Goal: Task Accomplishment & Management: Manage account settings

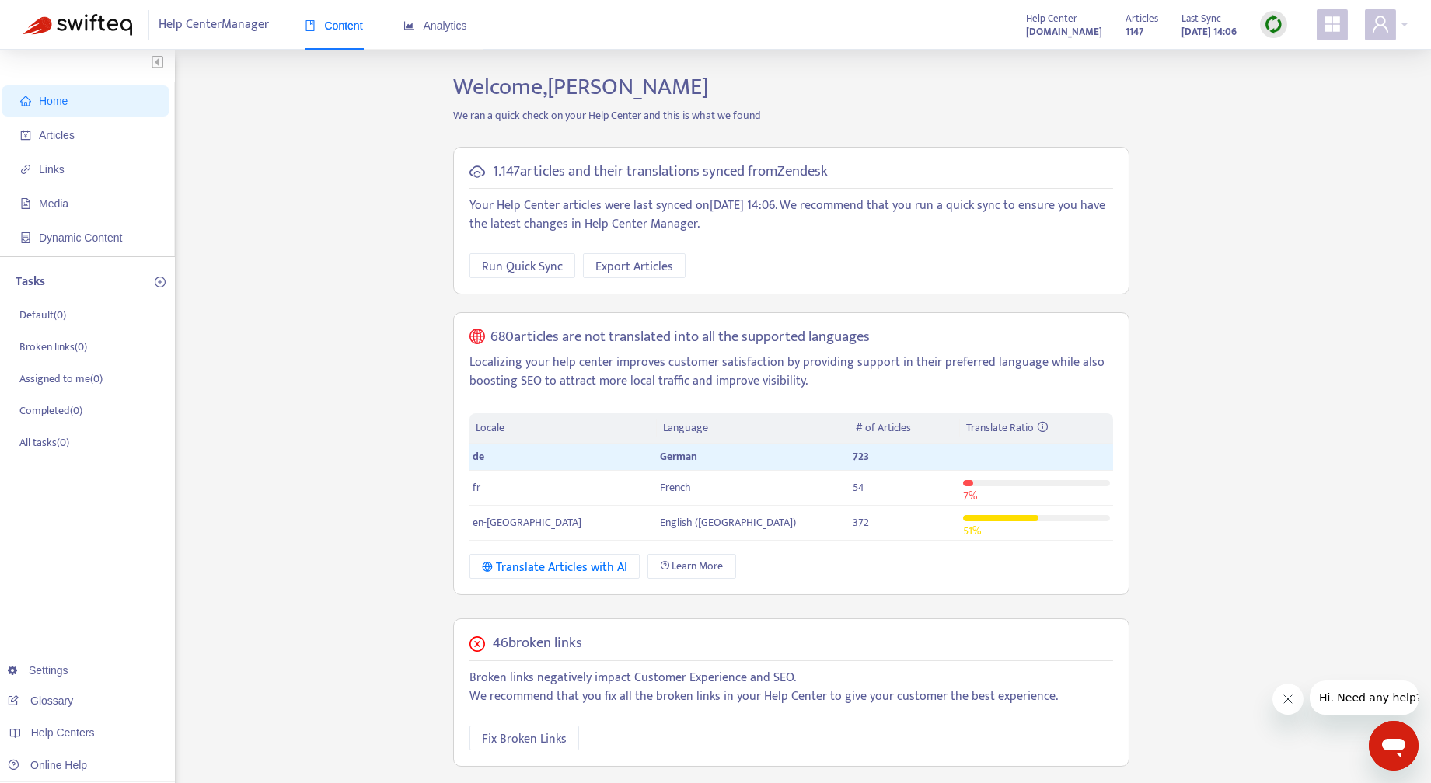
click at [1277, 26] on img at bounding box center [1272, 24] width 19 height 19
click at [1300, 78] on link "Full Sync" at bounding box center [1300, 81] width 56 height 18
click at [548, 636] on h5 "46 broken links" at bounding box center [537, 644] width 89 height 18
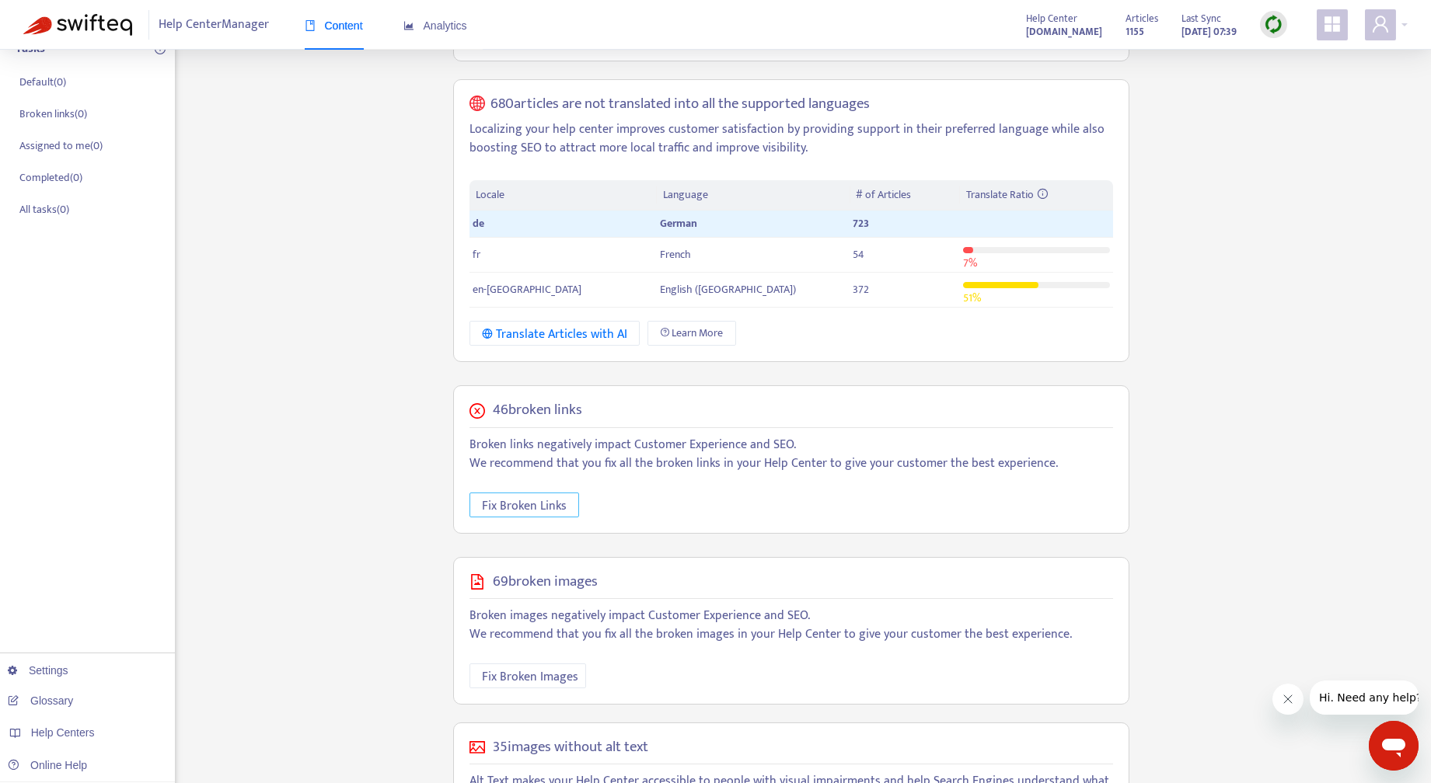
click at [530, 497] on span "Fix Broken Links" at bounding box center [524, 506] width 85 height 19
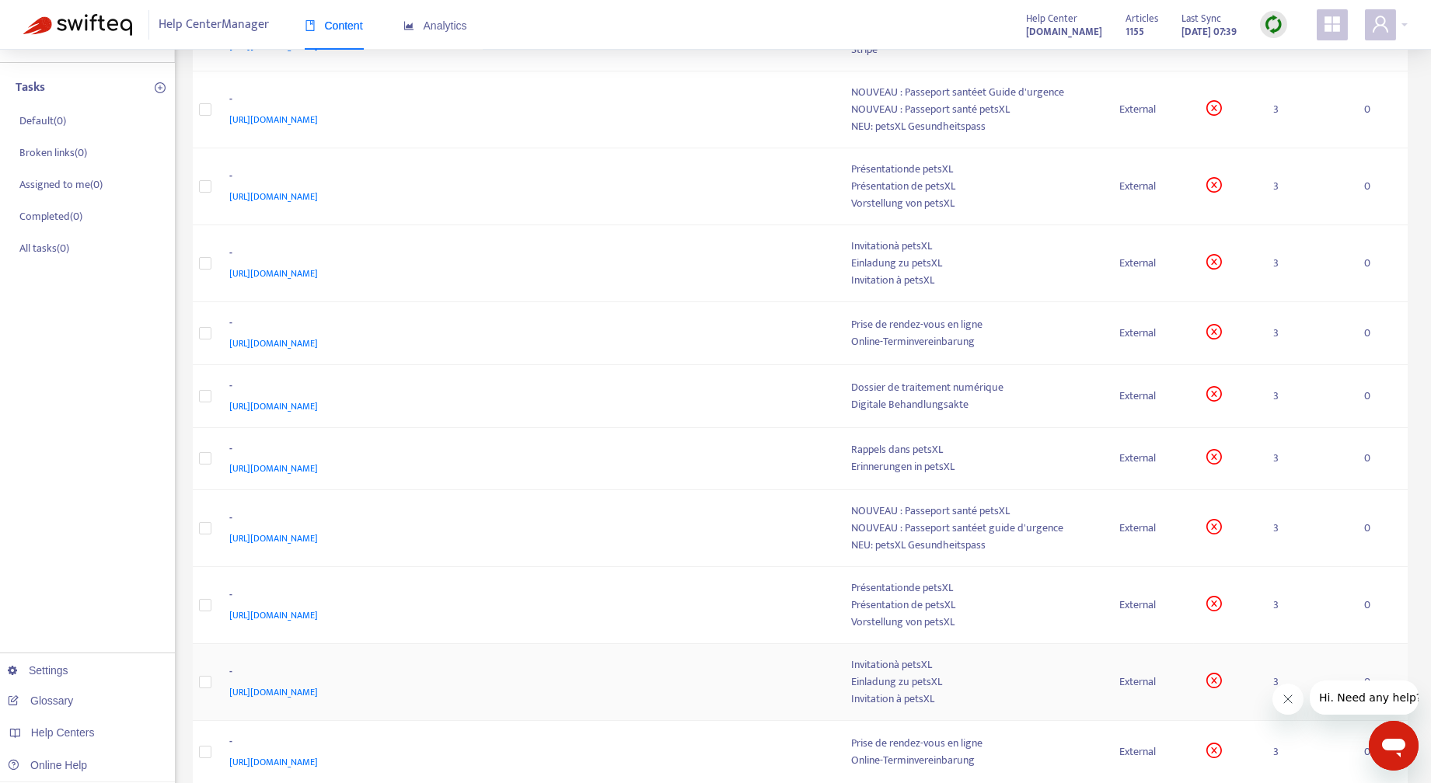
scroll to position [544, 0]
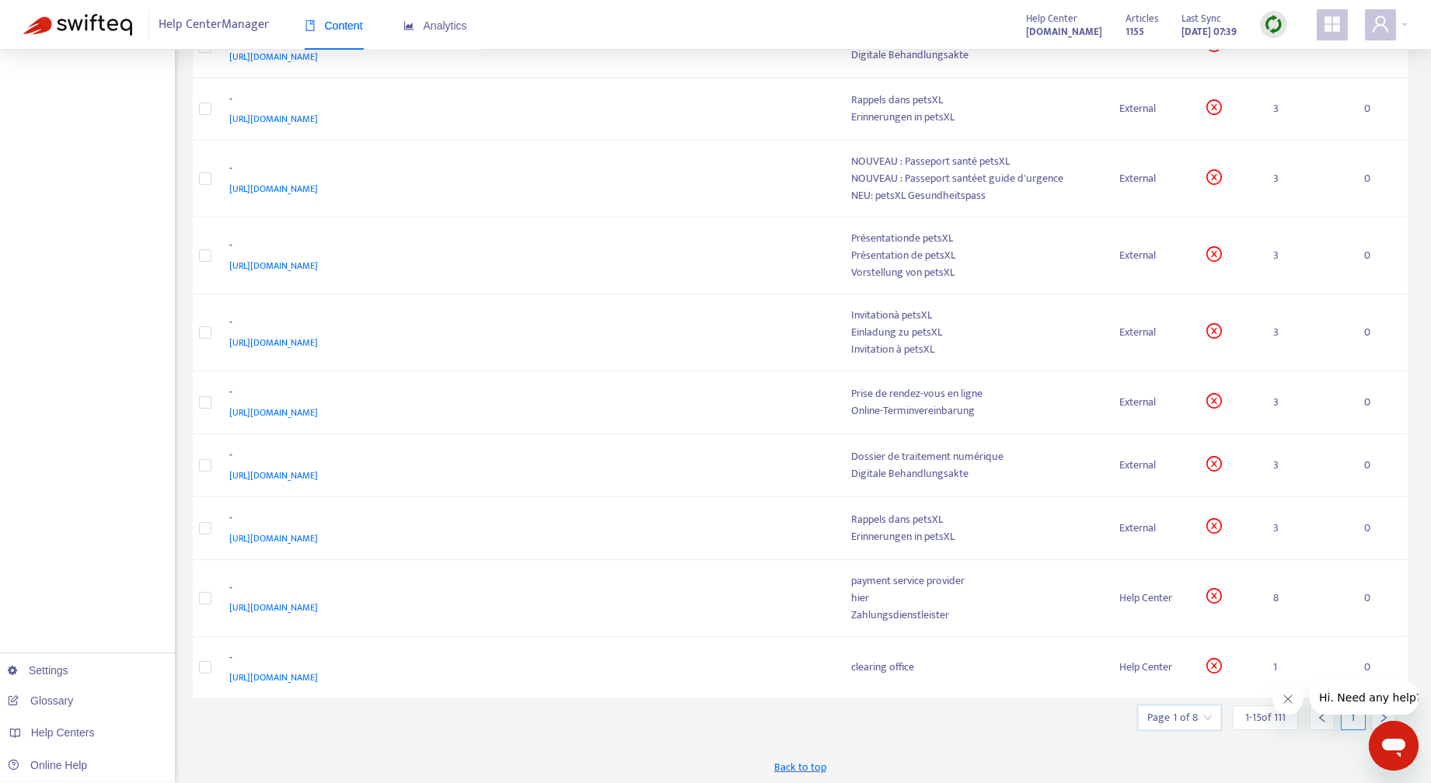
click at [1208, 710] on input "search" at bounding box center [1179, 717] width 64 height 23
click at [1251, 714] on span "1 - 15 of 111" at bounding box center [1265, 717] width 40 height 16
click at [1380, 716] on icon "right" at bounding box center [1383, 718] width 11 height 11
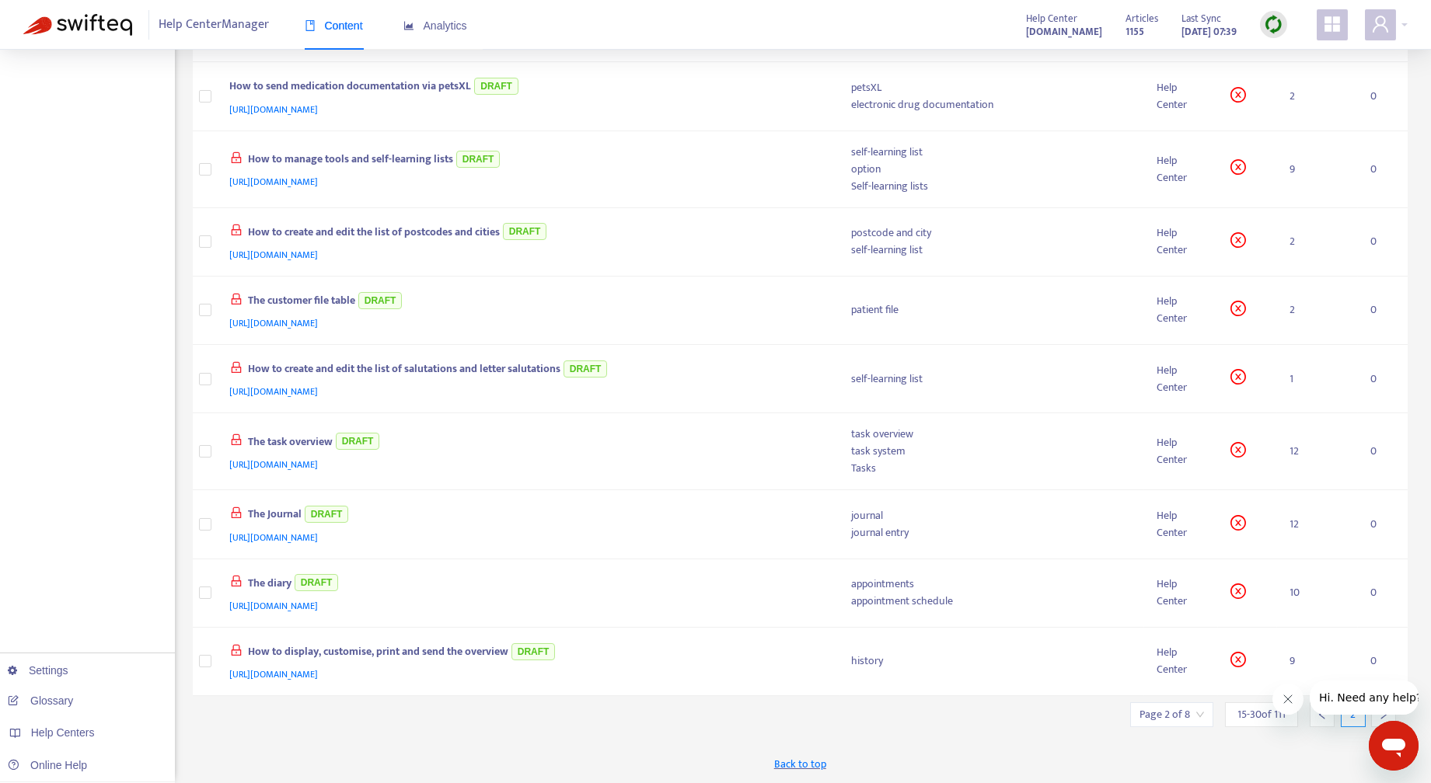
scroll to position [516, 0]
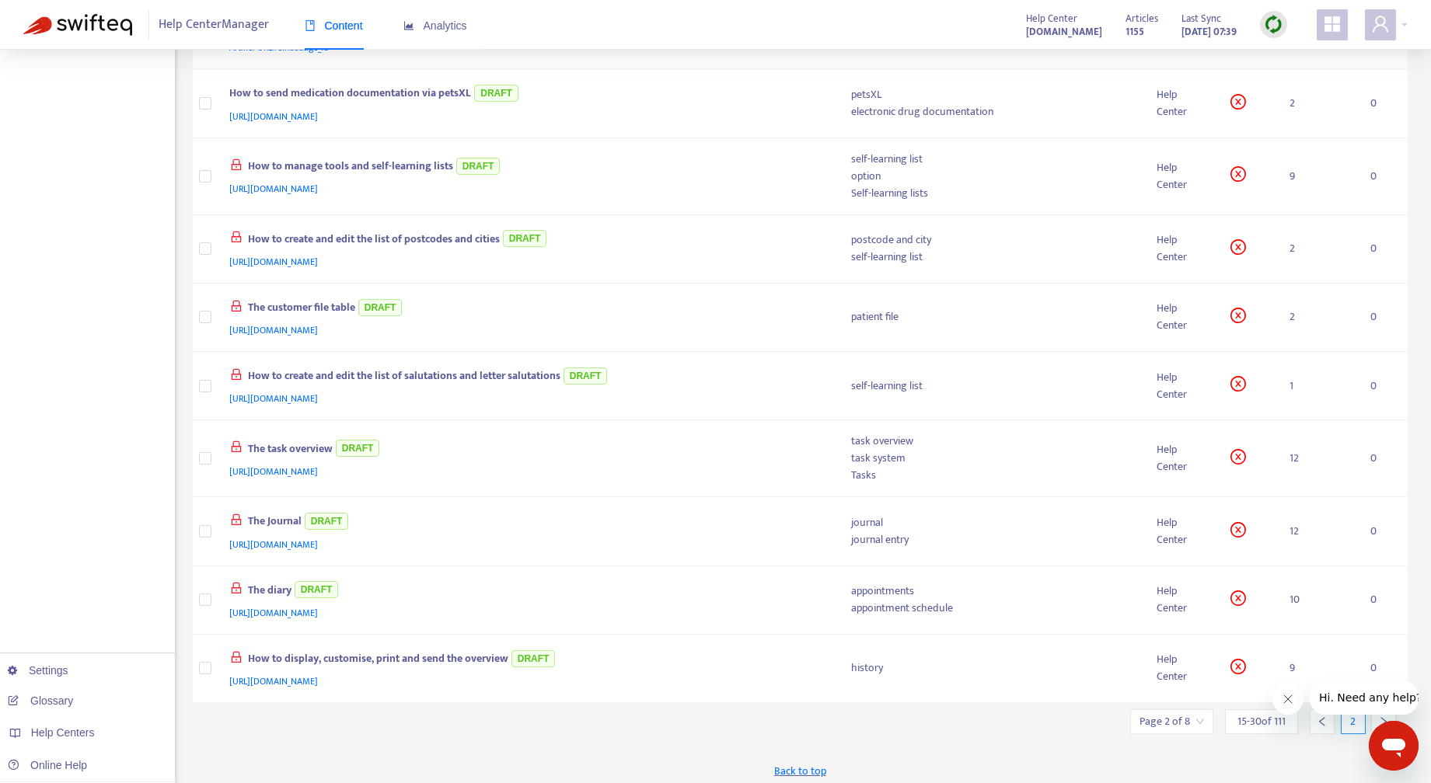
click at [1380, 716] on icon "right" at bounding box center [1383, 721] width 11 height 11
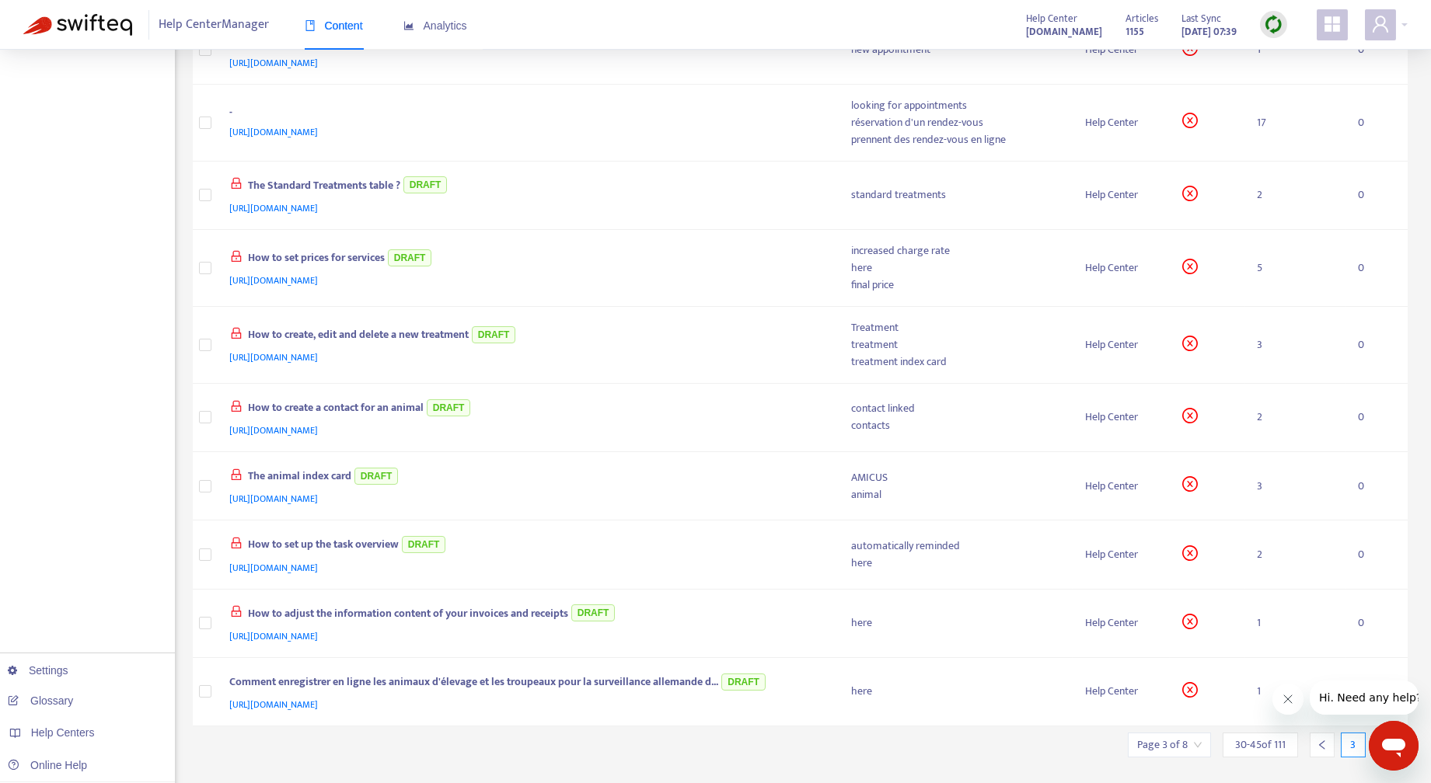
scroll to position [538, 0]
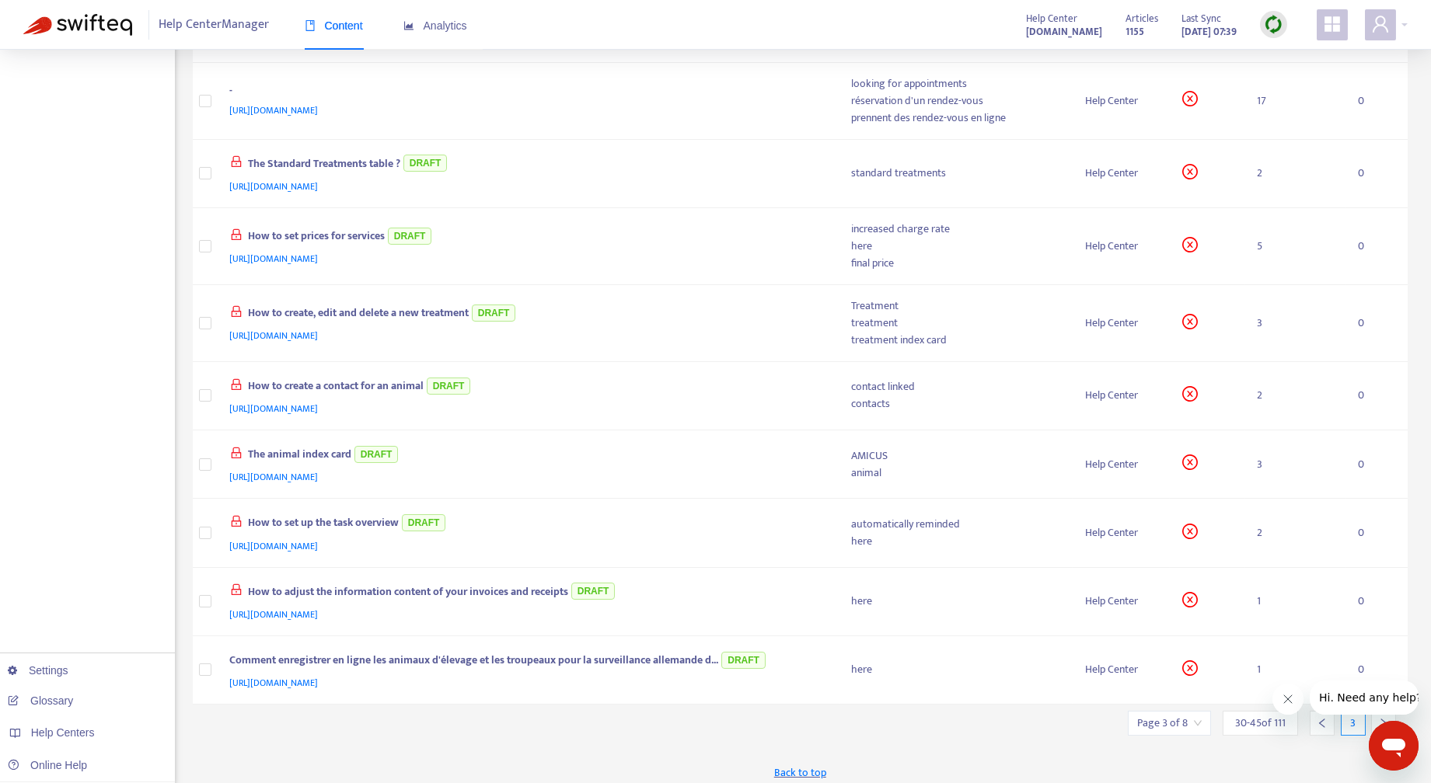
click at [1380, 718] on icon "right" at bounding box center [1383, 723] width 11 height 11
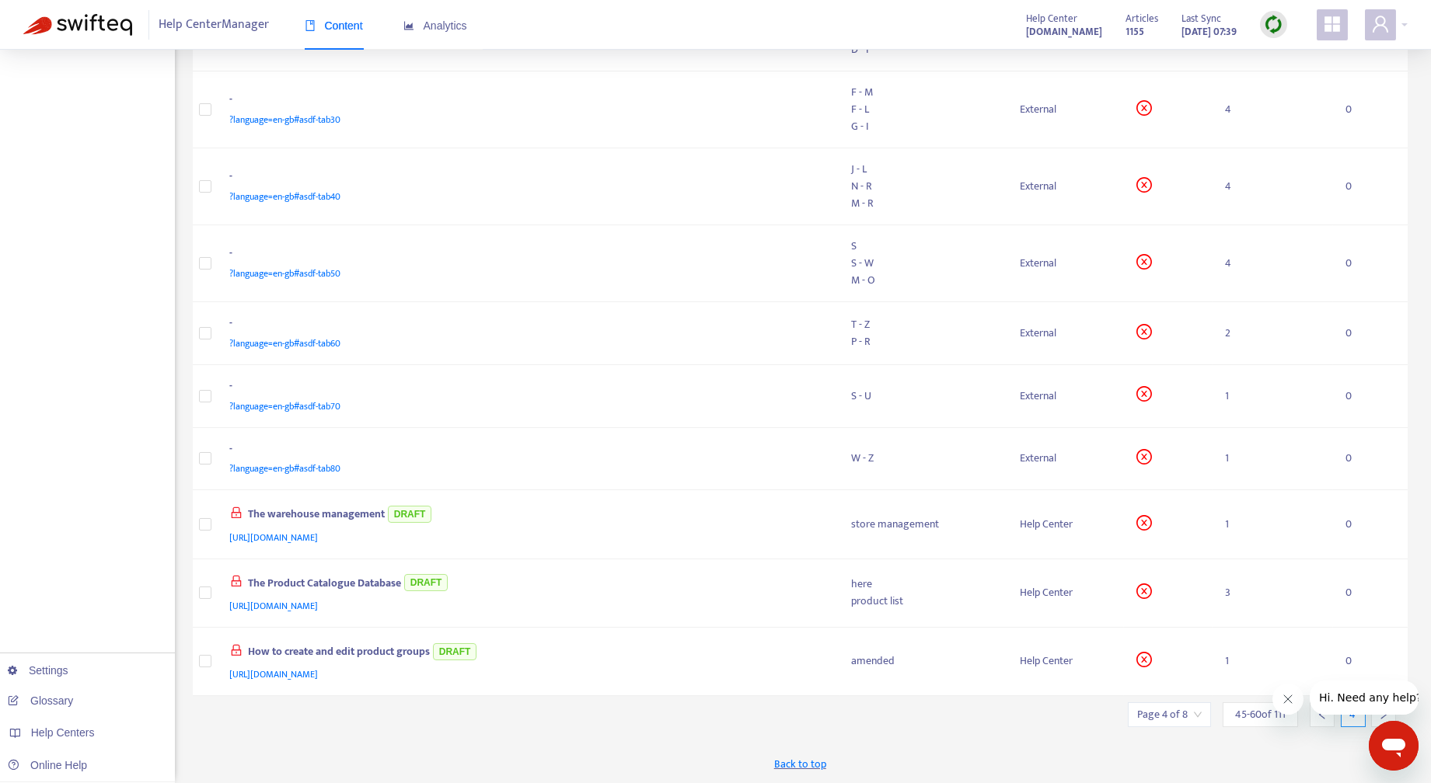
scroll to position [517, 0]
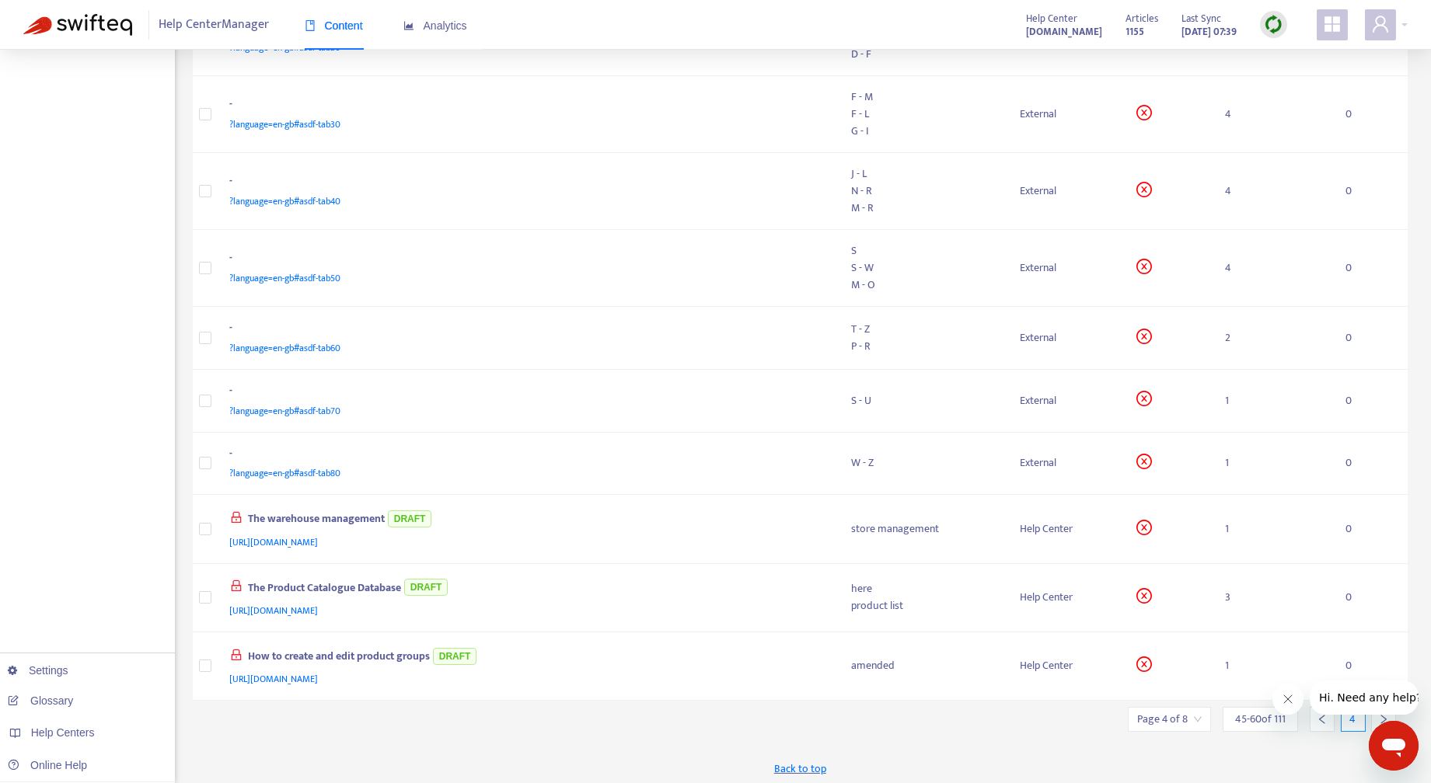
click at [1380, 716] on icon "right" at bounding box center [1383, 719] width 11 height 11
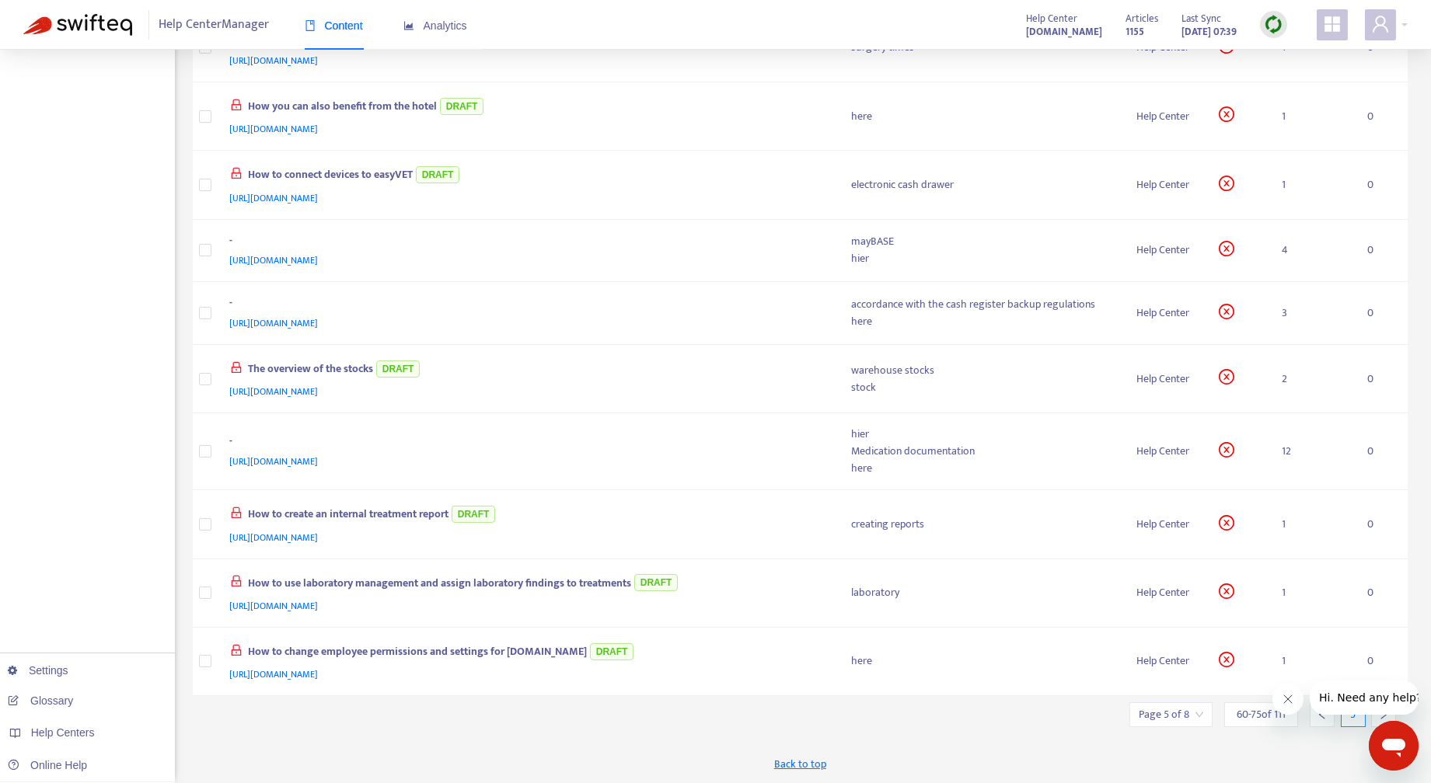
scroll to position [504, 0]
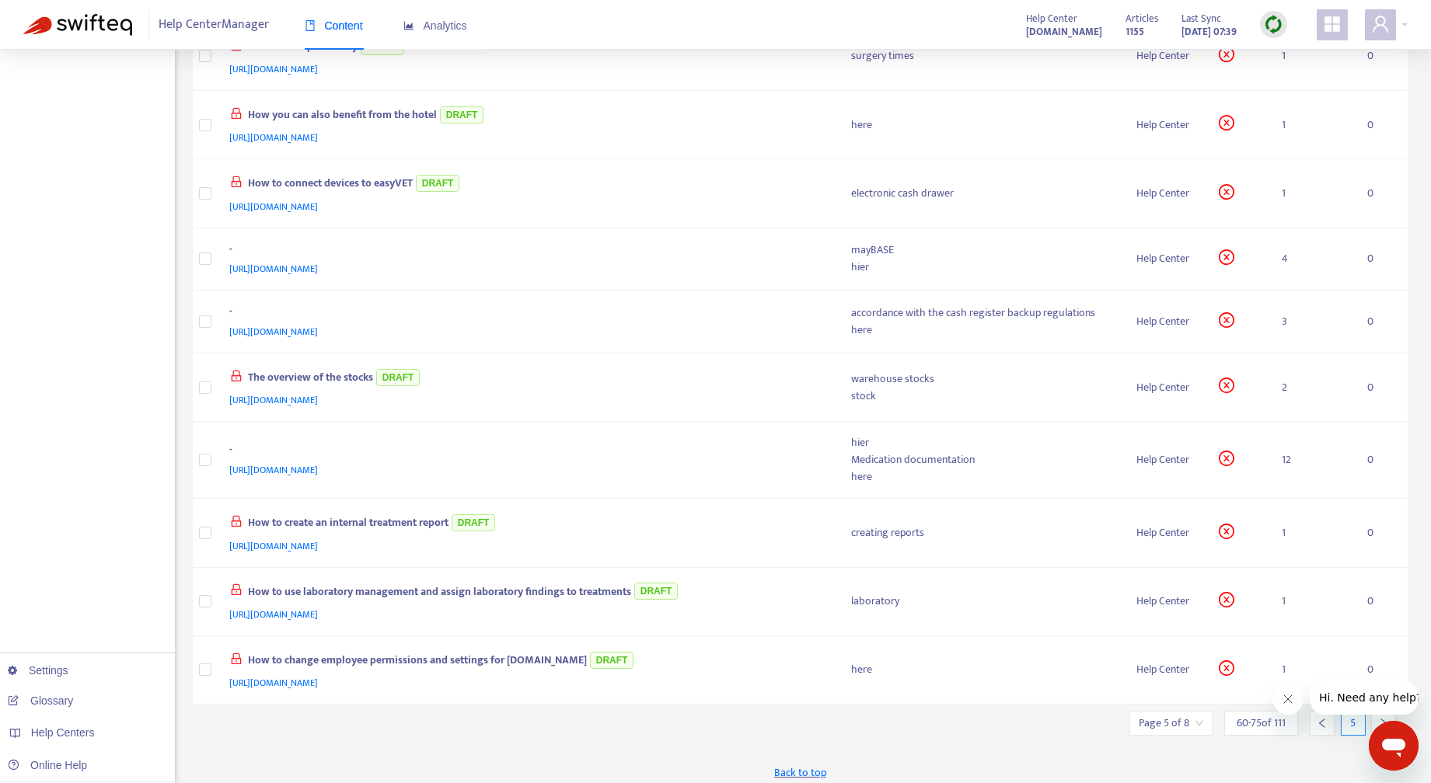
click at [1380, 718] on icon "right" at bounding box center [1383, 723] width 11 height 11
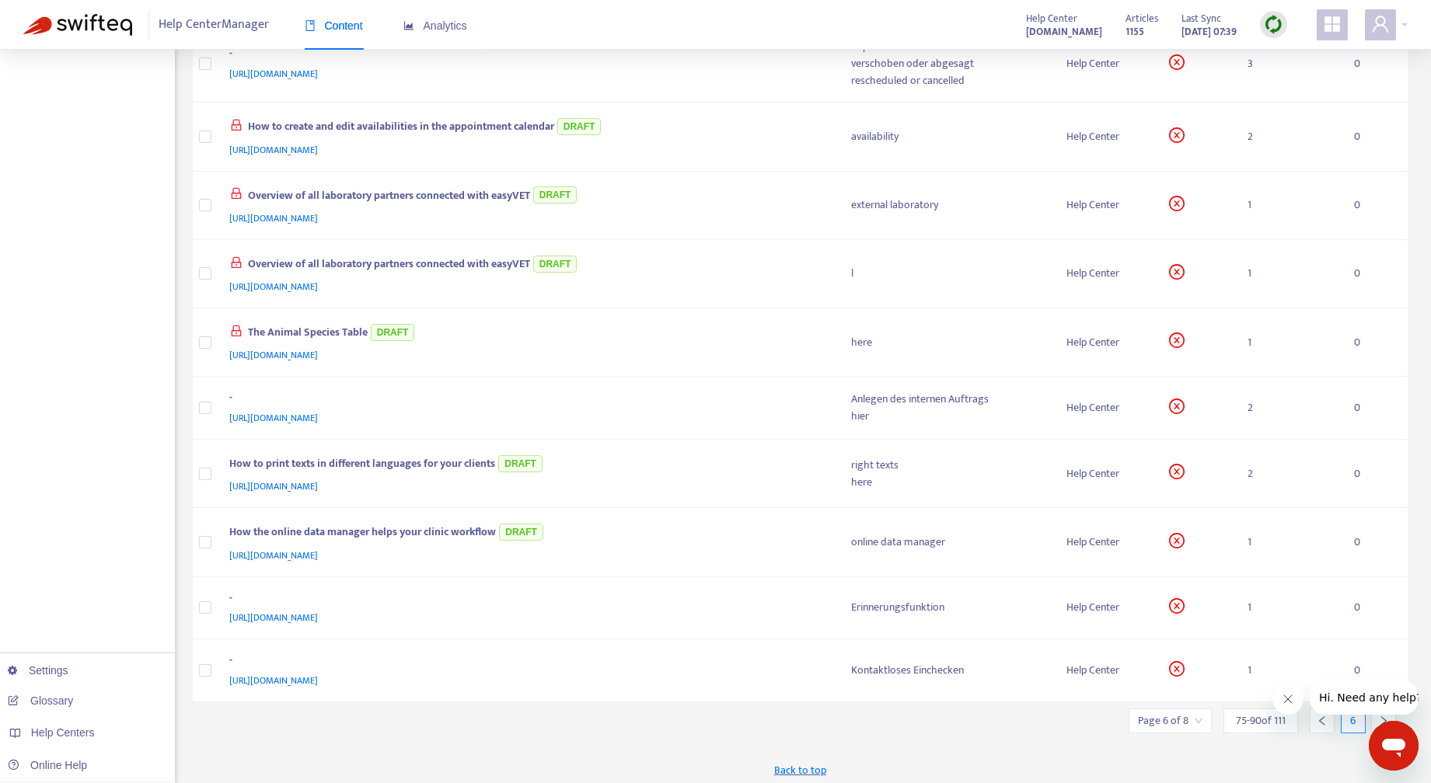
click at [1380, 716] on icon "right" at bounding box center [1383, 721] width 11 height 11
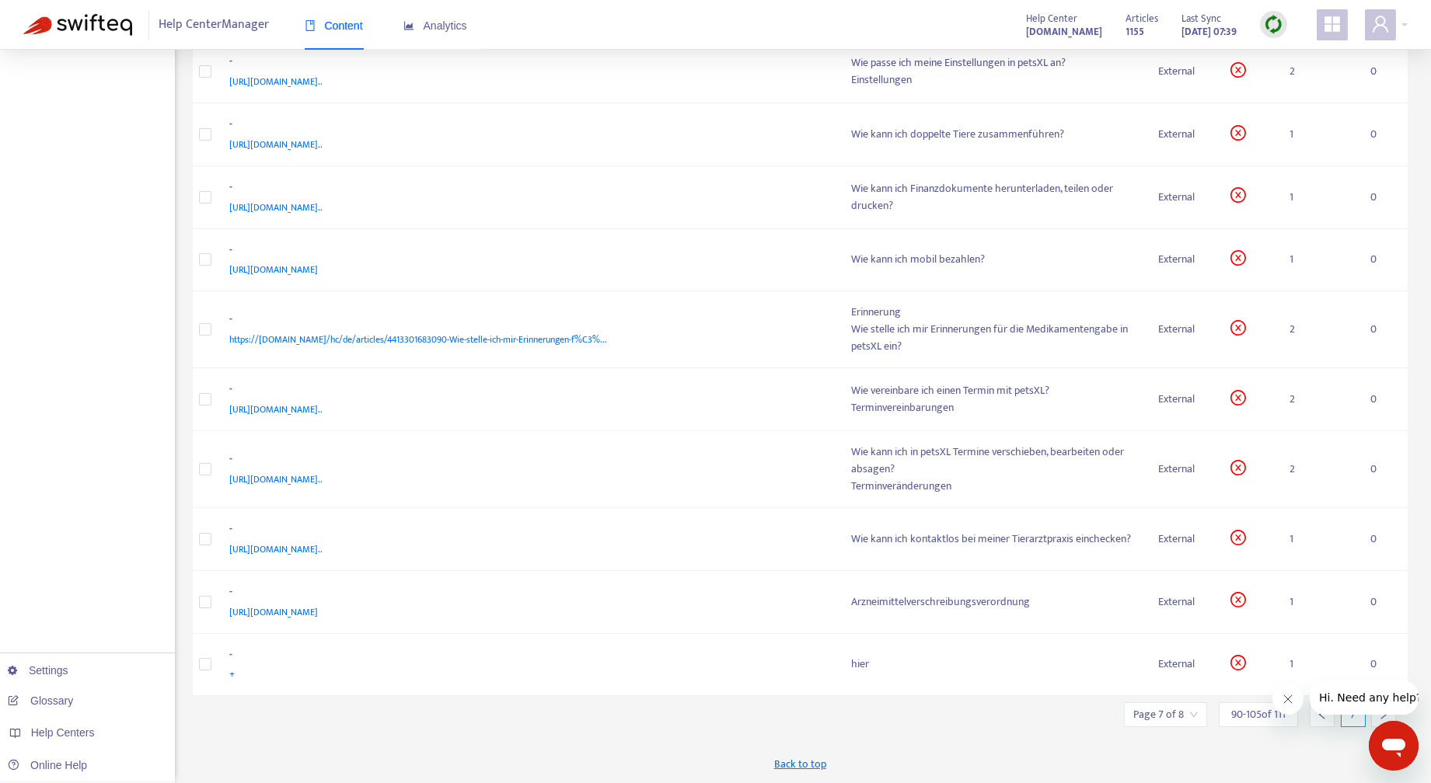
scroll to position [464, 0]
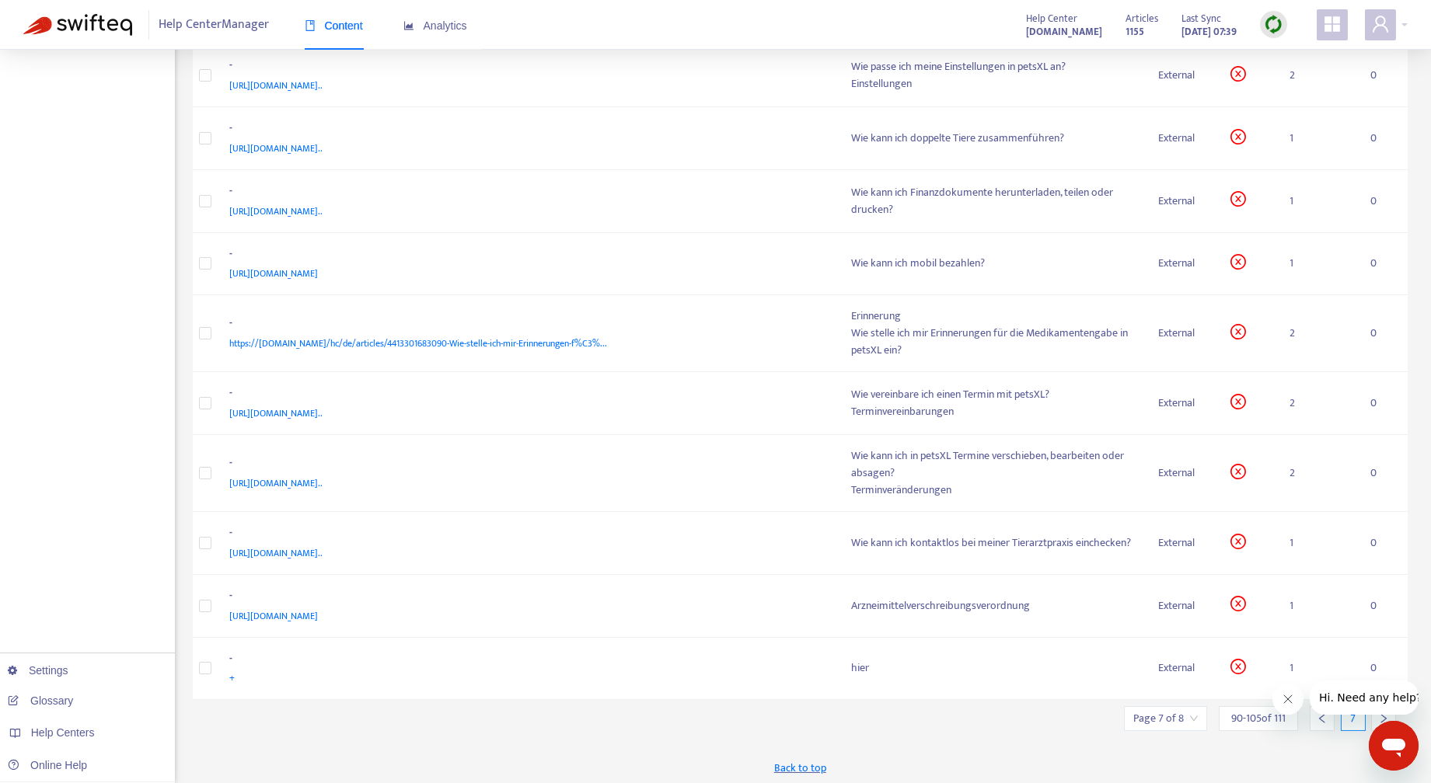
click at [1380, 716] on icon "right" at bounding box center [1383, 718] width 11 height 11
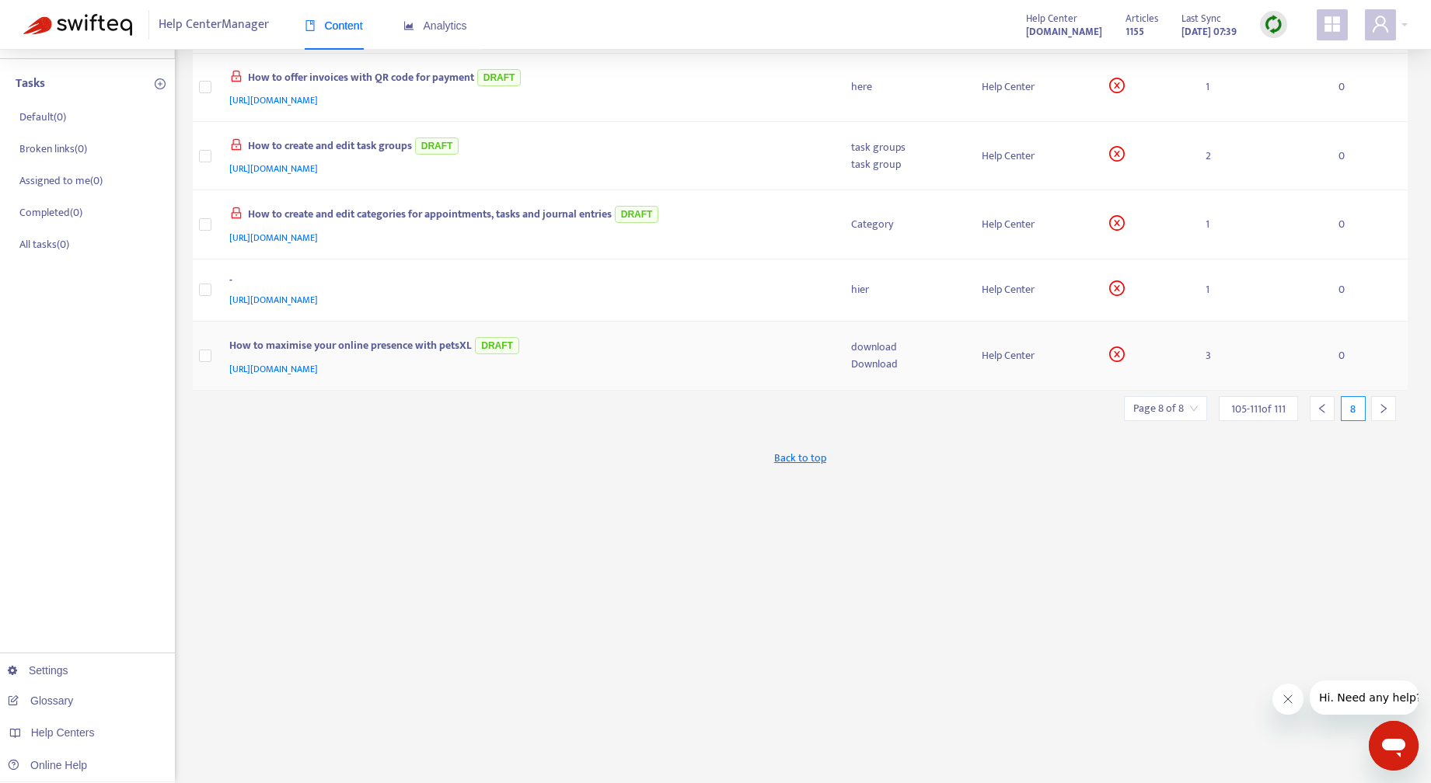
scroll to position [0, 0]
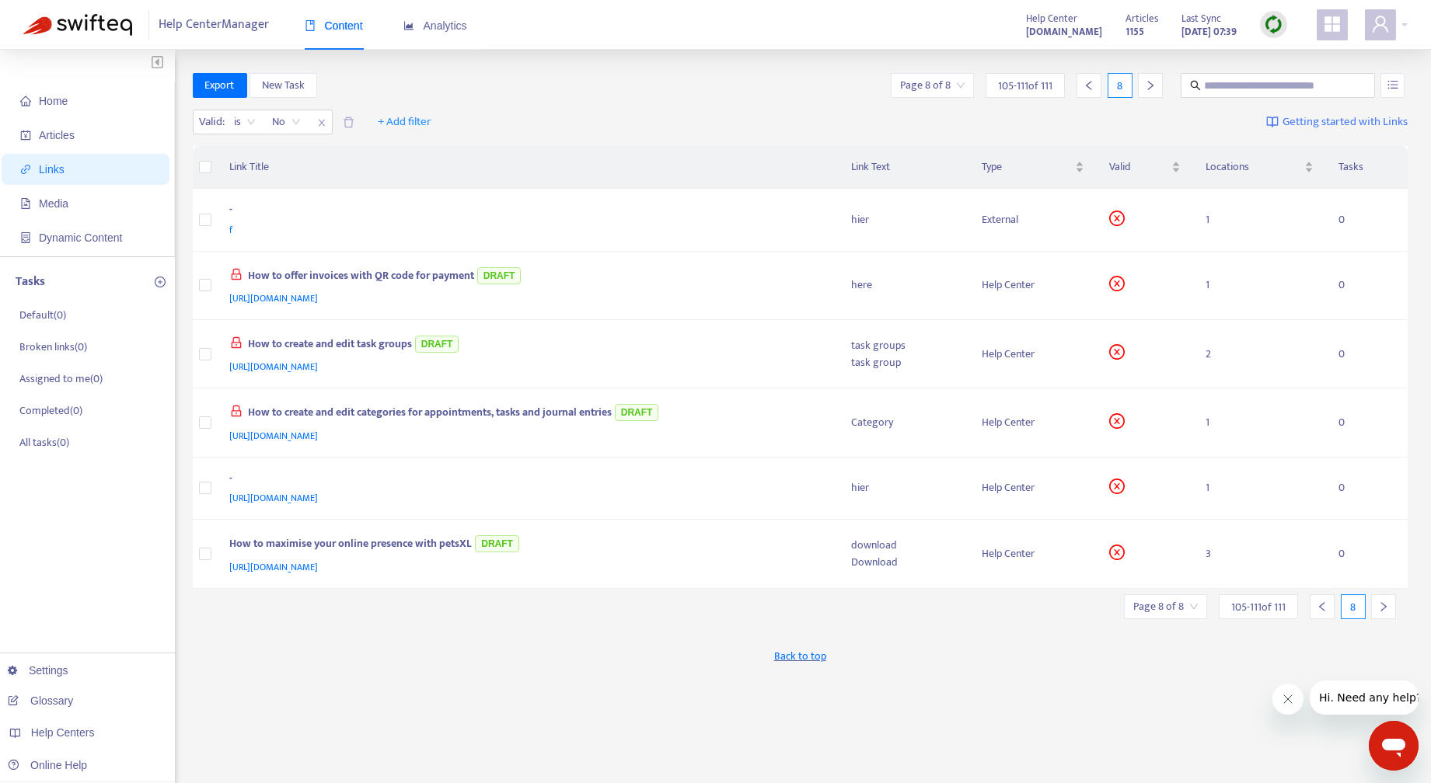
click at [1325, 602] on icon "left" at bounding box center [1321, 606] width 11 height 11
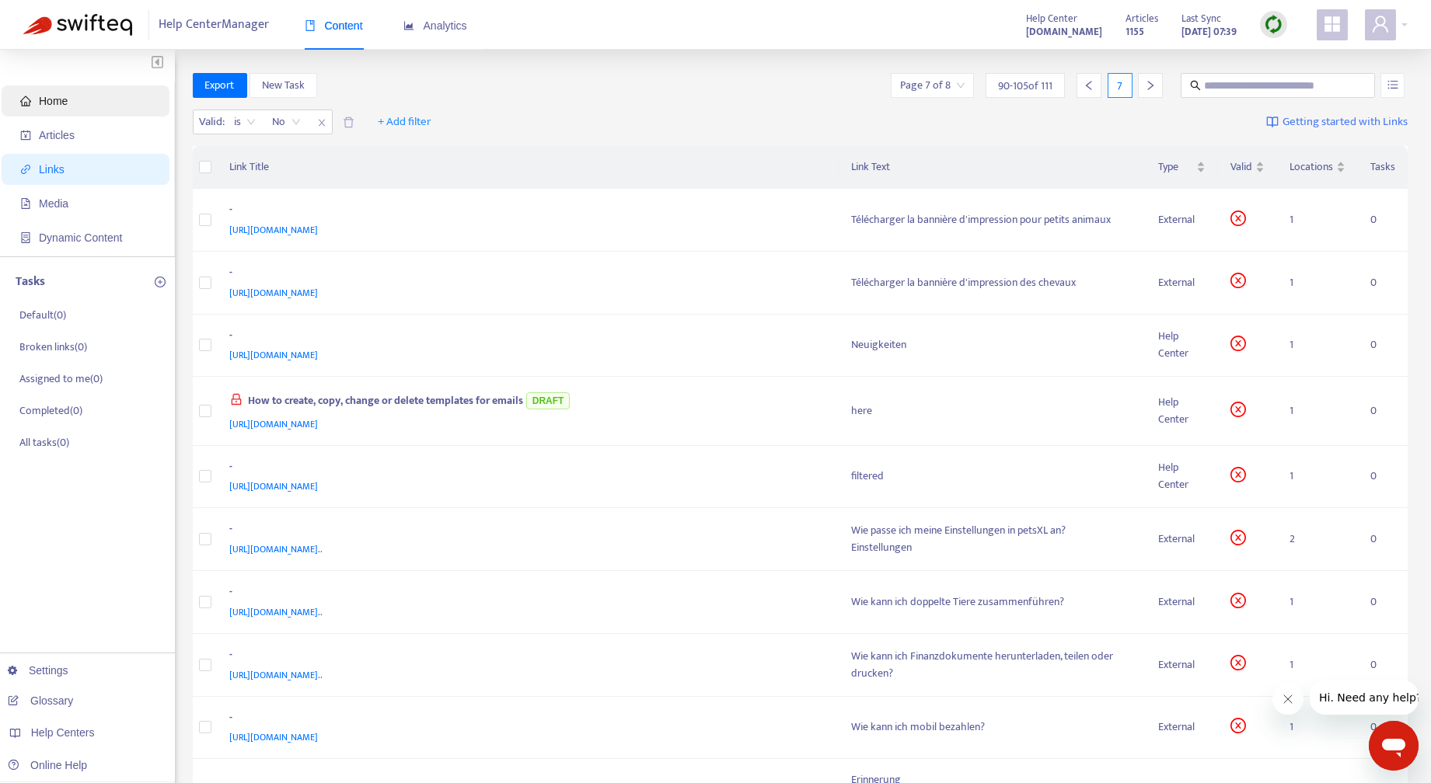
click at [53, 98] on span "Home" at bounding box center [53, 101] width 29 height 12
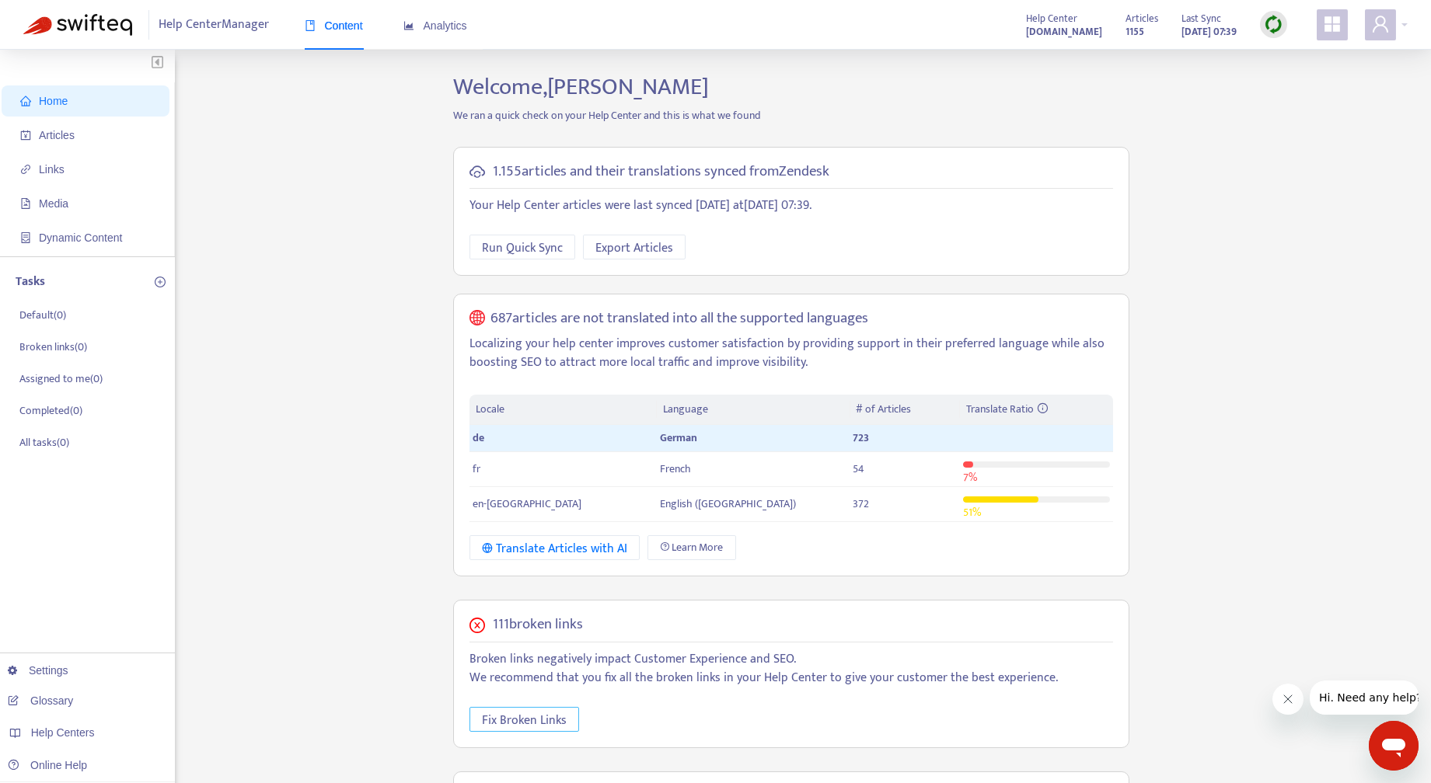
click at [530, 721] on span "Fix Broken Links" at bounding box center [524, 720] width 85 height 19
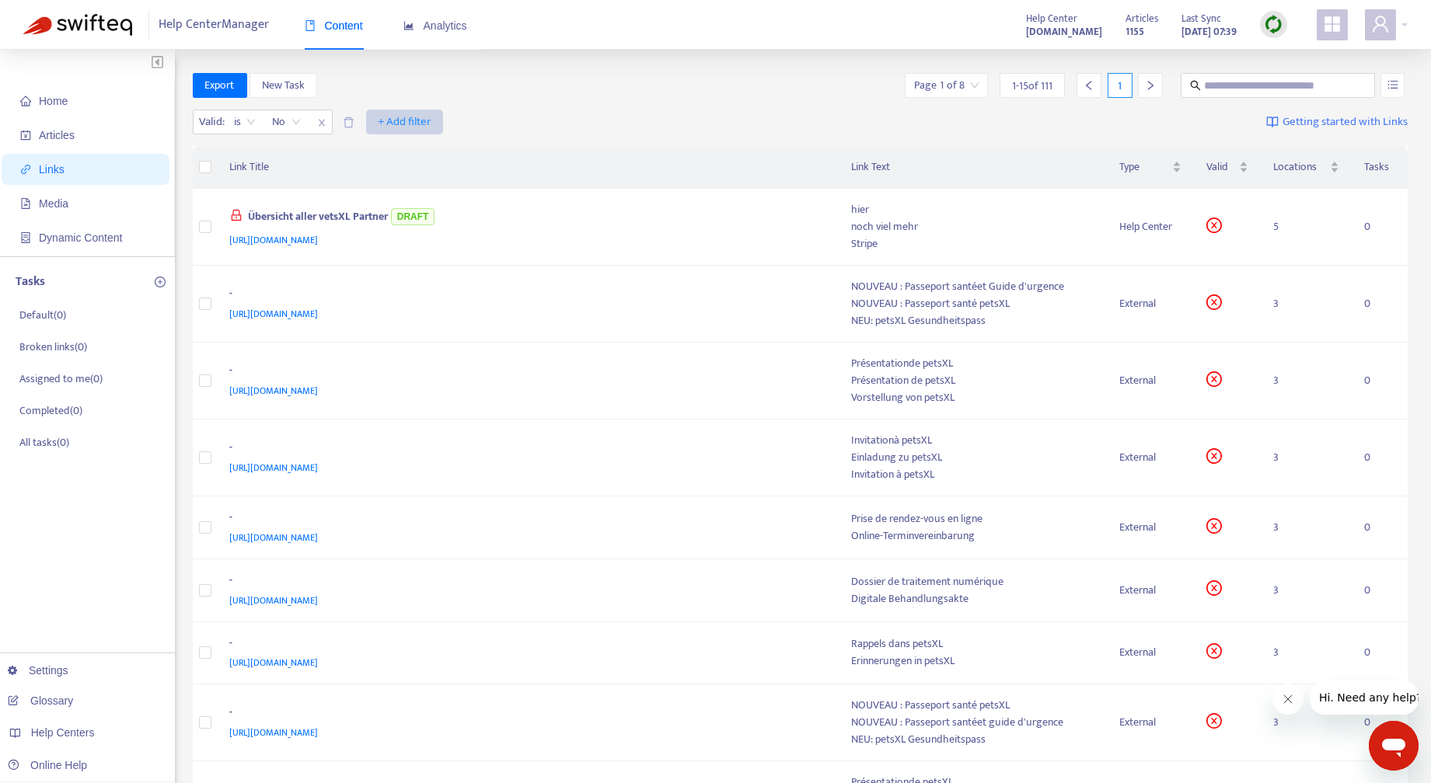
click at [423, 113] on span "+ Add filter" at bounding box center [405, 122] width 54 height 19
click at [425, 151] on span "Language" at bounding box center [404, 153] width 53 height 17
click at [438, 124] on div "Language: All" at bounding box center [395, 121] width 116 height 23
click at [371, 174] on div "fr" at bounding box center [484, 177] width 270 height 17
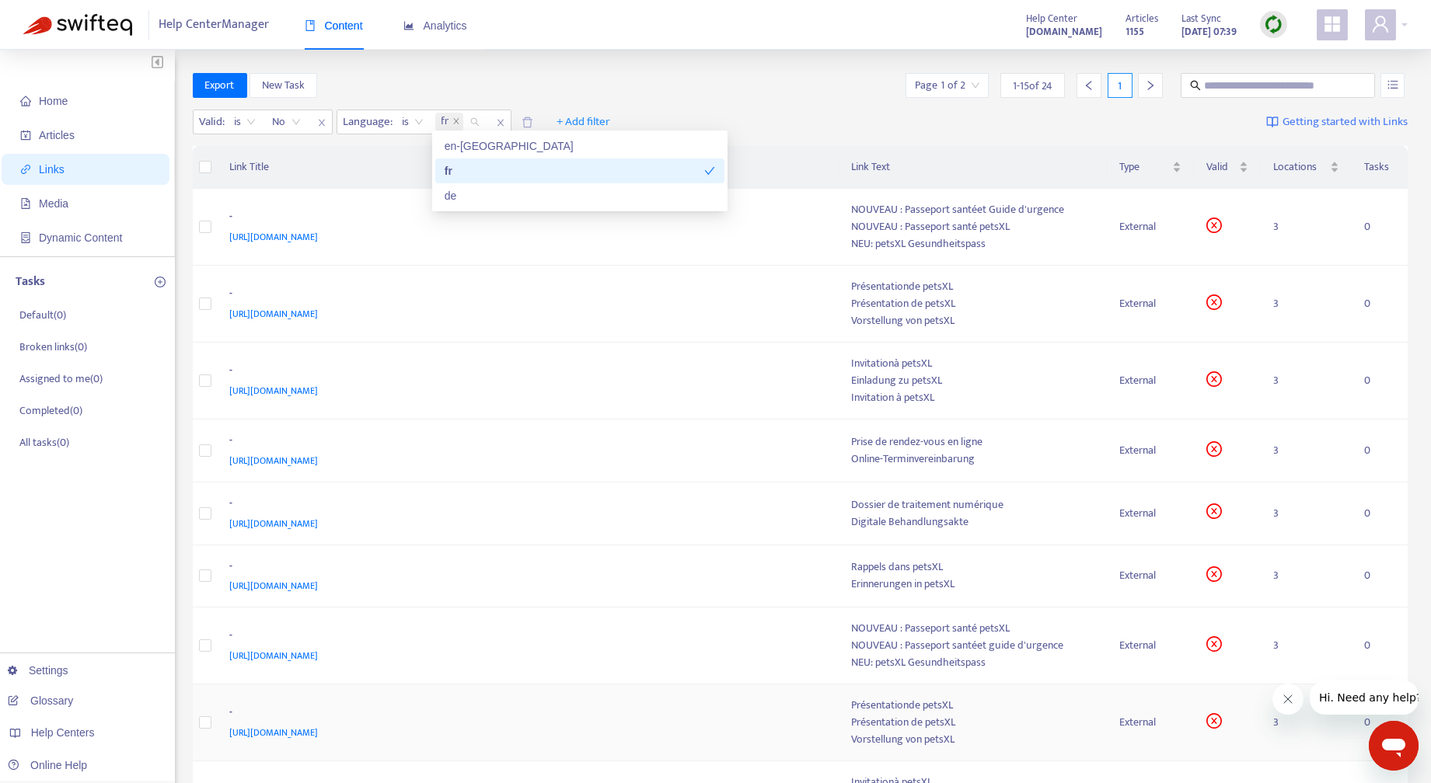
scroll to position [544, 0]
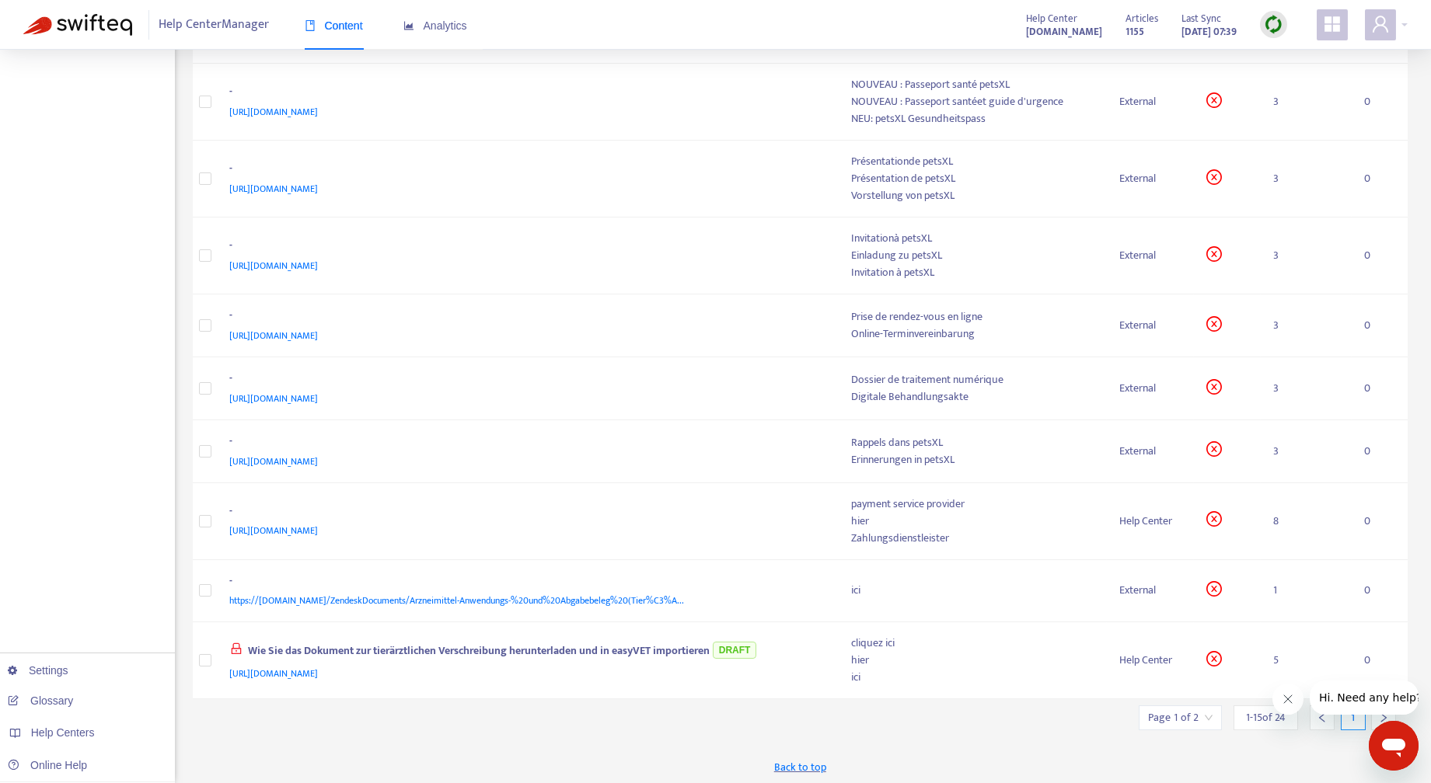
click at [1383, 718] on icon "right" at bounding box center [1383, 718] width 11 height 11
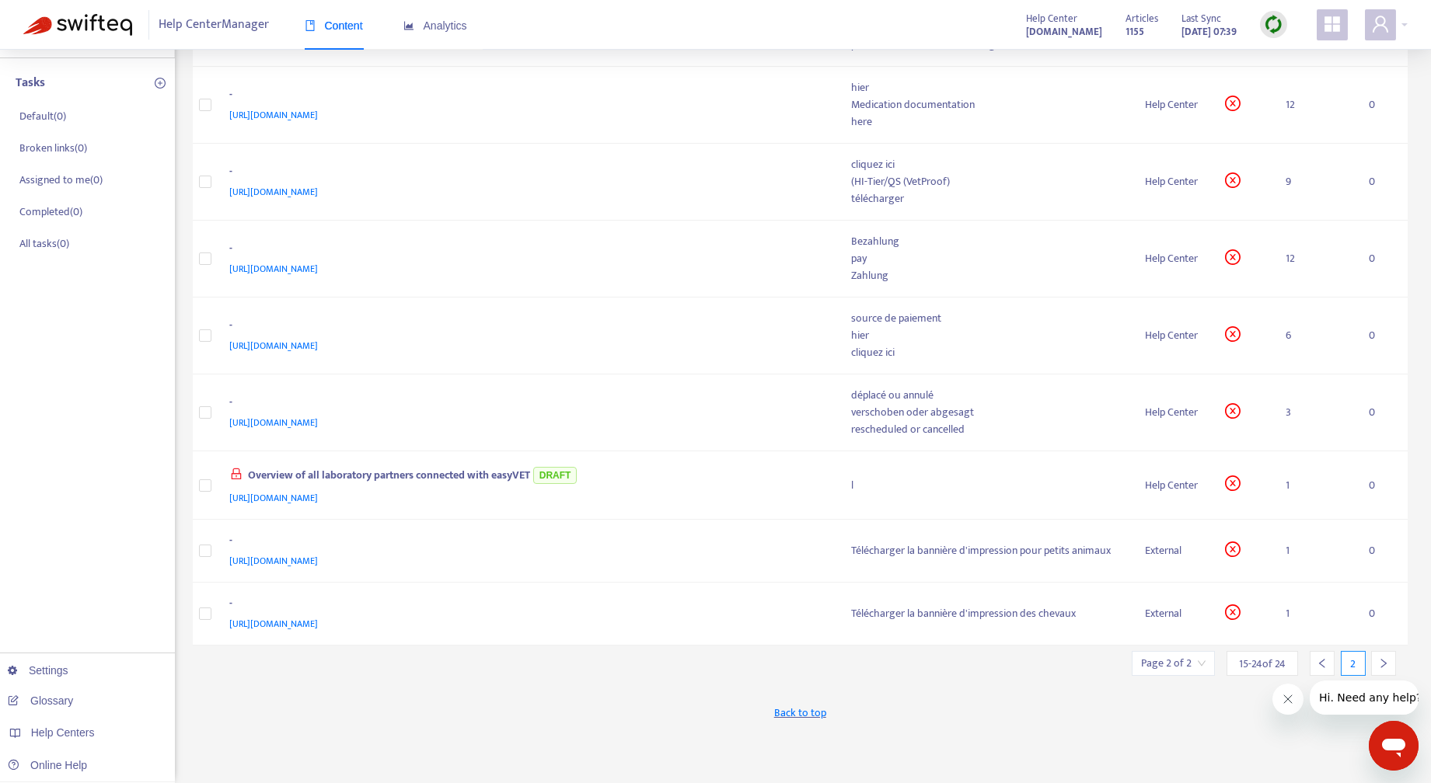
scroll to position [198, 0]
click at [1383, 662] on icon "right" at bounding box center [1383, 664] width 11 height 11
click at [1321, 669] on div at bounding box center [1321, 664] width 25 height 25
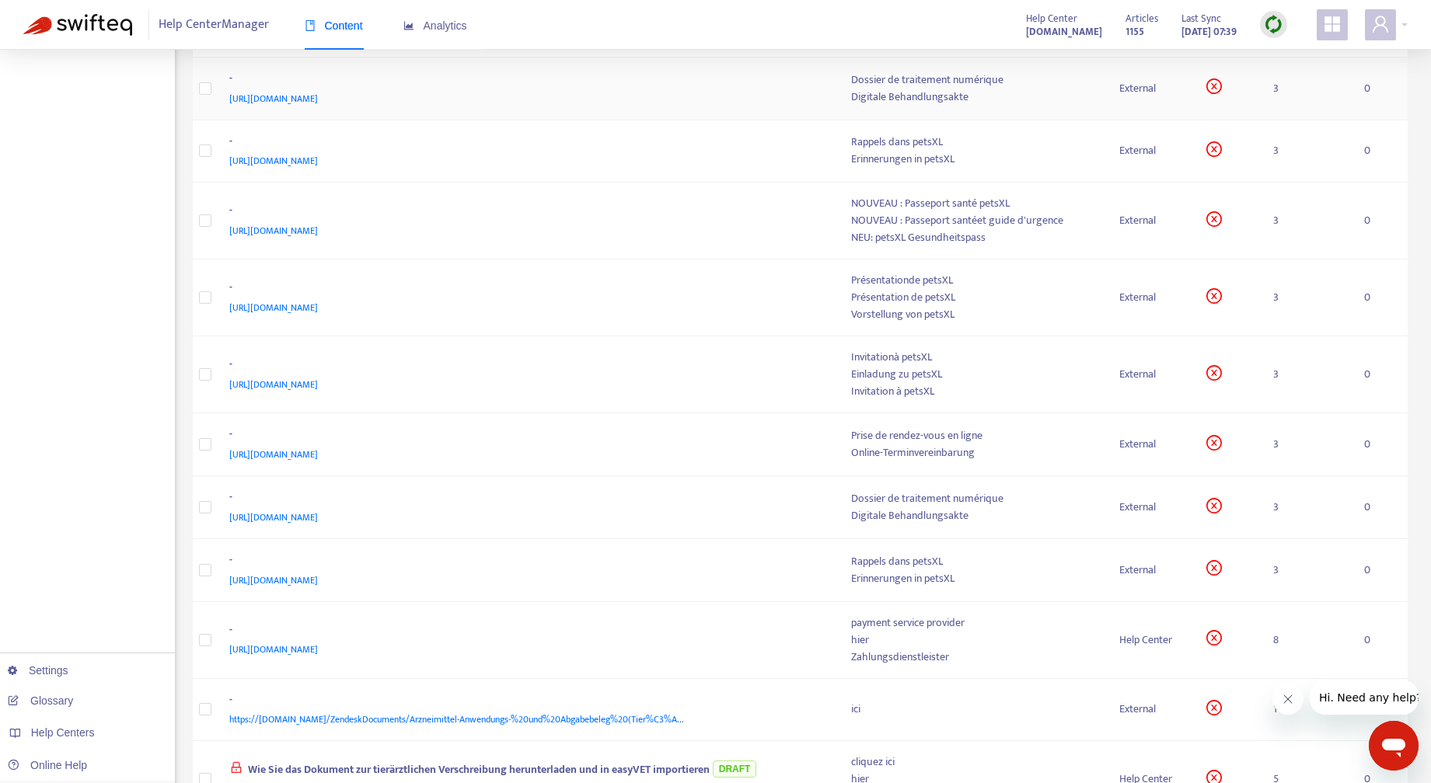
scroll to position [0, 0]
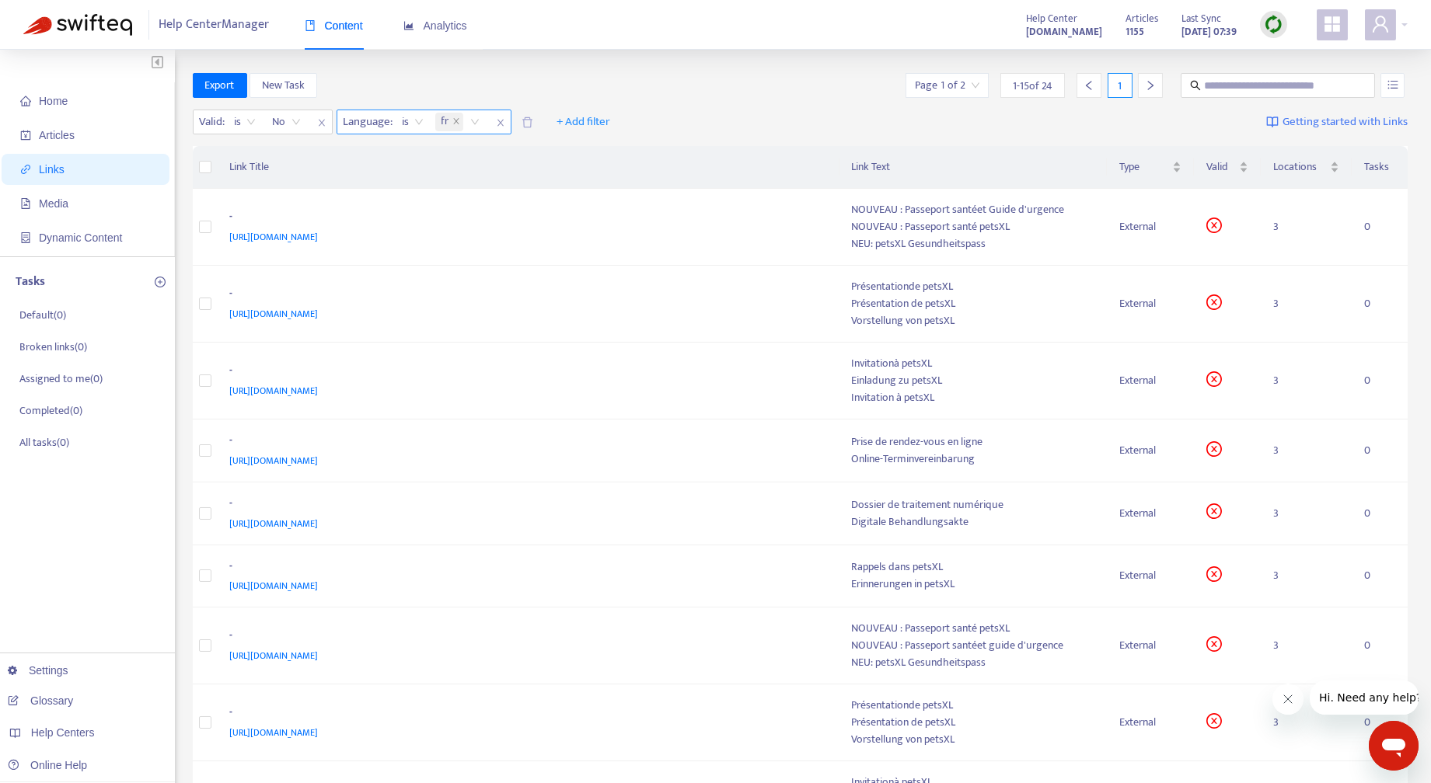
click at [455, 120] on icon "close" at bounding box center [456, 121] width 8 height 8
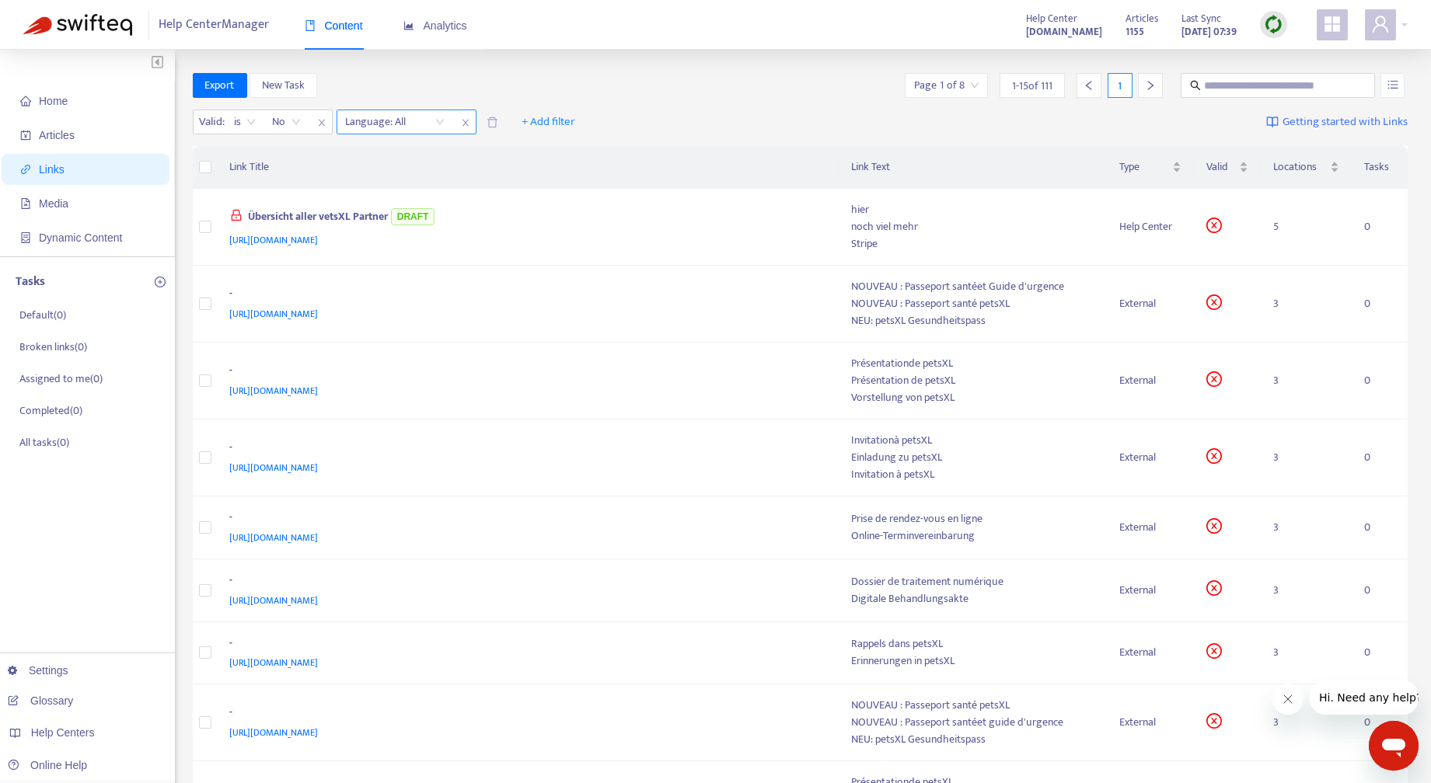
click at [438, 123] on div "Language: All" at bounding box center [395, 121] width 116 height 23
click at [410, 151] on div "en-gb" at bounding box center [484, 152] width 270 height 17
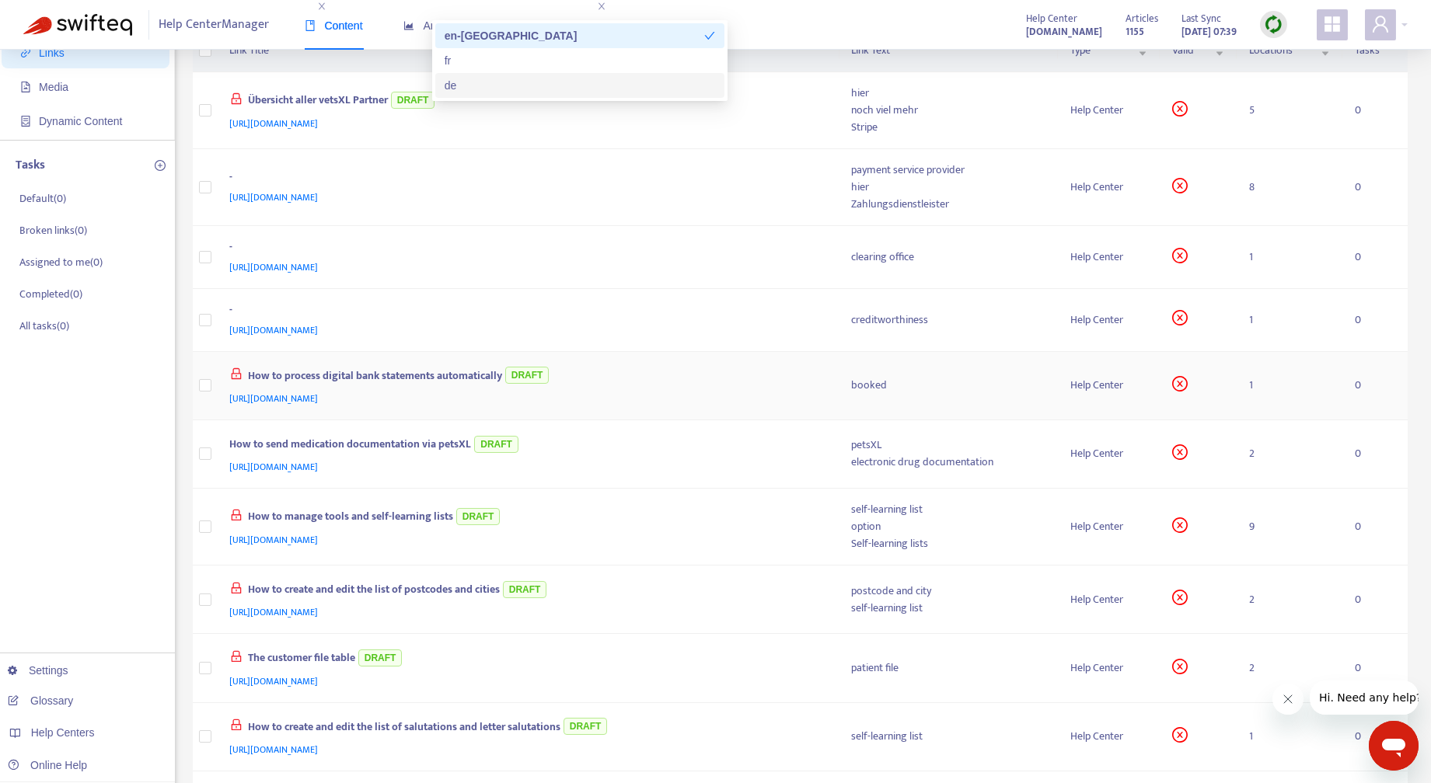
scroll to position [535, 0]
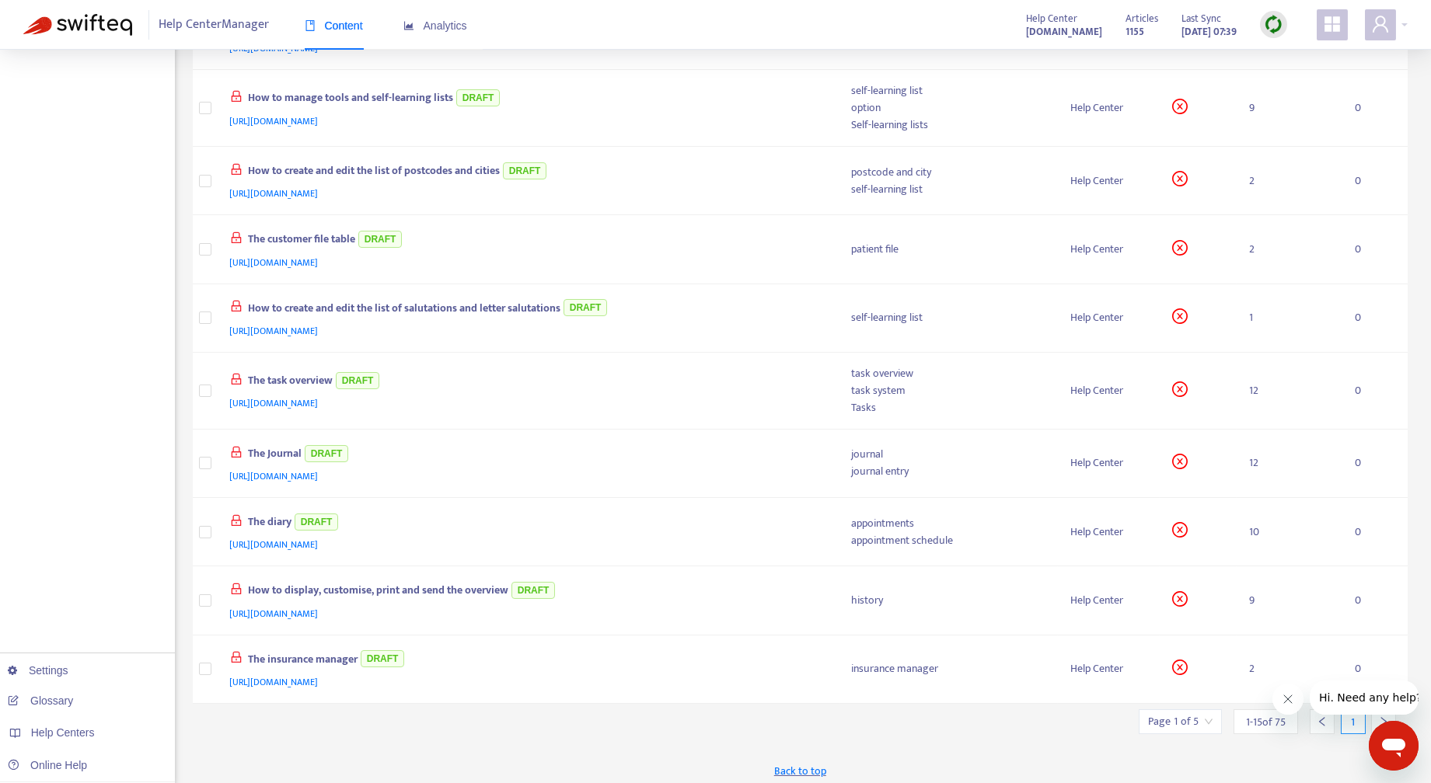
click at [1382, 713] on button "Hi. Need any help?" at bounding box center [1369, 698] width 121 height 34
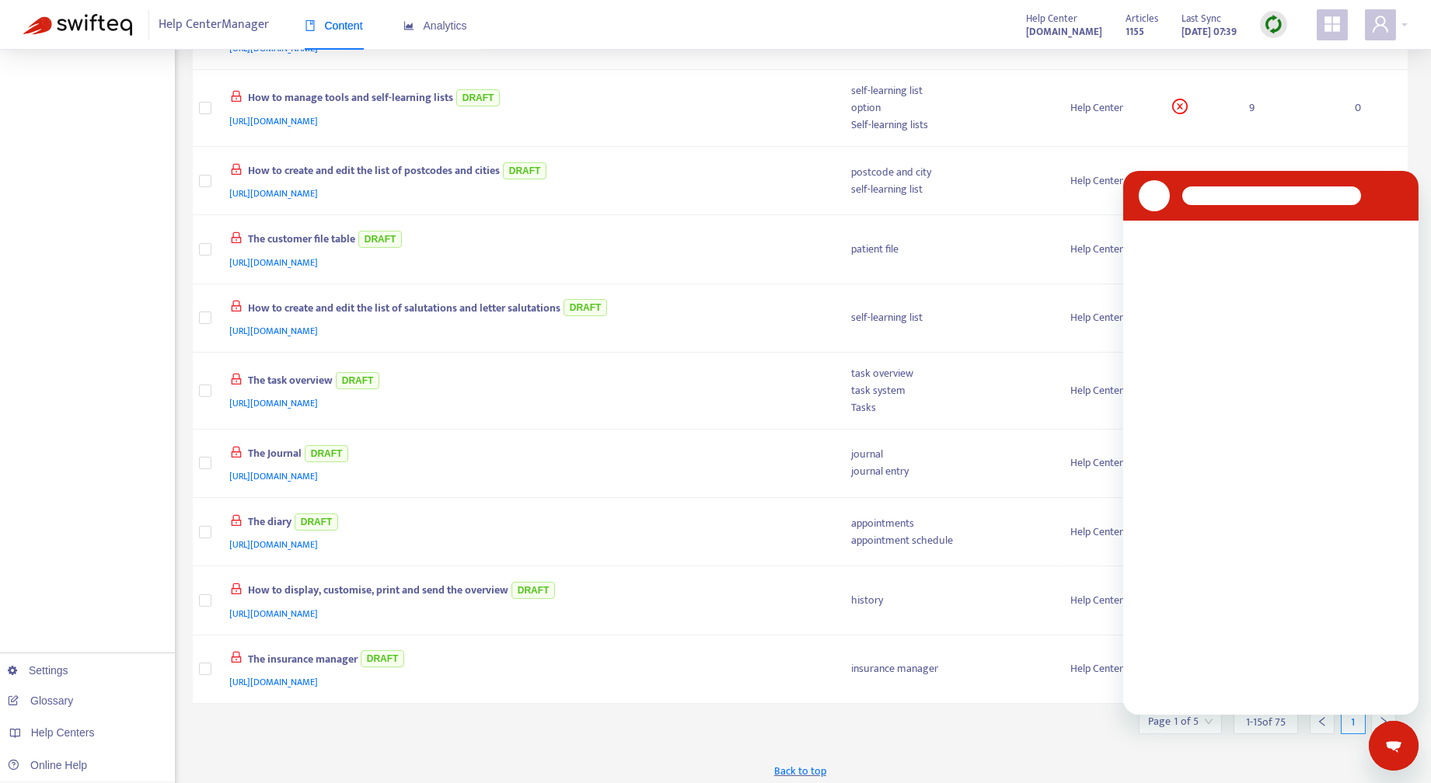
scroll to position [0, 0]
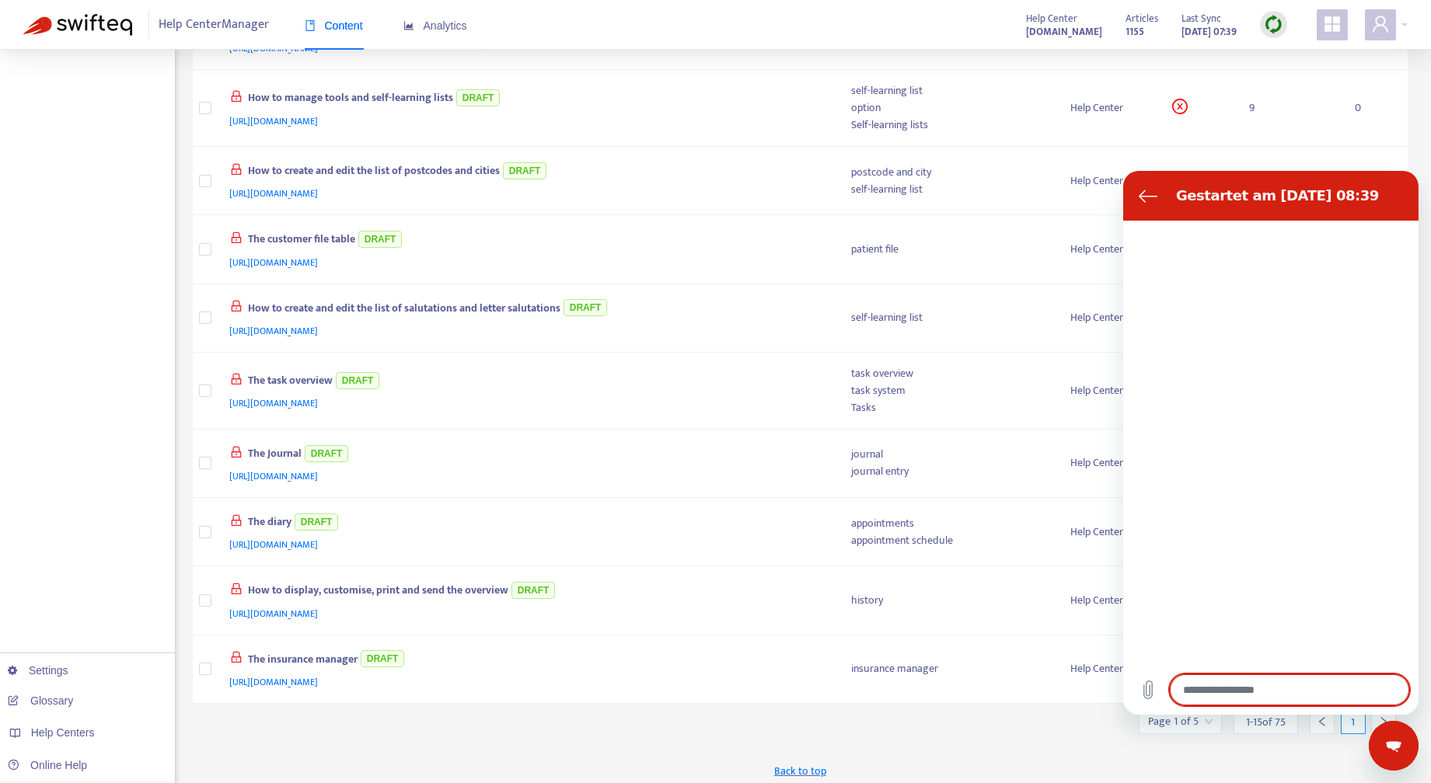
click at [1027, 724] on div "Export New Task Page 1 of 5 1 - 15 of 75 1 Valid : is No Language : is en-gb + …" at bounding box center [800, 164] width 1215 height 1253
type textarea "*"
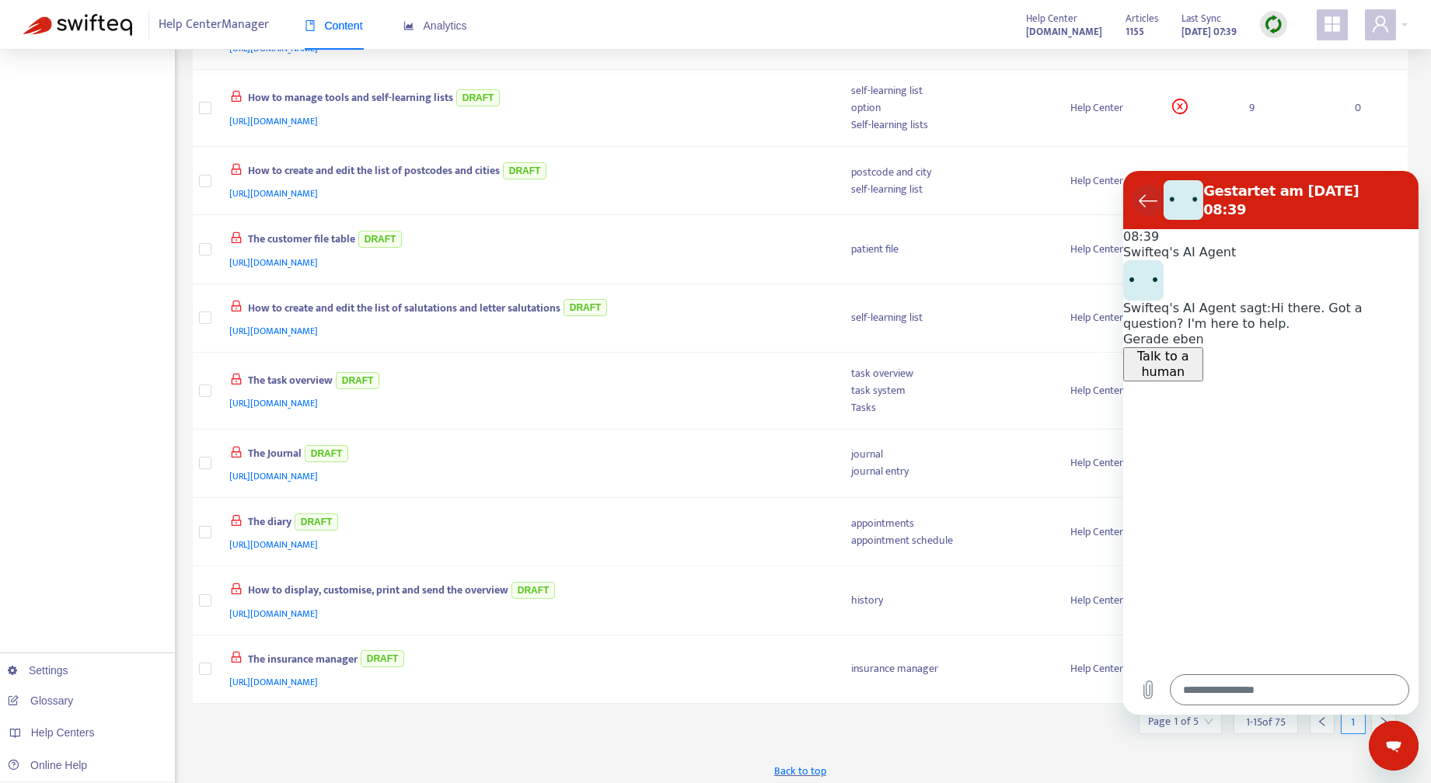
click at [1145, 195] on icon "Zurück zur Konversationsliste" at bounding box center [1147, 200] width 19 height 19
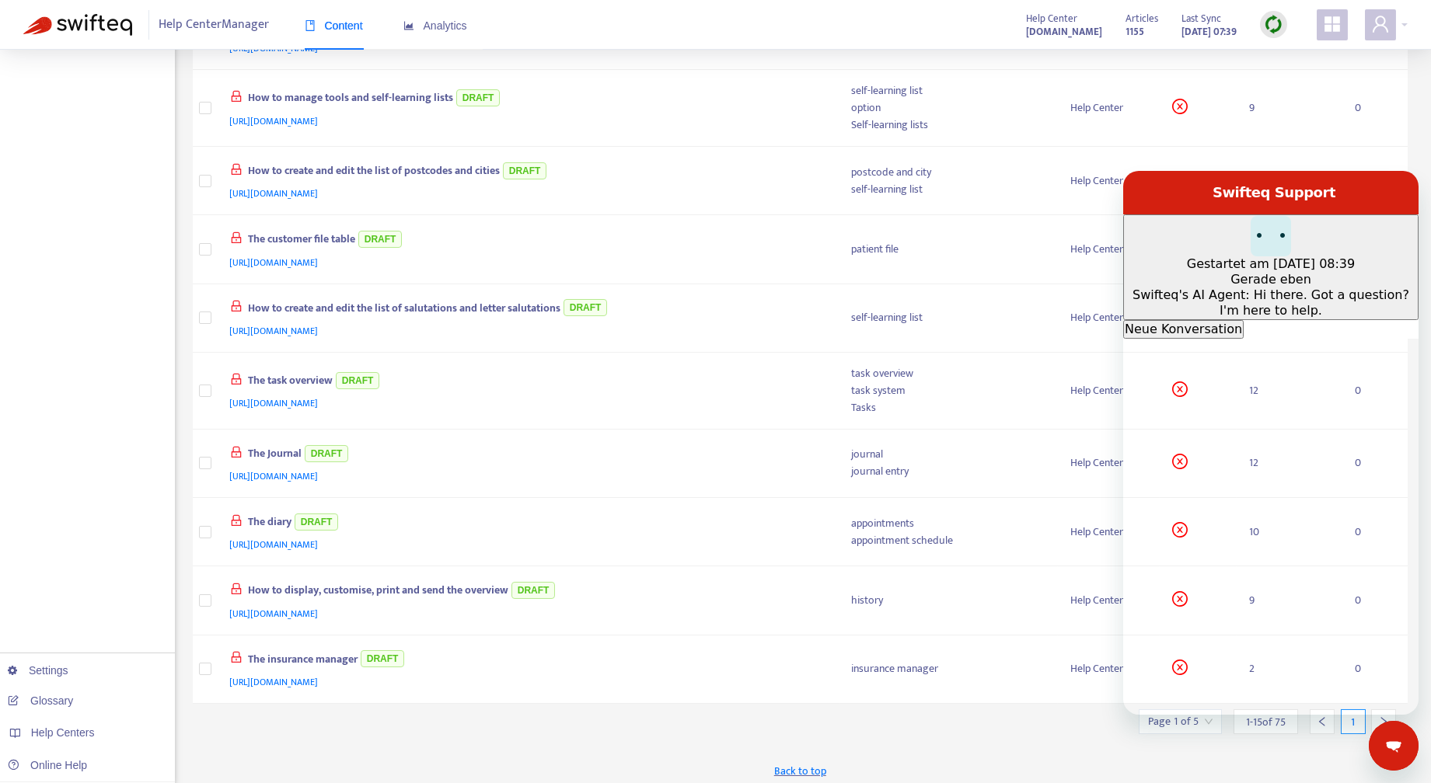
click at [1037, 754] on div "Back to top" at bounding box center [800, 771] width 1215 height 39
click at [1399, 745] on icon "Messaging-Fenster schließen" at bounding box center [1393, 746] width 16 height 10
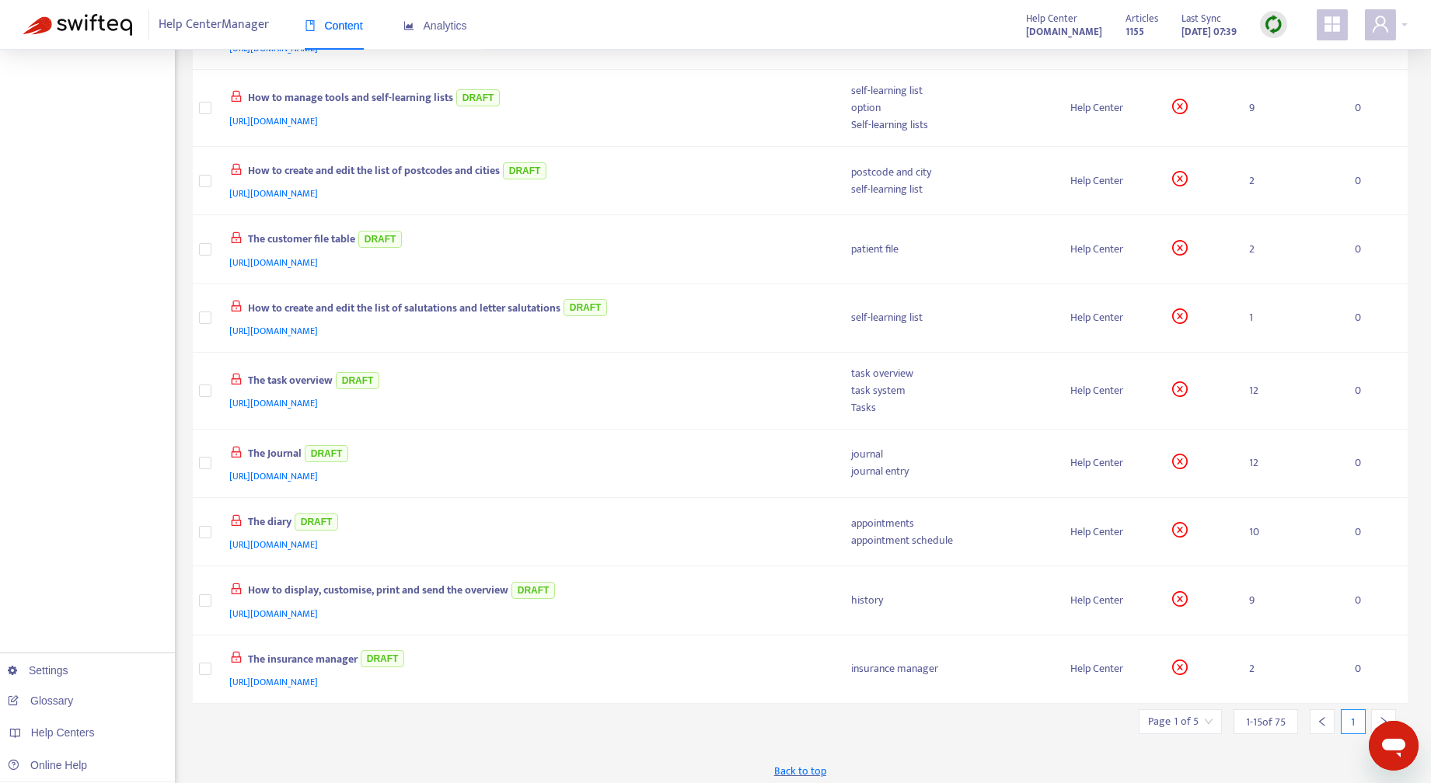
click at [1382, 717] on icon "right" at bounding box center [1383, 721] width 5 height 9
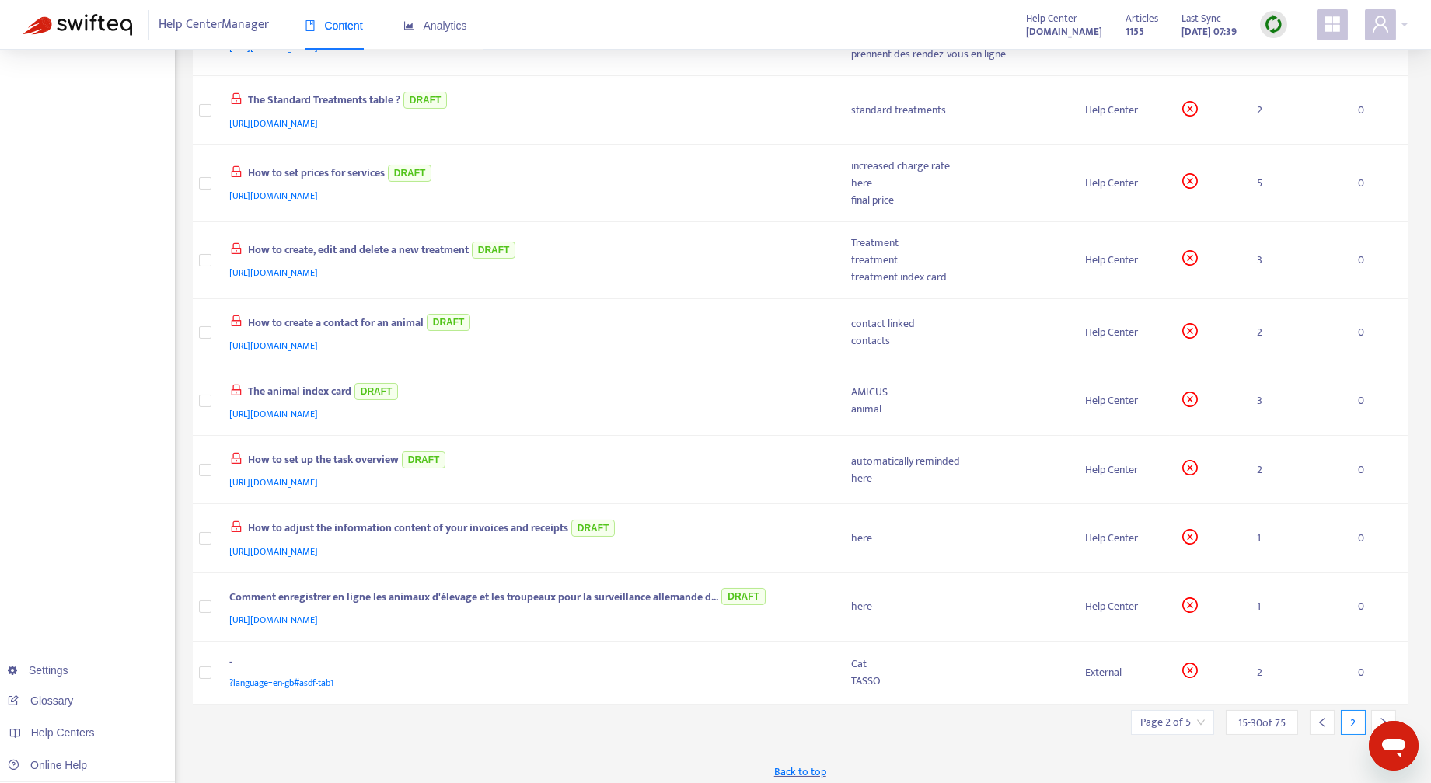
click at [1385, 717] on icon "right" at bounding box center [1383, 722] width 11 height 11
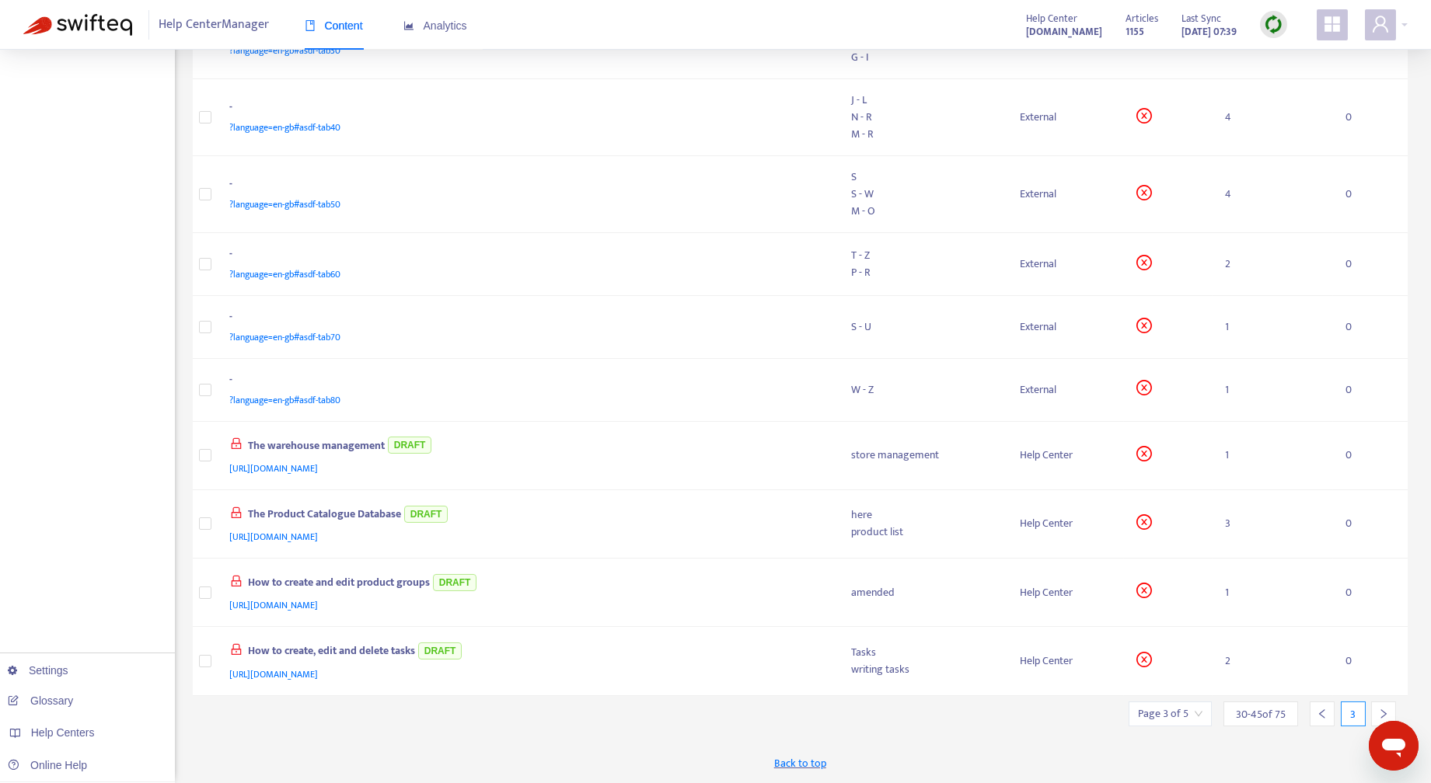
scroll to position [523, 0]
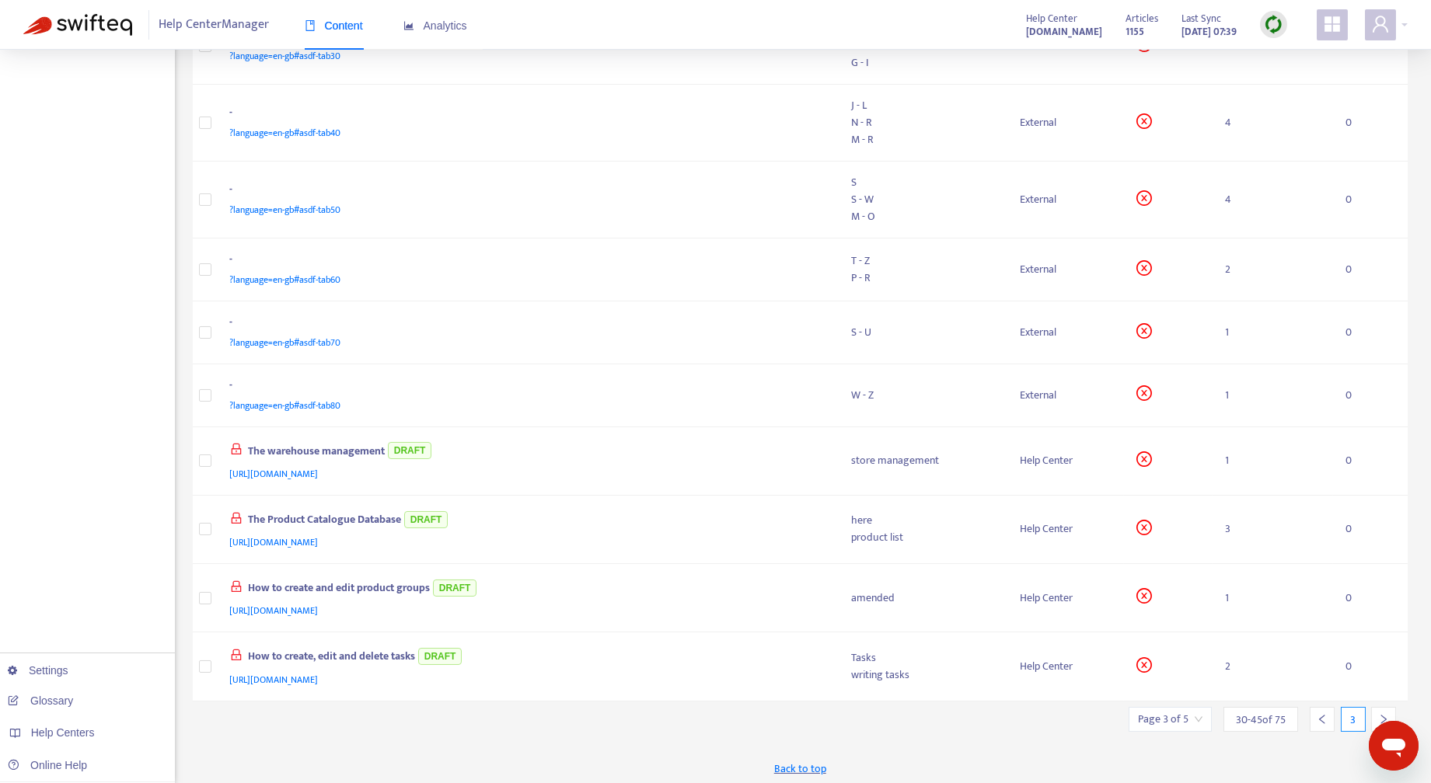
click at [1381, 714] on icon "right" at bounding box center [1383, 719] width 11 height 11
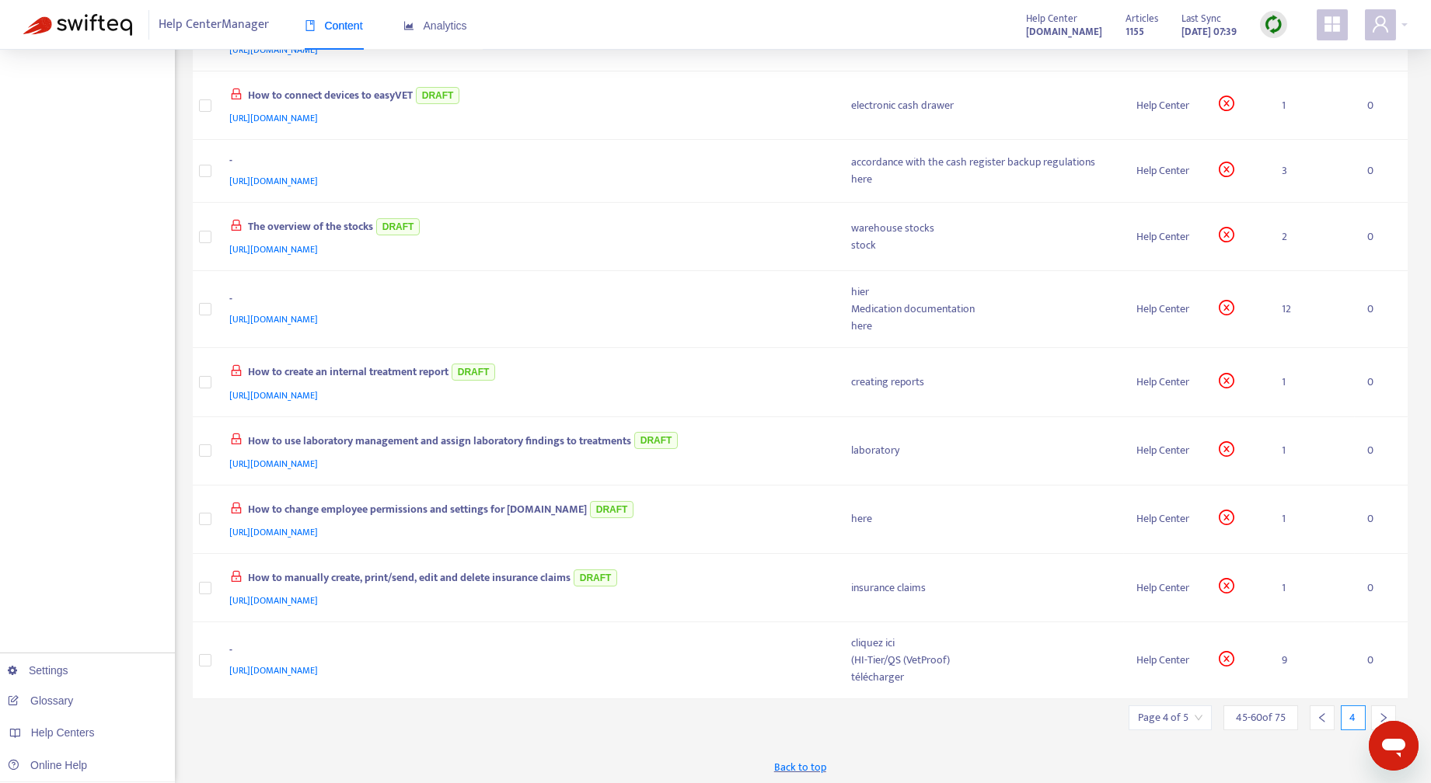
scroll to position [518, 0]
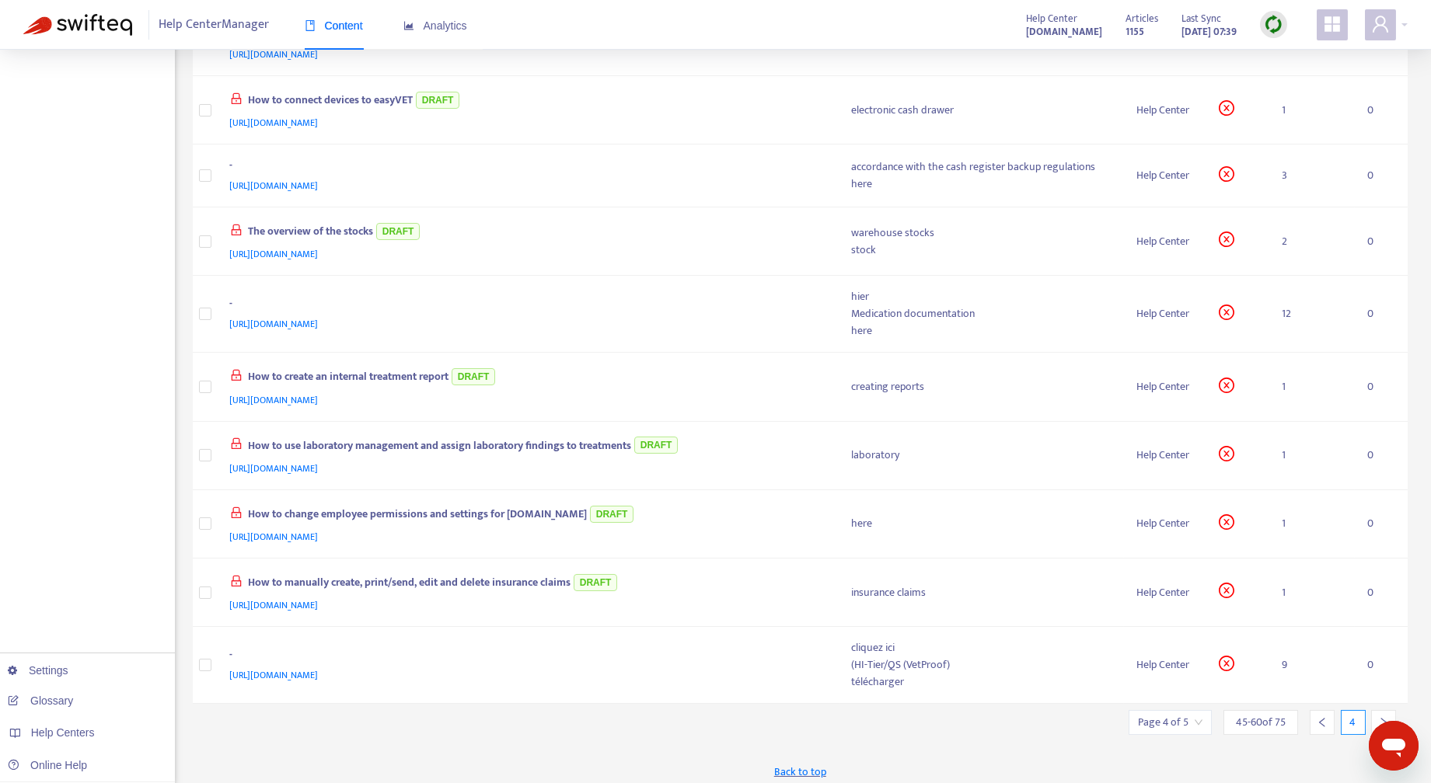
click at [1381, 717] on icon "right" at bounding box center [1383, 722] width 11 height 11
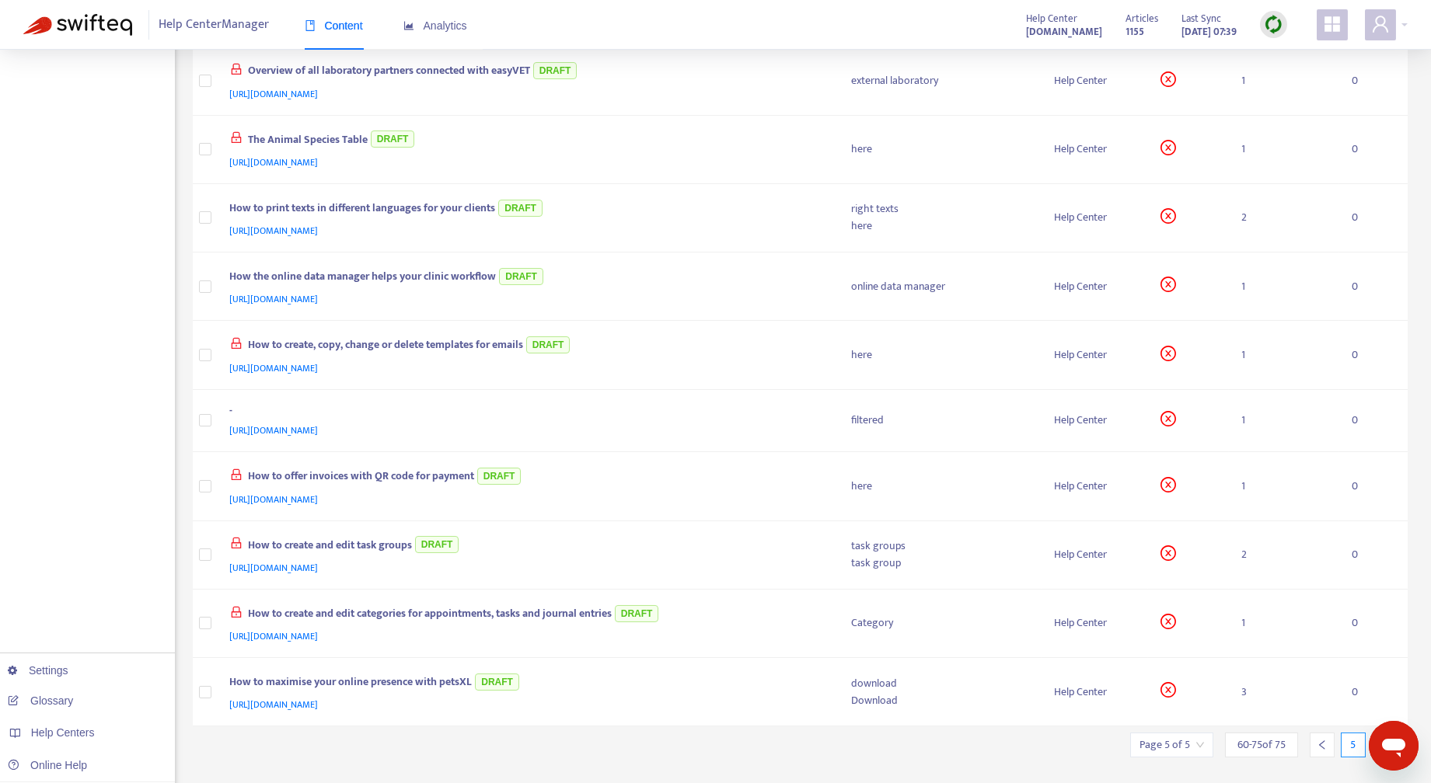
scroll to position [535, 0]
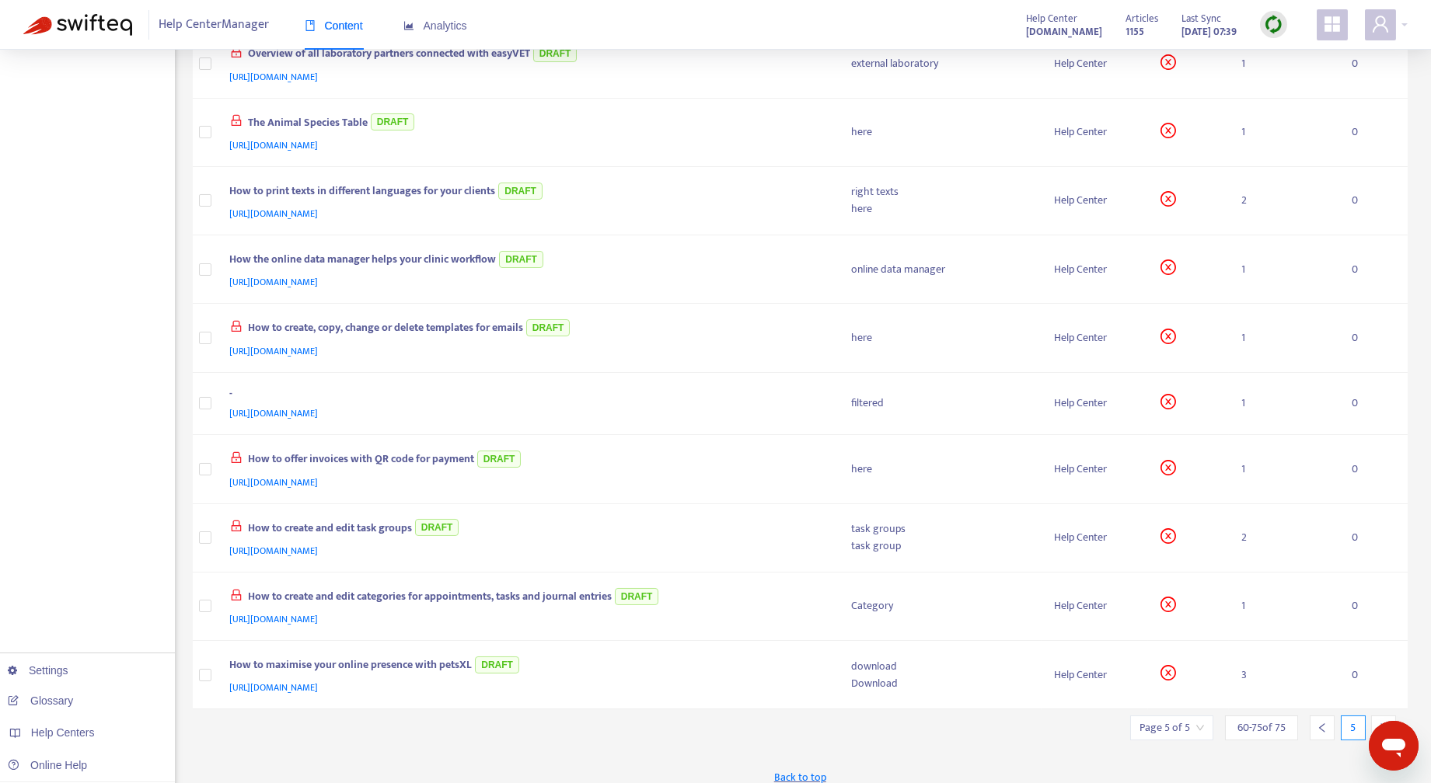
click at [1381, 723] on icon "right" at bounding box center [1383, 727] width 5 height 9
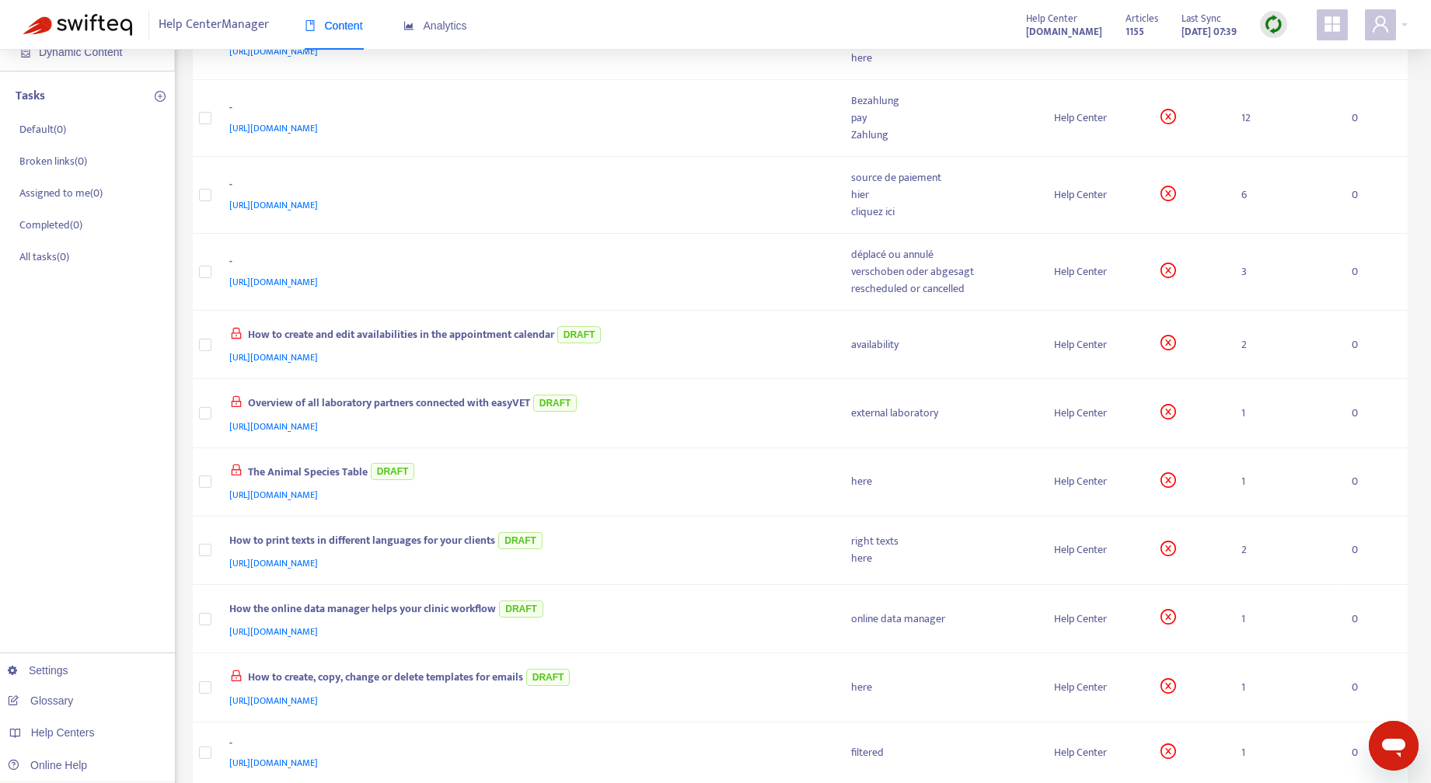
scroll to position [542, 0]
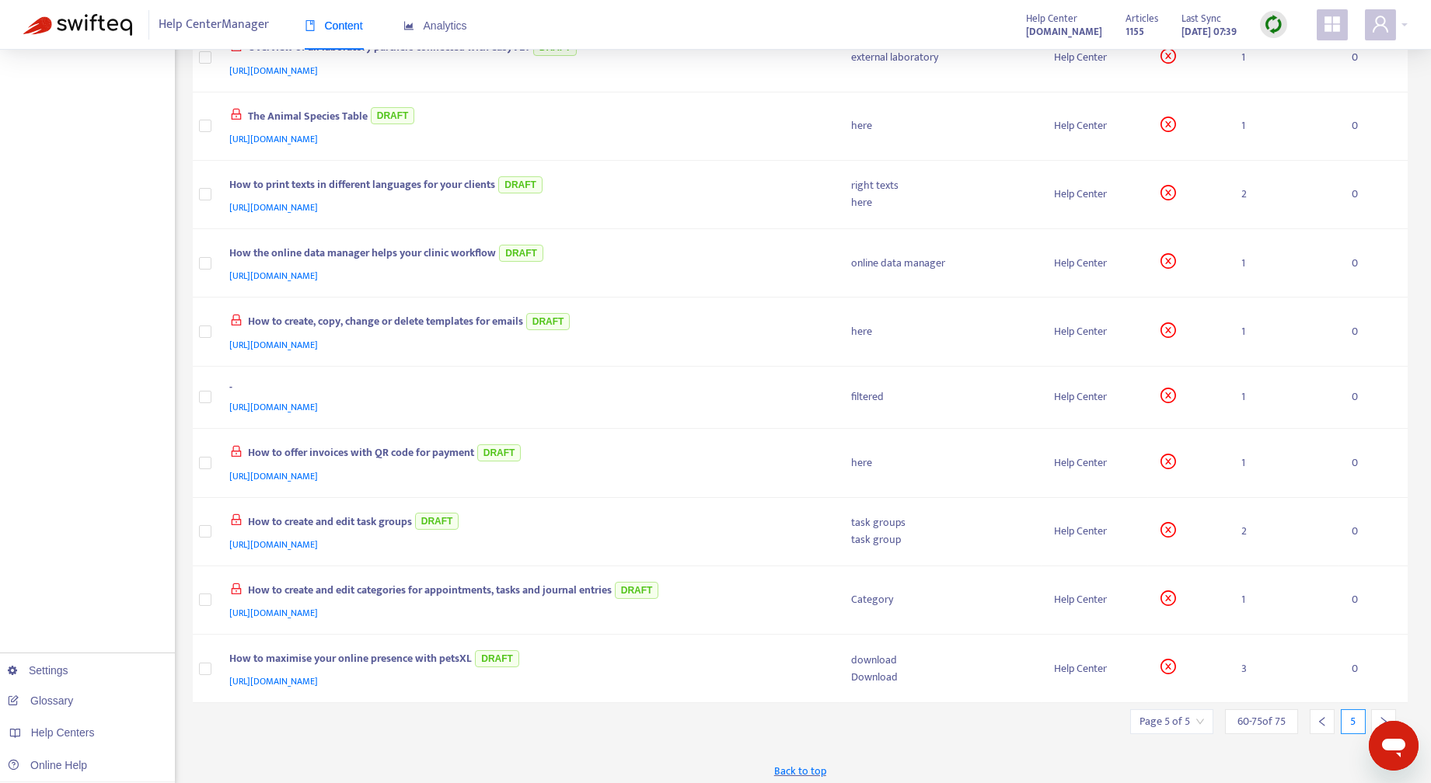
click at [1324, 716] on icon "left" at bounding box center [1321, 721] width 11 height 11
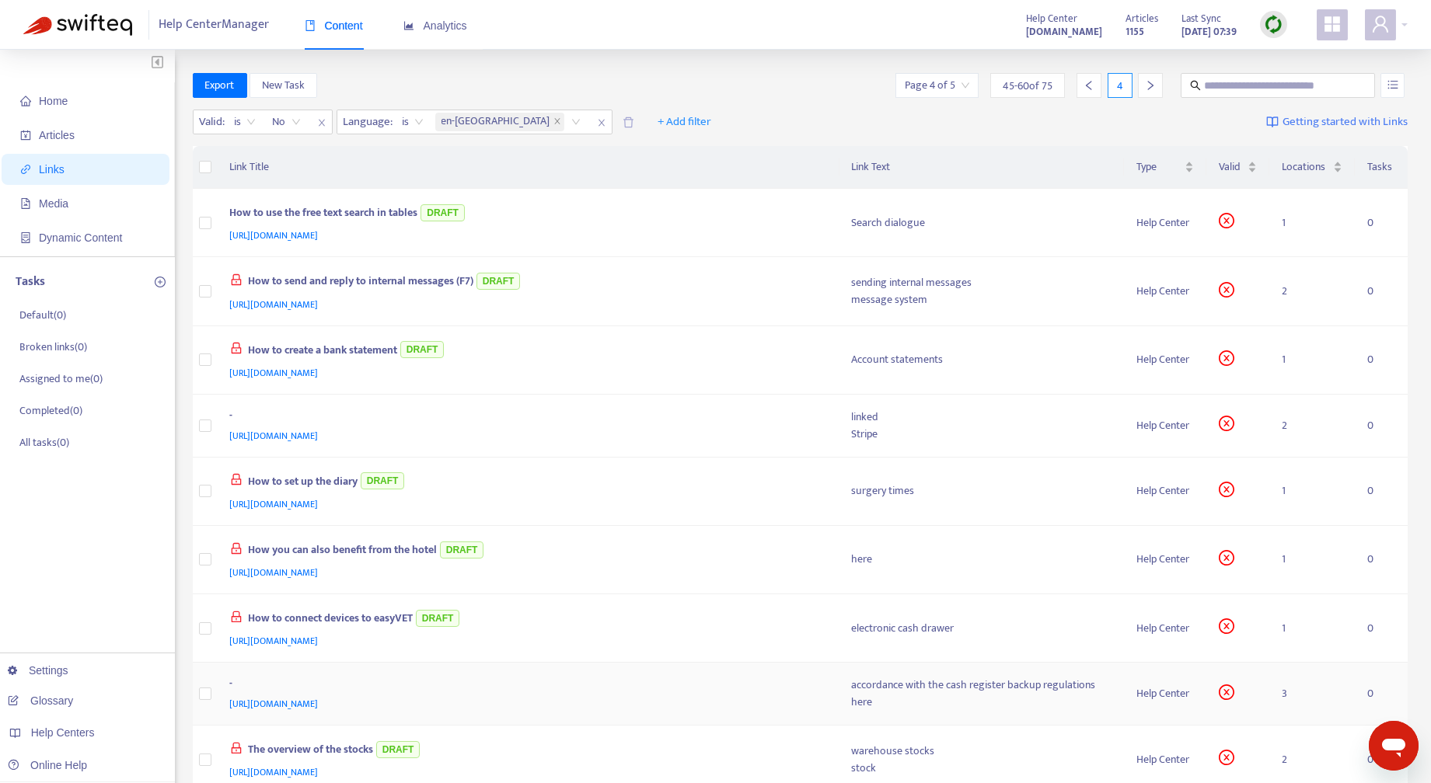
scroll to position [518, 0]
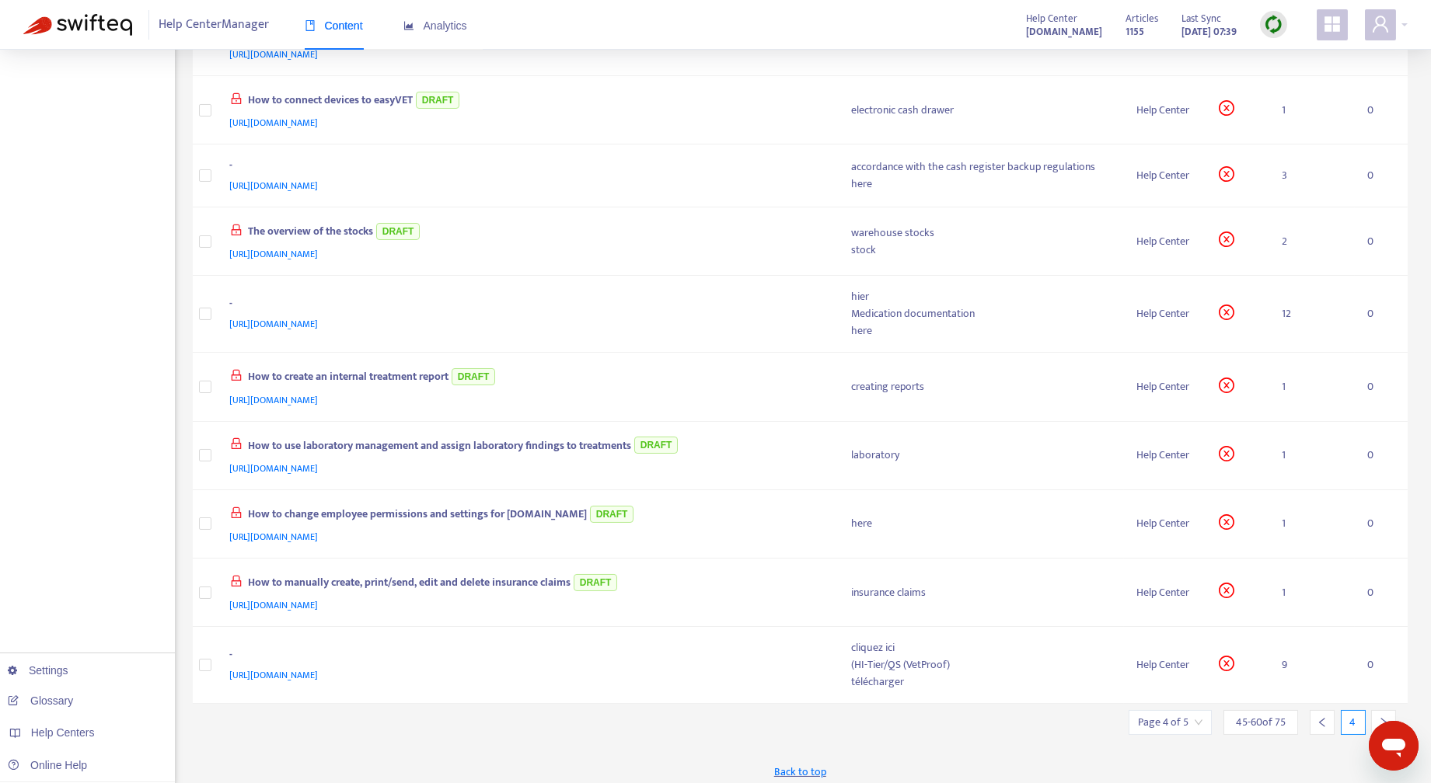
click at [1322, 717] on icon "left" at bounding box center [1321, 722] width 11 height 11
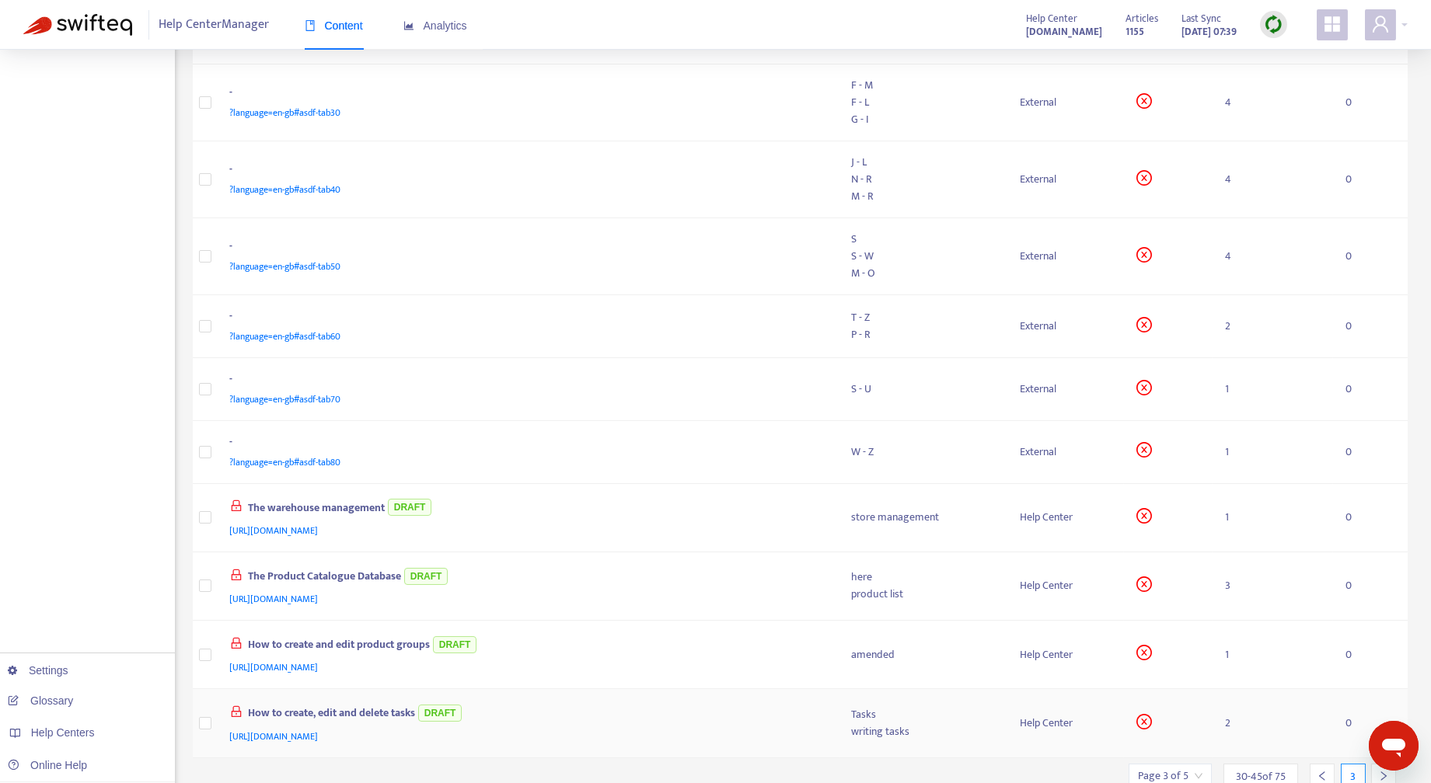
scroll to position [523, 0]
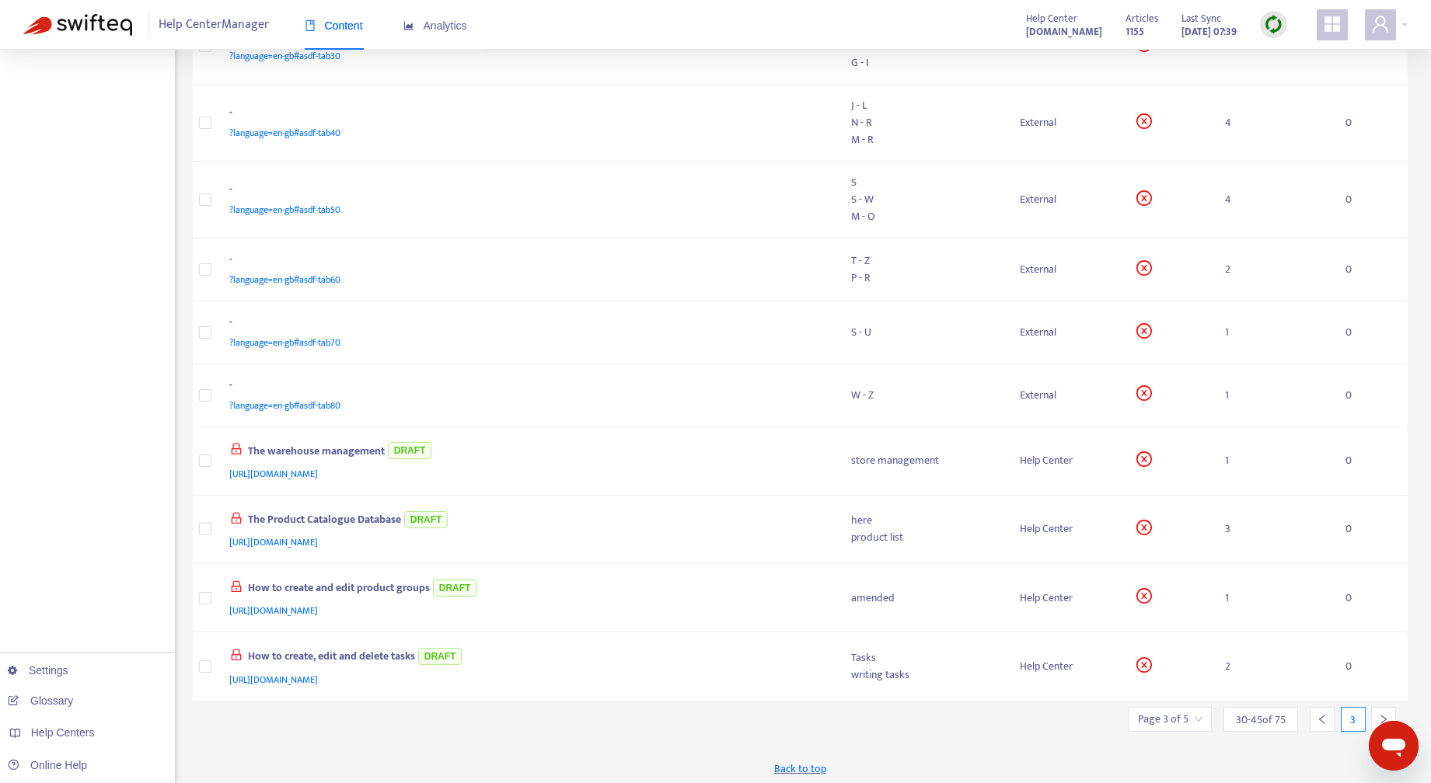
click at [1319, 715] on icon "left" at bounding box center [1321, 719] width 11 height 11
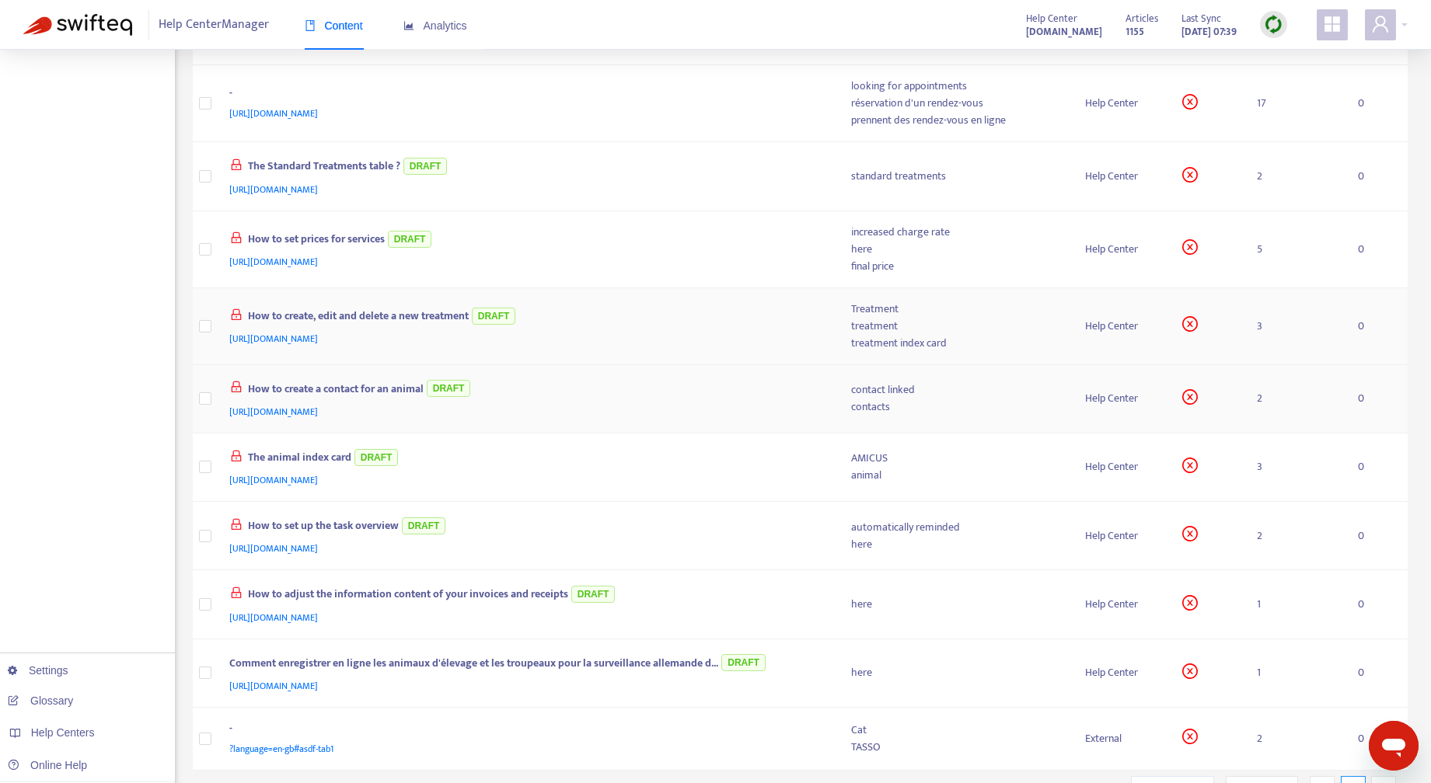
scroll to position [532, 0]
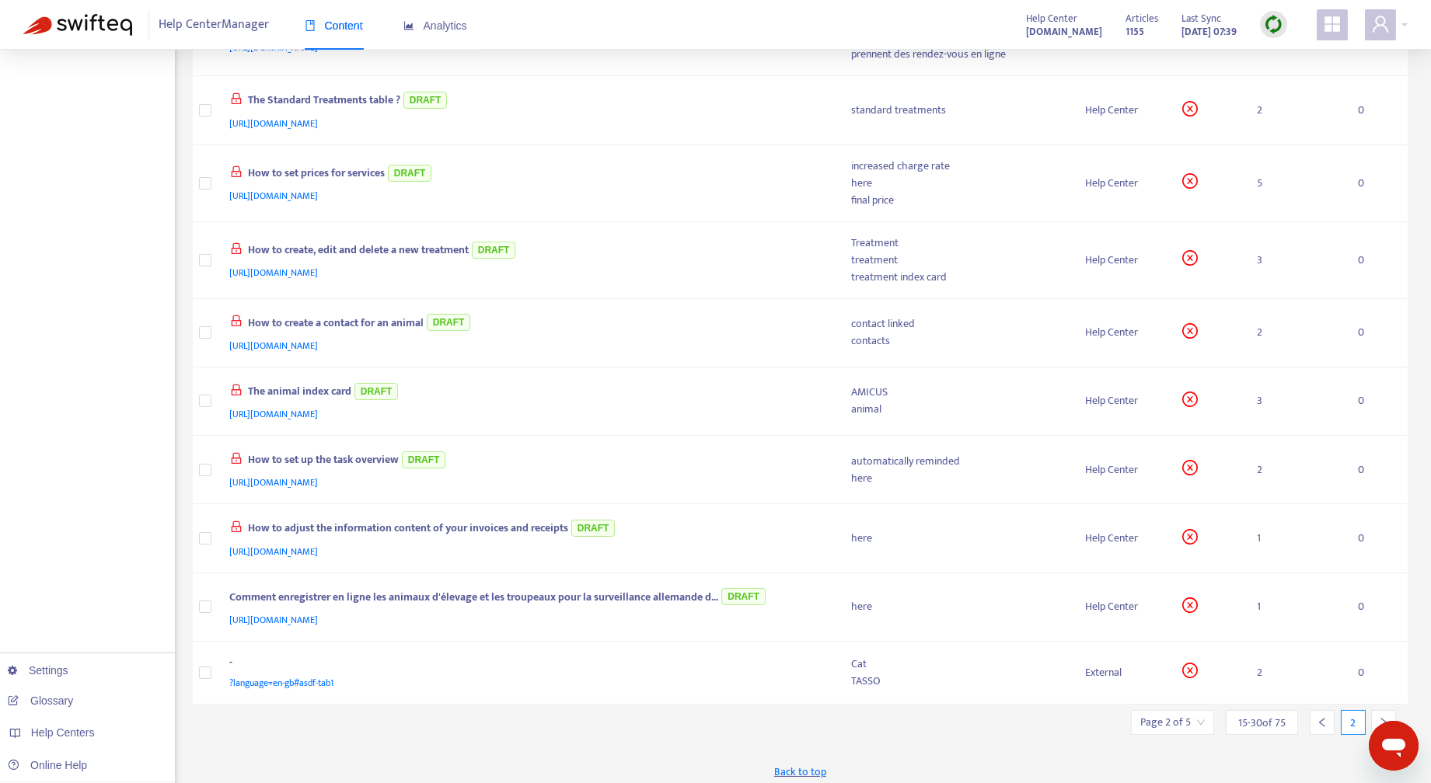
click at [1321, 718] on icon "left" at bounding box center [1321, 722] width 5 height 9
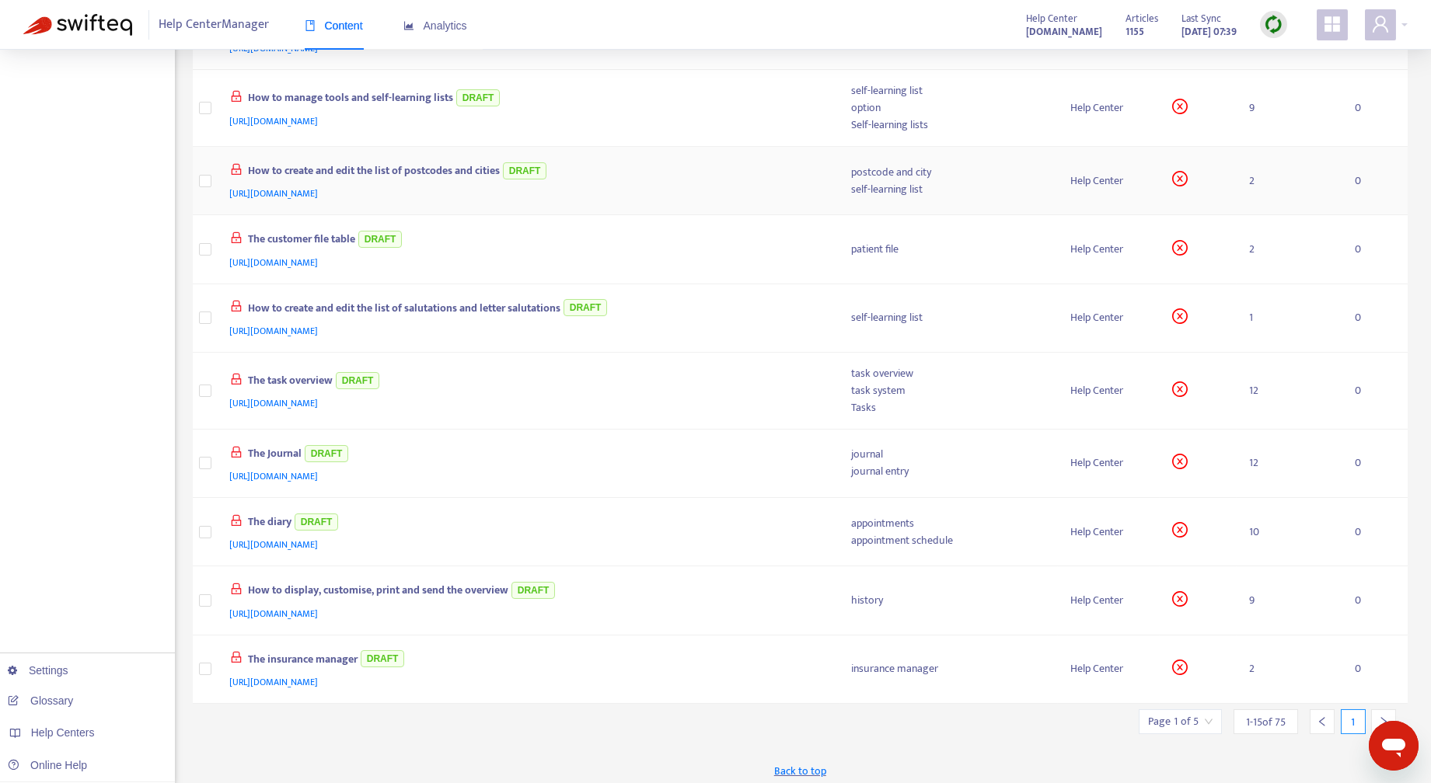
scroll to position [0, 0]
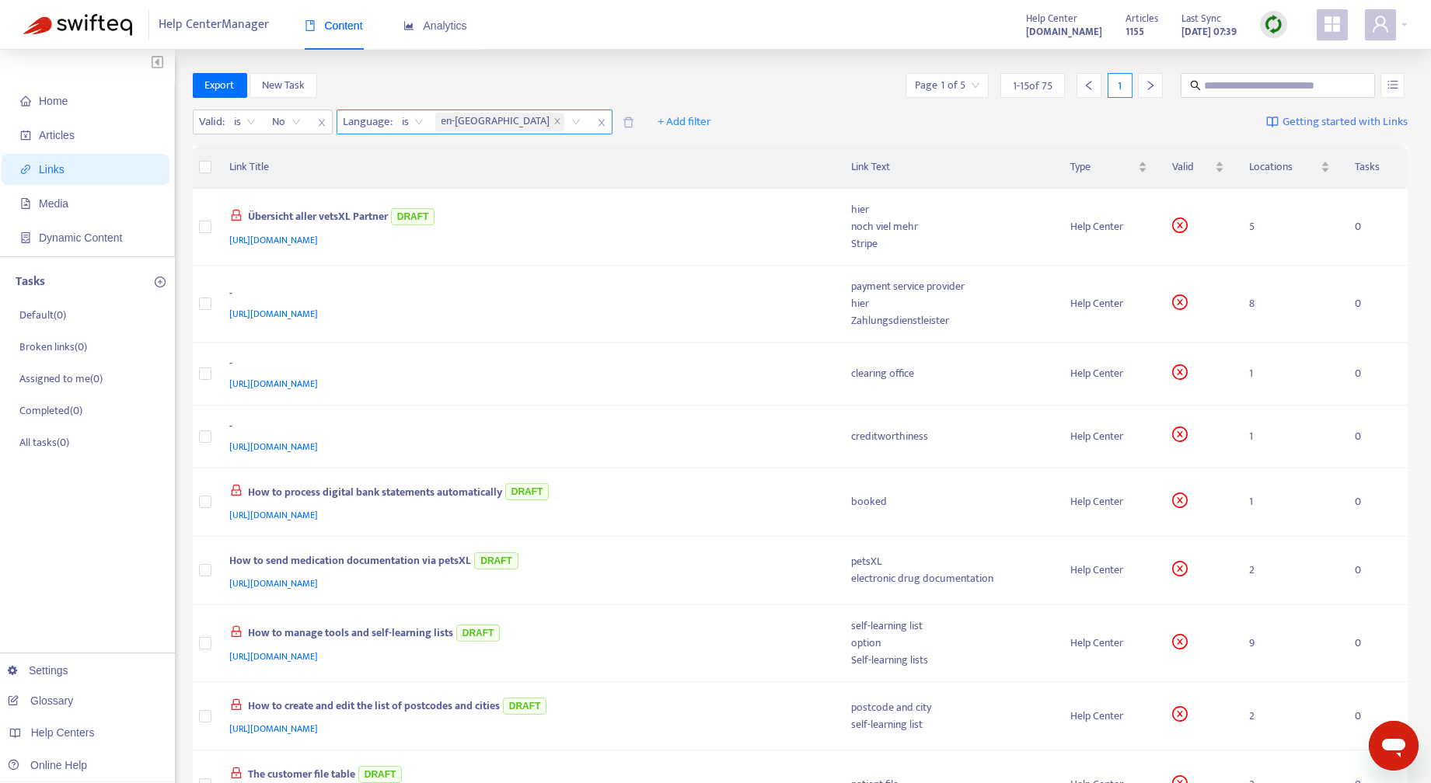
click at [553, 127] on span at bounding box center [557, 122] width 8 height 19
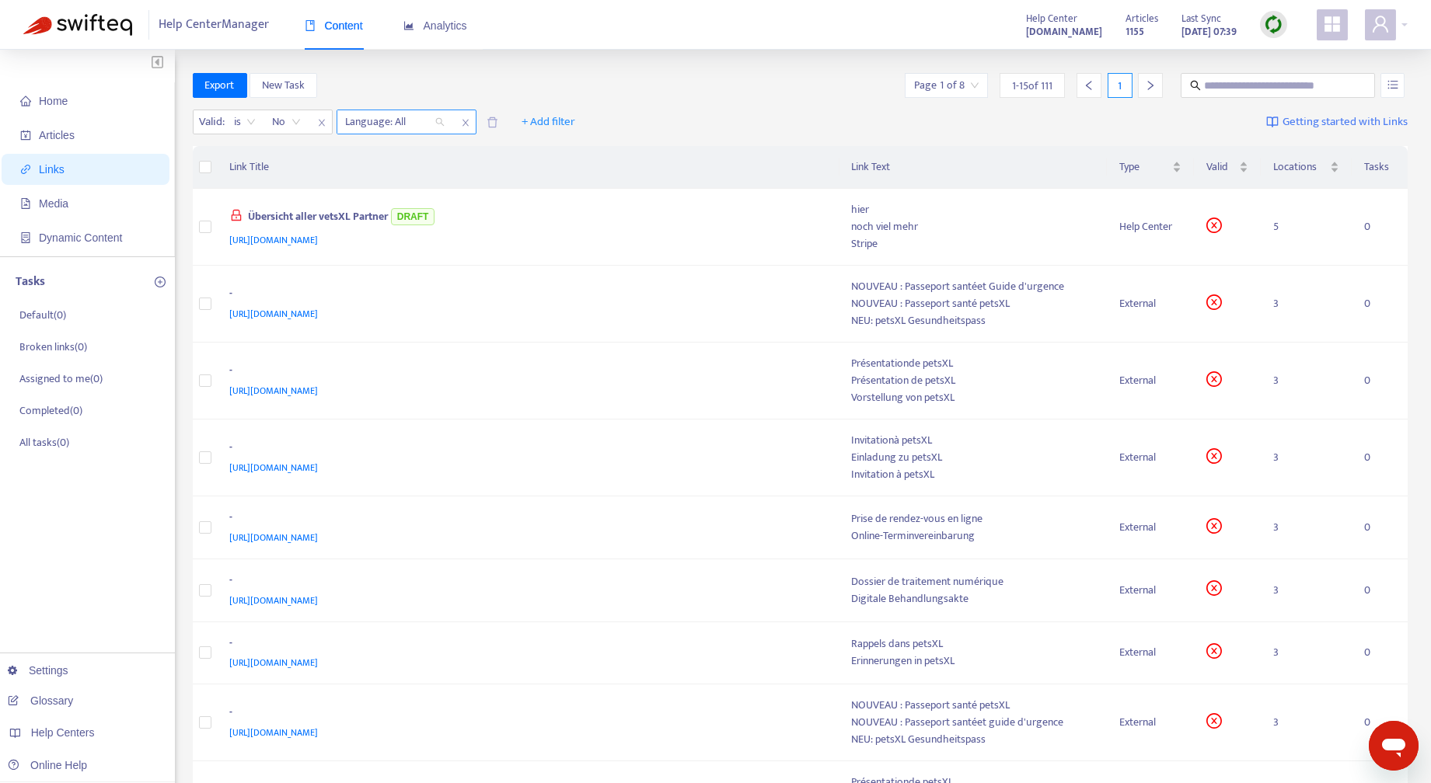
click at [436, 119] on div "Language: All" at bounding box center [395, 121] width 116 height 23
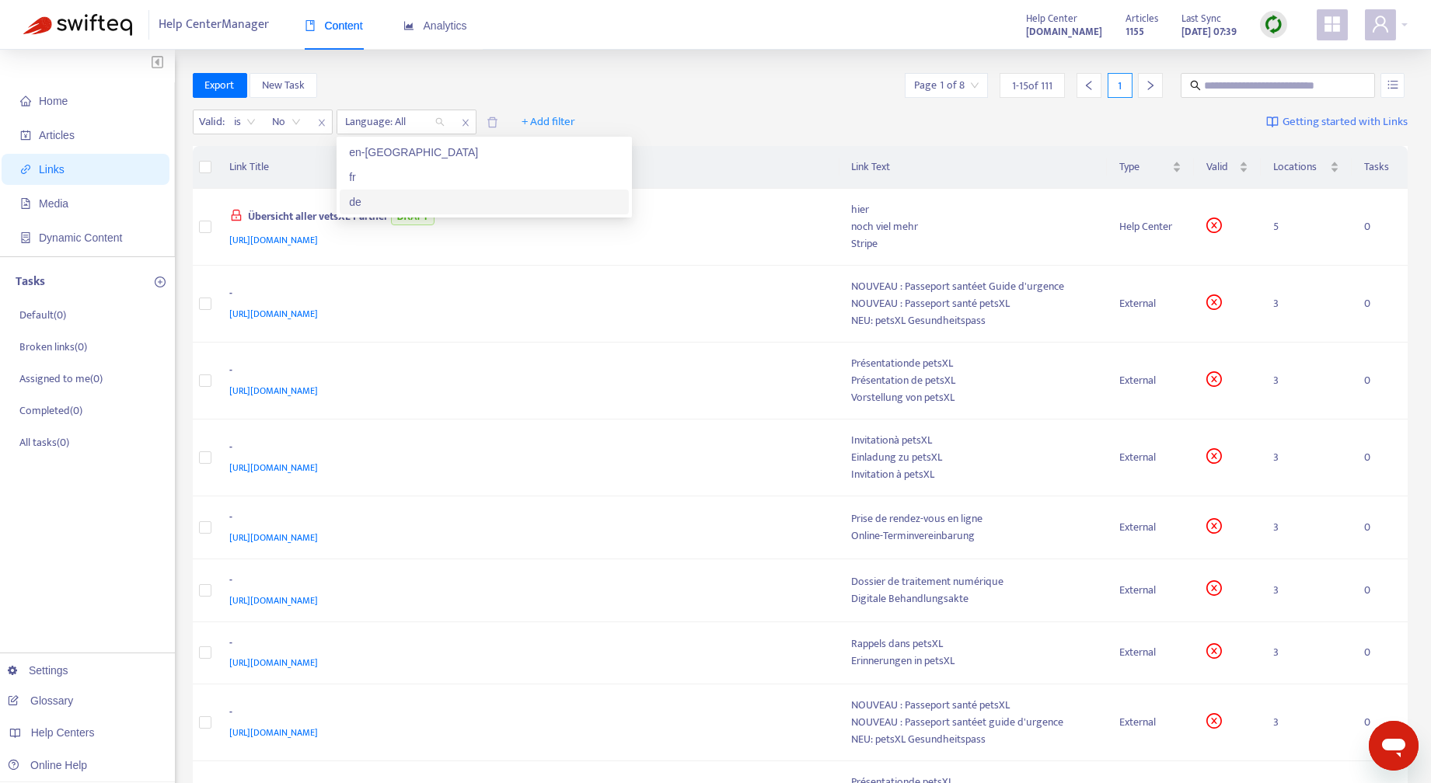
click at [374, 200] on div "de" at bounding box center [484, 201] width 270 height 17
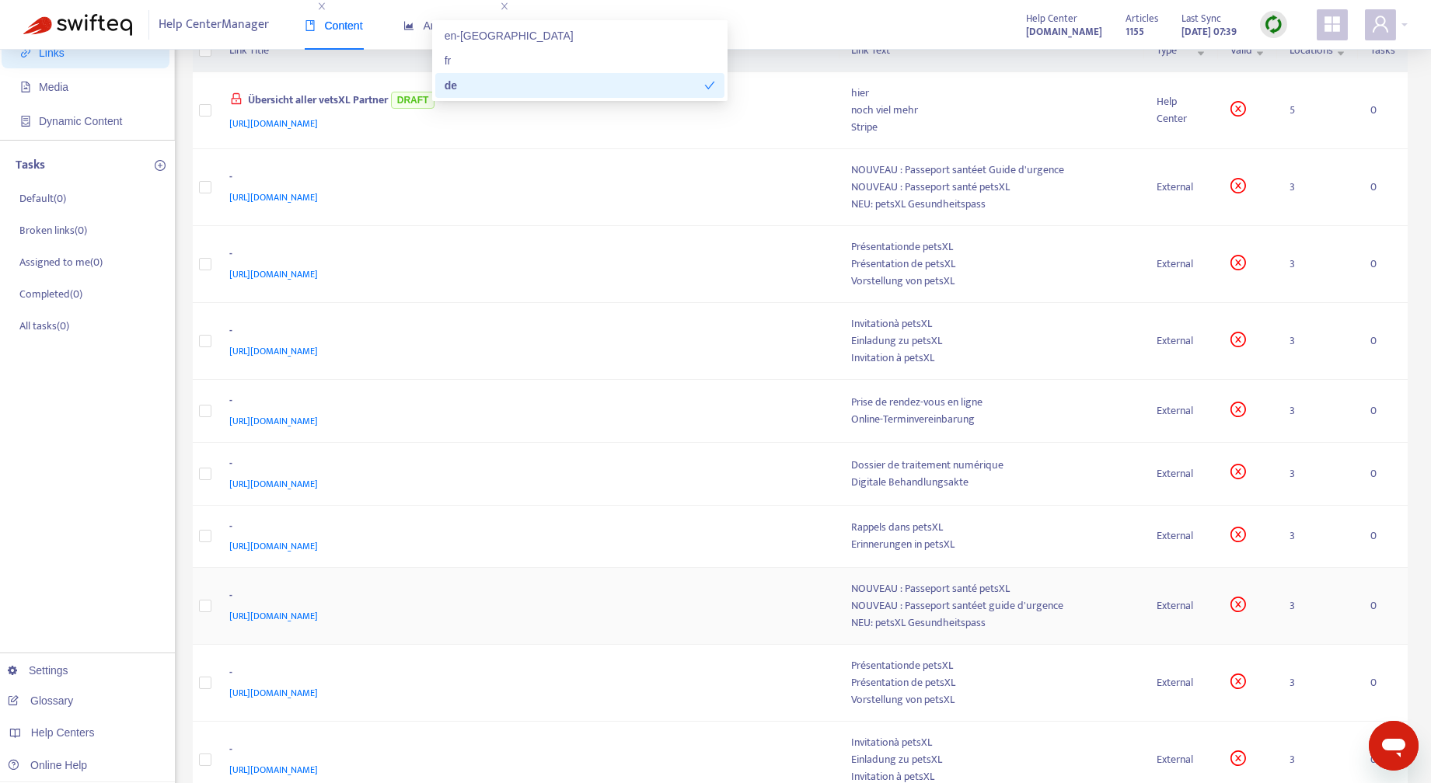
scroll to position [544, 0]
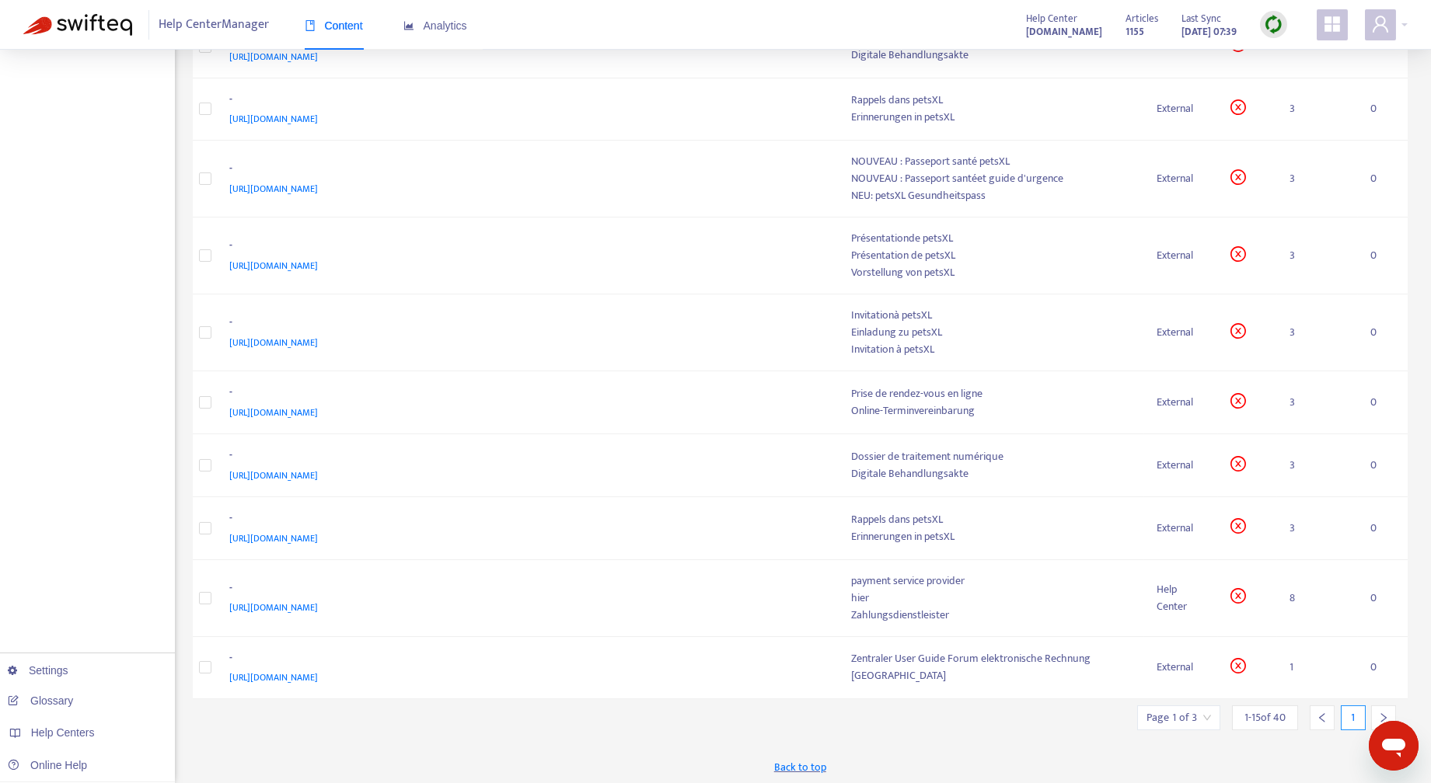
click at [1385, 706] on div at bounding box center [1383, 718] width 25 height 25
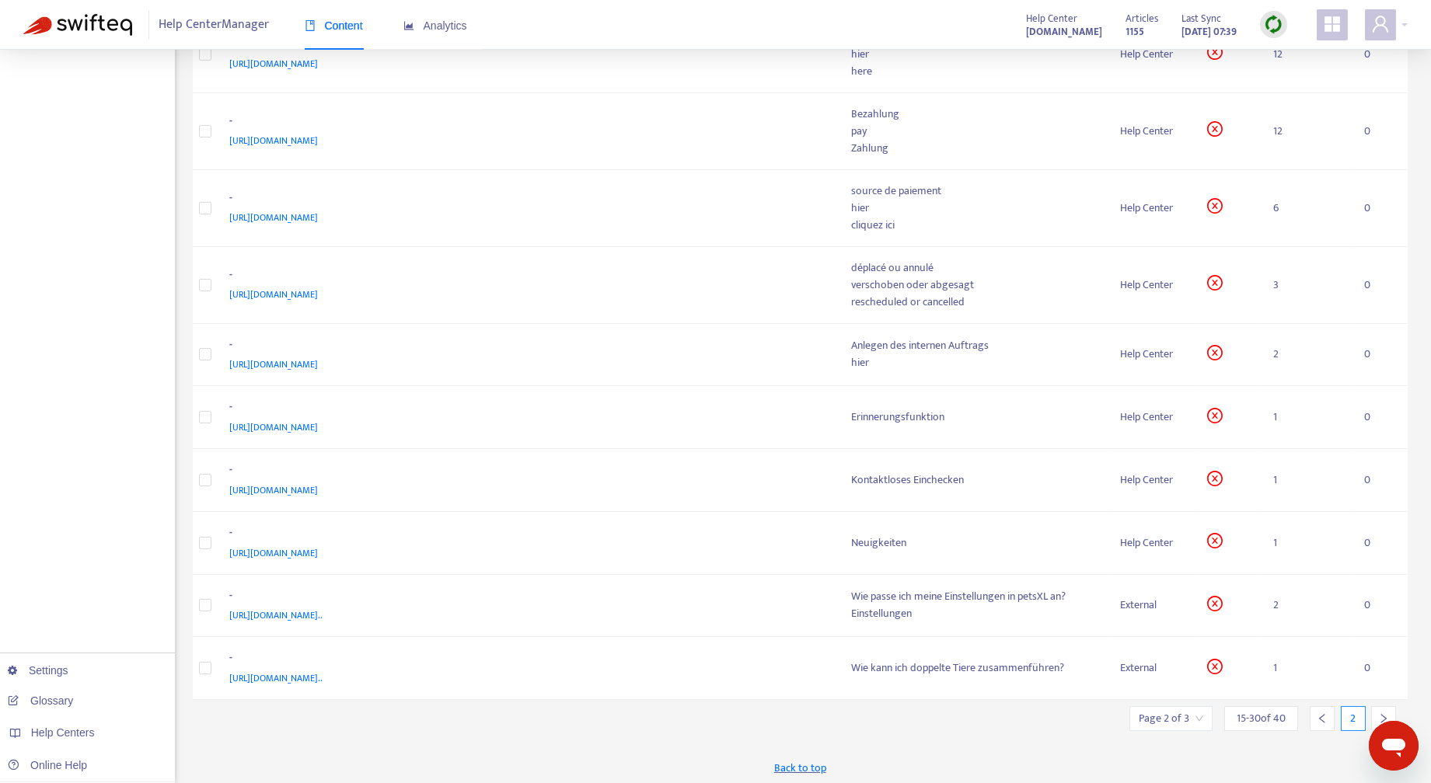
click at [1385, 706] on div at bounding box center [1383, 718] width 25 height 25
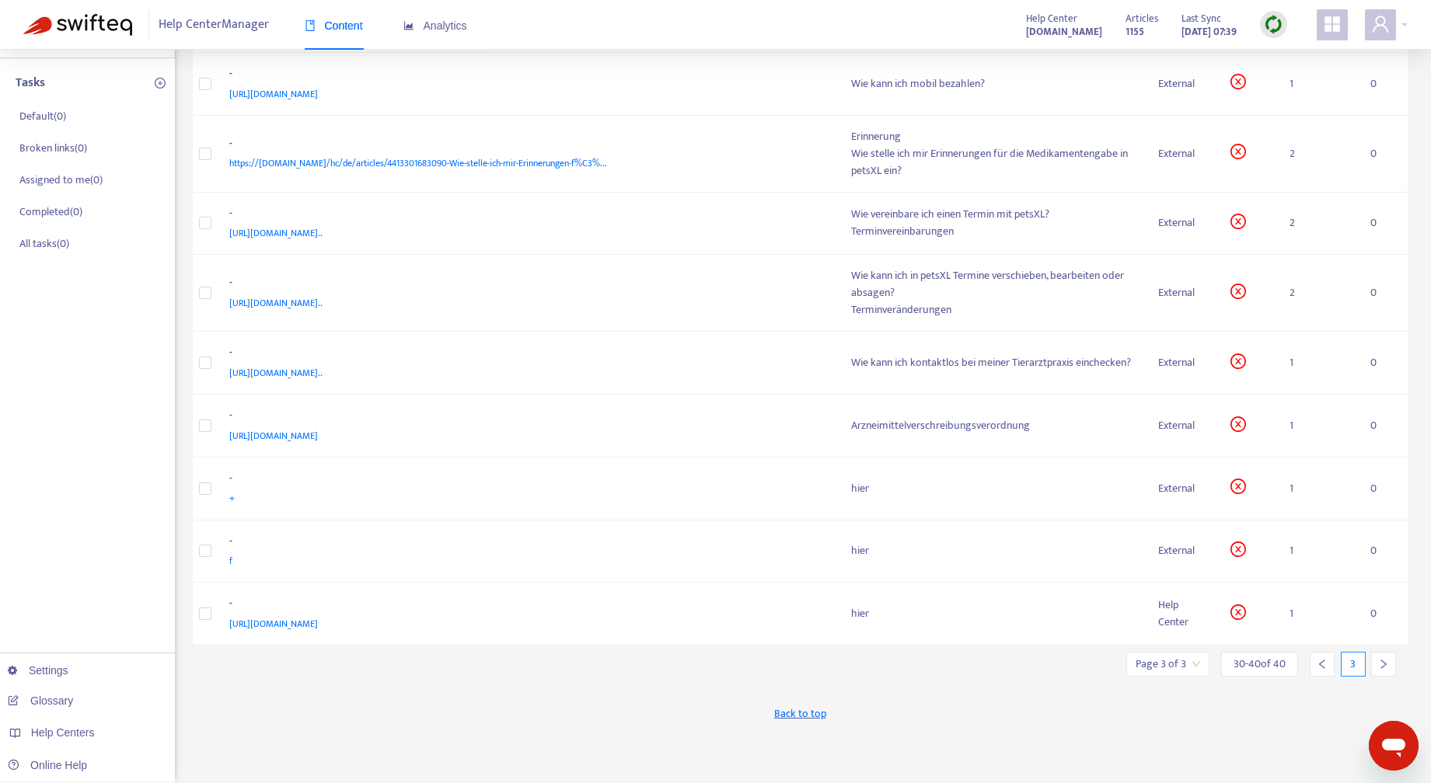
scroll to position [198, 0]
click at [1383, 661] on icon "right" at bounding box center [1383, 665] width 11 height 11
click at [1322, 660] on icon "left" at bounding box center [1321, 665] width 11 height 11
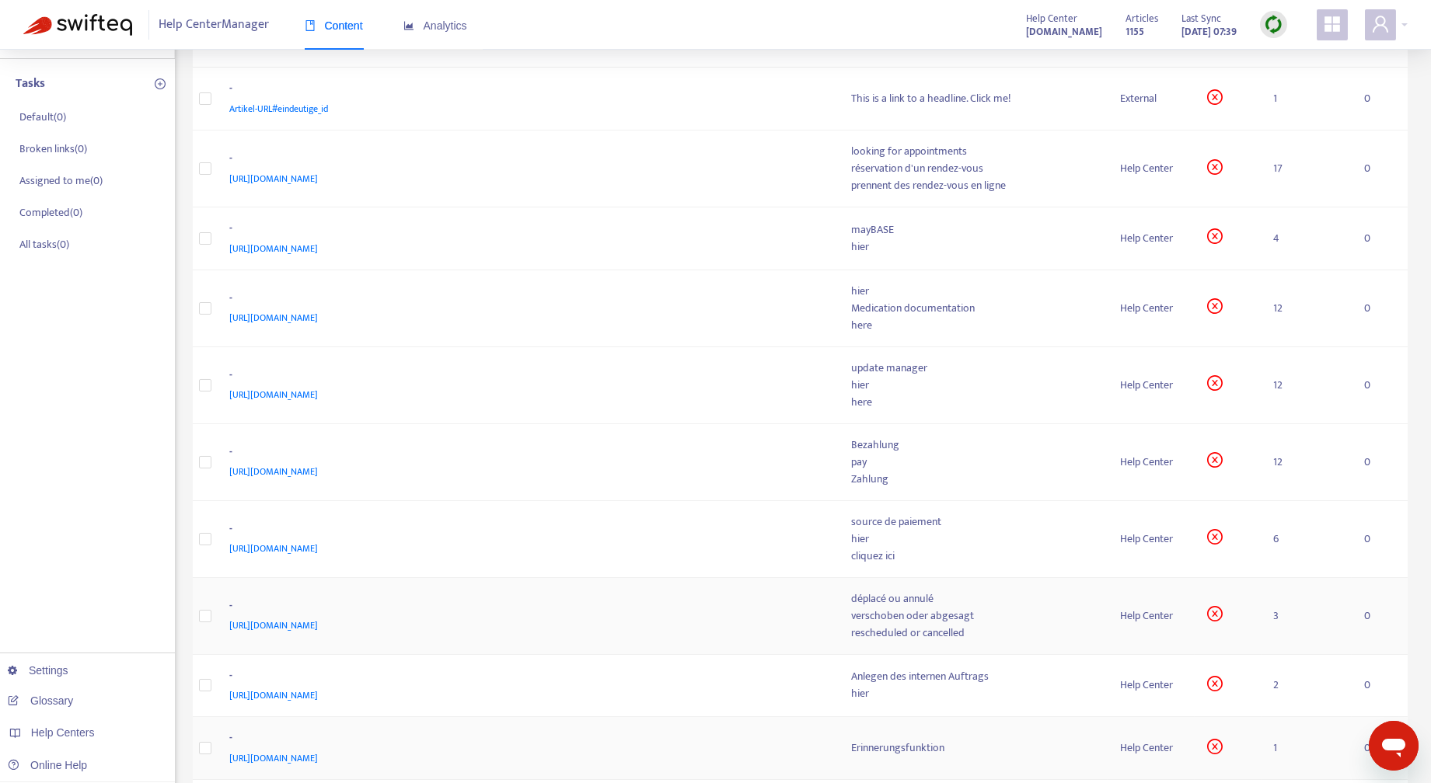
scroll to position [529, 0]
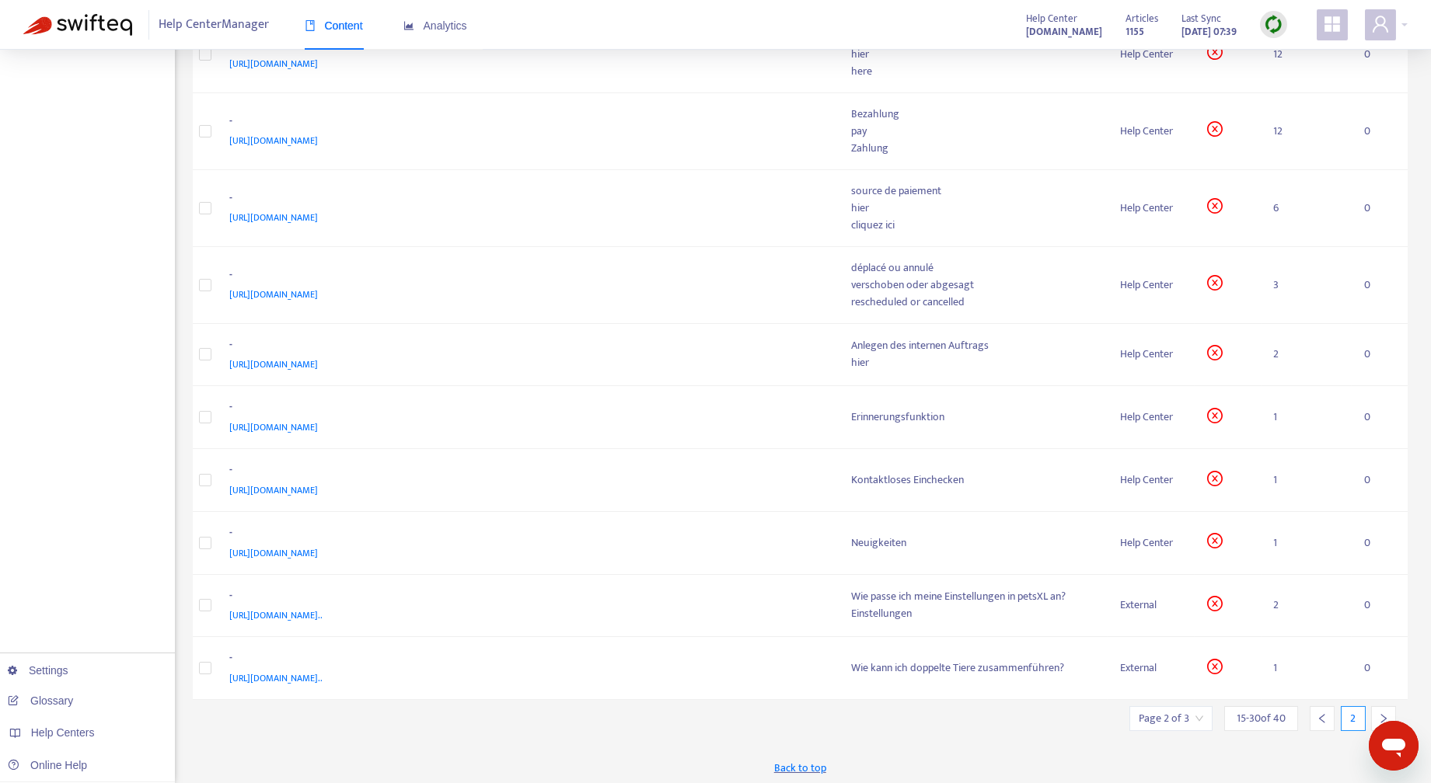
click at [1324, 716] on icon "left" at bounding box center [1321, 718] width 11 height 11
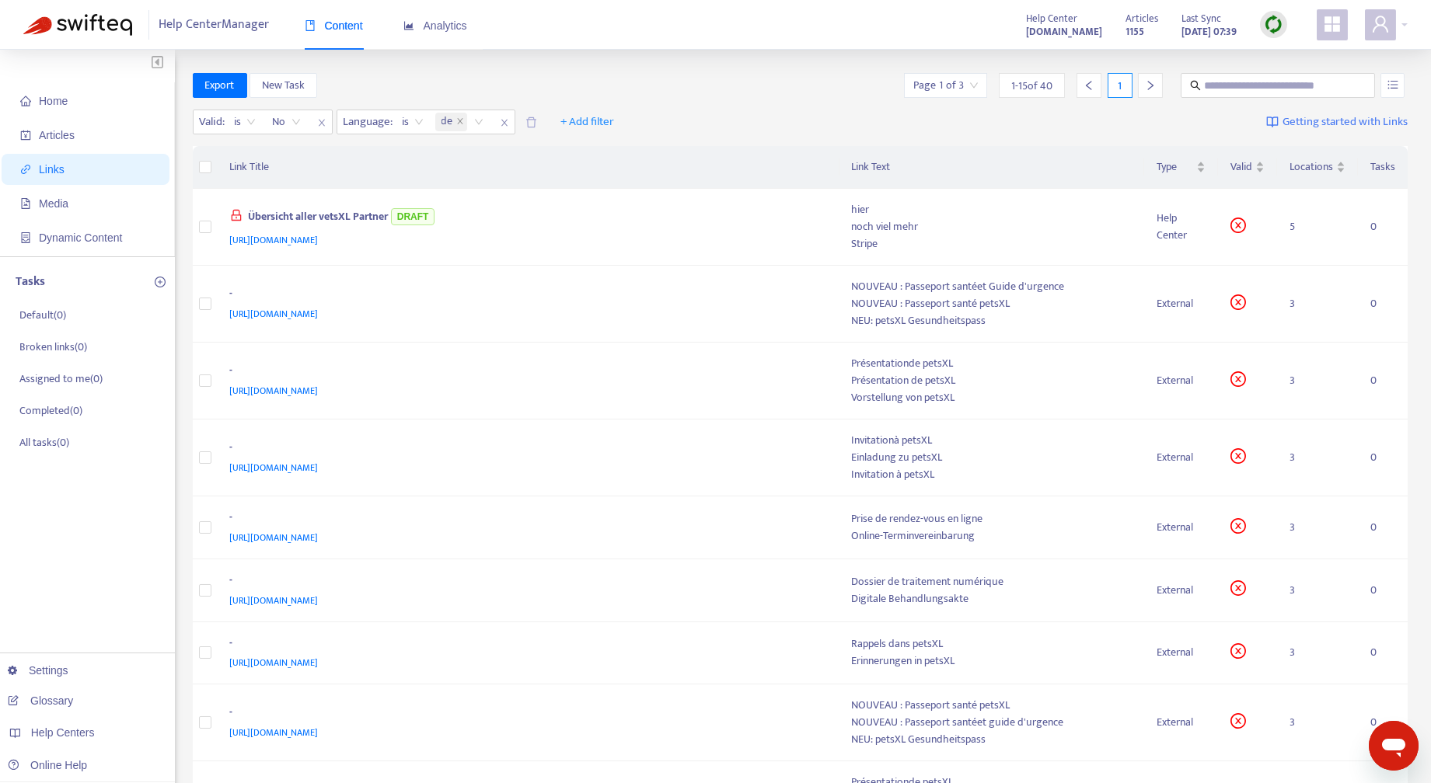
scroll to position [544, 0]
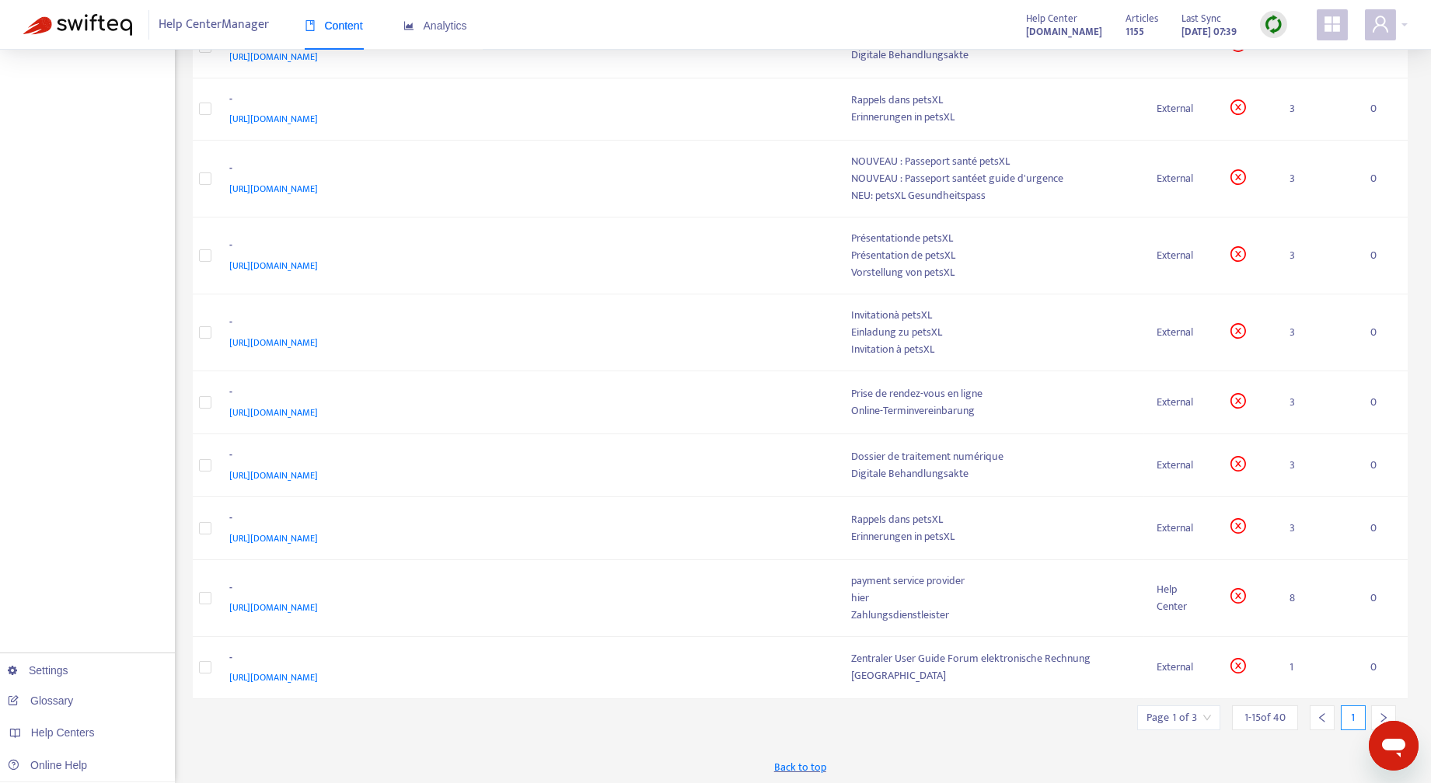
click at [1382, 713] on icon "right" at bounding box center [1383, 718] width 11 height 11
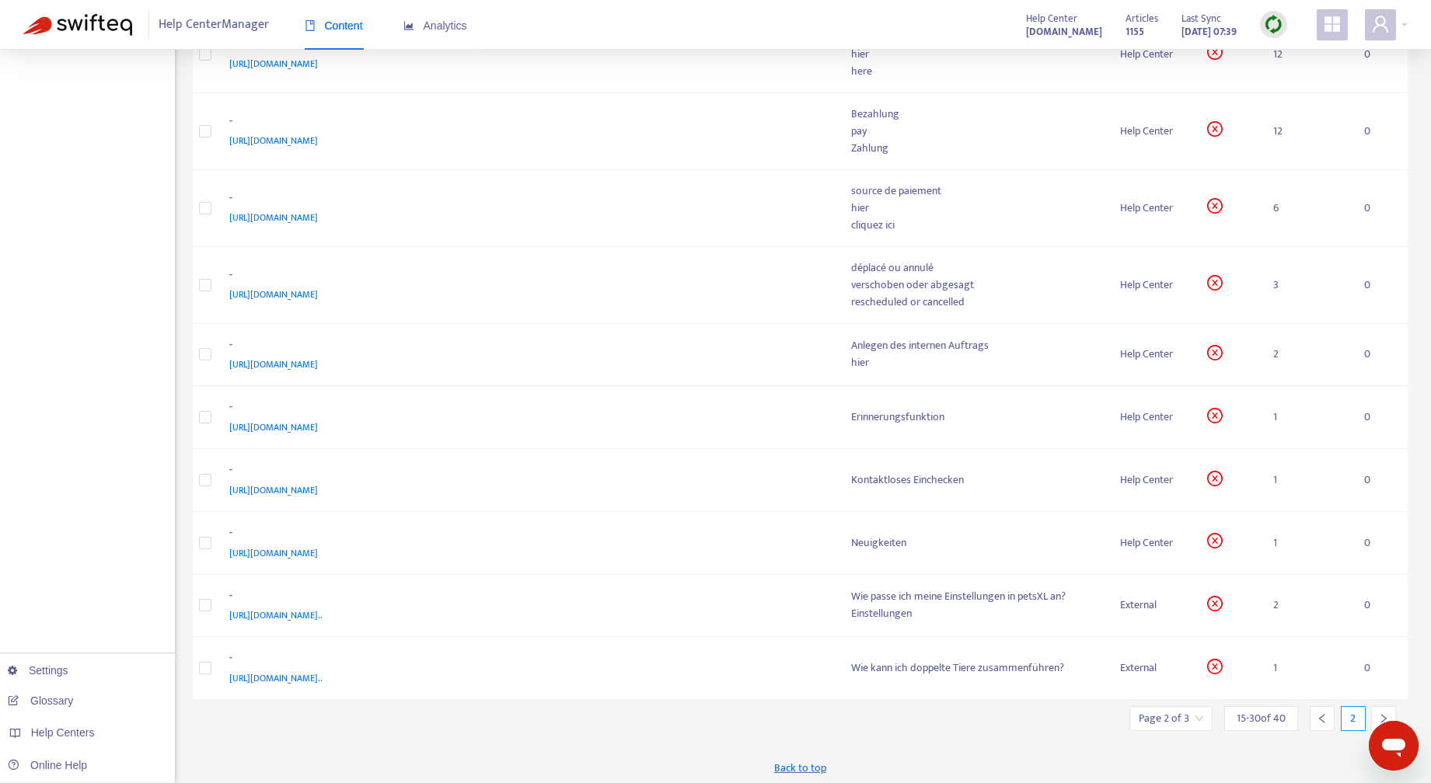
click at [1382, 713] on icon "right" at bounding box center [1383, 718] width 11 height 11
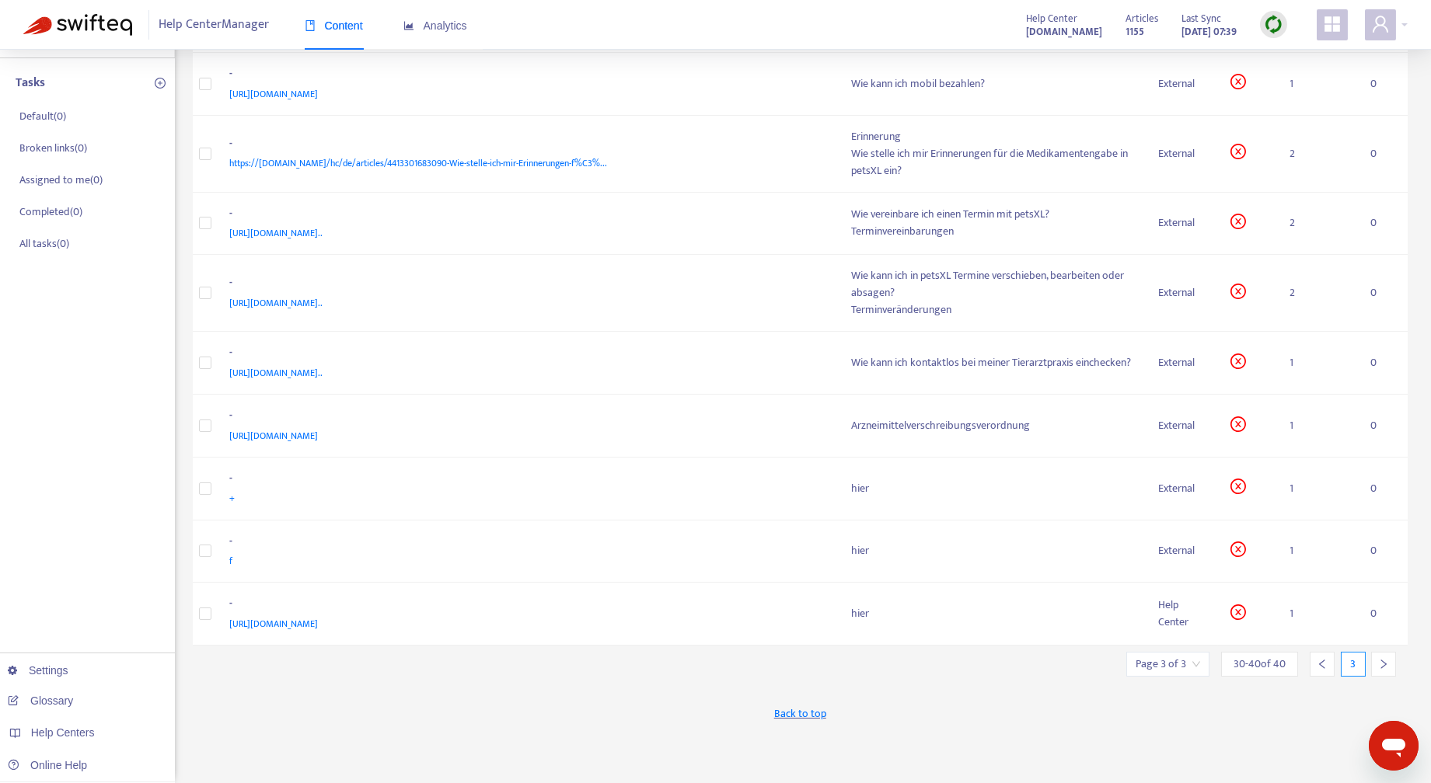
scroll to position [198, 0]
click at [1382, 713] on div "Back to top" at bounding box center [800, 714] width 1215 height 39
click at [1389, 662] on div at bounding box center [1383, 665] width 25 height 25
click at [1385, 662] on icon "right" at bounding box center [1383, 664] width 5 height 9
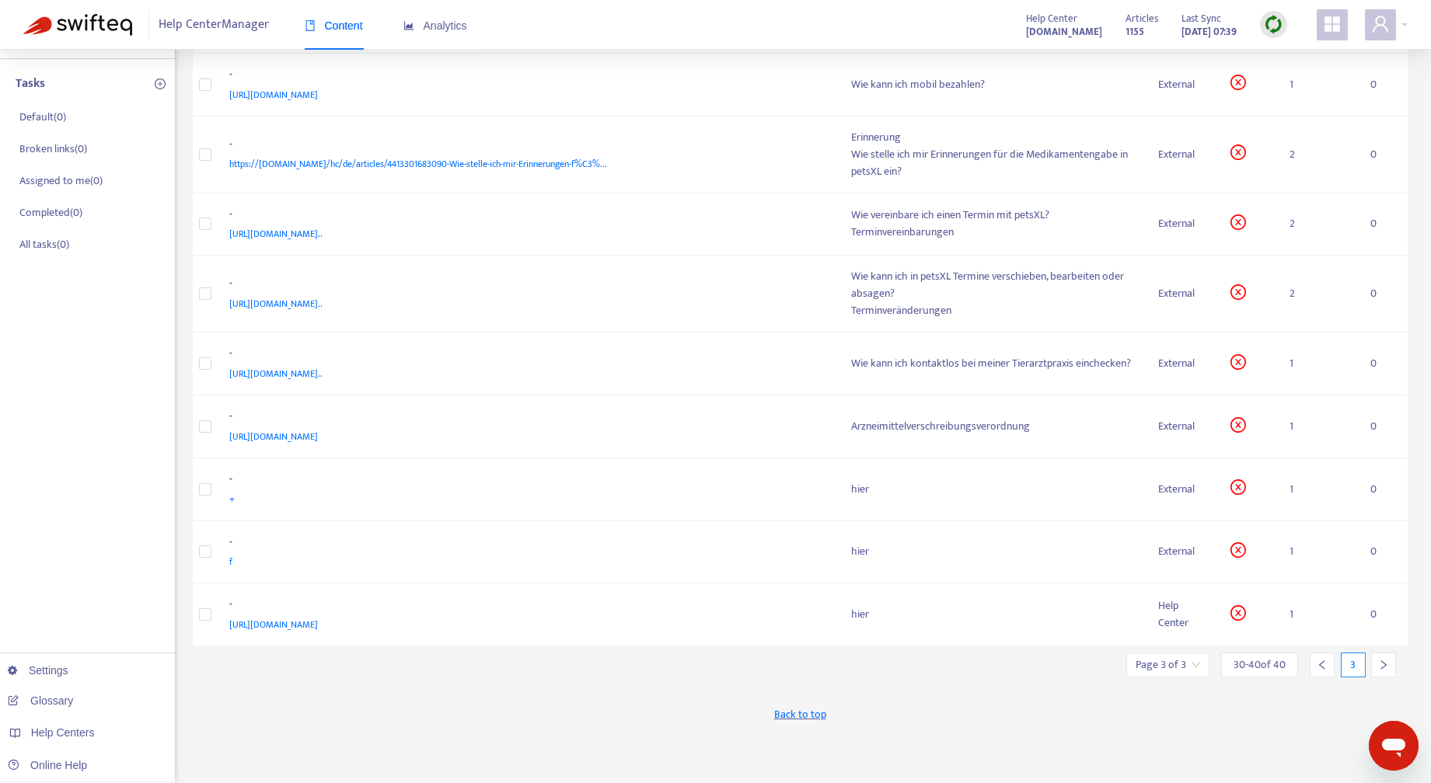
click at [1320, 660] on icon "left" at bounding box center [1321, 664] width 5 height 9
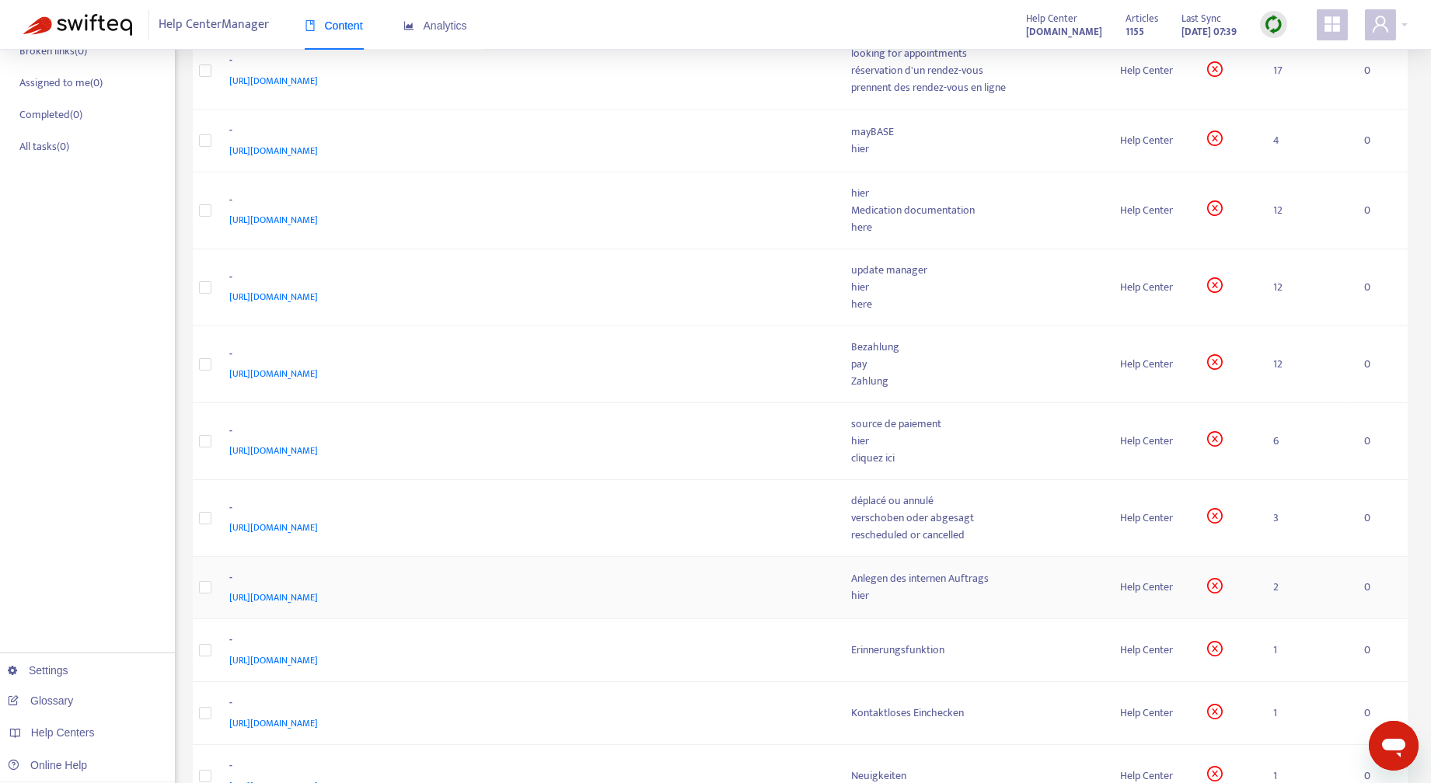
scroll to position [529, 0]
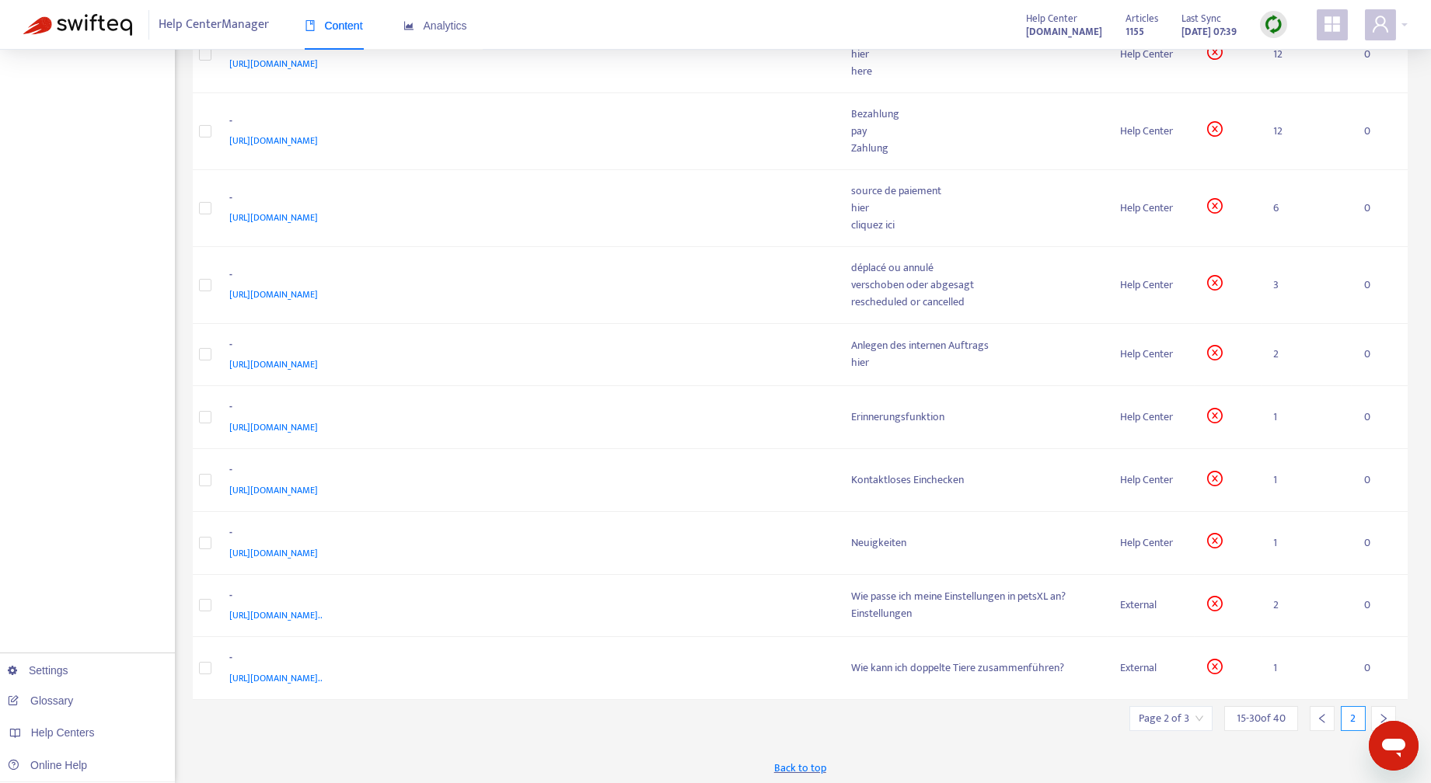
click at [1323, 713] on icon "left" at bounding box center [1321, 718] width 11 height 11
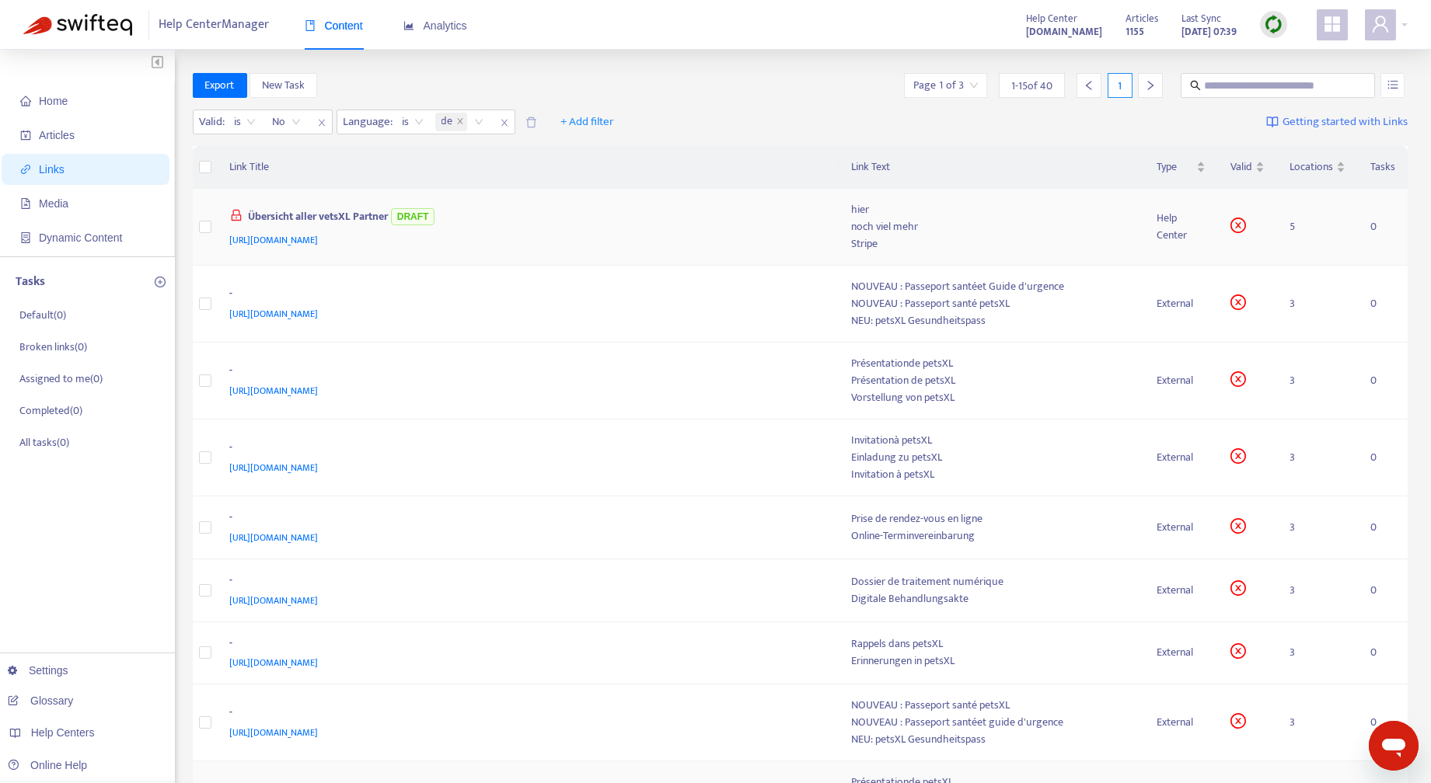
scroll to position [544, 0]
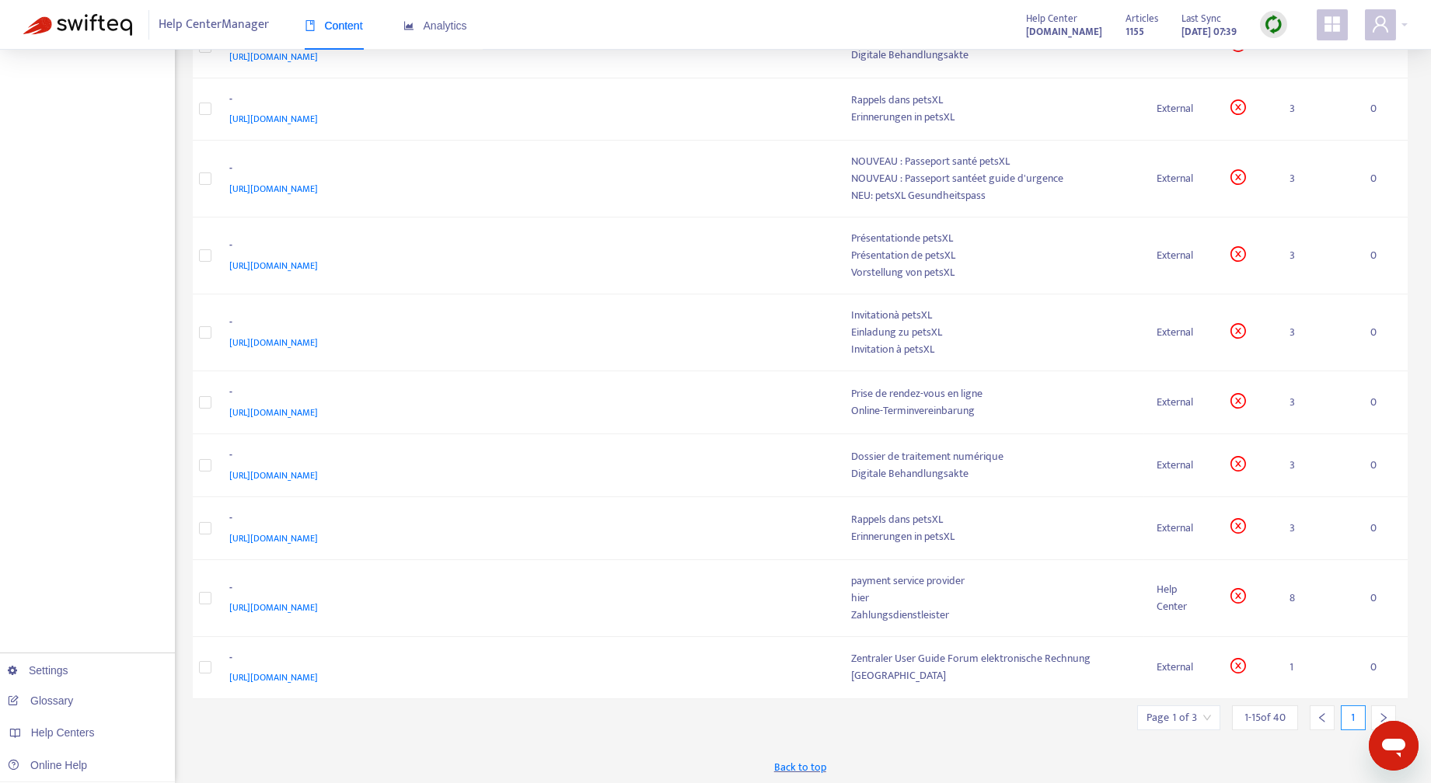
click at [1383, 713] on icon "right" at bounding box center [1383, 718] width 11 height 11
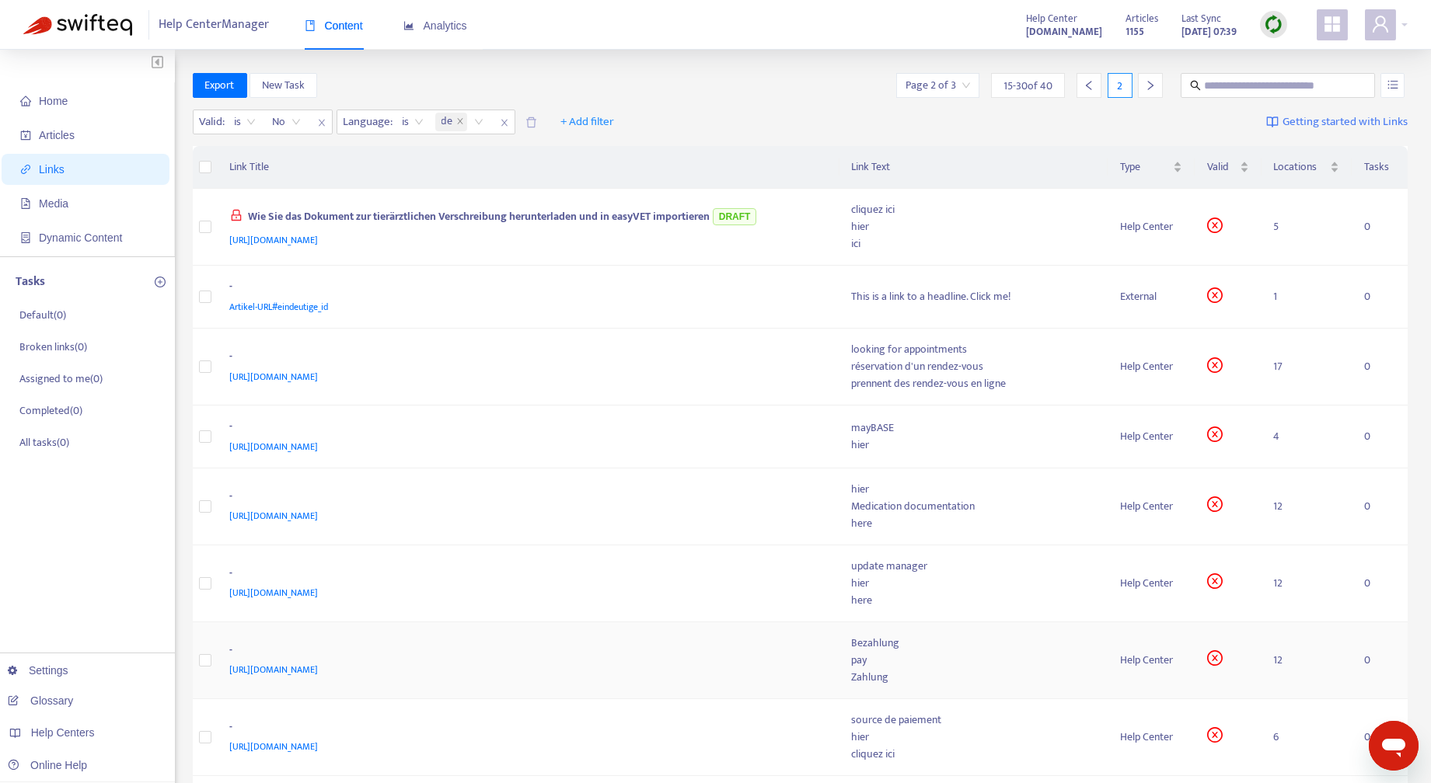
scroll to position [529, 0]
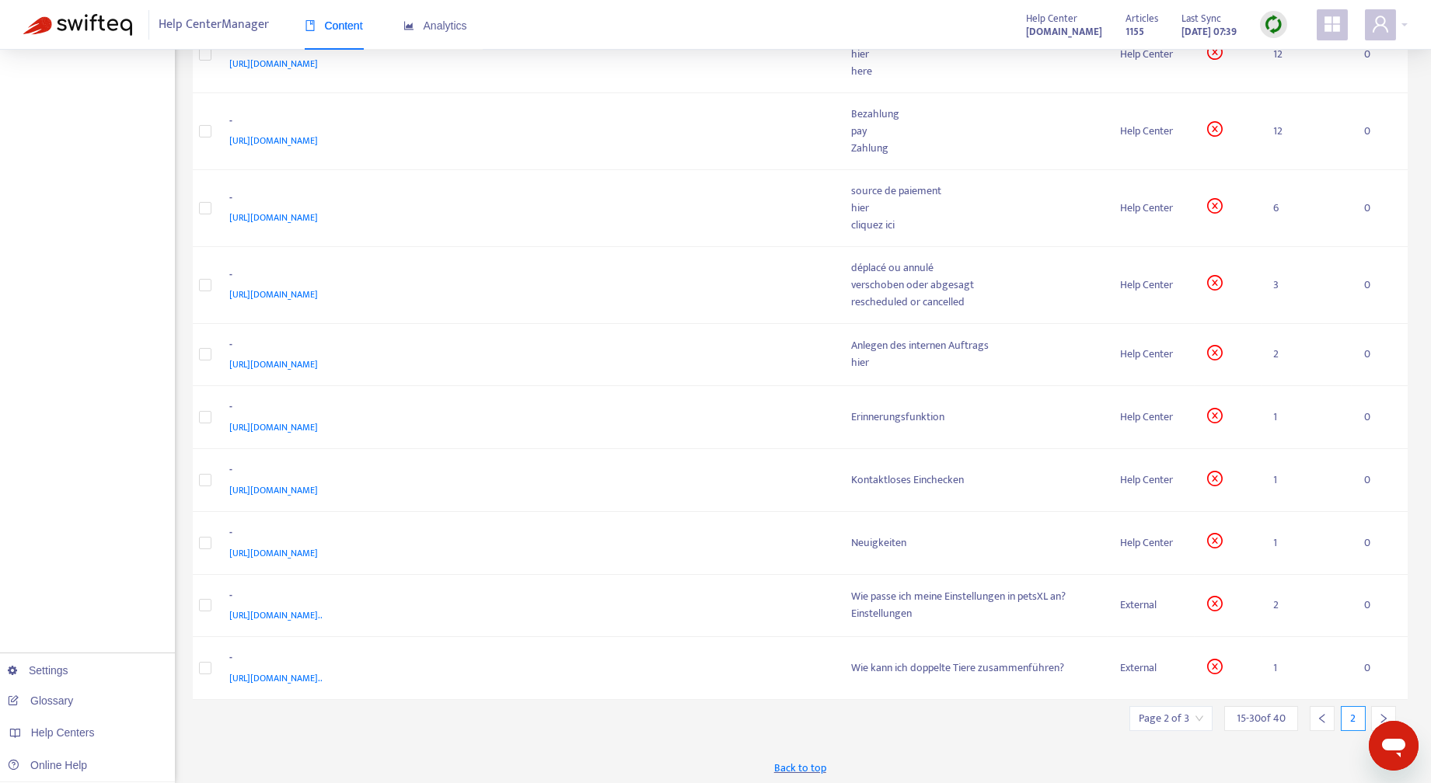
click at [1385, 706] on div at bounding box center [1383, 718] width 25 height 25
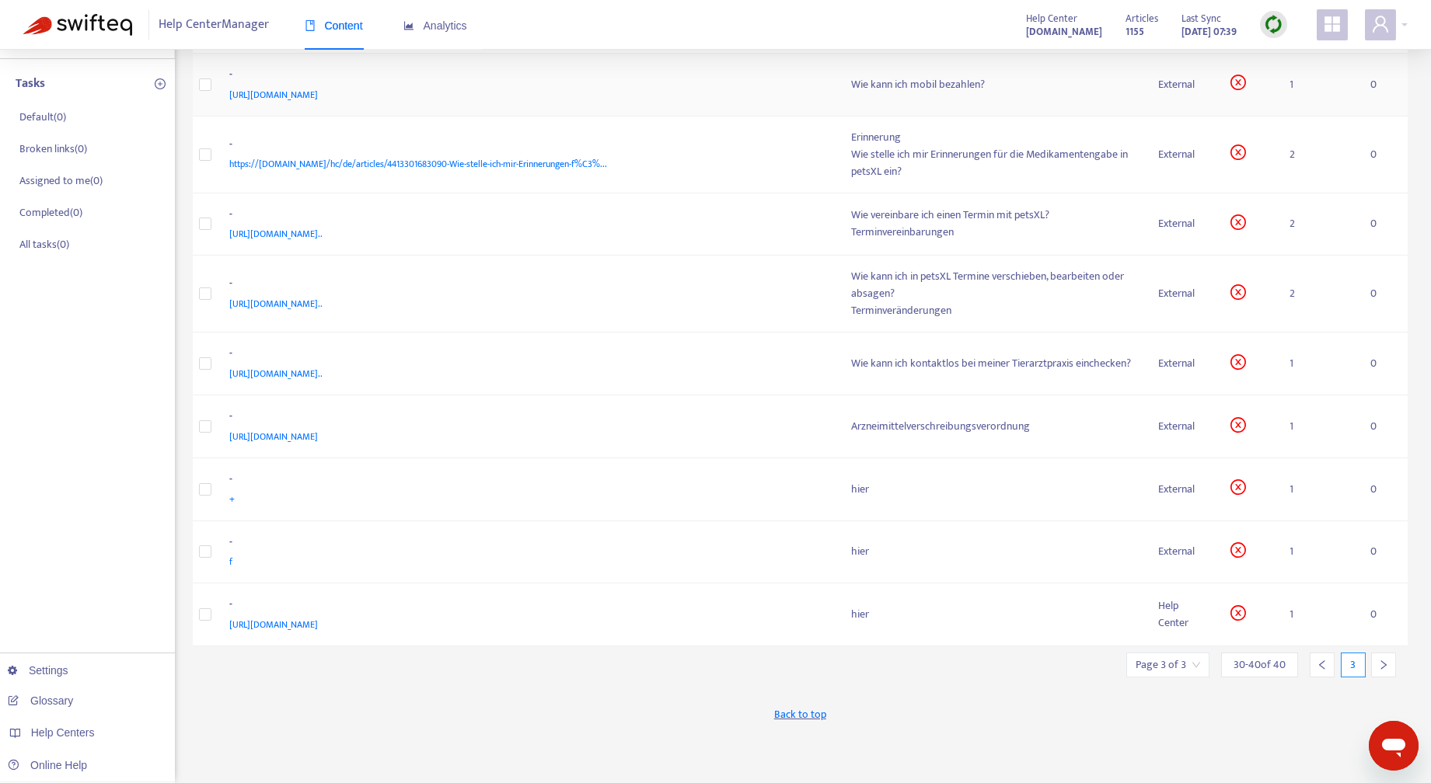
scroll to position [0, 0]
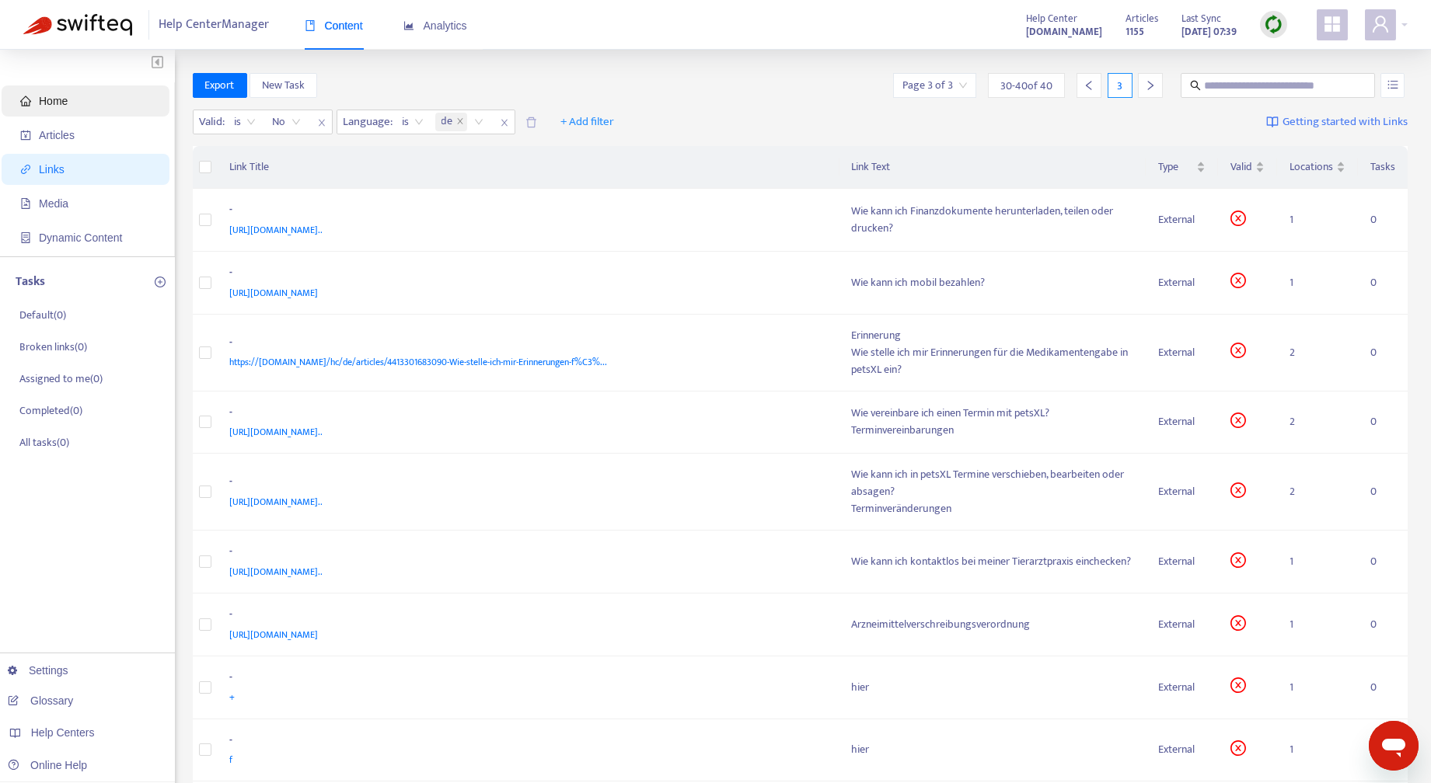
click at [68, 95] on span "Home" at bounding box center [88, 100] width 137 height 31
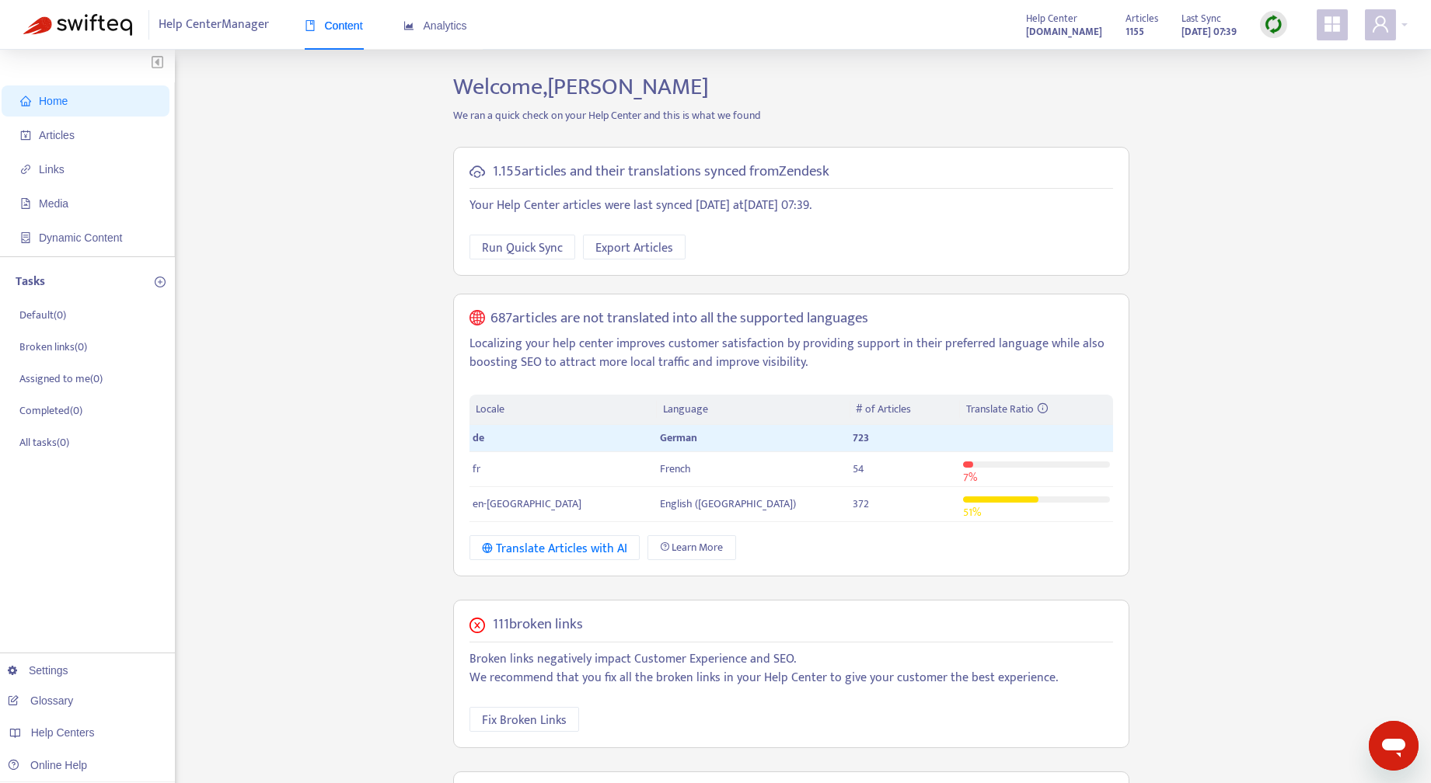
click at [532, 626] on h5 "111 broken links" at bounding box center [538, 625] width 90 height 18
click at [521, 719] on span "Fix Broken Links" at bounding box center [524, 720] width 85 height 19
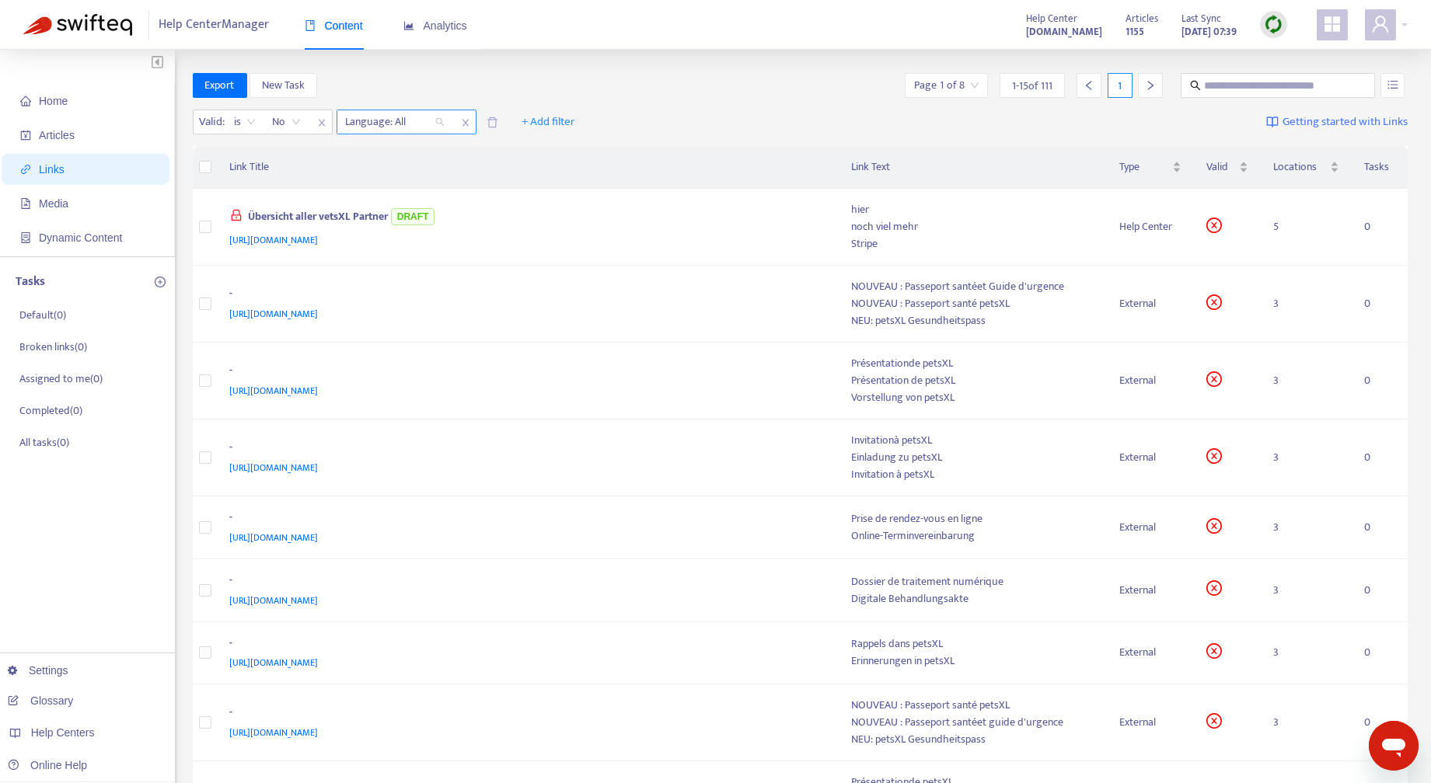
click at [441, 123] on div "Language: All" at bounding box center [395, 121] width 116 height 23
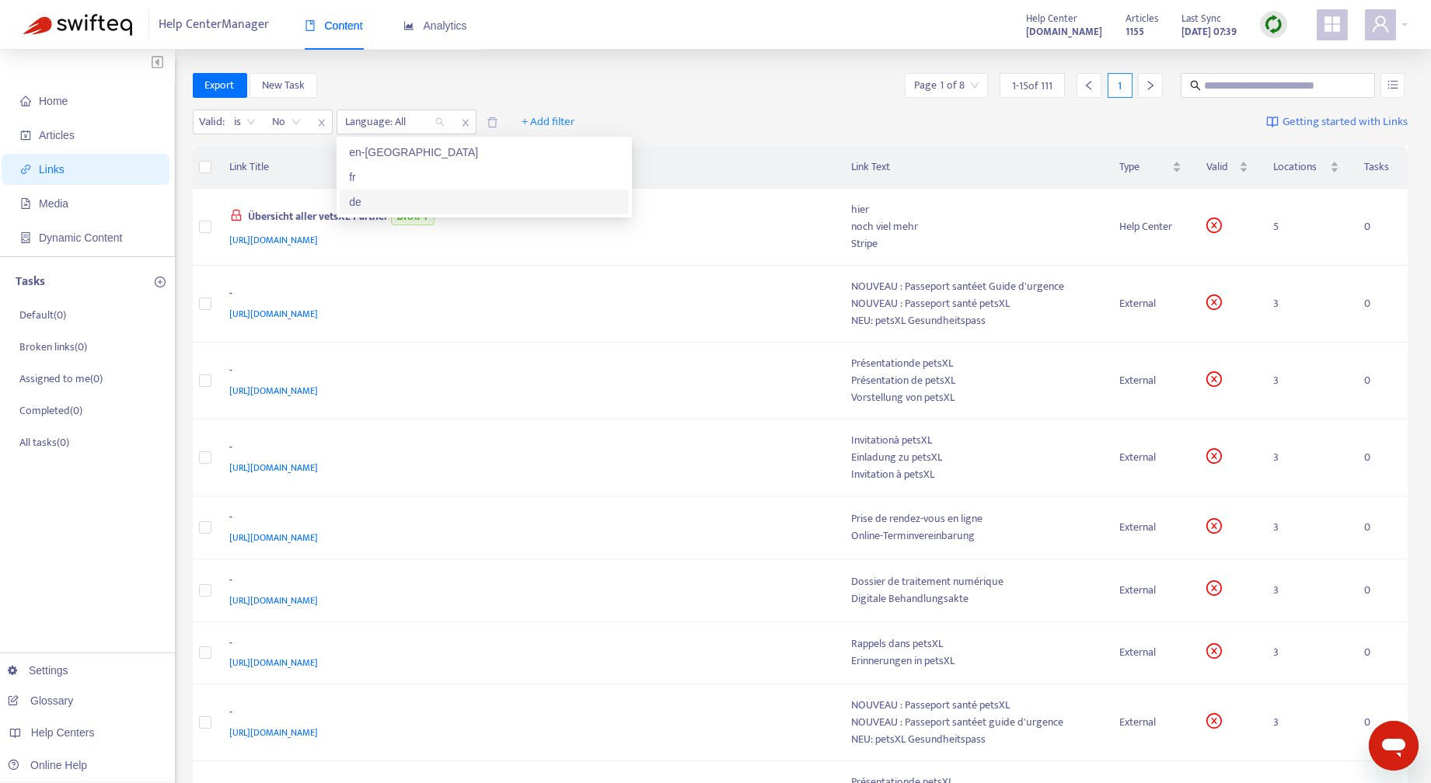
click at [365, 198] on div "de" at bounding box center [484, 201] width 270 height 17
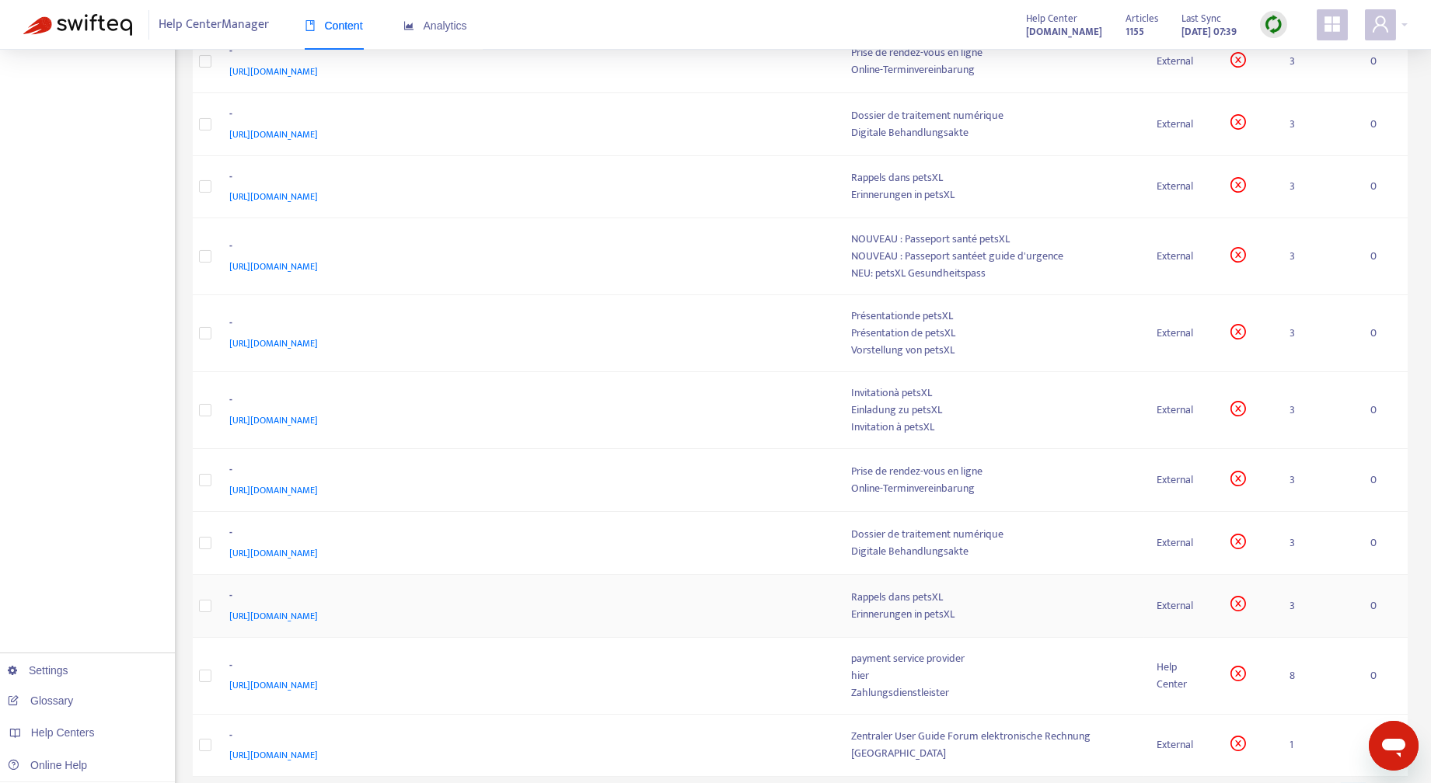
scroll to position [544, 0]
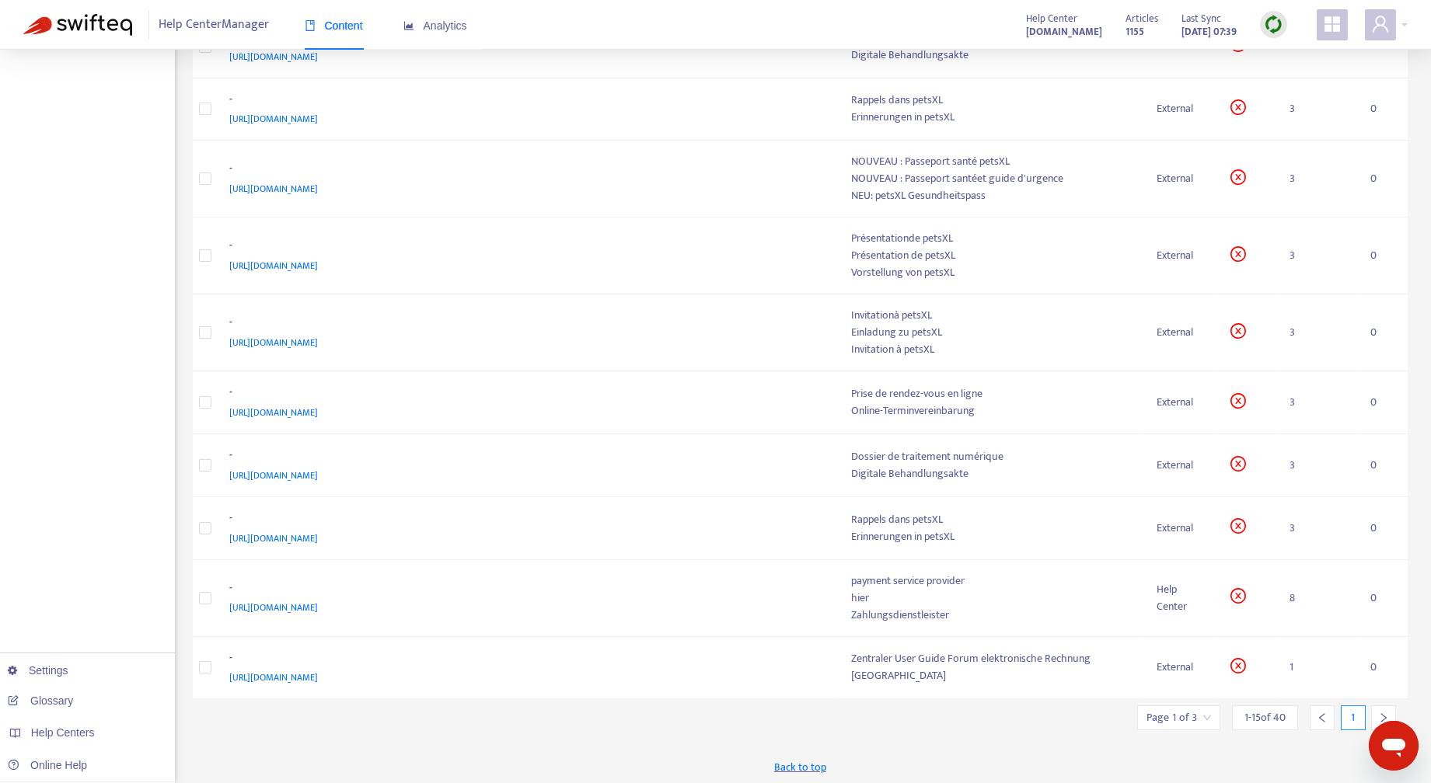
click at [1382, 714] on icon "right" at bounding box center [1383, 718] width 11 height 11
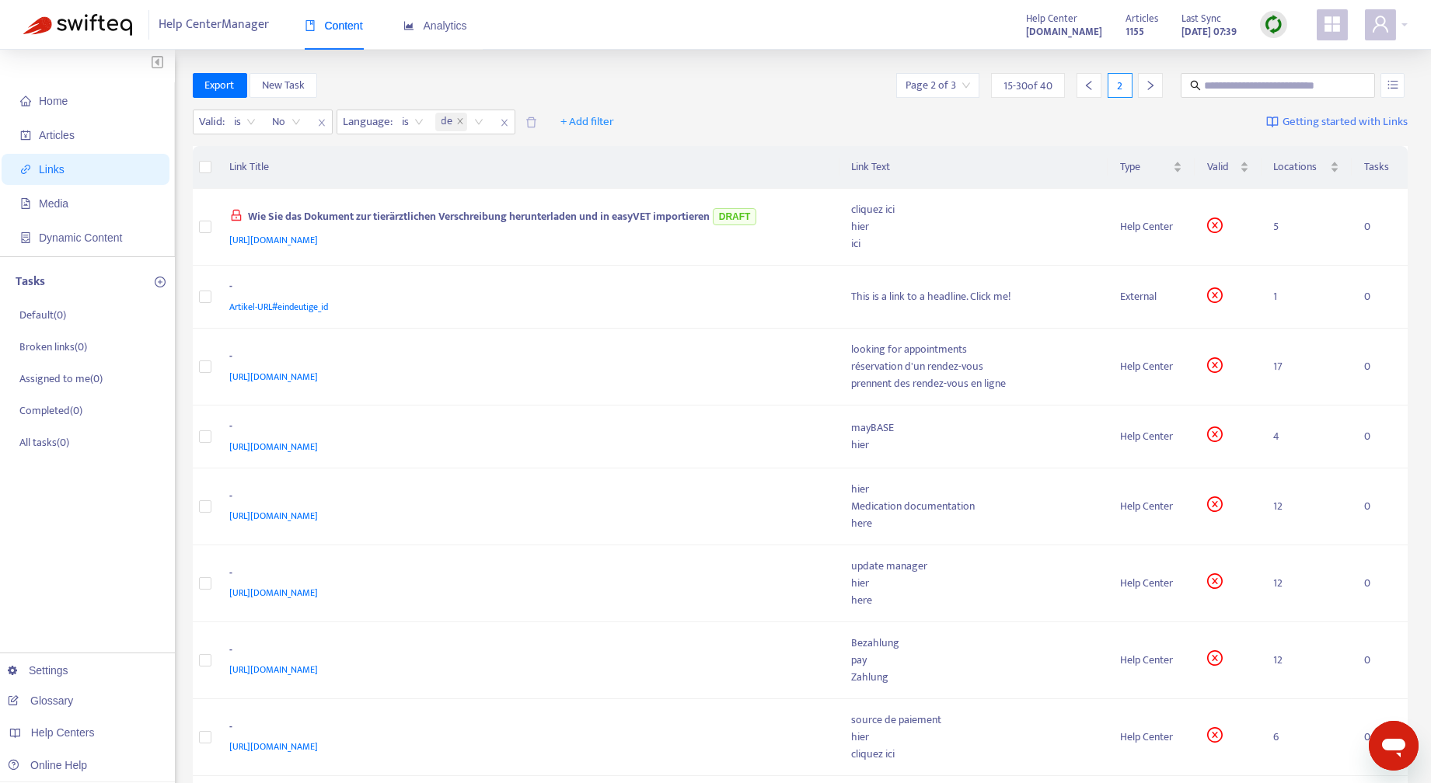
scroll to position [529, 0]
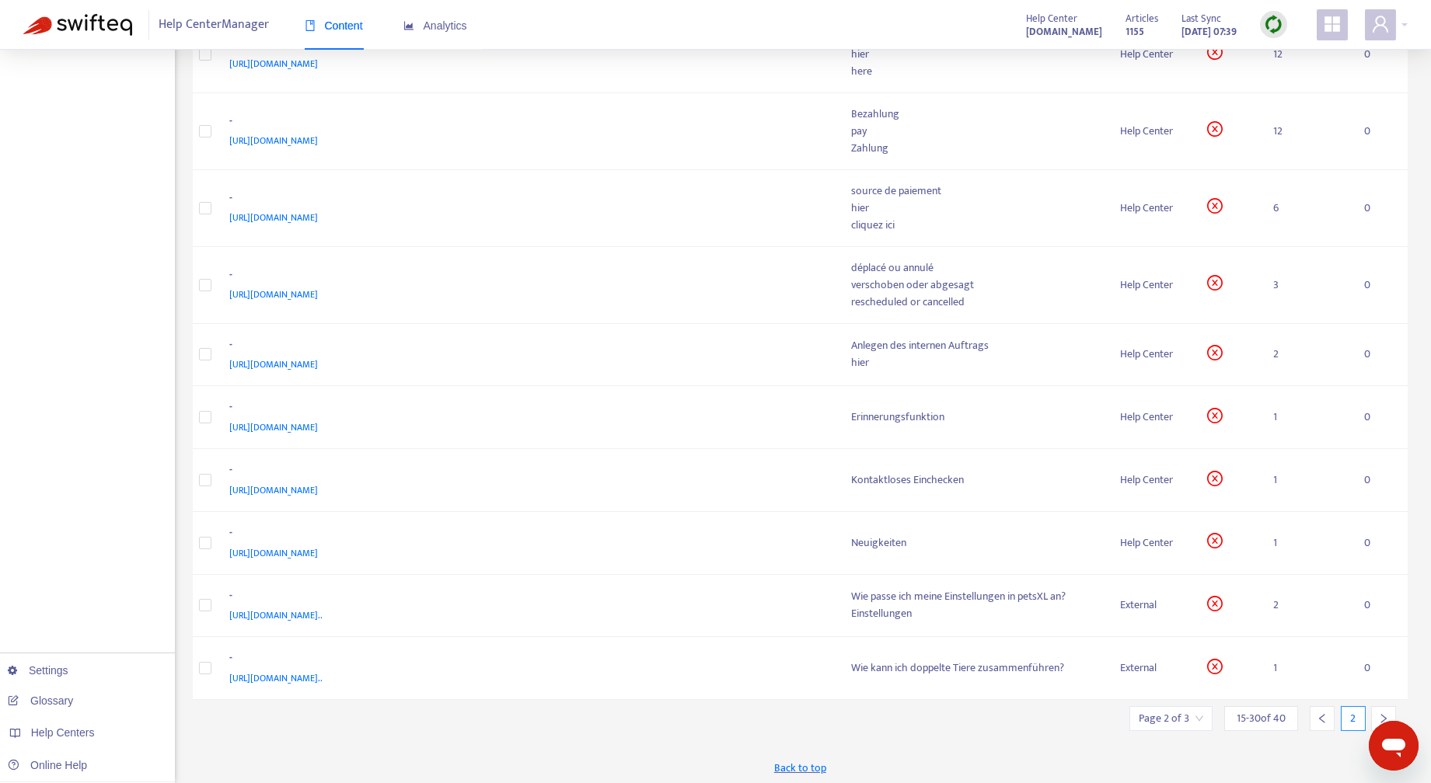
click at [1316, 716] on icon "left" at bounding box center [1321, 718] width 11 height 11
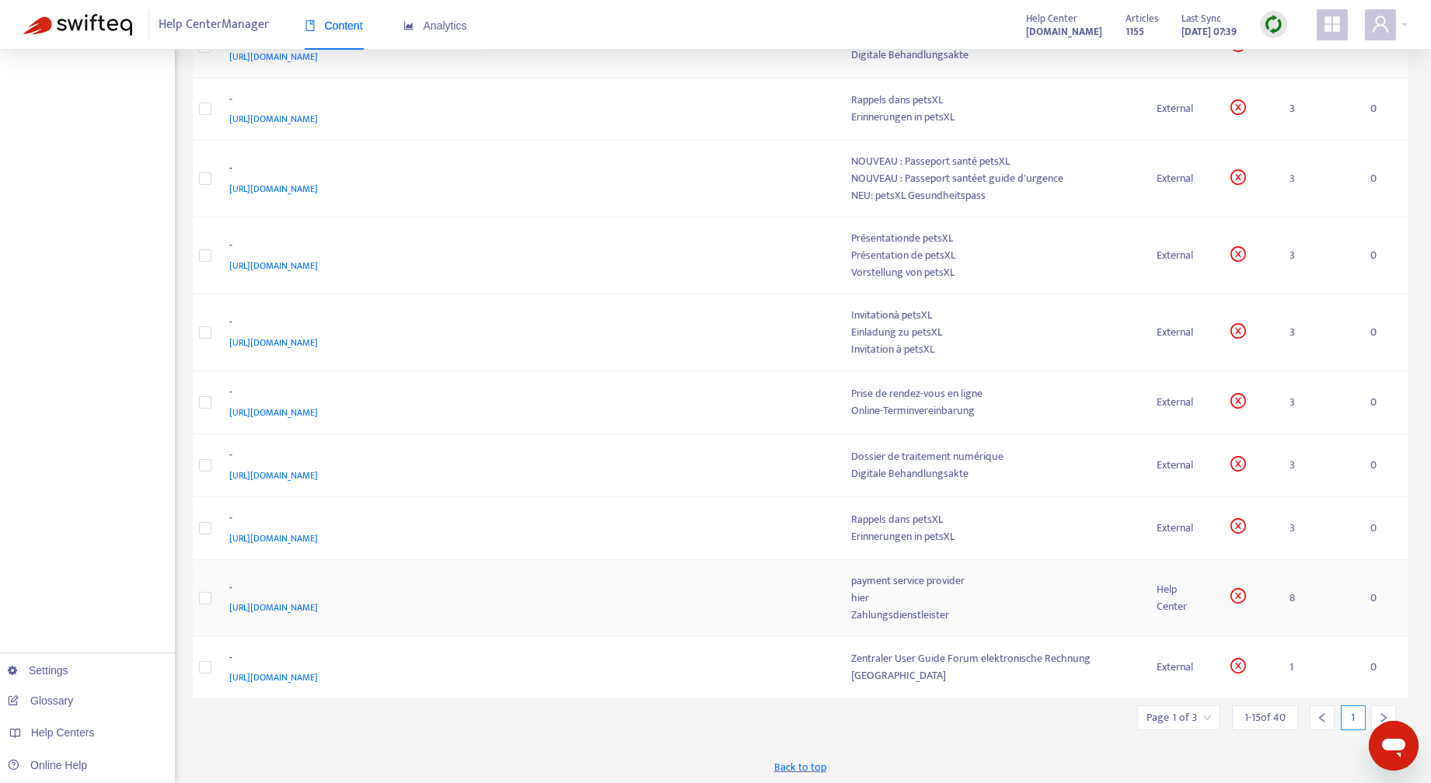
scroll to position [0, 0]
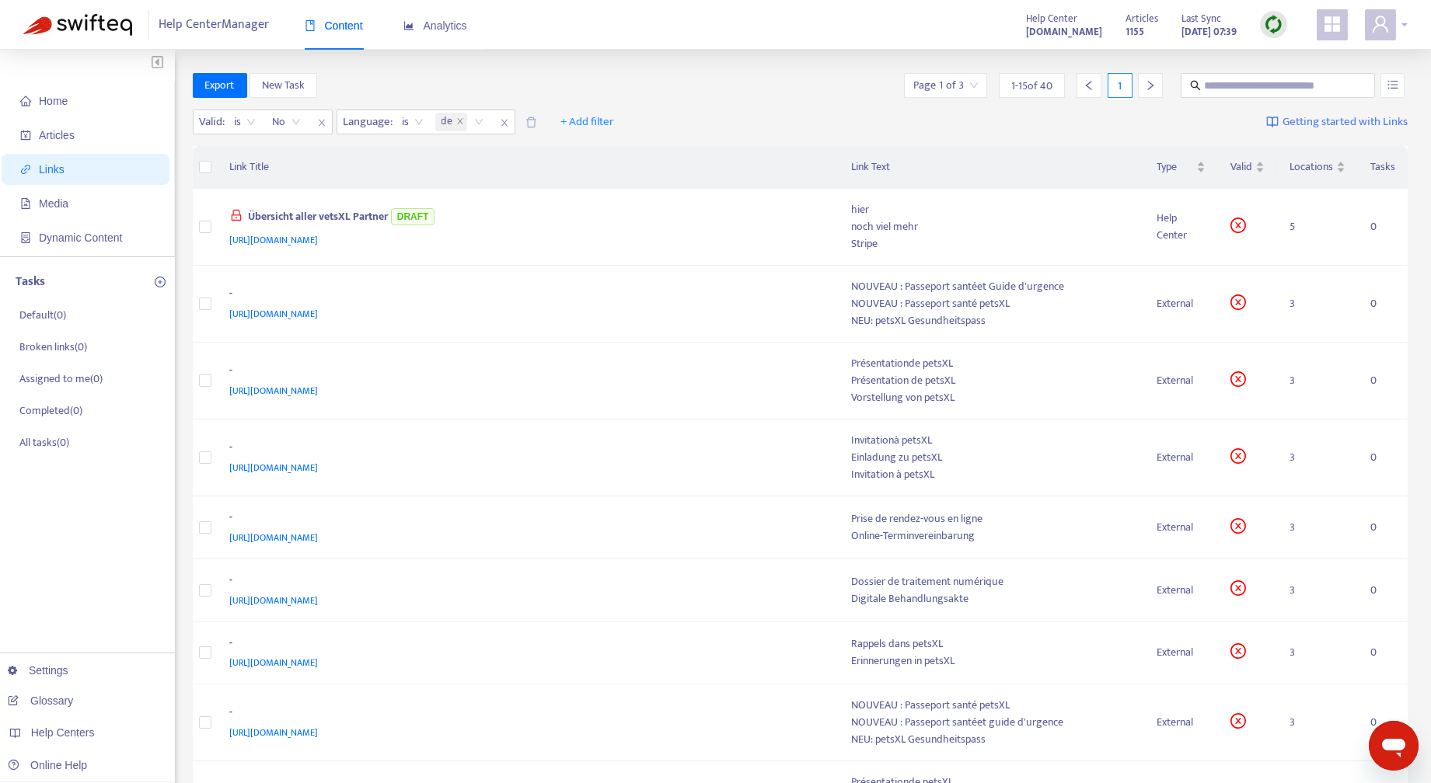
click at [1406, 22] on div at bounding box center [1385, 24] width 43 height 31
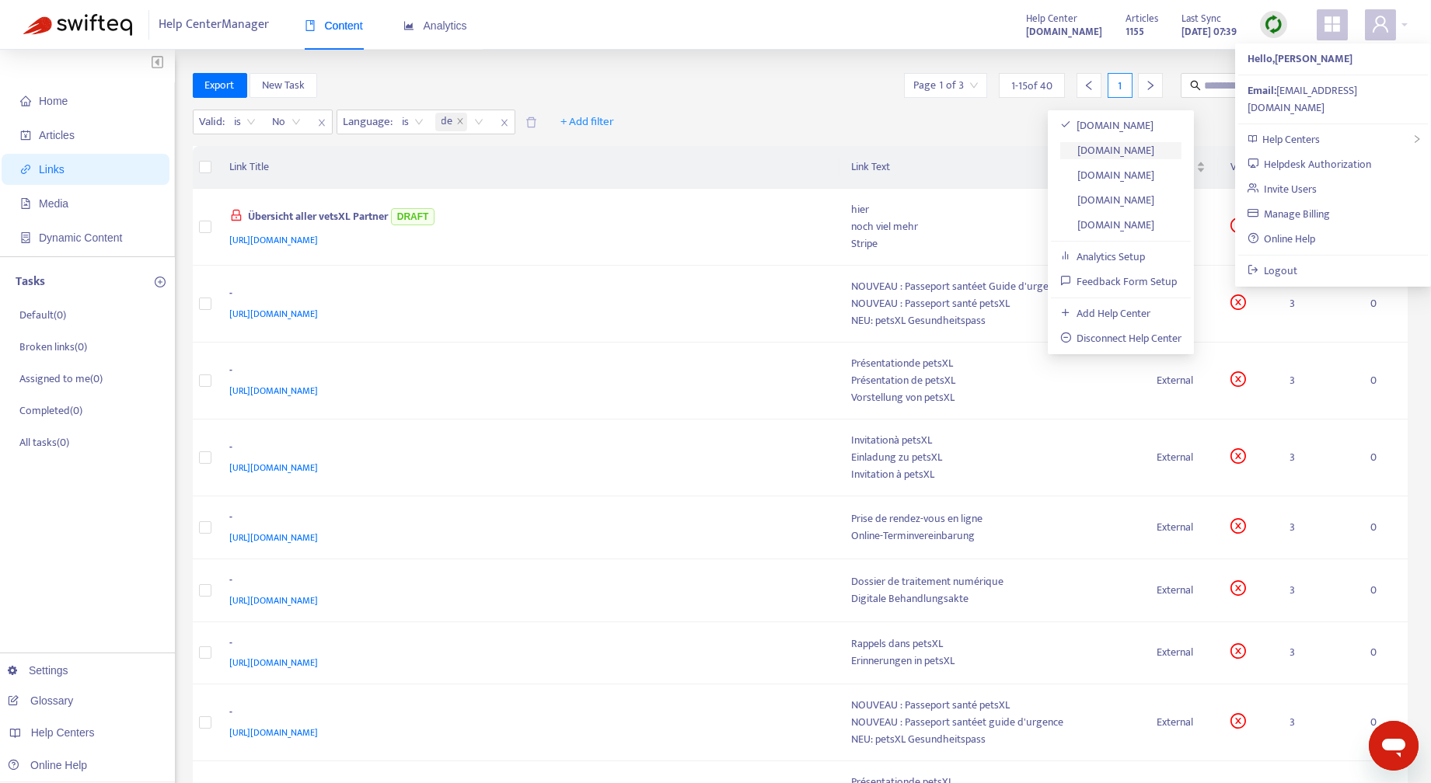
click at [1135, 151] on link "vetzintern.zendesk.com" at bounding box center [1107, 150] width 95 height 18
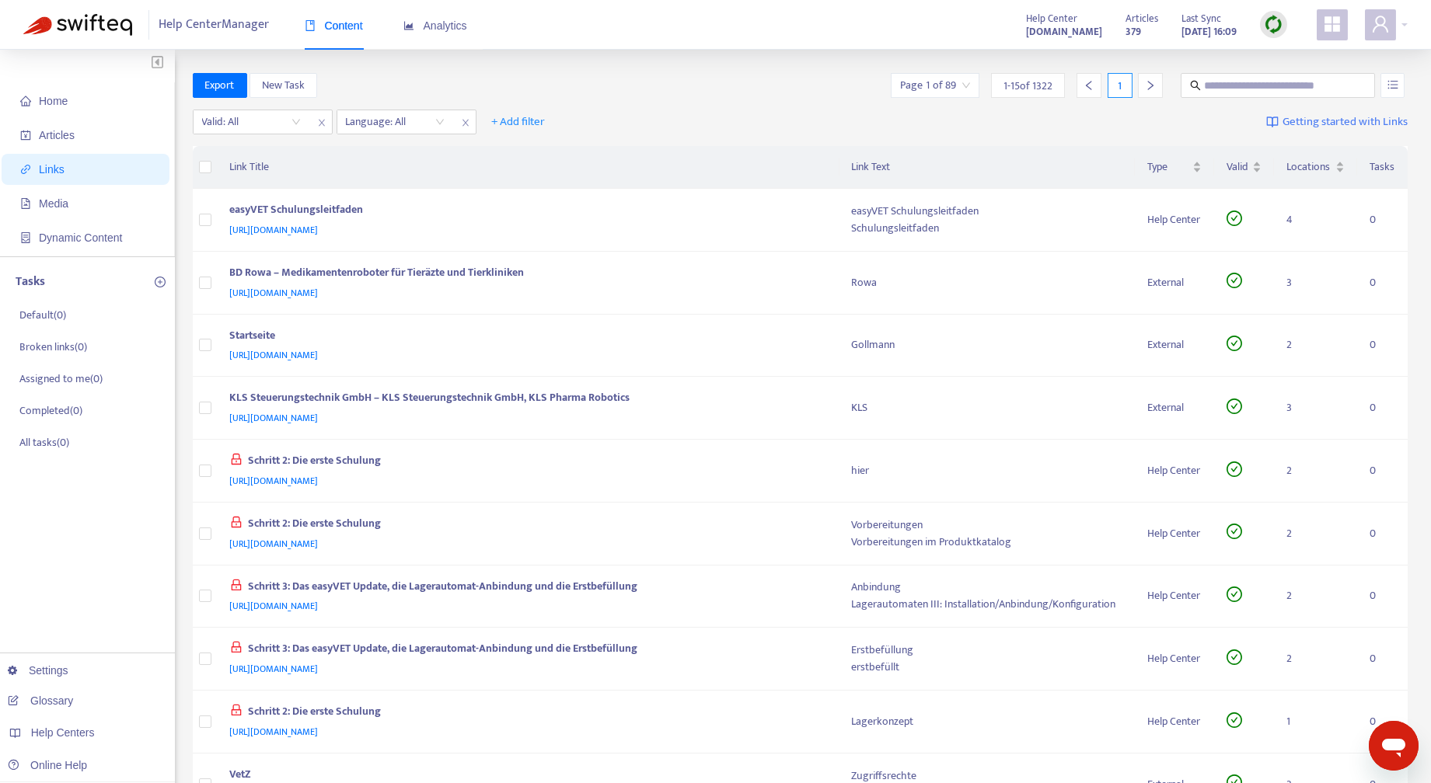
click at [1274, 20] on img at bounding box center [1272, 24] width 19 height 19
click at [1314, 79] on link "Full Sync" at bounding box center [1300, 81] width 56 height 18
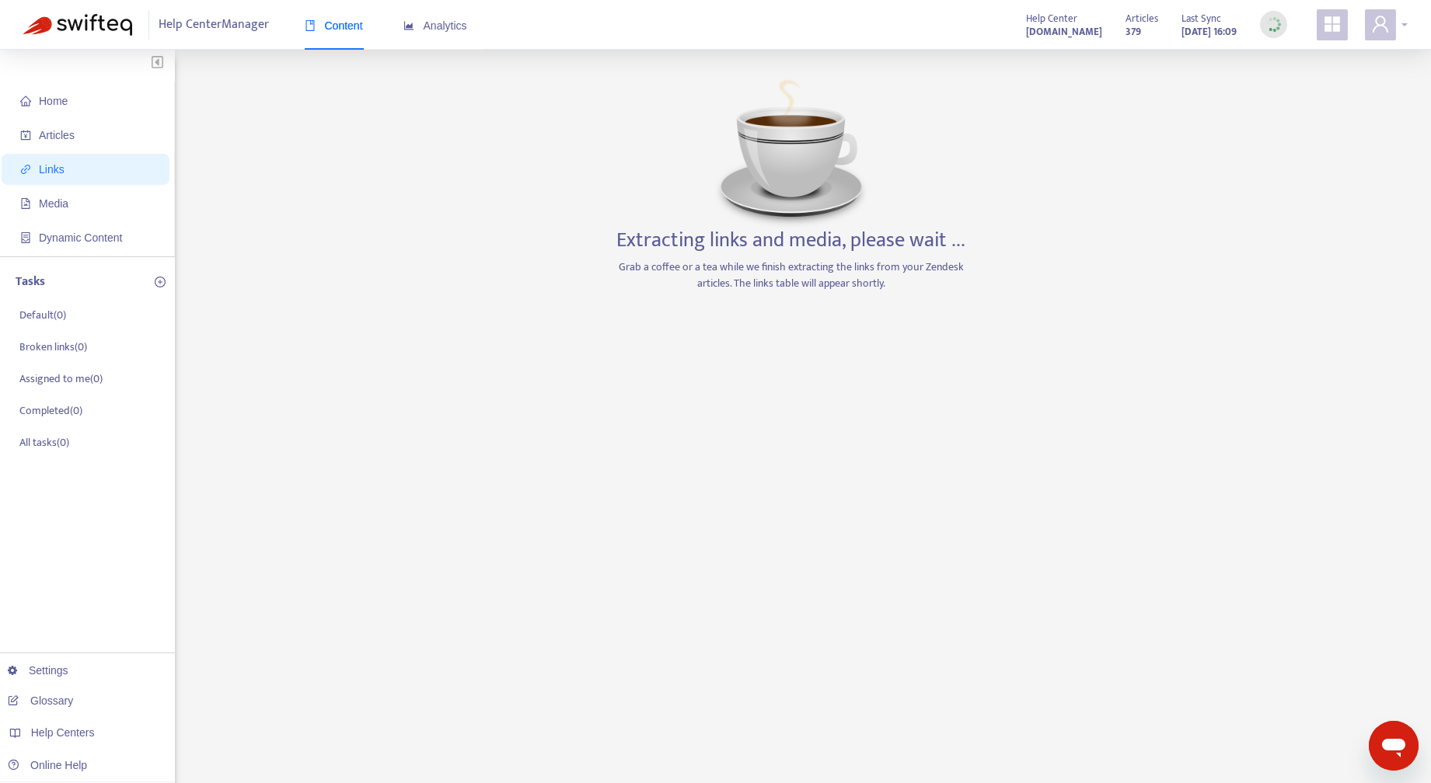
click at [1403, 19] on div at bounding box center [1385, 24] width 43 height 31
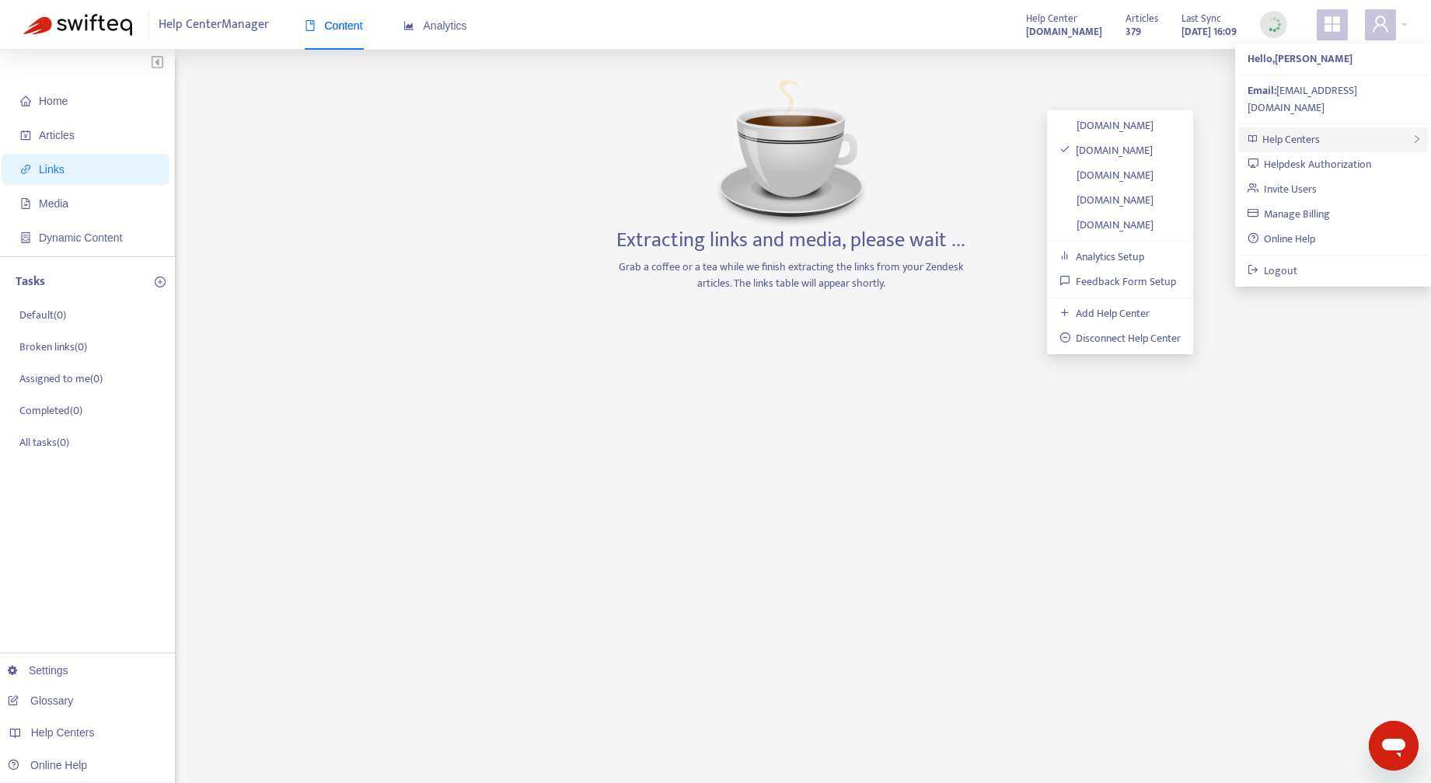
click at [1284, 131] on span "Help Centers" at bounding box center [1290, 140] width 57 height 18
click at [1126, 175] on link "petsxlsupport.zendesk.com" at bounding box center [1106, 175] width 95 height 18
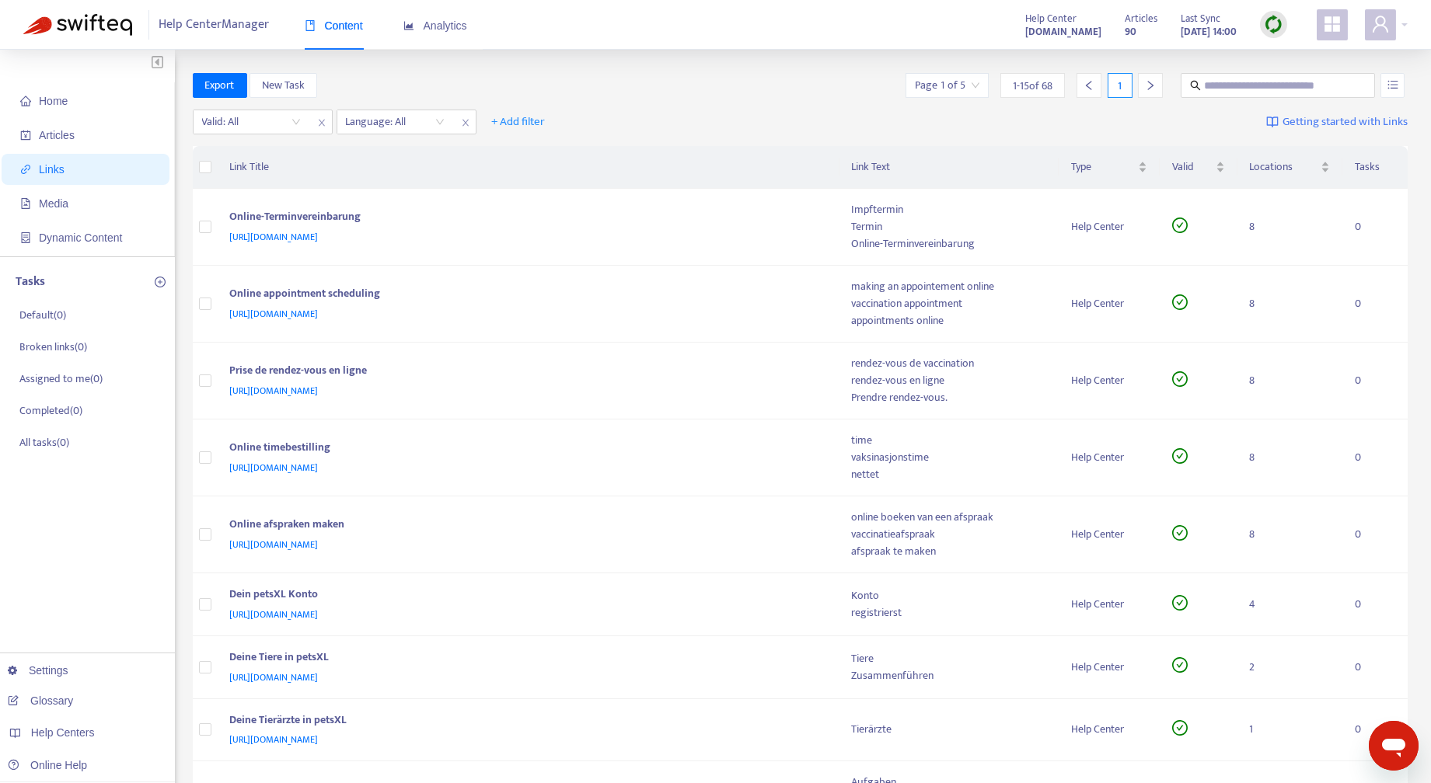
click at [1275, 17] on img at bounding box center [1272, 24] width 19 height 19
click at [1304, 75] on link "Full Sync" at bounding box center [1300, 81] width 56 height 18
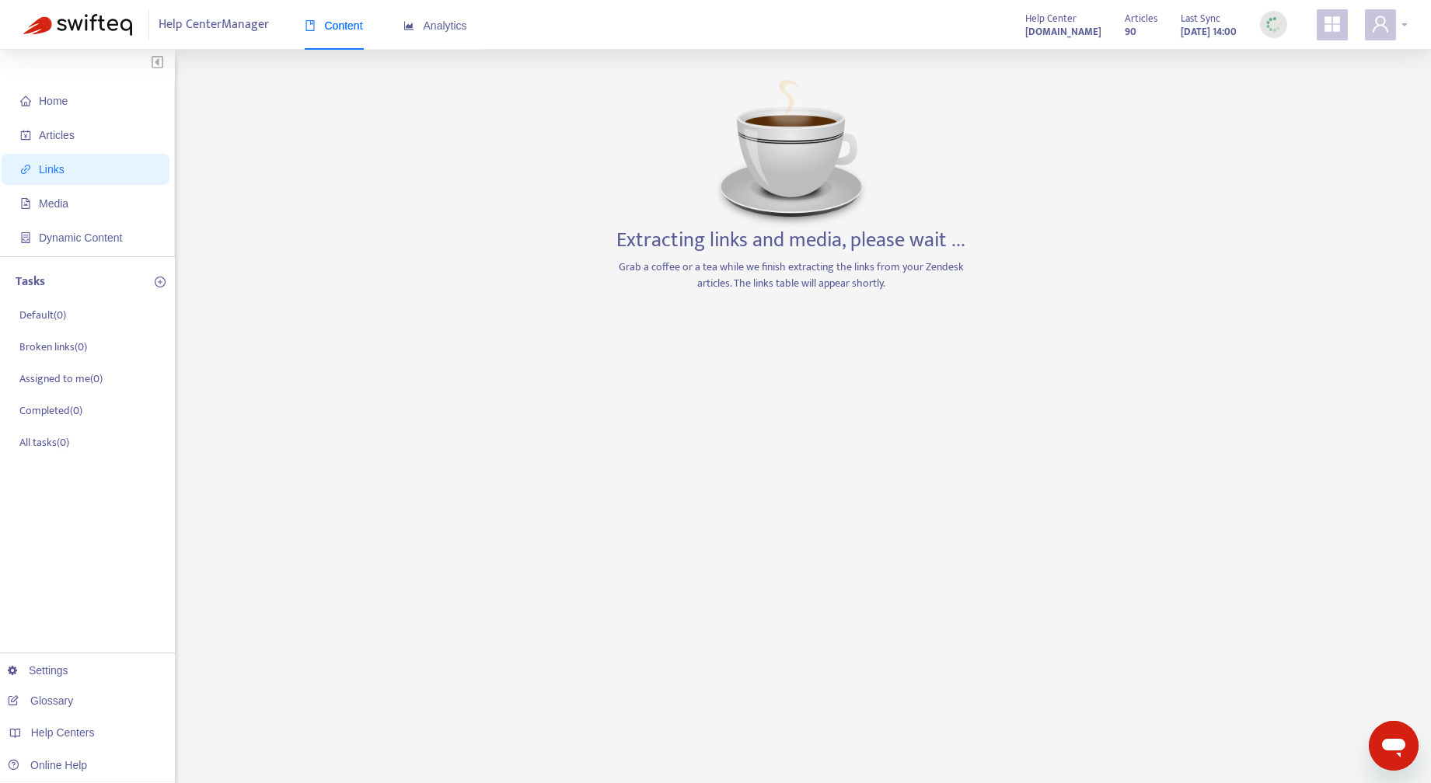
click at [1403, 23] on div at bounding box center [1385, 24] width 43 height 31
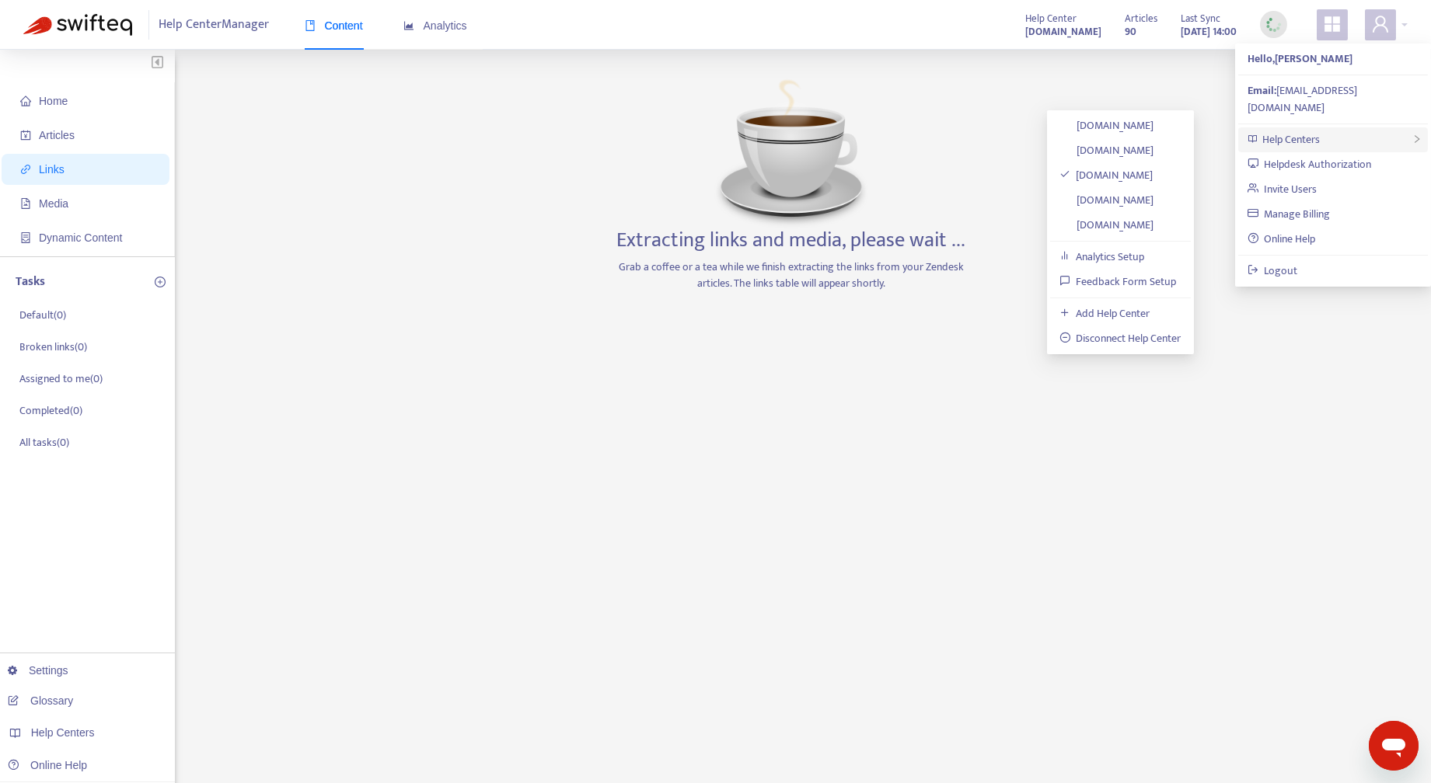
click at [1291, 131] on span "Help Centers" at bounding box center [1290, 140] width 57 height 18
click at [1092, 198] on link "vetos.zendesk.com" at bounding box center [1106, 200] width 95 height 18
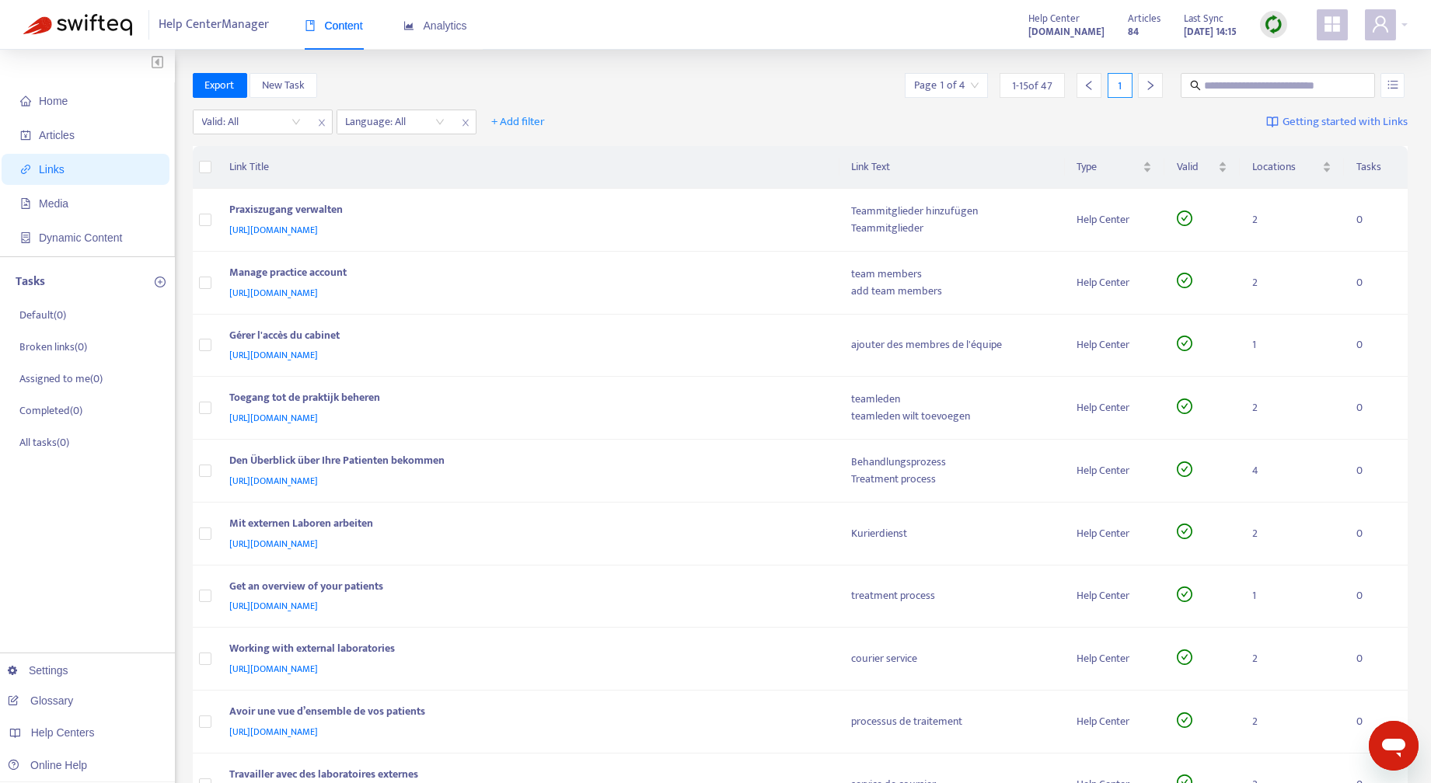
click at [1268, 22] on img at bounding box center [1272, 24] width 19 height 19
click at [1307, 79] on link "Full Sync" at bounding box center [1300, 81] width 56 height 18
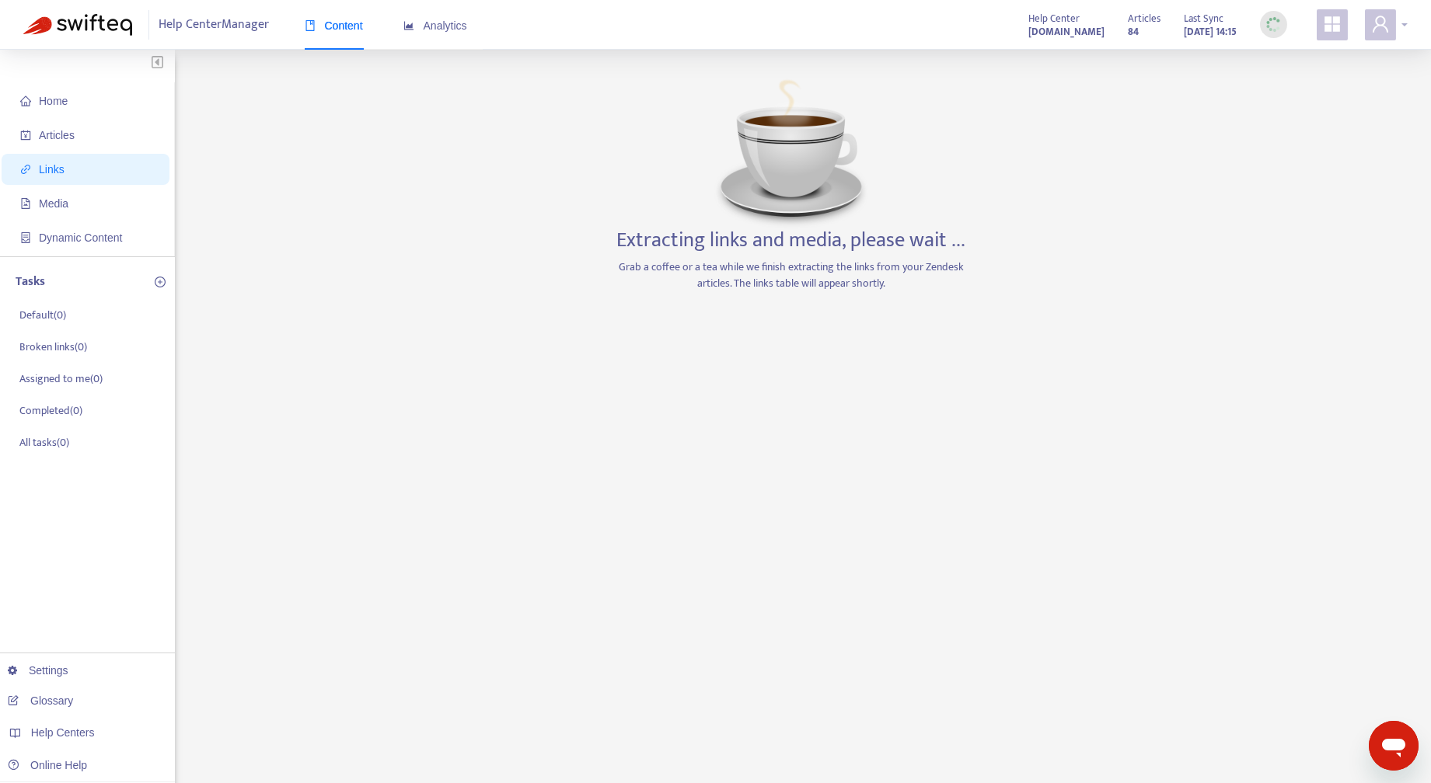
click at [1406, 22] on div at bounding box center [1385, 24] width 43 height 31
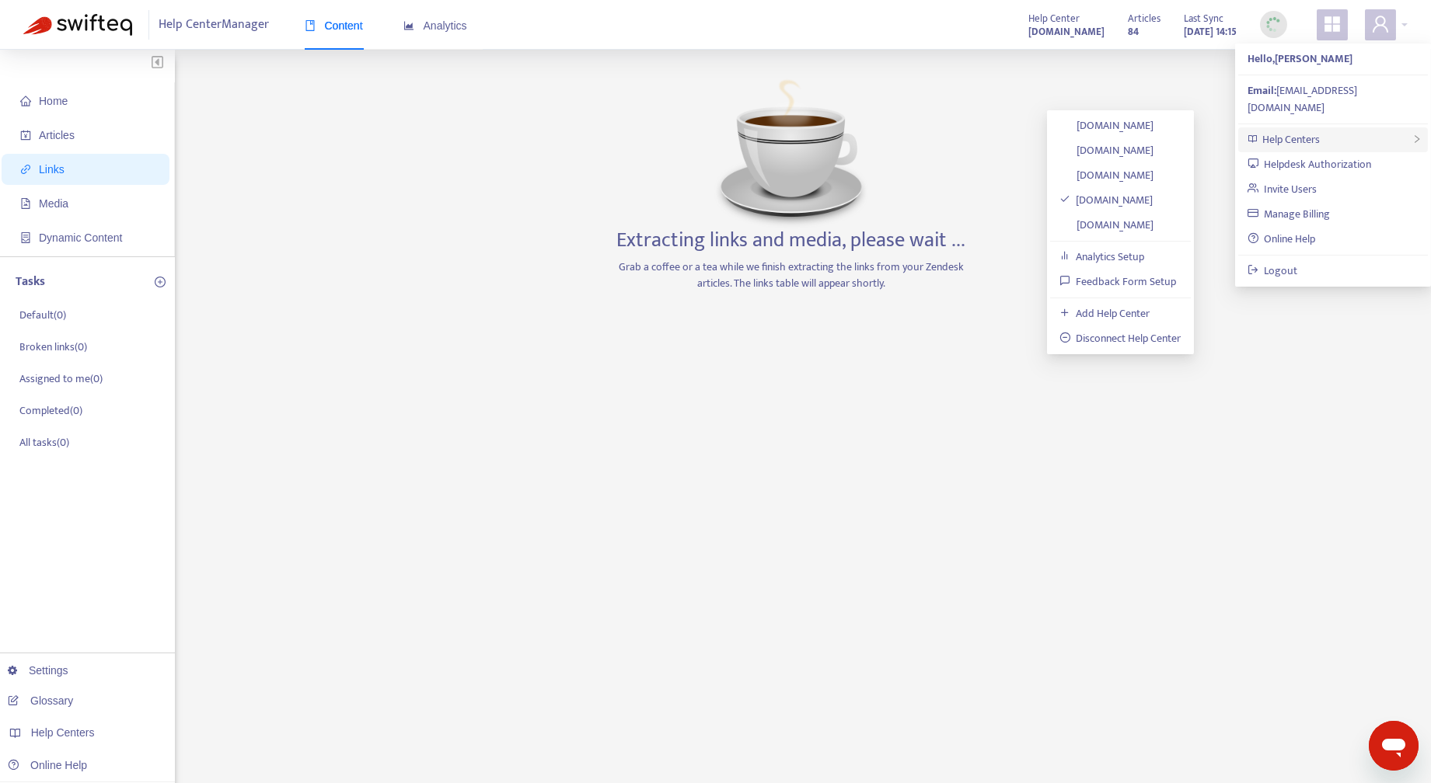
click at [1298, 131] on span "Help Centers" at bounding box center [1290, 140] width 57 height 18
click at [1126, 224] on link "vetosconnect.zendesk.com" at bounding box center [1106, 225] width 95 height 18
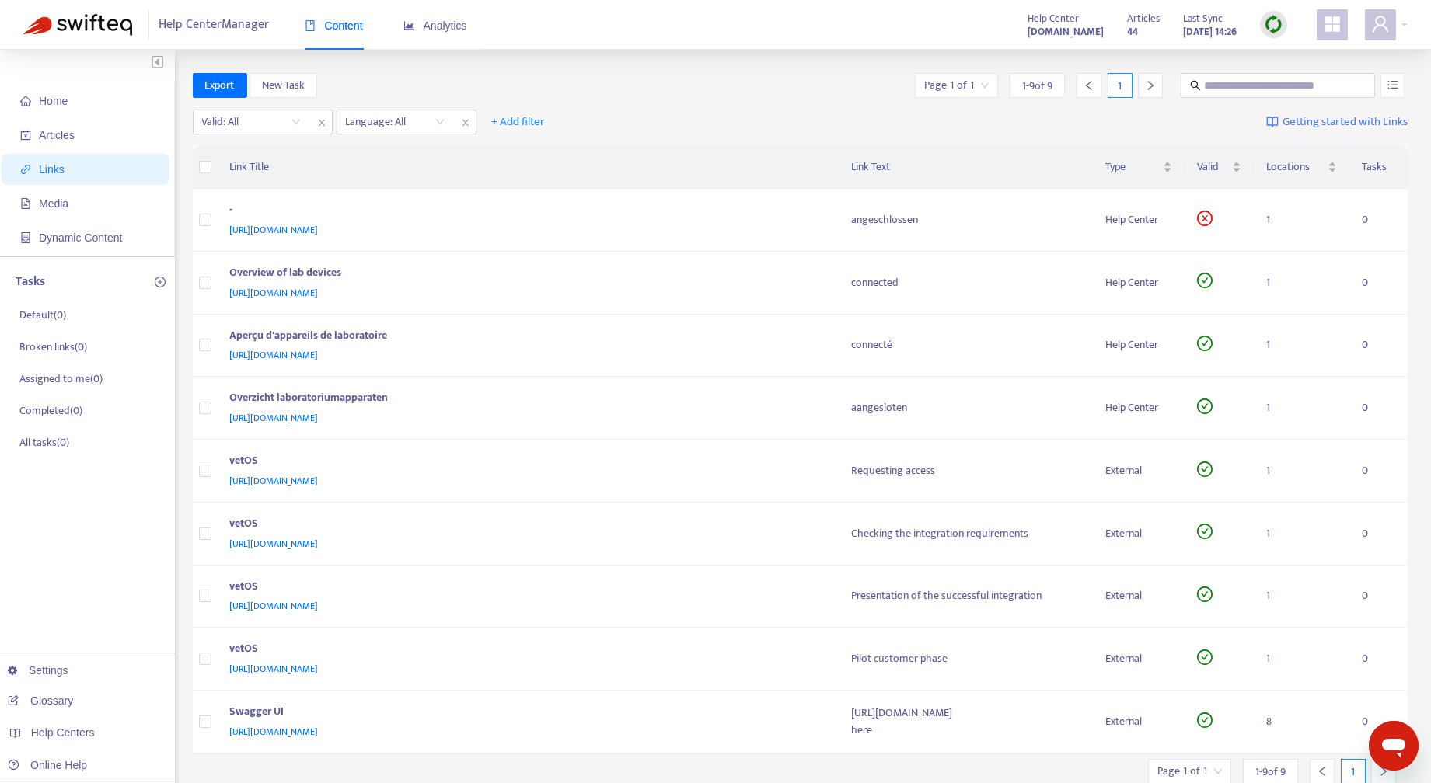
click at [1269, 22] on img at bounding box center [1272, 24] width 19 height 19
click at [1308, 77] on link "Full Sync" at bounding box center [1300, 81] width 56 height 18
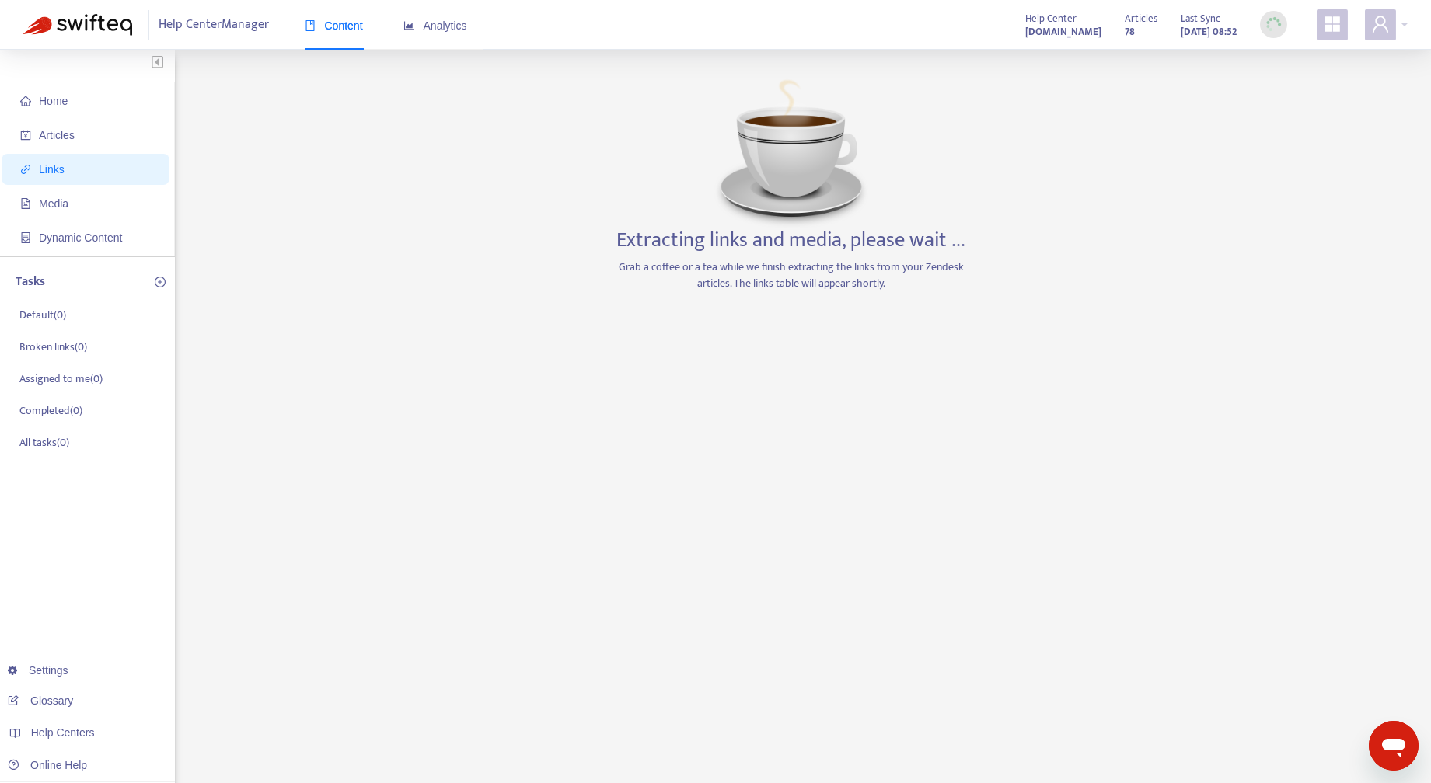
click at [1410, 26] on div "Help Center Manager Content Analytics Help Center vetosconnect.zendesk.com Arti…" at bounding box center [715, 25] width 1431 height 50
click at [1403, 23] on div at bounding box center [1385, 24] width 43 height 31
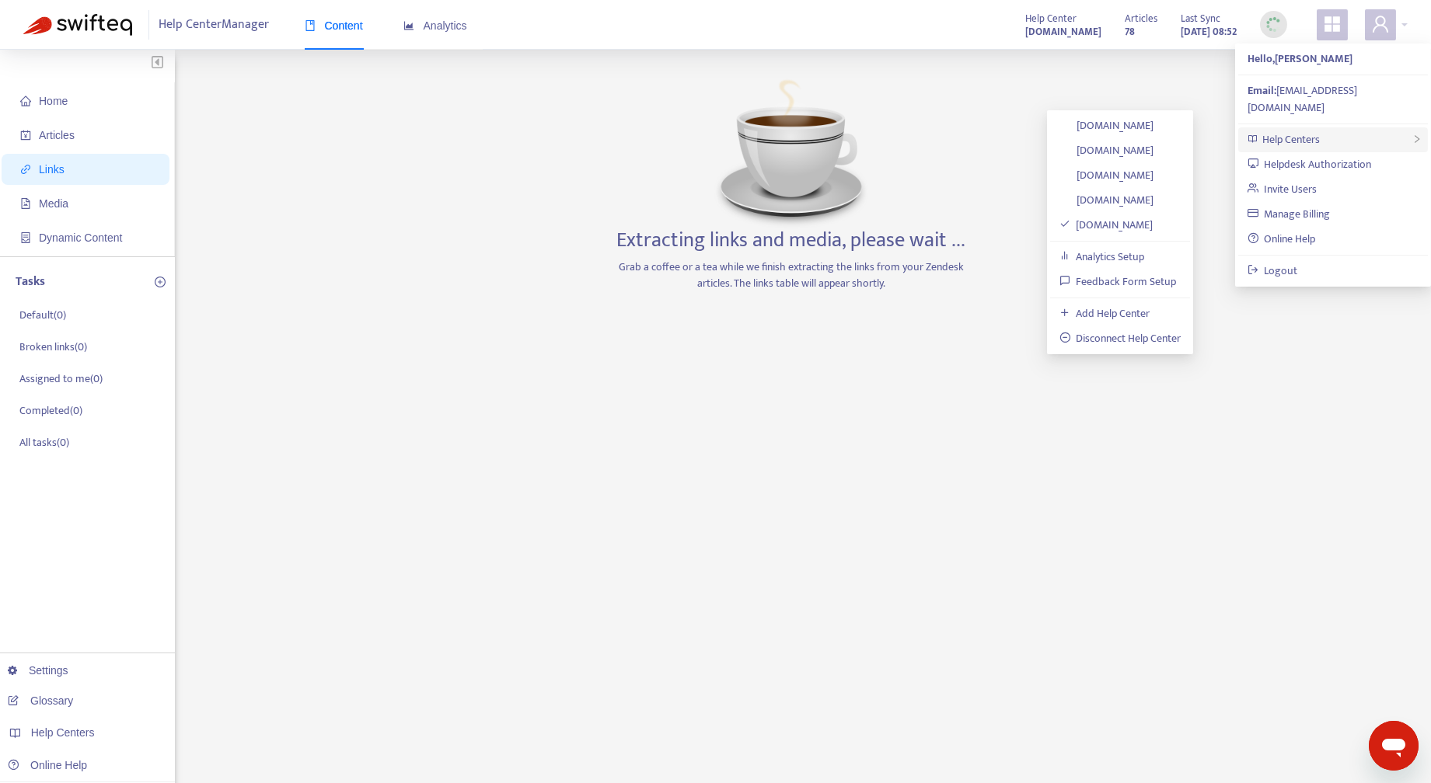
click at [1328, 127] on div "Help Centers" at bounding box center [1333, 139] width 190 height 25
click at [1140, 150] on link "vetzintern.zendesk.com" at bounding box center [1106, 150] width 95 height 18
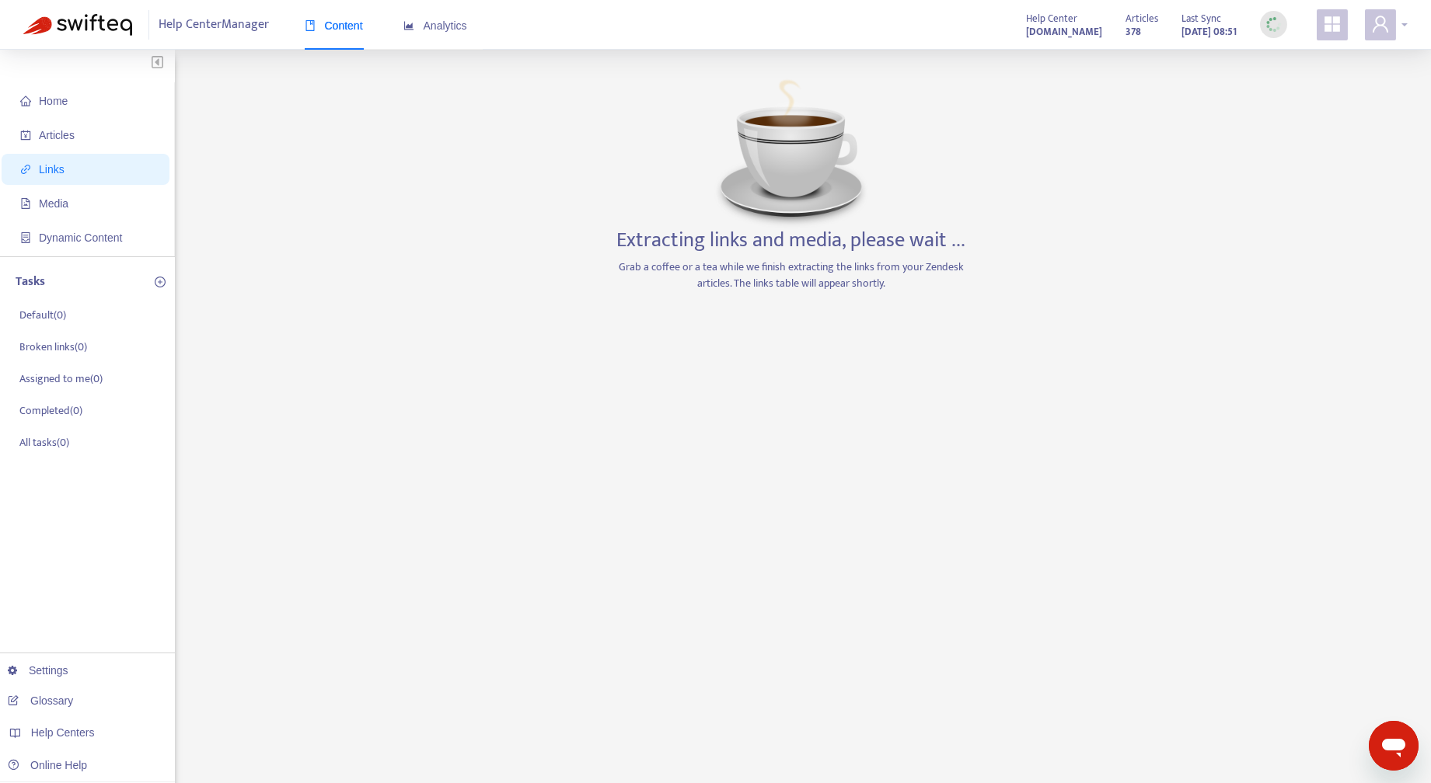
click at [1401, 26] on div at bounding box center [1385, 24] width 43 height 31
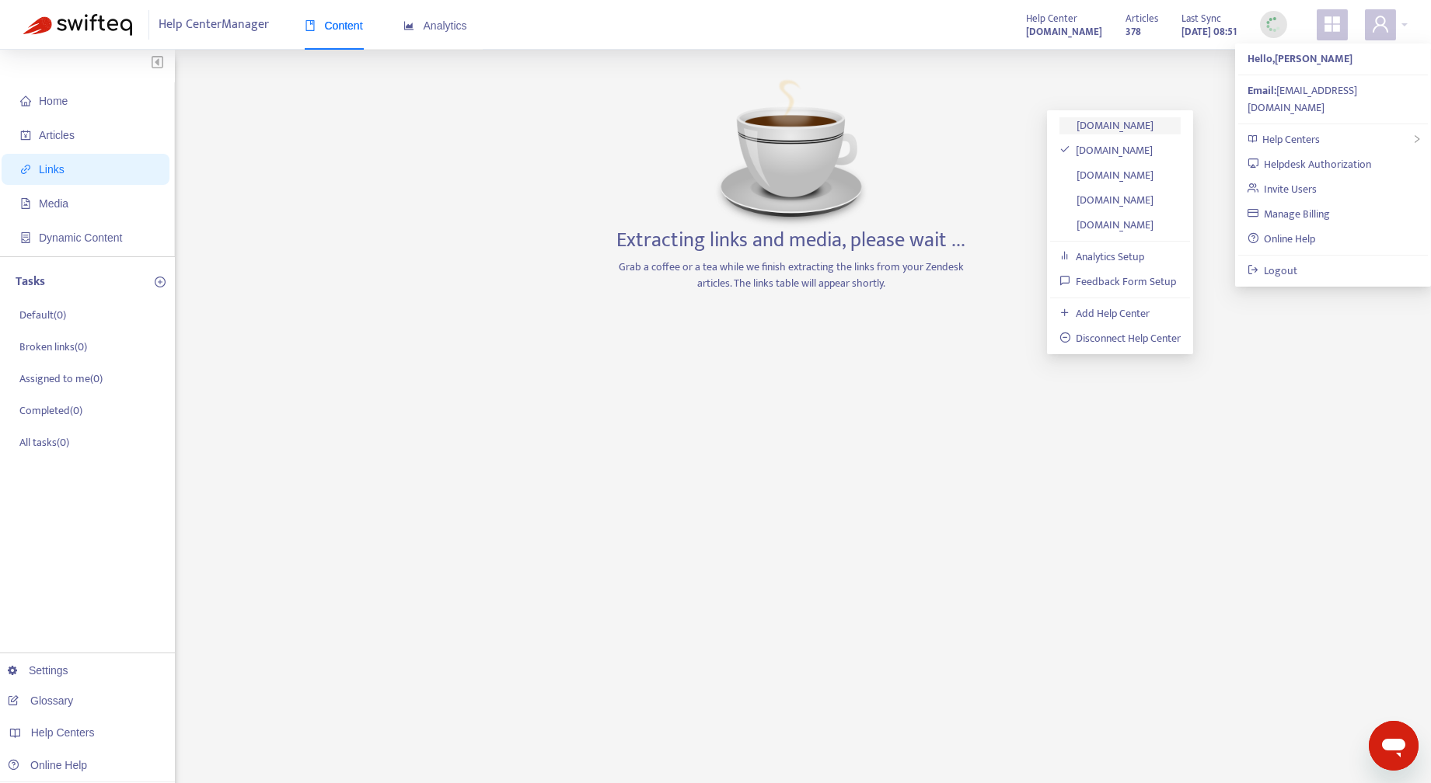
click at [1139, 125] on link "[DOMAIN_NAME]" at bounding box center [1106, 126] width 95 height 18
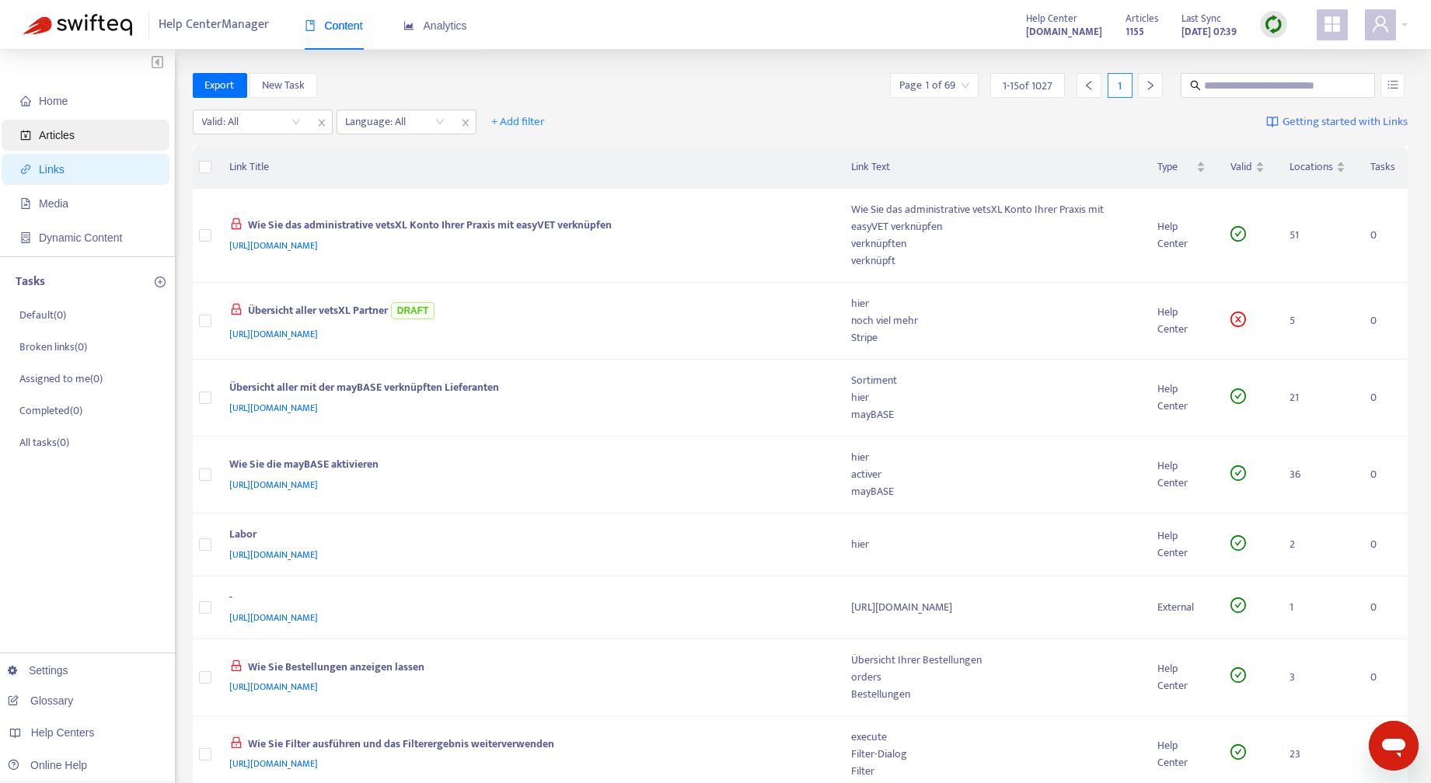
click at [59, 132] on span "Articles" at bounding box center [57, 135] width 36 height 12
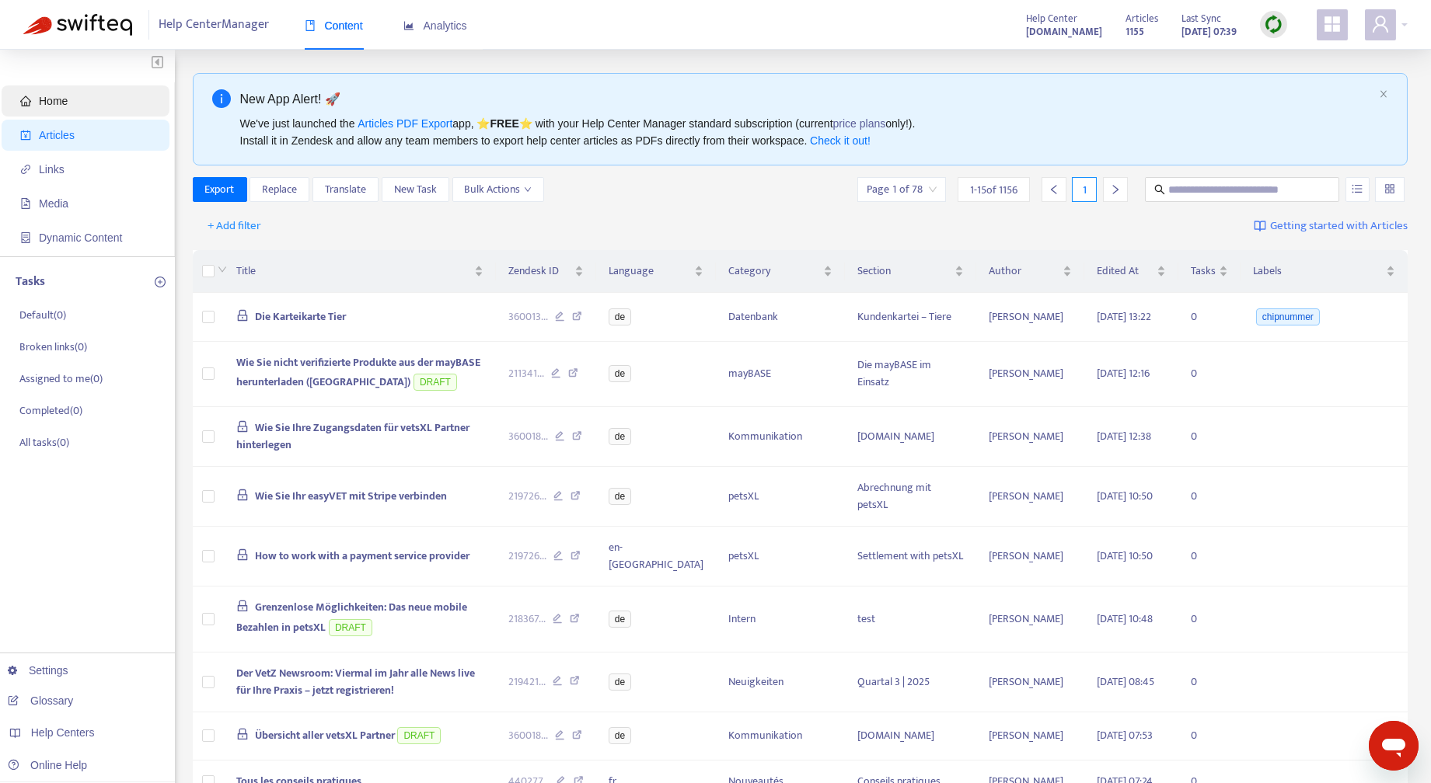
click at [65, 102] on span "Home" at bounding box center [53, 101] width 29 height 12
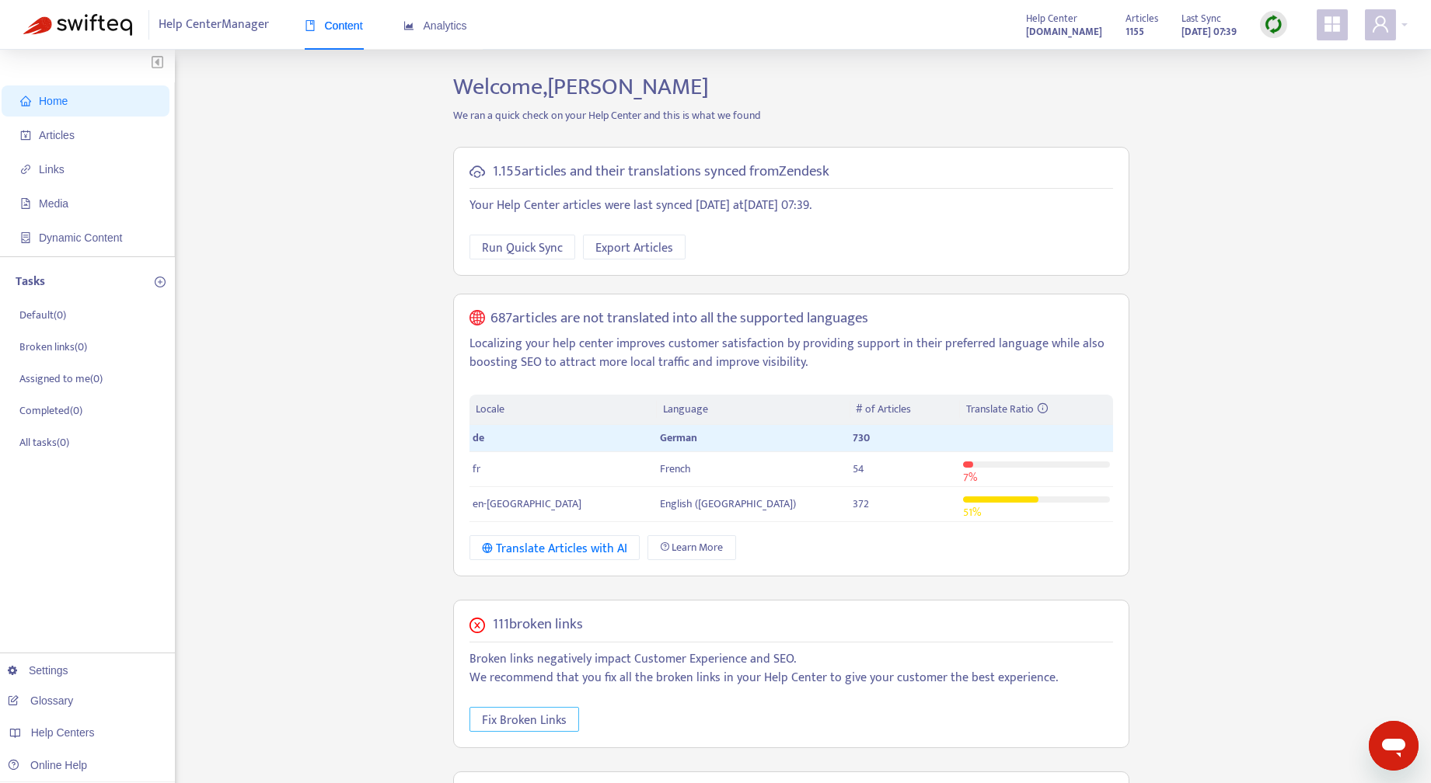
click at [563, 719] on span "Fix Broken Links" at bounding box center [524, 720] width 85 height 19
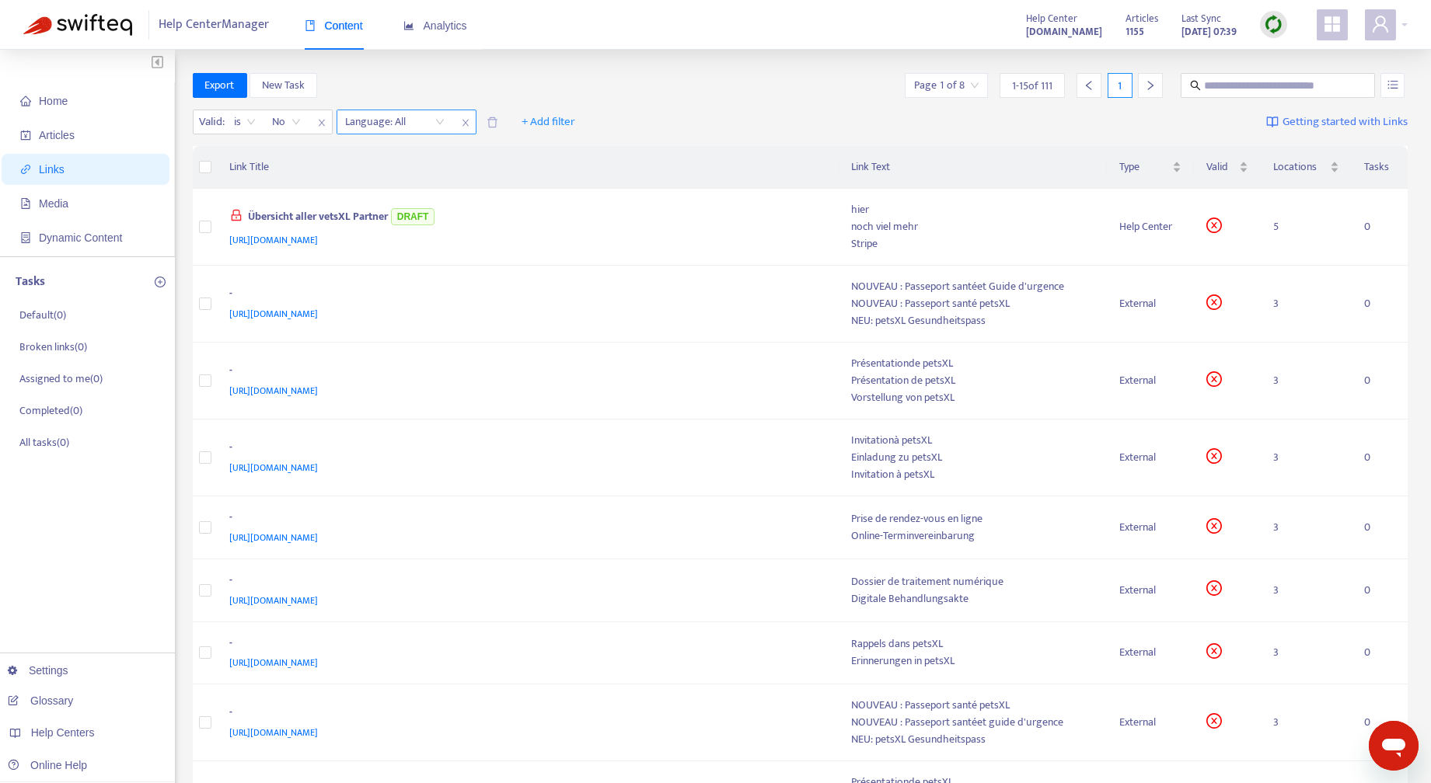
click at [438, 123] on div "Language: All" at bounding box center [395, 121] width 116 height 23
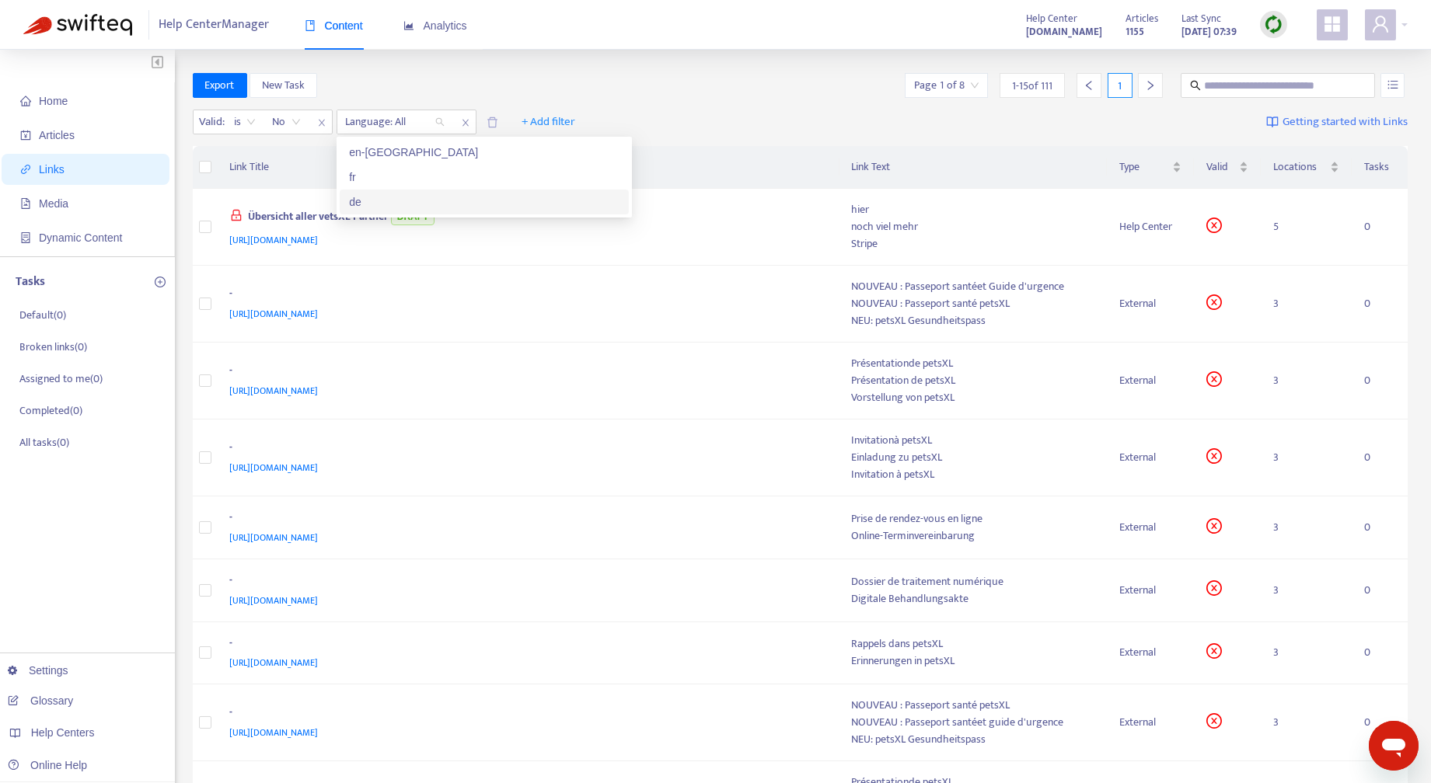
click at [387, 200] on div "de" at bounding box center [484, 201] width 270 height 17
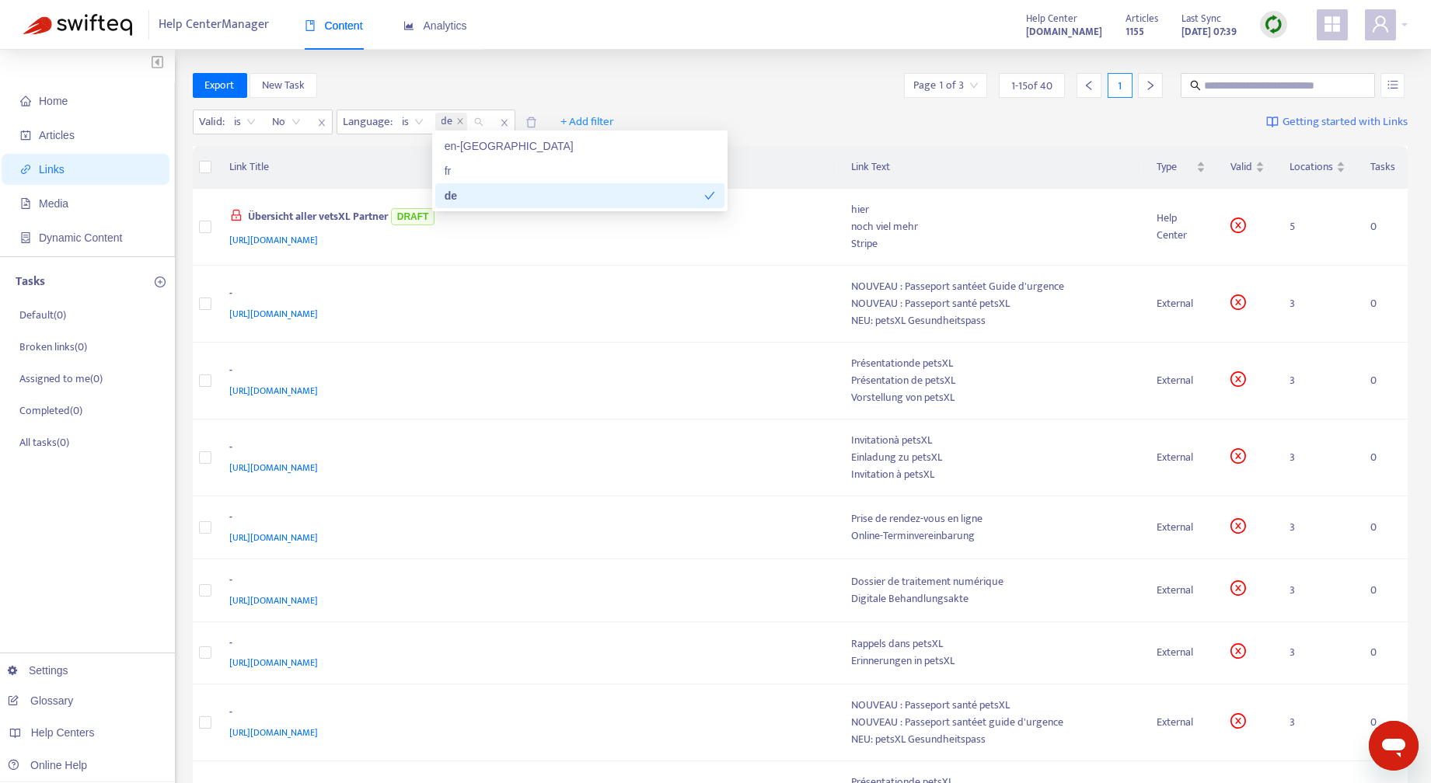
scroll to position [544, 0]
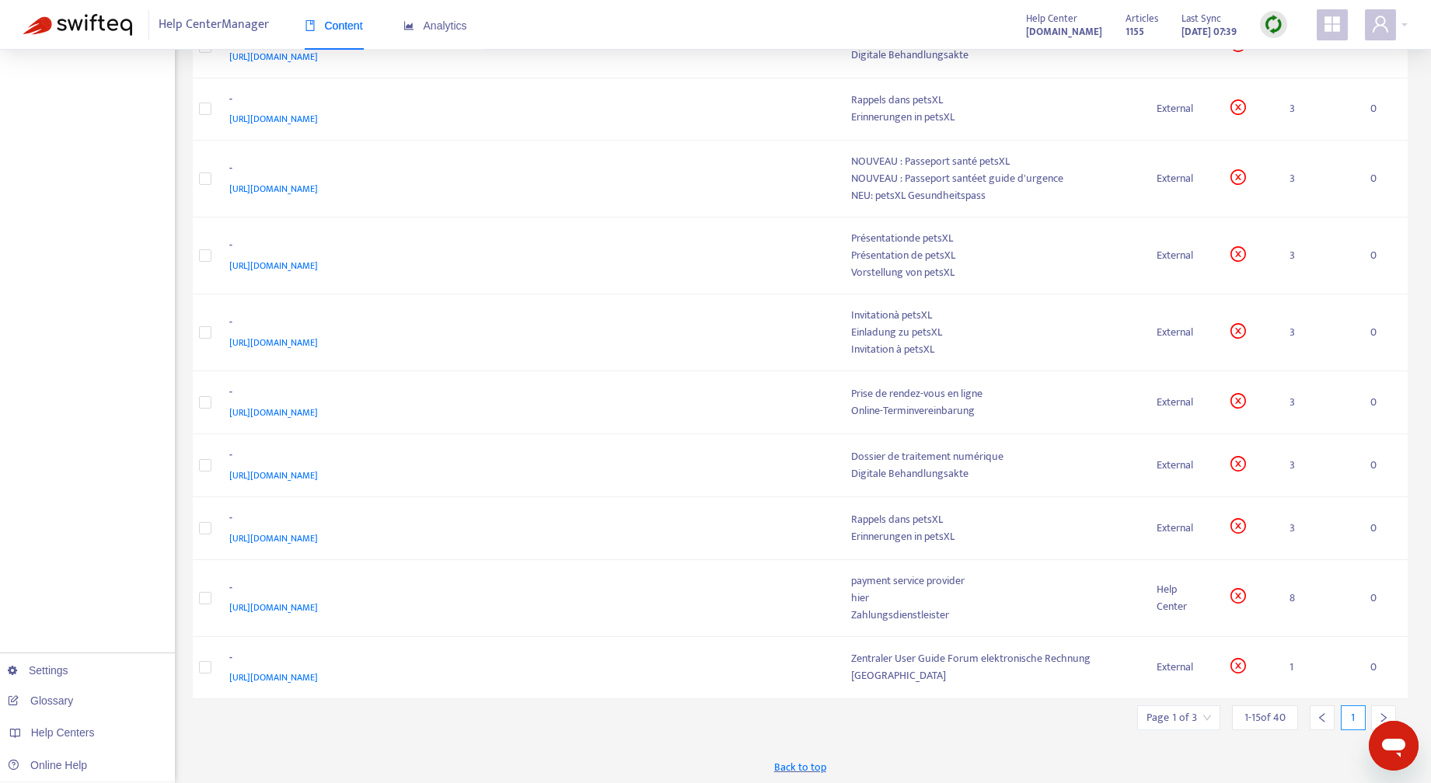
click at [1384, 713] on icon "right" at bounding box center [1383, 718] width 11 height 11
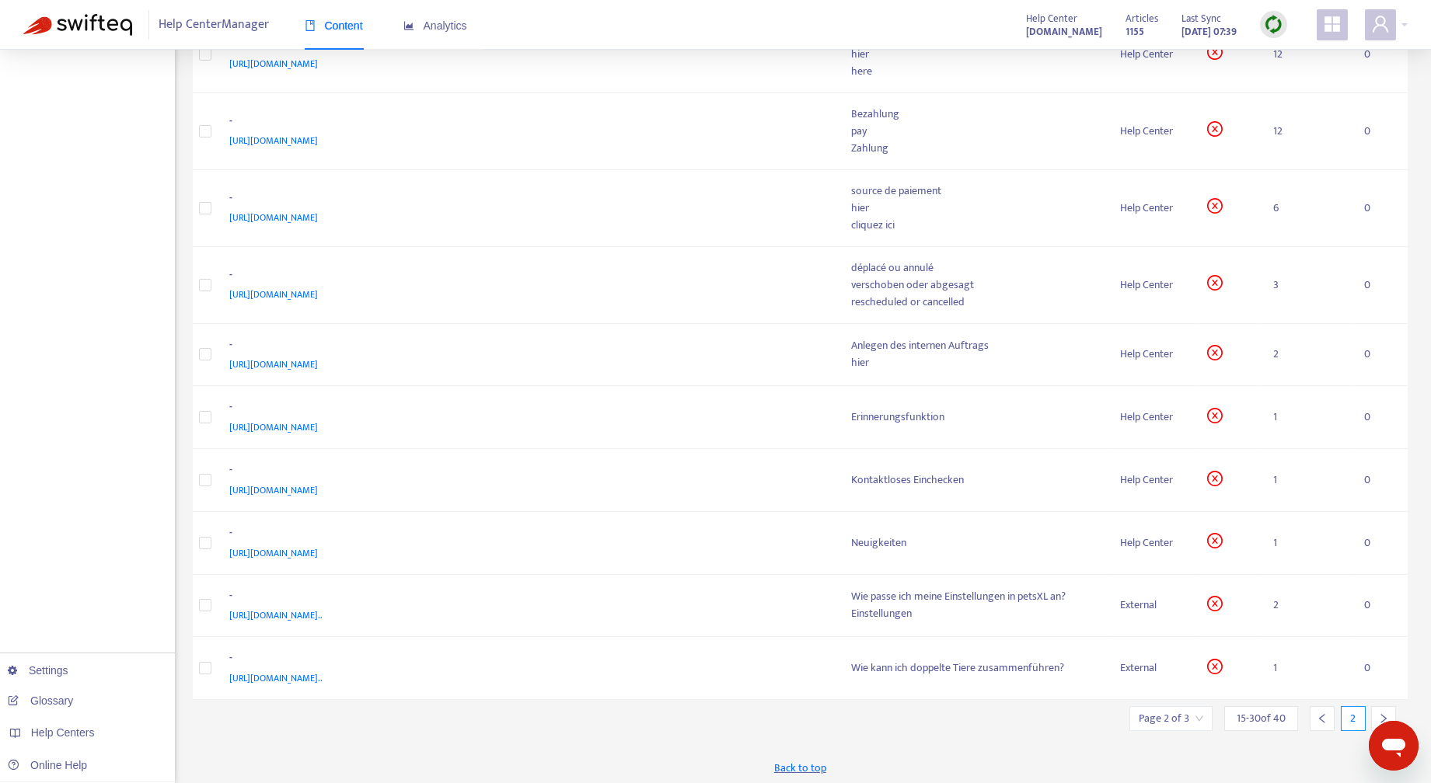
click at [1384, 714] on icon "right" at bounding box center [1383, 718] width 5 height 9
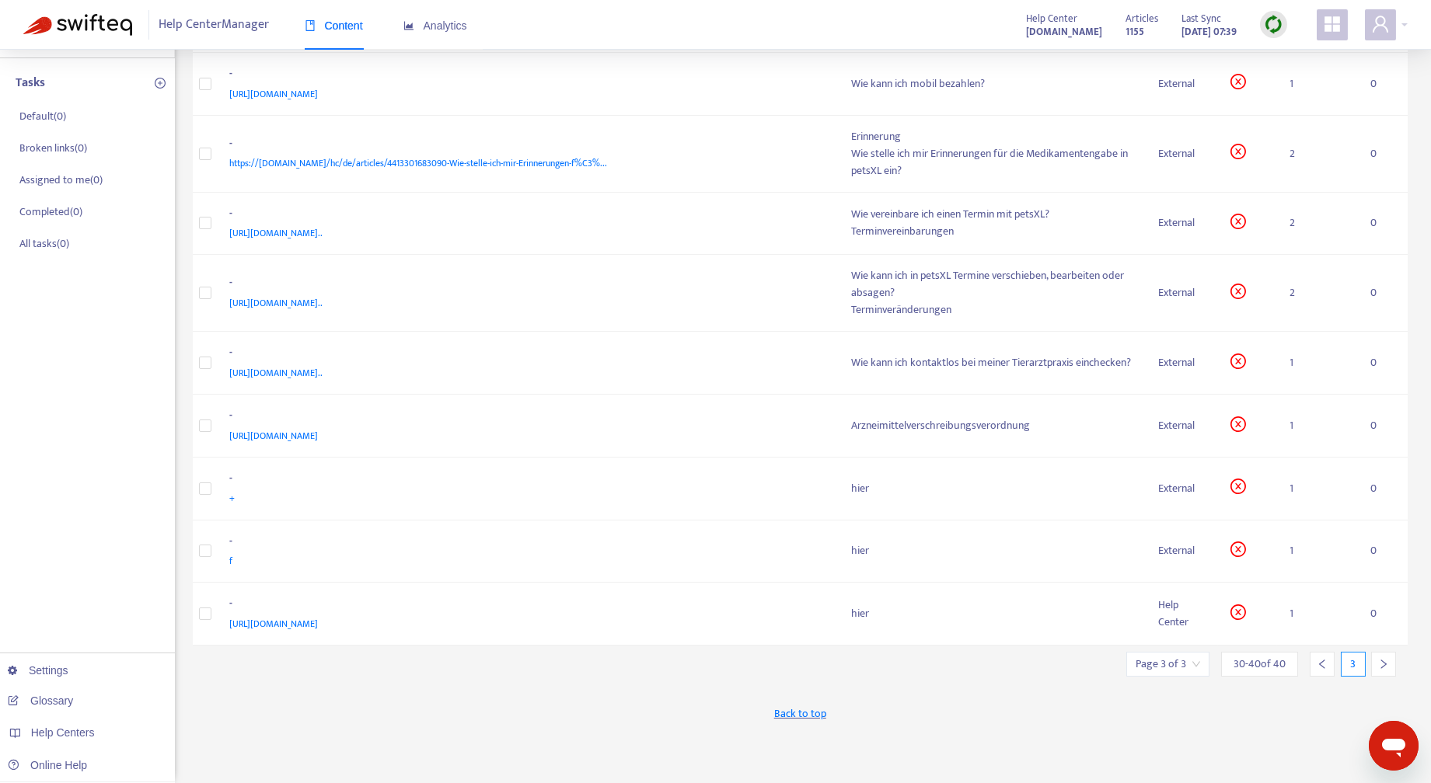
scroll to position [198, 0]
click at [1385, 662] on icon "right" at bounding box center [1383, 665] width 11 height 11
click at [1167, 609] on div "Help Center" at bounding box center [1181, 615] width 47 height 34
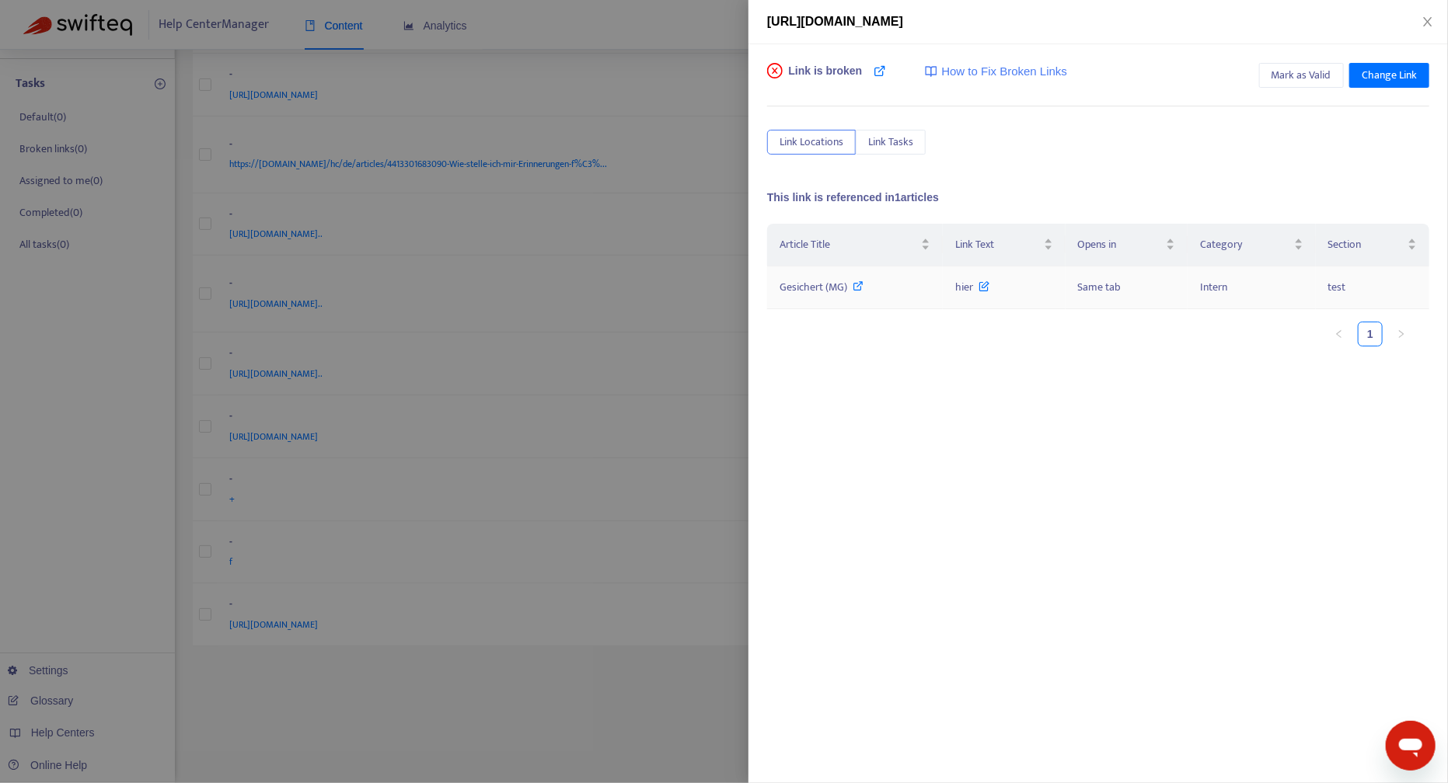
click at [808, 287] on span "Gesichert (MG)" at bounding box center [813, 287] width 68 height 18
click at [820, 284] on span "Gesichert (MG)" at bounding box center [813, 287] width 68 height 18
click at [580, 517] on div at bounding box center [724, 391] width 1448 height 783
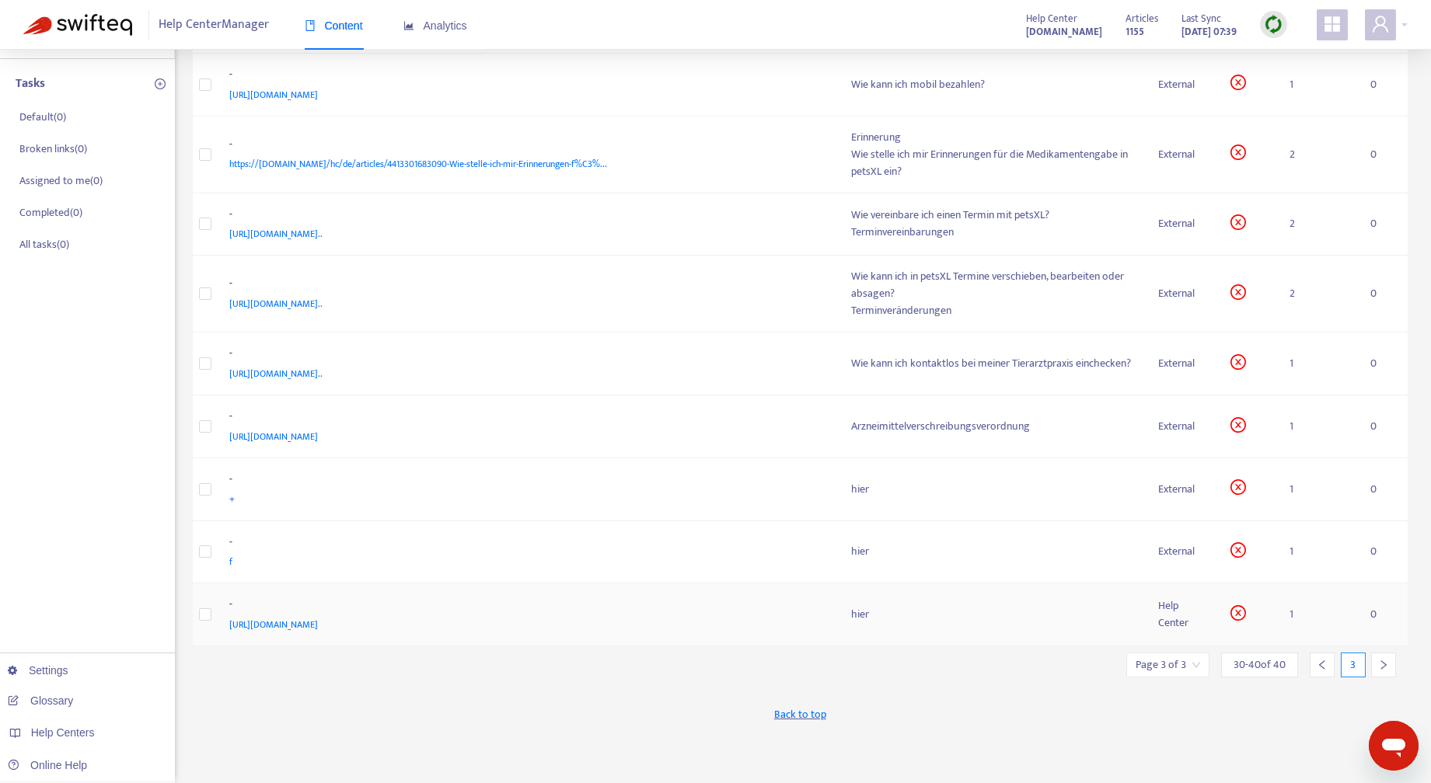
click at [319, 618] on span "https://easyvetsupport.zendesk.com/hc/de/articles/7504296246556" at bounding box center [274, 625] width 89 height 16
click at [901, 614] on div "hier" at bounding box center [992, 614] width 281 height 17
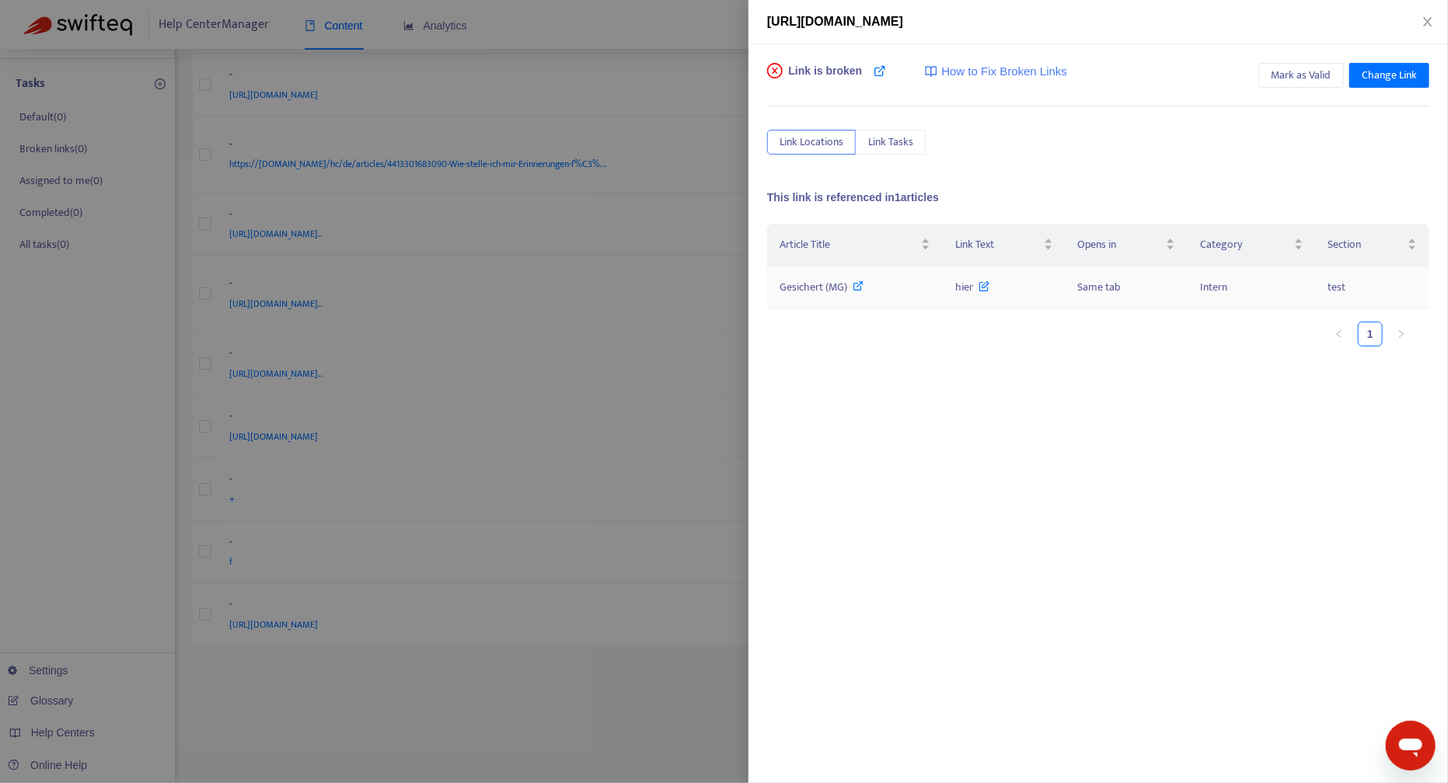
click at [817, 281] on span "Gesichert (MG)" at bounding box center [813, 287] width 68 height 18
drag, startPoint x: 1424, startPoint y: 19, endPoint x: 1414, endPoint y: 25, distance: 11.9
click at [1424, 17] on icon "close" at bounding box center [1427, 21] width 9 height 9
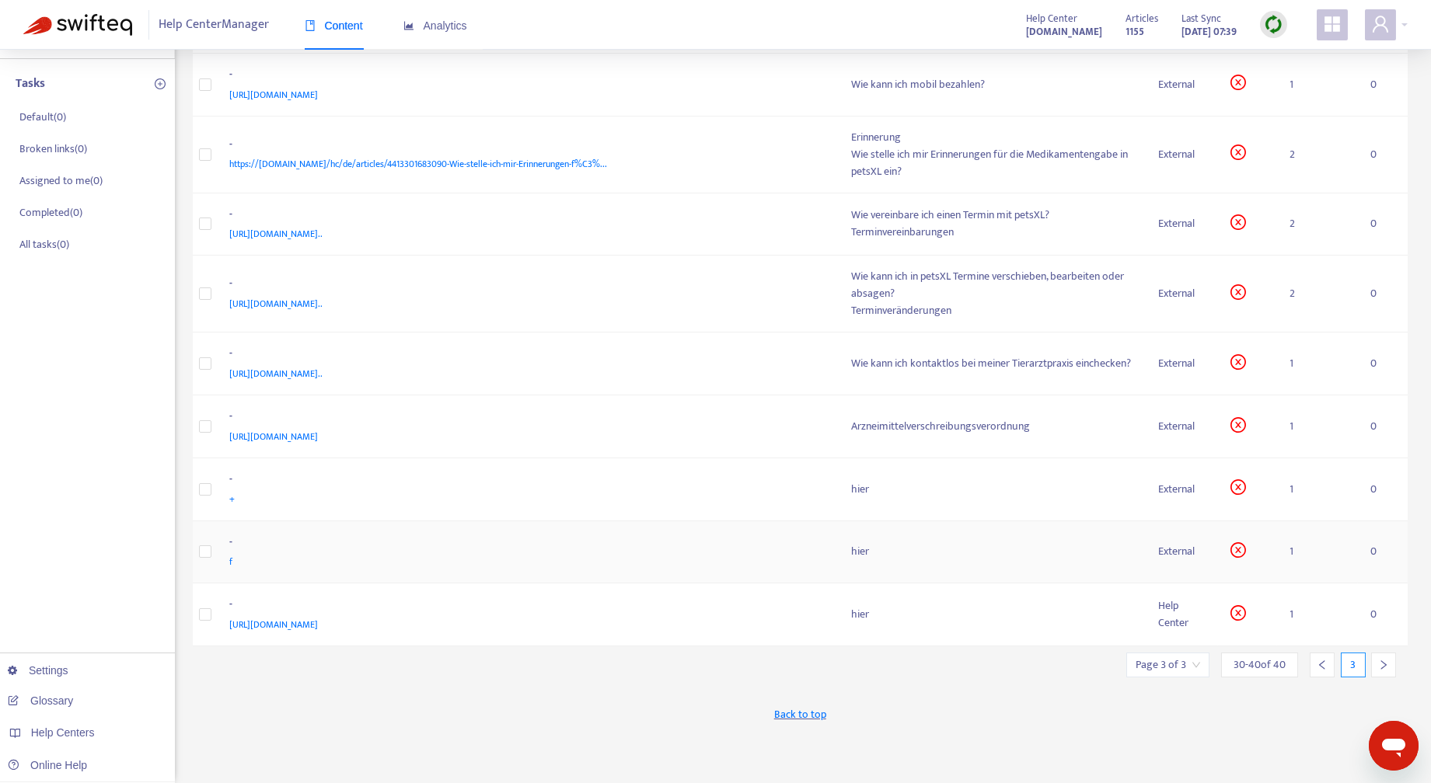
click at [1178, 545] on div "External" at bounding box center [1181, 551] width 47 height 17
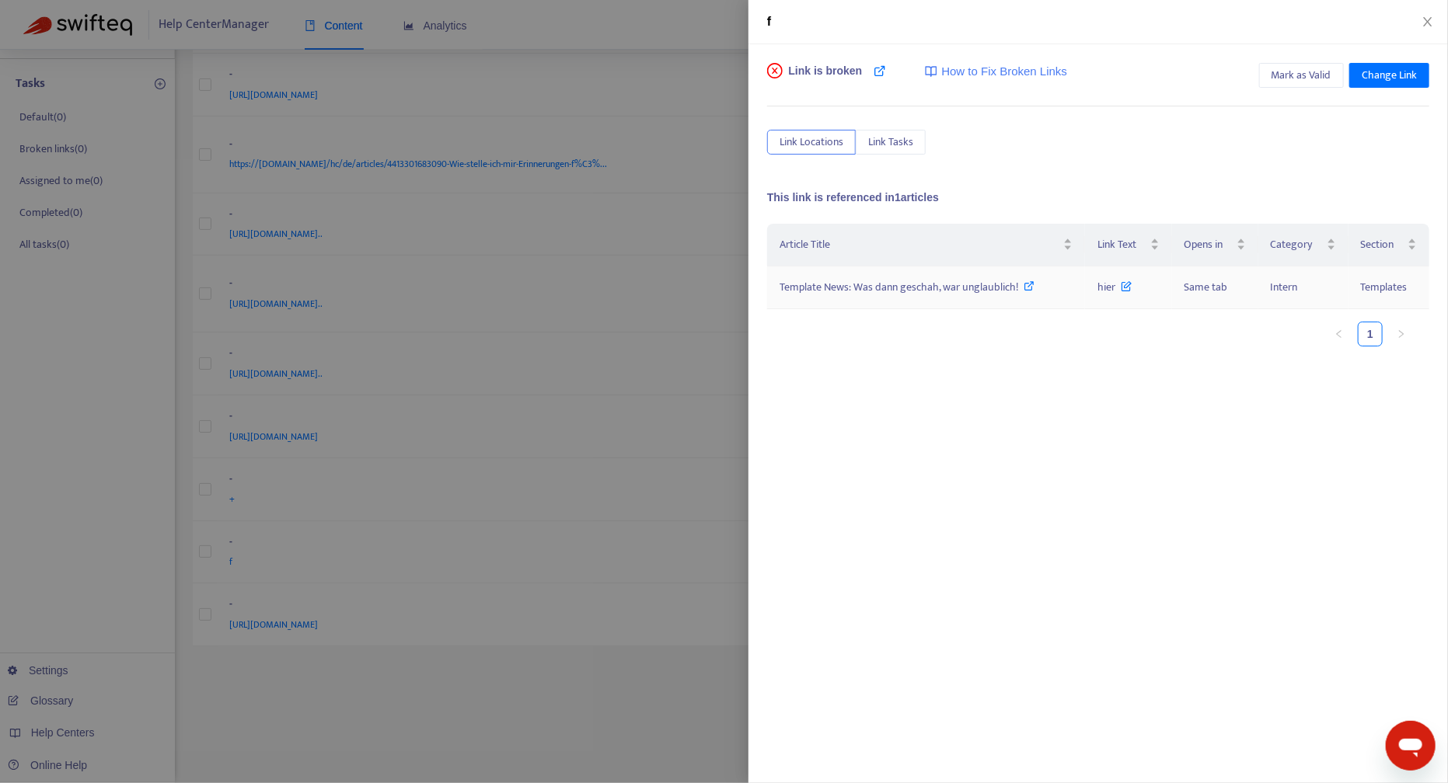
click at [864, 287] on span "Template News: Was dann geschah, war unglaublich!" at bounding box center [898, 287] width 239 height 18
click at [595, 678] on div at bounding box center [724, 391] width 1448 height 783
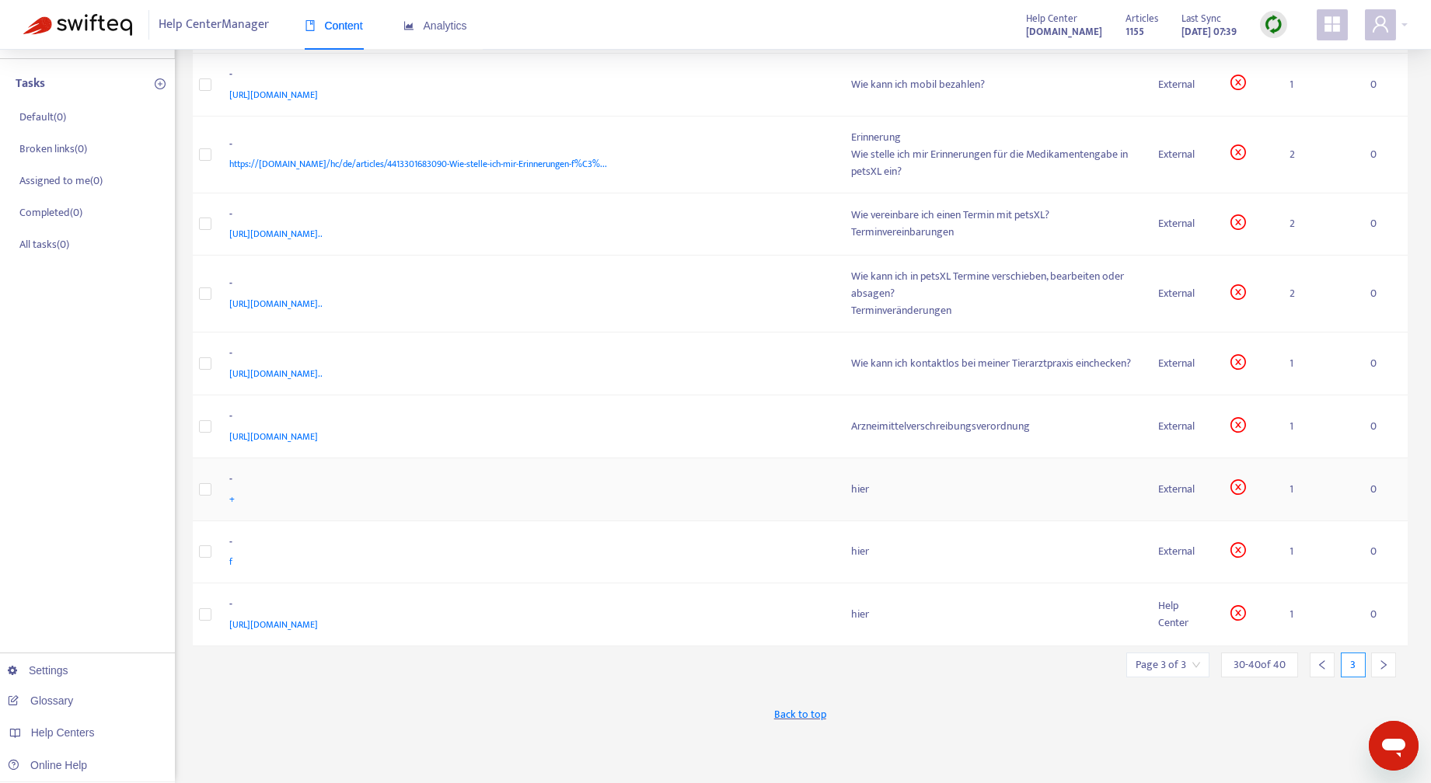
click at [1010, 493] on div "hier" at bounding box center [992, 489] width 281 height 17
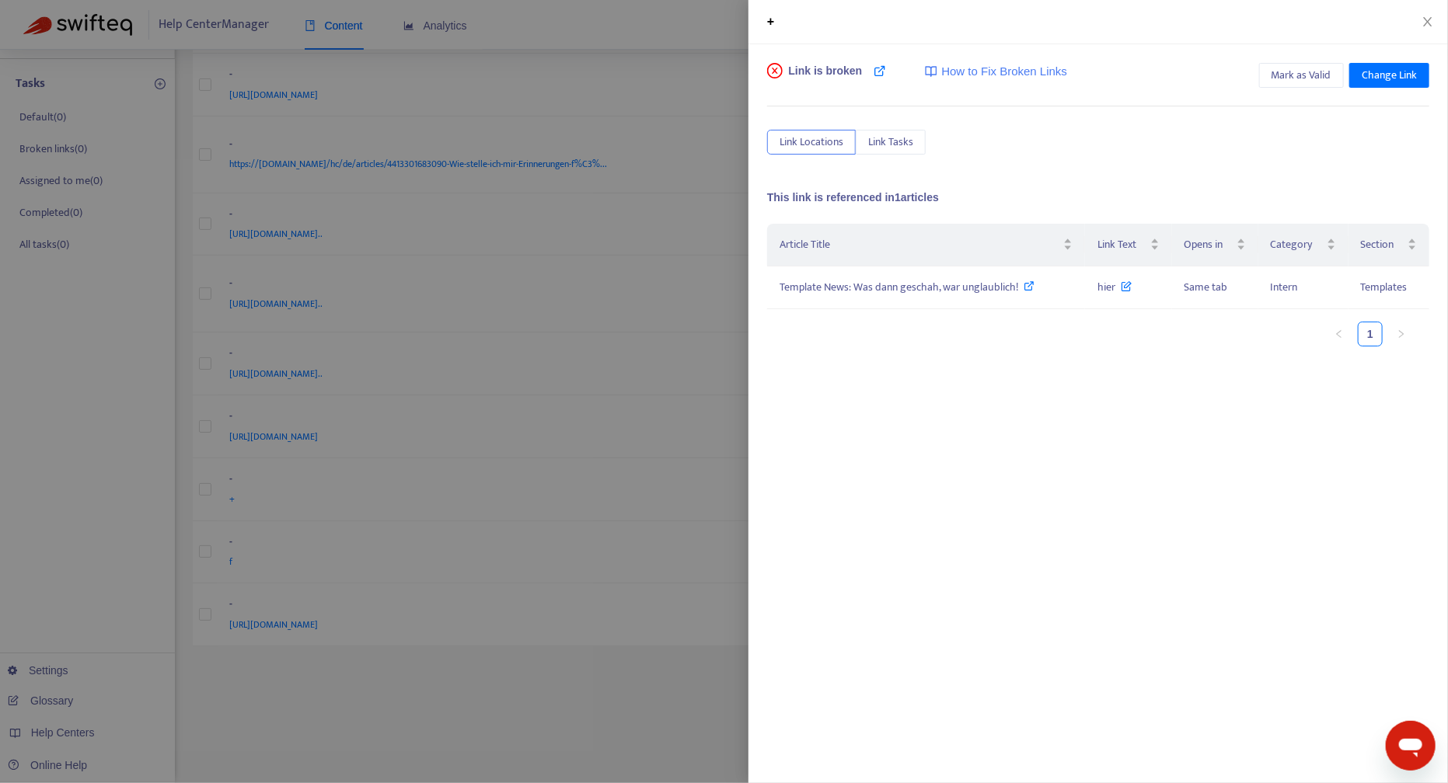
click at [649, 742] on div at bounding box center [724, 391] width 1448 height 783
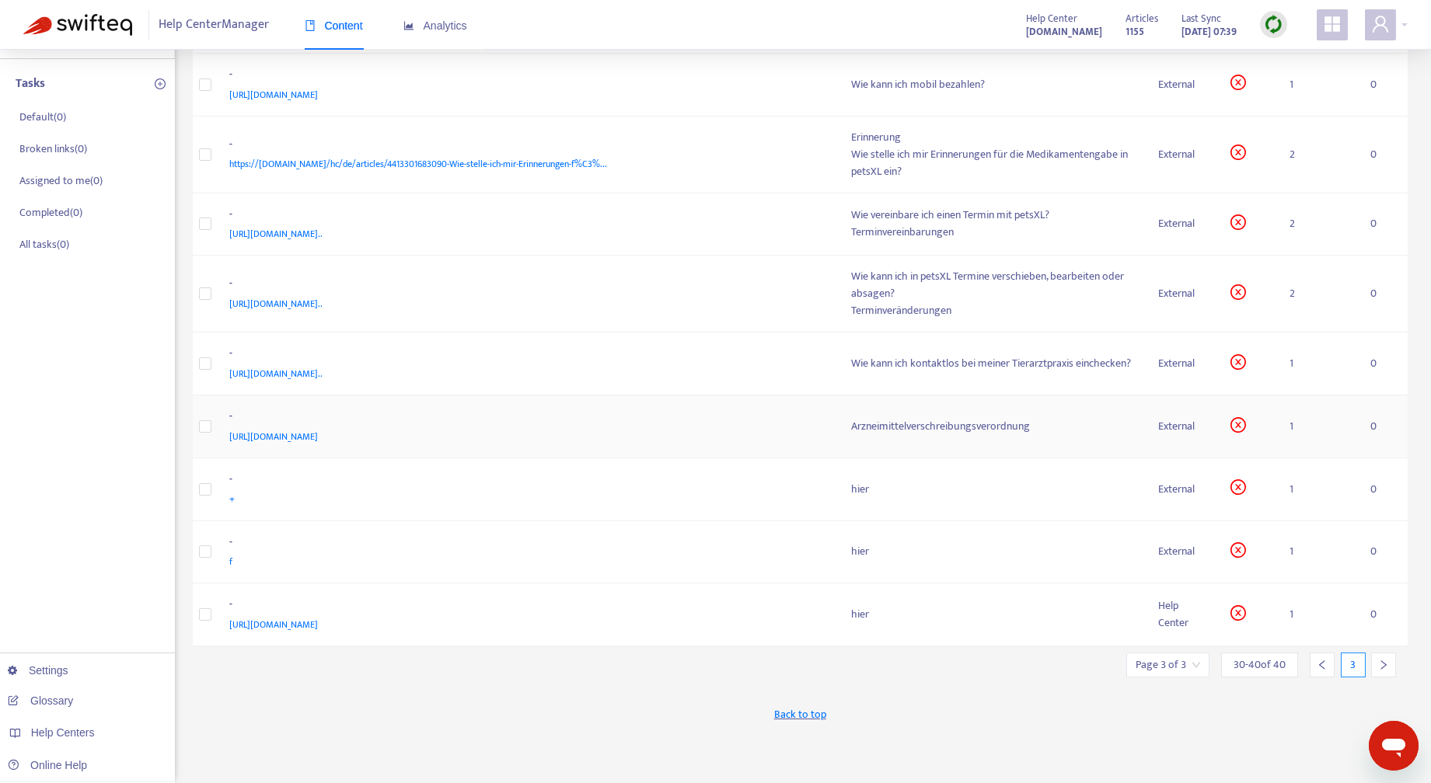
click at [984, 423] on div "Arzneimittelverschreibungsverordnung" at bounding box center [992, 426] width 281 height 17
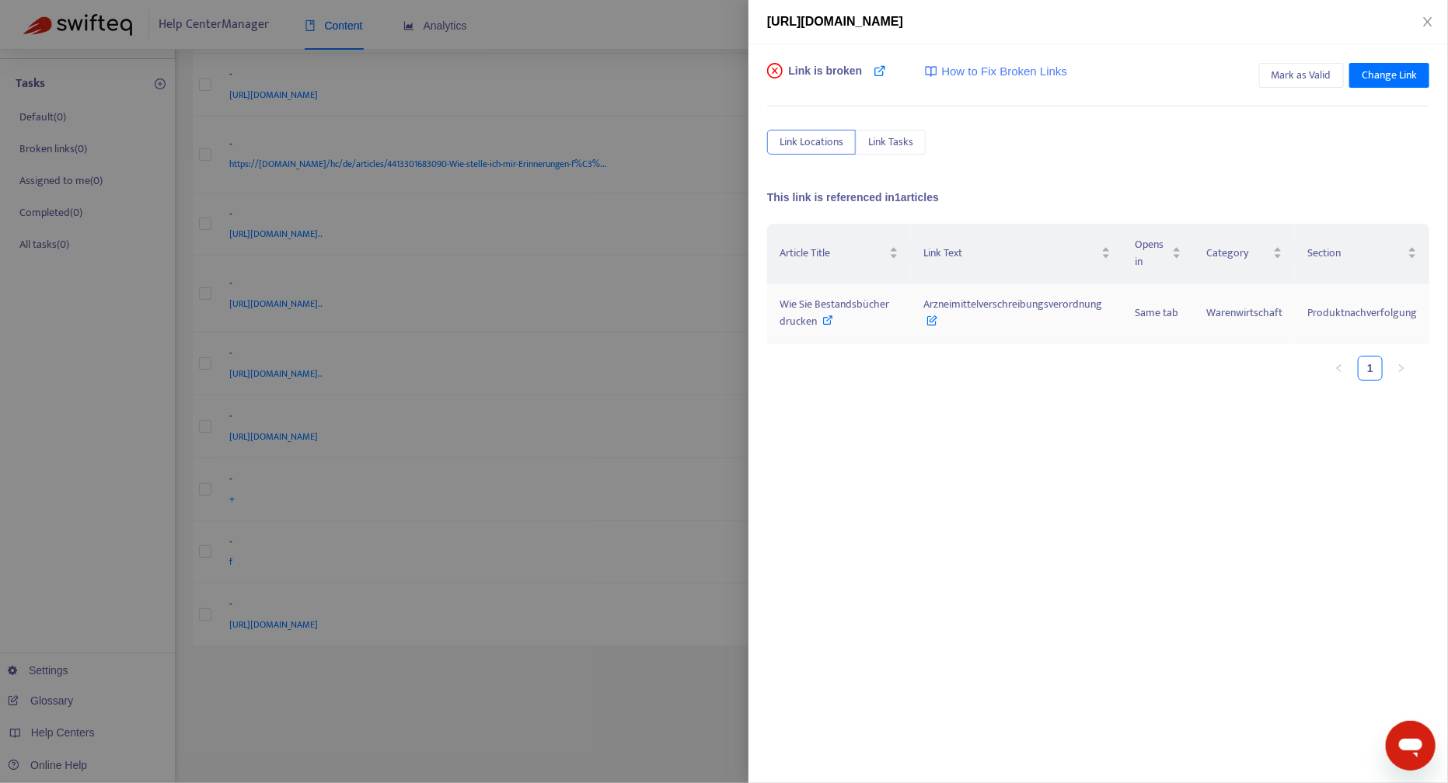
click at [836, 299] on span "Wie Sie Bestandsbücher drucken" at bounding box center [834, 312] width 110 height 35
click at [1320, 69] on span "Mark as Valid" at bounding box center [1301, 75] width 60 height 17
click at [1429, 16] on icon "close" at bounding box center [1427, 22] width 12 height 12
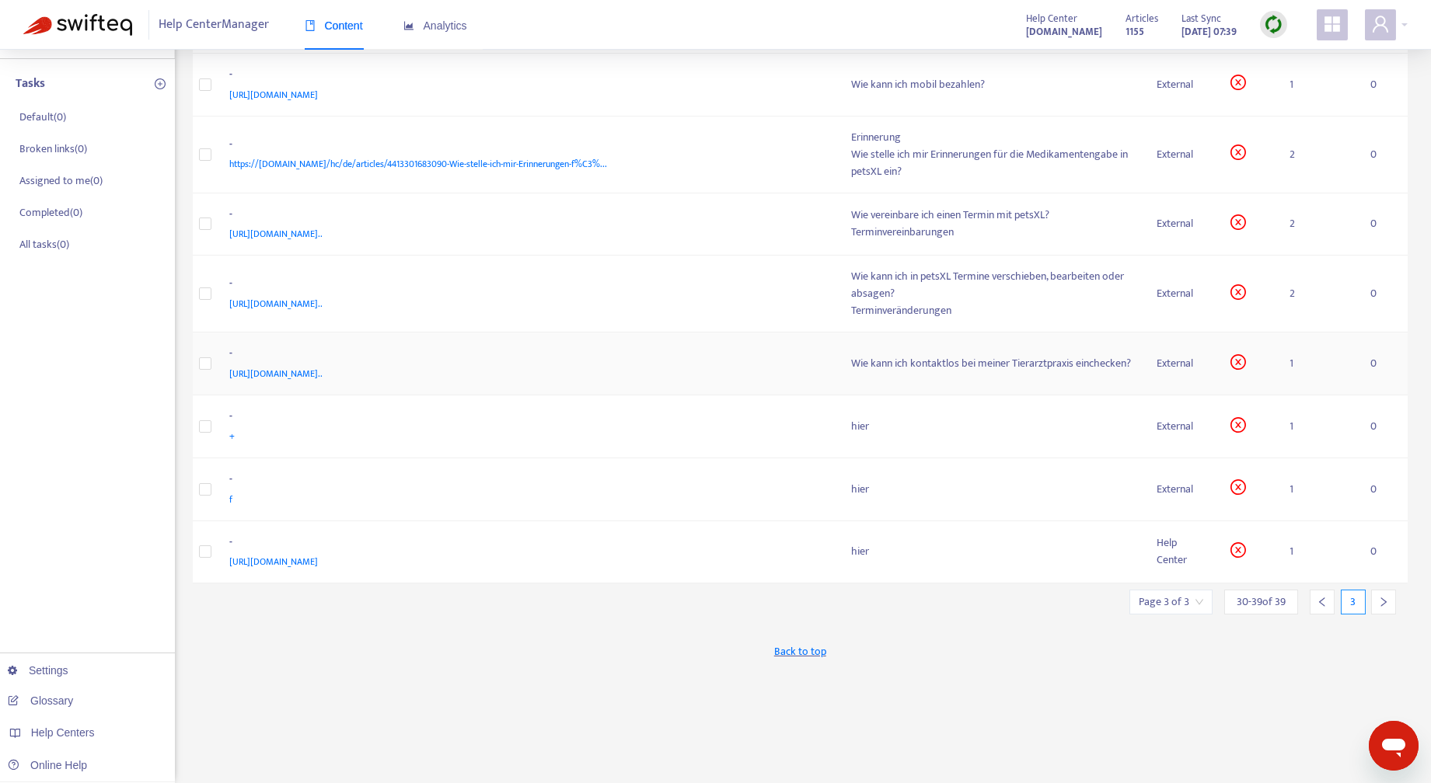
click at [1029, 360] on div "Wie kann ich kontaktlos bei meiner Tierarztpraxis einchecken?" at bounding box center [992, 363] width 280 height 17
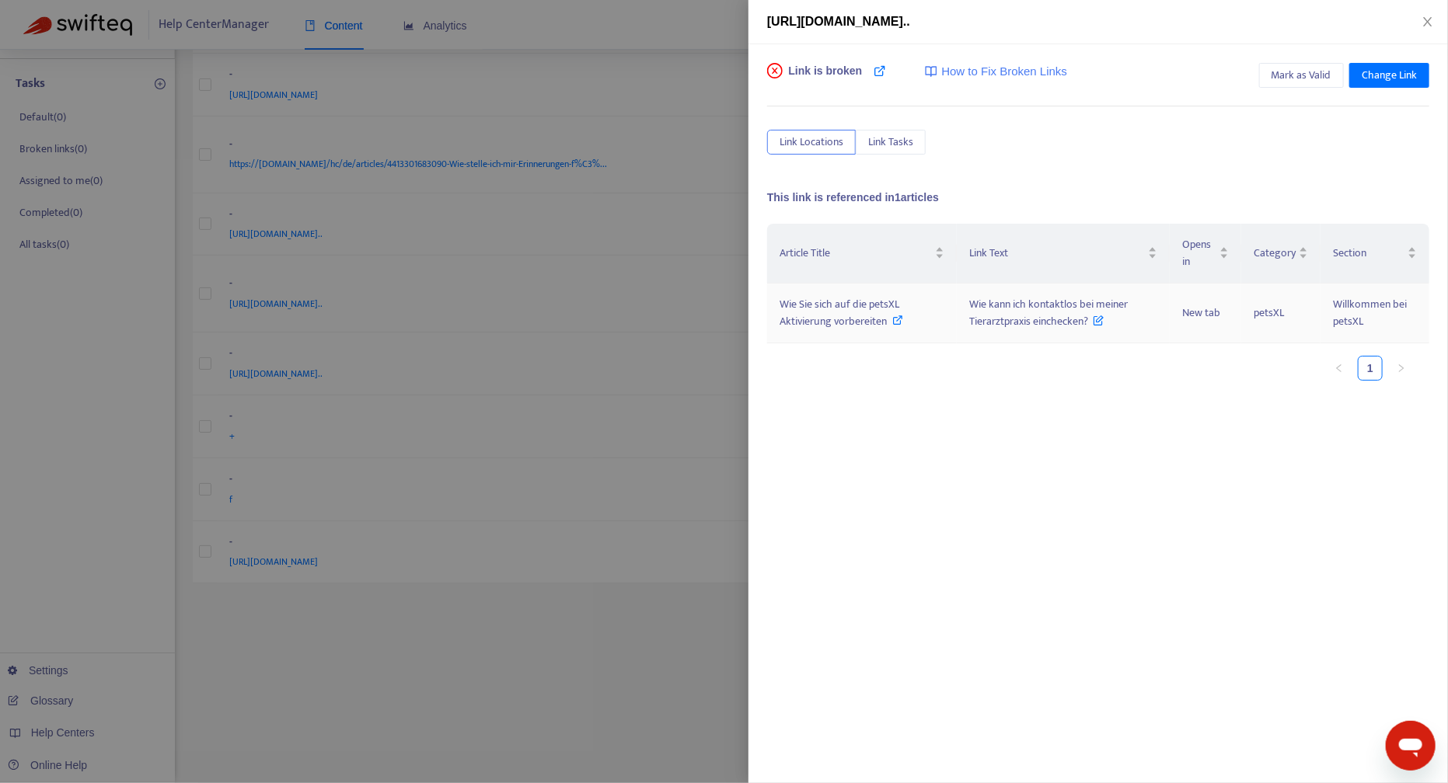
click at [855, 310] on span "Wie Sie sich auf die petsXL Aktivierung vorbereiten" at bounding box center [839, 312] width 120 height 35
click at [865, 311] on span "Wie Sie sich auf die petsXL Aktivierung vorbereiten" at bounding box center [839, 312] width 120 height 35
click at [1431, 19] on icon "close" at bounding box center [1427, 22] width 12 height 12
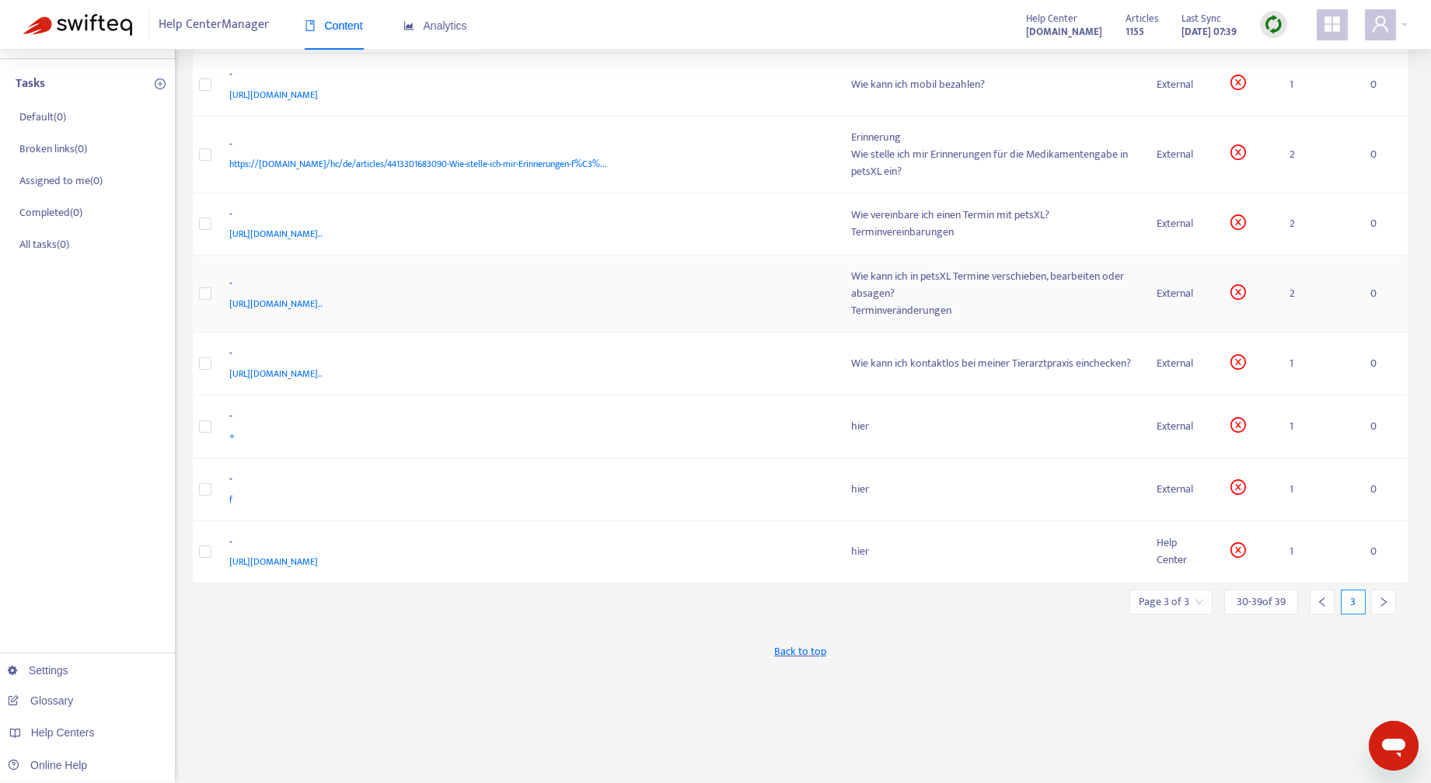
click at [1140, 294] on td "Wie kann ich in petsXL Termine verschieben, bearbeiten oder absagen? Terminverä…" at bounding box center [991, 294] width 305 height 77
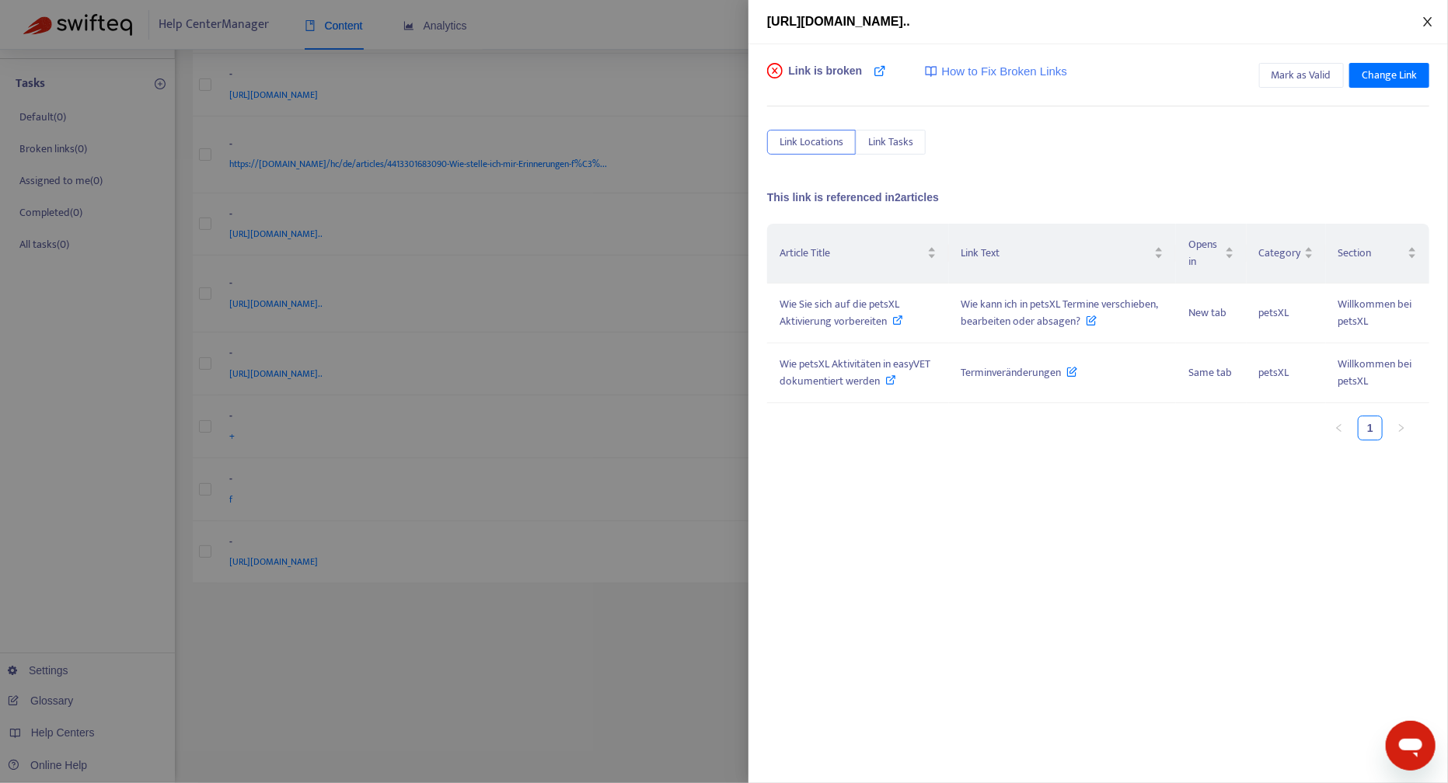
click at [1426, 17] on icon "close" at bounding box center [1427, 22] width 12 height 12
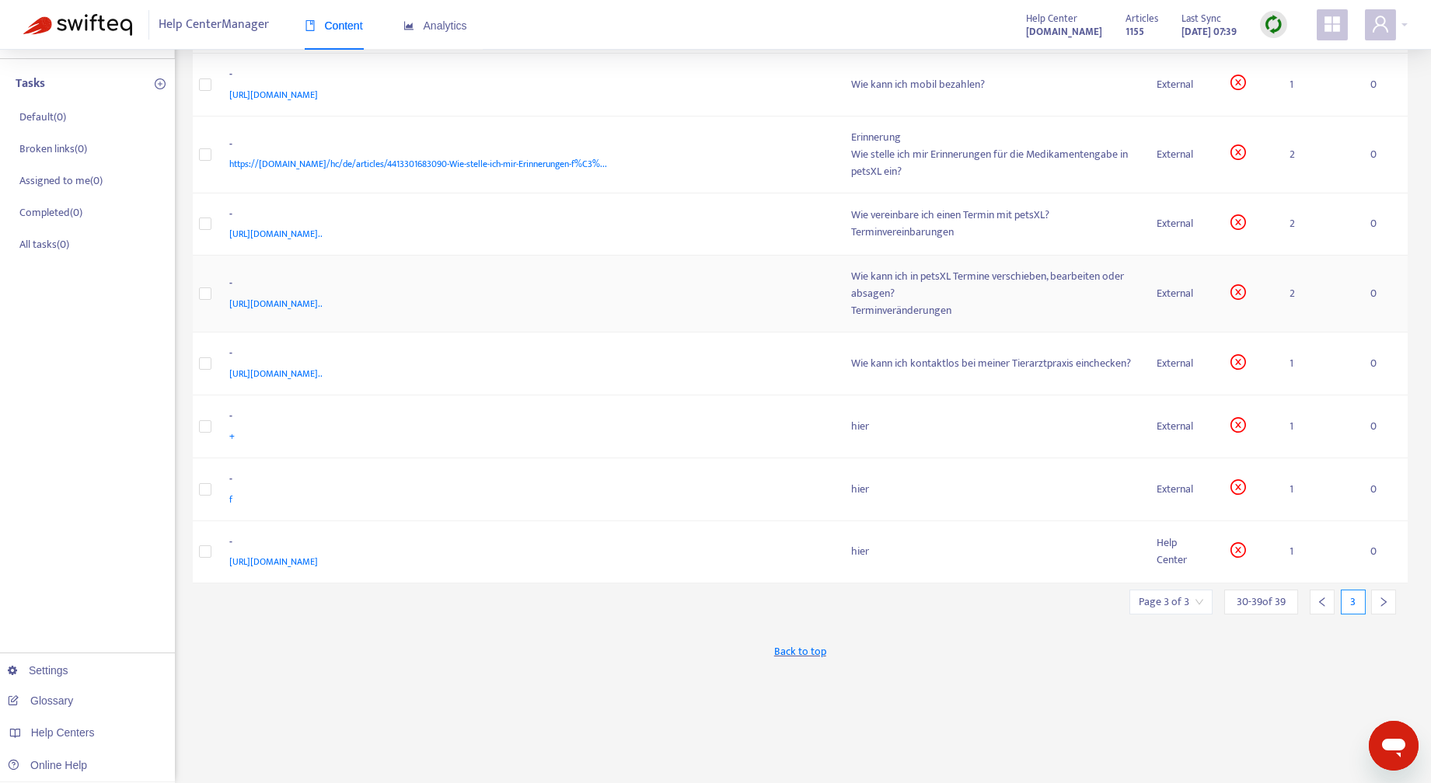
scroll to position [82, 0]
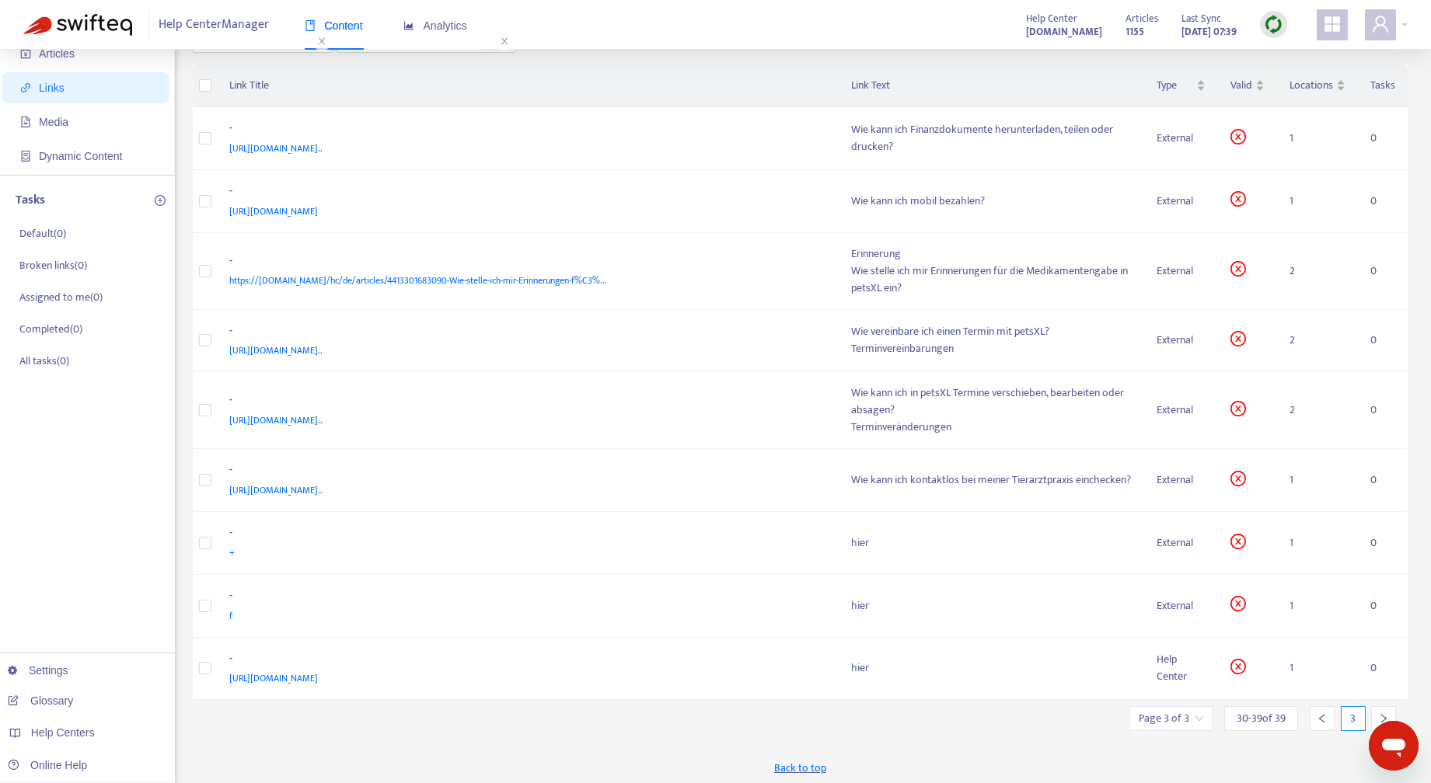
click at [1318, 717] on icon "left" at bounding box center [1321, 718] width 11 height 11
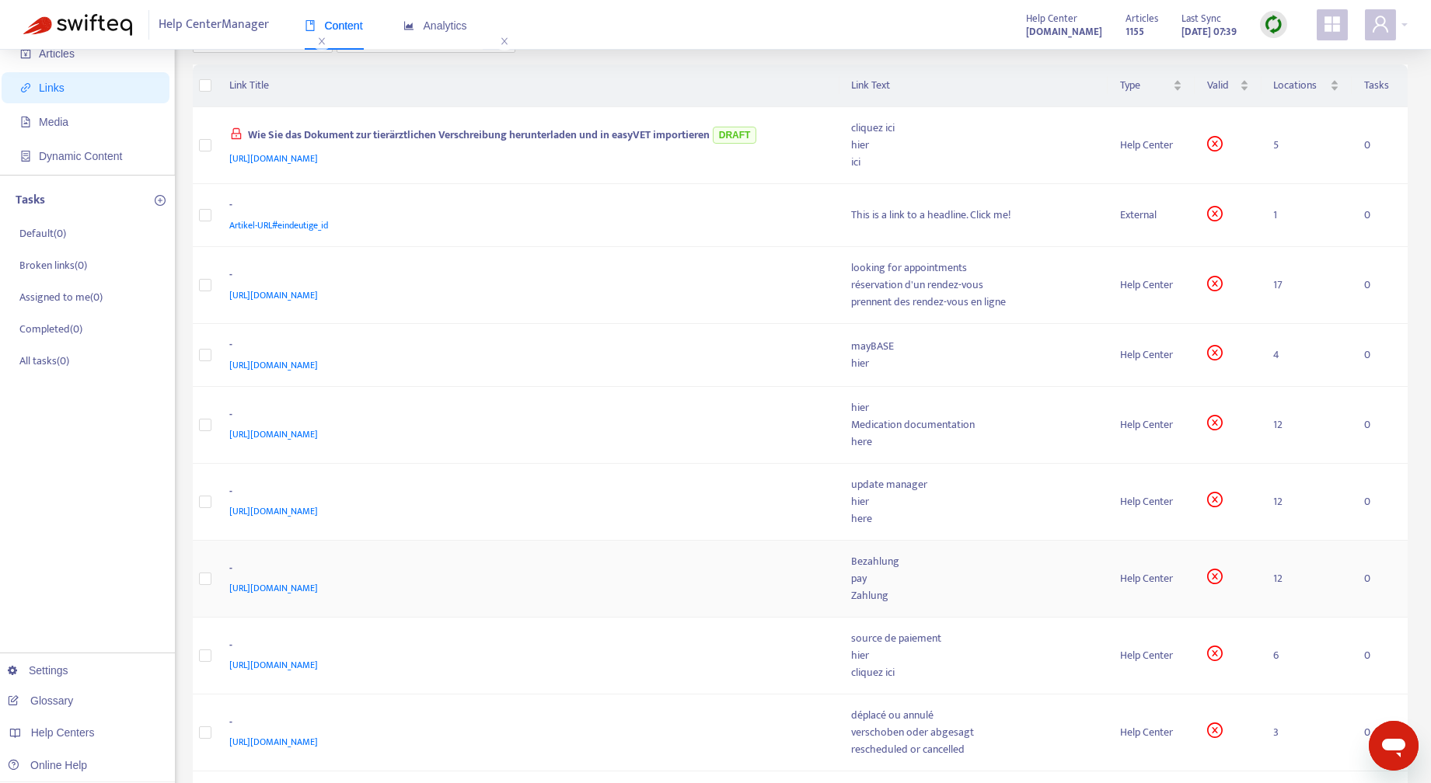
scroll to position [529, 0]
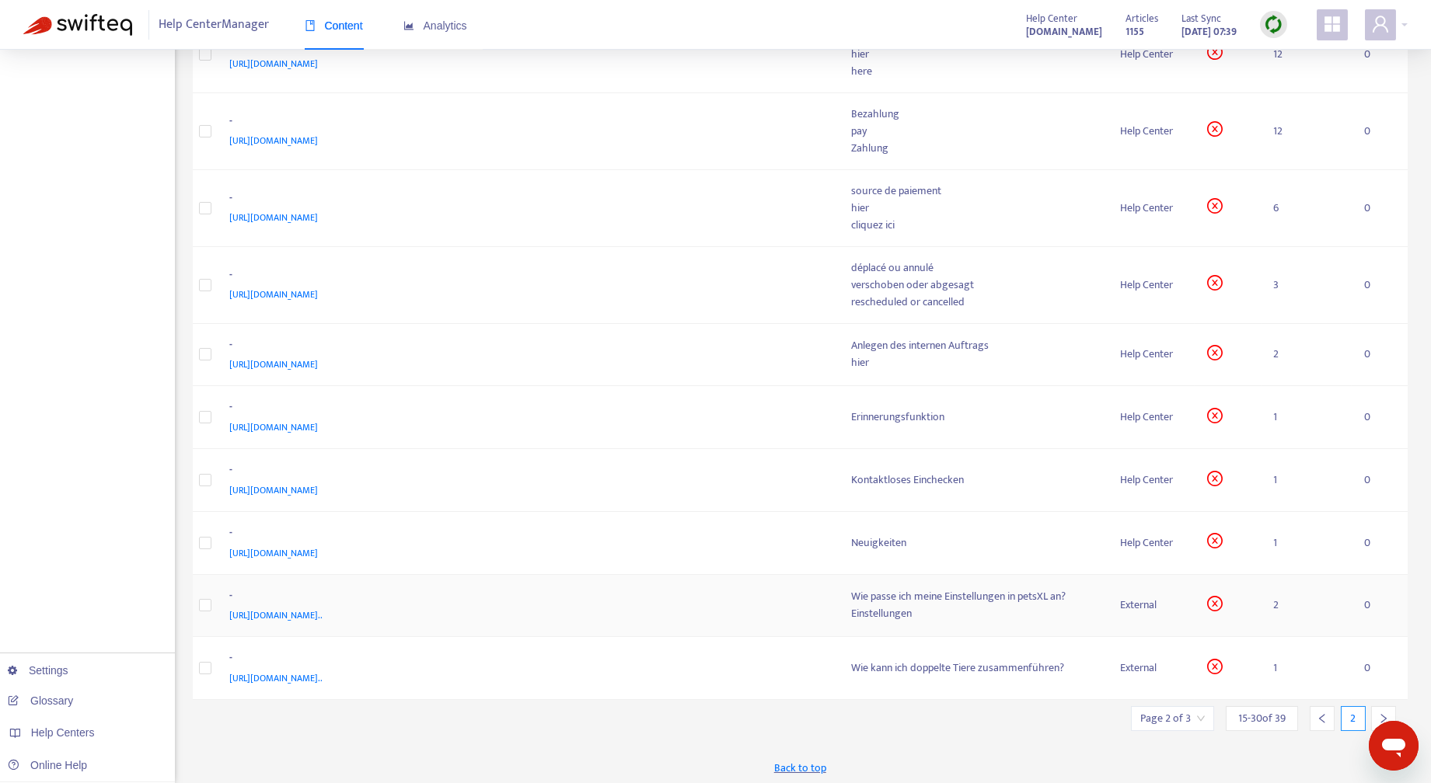
click at [1023, 599] on div "Wie passe ich meine Einstellungen in petsXL an?" at bounding box center [974, 596] width 244 height 17
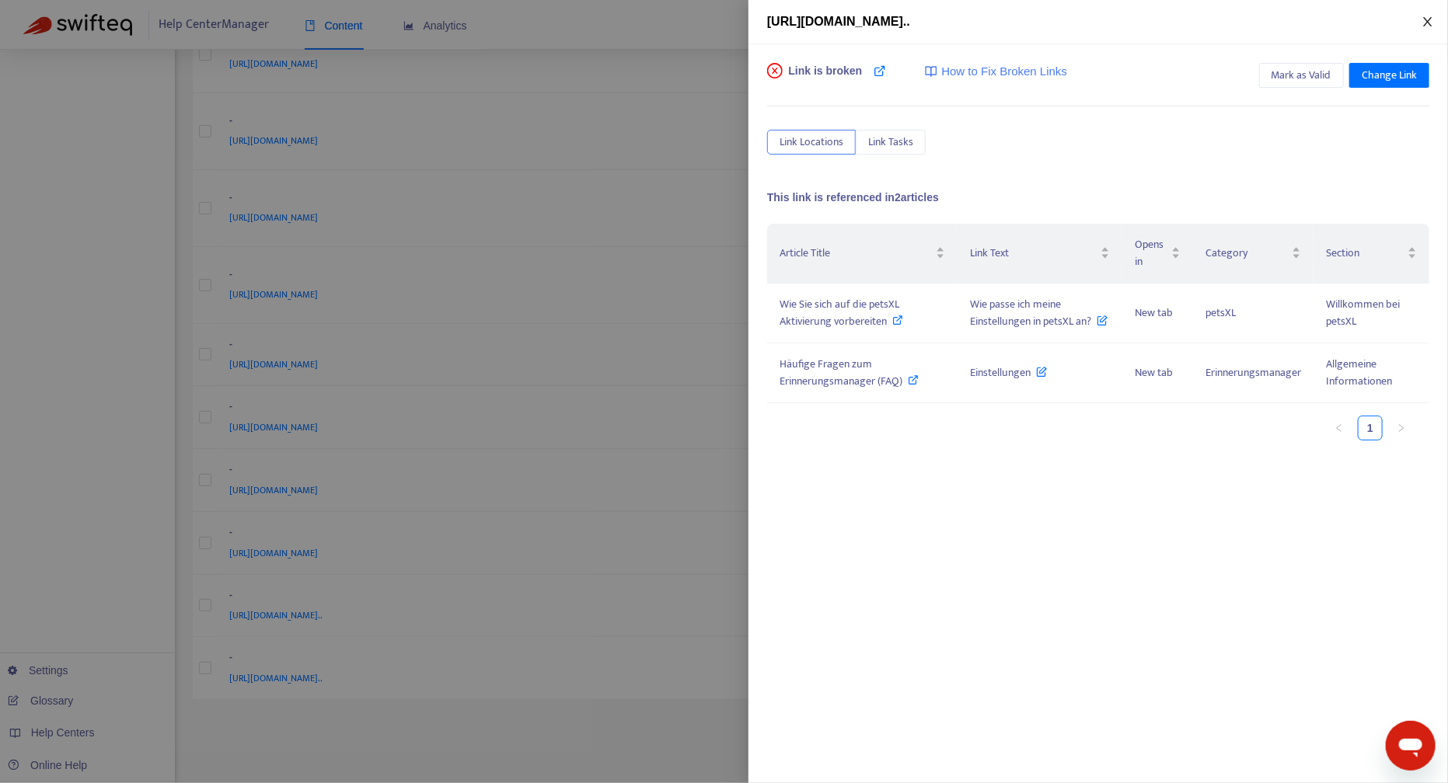
click at [1424, 23] on icon "close" at bounding box center [1427, 22] width 12 height 12
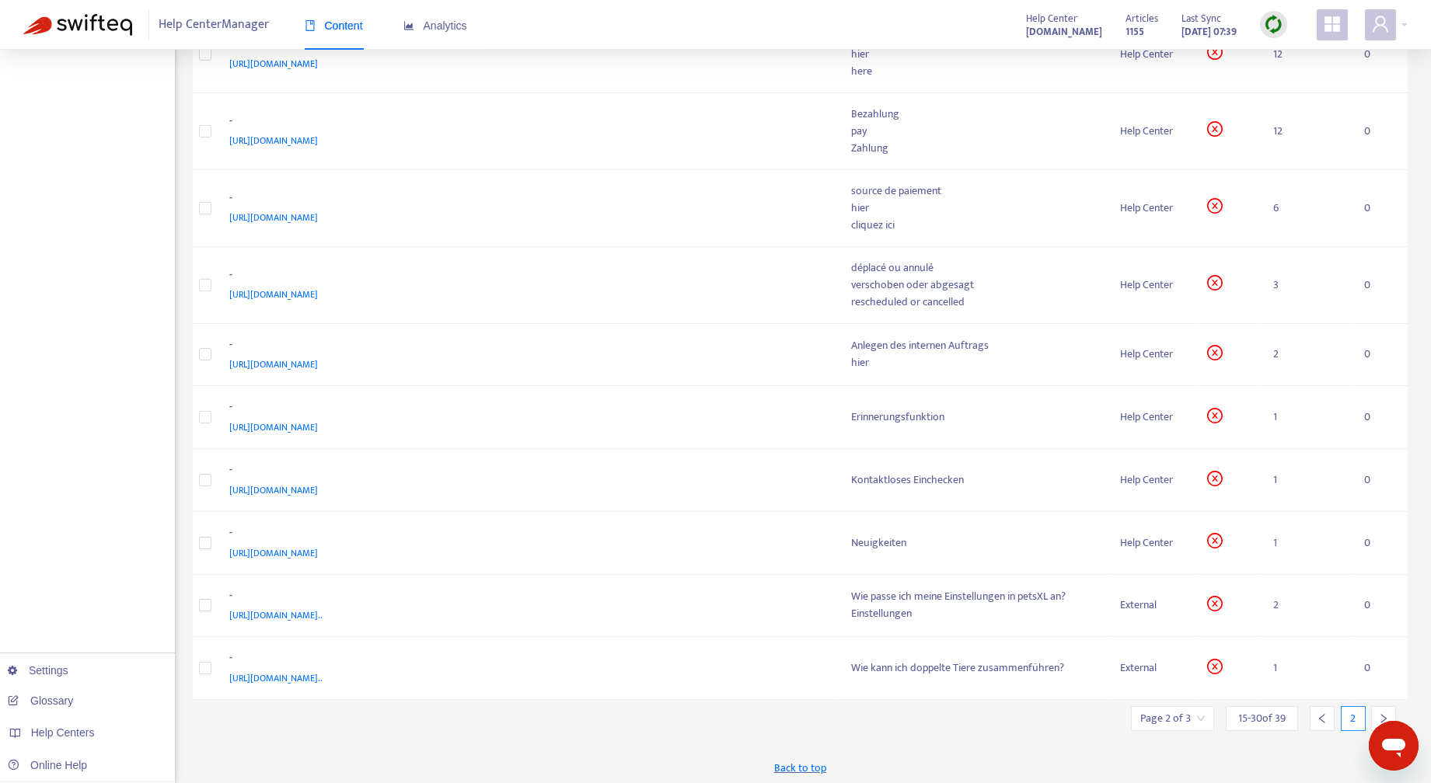
click at [1386, 706] on div at bounding box center [1383, 718] width 25 height 25
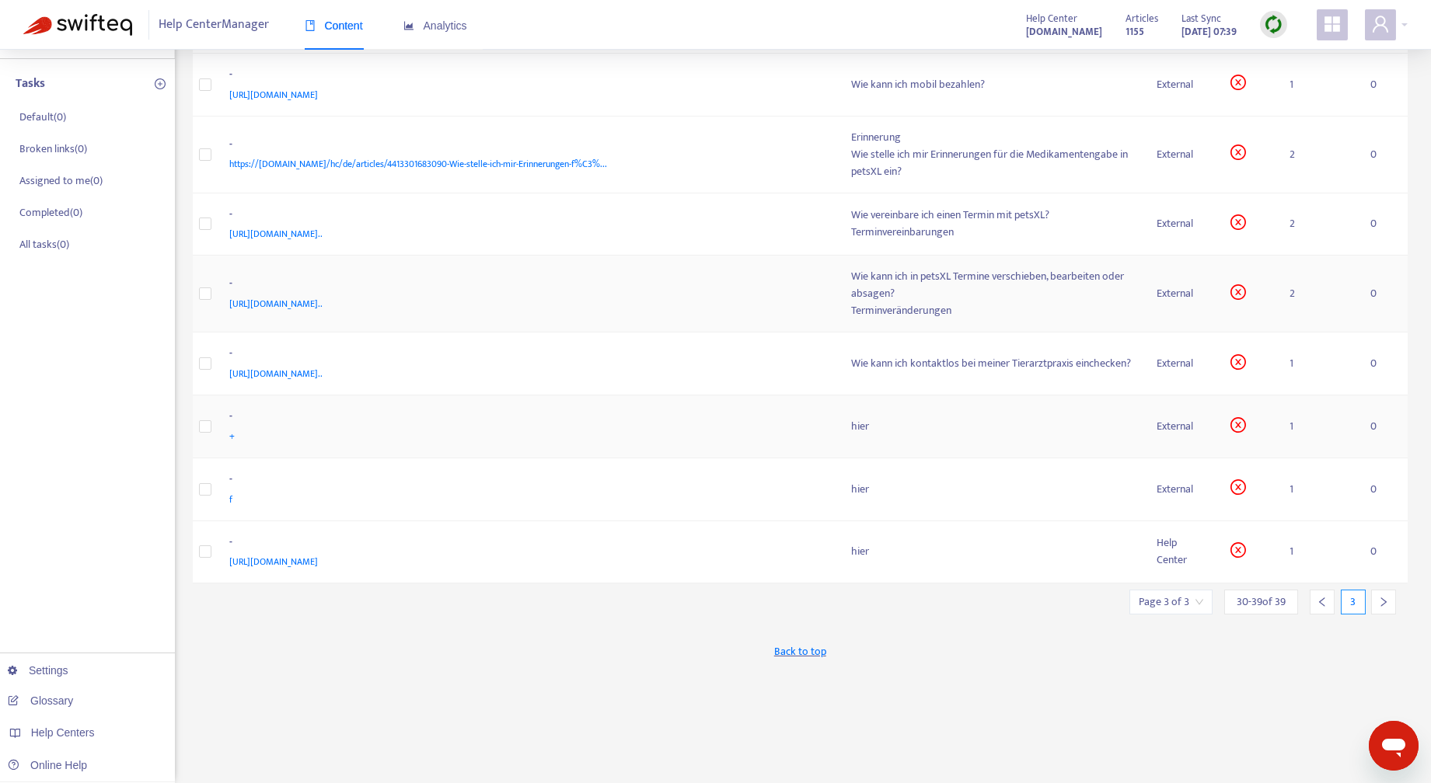
scroll to position [82, 0]
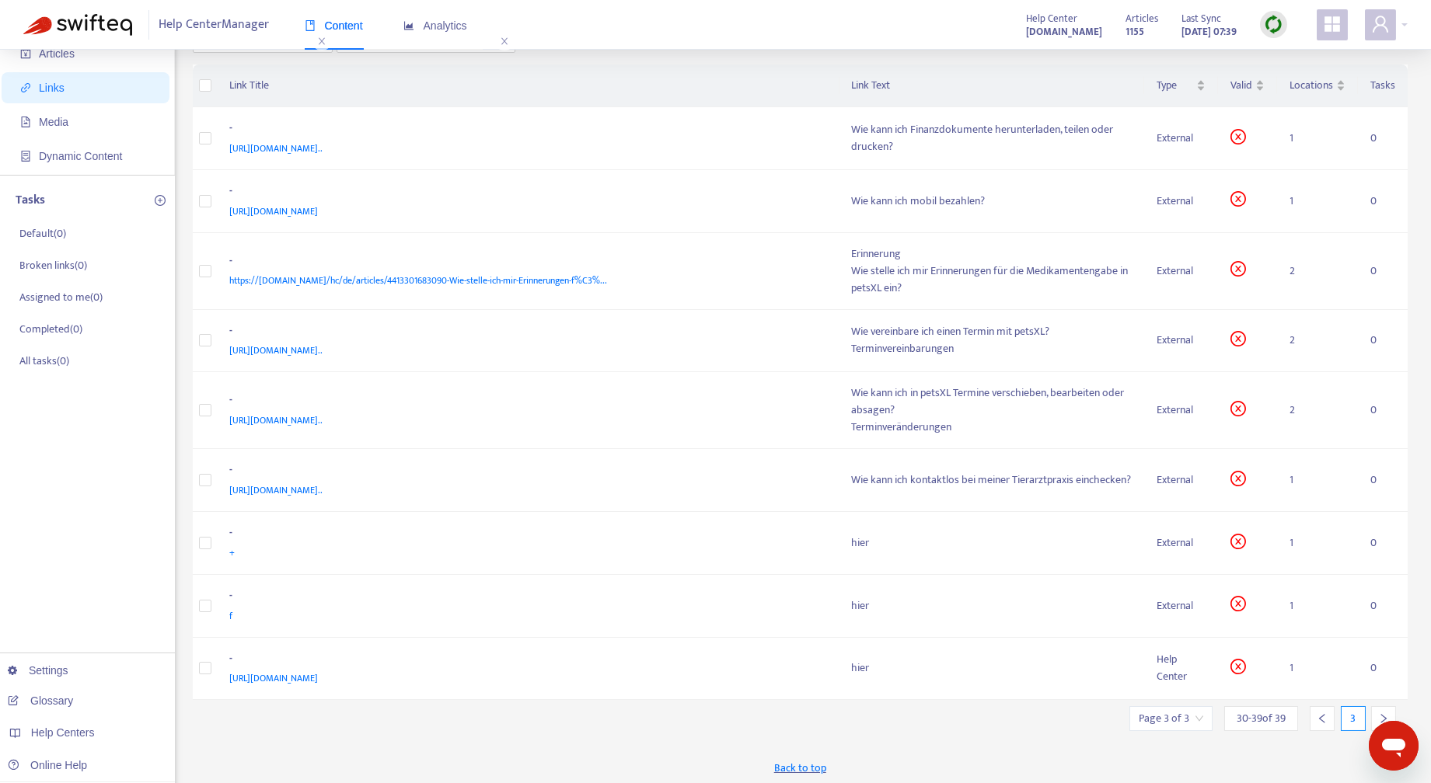
click at [1319, 715] on icon "left" at bounding box center [1321, 718] width 5 height 9
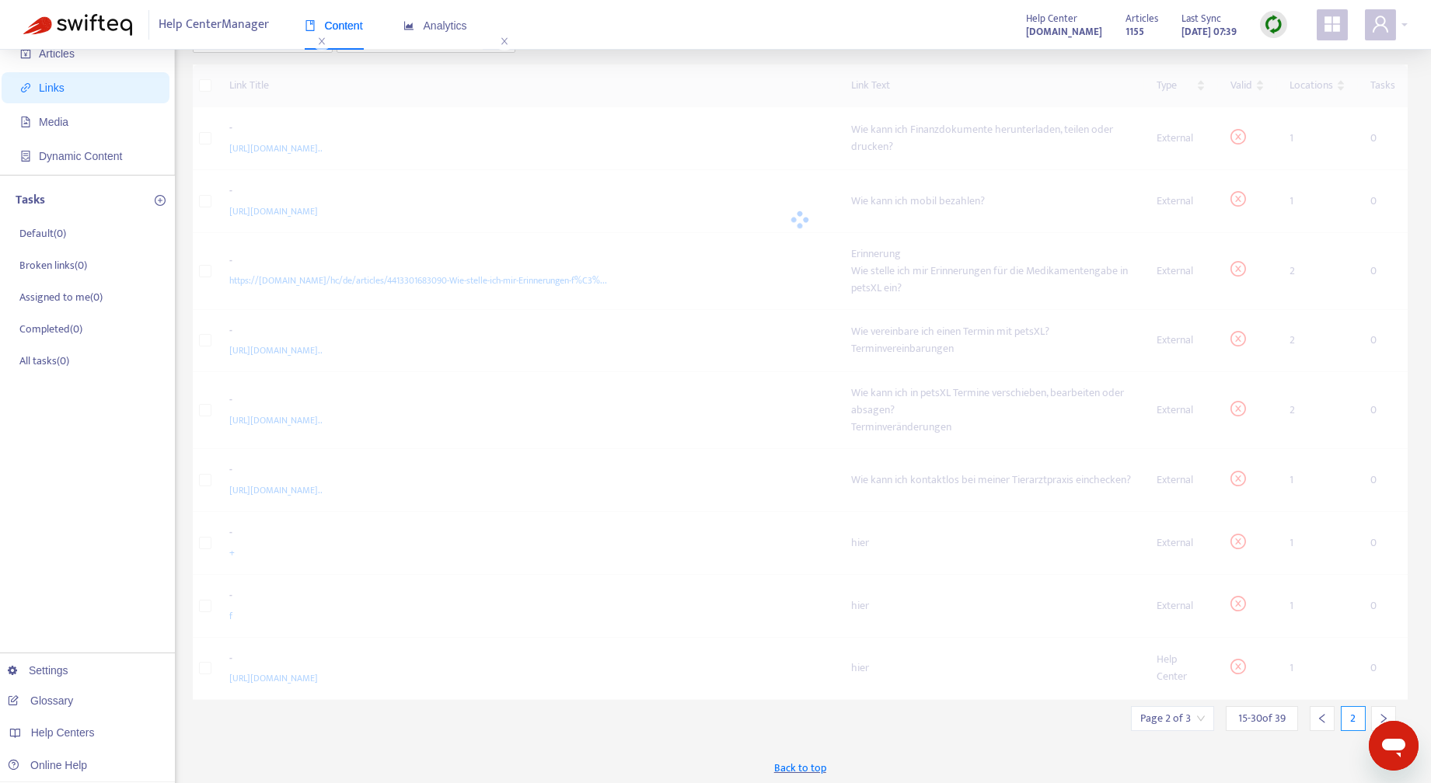
click at [1319, 700] on div "Link Title Link Text Type Valid Locations Tasks - https://petsxlsupport.zendesk…" at bounding box center [800, 382] width 1215 height 636
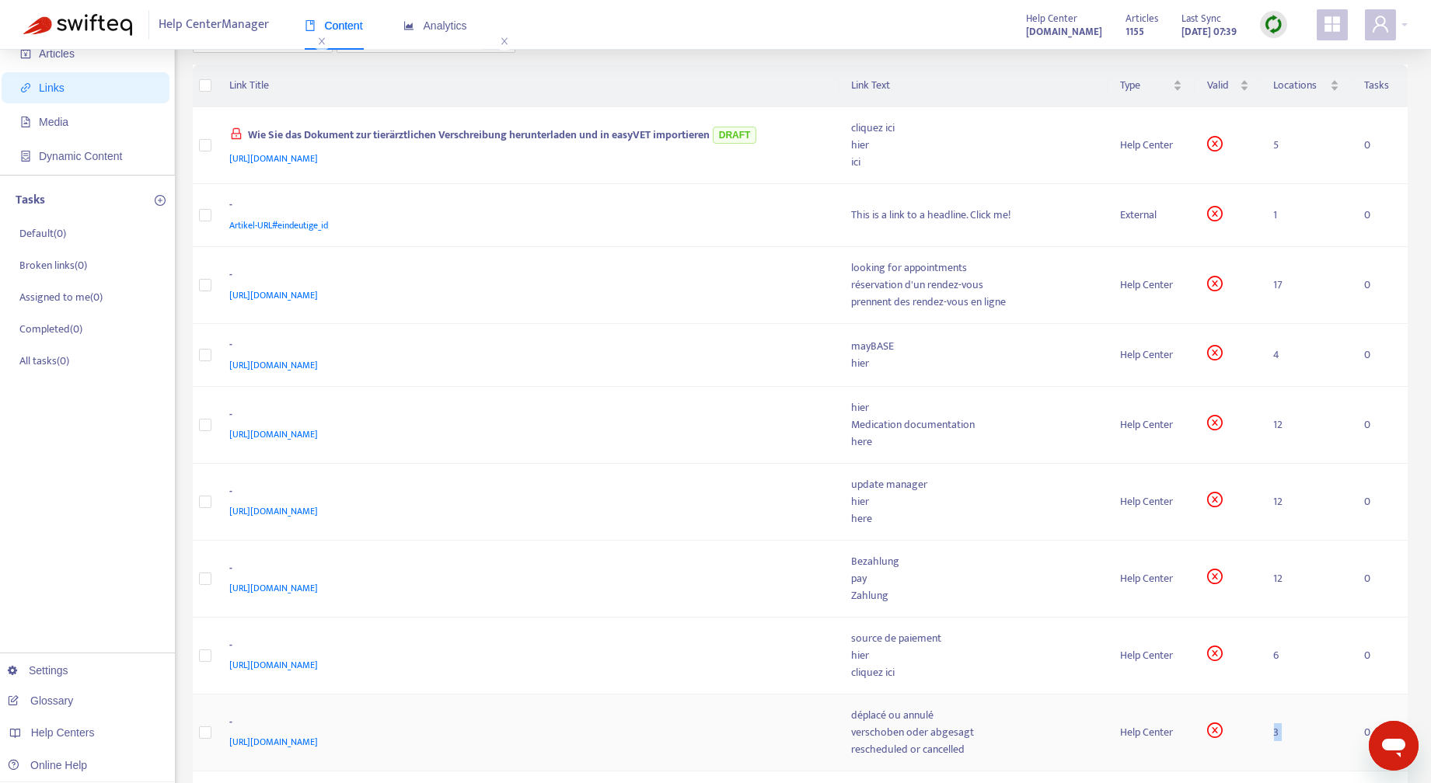
click at [1319, 714] on td "3" at bounding box center [1306, 733] width 91 height 77
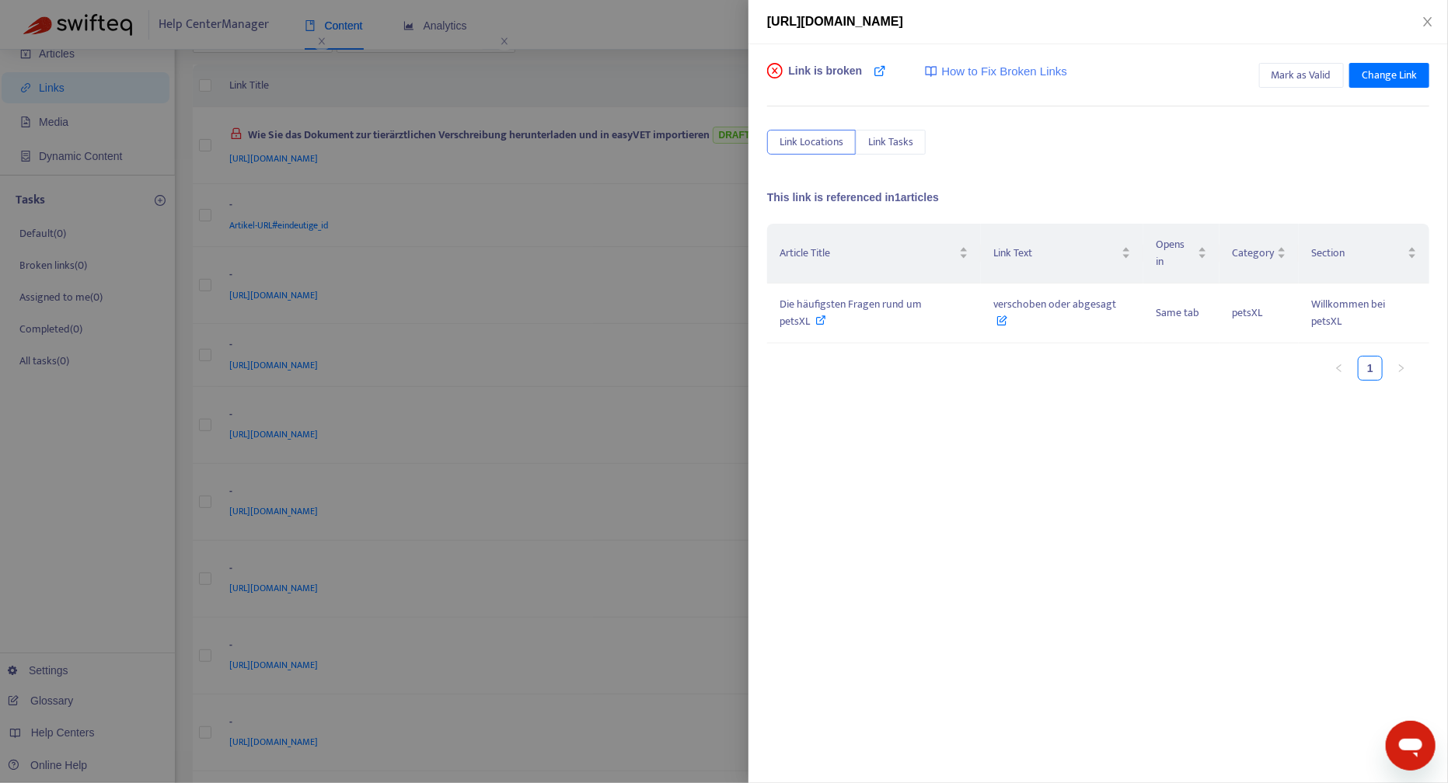
click at [673, 413] on div at bounding box center [724, 391] width 1448 height 783
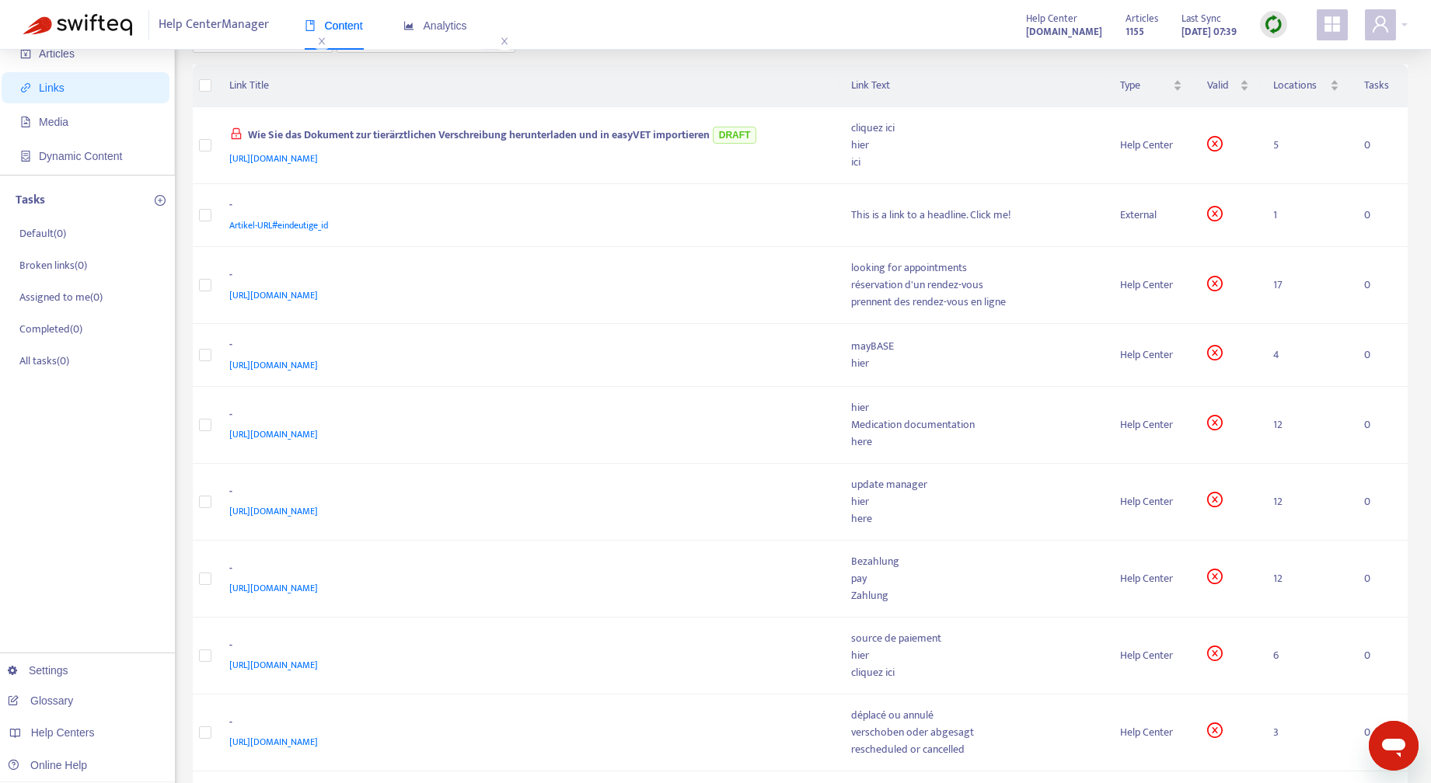
scroll to position [529, 0]
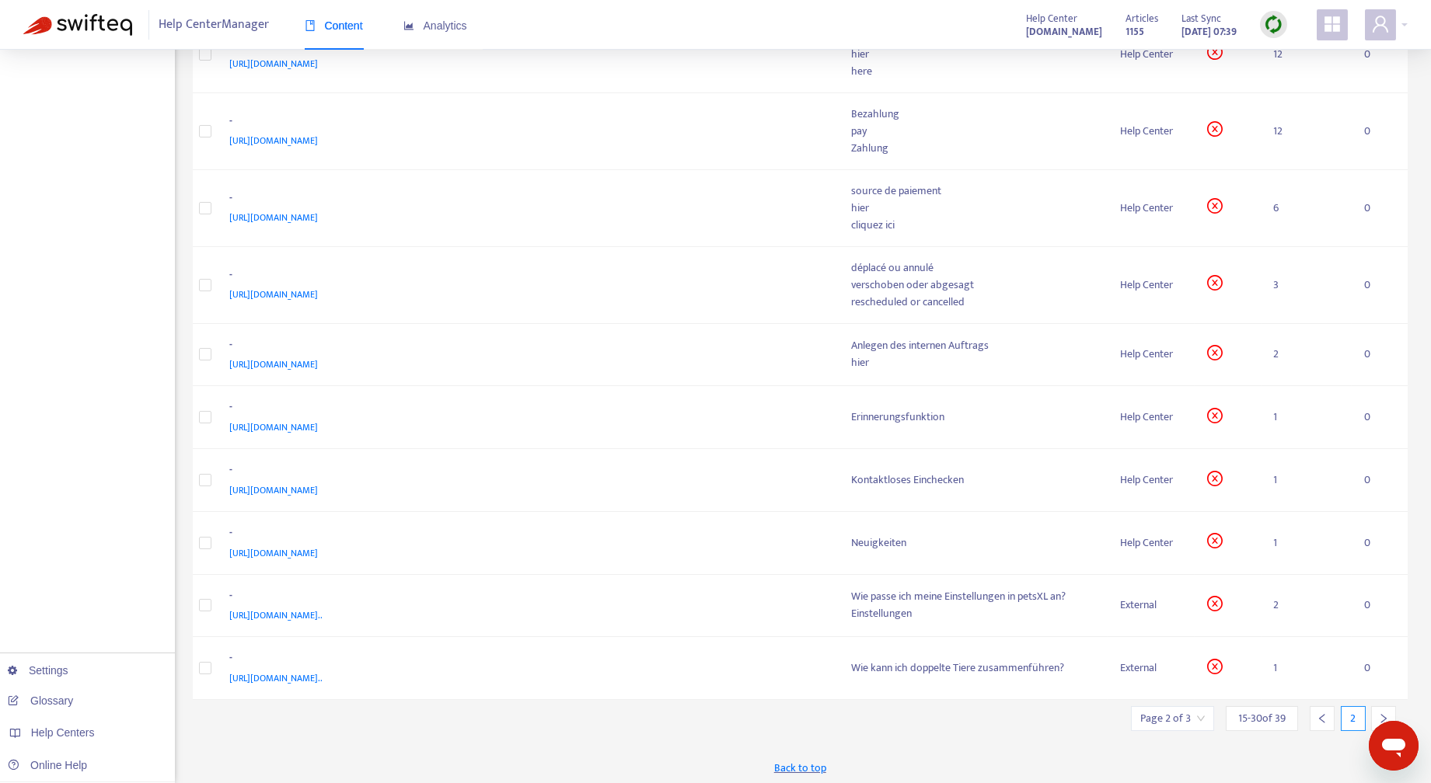
click at [1322, 713] on icon "left" at bounding box center [1321, 718] width 11 height 11
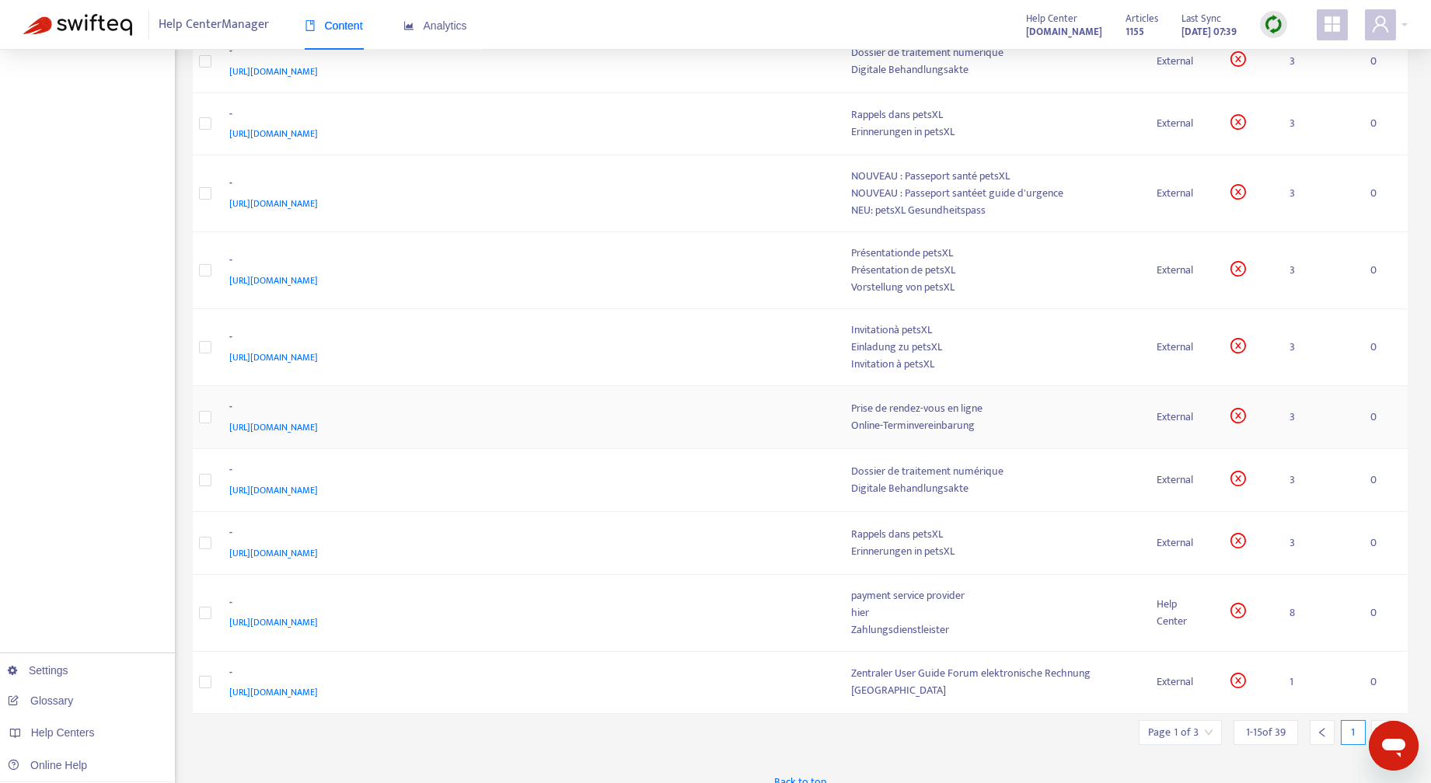
scroll to position [0, 0]
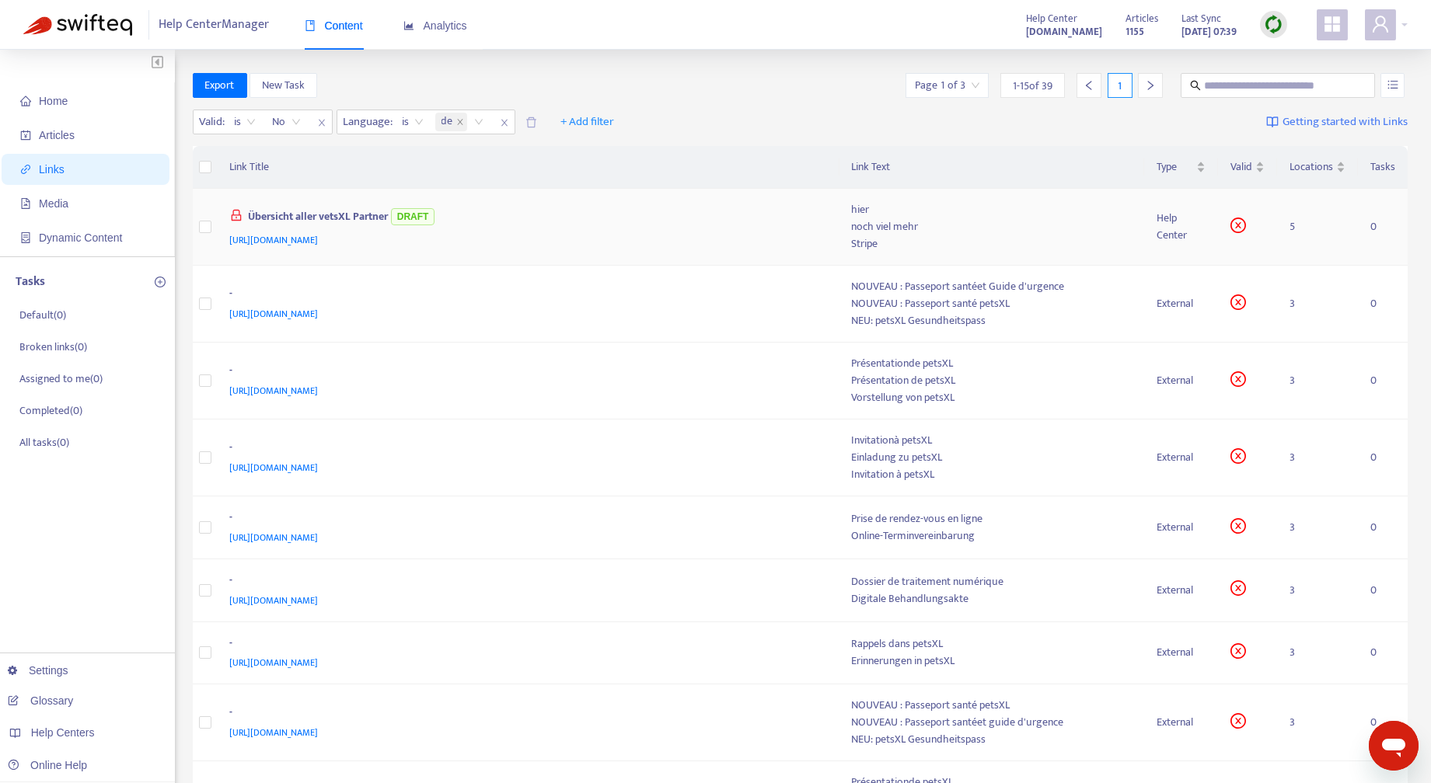
click at [1184, 222] on div "Help Center" at bounding box center [1180, 227] width 49 height 34
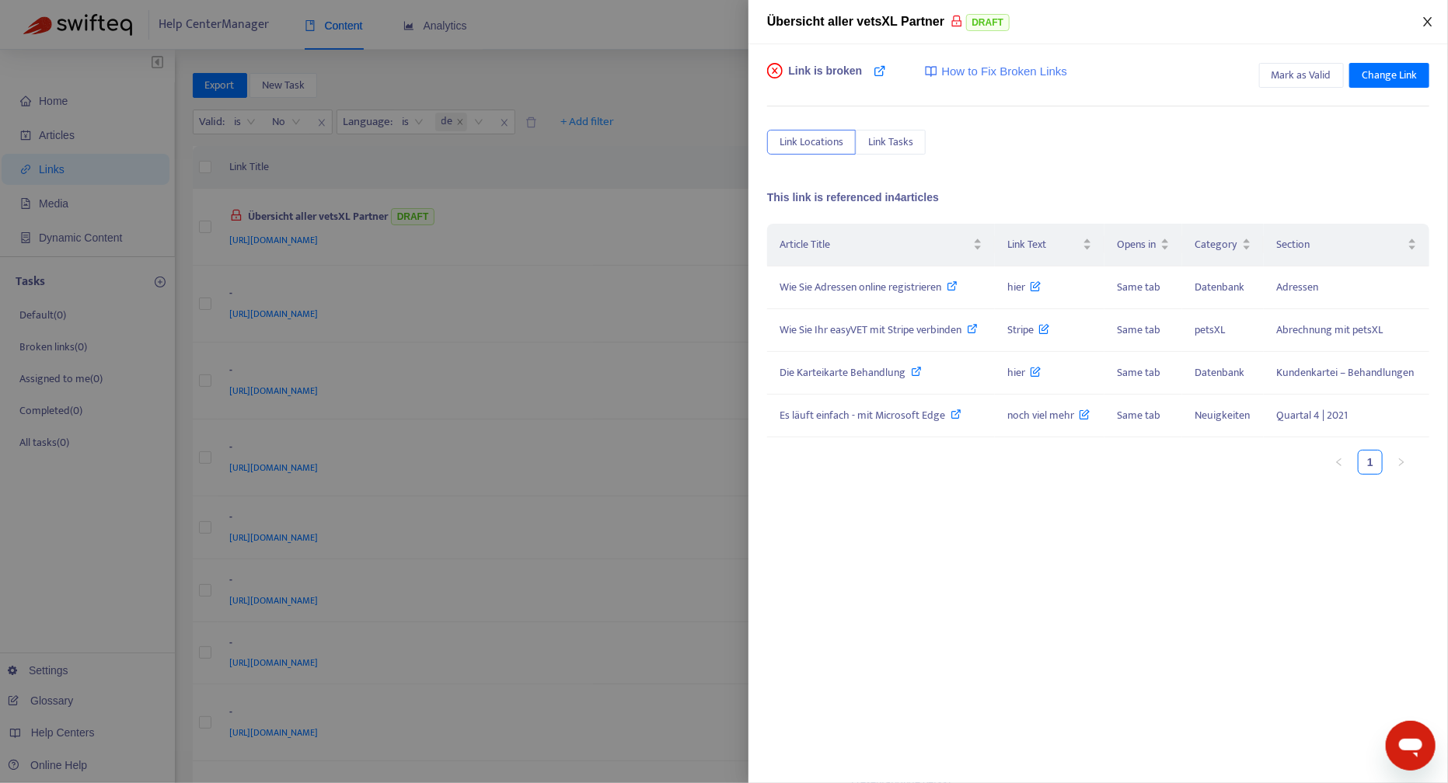
click at [1431, 19] on icon "close" at bounding box center [1427, 22] width 12 height 12
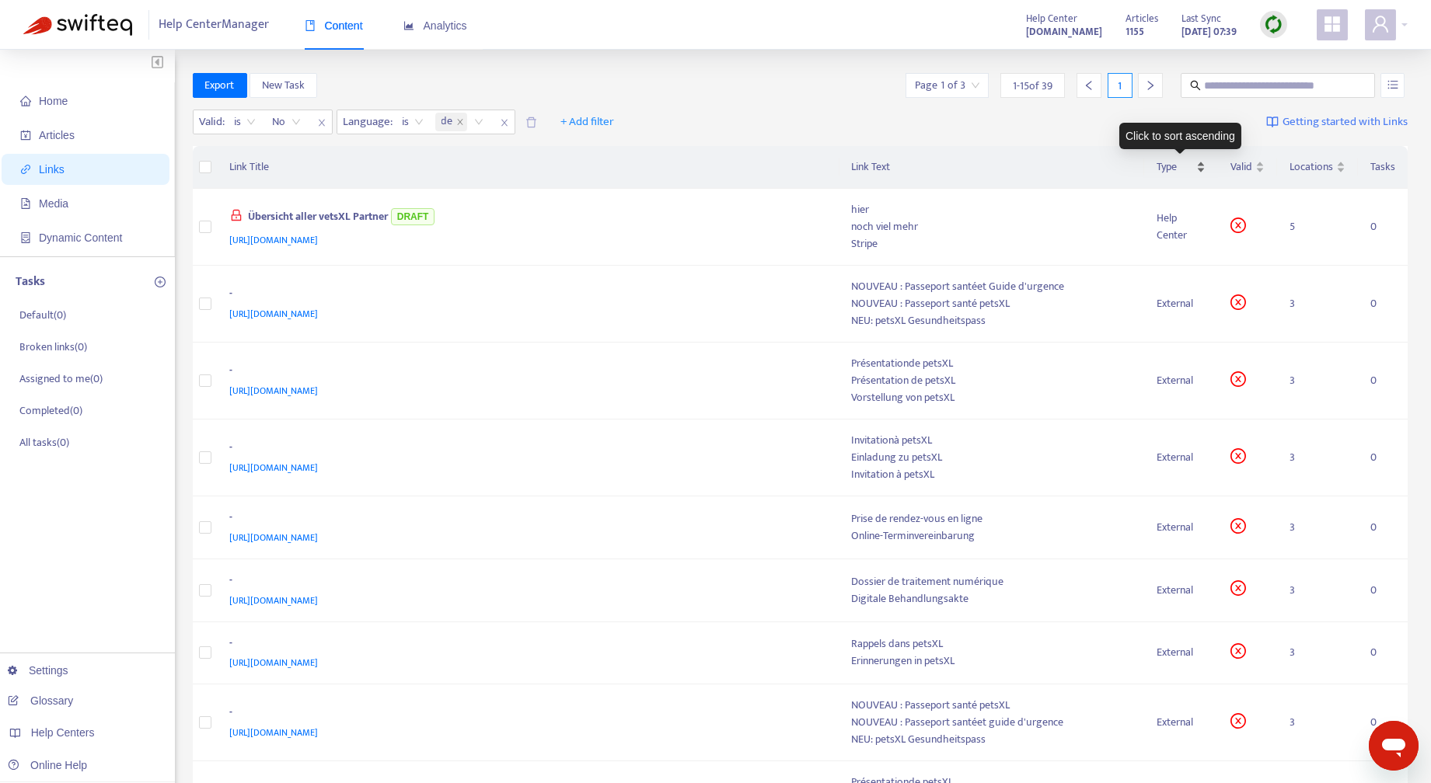
click at [1199, 166] on div "Type" at bounding box center [1180, 167] width 49 height 17
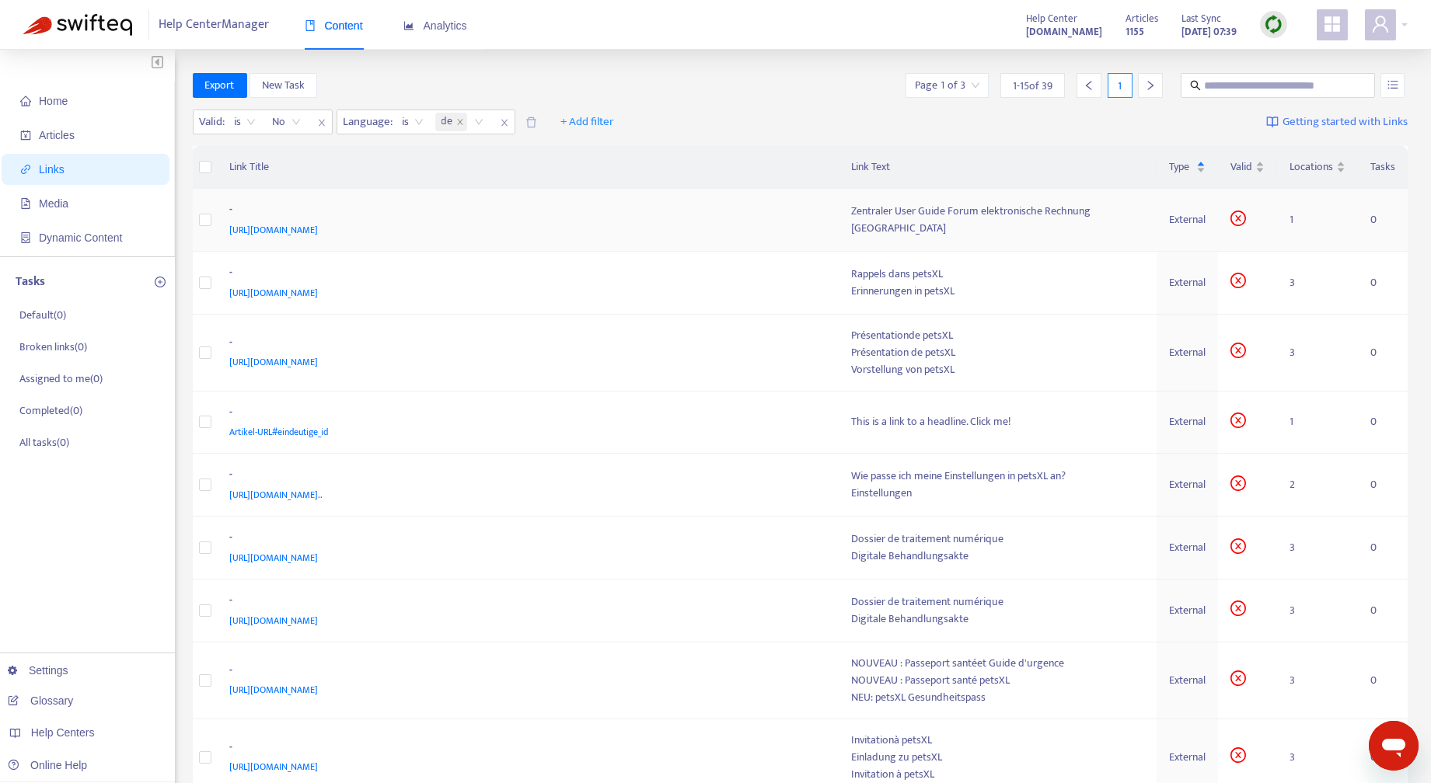
click at [859, 221] on div "Zentraler User Guide Forum elektronische Rechnung Deutschland" at bounding box center [998, 220] width 293 height 34
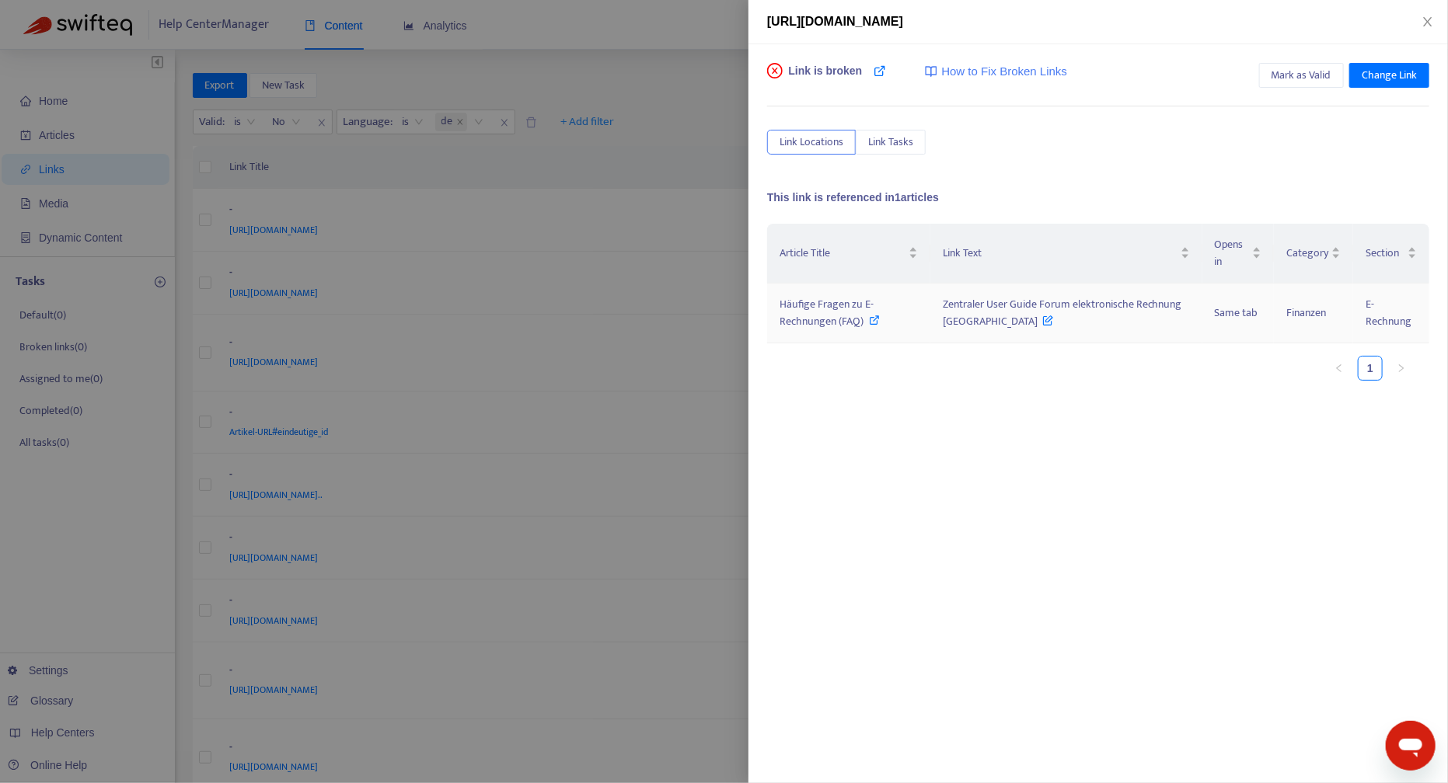
click at [873, 301] on span "Häufige Fragen zu E-Rechnungen (FAQ)" at bounding box center [826, 312] width 94 height 35
click at [873, 298] on span "Häufige Fragen zu E-Rechnungen (FAQ)" at bounding box center [826, 312] width 94 height 35
click at [1427, 19] on icon "close" at bounding box center [1427, 22] width 12 height 12
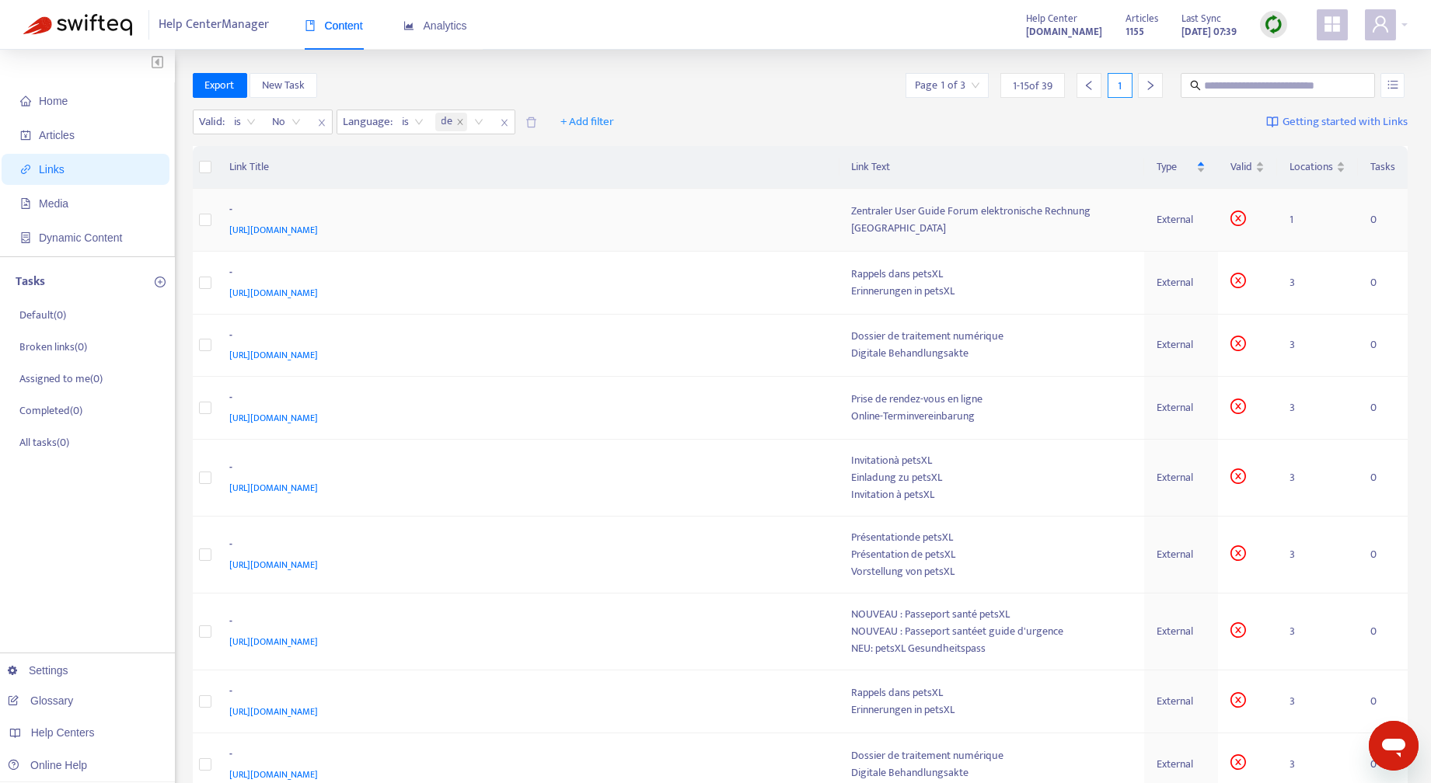
click at [881, 216] on div "Zentraler User Guide Forum elektronische Rechnung Deutschland" at bounding box center [992, 220] width 280 height 34
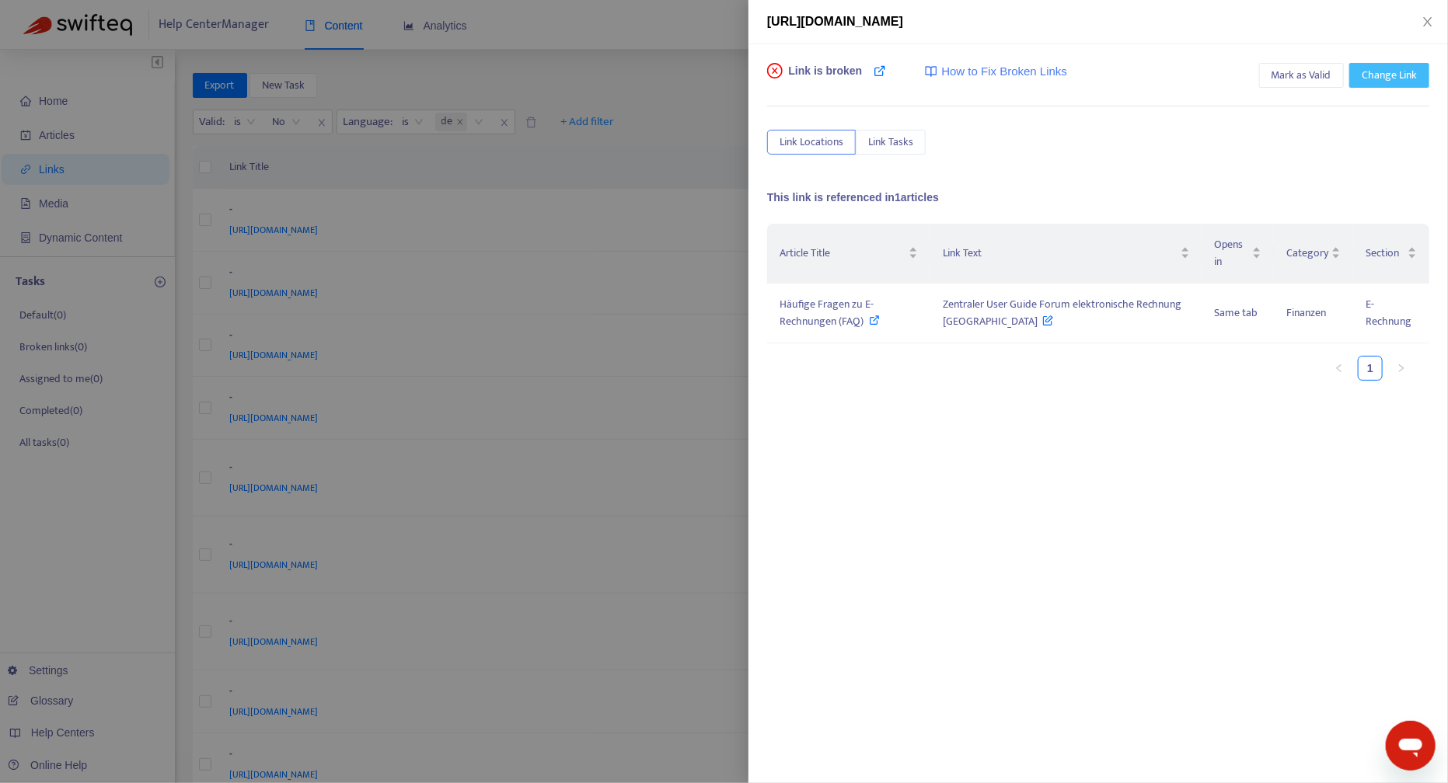
click at [1399, 73] on span "Change Link" at bounding box center [1388, 75] width 55 height 17
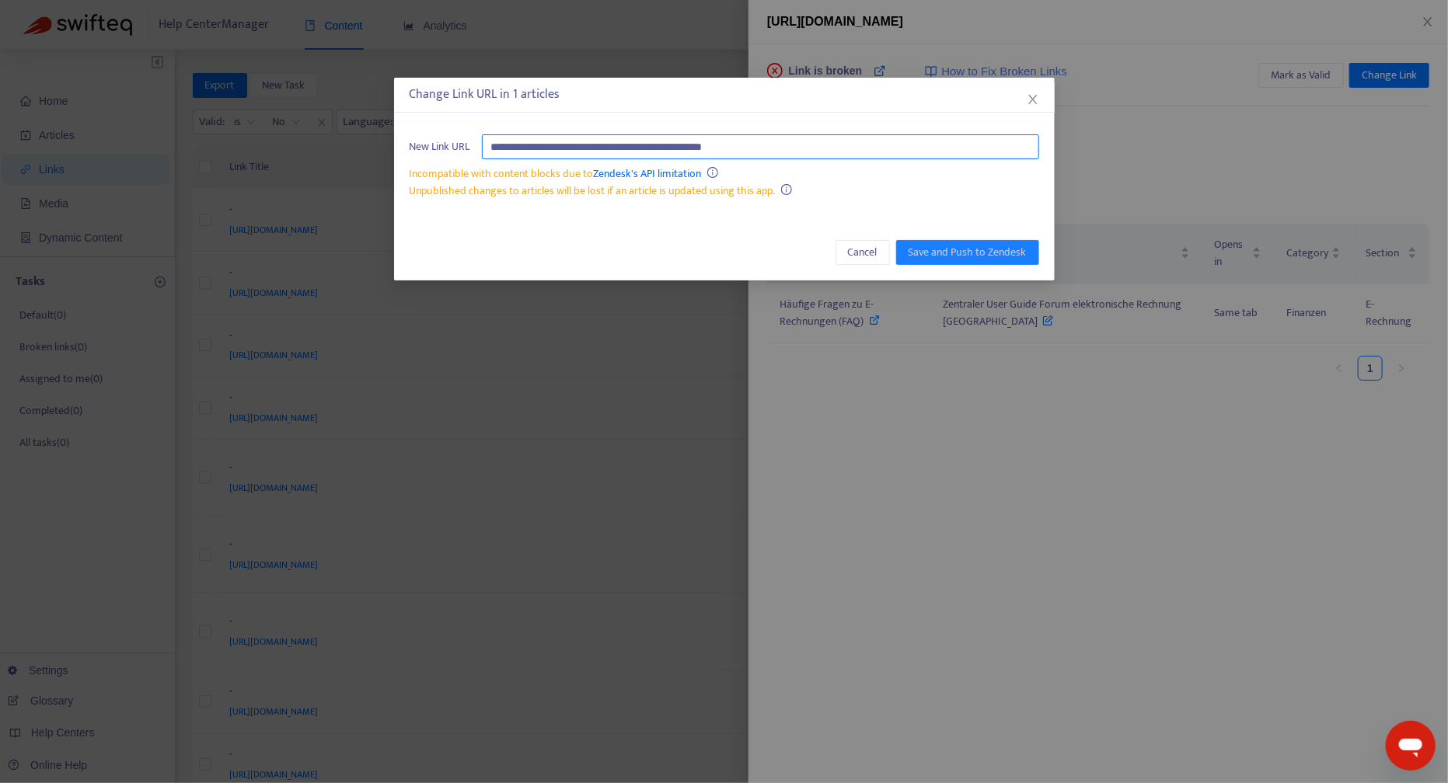
click at [768, 143] on input "**********" at bounding box center [760, 146] width 557 height 25
click at [763, 145] on input "**********" at bounding box center [760, 146] width 557 height 25
click at [727, 254] on div "Cancel Save and Push to Zendesk" at bounding box center [724, 253] width 660 height 56
click at [760, 146] on input "**********" at bounding box center [760, 146] width 557 height 25
click at [727, 146] on input "**********" at bounding box center [760, 146] width 557 height 25
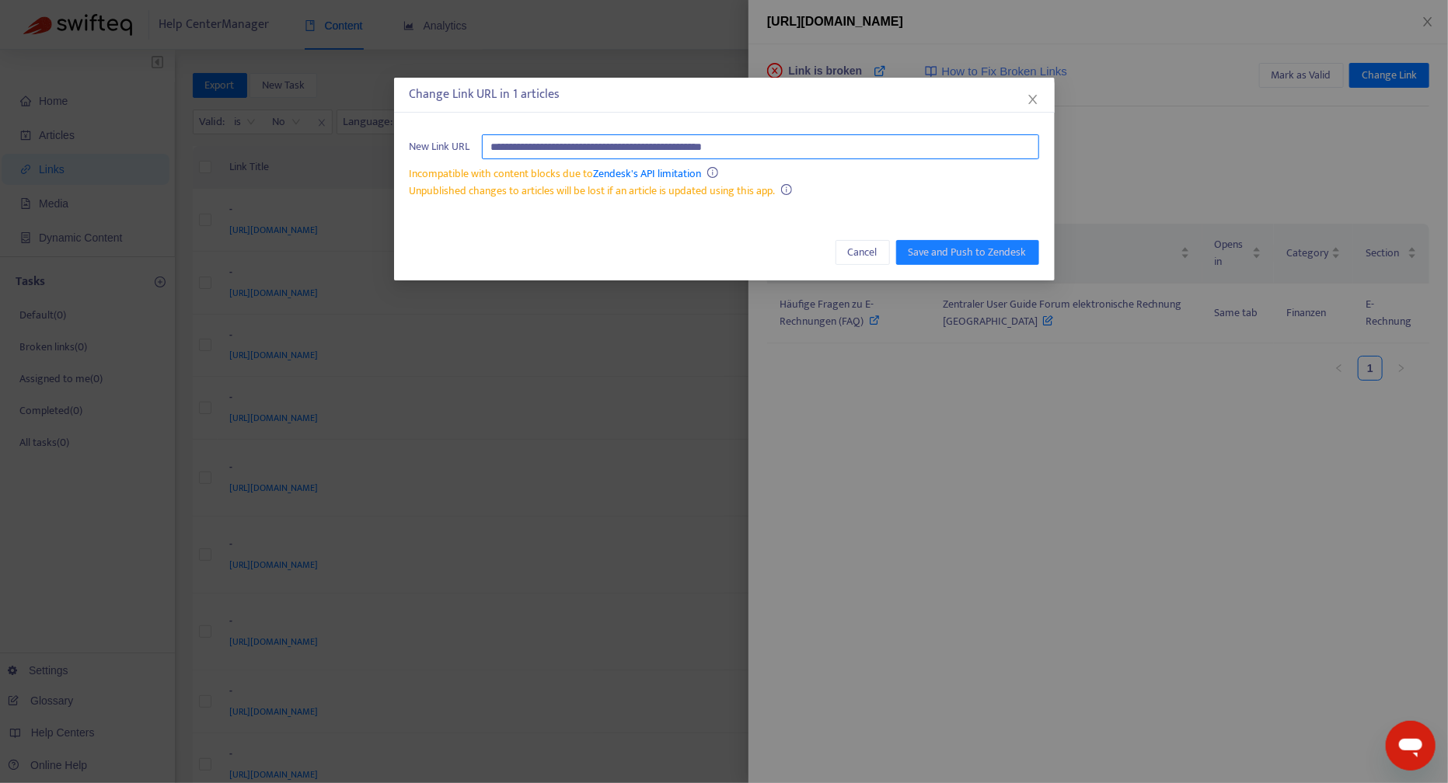
click at [608, 148] on input "**********" at bounding box center [760, 146] width 557 height 25
paste input "**********"
type input "**********"
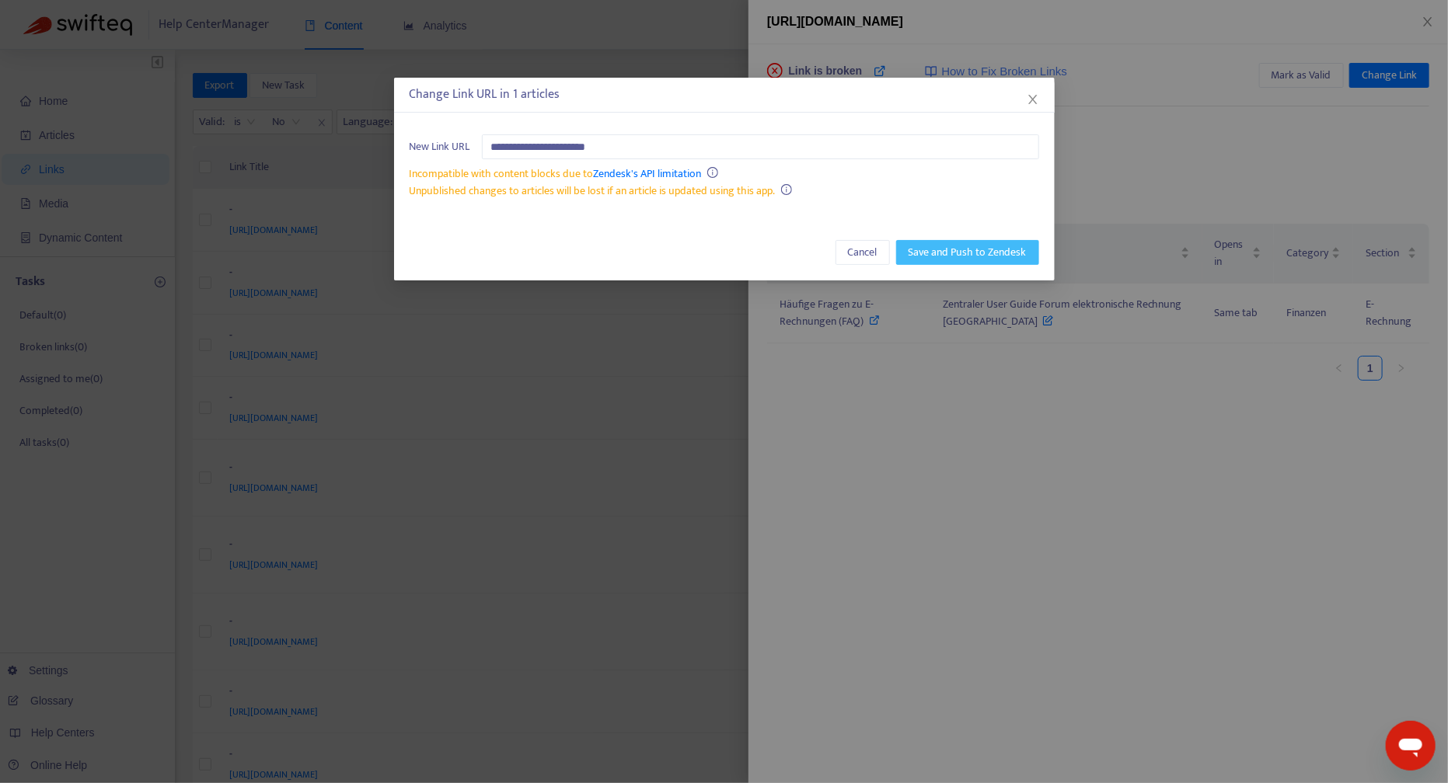
click at [967, 253] on span "Save and Push to Zendesk" at bounding box center [967, 252] width 118 height 17
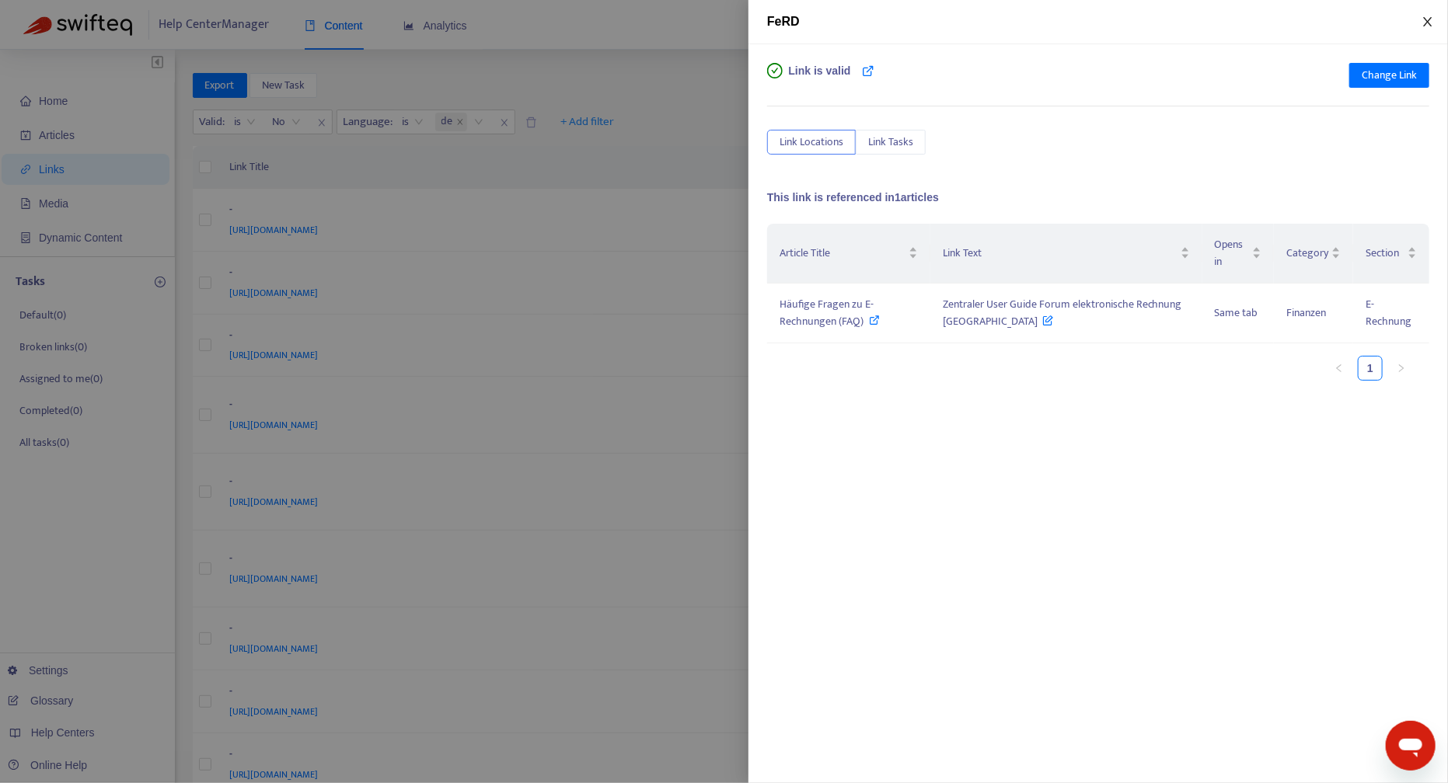
click at [1431, 17] on icon "close" at bounding box center [1427, 22] width 12 height 12
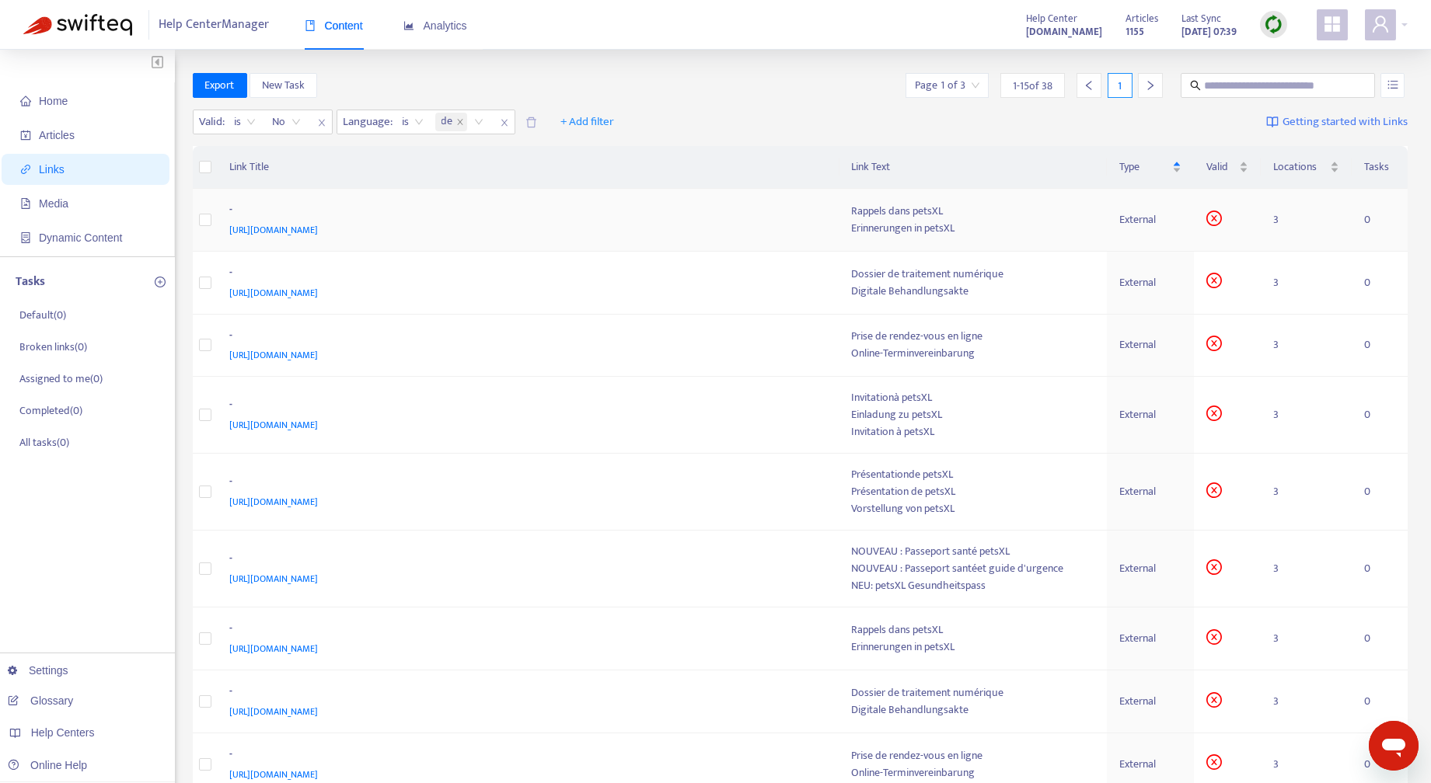
click at [946, 225] on div "Erinnerungen in petsXL" at bounding box center [973, 228] width 242 height 17
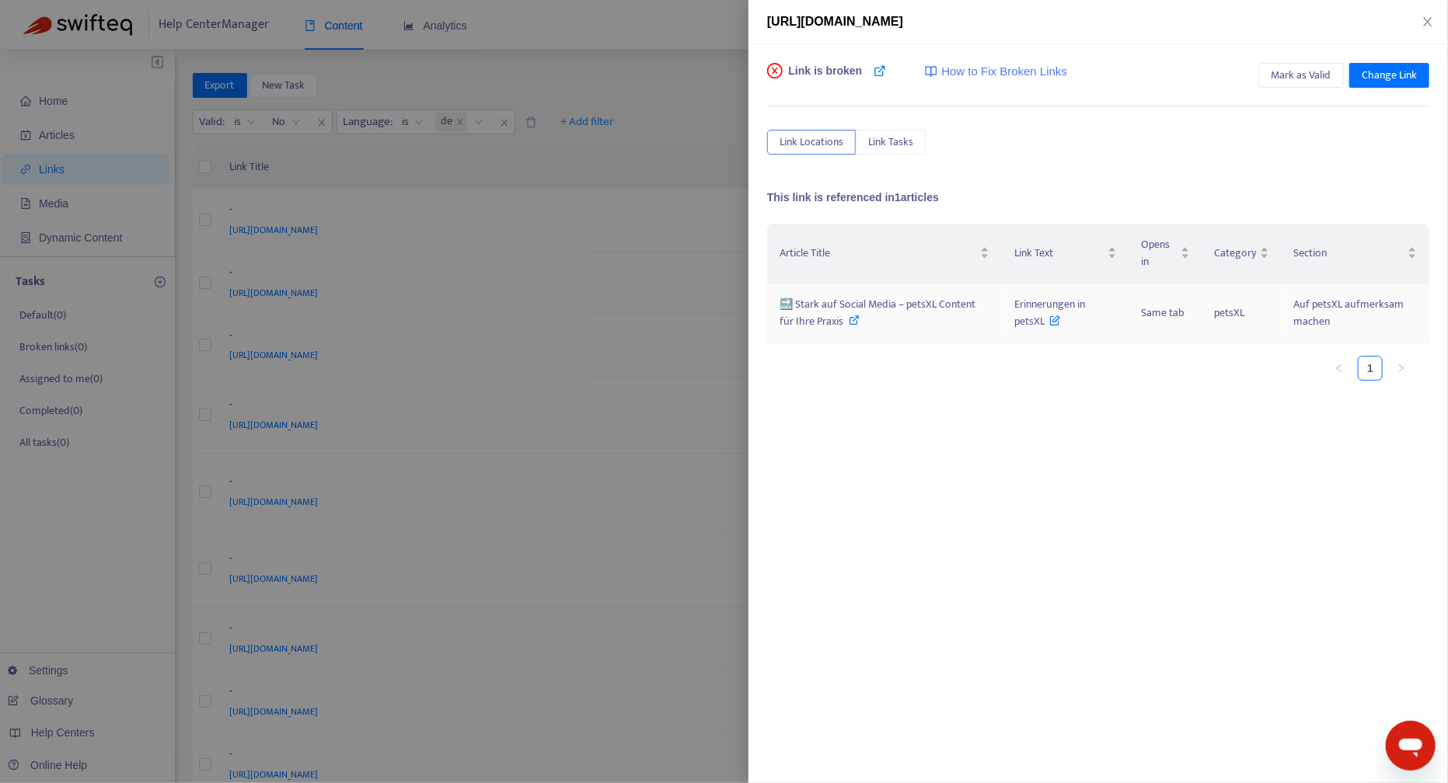
click at [828, 303] on span "🔜 Stark auf Social Media – petsXL Content für Ihre Praxis" at bounding box center [877, 312] width 196 height 35
click at [1430, 15] on button "Close" at bounding box center [1428, 22] width 22 height 15
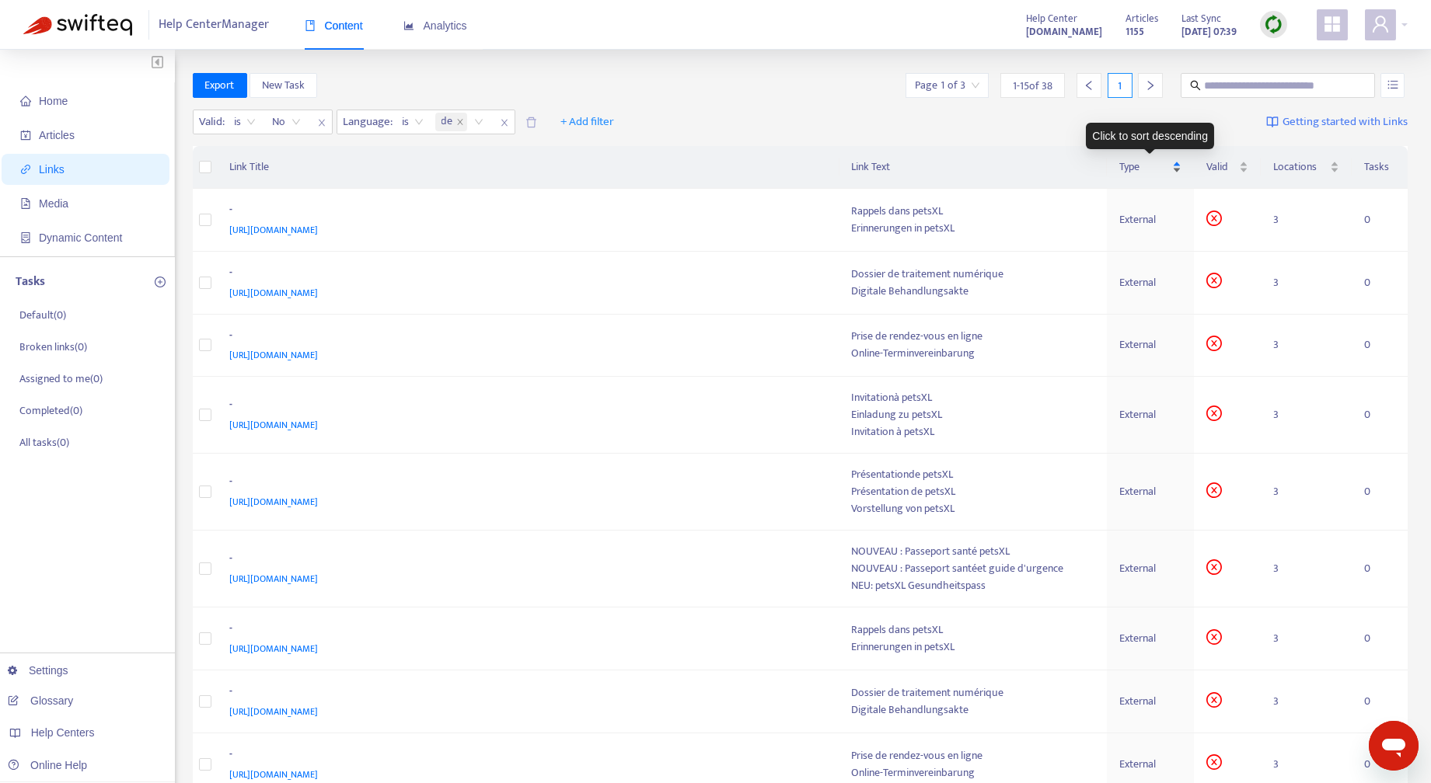
click at [1169, 161] on div "Type" at bounding box center [1150, 167] width 63 height 17
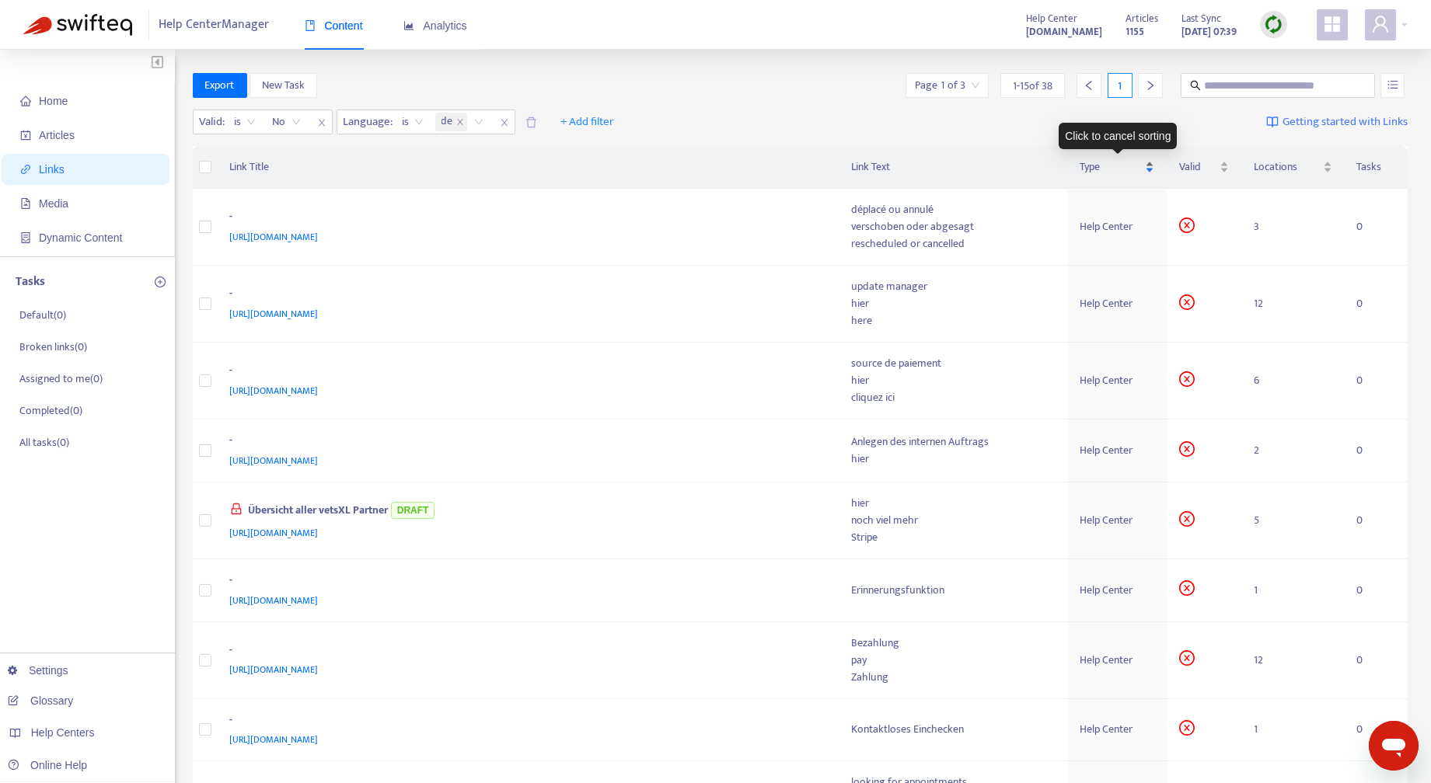
click at [1147, 166] on div "Type" at bounding box center [1116, 167] width 74 height 17
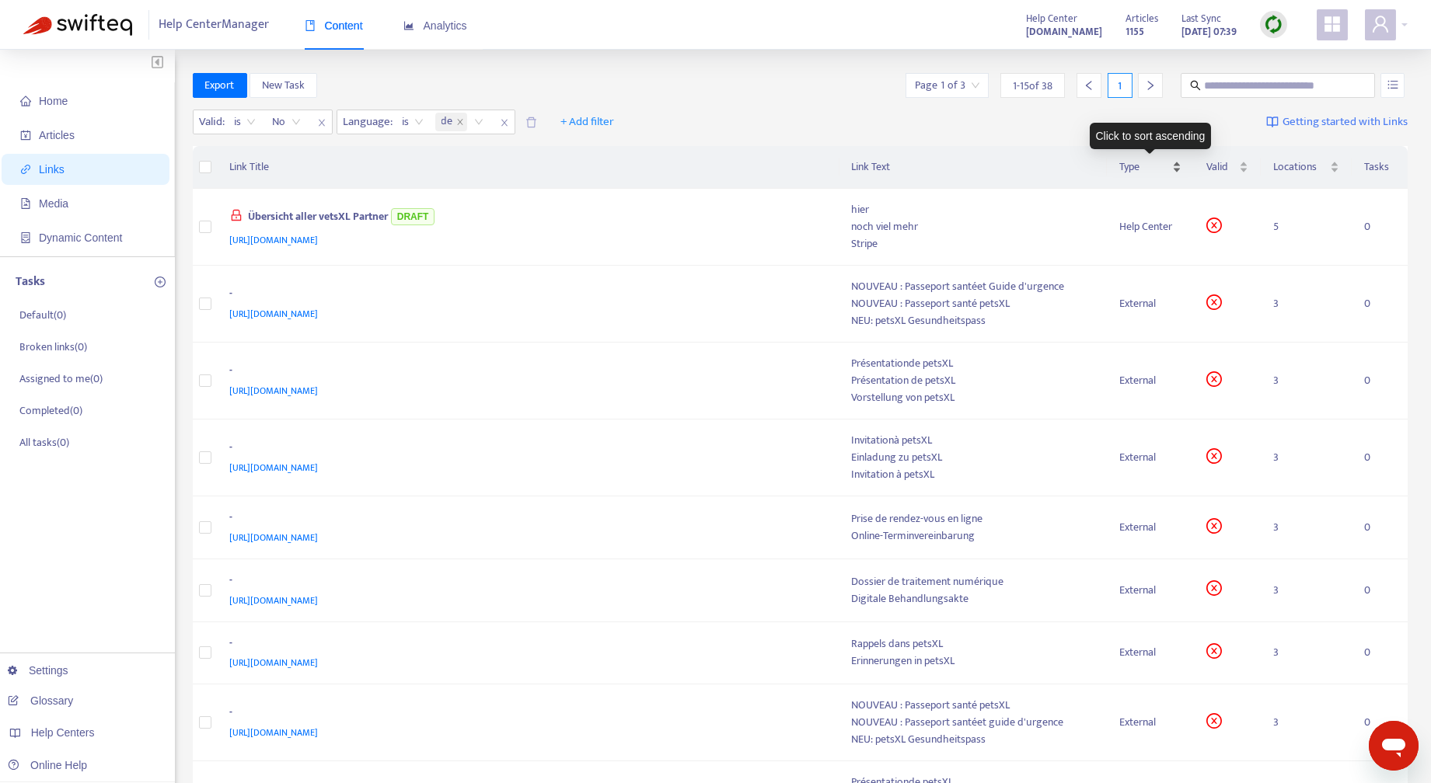
click at [1180, 166] on div "Type" at bounding box center [1150, 167] width 63 height 17
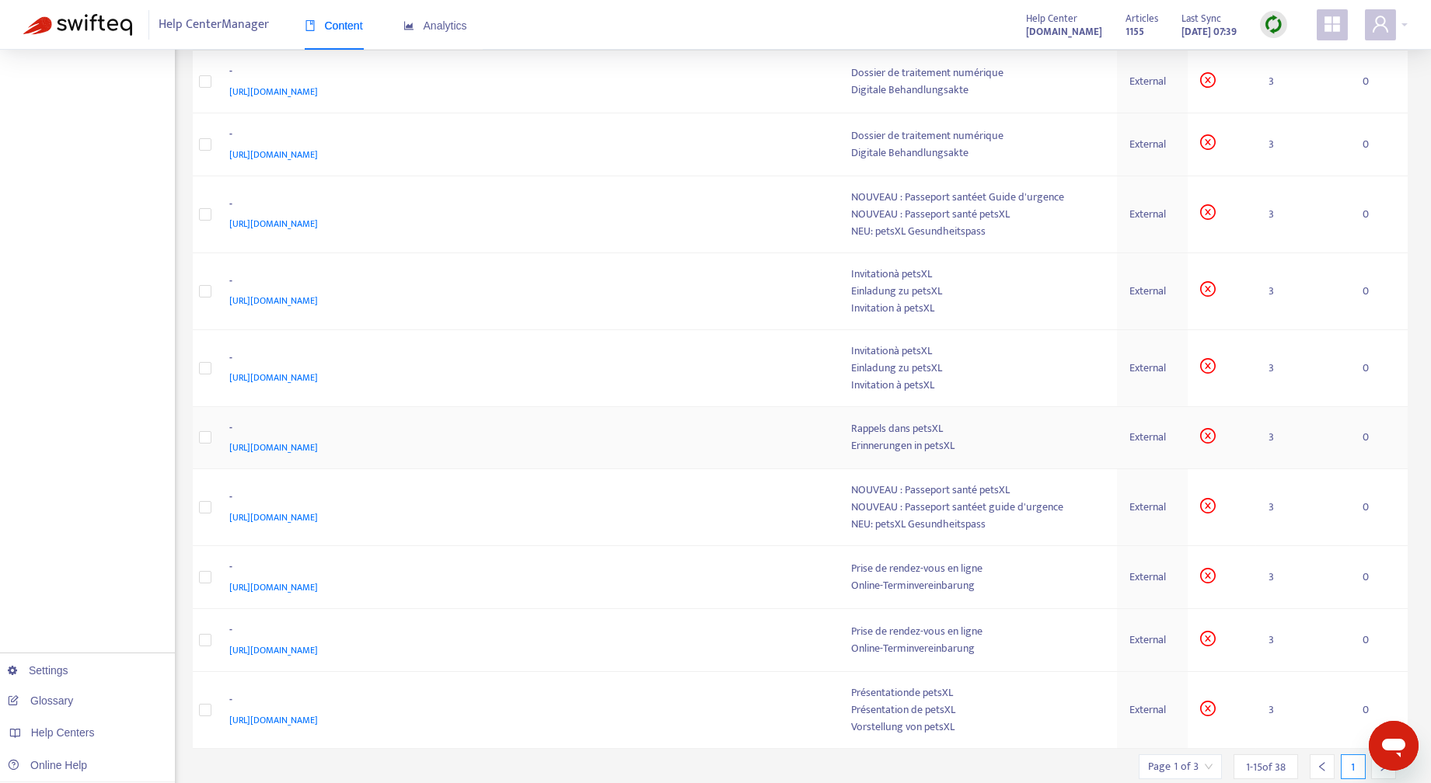
scroll to position [515, 0]
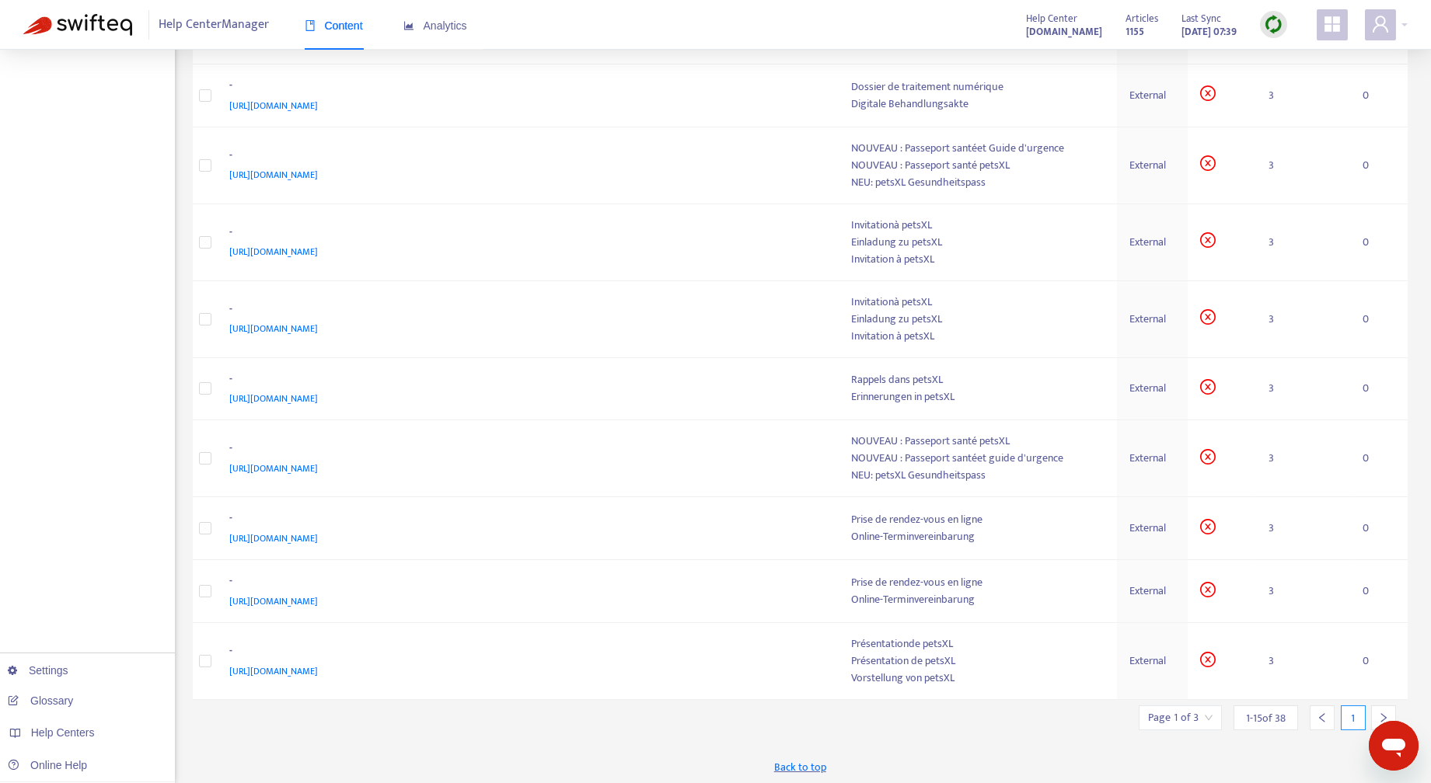
click at [1385, 706] on div at bounding box center [1383, 718] width 25 height 25
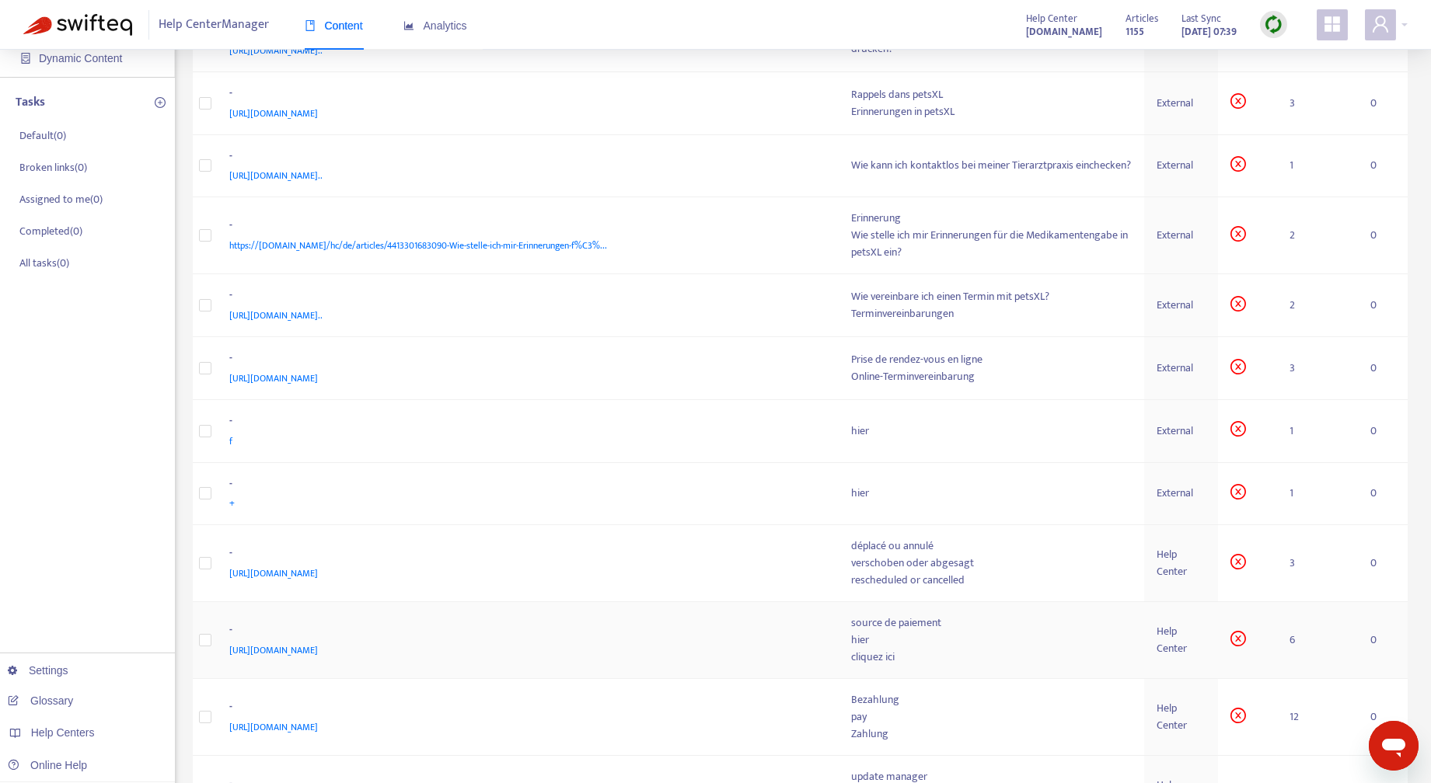
scroll to position [0, 0]
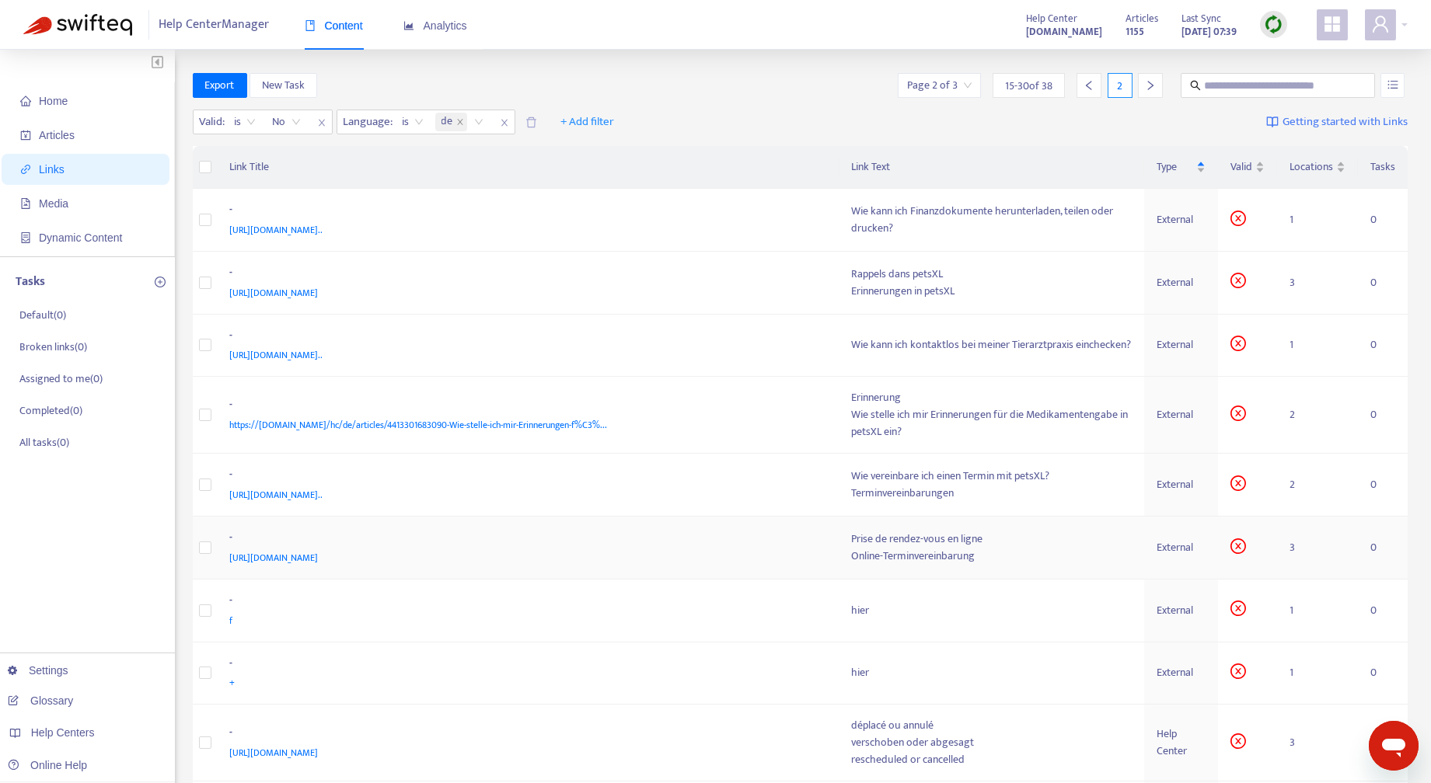
click at [1176, 543] on div "External" at bounding box center [1180, 547] width 49 height 17
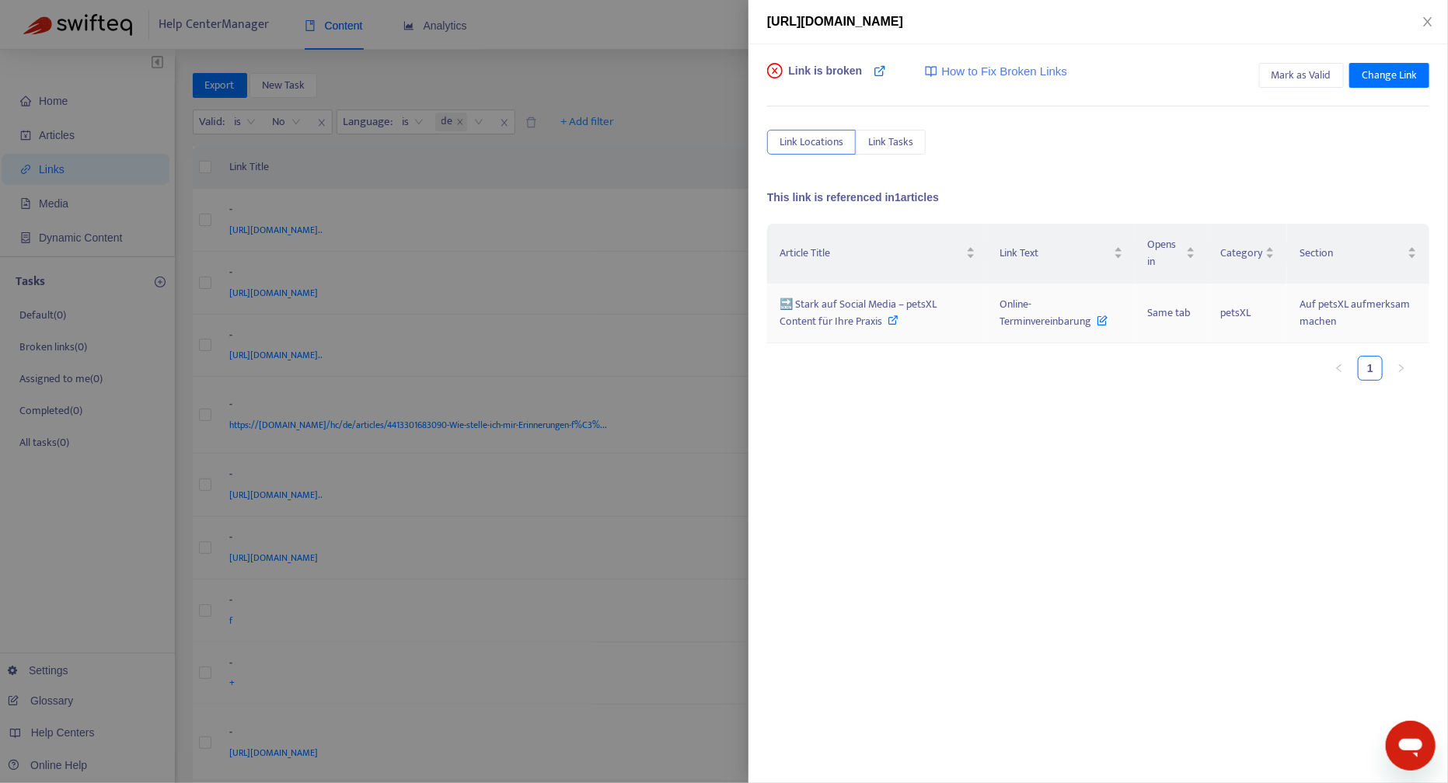
click at [866, 311] on span "🔜 Stark auf Social Media – petsXL Content für Ihre Praxis" at bounding box center [857, 312] width 157 height 35
click at [1432, 19] on icon "close" at bounding box center [1427, 22] width 12 height 12
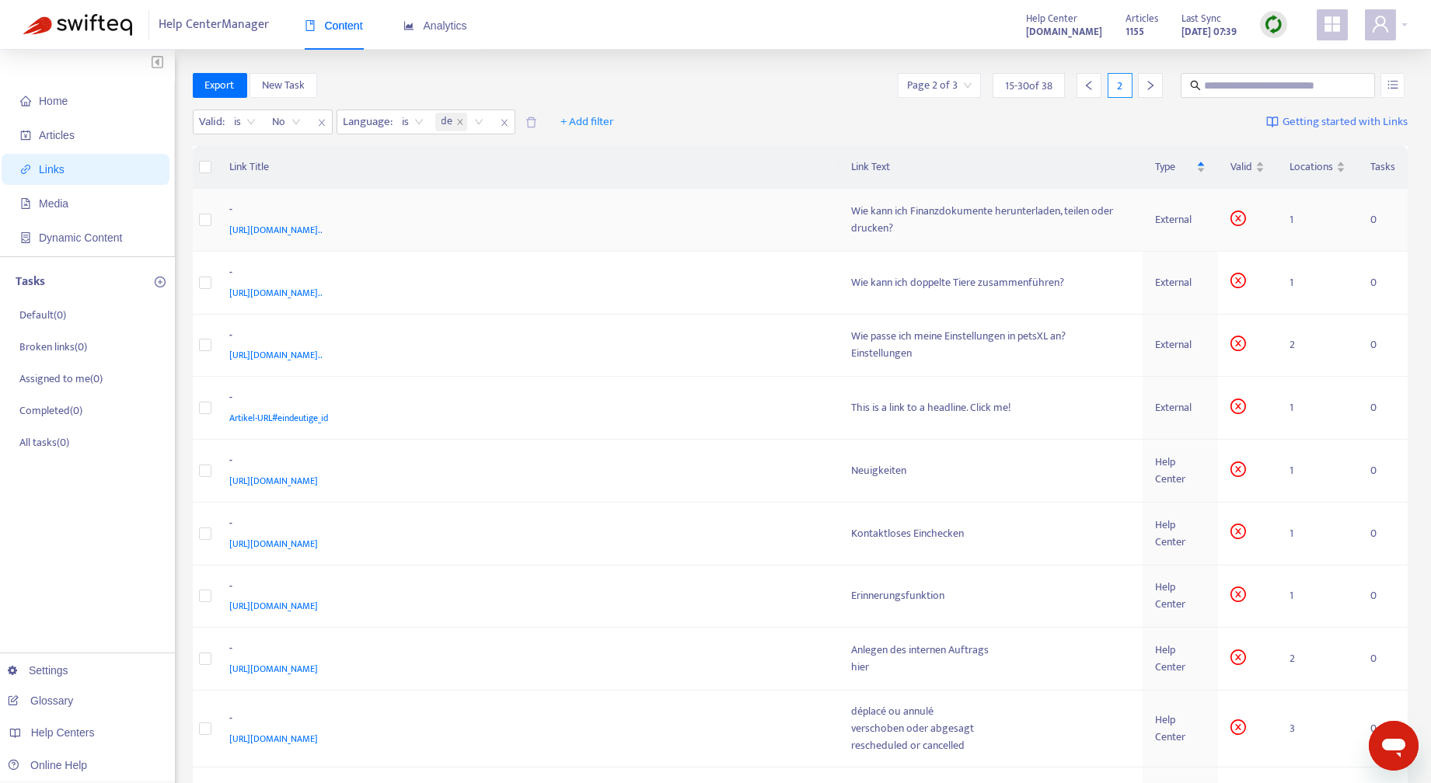
click at [994, 211] on div "Wie kann ich Finanzdokumente herunterladen, teilen oder drucken?" at bounding box center [991, 220] width 278 height 34
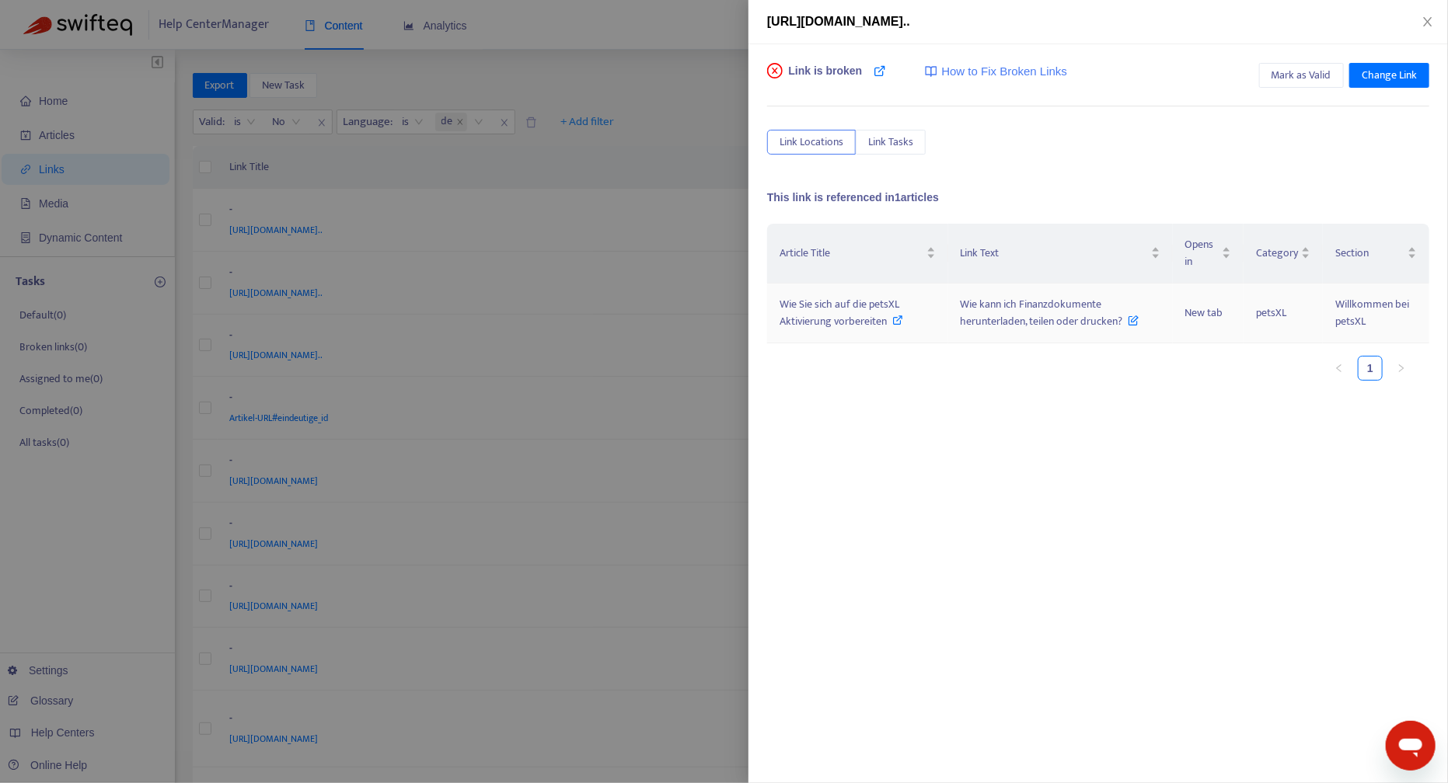
click at [860, 312] on span "Wie Sie sich auf die petsXL Aktivierung vorbereiten" at bounding box center [839, 312] width 120 height 35
click at [1431, 19] on icon "close" at bounding box center [1427, 22] width 12 height 12
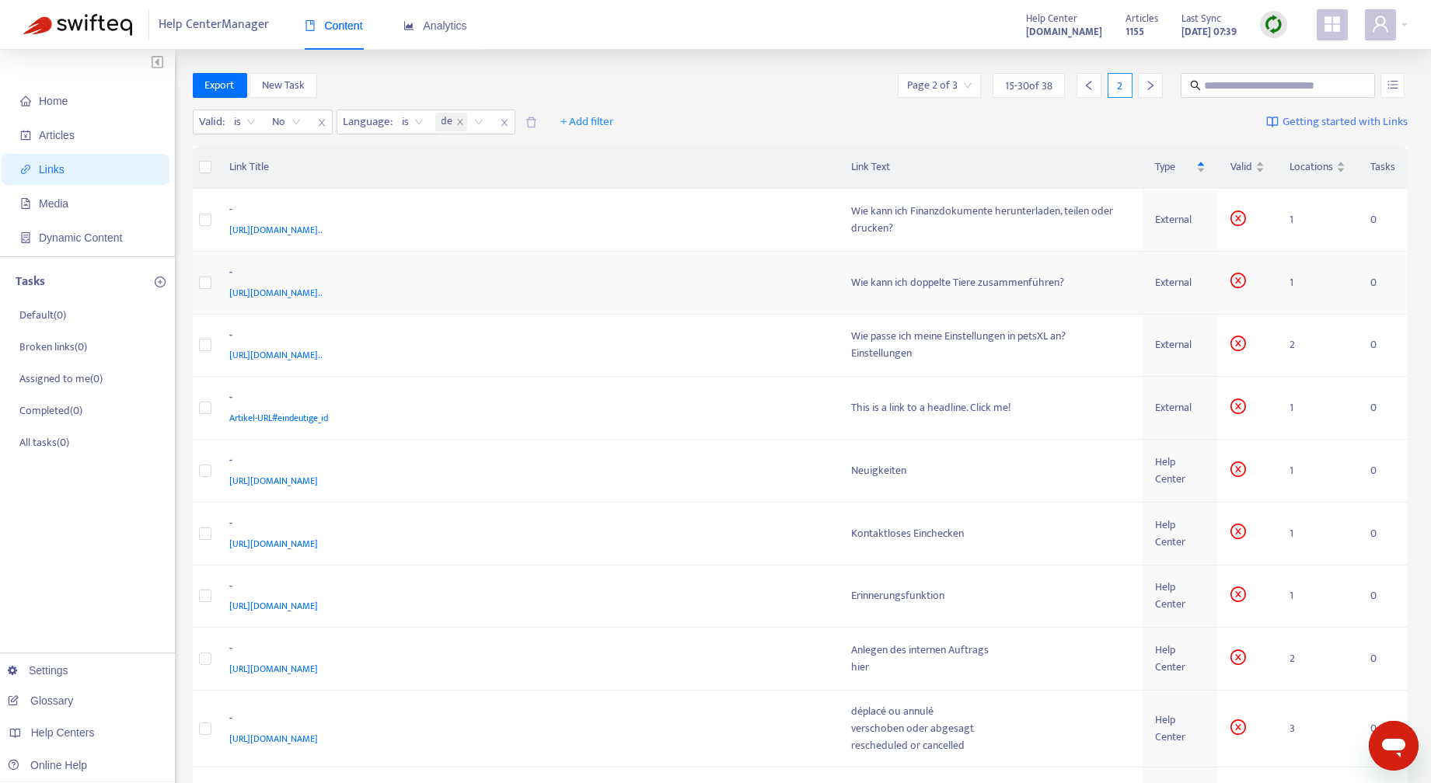
click at [930, 284] on div "Wie kann ich doppelte Tiere zusammenführen?" at bounding box center [991, 282] width 278 height 17
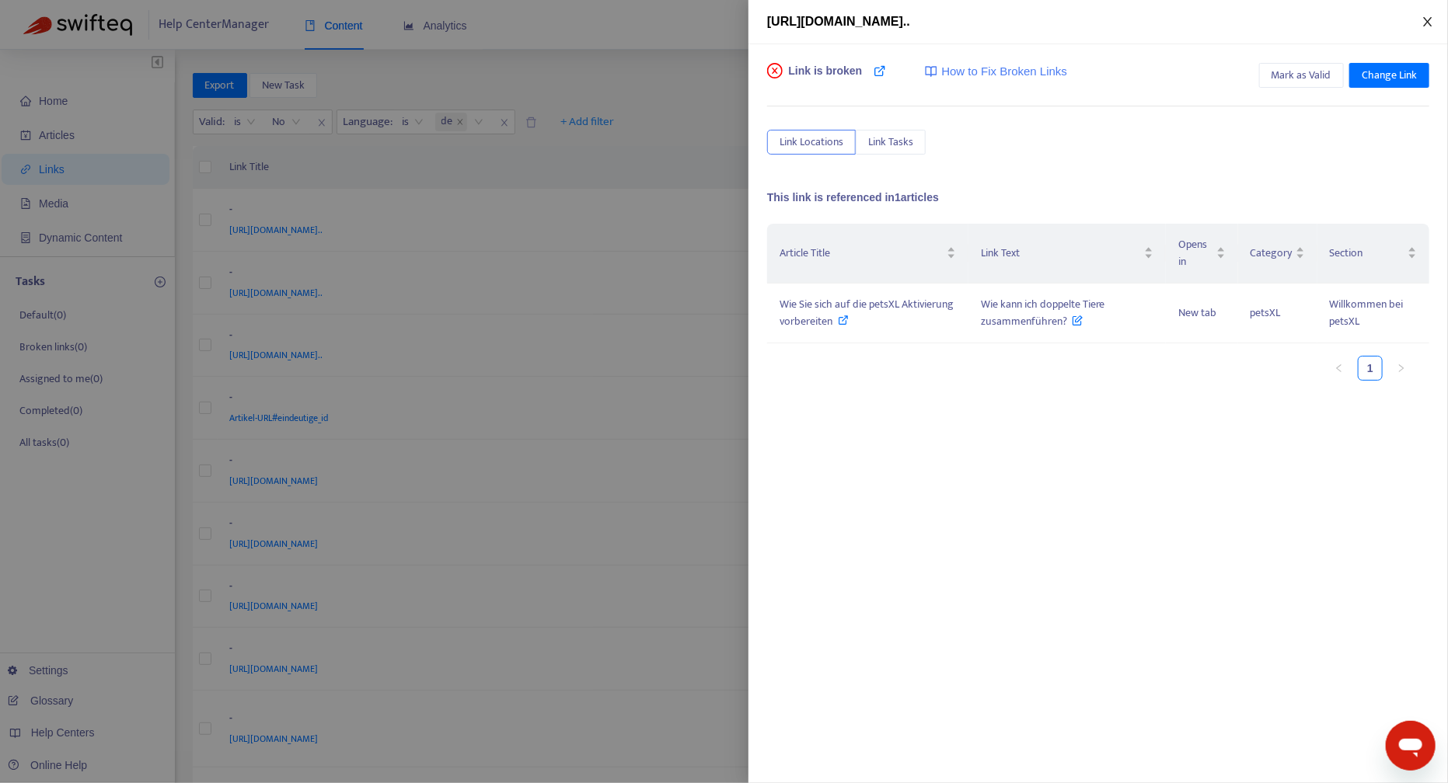
click at [1428, 22] on icon "close" at bounding box center [1427, 21] width 9 height 9
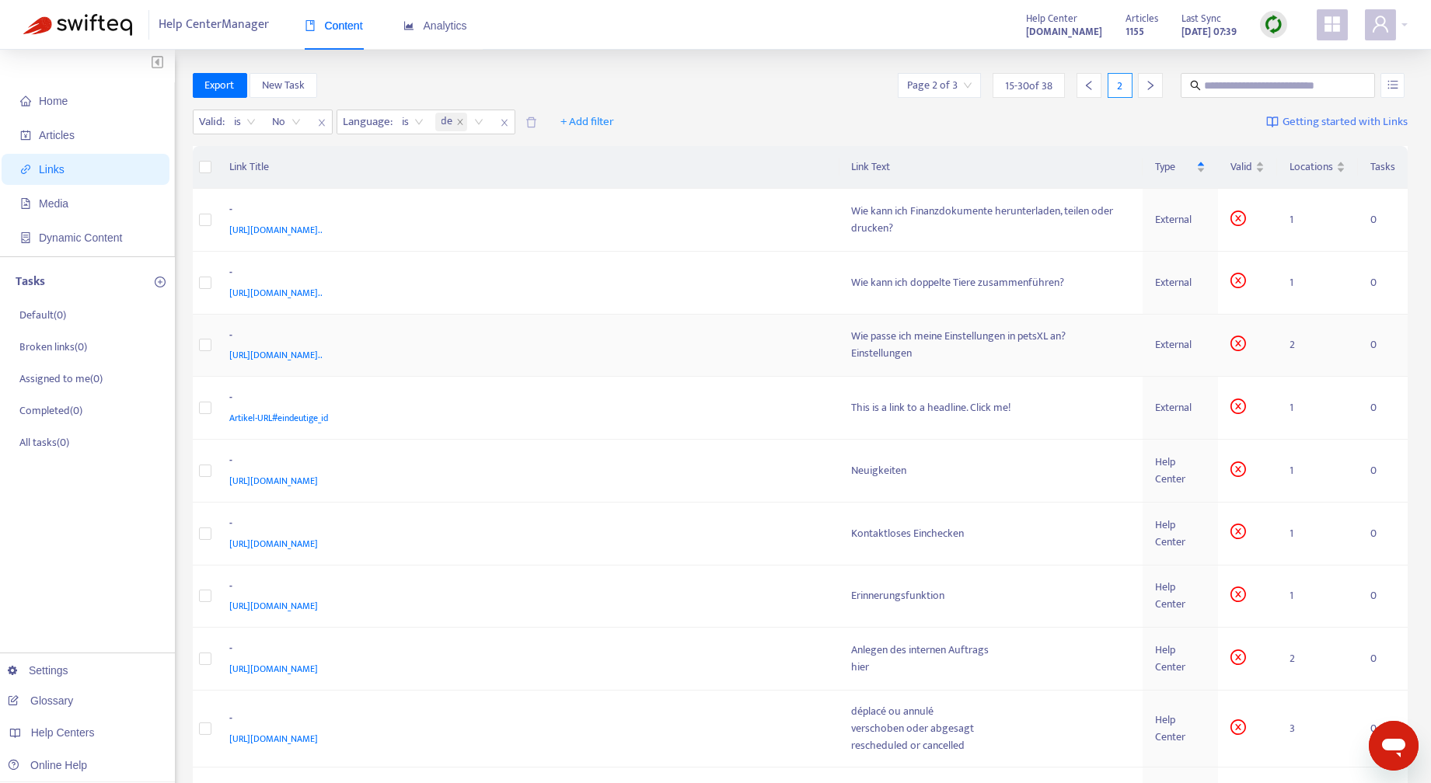
click at [974, 345] on div "Einstellungen" at bounding box center [991, 353] width 278 height 17
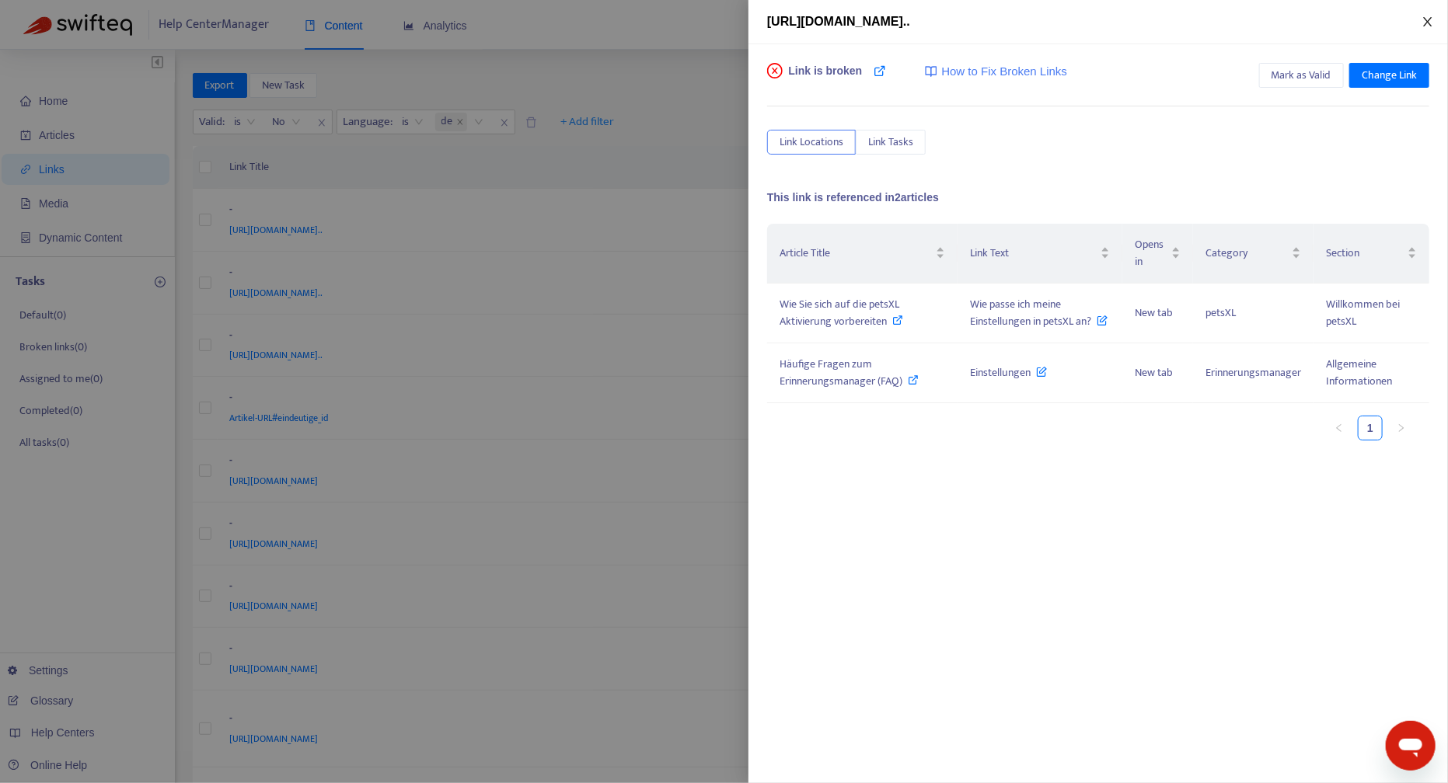
drag, startPoint x: 1431, startPoint y: 22, endPoint x: 1282, endPoint y: 77, distance: 158.3
click at [1431, 19] on icon "close" at bounding box center [1427, 22] width 12 height 12
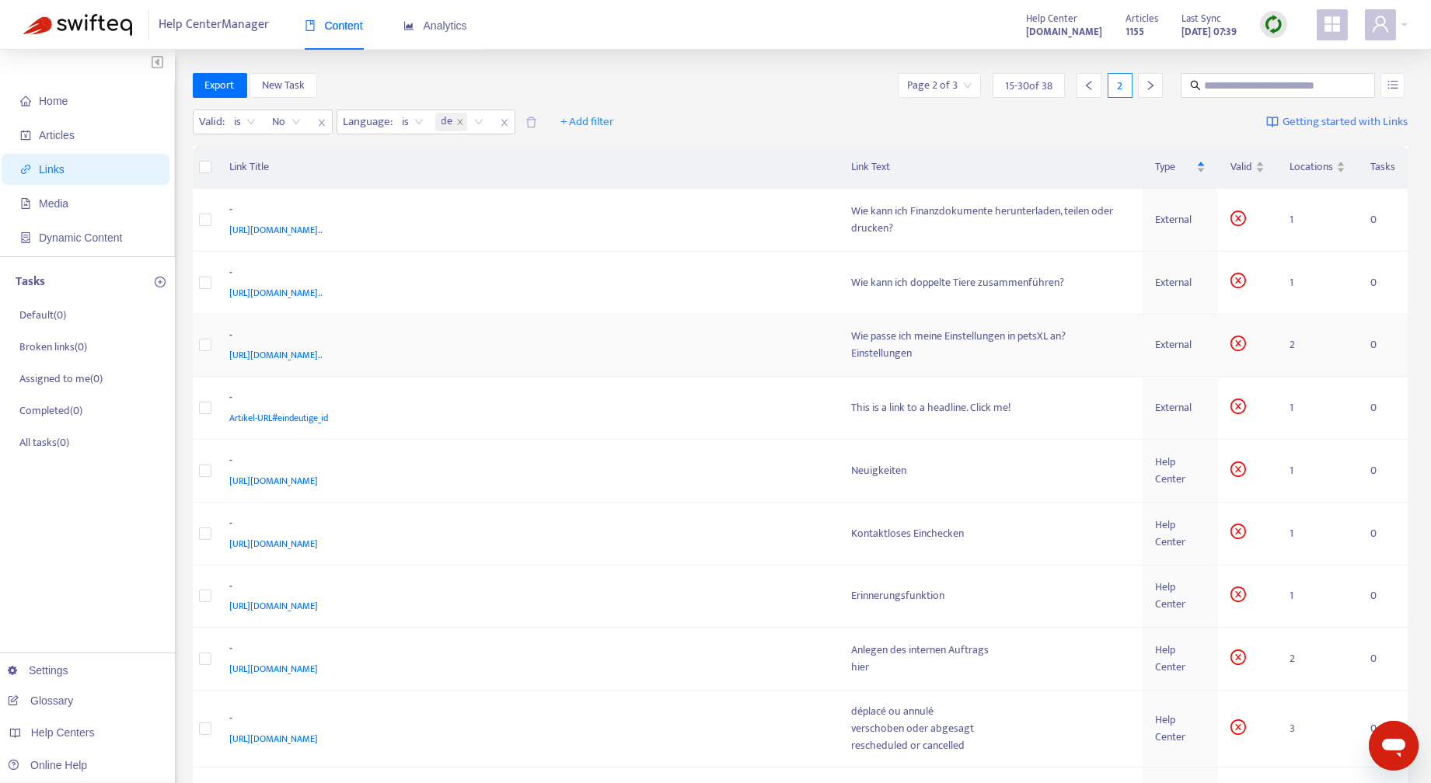
click at [1049, 347] on div "Einstellungen" at bounding box center [991, 353] width 278 height 17
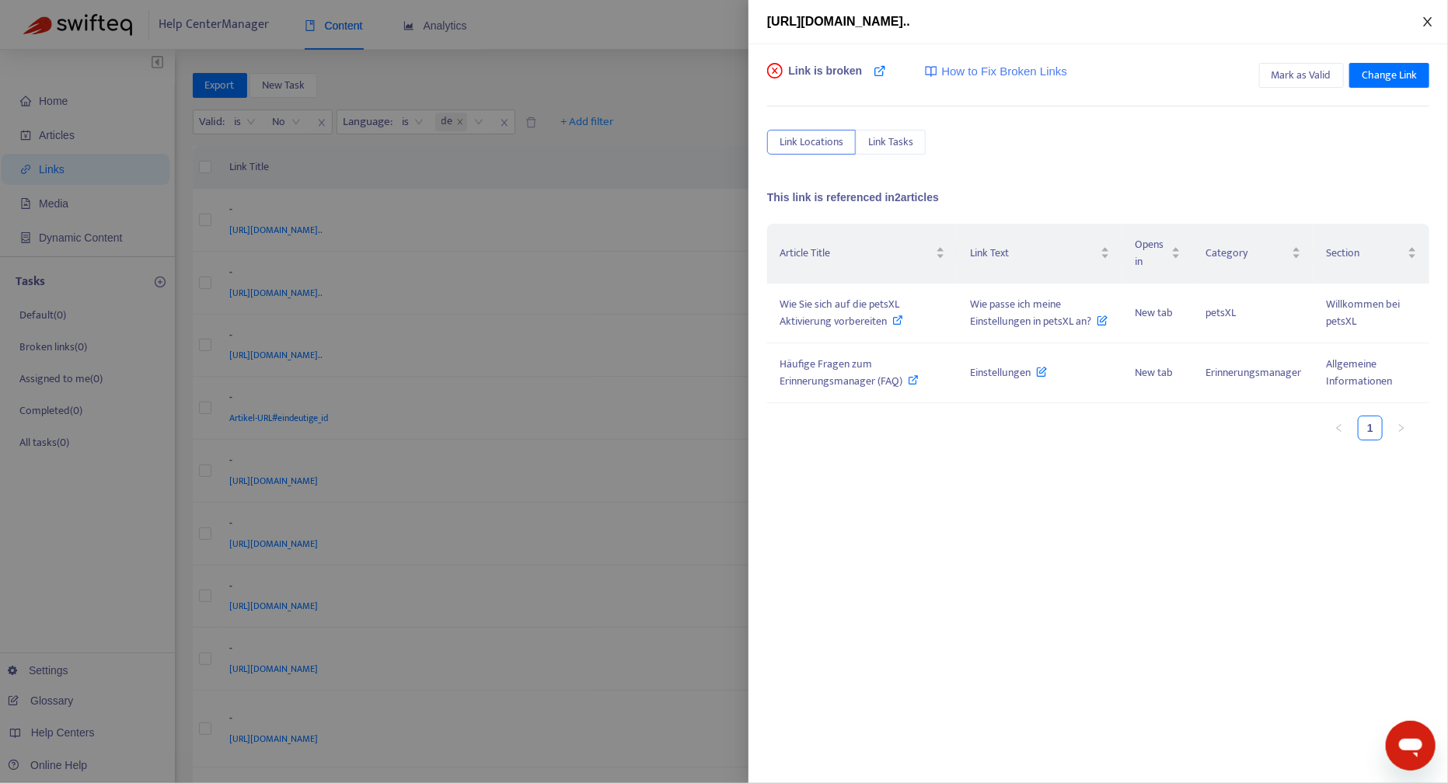
click at [1424, 19] on icon "close" at bounding box center [1427, 22] width 12 height 12
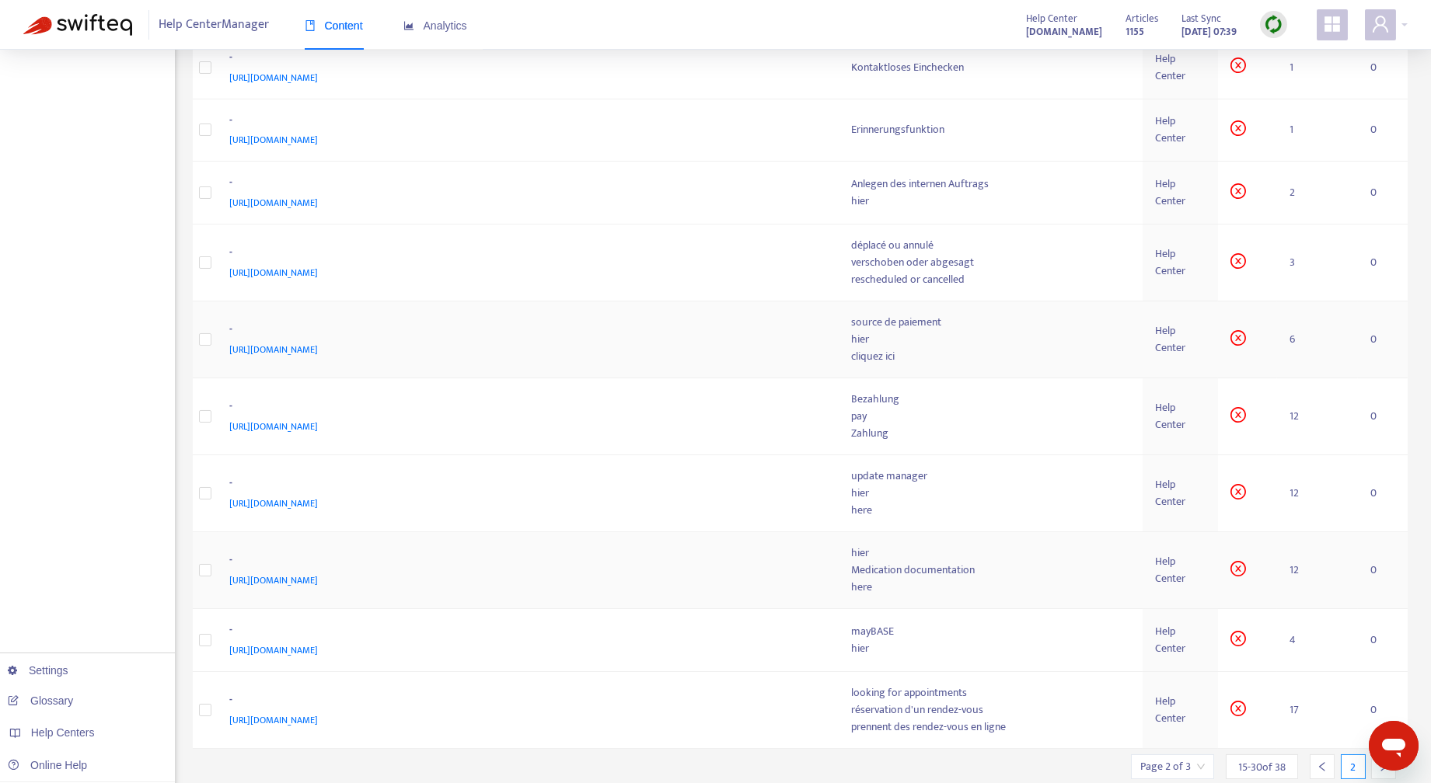
scroll to position [515, 0]
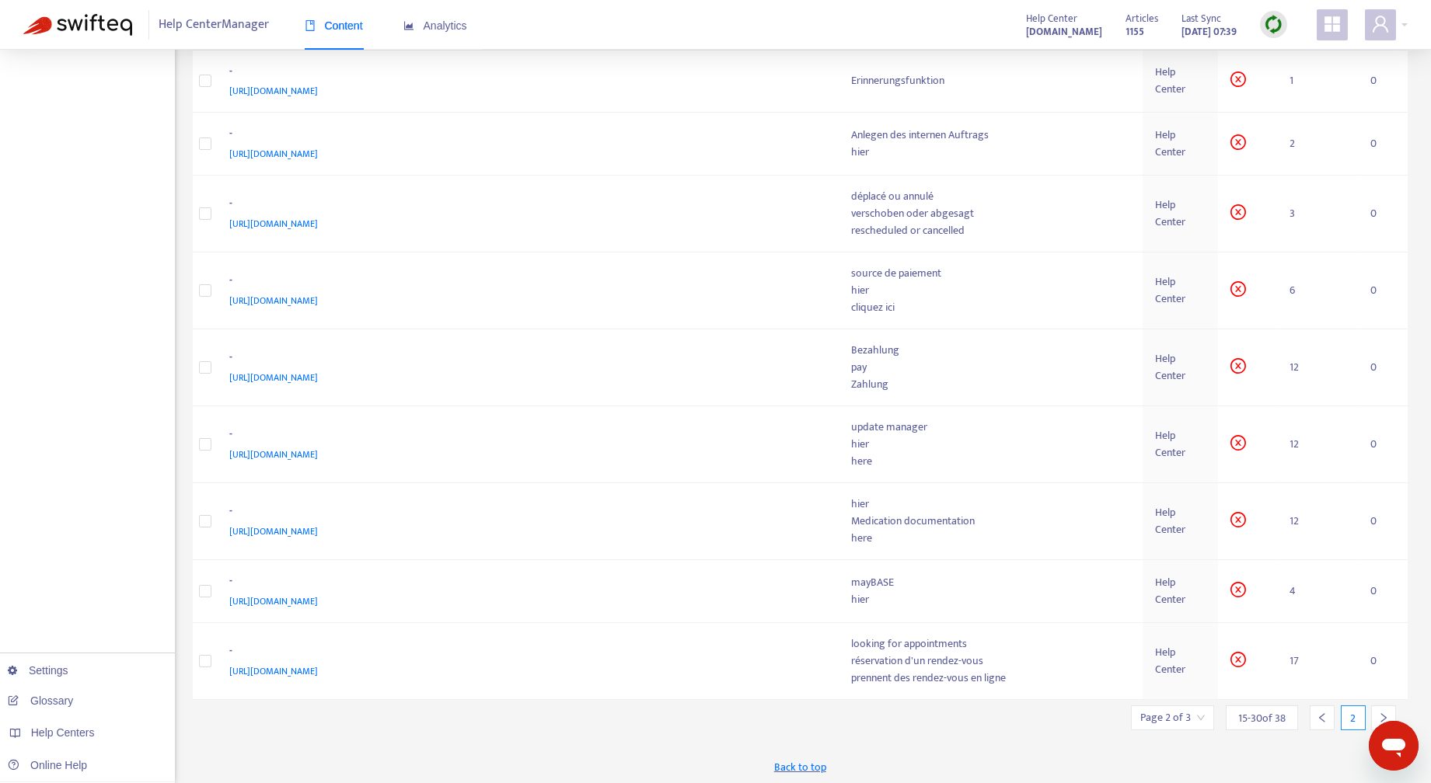
click at [1389, 708] on div at bounding box center [1383, 718] width 25 height 25
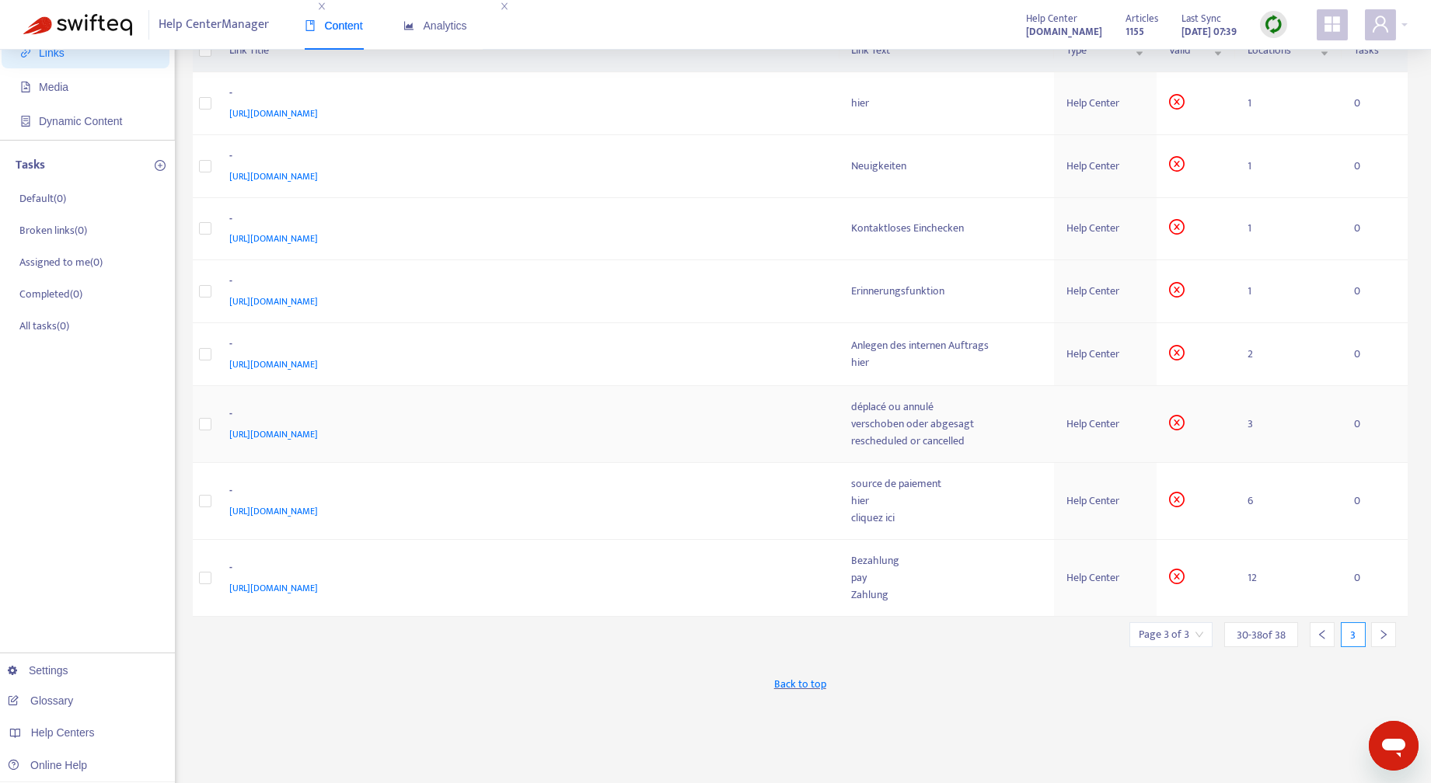
scroll to position [198, 0]
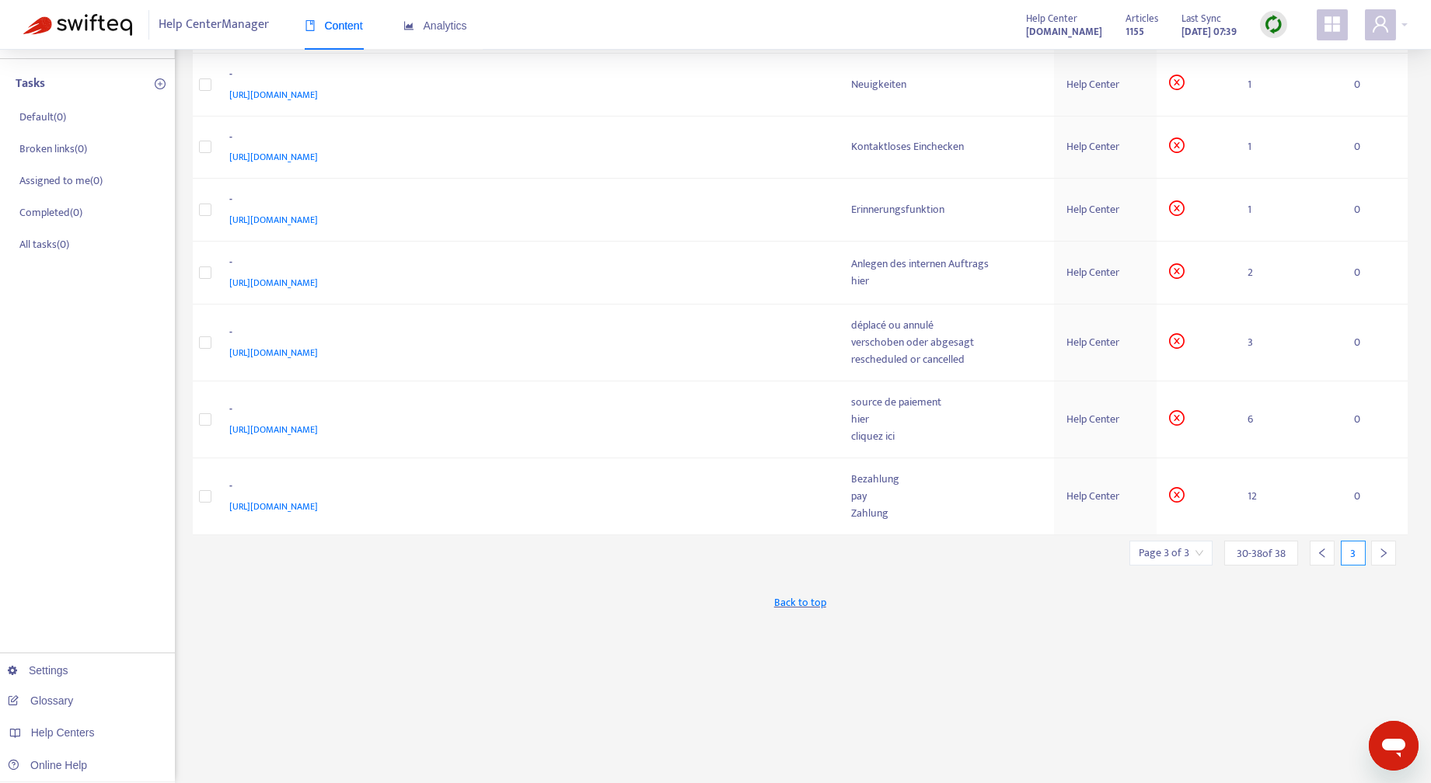
click at [1385, 552] on icon "right" at bounding box center [1383, 553] width 11 height 11
click at [1321, 556] on div at bounding box center [1321, 553] width 25 height 25
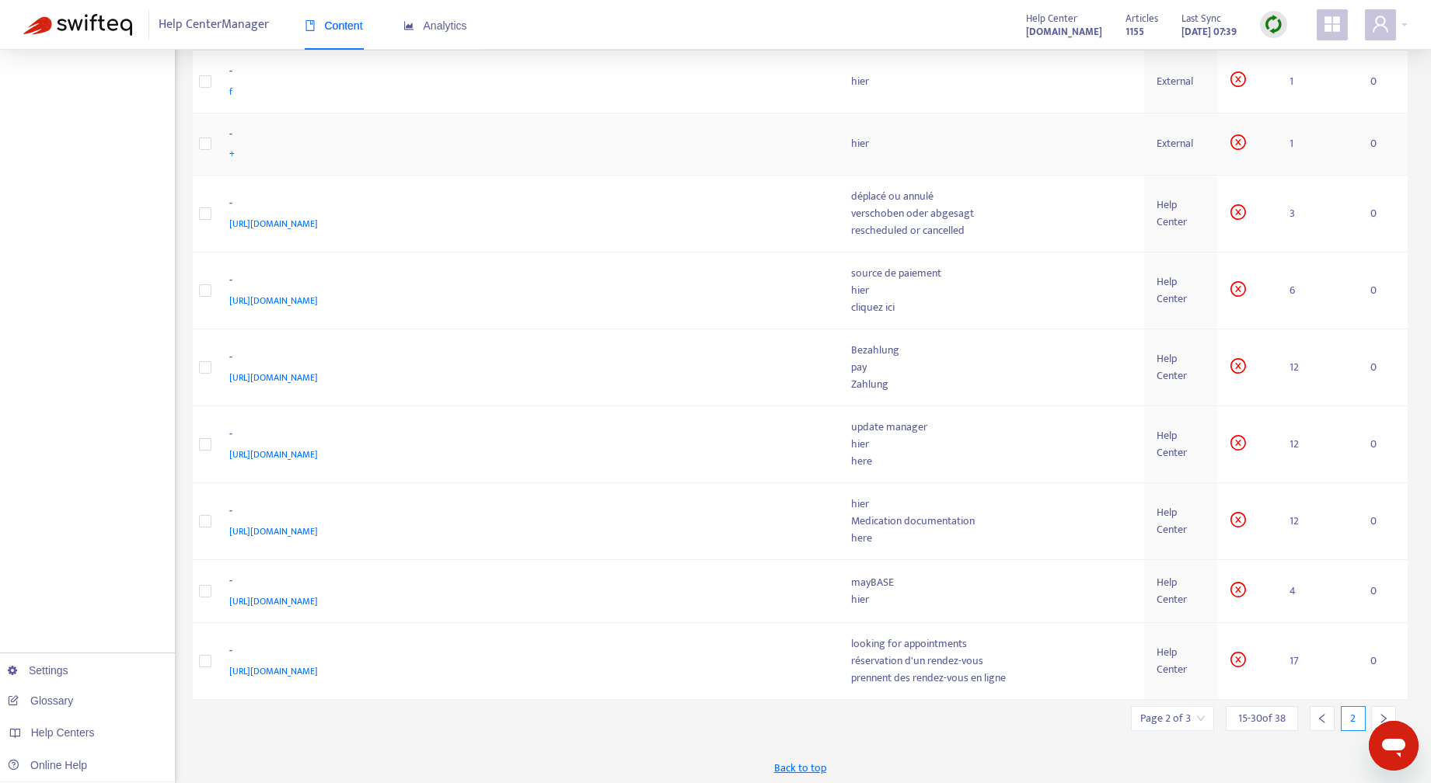
scroll to position [0, 0]
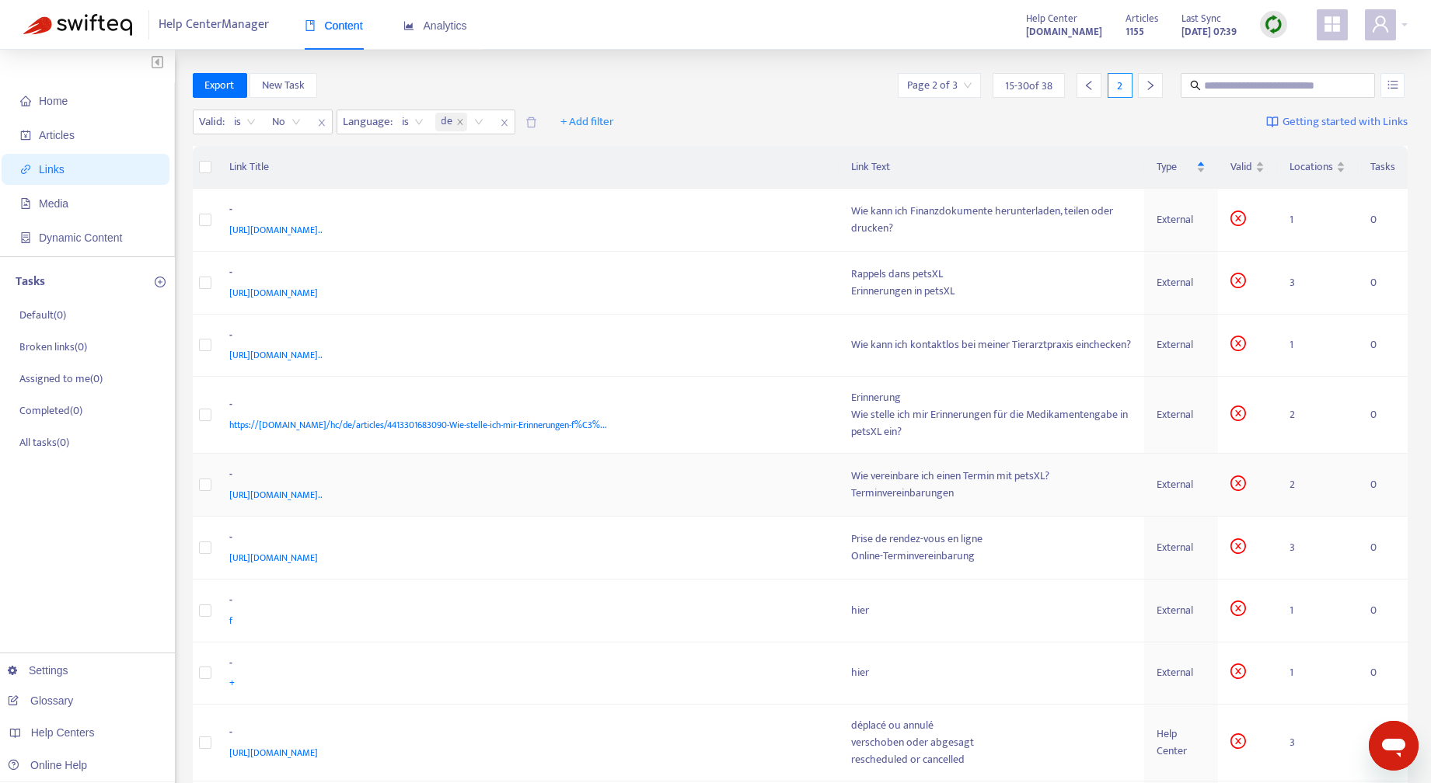
click at [1215, 485] on td "External" at bounding box center [1181, 485] width 74 height 63
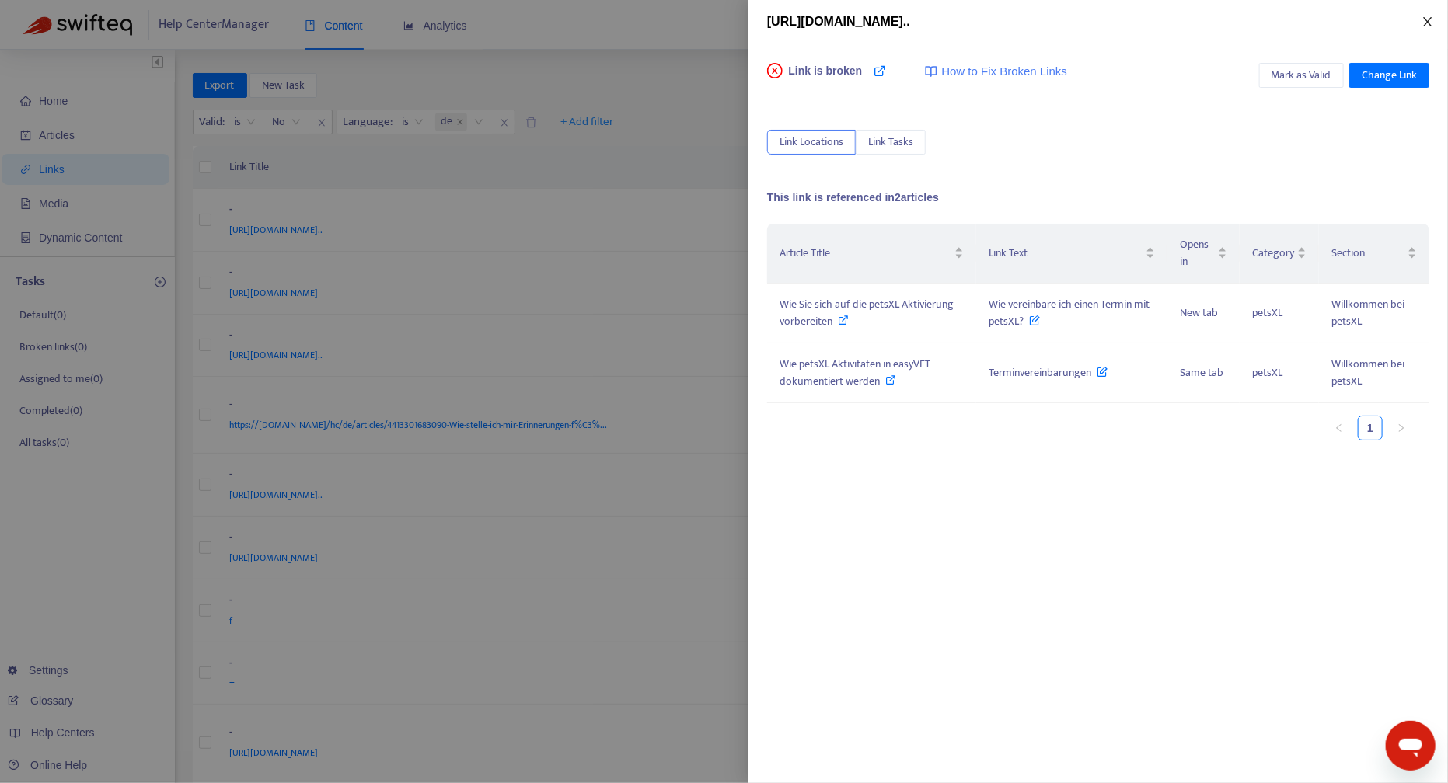
click at [1431, 17] on icon "close" at bounding box center [1427, 21] width 9 height 9
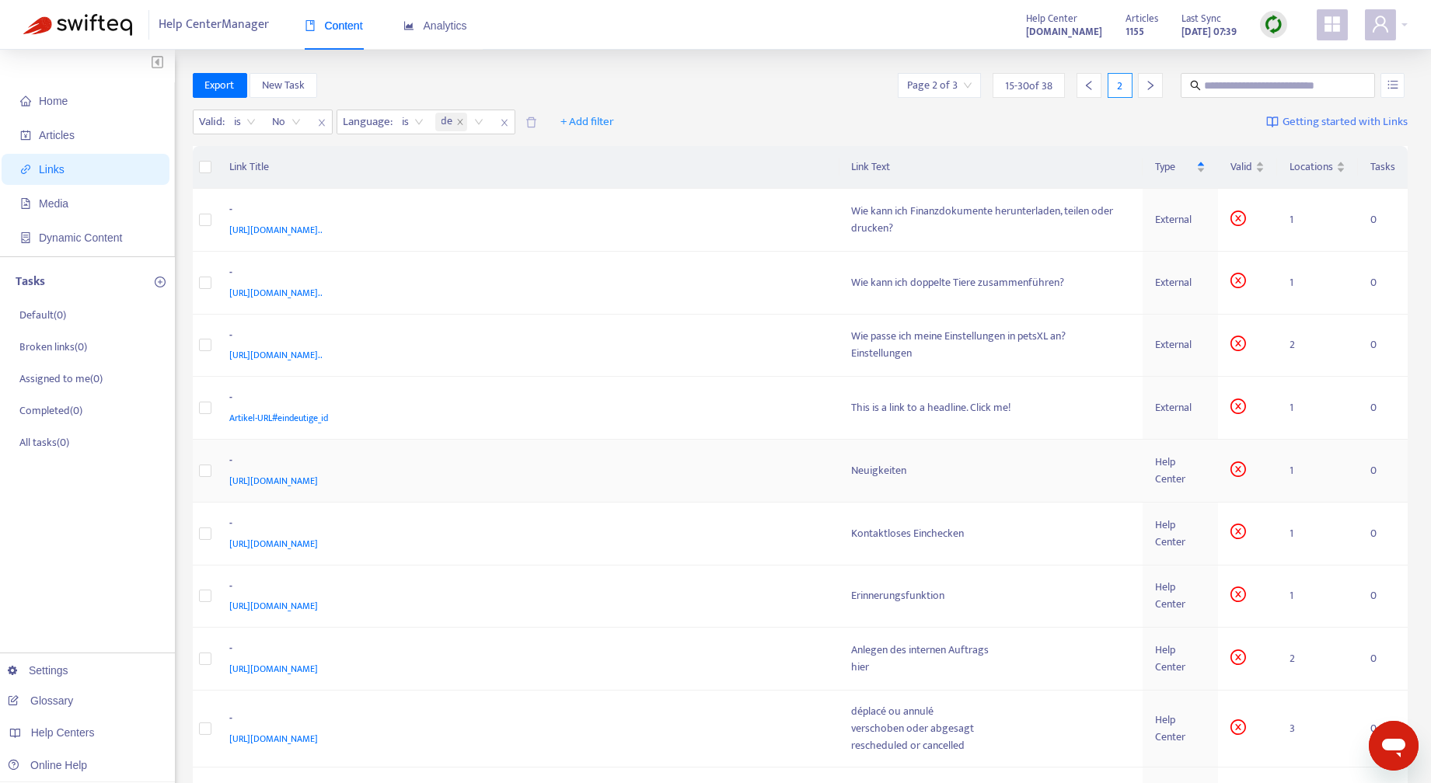
scroll to position [515, 0]
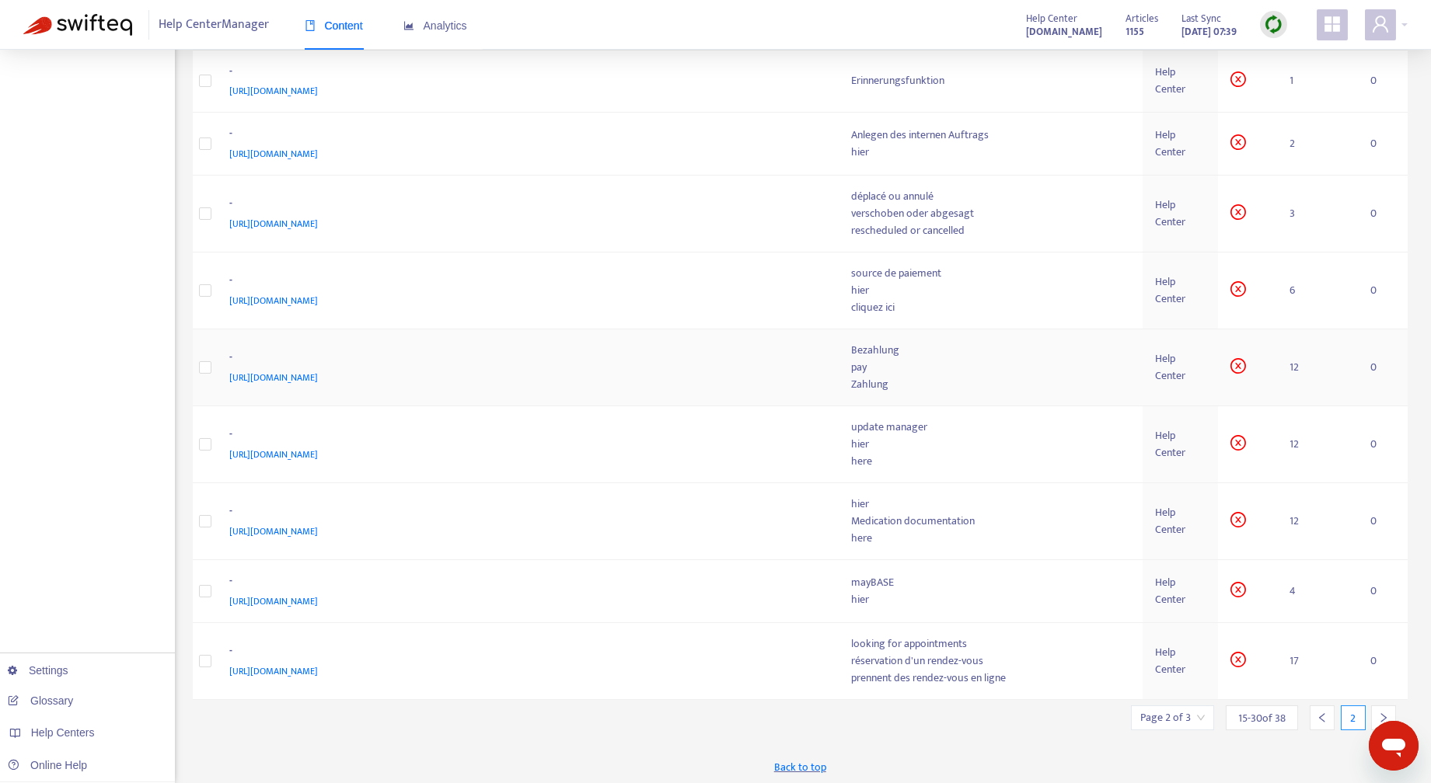
click at [1172, 366] on div "Help Center" at bounding box center [1180, 367] width 51 height 34
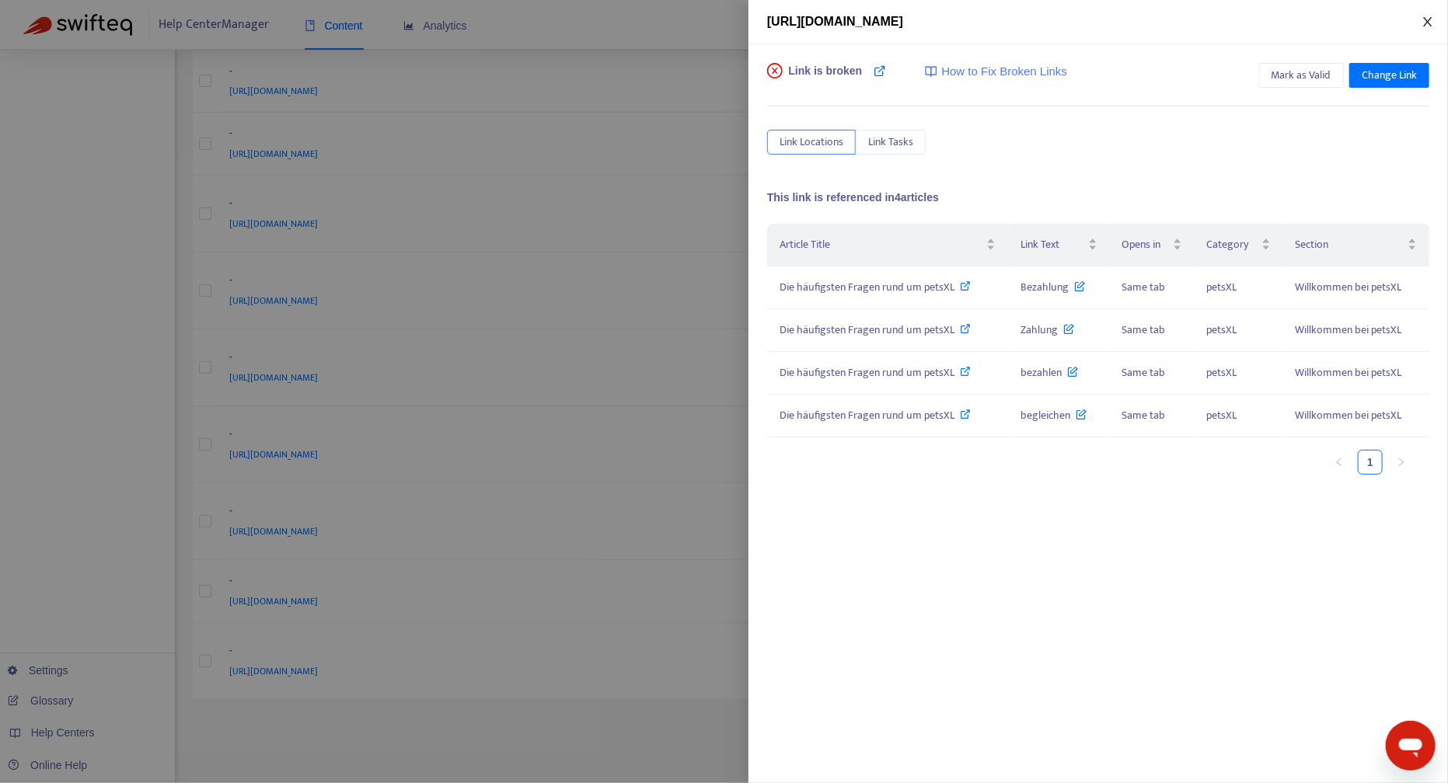
click at [1427, 19] on icon "close" at bounding box center [1427, 22] width 12 height 12
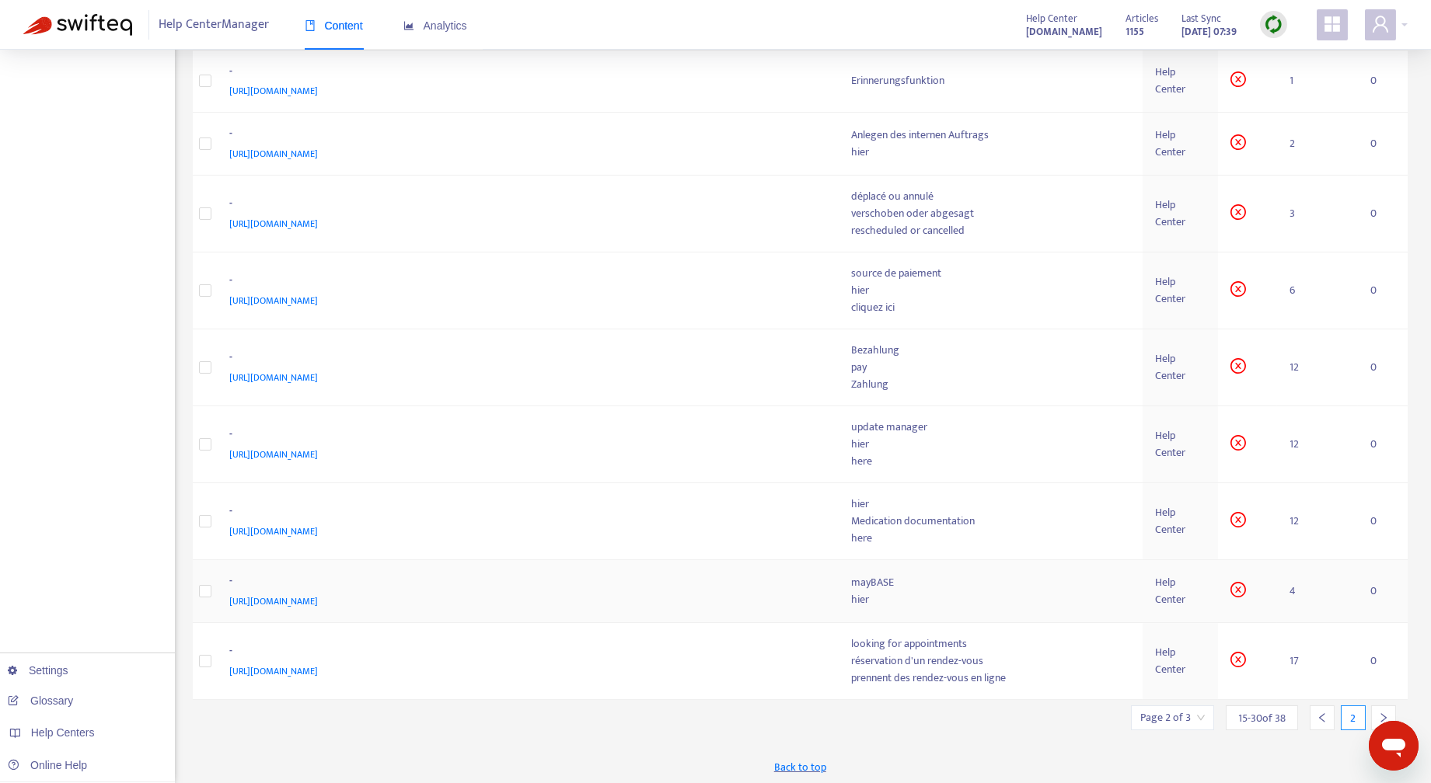
scroll to position [0, 0]
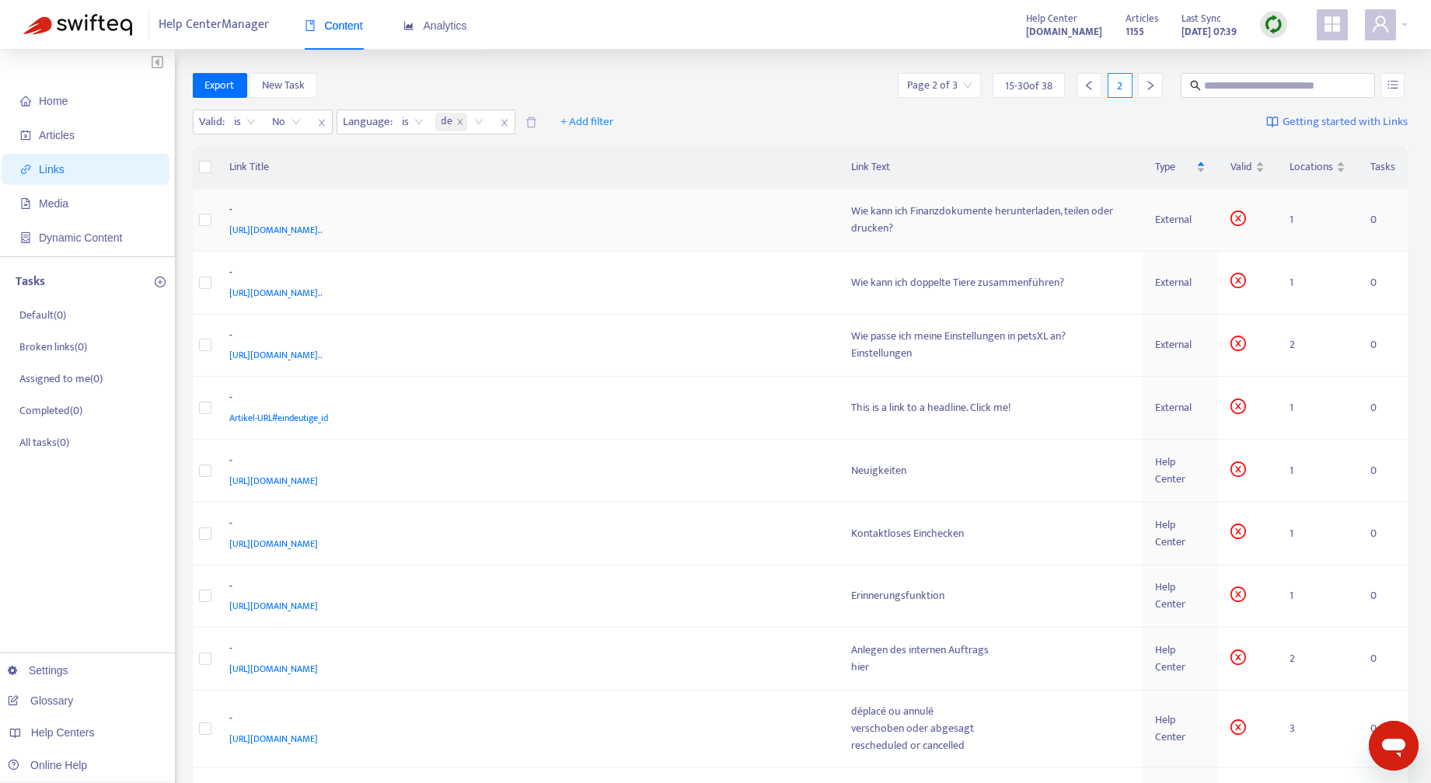
click at [1187, 221] on div "External" at bounding box center [1180, 219] width 51 height 17
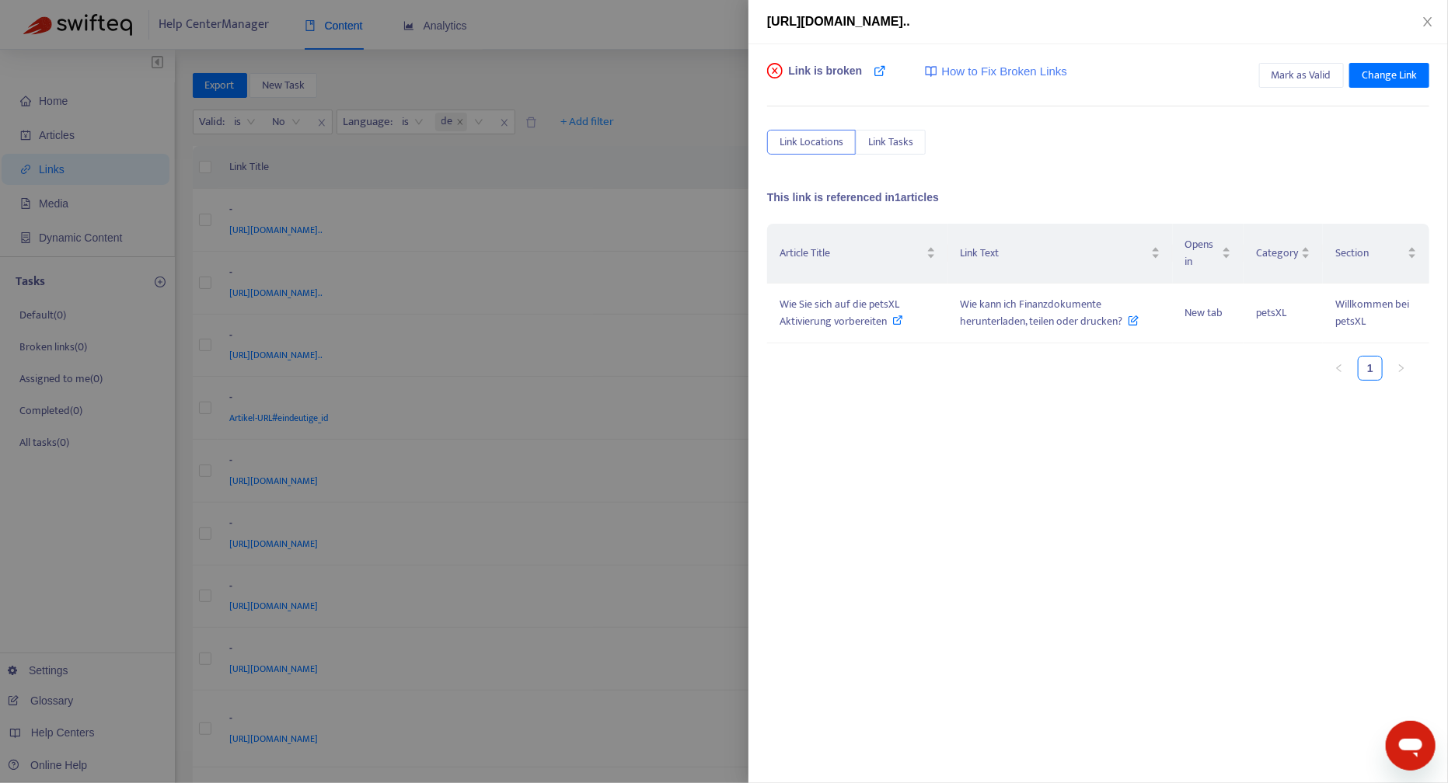
click at [1433, 9] on div "https://petsxlsupport.zendesk.com/hc/de/articles/4415165790354-Wie-kann-ich-Fin…" at bounding box center [1097, 22] width 699 height 44
click at [1424, 21] on icon "close" at bounding box center [1427, 22] width 12 height 12
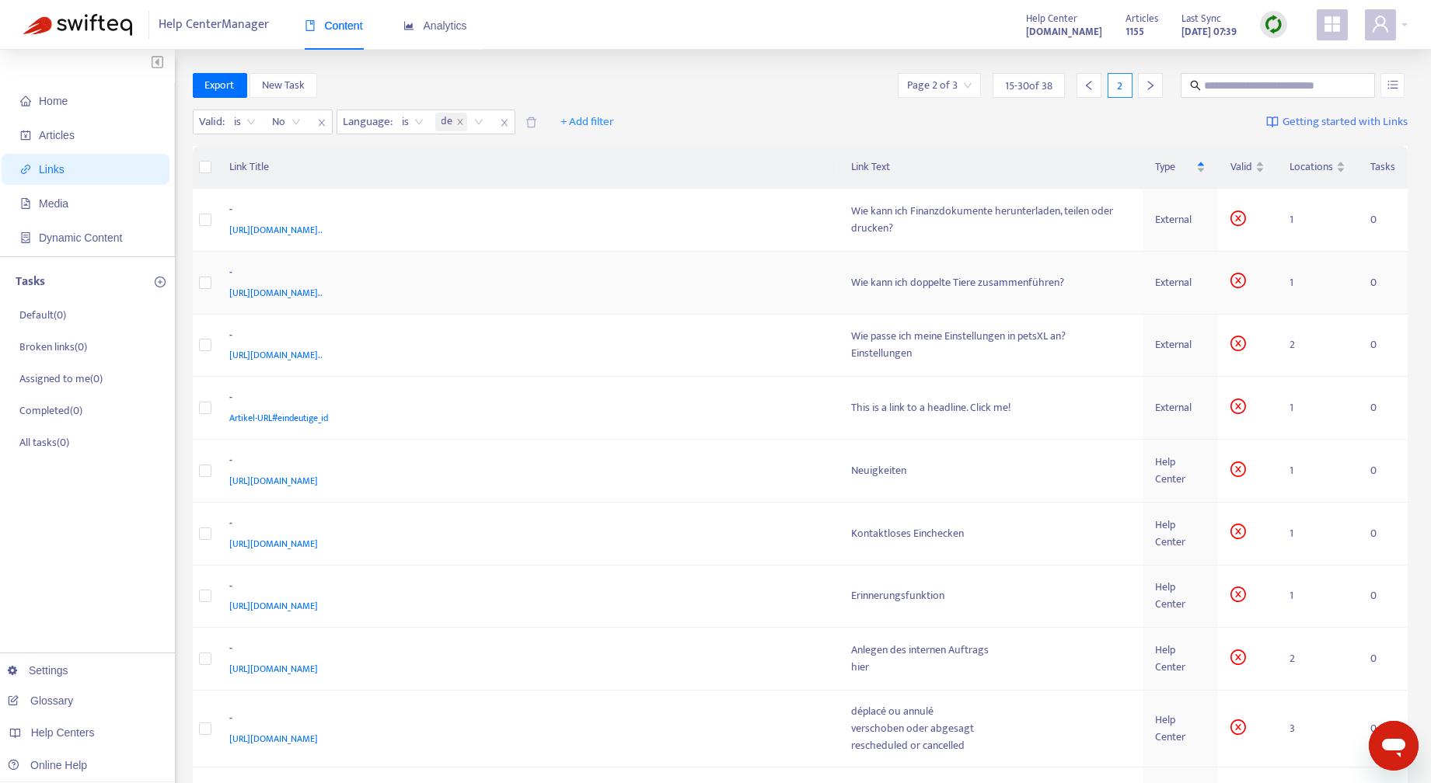
click at [1183, 278] on div "External" at bounding box center [1180, 282] width 51 height 17
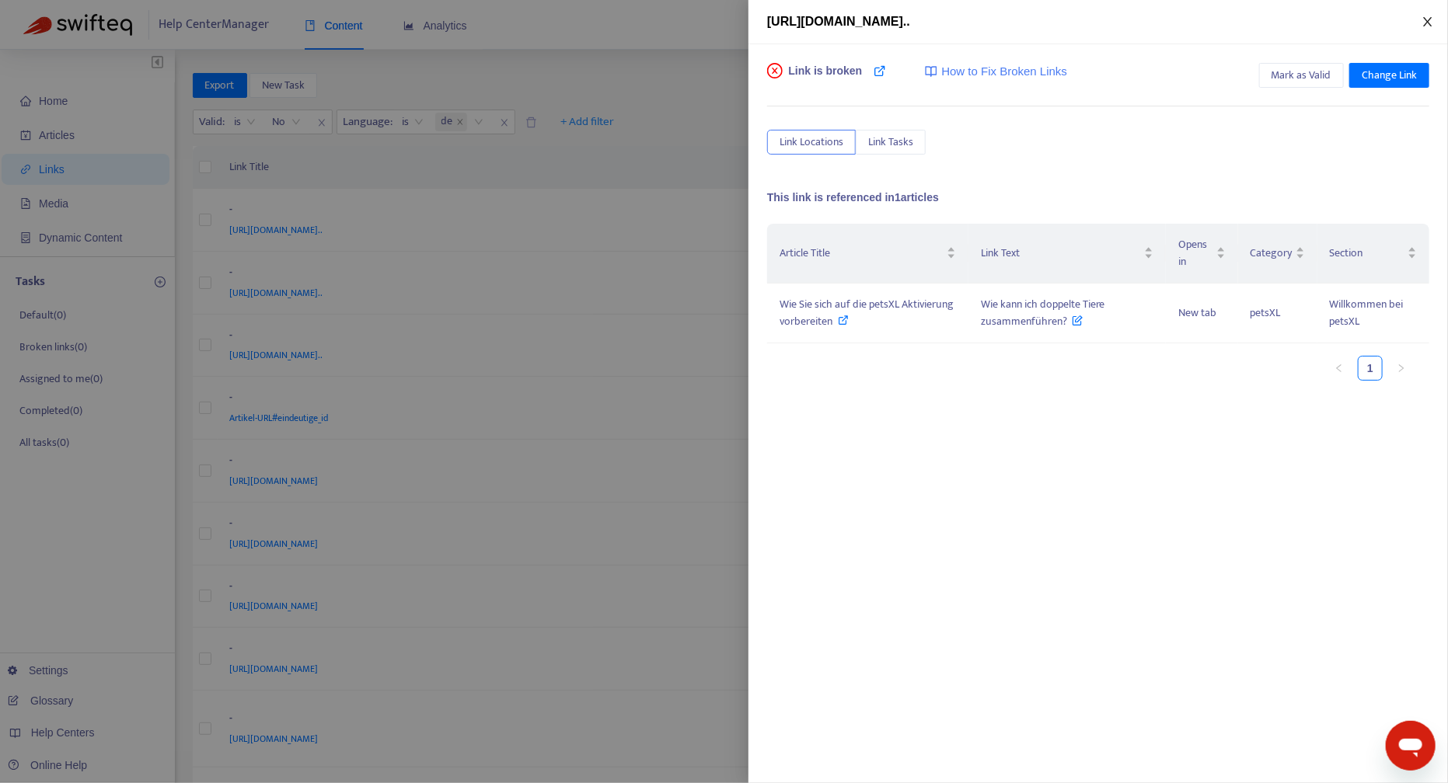
click at [1427, 23] on icon "close" at bounding box center [1427, 22] width 12 height 12
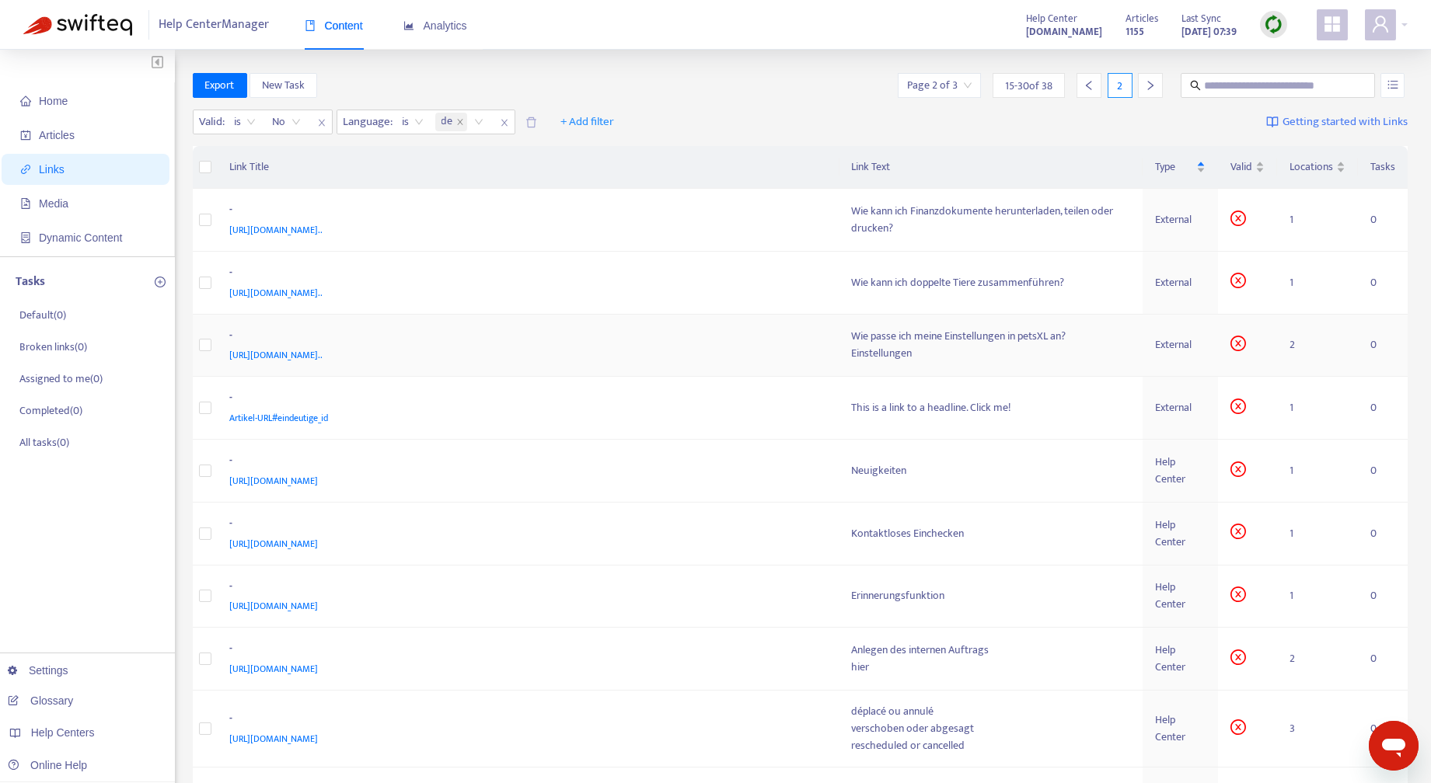
click at [1125, 342] on div "Wie passe ich meine Einstellungen in petsXL an?" at bounding box center [991, 336] width 278 height 17
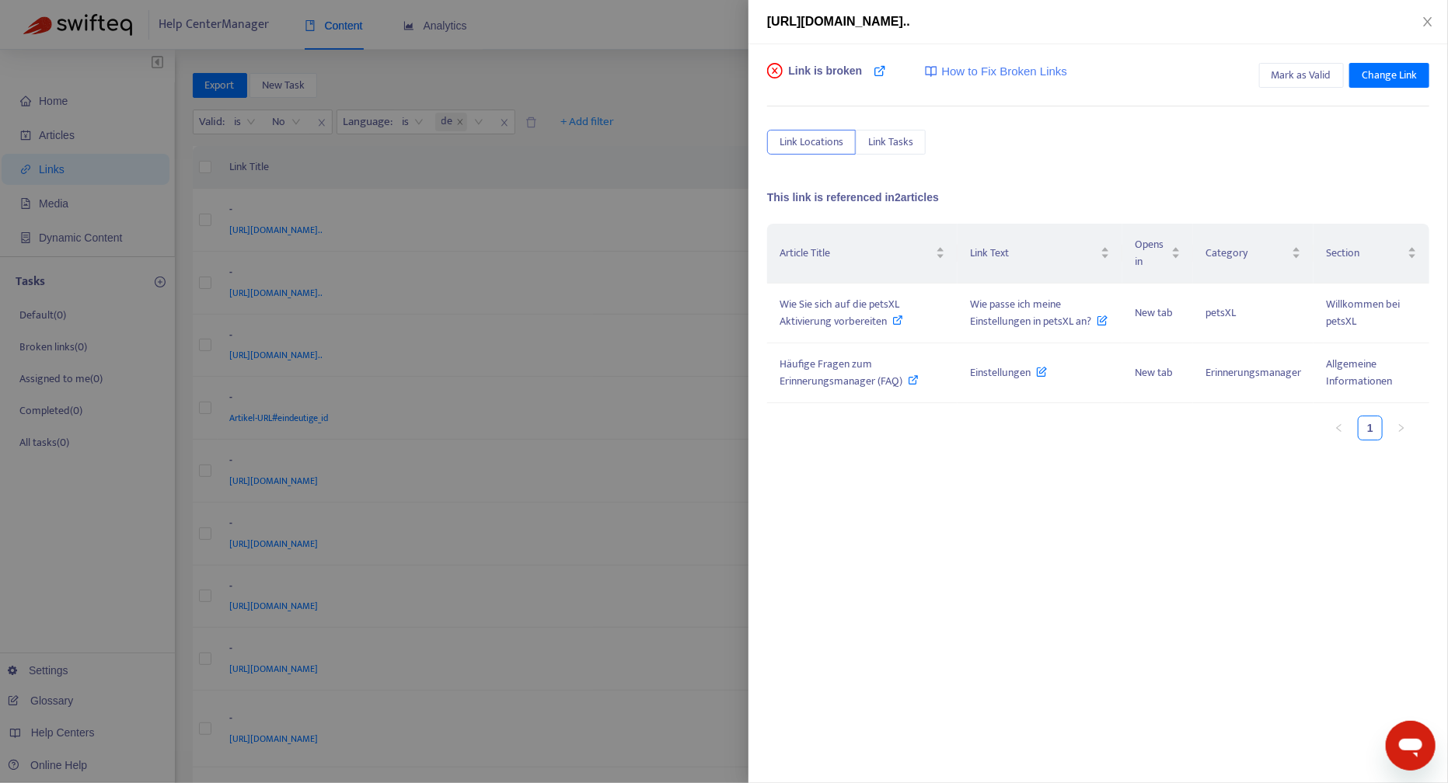
click at [674, 437] on div at bounding box center [724, 391] width 1448 height 783
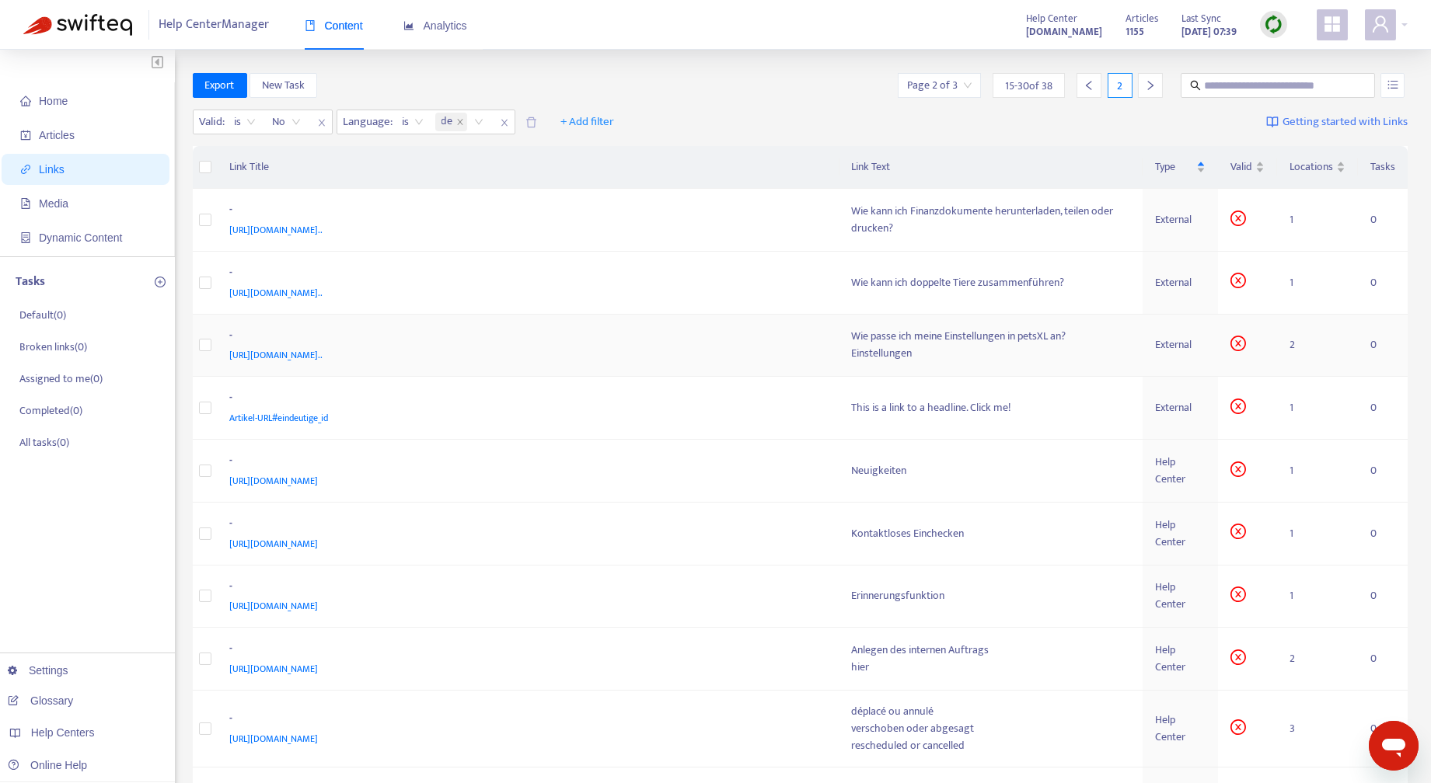
click at [323, 354] on span "https://petsxlsupport.zendesk.com/hc/de/articles/4413307386386-Wie-passe-ich-me…" at bounding box center [276, 355] width 93 height 16
click at [1039, 343] on div "Wie passe ich meine Einstellungen in petsXL an?" at bounding box center [991, 336] width 278 height 17
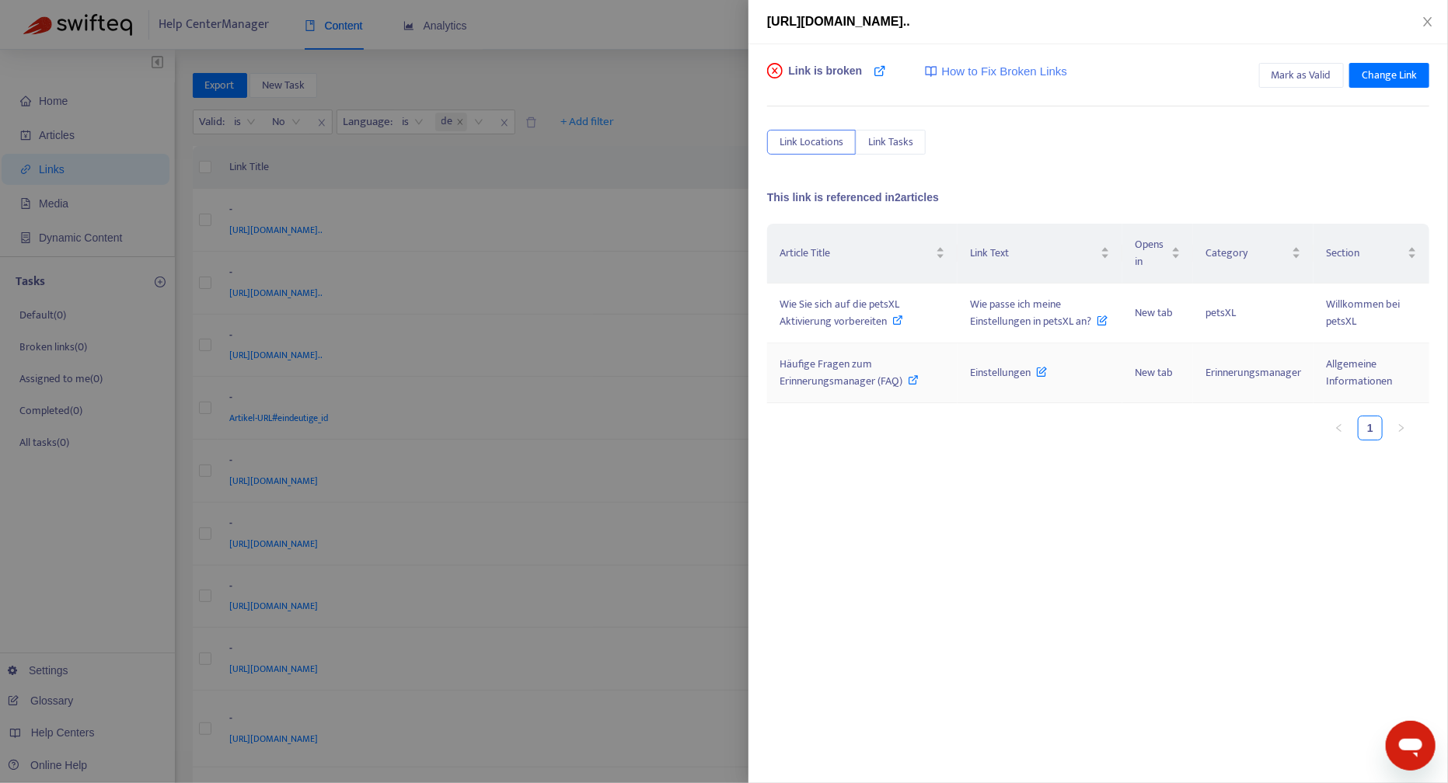
click at [848, 382] on span "Häufige Fragen zum Erinnerungsmanager (FAQ)" at bounding box center [840, 372] width 123 height 35
click at [1428, 16] on icon "close" at bounding box center [1427, 22] width 12 height 12
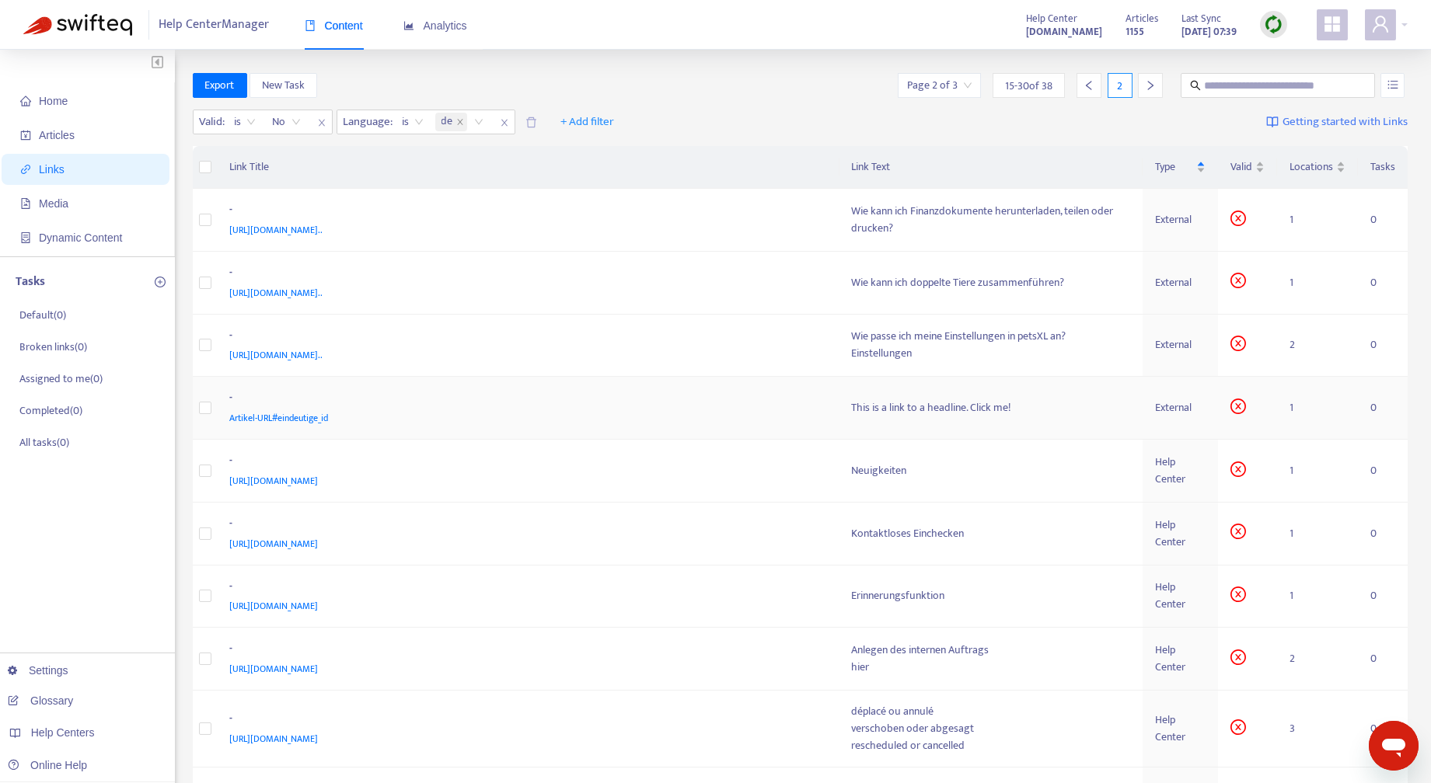
click at [982, 407] on div "This is a link to a headline. Click me!" at bounding box center [991, 407] width 278 height 17
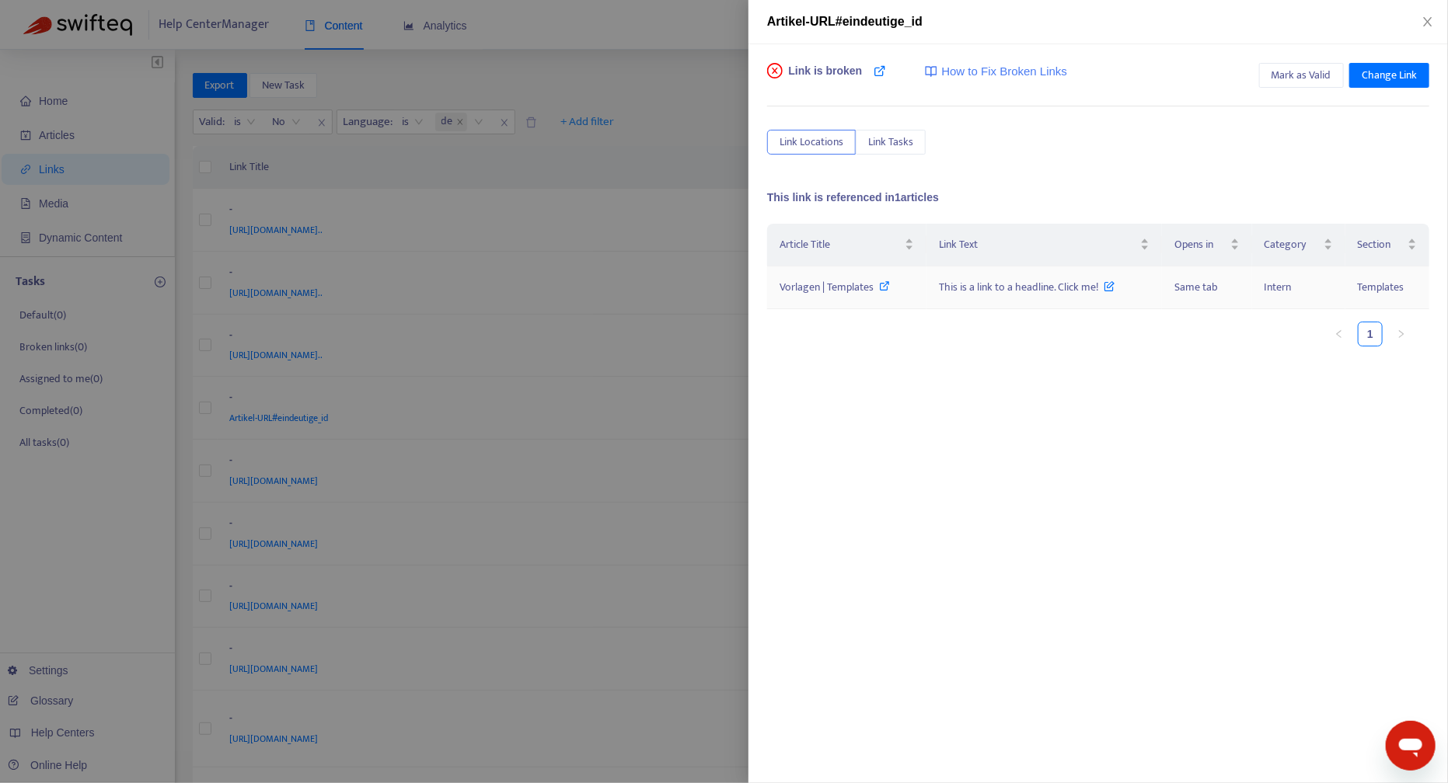
click at [839, 284] on span "Vorlagen | Templates" at bounding box center [826, 287] width 94 height 18
click at [276, 409] on div at bounding box center [724, 391] width 1448 height 783
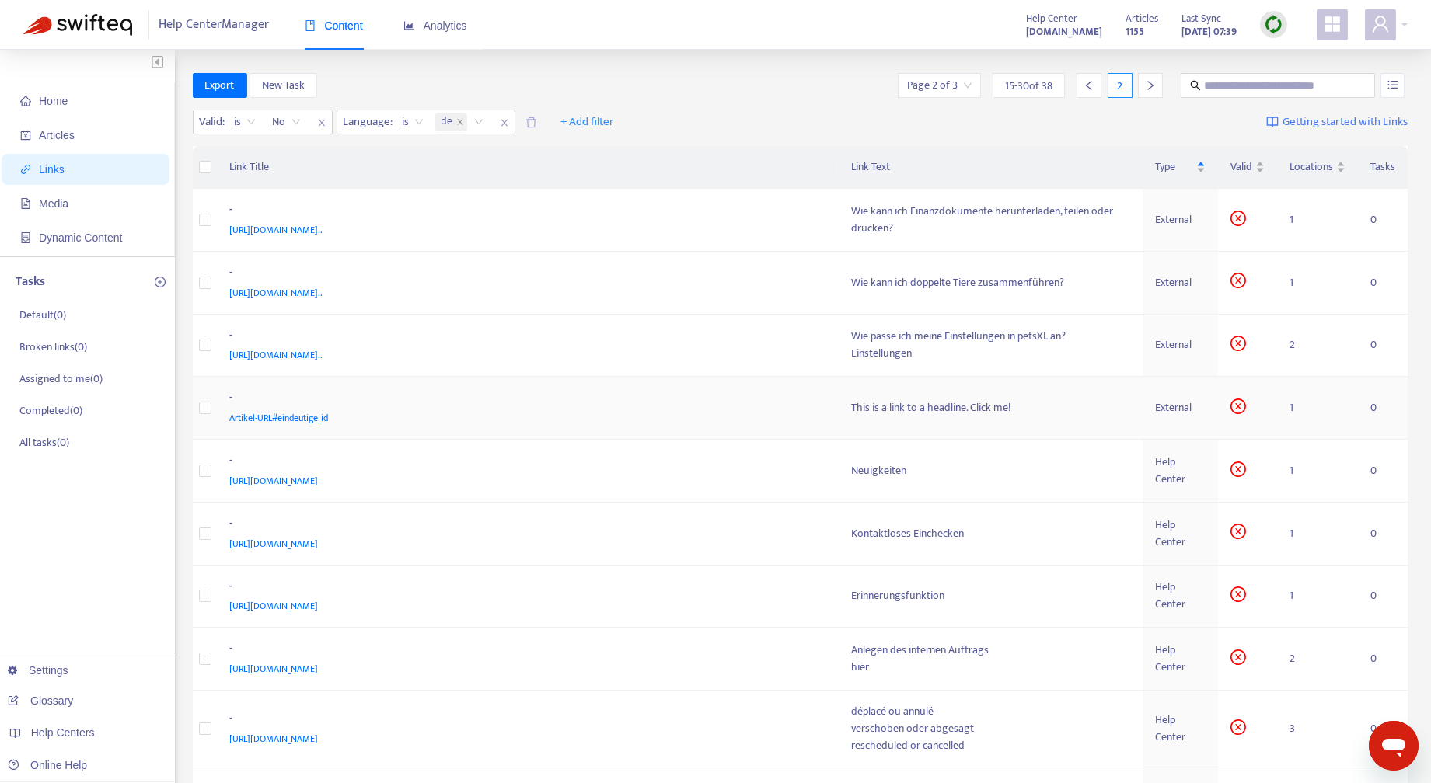
click at [306, 416] on span "Artikel-URL#eindeutige_id" at bounding box center [279, 418] width 99 height 16
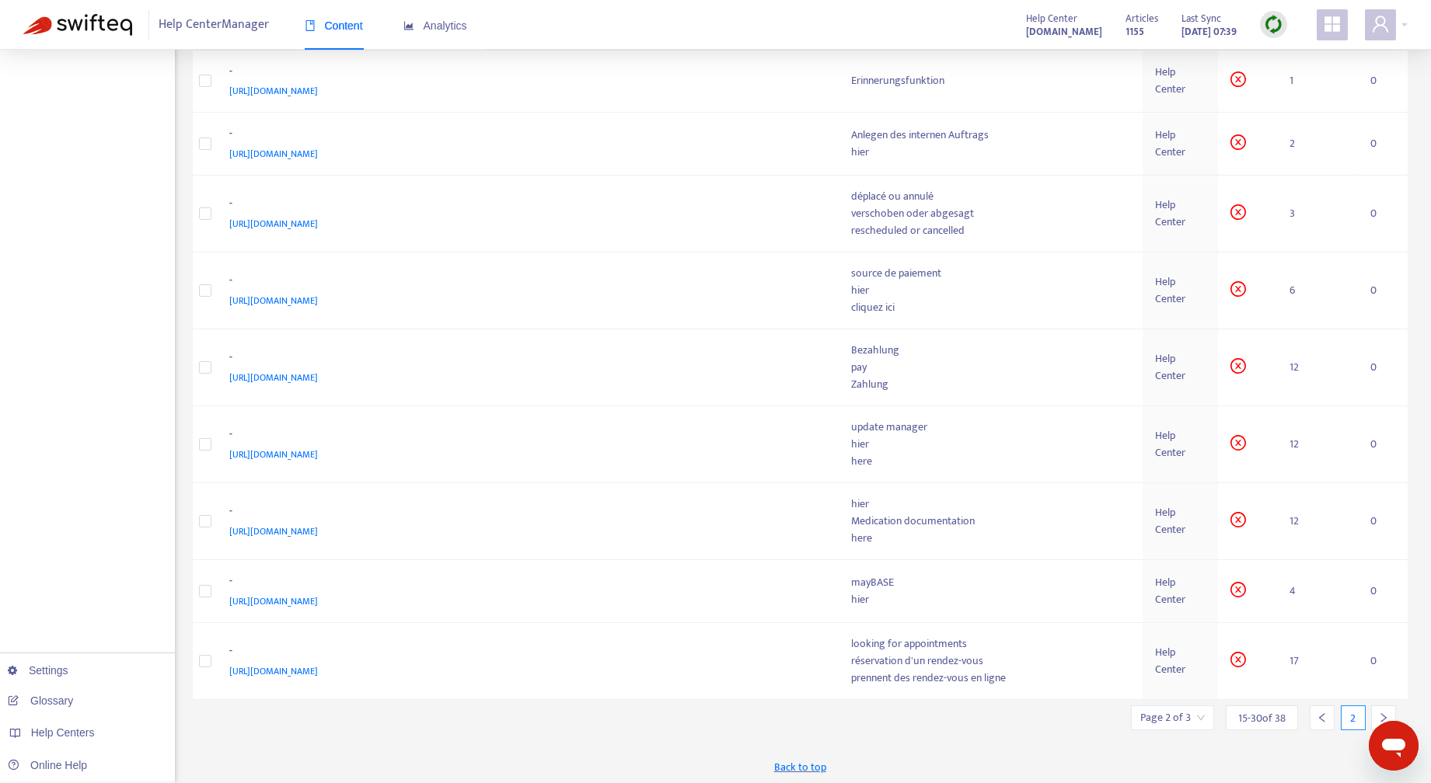
click at [1321, 713] on icon "left" at bounding box center [1321, 718] width 11 height 11
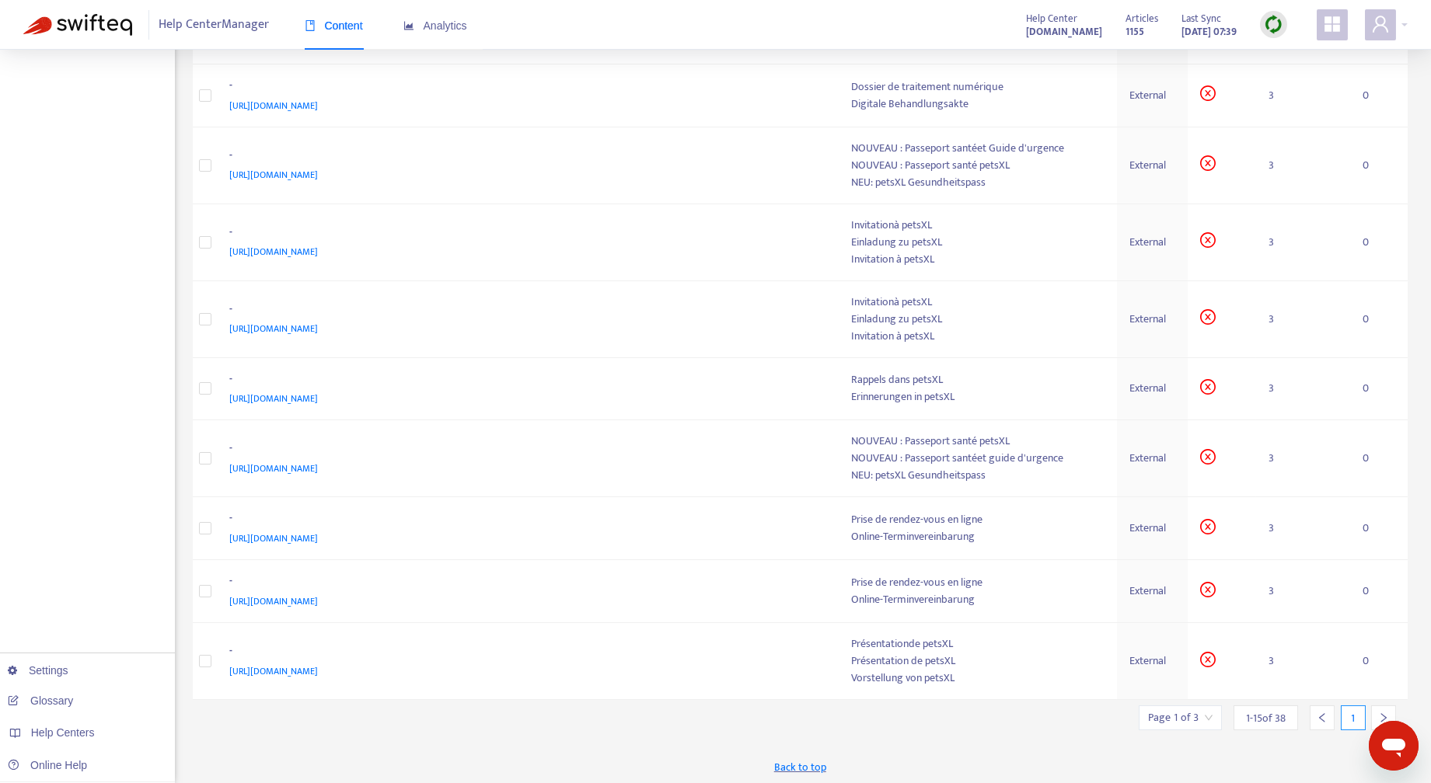
click at [1385, 713] on icon "right" at bounding box center [1383, 718] width 11 height 11
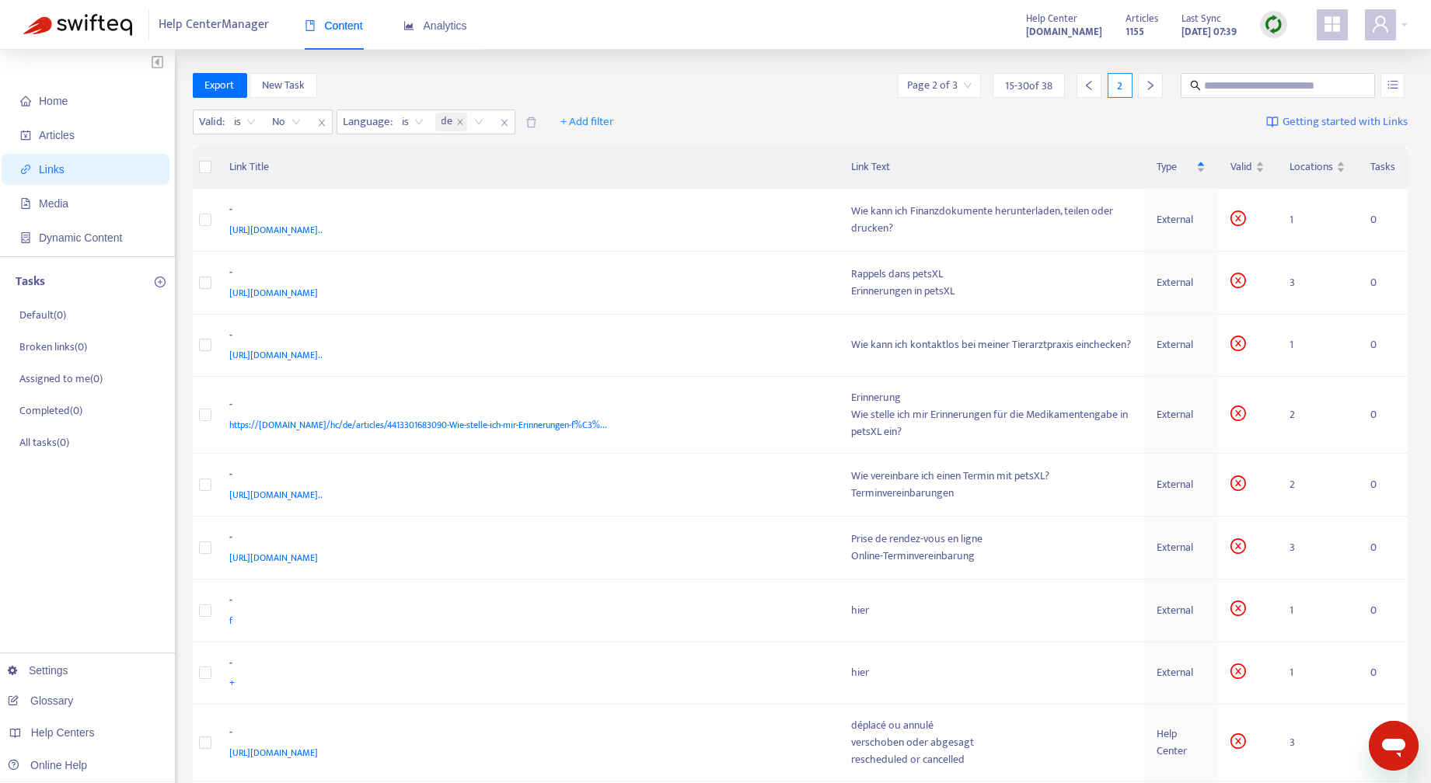
scroll to position [529, 0]
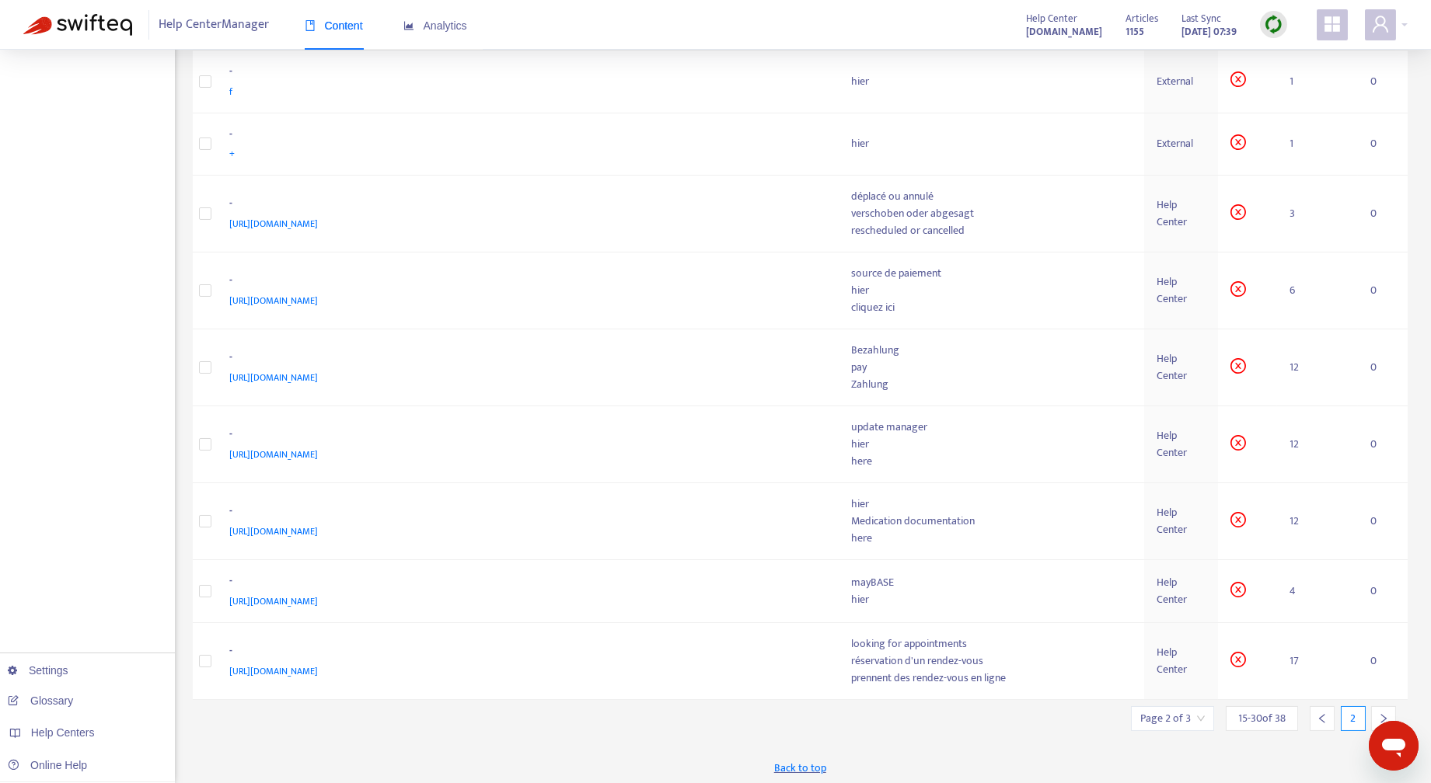
click at [1322, 717] on icon "left" at bounding box center [1321, 718] width 5 height 9
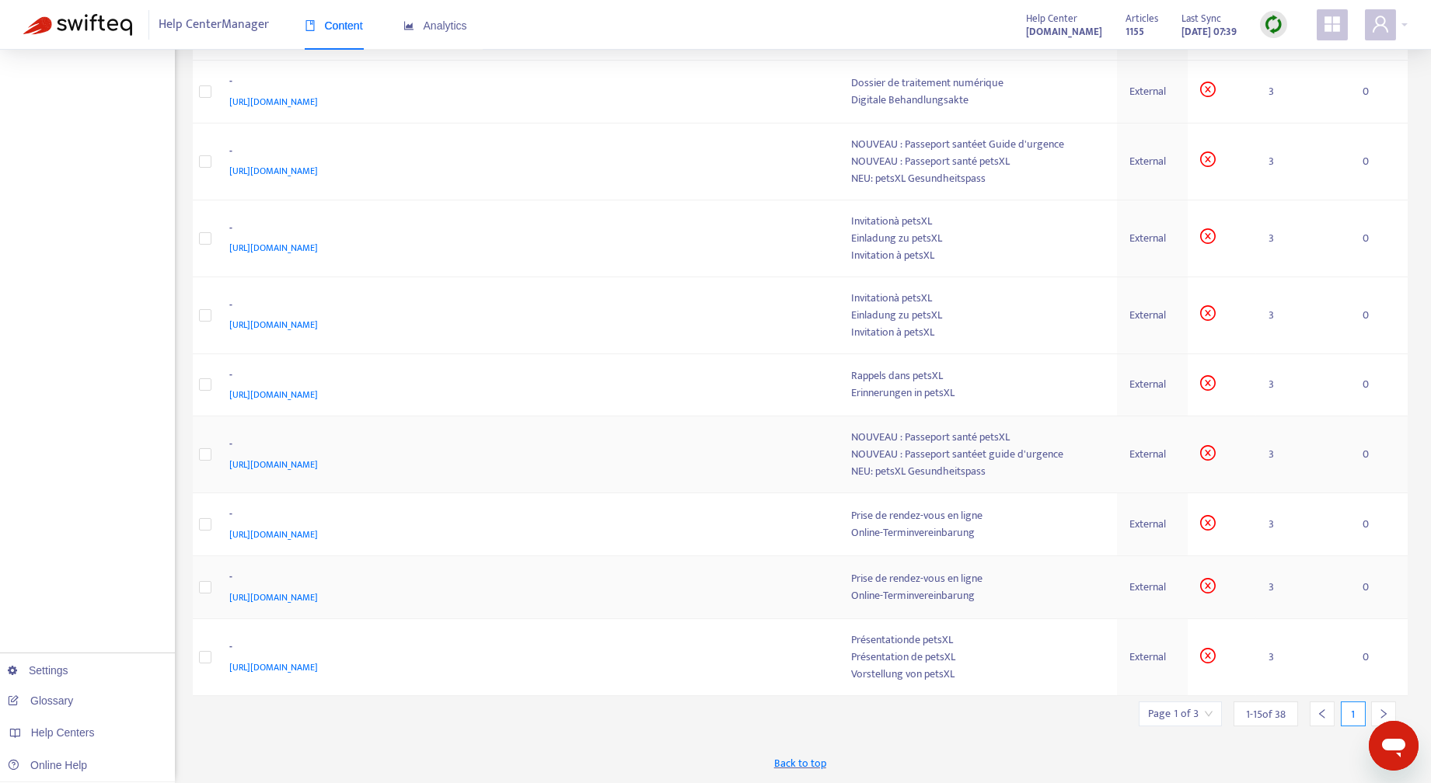
scroll to position [515, 0]
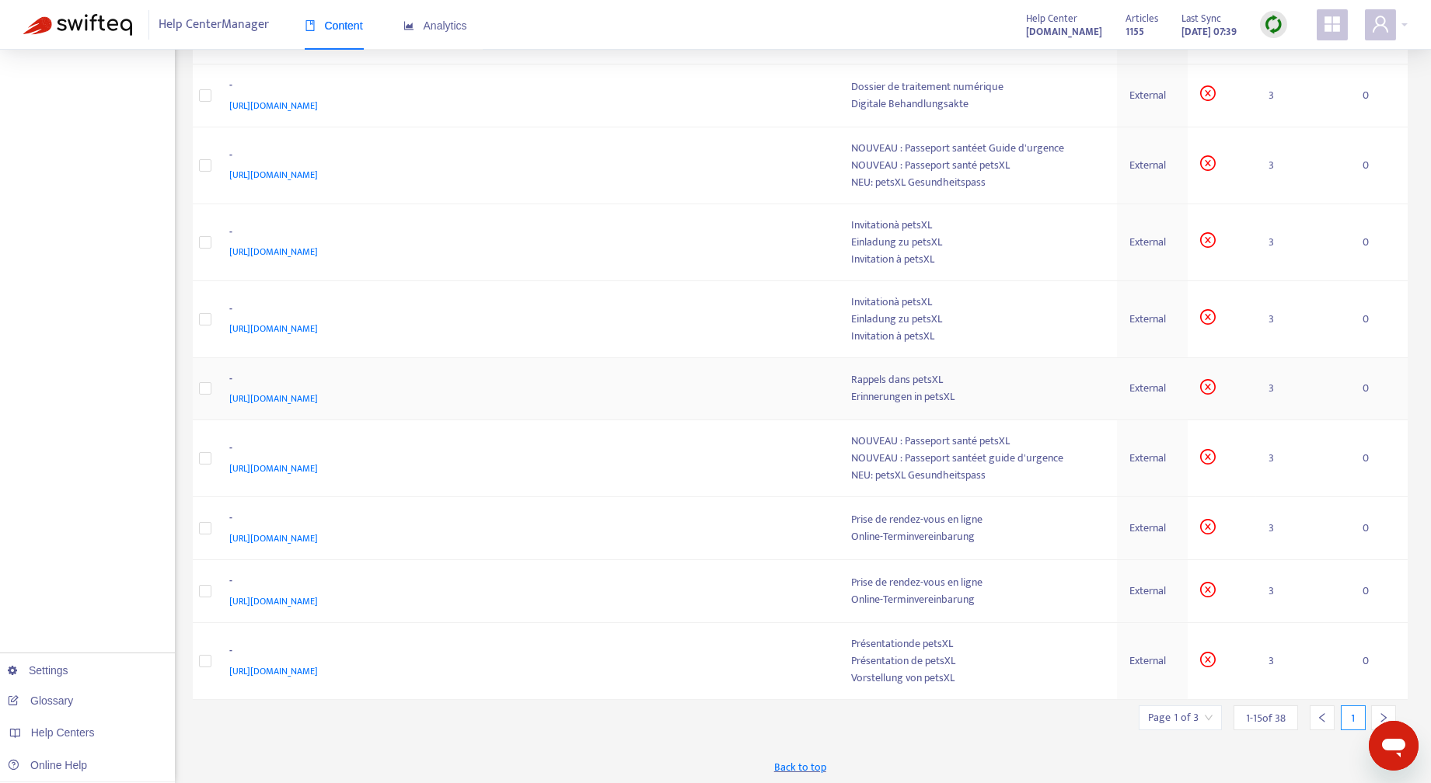
click at [319, 391] on span "[URL][DOMAIN_NAME]" at bounding box center [274, 399] width 89 height 16
drag, startPoint x: 392, startPoint y: 395, endPoint x: 324, endPoint y: 424, distance: 74.5
click at [324, 424] on td "- https://data.myvetsxl.com/ZendeskDocuments/Instagram%20petsXL%20Gesundheitspa…" at bounding box center [529, 458] width 622 height 77
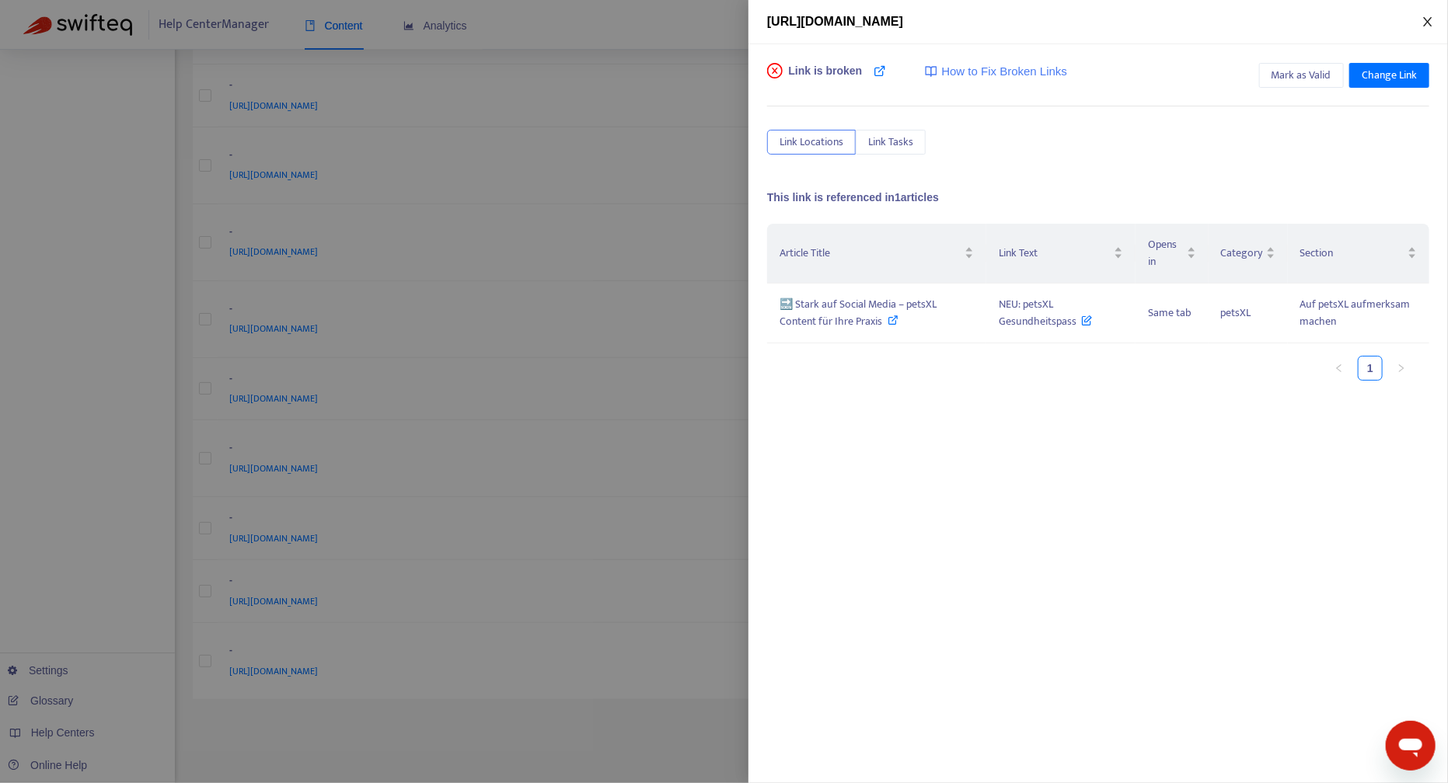
click at [1431, 16] on icon "close" at bounding box center [1427, 22] width 12 height 12
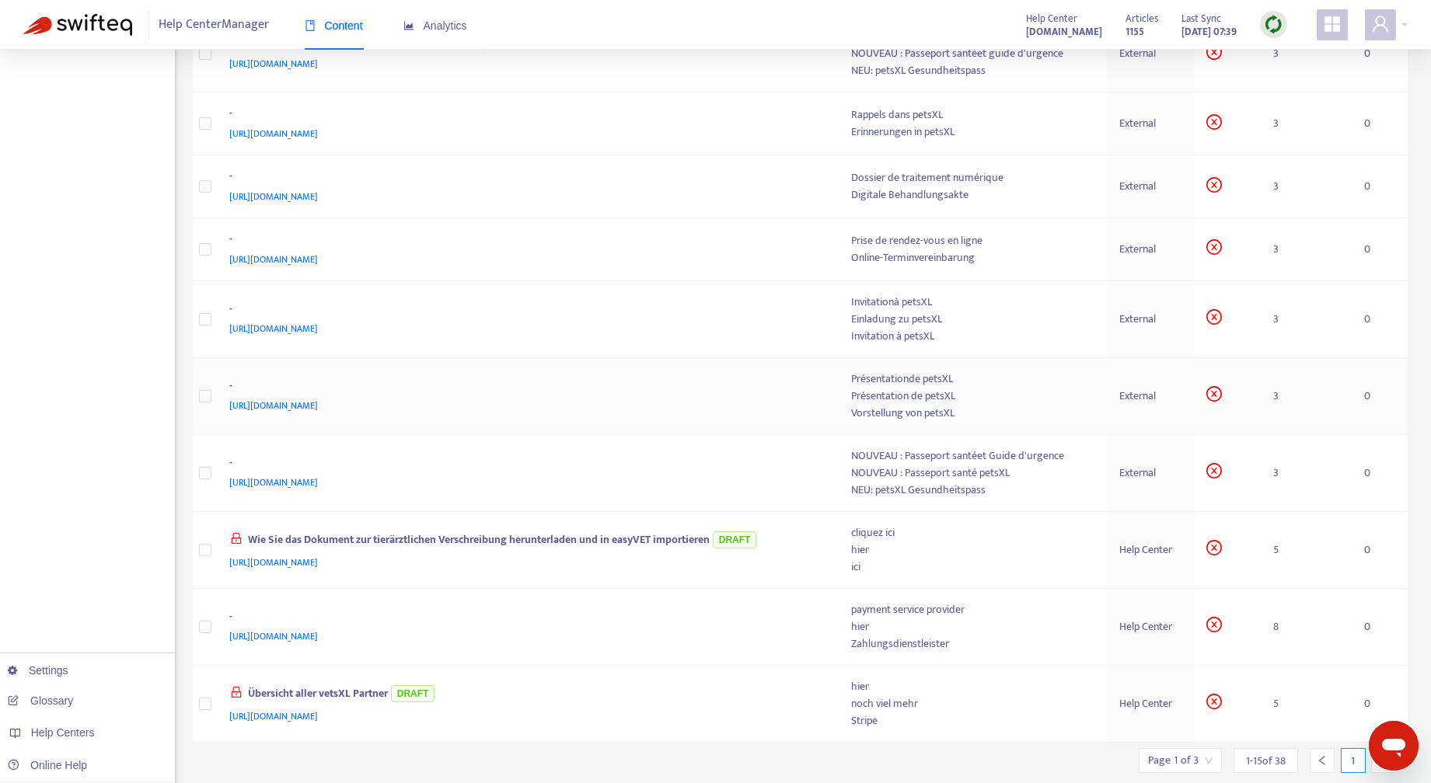
drag, startPoint x: 614, startPoint y: 399, endPoint x: 223, endPoint y: 416, distance: 391.2
click at [223, 416] on td "- https://data.myvetsxl.com/ZendeskDocuments/facebook%20Vorstellung%20von%20pet…" at bounding box center [529, 396] width 622 height 77
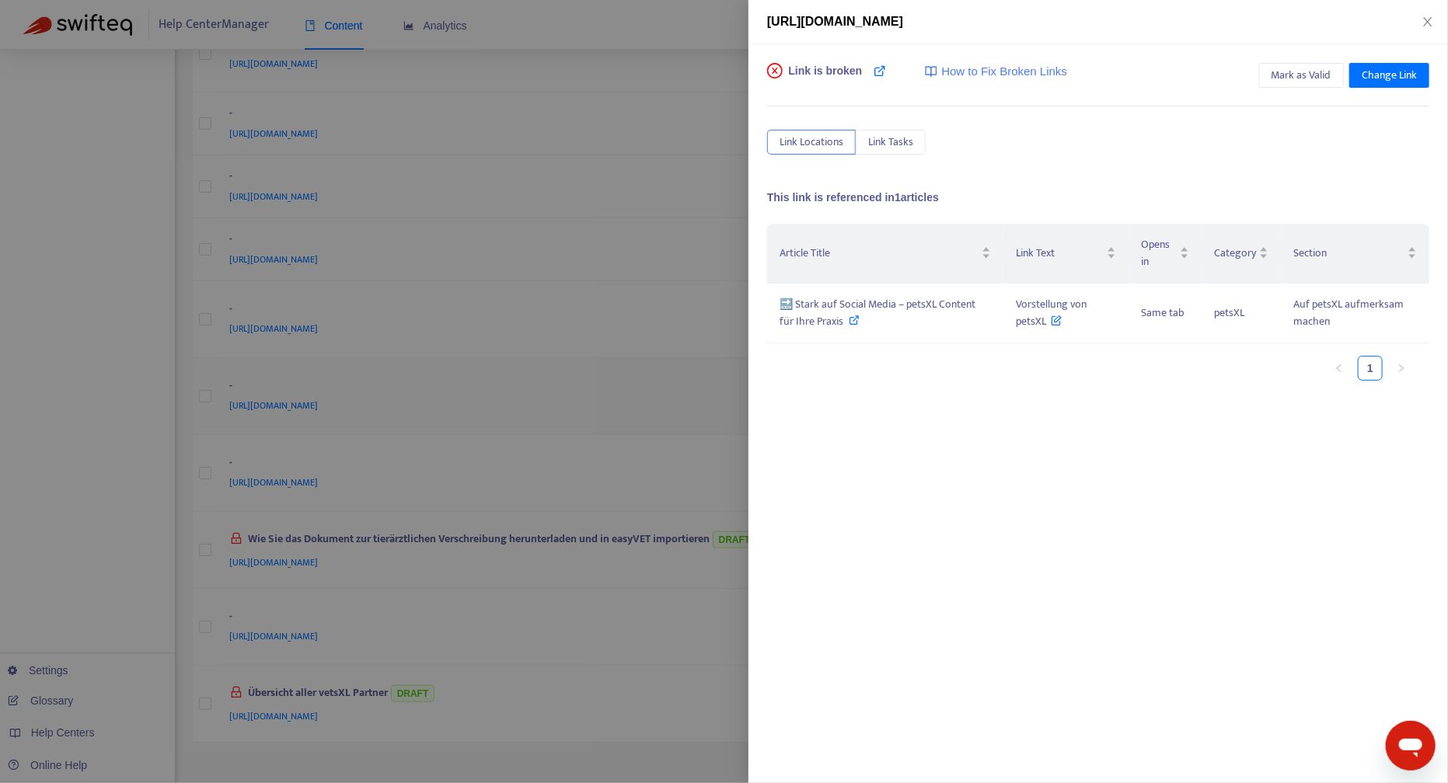
copy span "[URL][DOMAIN_NAME]"
click at [1427, 16] on icon "close" at bounding box center [1427, 22] width 12 height 12
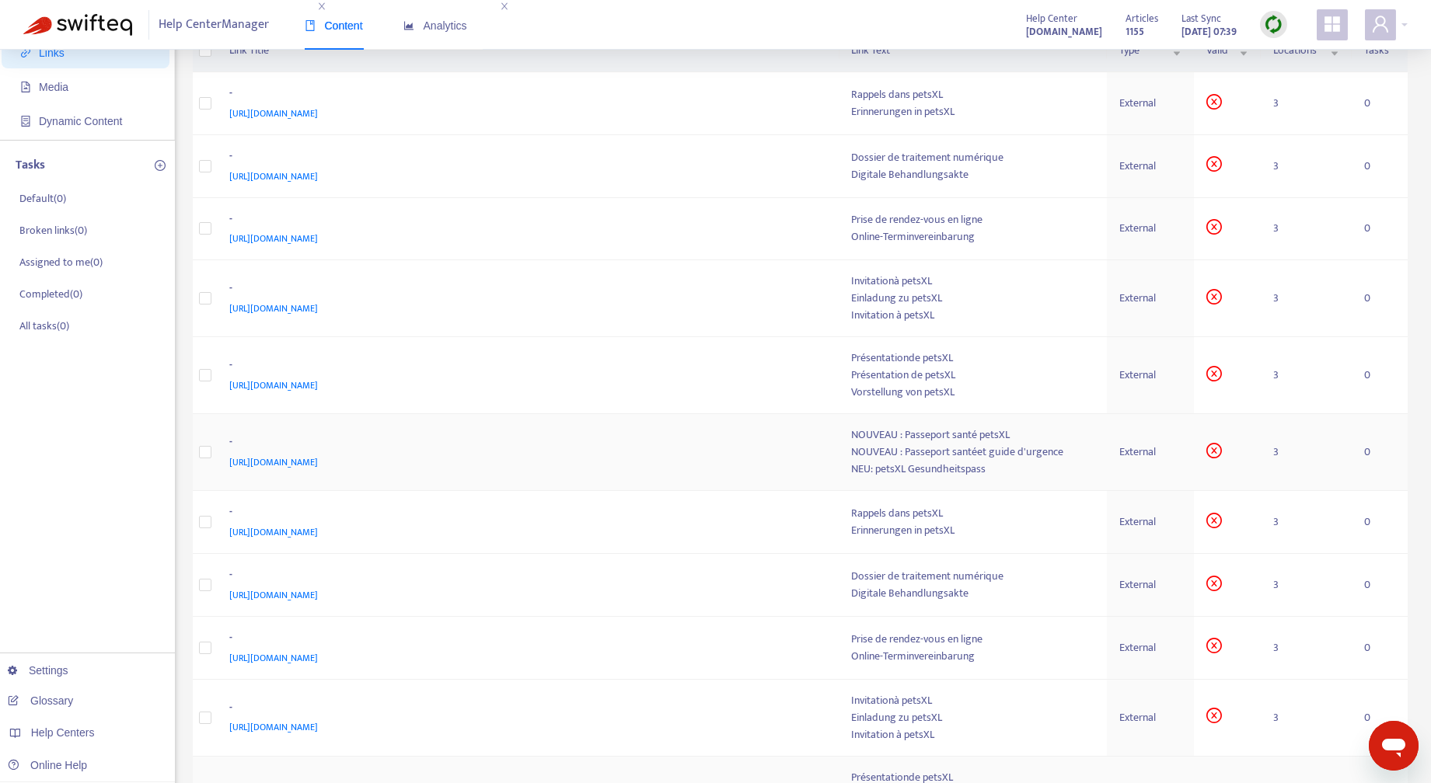
scroll to position [557, 0]
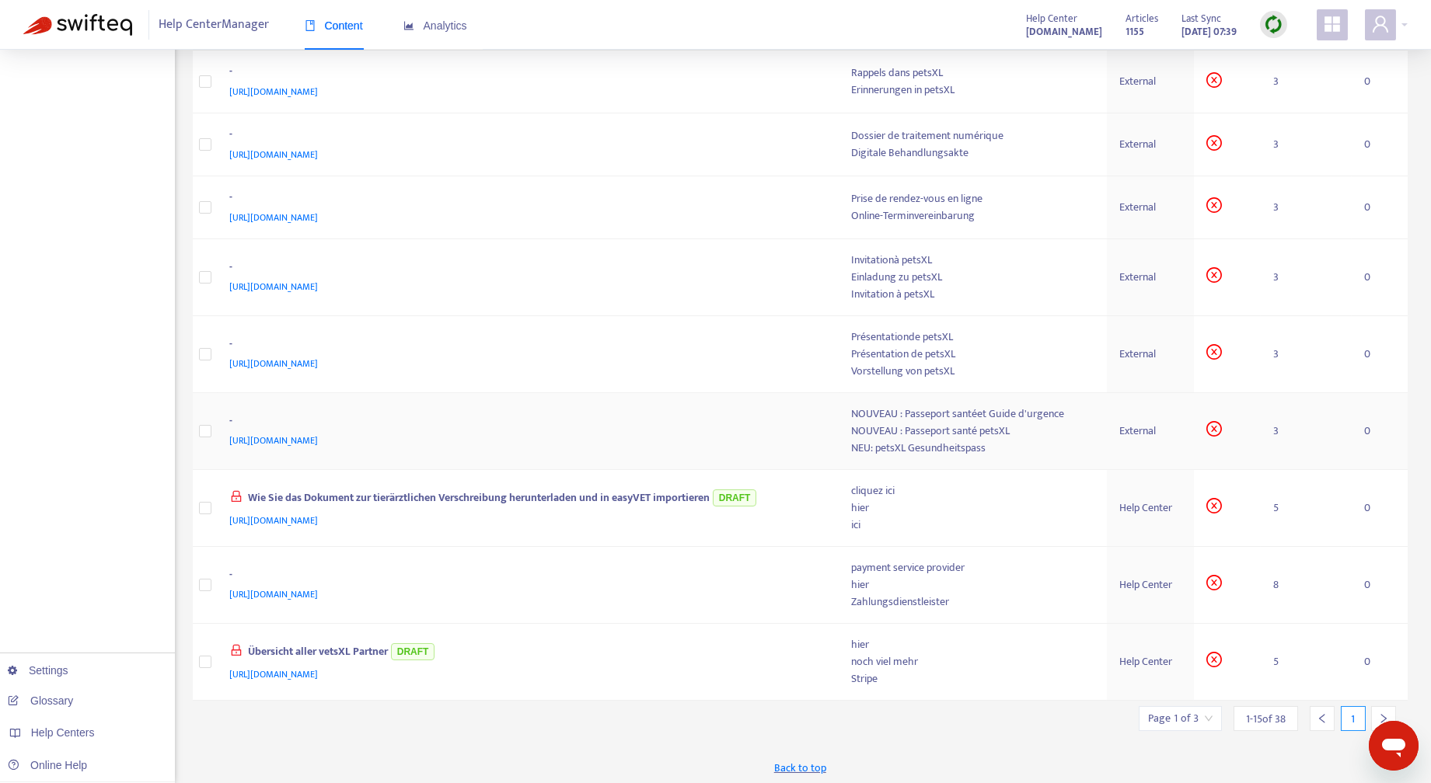
click at [319, 440] on span "[URL][DOMAIN_NAME]" at bounding box center [274, 441] width 89 height 16
click at [1161, 418] on td "External" at bounding box center [1150, 431] width 88 height 77
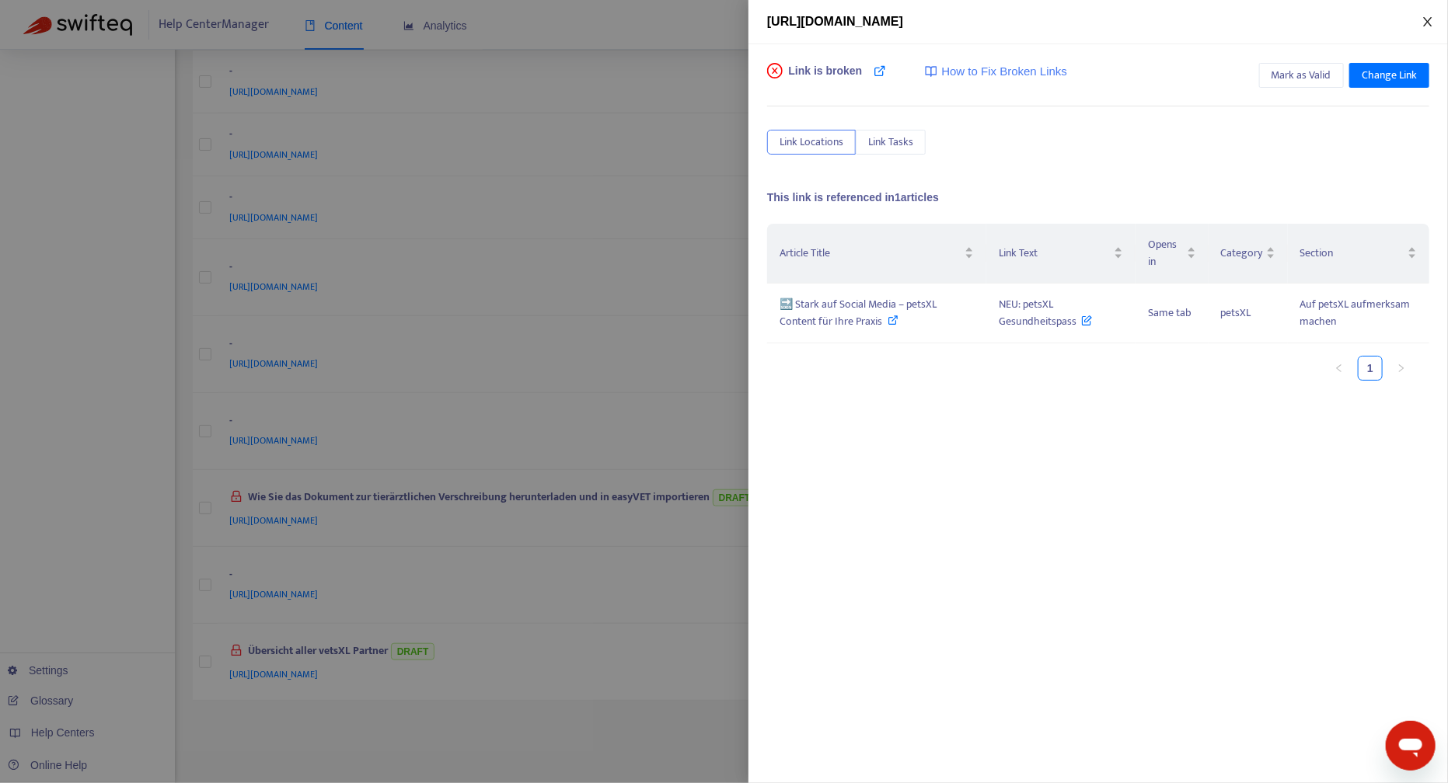
click at [1426, 19] on icon "close" at bounding box center [1427, 21] width 9 height 9
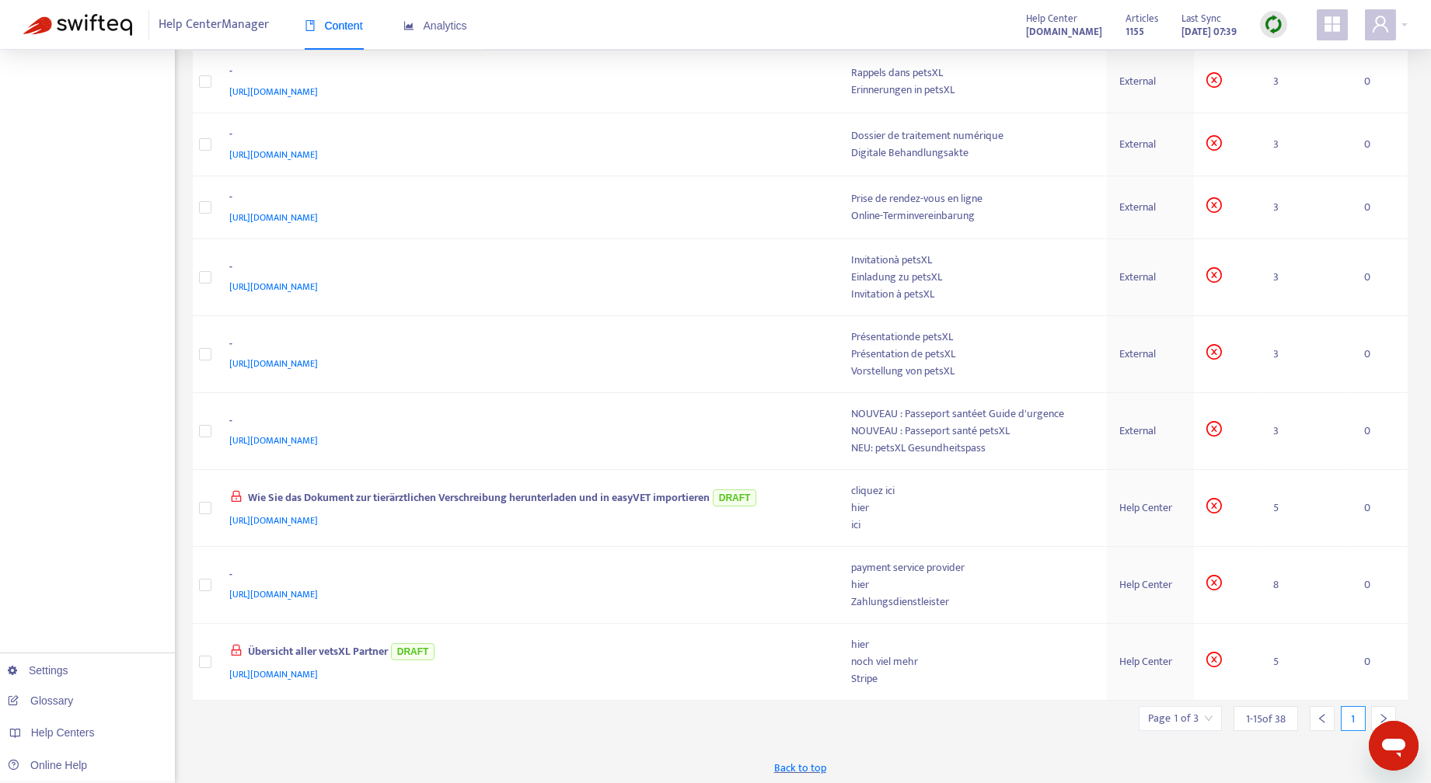
click at [1322, 721] on div at bounding box center [1321, 718] width 25 height 25
click at [1319, 714] on icon "left" at bounding box center [1321, 718] width 5 height 9
click at [1327, 714] on div at bounding box center [1321, 718] width 25 height 25
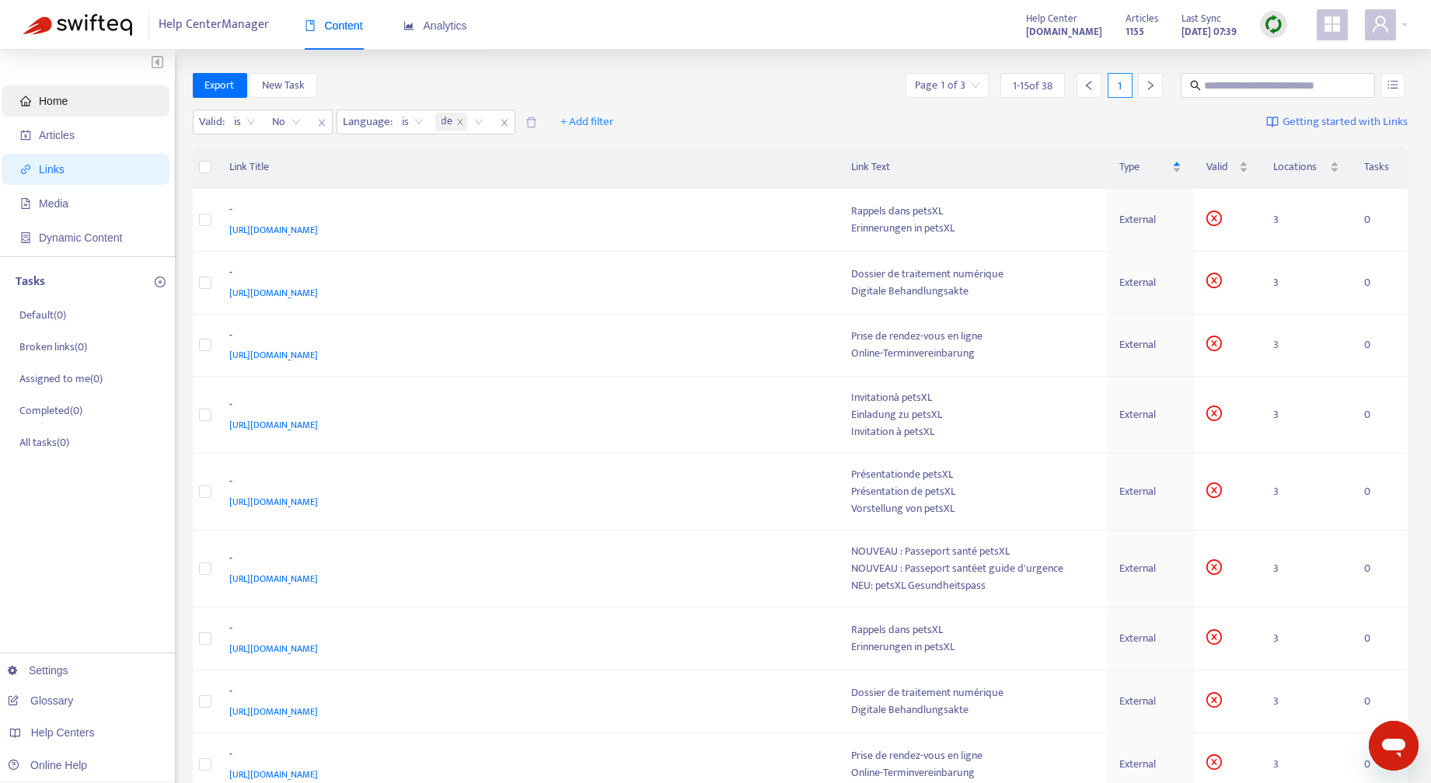
click at [80, 99] on span "Home" at bounding box center [88, 100] width 137 height 31
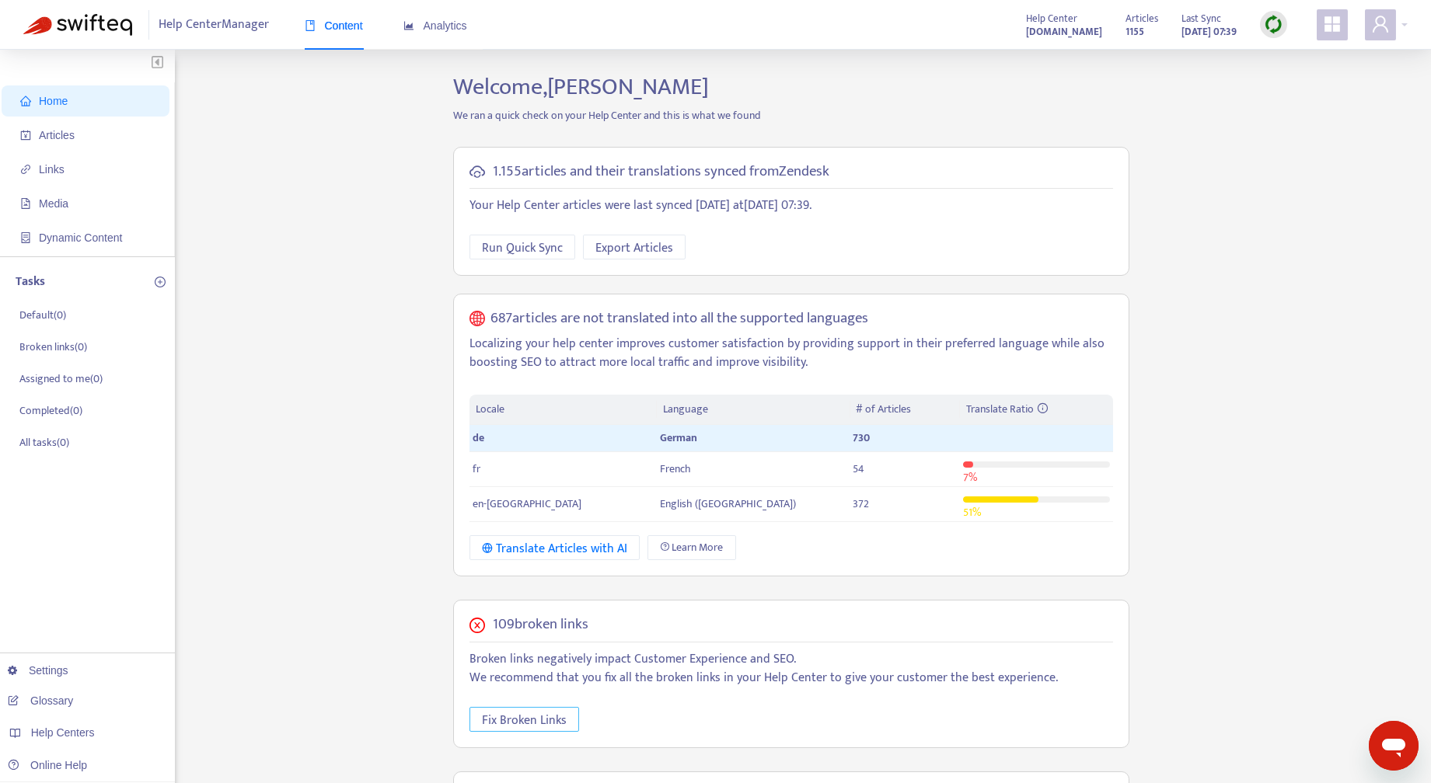
click at [536, 711] on span "Fix Broken Links" at bounding box center [524, 720] width 85 height 19
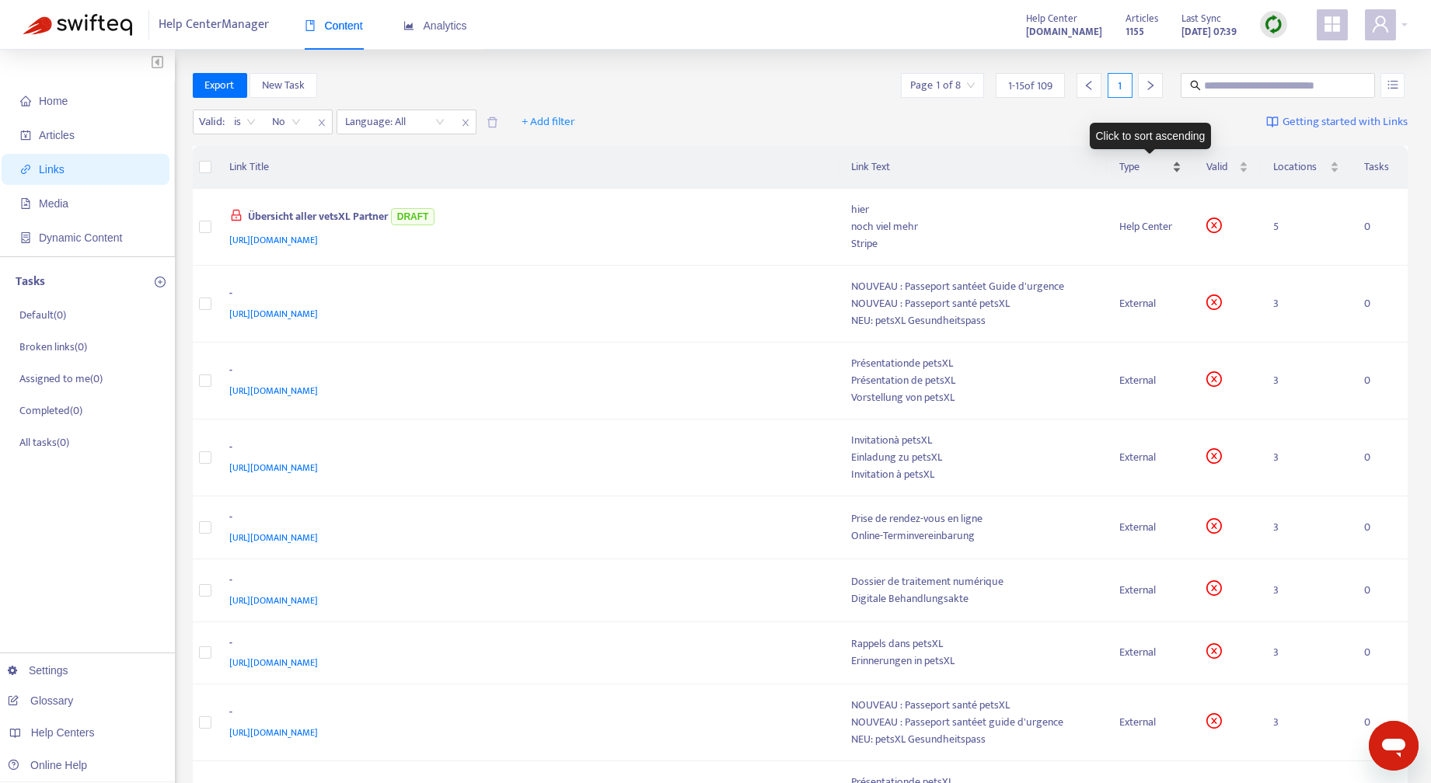
click at [1132, 163] on span "Type" at bounding box center [1144, 167] width 51 height 17
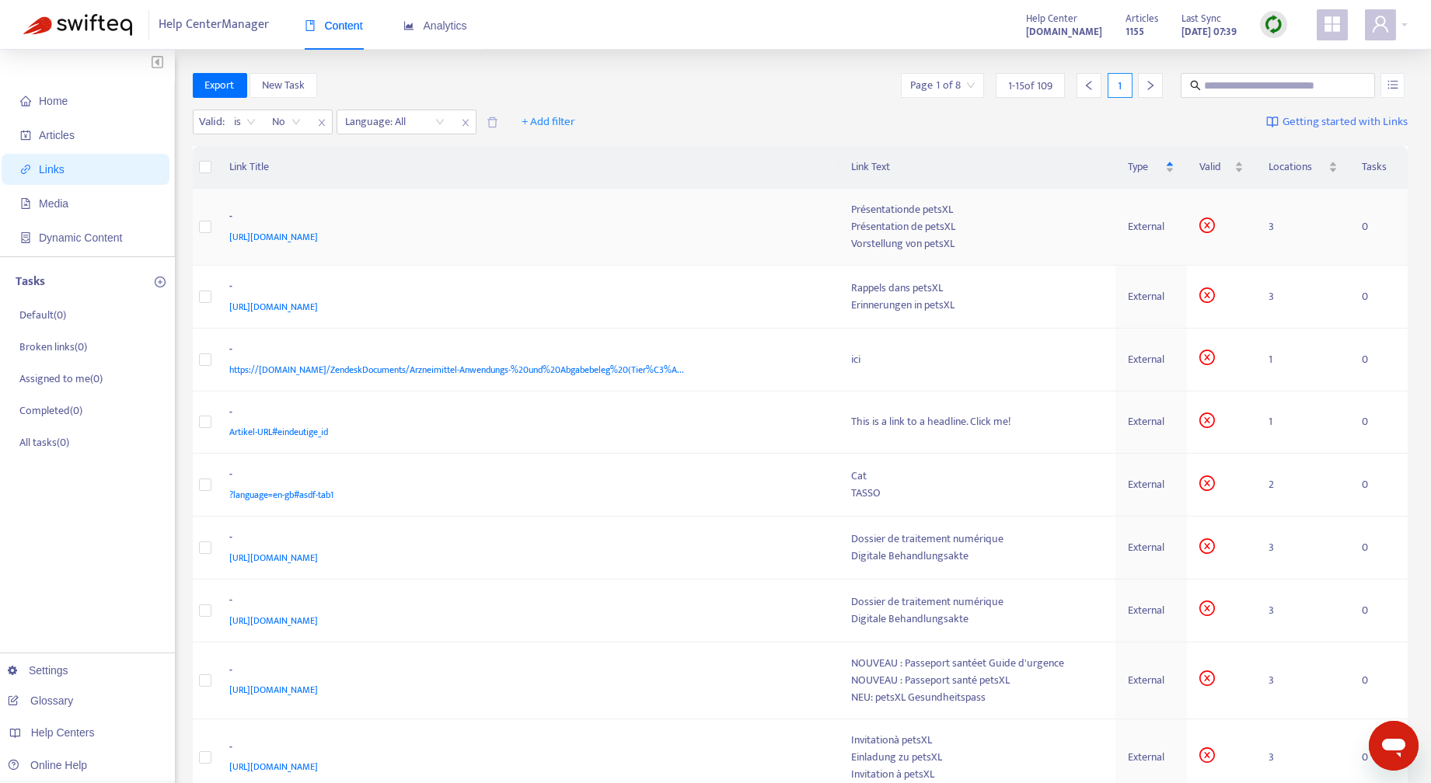
click at [1165, 226] on div "External" at bounding box center [1150, 226] width 47 height 17
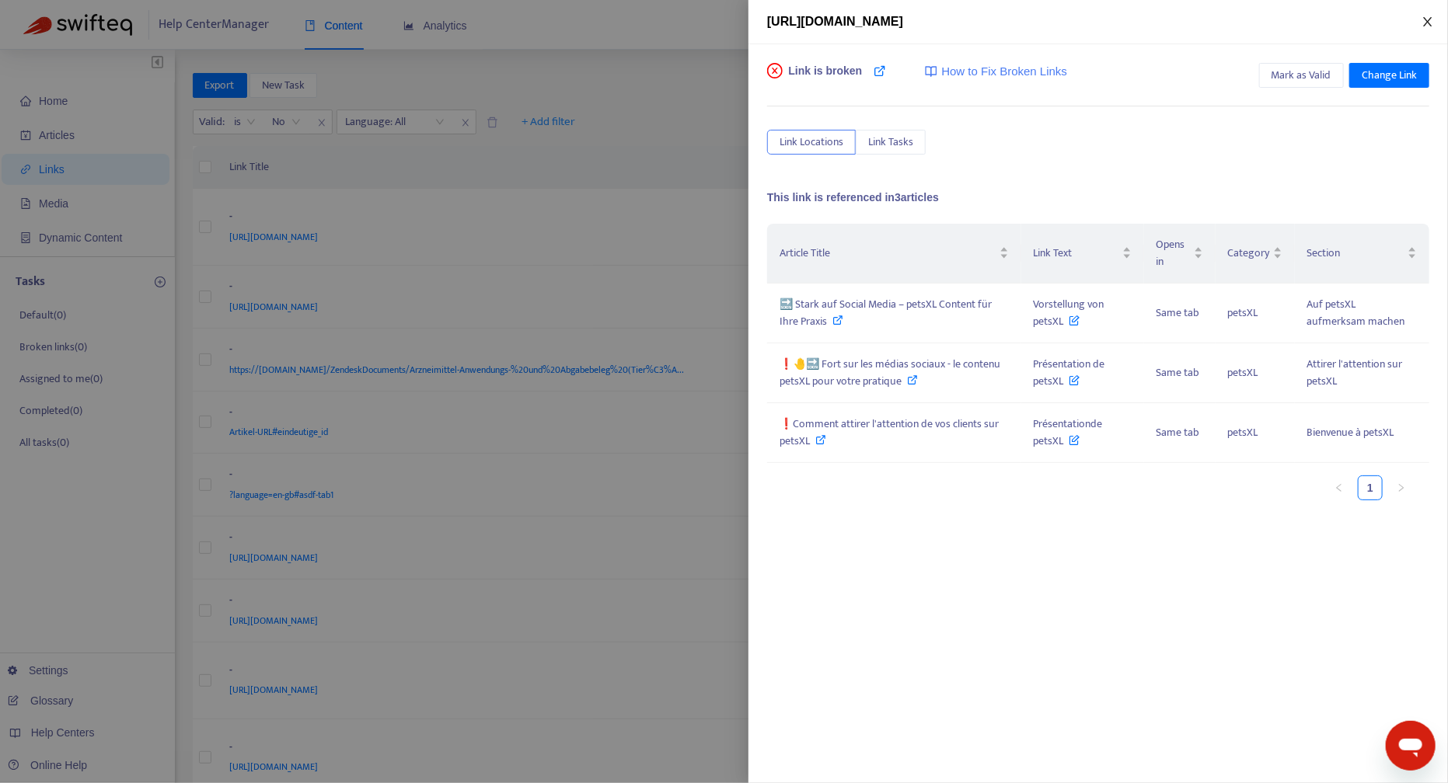
click at [1431, 21] on icon "close" at bounding box center [1427, 22] width 12 height 12
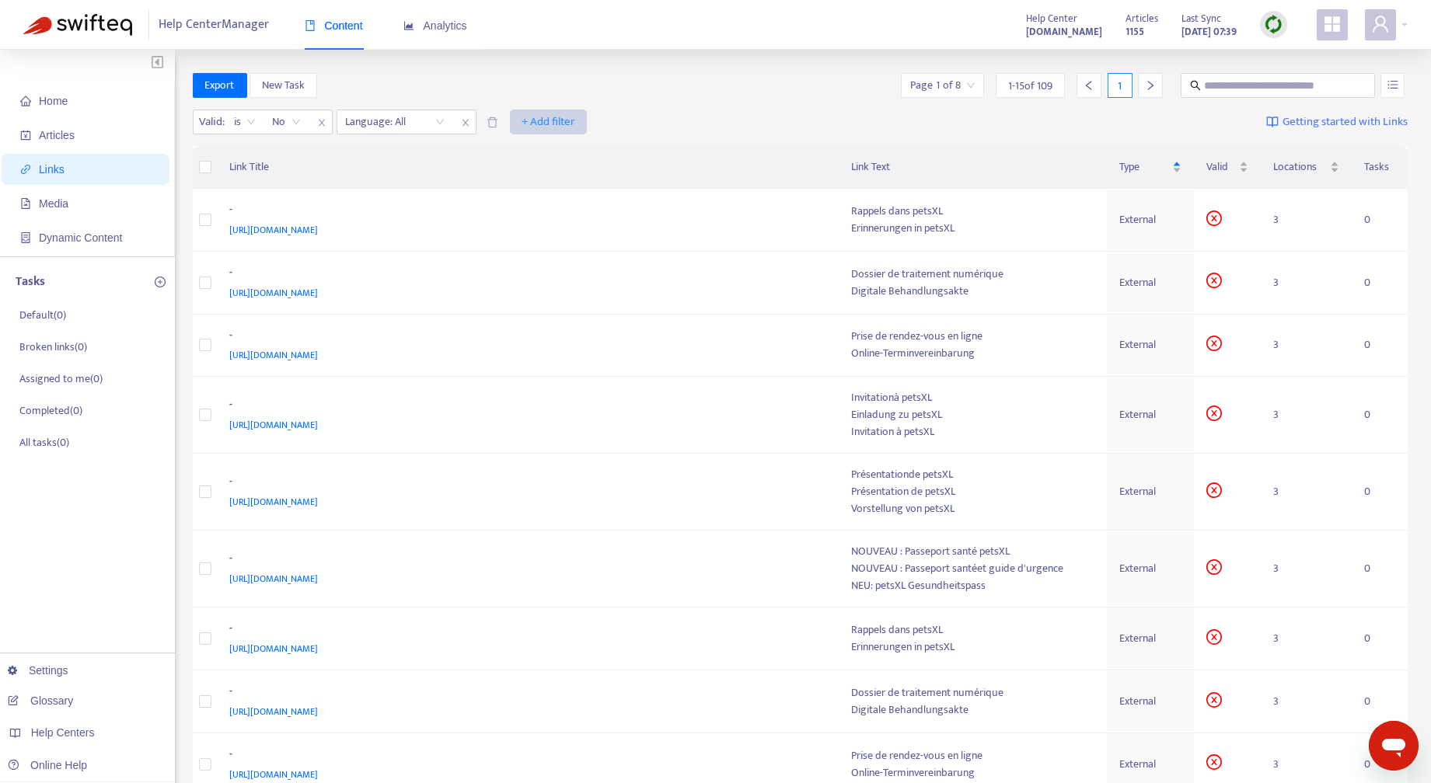
click at [566, 120] on span "+ Add filter" at bounding box center [548, 122] width 54 height 19
click at [542, 221] on span "Draft" at bounding box center [548, 227] width 53 height 17
click at [581, 116] on input "search" at bounding box center [539, 121] width 99 height 23
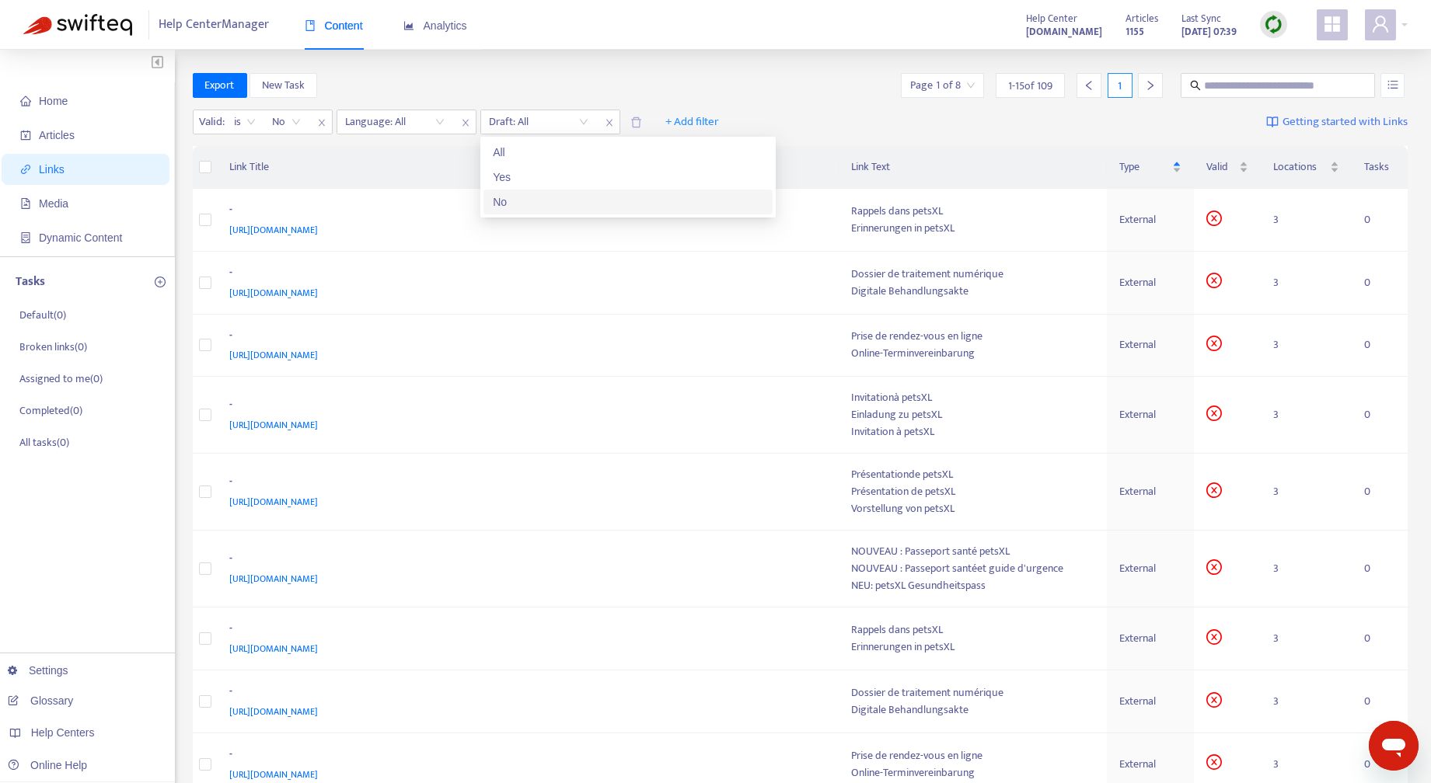
click at [531, 207] on div "No" at bounding box center [628, 201] width 270 height 17
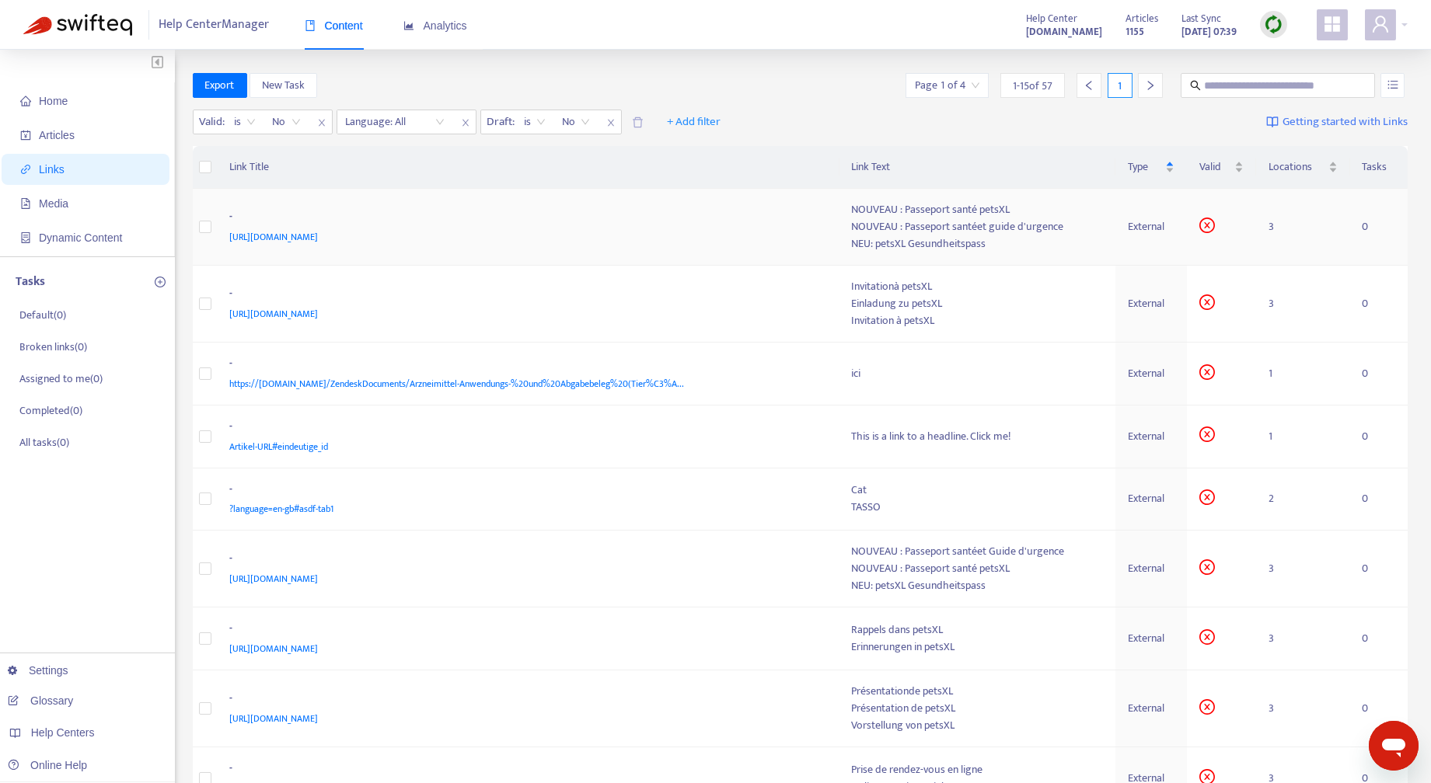
click at [1135, 226] on div "External" at bounding box center [1150, 226] width 47 height 17
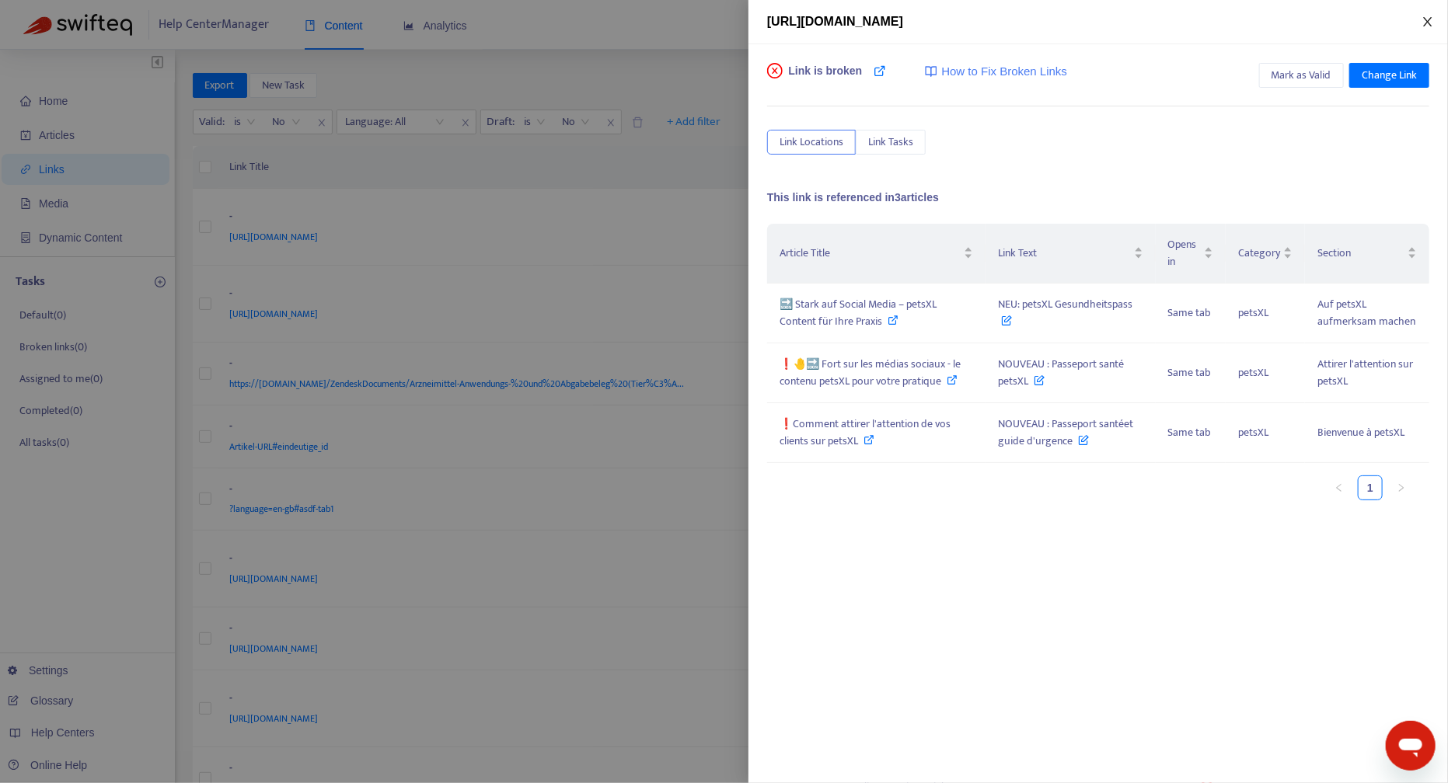
click at [1427, 22] on icon "close" at bounding box center [1427, 21] width 9 height 9
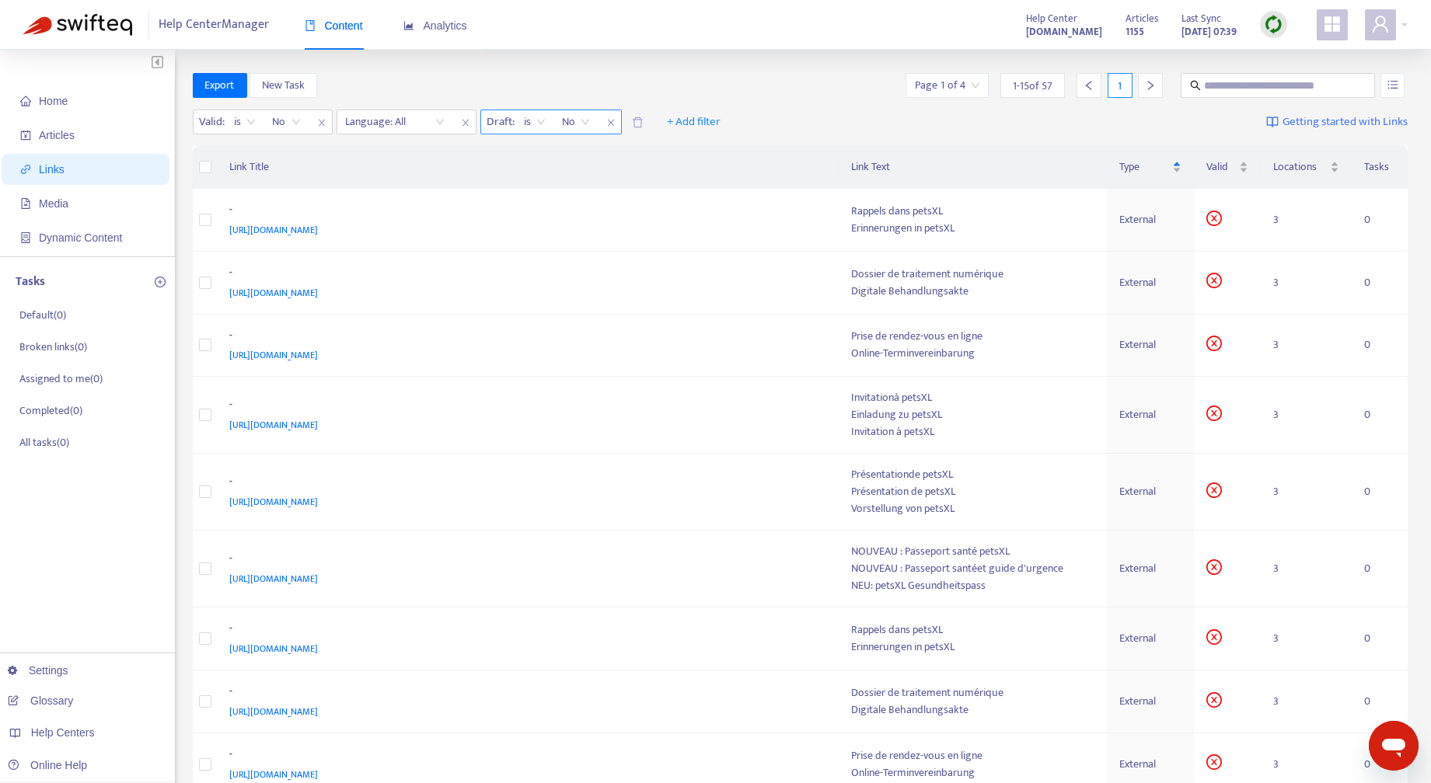
click at [540, 117] on span "is" at bounding box center [534, 121] width 21 height 23
click at [541, 119] on span "is" at bounding box center [534, 121] width 21 height 23
click at [556, 175] on div "is not" at bounding box center [663, 177] width 270 height 17
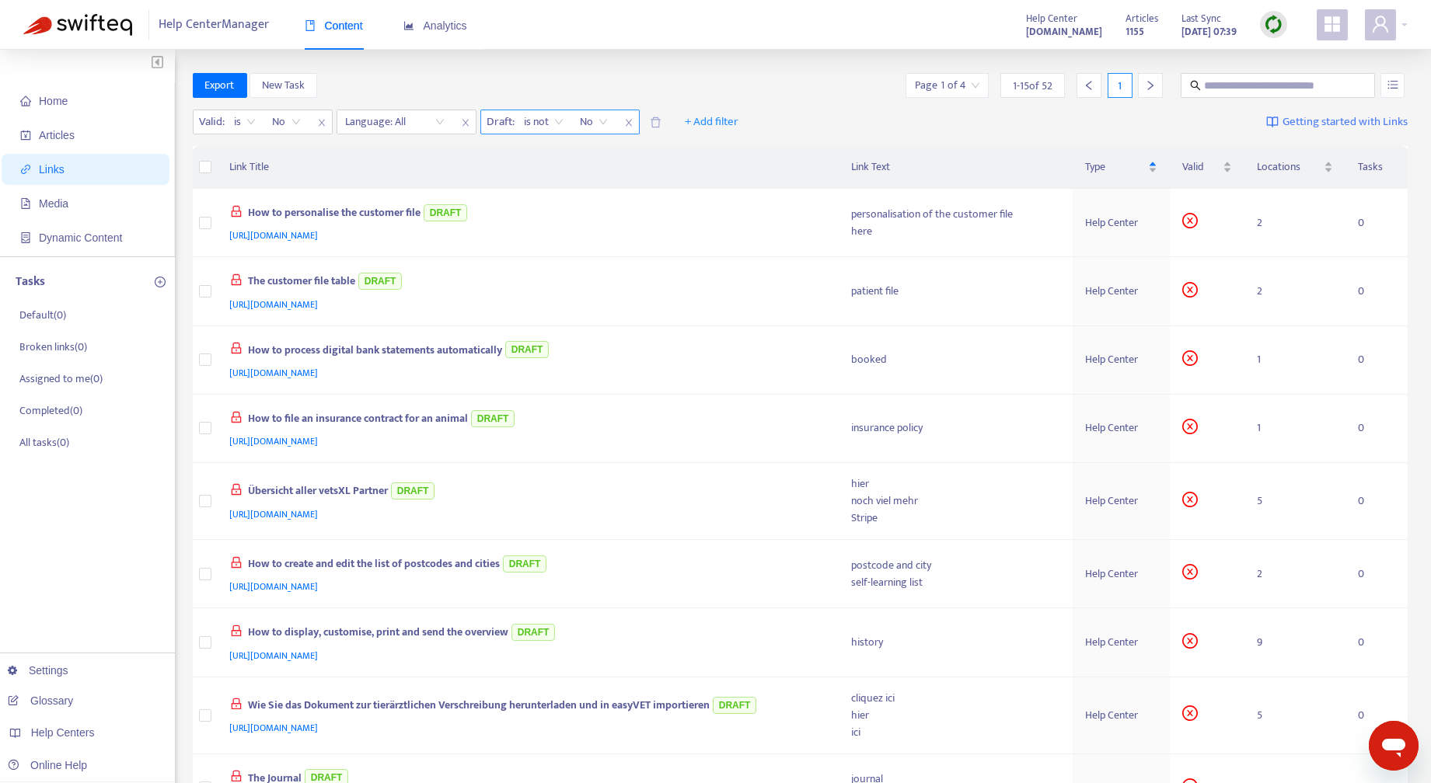
click at [603, 120] on span "No" at bounding box center [593, 121] width 27 height 23
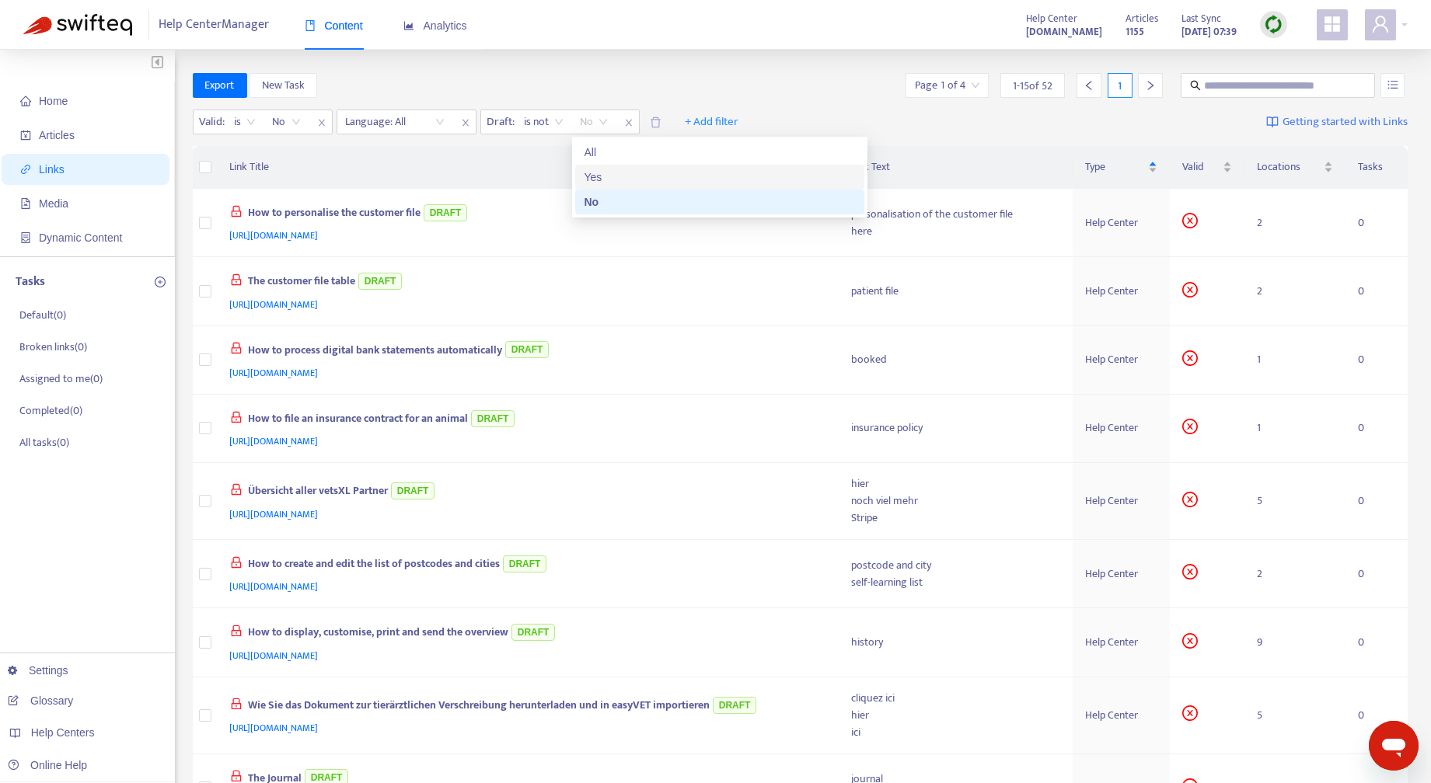
click at [608, 177] on div "Yes" at bounding box center [719, 177] width 270 height 17
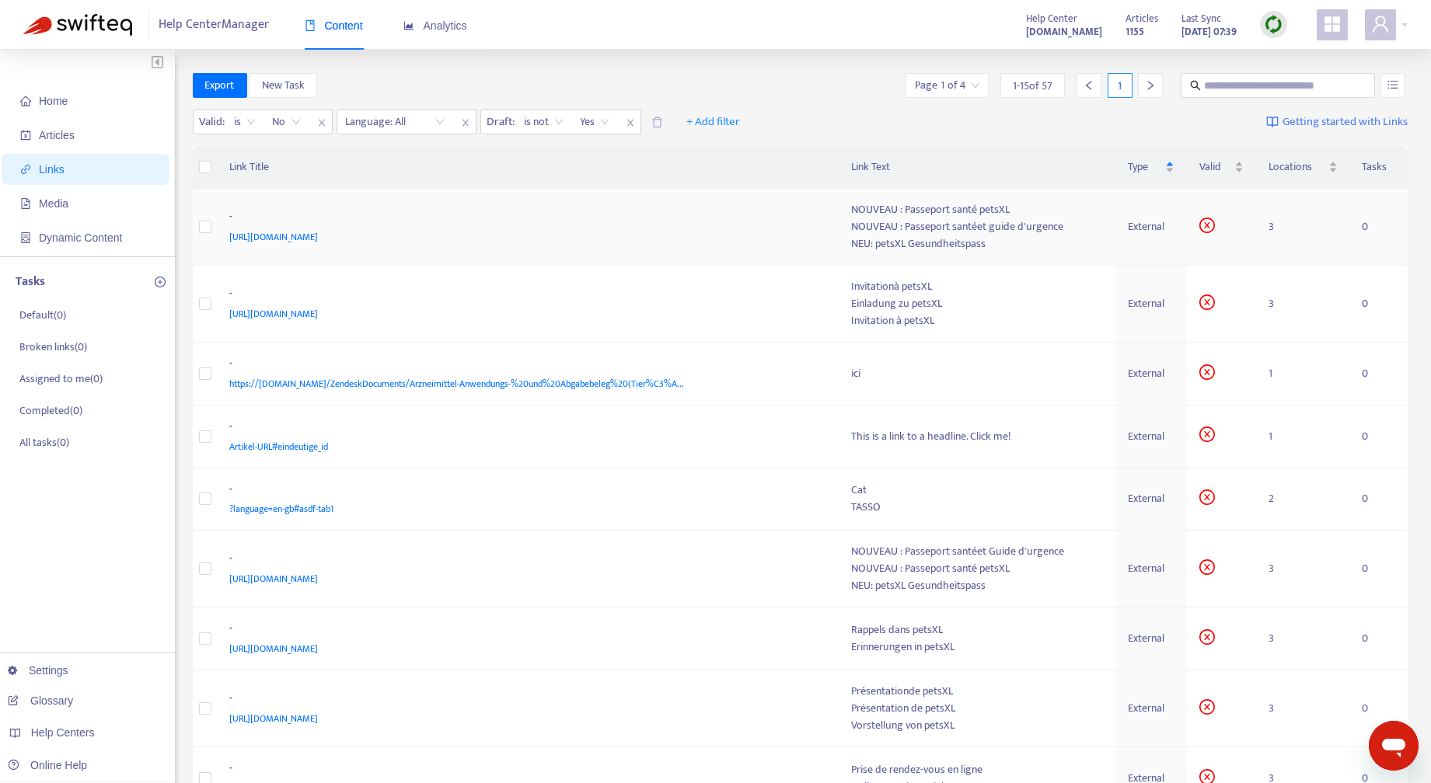
click at [1074, 226] on div "NOUVEAU : Passeport santéet guide d'urgence" at bounding box center [978, 226] width 252 height 17
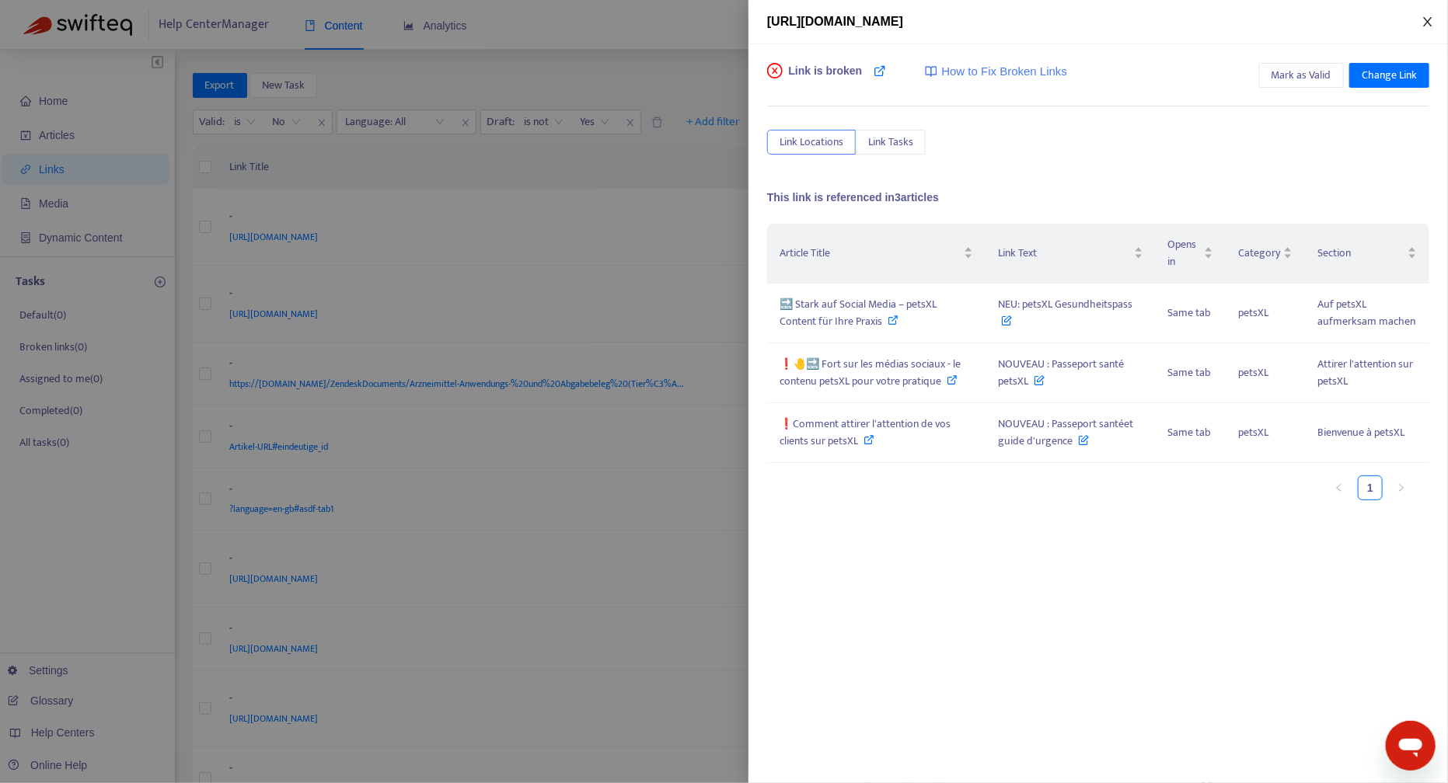
click at [1429, 23] on icon "close" at bounding box center [1427, 21] width 9 height 9
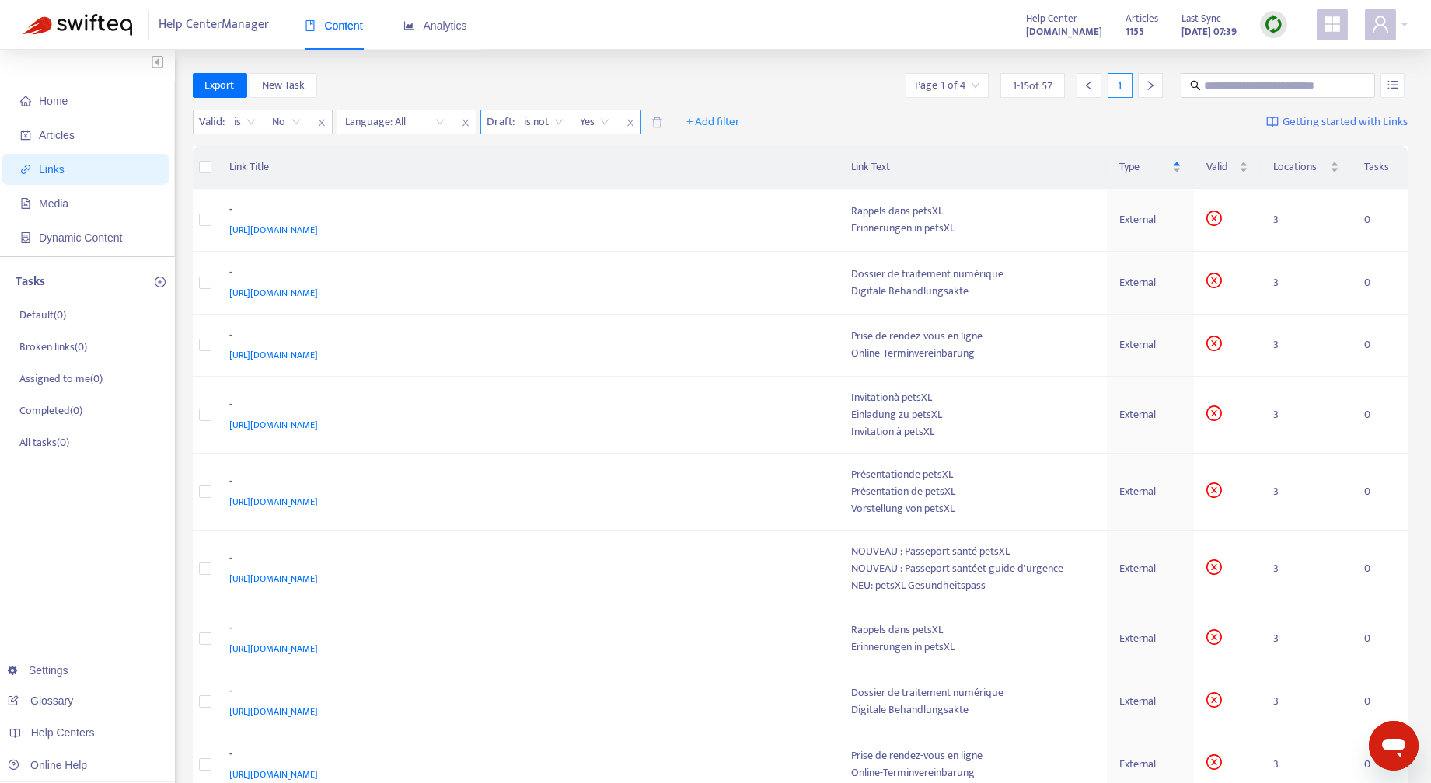
click at [559, 123] on span "is not" at bounding box center [543, 121] width 39 height 23
click at [535, 148] on div "is" at bounding box center [663, 152] width 270 height 17
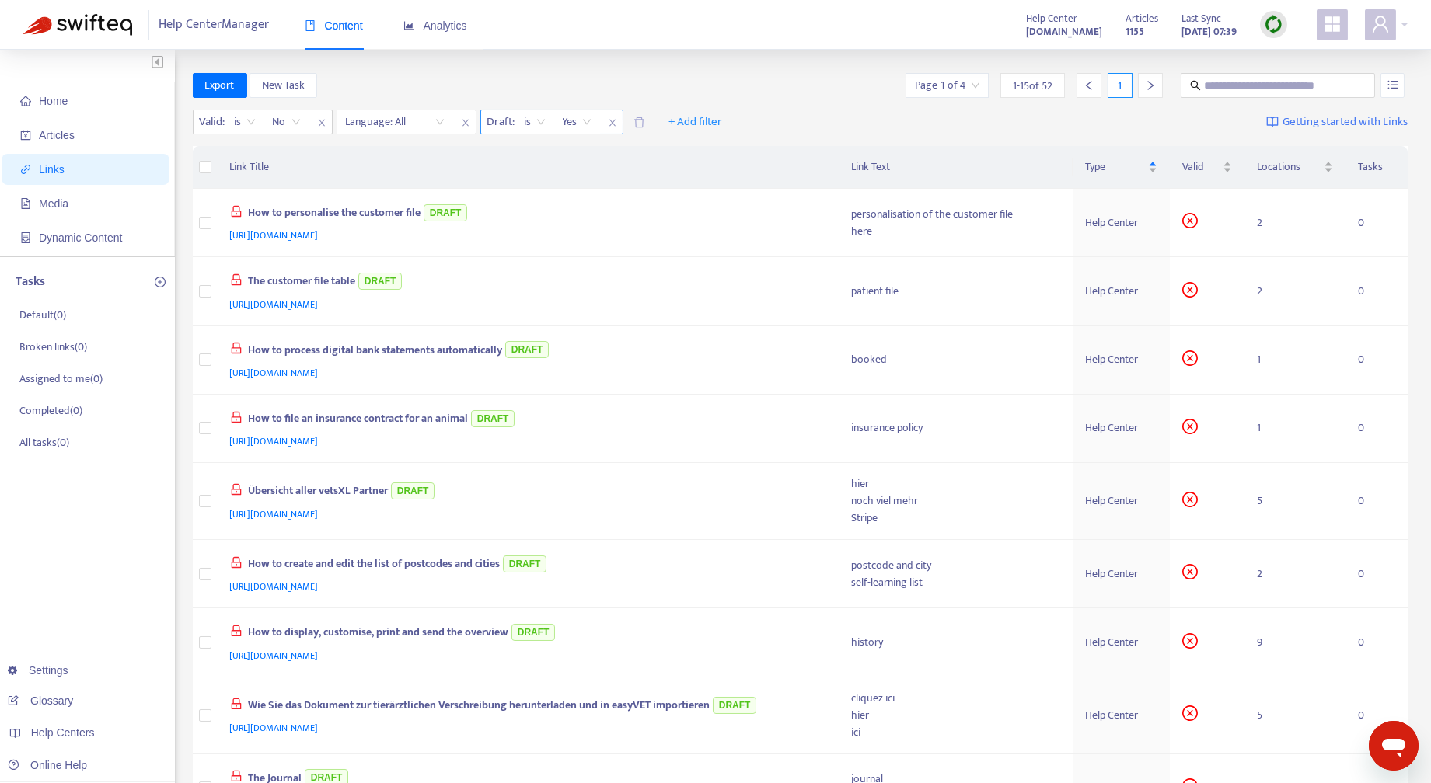
click at [587, 119] on span "Yes" at bounding box center [577, 121] width 29 height 23
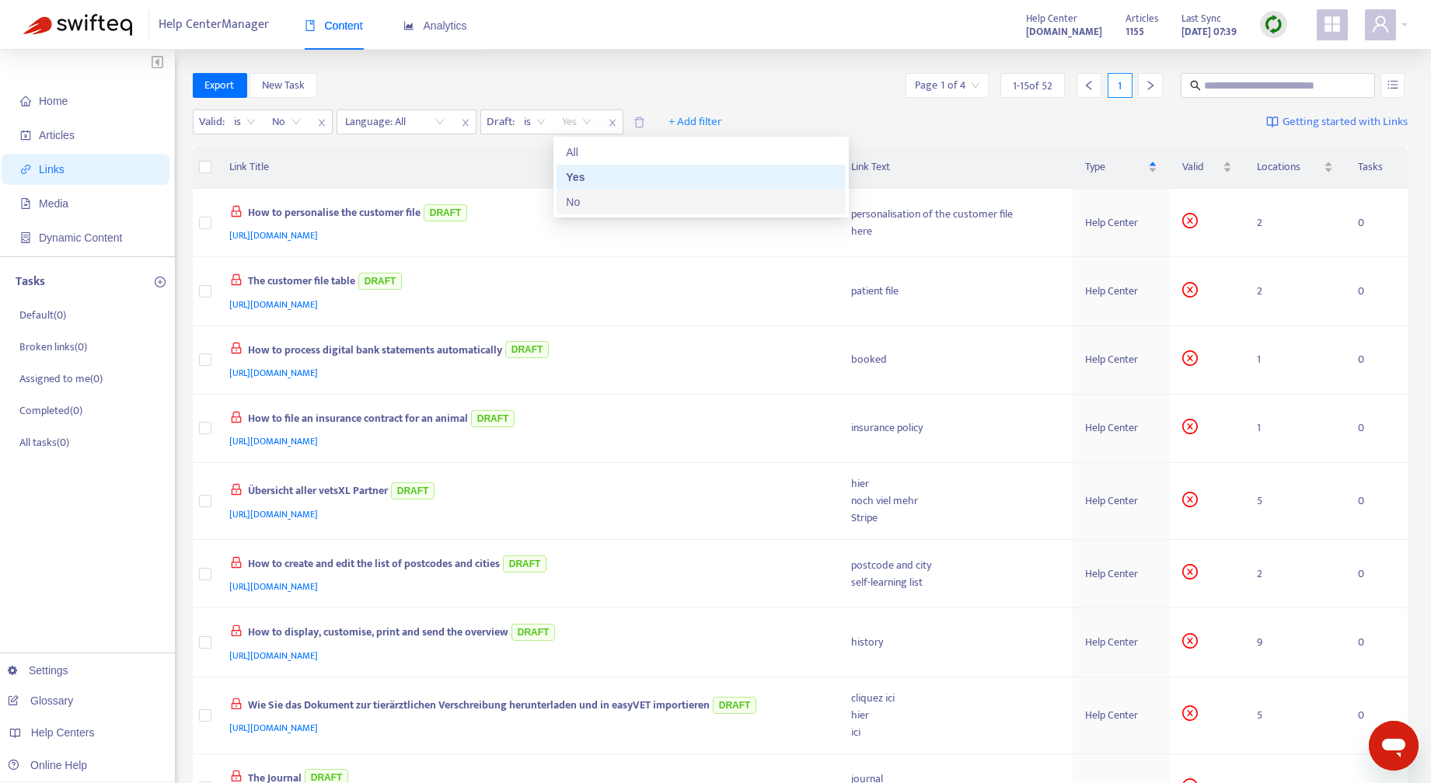
click at [588, 207] on div "No" at bounding box center [701, 201] width 270 height 17
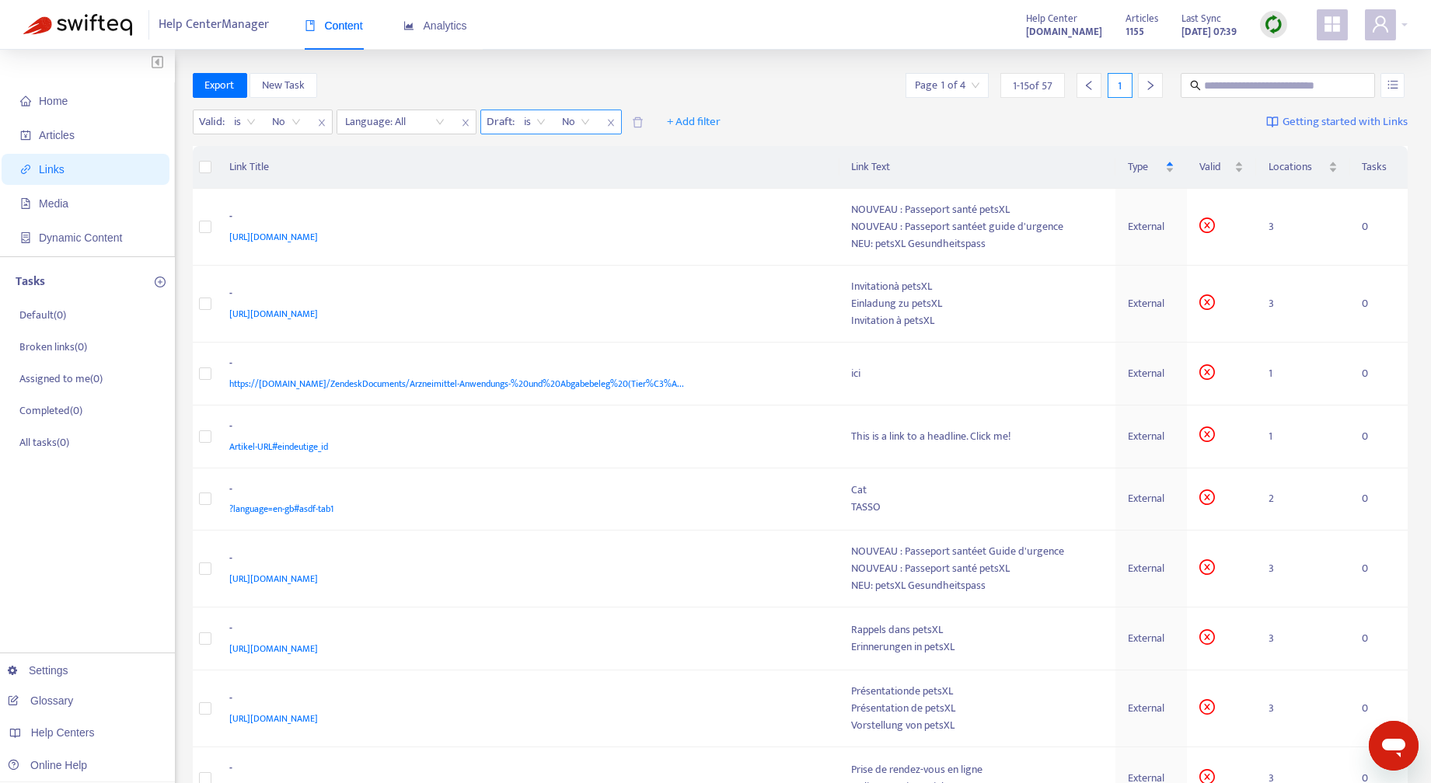
click at [540, 124] on span "is" at bounding box center [534, 121] width 21 height 23
drag, startPoint x: 548, startPoint y: 183, endPoint x: 562, endPoint y: 165, distance: 22.7
click at [548, 182] on div "is not" at bounding box center [663, 177] width 270 height 17
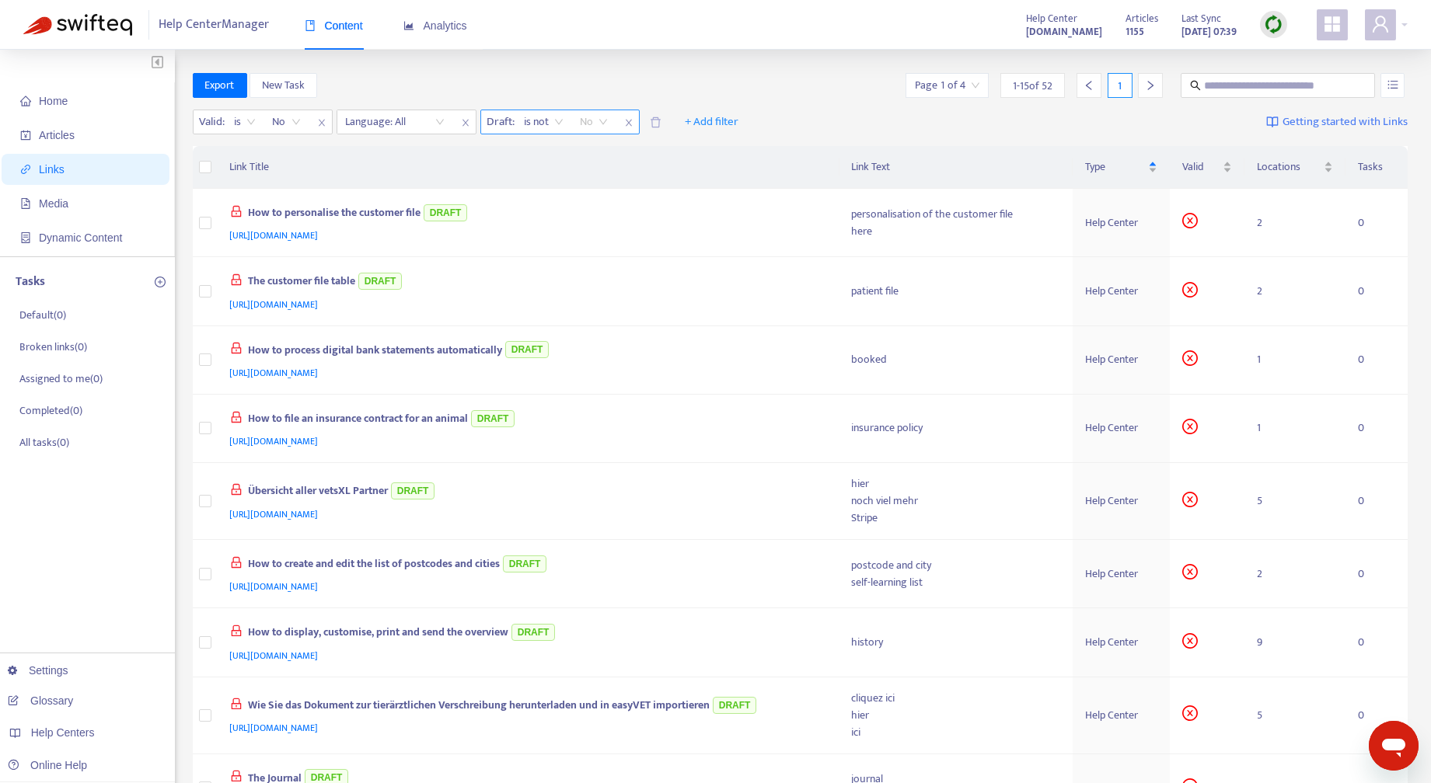
click at [602, 120] on span "No" at bounding box center [593, 121] width 27 height 23
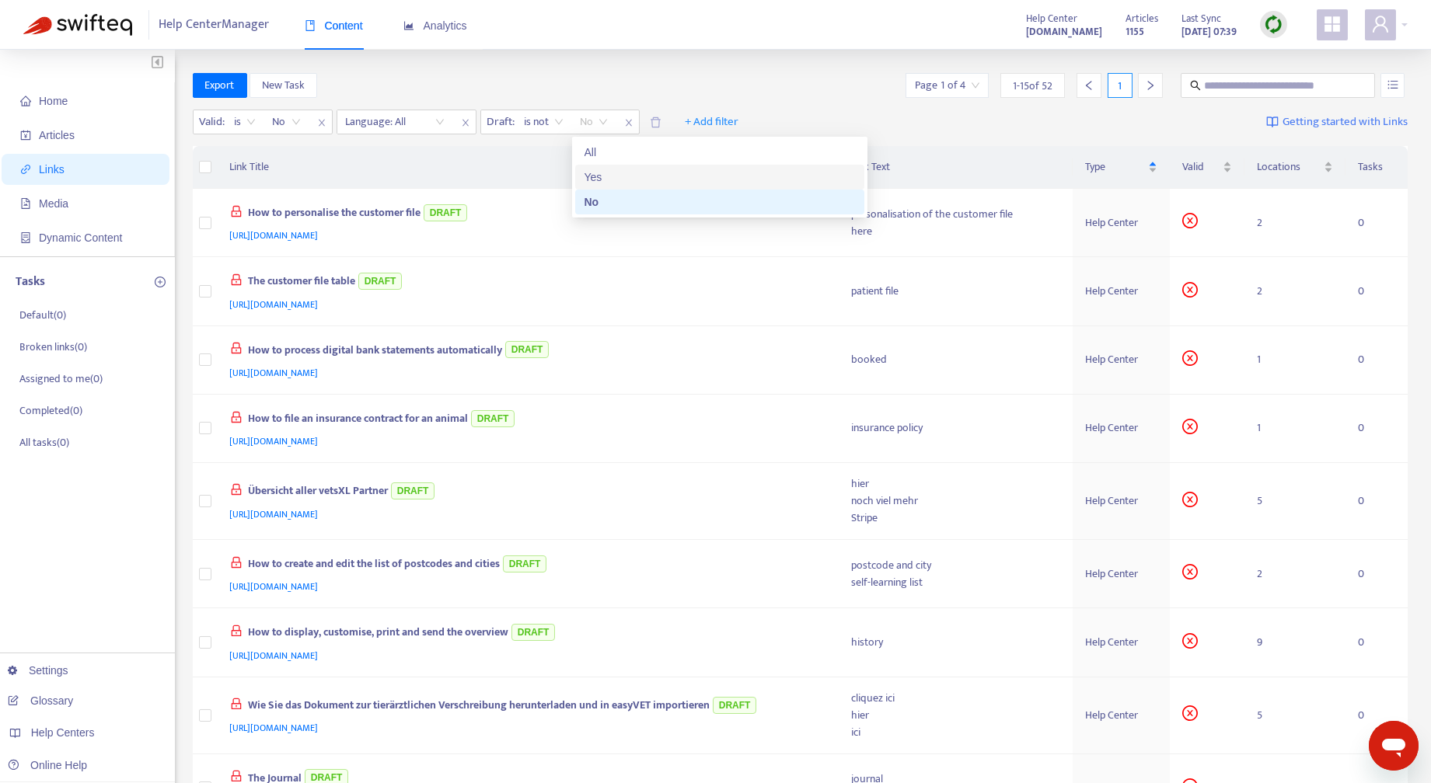
click at [602, 176] on div "Yes" at bounding box center [719, 177] width 270 height 17
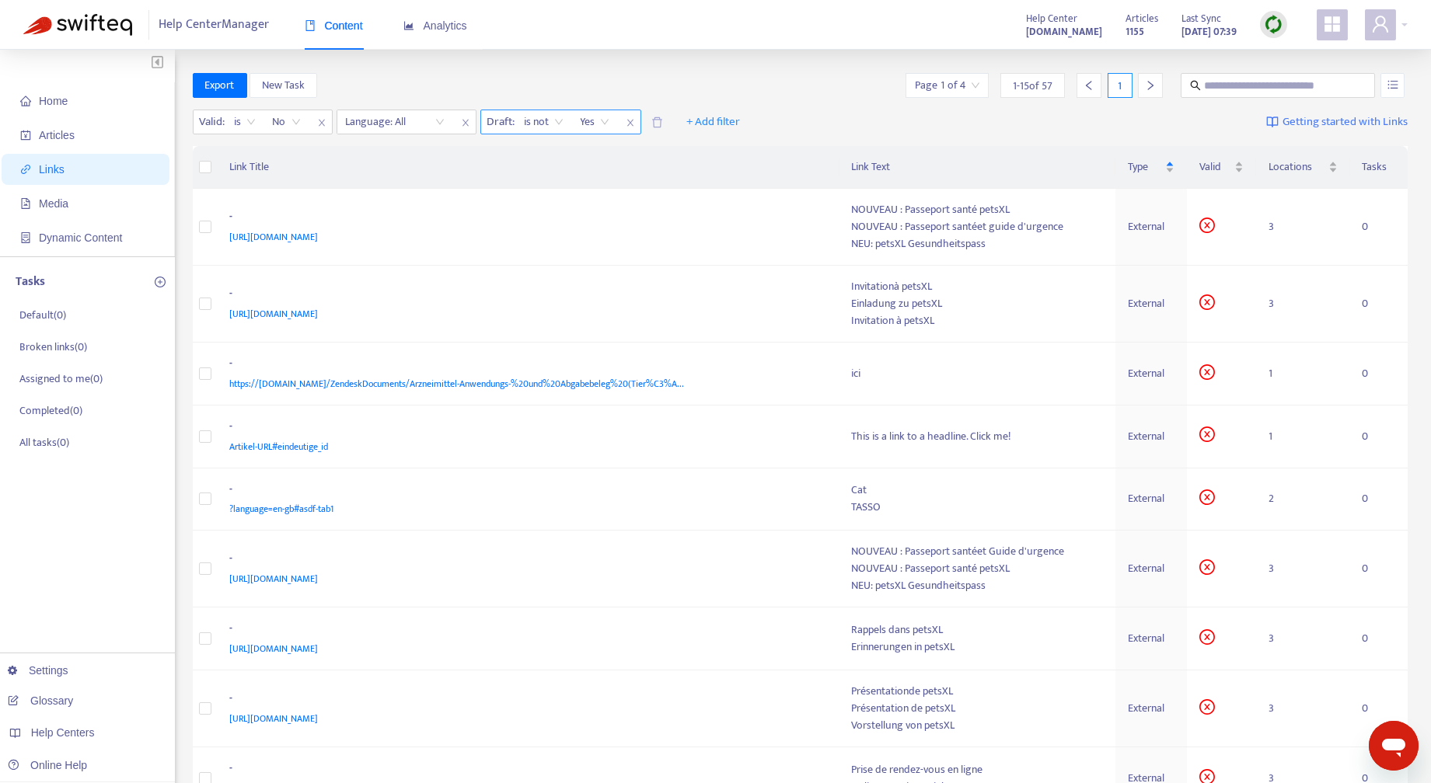
click at [628, 124] on icon "close" at bounding box center [629, 123] width 6 height 7
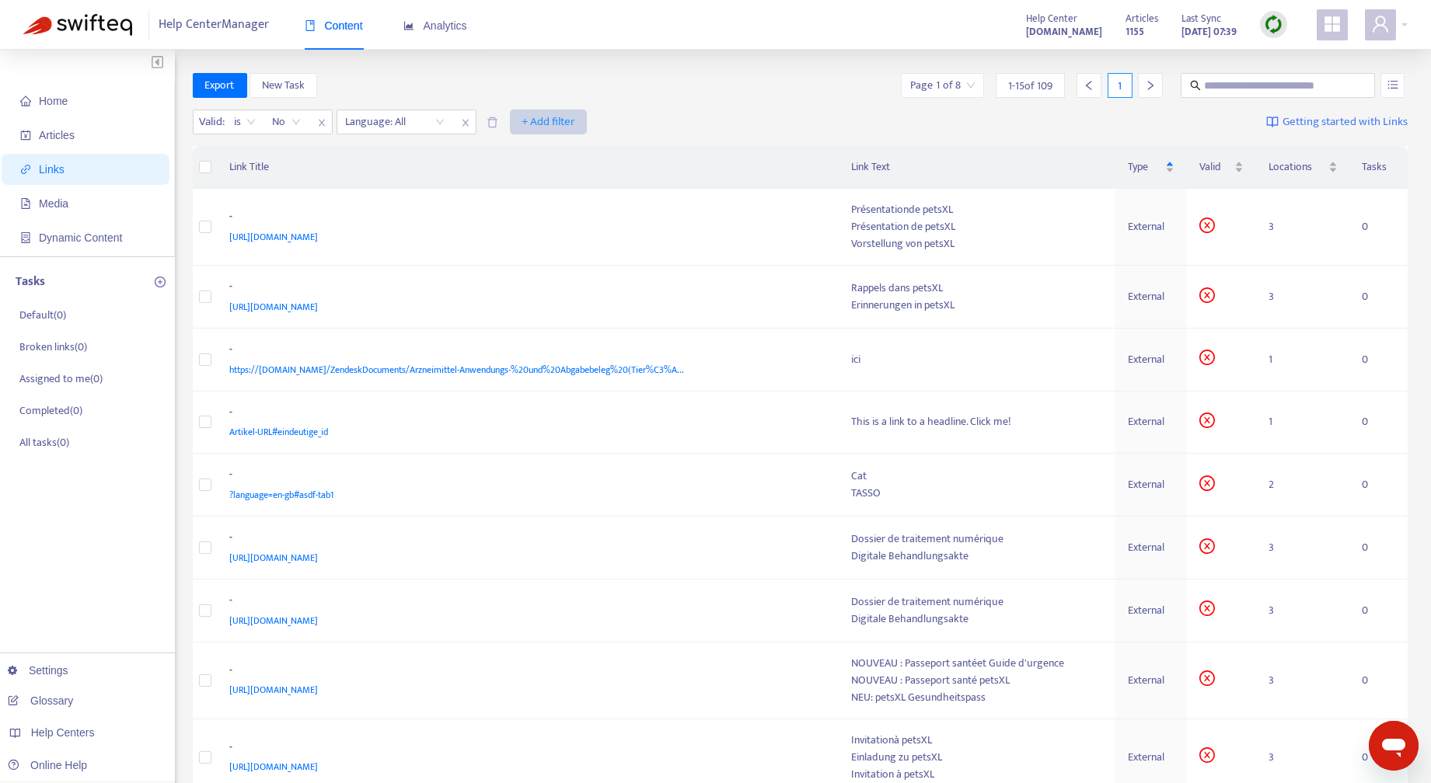
click at [568, 118] on span "+ Add filter" at bounding box center [548, 122] width 54 height 19
click at [543, 225] on span "Draft" at bounding box center [548, 227] width 53 height 17
click at [583, 120] on input "search" at bounding box center [539, 121] width 99 height 23
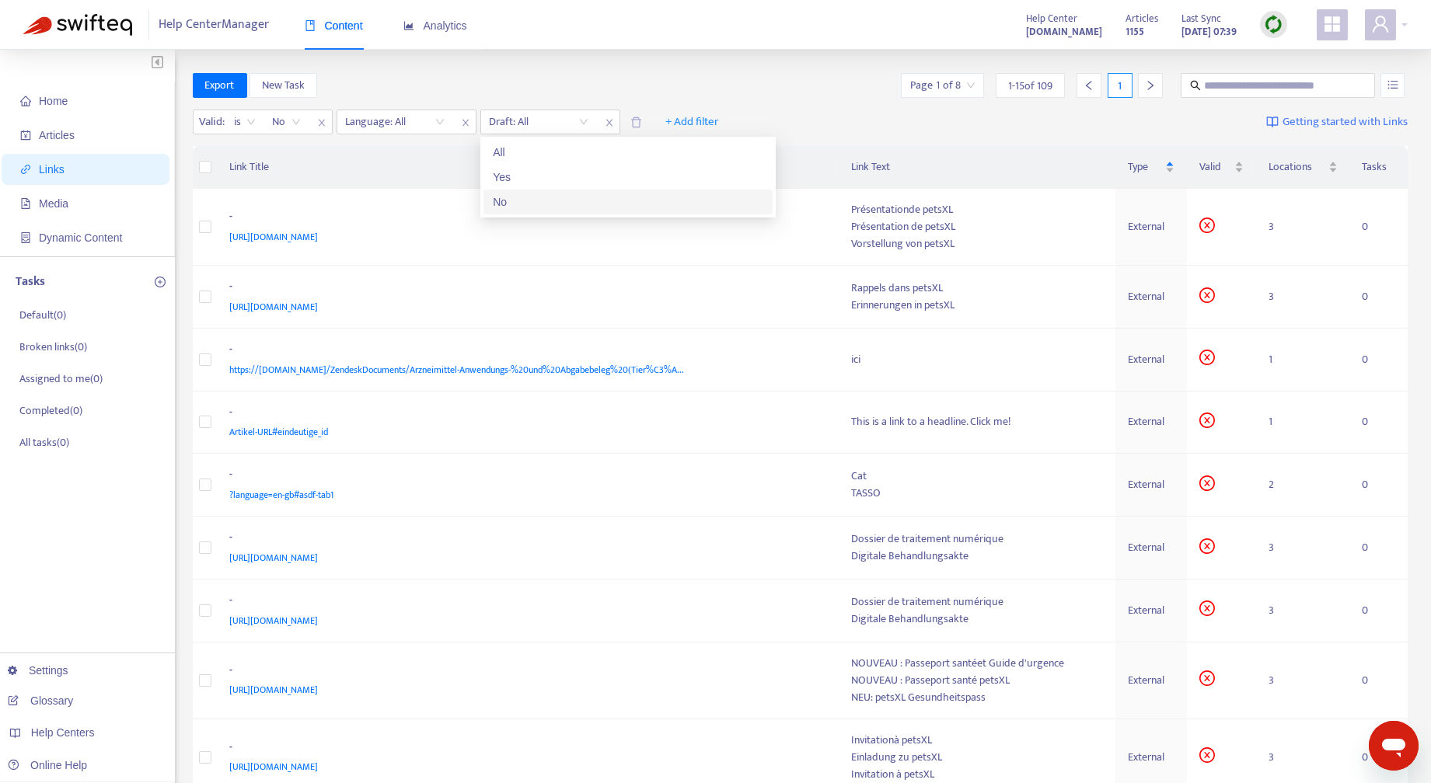
click at [525, 201] on div "No" at bounding box center [628, 201] width 270 height 17
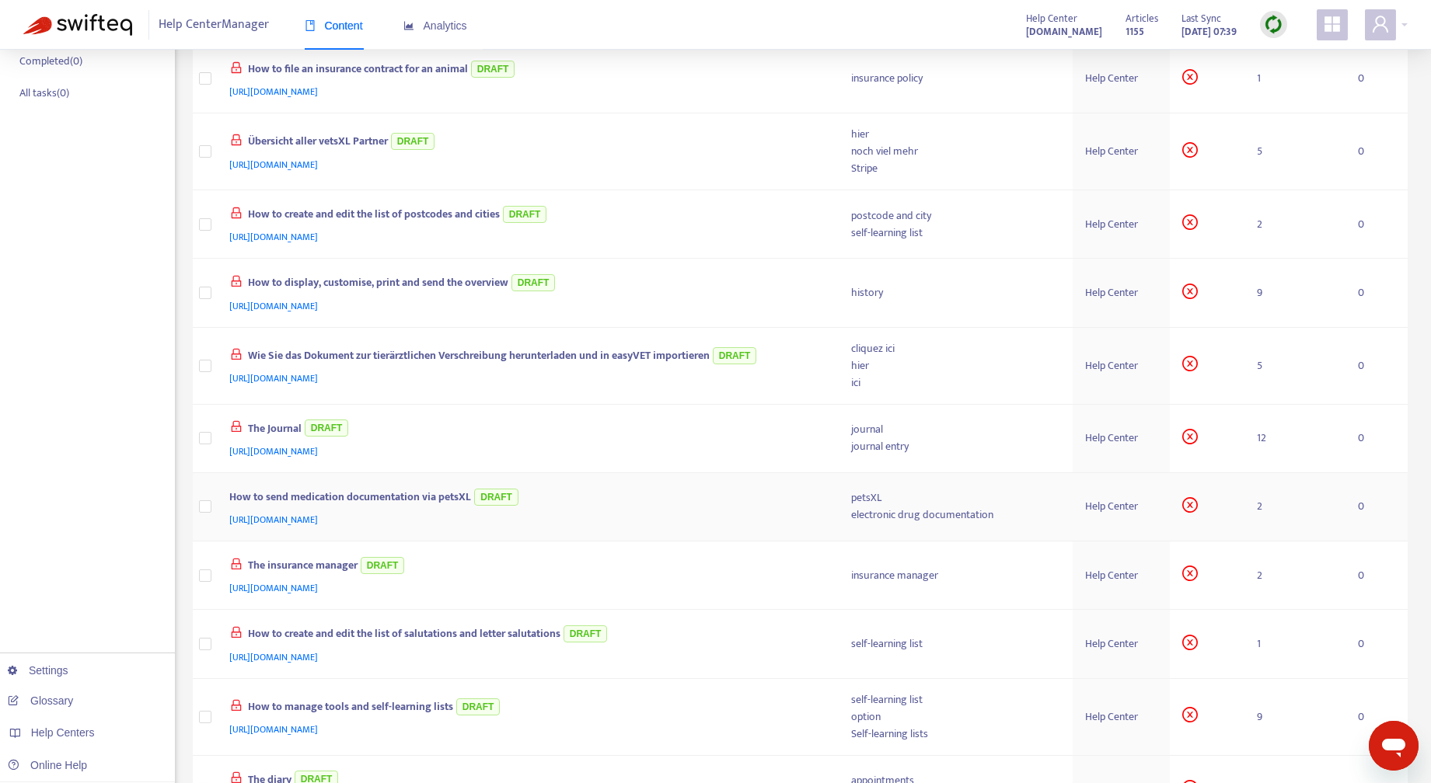
scroll to position [546, 0]
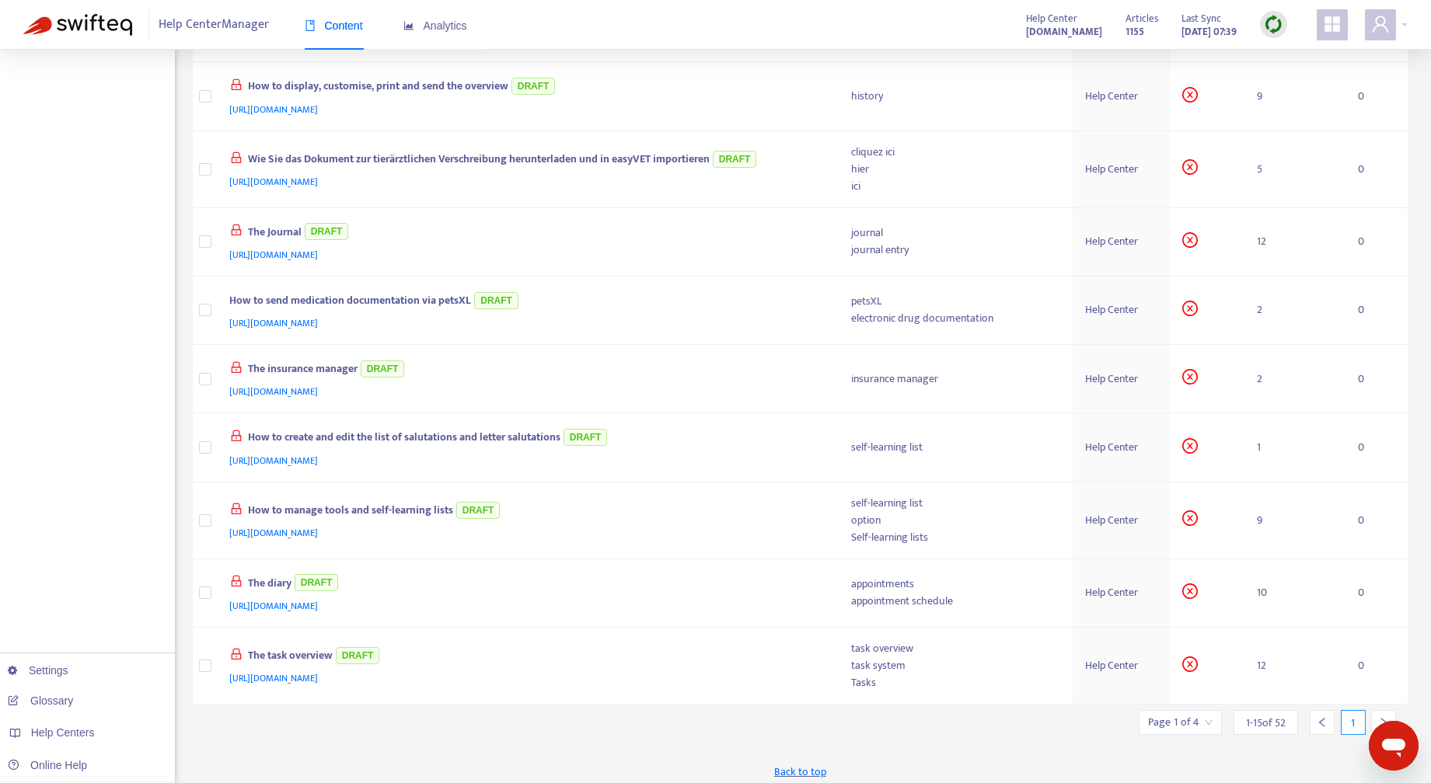
click at [1382, 717] on icon "right" at bounding box center [1383, 722] width 11 height 11
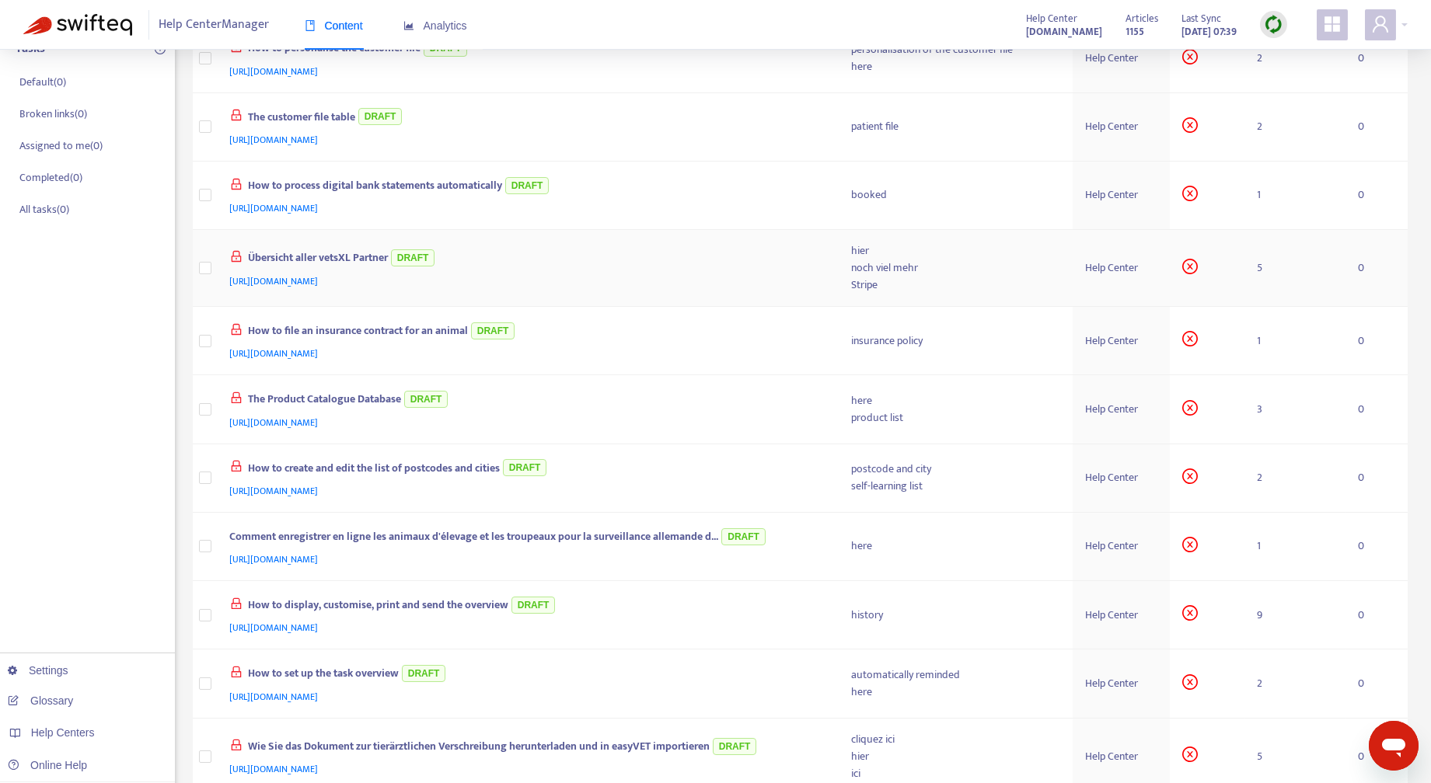
scroll to position [538, 0]
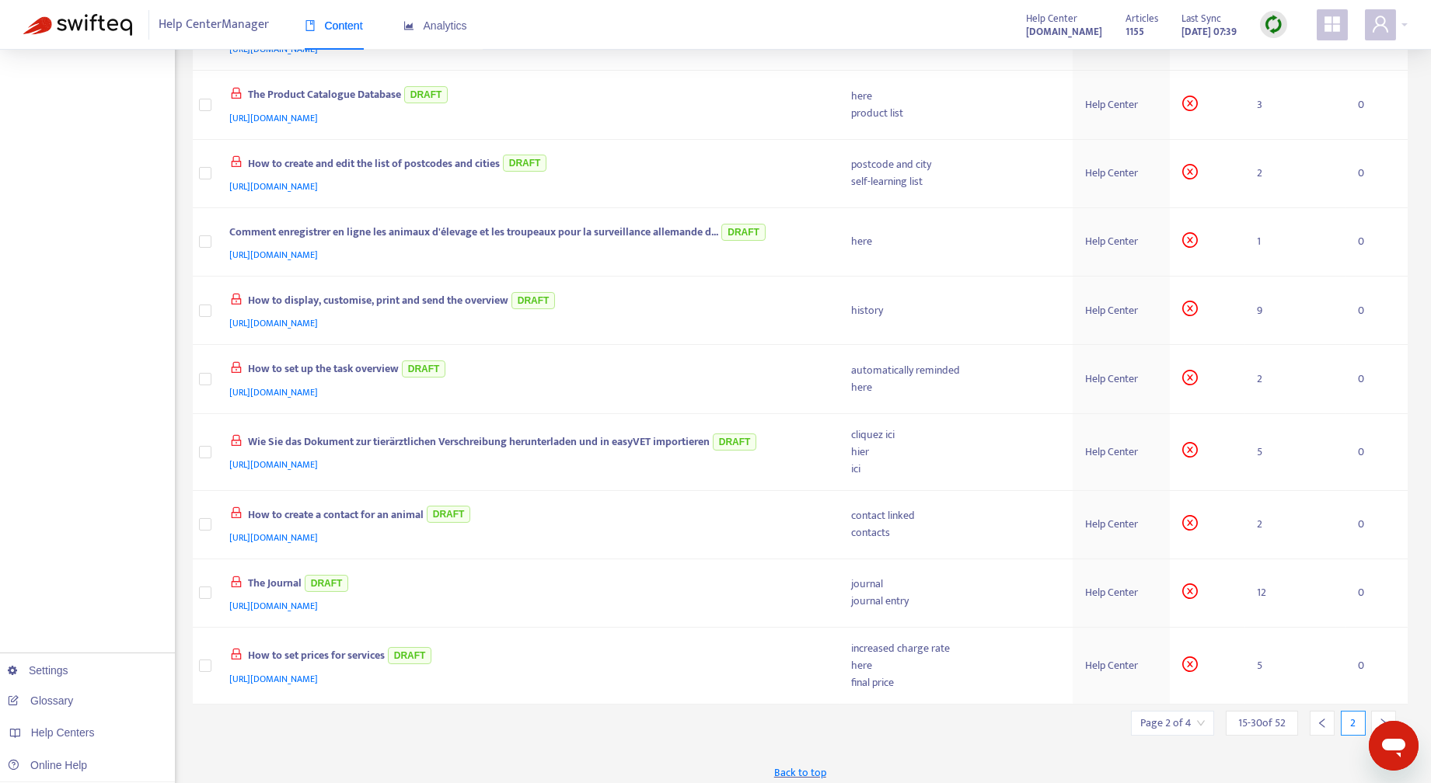
click at [1384, 718] on icon "right" at bounding box center [1383, 723] width 11 height 11
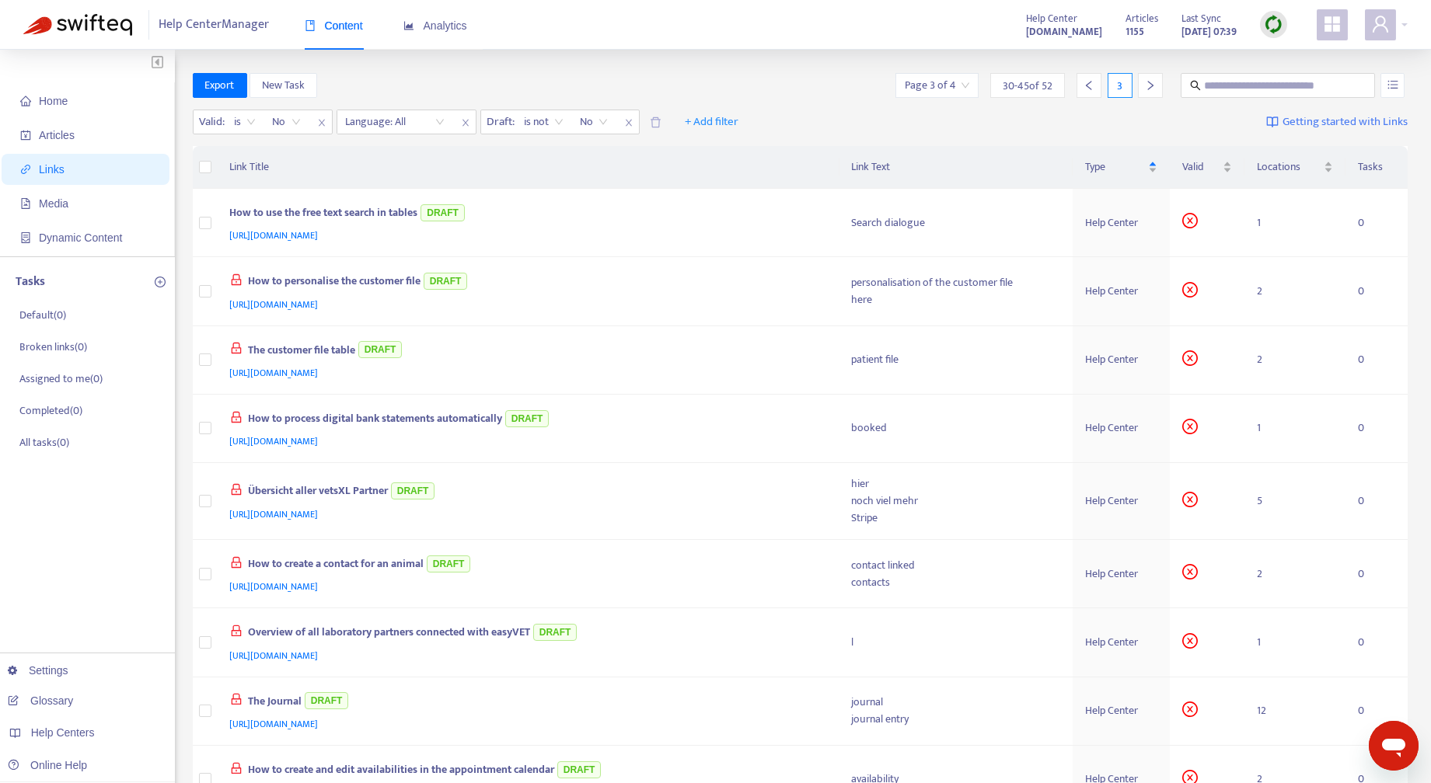
scroll to position [529, 0]
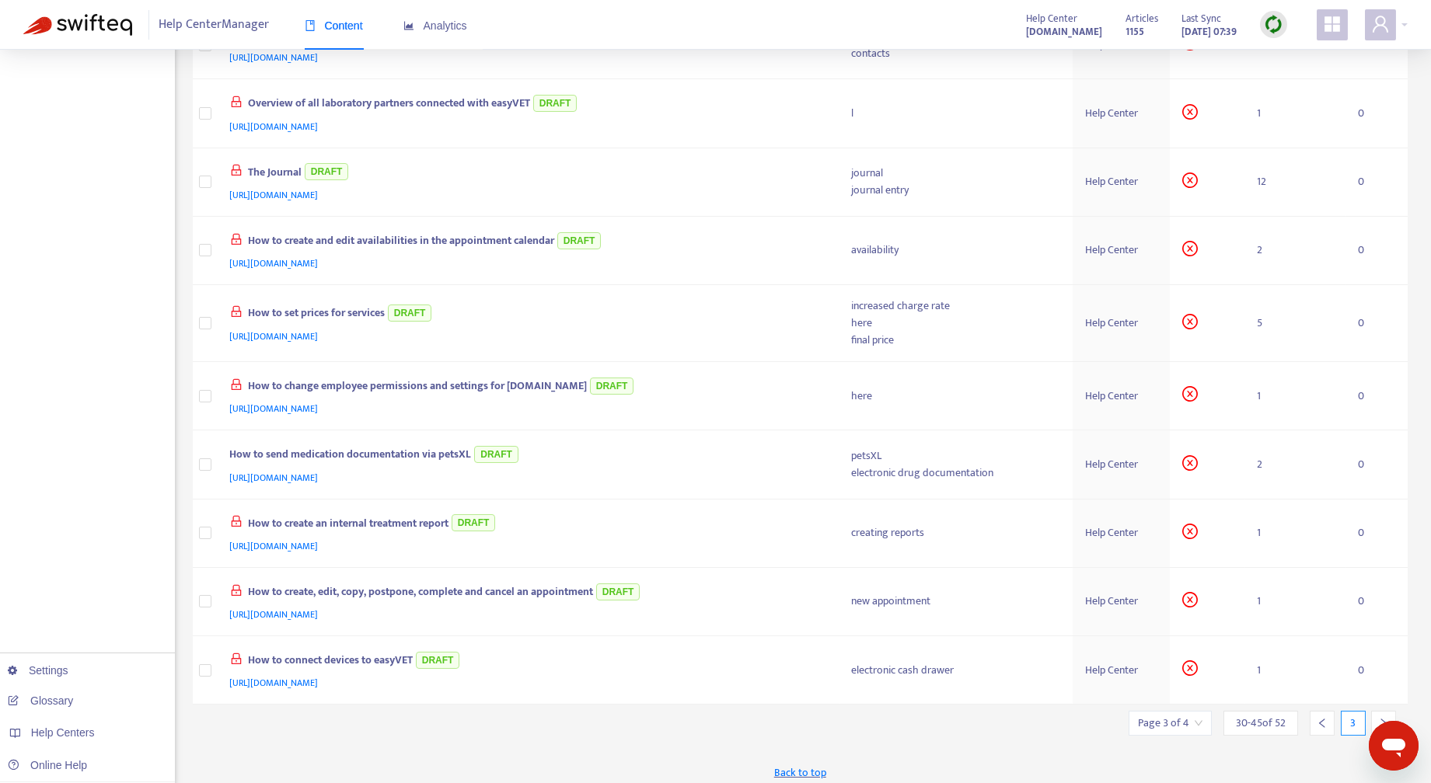
click at [1380, 718] on icon "right" at bounding box center [1383, 723] width 11 height 11
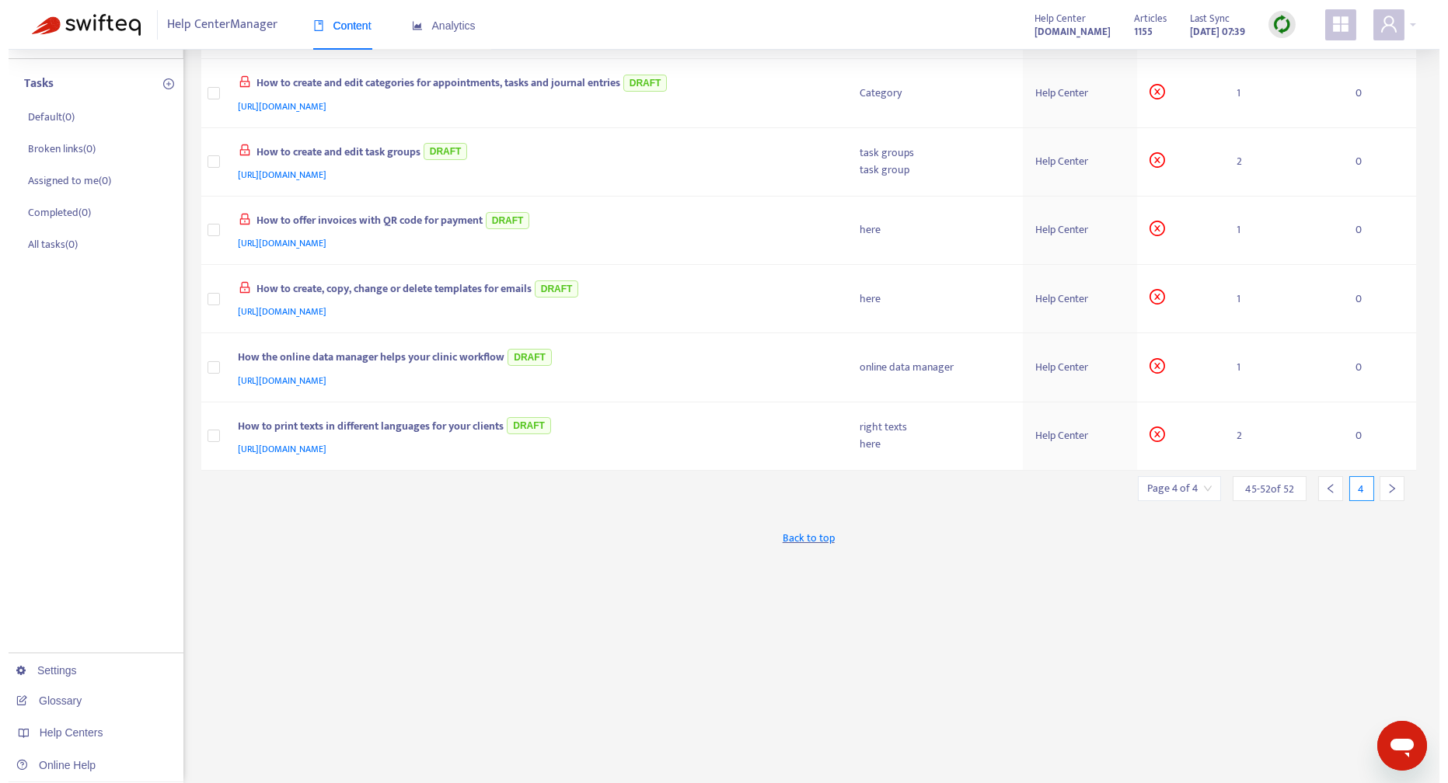
scroll to position [0, 0]
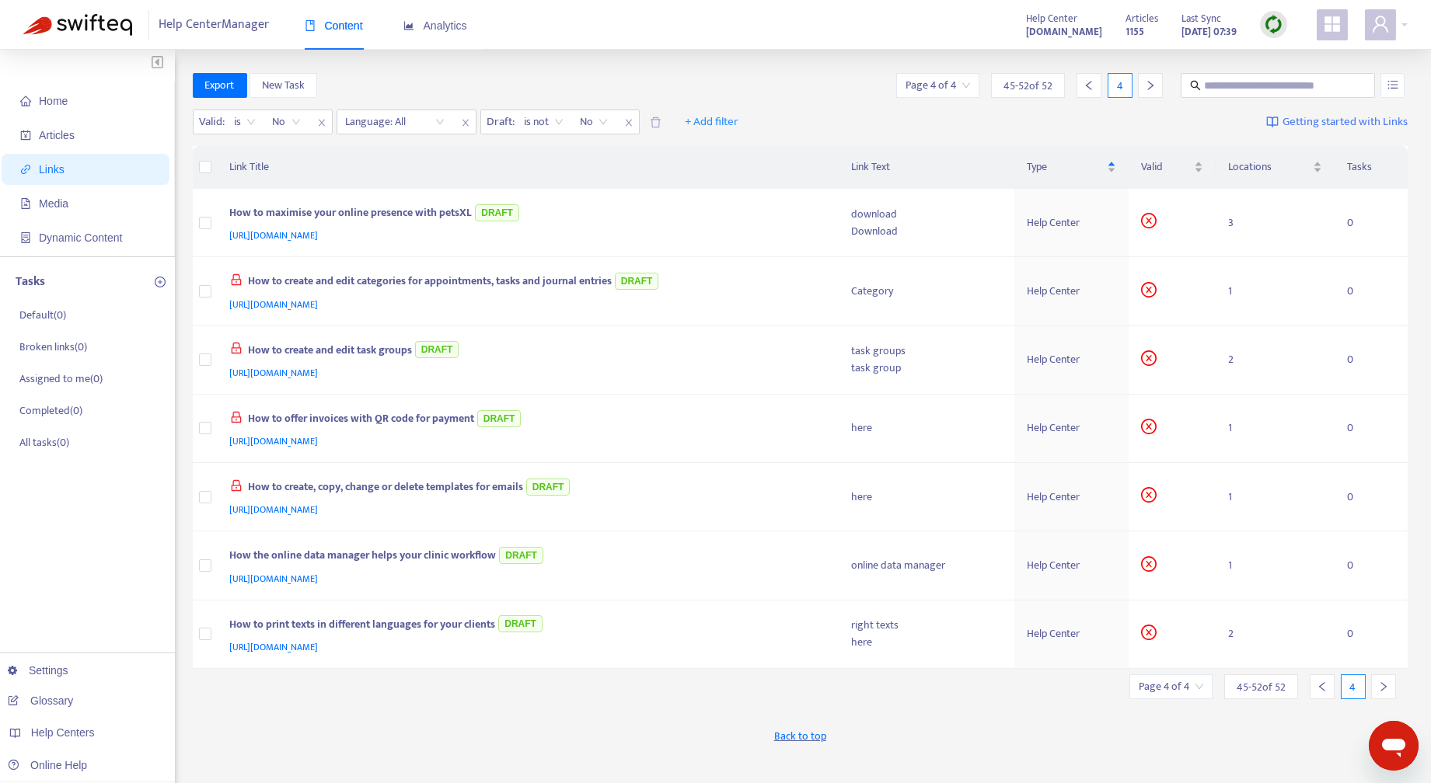
click at [57, 544] on div "Home Articles Links Media Dynamic Content Tasks Default ( 0 ) Broken links ( 0 …" at bounding box center [87, 516] width 175 height 932
click at [1323, 681] on icon "left" at bounding box center [1321, 686] width 11 height 11
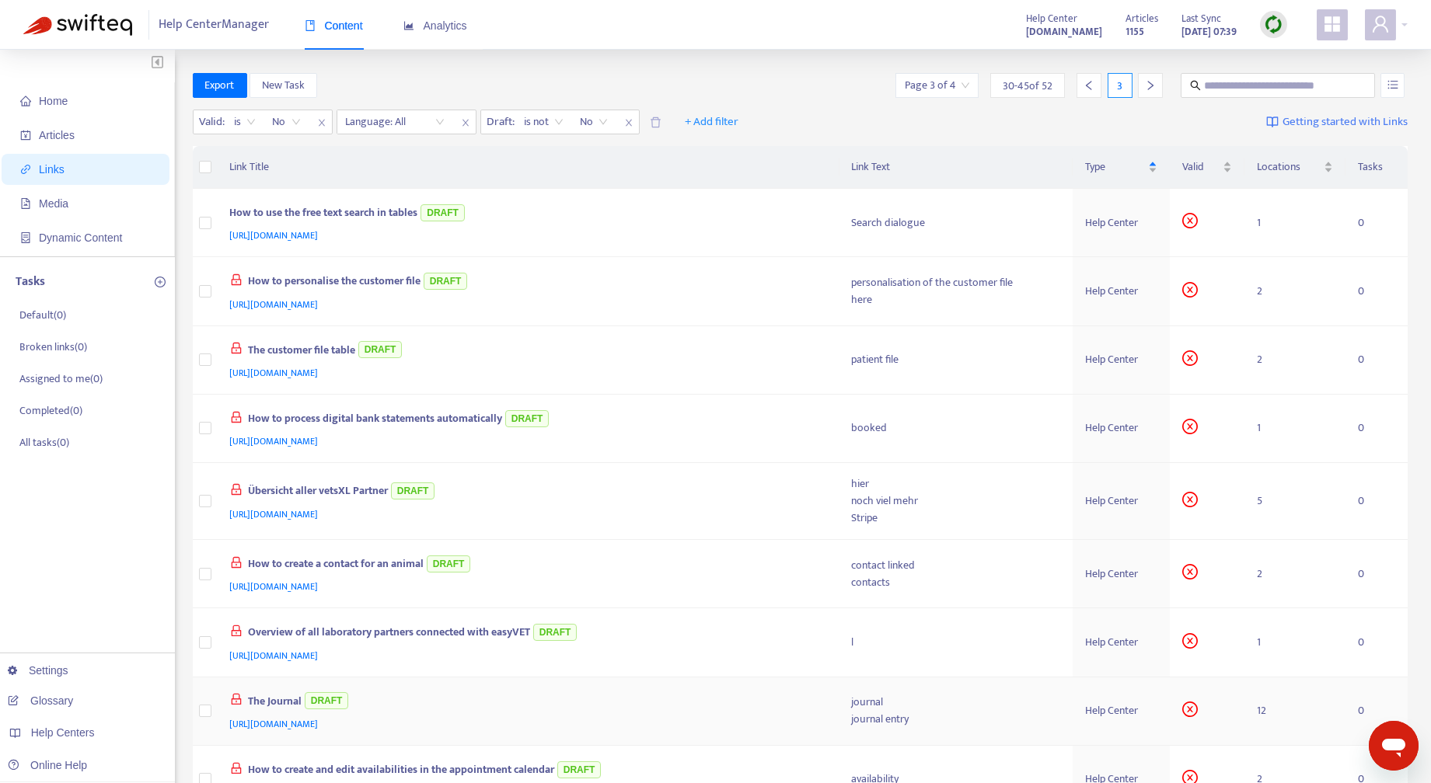
click at [1322, 681] on td "12" at bounding box center [1294, 712] width 101 height 68
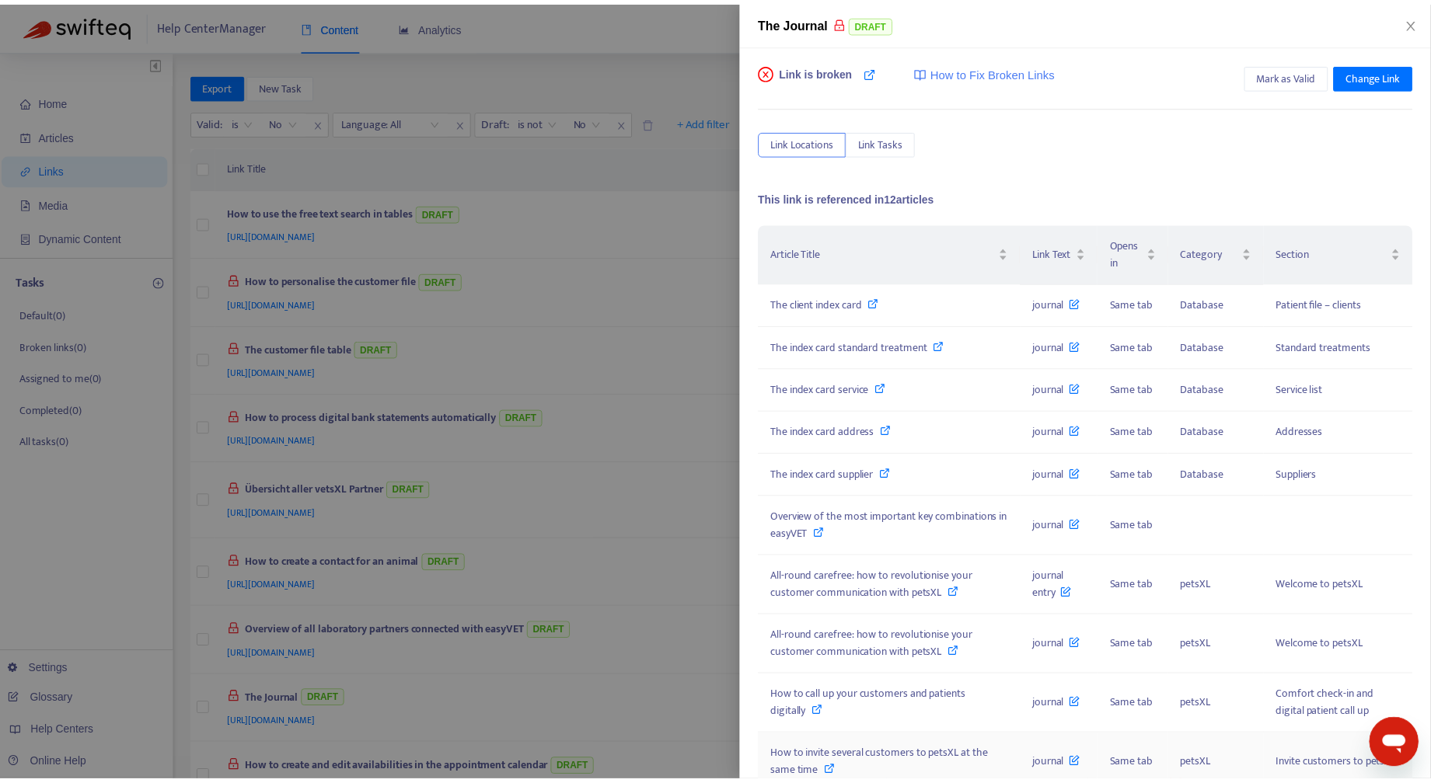
scroll to position [179, 0]
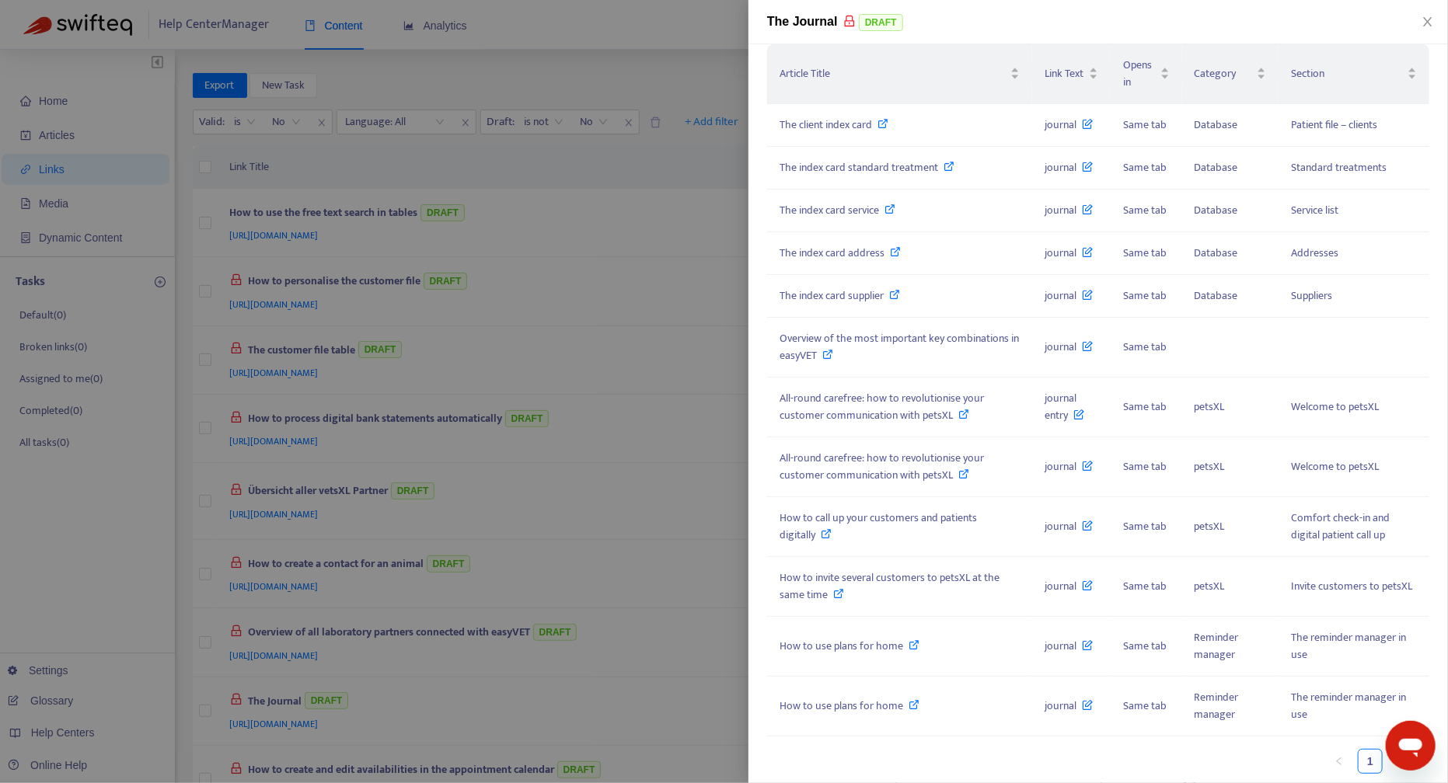
click at [53, 560] on div at bounding box center [724, 391] width 1448 height 783
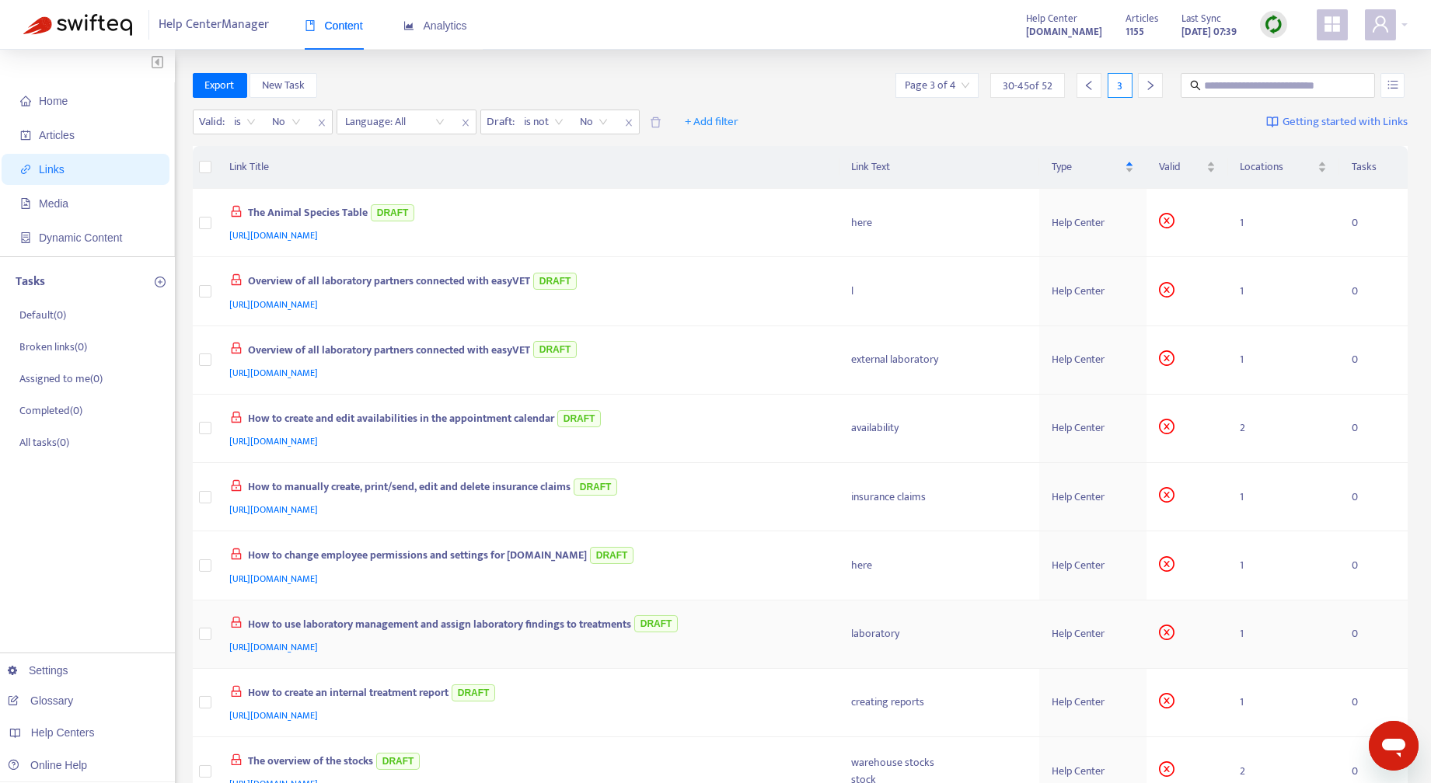
scroll to position [511, 0]
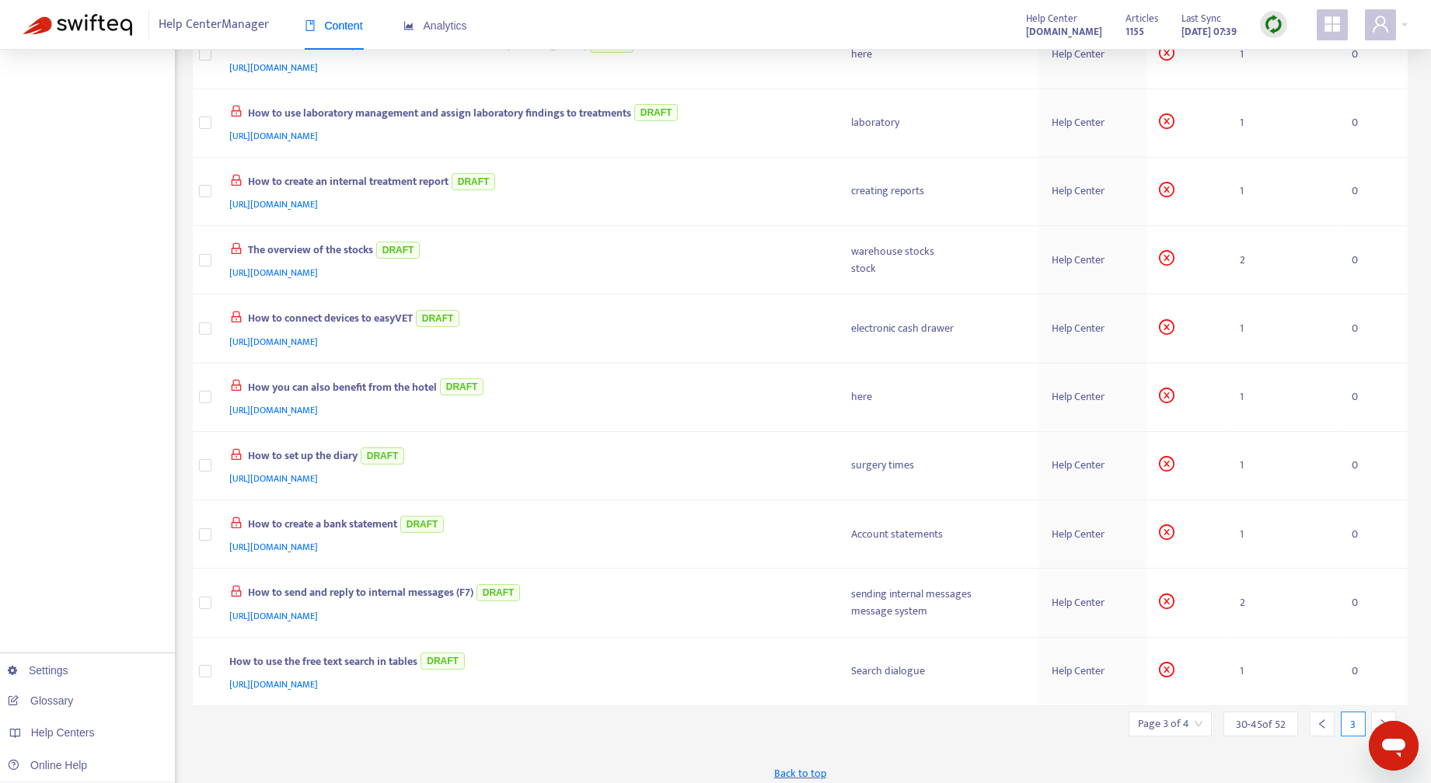
click at [1319, 719] on icon "left" at bounding box center [1321, 724] width 11 height 11
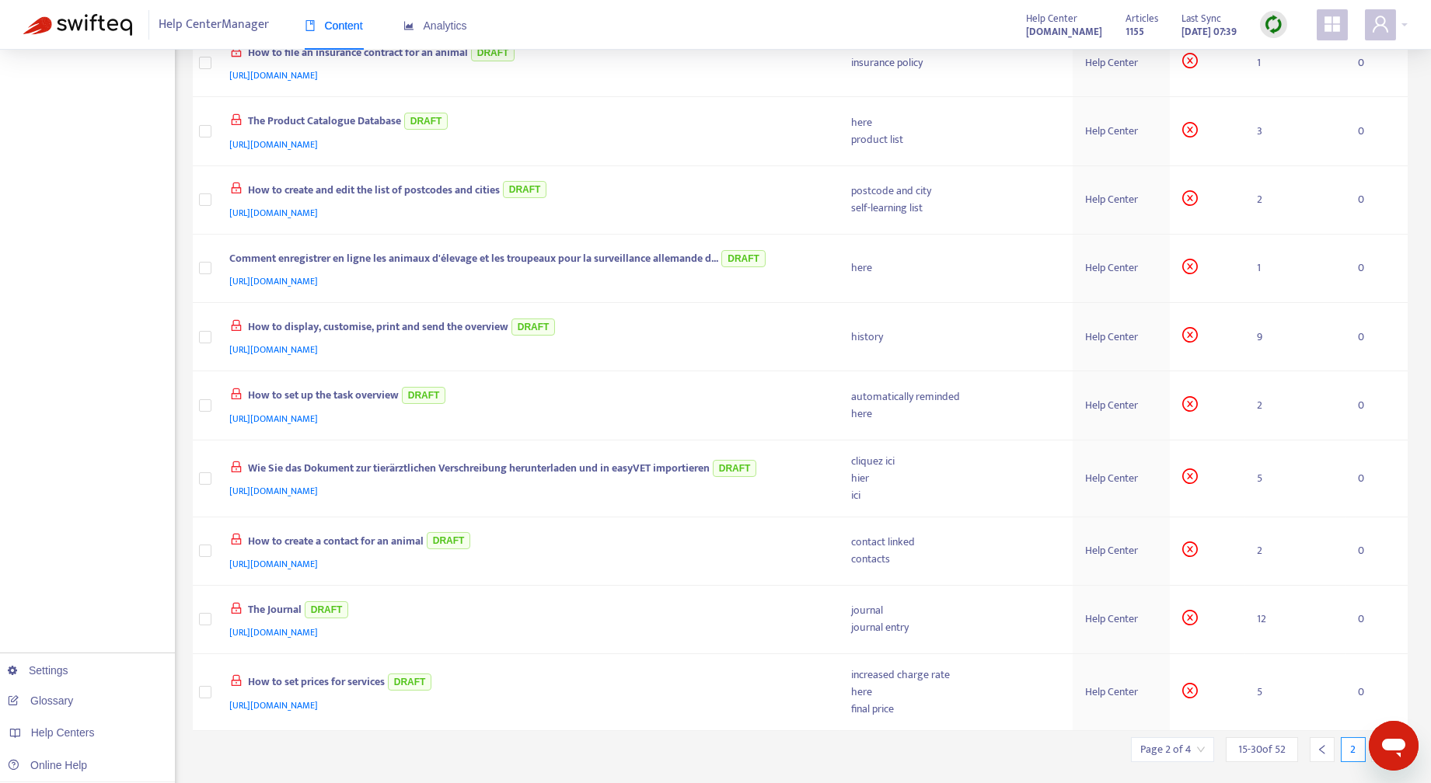
click at [1321, 744] on icon "left" at bounding box center [1321, 749] width 11 height 11
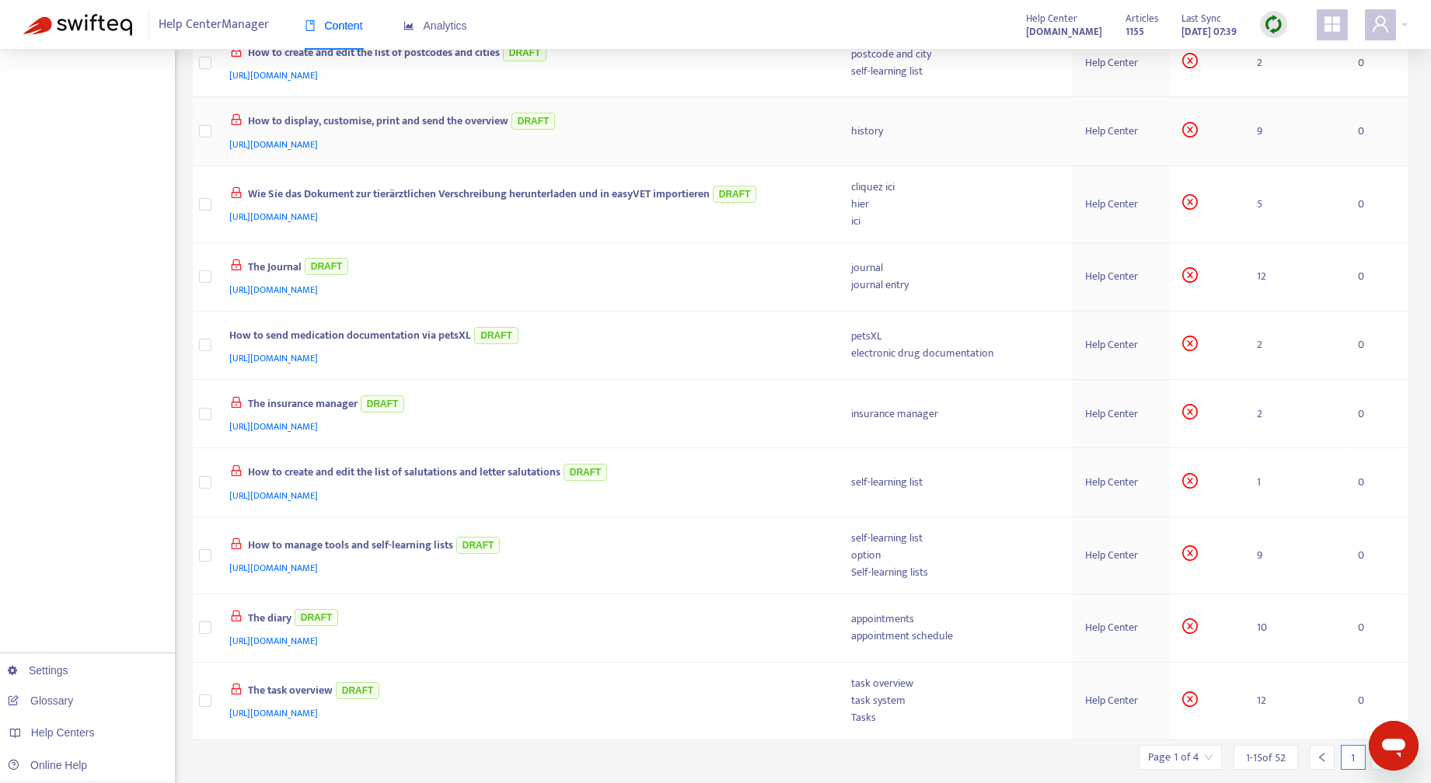
scroll to position [0, 0]
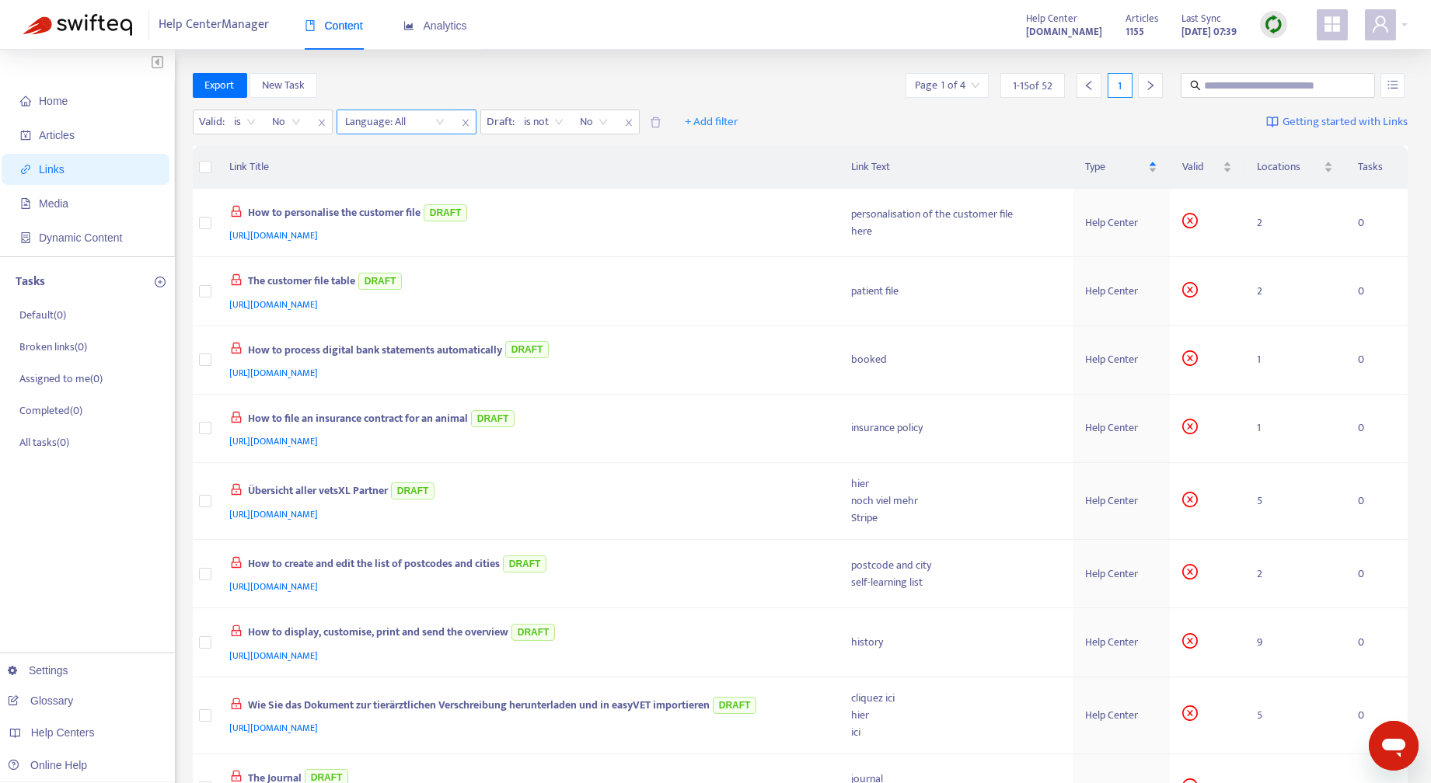
click at [438, 120] on div "Language: All" at bounding box center [395, 121] width 116 height 23
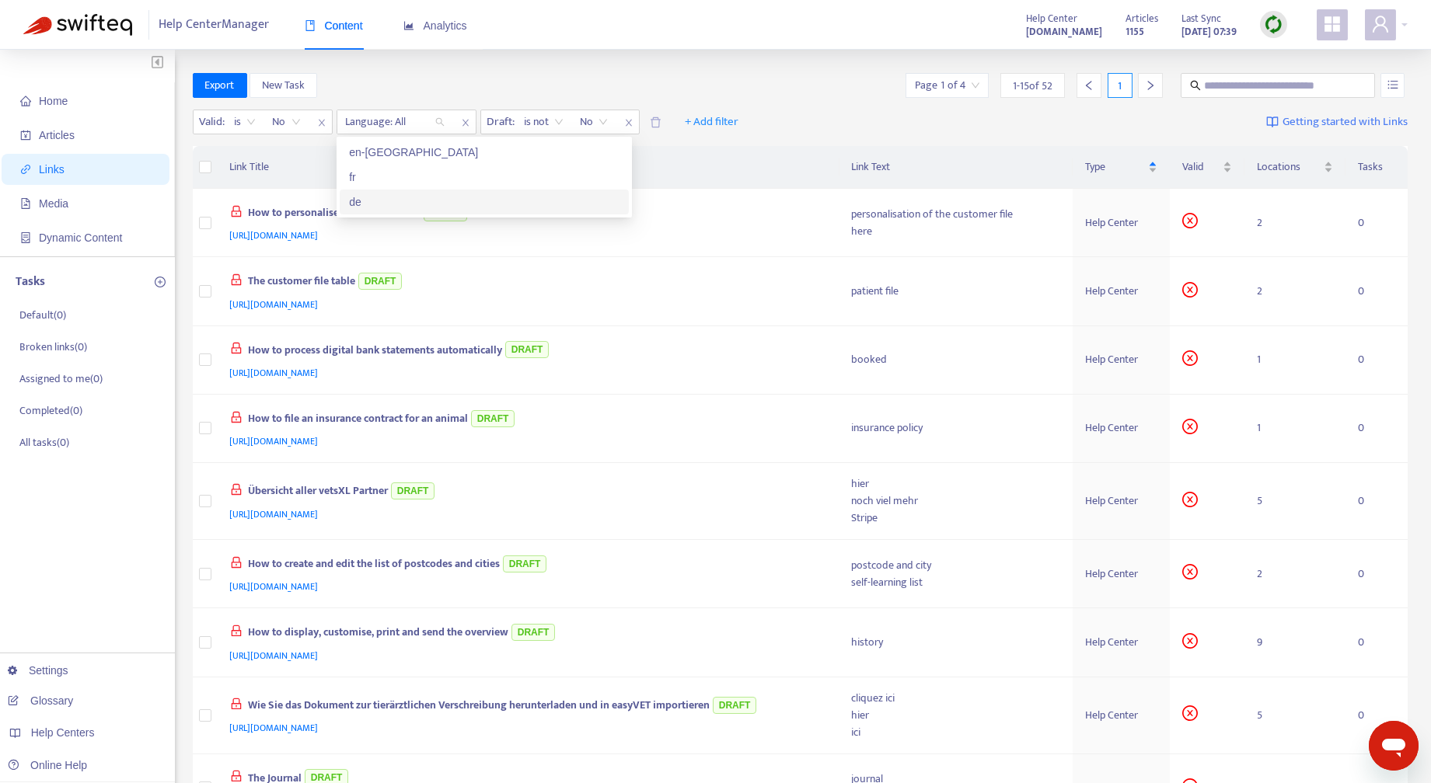
click at [366, 202] on div "de" at bounding box center [484, 201] width 270 height 17
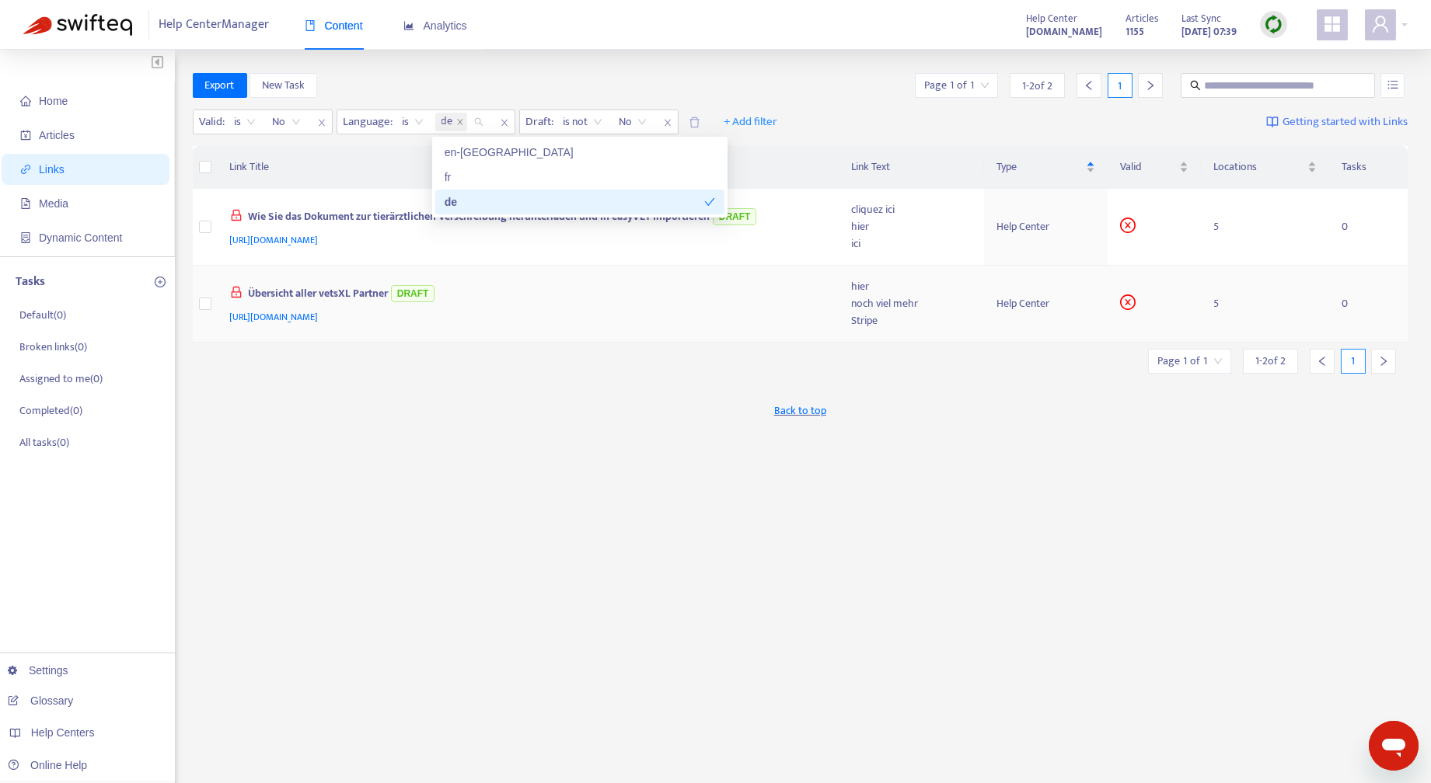
click at [319, 312] on span "[URL][DOMAIN_NAME]" at bounding box center [274, 317] width 89 height 16
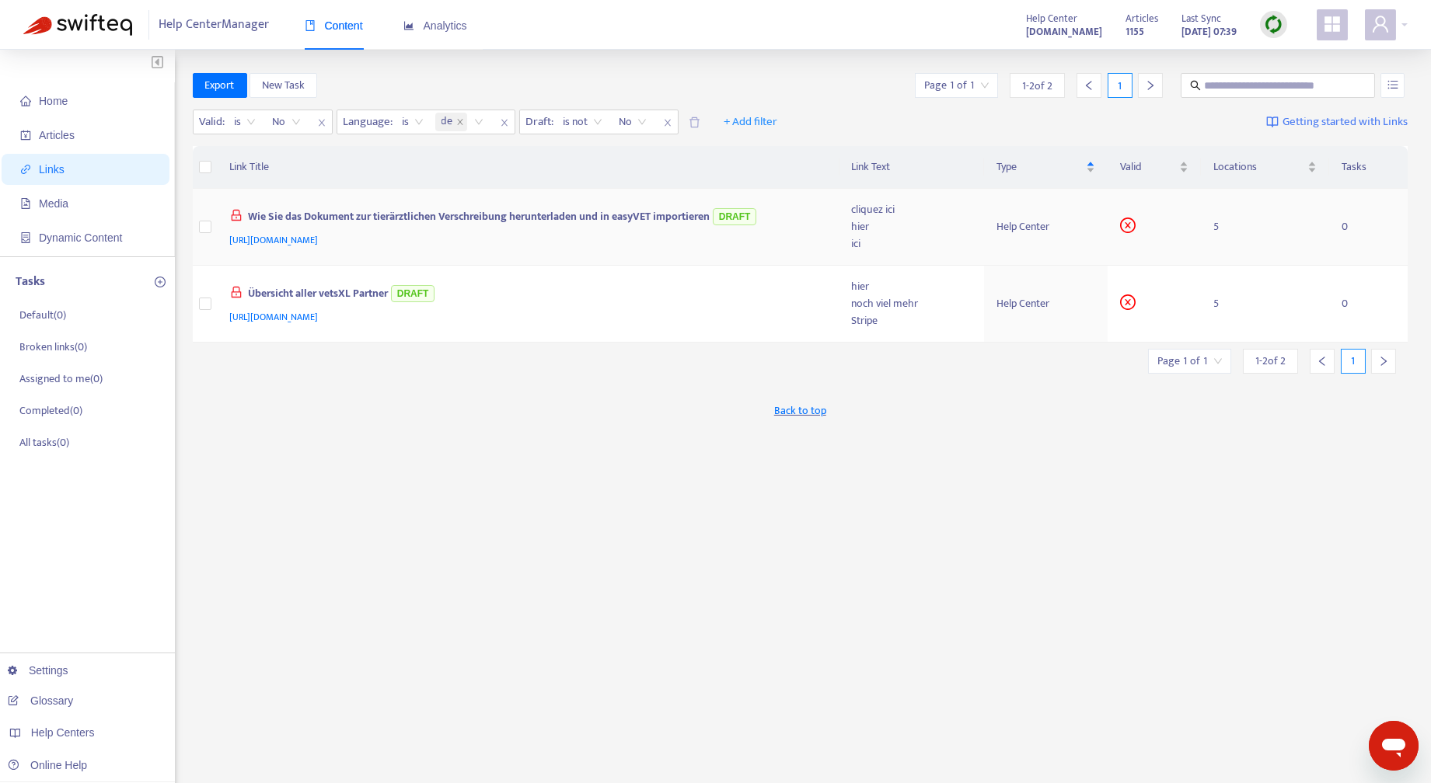
click at [1053, 225] on div "Help Center" at bounding box center [1045, 226] width 98 height 17
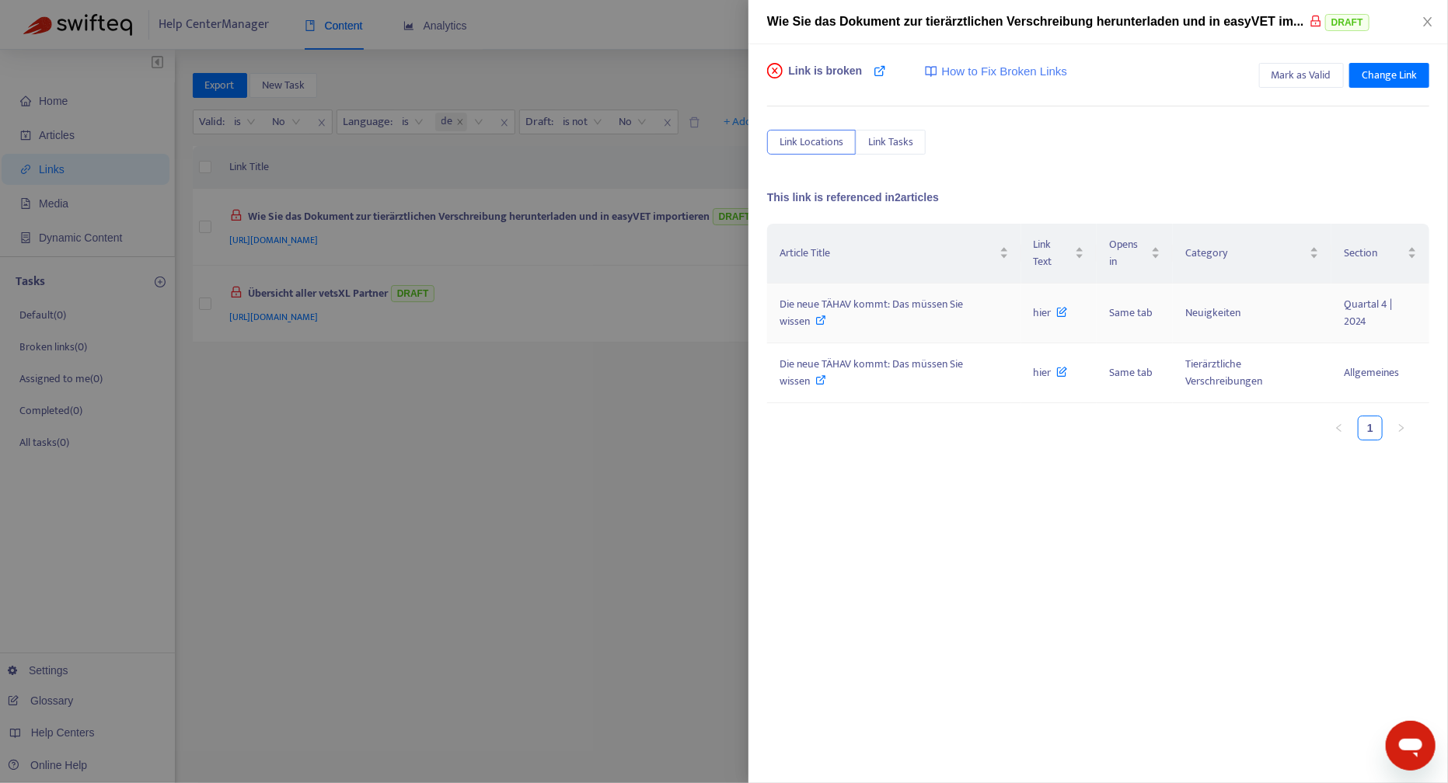
click at [922, 304] on span "Die neue TÄHAV kommt: Das müssen Sie wissen" at bounding box center [870, 312] width 183 height 35
click at [480, 468] on div at bounding box center [724, 391] width 1448 height 783
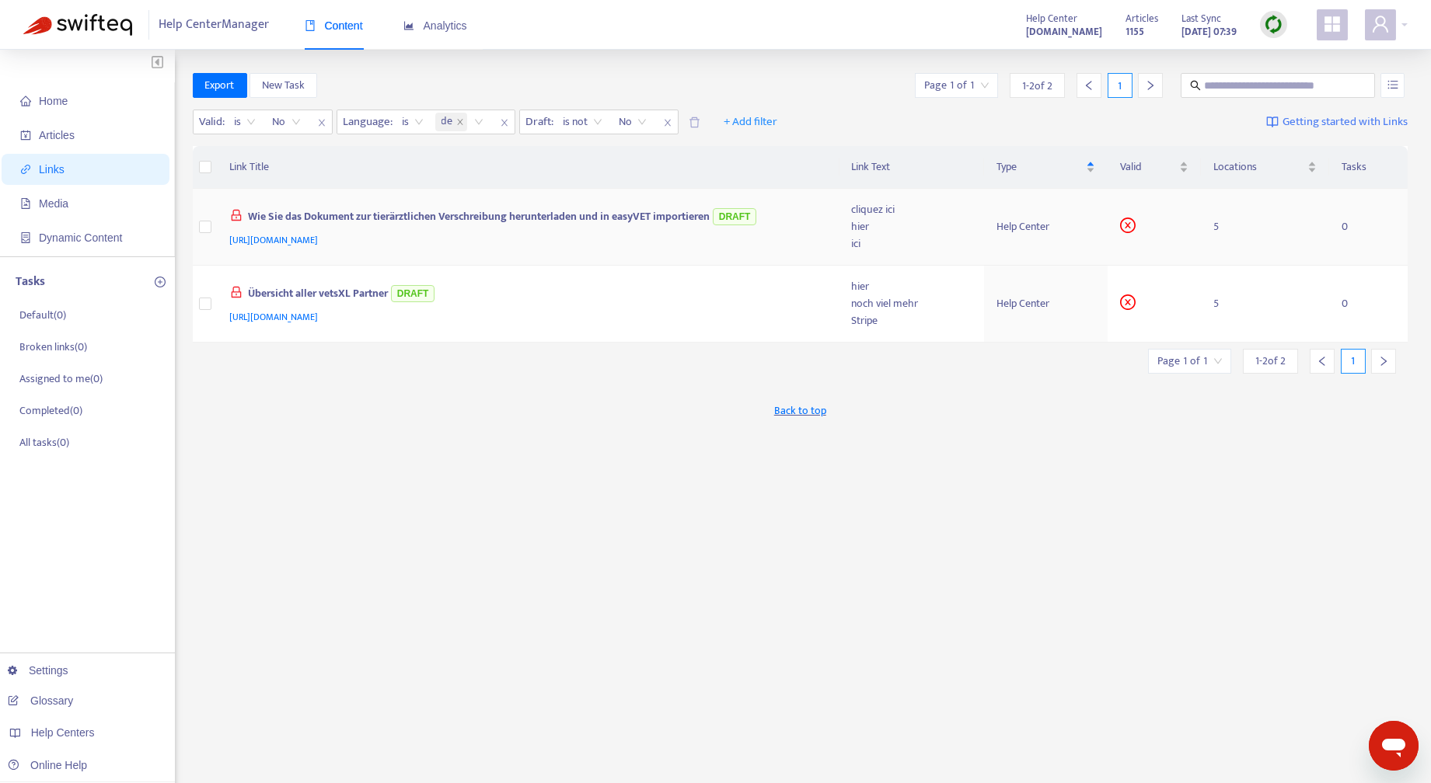
click at [1012, 238] on td "Help Center" at bounding box center [1045, 227] width 123 height 77
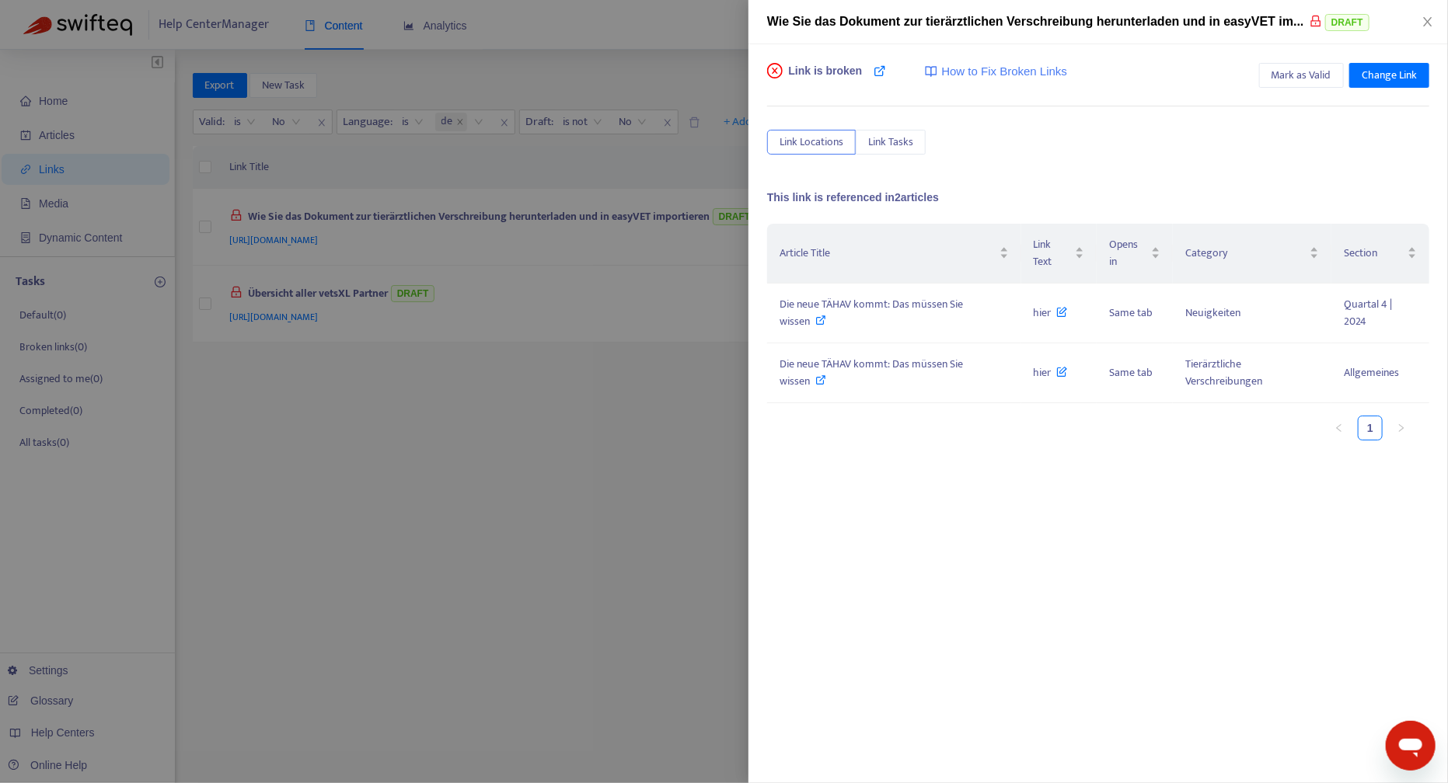
click at [451, 221] on div at bounding box center [724, 391] width 1448 height 783
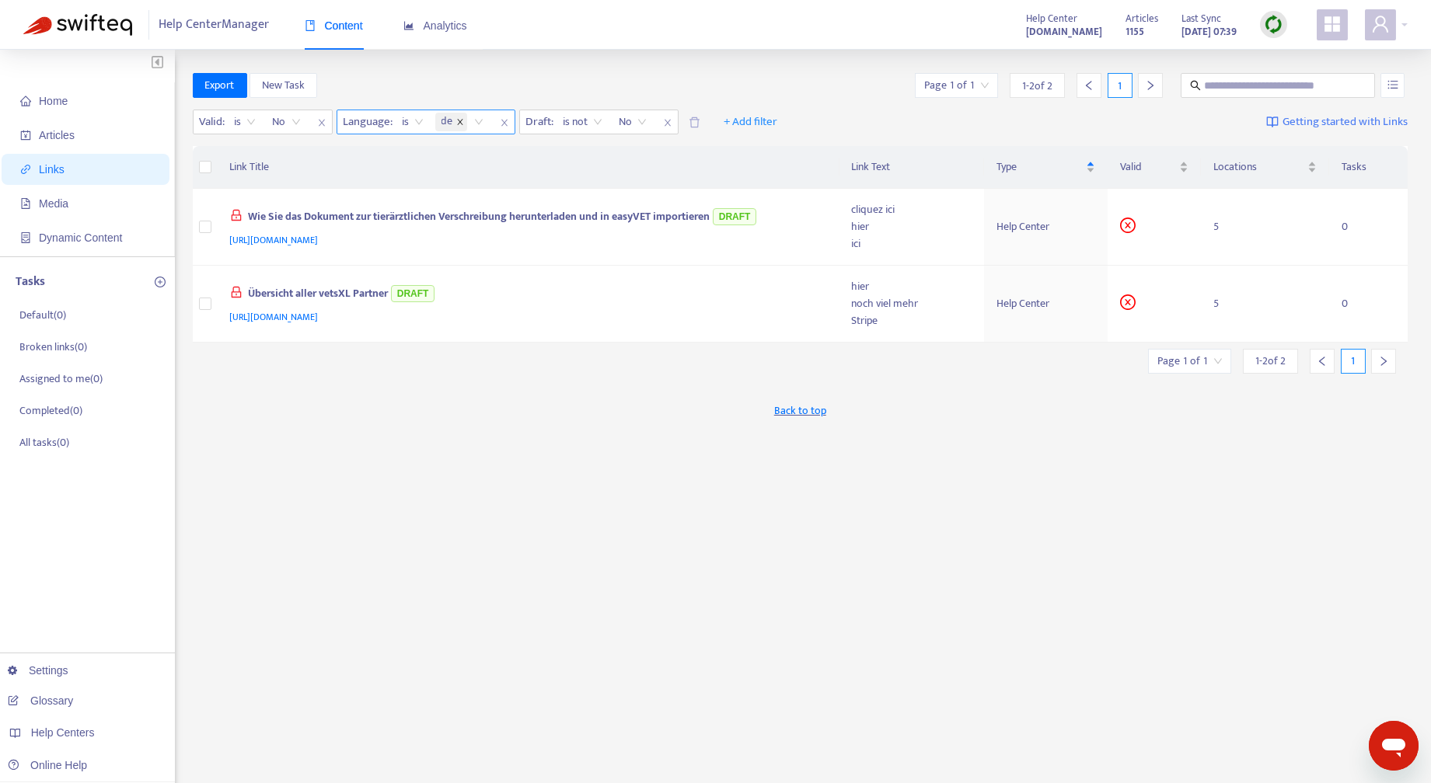
click at [462, 120] on icon "close" at bounding box center [460, 122] width 8 height 8
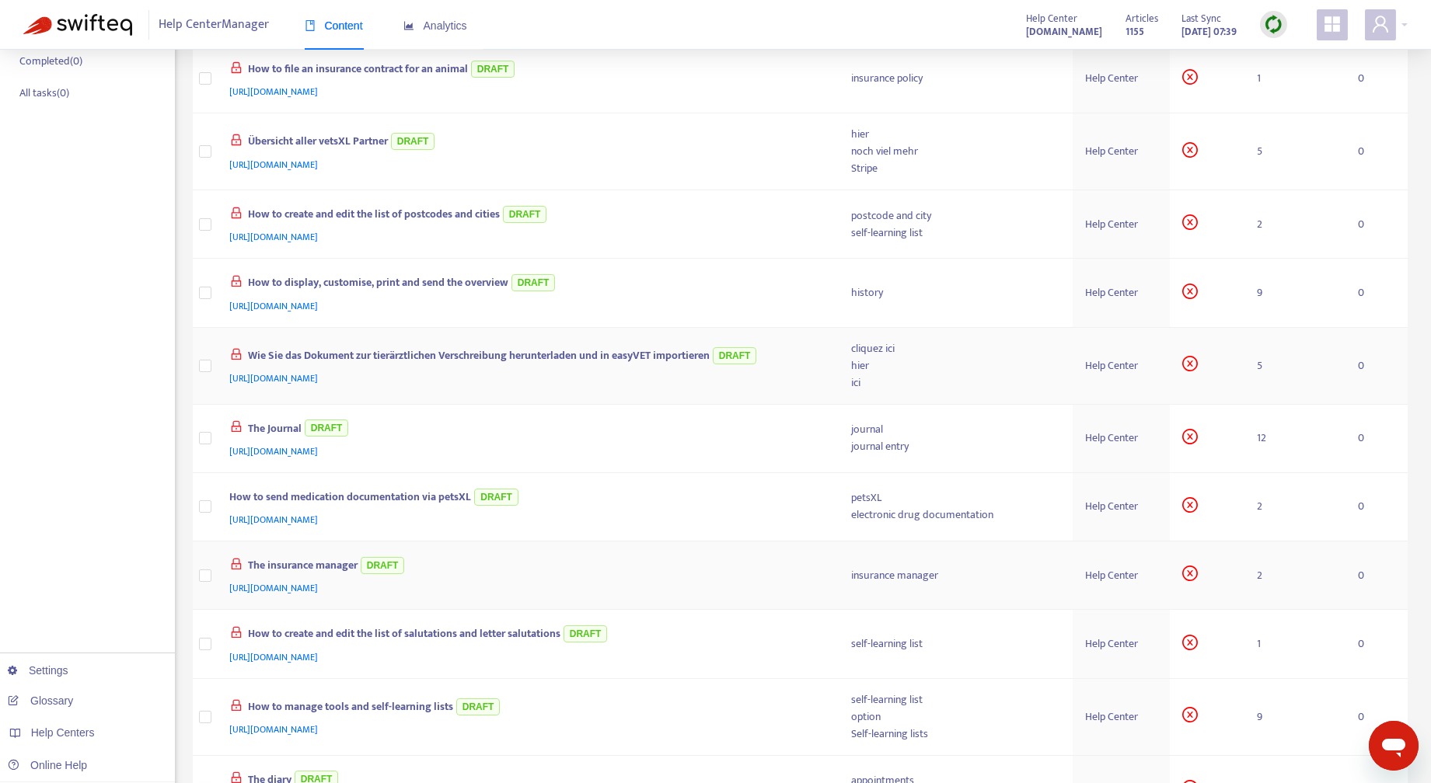
scroll to position [546, 0]
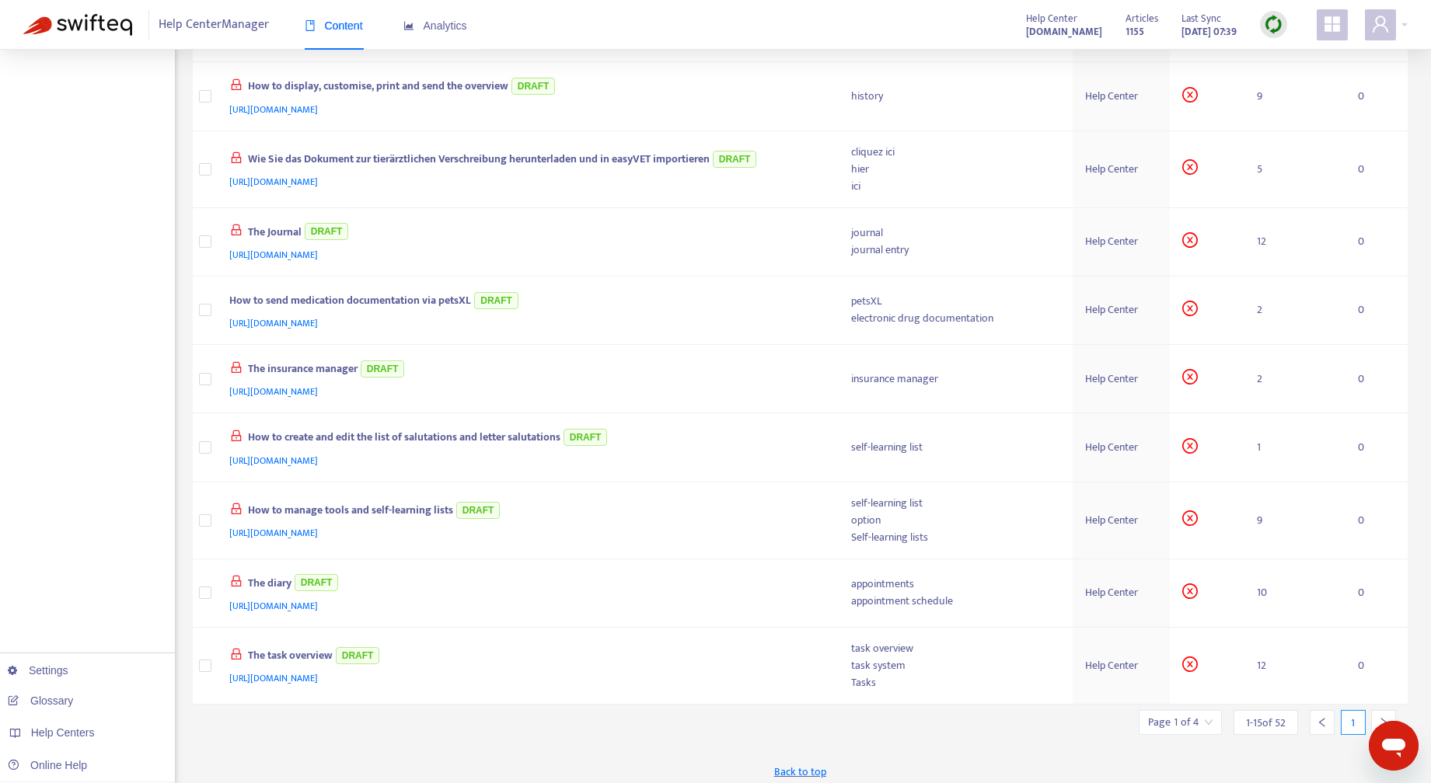
click at [1322, 717] on icon "left" at bounding box center [1321, 722] width 11 height 11
click at [1382, 710] on div at bounding box center [1383, 722] width 25 height 25
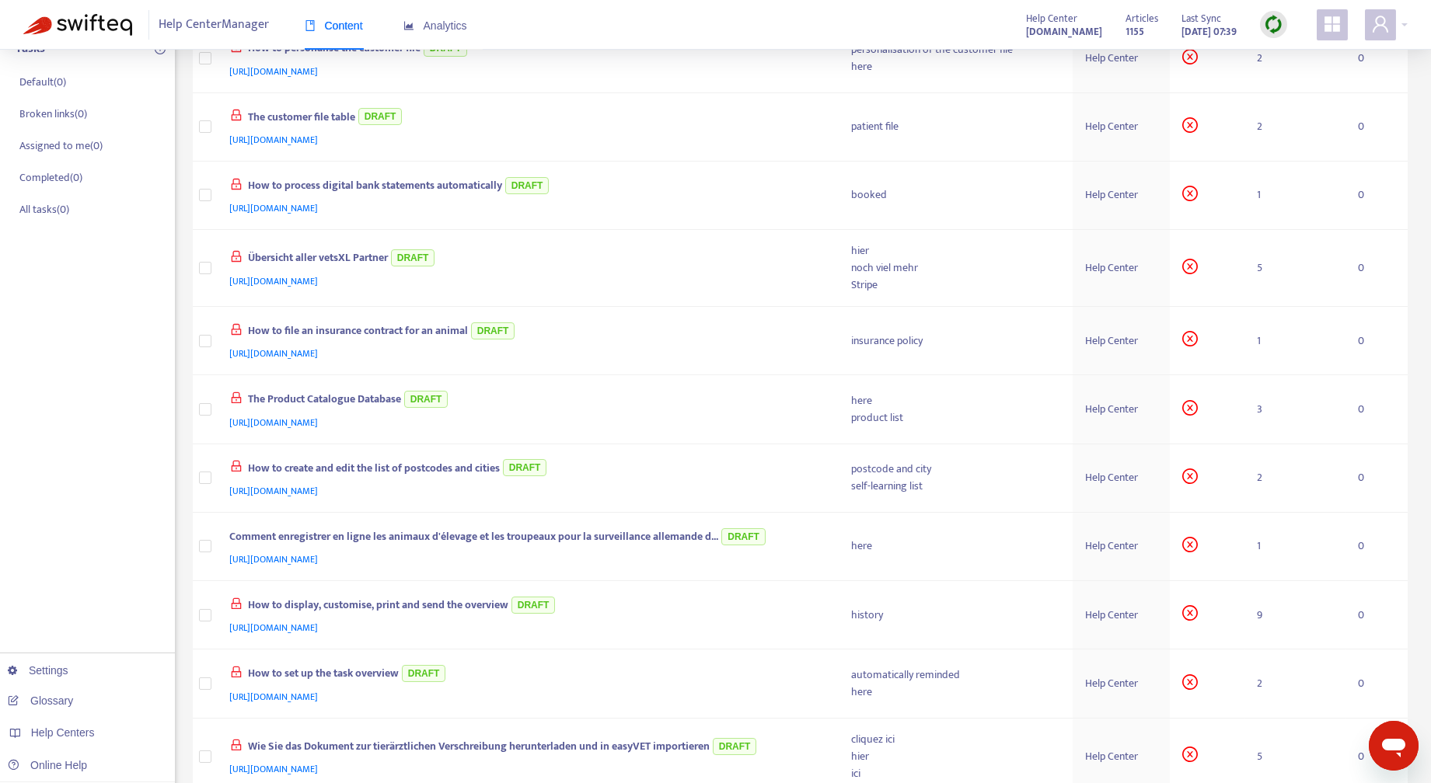
scroll to position [538, 0]
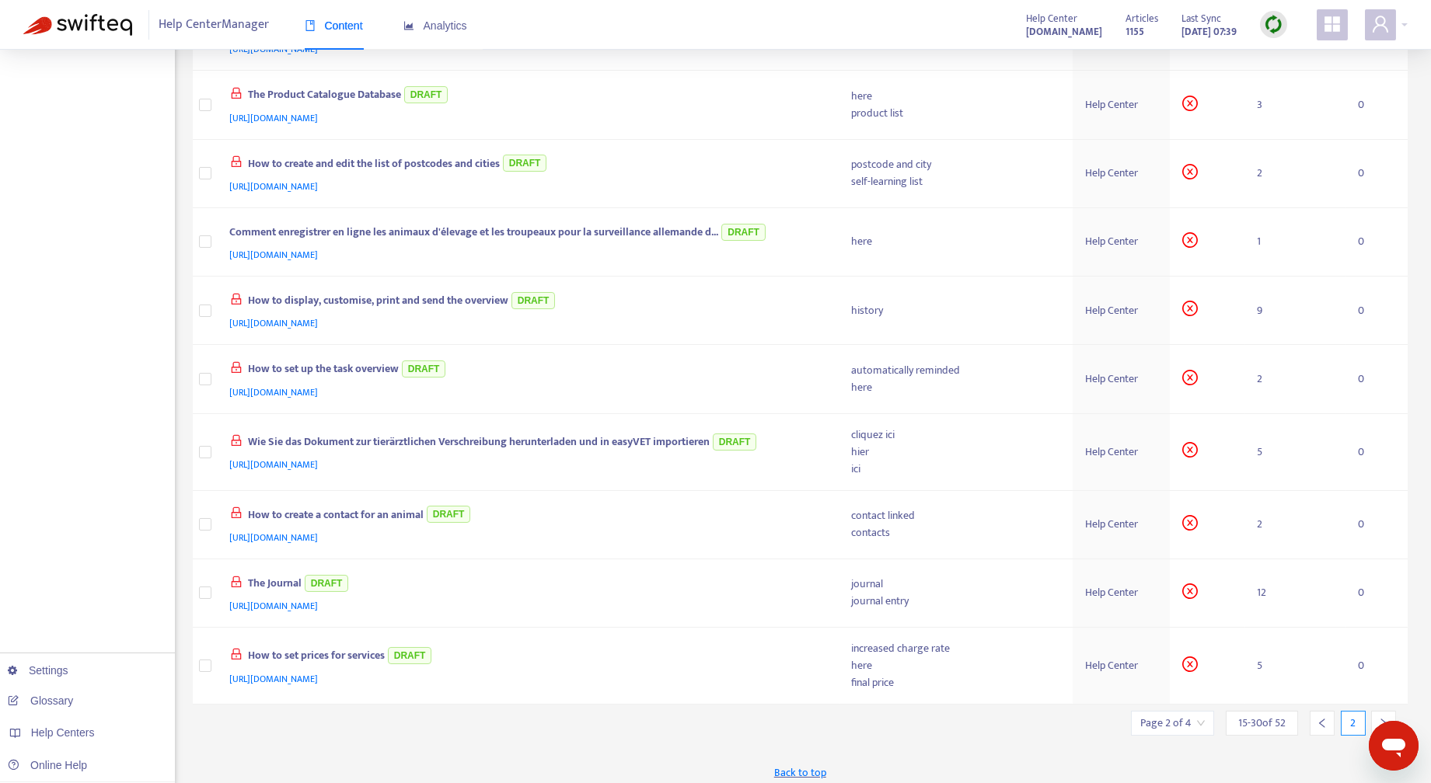
click at [1385, 711] on div at bounding box center [1383, 723] width 25 height 25
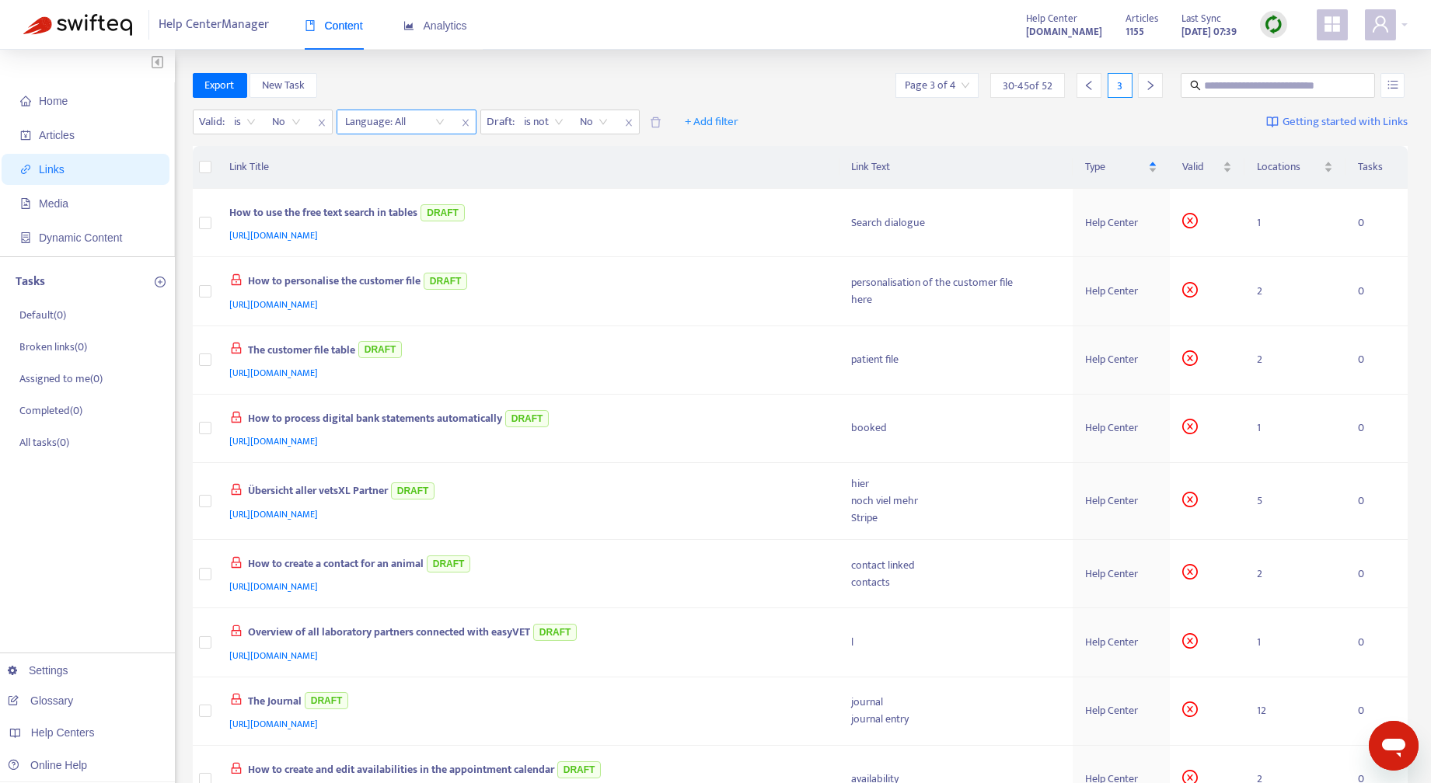
scroll to position [529, 0]
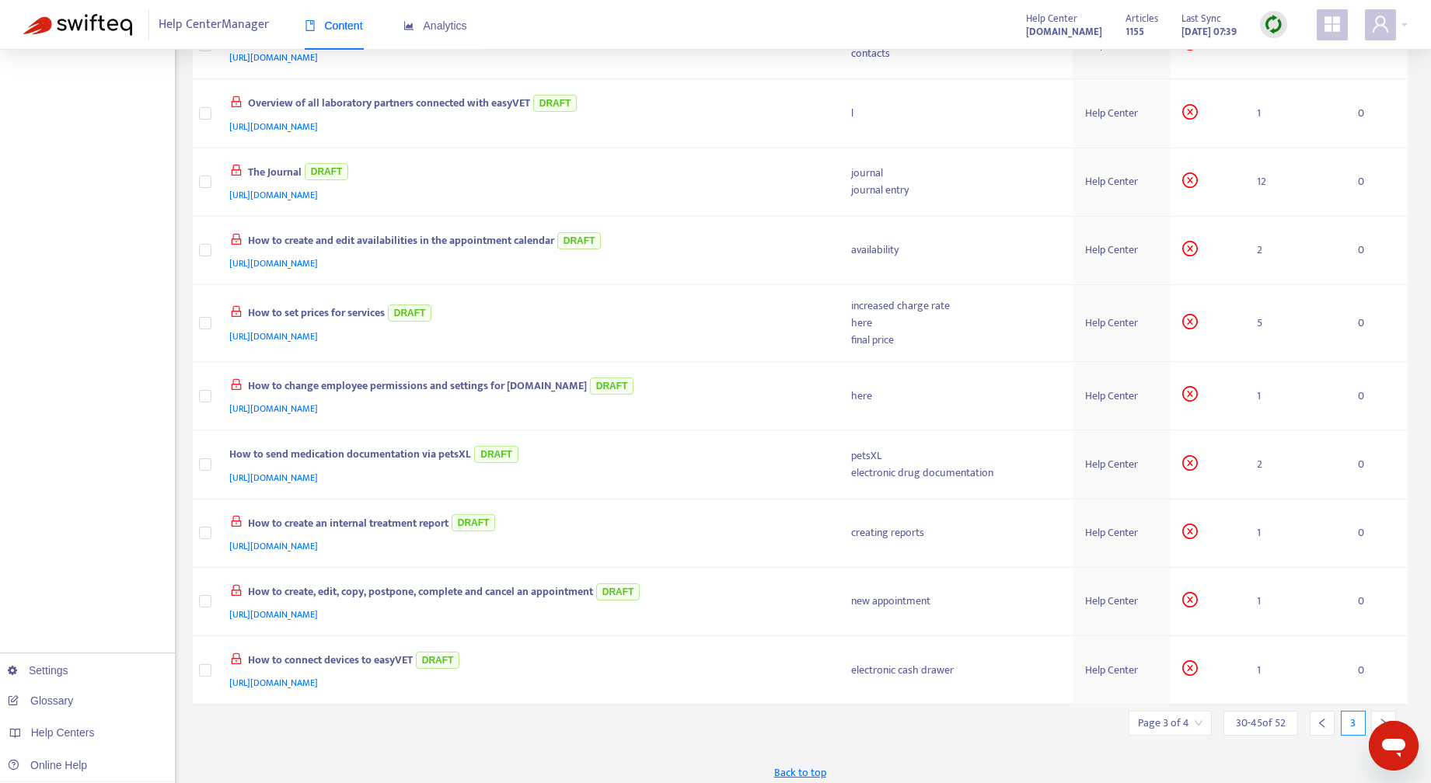
click at [1382, 718] on icon "right" at bounding box center [1383, 723] width 11 height 11
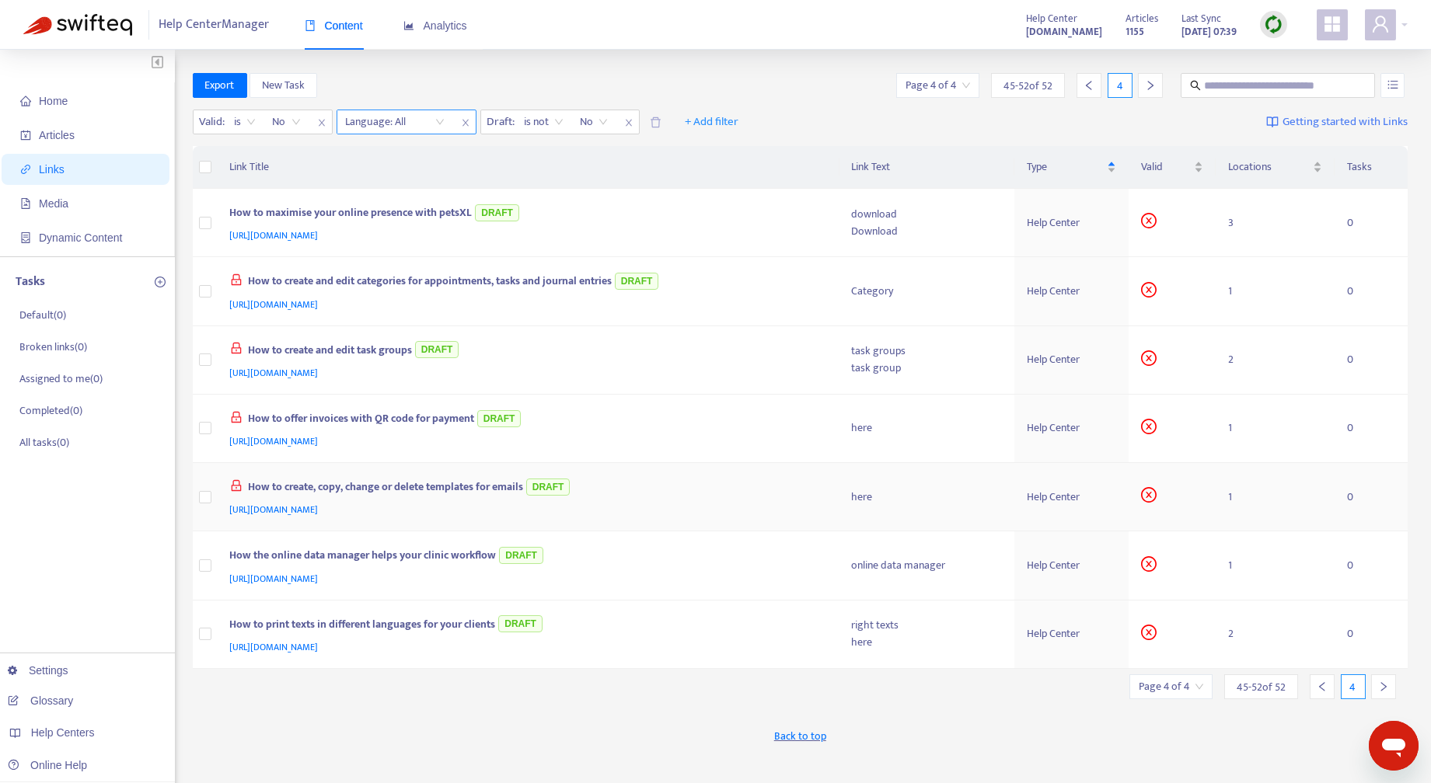
scroll to position [198, 0]
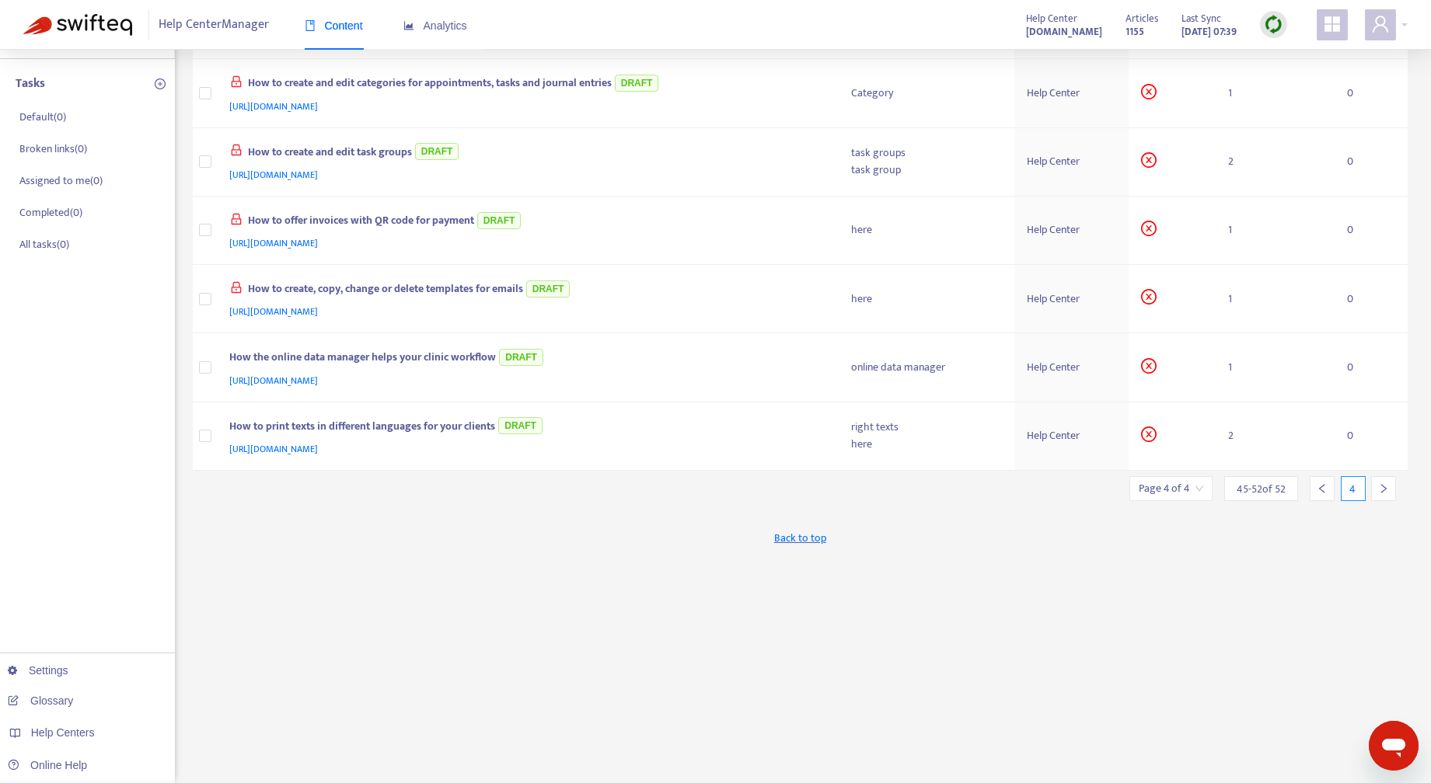
click at [1389, 480] on div at bounding box center [1383, 488] width 25 height 25
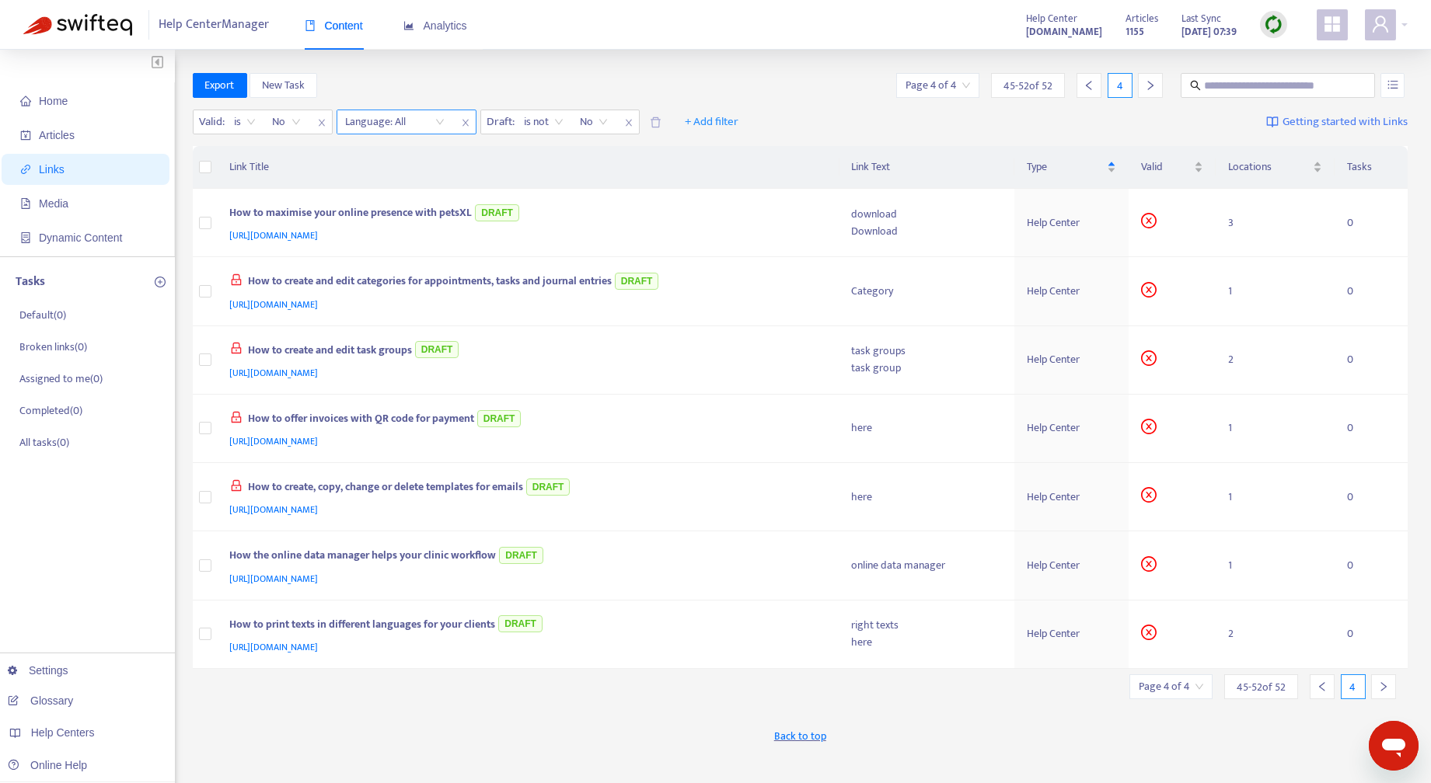
click at [1322, 682] on icon "left" at bounding box center [1321, 686] width 5 height 9
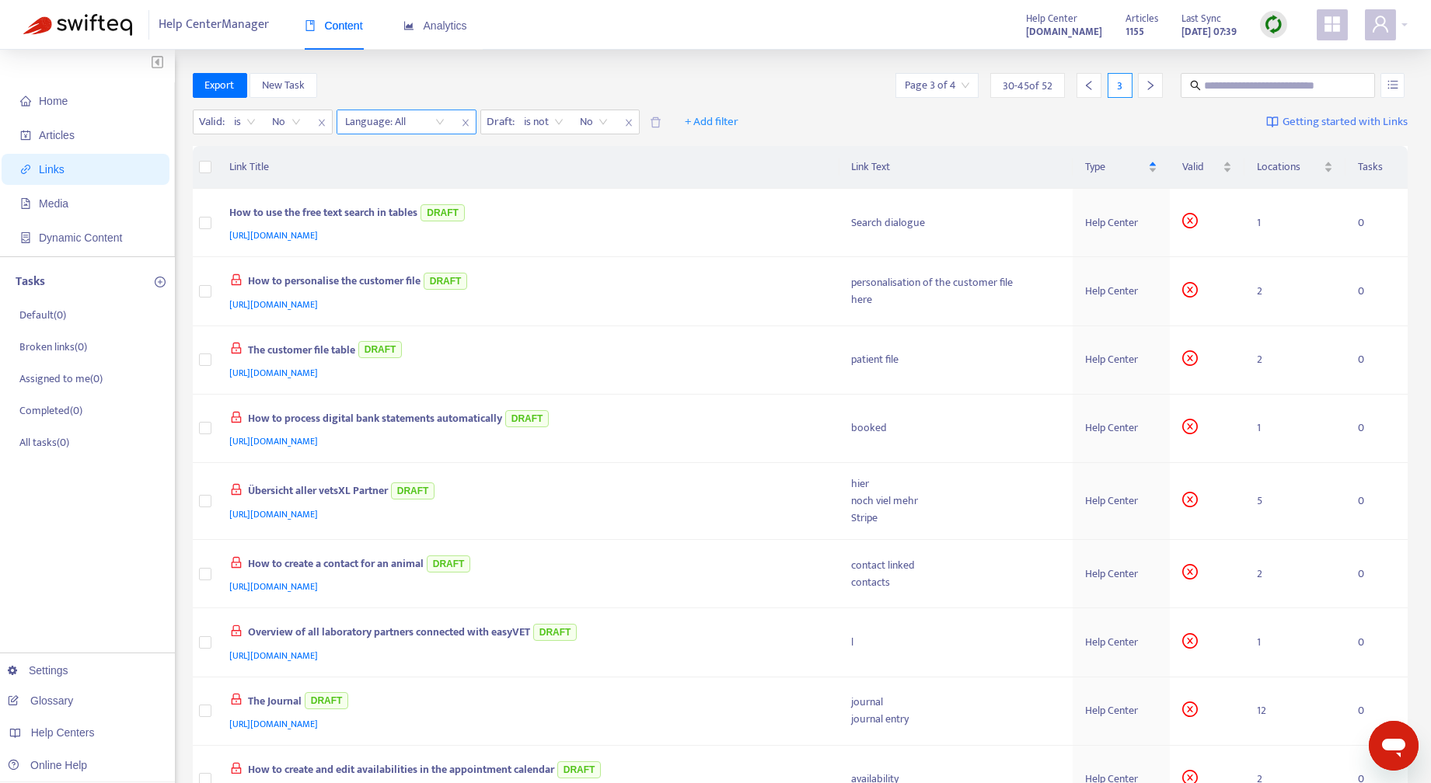
scroll to position [529, 0]
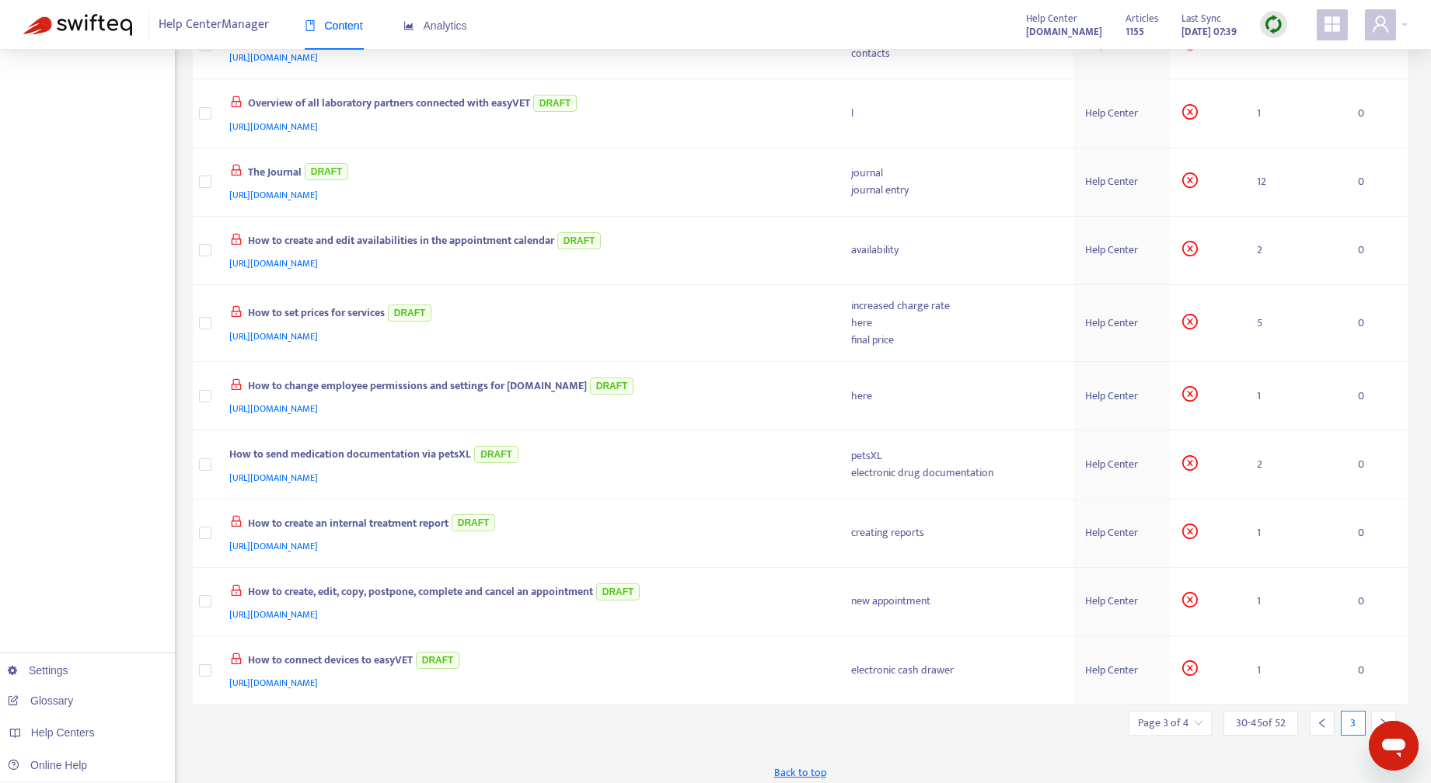
click at [1321, 718] on icon "left" at bounding box center [1321, 723] width 11 height 11
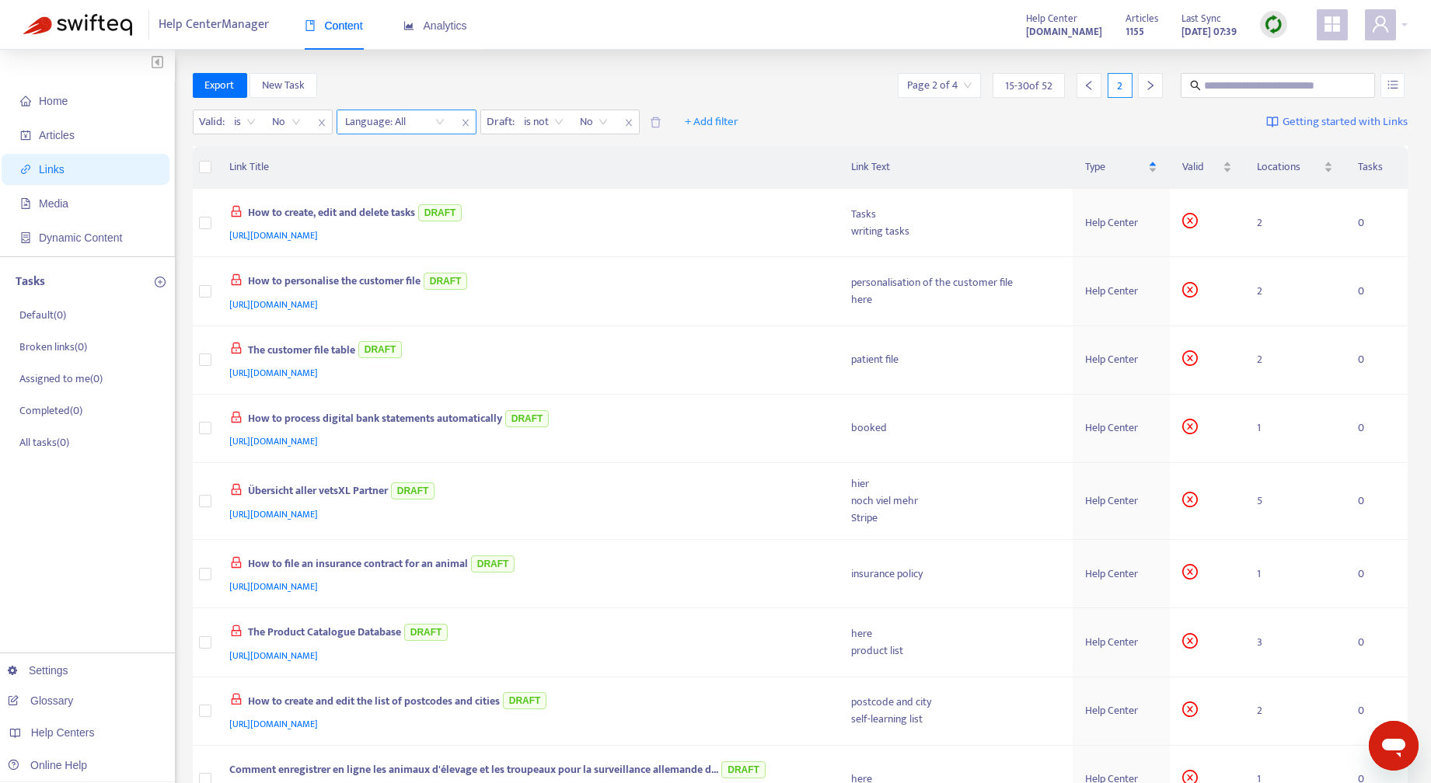
scroll to position [538, 0]
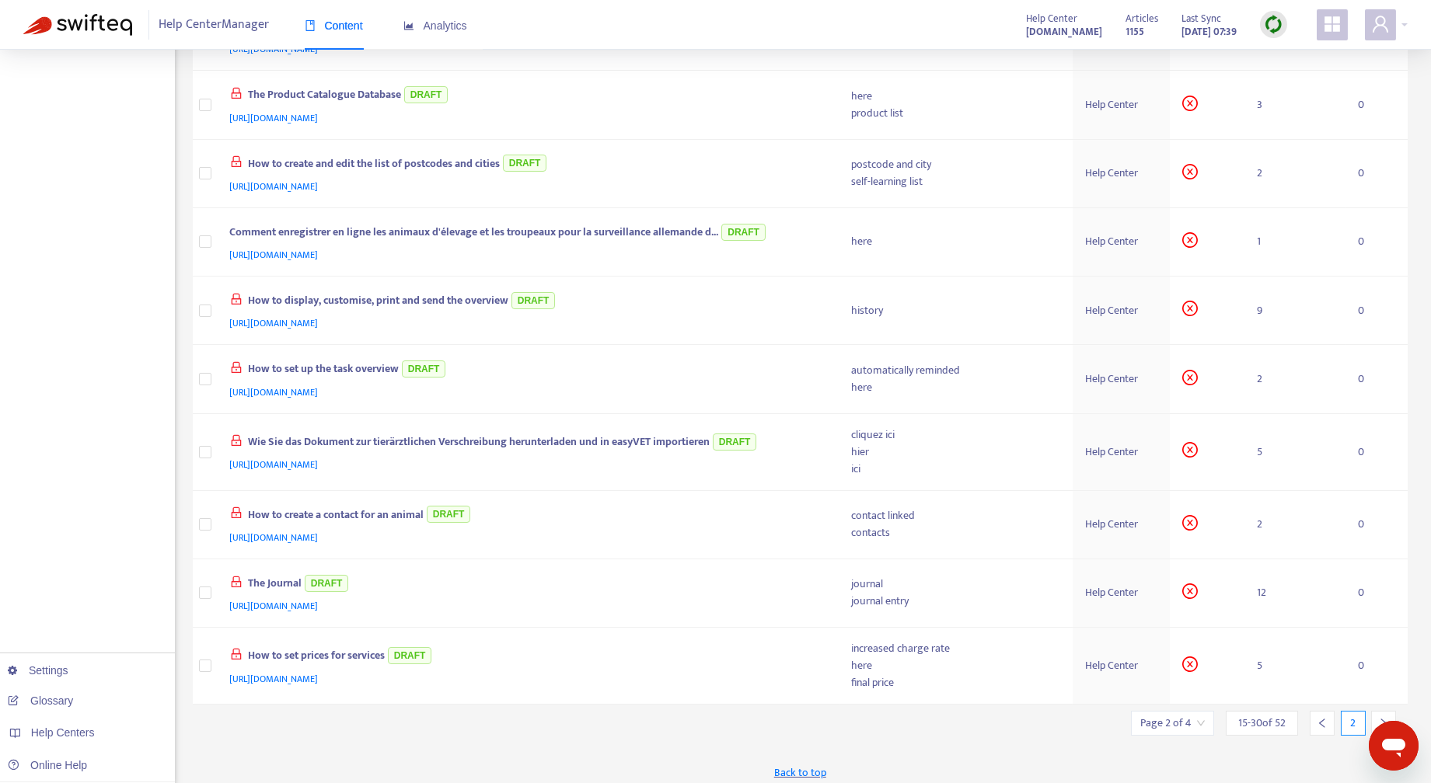
click at [1319, 718] on icon "left" at bounding box center [1321, 723] width 11 height 11
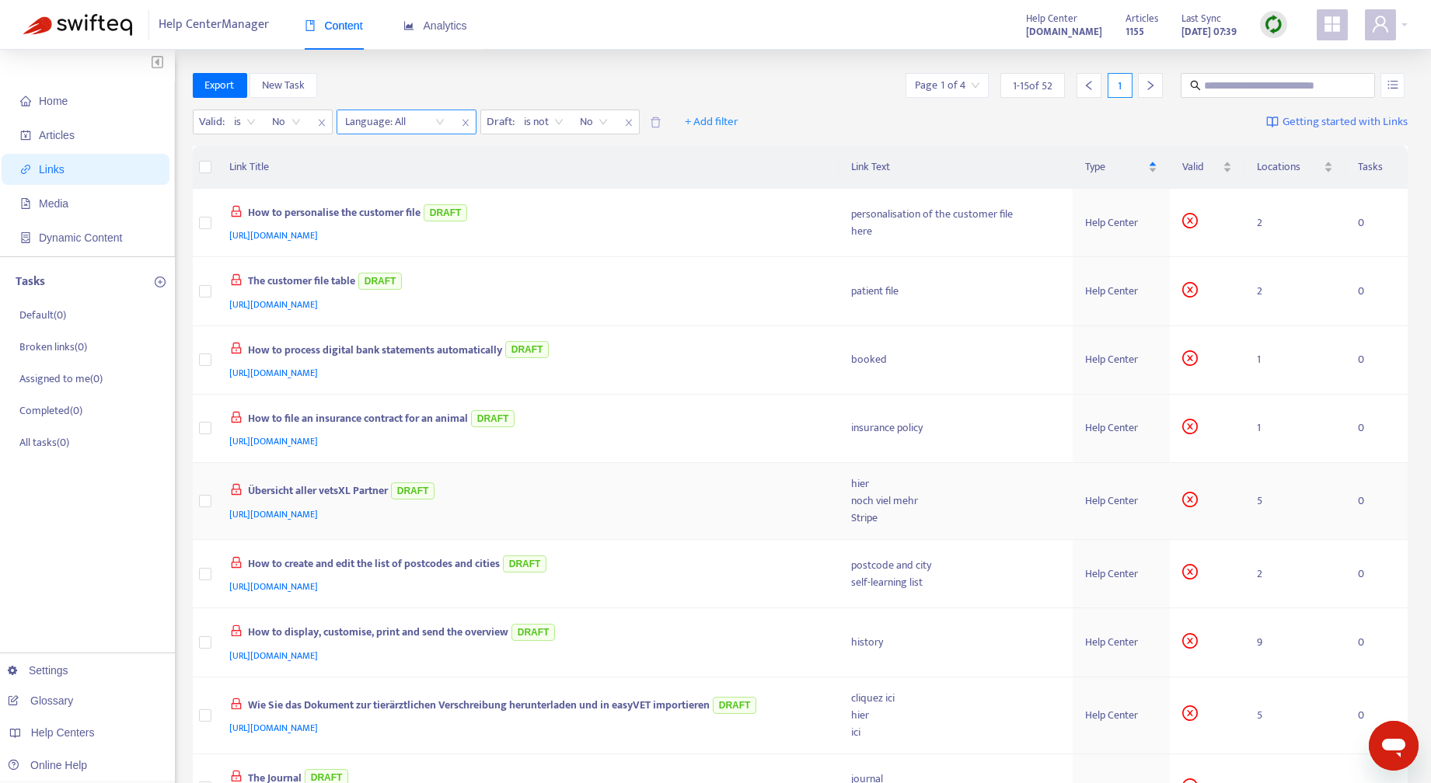
scroll to position [546, 0]
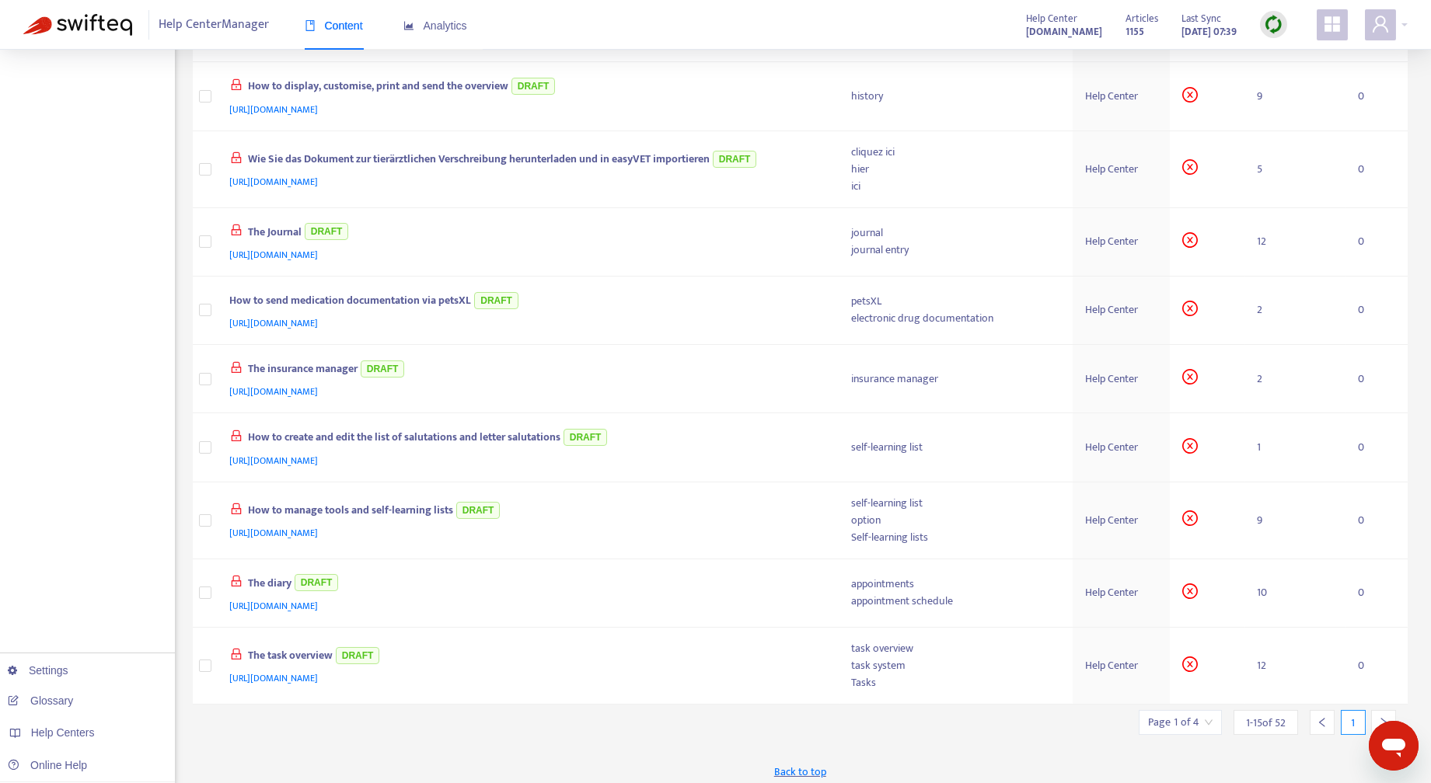
click at [1383, 710] on div at bounding box center [1383, 722] width 25 height 25
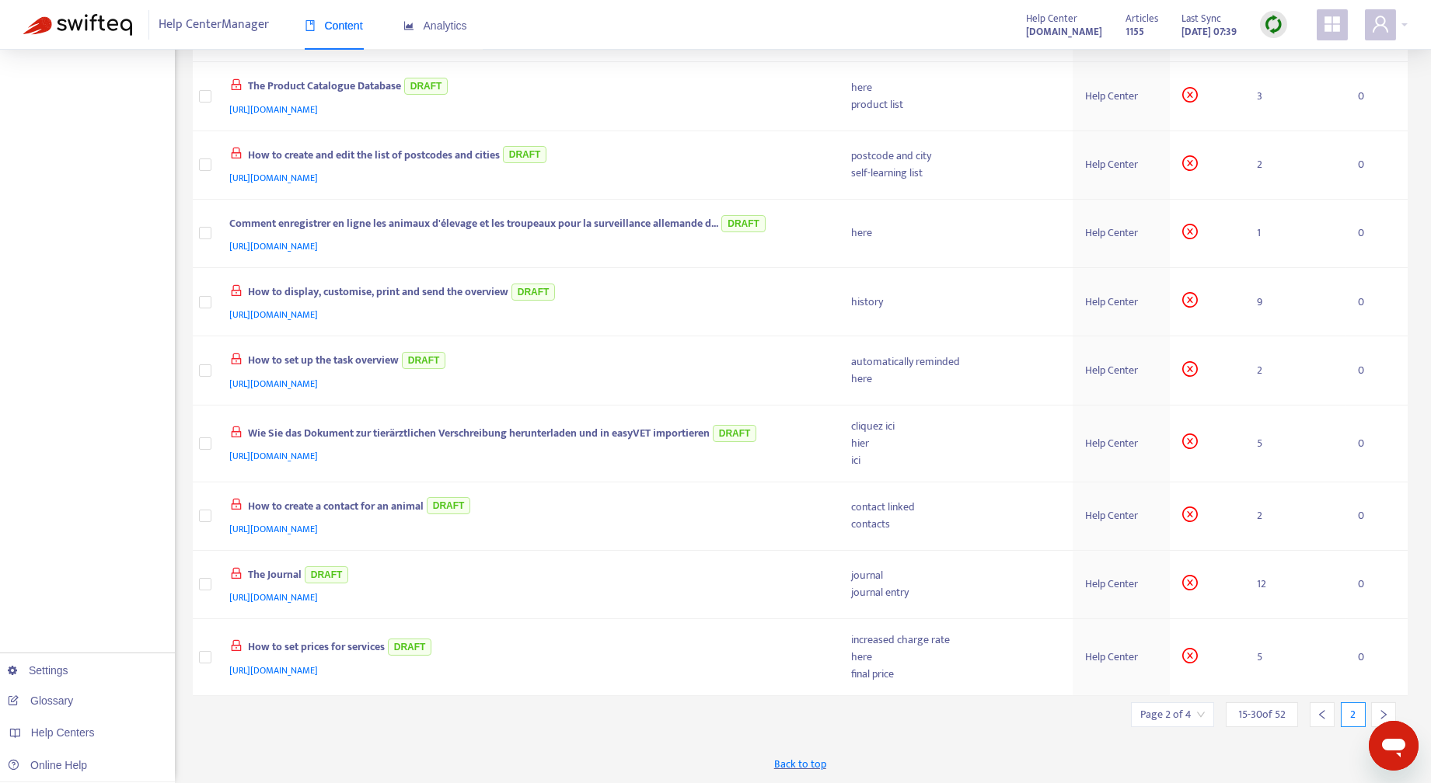
scroll to position [538, 0]
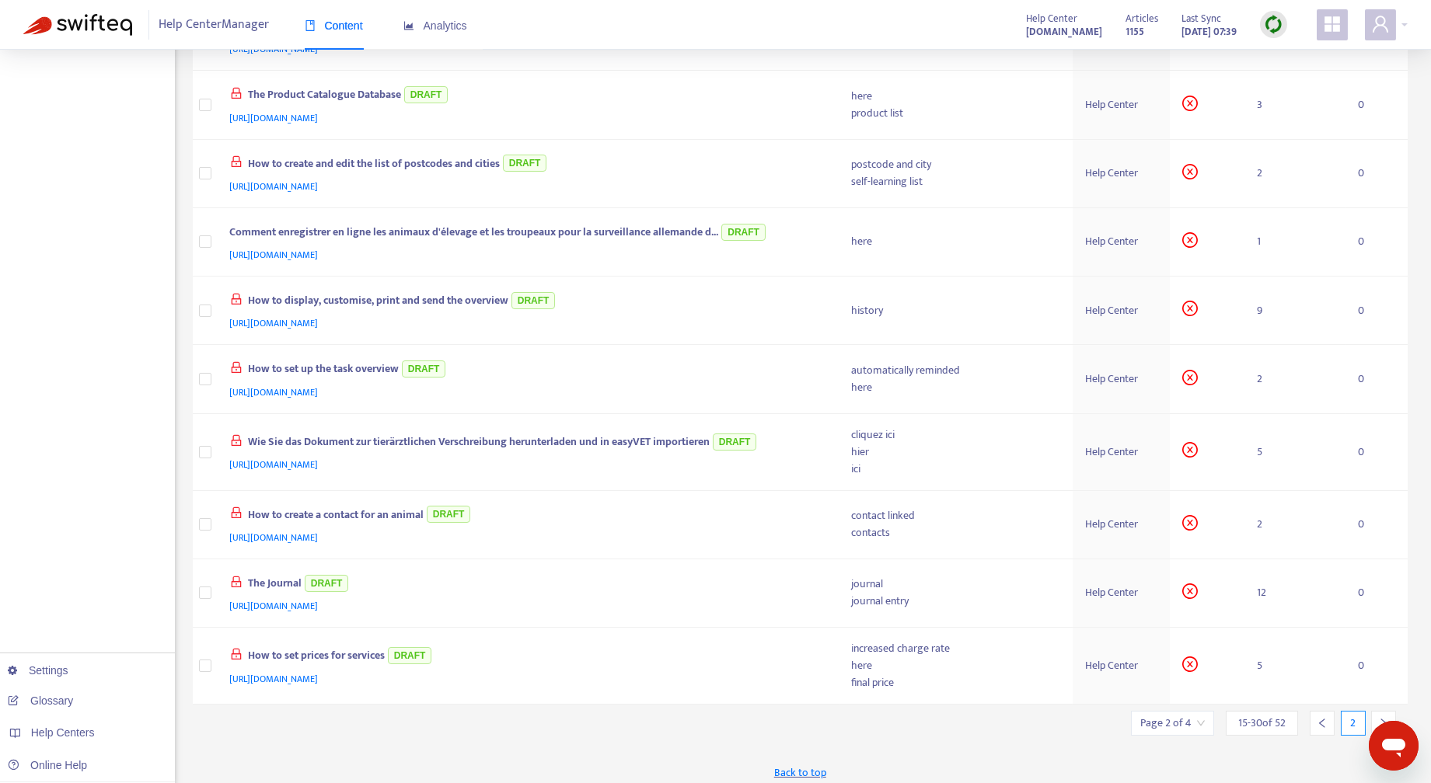
click at [1383, 711] on div at bounding box center [1383, 723] width 25 height 25
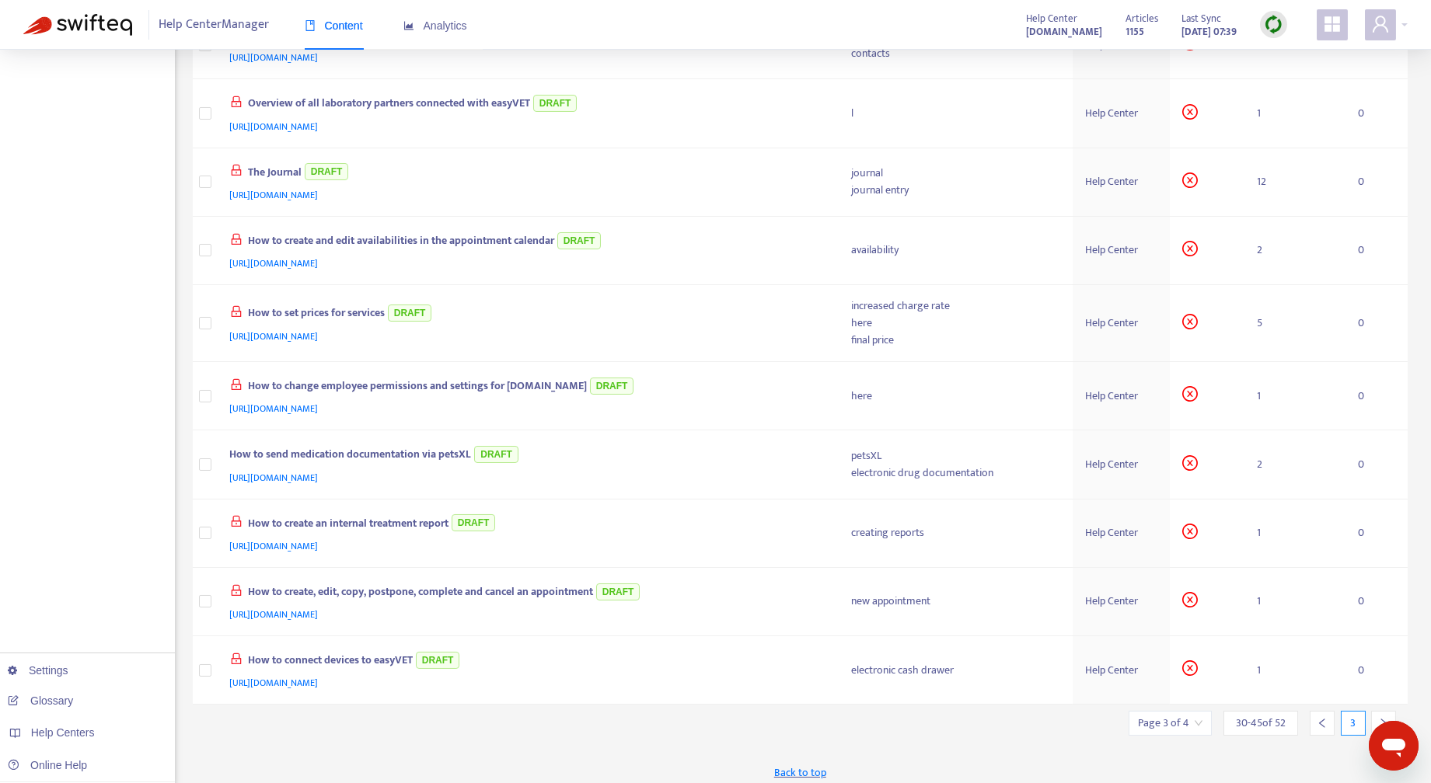
click at [1383, 718] on icon "right" at bounding box center [1383, 723] width 11 height 11
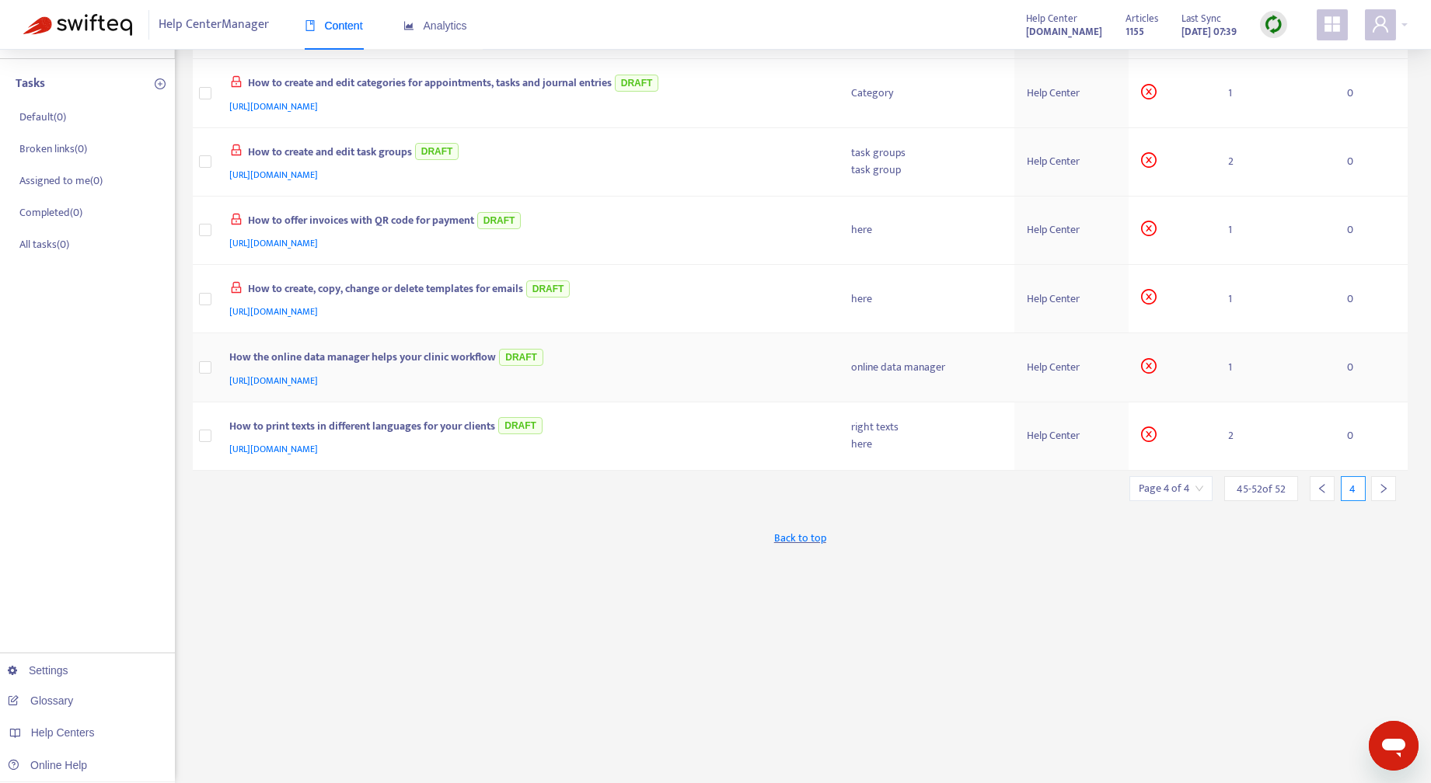
scroll to position [0, 0]
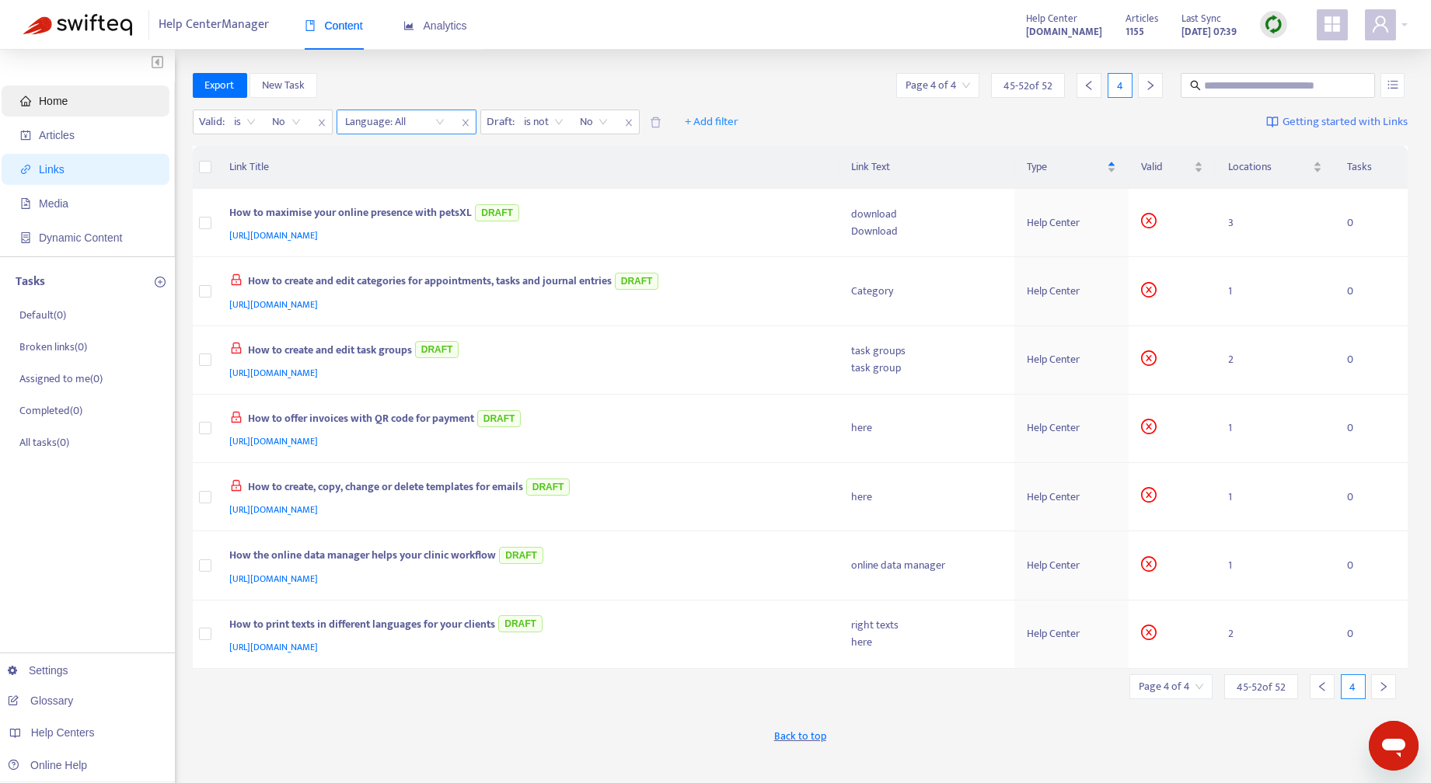
click at [37, 99] on span "Home" at bounding box center [88, 100] width 137 height 31
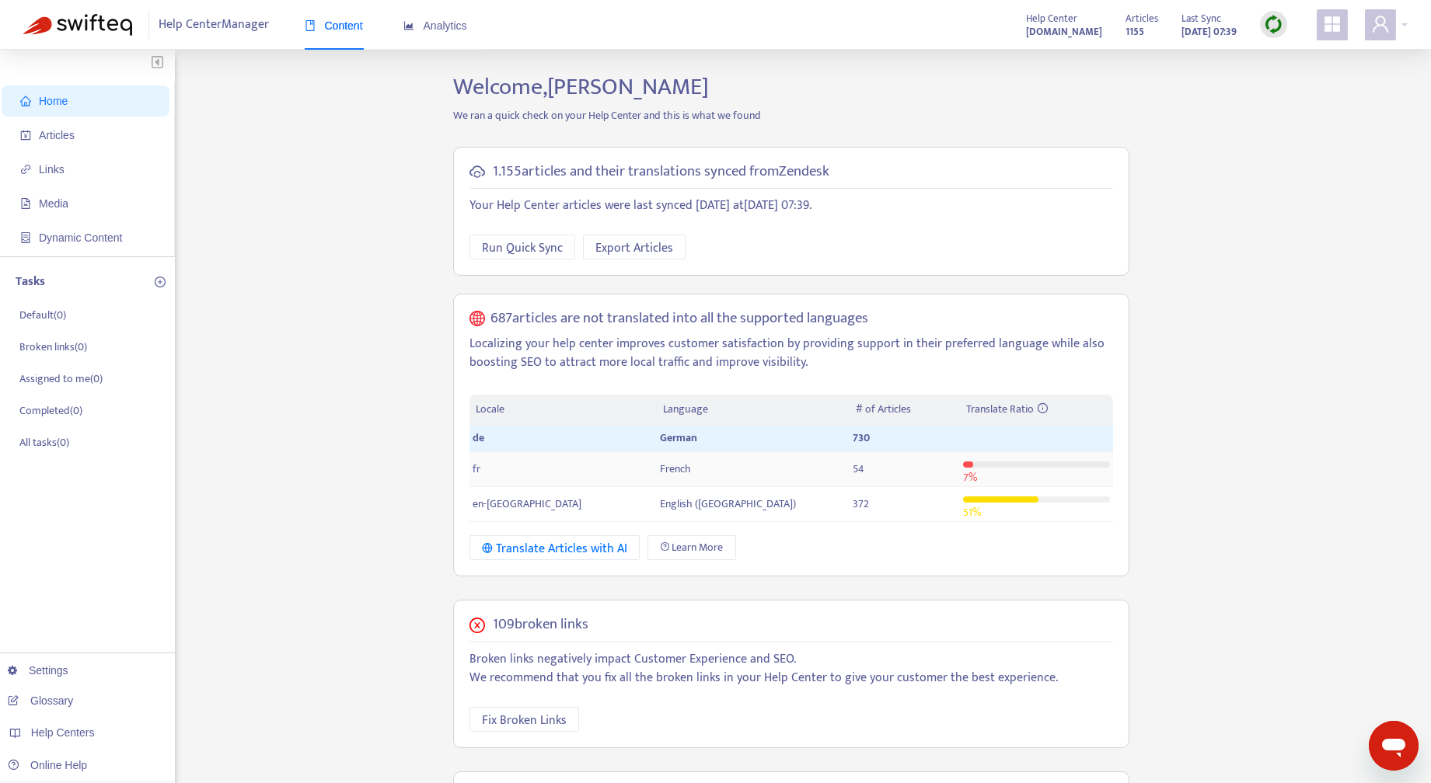
click at [1407, 26] on div "Help Center Manager Content Analytics Help Center easyvetsupport.zendesk.com Ar…" at bounding box center [715, 25] width 1431 height 50
click at [1401, 22] on div at bounding box center [1385, 24] width 43 height 31
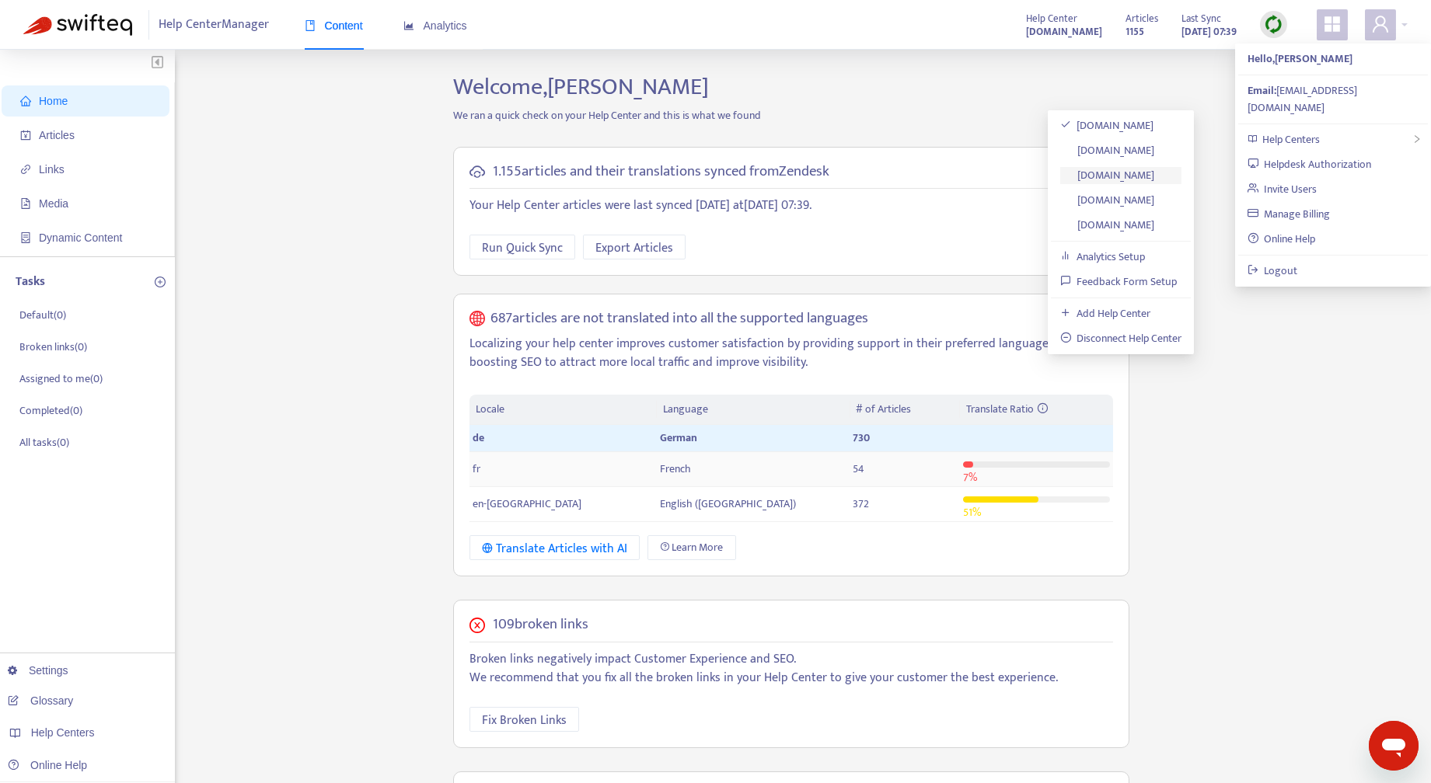
click at [1140, 172] on link "petsxlsupport.zendesk.com" at bounding box center [1107, 175] width 95 height 18
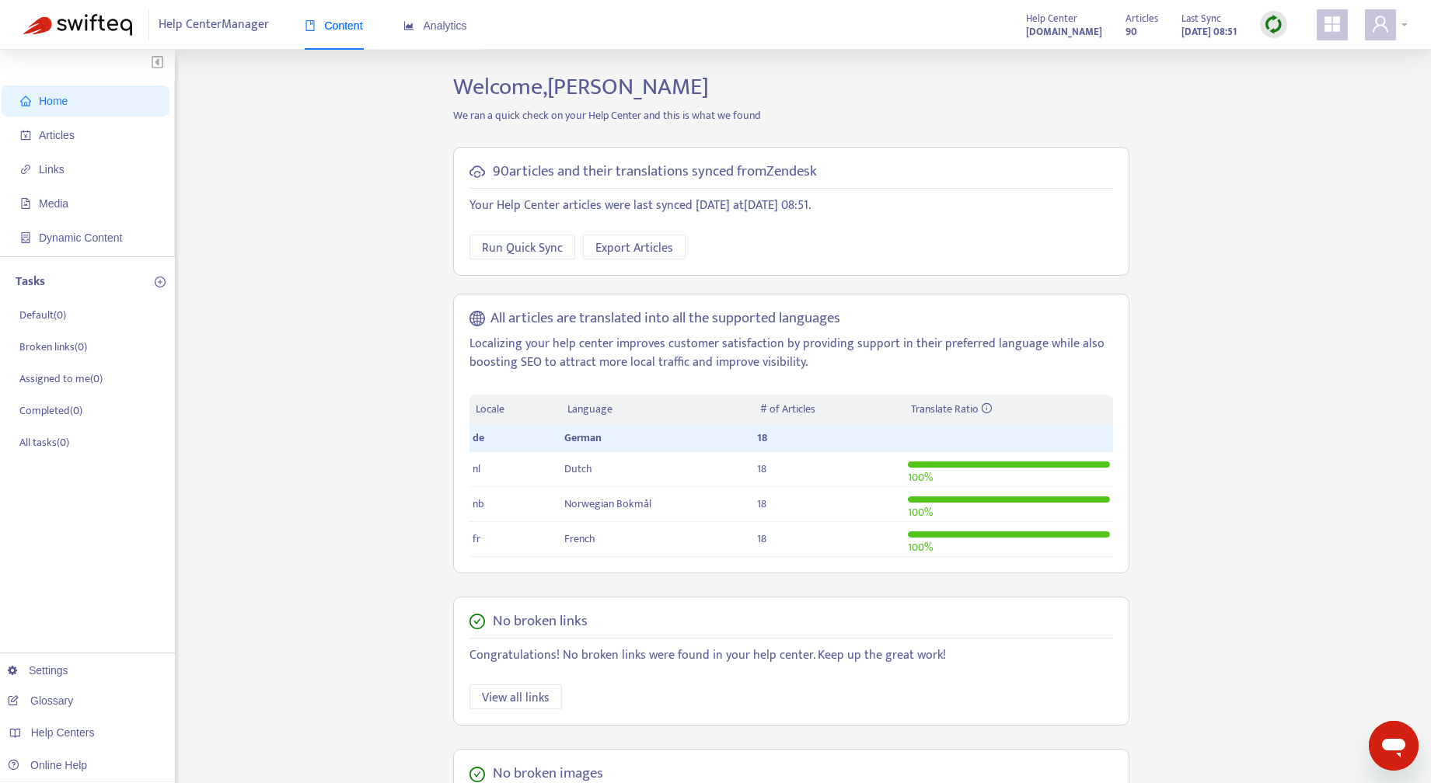
click at [1406, 22] on div at bounding box center [1385, 24] width 43 height 31
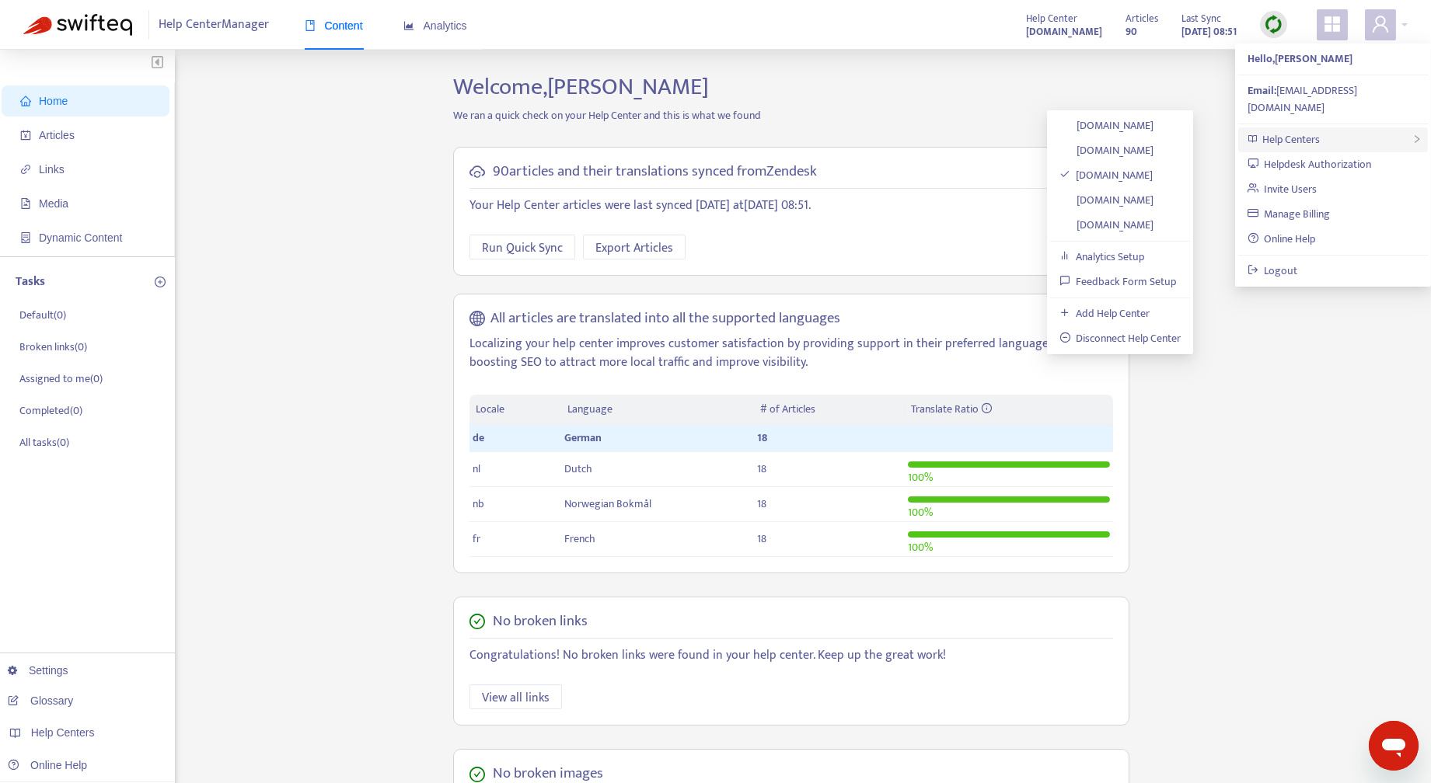
click at [1284, 131] on span "Help Centers" at bounding box center [1290, 140] width 57 height 18
click at [1141, 148] on link "vetzintern.zendesk.com" at bounding box center [1106, 150] width 95 height 18
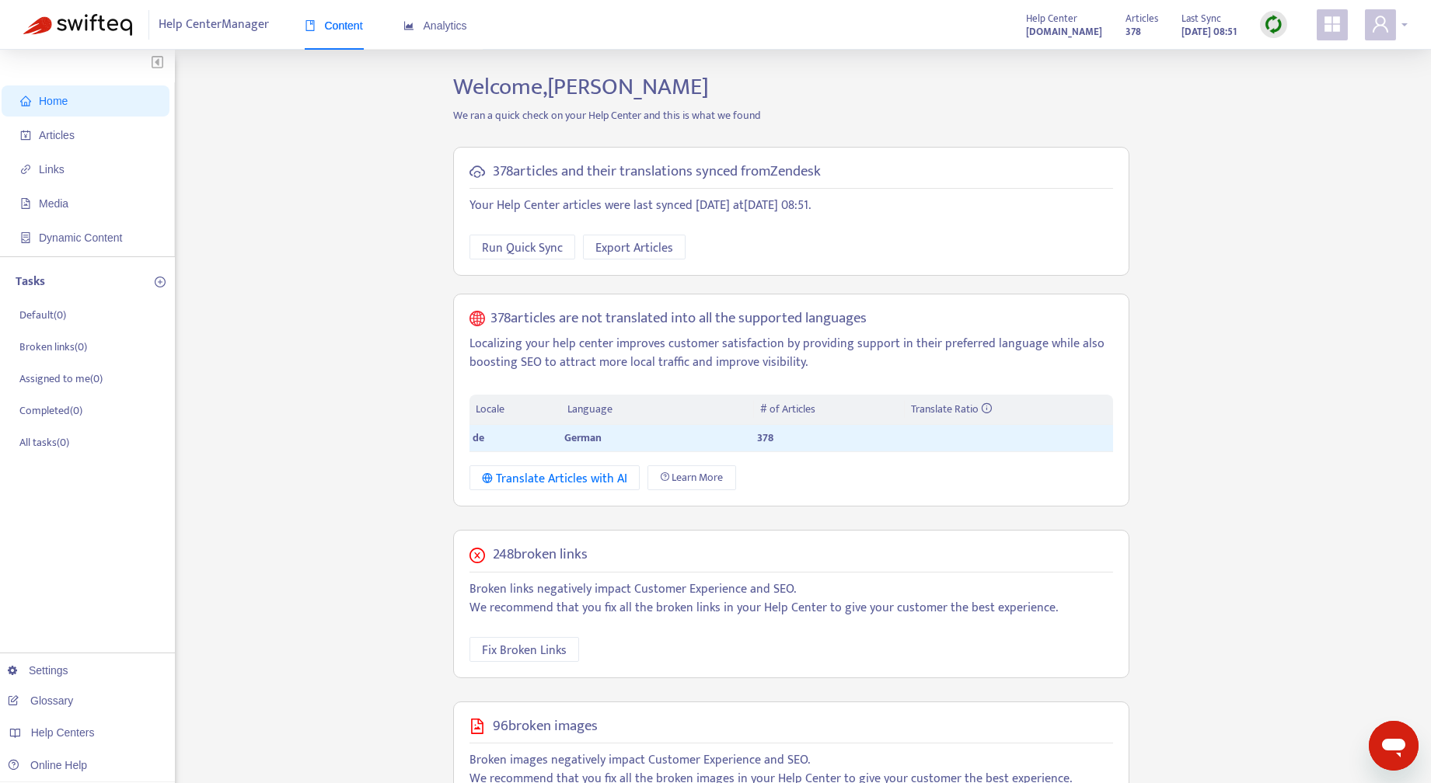
click at [1403, 20] on div at bounding box center [1385, 24] width 43 height 31
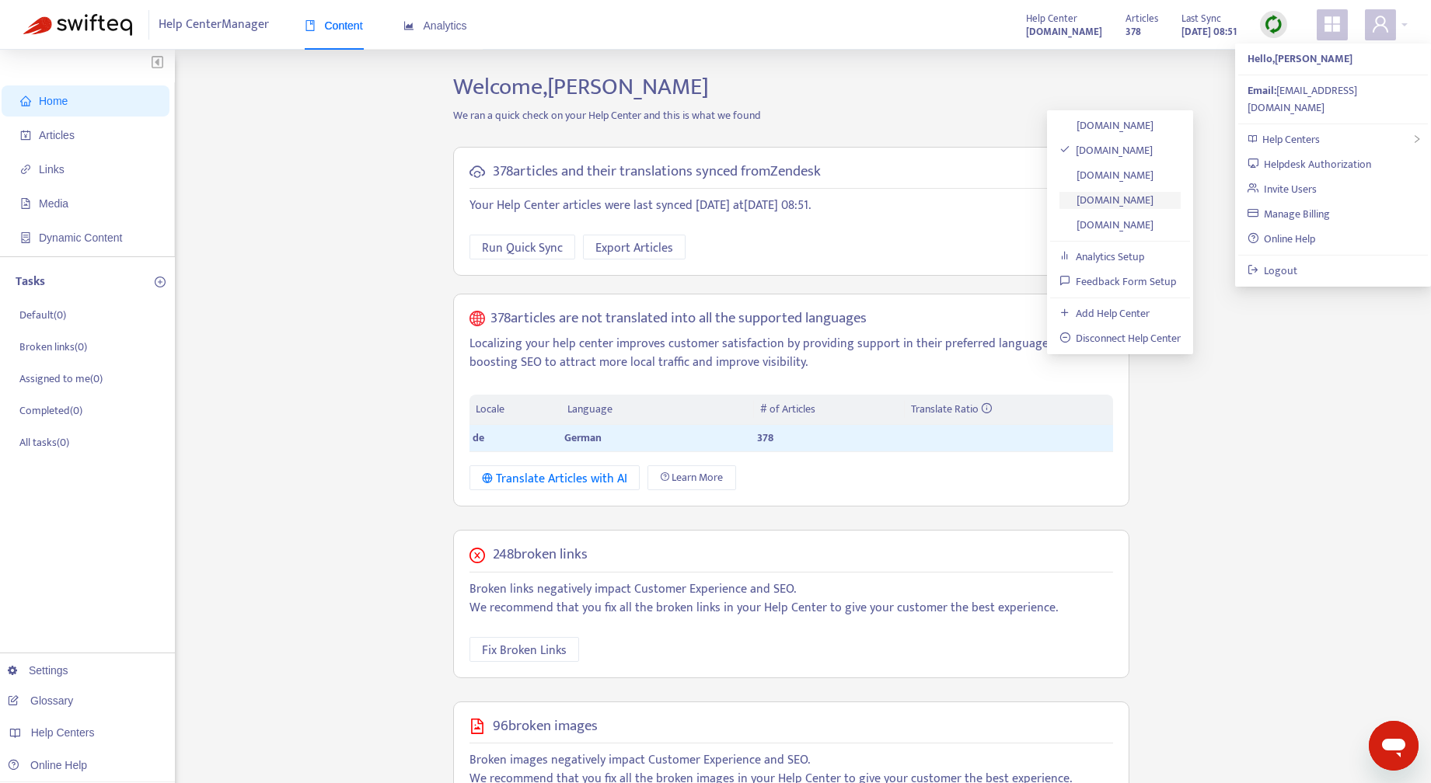
click at [1122, 198] on link "vetos.zendesk.com" at bounding box center [1106, 200] width 95 height 18
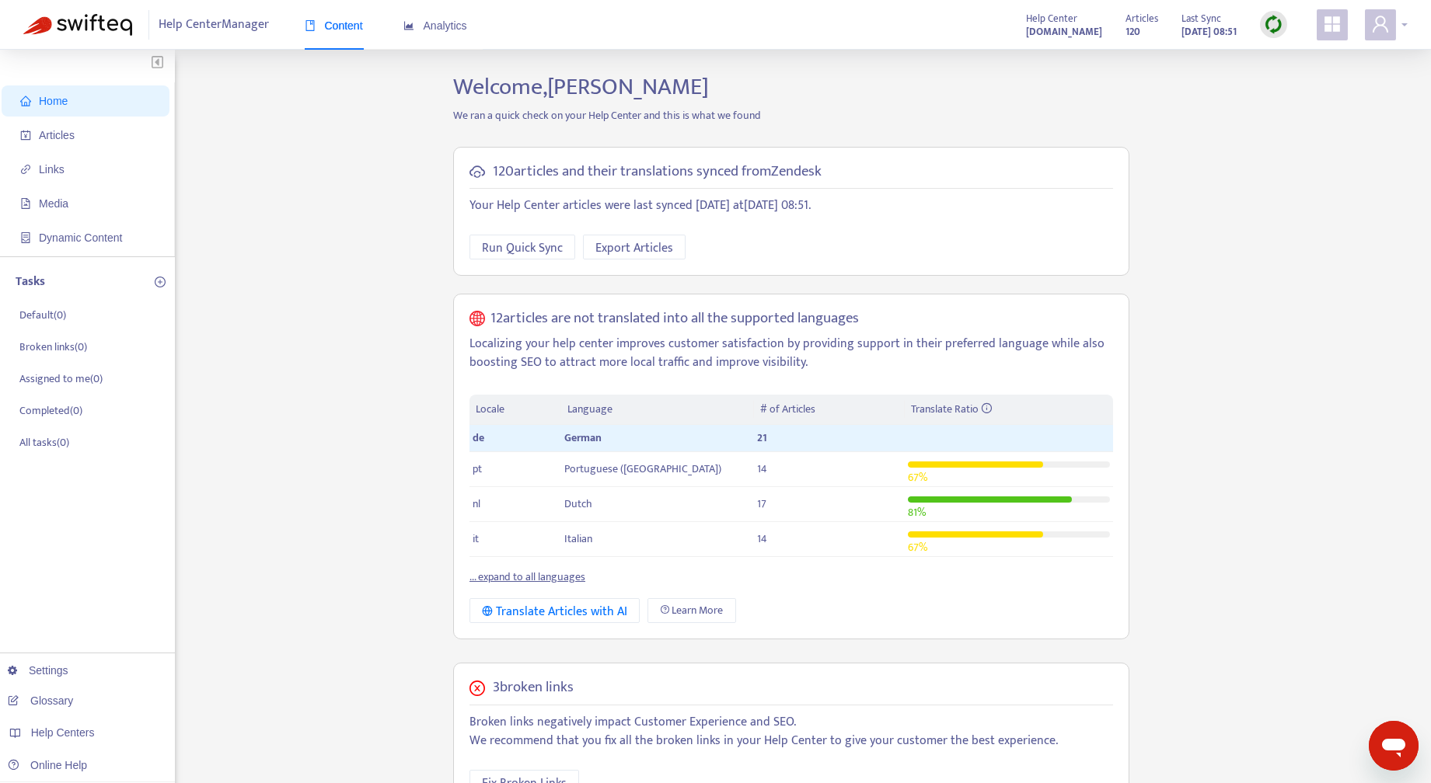
click at [1405, 23] on div at bounding box center [1385, 24] width 43 height 31
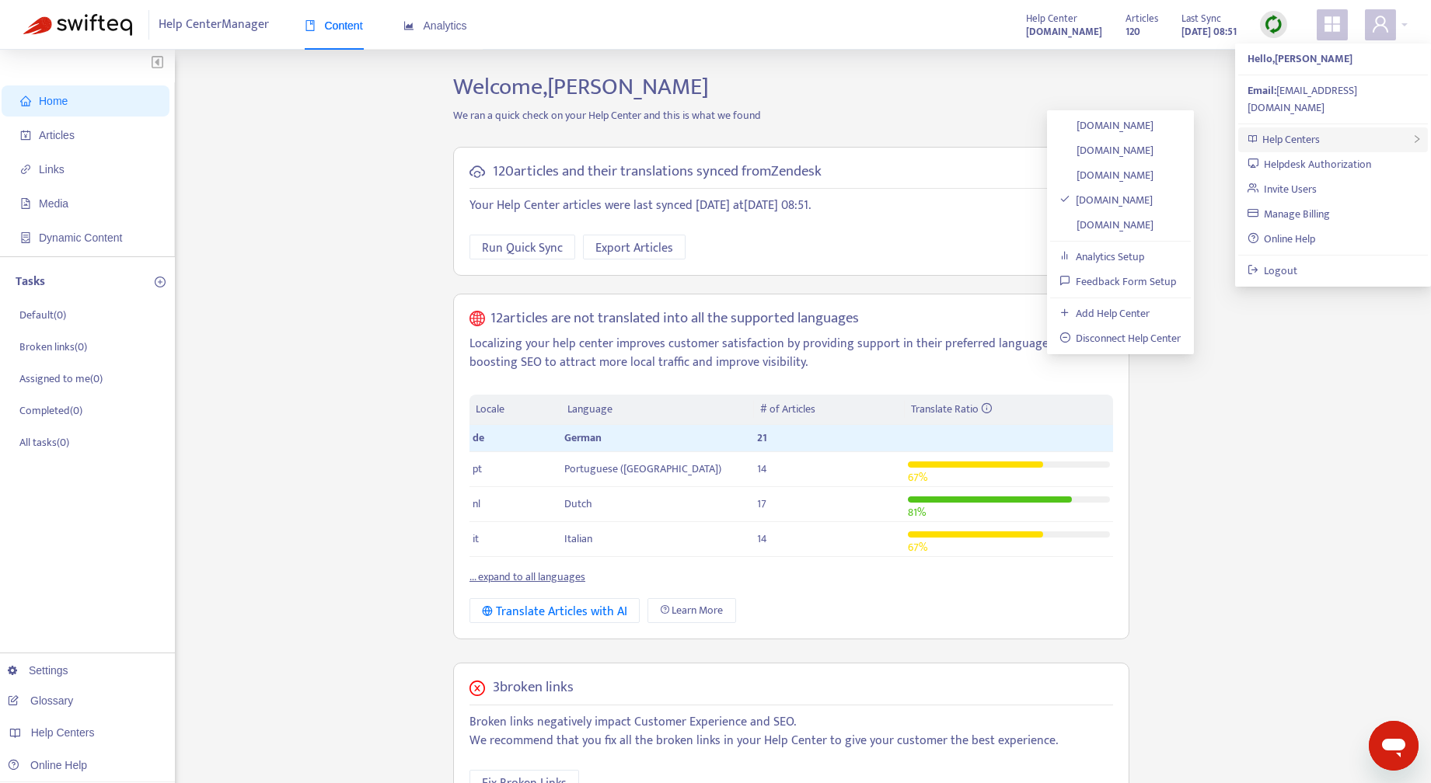
click at [1313, 131] on span "Help Centers" at bounding box center [1290, 140] width 57 height 18
click at [1148, 123] on link "[DOMAIN_NAME]" at bounding box center [1106, 126] width 95 height 18
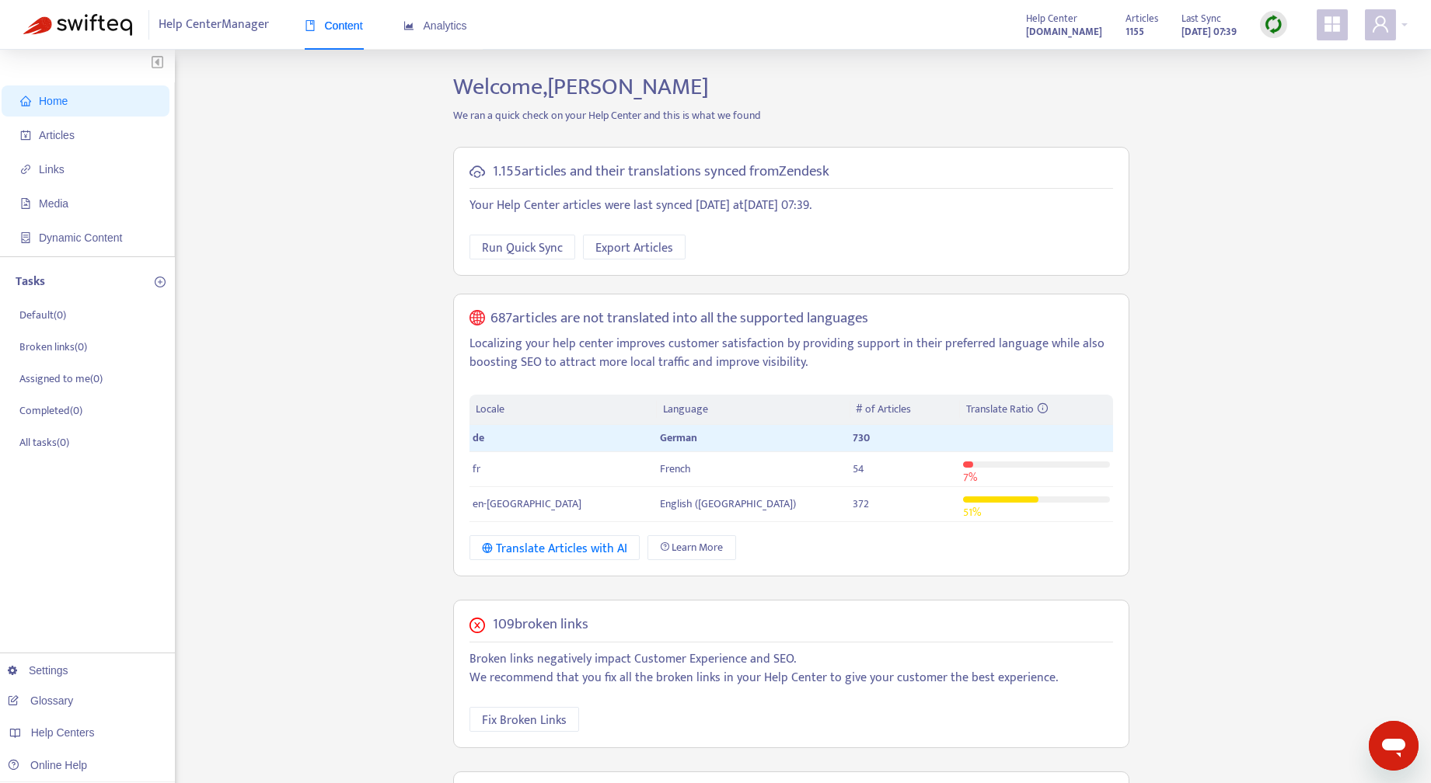
click at [553, 626] on h5 "109 broken links" at bounding box center [541, 625] width 96 height 18
click at [541, 712] on span "Fix Broken Links" at bounding box center [524, 720] width 85 height 19
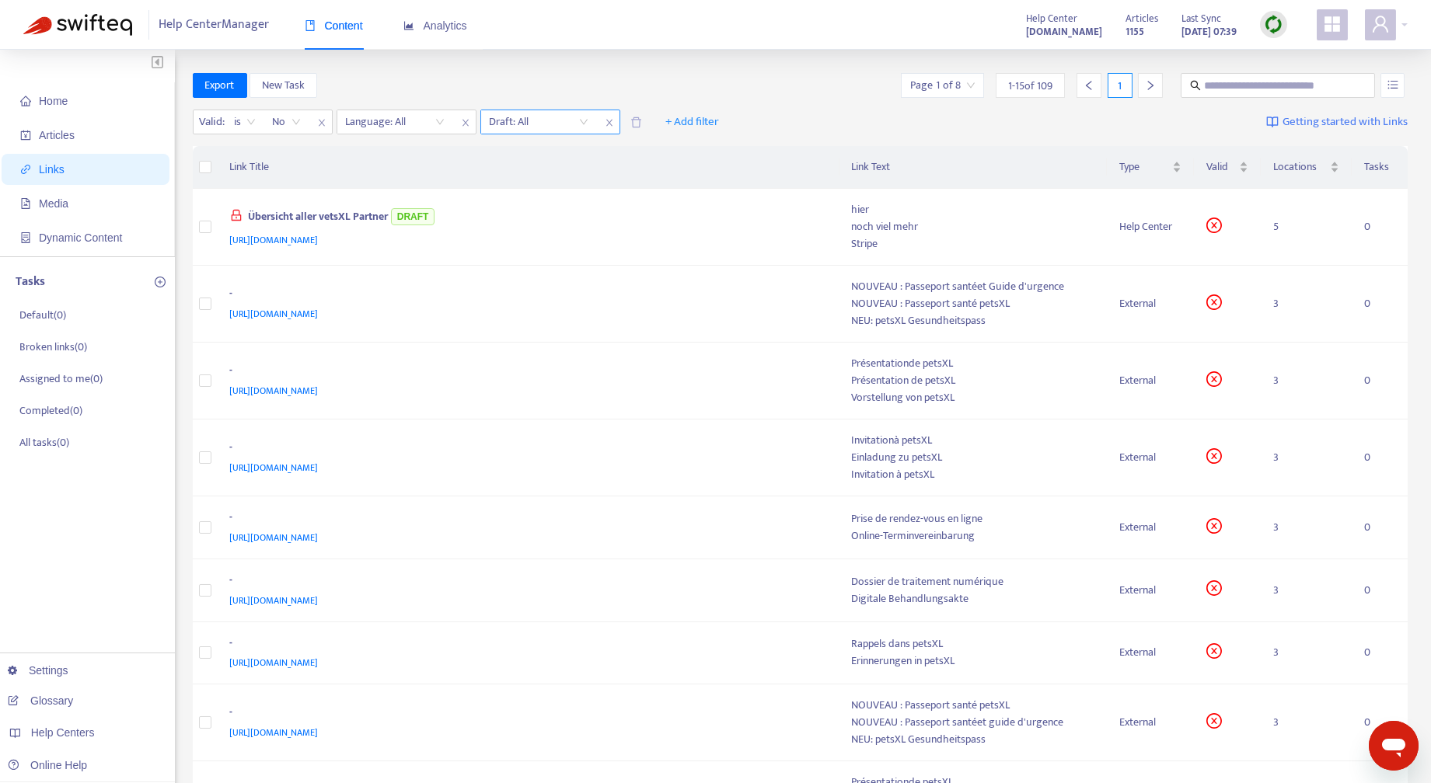
click at [585, 124] on input "search" at bounding box center [539, 121] width 99 height 23
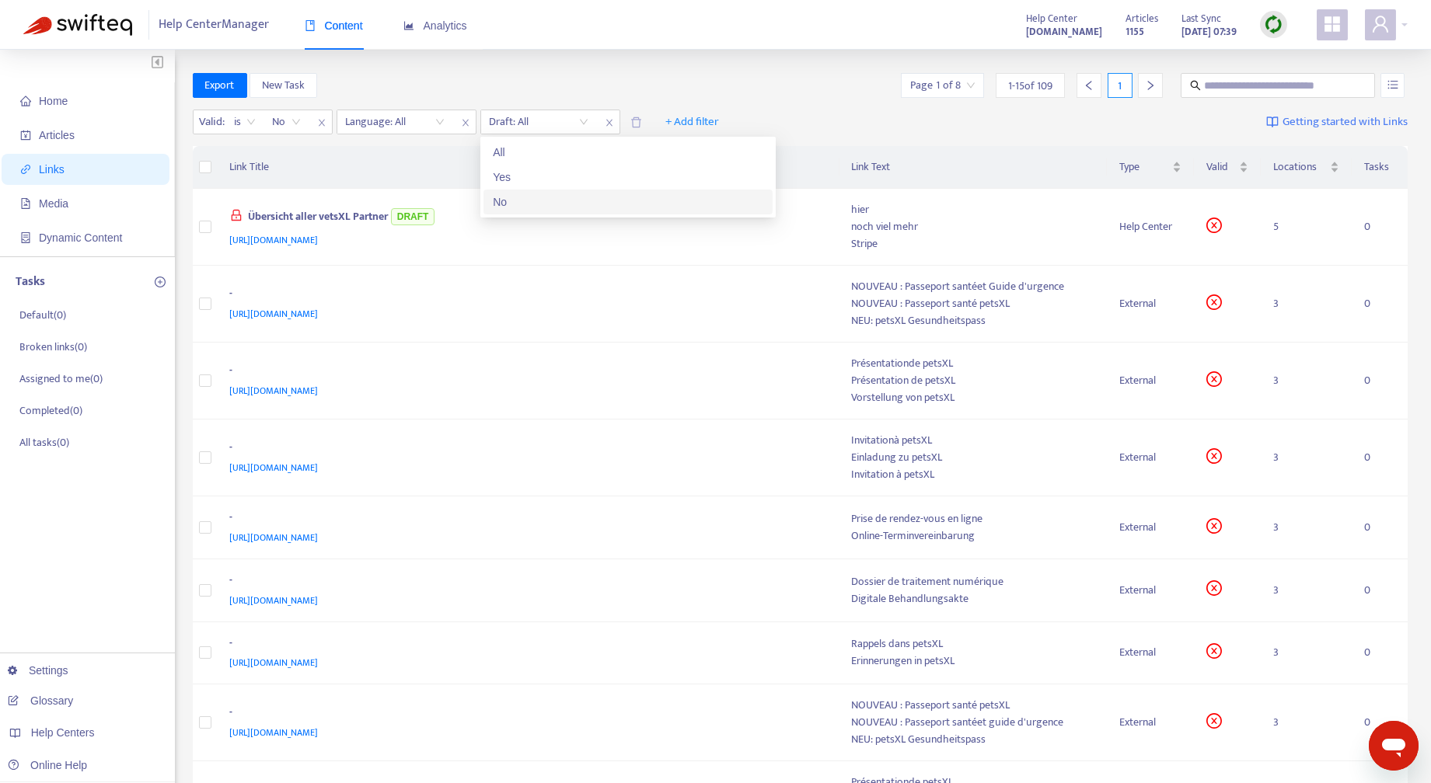
click at [535, 208] on div "No" at bounding box center [628, 201] width 270 height 17
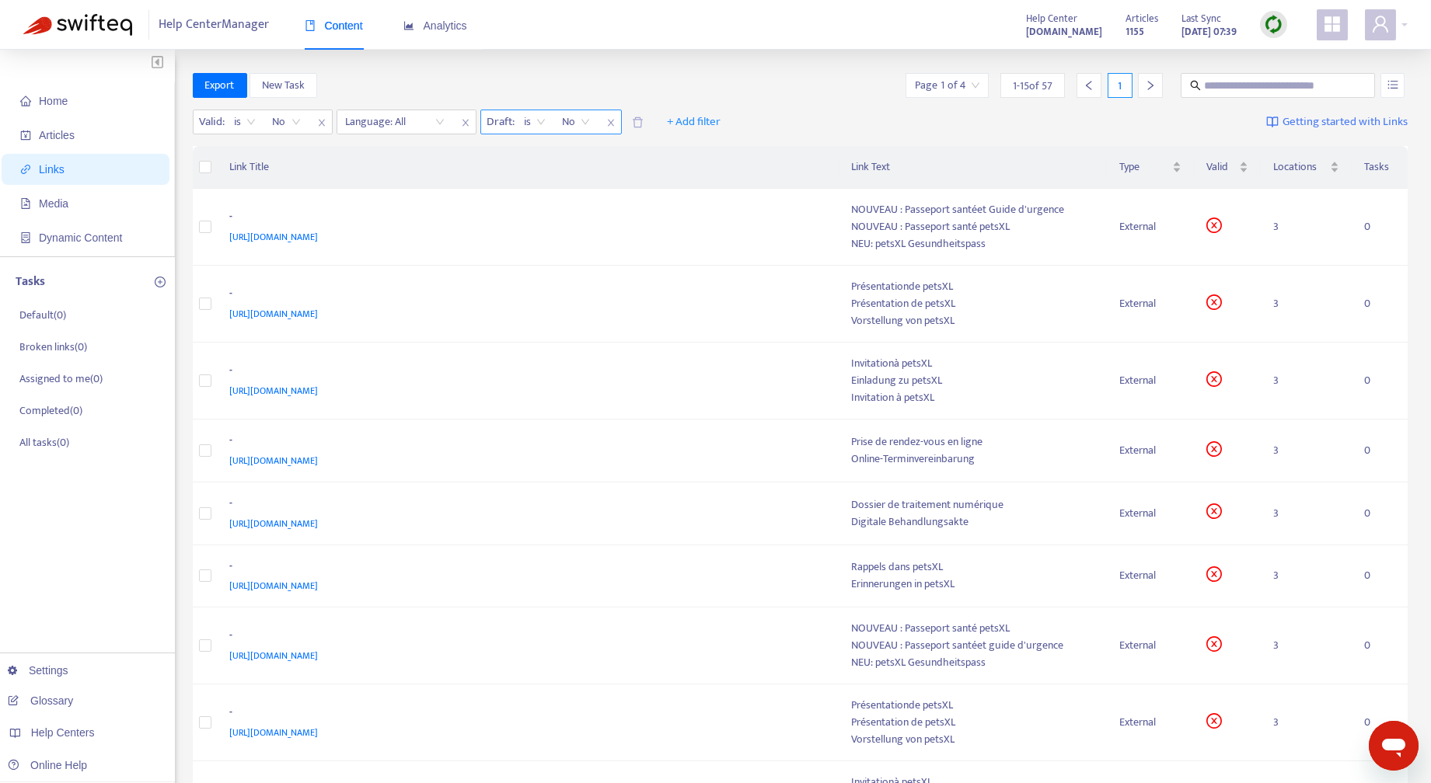
click at [542, 123] on span "is" at bounding box center [534, 121] width 21 height 23
click at [554, 176] on div "is not" at bounding box center [663, 177] width 270 height 17
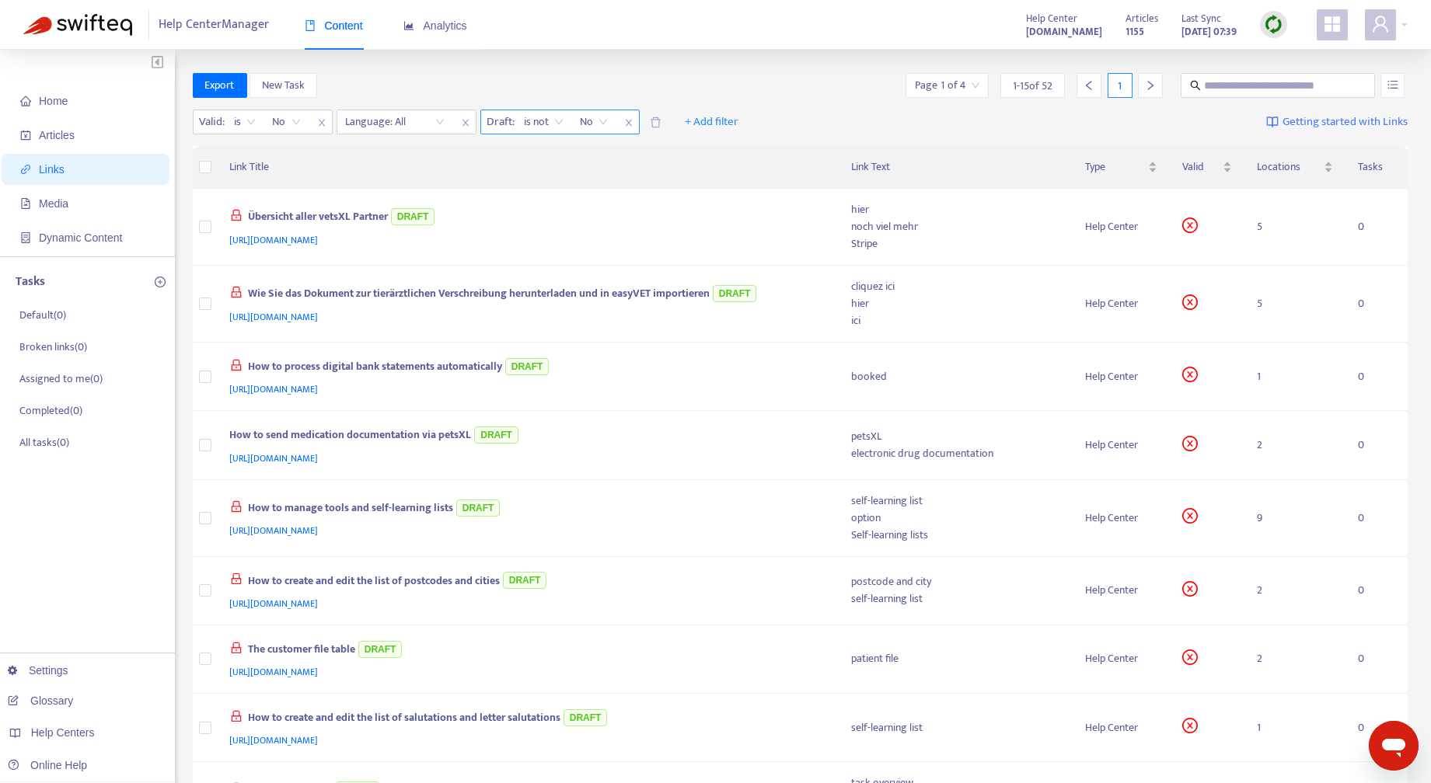
click at [604, 122] on span "No" at bounding box center [593, 121] width 27 height 23
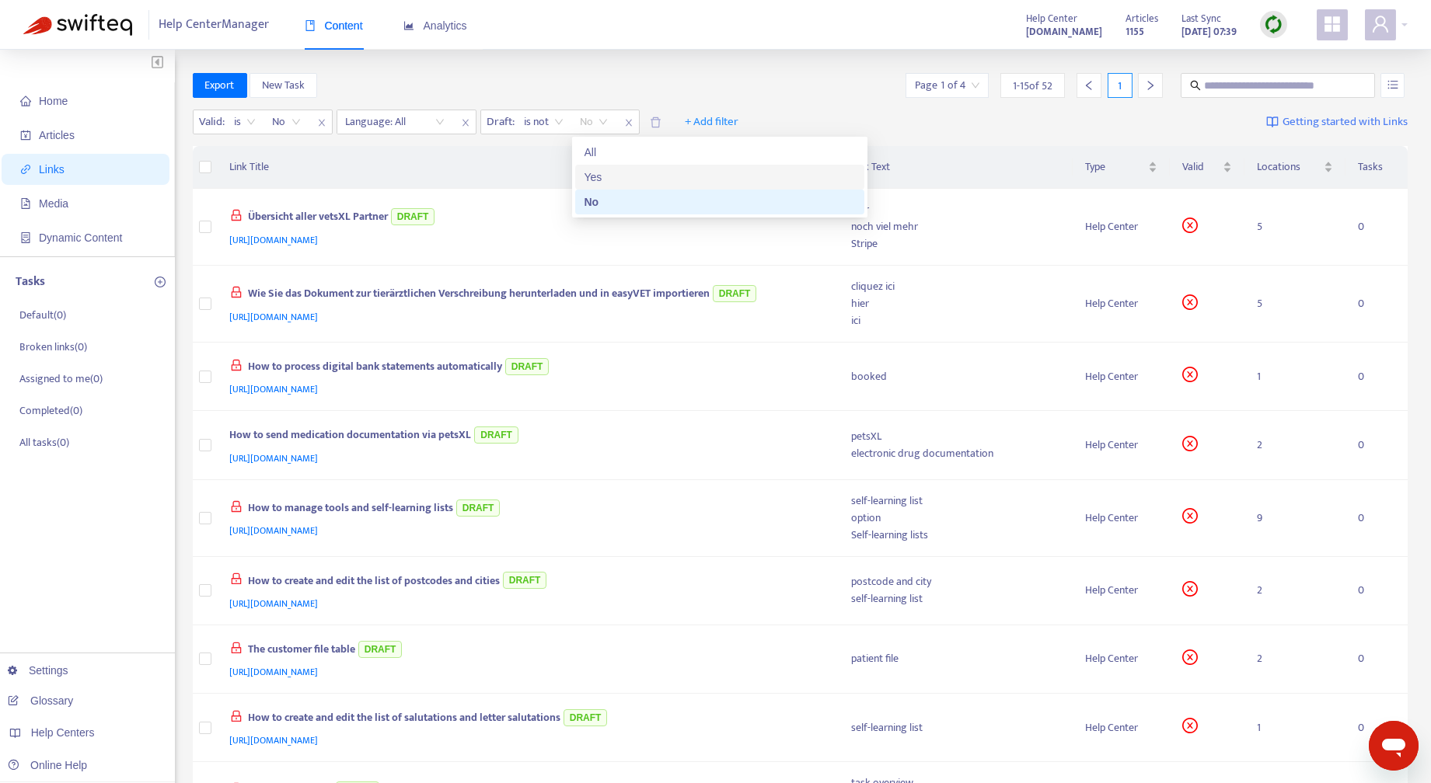
click at [602, 181] on div "Yes" at bounding box center [719, 177] width 270 height 17
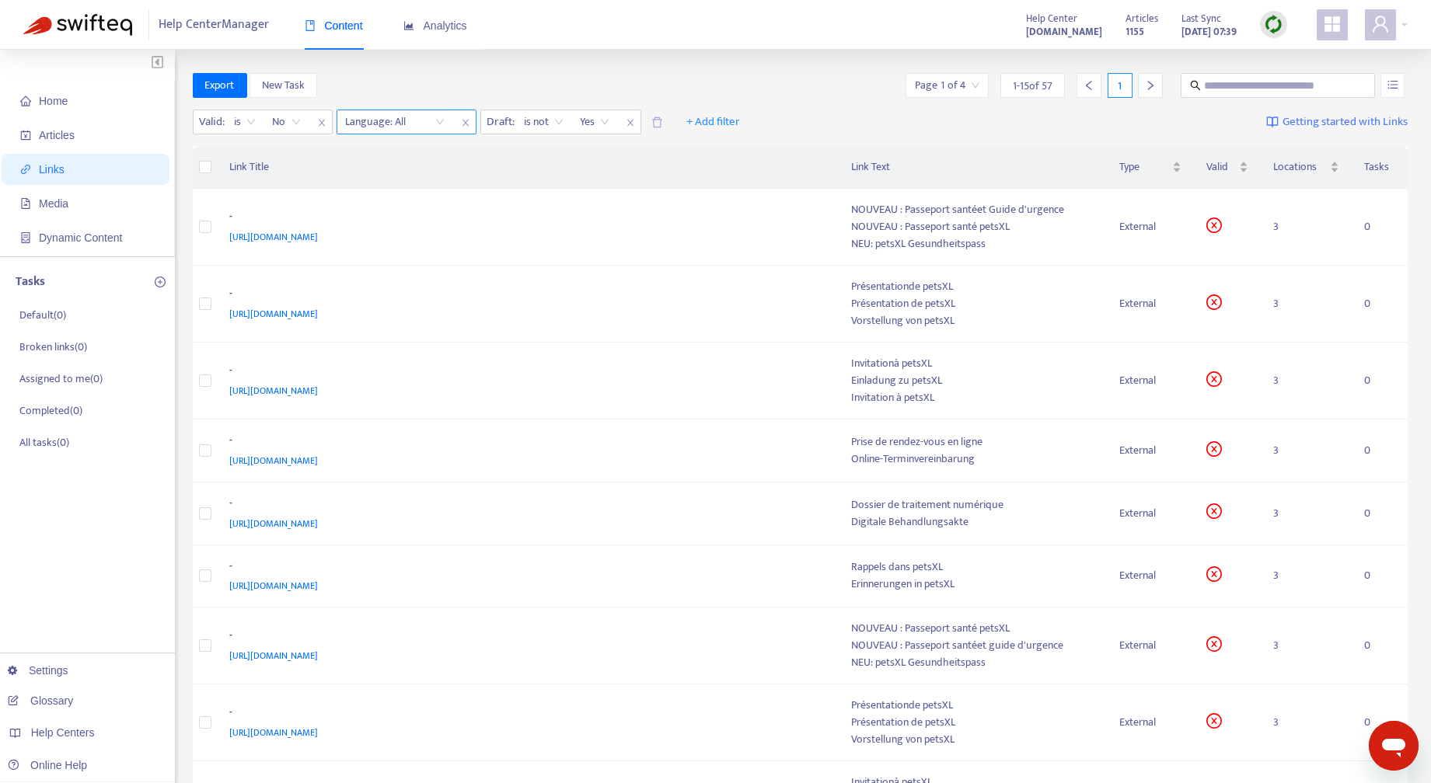
click at [441, 122] on div "Language: All" at bounding box center [395, 121] width 116 height 23
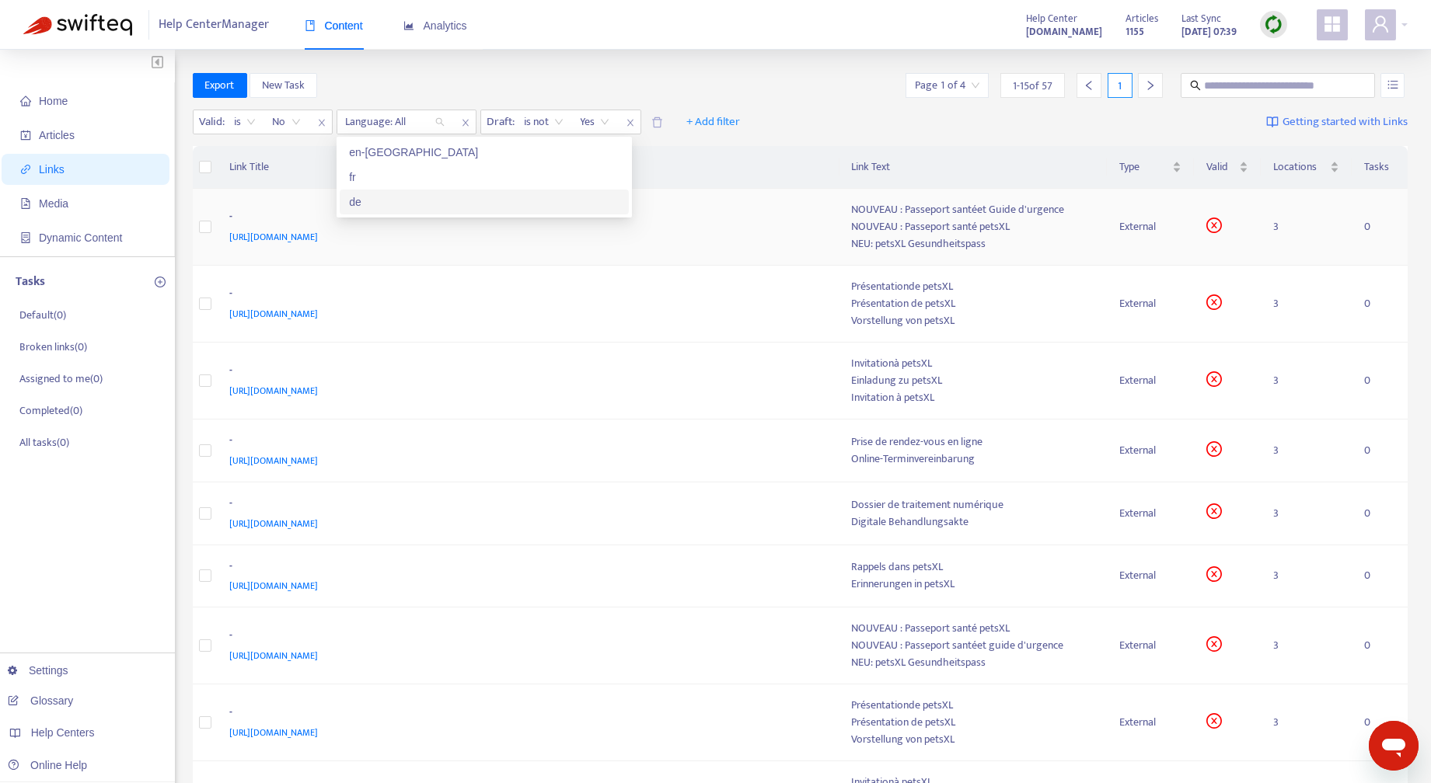
click at [382, 203] on div "de" at bounding box center [484, 201] width 270 height 17
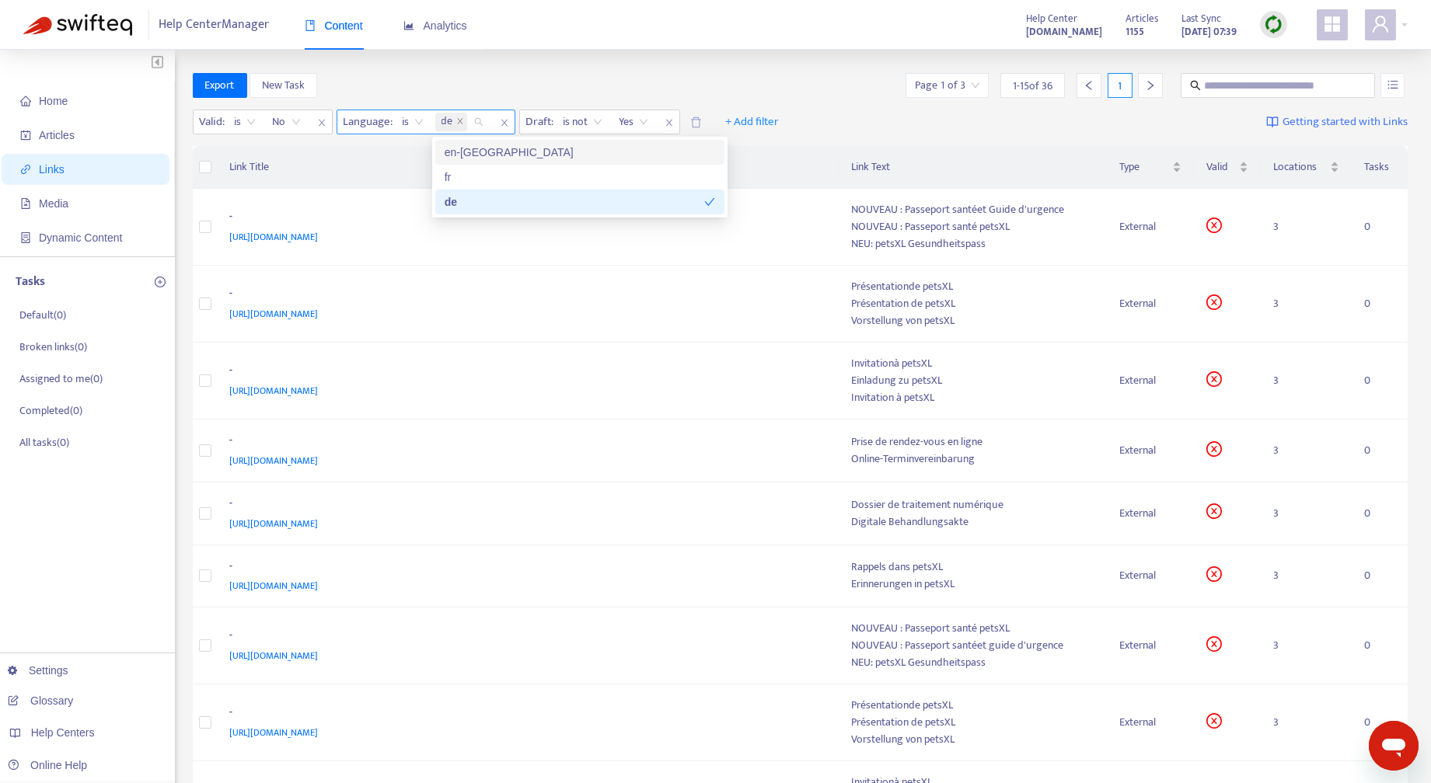
click at [458, 122] on icon "close" at bounding box center [460, 121] width 8 height 8
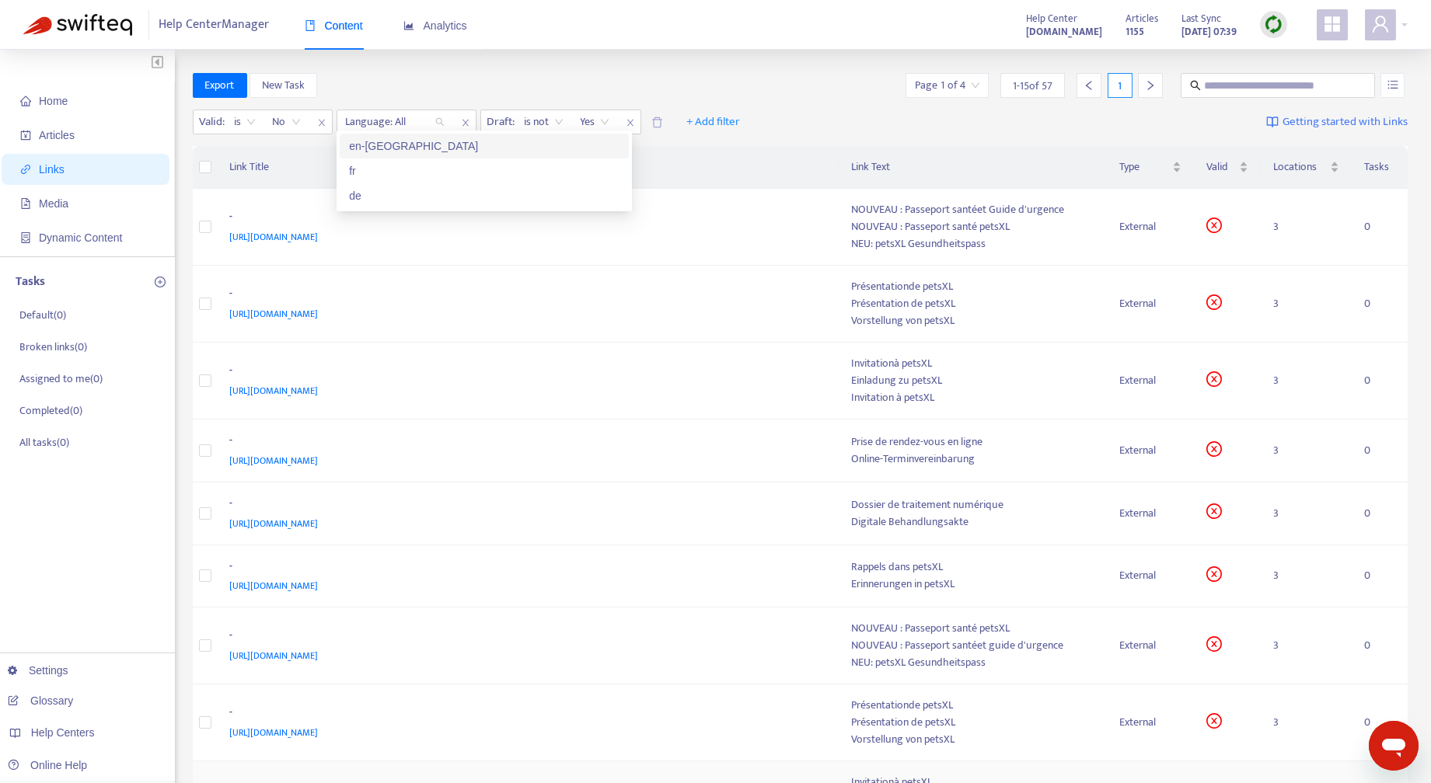
scroll to position [529, 0]
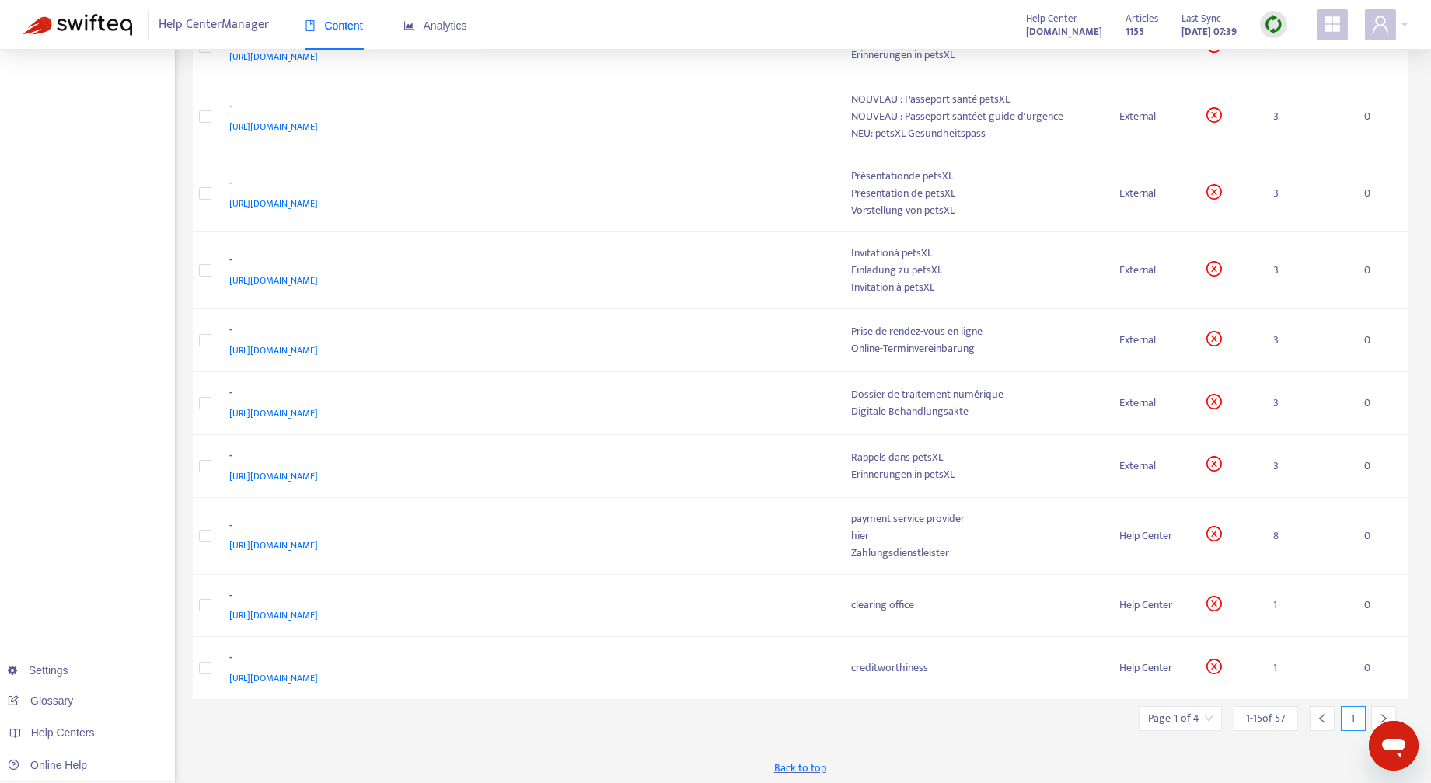
click at [1385, 714] on icon "right" at bounding box center [1383, 718] width 5 height 9
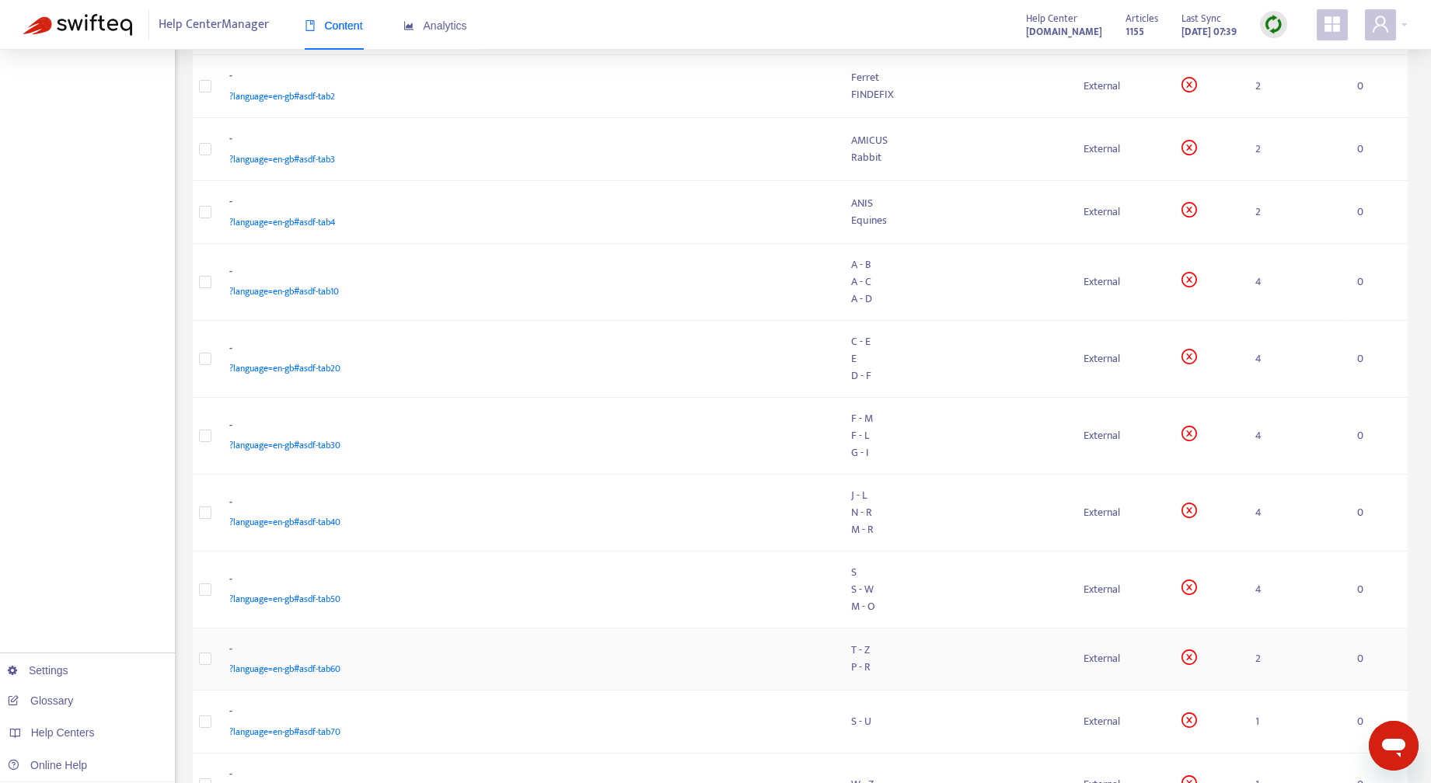
scroll to position [0, 0]
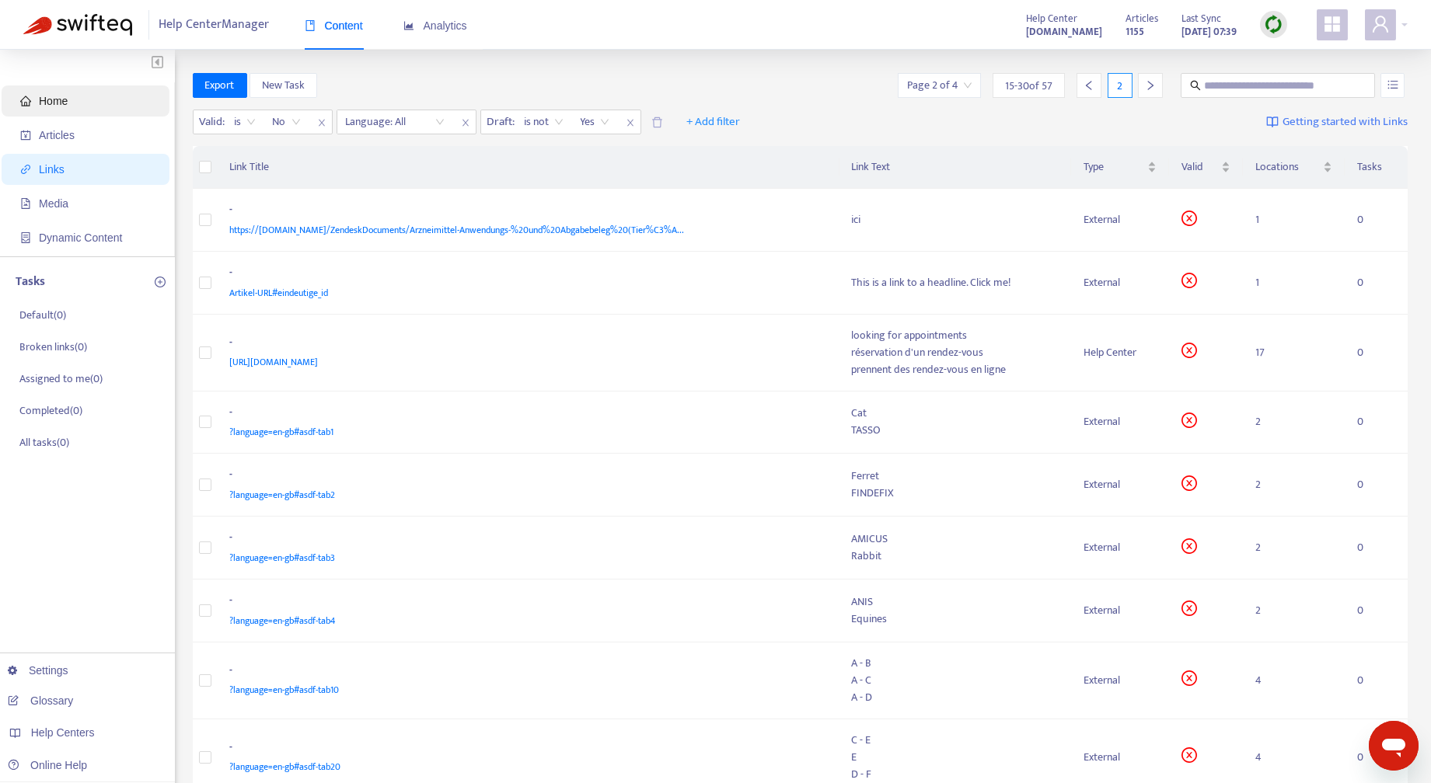
click at [61, 100] on span "Home" at bounding box center [53, 101] width 29 height 12
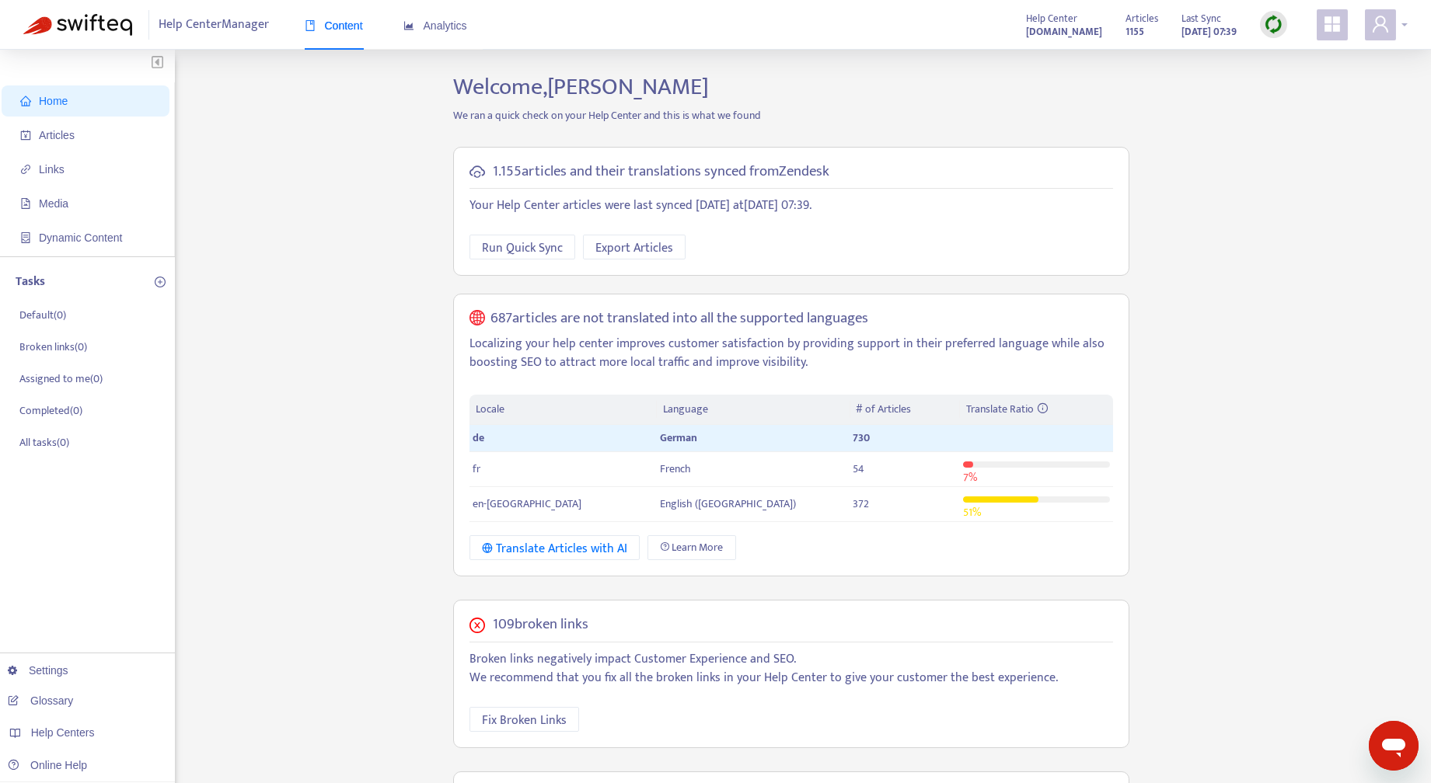
click at [1405, 31] on div at bounding box center [1385, 24] width 43 height 31
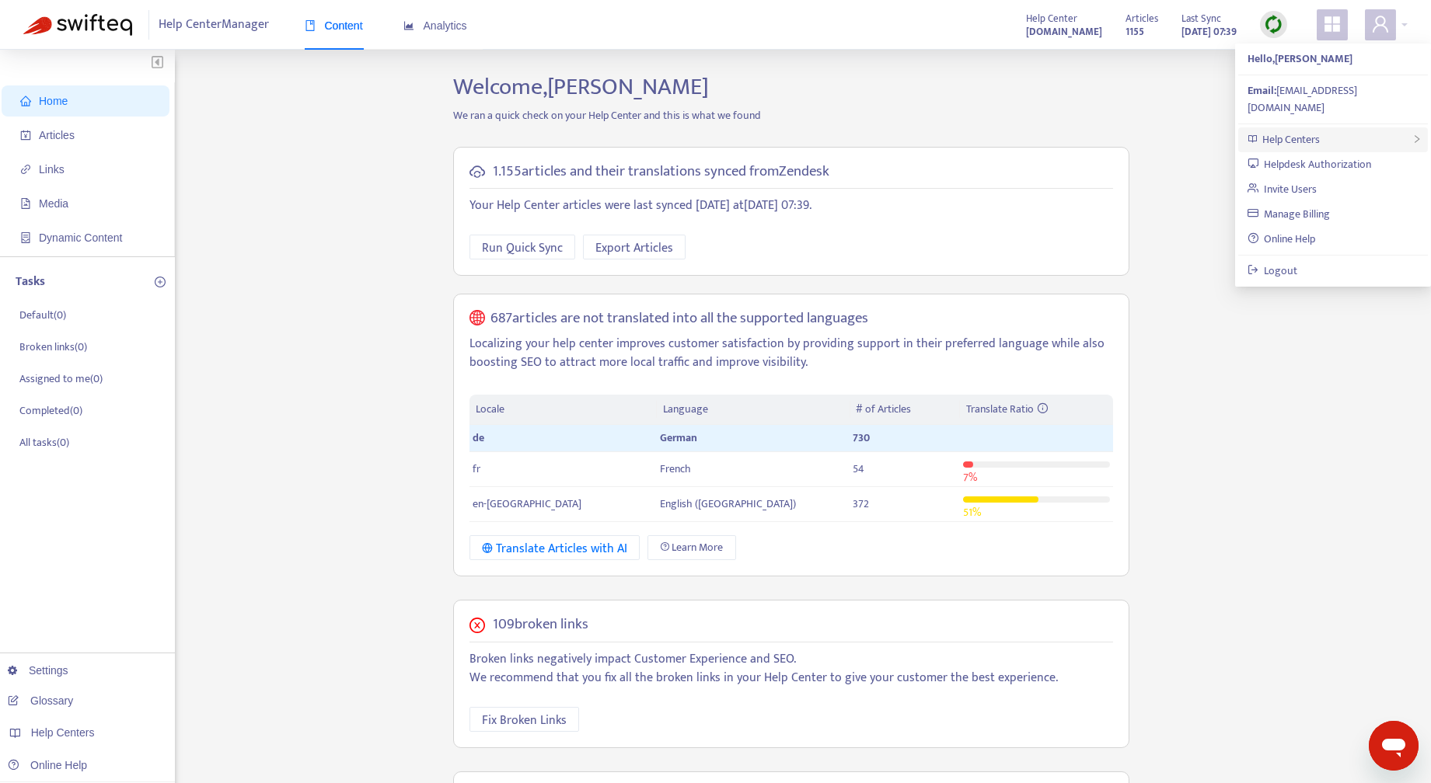
click at [1320, 127] on div "Help Centers" at bounding box center [1333, 139] width 190 height 25
click at [1154, 119] on link "[DOMAIN_NAME]" at bounding box center [1107, 126] width 94 height 18
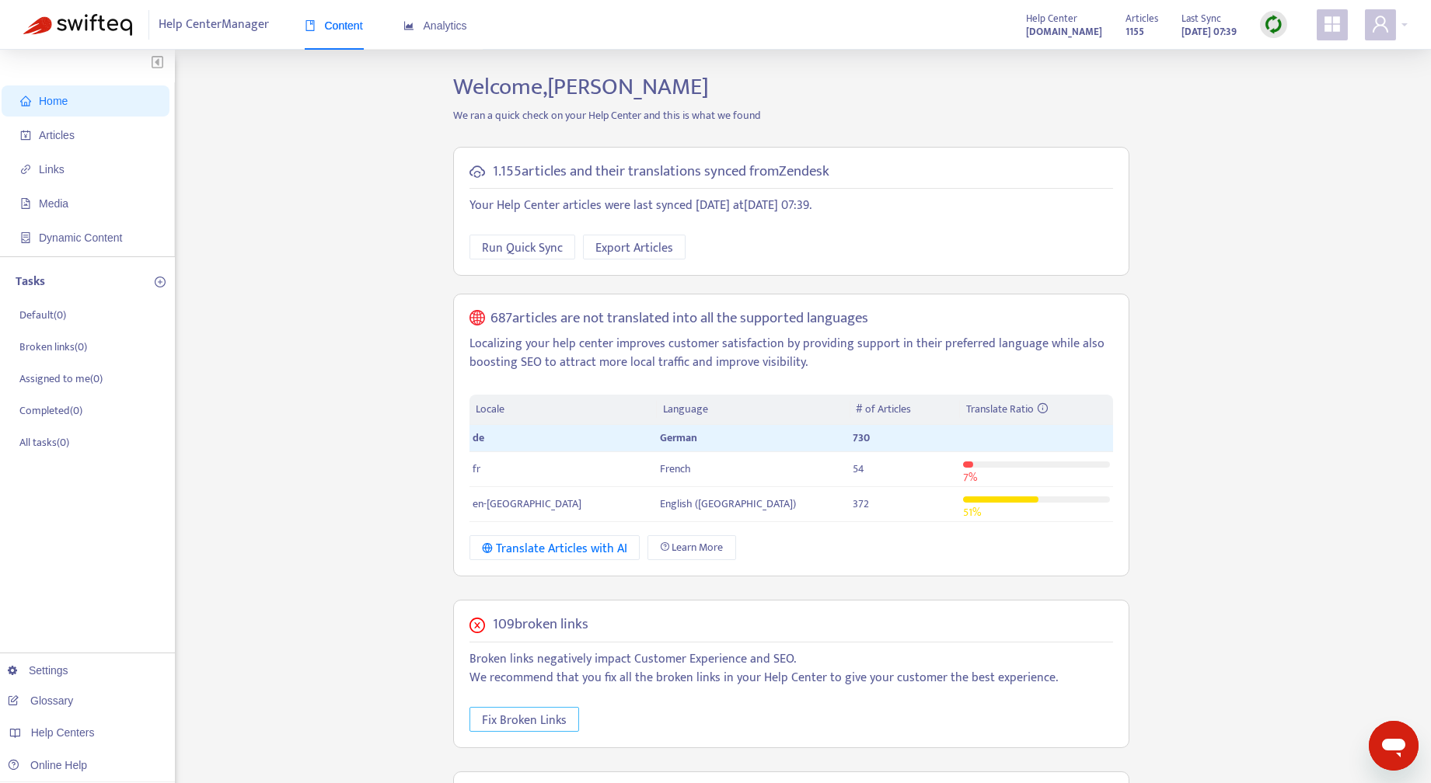
click at [539, 714] on span "Fix Broken Links" at bounding box center [524, 720] width 85 height 19
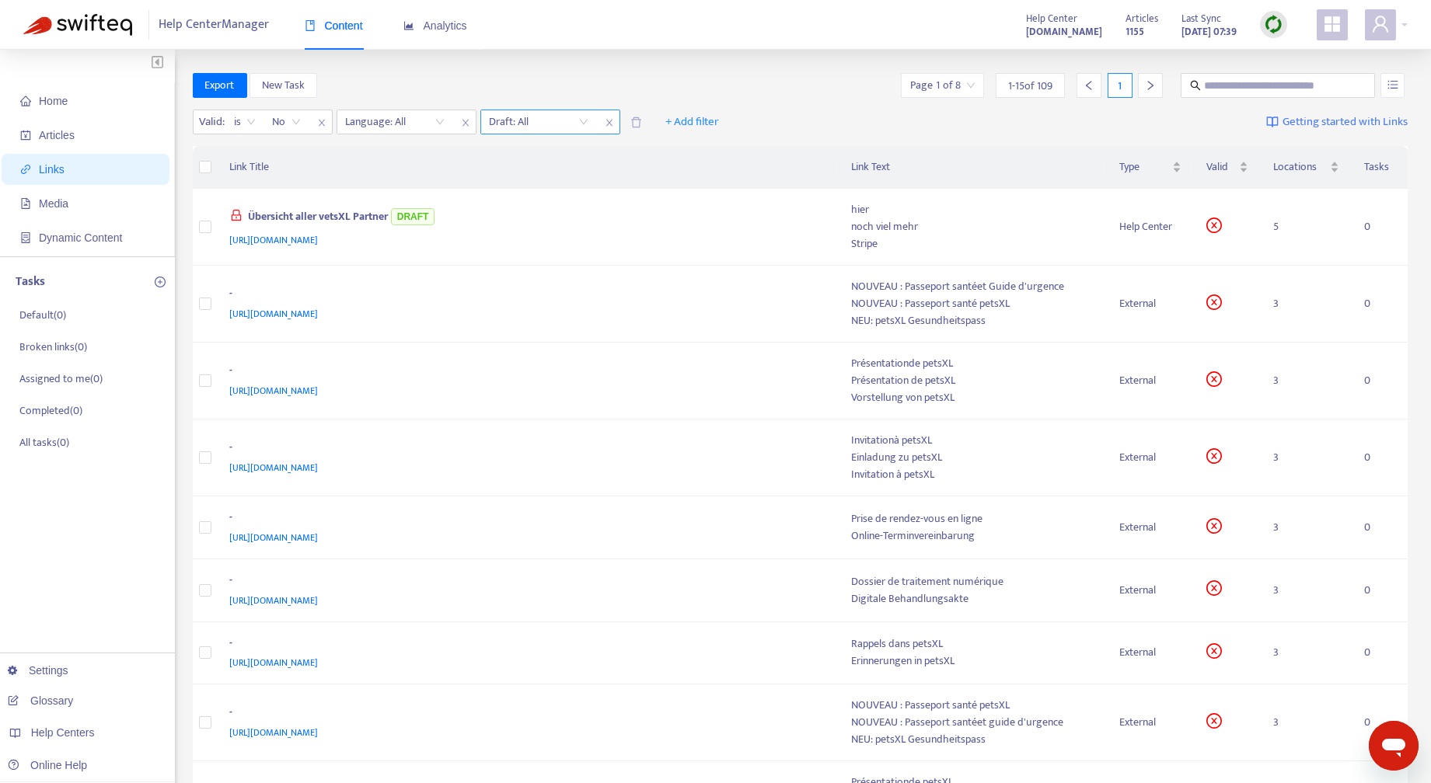
click at [584, 120] on input "search" at bounding box center [539, 121] width 99 height 23
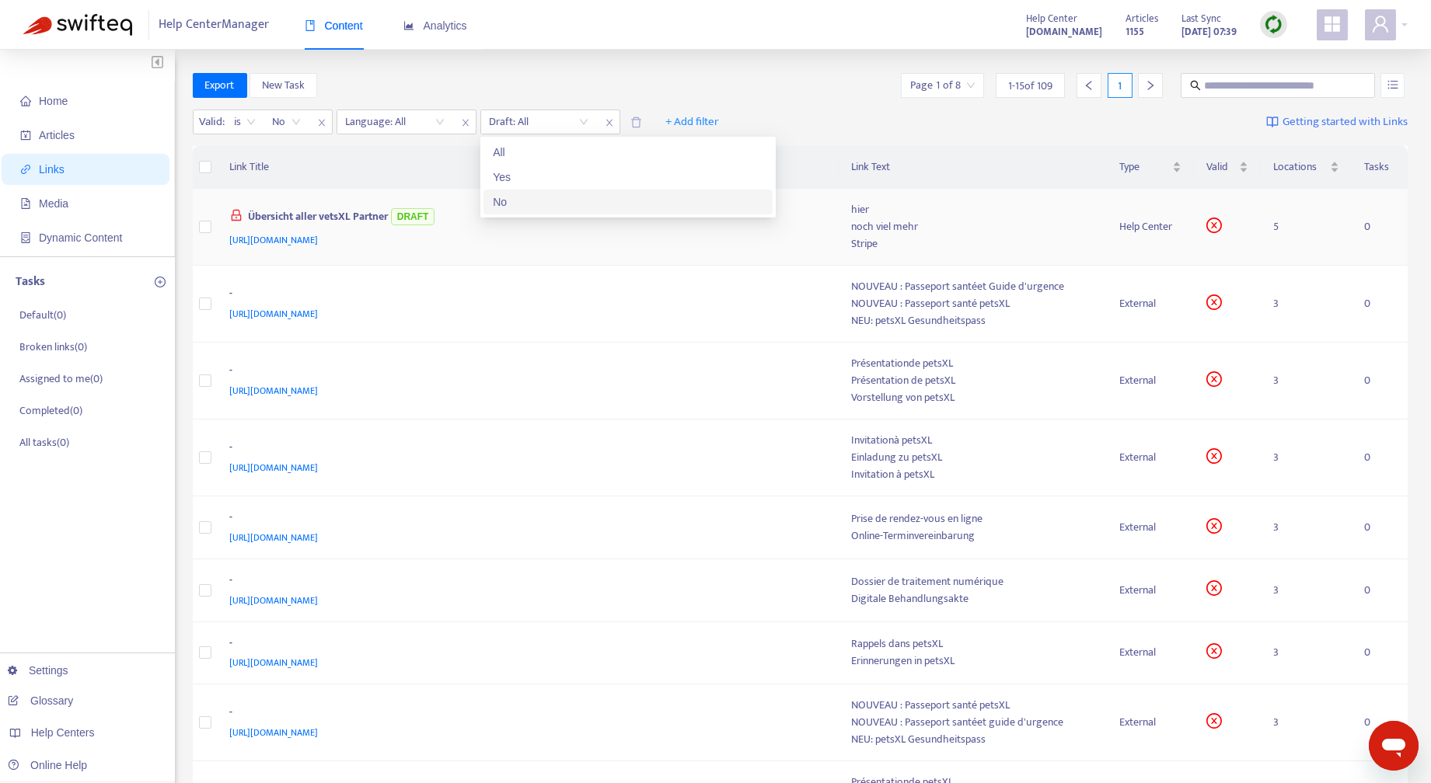
click at [535, 206] on div "No" at bounding box center [628, 201] width 270 height 17
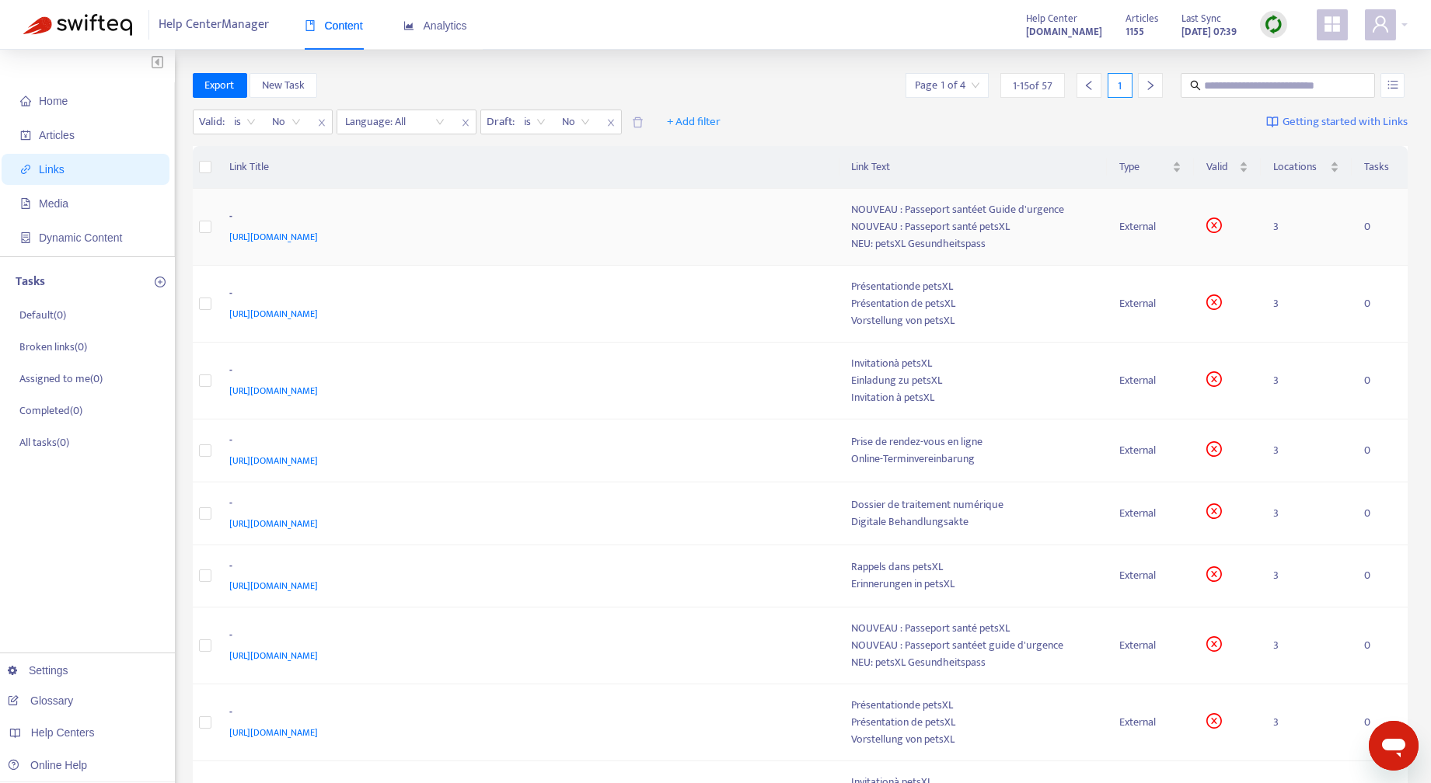
click at [1128, 234] on div "External" at bounding box center [1150, 226] width 63 height 17
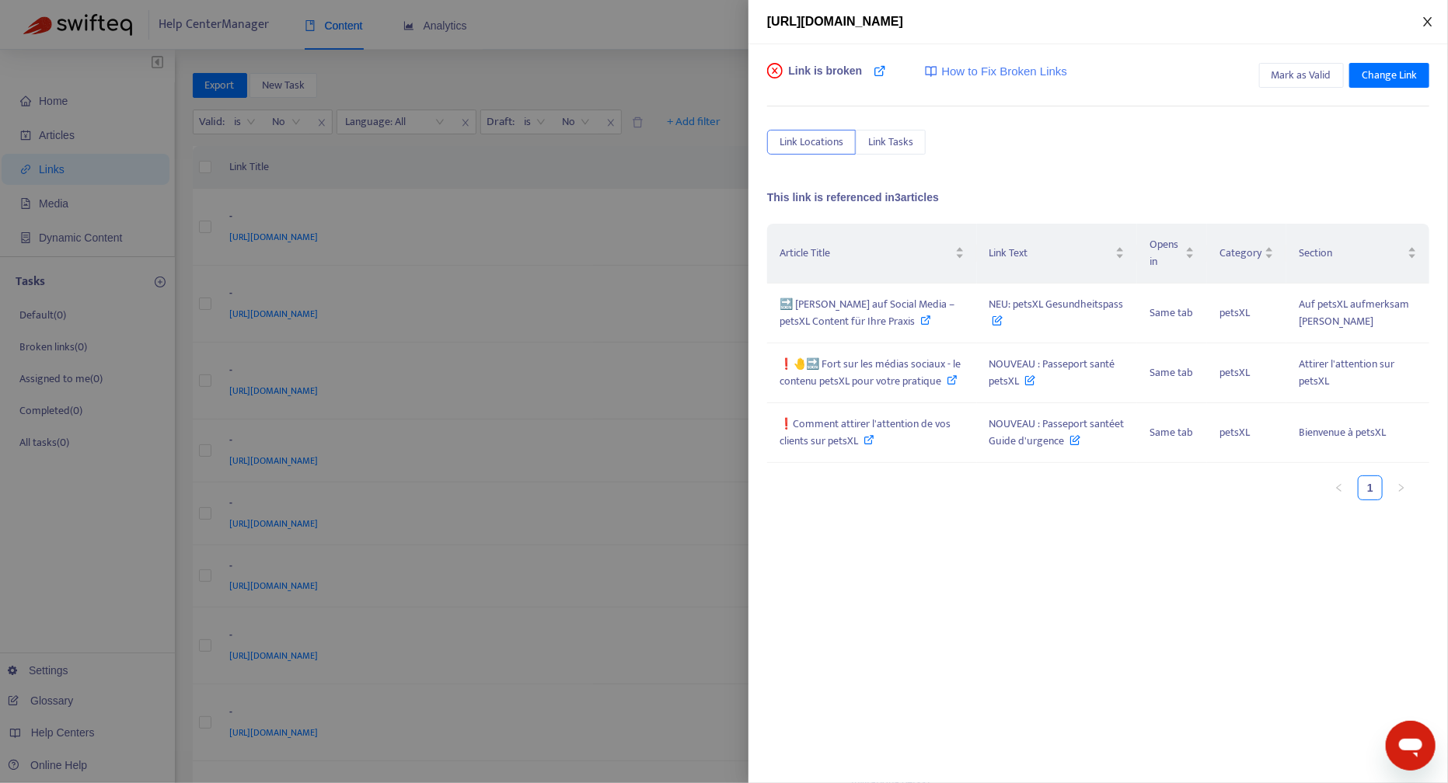
click at [1428, 21] on icon "close" at bounding box center [1427, 21] width 9 height 9
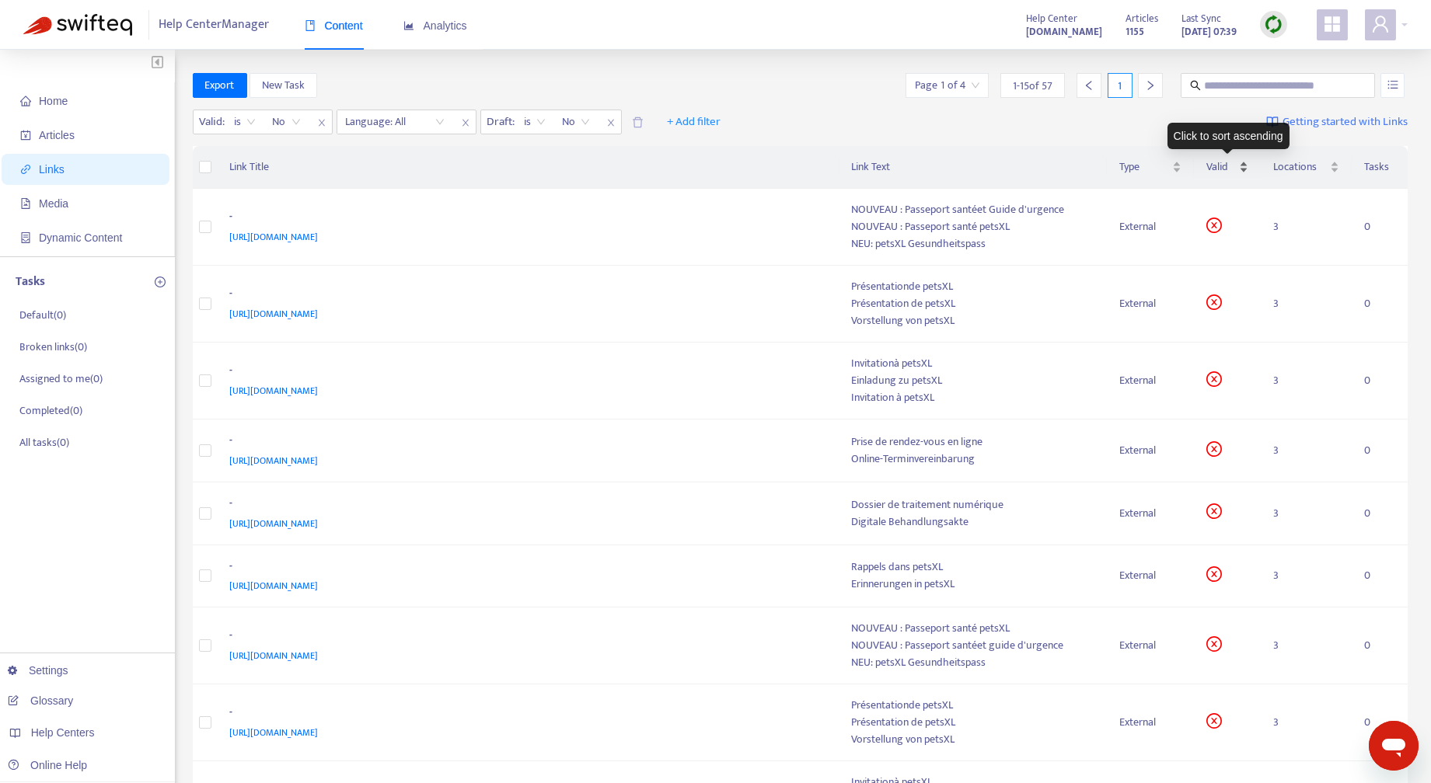
click at [1243, 167] on div "Valid" at bounding box center [1227, 167] width 42 height 17
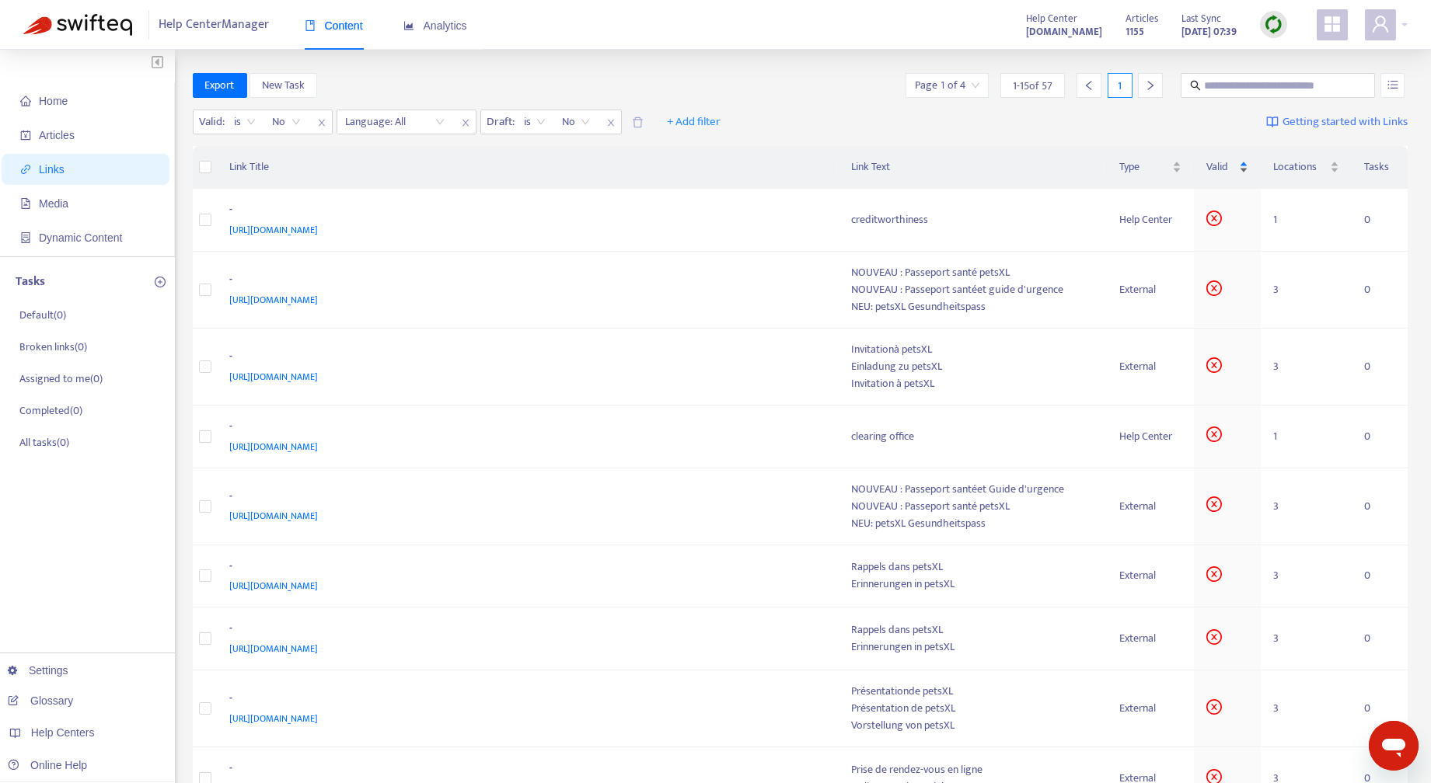
click at [1243, 167] on div "Valid" at bounding box center [1227, 167] width 42 height 17
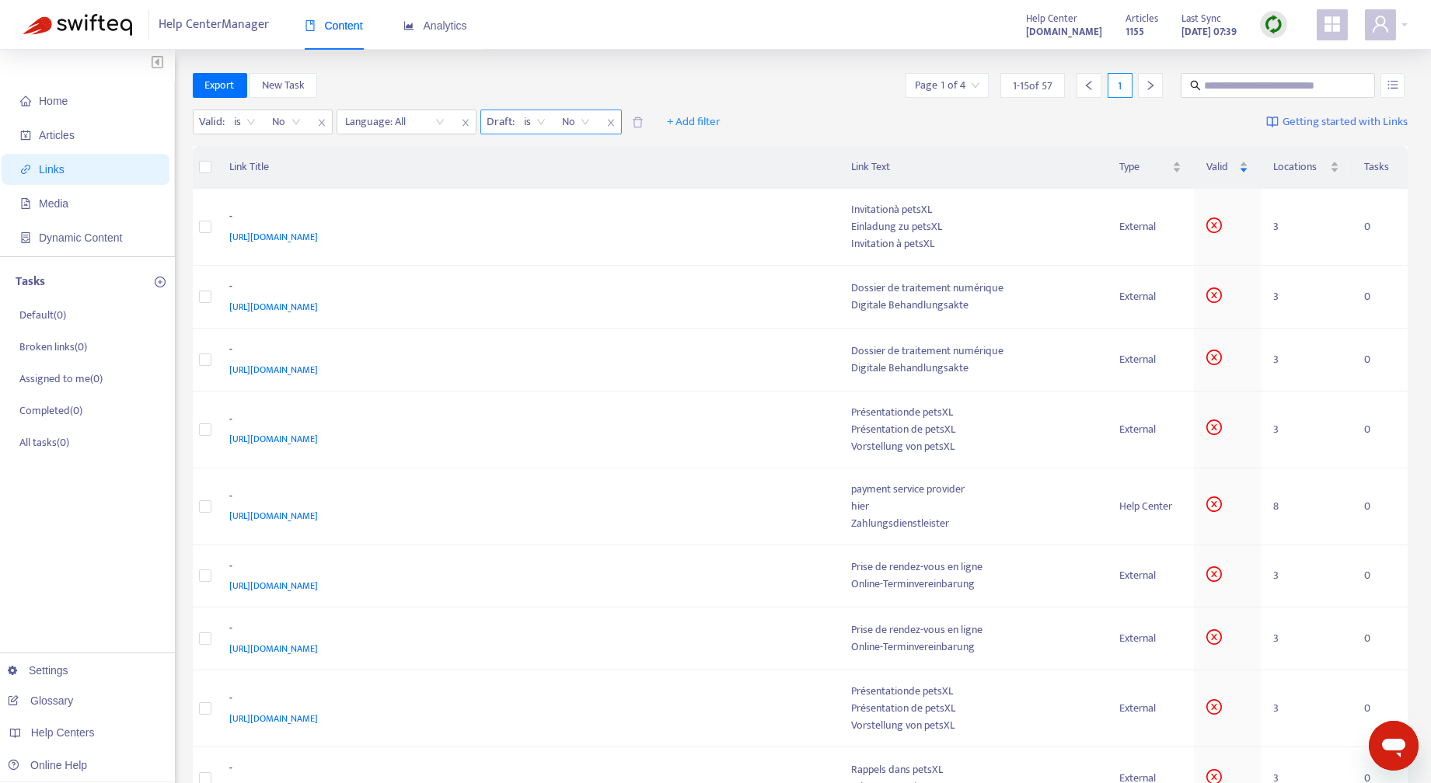
click at [542, 117] on span "is" at bounding box center [534, 121] width 21 height 23
click at [548, 180] on div "is not" at bounding box center [663, 177] width 270 height 17
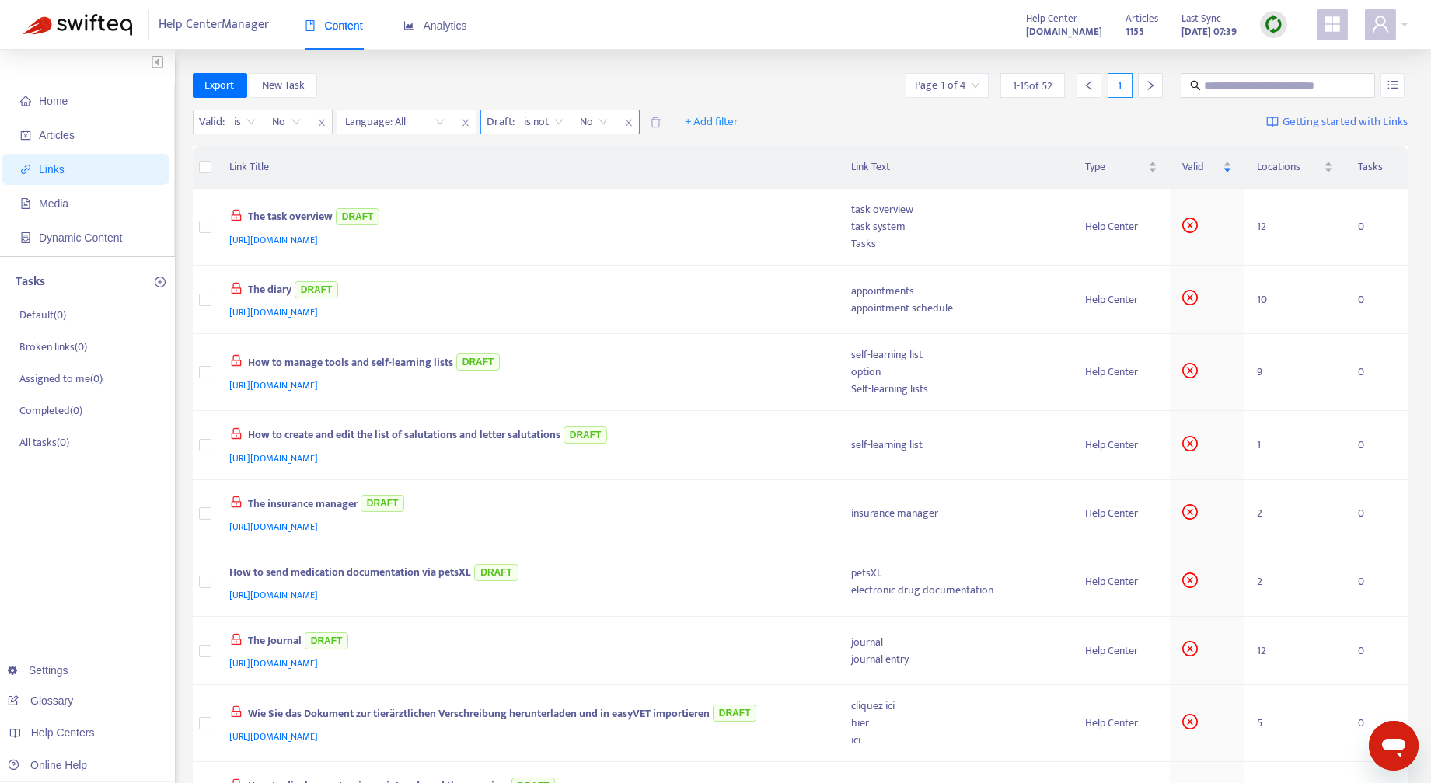
click at [602, 120] on span "No" at bounding box center [593, 121] width 27 height 23
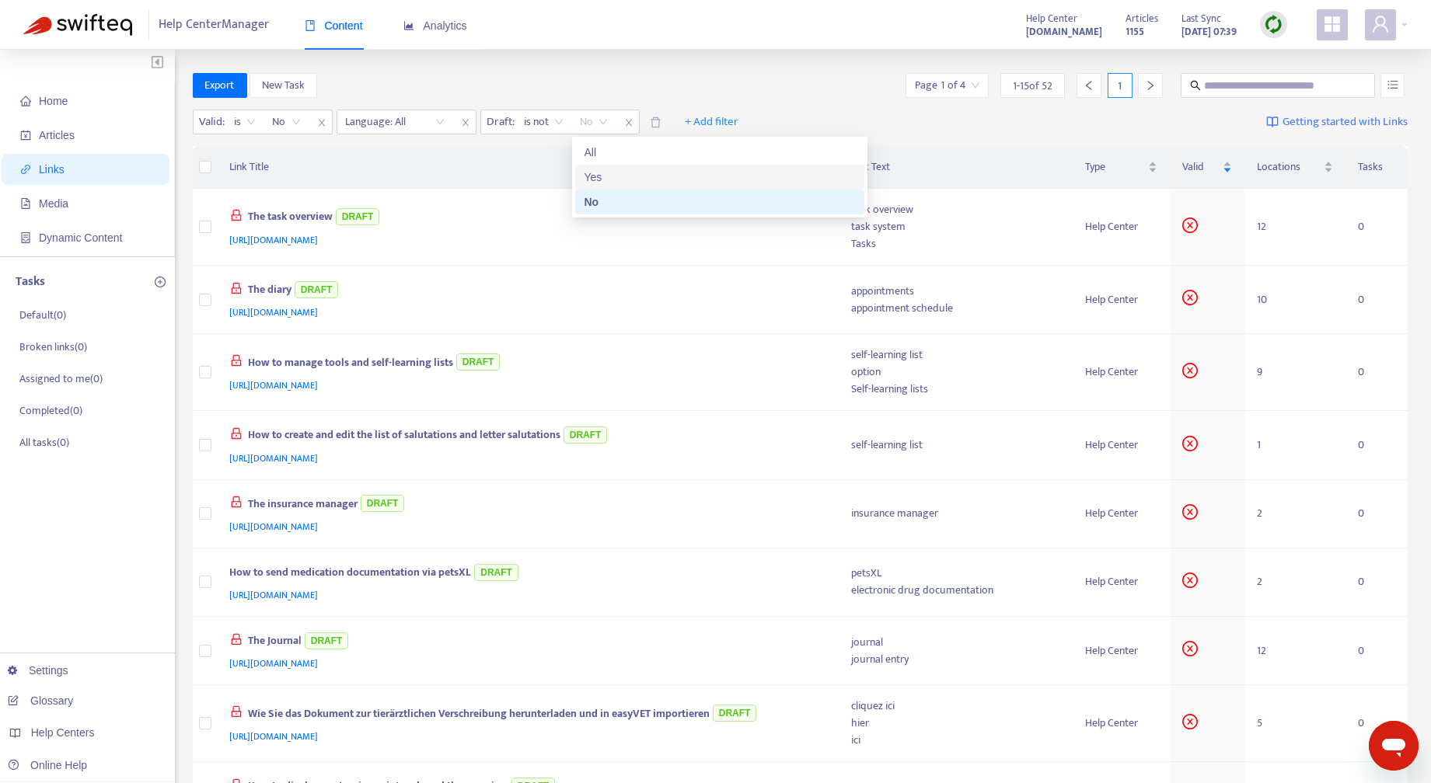
click at [593, 176] on div "Yes" at bounding box center [719, 177] width 270 height 17
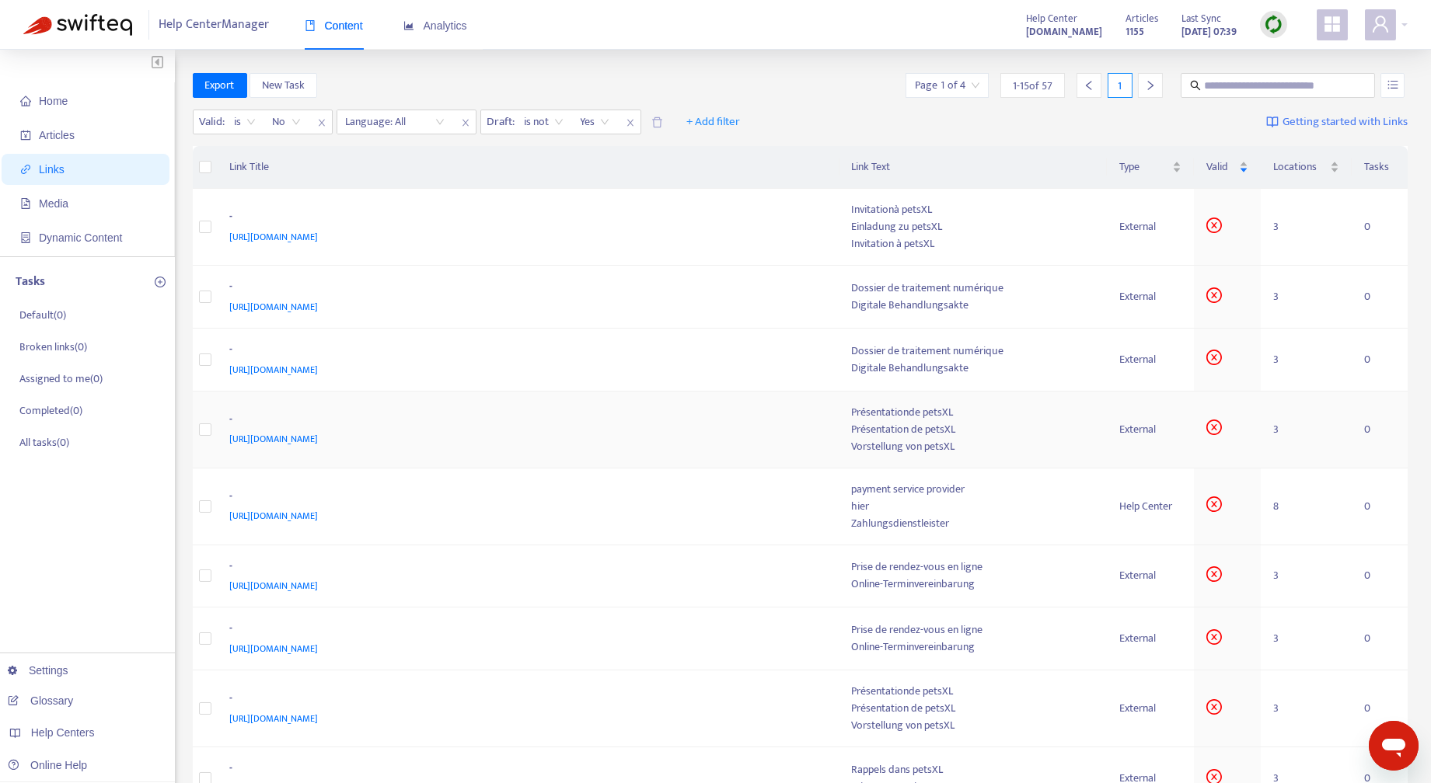
scroll to position [529, 0]
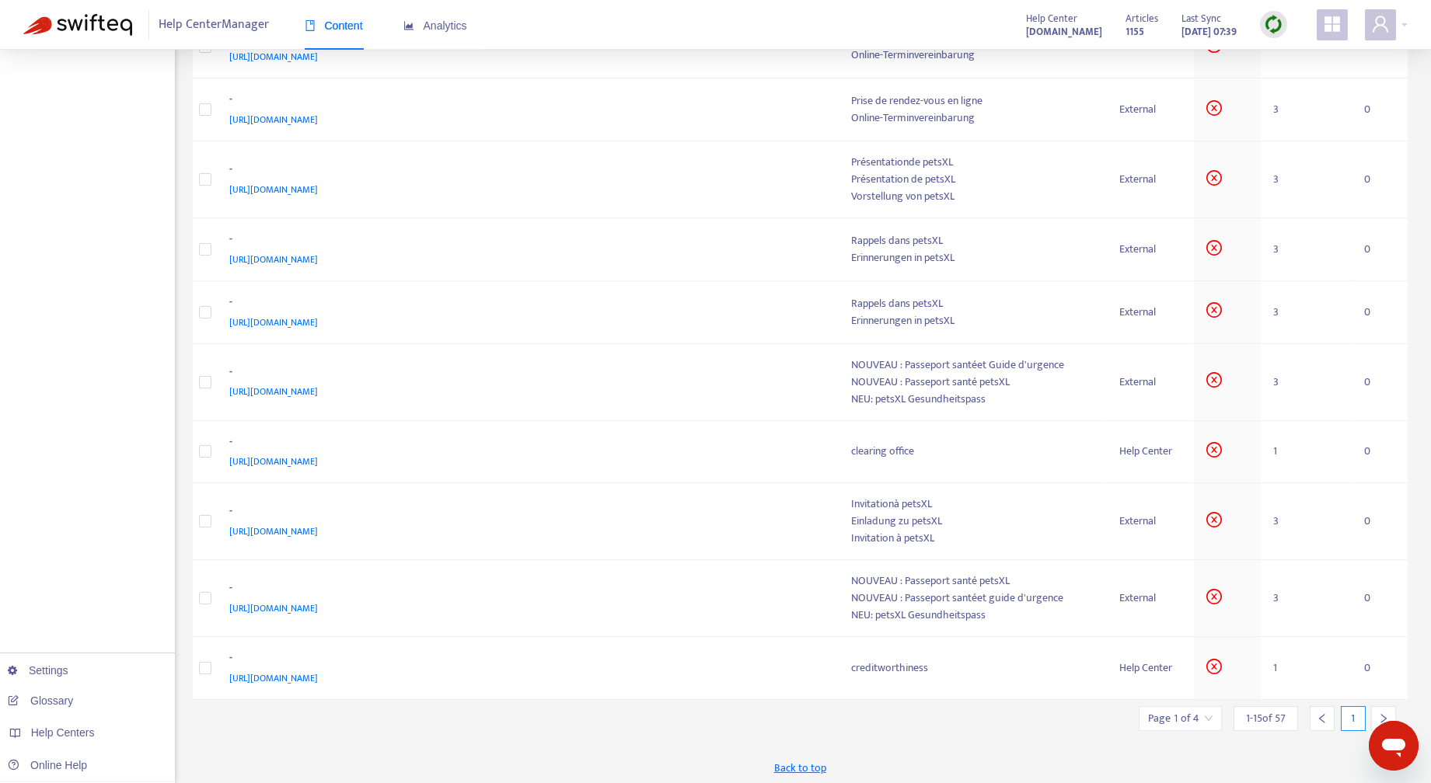
click at [1380, 708] on div at bounding box center [1383, 718] width 25 height 25
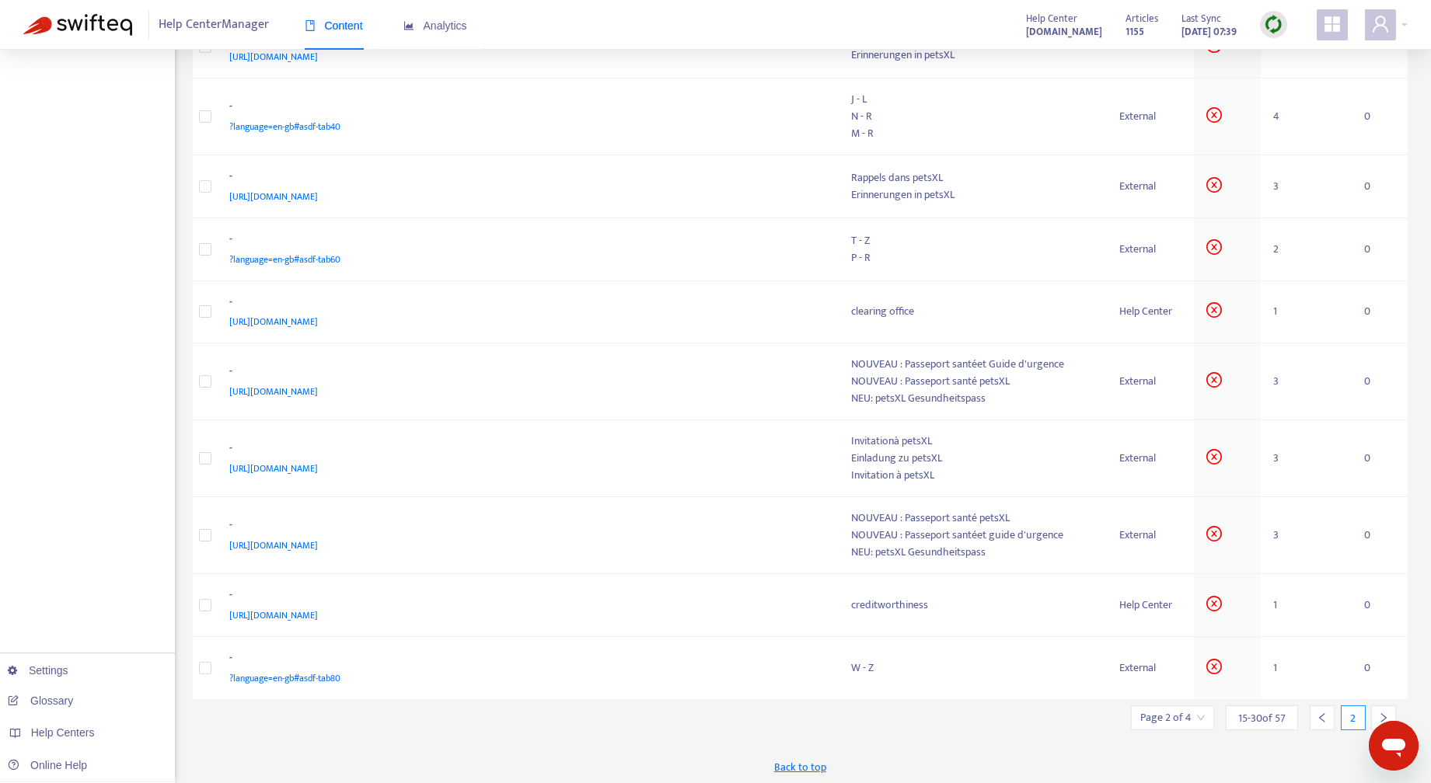
scroll to position [0, 0]
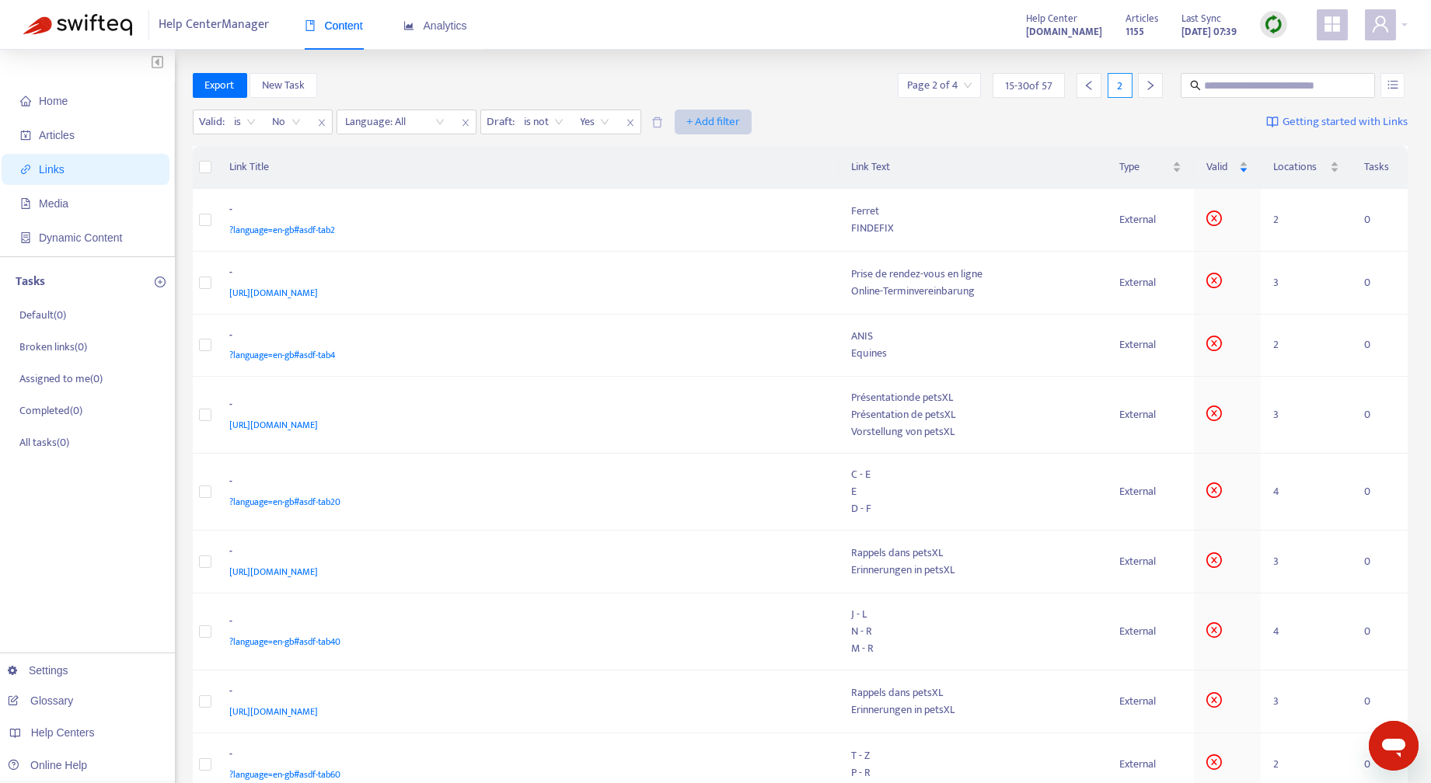
click at [734, 120] on span "+ Add filter" at bounding box center [713, 122] width 54 height 19
click at [775, 77] on div "Export New Task Page 2 of 4 15 - 30 of 57 2" at bounding box center [800, 85] width 1215 height 25
click at [294, 123] on span "No" at bounding box center [287, 121] width 28 height 23
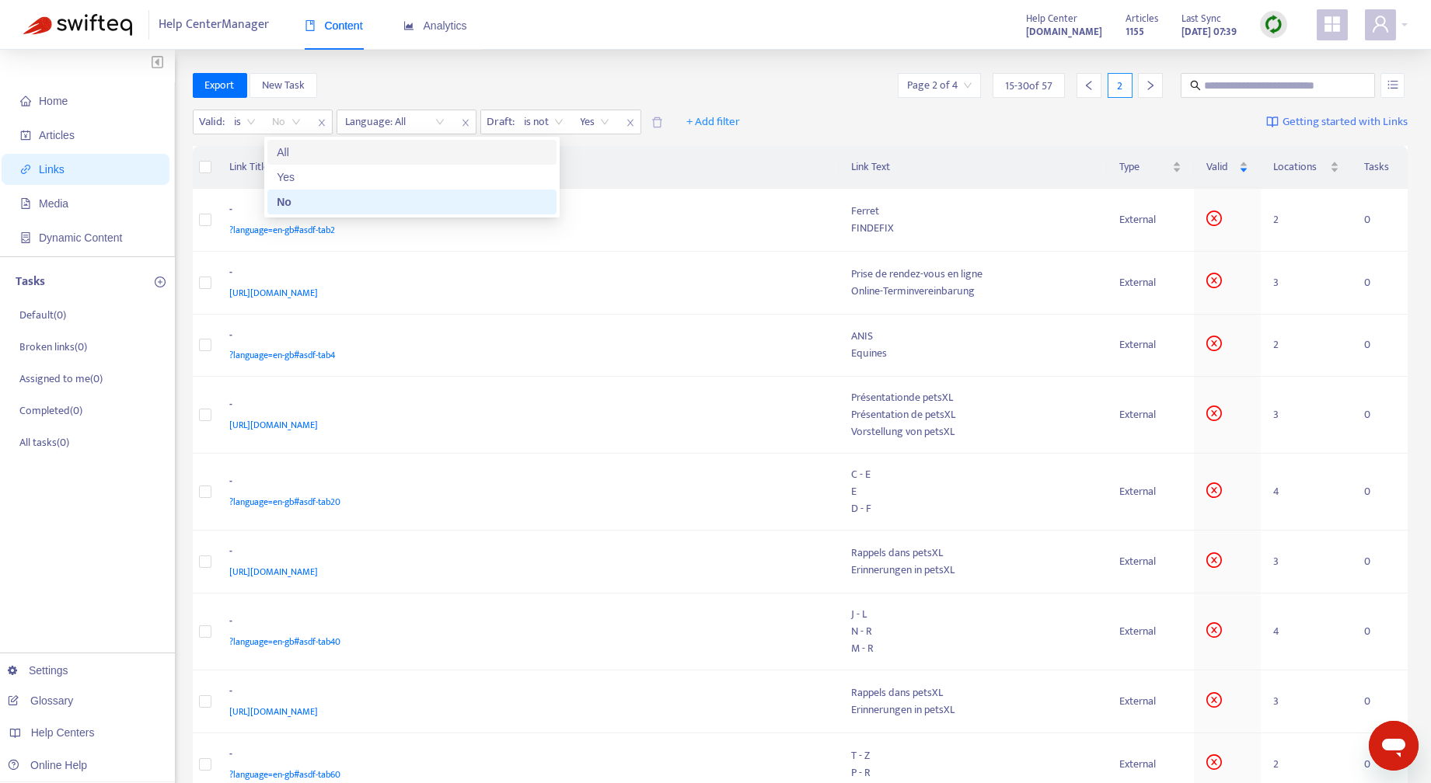
click at [290, 151] on div "All" at bounding box center [412, 152] width 270 height 17
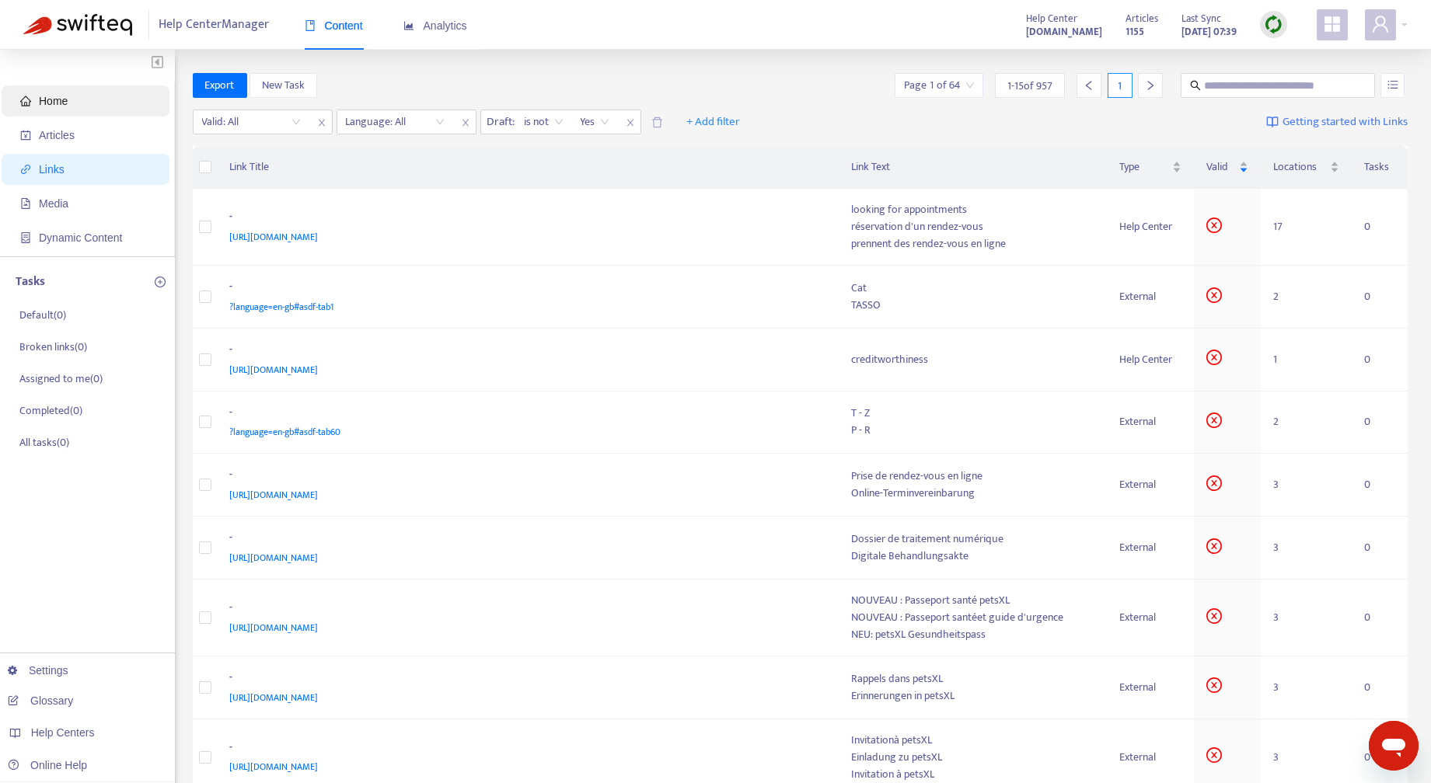
click at [64, 92] on span "Home" at bounding box center [88, 100] width 137 height 31
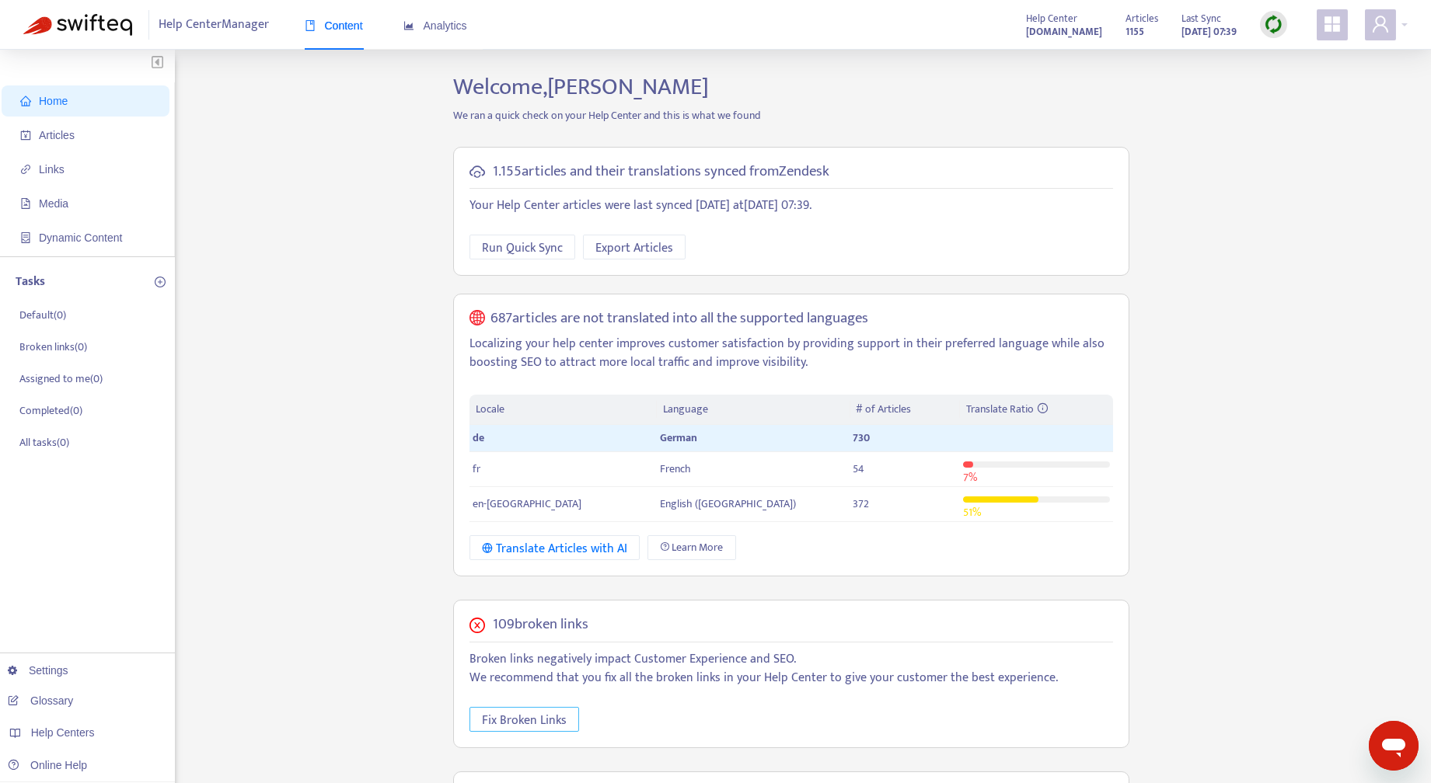
click at [537, 715] on span "Fix Broken Links" at bounding box center [524, 720] width 85 height 19
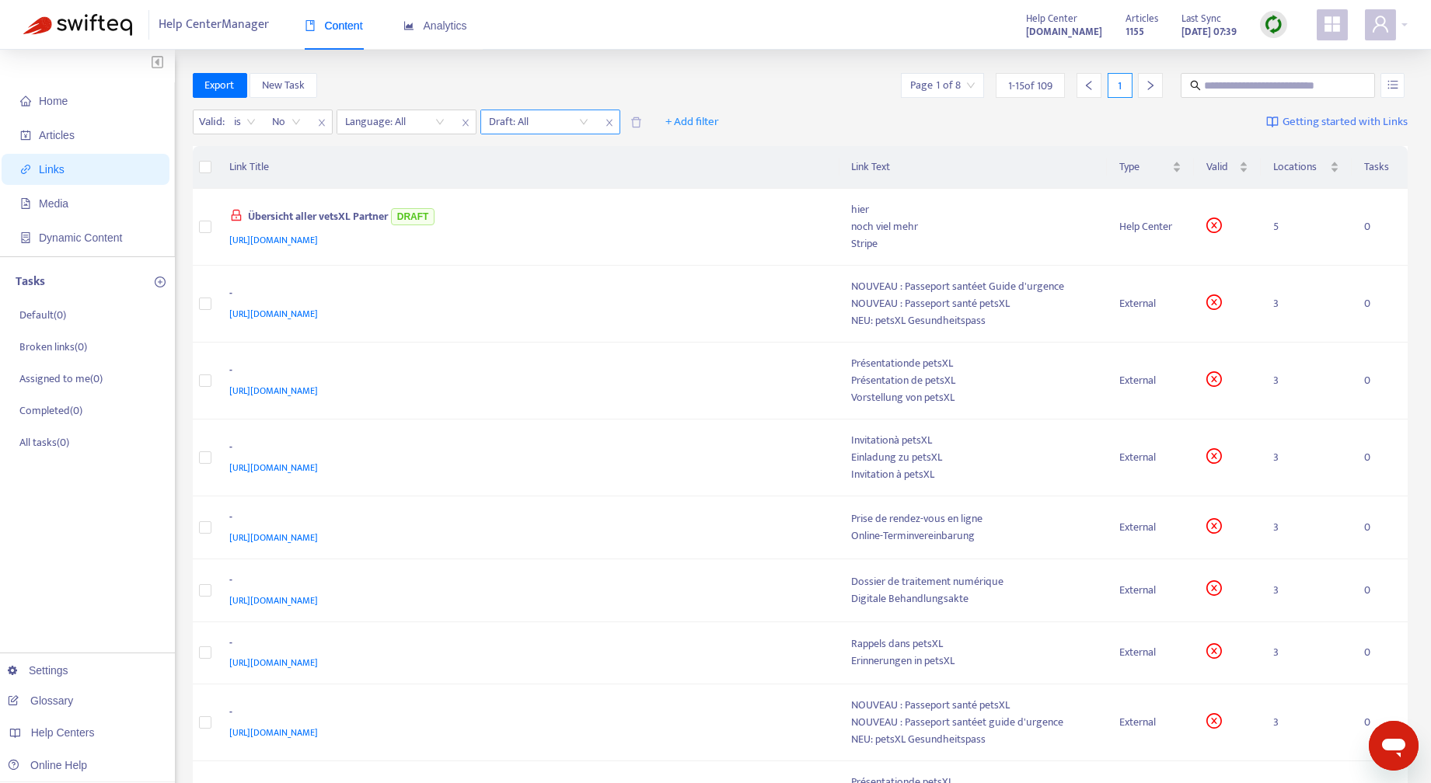
click at [582, 124] on input "search" at bounding box center [539, 121] width 99 height 23
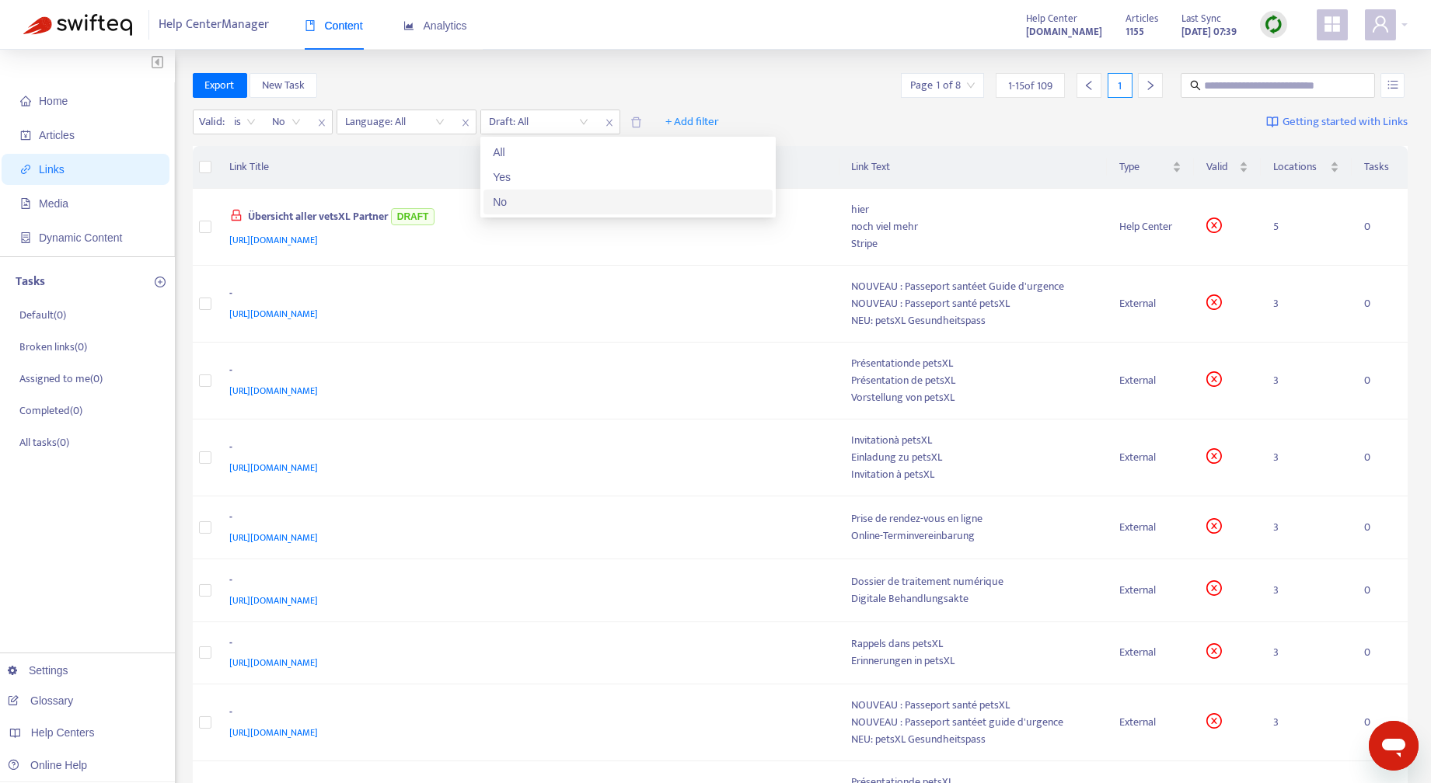
click at [523, 203] on div "No" at bounding box center [628, 201] width 270 height 17
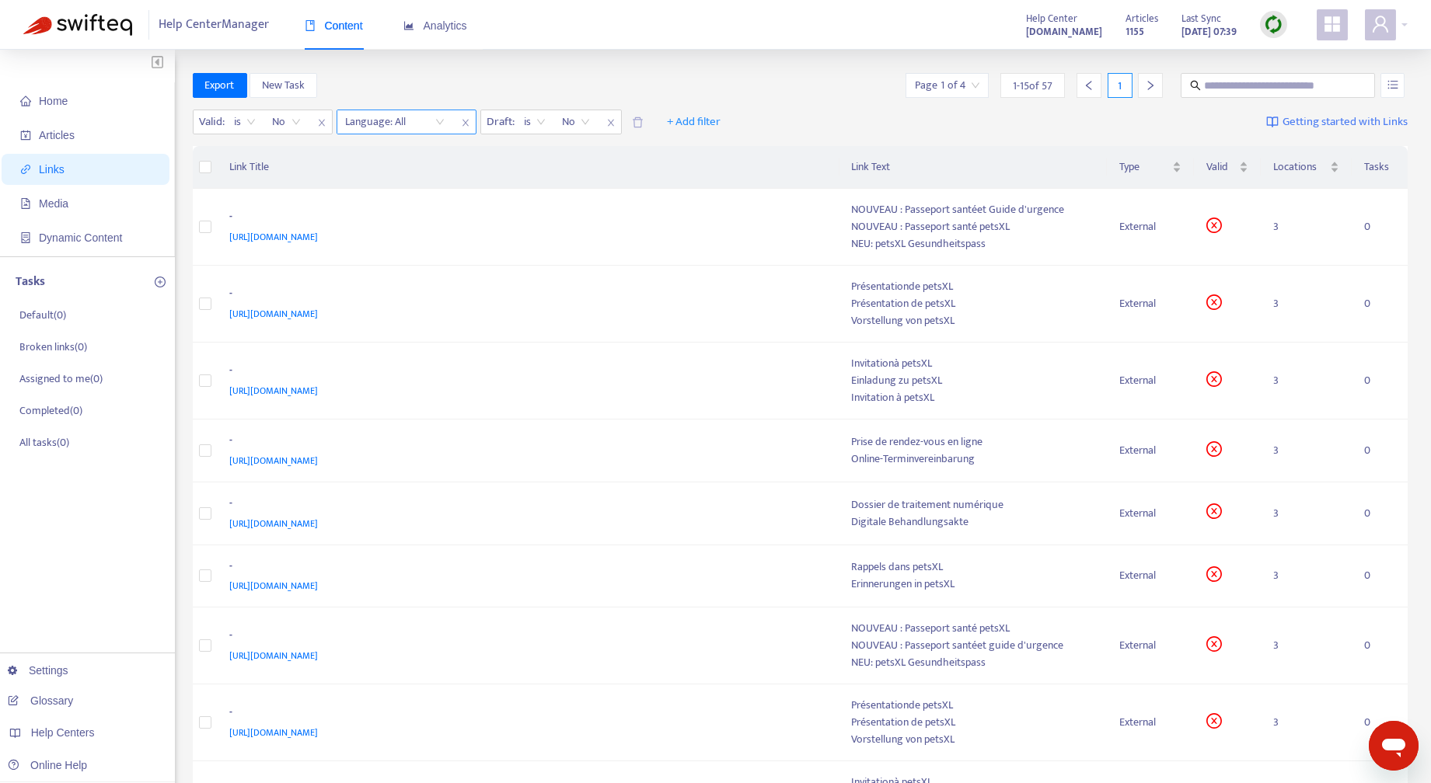
click at [438, 120] on div "Language: All" at bounding box center [395, 121] width 116 height 23
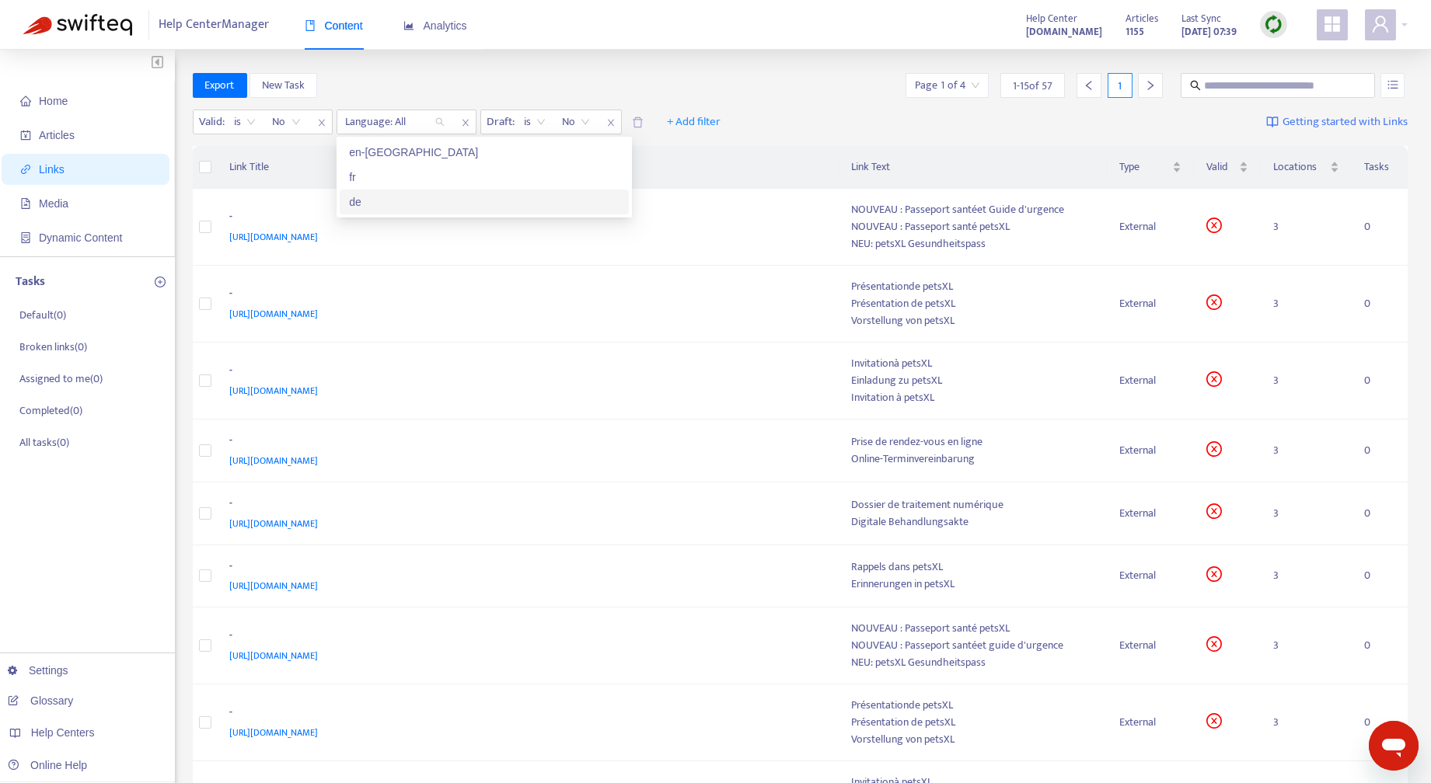
click at [378, 200] on div "de" at bounding box center [484, 201] width 270 height 17
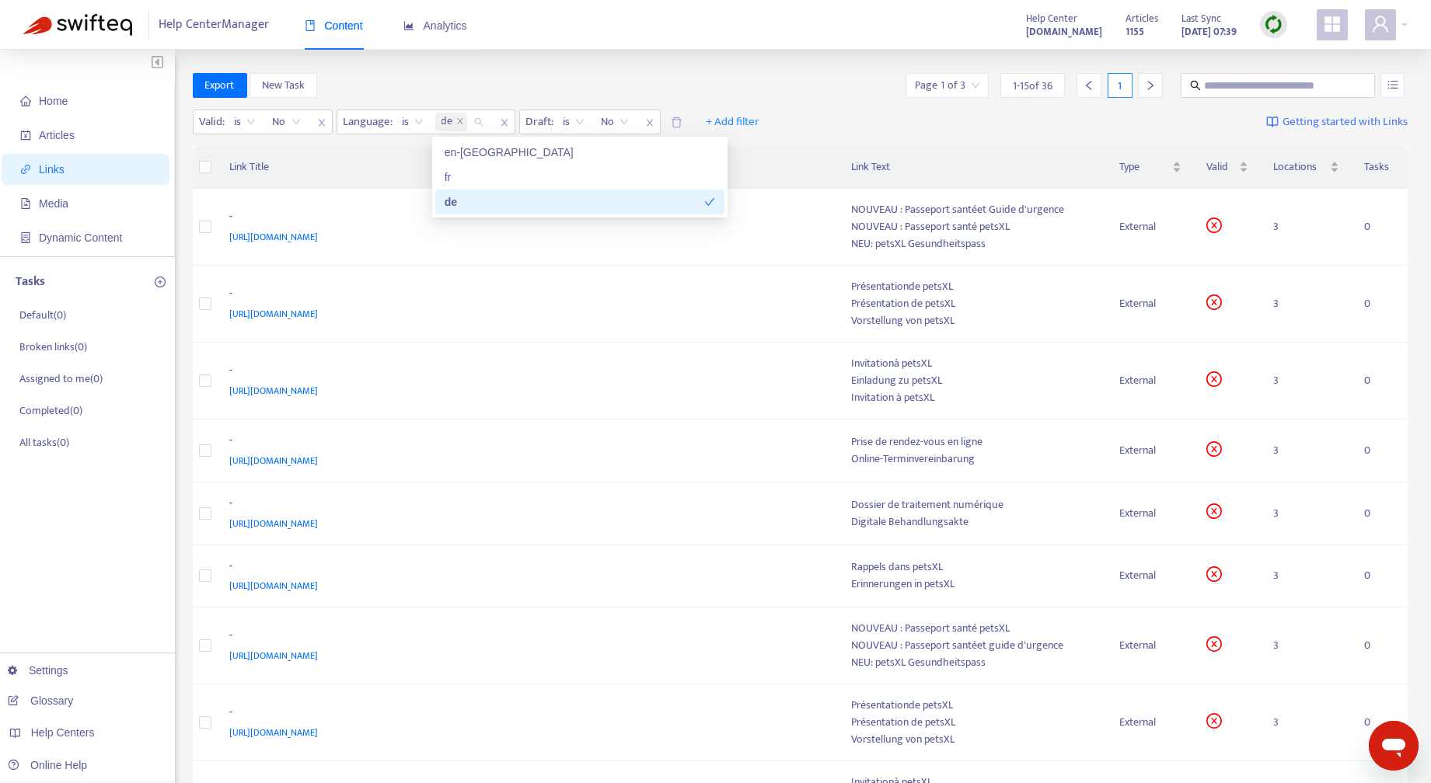
click at [787, 76] on div "Export New Task Page 1 of 3 1 - 15 of 36 1" at bounding box center [800, 85] width 1215 height 25
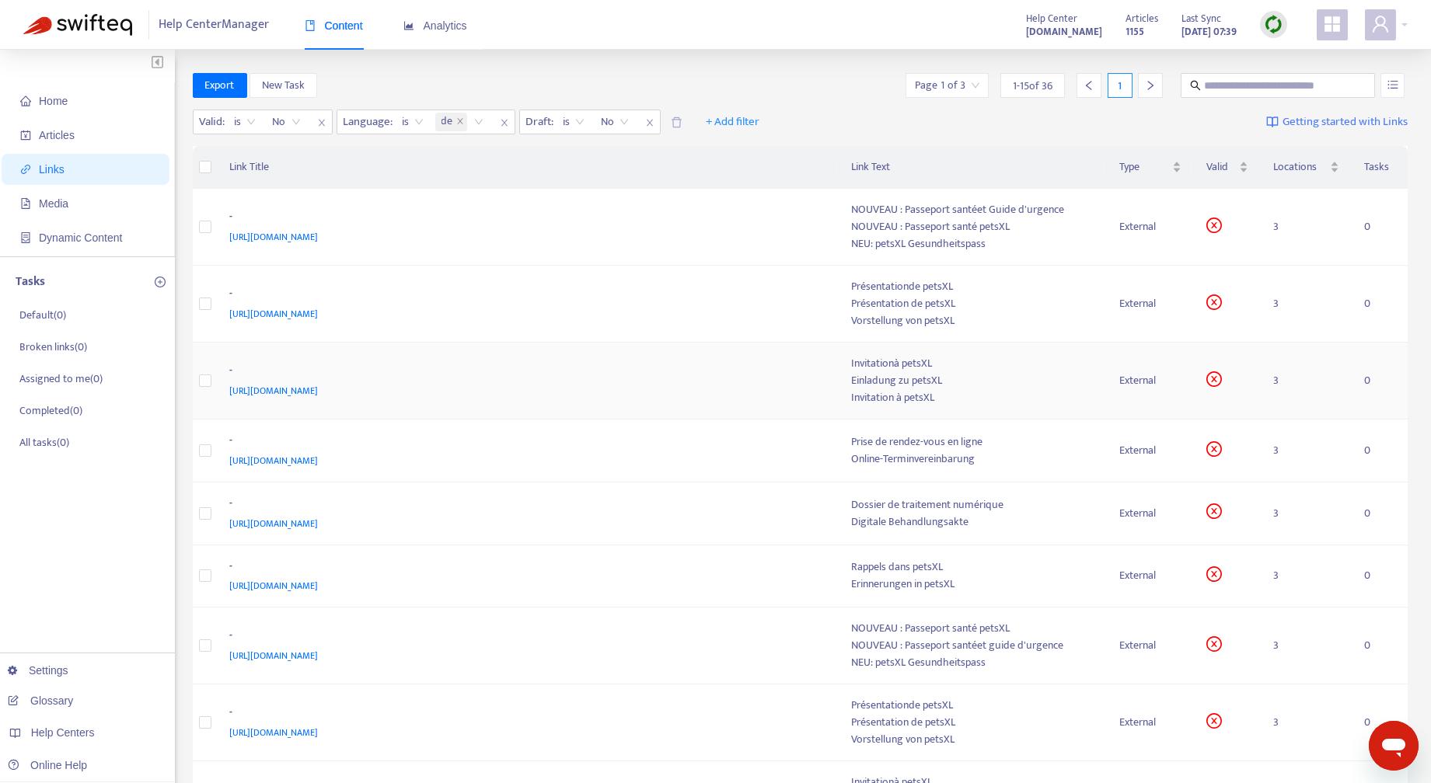
click at [1143, 382] on div "External" at bounding box center [1150, 380] width 63 height 17
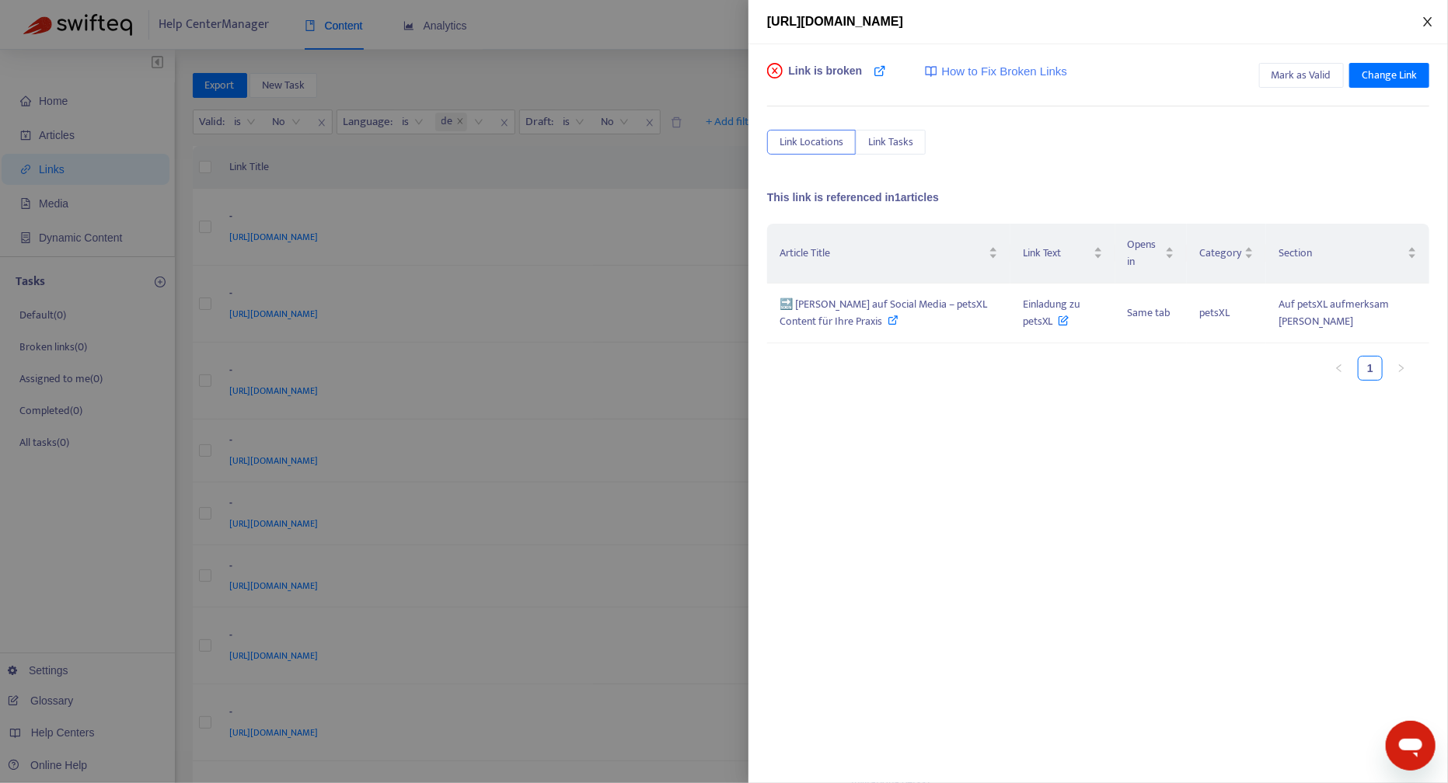
click at [1430, 19] on icon "close" at bounding box center [1427, 22] width 12 height 12
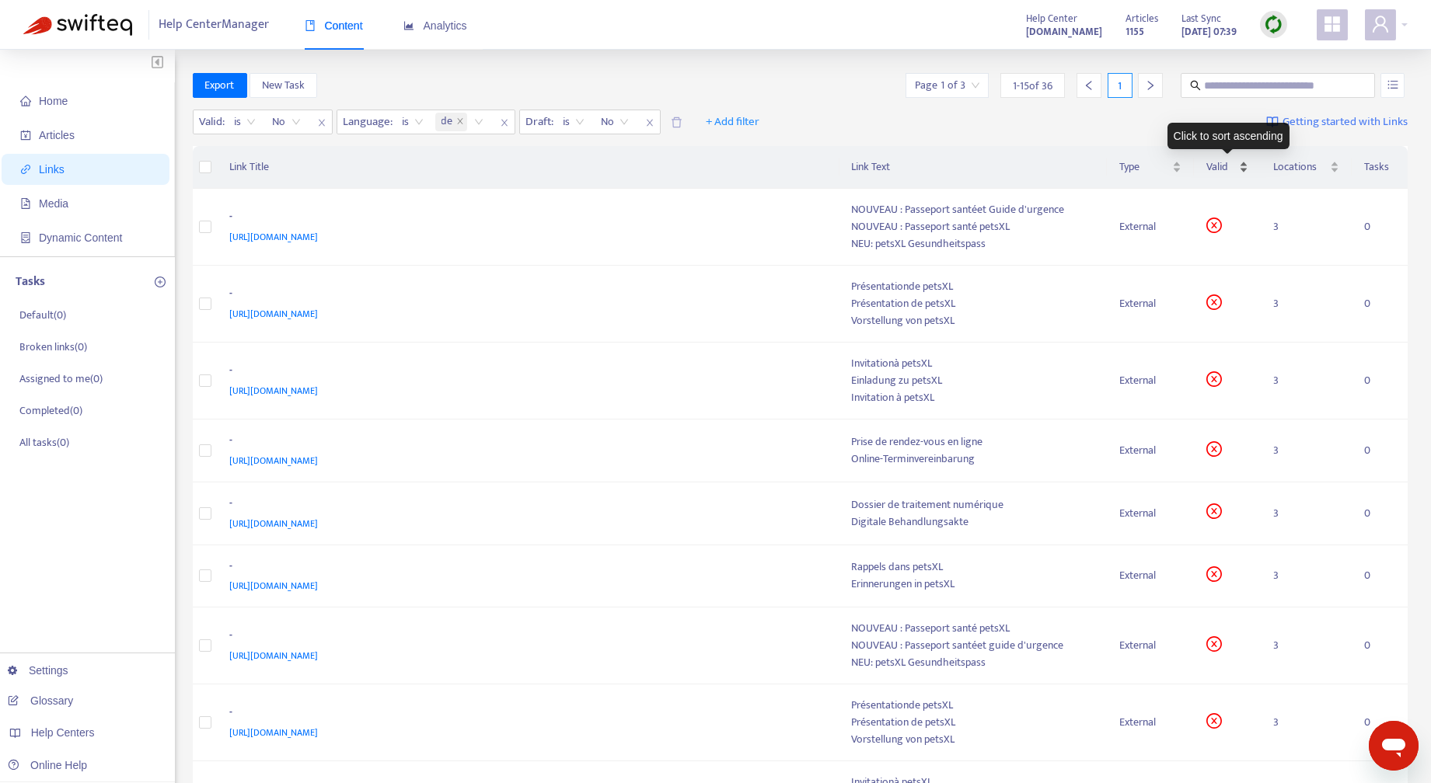
click at [1245, 162] on div "Valid" at bounding box center [1227, 167] width 42 height 17
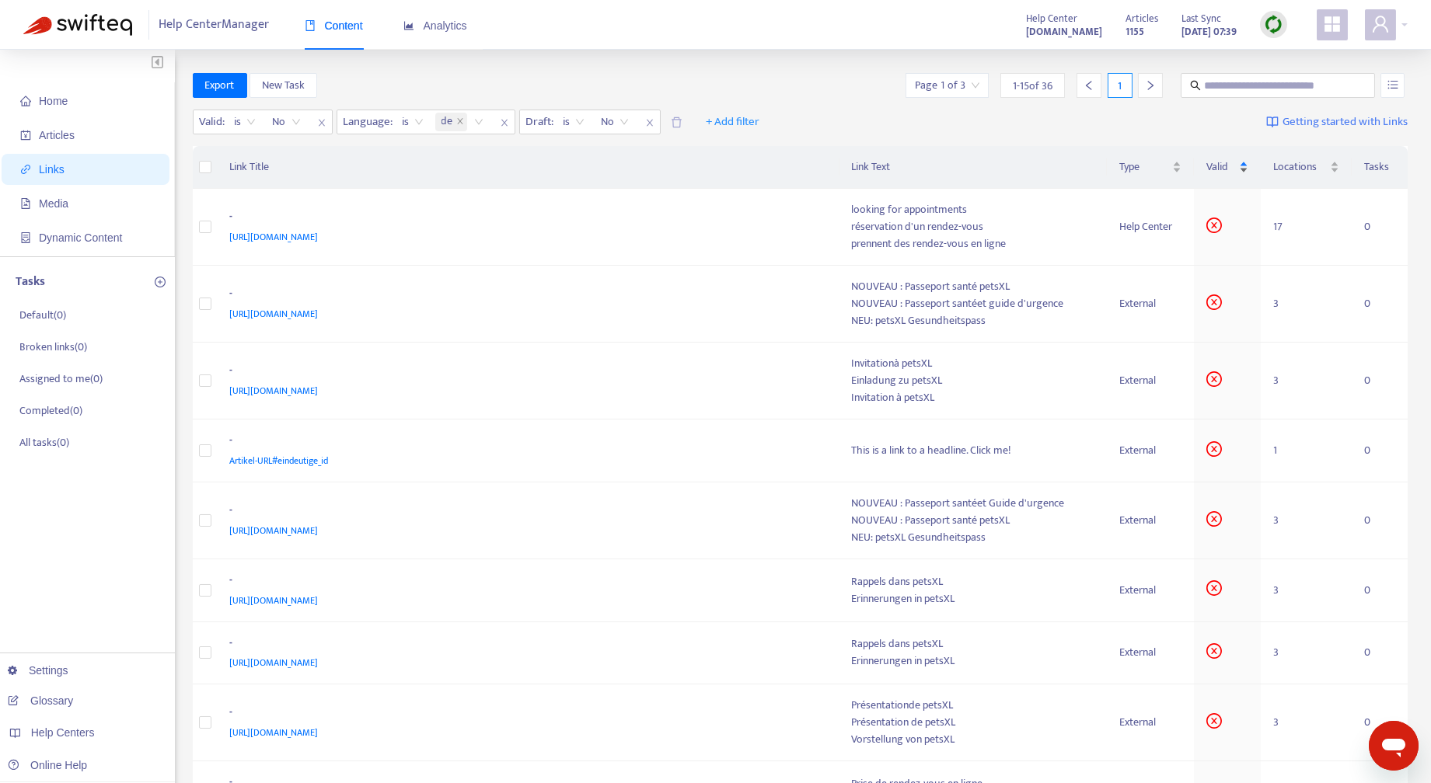
click at [1243, 166] on div "Valid" at bounding box center [1227, 167] width 42 height 17
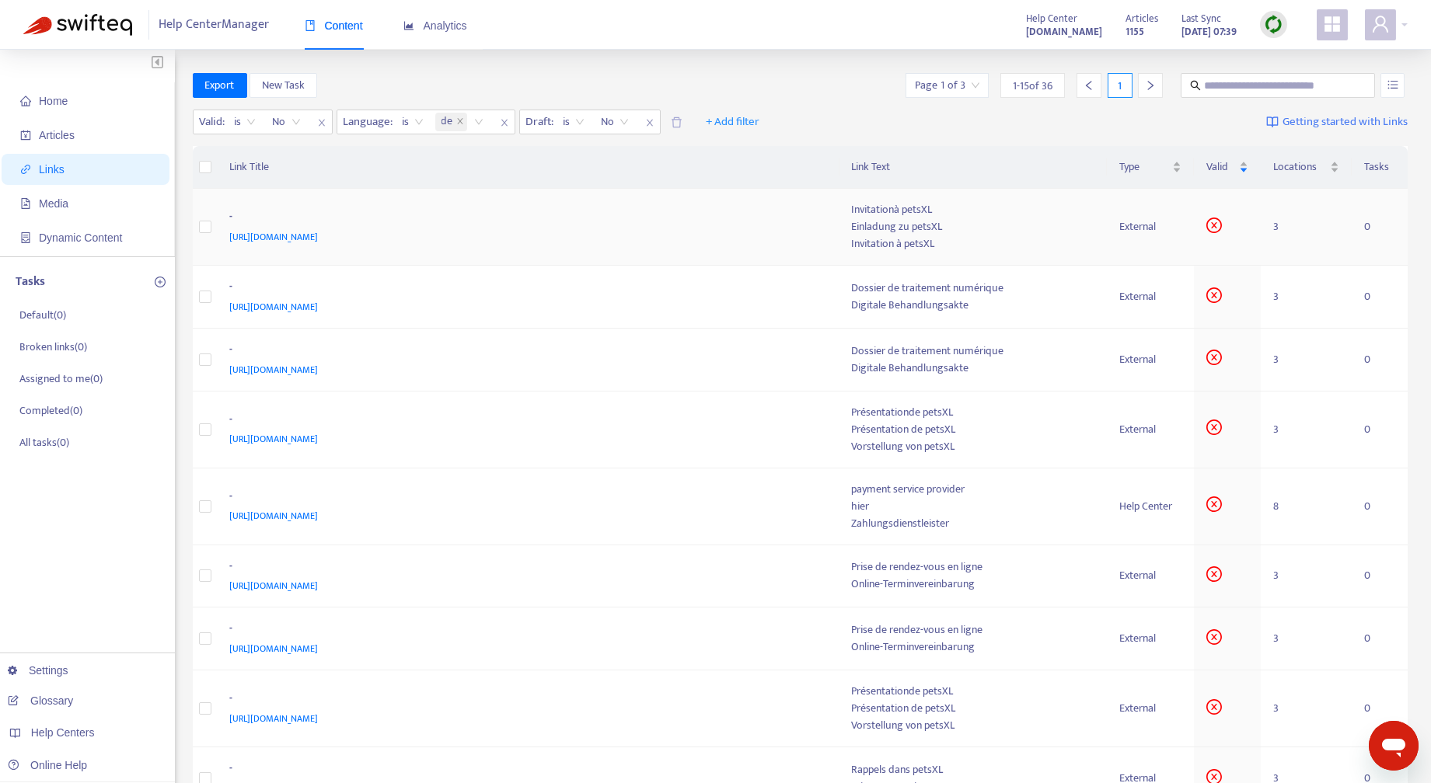
click at [1135, 228] on div "External" at bounding box center [1150, 226] width 63 height 17
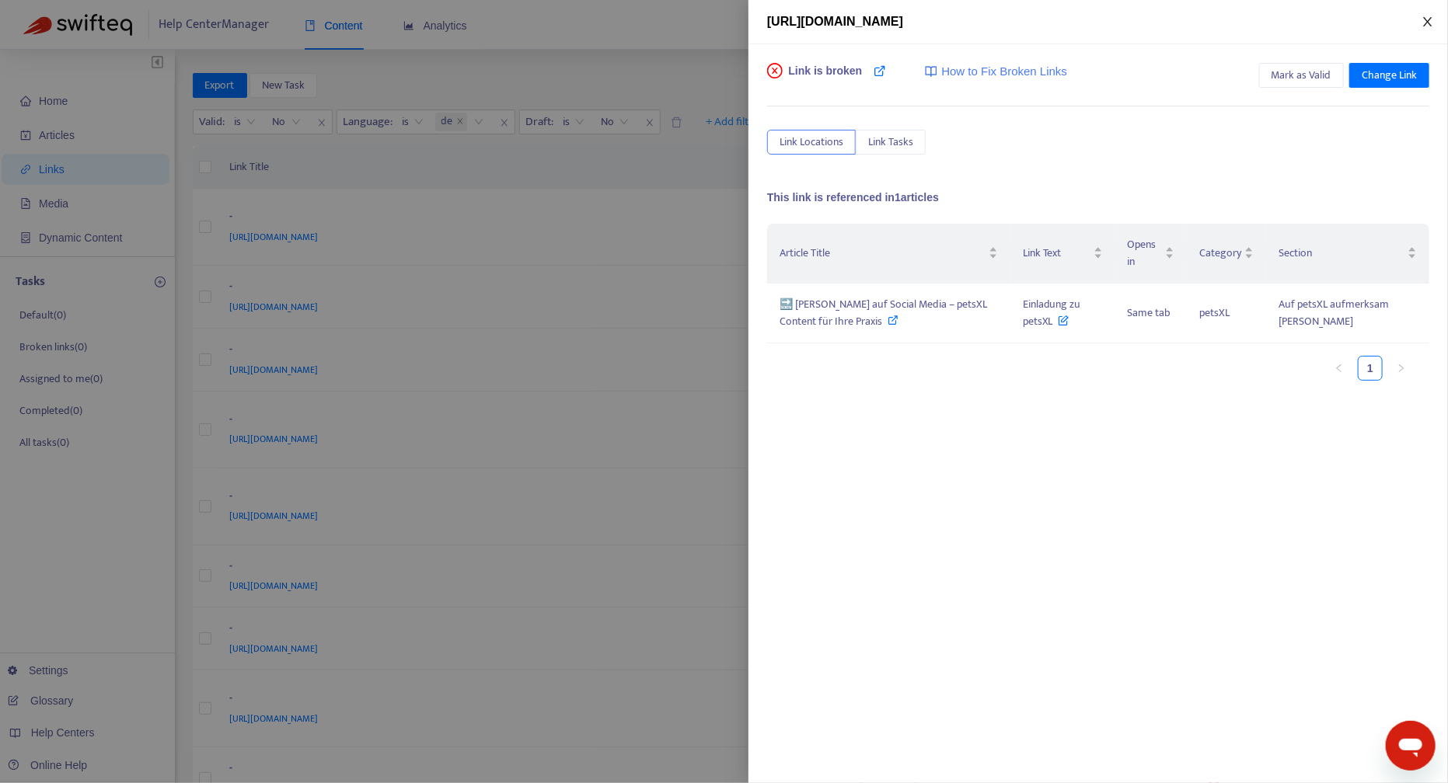
click at [1428, 17] on icon "close" at bounding box center [1427, 22] width 12 height 12
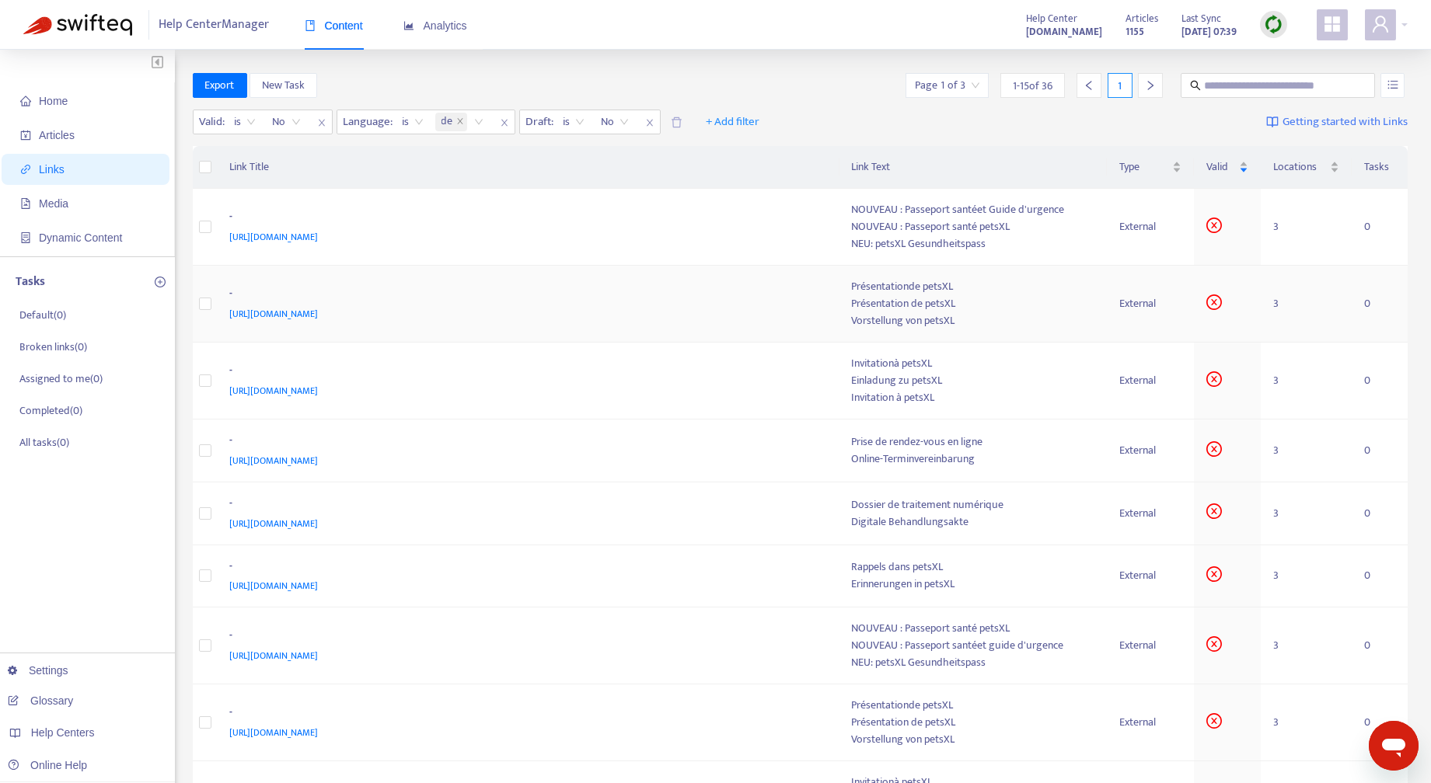
scroll to position [544, 0]
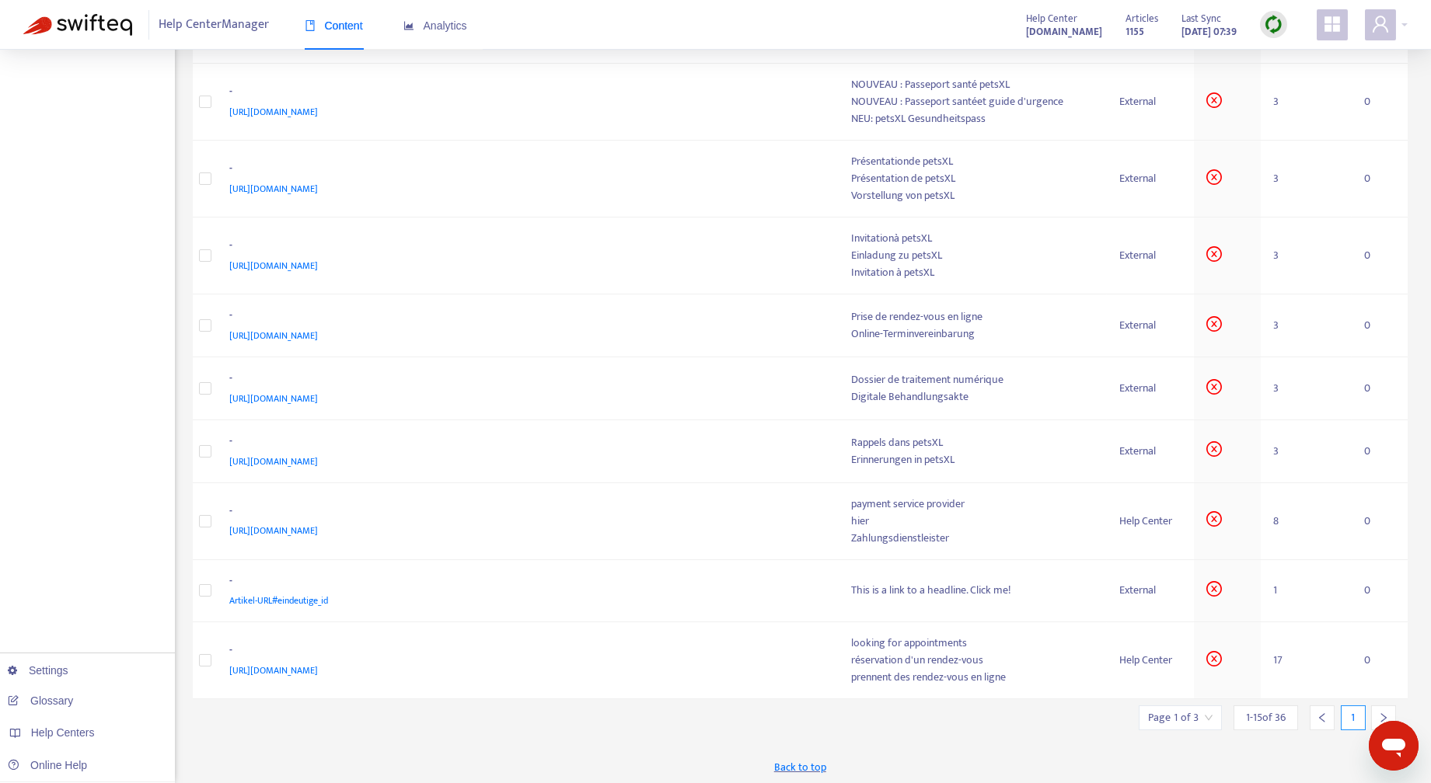
click at [1385, 713] on icon "right" at bounding box center [1383, 718] width 11 height 11
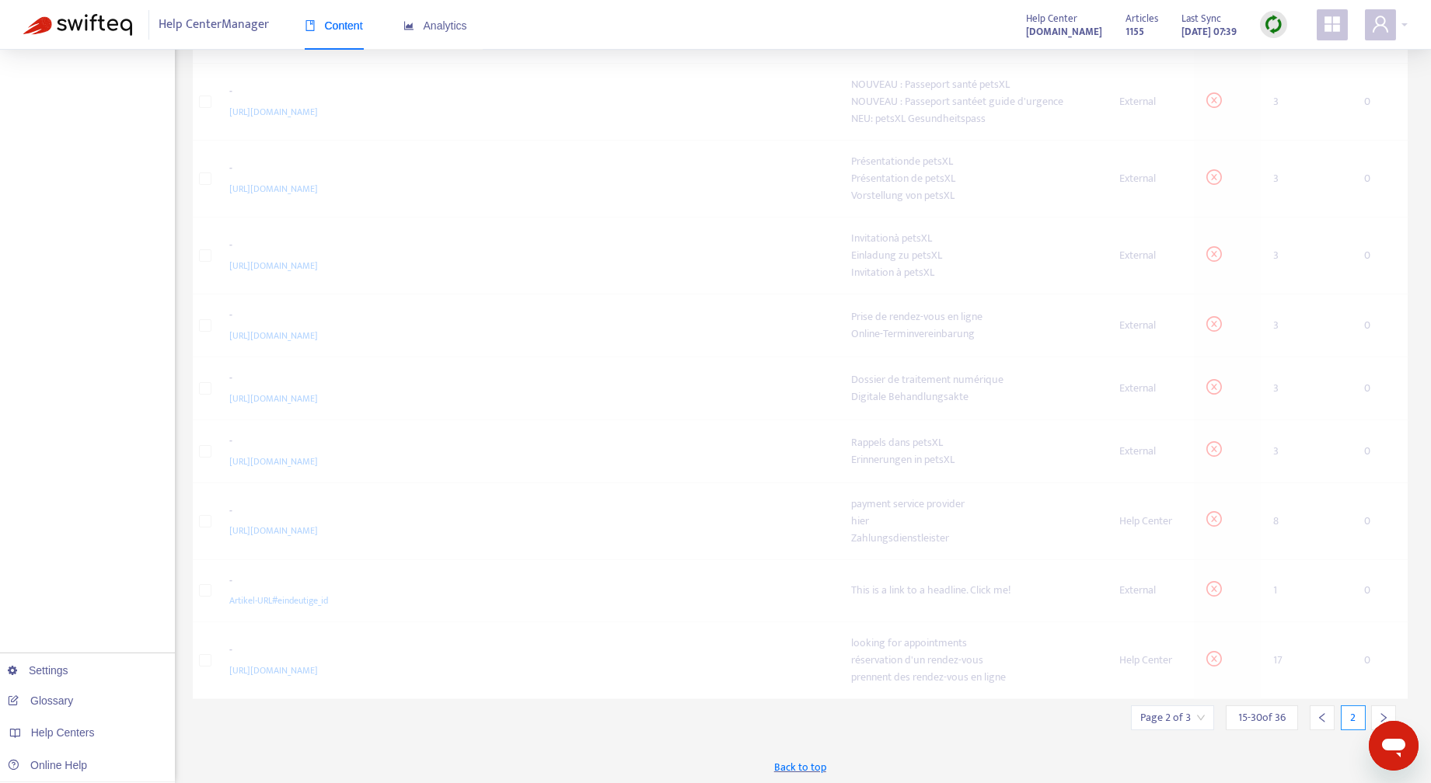
scroll to position [529, 0]
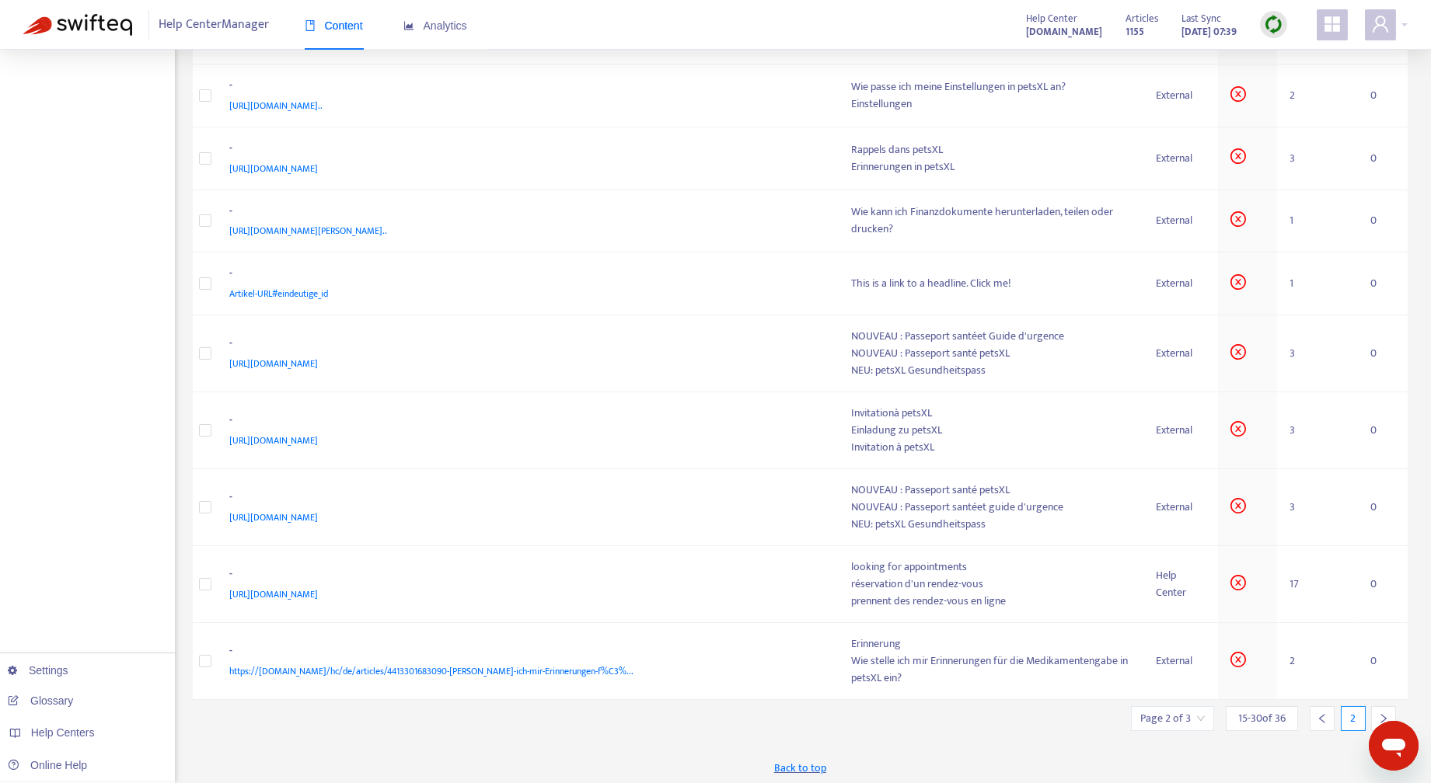
click at [1382, 714] on icon "right" at bounding box center [1383, 718] width 5 height 9
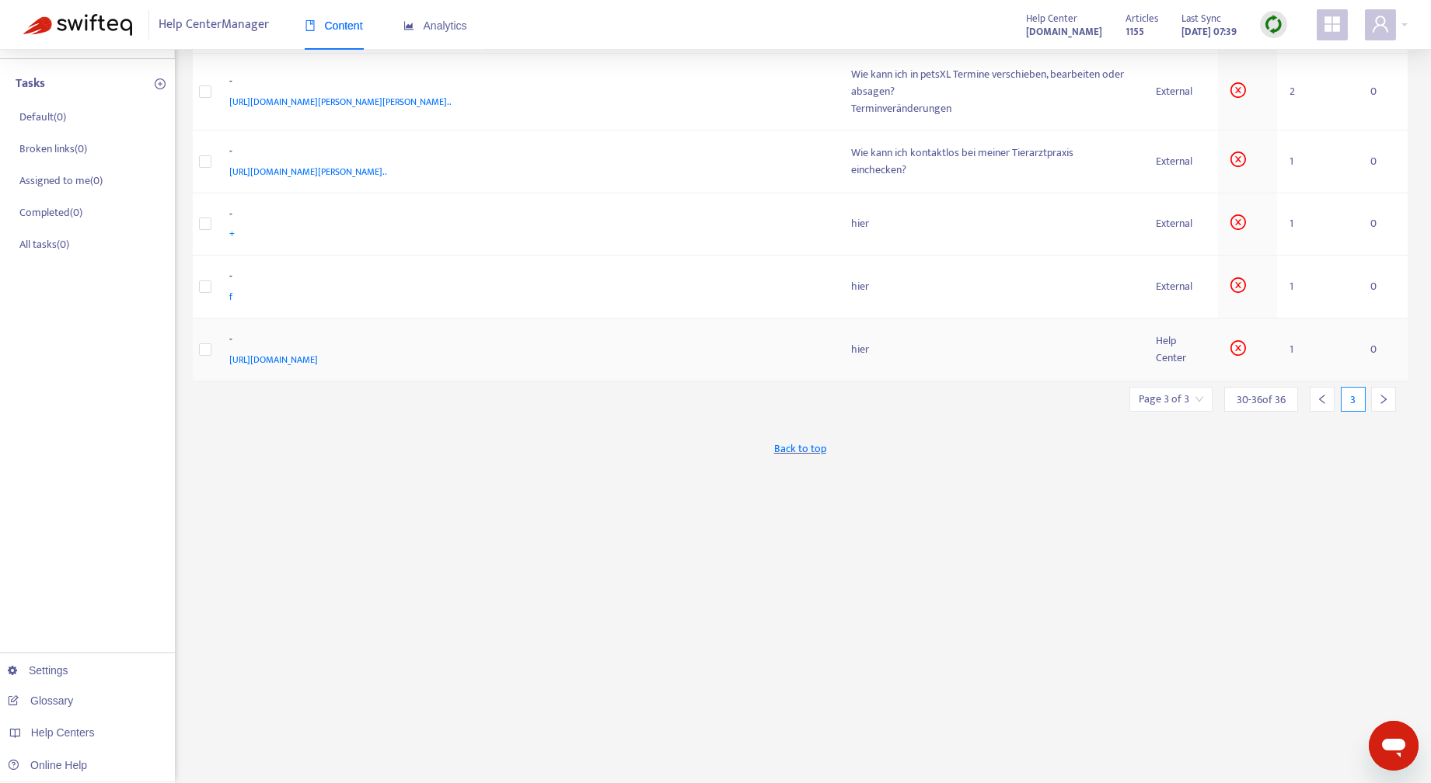
scroll to position [0, 0]
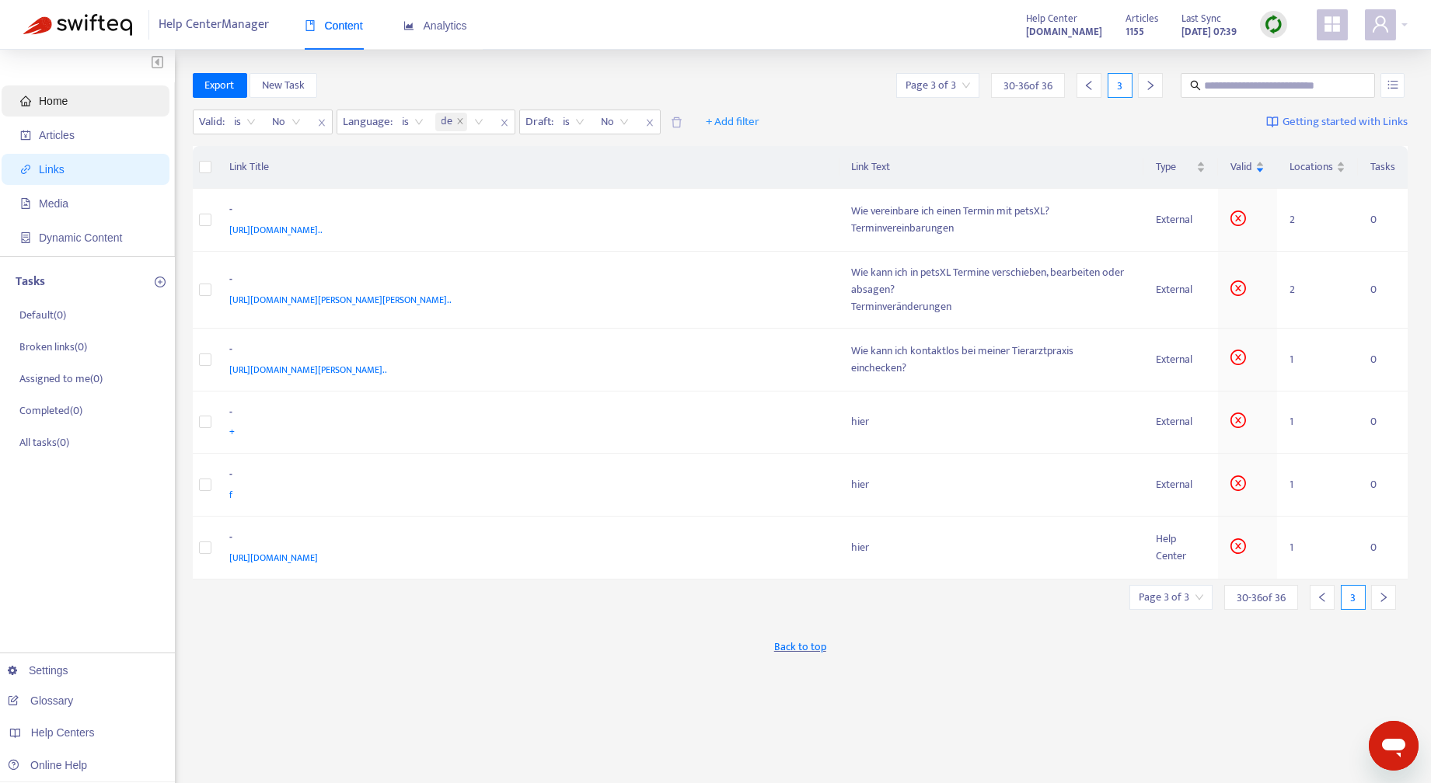
click at [61, 97] on span "Home" at bounding box center [53, 101] width 29 height 12
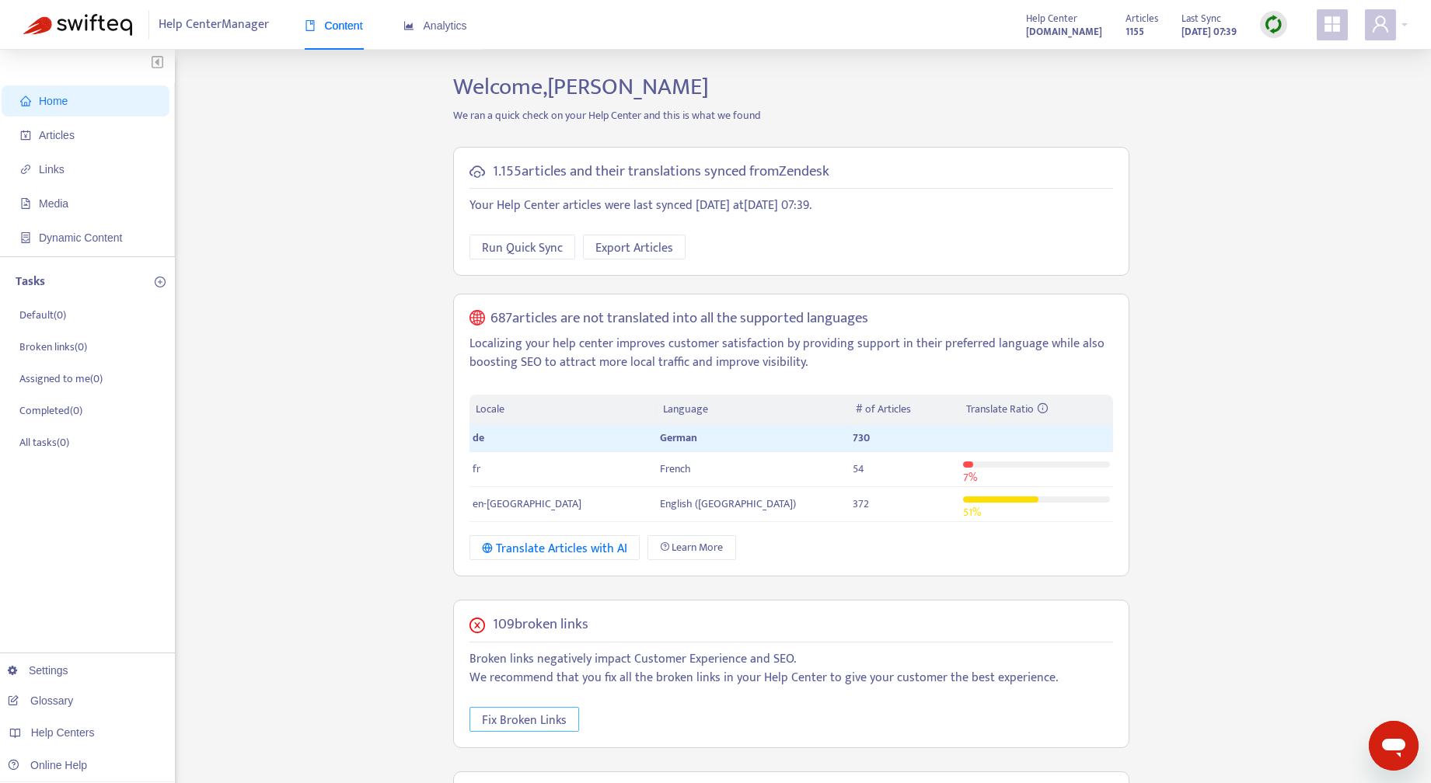
click at [524, 721] on span "Fix Broken Links" at bounding box center [524, 720] width 85 height 19
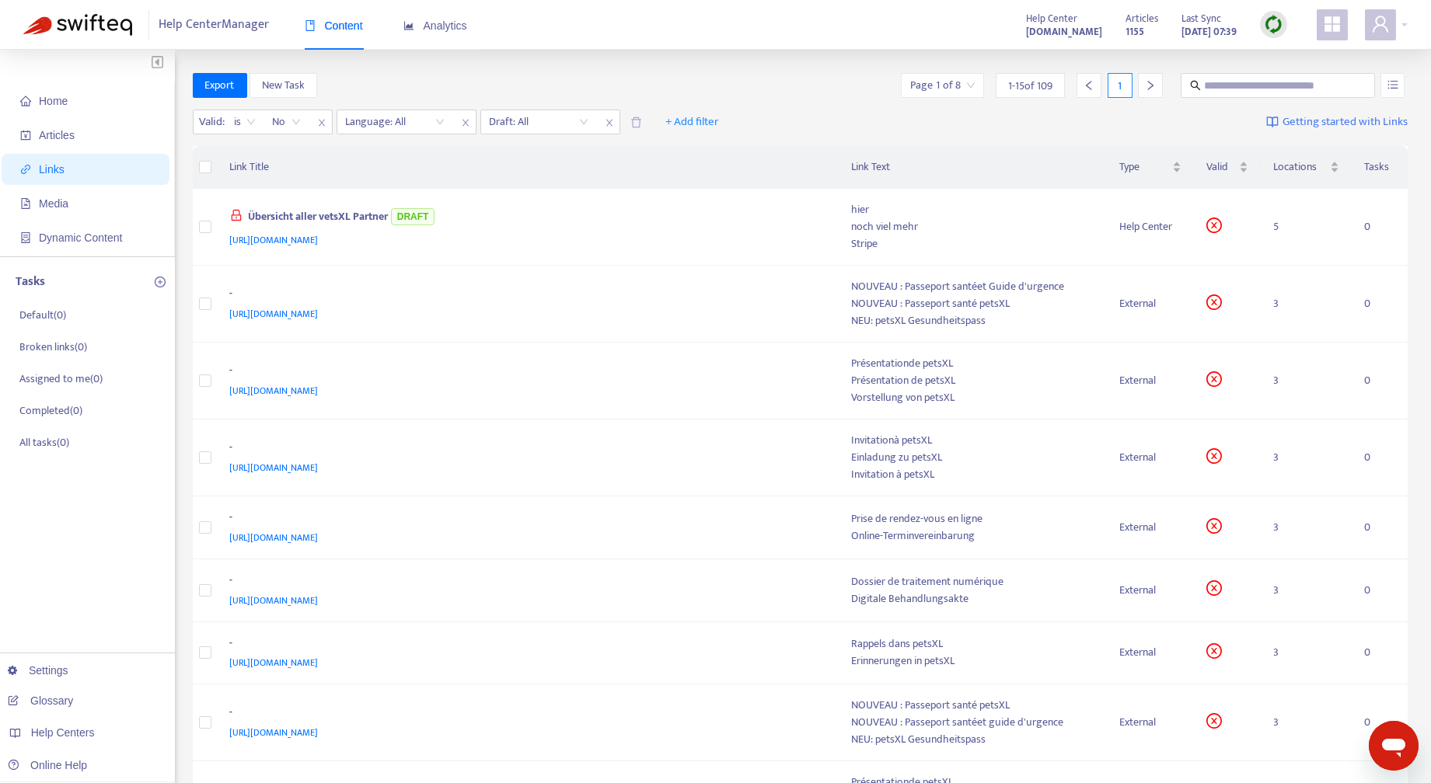
scroll to position [544, 0]
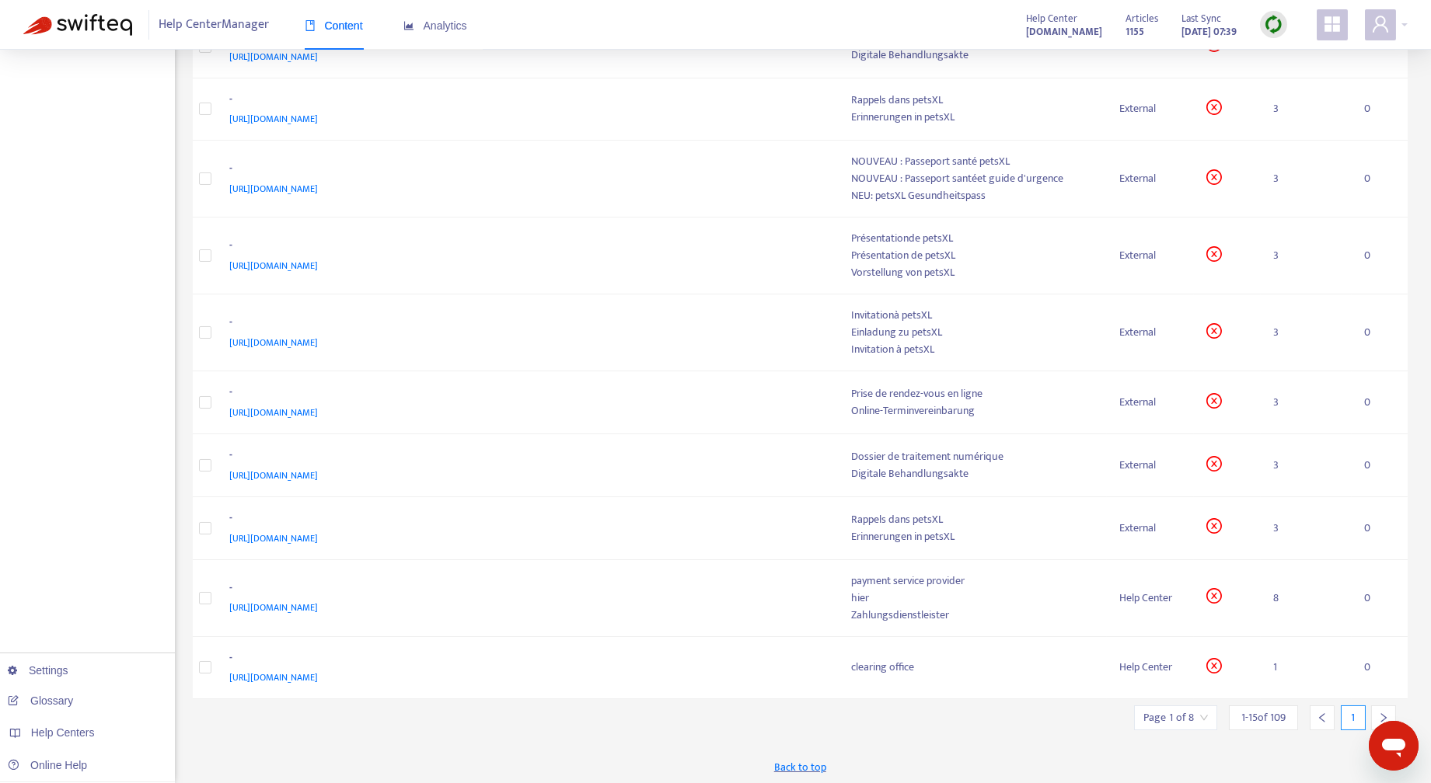
click at [1385, 713] on icon "right" at bounding box center [1383, 718] width 11 height 11
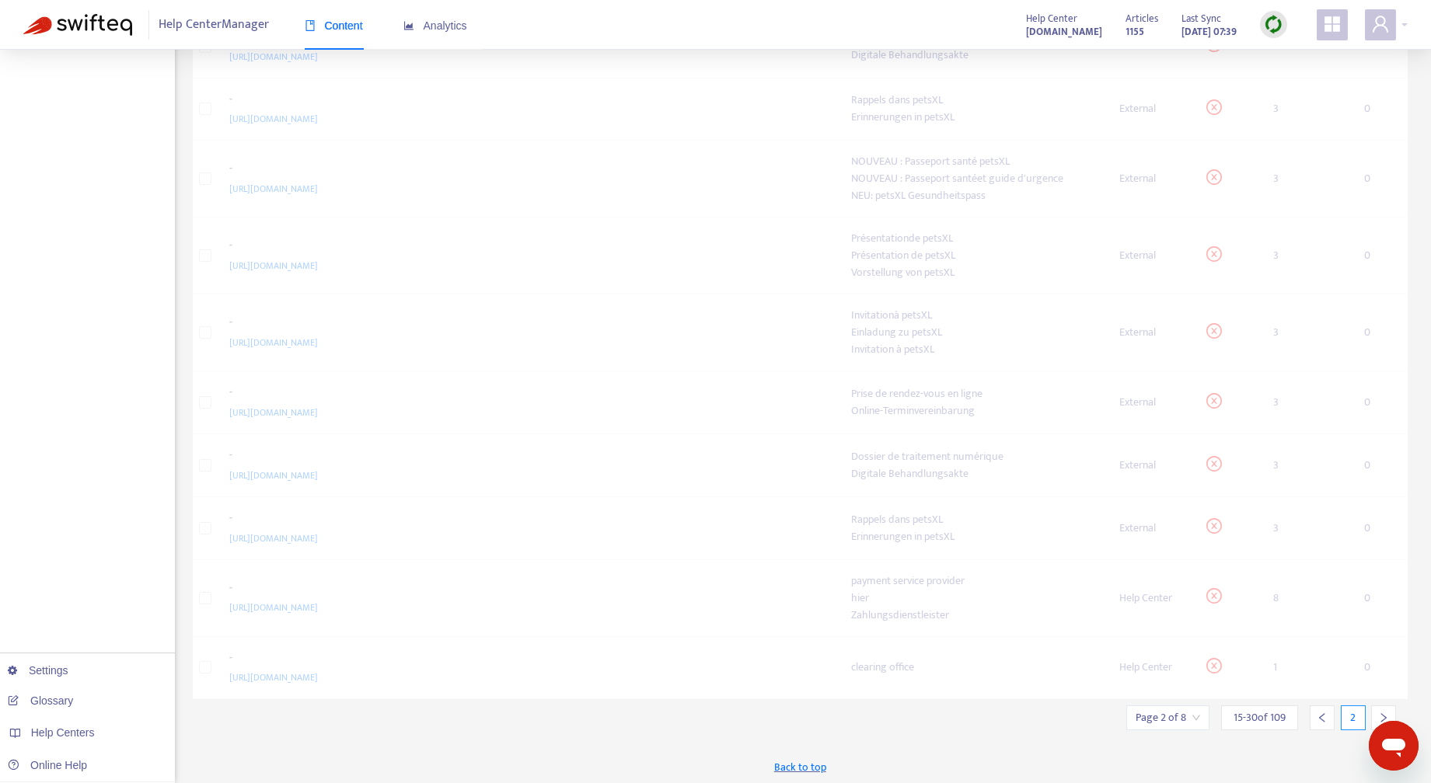
scroll to position [521, 0]
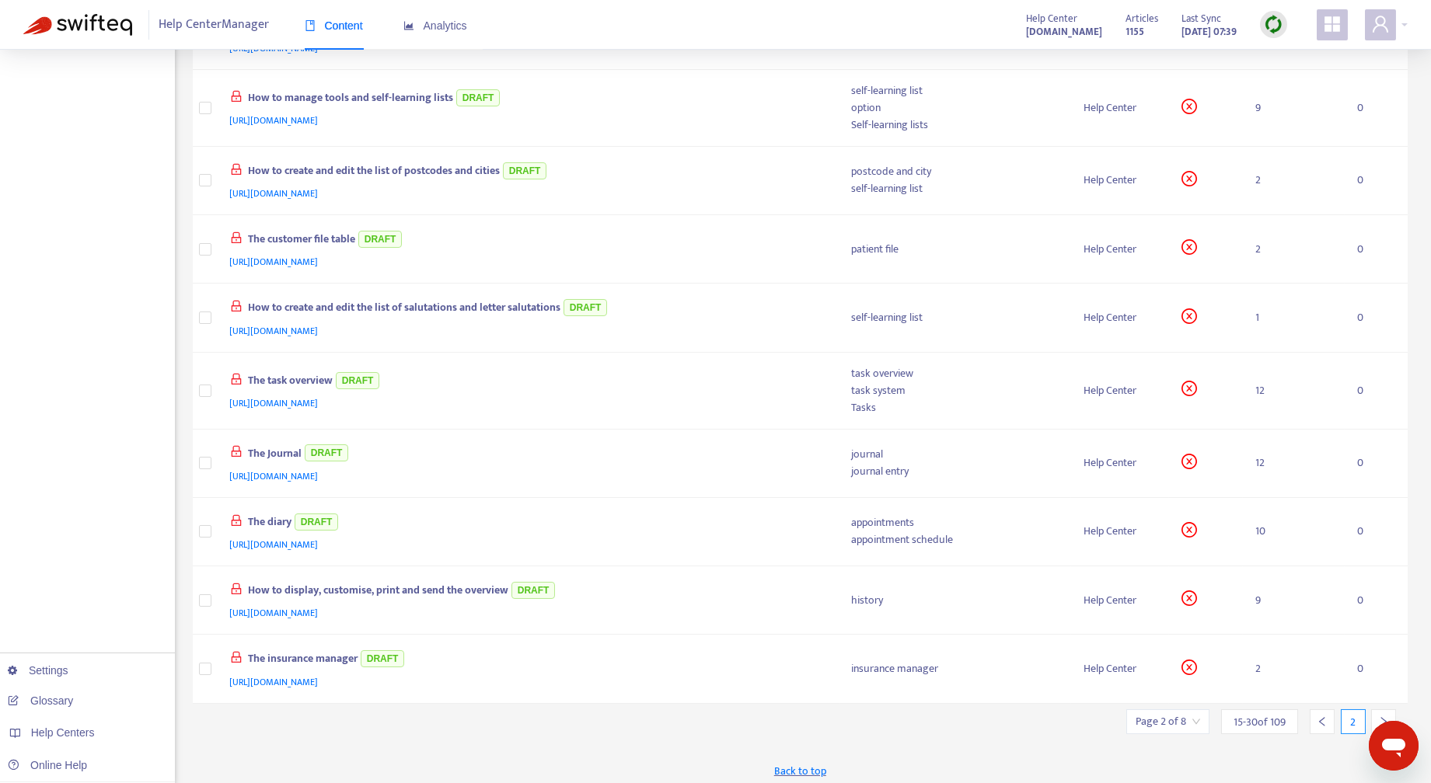
click at [1381, 716] on icon "right" at bounding box center [1383, 721] width 11 height 11
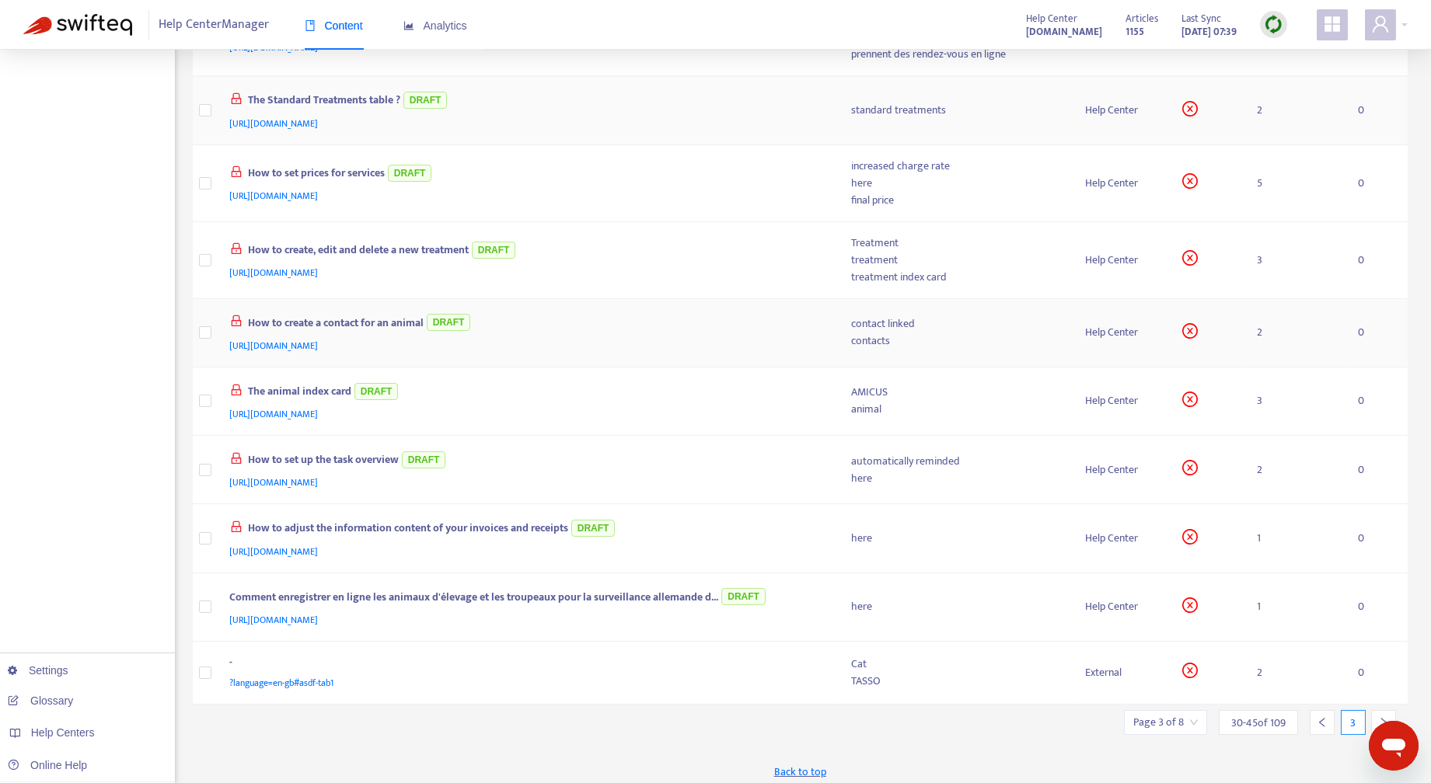
scroll to position [0, 0]
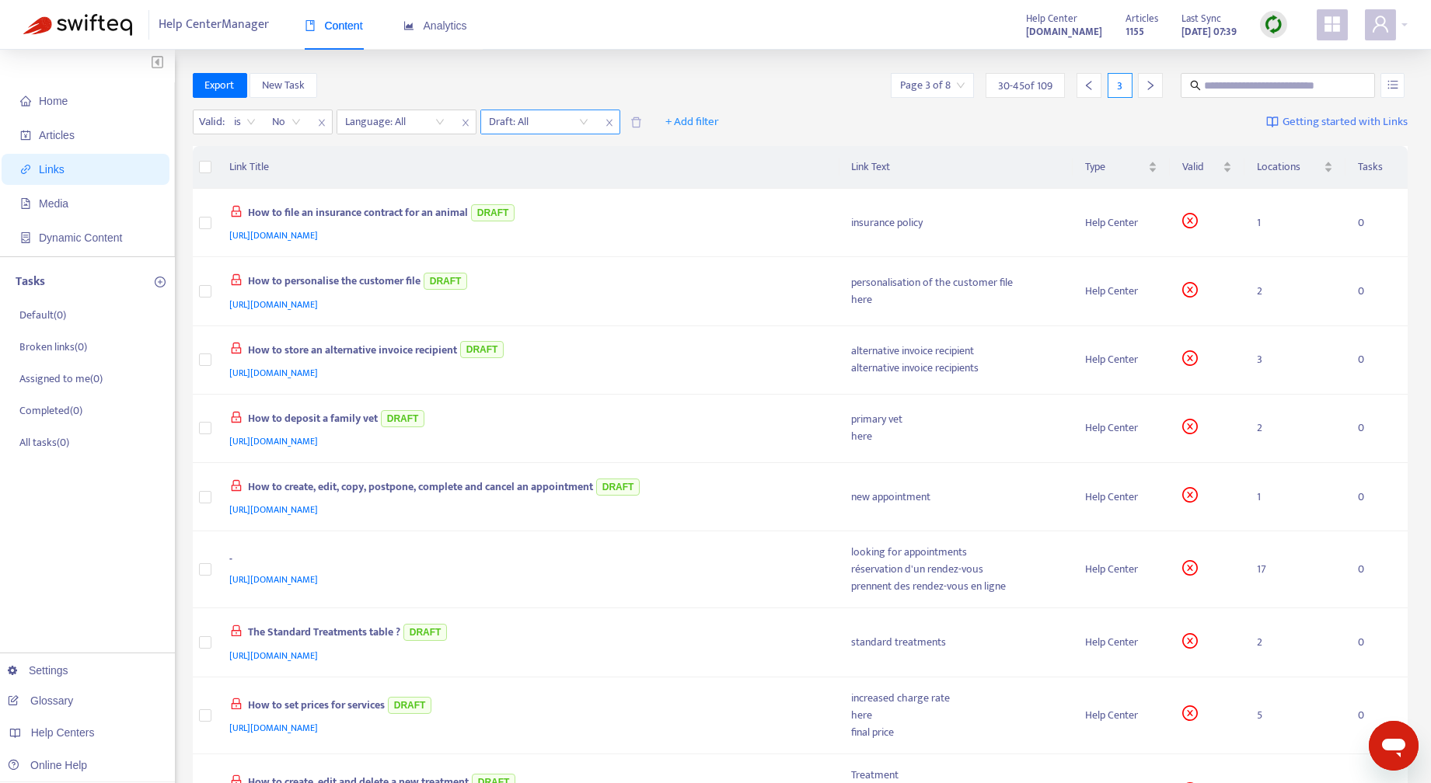
click at [584, 120] on input "search" at bounding box center [539, 121] width 99 height 23
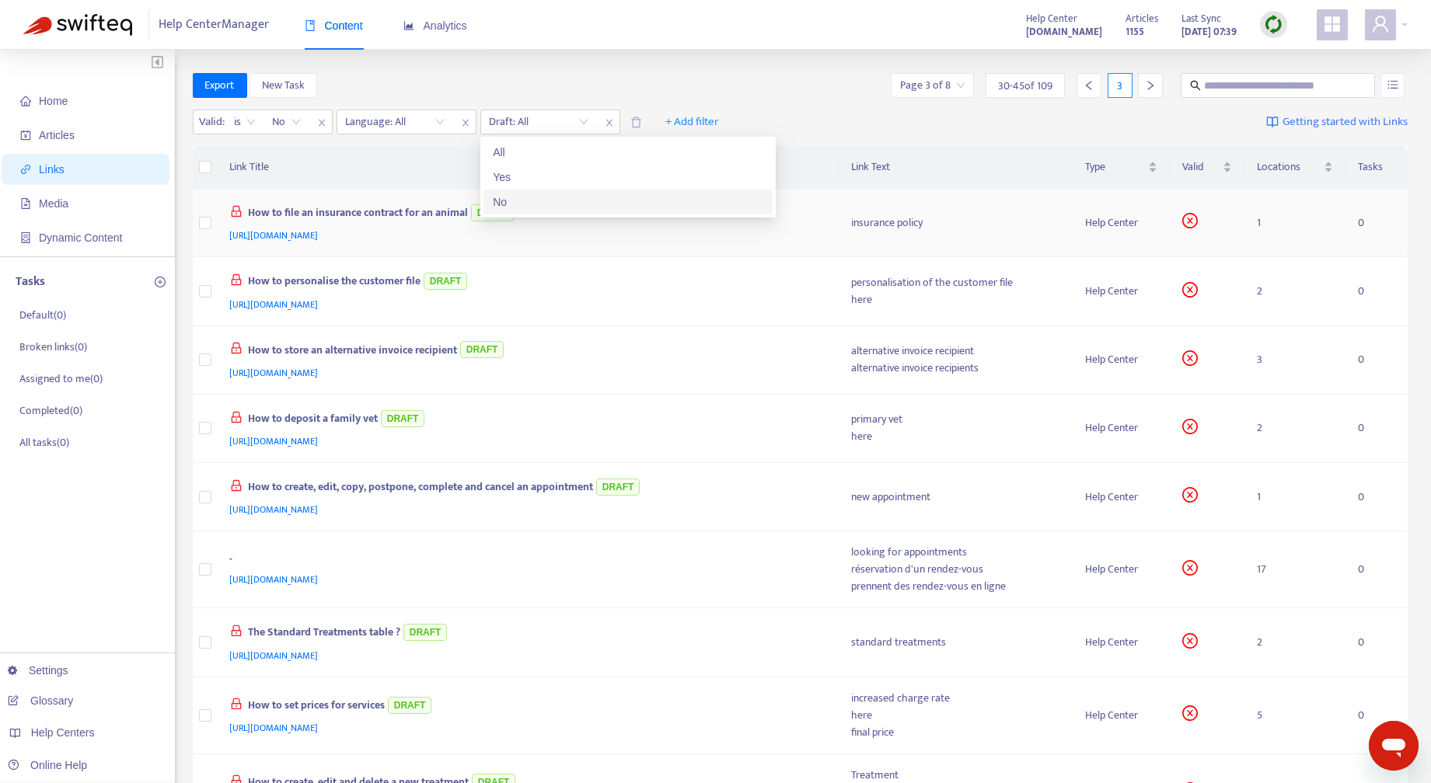
click at [511, 203] on div "No" at bounding box center [628, 201] width 270 height 17
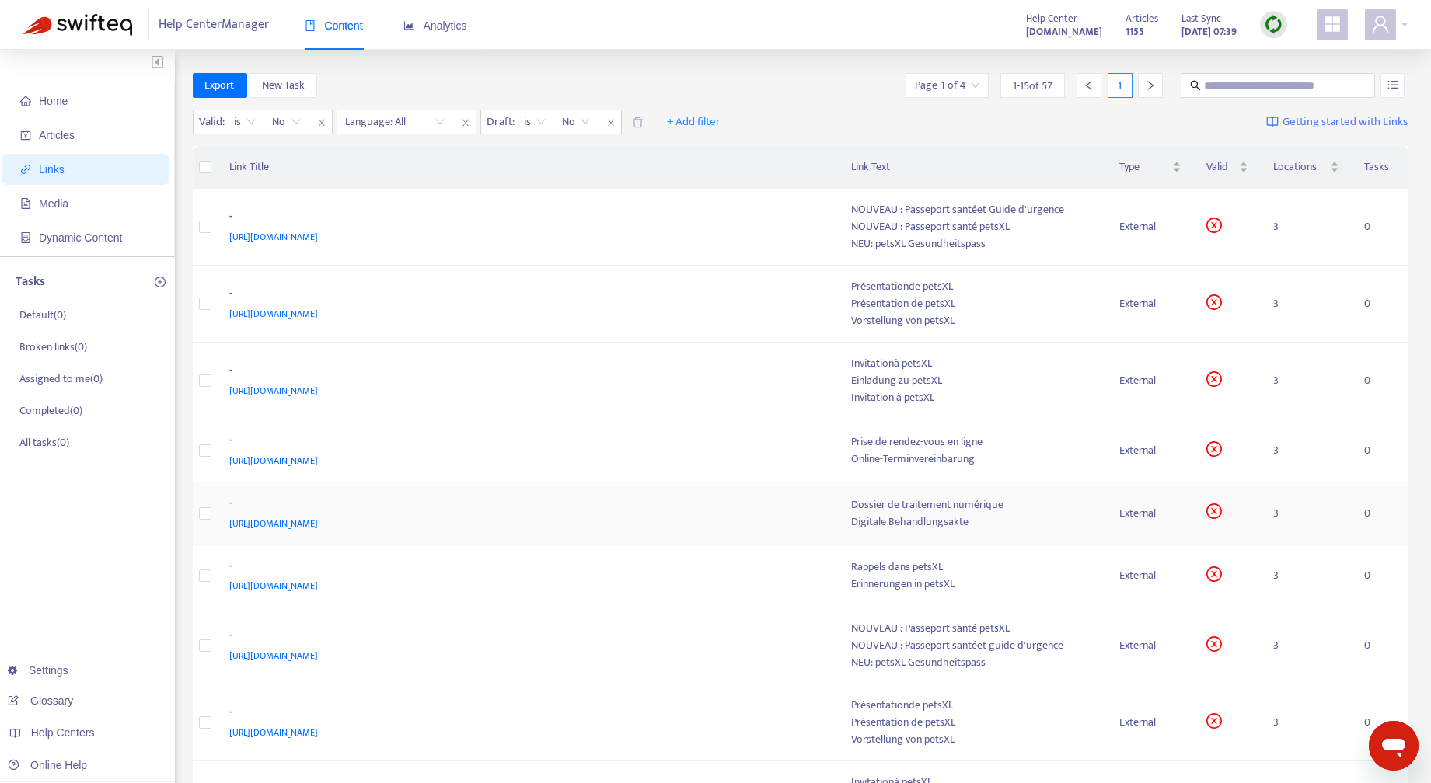
scroll to position [529, 0]
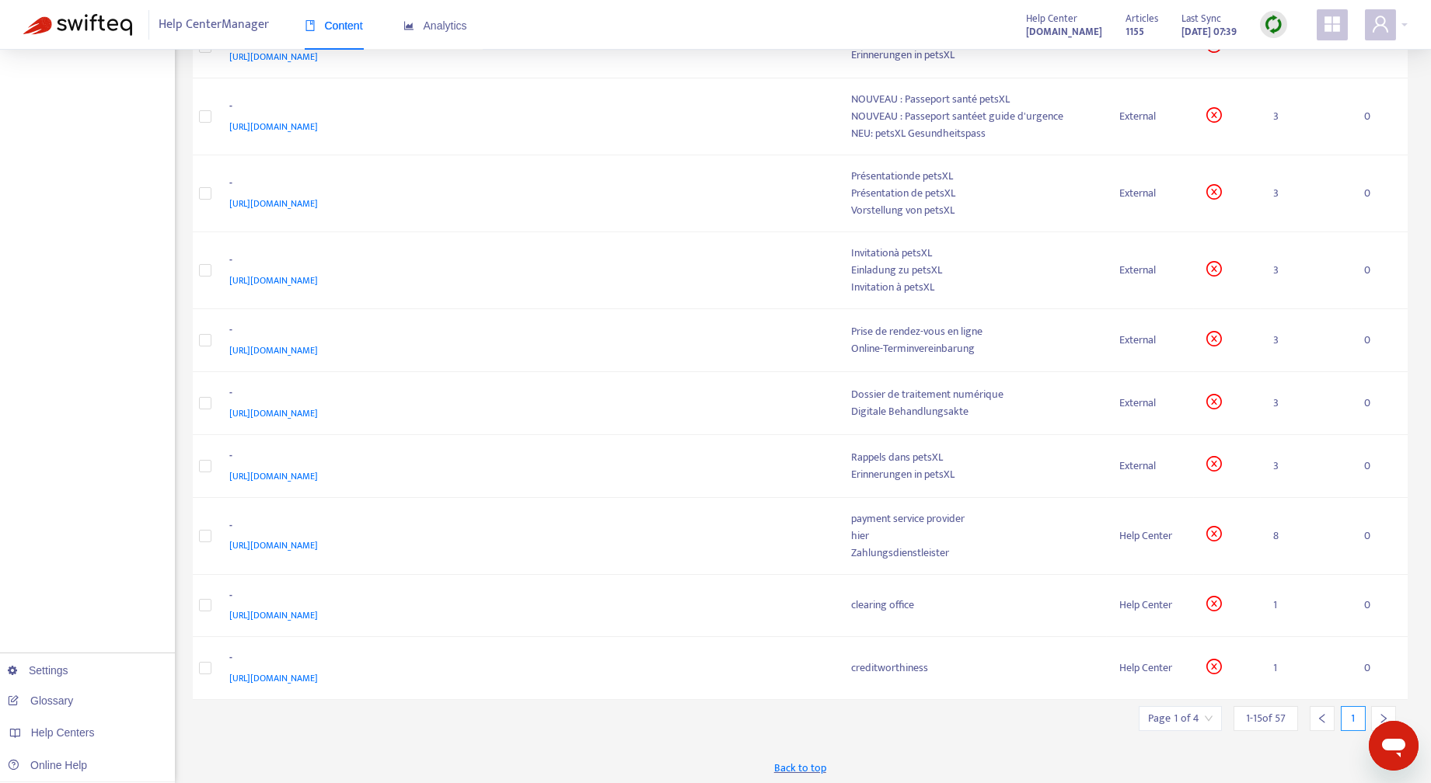
click at [1388, 713] on icon "right" at bounding box center [1383, 718] width 11 height 11
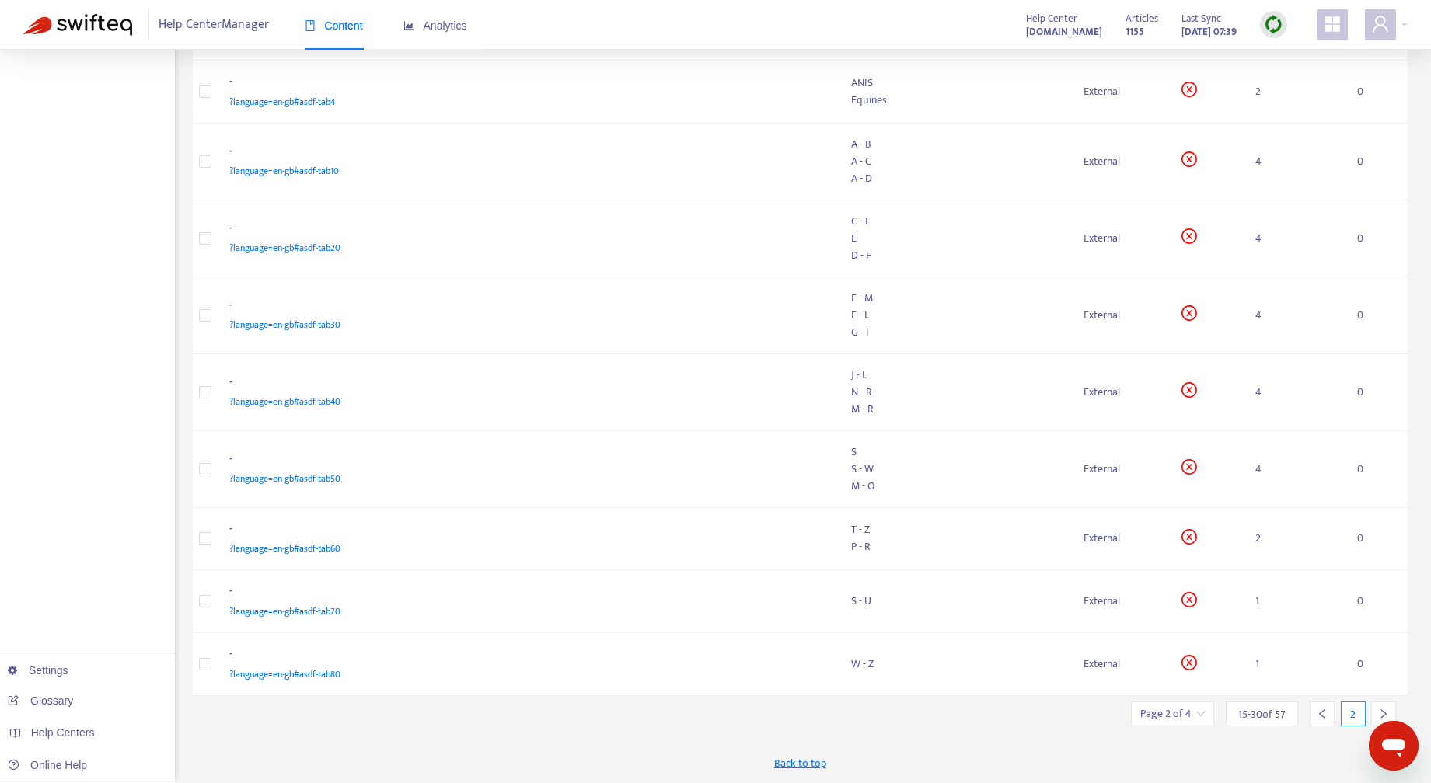
scroll to position [515, 0]
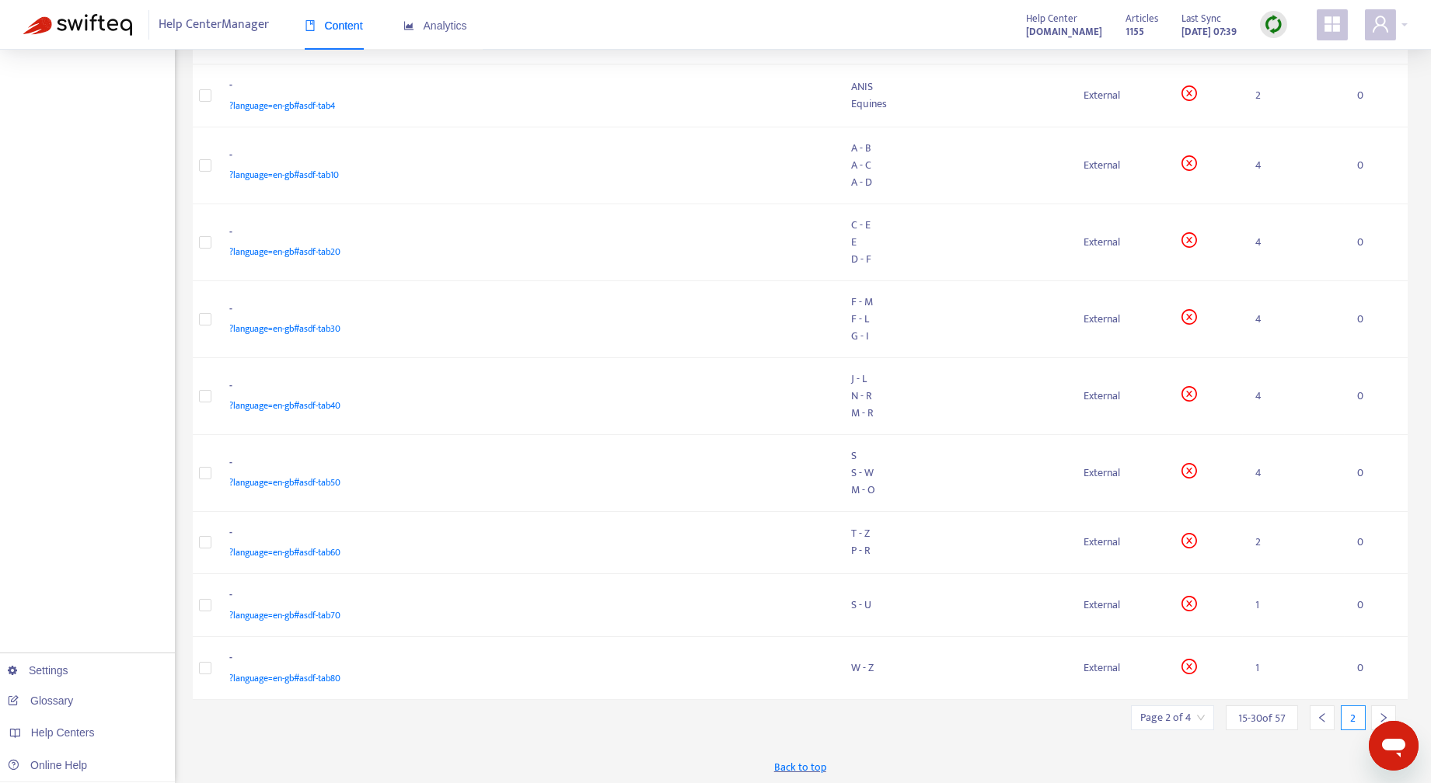
click at [1385, 713] on icon "right" at bounding box center [1383, 718] width 11 height 11
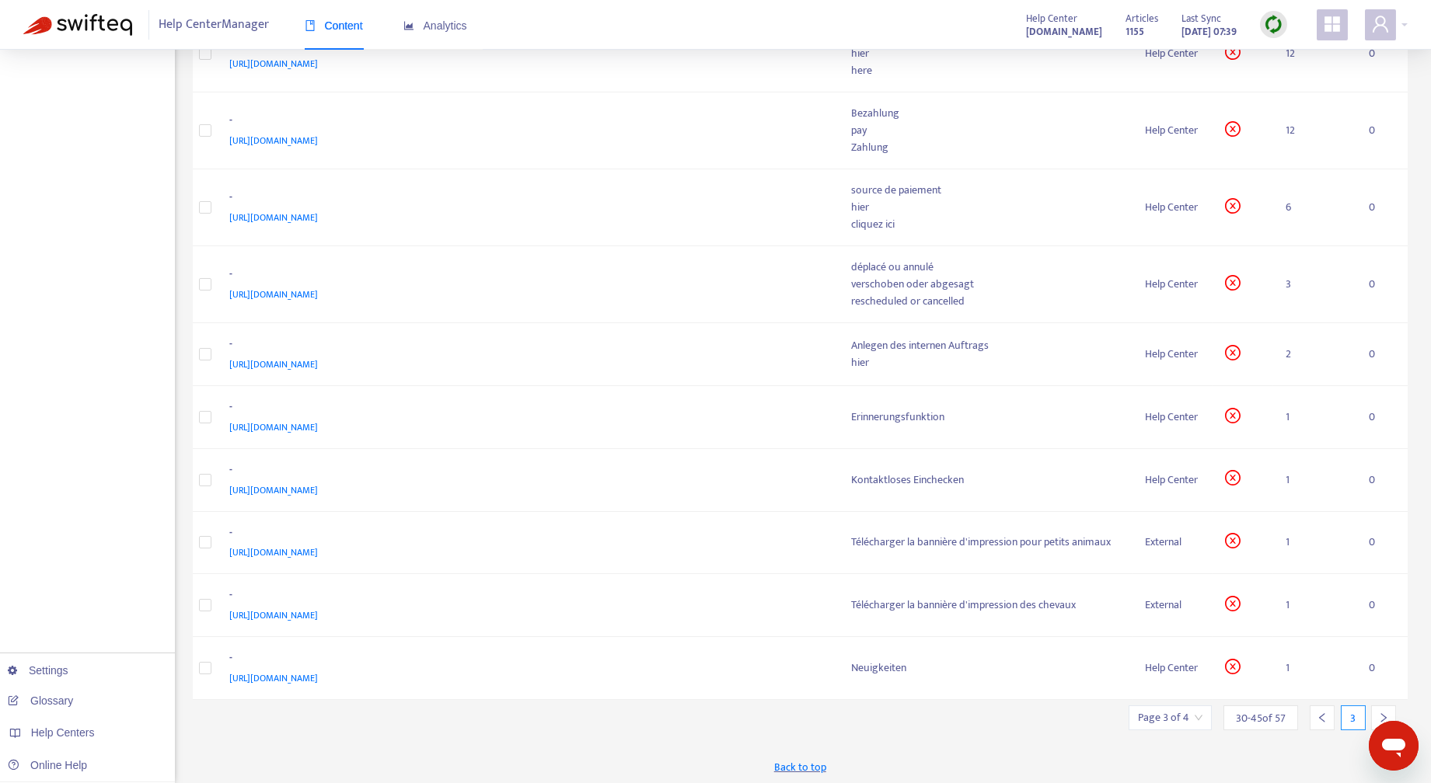
click at [1385, 713] on icon "right" at bounding box center [1383, 718] width 11 height 11
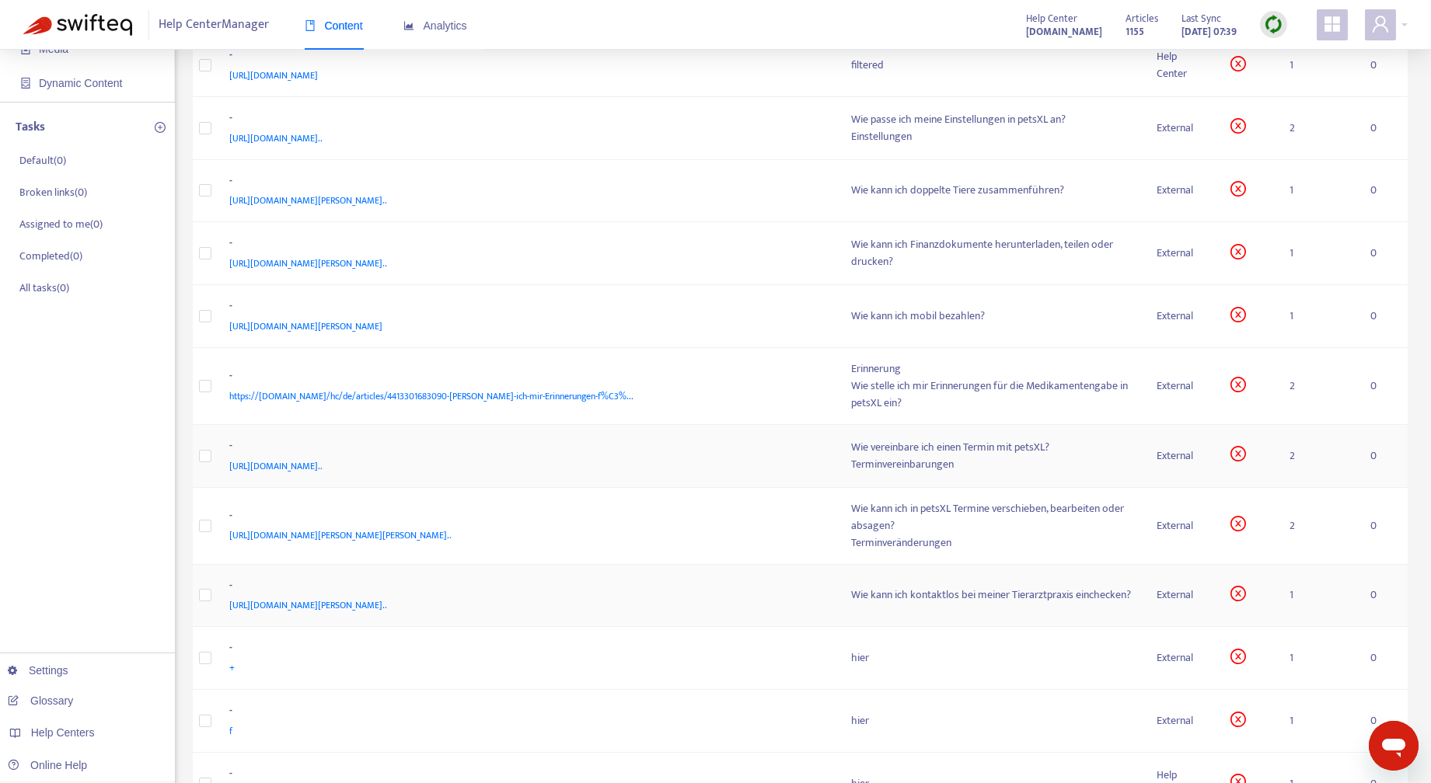
scroll to position [0, 0]
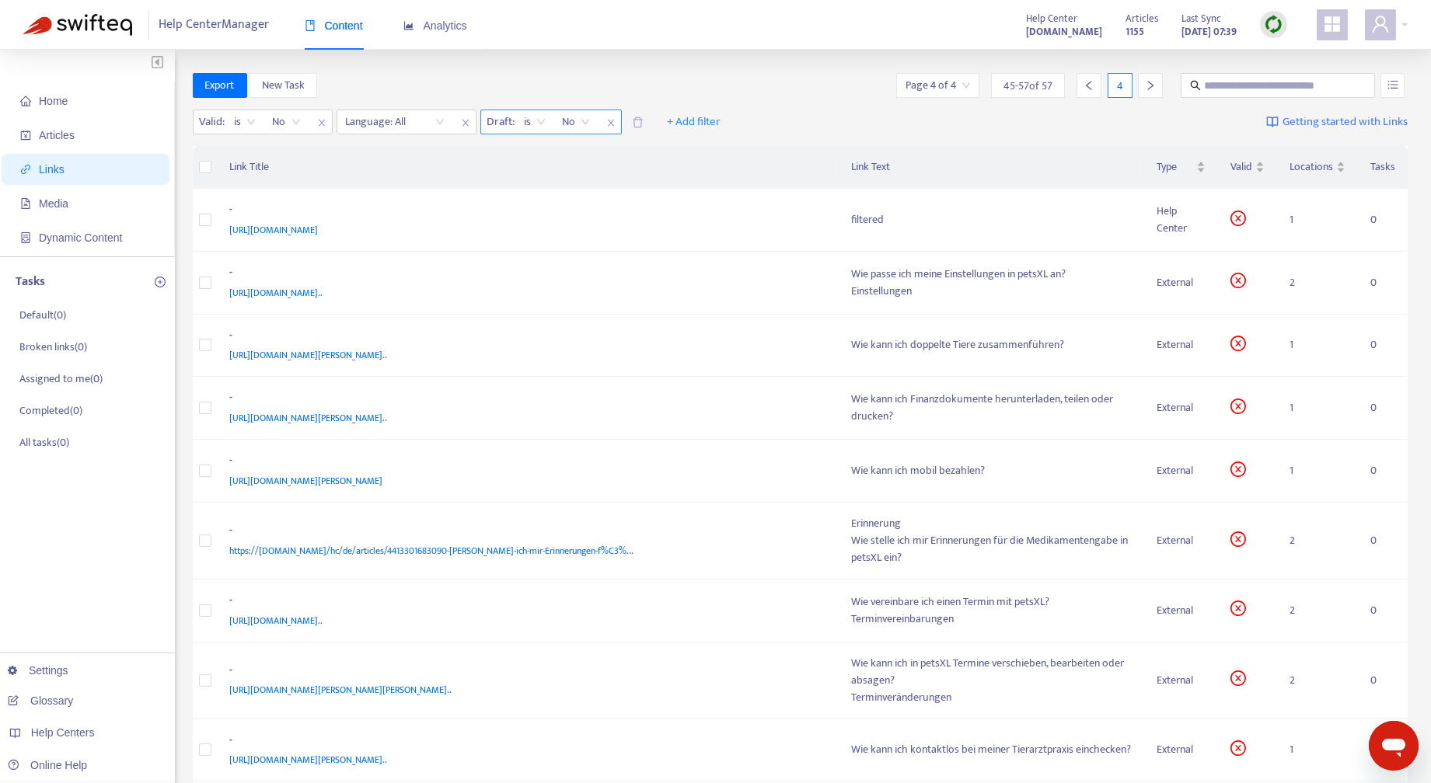
click at [539, 123] on span "is" at bounding box center [534, 121] width 21 height 23
click at [548, 177] on div "is not" at bounding box center [663, 177] width 270 height 17
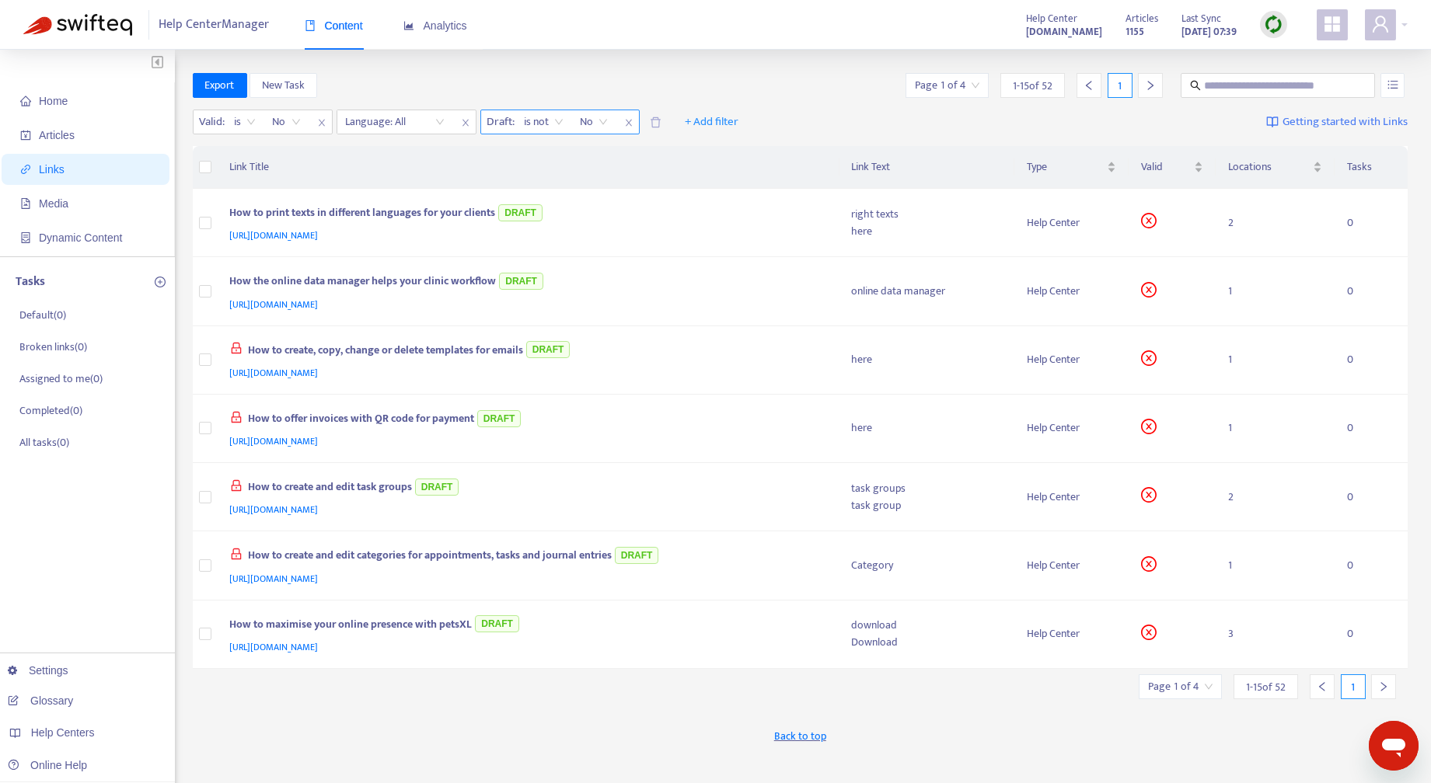
click at [605, 121] on span "No" at bounding box center [593, 121] width 27 height 23
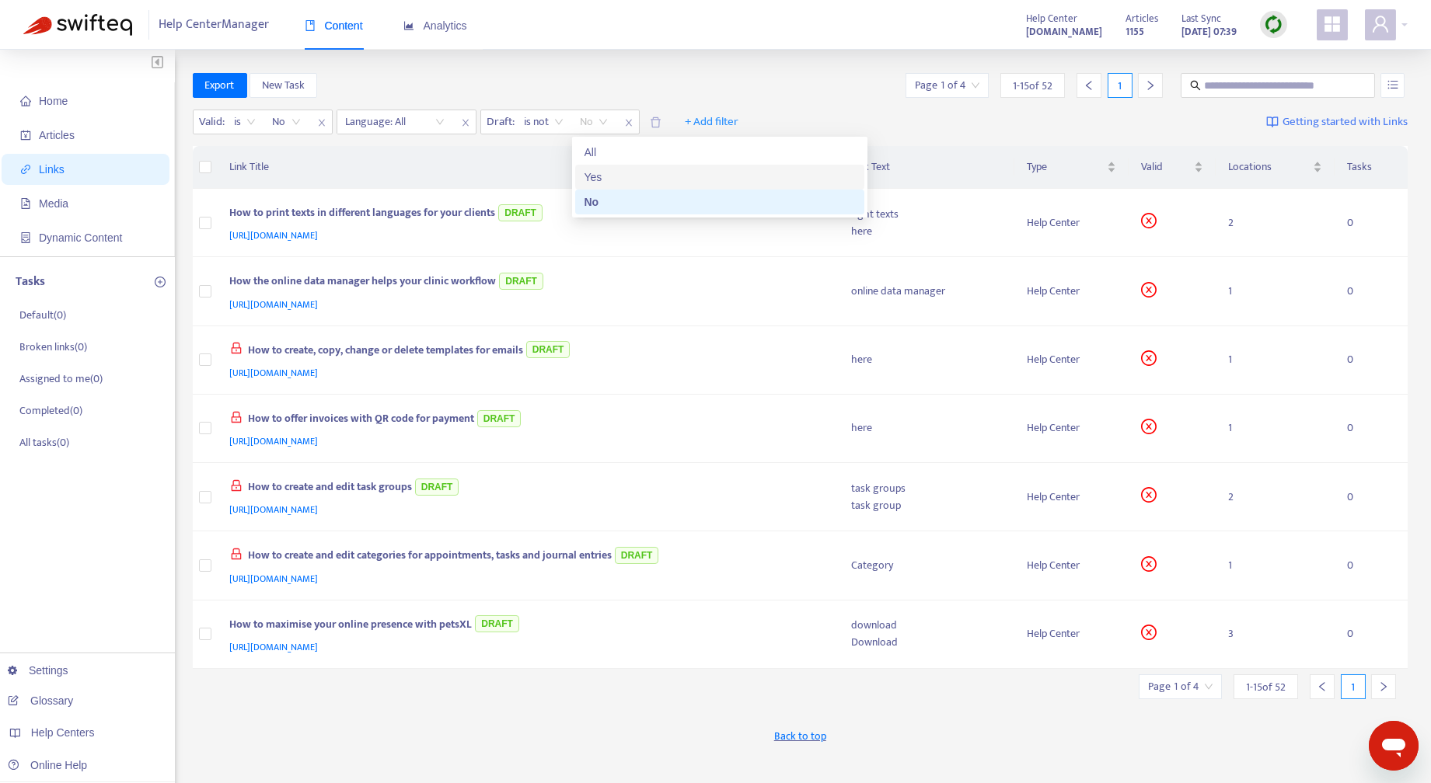
click at [594, 179] on div "Yes" at bounding box center [719, 177] width 270 height 17
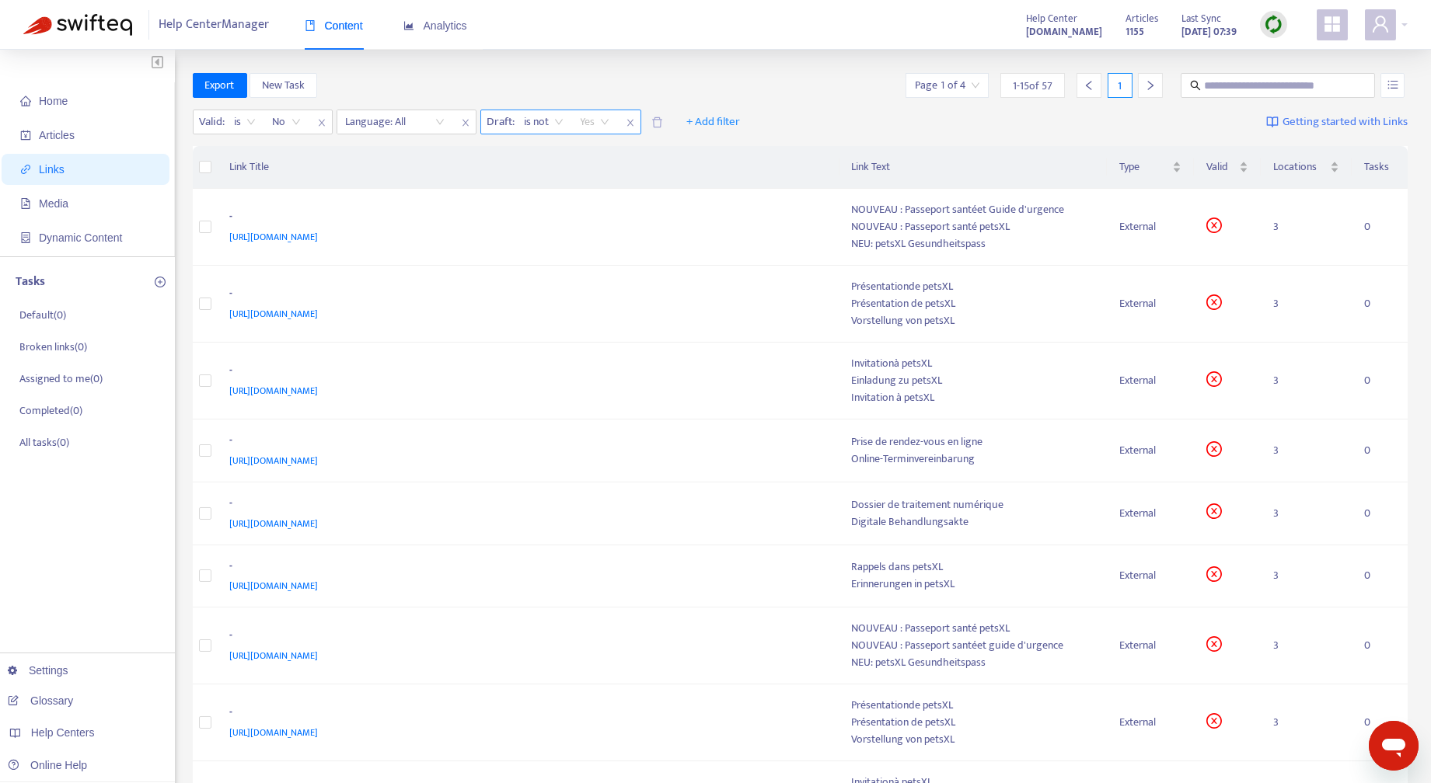
click at [605, 125] on span "Yes" at bounding box center [594, 121] width 29 height 23
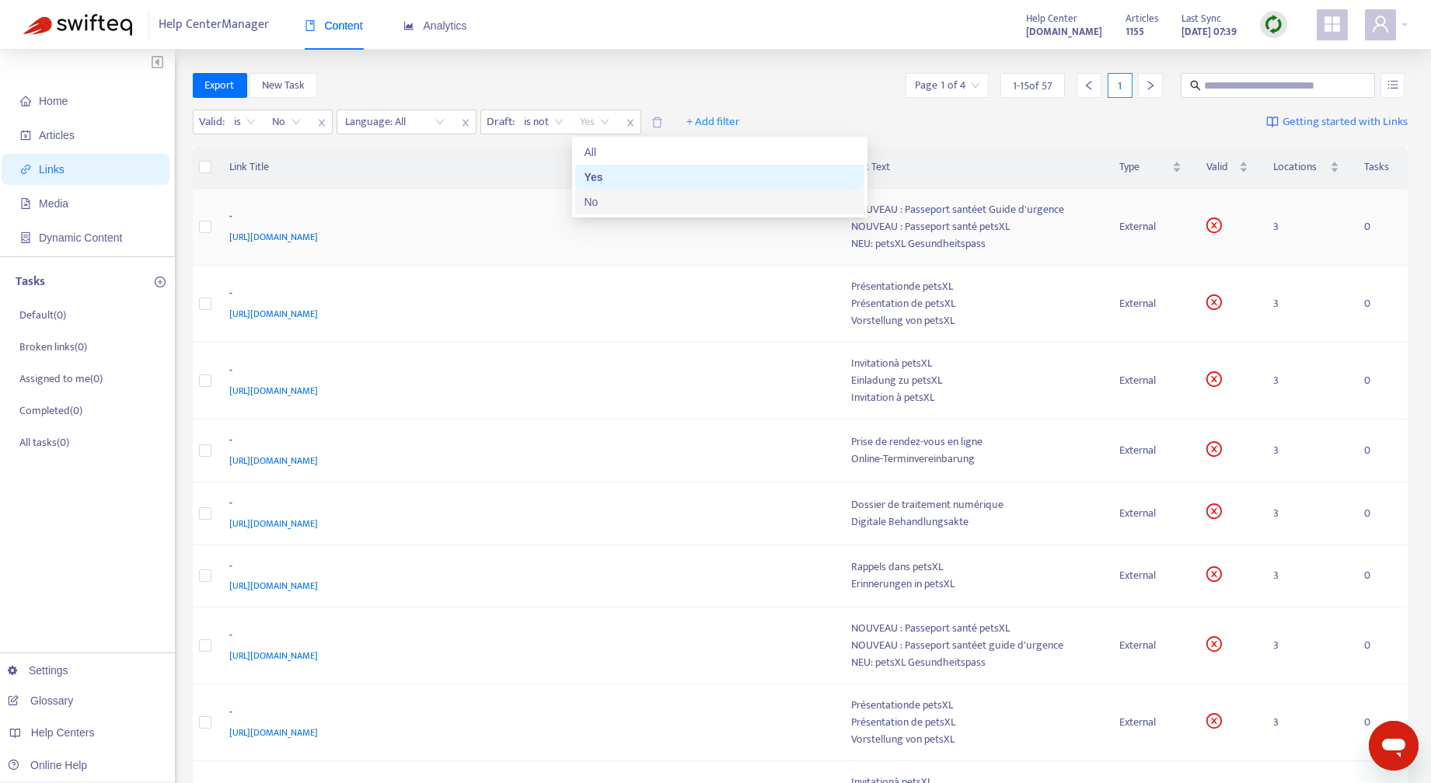
click at [603, 198] on div "No" at bounding box center [719, 201] width 270 height 17
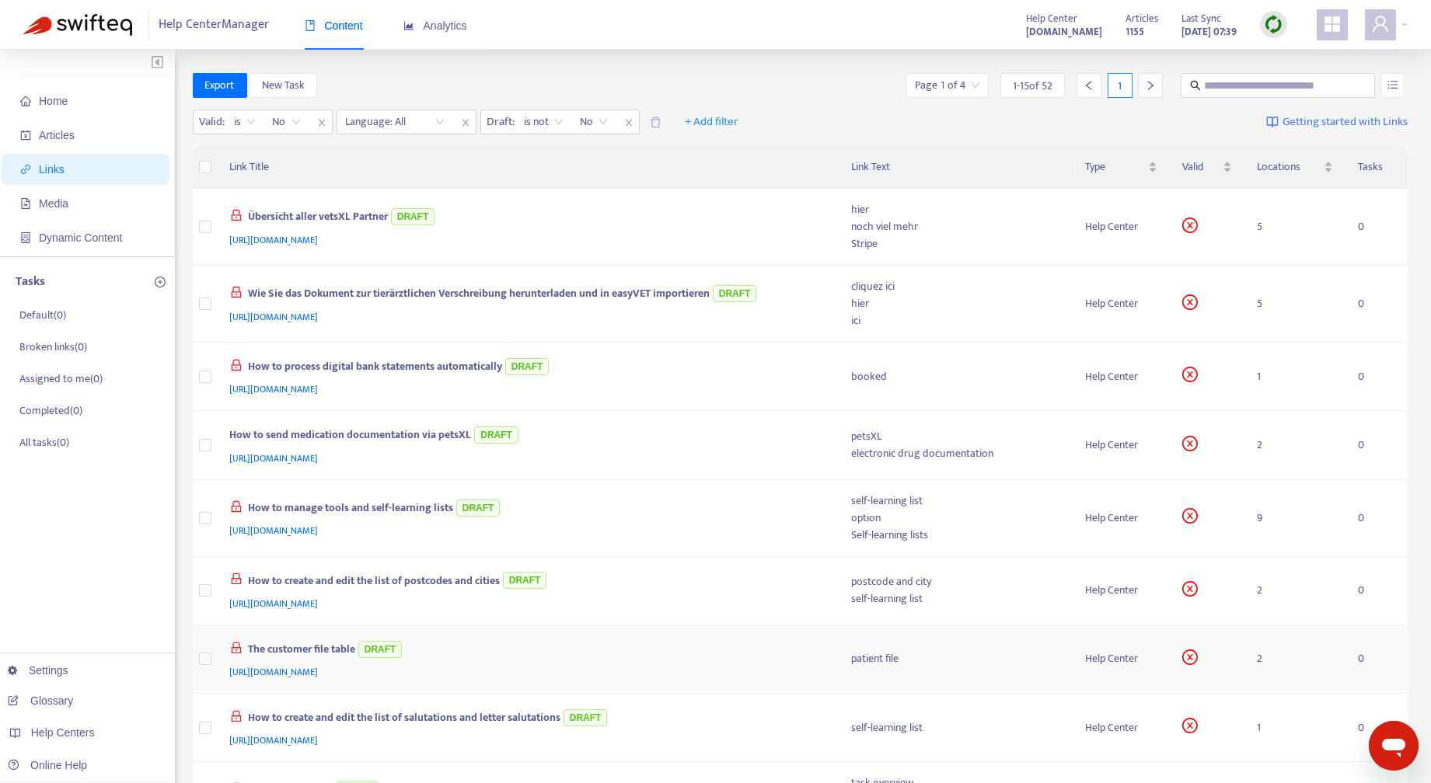
scroll to position [546, 0]
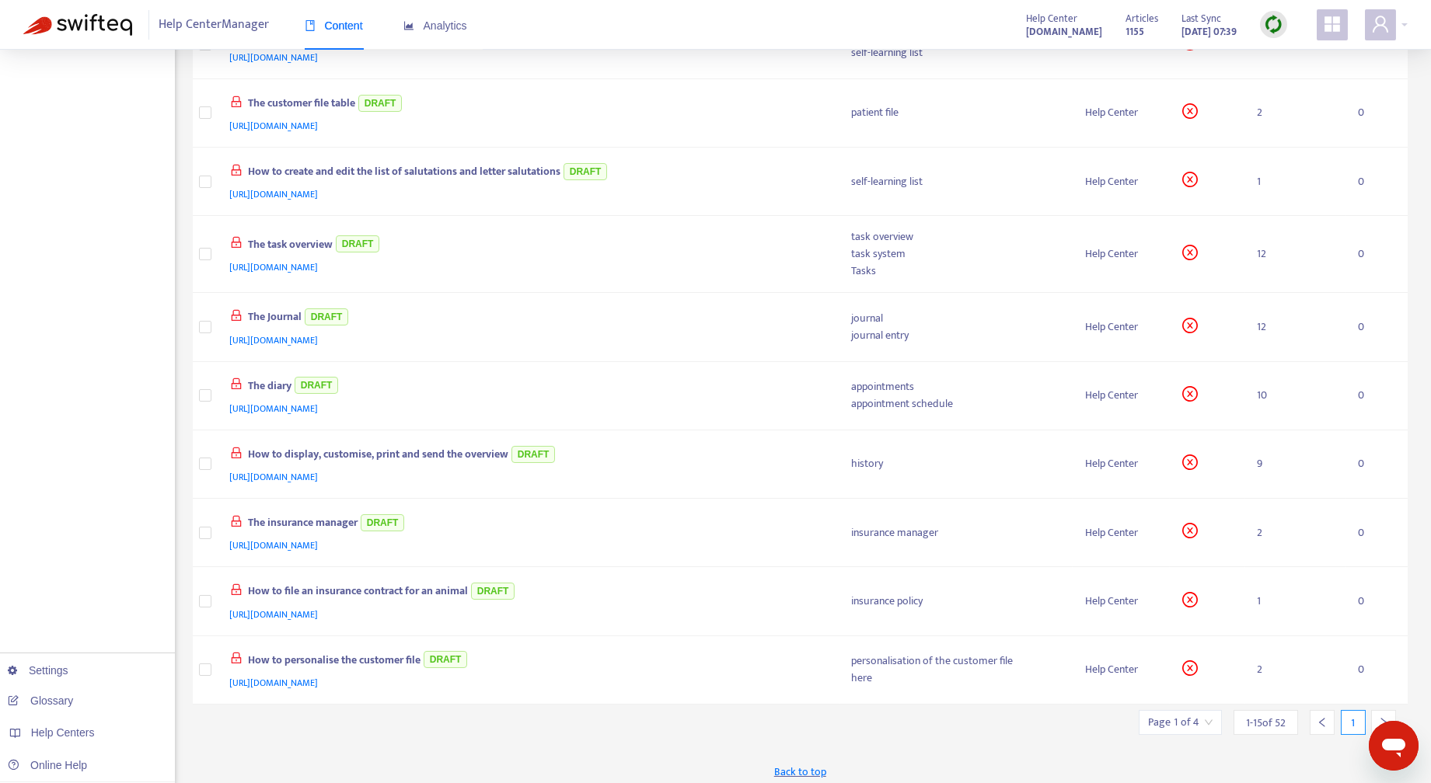
click at [1322, 717] on icon "left" at bounding box center [1321, 722] width 11 height 11
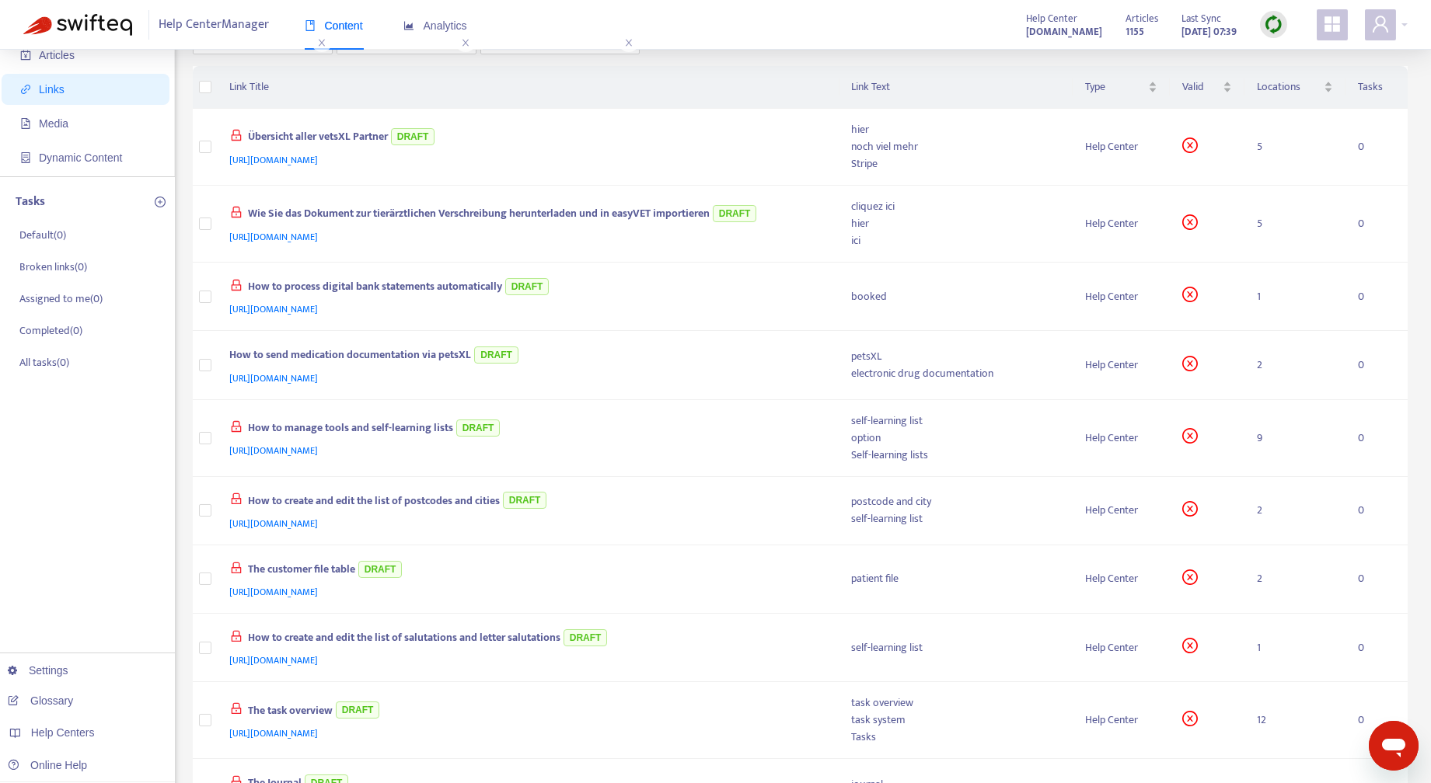
scroll to position [0, 0]
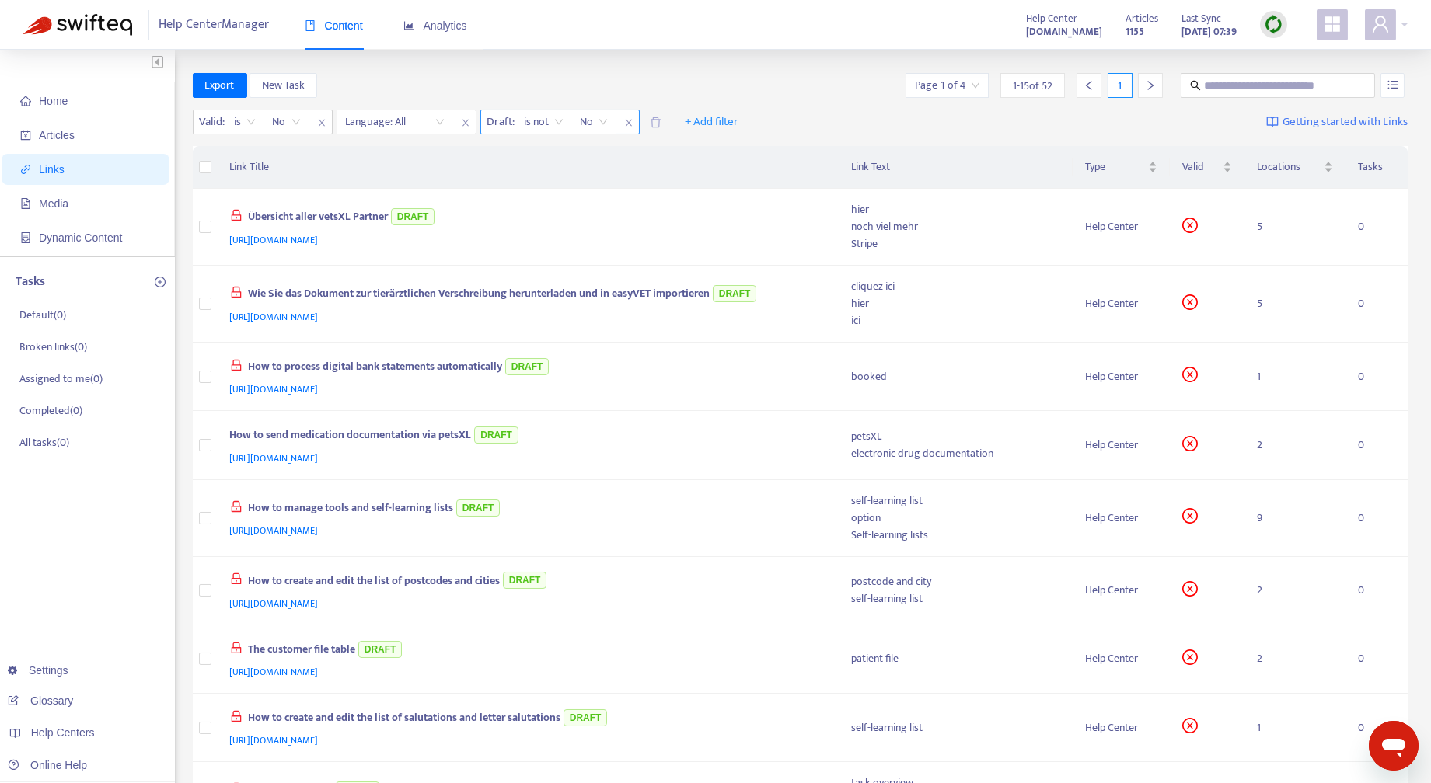
click at [603, 117] on span "No" at bounding box center [593, 121] width 27 height 23
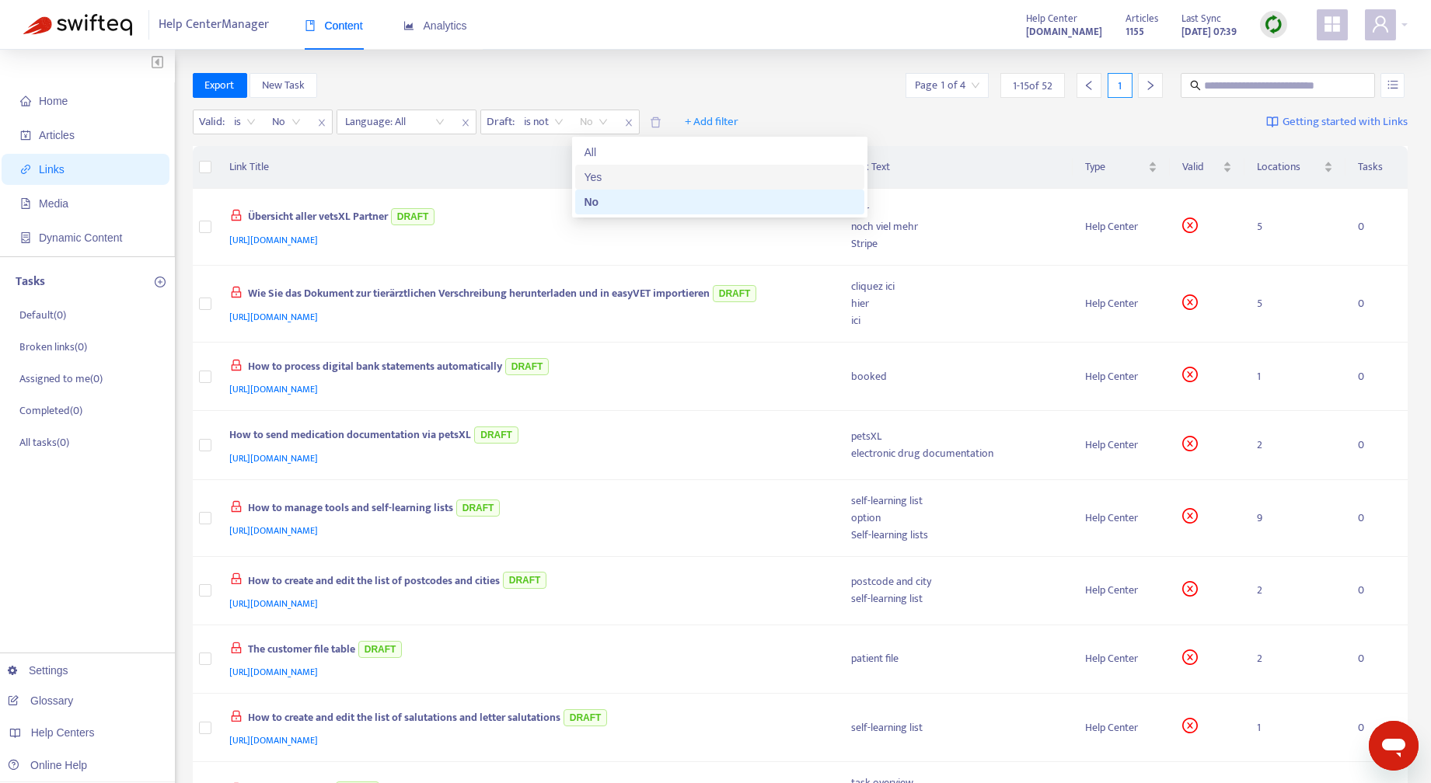
click at [595, 176] on div "Yes" at bounding box center [719, 177] width 270 height 17
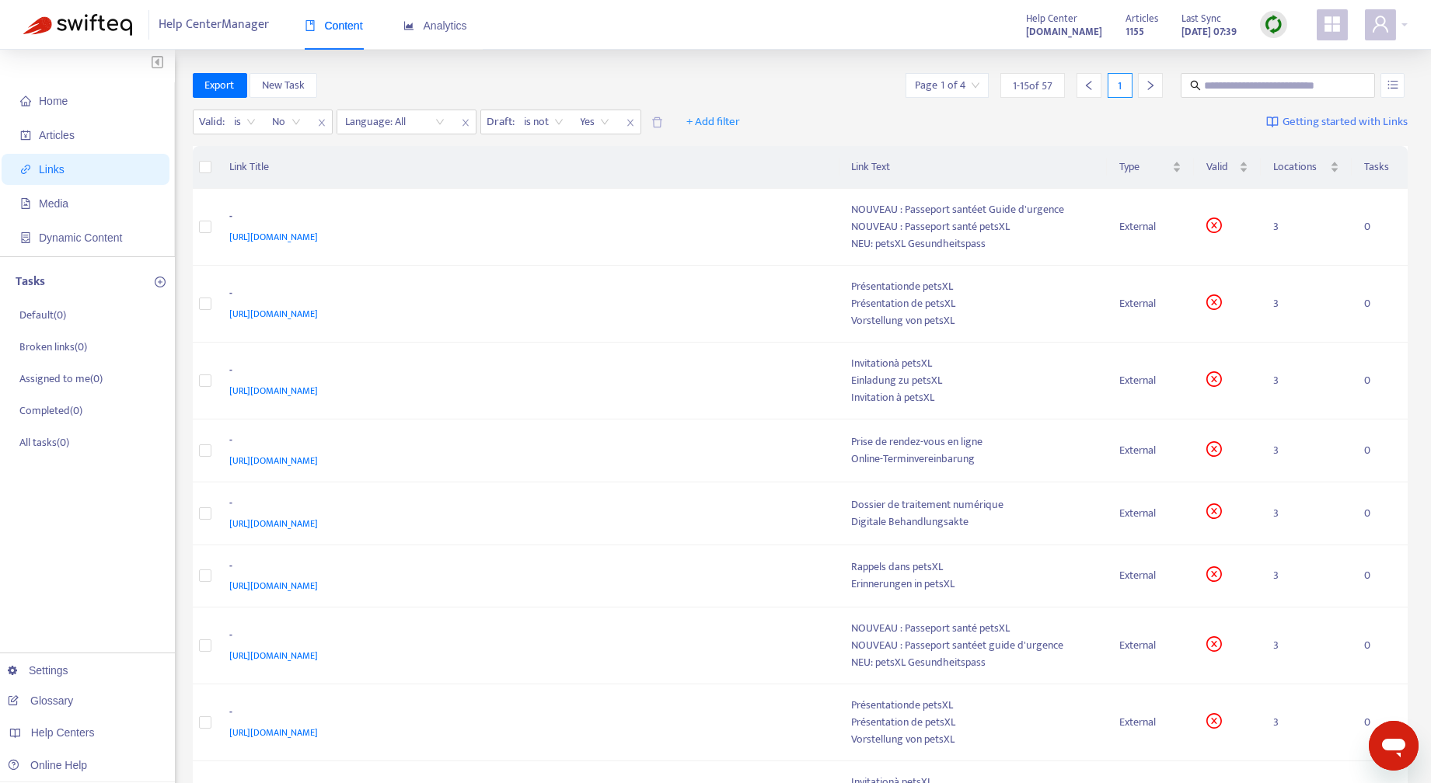
scroll to position [529, 0]
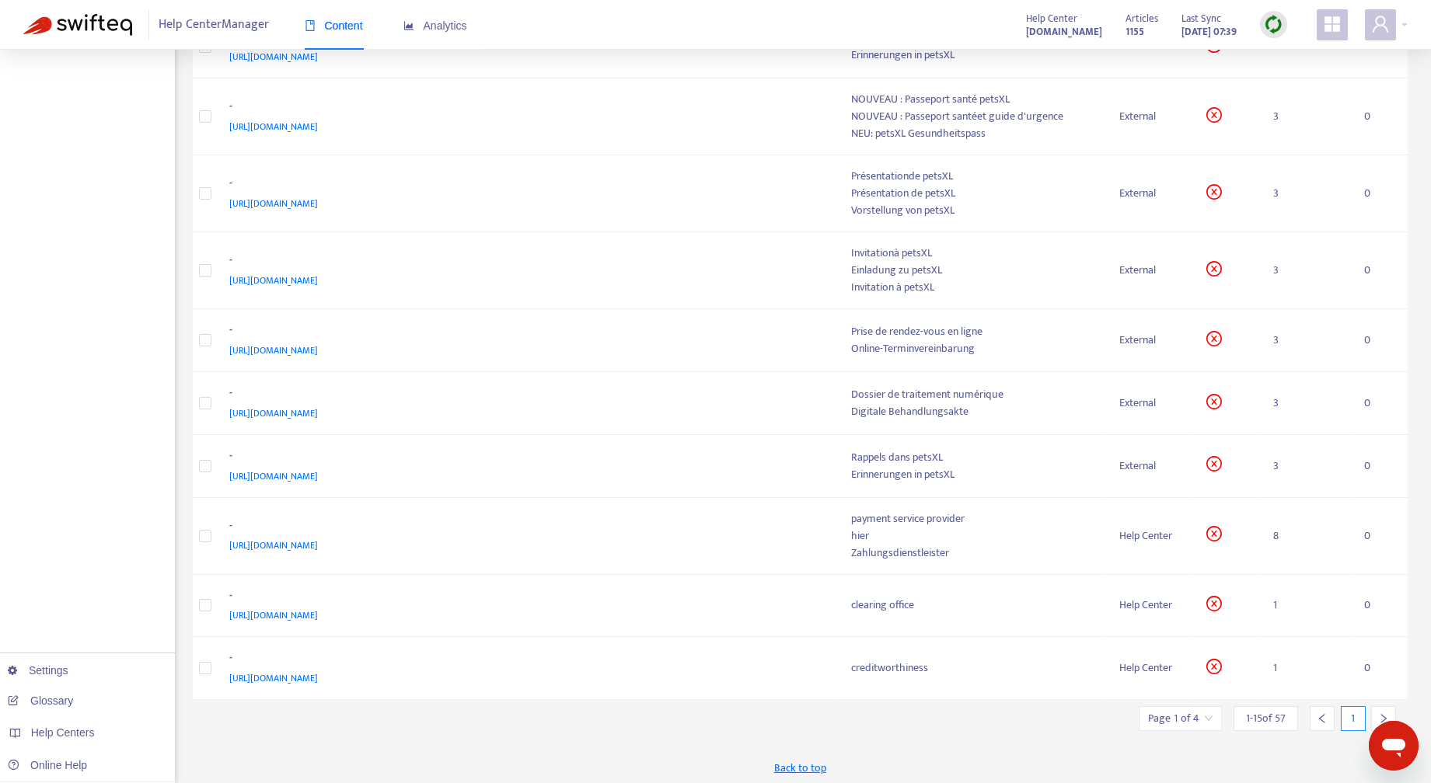
click at [1326, 713] on icon "left" at bounding box center [1321, 718] width 11 height 11
click at [1323, 713] on icon "left" at bounding box center [1321, 718] width 11 height 11
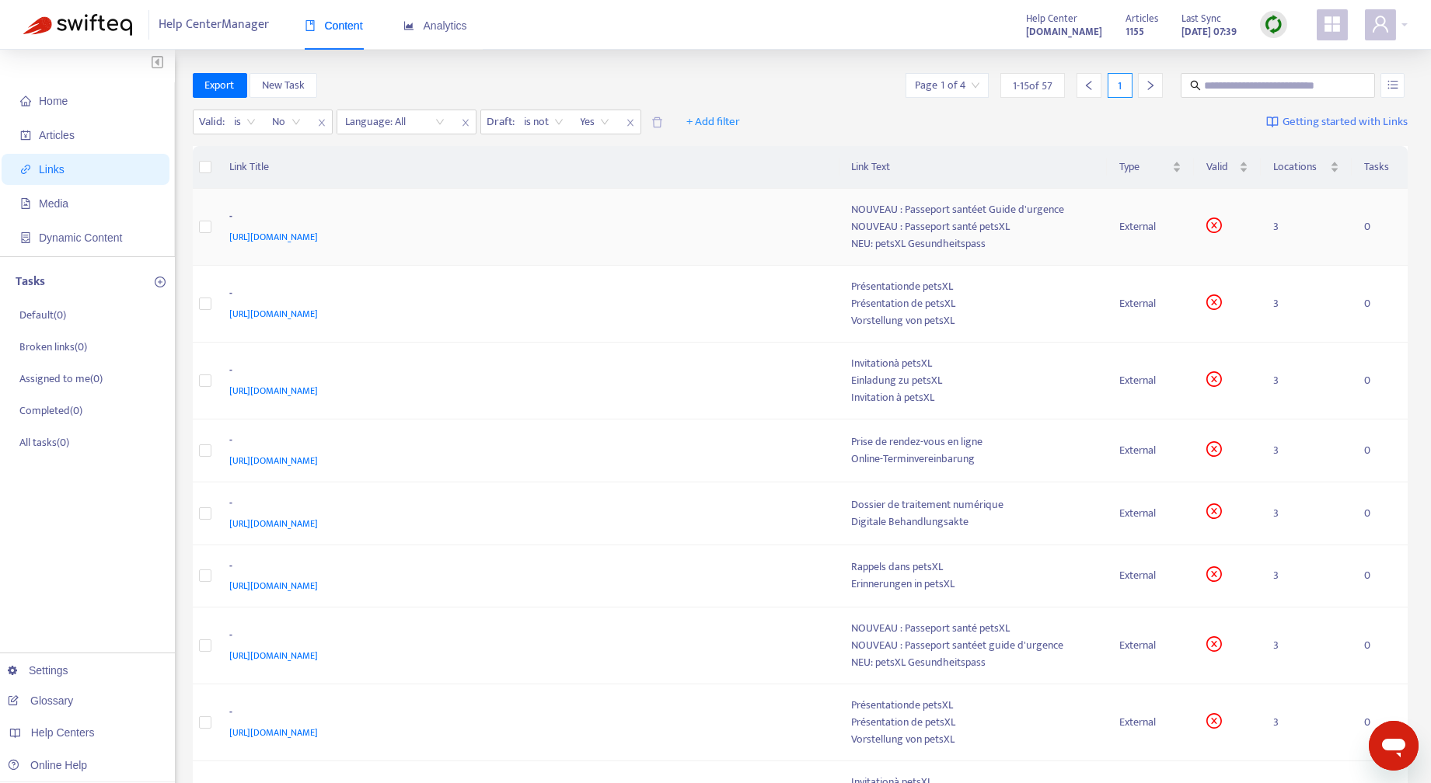
click at [934, 236] on div "NEU: petsXL Gesundheitspass" at bounding box center [973, 243] width 242 height 17
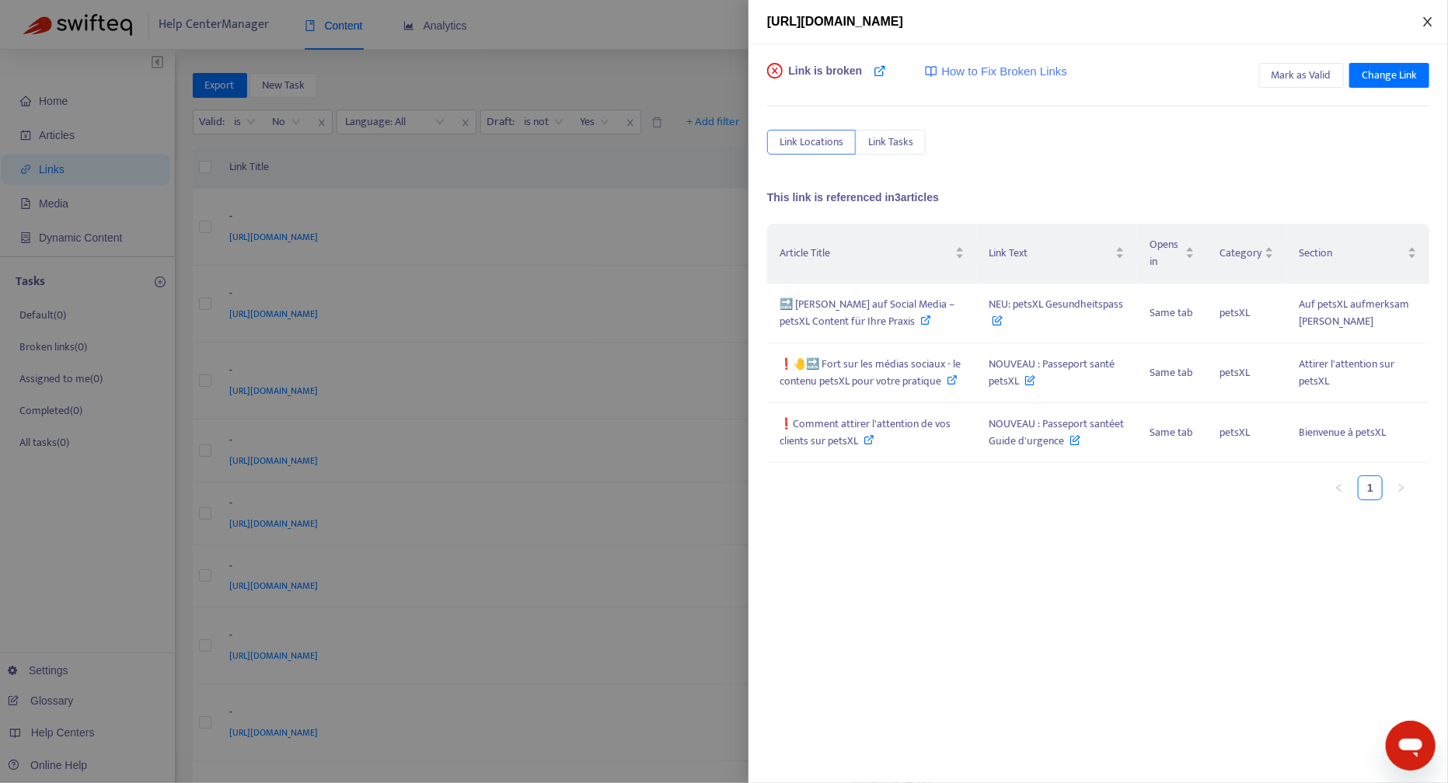
click at [1424, 19] on icon "close" at bounding box center [1427, 22] width 12 height 12
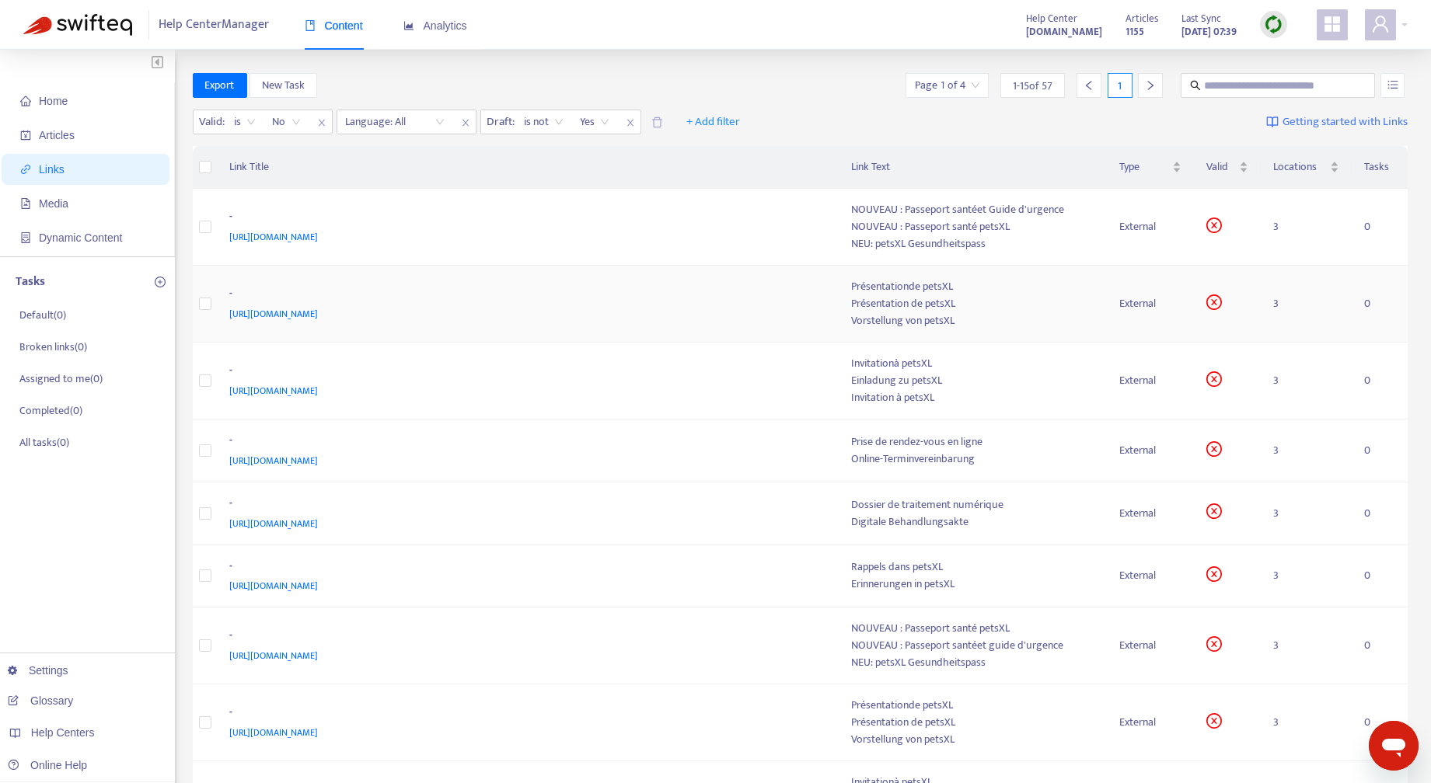
click at [1029, 312] on div "Vorstellung von petsXL" at bounding box center [973, 320] width 242 height 17
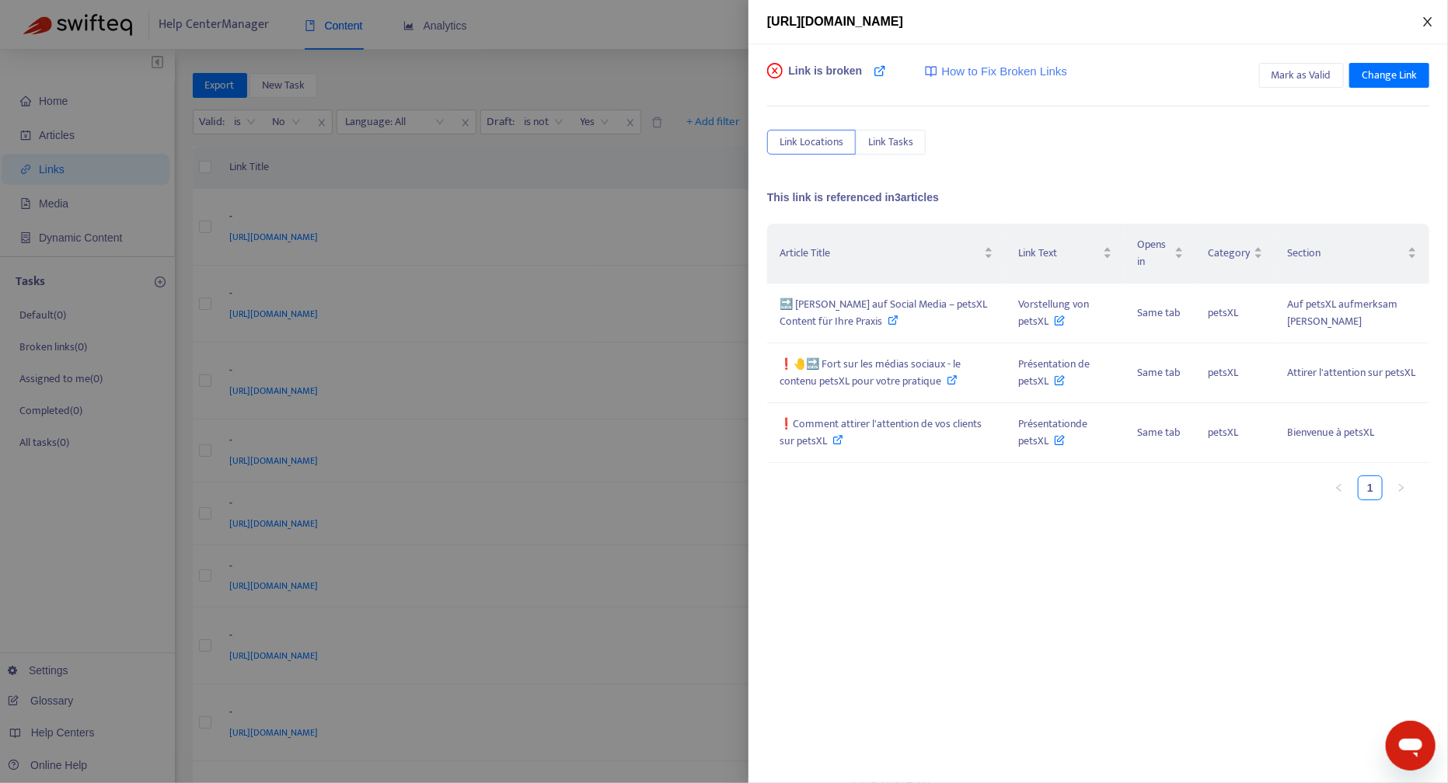
click at [1430, 16] on icon "close" at bounding box center [1427, 22] width 12 height 12
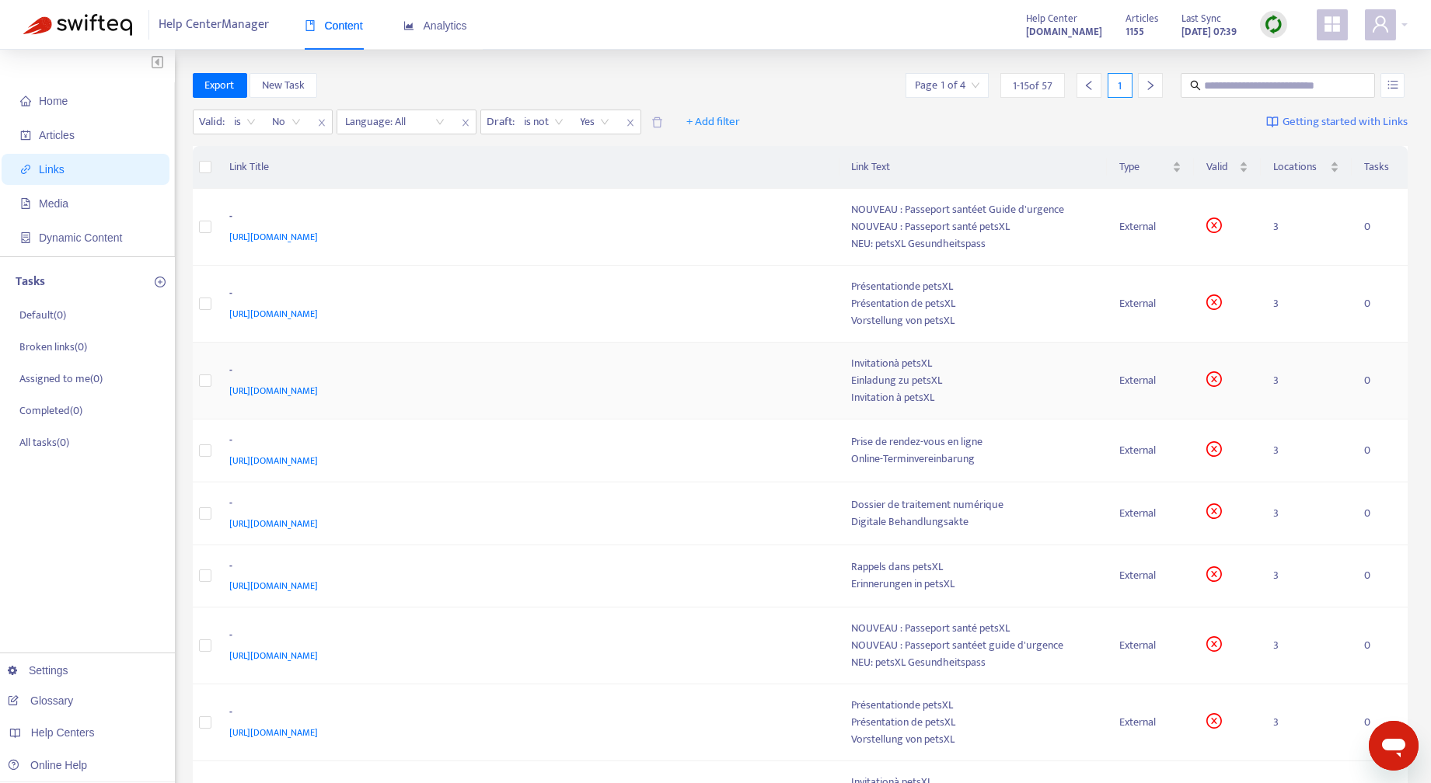
click at [976, 373] on div "Einladung zu petsXL" at bounding box center [973, 380] width 242 height 17
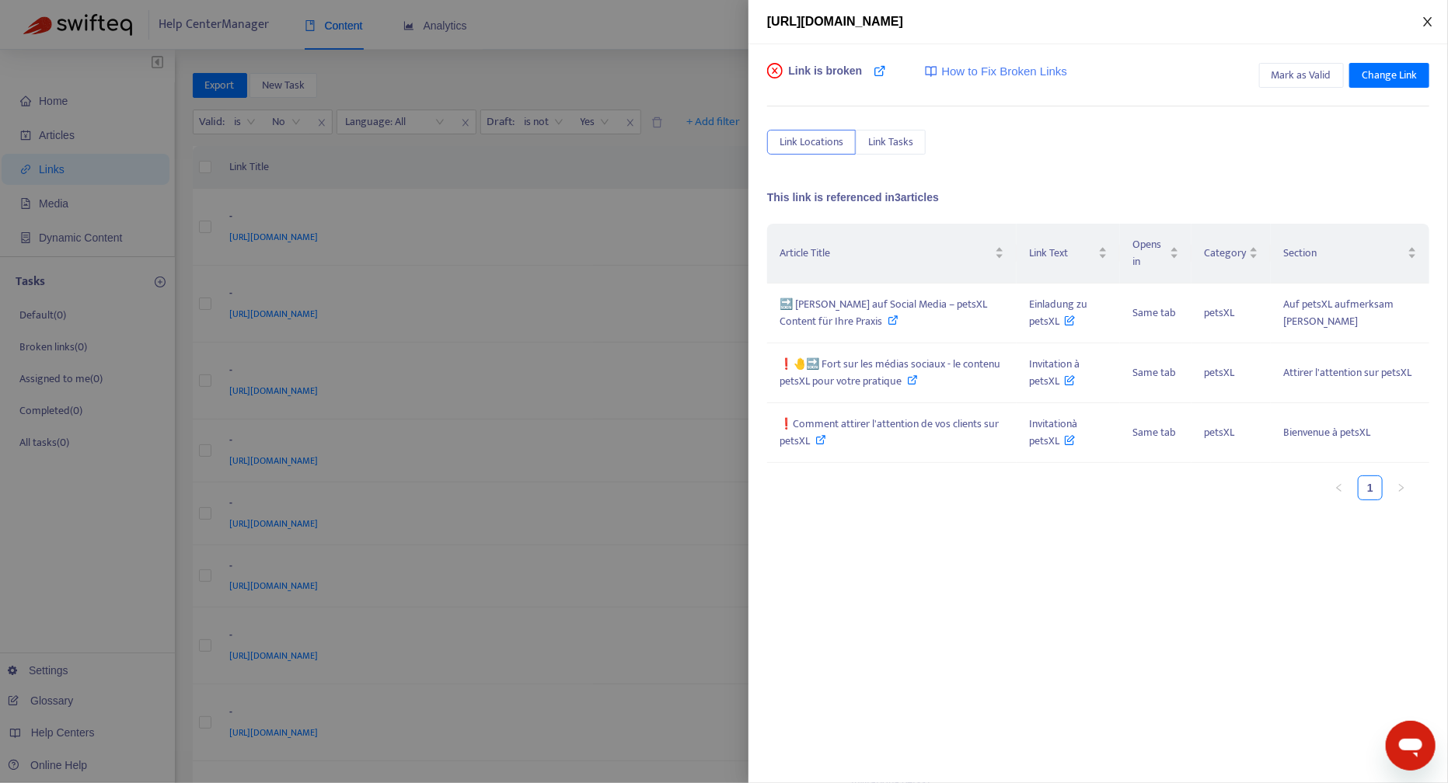
click at [1431, 18] on icon "close" at bounding box center [1427, 21] width 9 height 9
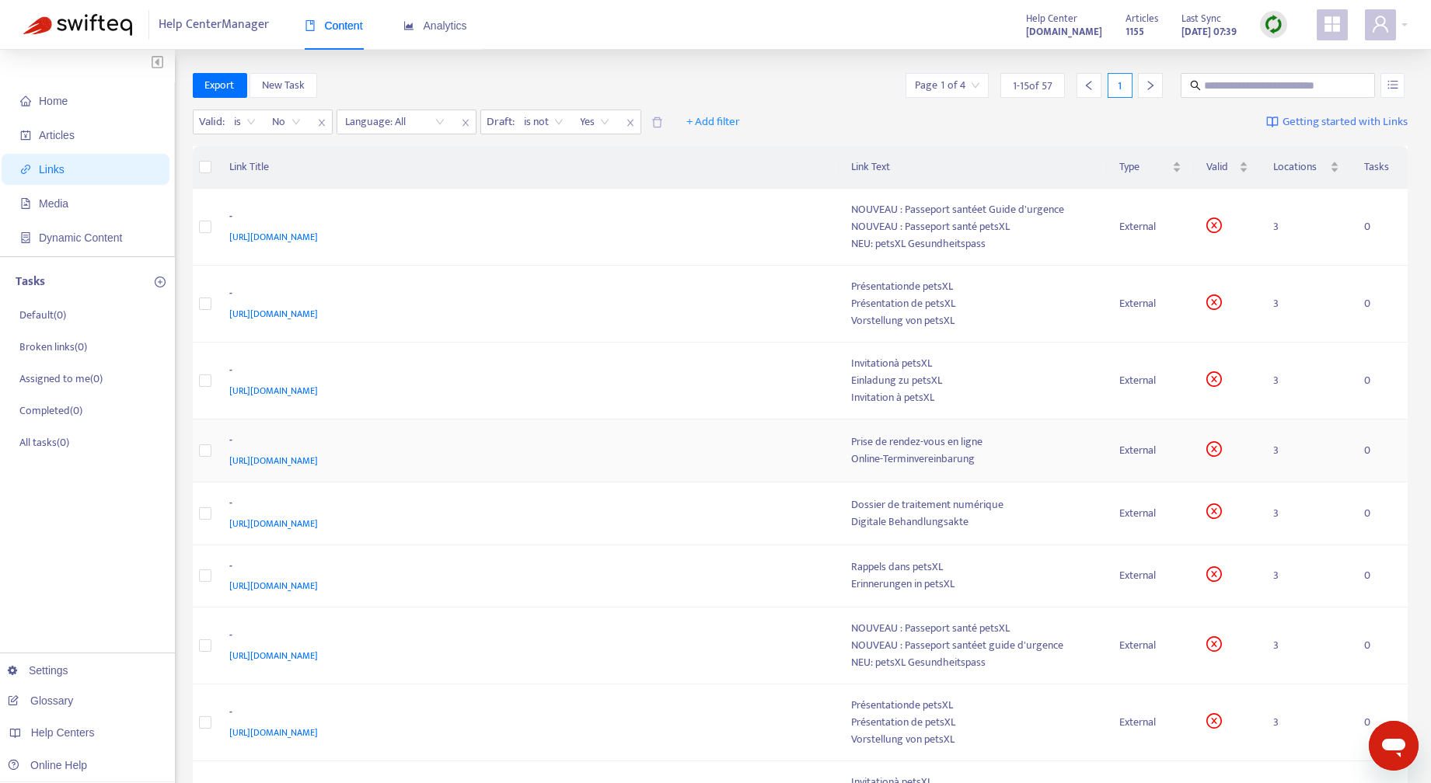
click at [948, 456] on div "Online-Terminvereinbarung" at bounding box center [973, 459] width 242 height 17
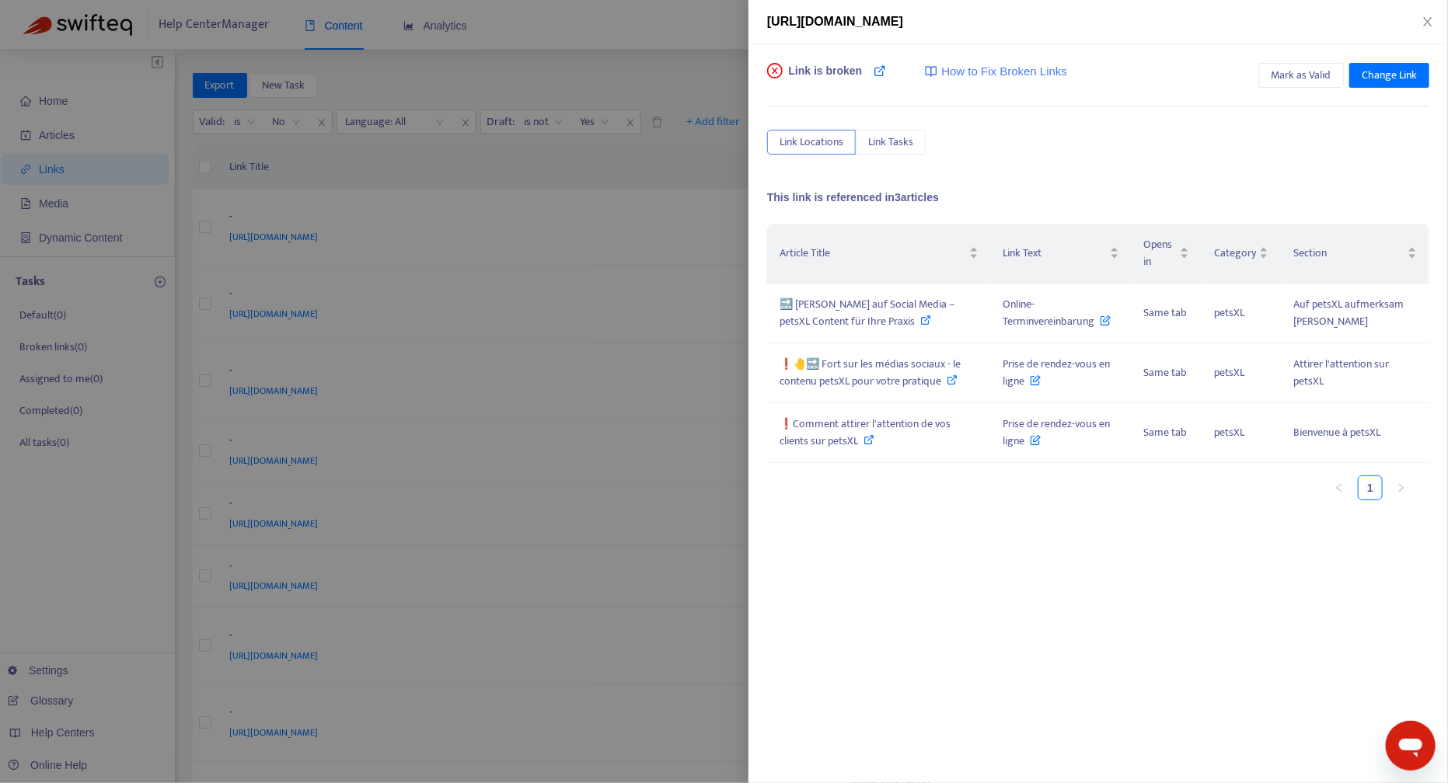
click at [1435, 12] on div "[URL][DOMAIN_NAME]" at bounding box center [1097, 22] width 699 height 44
click at [1433, 18] on icon "close" at bounding box center [1427, 22] width 12 height 12
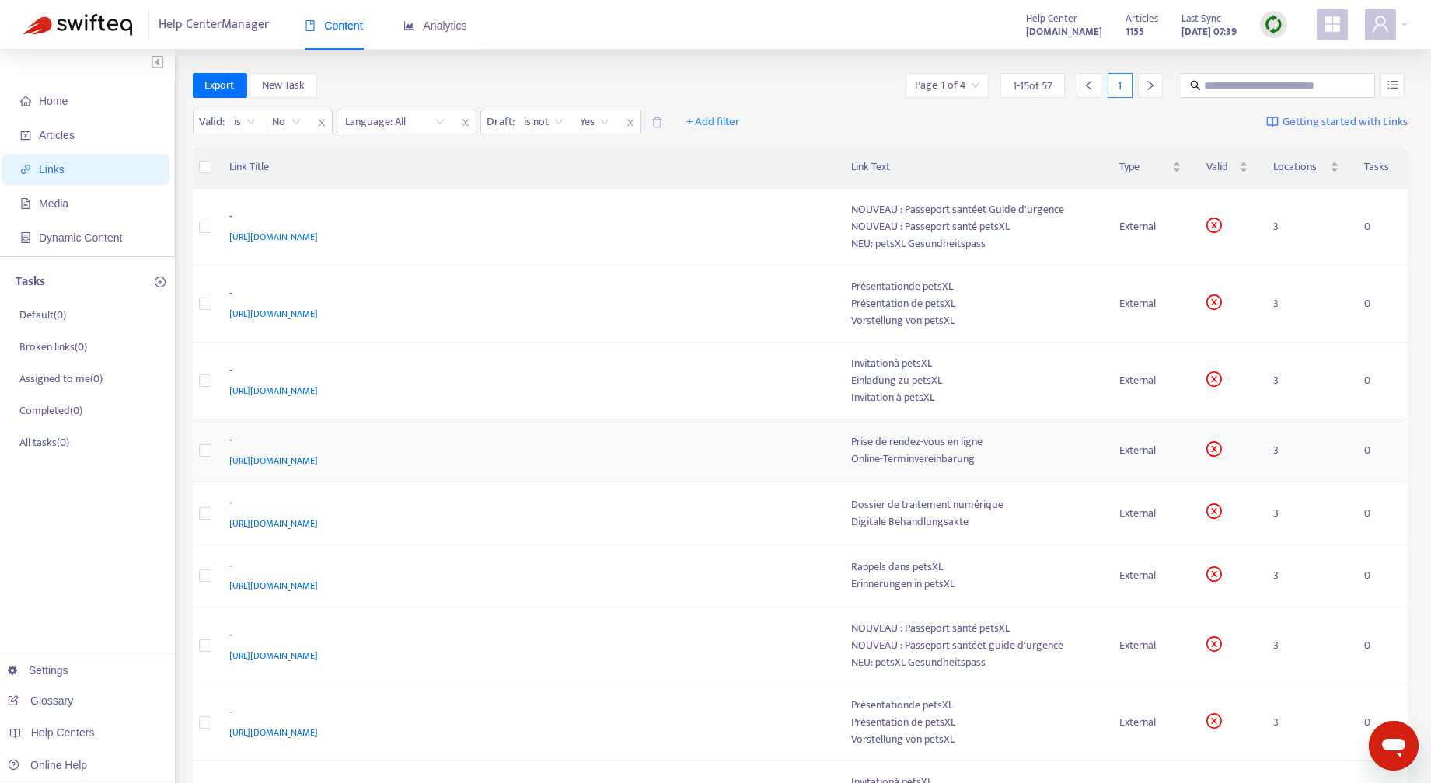
click at [976, 463] on div "Online-Terminvereinbarung" at bounding box center [973, 459] width 242 height 17
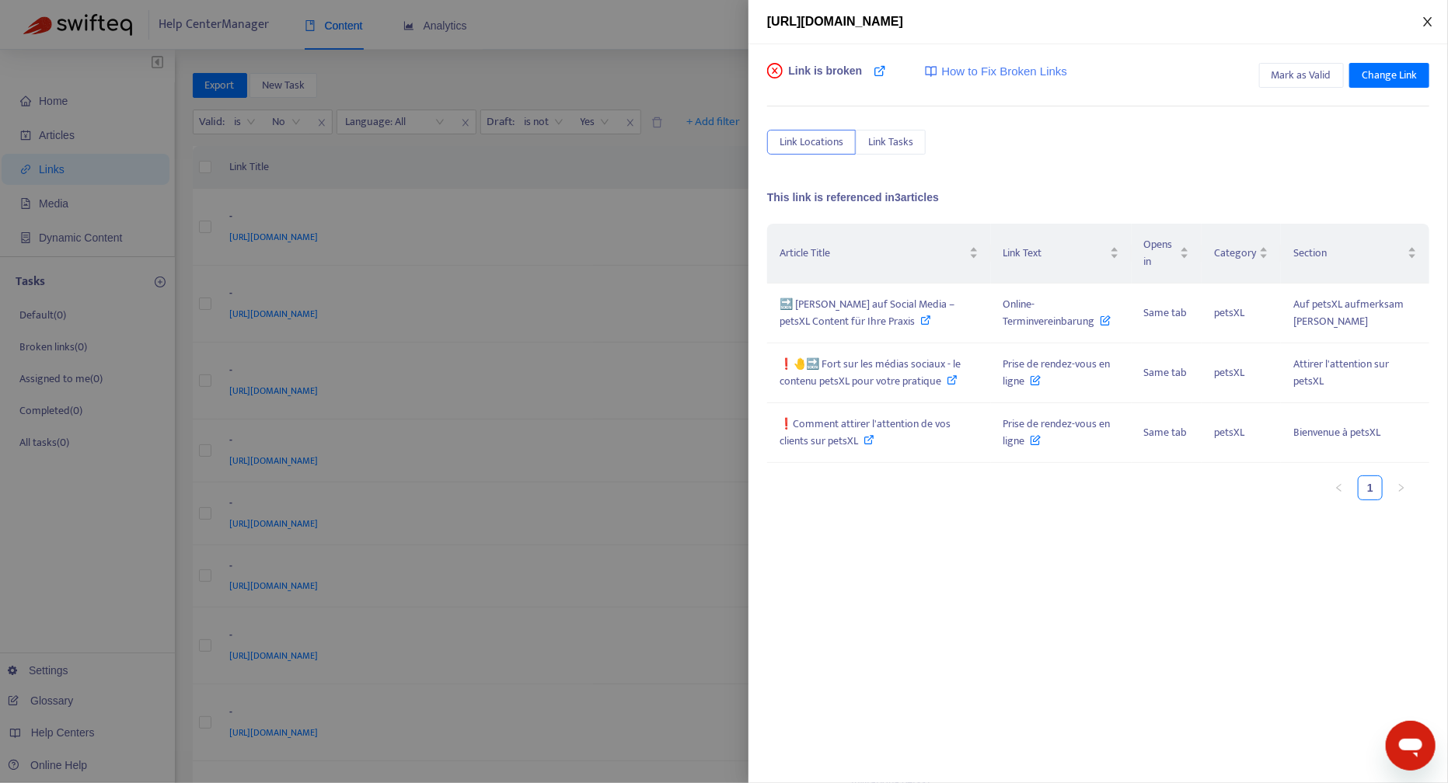
click at [1428, 19] on icon "close" at bounding box center [1427, 22] width 12 height 12
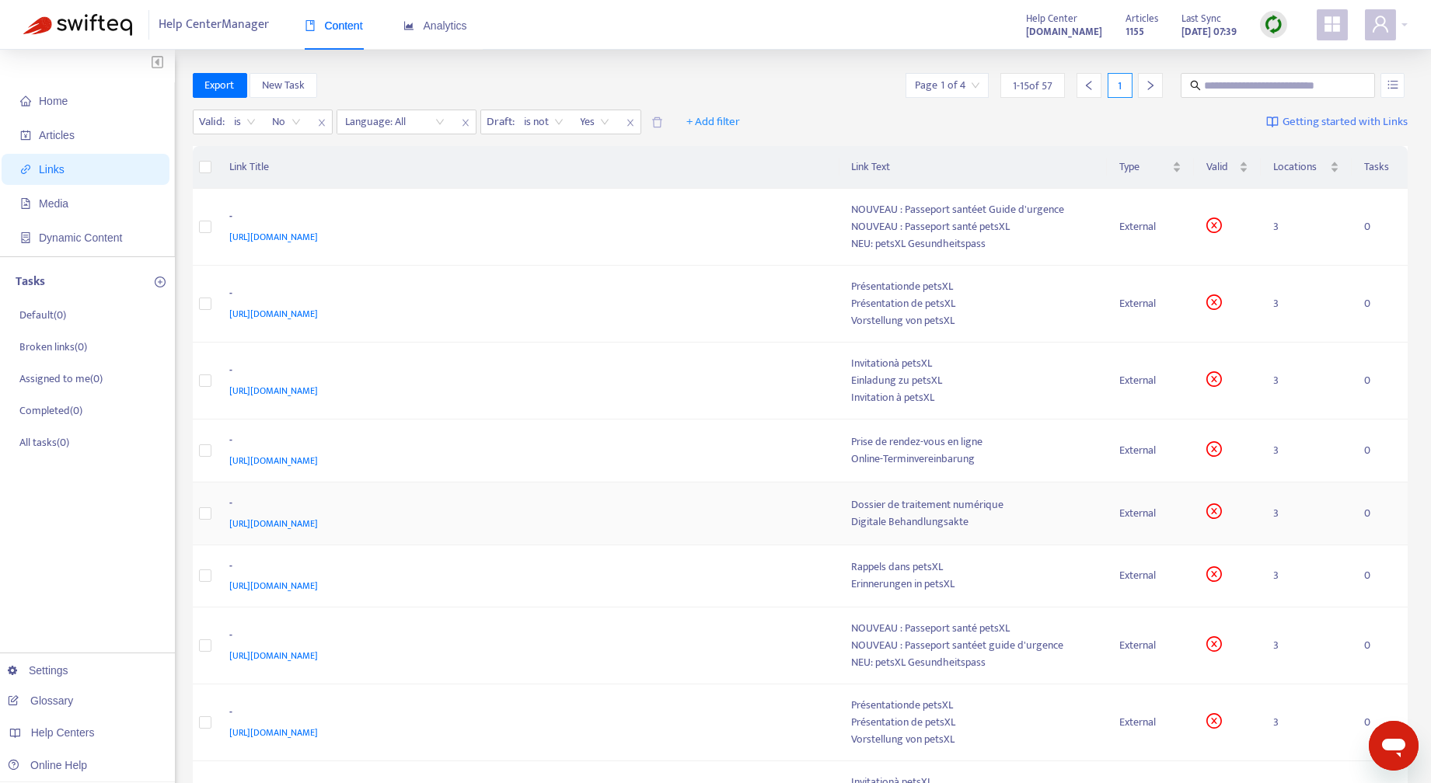
click at [939, 517] on div "Digitale Behandlungsakte" at bounding box center [973, 522] width 242 height 17
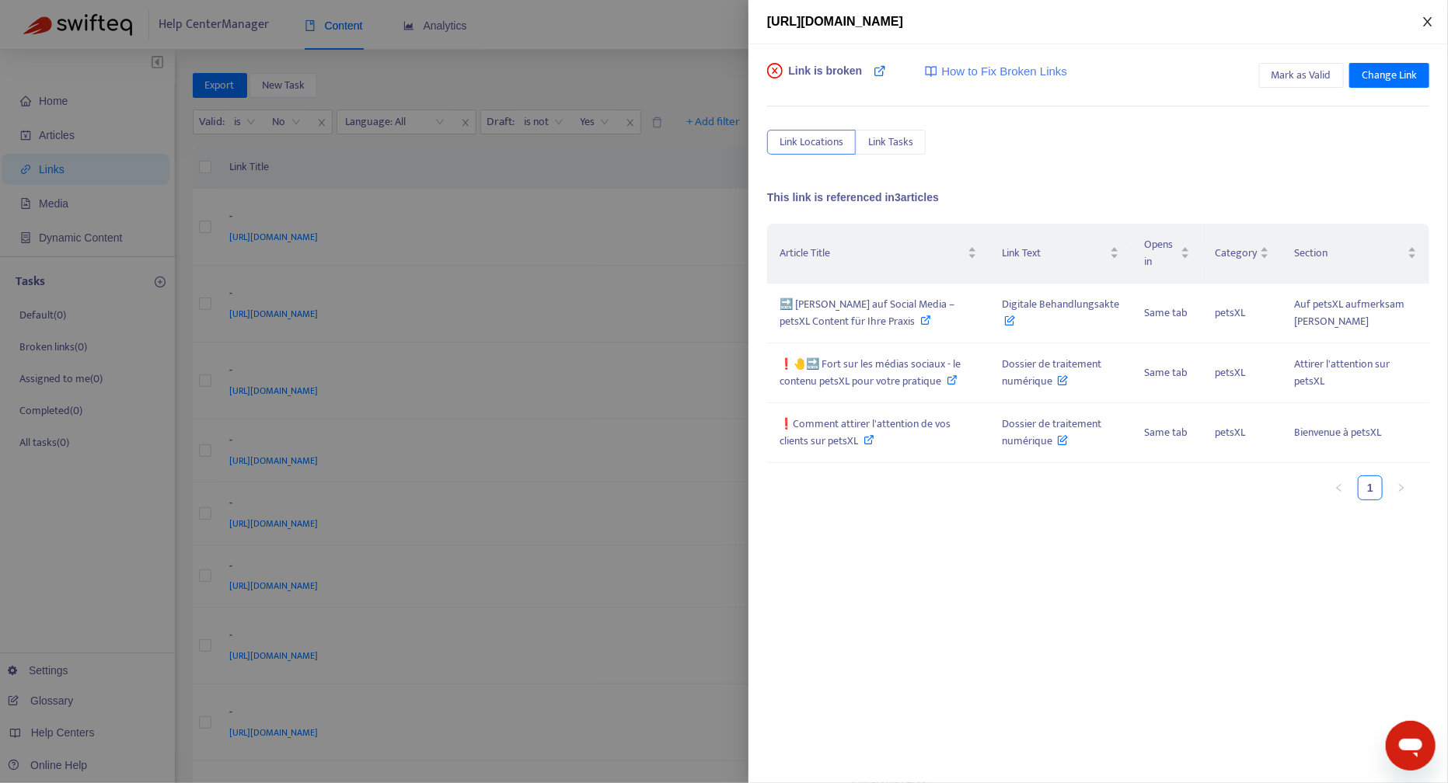
click at [1428, 15] on button "Close" at bounding box center [1428, 22] width 22 height 15
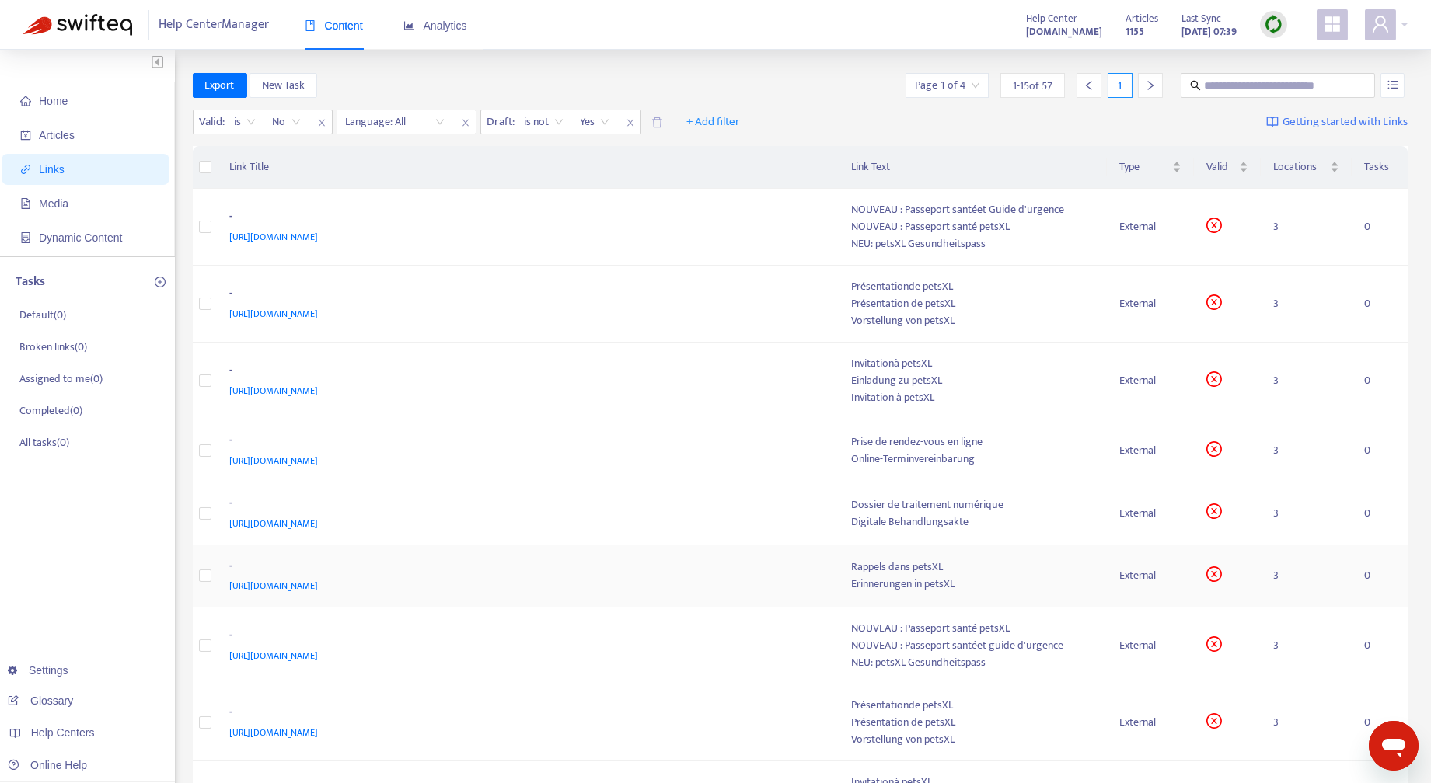
click at [959, 576] on div "Erinnerungen in petsXL" at bounding box center [973, 584] width 242 height 17
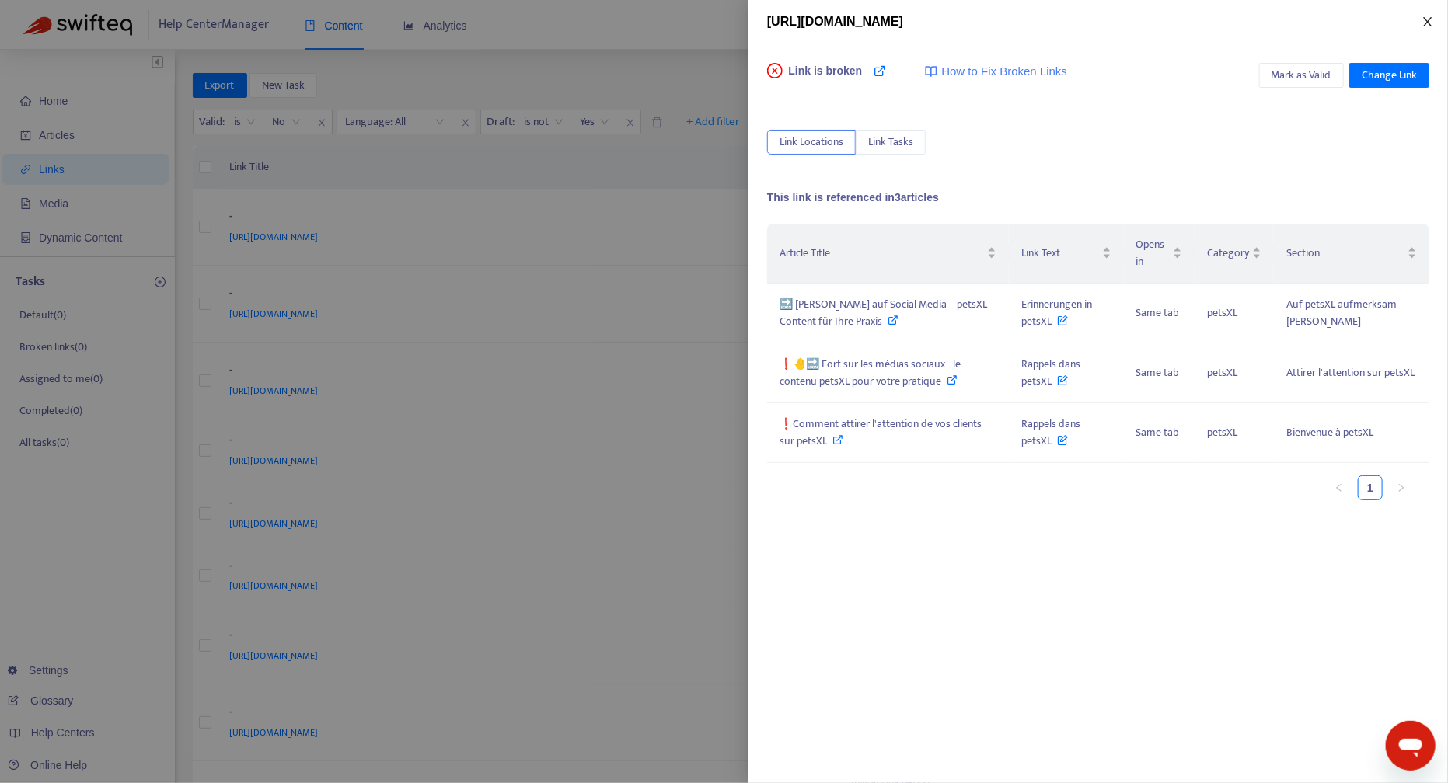
drag, startPoint x: 1427, startPoint y: 19, endPoint x: 1366, endPoint y: 91, distance: 93.7
click at [1427, 19] on icon "close" at bounding box center [1427, 22] width 12 height 12
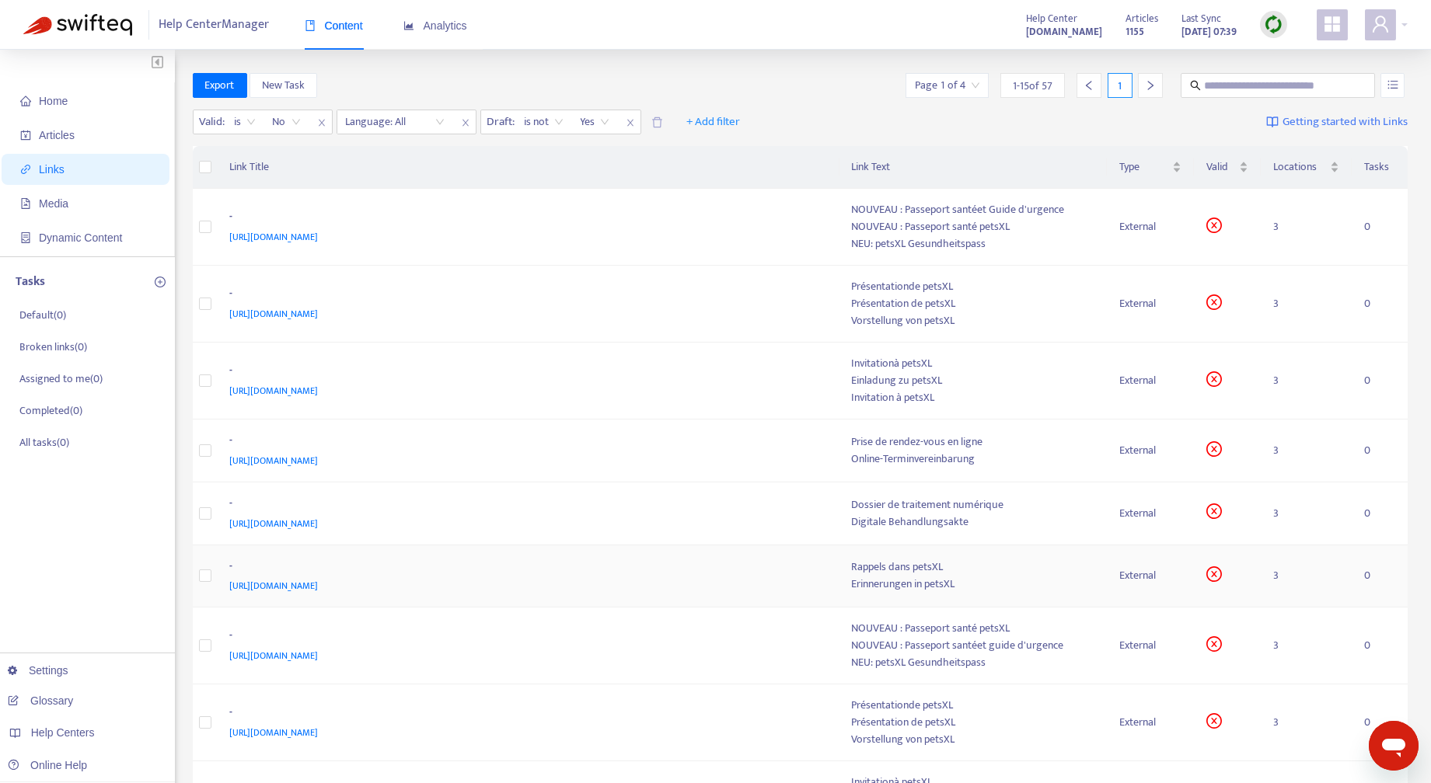
click at [932, 584] on div "Erinnerungen in petsXL" at bounding box center [973, 584] width 242 height 17
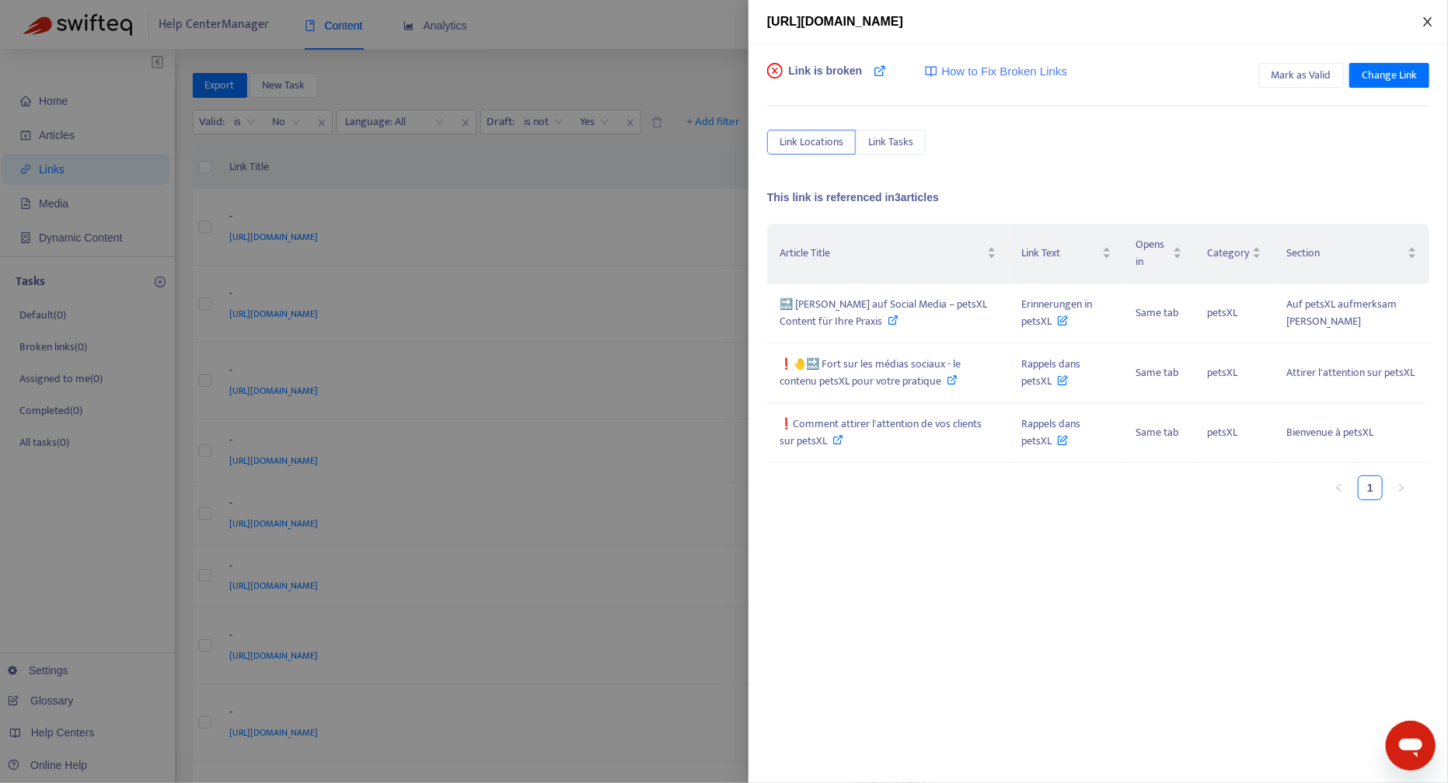
click at [1428, 21] on icon "close" at bounding box center [1427, 21] width 9 height 9
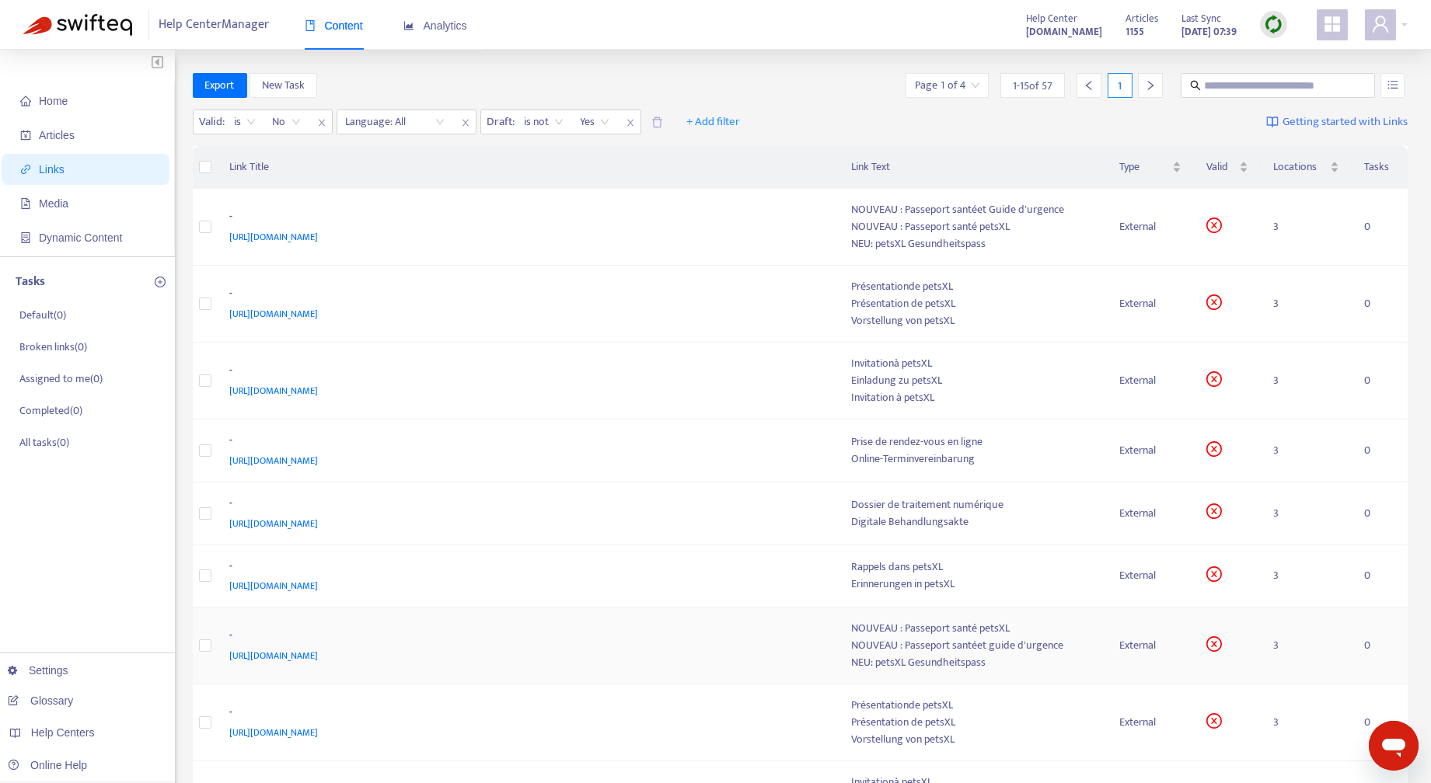
click at [1010, 641] on div "NOUVEAU : Passeport santéet guide d'urgence" at bounding box center [973, 645] width 242 height 17
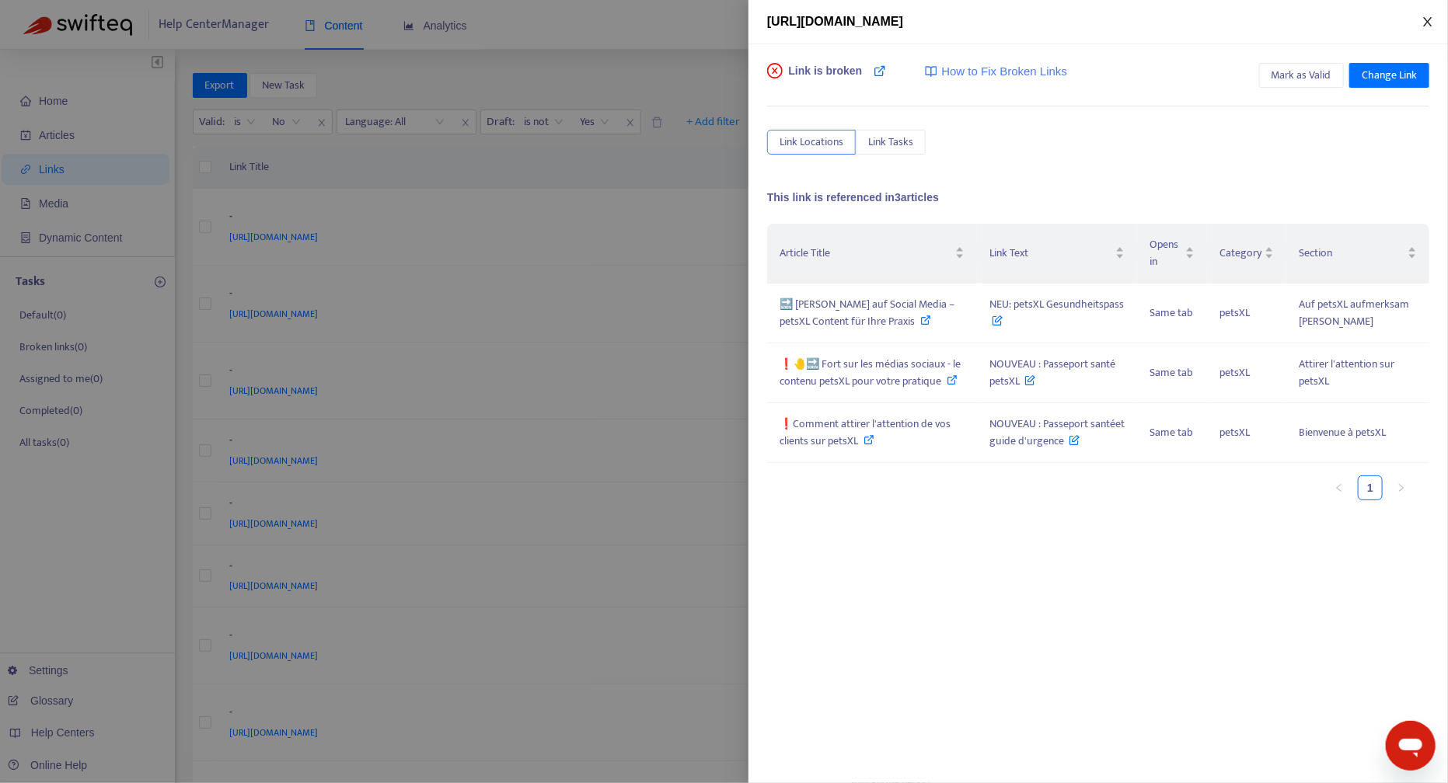
click at [1430, 16] on icon "close" at bounding box center [1427, 22] width 12 height 12
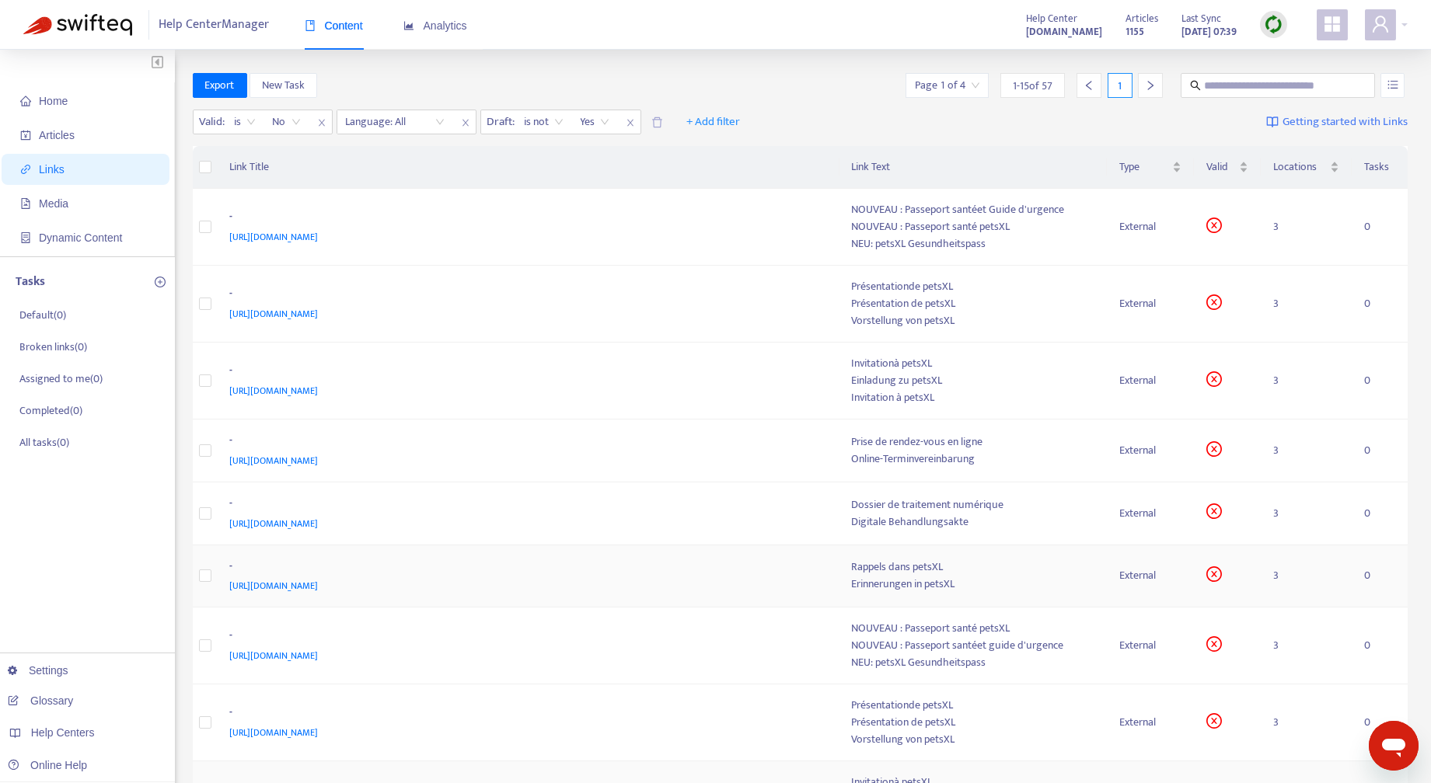
scroll to position [350, 0]
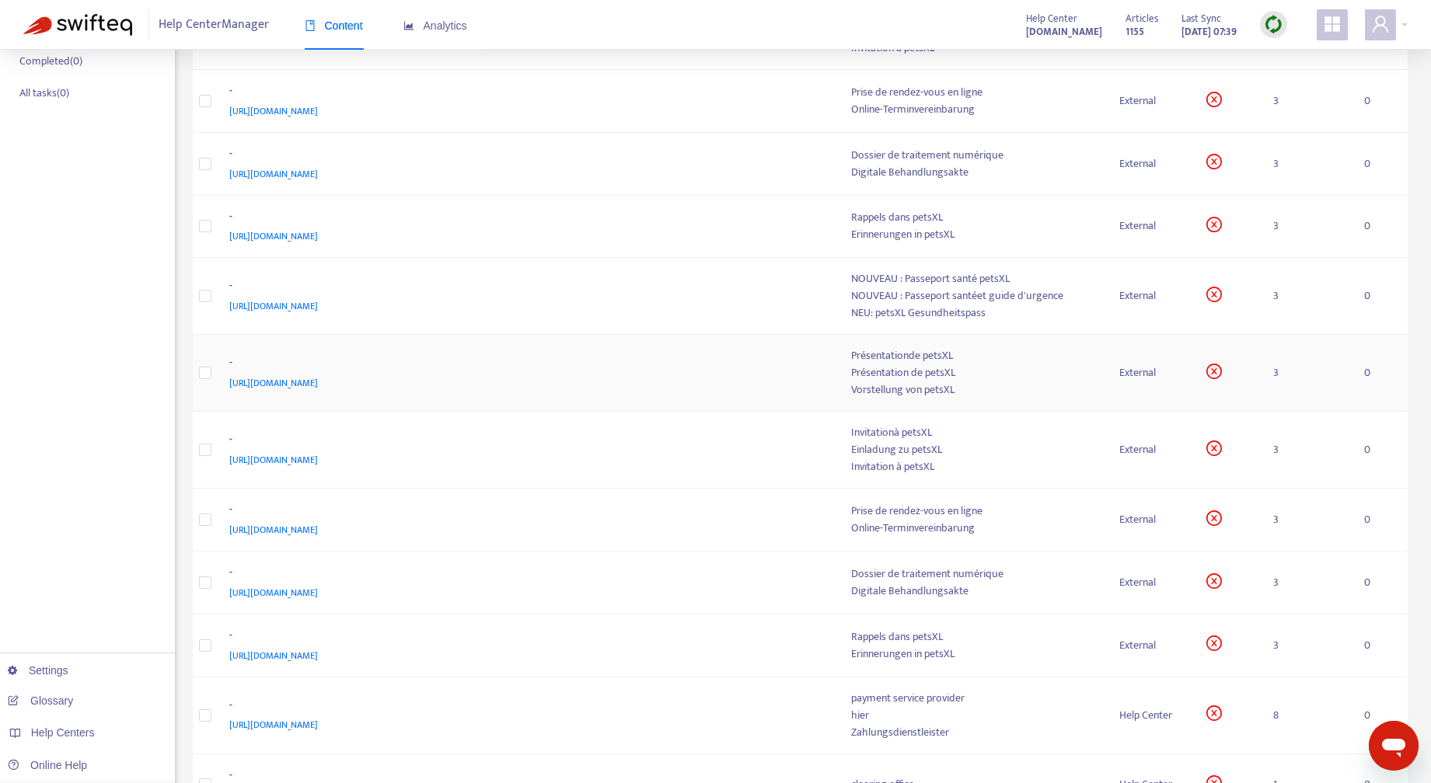
click at [1113, 368] on td "External" at bounding box center [1150, 373] width 88 height 77
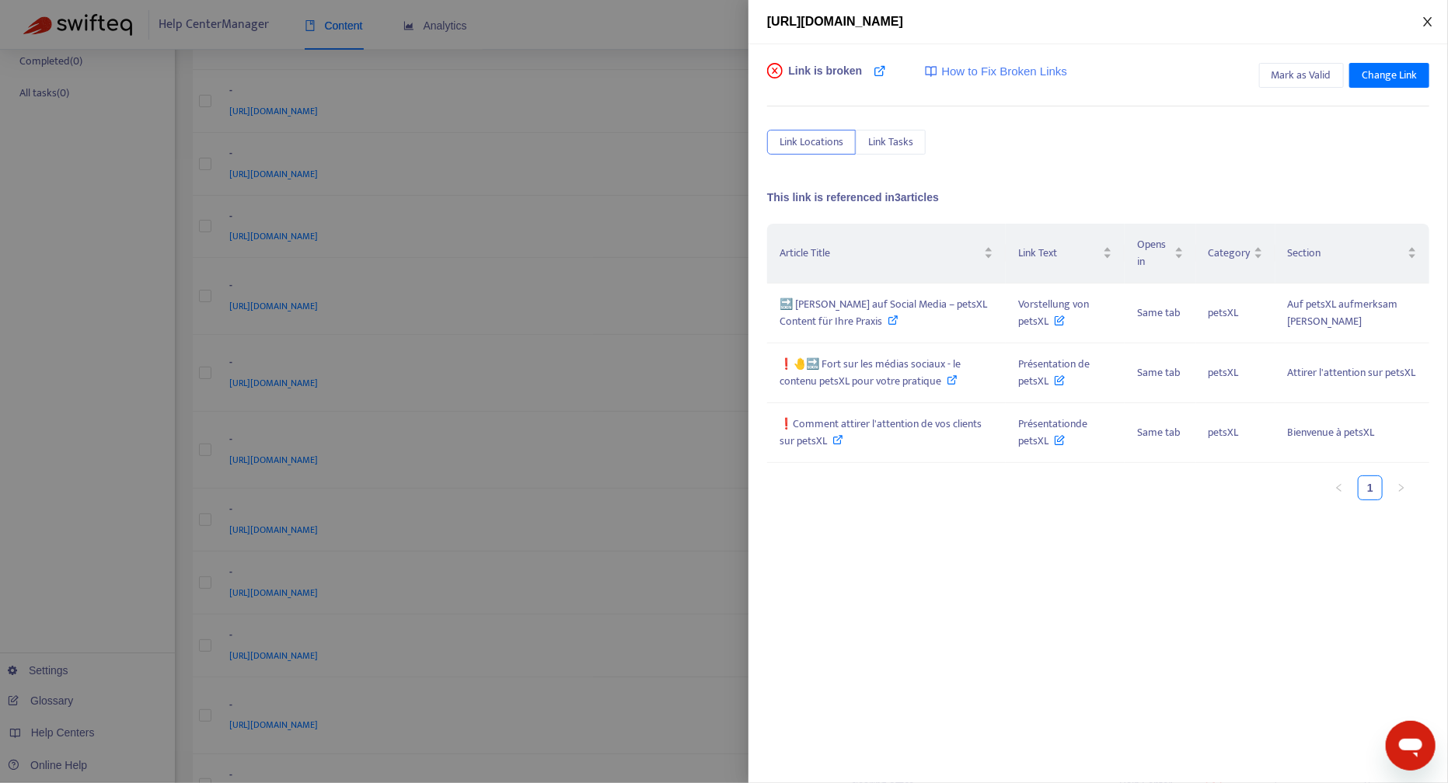
click at [1433, 19] on icon "close" at bounding box center [1427, 22] width 12 height 12
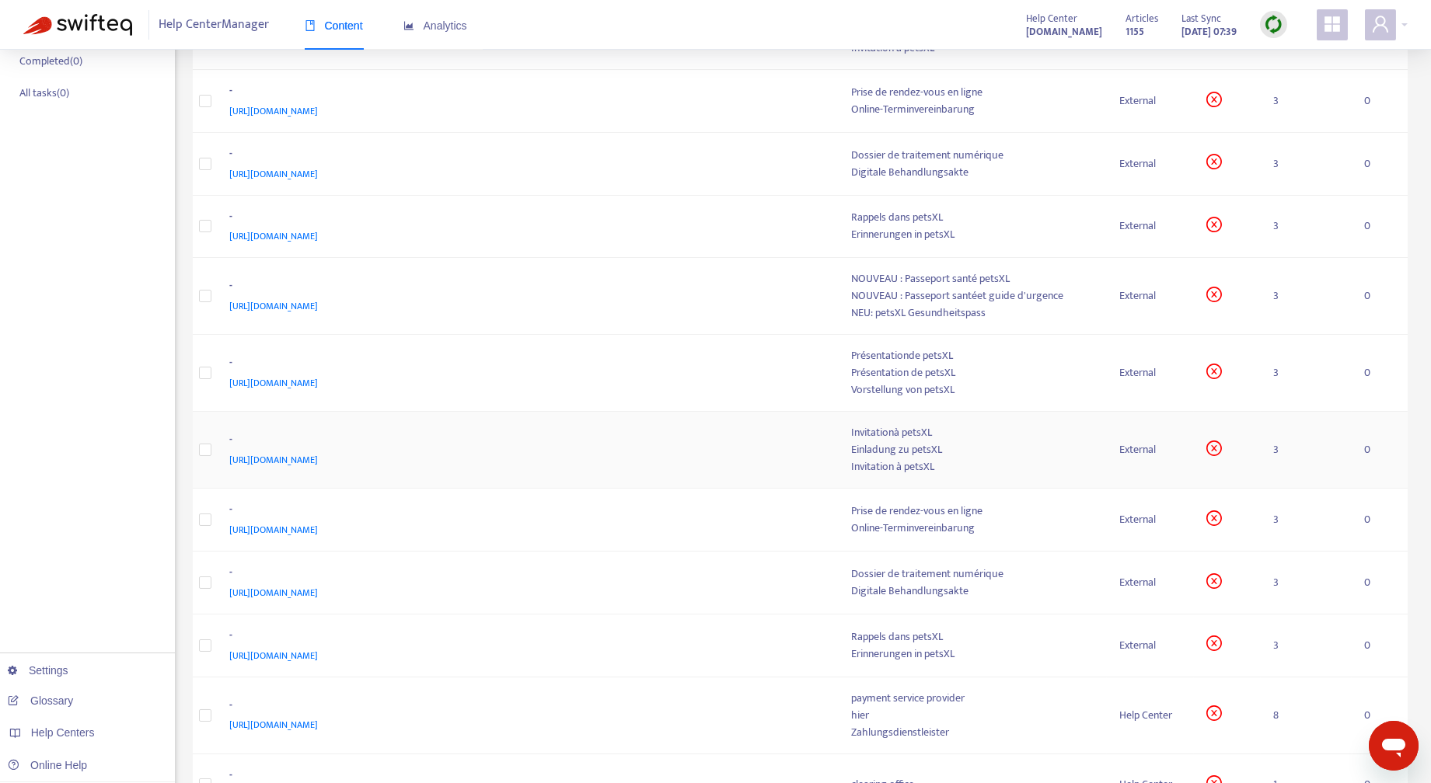
click at [981, 470] on div "Invitation à petsXL" at bounding box center [973, 466] width 242 height 17
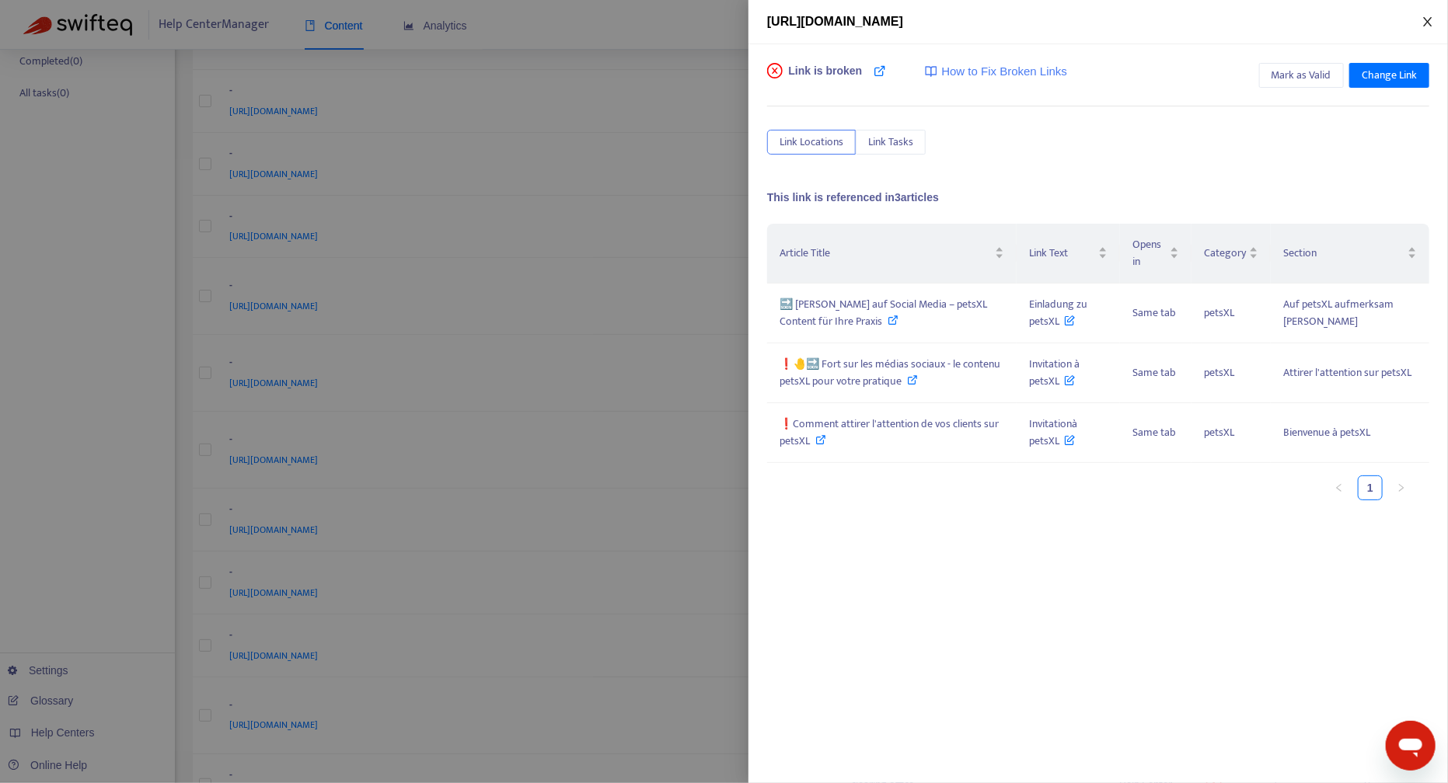
click at [1431, 17] on icon "close" at bounding box center [1427, 22] width 12 height 12
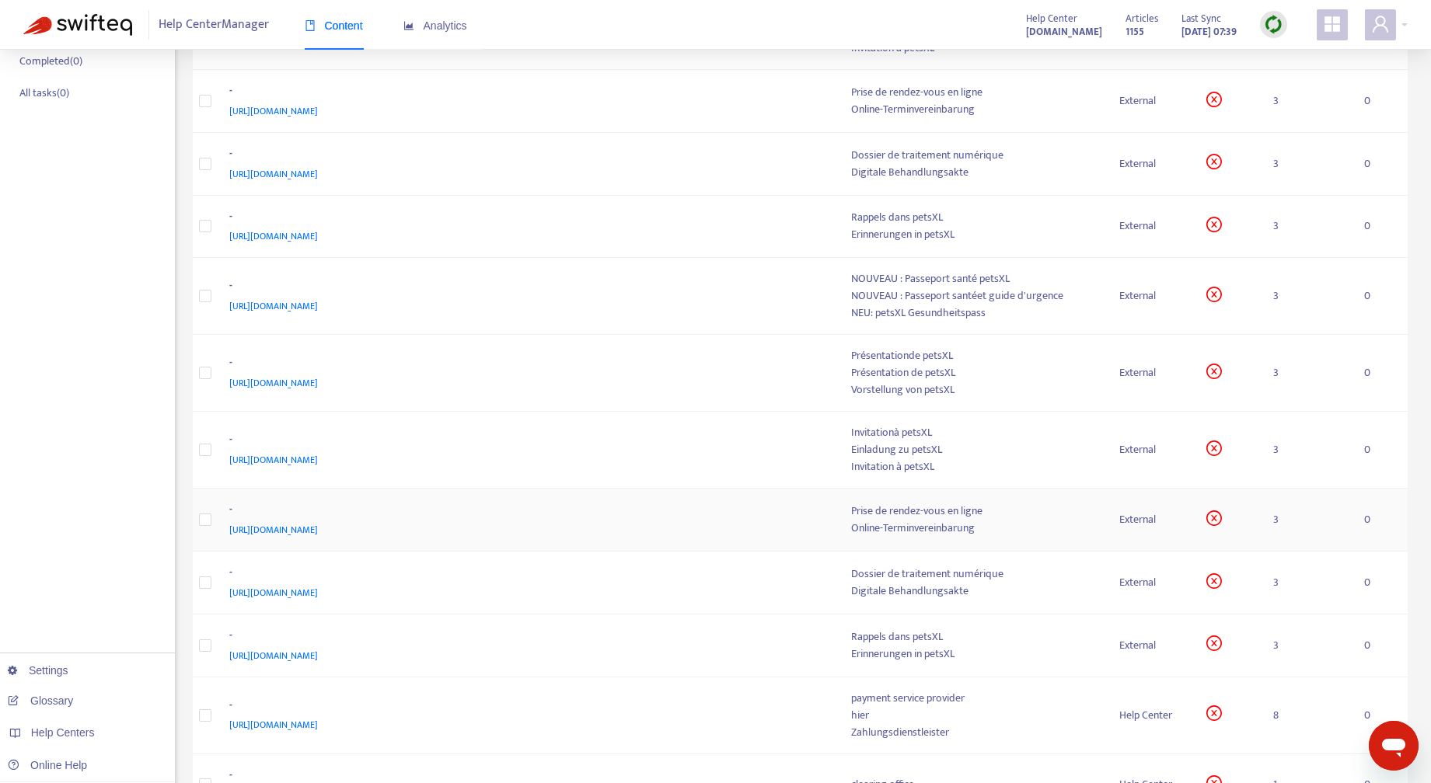
click at [1051, 525] on div "Online-Terminvereinbarung" at bounding box center [973, 528] width 242 height 17
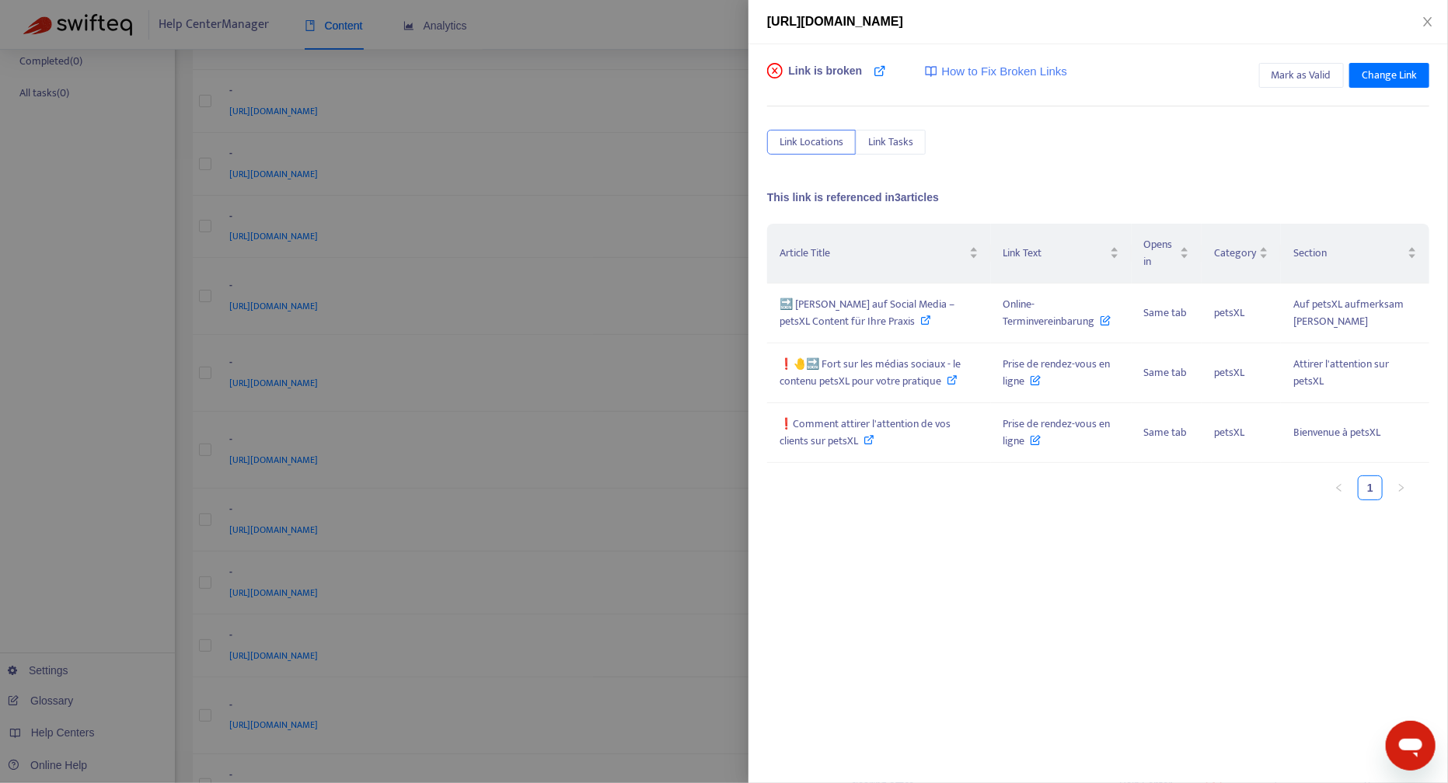
click at [1436, 6] on div "[URL][DOMAIN_NAME]" at bounding box center [1097, 22] width 699 height 44
click at [1432, 17] on icon "close" at bounding box center [1427, 22] width 12 height 12
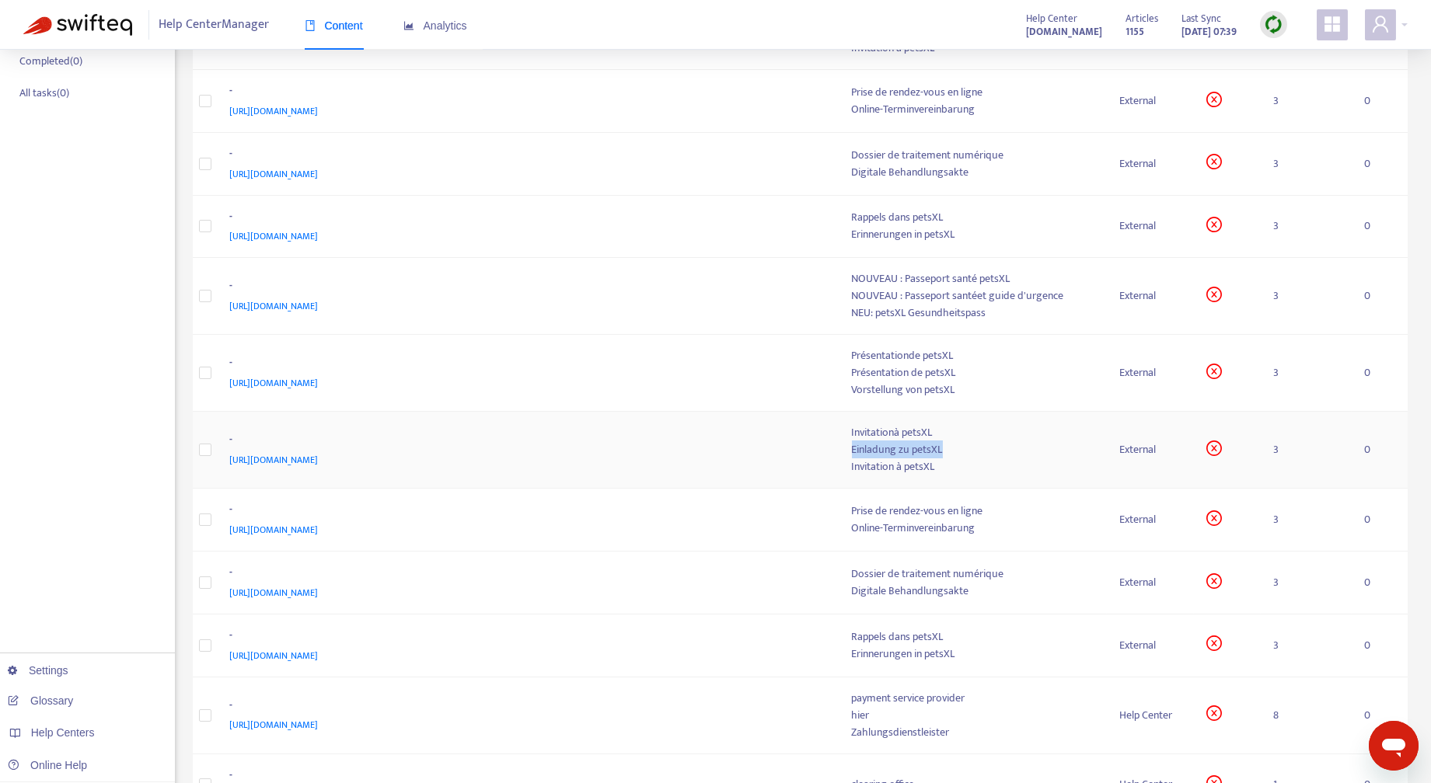
click at [962, 438] on div "Invitationà petsXL Einladung zu petsXL Invitation à petsXL" at bounding box center [973, 449] width 242 height 51
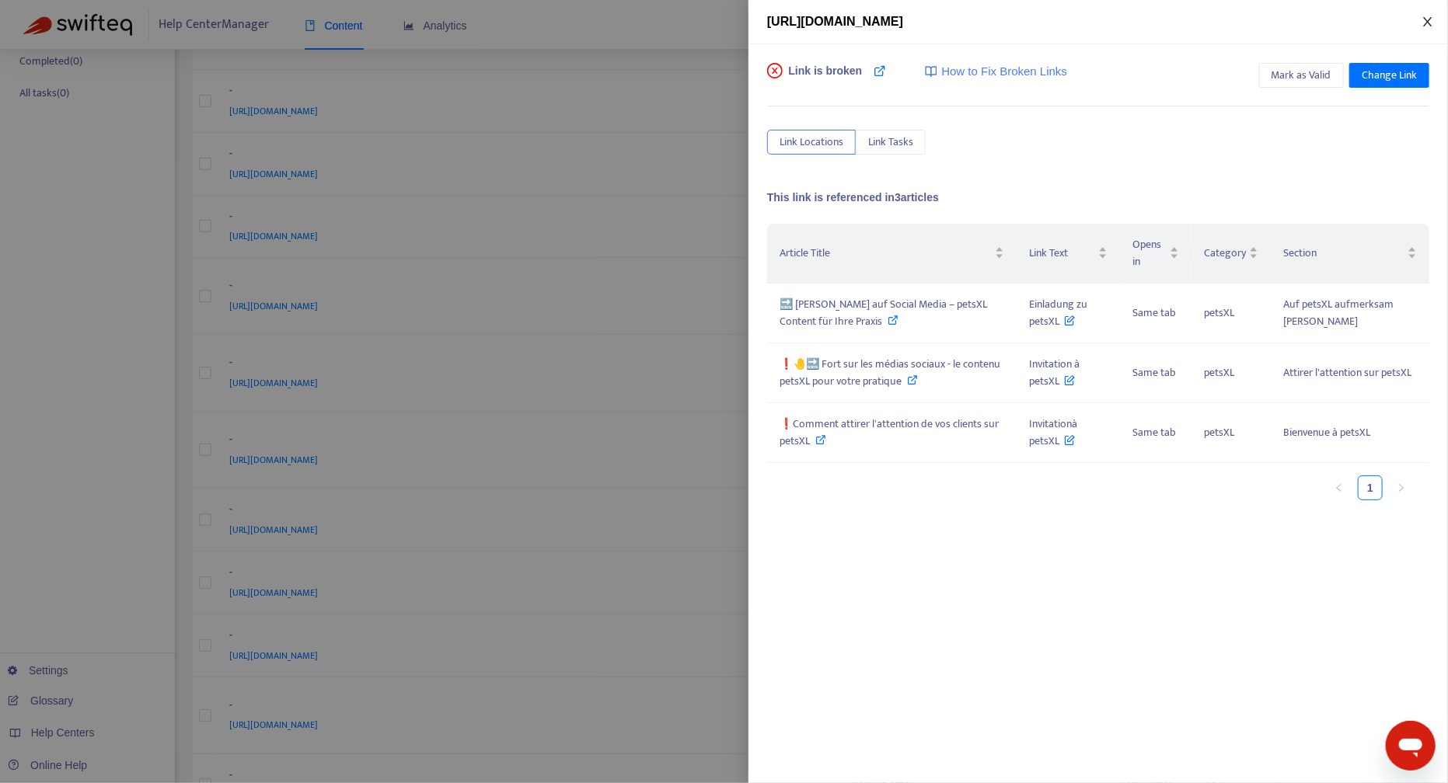
click at [1431, 16] on icon "close" at bounding box center [1427, 22] width 12 height 12
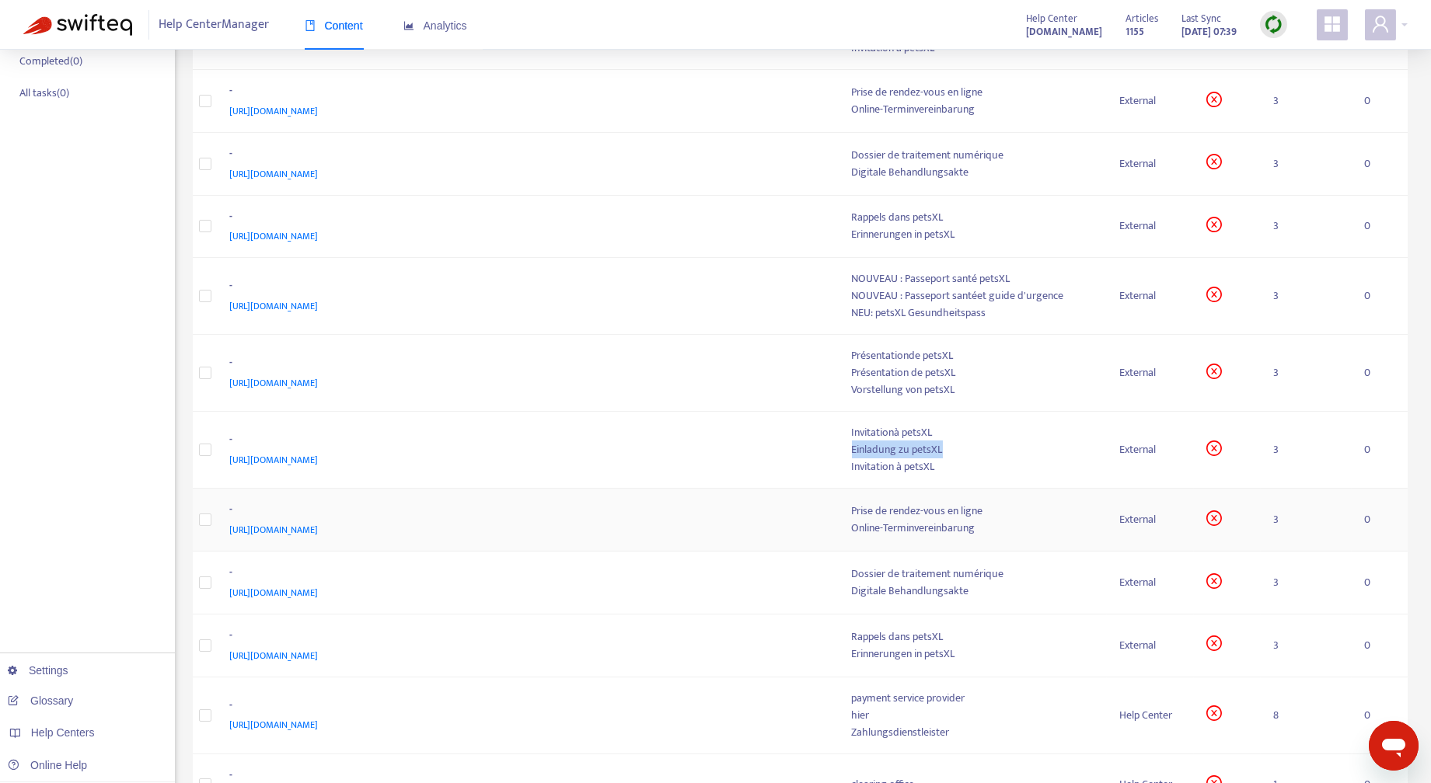
click at [1117, 518] on td "External" at bounding box center [1150, 520] width 88 height 63
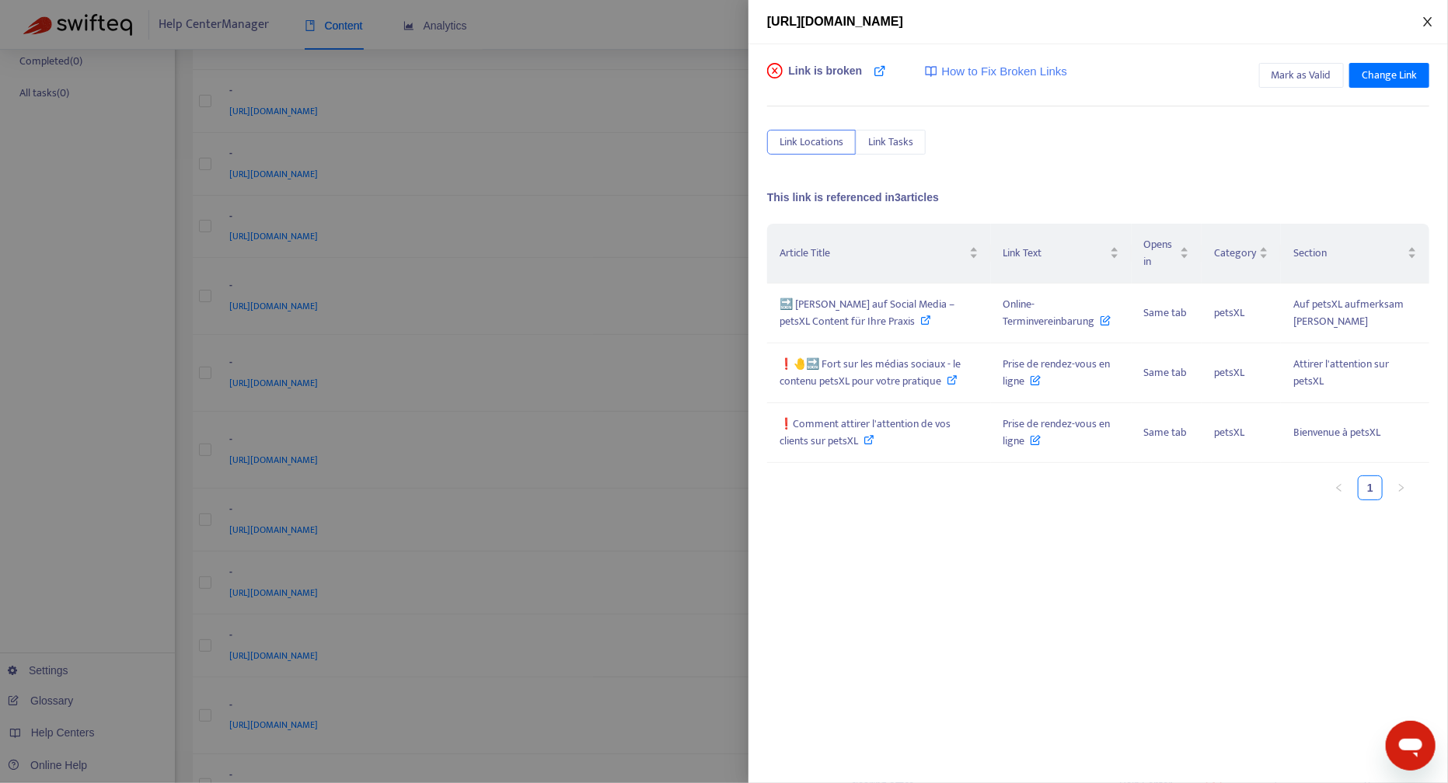
click at [1431, 24] on icon "close" at bounding box center [1427, 21] width 9 height 9
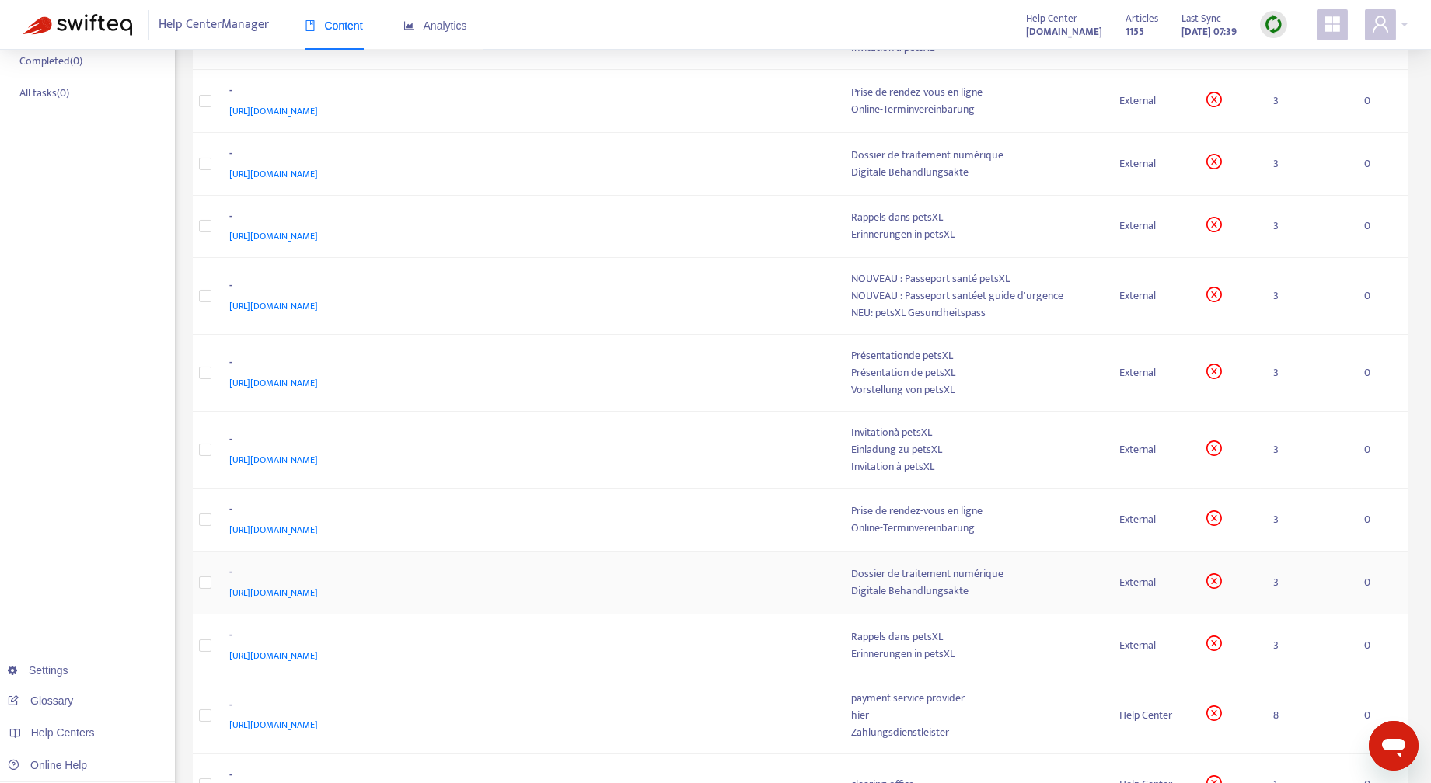
click at [1120, 587] on div "External" at bounding box center [1150, 582] width 63 height 17
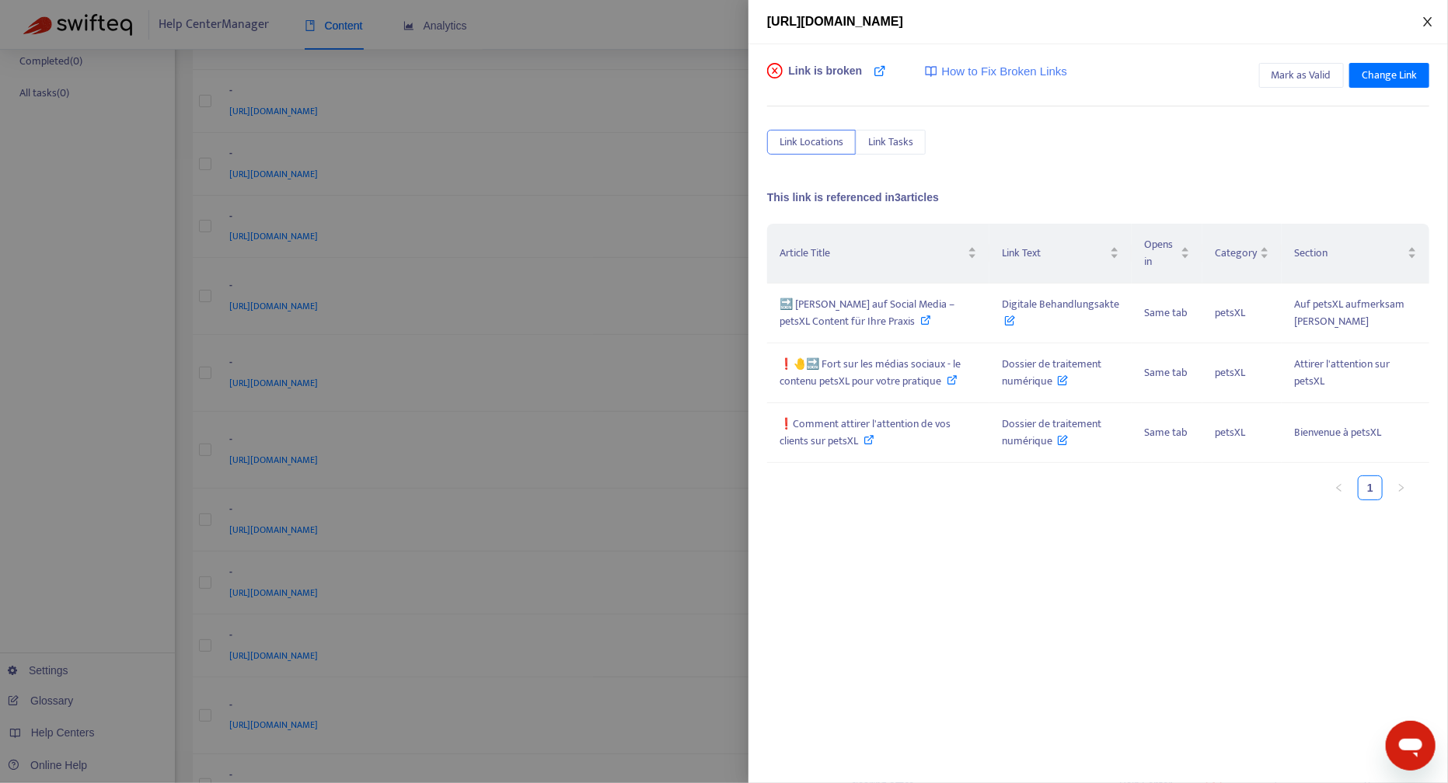
click at [1426, 18] on icon "close" at bounding box center [1427, 22] width 12 height 12
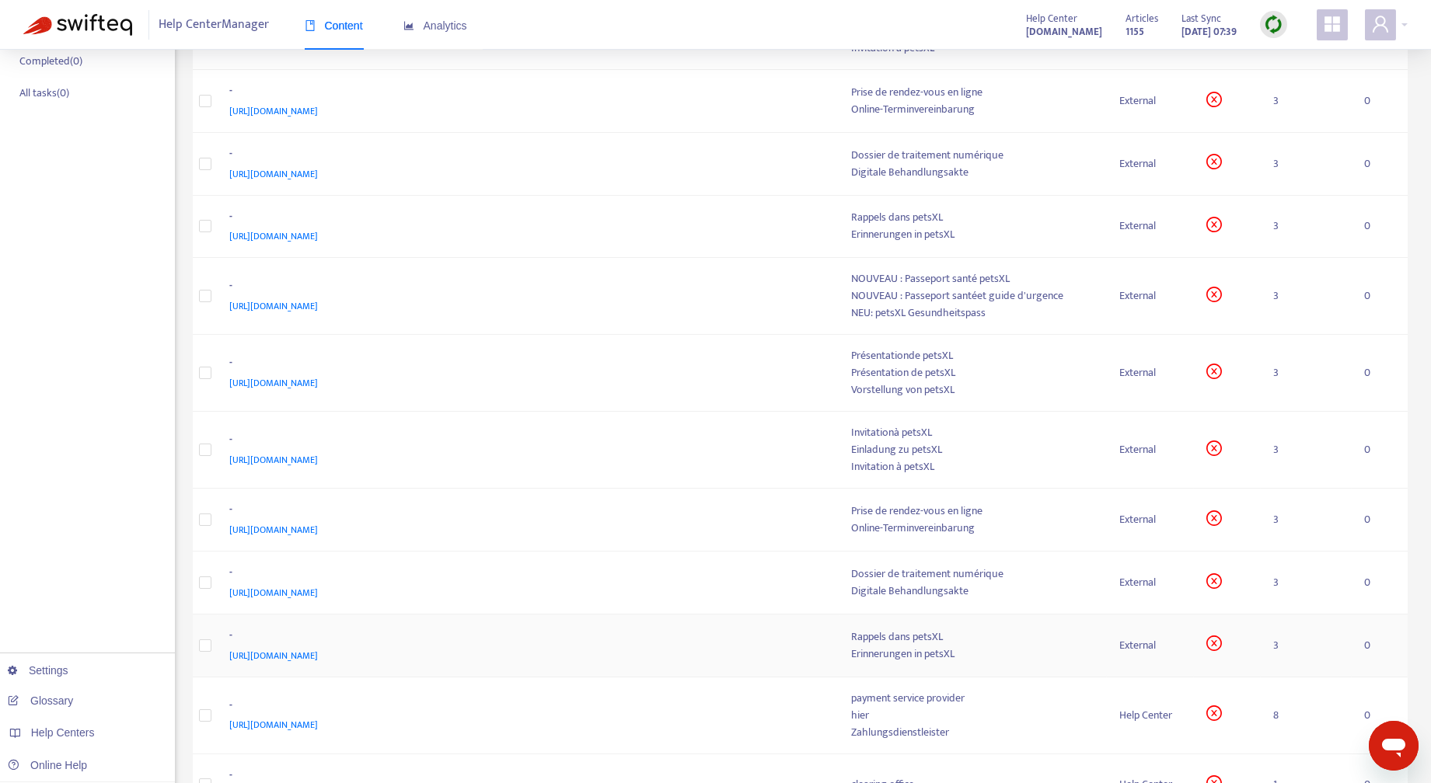
click at [1141, 643] on div "External" at bounding box center [1150, 645] width 63 height 17
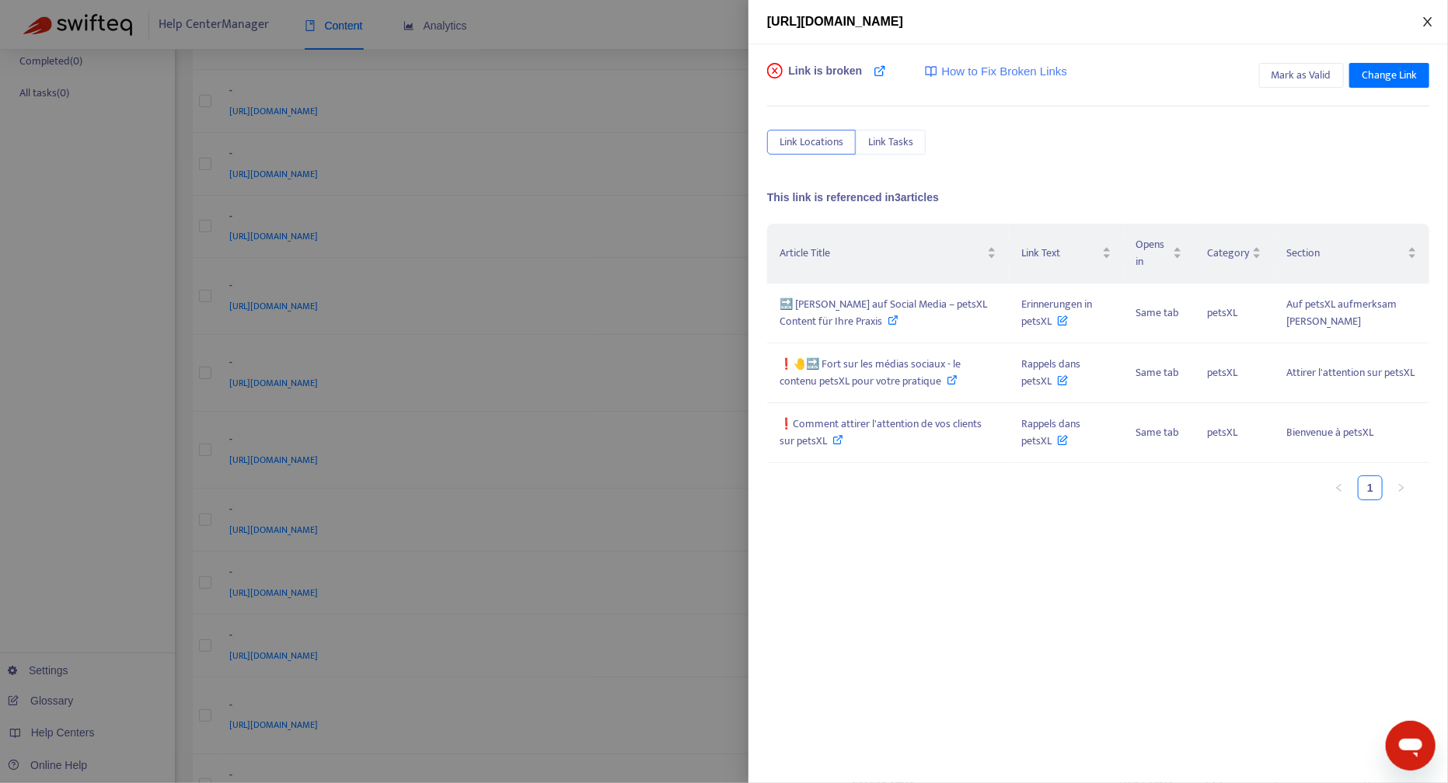
click at [1431, 23] on icon "close" at bounding box center [1427, 22] width 12 height 12
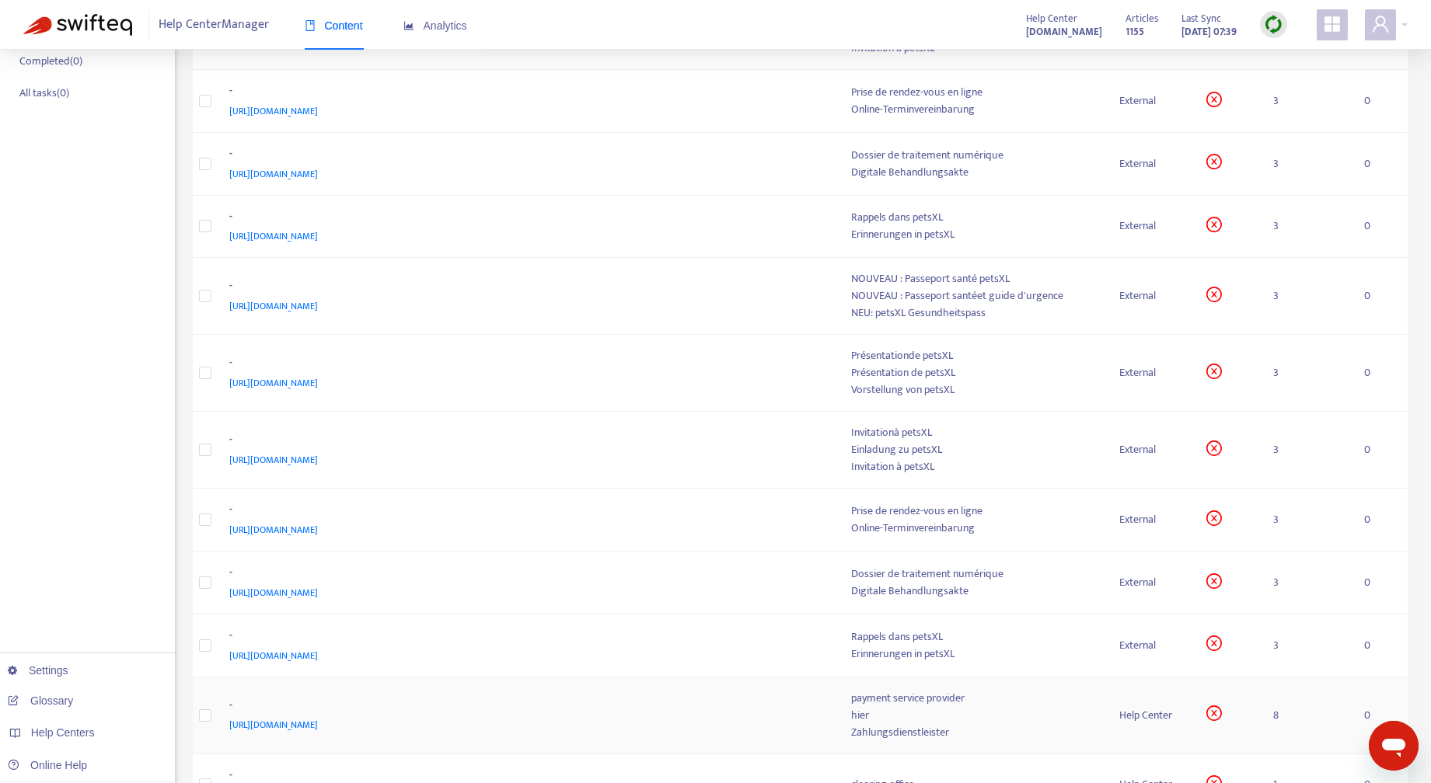
click at [1165, 713] on div "Help Center" at bounding box center [1150, 715] width 63 height 17
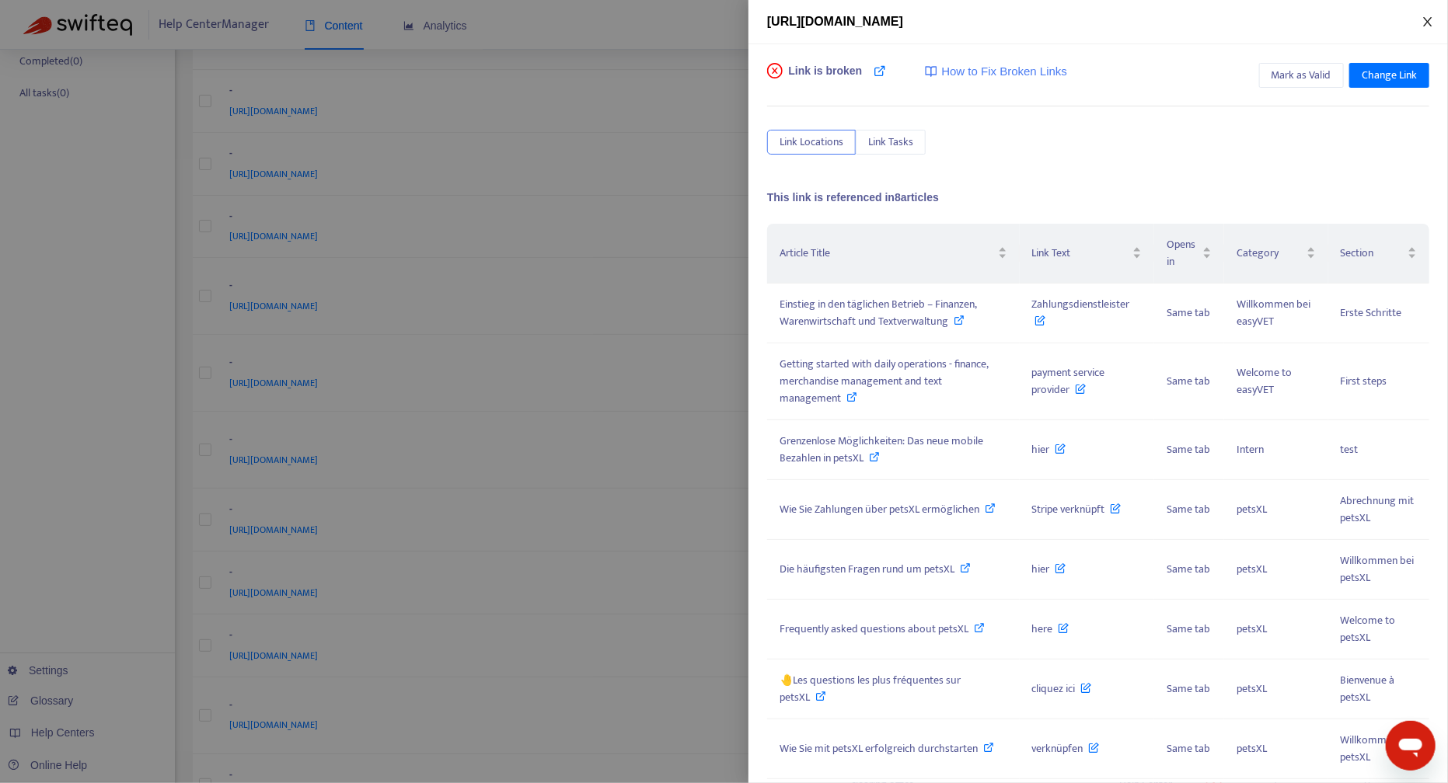
click at [1428, 22] on icon "close" at bounding box center [1427, 22] width 12 height 12
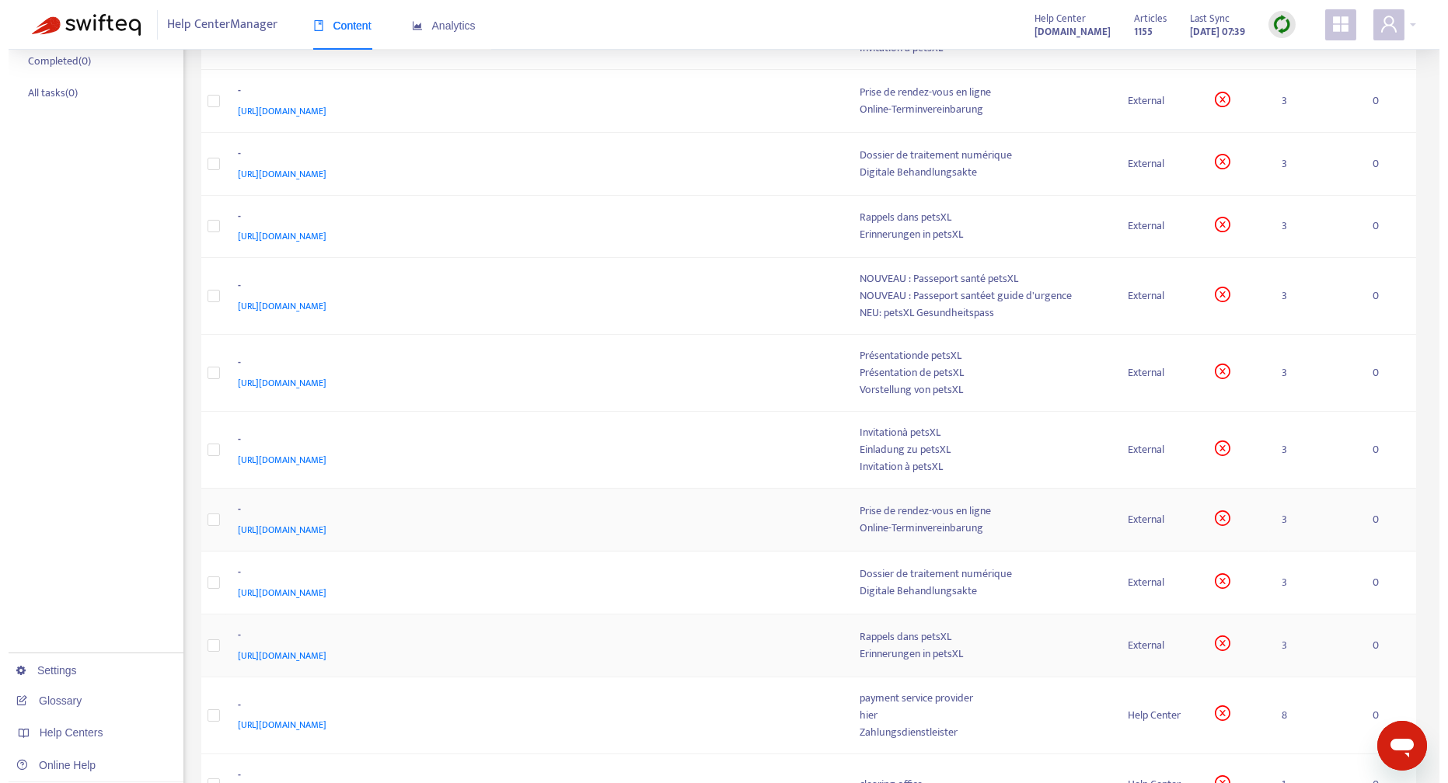
scroll to position [529, 0]
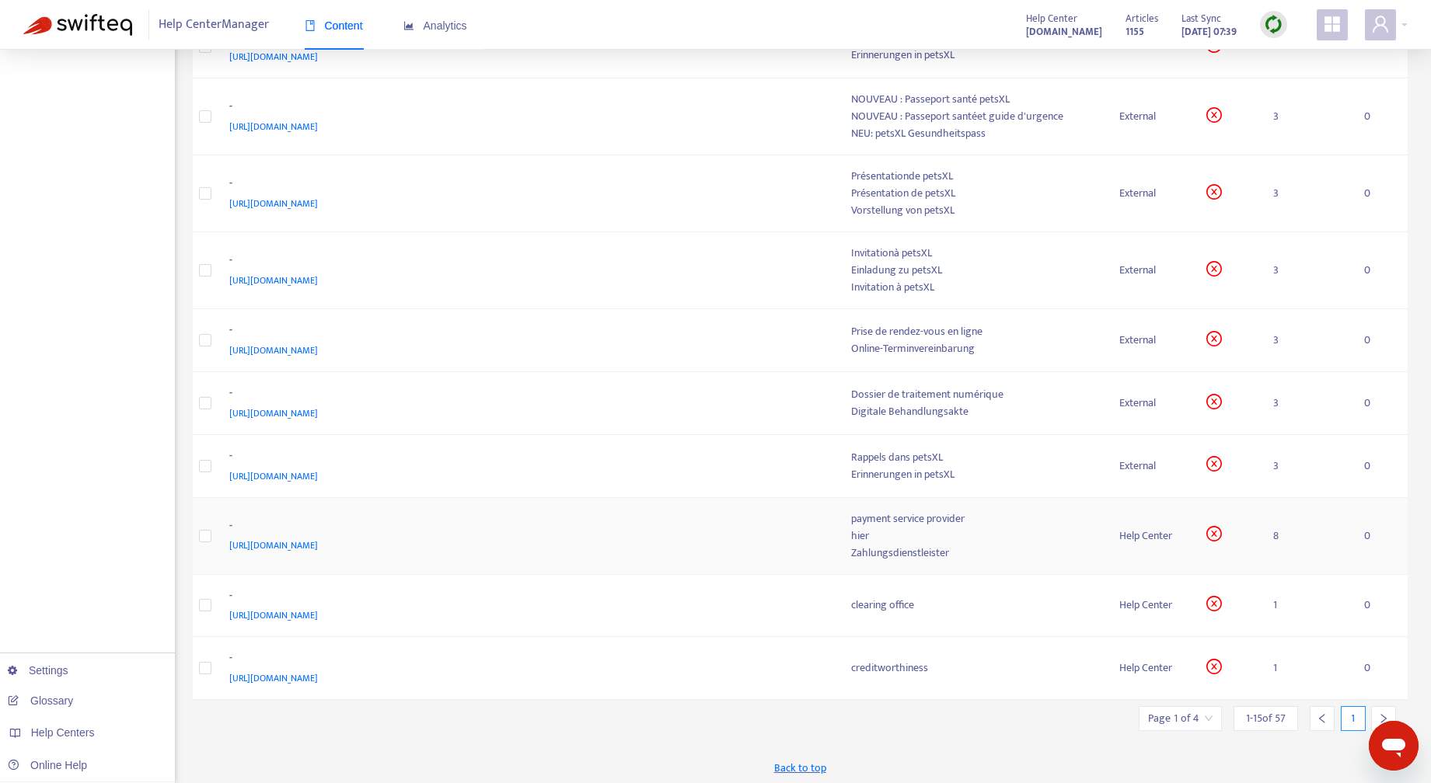
click at [1136, 532] on div "Help Center" at bounding box center [1150, 536] width 63 height 17
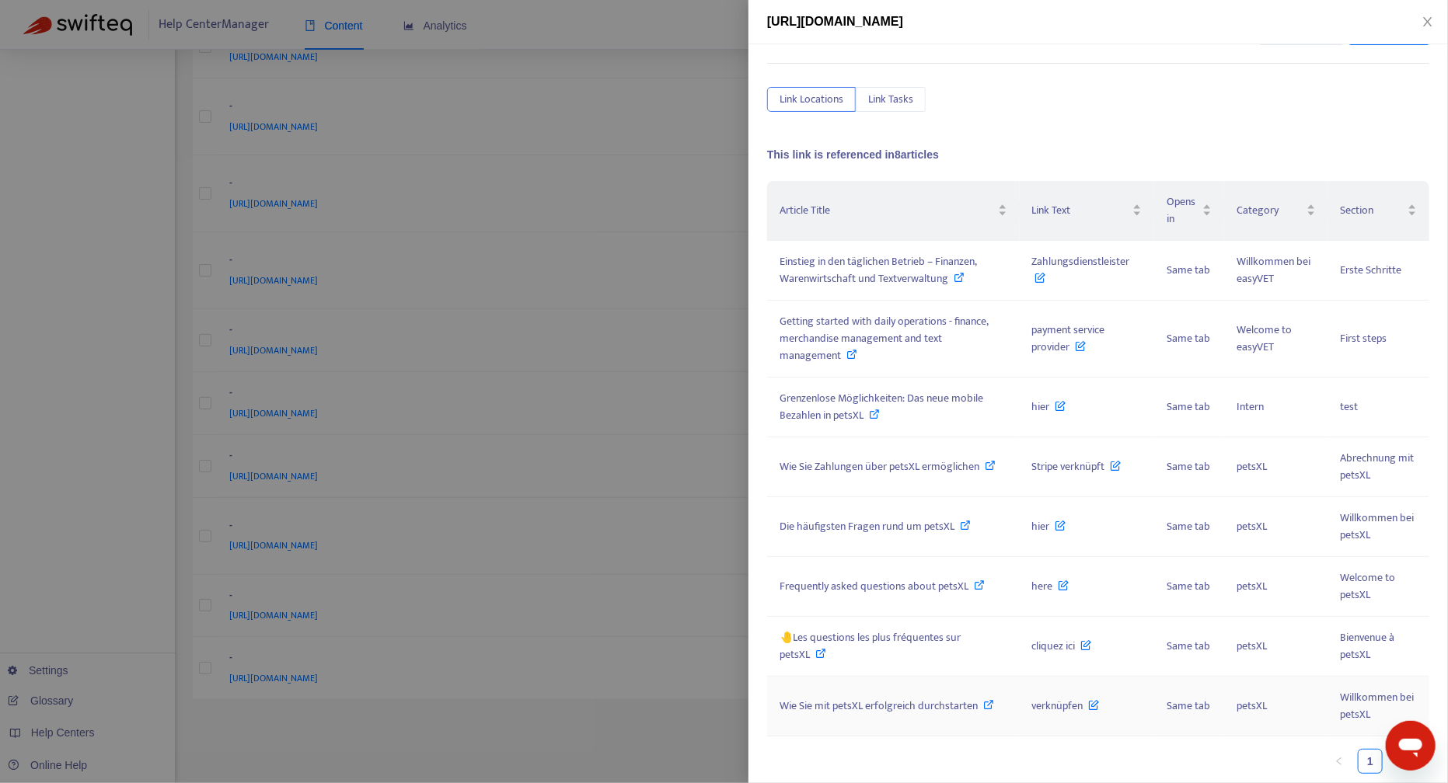
scroll to position [0, 0]
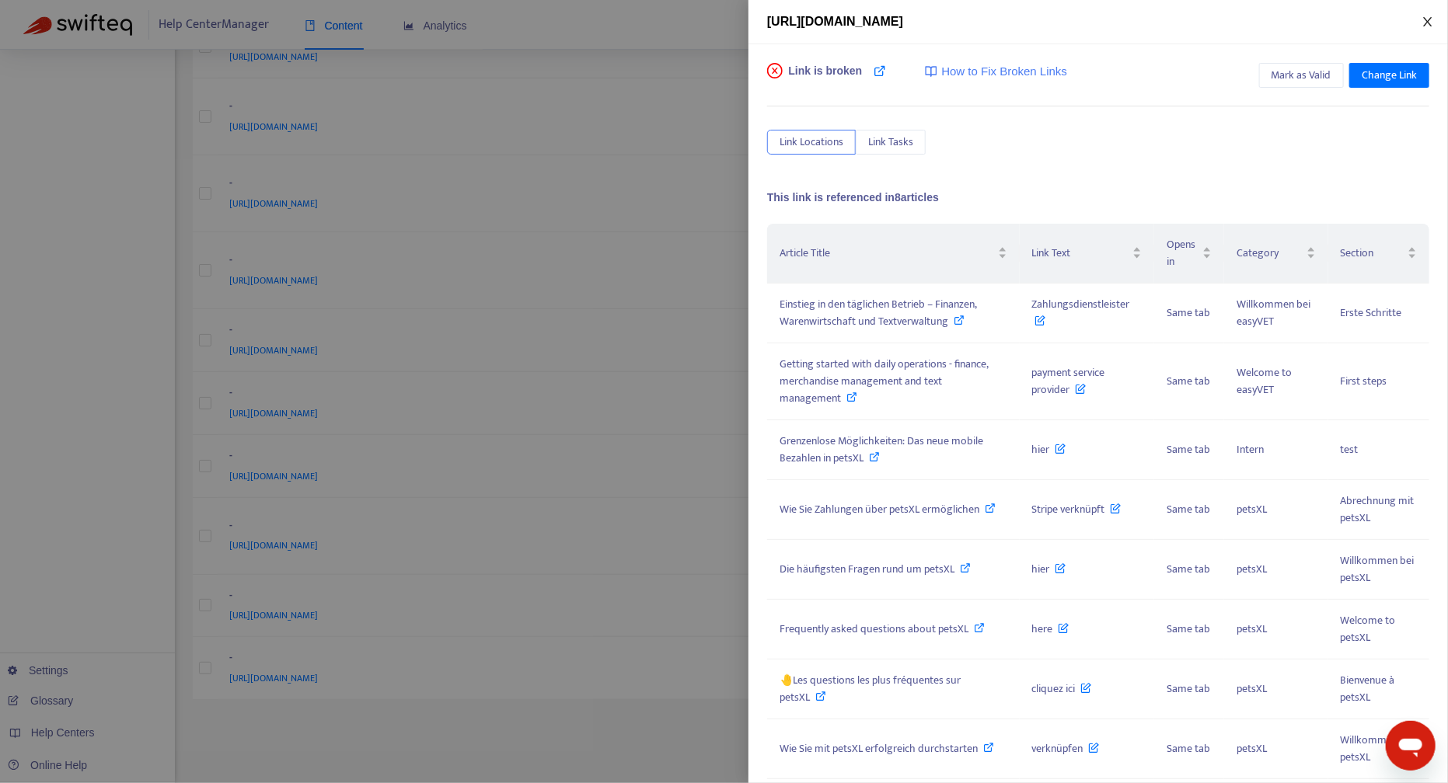
click at [1426, 26] on icon "close" at bounding box center [1427, 22] width 12 height 12
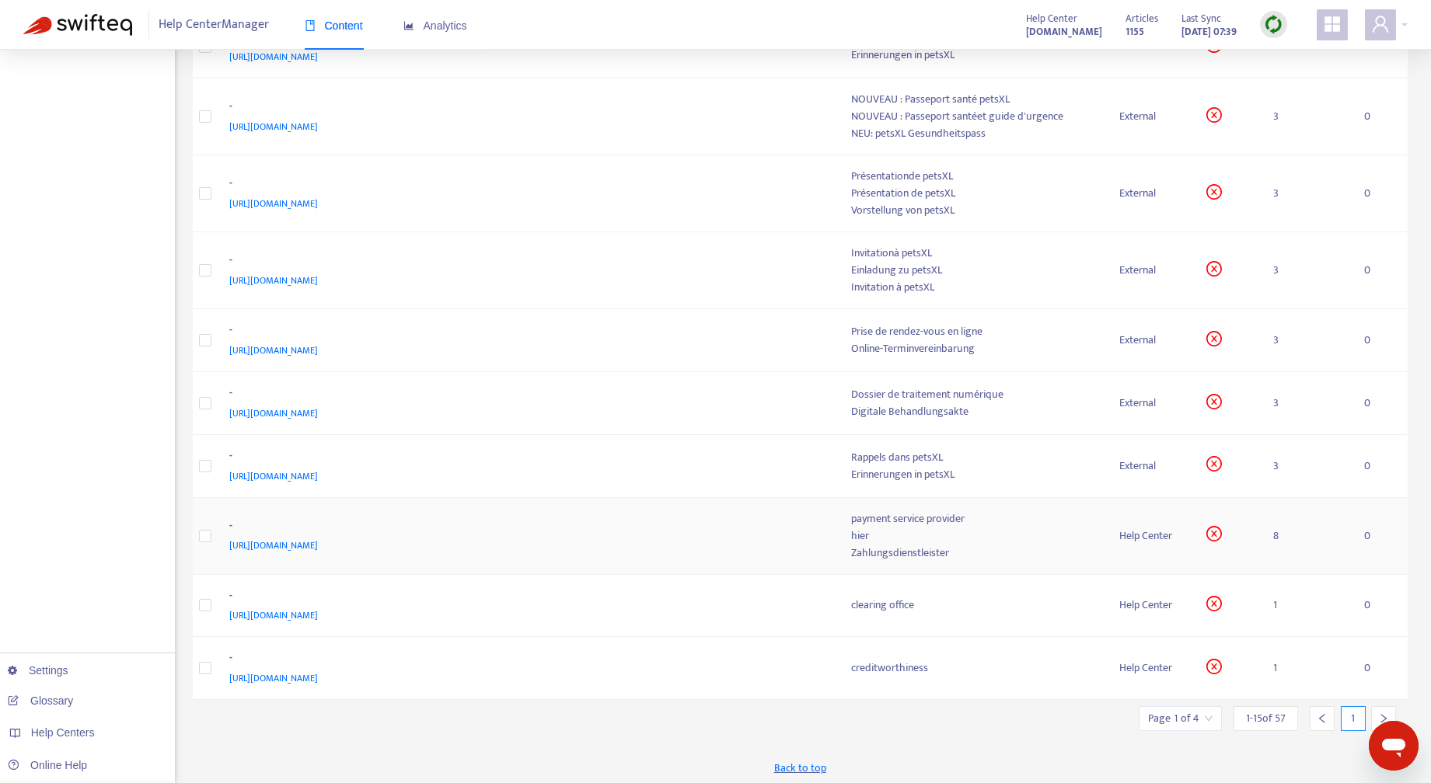
click at [319, 543] on span "[URL][DOMAIN_NAME]" at bounding box center [274, 546] width 89 height 16
click at [1154, 536] on div "Help Center" at bounding box center [1150, 536] width 63 height 17
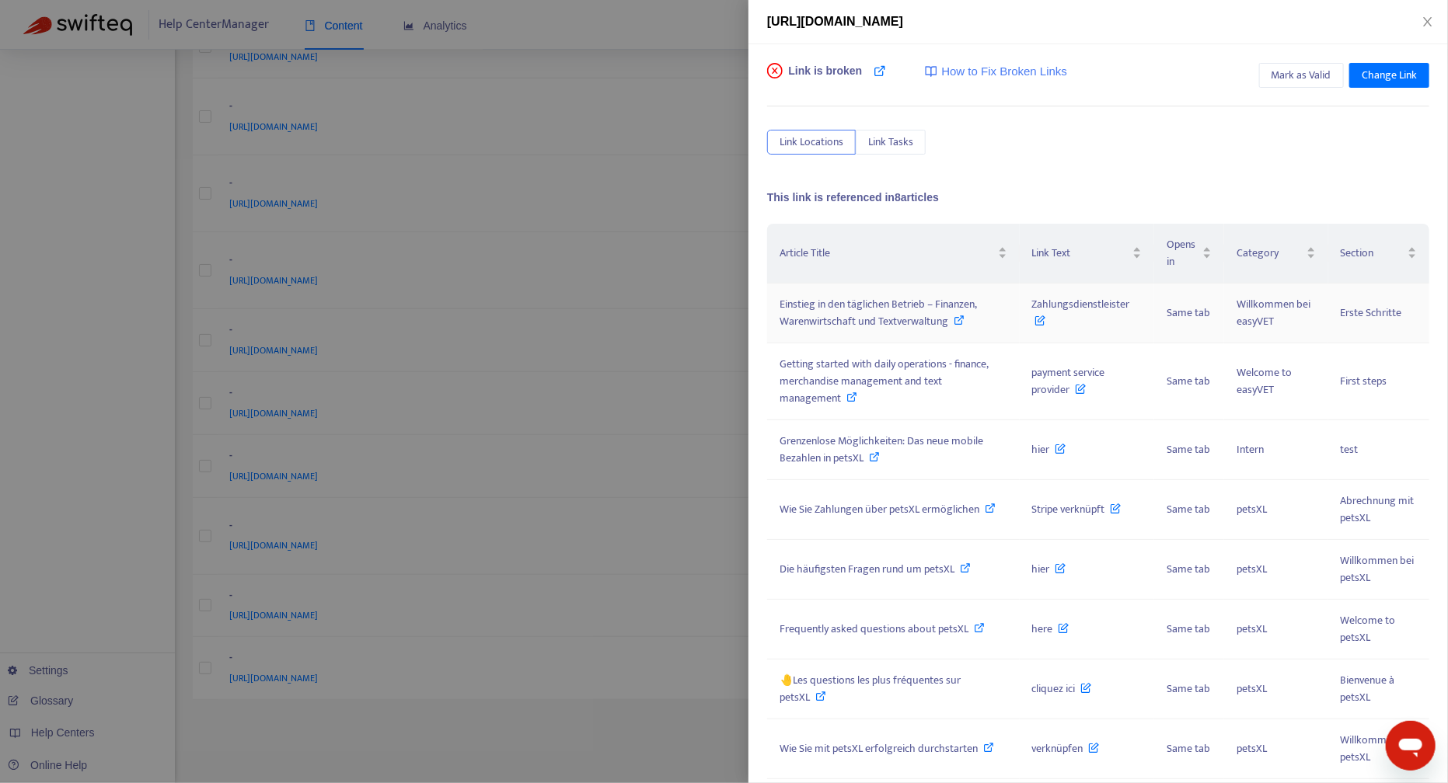
click at [914, 309] on span "Einstieg in den täglichen Betrieb – Finanzen, Warenwirtschaft und Textverwaltung" at bounding box center [877, 312] width 197 height 35
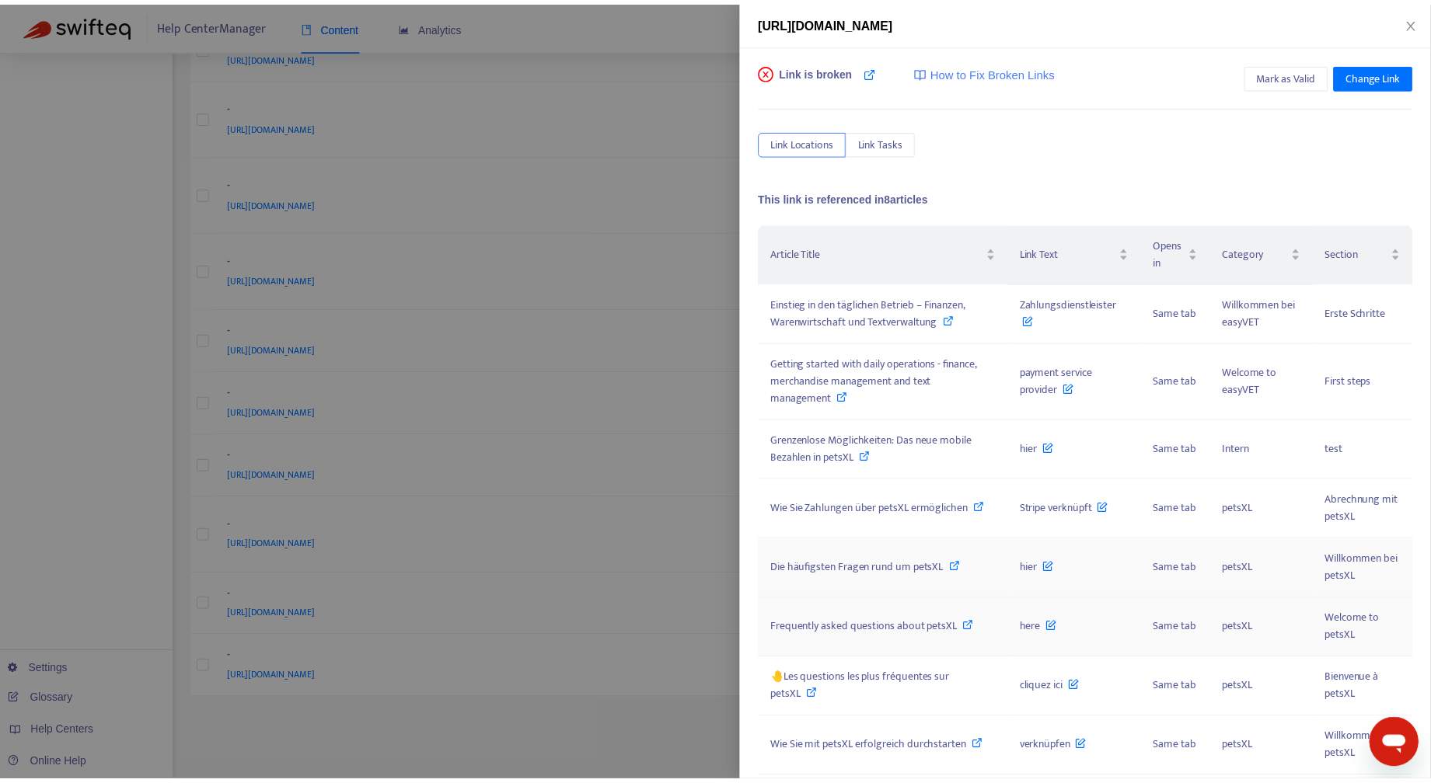
scroll to position [43, 0]
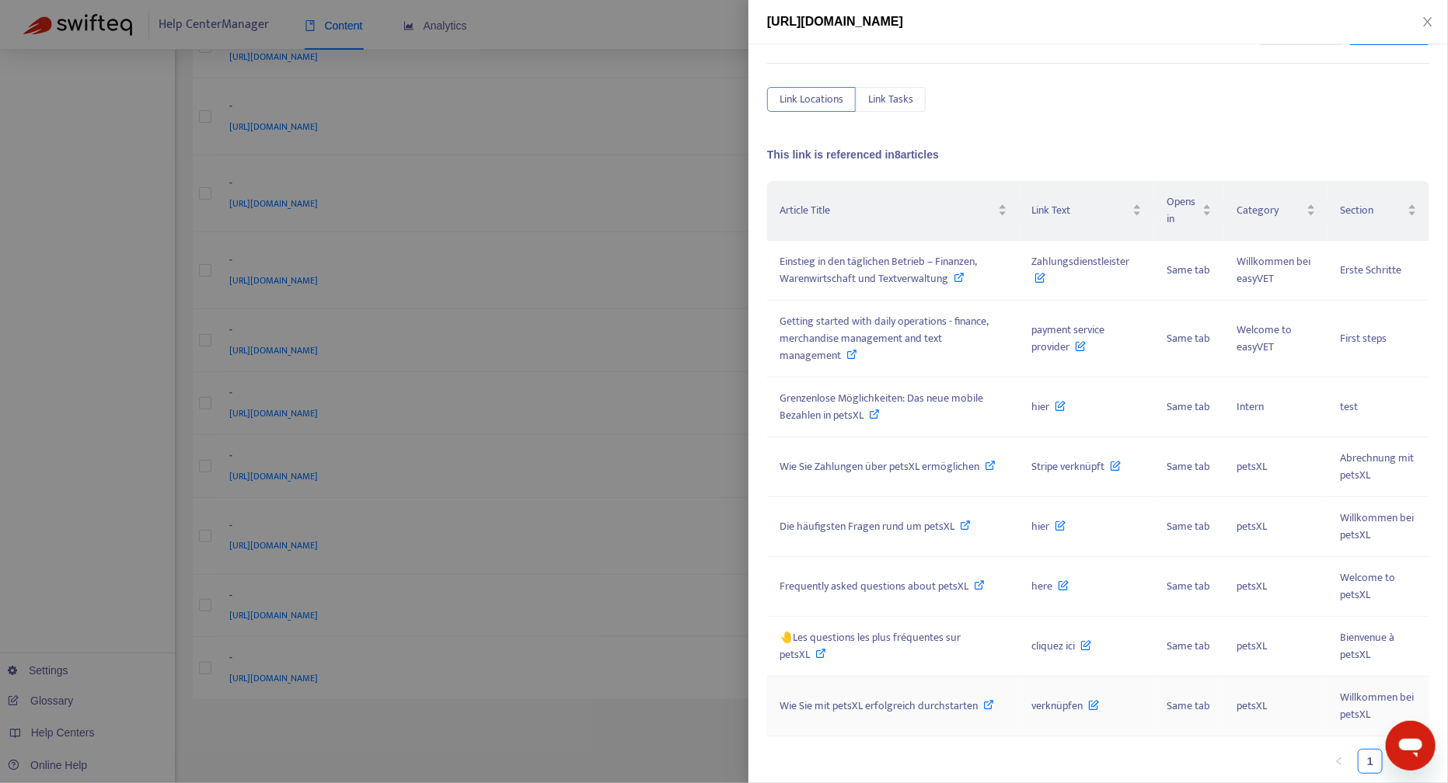
click at [800, 704] on span "Wie Sie mit petsXL erfolgreich durchstarten" at bounding box center [878, 706] width 198 height 18
click at [1430, 22] on icon "close" at bounding box center [1427, 22] width 12 height 12
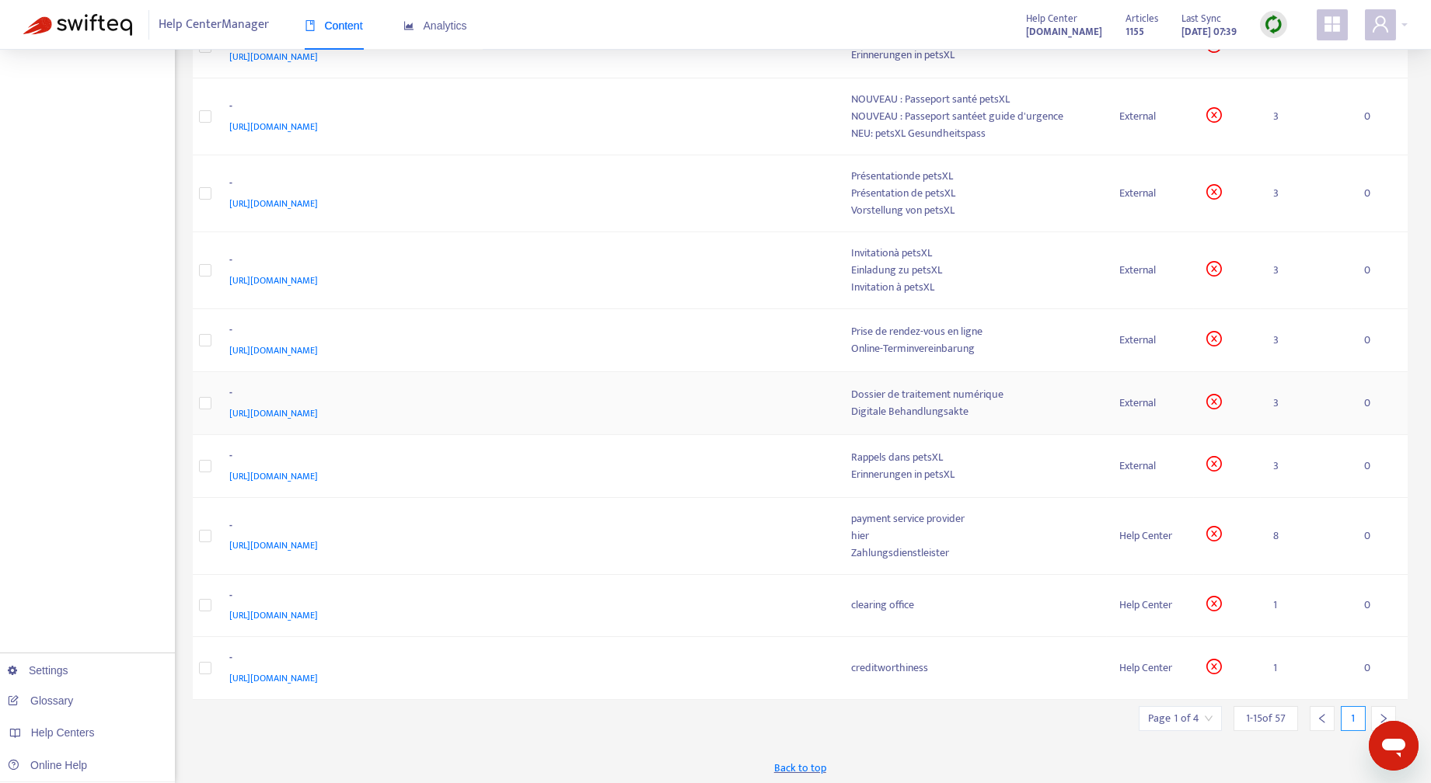
scroll to position [0, 0]
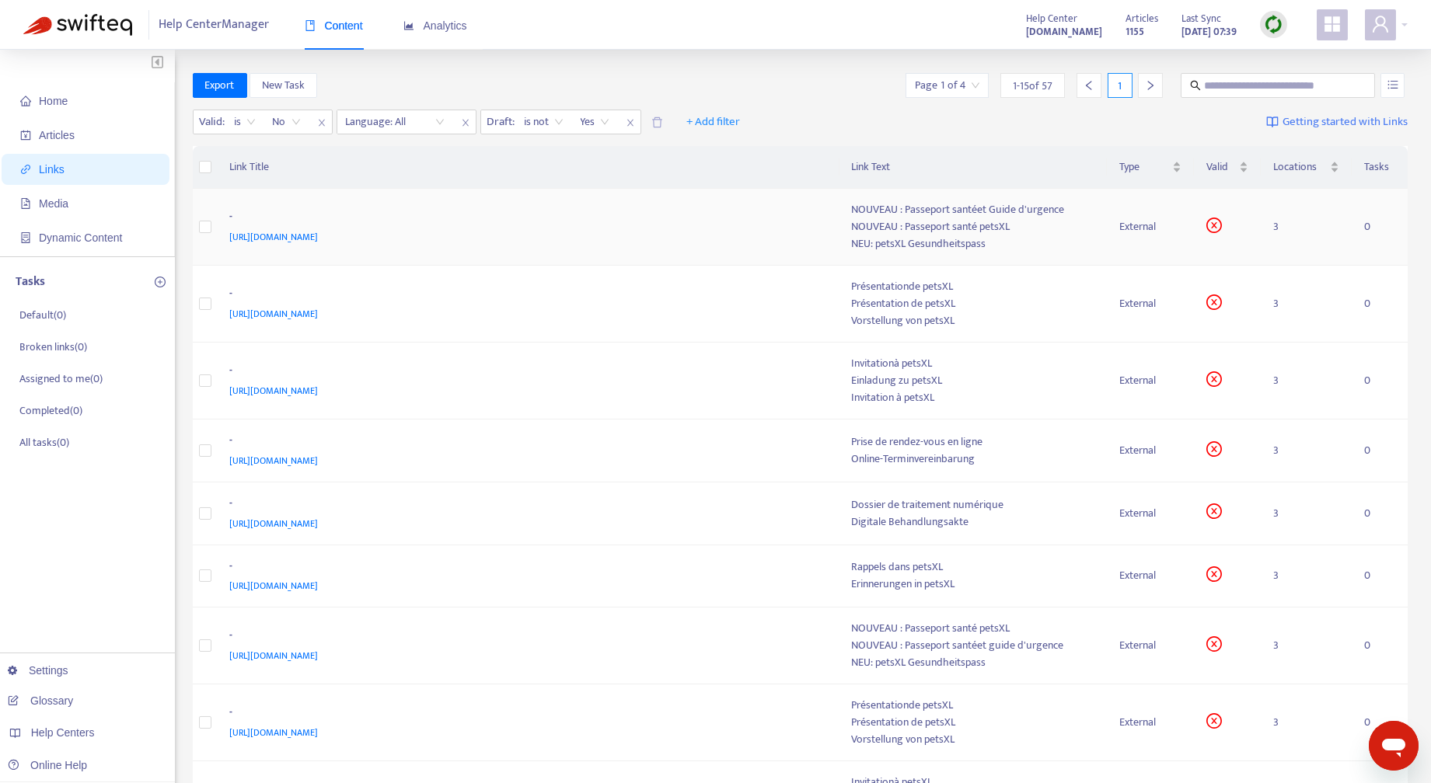
click at [948, 230] on div "NOUVEAU : Passeport santé petsXL" at bounding box center [973, 226] width 242 height 17
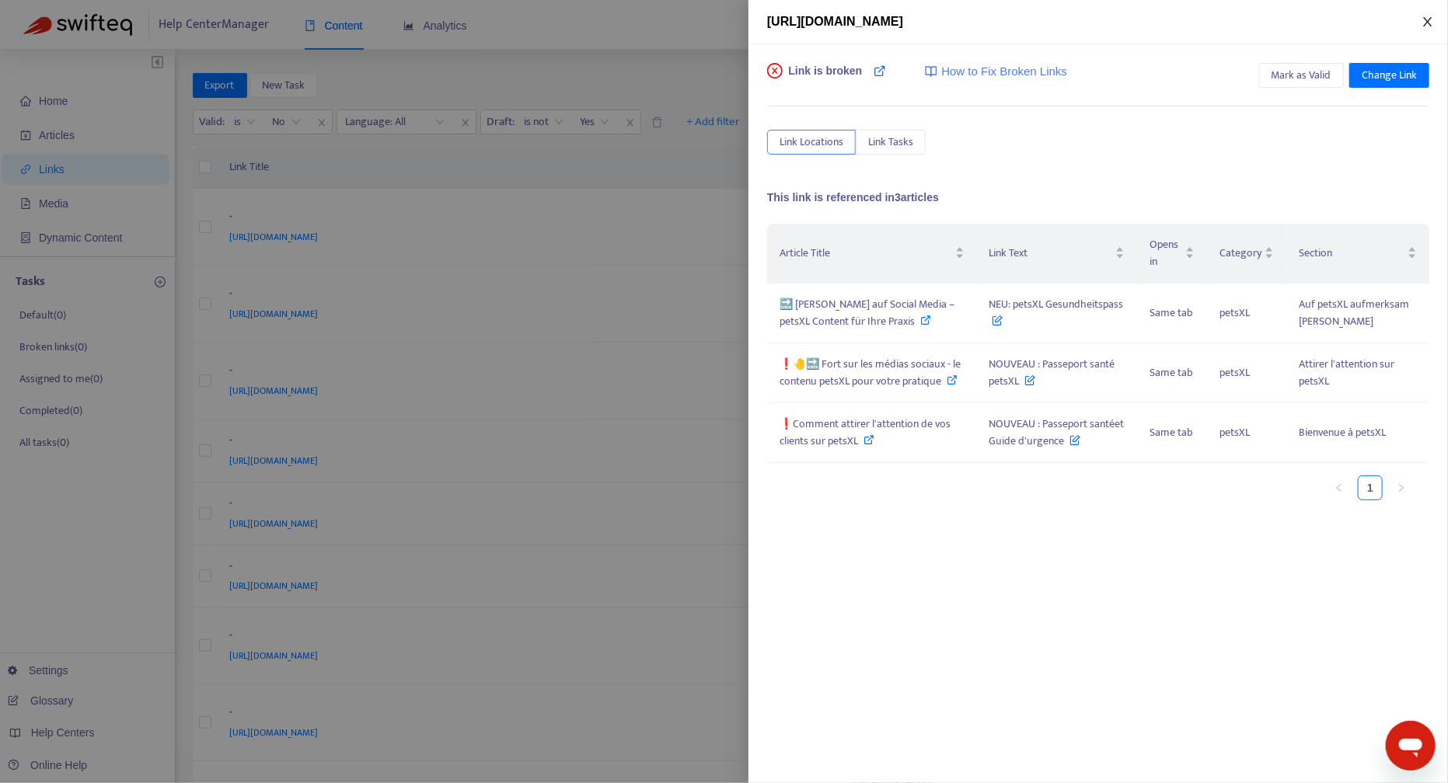
click at [1427, 20] on icon "close" at bounding box center [1427, 21] width 9 height 9
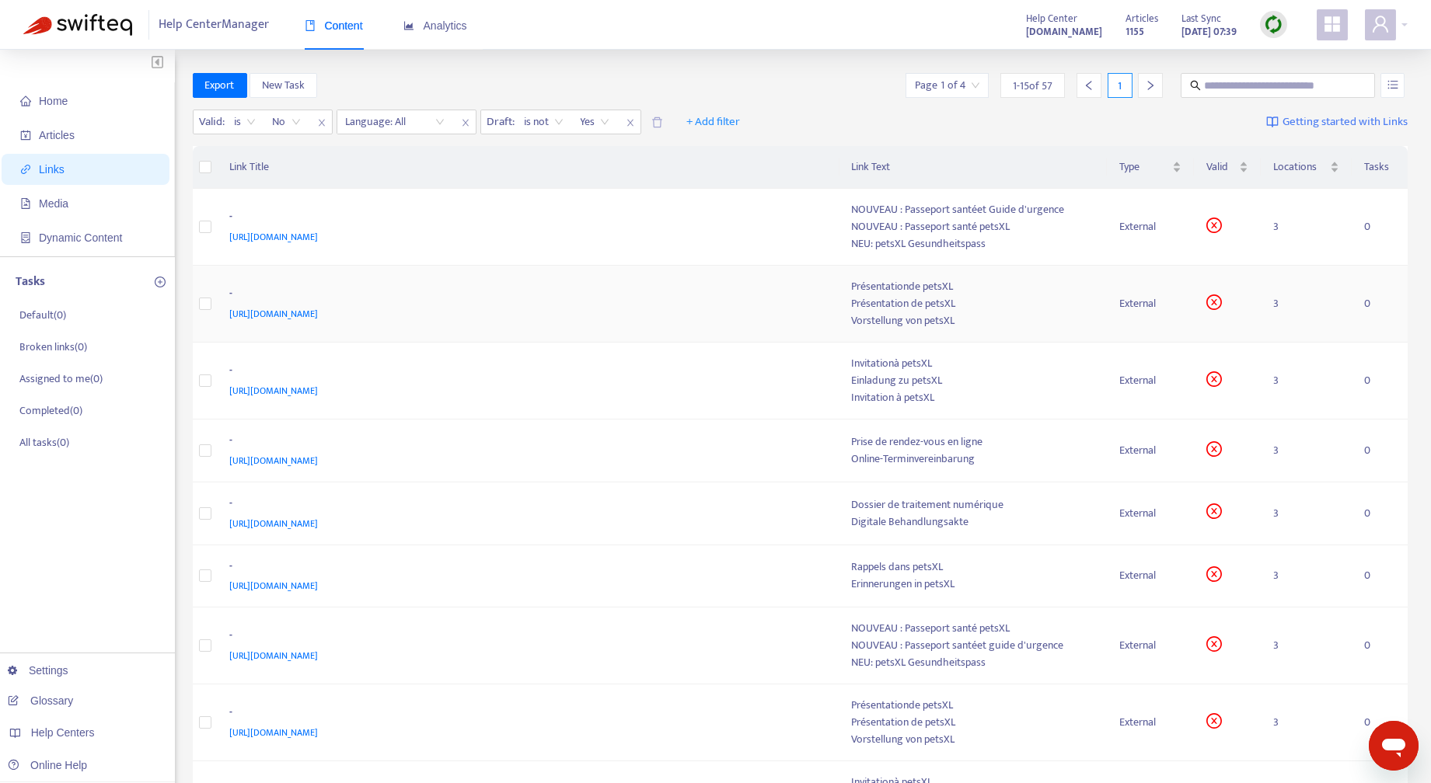
click at [1019, 291] on div "Présentationde petsXL" at bounding box center [973, 286] width 242 height 17
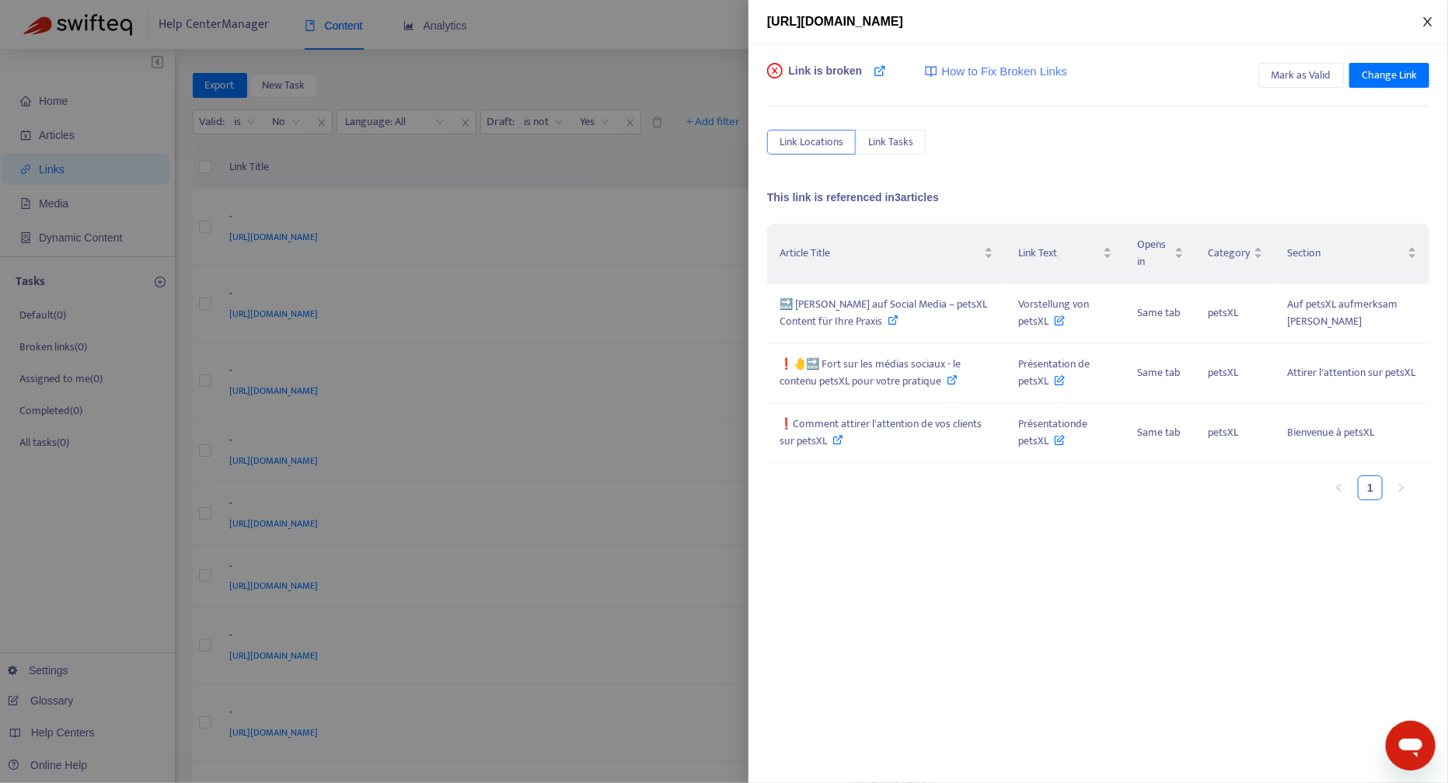
click at [1430, 19] on icon "close" at bounding box center [1427, 22] width 12 height 12
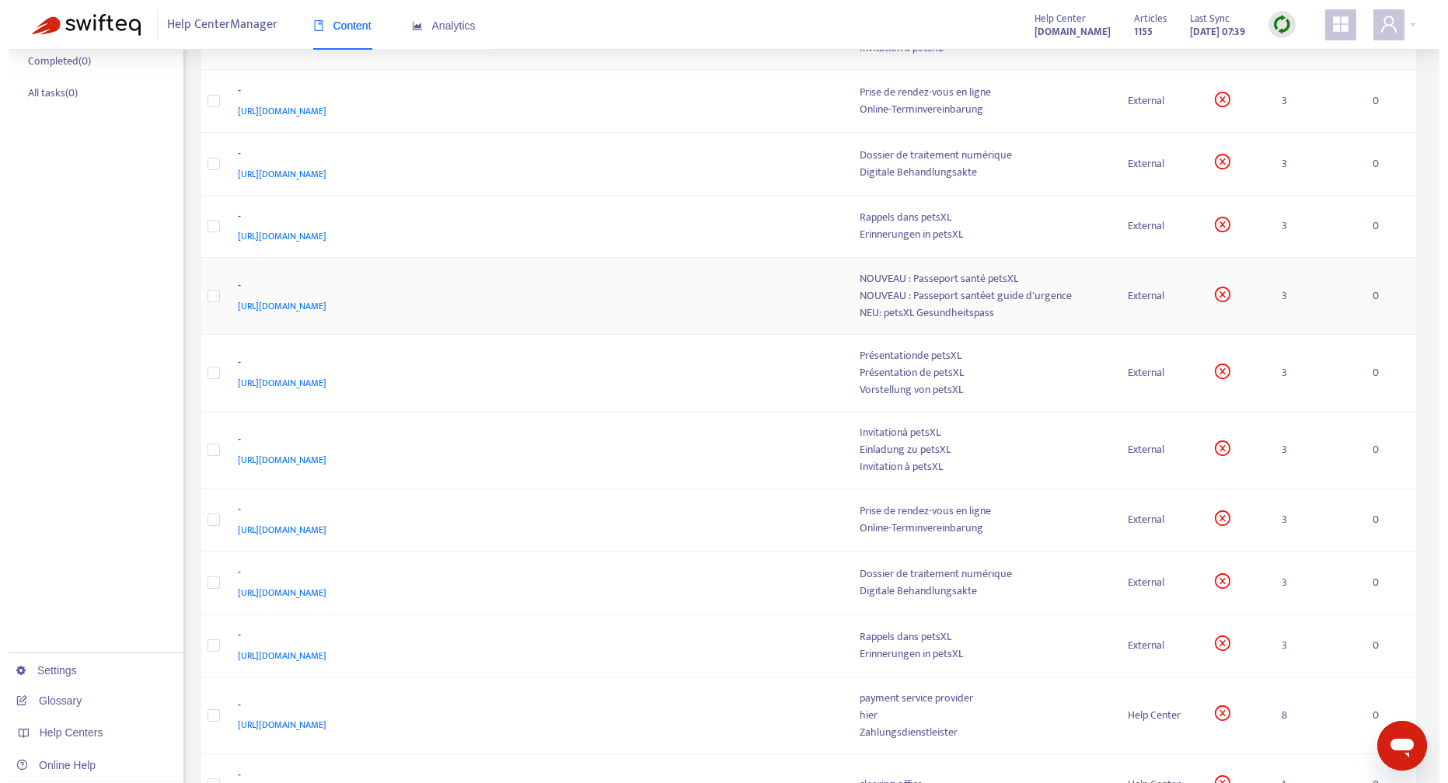
scroll to position [466, 0]
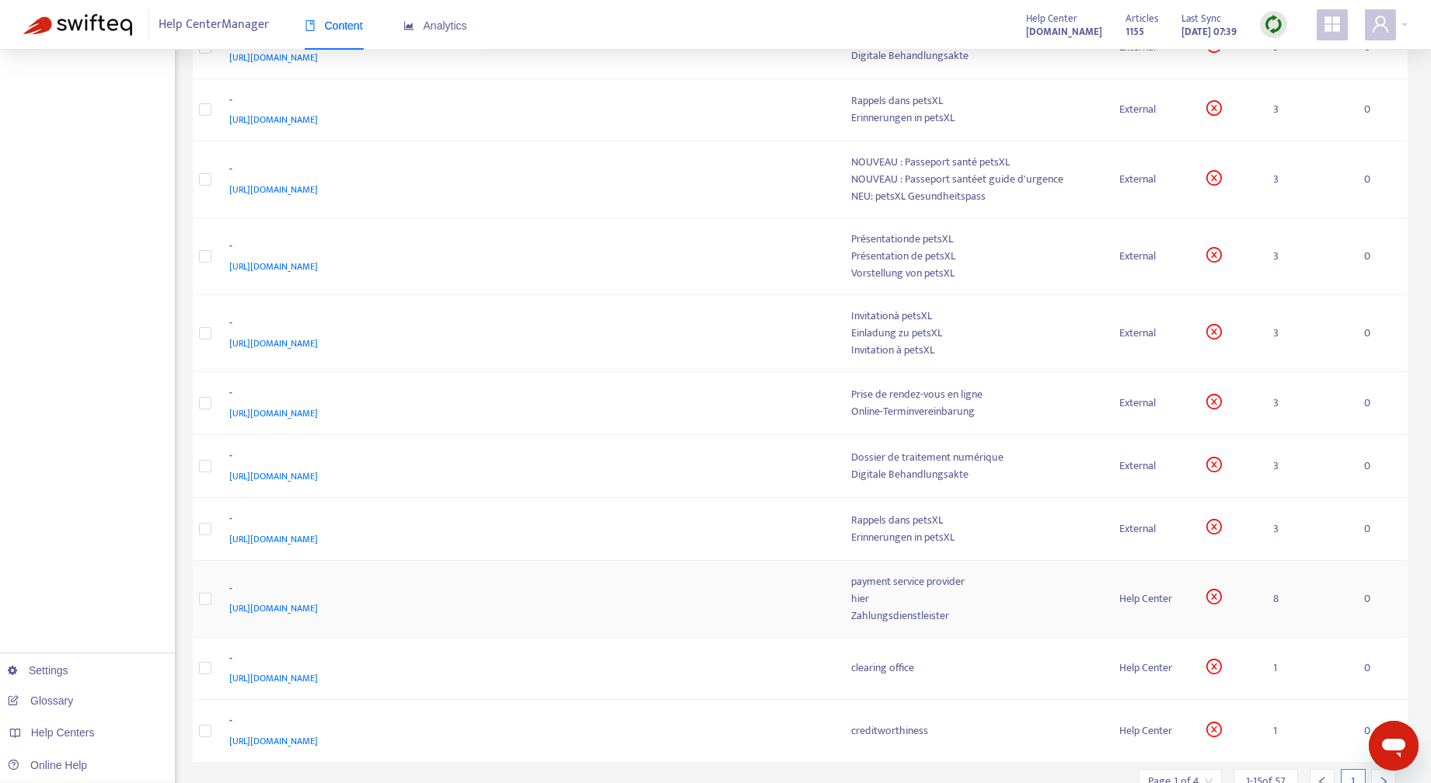
click at [930, 599] on div "hier" at bounding box center [973, 599] width 242 height 17
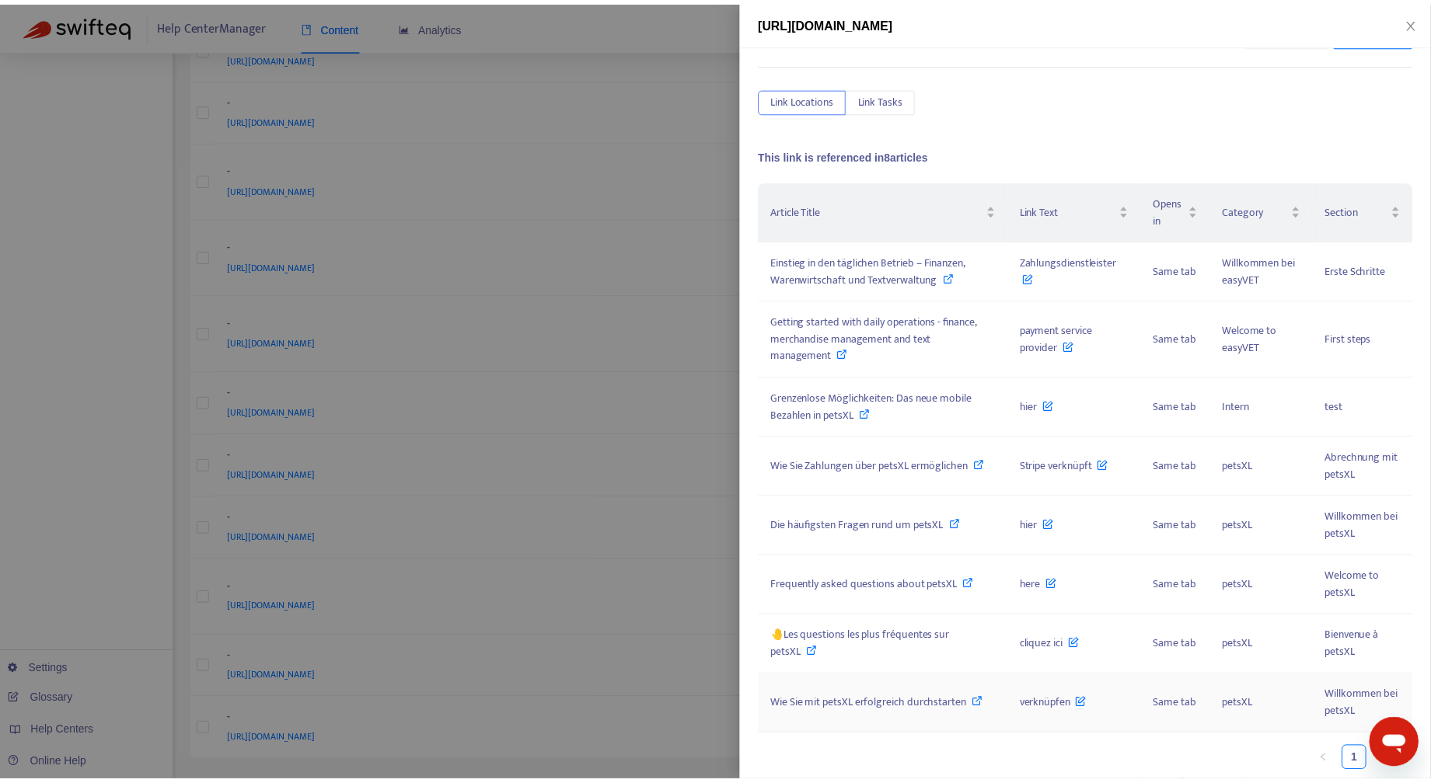
scroll to position [0, 0]
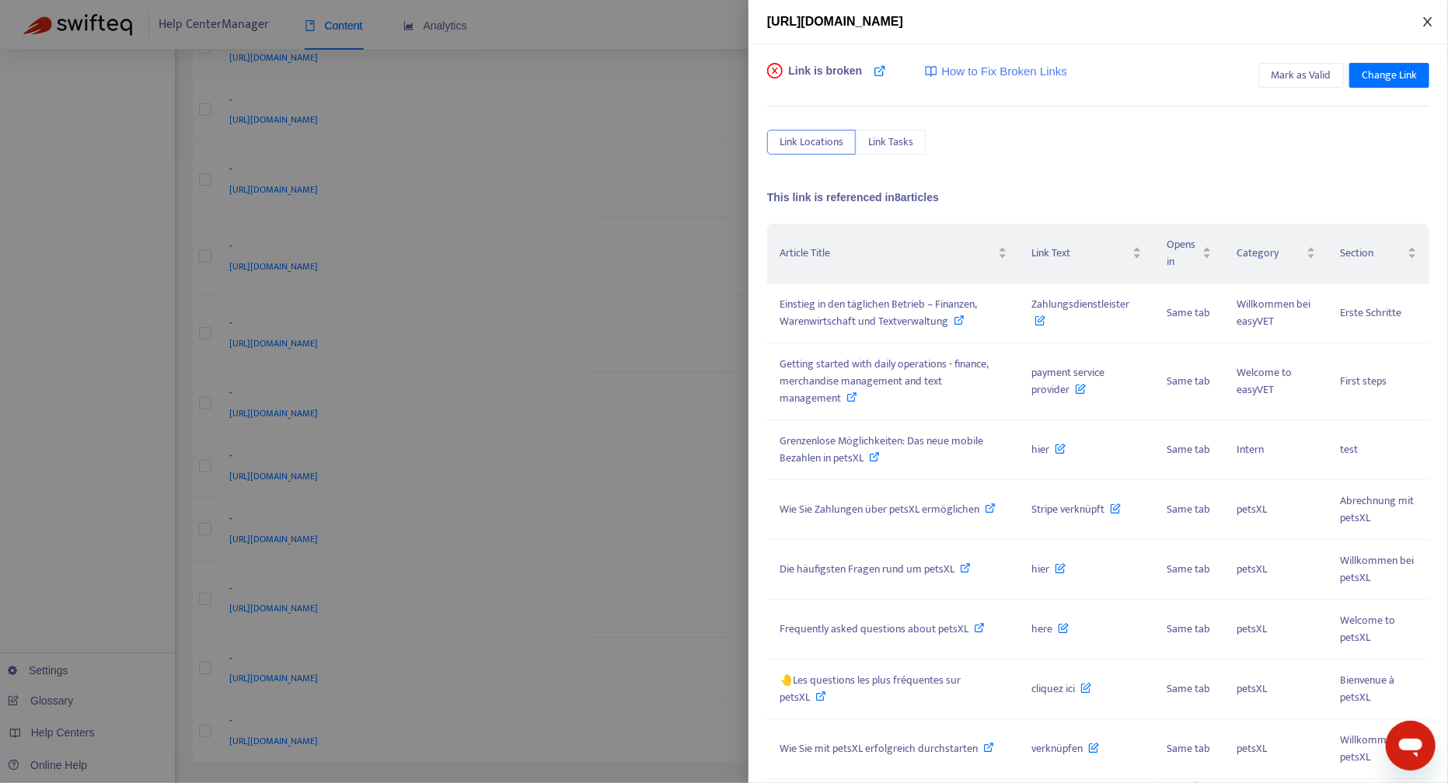
click at [1428, 22] on icon "close" at bounding box center [1427, 21] width 9 height 9
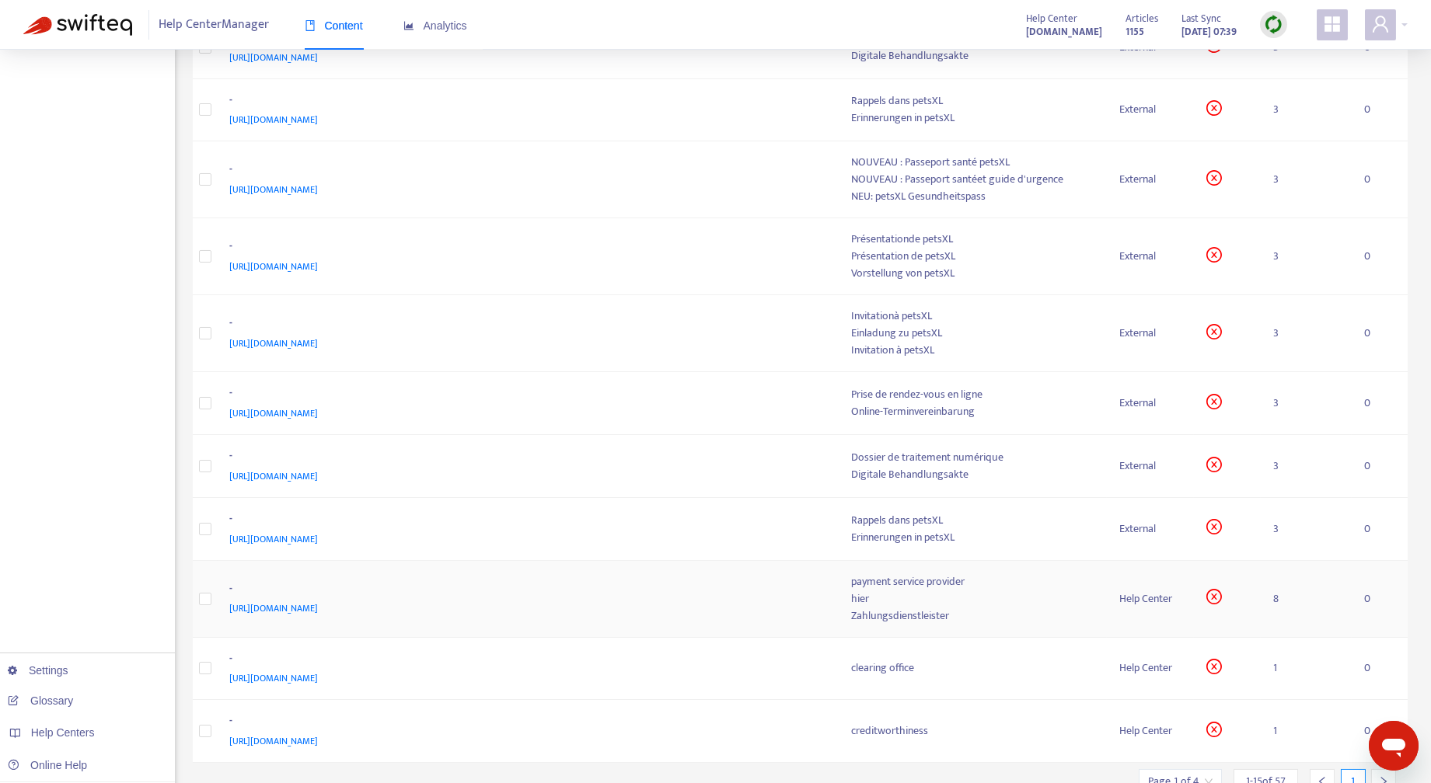
scroll to position [529, 0]
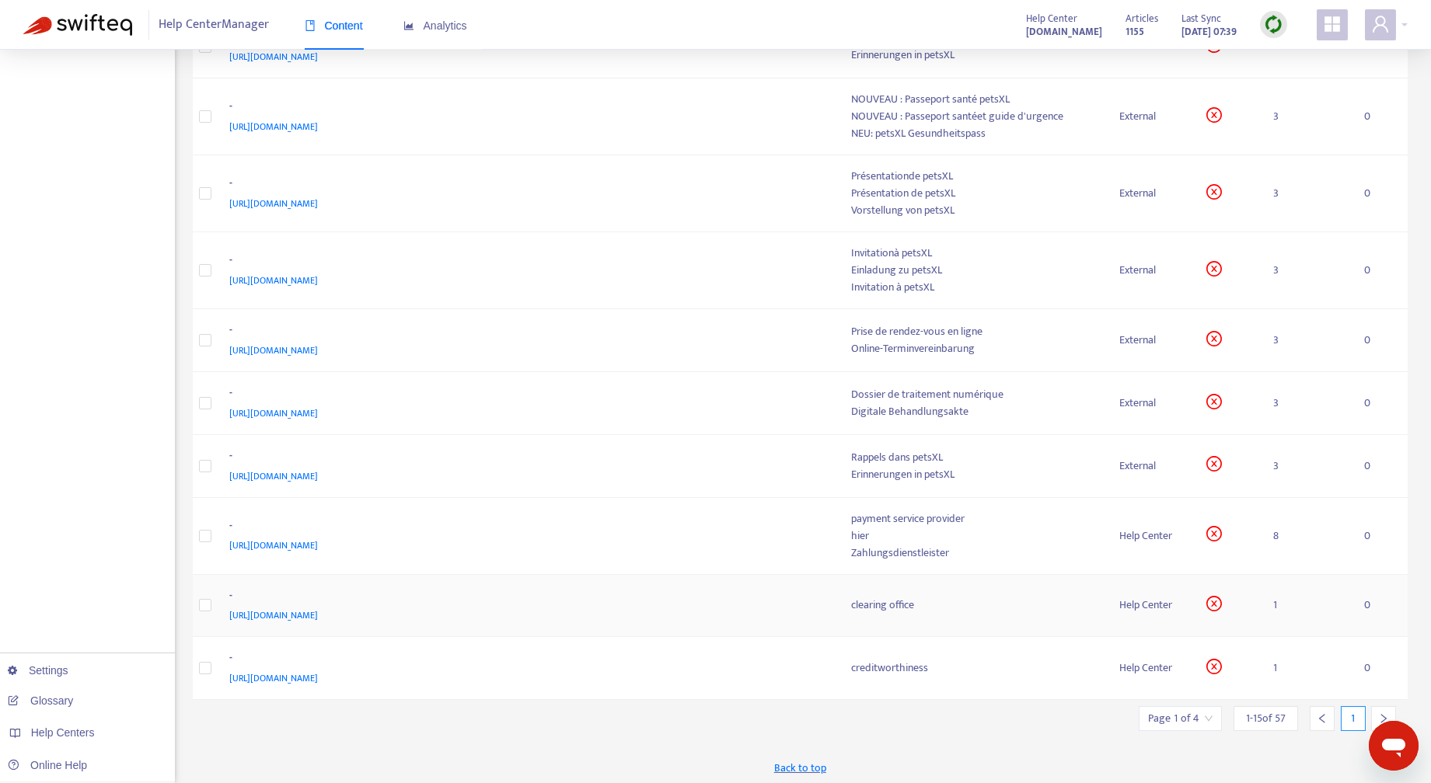
click at [933, 597] on div "clearing office" at bounding box center [973, 605] width 242 height 17
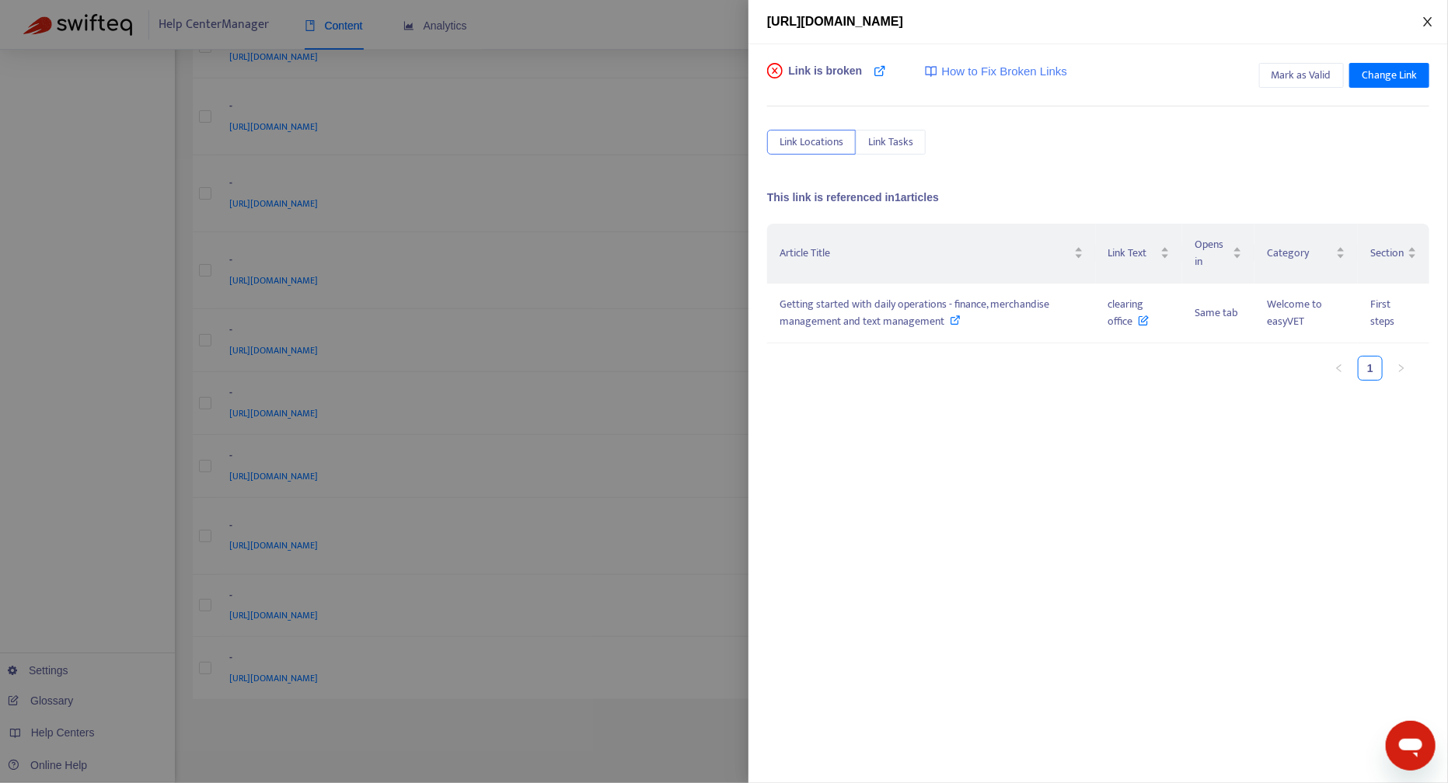
click at [1426, 19] on icon "close" at bounding box center [1427, 22] width 12 height 12
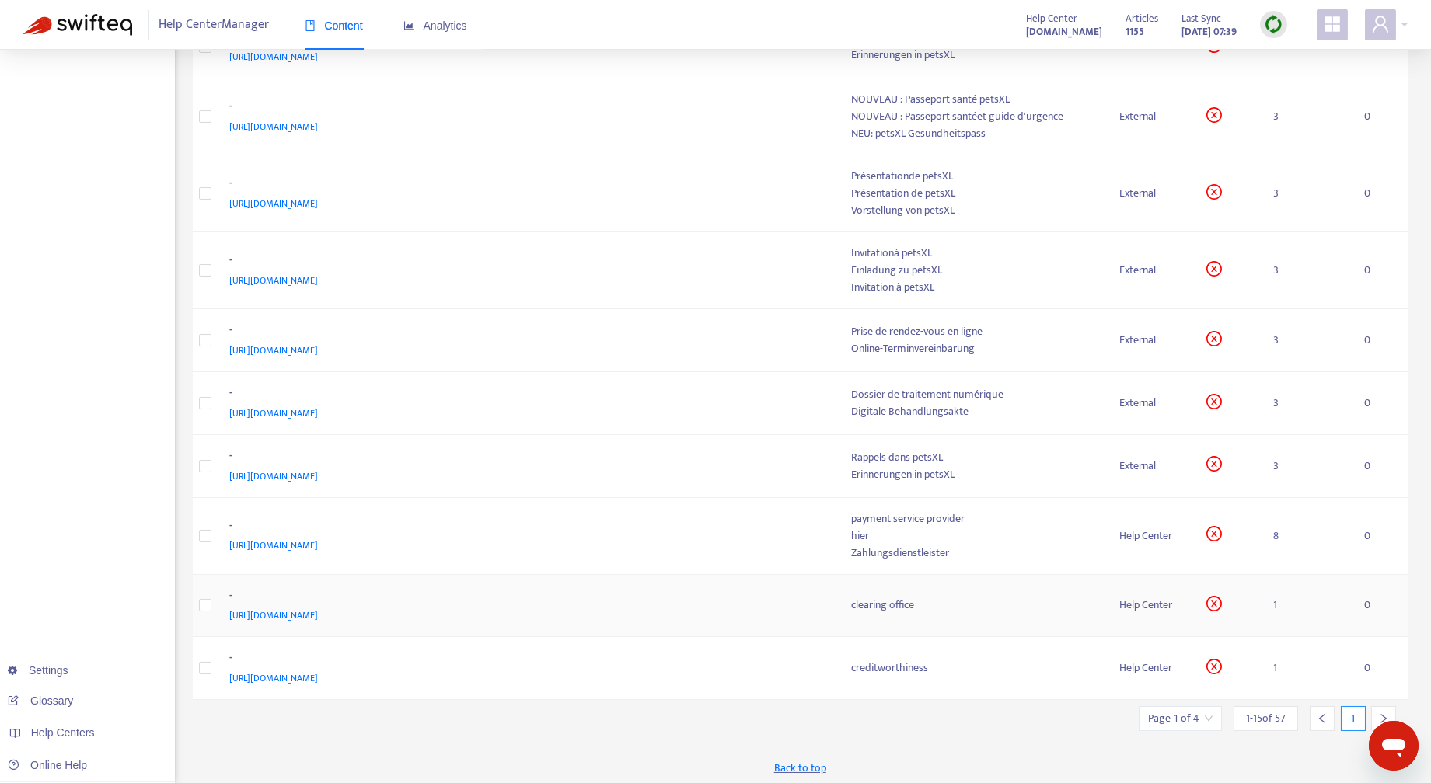
click at [1152, 597] on div "Help Center" at bounding box center [1150, 605] width 63 height 17
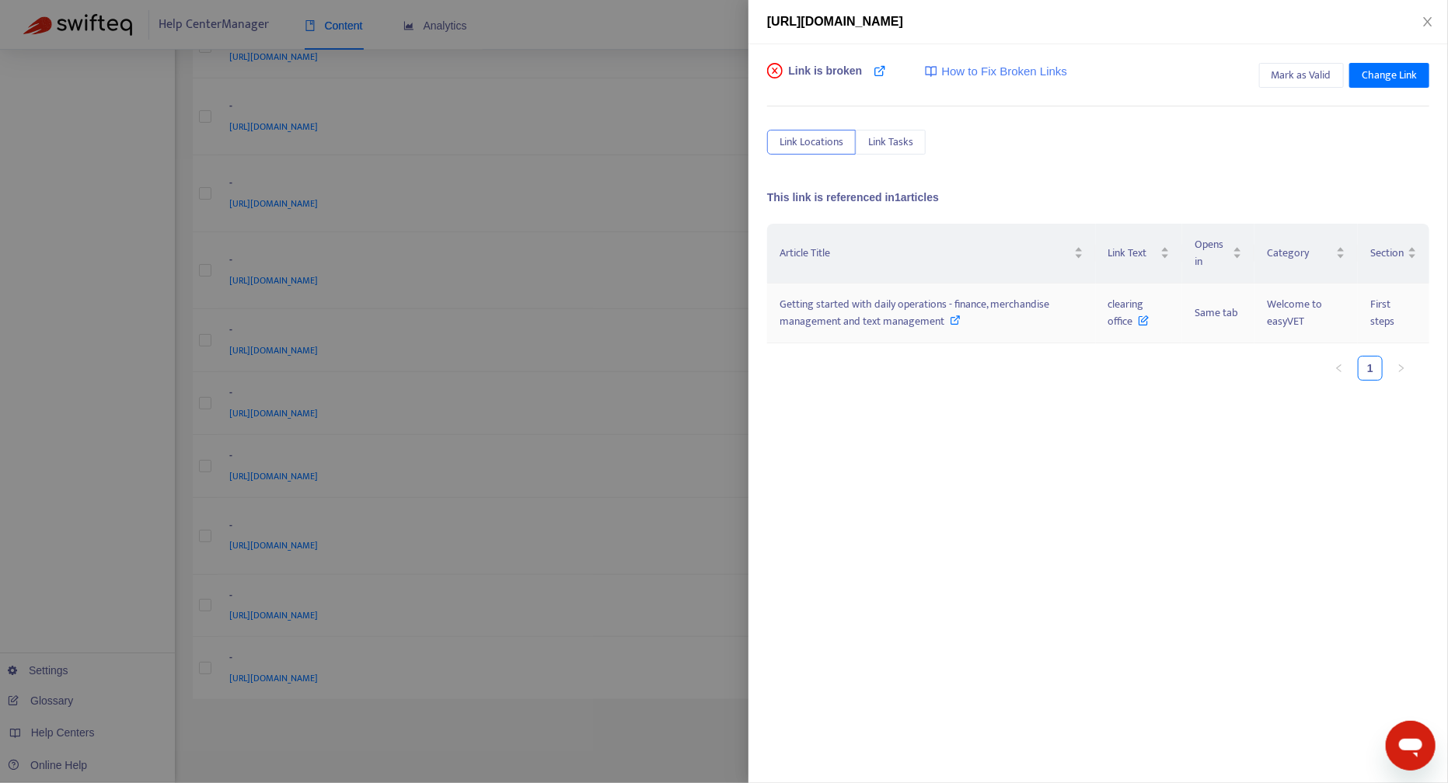
click at [849, 304] on span "Getting started with daily operations - finance, merchandise management and tex…" at bounding box center [914, 312] width 270 height 35
click at [1427, 22] on icon "close" at bounding box center [1427, 21] width 9 height 9
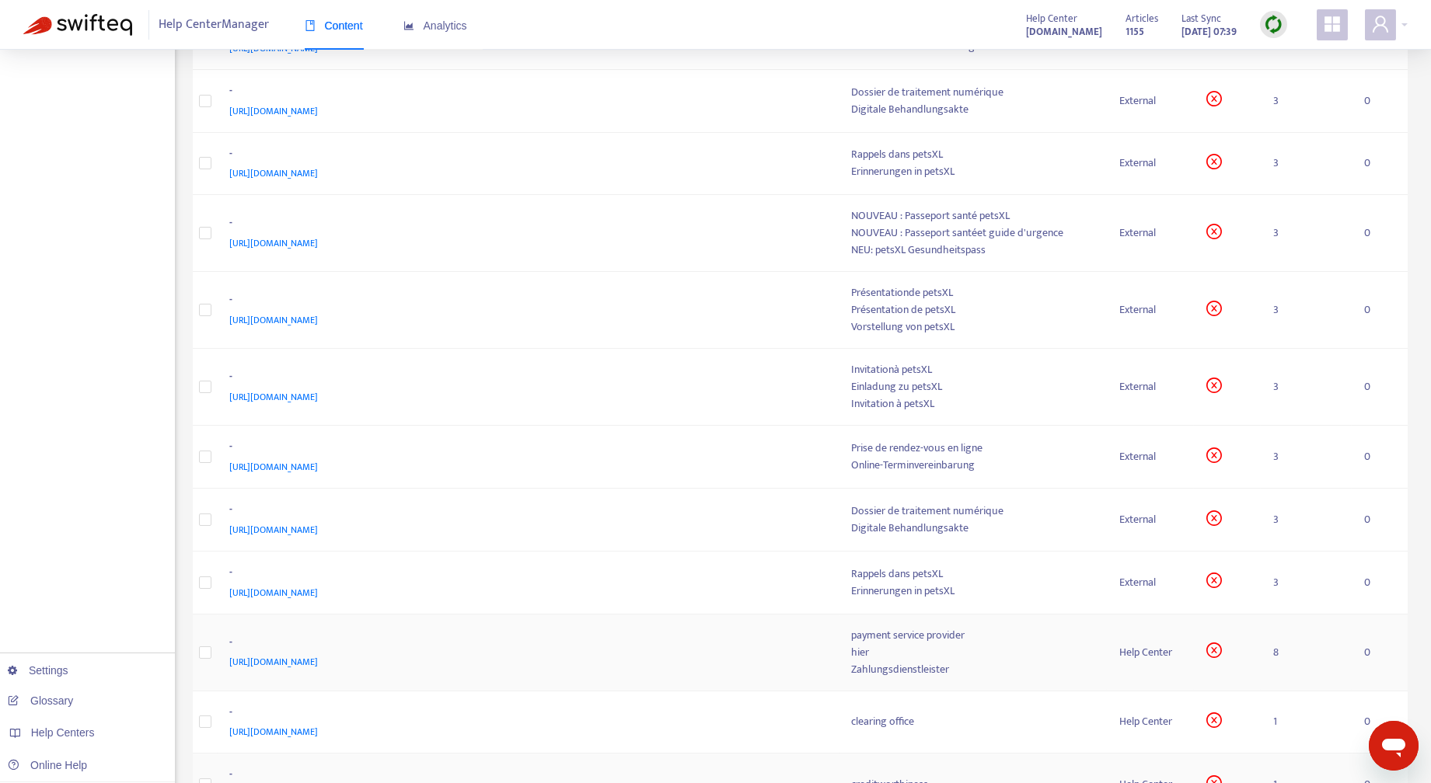
scroll to position [0, 0]
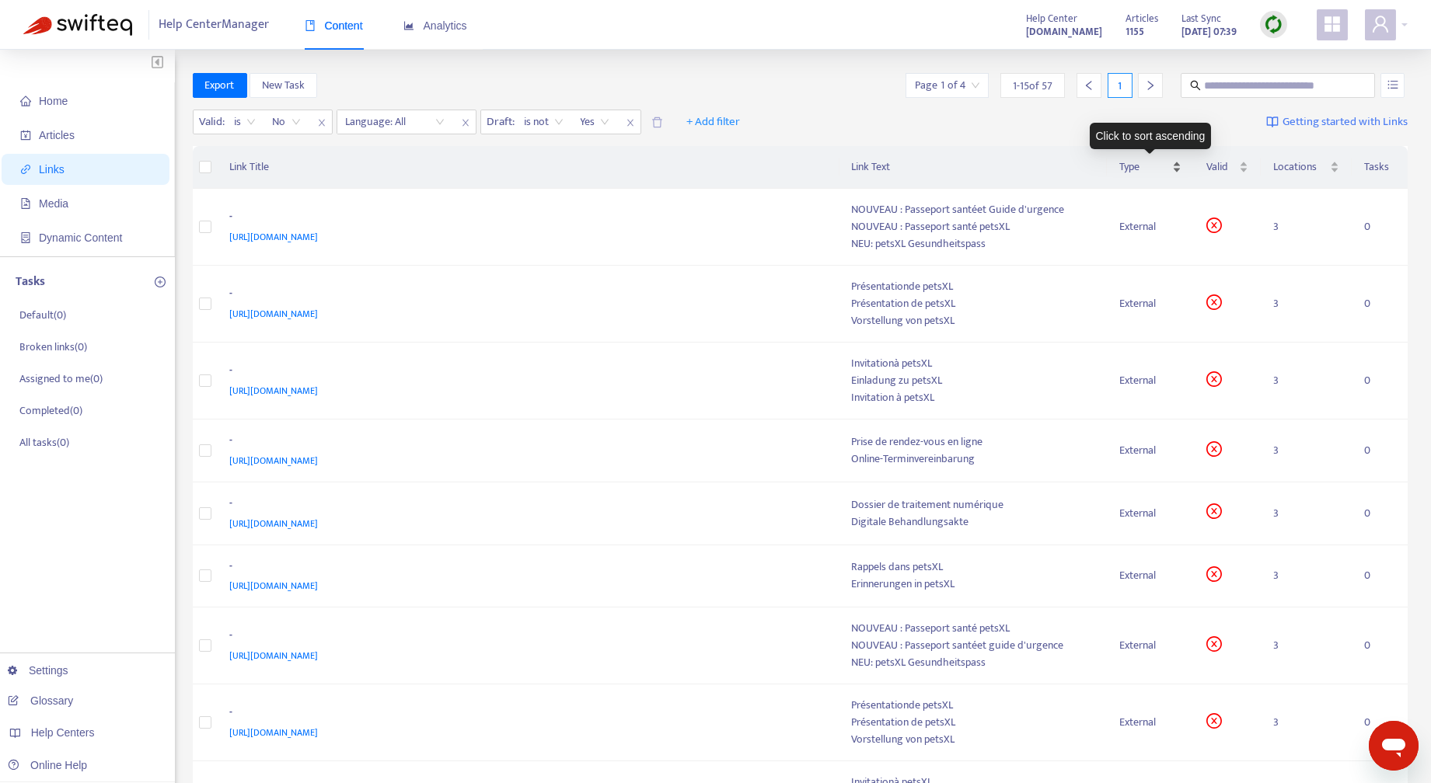
click at [1174, 166] on div "Type" at bounding box center [1150, 167] width 63 height 17
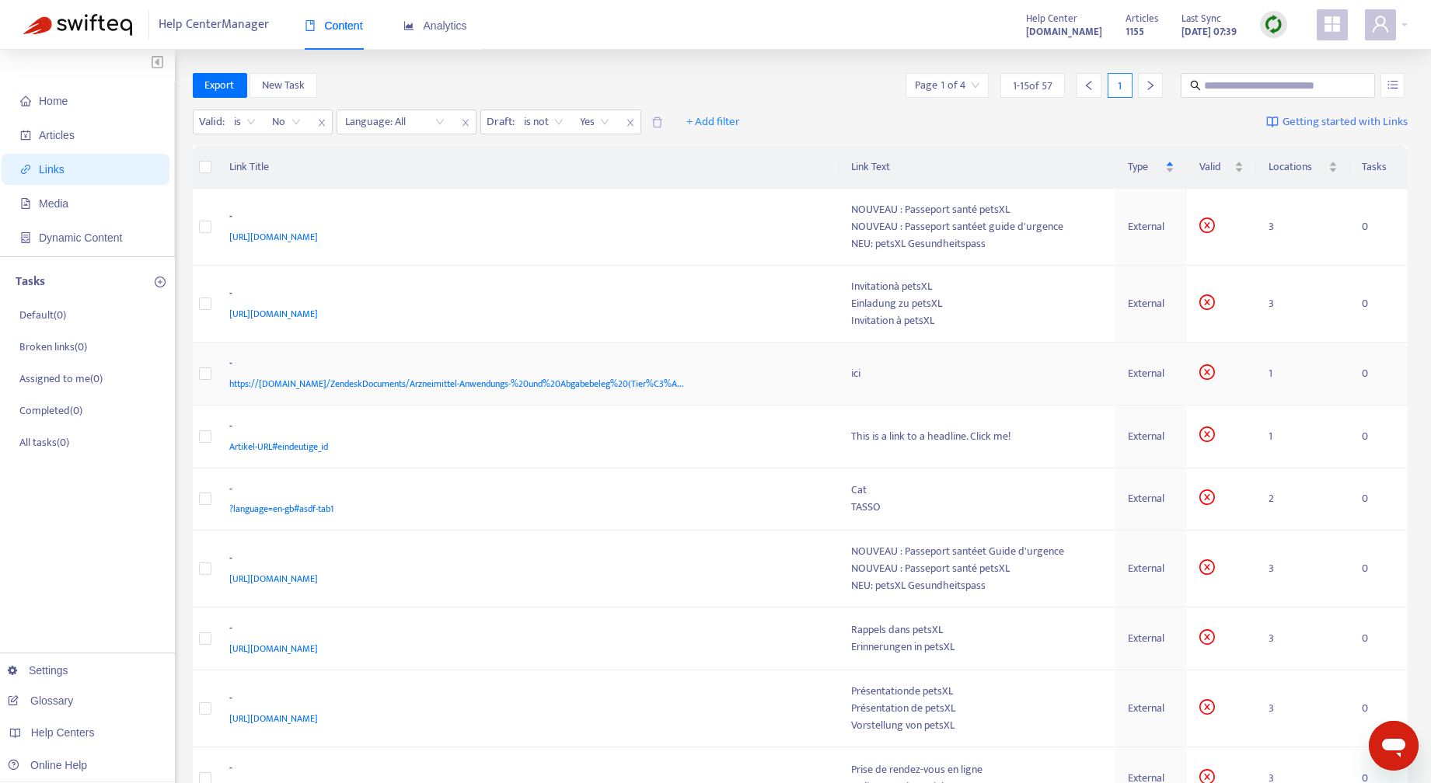
scroll to position [515, 0]
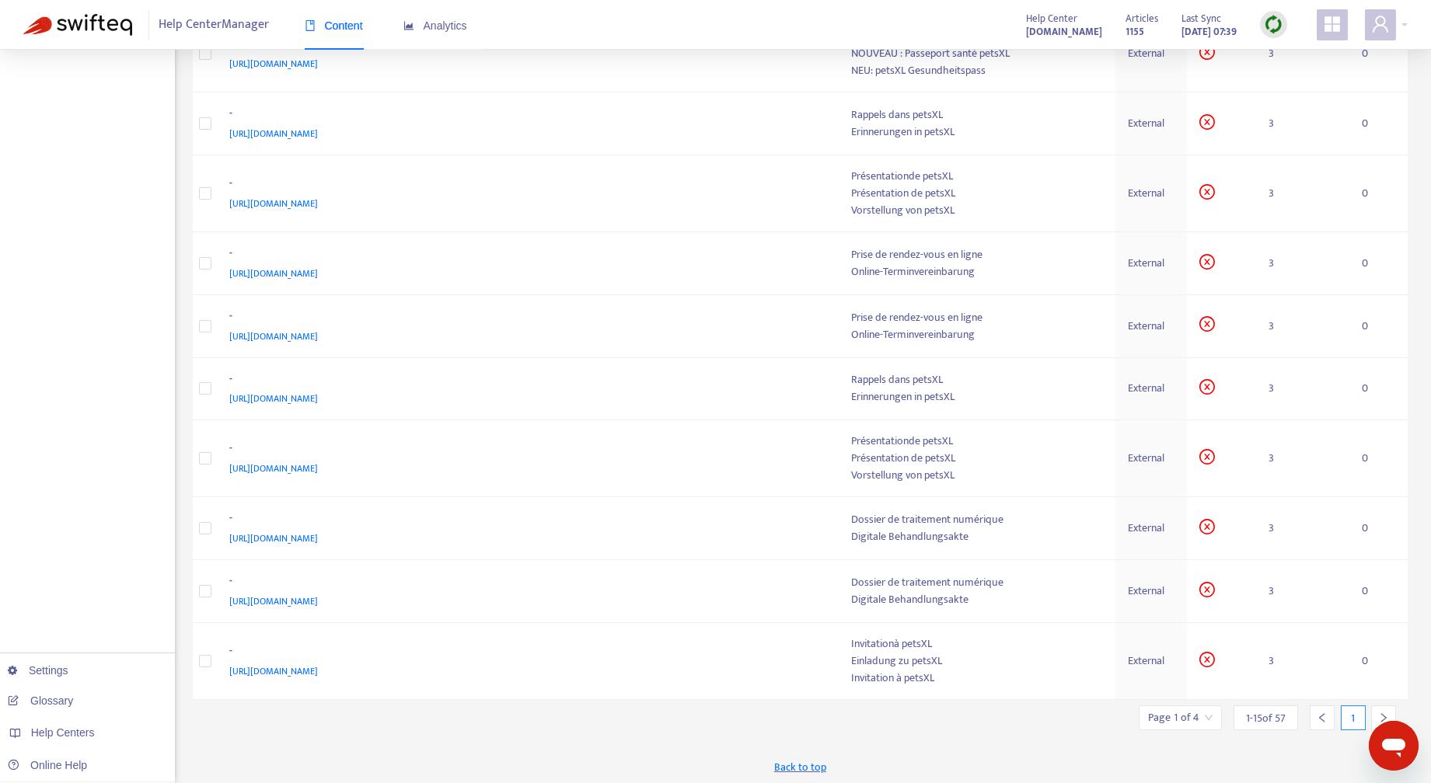
click at [1383, 713] on icon "right" at bounding box center [1383, 718] width 11 height 11
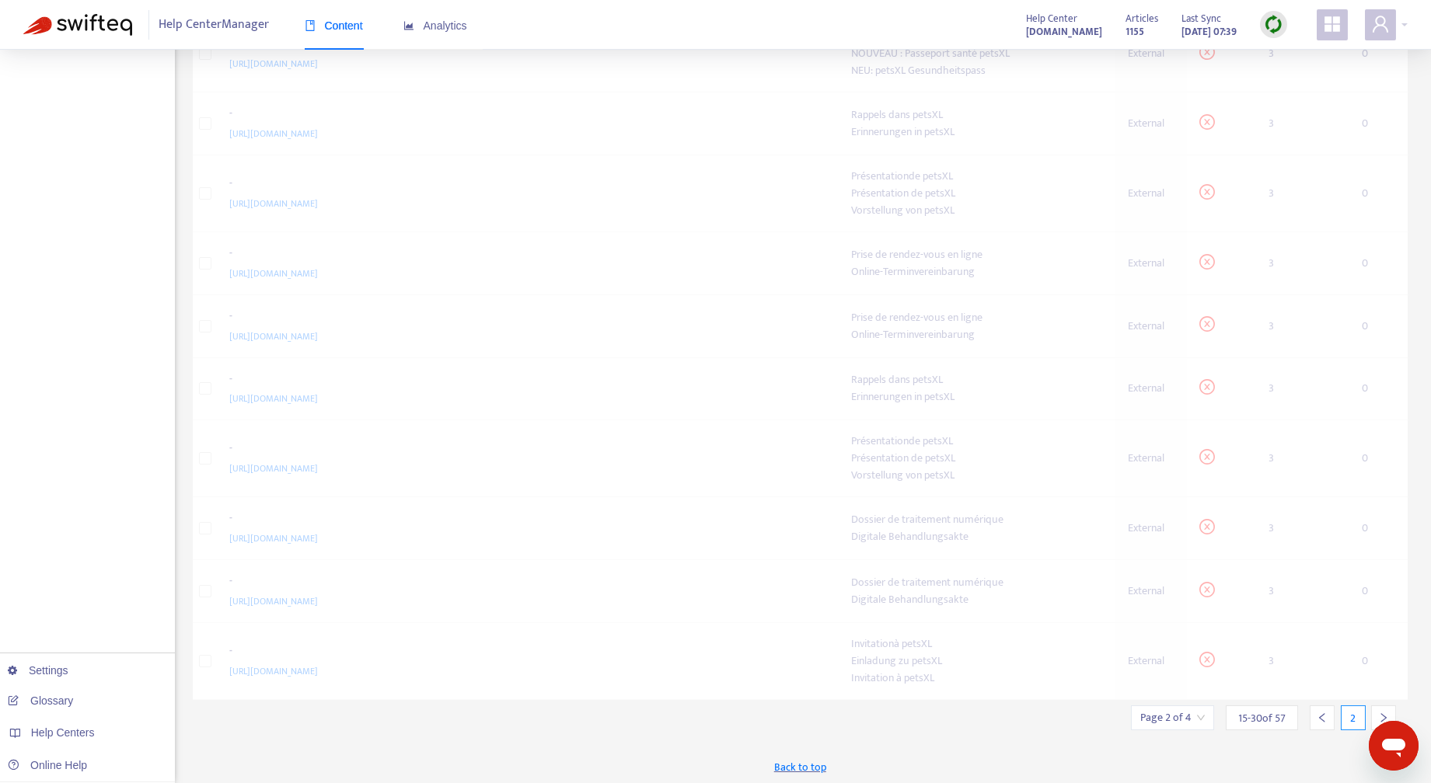
scroll to position [501, 0]
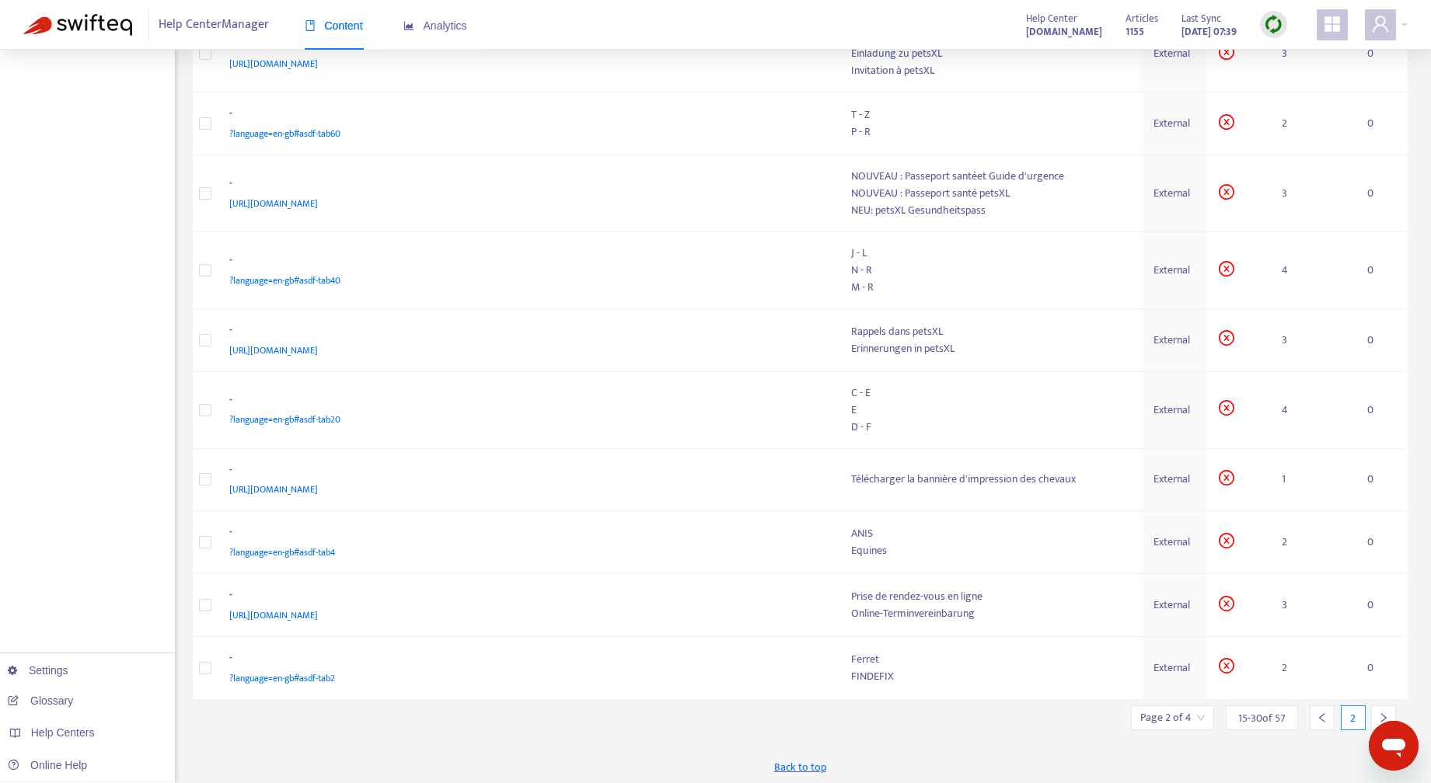
click at [1382, 713] on icon "right" at bounding box center [1383, 718] width 11 height 11
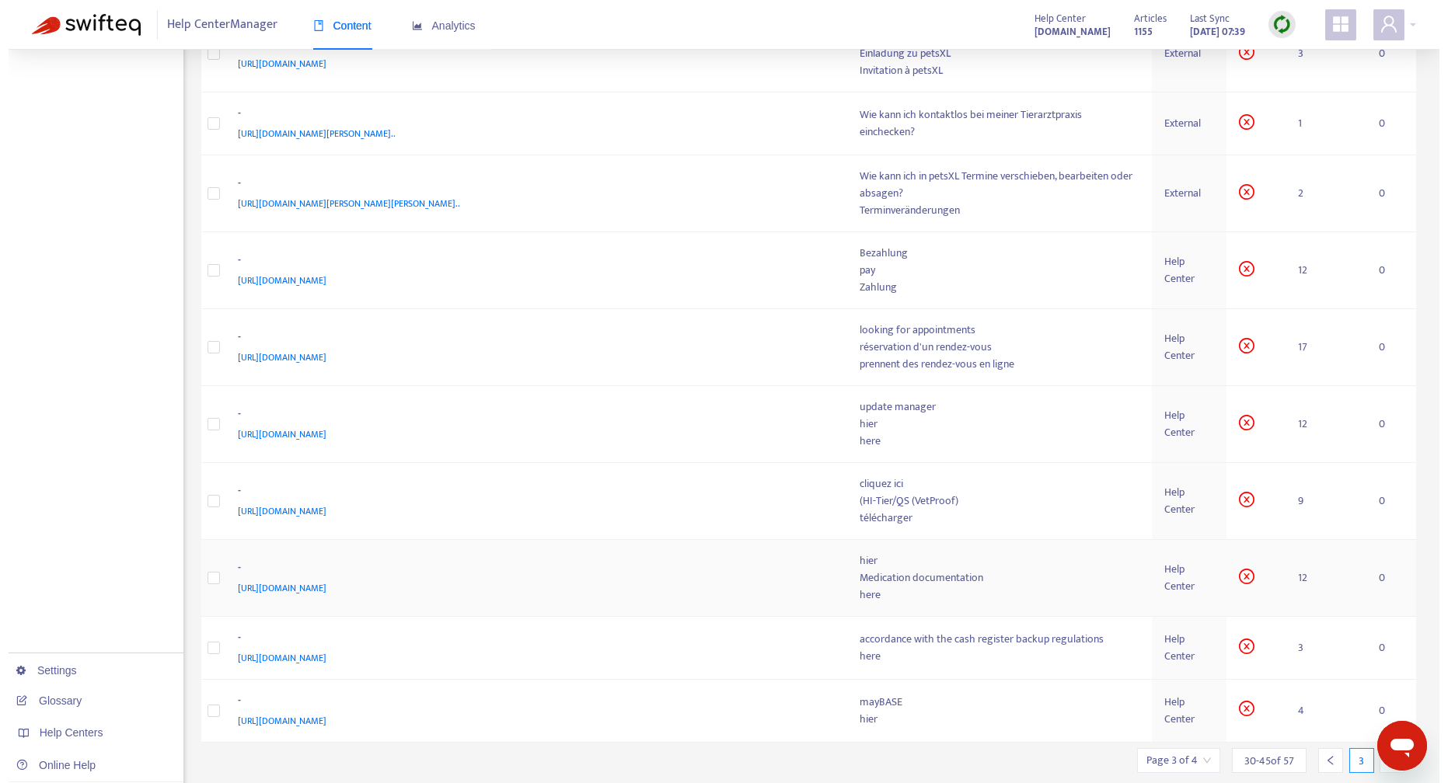
scroll to position [557, 0]
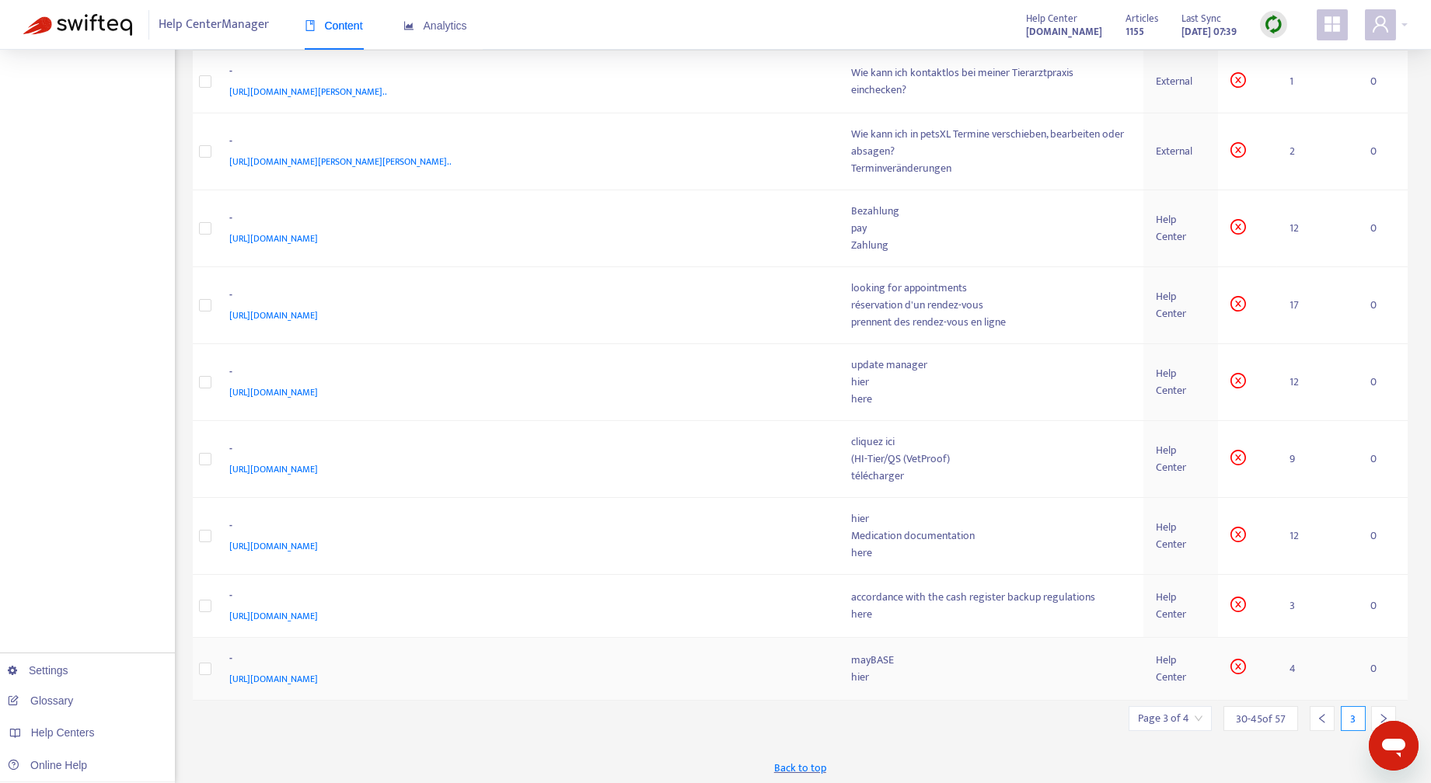
click at [1172, 660] on div "Help Center" at bounding box center [1180, 669] width 50 height 34
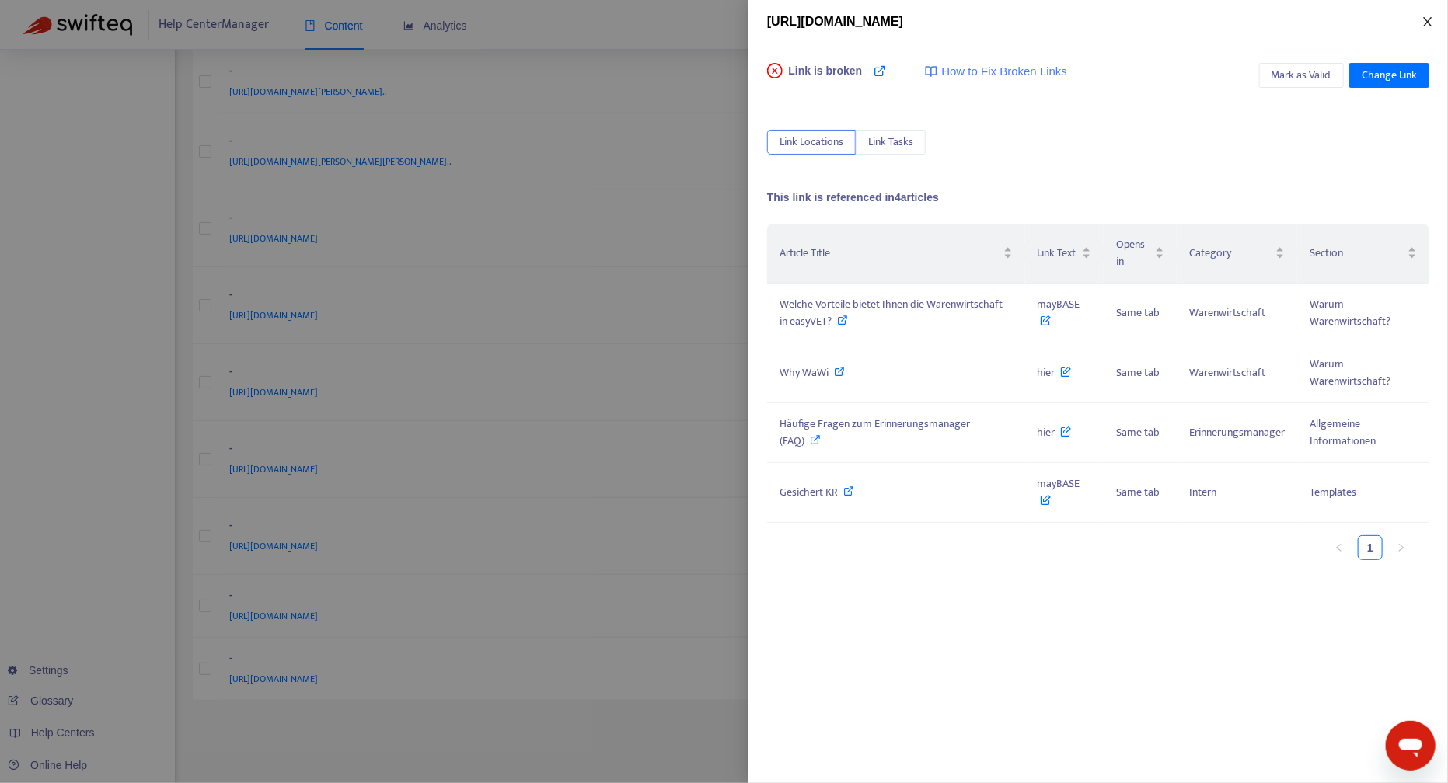
click at [1429, 22] on icon "close" at bounding box center [1427, 22] width 12 height 12
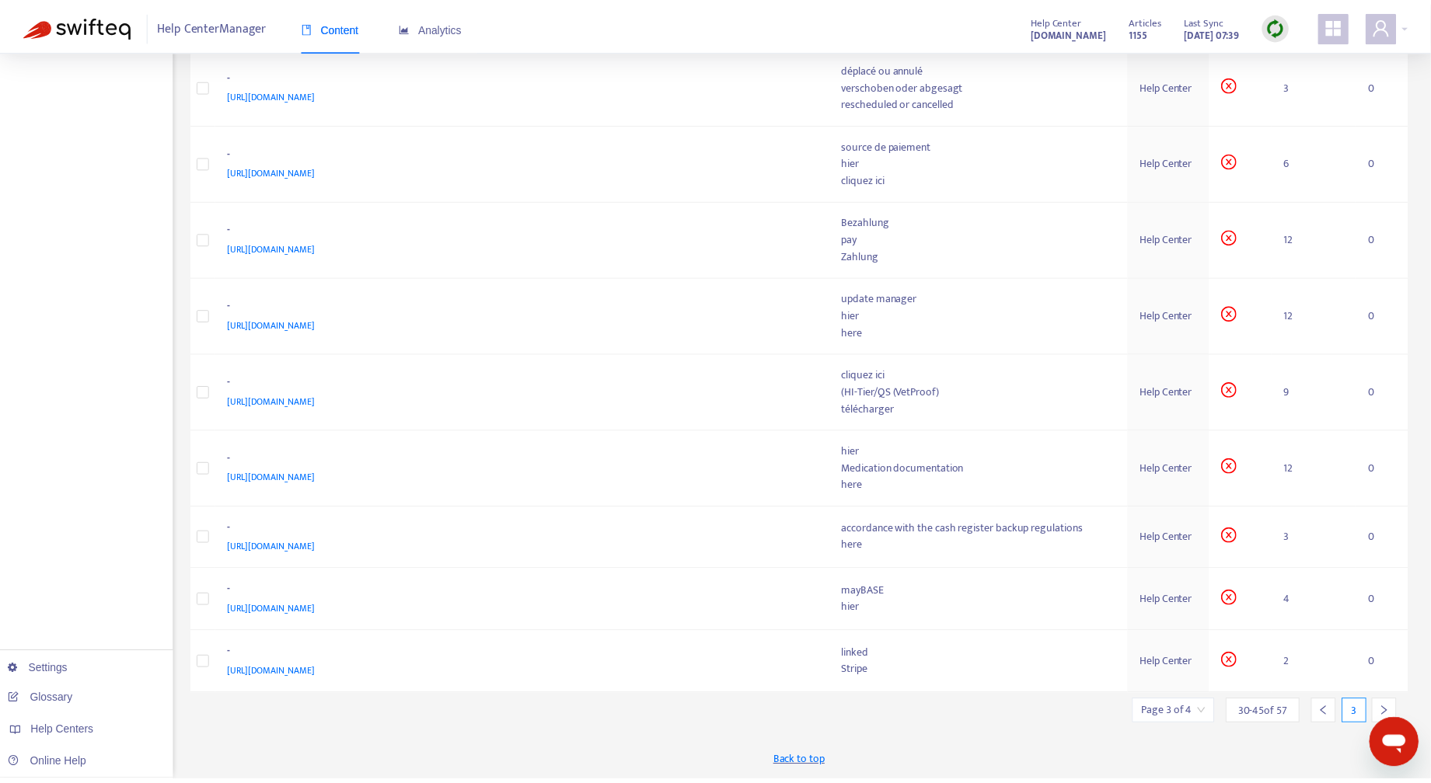
scroll to position [515, 0]
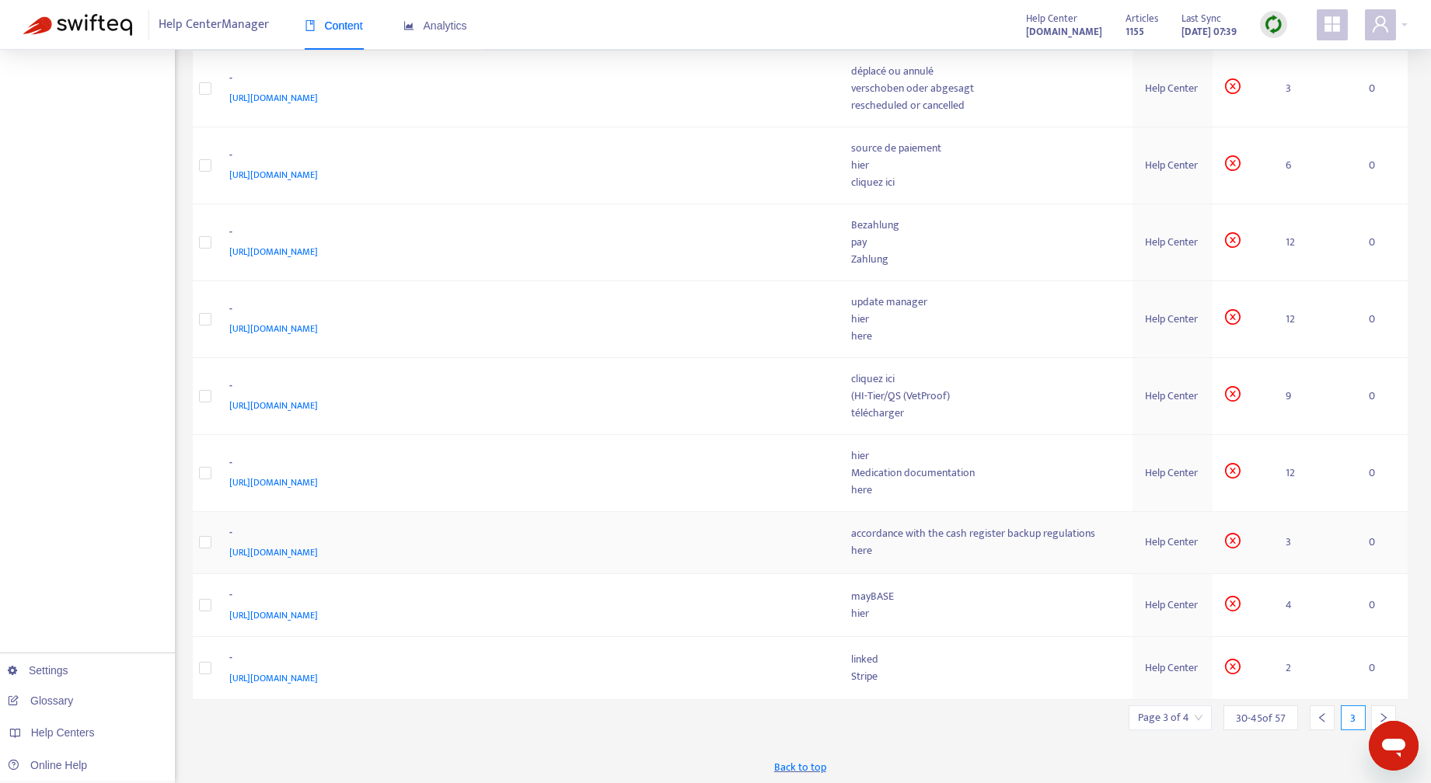
click at [1162, 537] on div "Help Center" at bounding box center [1172, 542] width 55 height 17
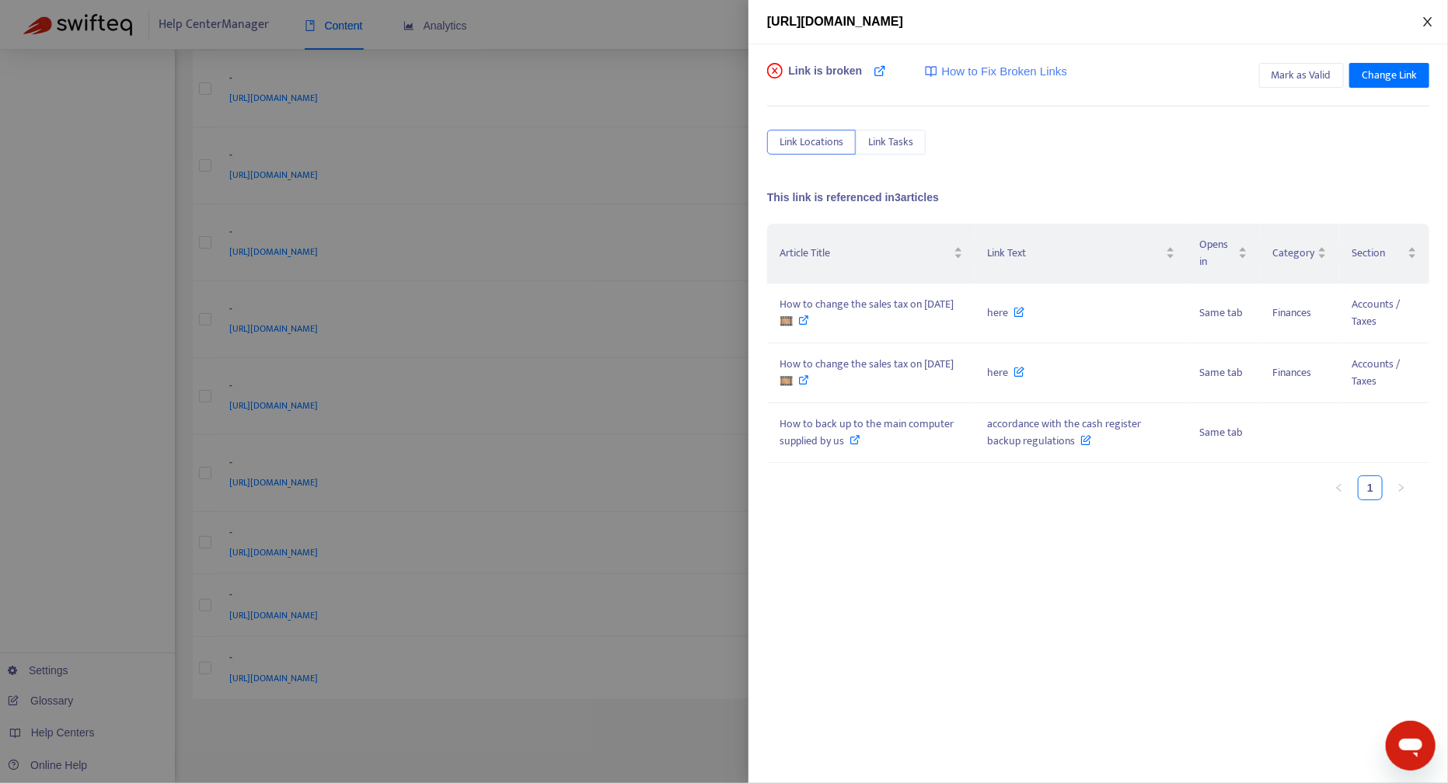
click at [1428, 23] on icon "close" at bounding box center [1427, 22] width 12 height 12
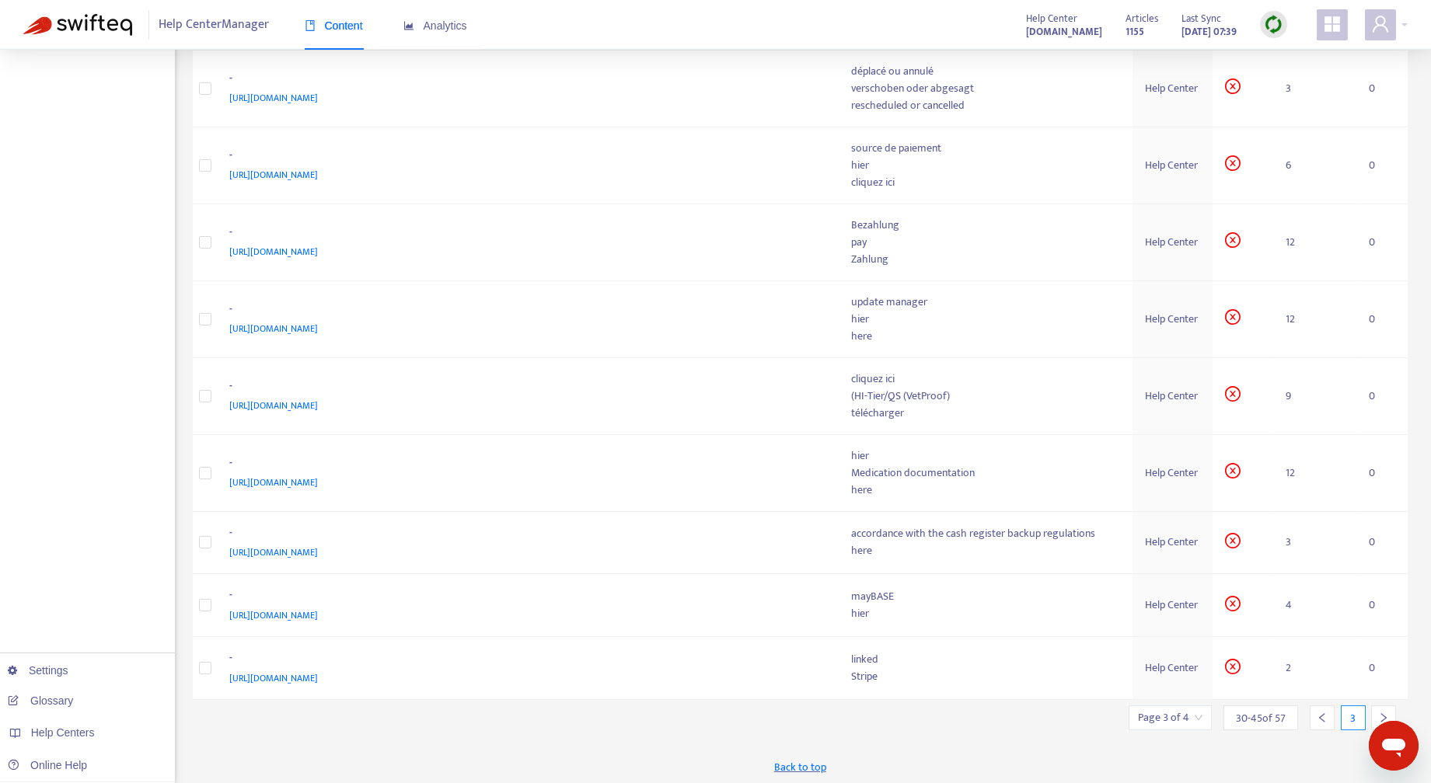
click at [1321, 713] on icon "left" at bounding box center [1321, 718] width 11 height 11
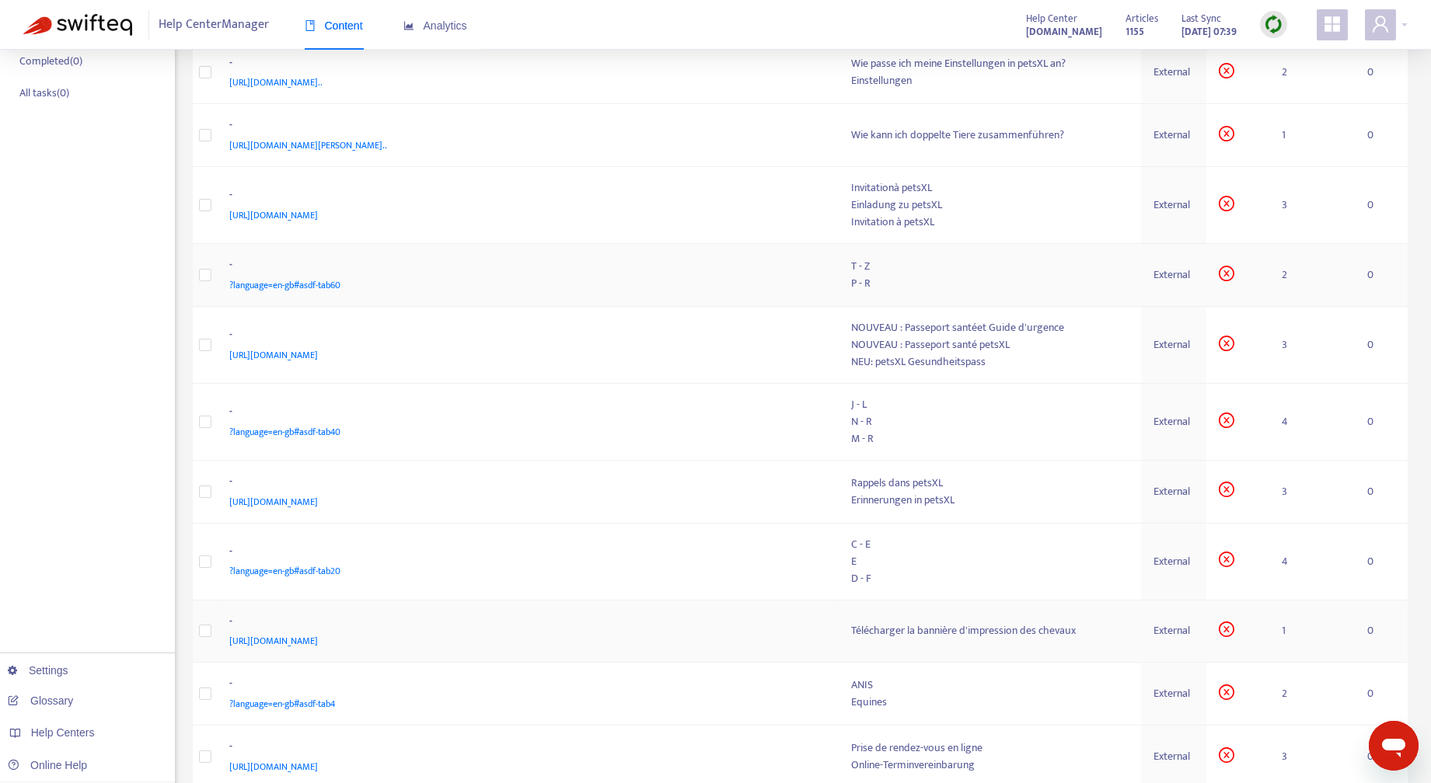
scroll to position [501, 0]
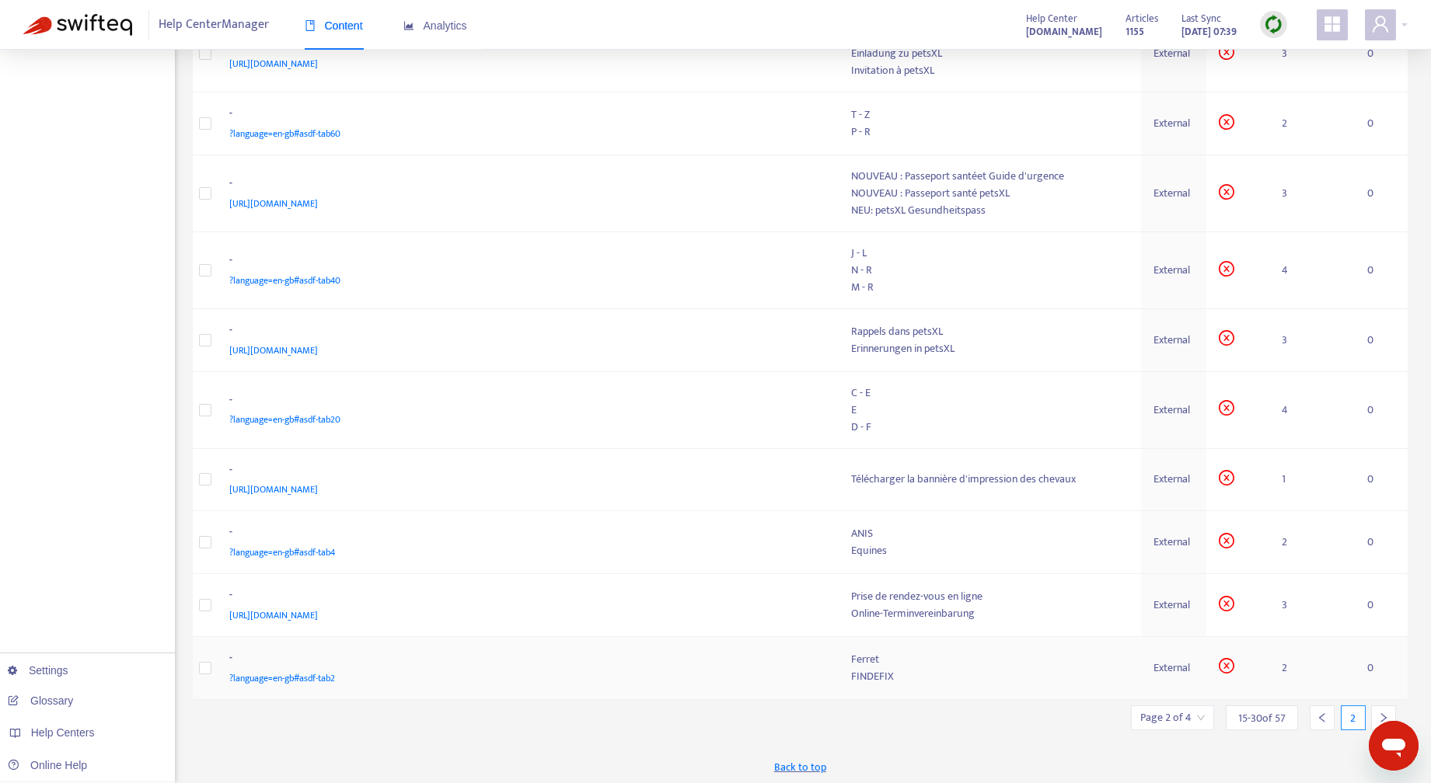
click at [887, 660] on div "Ferret" at bounding box center [990, 659] width 277 height 17
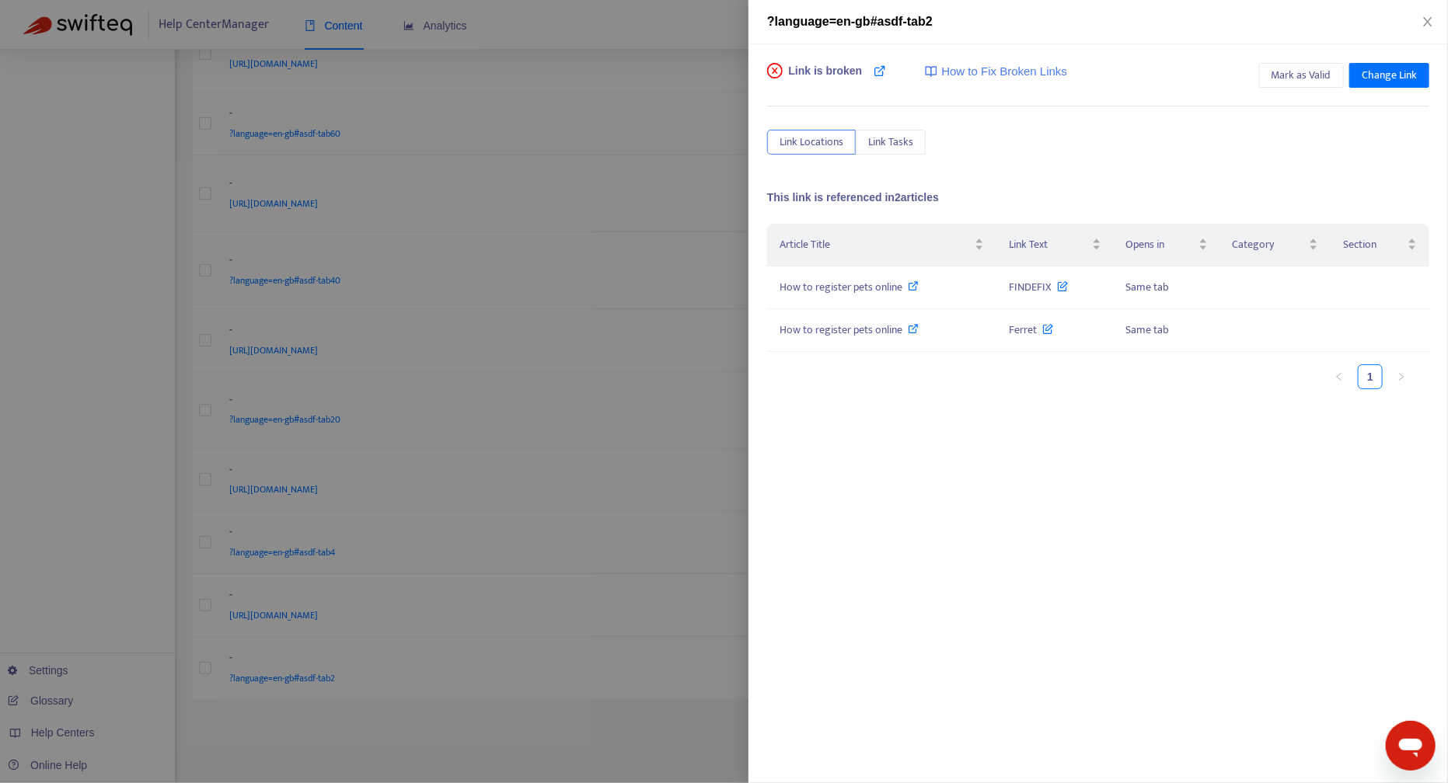
click at [542, 728] on div at bounding box center [724, 391] width 1448 height 783
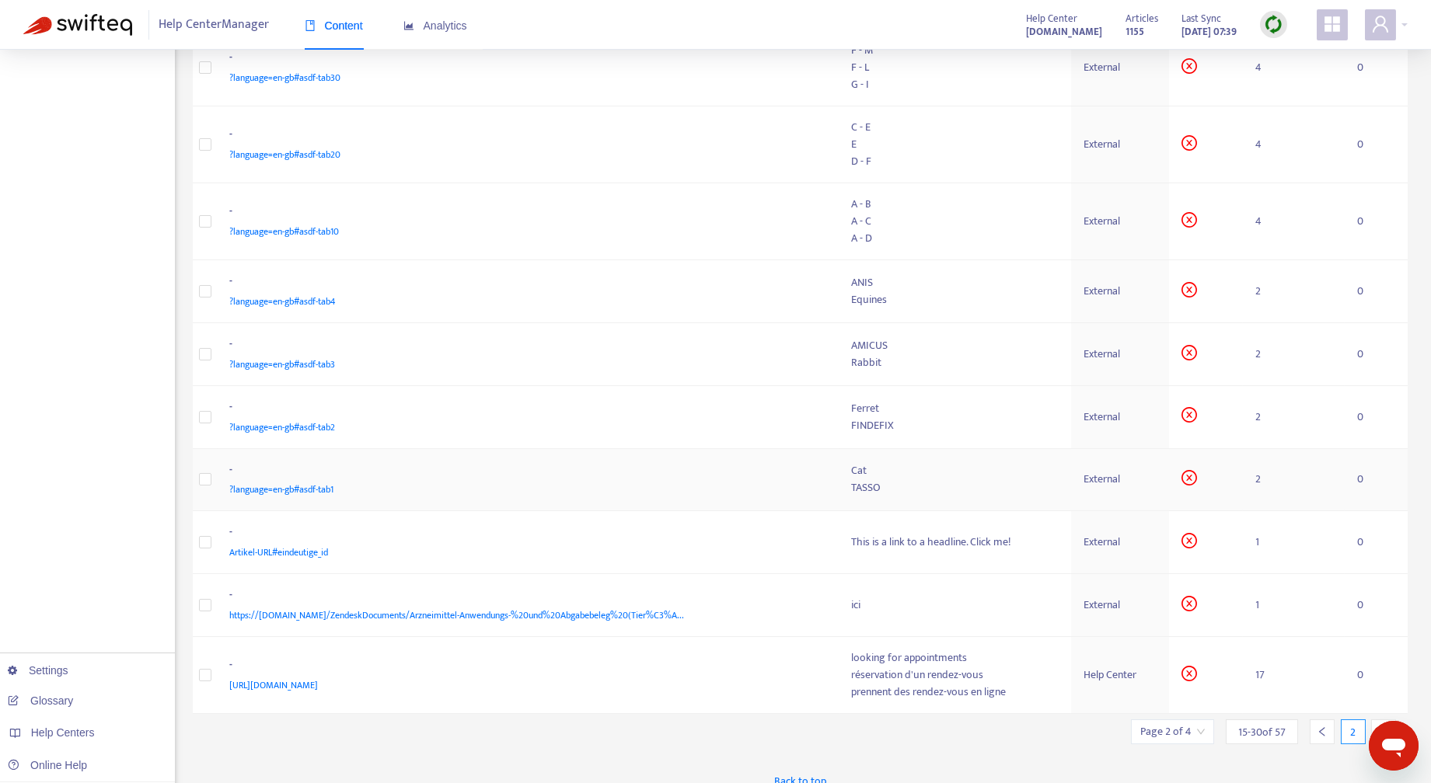
click at [287, 483] on span "?language=en-gb#asdf-tab1" at bounding box center [282, 490] width 104 height 16
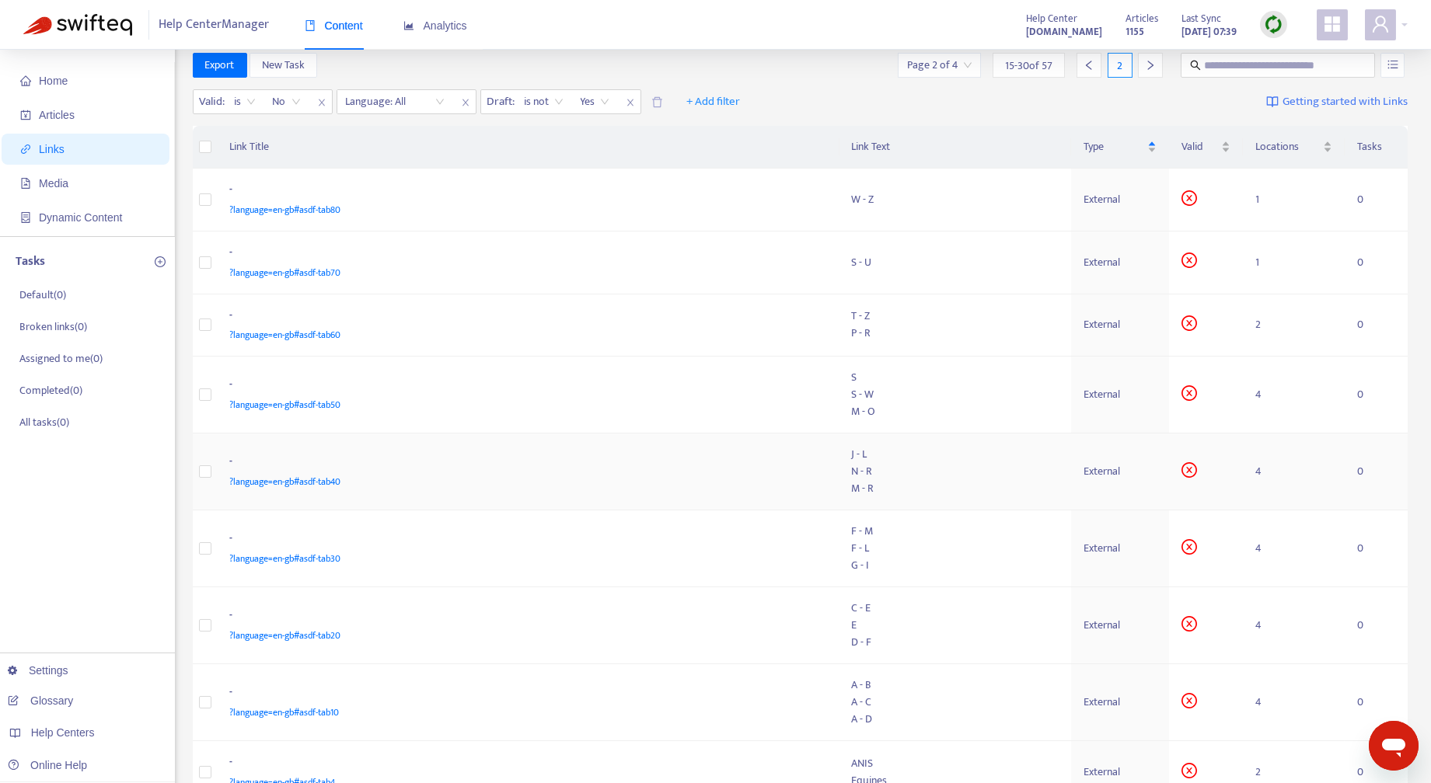
scroll to position [0, 0]
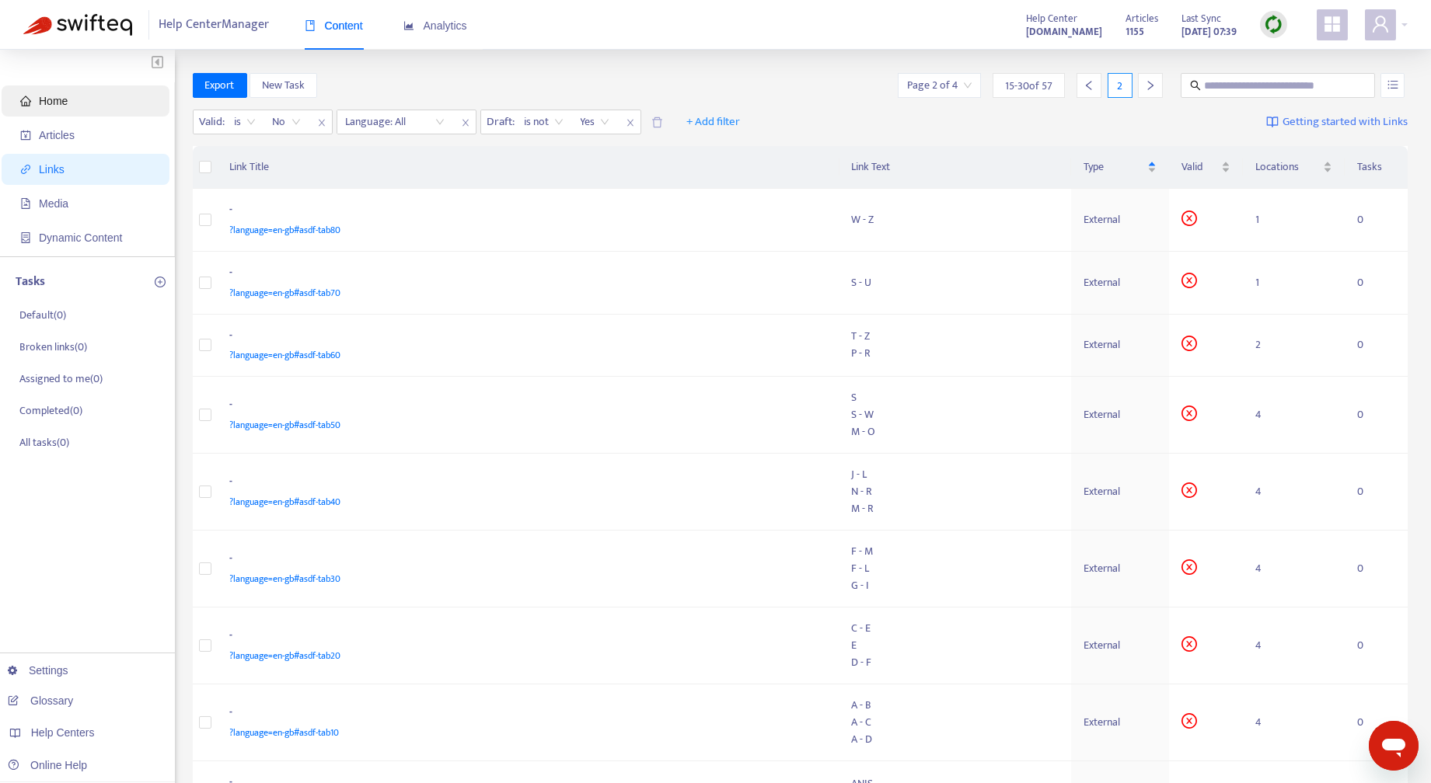
click at [78, 94] on span "Home" at bounding box center [88, 100] width 137 height 31
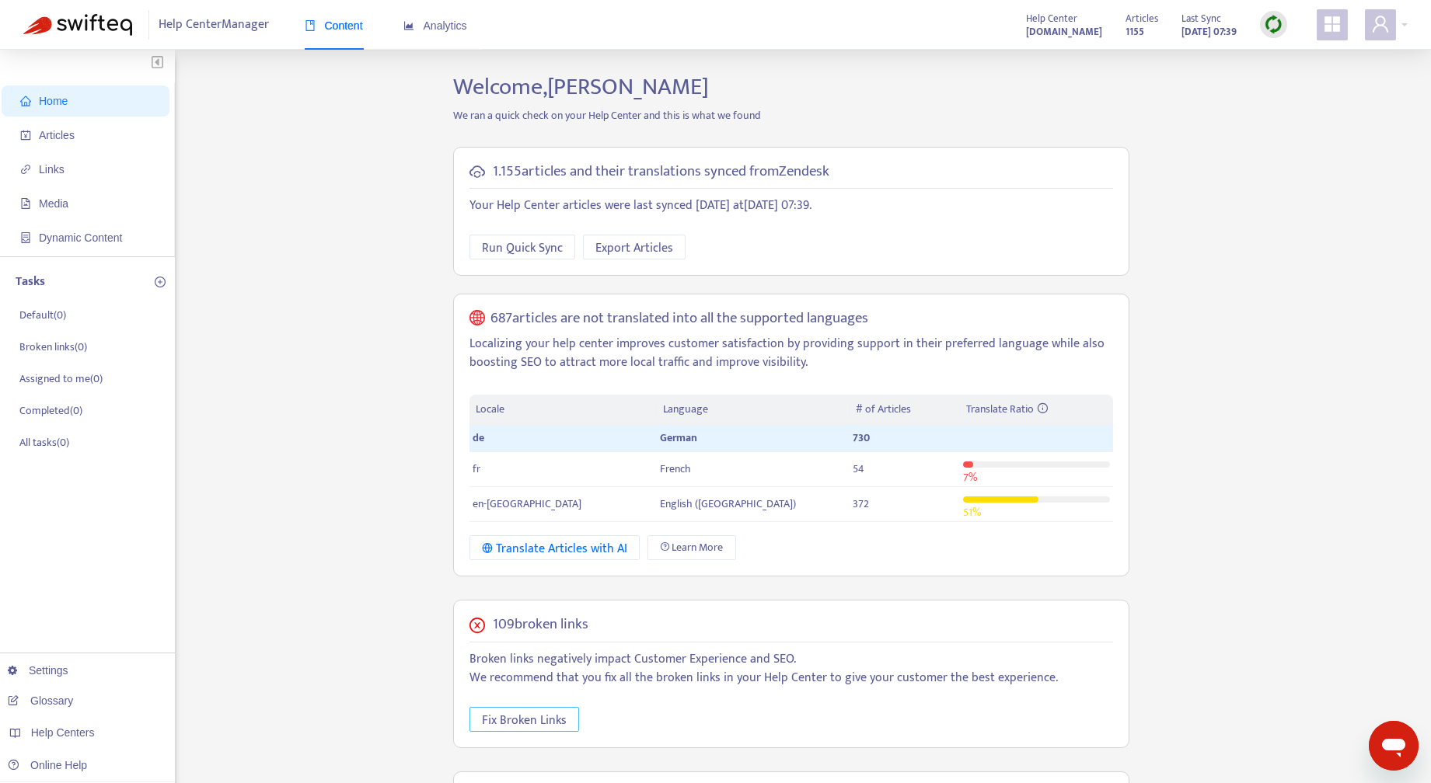
click at [533, 719] on span "Fix Broken Links" at bounding box center [524, 720] width 85 height 19
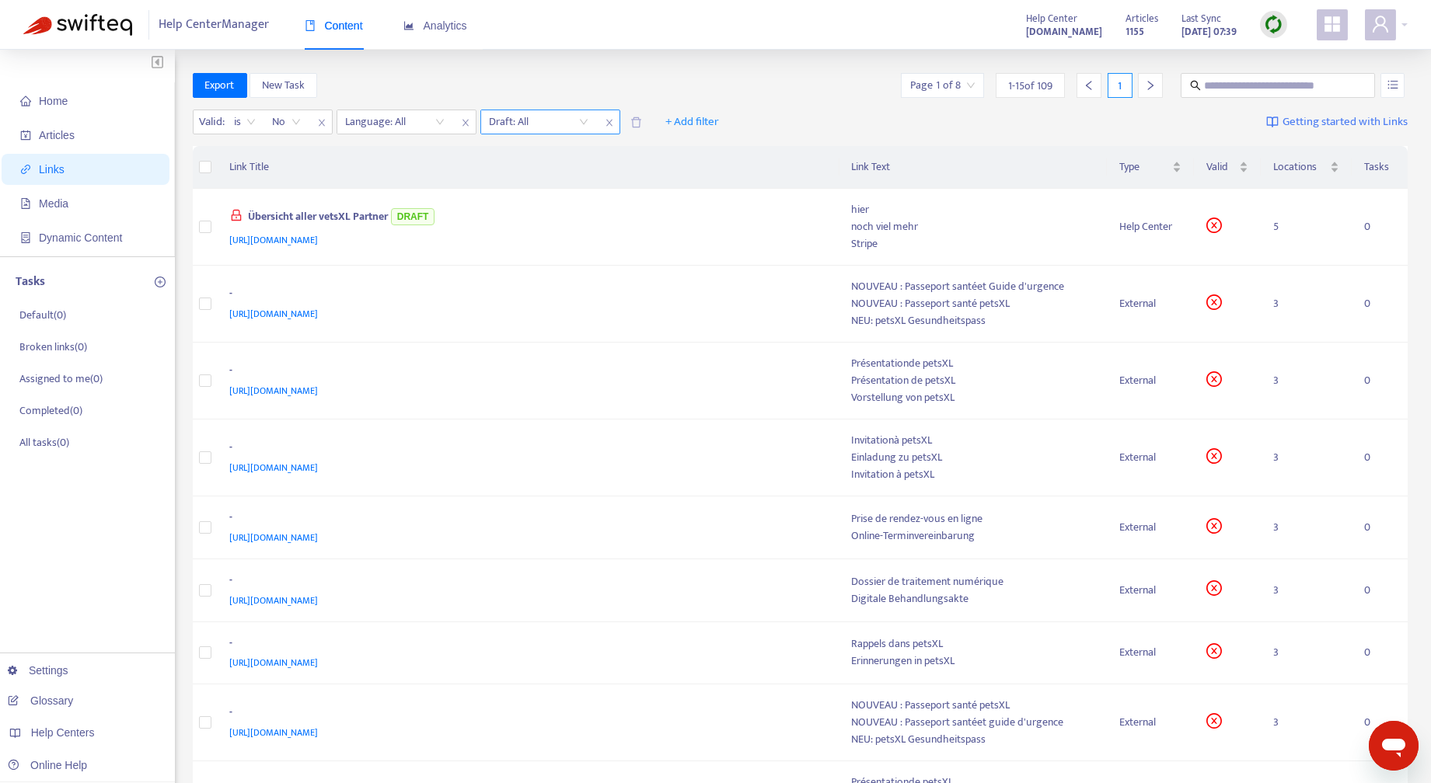
click at [585, 126] on input "search" at bounding box center [539, 121] width 99 height 23
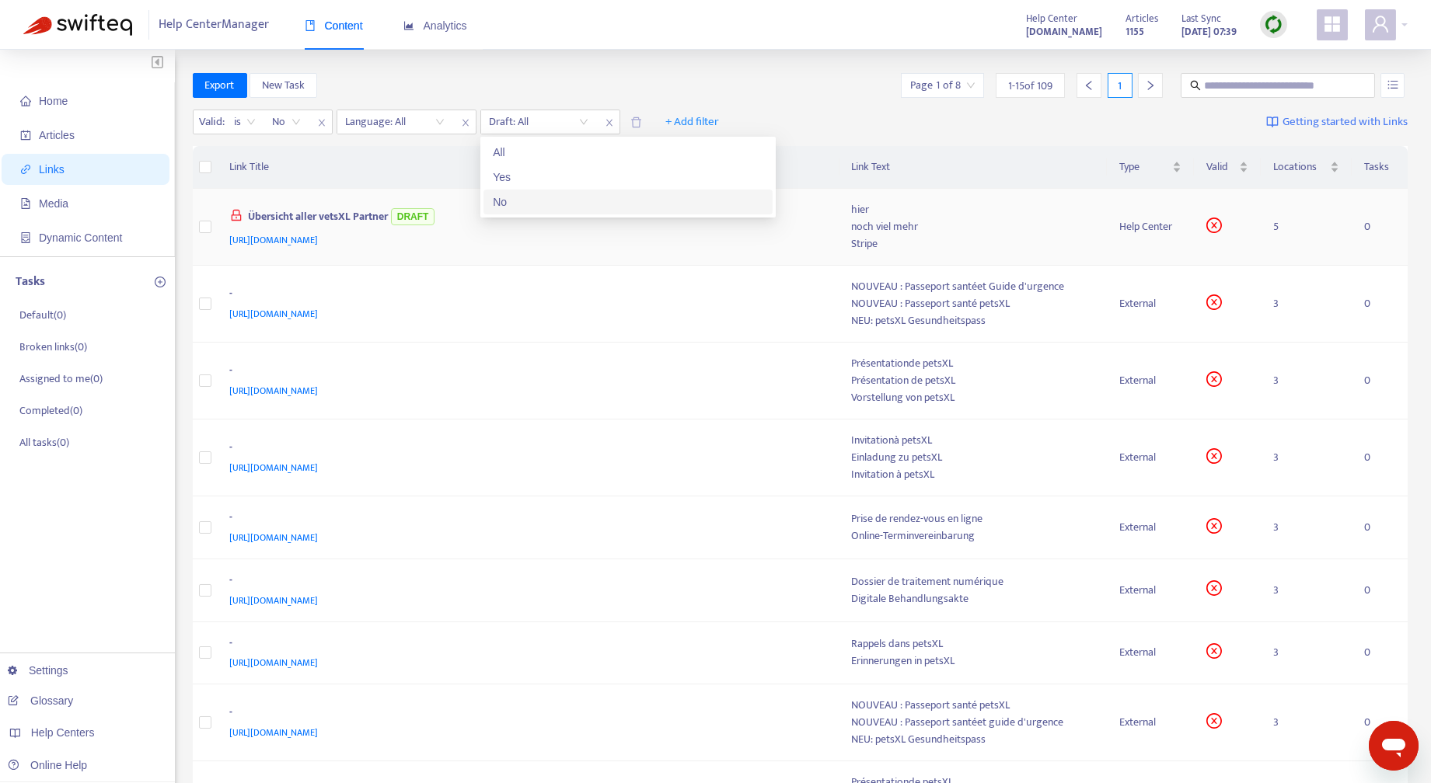
click at [553, 204] on div "No" at bounding box center [628, 201] width 270 height 17
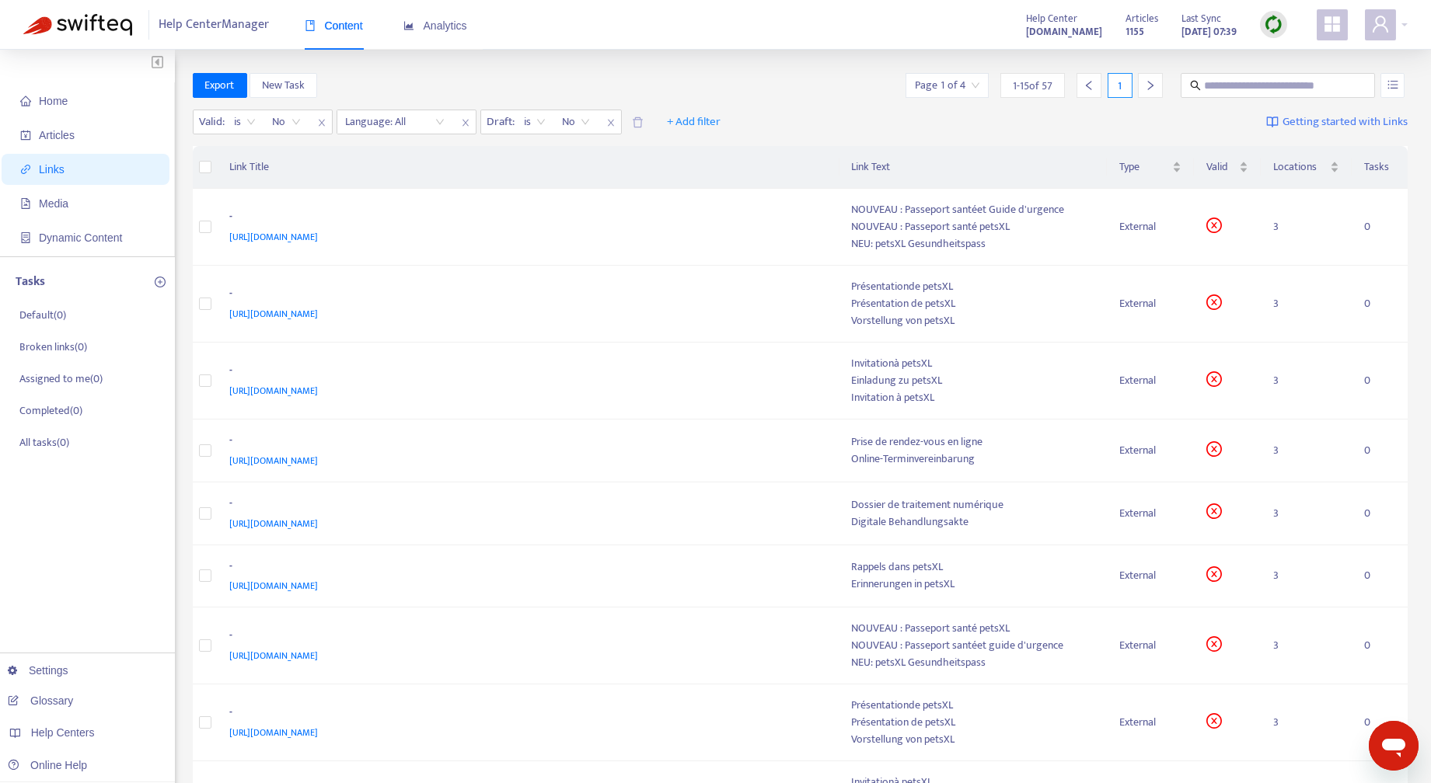
scroll to position [529, 0]
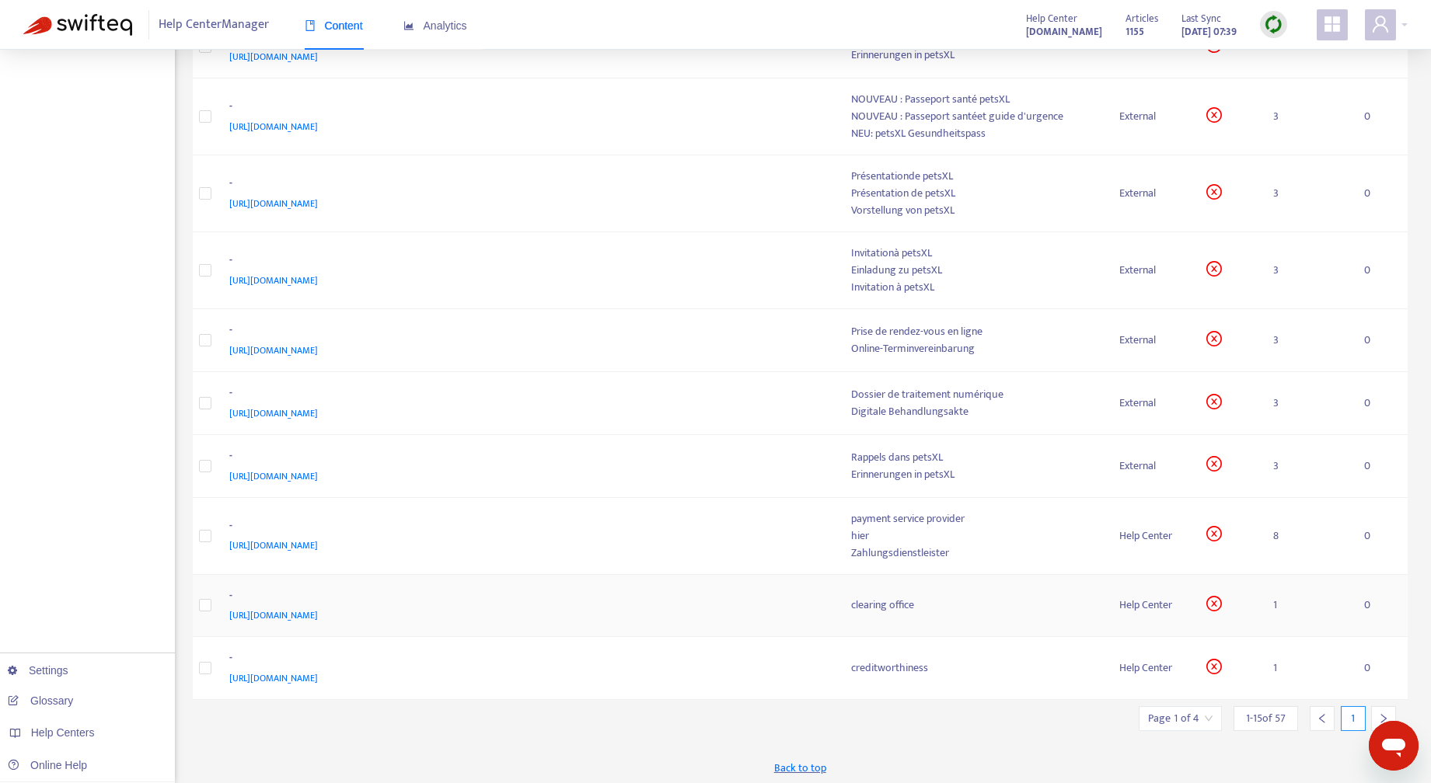
click at [139, 287] on div "Home Articles Links Media Dynamic Content Tasks Default ( 0 ) Broken links ( 0 …" at bounding box center [87, 154] width 175 height 1267
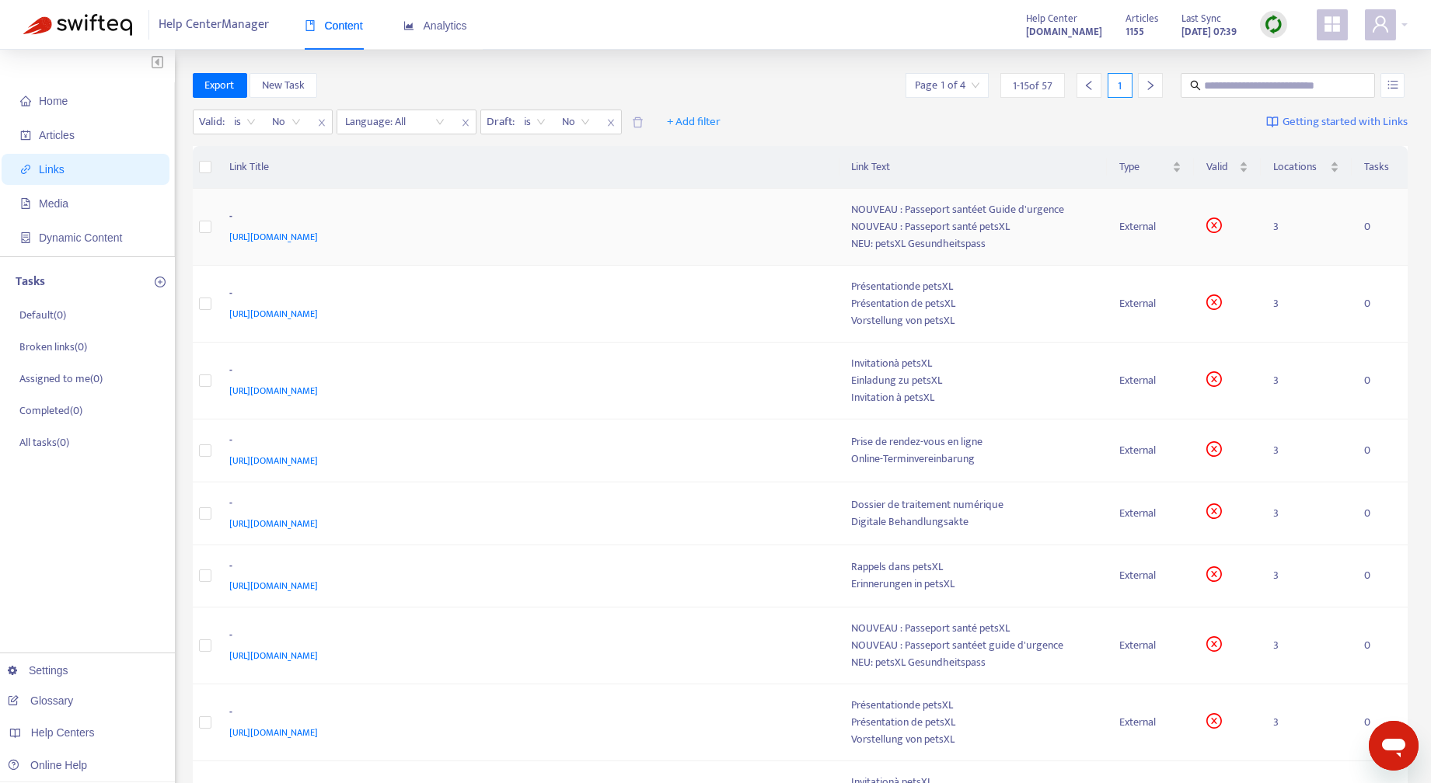
click at [1067, 221] on div "NOUVEAU : Passeport santé petsXL" at bounding box center [973, 226] width 242 height 17
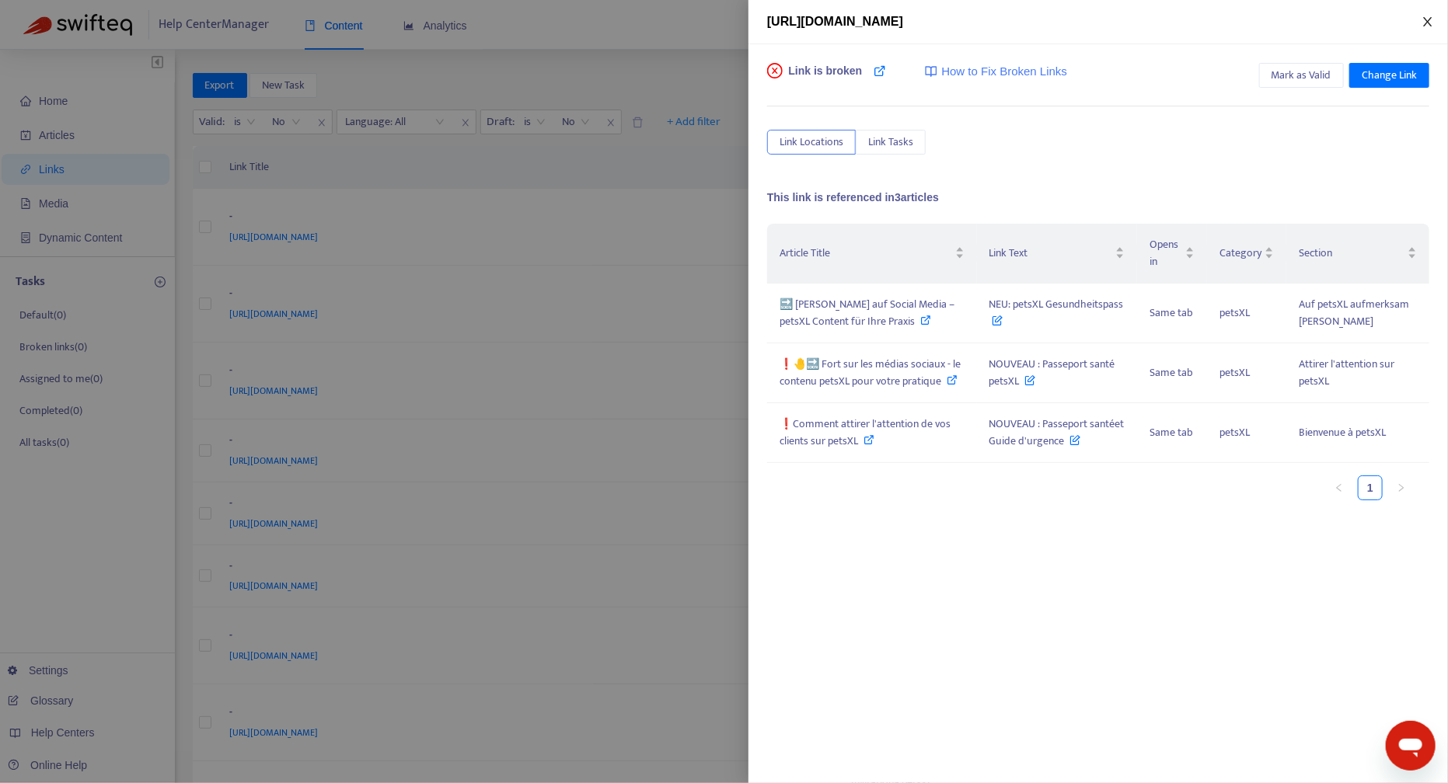
click at [1429, 19] on icon "close" at bounding box center [1427, 22] width 12 height 12
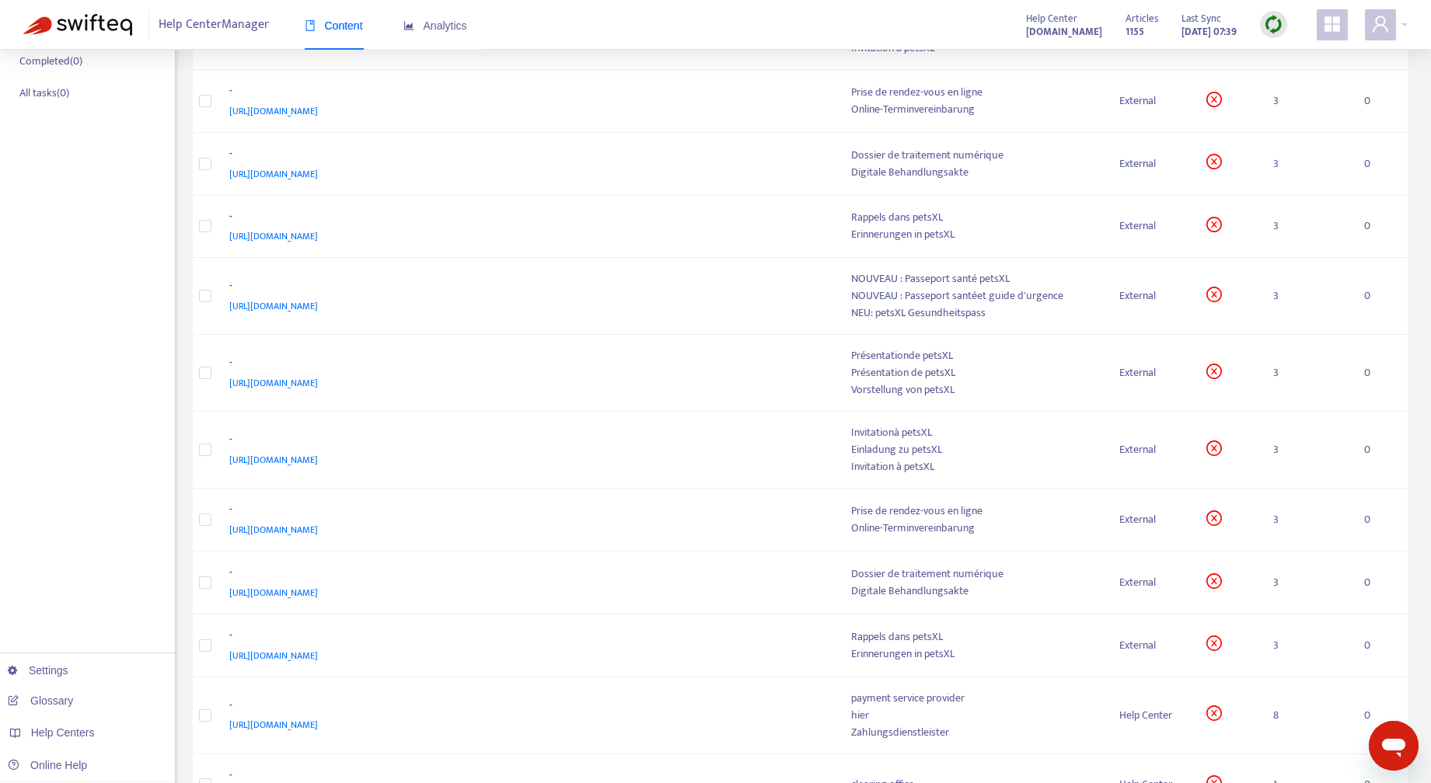
scroll to position [529, 0]
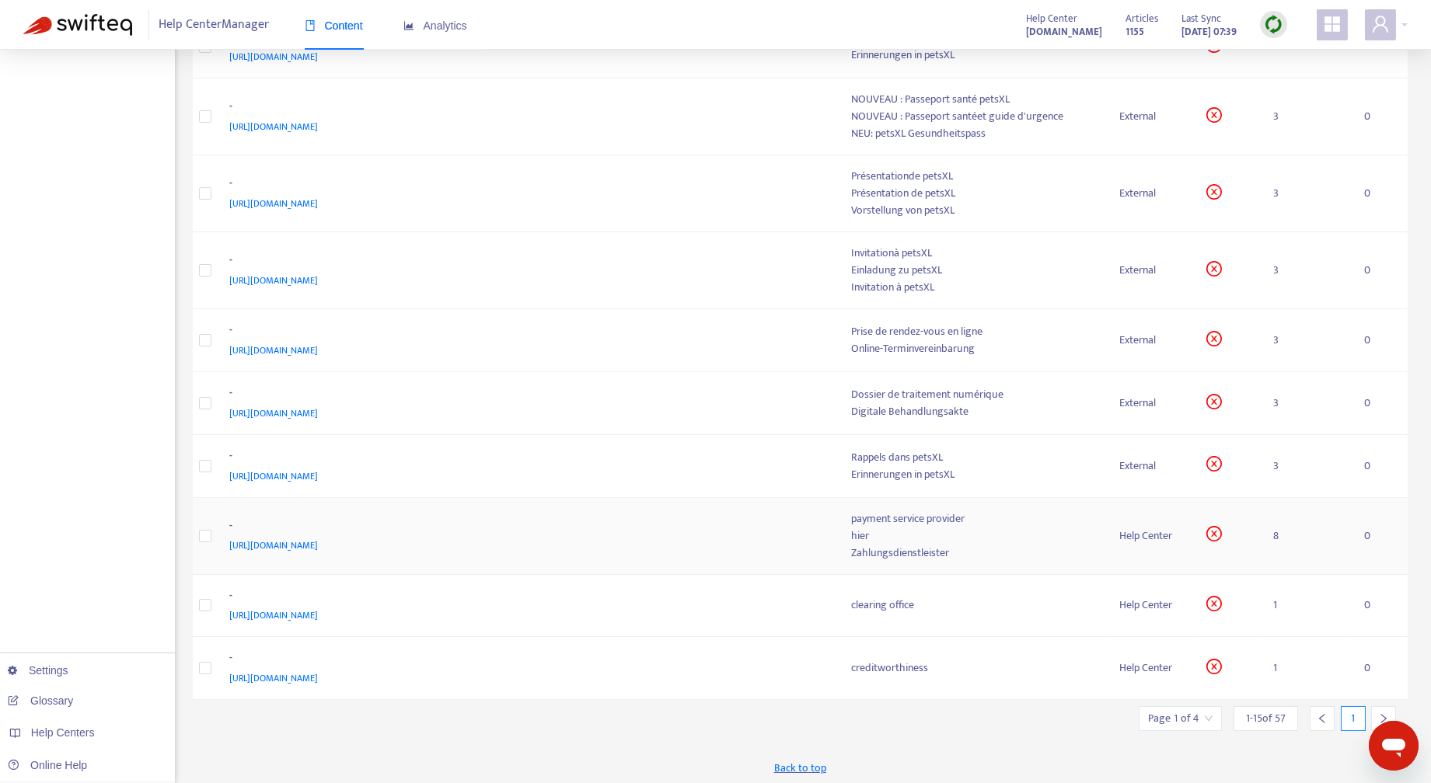
click at [932, 535] on div "hier" at bounding box center [973, 536] width 242 height 17
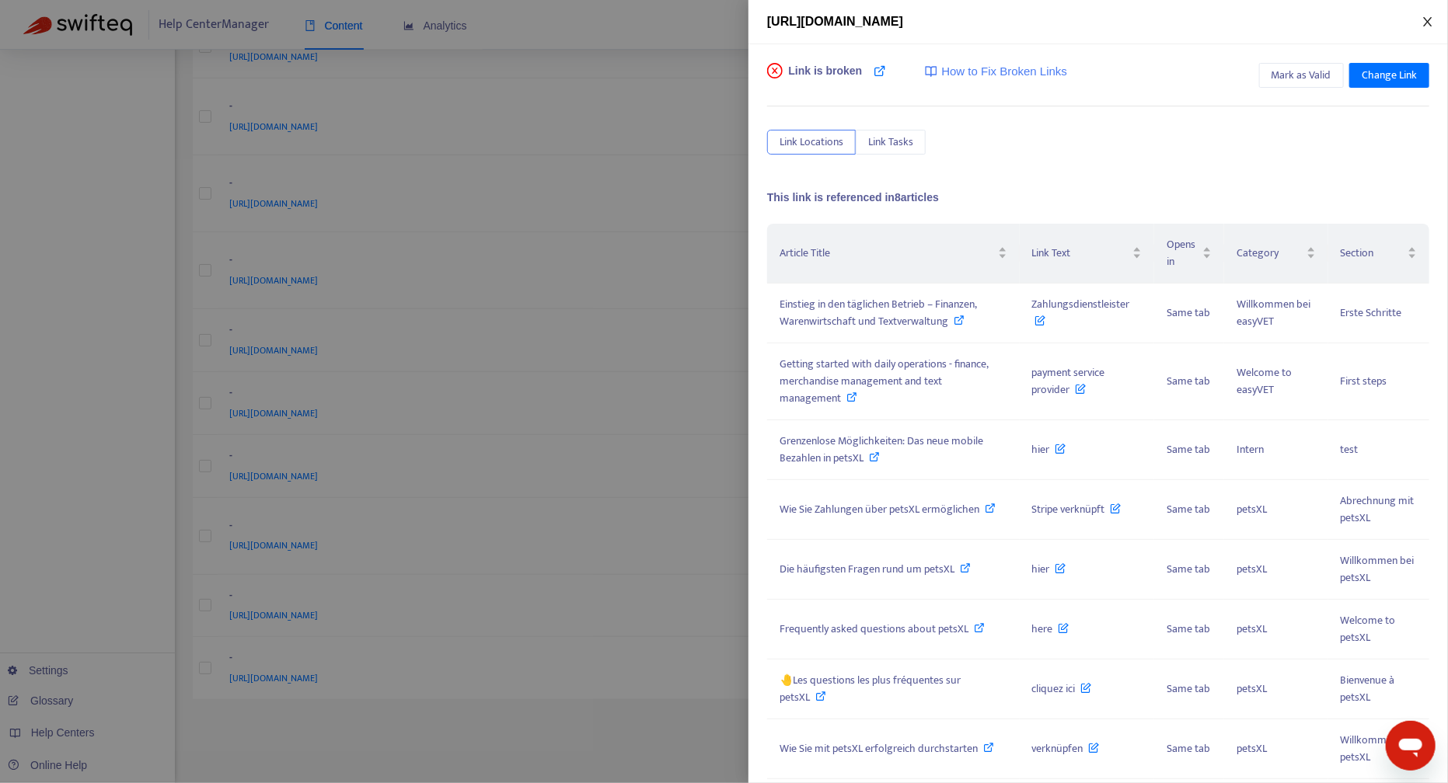
click at [1431, 16] on icon "close" at bounding box center [1427, 22] width 12 height 12
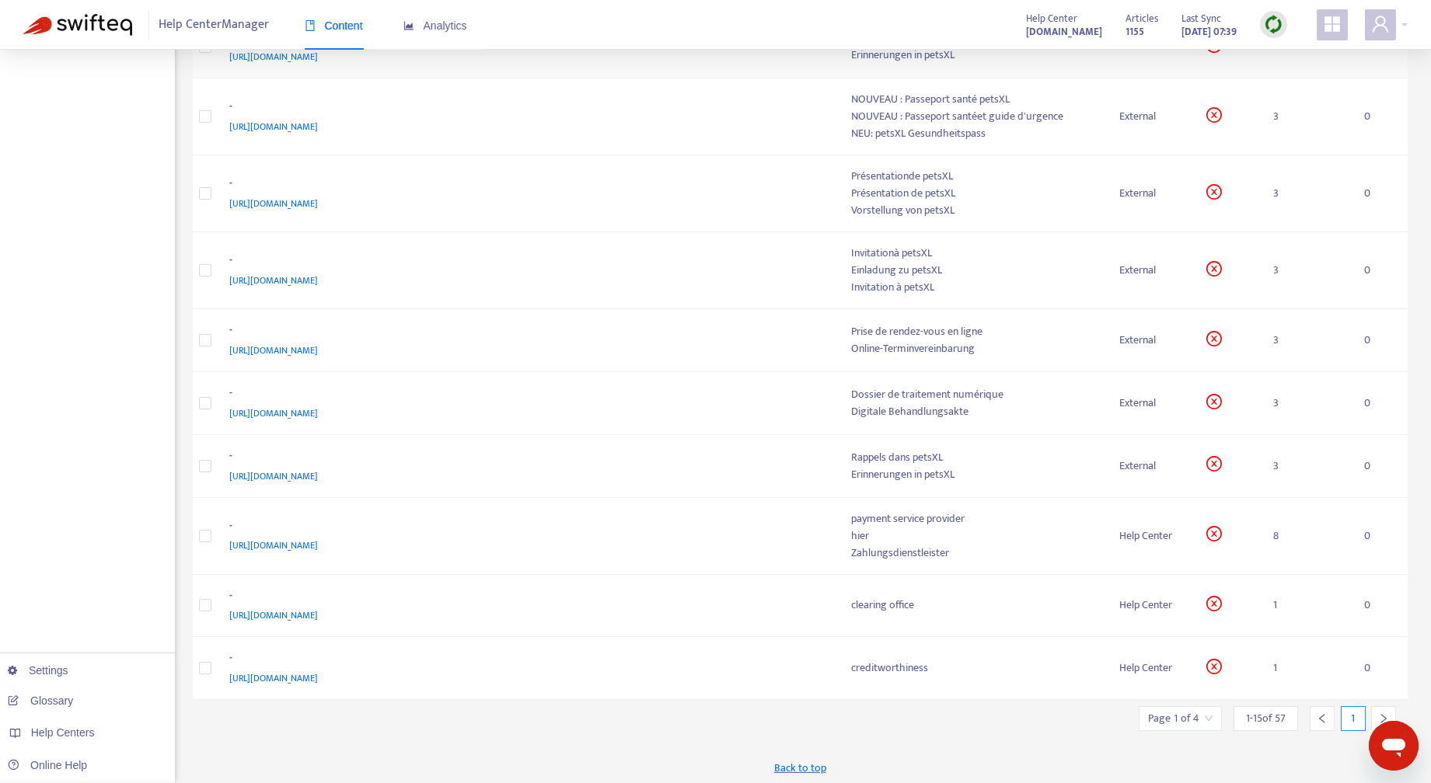
scroll to position [0, 0]
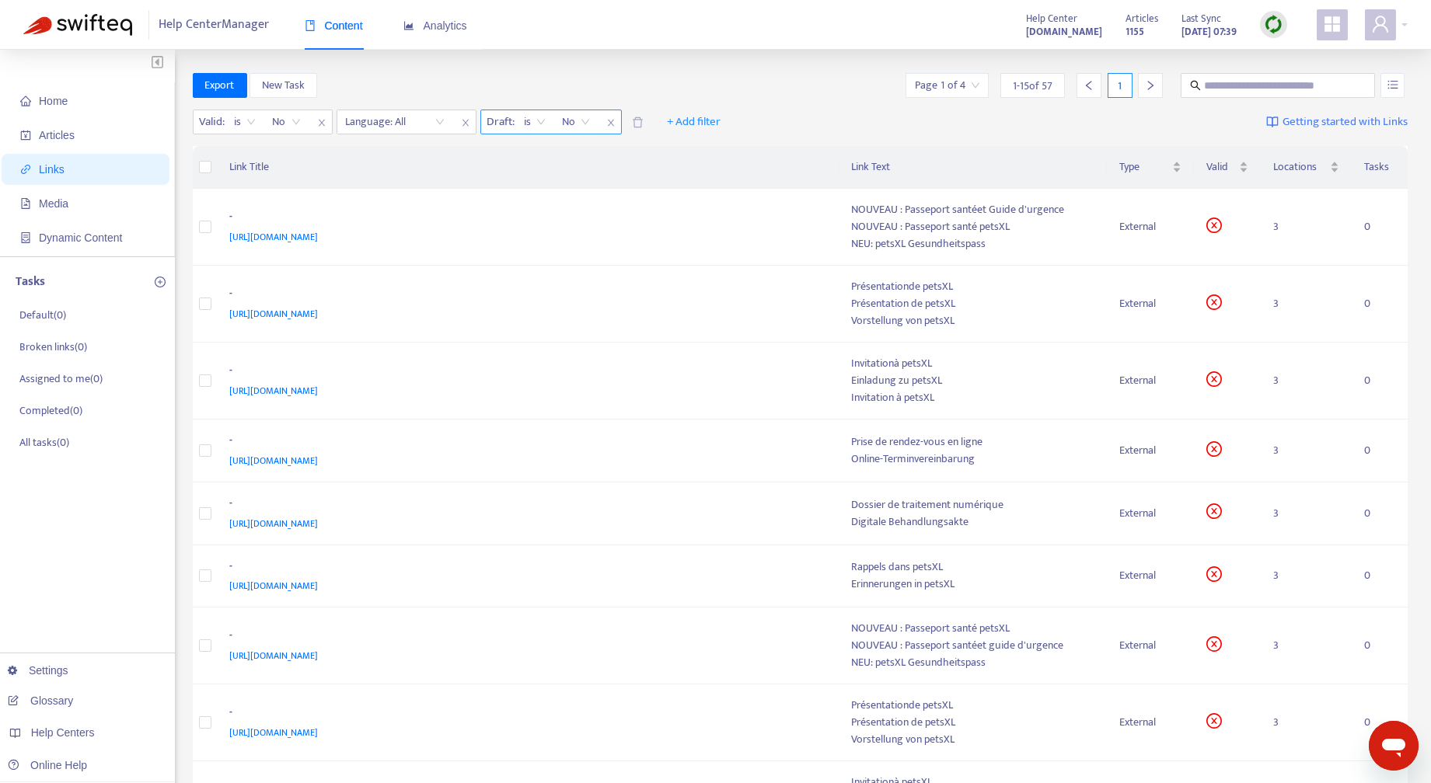
click at [586, 120] on span "No" at bounding box center [576, 121] width 27 height 23
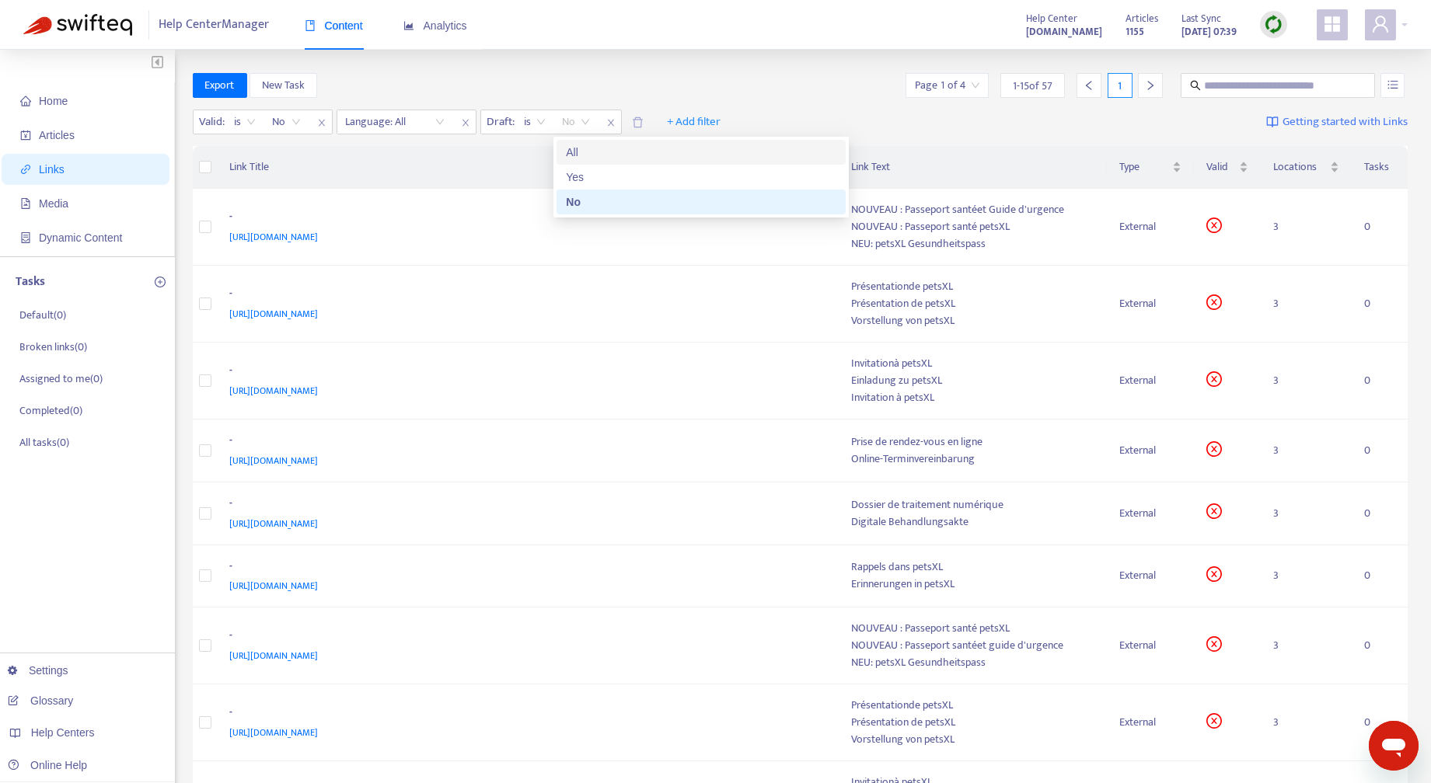
click at [576, 155] on div "All" at bounding box center [701, 152] width 270 height 17
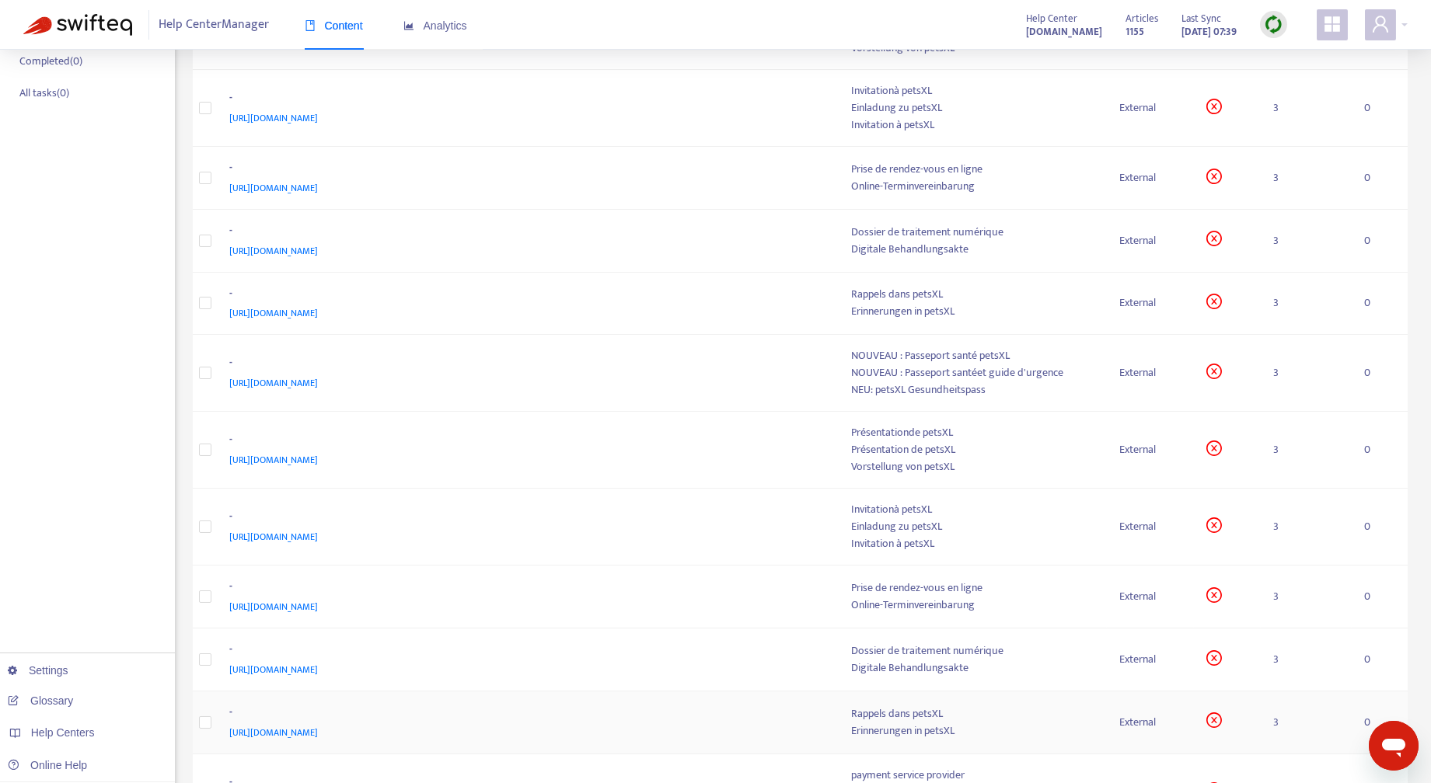
scroll to position [544, 0]
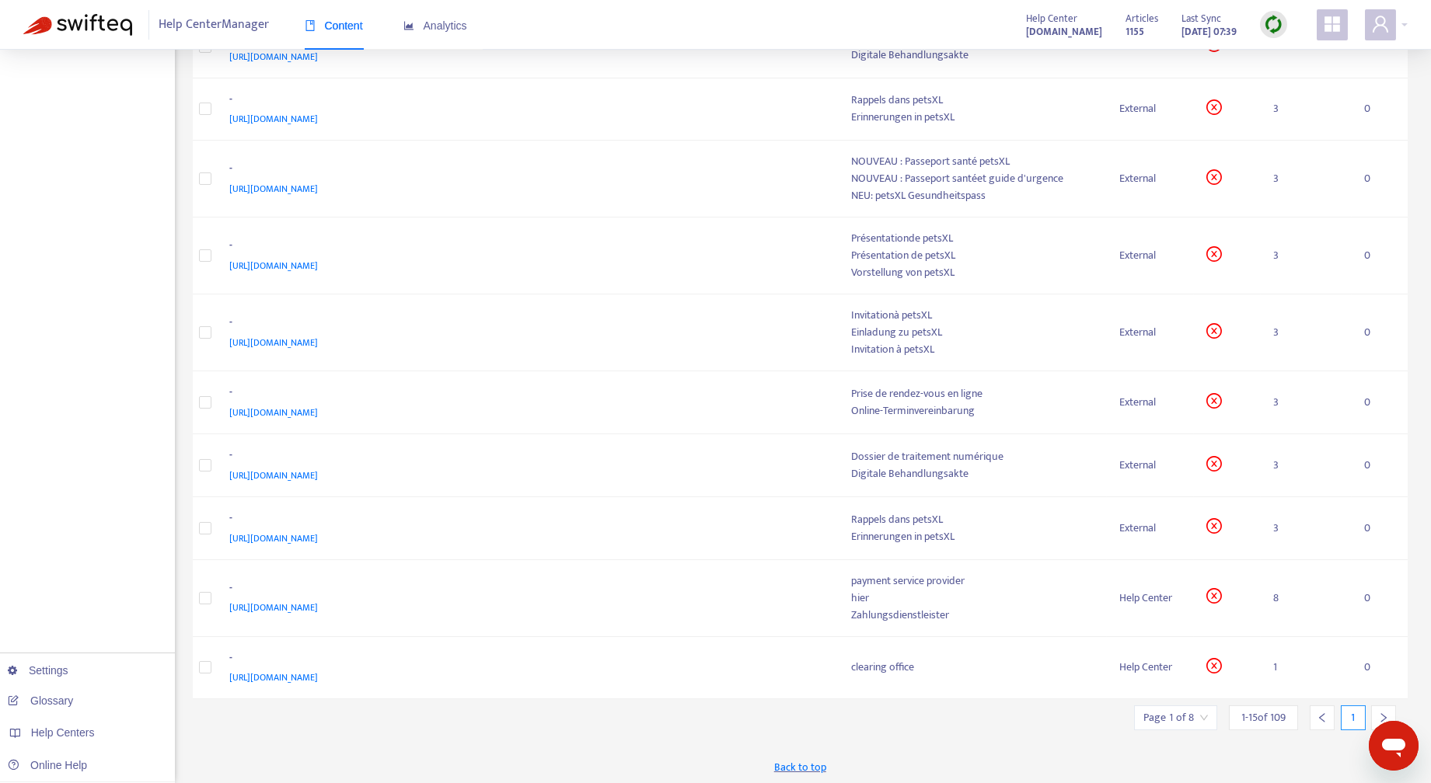
click at [1385, 708] on div at bounding box center [1383, 718] width 25 height 25
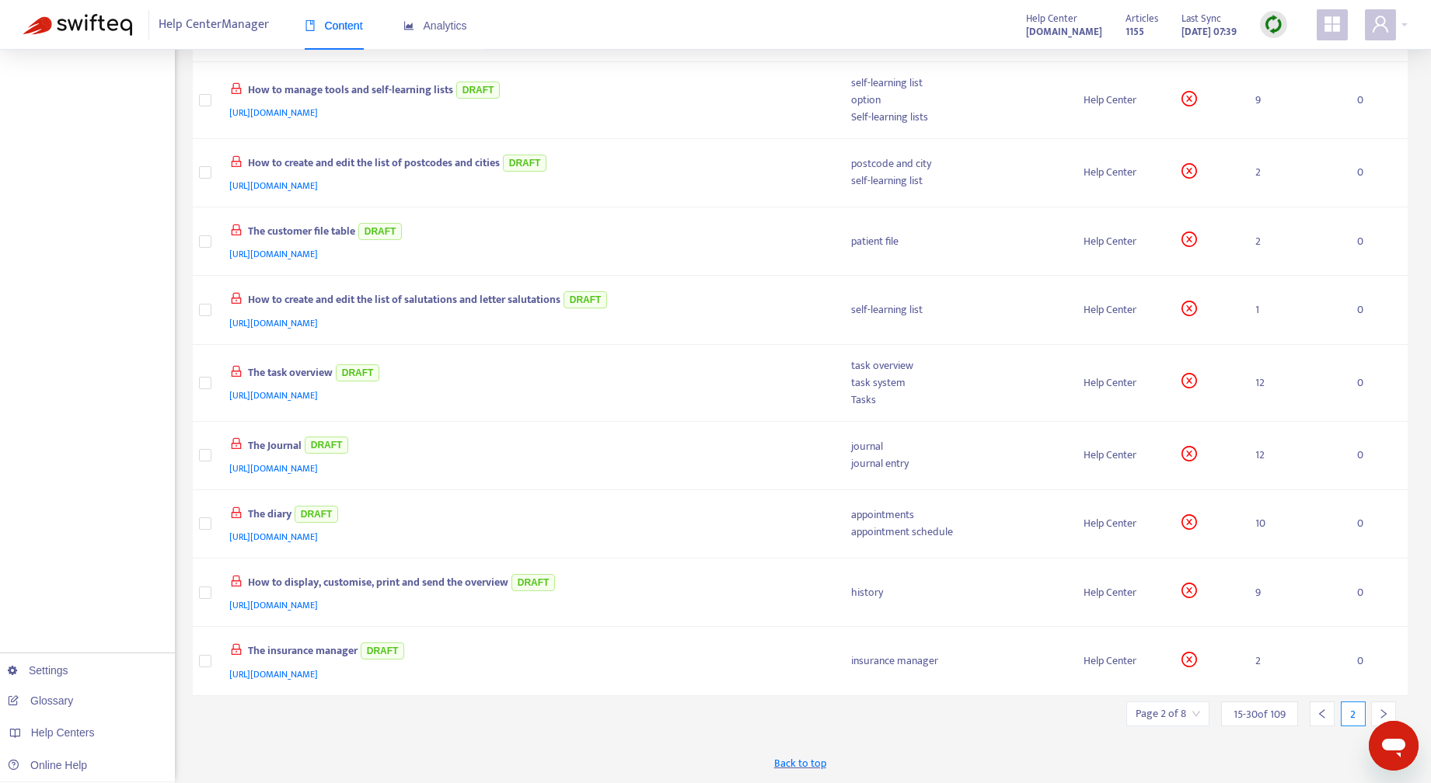
scroll to position [521, 0]
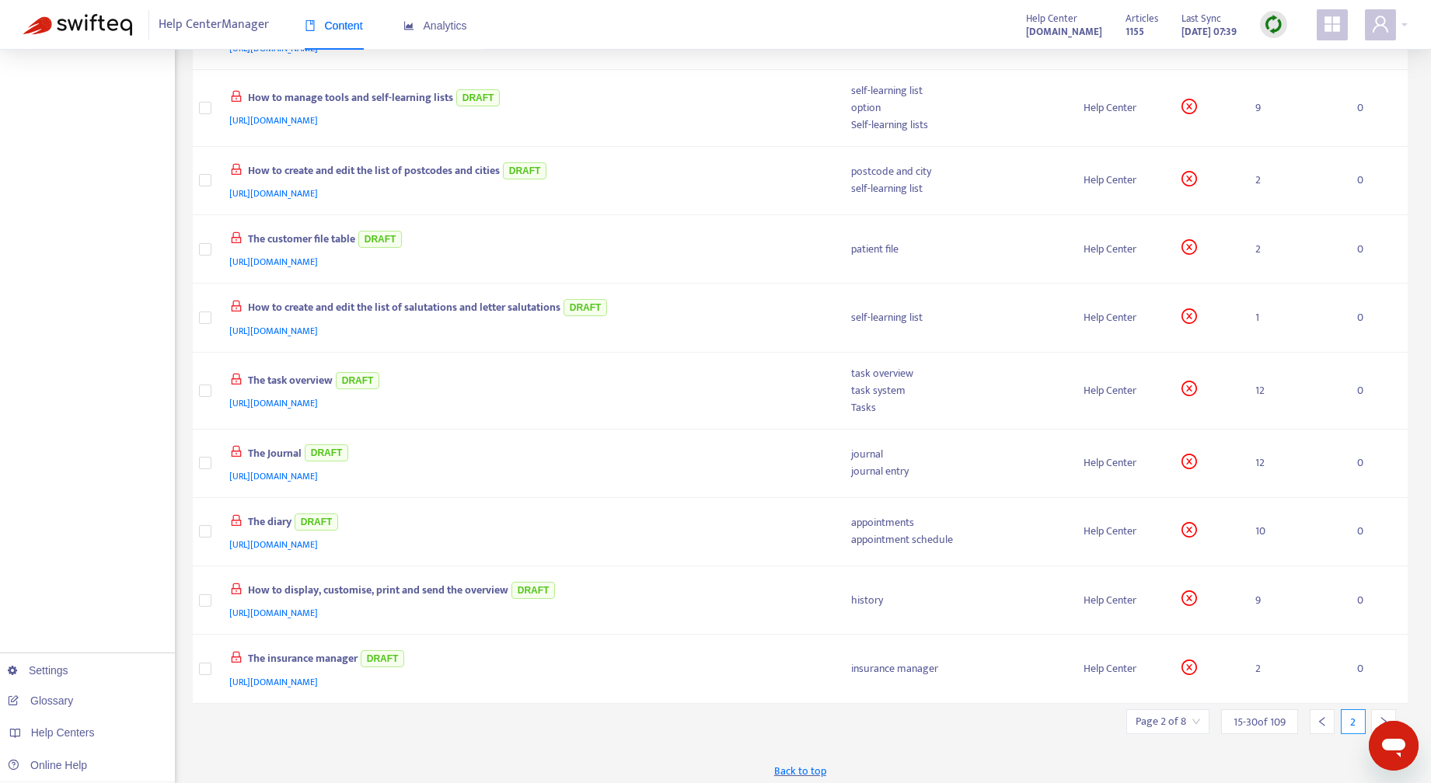
click at [1321, 716] on icon "left" at bounding box center [1321, 721] width 11 height 11
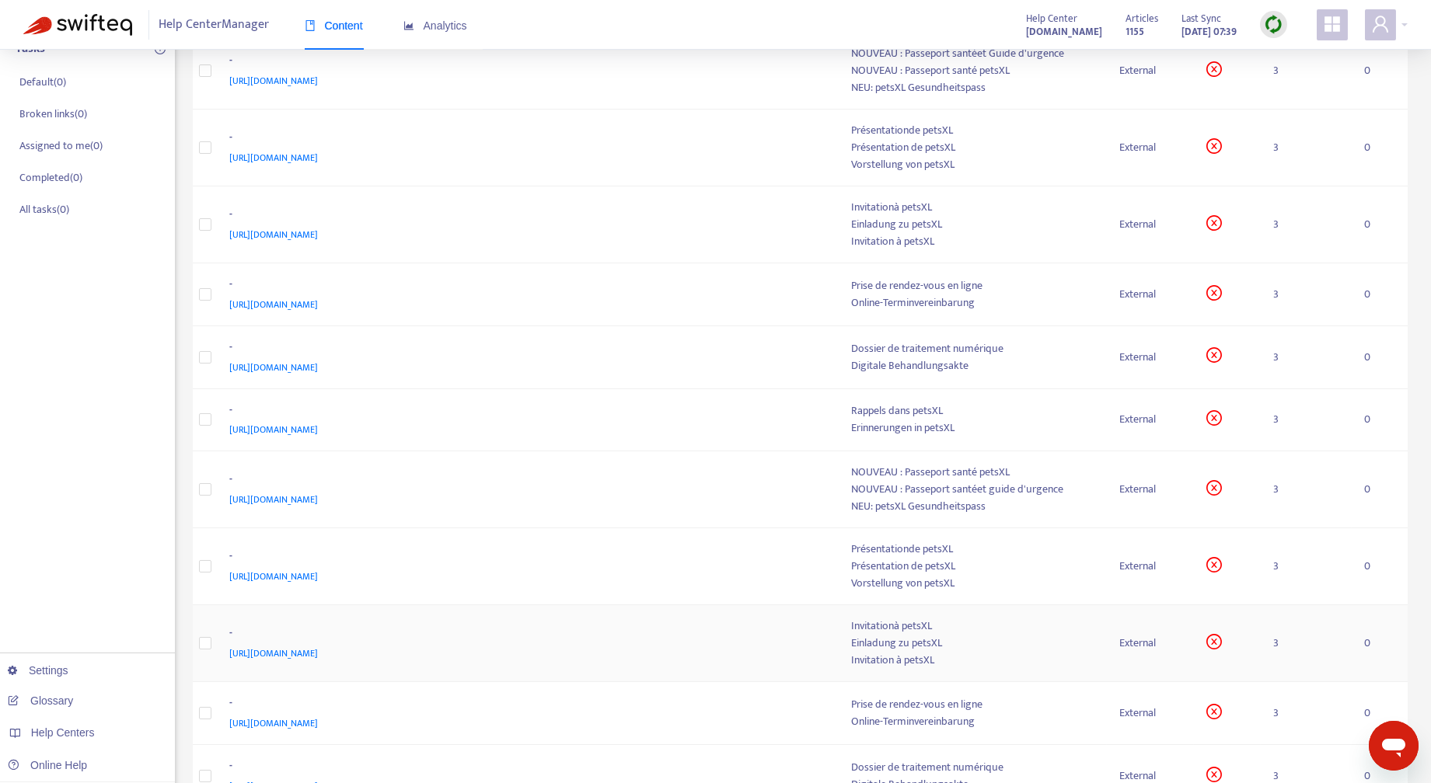
scroll to position [466, 0]
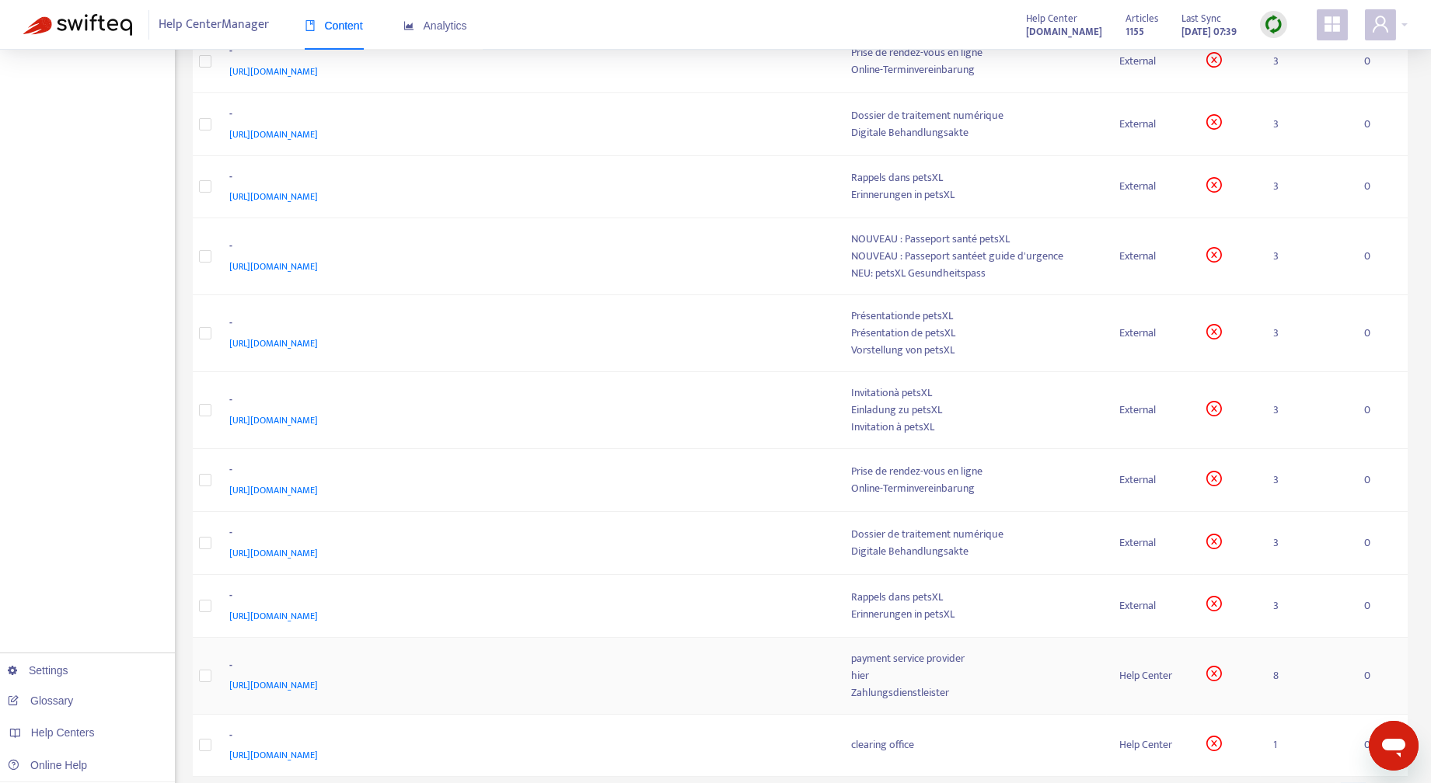
click at [319, 684] on span "[URL][DOMAIN_NAME]" at bounding box center [274, 686] width 89 height 16
click at [949, 674] on div "hier" at bounding box center [973, 675] width 242 height 17
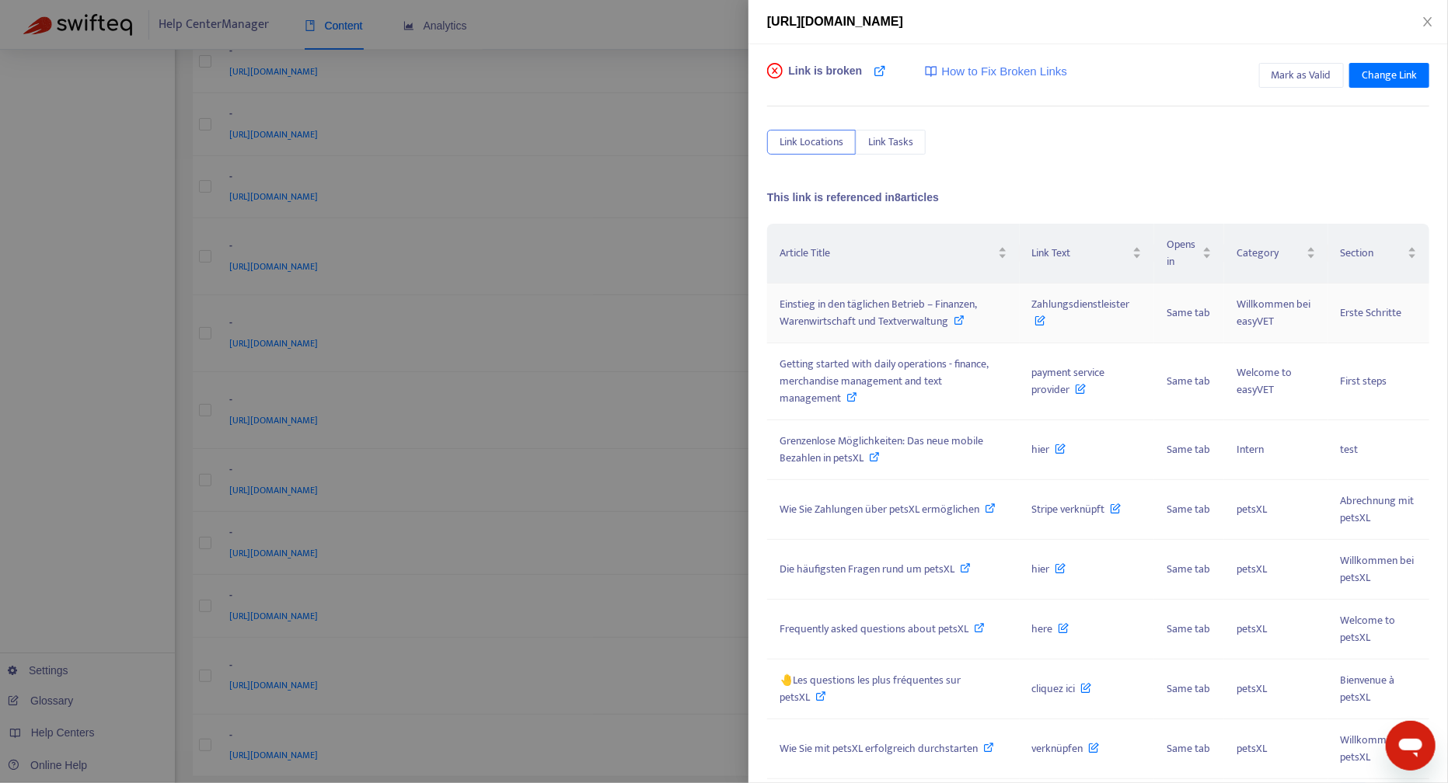
click at [850, 305] on span "Einstieg in den täglichen Betrieb – Finanzen, Warenwirtschaft und Textverwaltung" at bounding box center [877, 312] width 197 height 35
click at [1426, 12] on div "[URL][DOMAIN_NAME]" at bounding box center [1098, 21] width 662 height 19
click at [1424, 16] on icon "close" at bounding box center [1427, 22] width 12 height 12
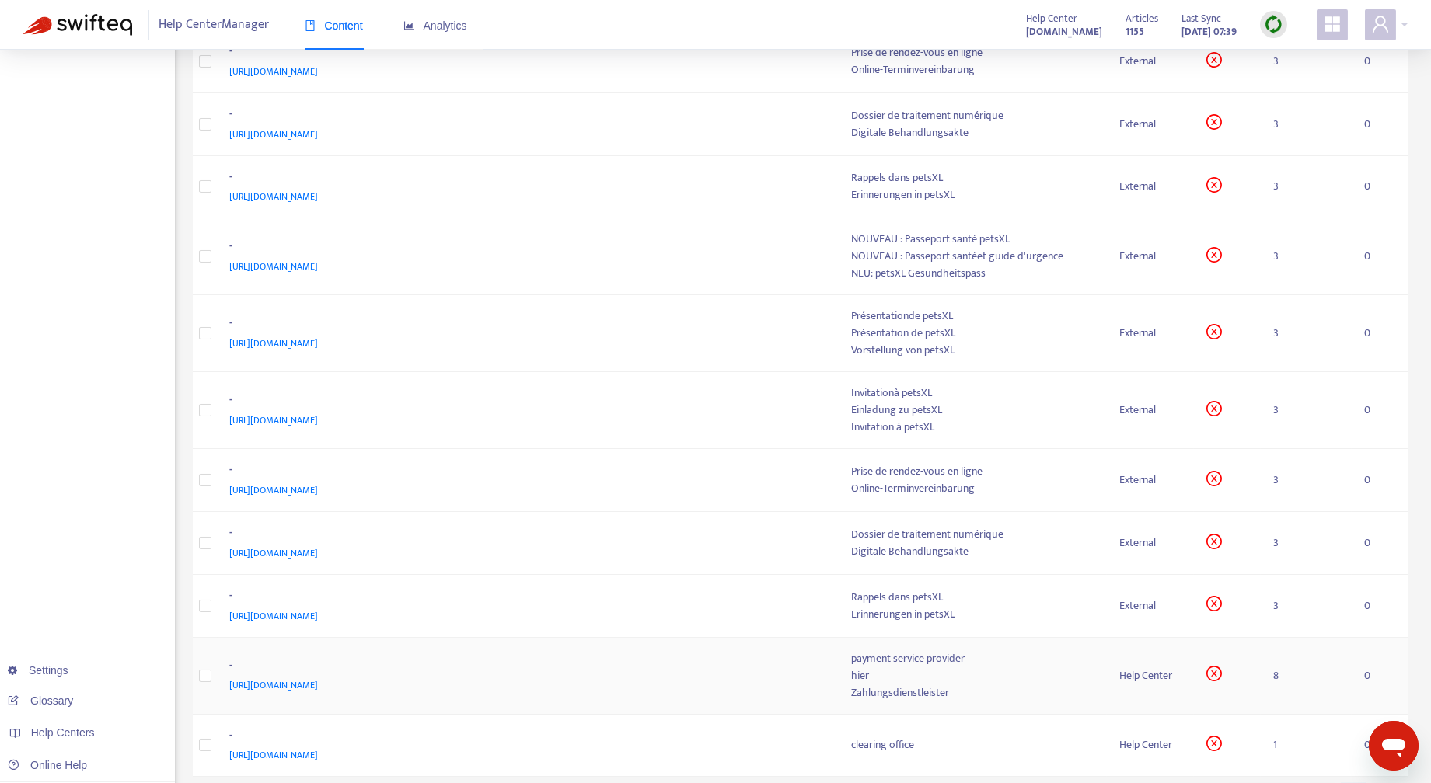
click at [319, 683] on span "[URL][DOMAIN_NAME]" at bounding box center [274, 686] width 89 height 16
click at [950, 680] on div "payment service provider hier Zahlungsdienstleister" at bounding box center [973, 675] width 242 height 51
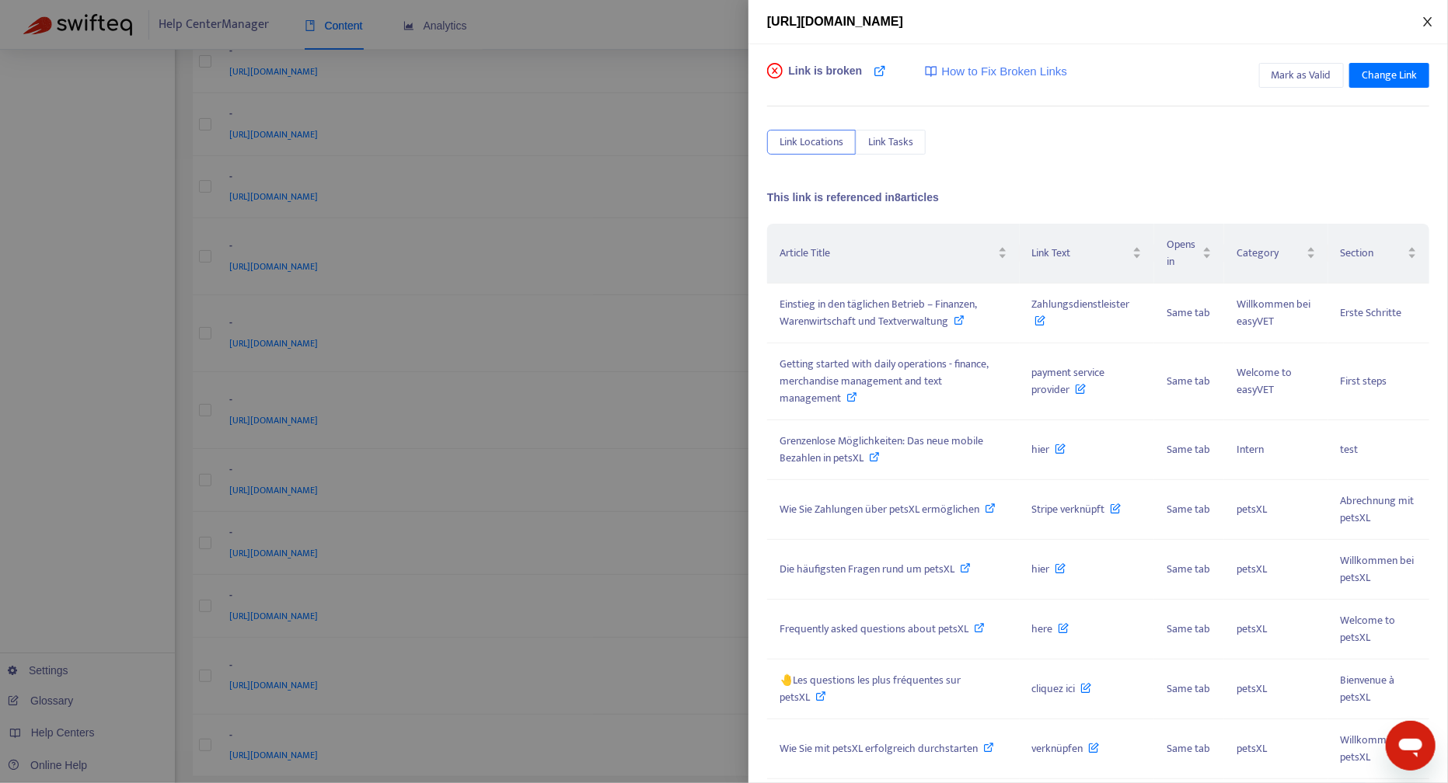
click at [1429, 19] on icon "close" at bounding box center [1427, 21] width 9 height 9
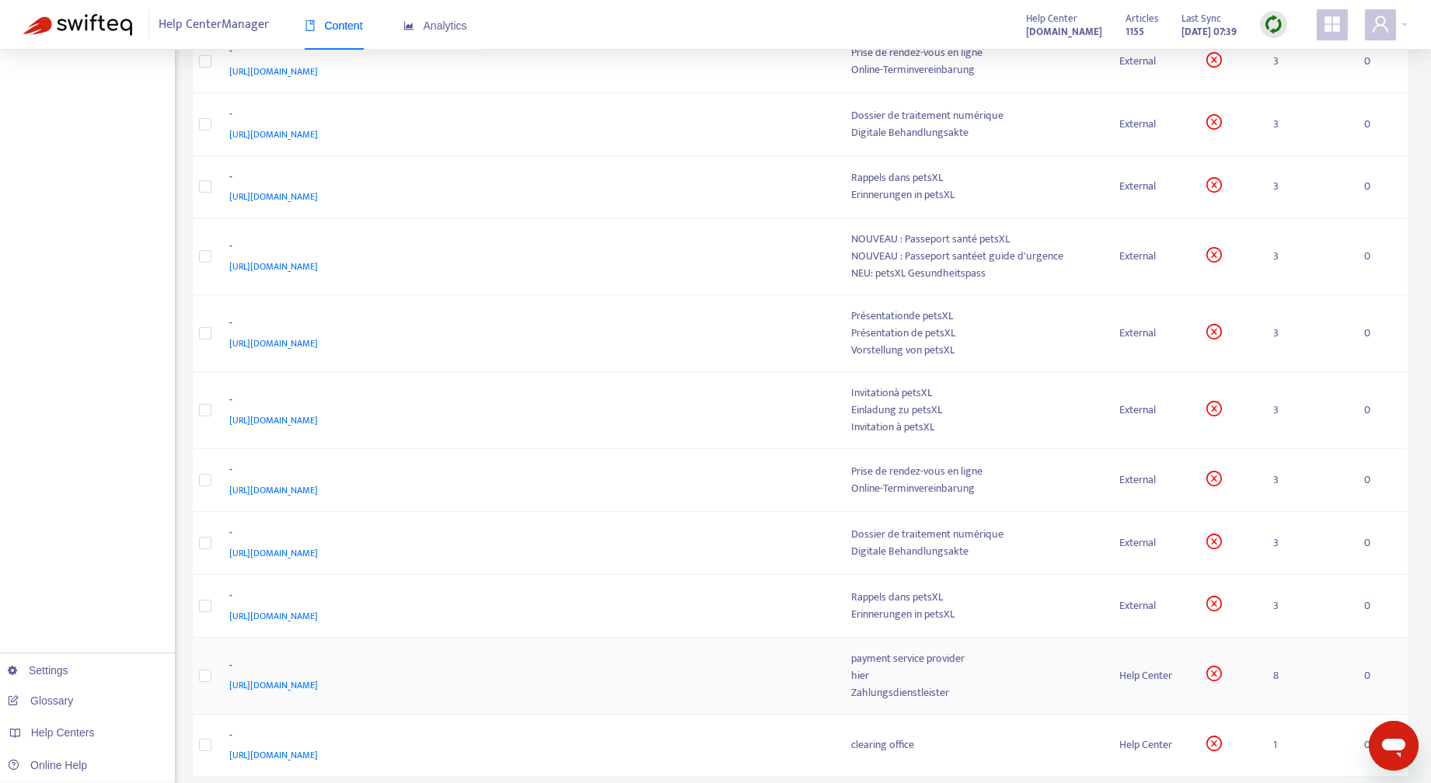
click at [911, 670] on div "hier" at bounding box center [973, 675] width 242 height 17
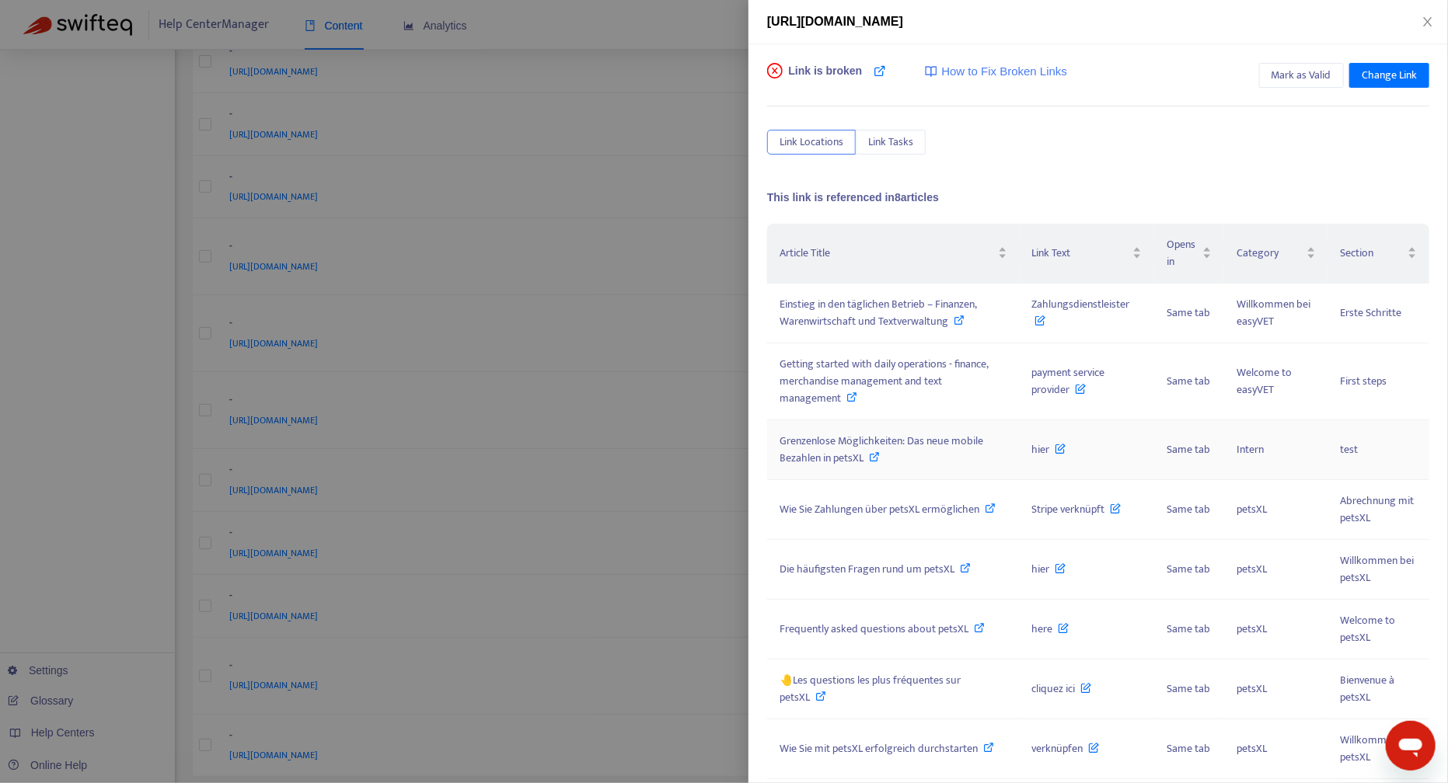
click at [925, 438] on span "Grenzenlose Möglichkeiten: Das neue mobile Bezahlen in petsXL" at bounding box center [881, 449] width 204 height 35
click at [884, 439] on span "Grenzenlose Möglichkeiten: Das neue mobile Bezahlen in petsXL" at bounding box center [881, 449] width 204 height 35
click at [845, 443] on span "Grenzenlose Möglichkeiten: Das neue mobile Bezahlen in petsXL" at bounding box center [881, 449] width 204 height 35
click at [957, 437] on span "Grenzenlose Möglichkeiten: Das neue mobile Bezahlen in petsXL" at bounding box center [881, 449] width 204 height 35
click at [830, 437] on span "Grenzenlose Möglichkeiten: Das neue mobile Bezahlen in petsXL" at bounding box center [881, 449] width 204 height 35
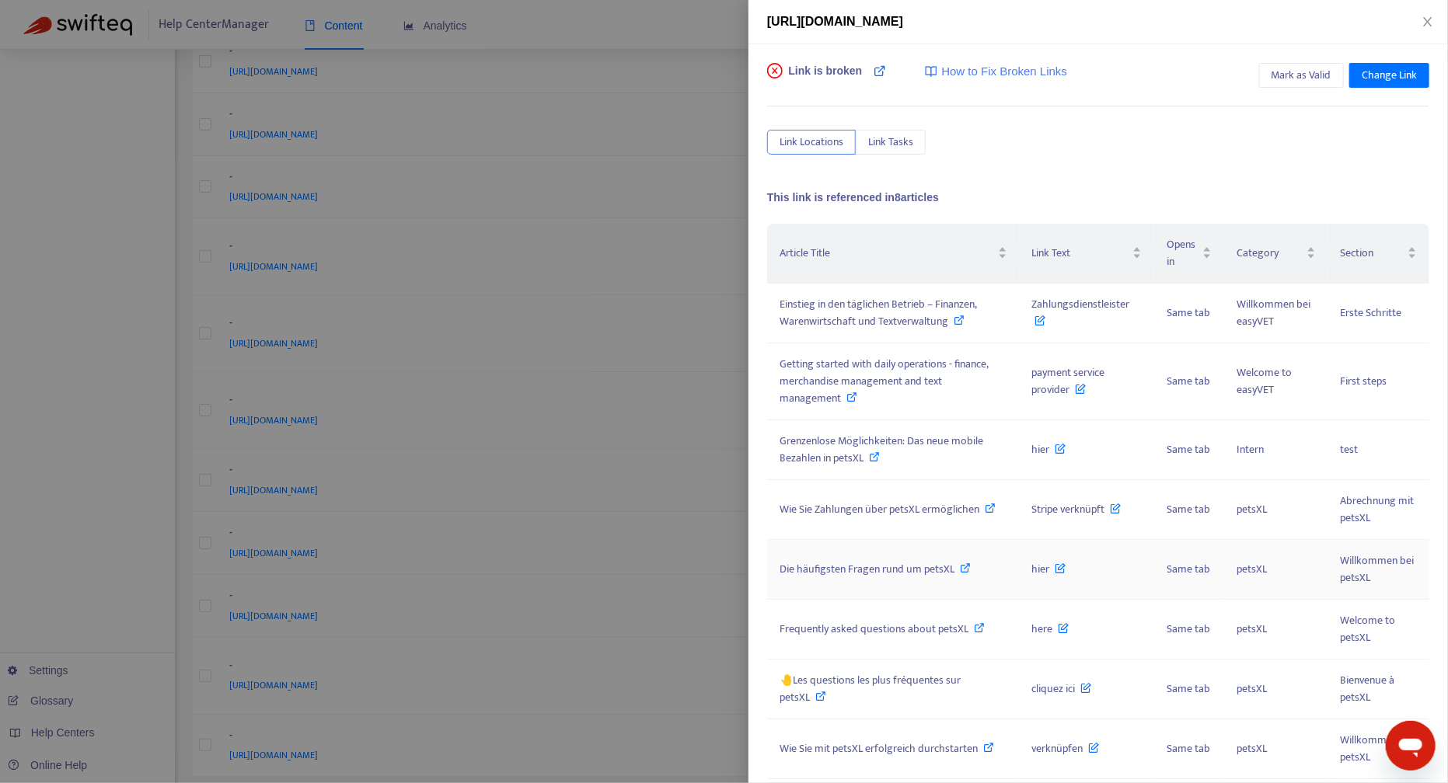
click at [895, 566] on span "Die häufigsten Fragen rund um petsXL" at bounding box center [866, 569] width 175 height 18
click at [1428, 19] on icon "close" at bounding box center [1427, 22] width 12 height 12
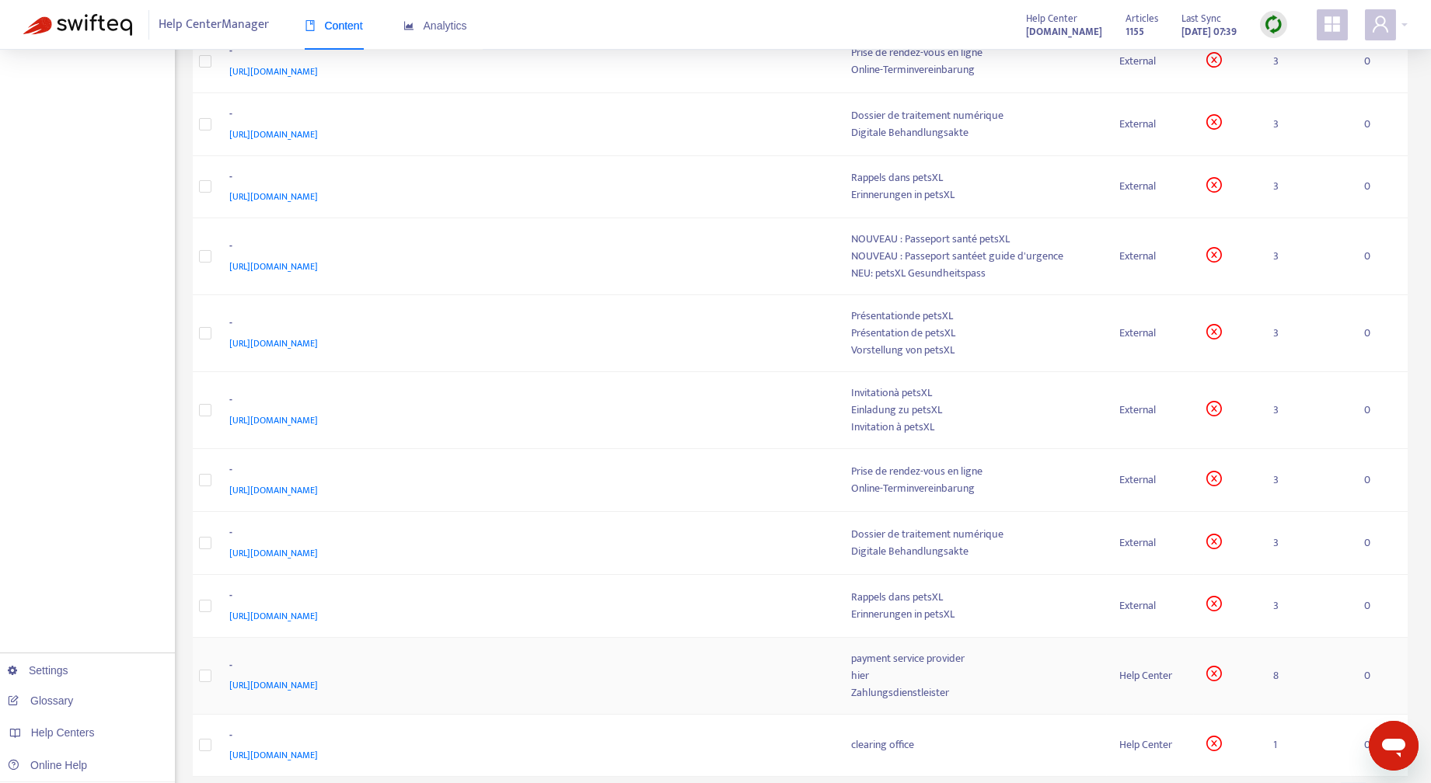
scroll to position [544, 0]
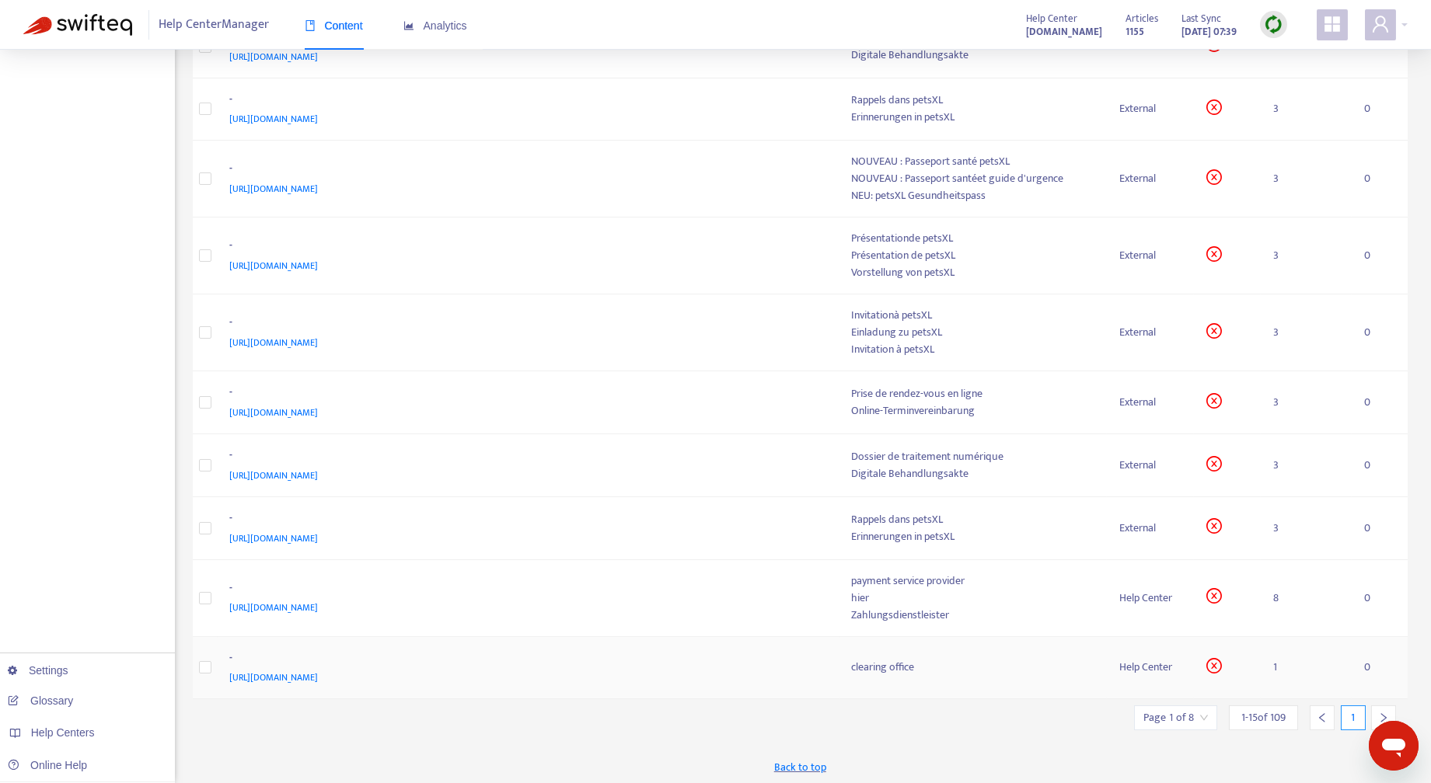
click at [884, 664] on div "clearing office" at bounding box center [973, 667] width 242 height 17
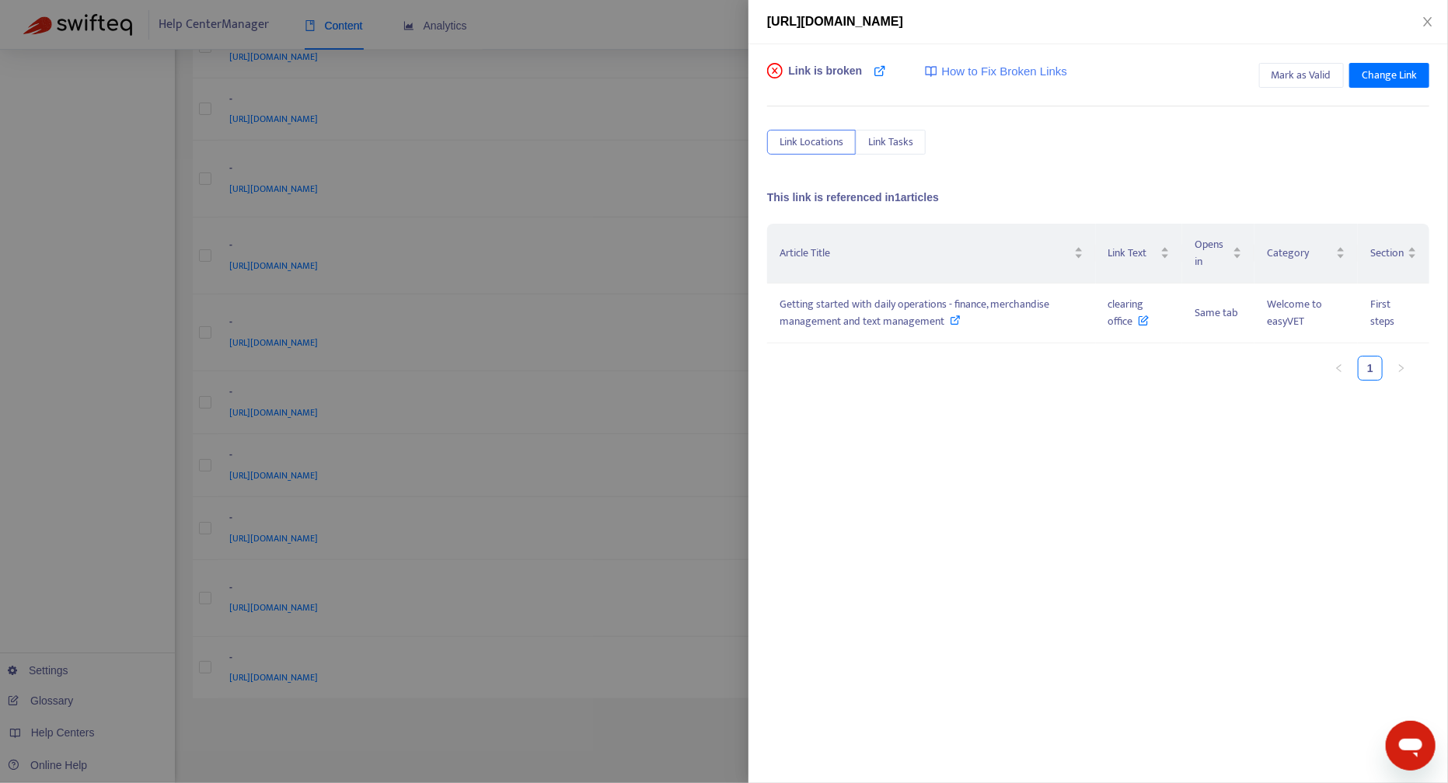
click at [639, 733] on div at bounding box center [724, 391] width 1448 height 783
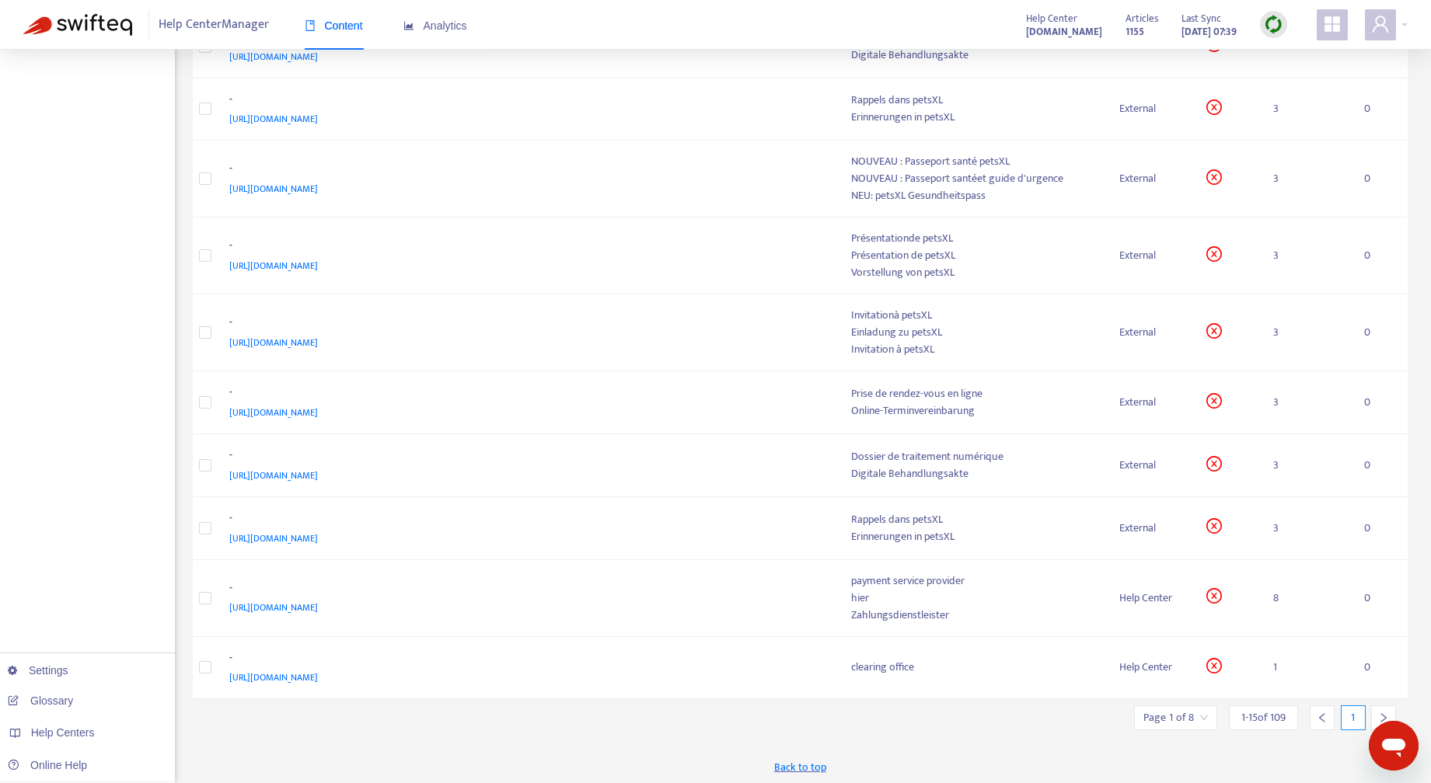
click at [1385, 713] on icon "right" at bounding box center [1383, 718] width 11 height 11
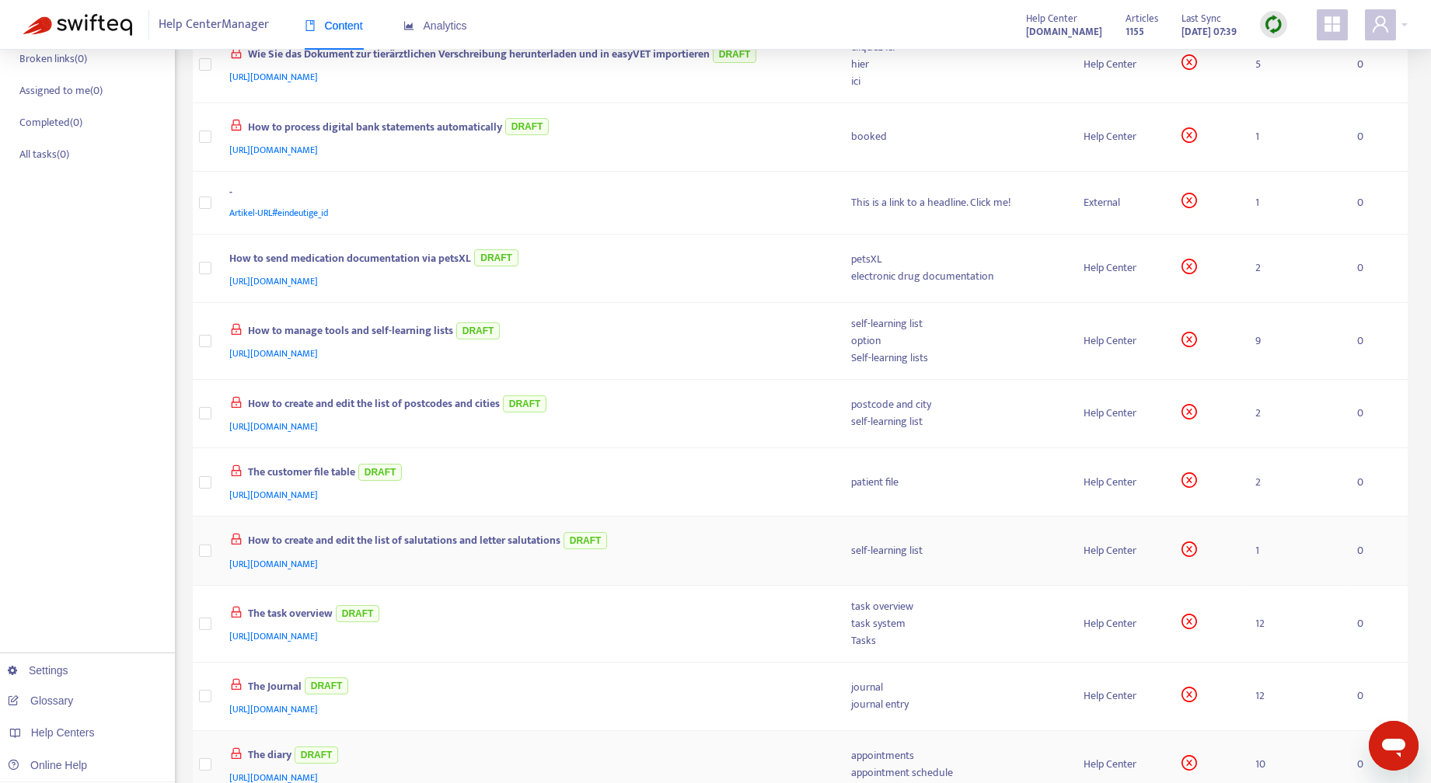
scroll to position [521, 0]
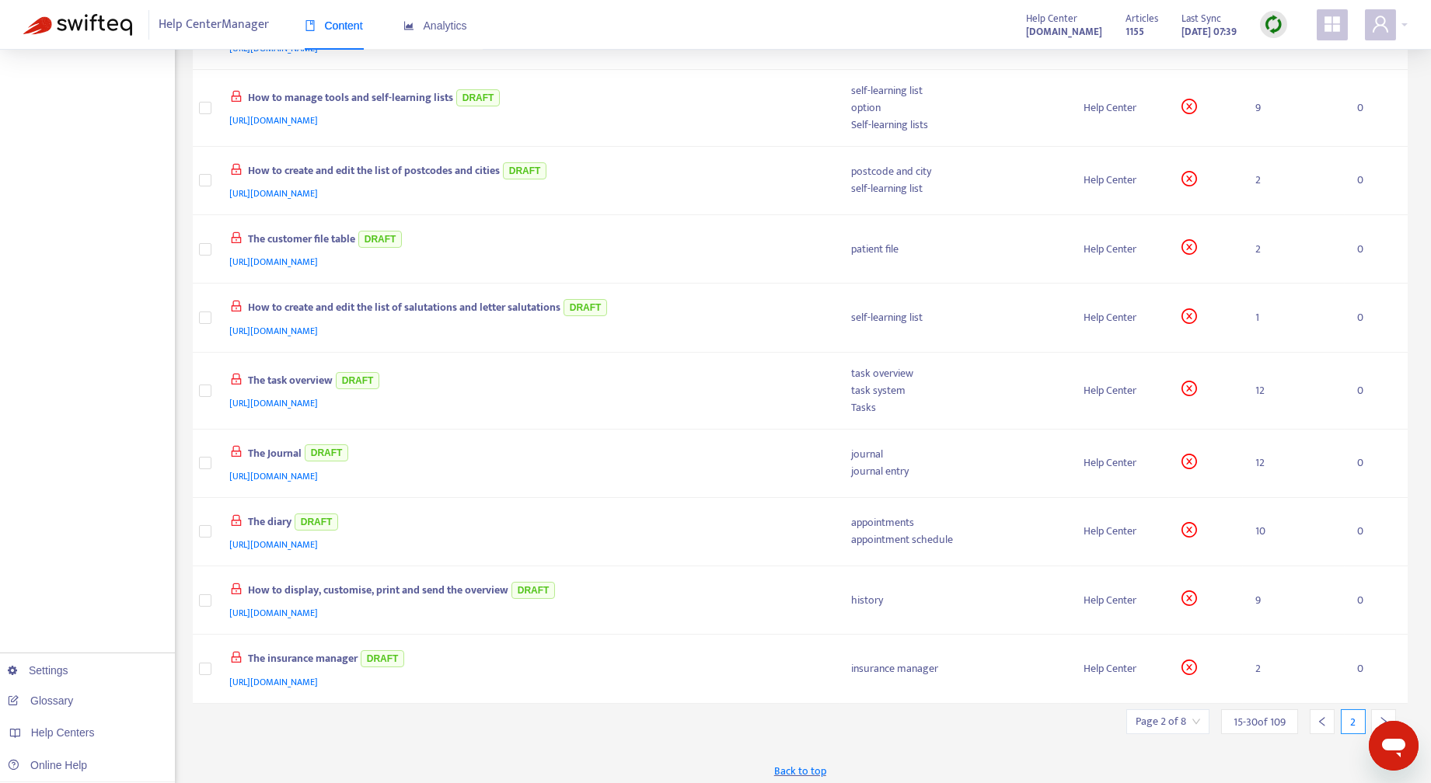
click at [1388, 716] on icon "right" at bounding box center [1383, 721] width 11 height 11
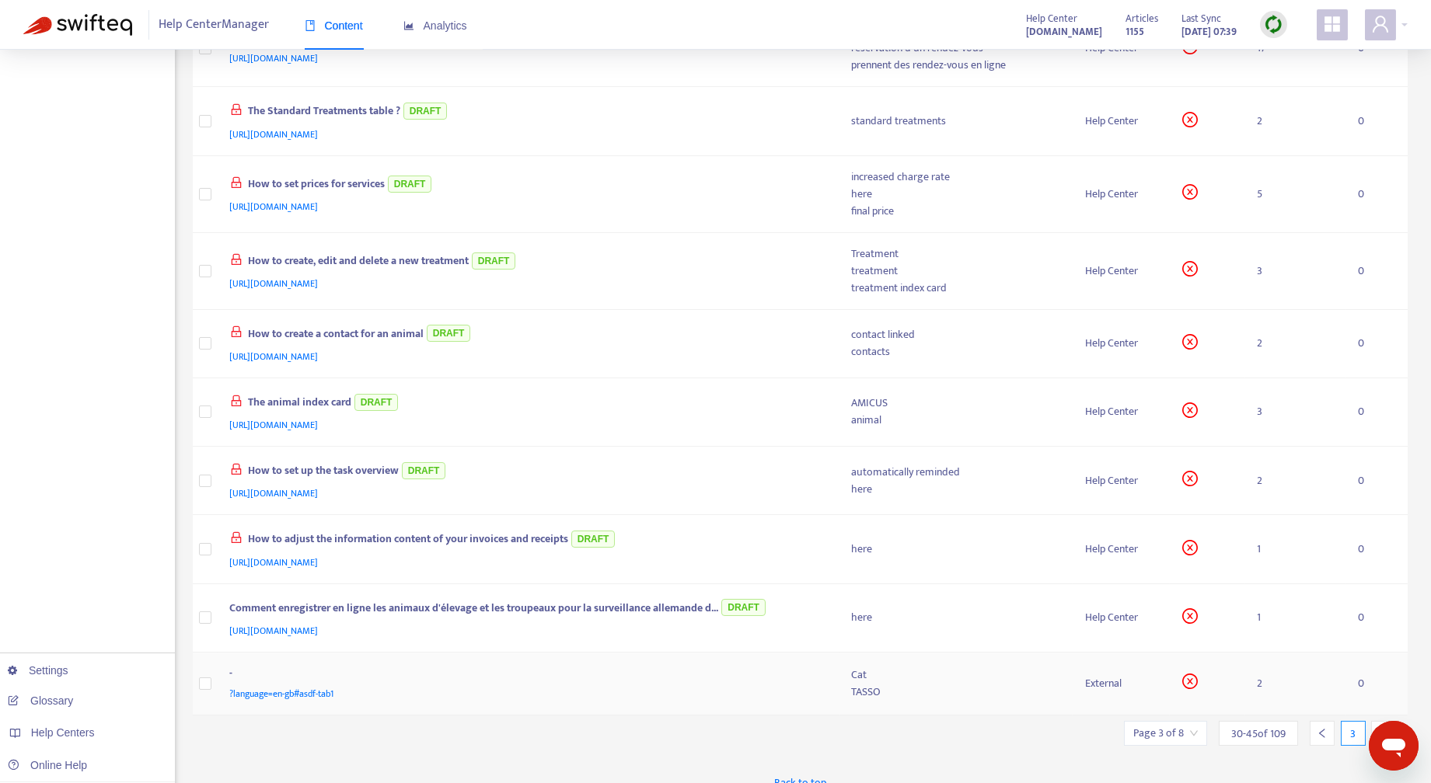
scroll to position [532, 0]
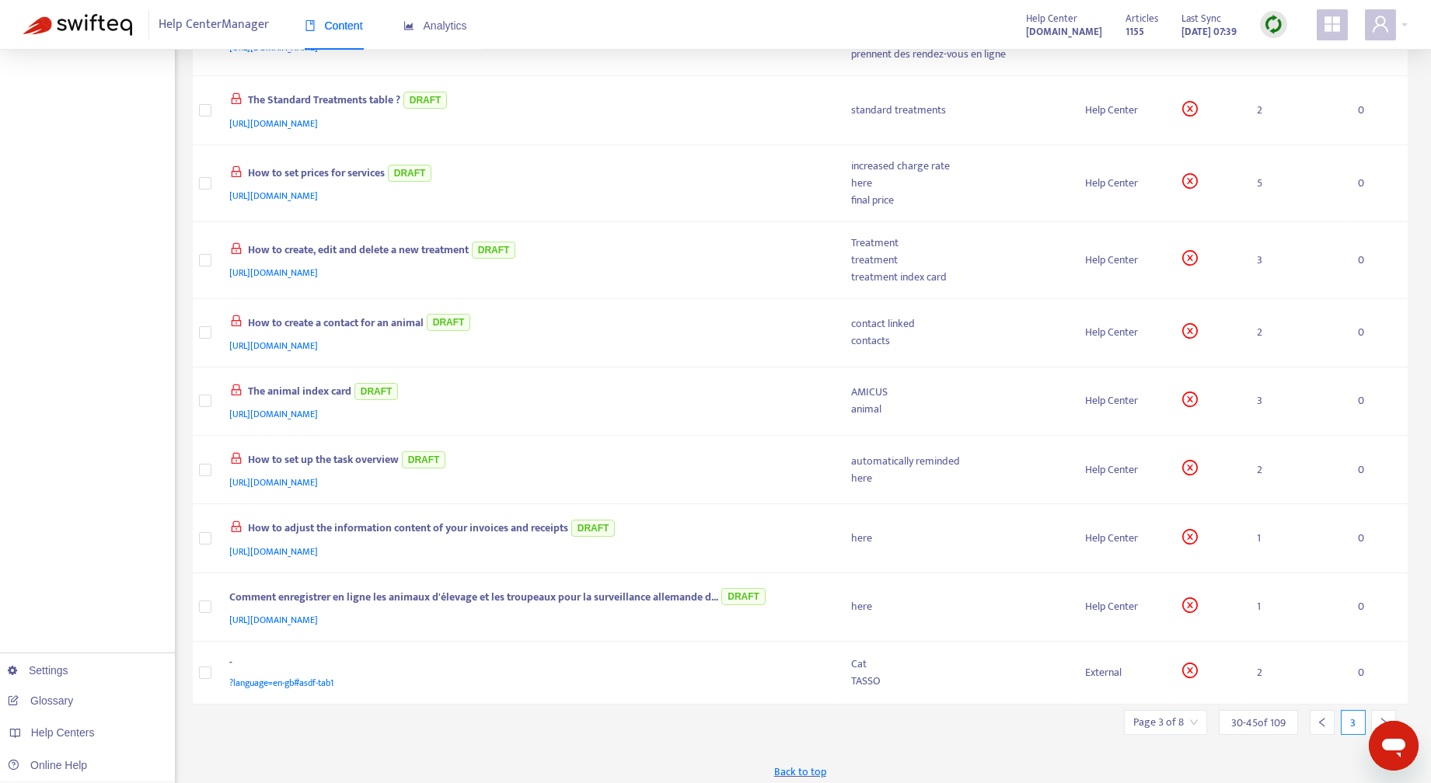
click at [1382, 718] on icon "right" at bounding box center [1383, 722] width 5 height 9
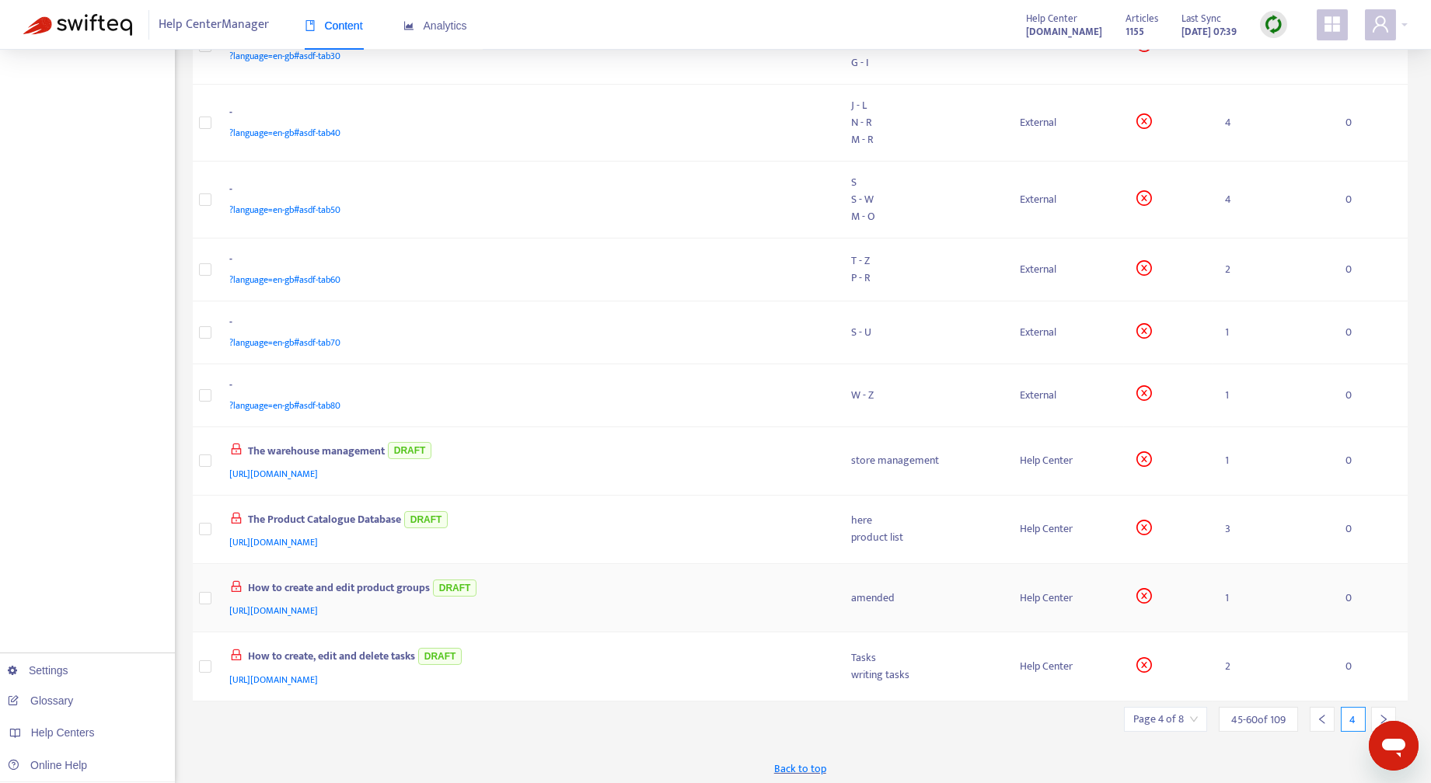
scroll to position [290, 0]
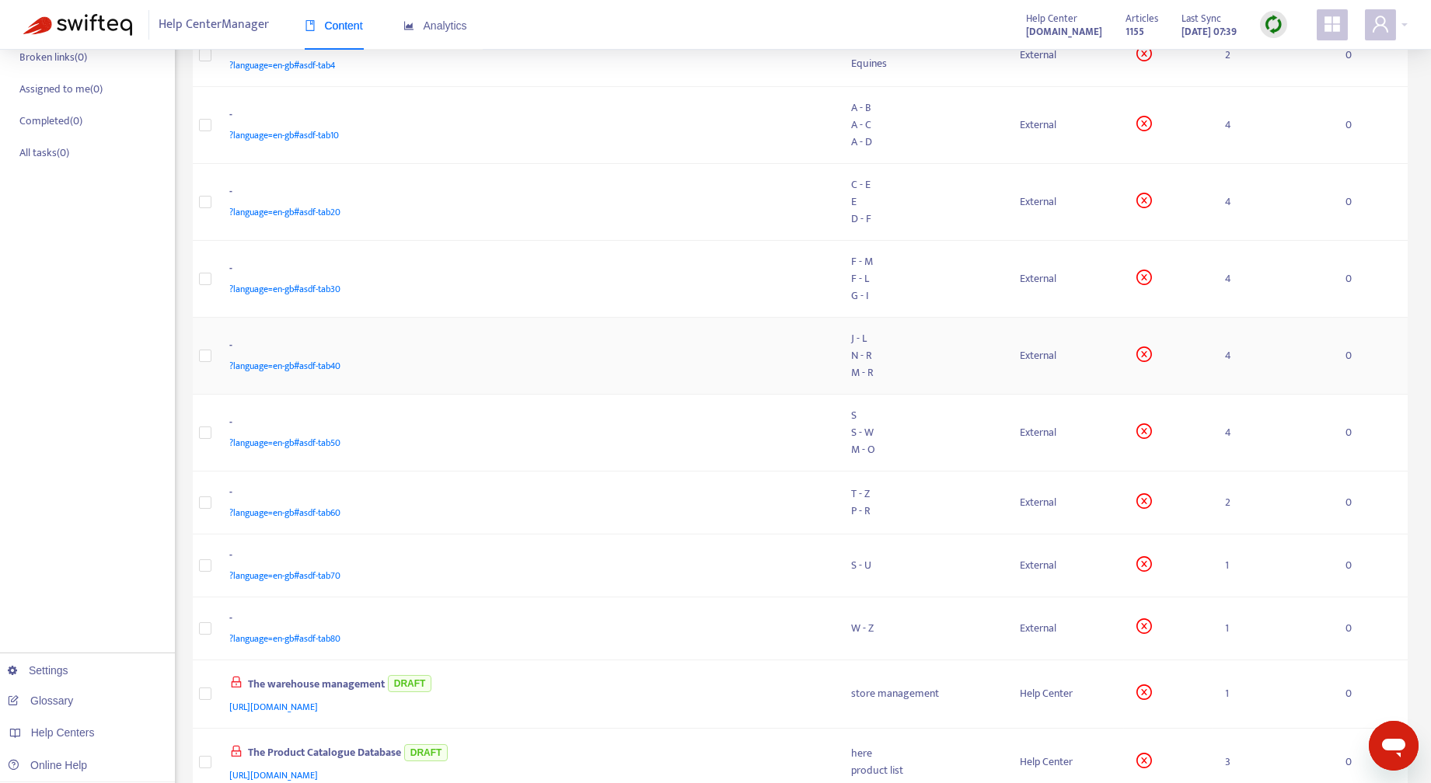
click at [1050, 366] on td "External" at bounding box center [1065, 356] width 117 height 77
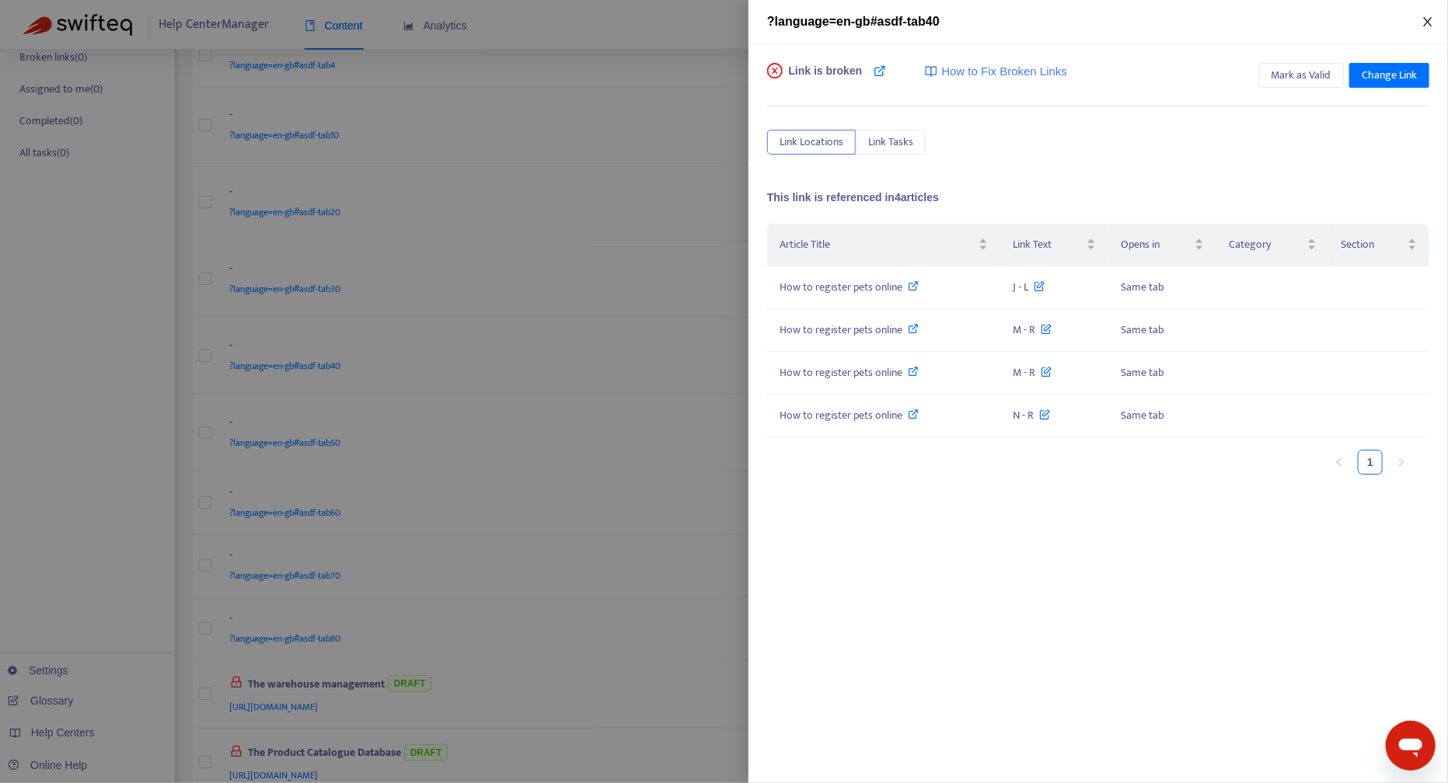
click at [1428, 23] on icon "close" at bounding box center [1427, 22] width 12 height 12
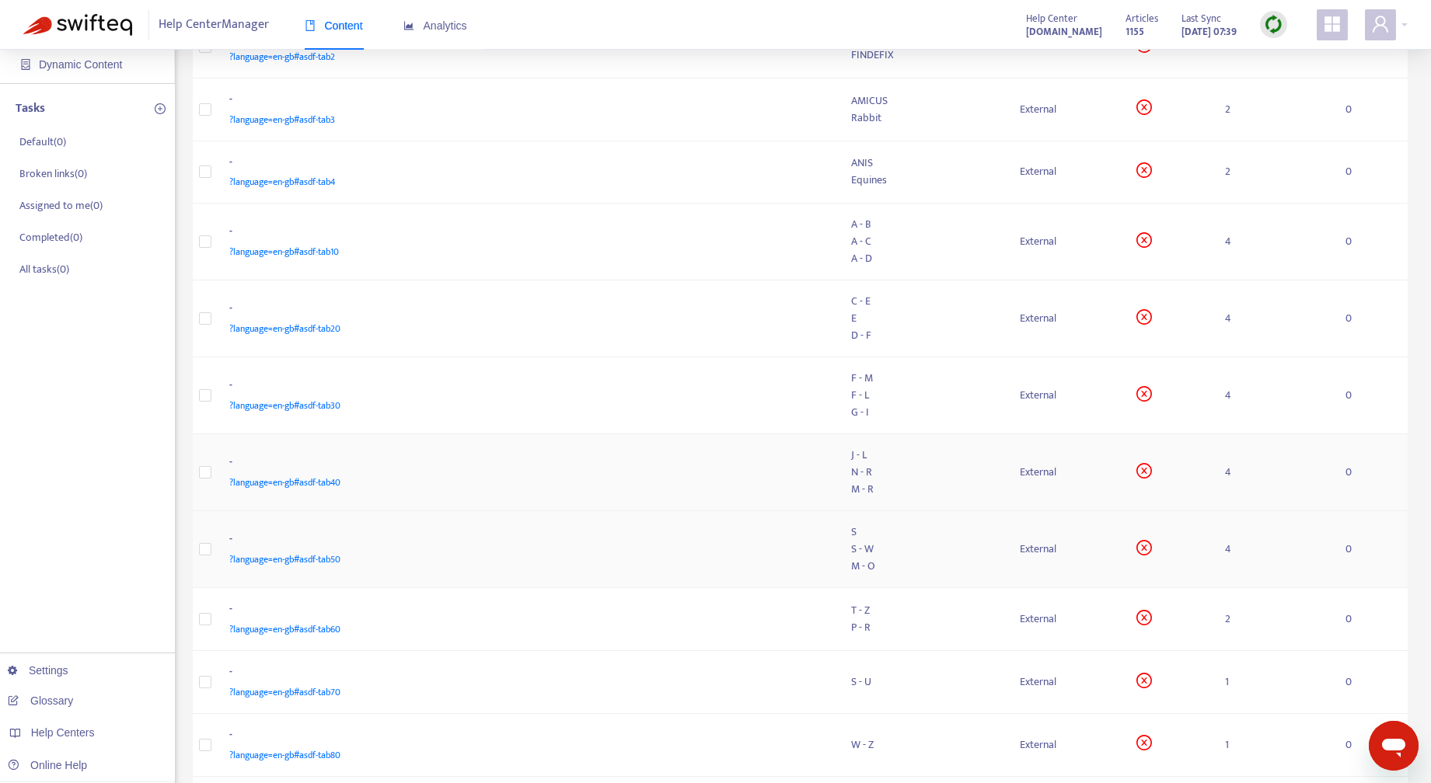
scroll to position [57, 0]
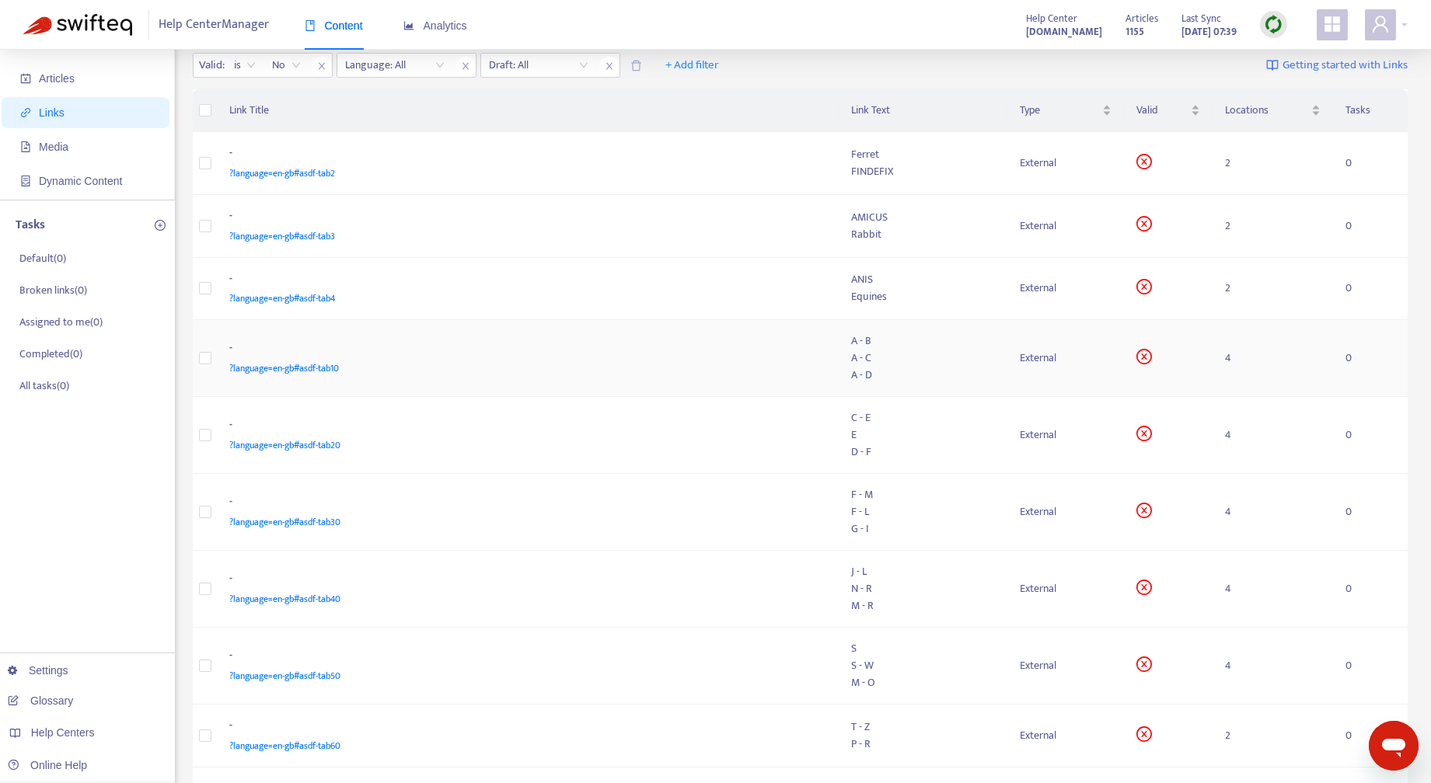
click at [1040, 363] on div "External" at bounding box center [1065, 358] width 92 height 17
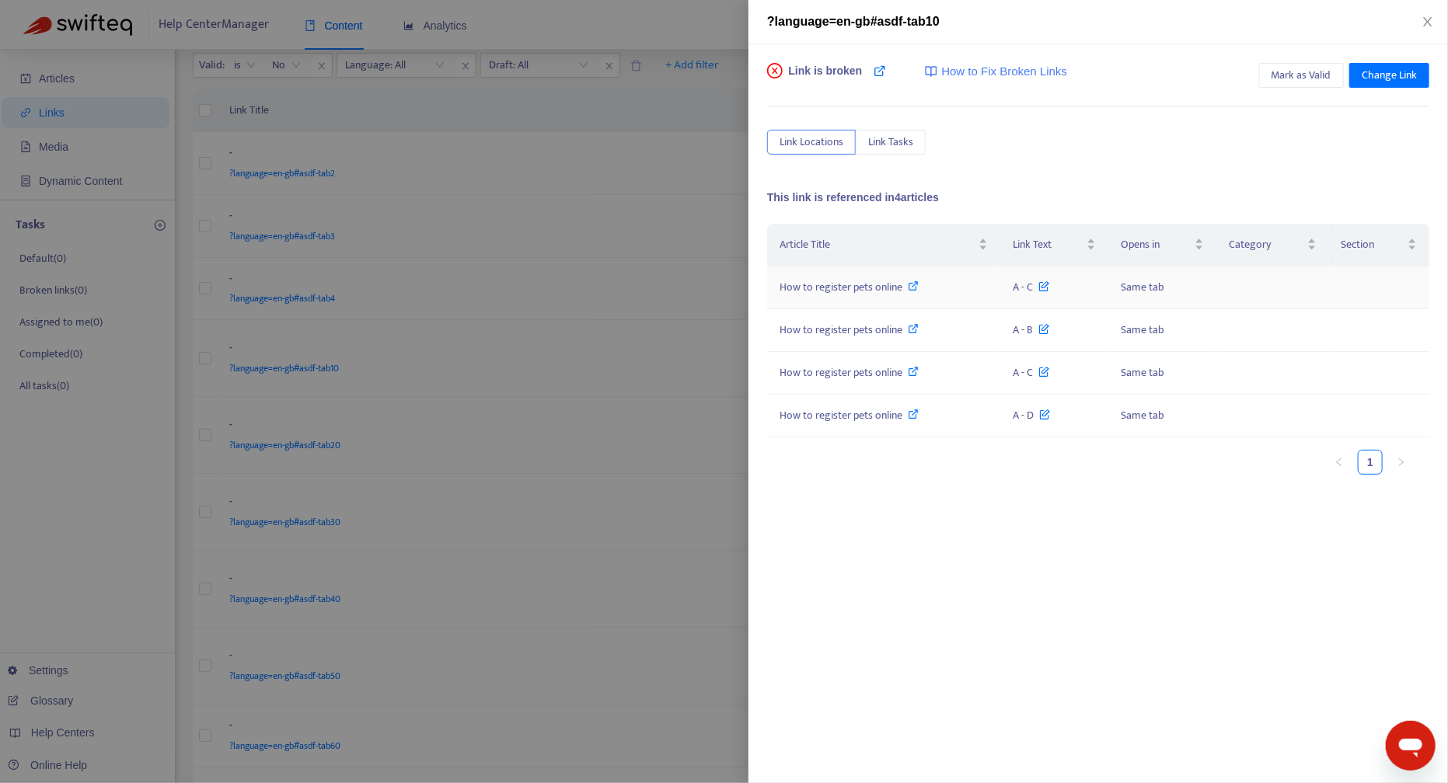
click at [881, 284] on span "How to register pets online" at bounding box center [840, 287] width 123 height 18
click at [861, 281] on span "How to register pets online" at bounding box center [840, 287] width 123 height 18
click at [870, 512] on div "Article Title Link Text Opens in Category Section How to register pets online A…" at bounding box center [1098, 379] width 662 height 311
click at [863, 287] on span "How to register pets online" at bounding box center [840, 287] width 123 height 18
drag, startPoint x: 1428, startPoint y: 24, endPoint x: 1357, endPoint y: 42, distance: 73.7
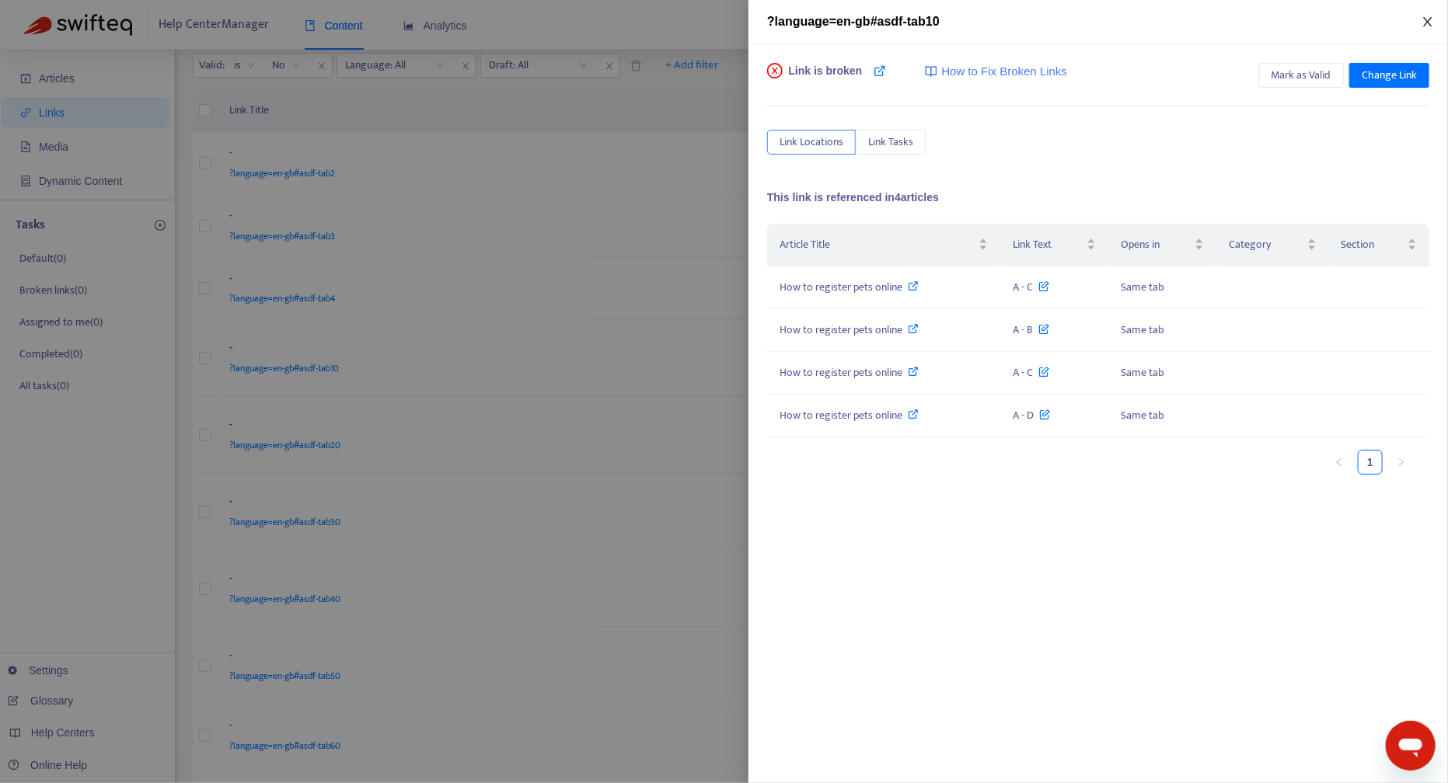
click at [1428, 24] on icon "close" at bounding box center [1427, 22] width 12 height 12
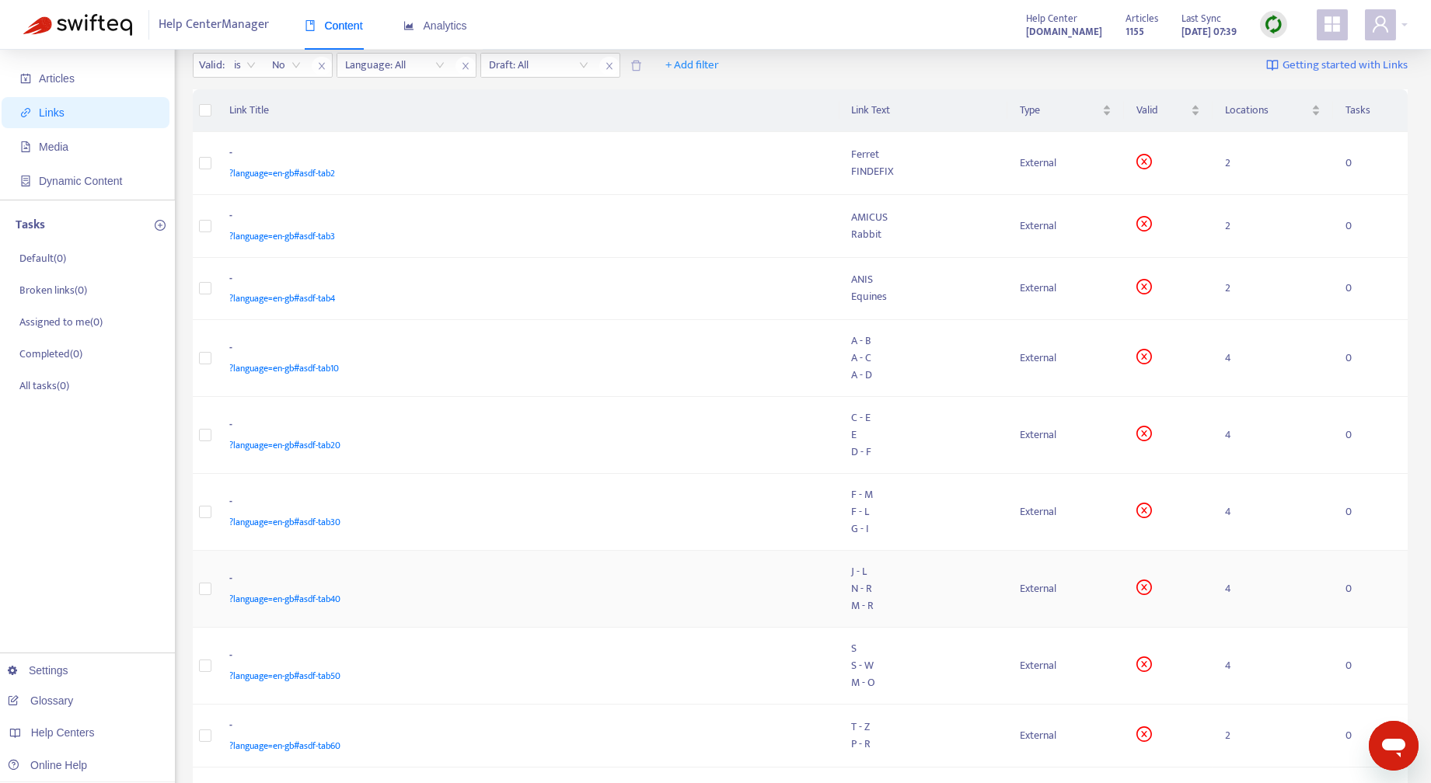
scroll to position [290, 0]
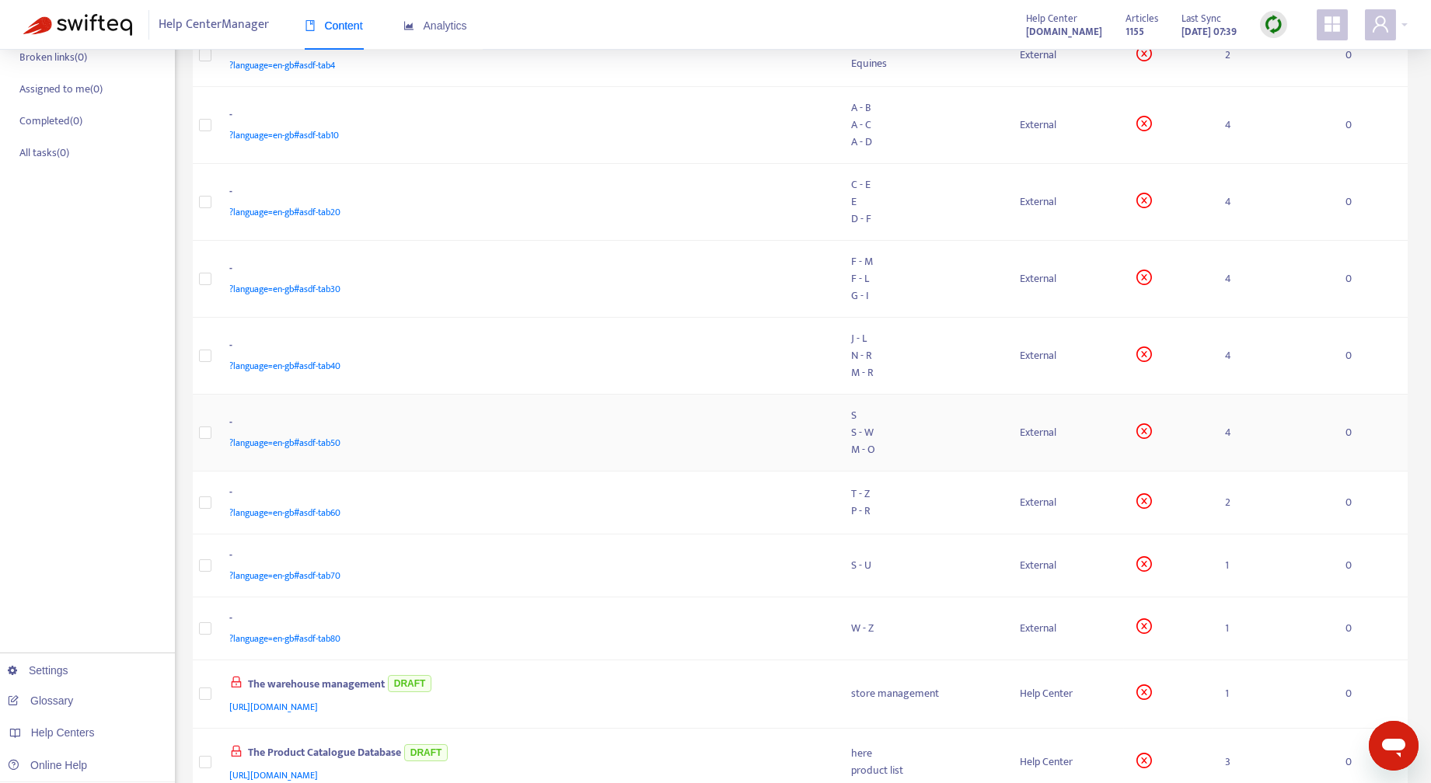
click at [897, 438] on div "S - W" at bounding box center [924, 432] width 144 height 17
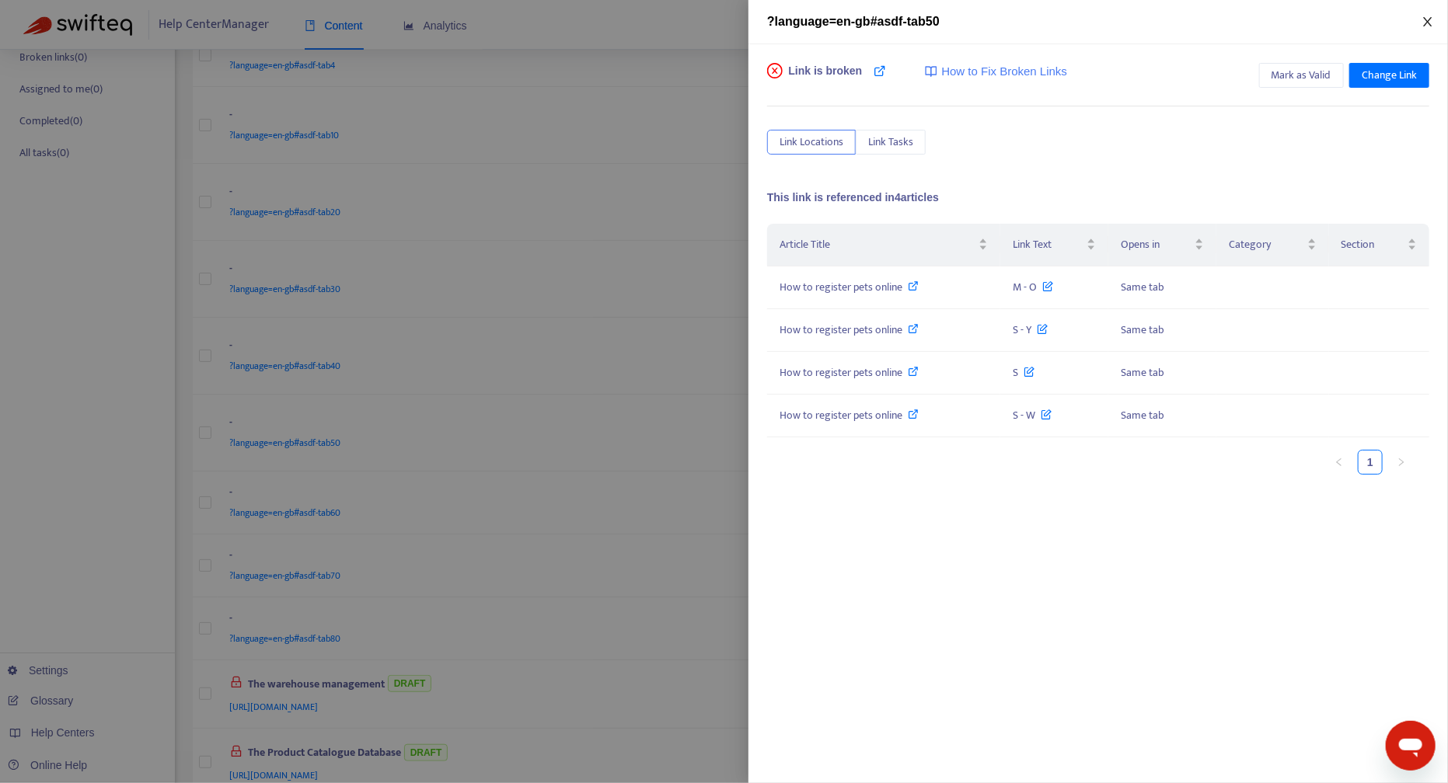
click at [1428, 17] on icon "close" at bounding box center [1427, 22] width 12 height 12
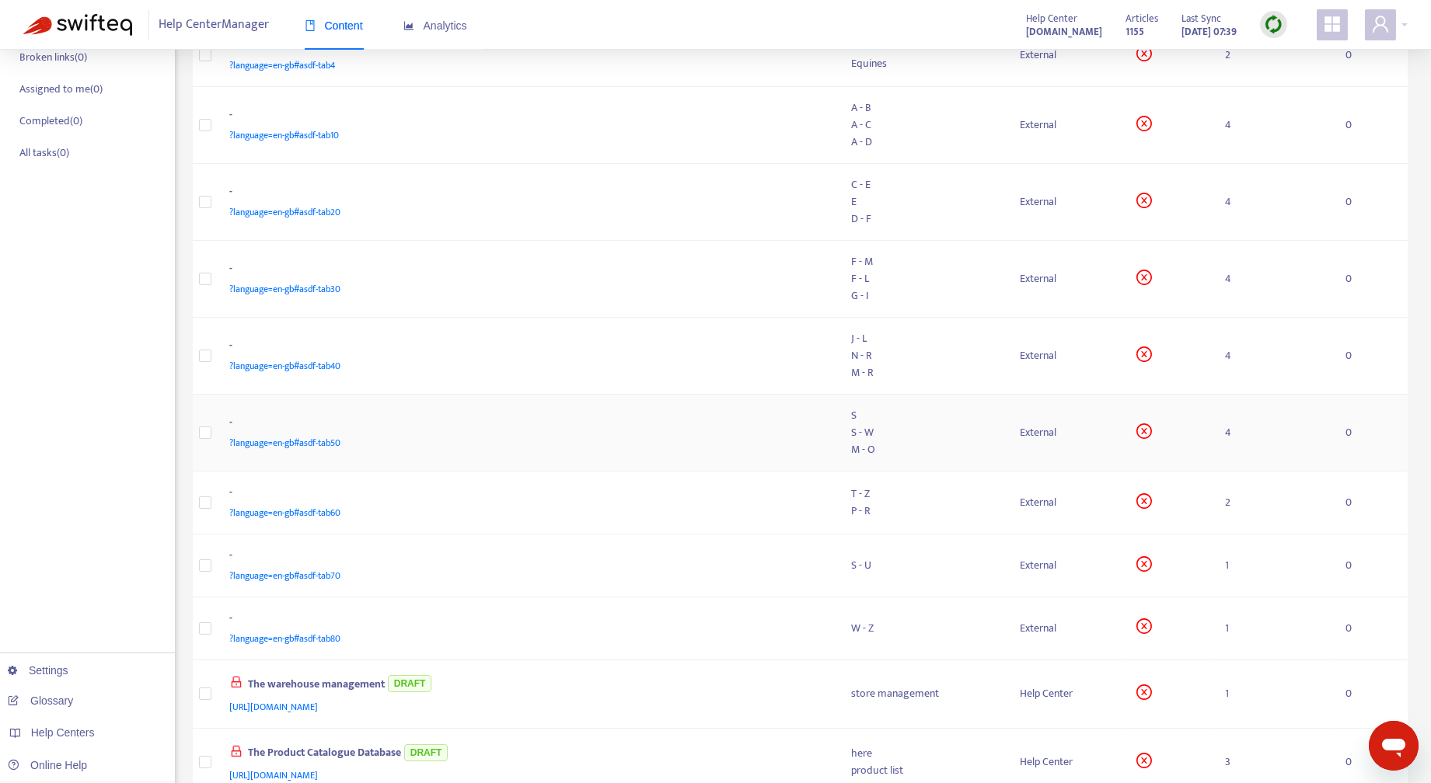
click at [880, 436] on div "S - W" at bounding box center [924, 432] width 144 height 17
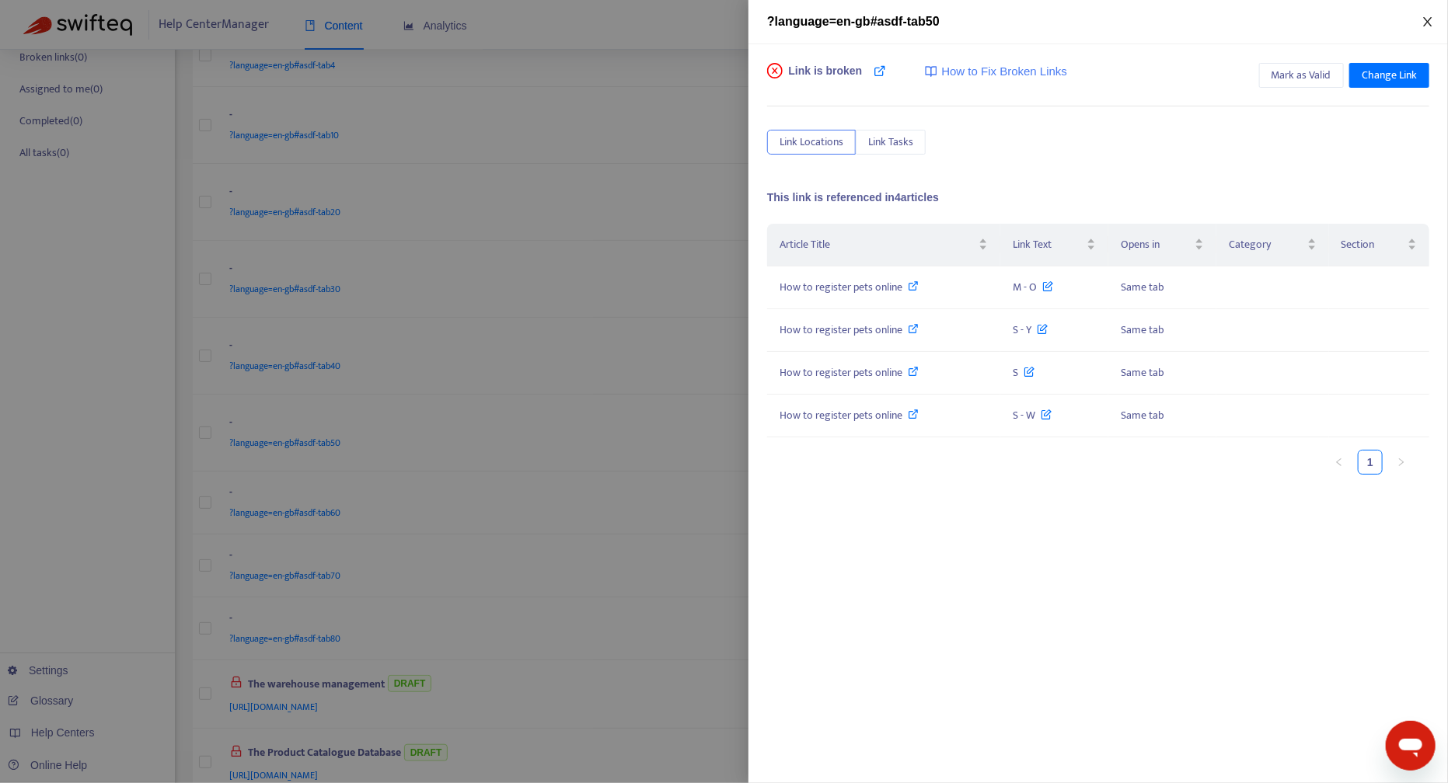
click at [1429, 16] on icon "close" at bounding box center [1427, 22] width 12 height 12
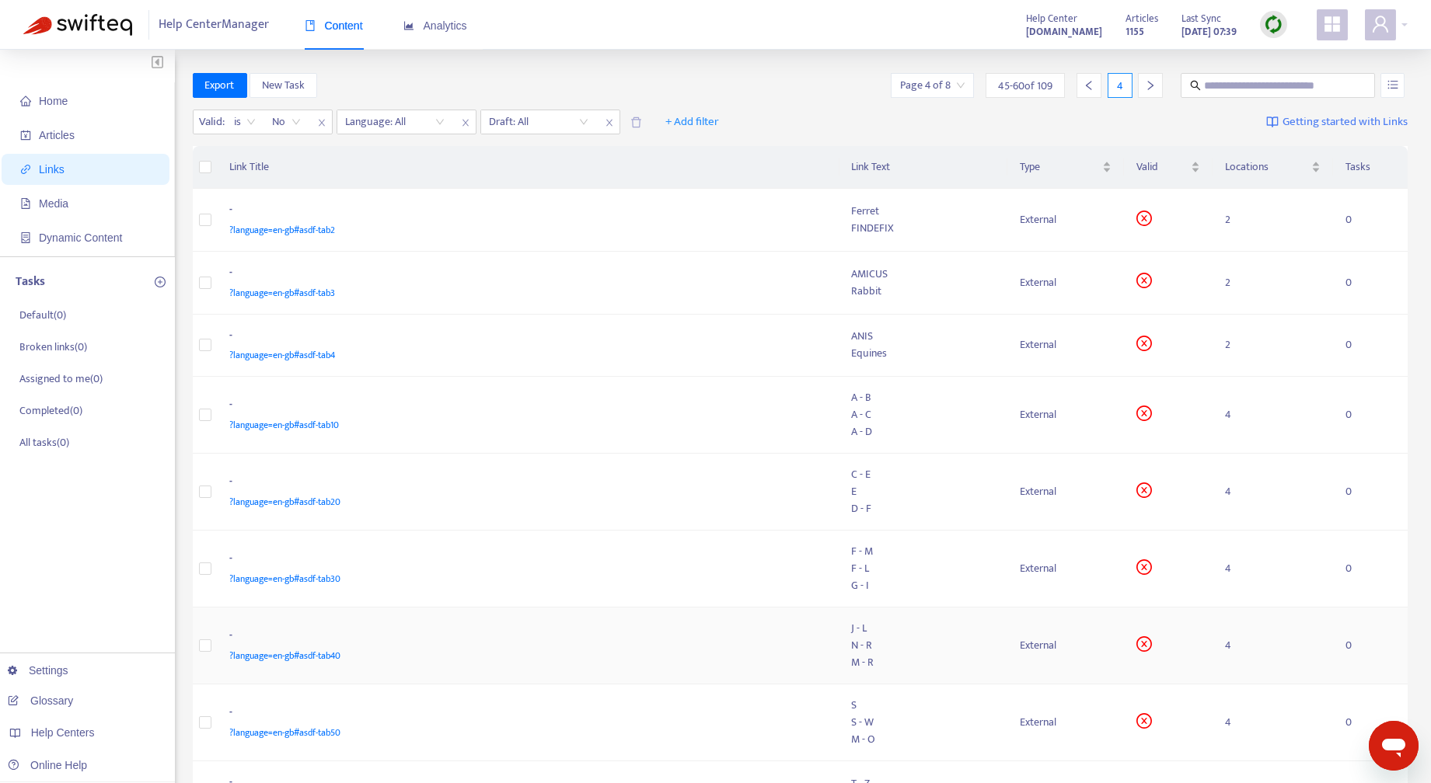
scroll to position [117, 0]
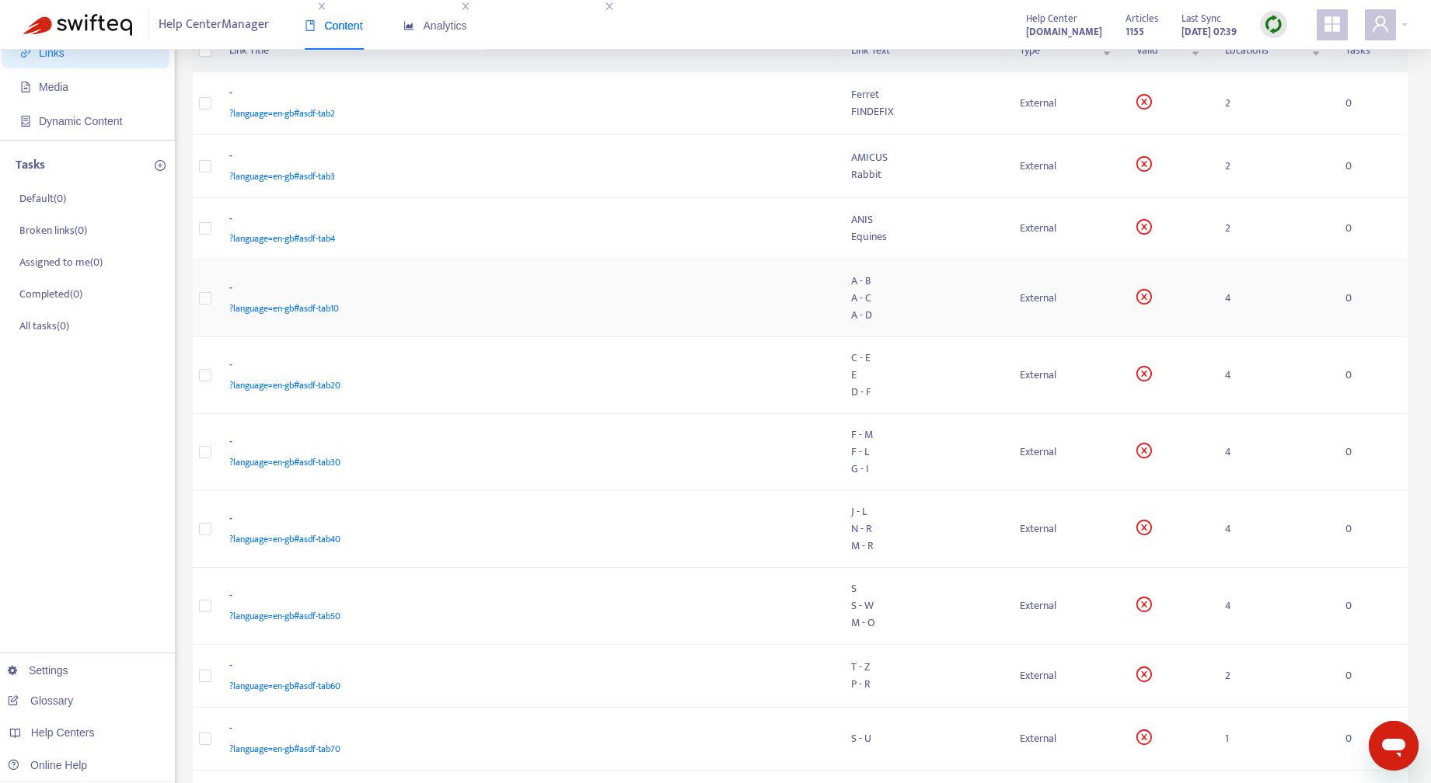
click at [887, 301] on div "A - C" at bounding box center [924, 298] width 144 height 17
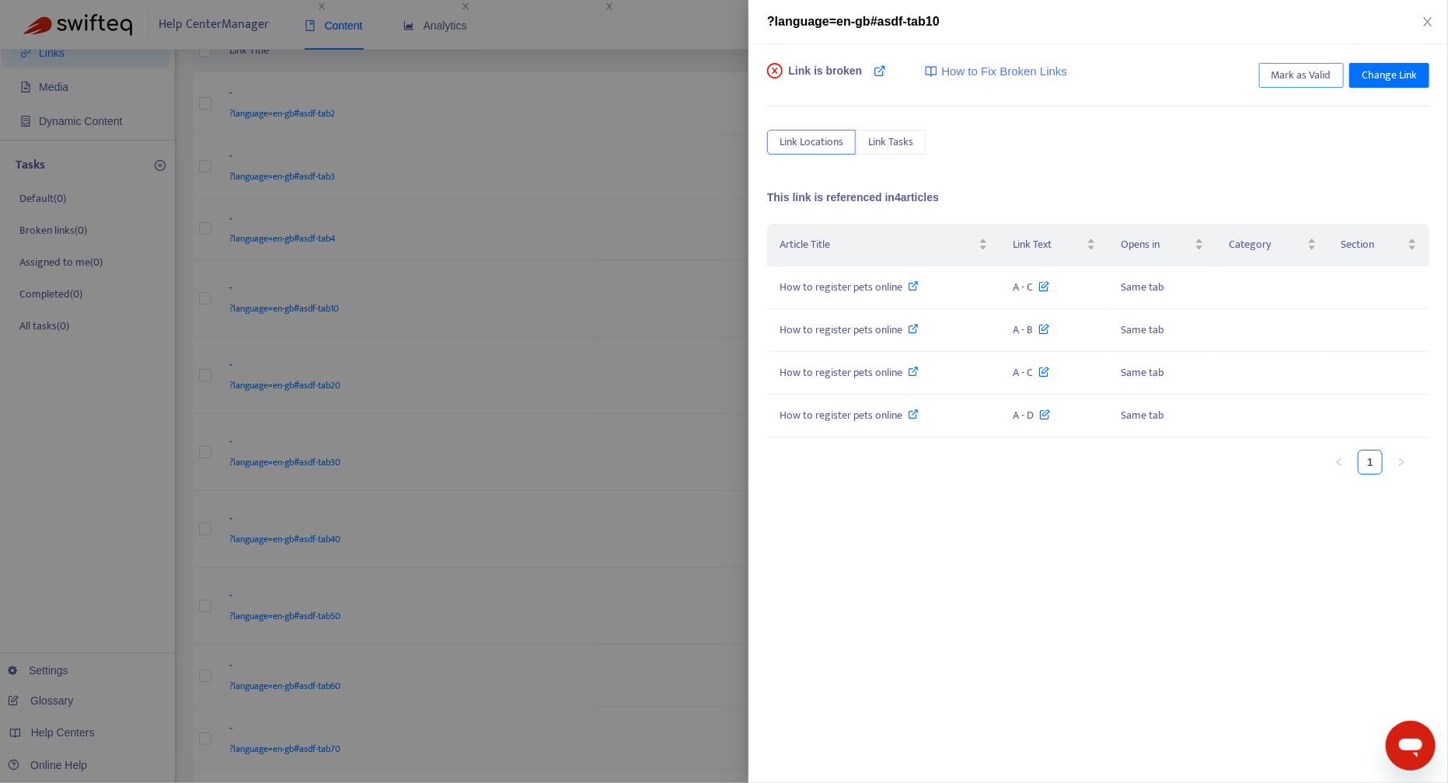
click at [1302, 78] on span "Mark as Valid" at bounding box center [1301, 75] width 60 height 17
click at [1423, 23] on icon "close" at bounding box center [1427, 22] width 12 height 12
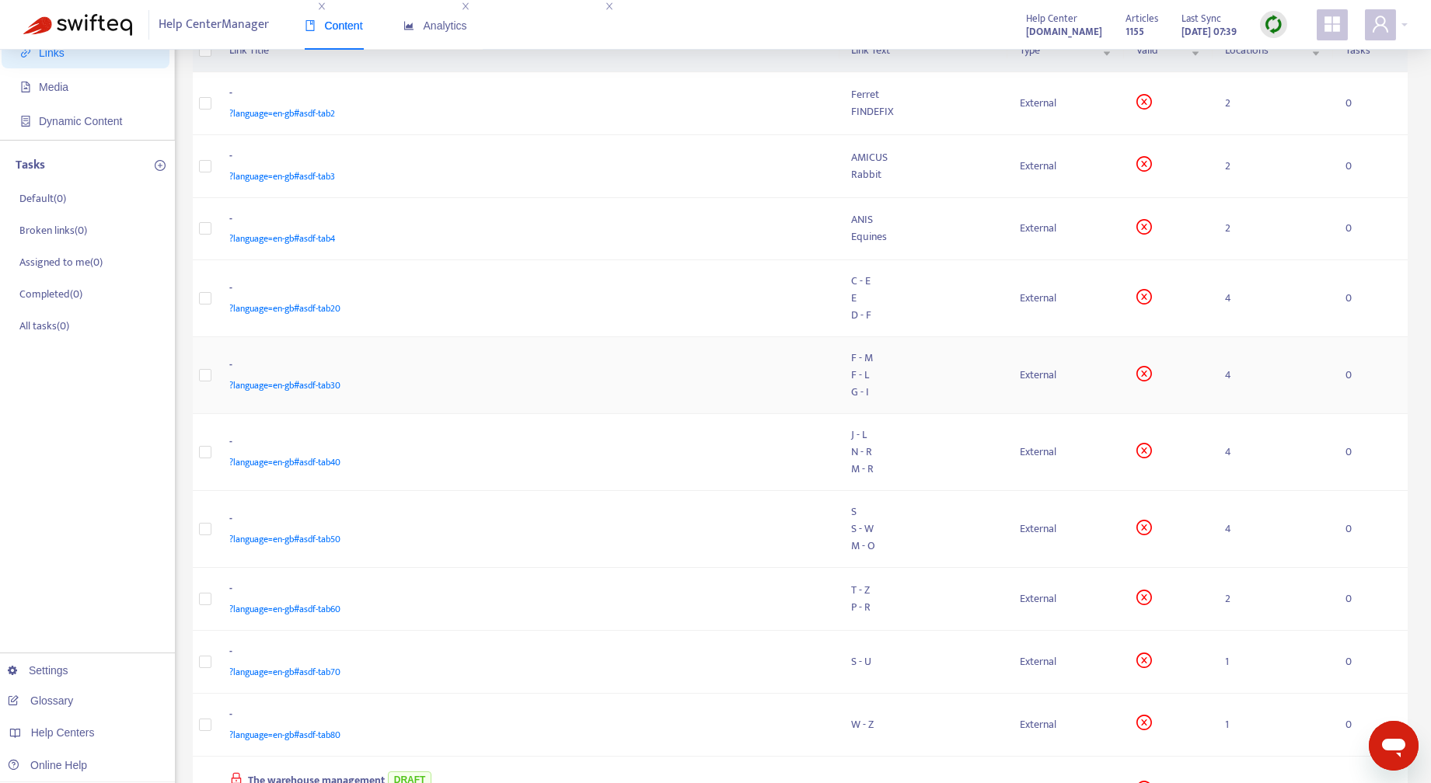
scroll to position [0, 0]
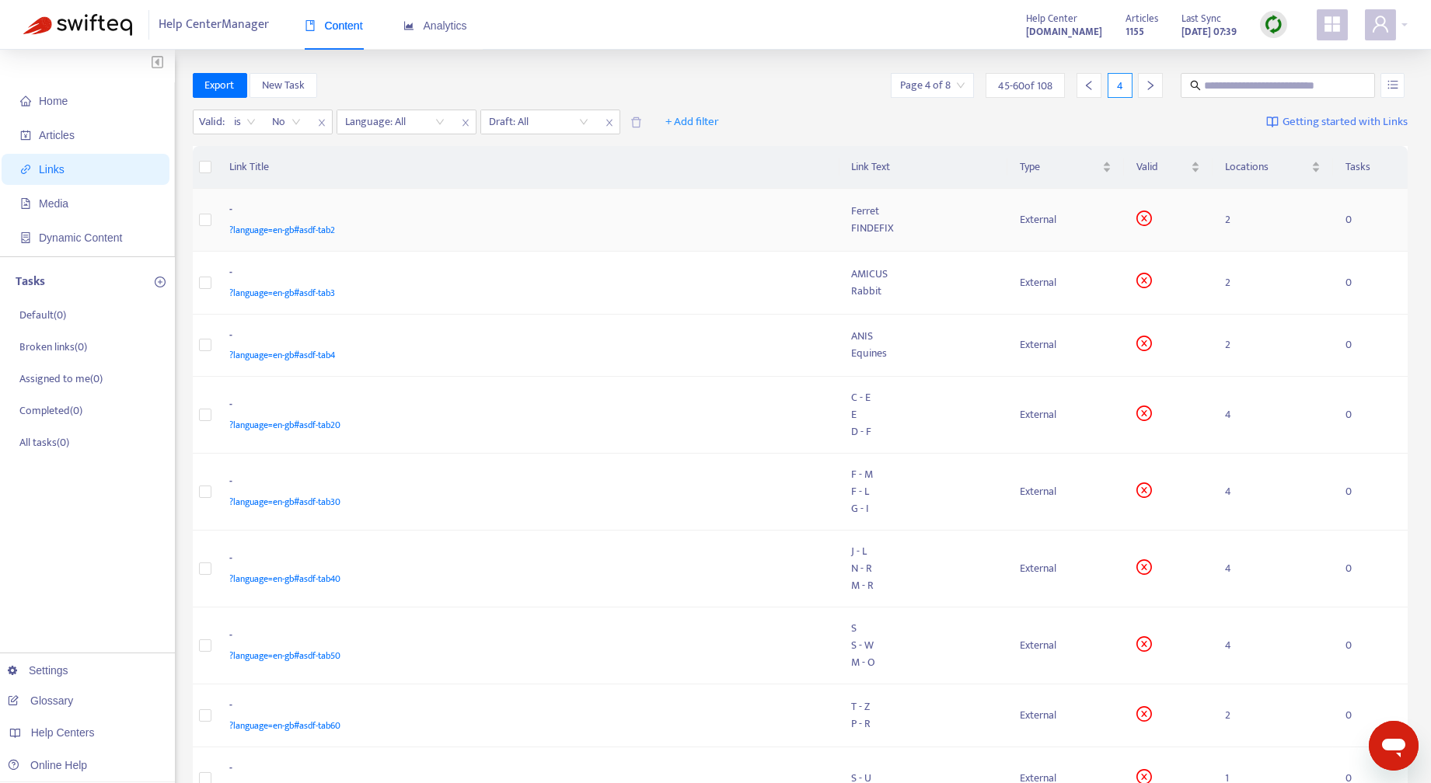
click at [304, 223] on span "?language=en-gb#asdf-tab2" at bounding box center [283, 230] width 106 height 16
click at [291, 351] on span "?language=en-gb#asdf-tab4" at bounding box center [283, 355] width 106 height 16
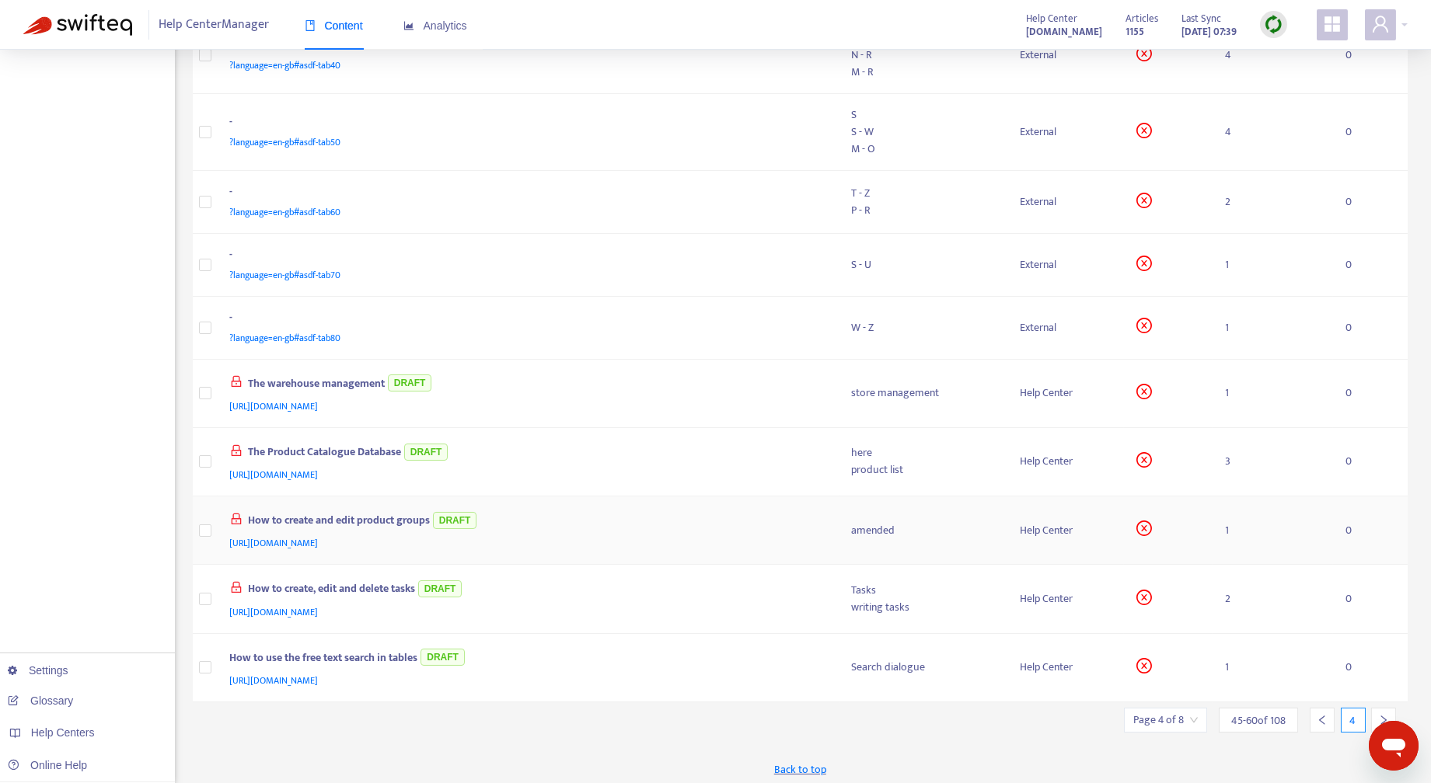
click at [320, 527] on div "How to create and edit product groups DRAFT" at bounding box center [525, 522] width 591 height 26
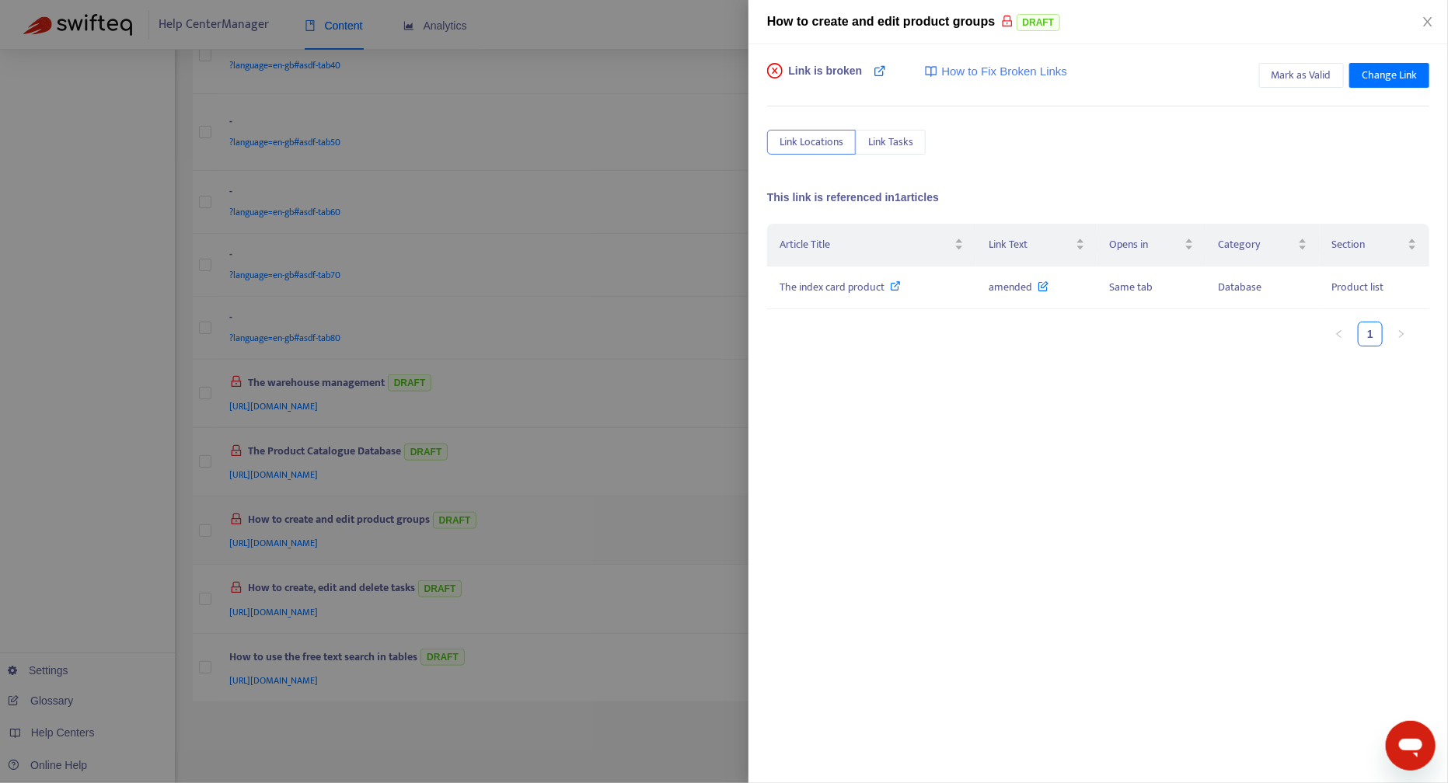
click at [320, 527] on div at bounding box center [724, 391] width 1448 height 783
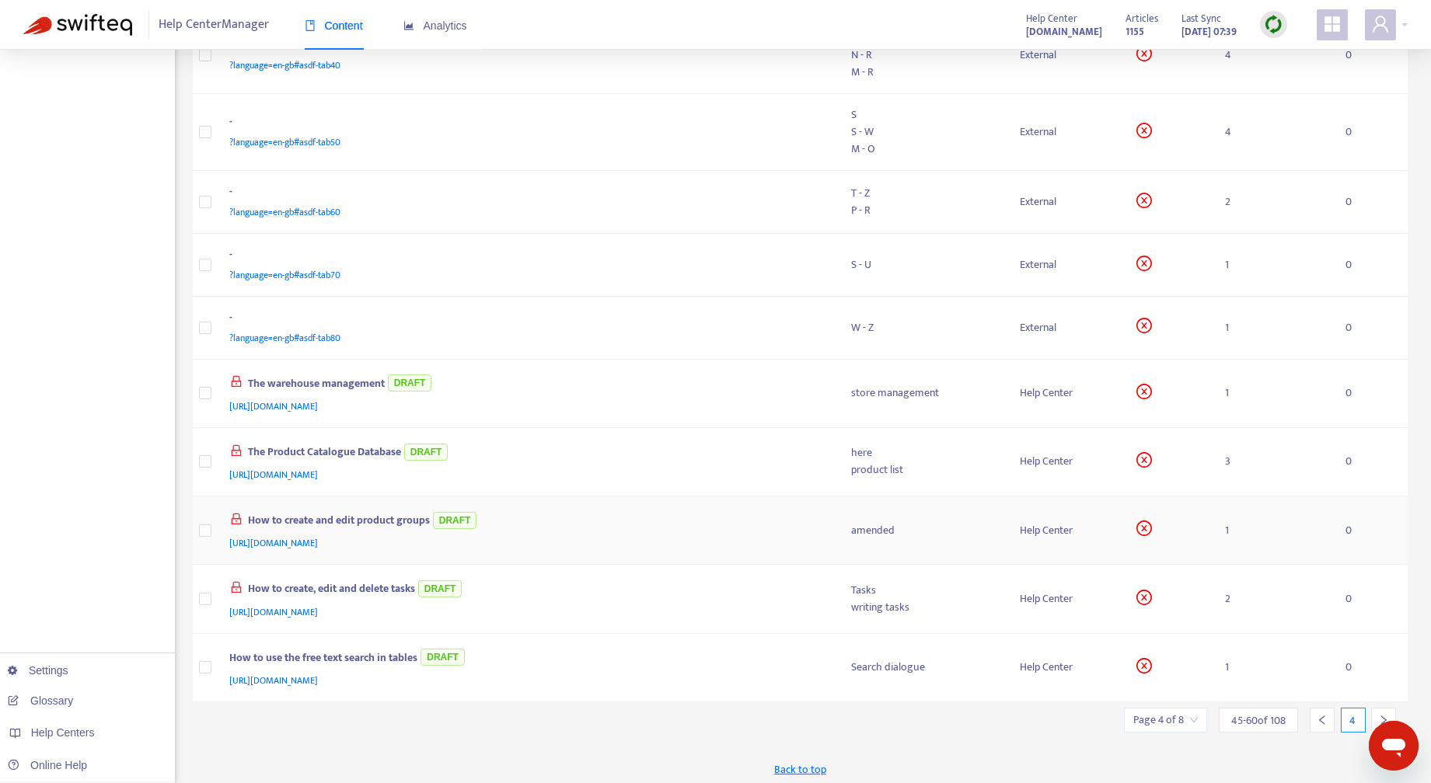
click at [304, 516] on div "How to create and edit product groups DRAFT" at bounding box center [525, 522] width 591 height 26
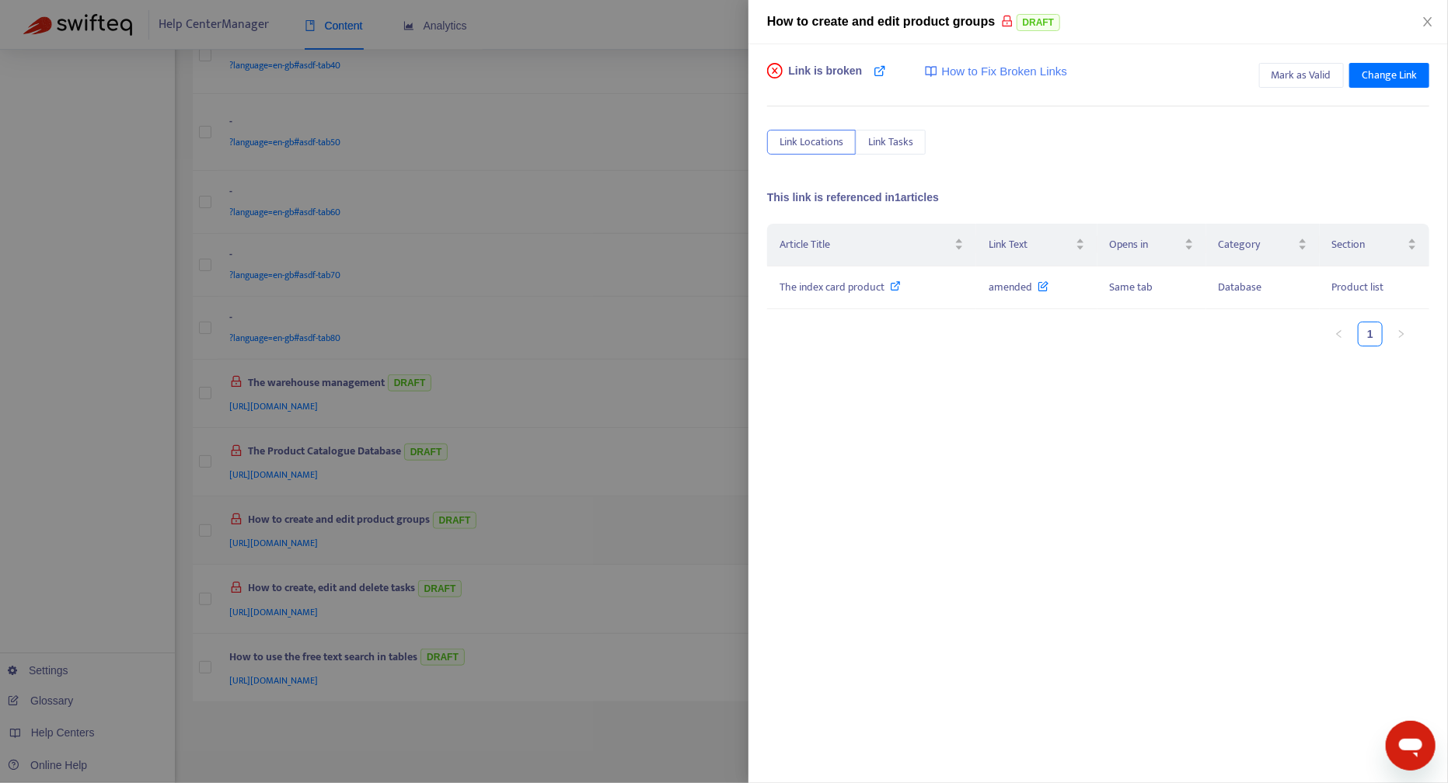
click at [304, 516] on div at bounding box center [724, 391] width 1448 height 783
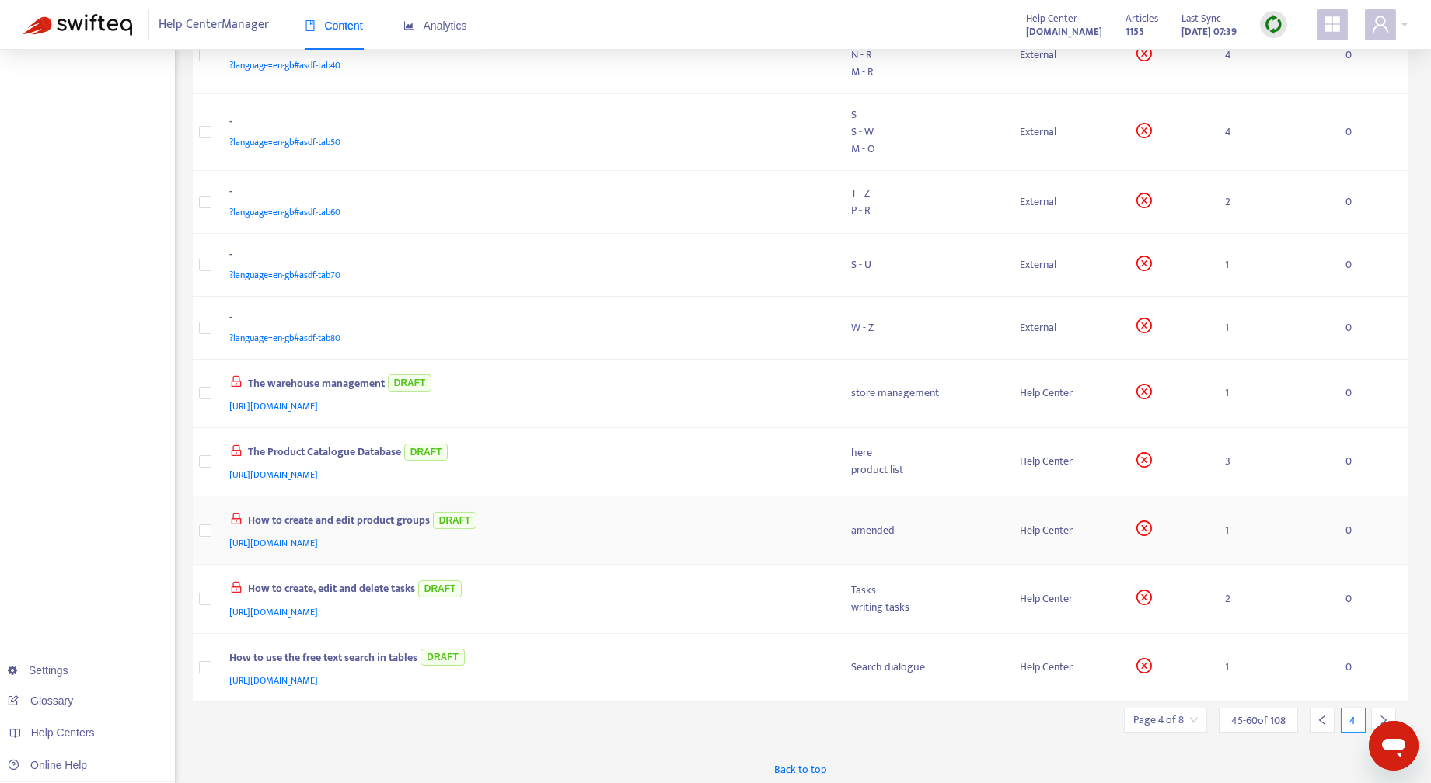
click at [319, 538] on span "https://easyvetsupport.zendesk.com/hc/en-gb/articles/360016164899" at bounding box center [274, 543] width 89 height 16
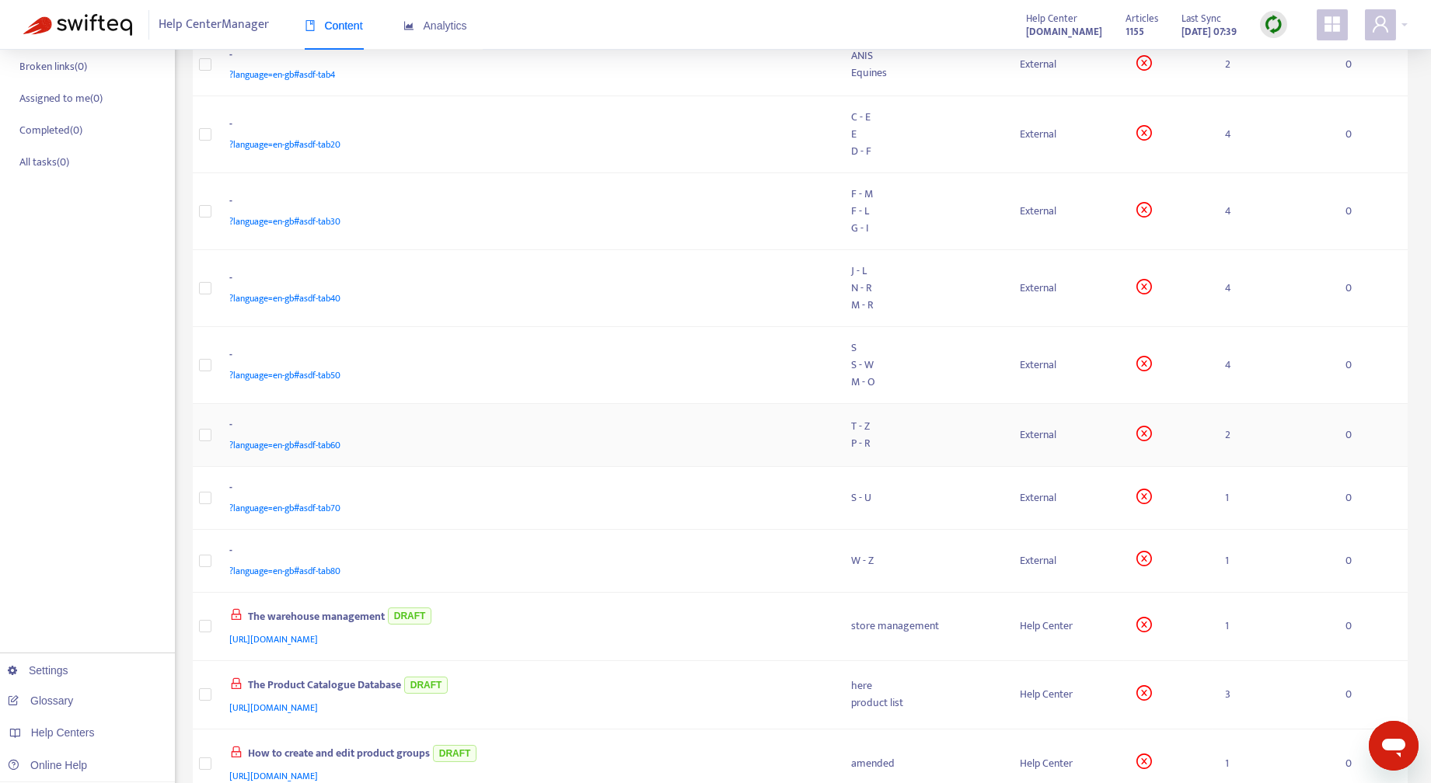
click at [322, 444] on span "?language=en-gb#asdf-tab60" at bounding box center [285, 445] width 111 height 16
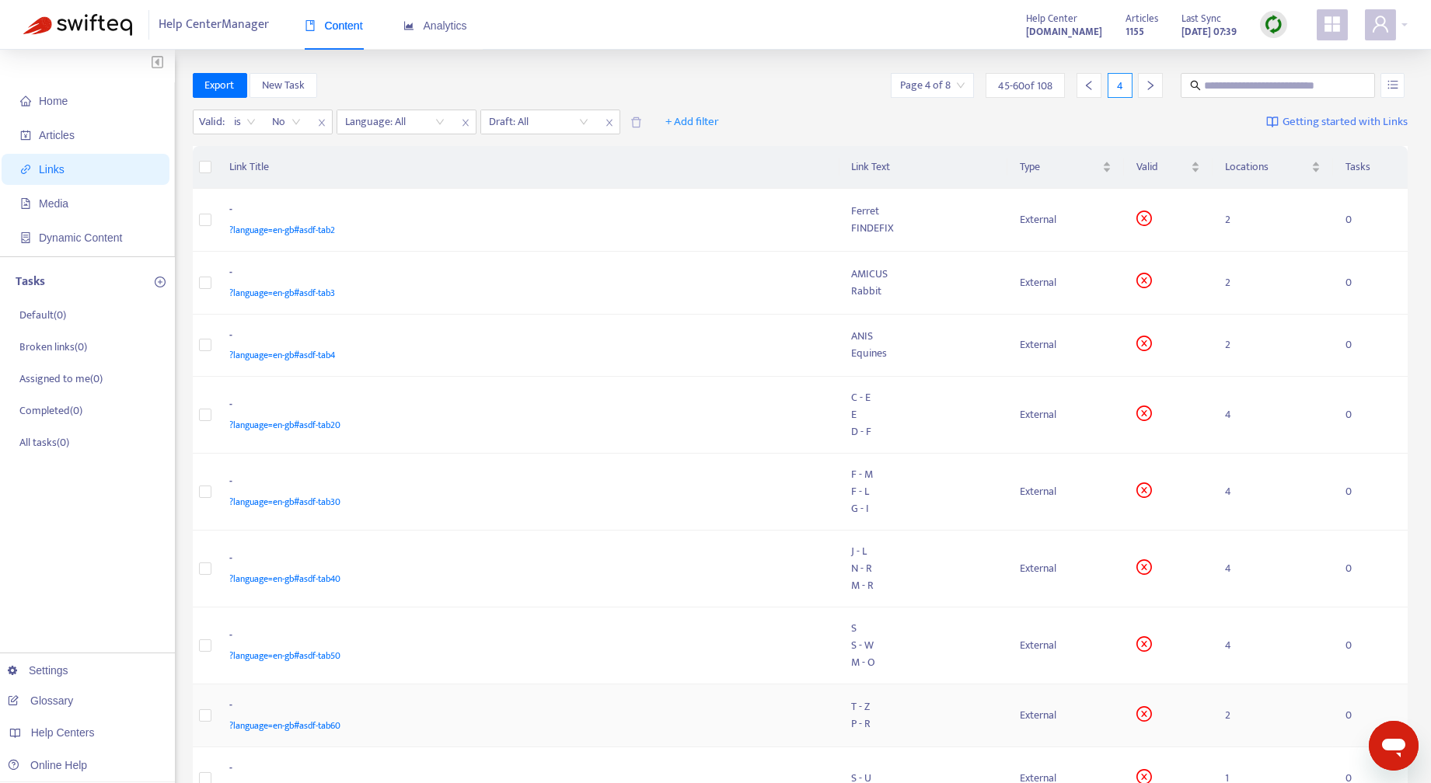
scroll to position [350, 0]
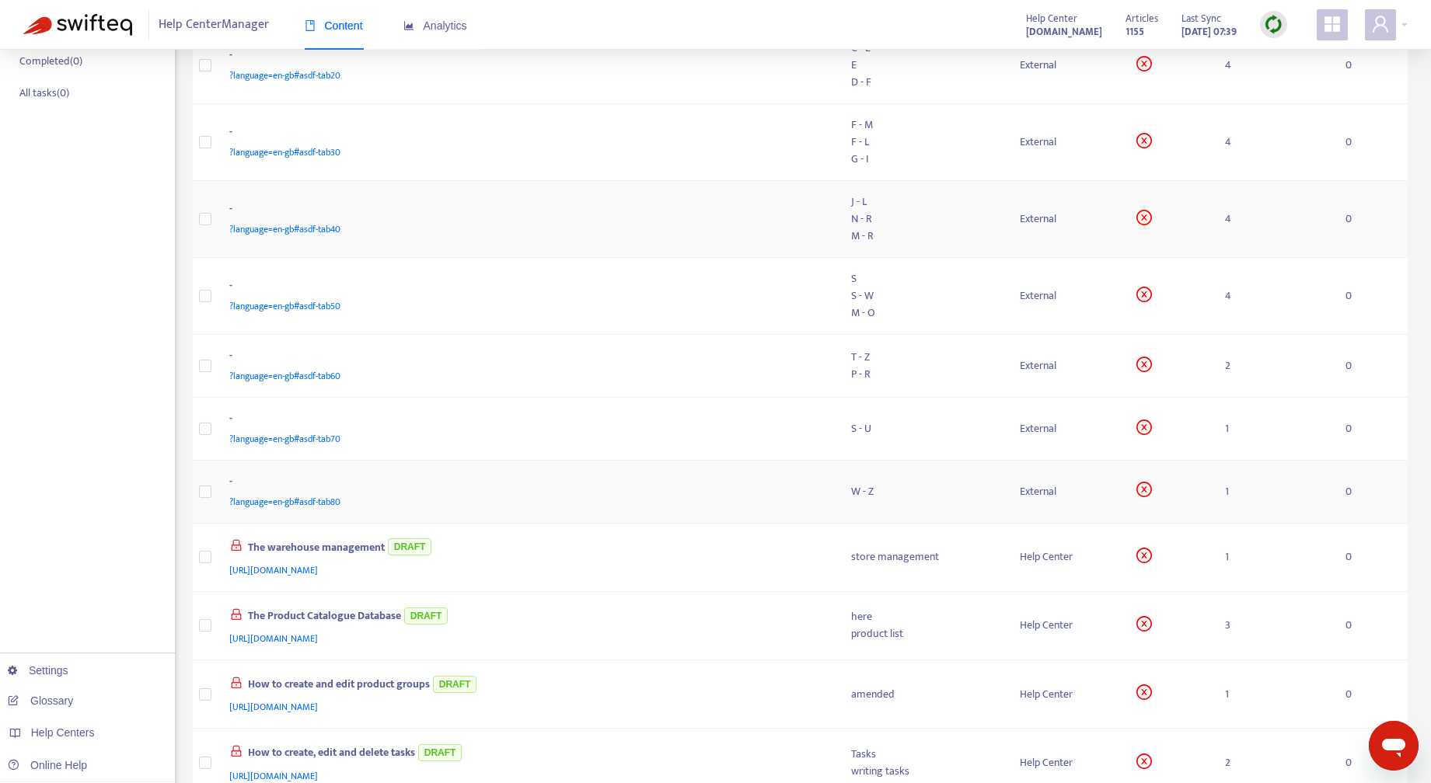
click at [1105, 493] on div "External" at bounding box center [1065, 491] width 92 height 17
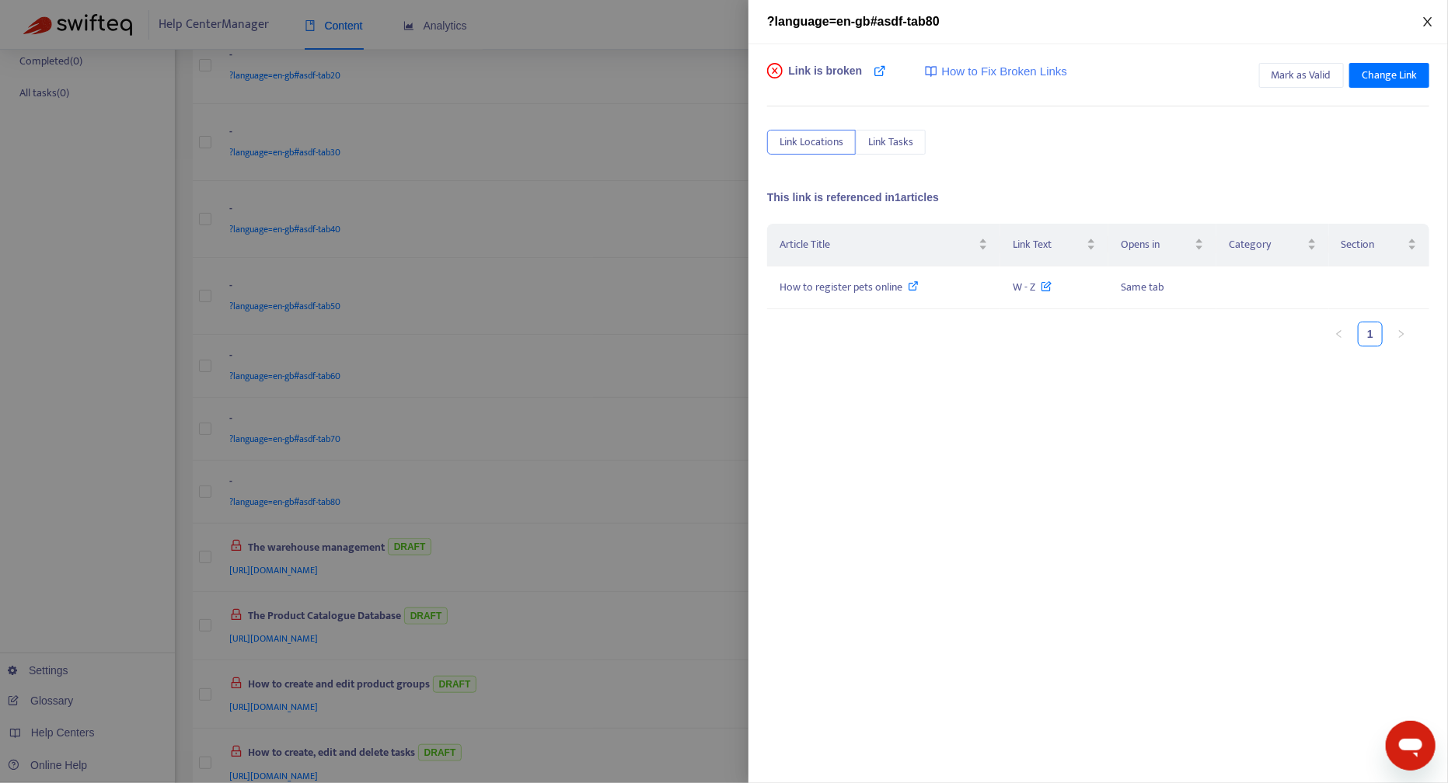
click at [1432, 22] on icon "close" at bounding box center [1427, 22] width 12 height 12
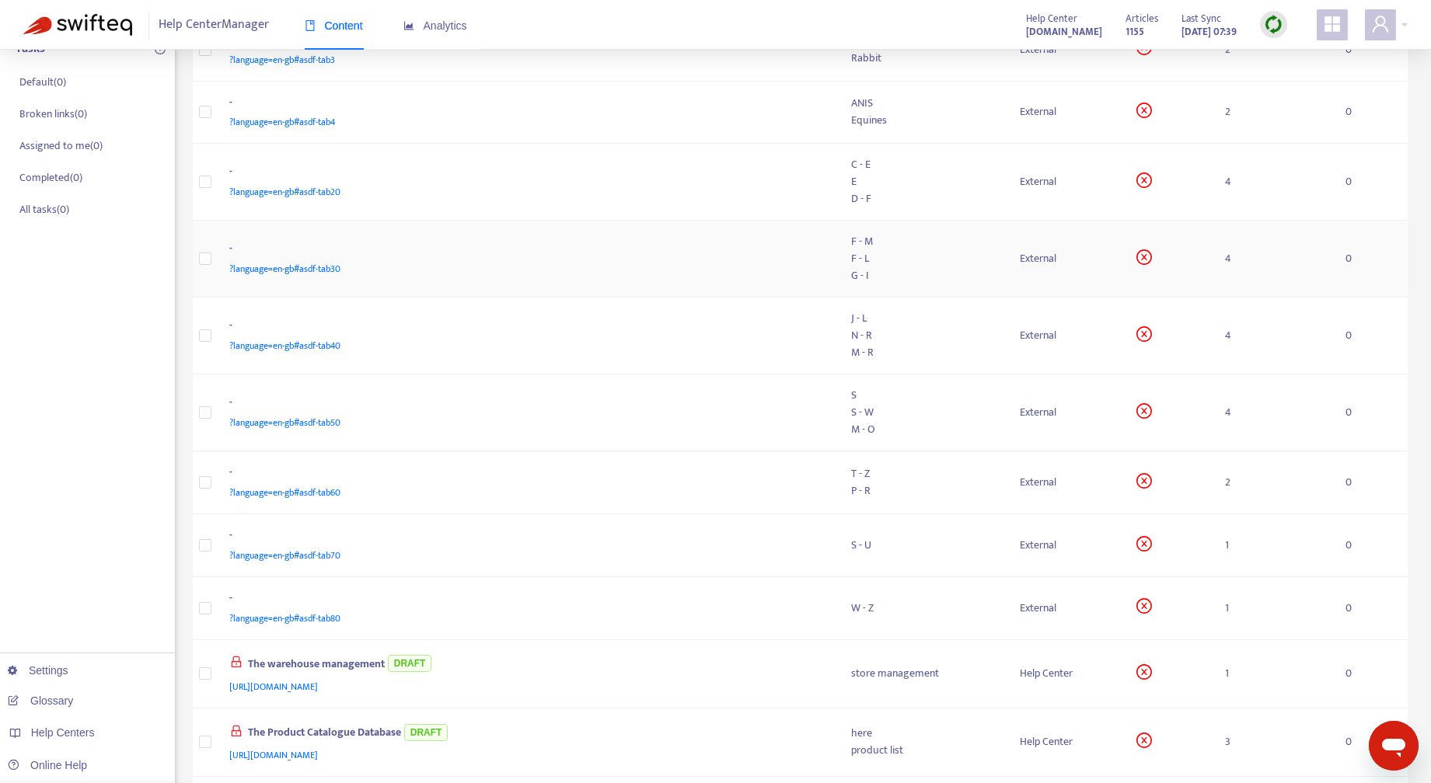
scroll to position [0, 0]
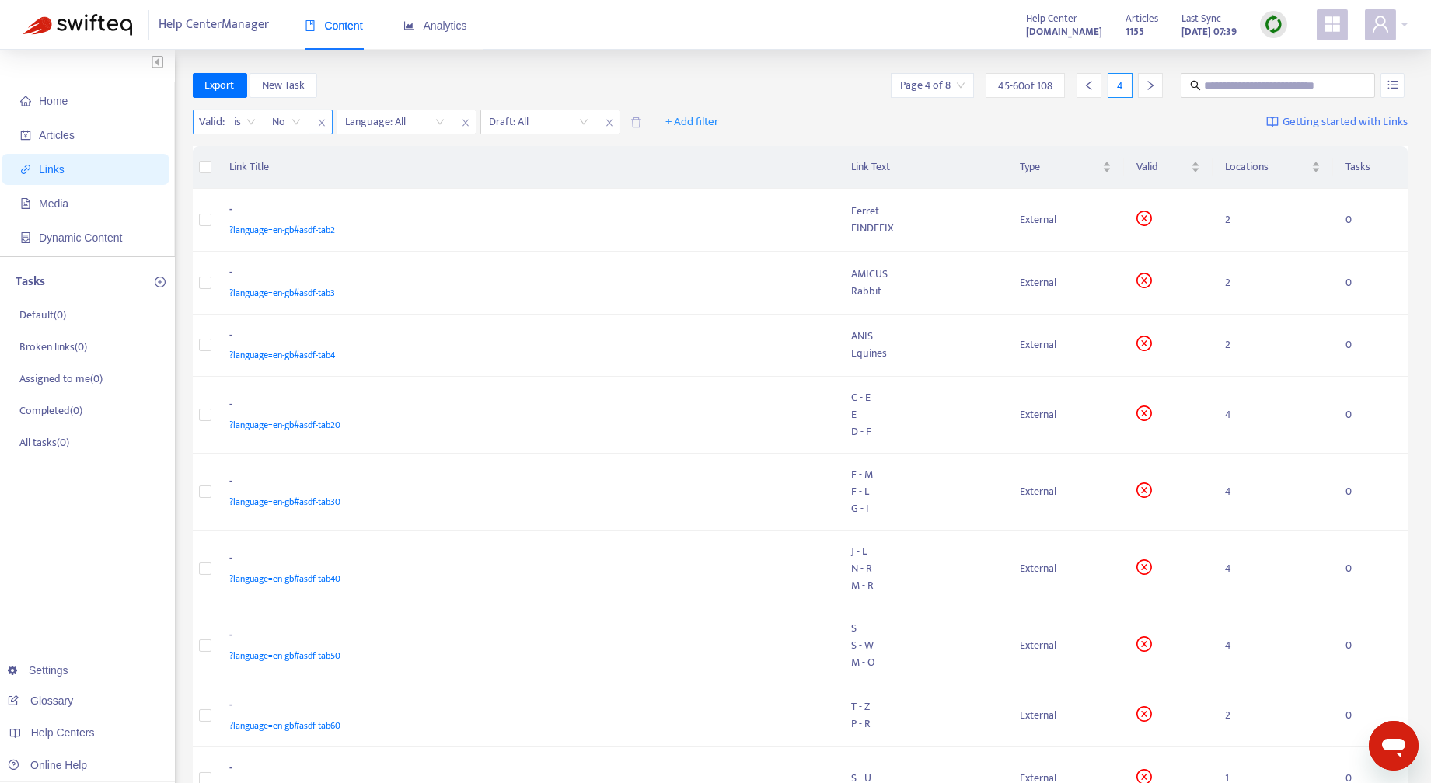
click at [294, 120] on span "No" at bounding box center [287, 121] width 28 height 23
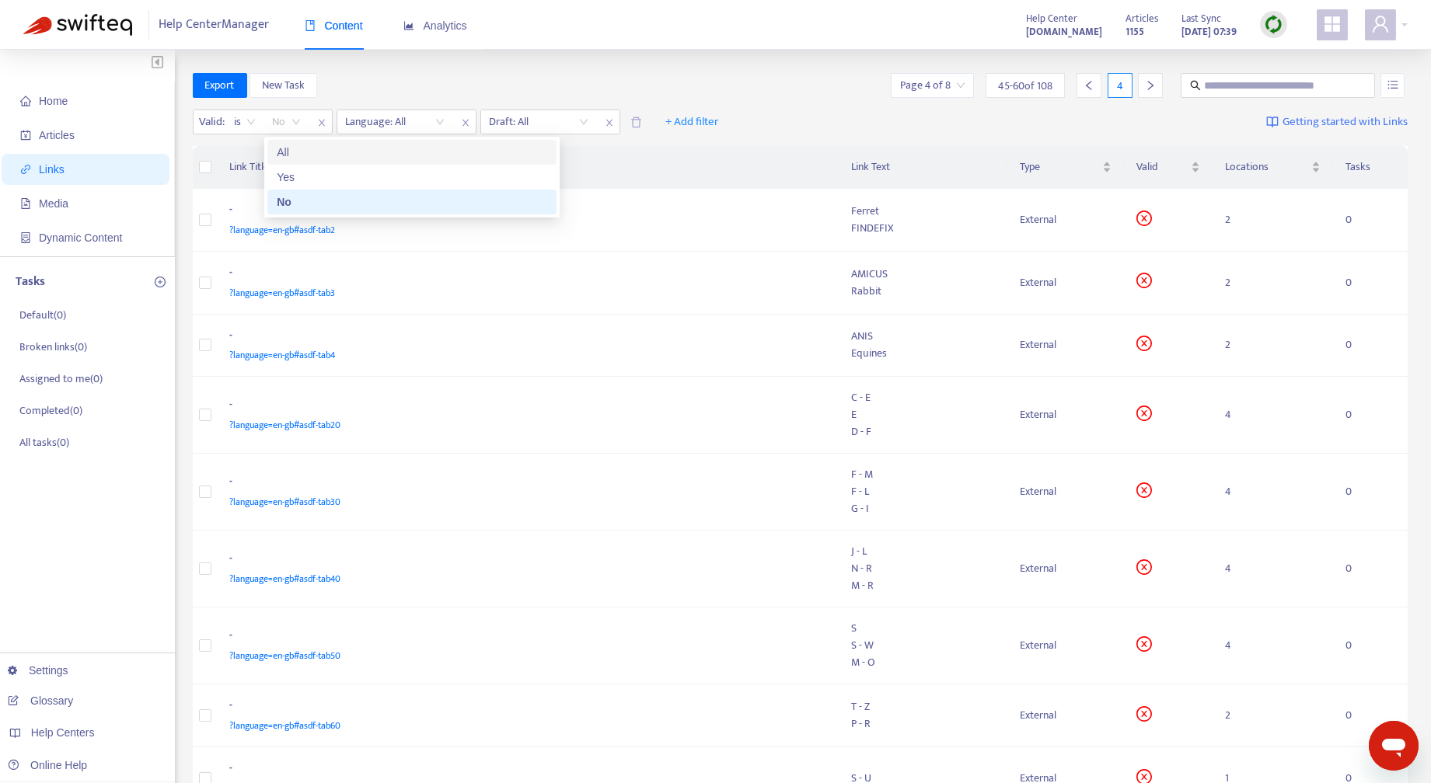
click at [296, 148] on div "All" at bounding box center [412, 152] width 270 height 17
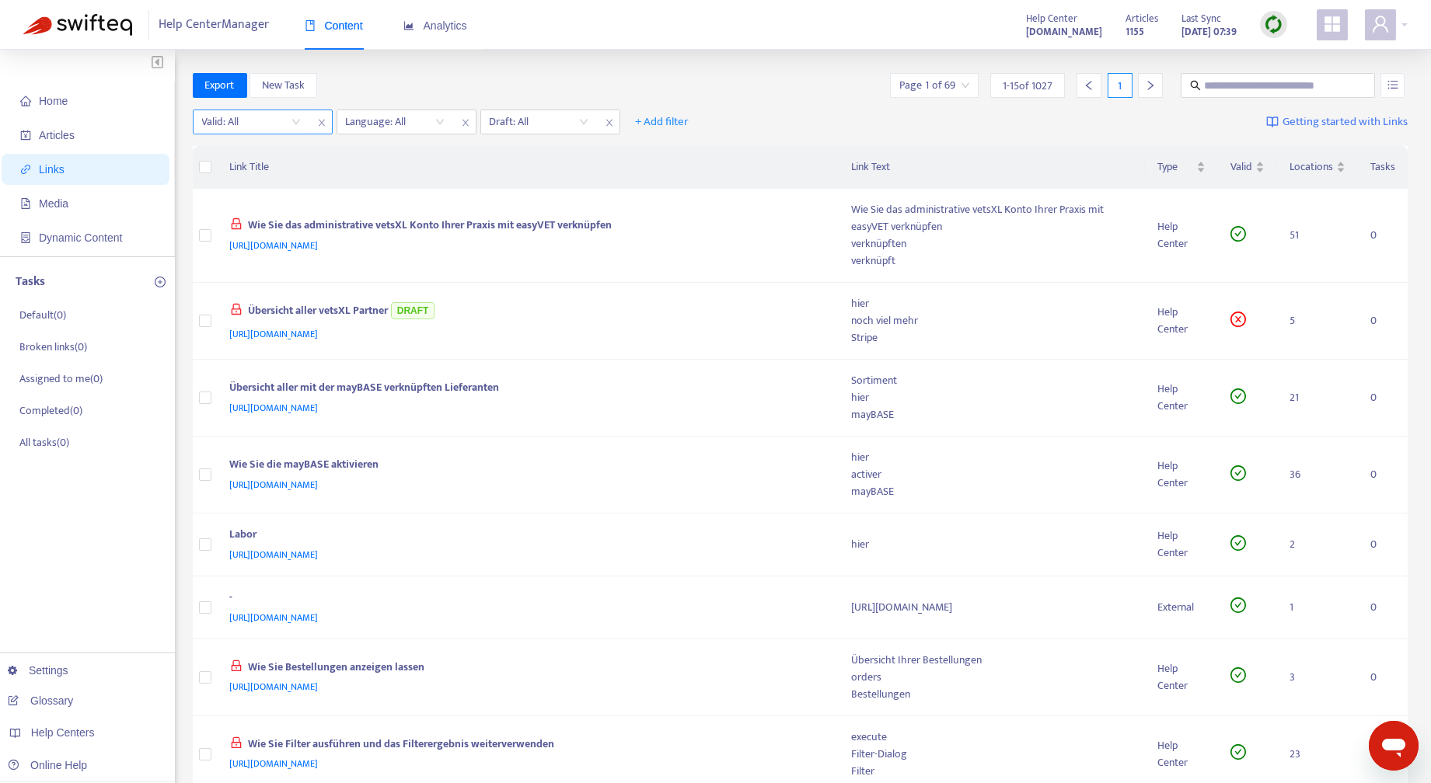
click at [298, 122] on input "search" at bounding box center [251, 121] width 99 height 23
click at [673, 121] on span "+ Add filter" at bounding box center [663, 122] width 54 height 19
click at [669, 250] on span "Opens in" at bounding box center [662, 252] width 53 height 17
click at [730, 120] on input "search" at bounding box center [682, 121] width 99 height 23
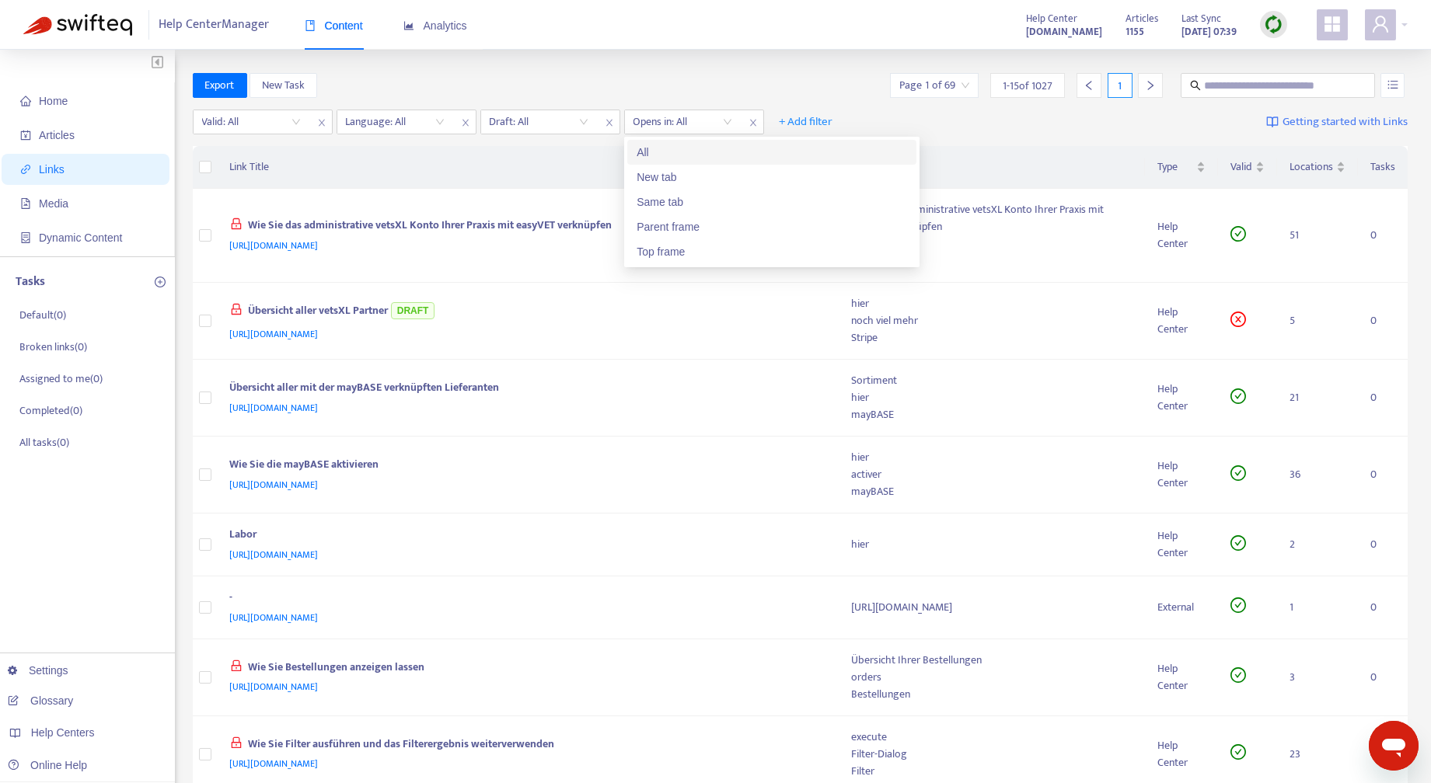
click at [753, 122] on icon "close" at bounding box center [752, 123] width 6 height 7
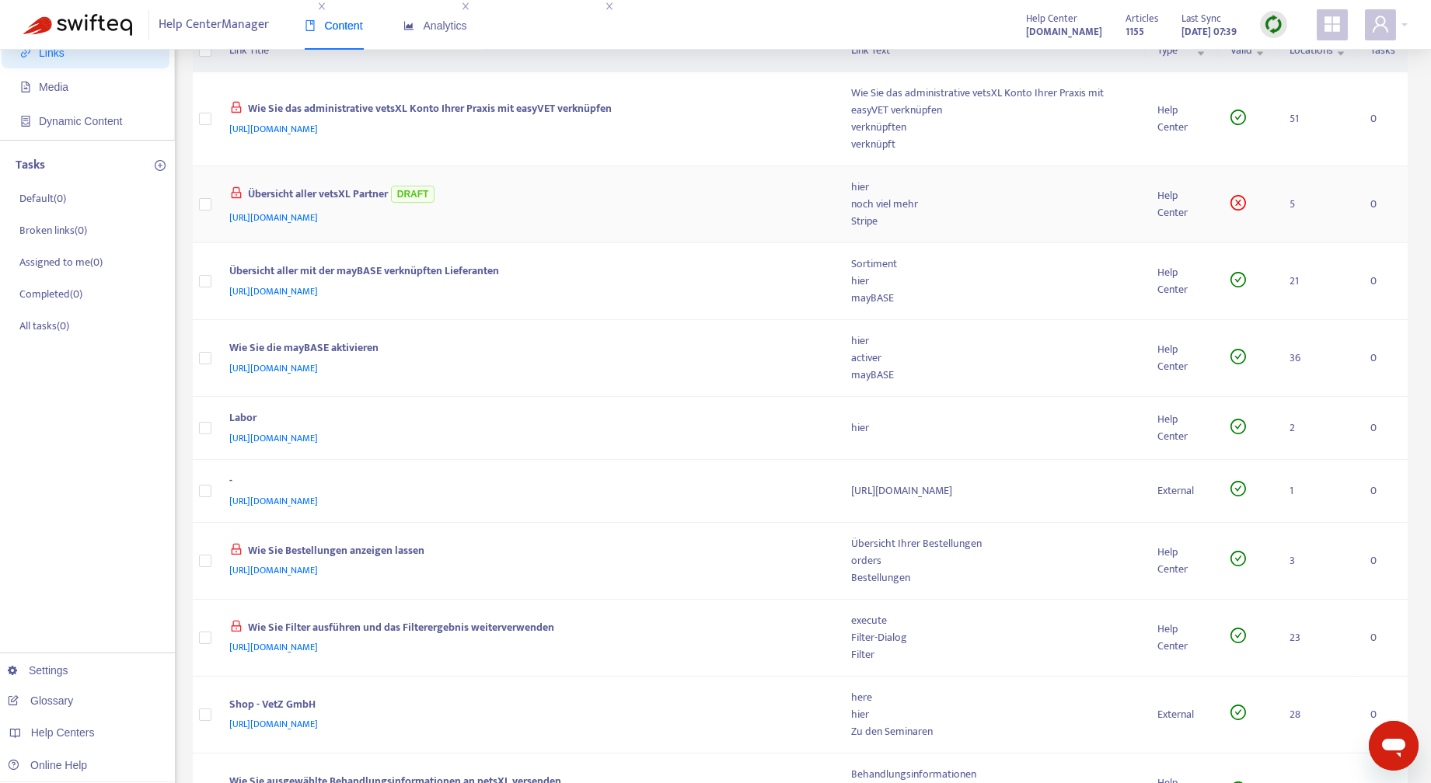
scroll to position [617, 0]
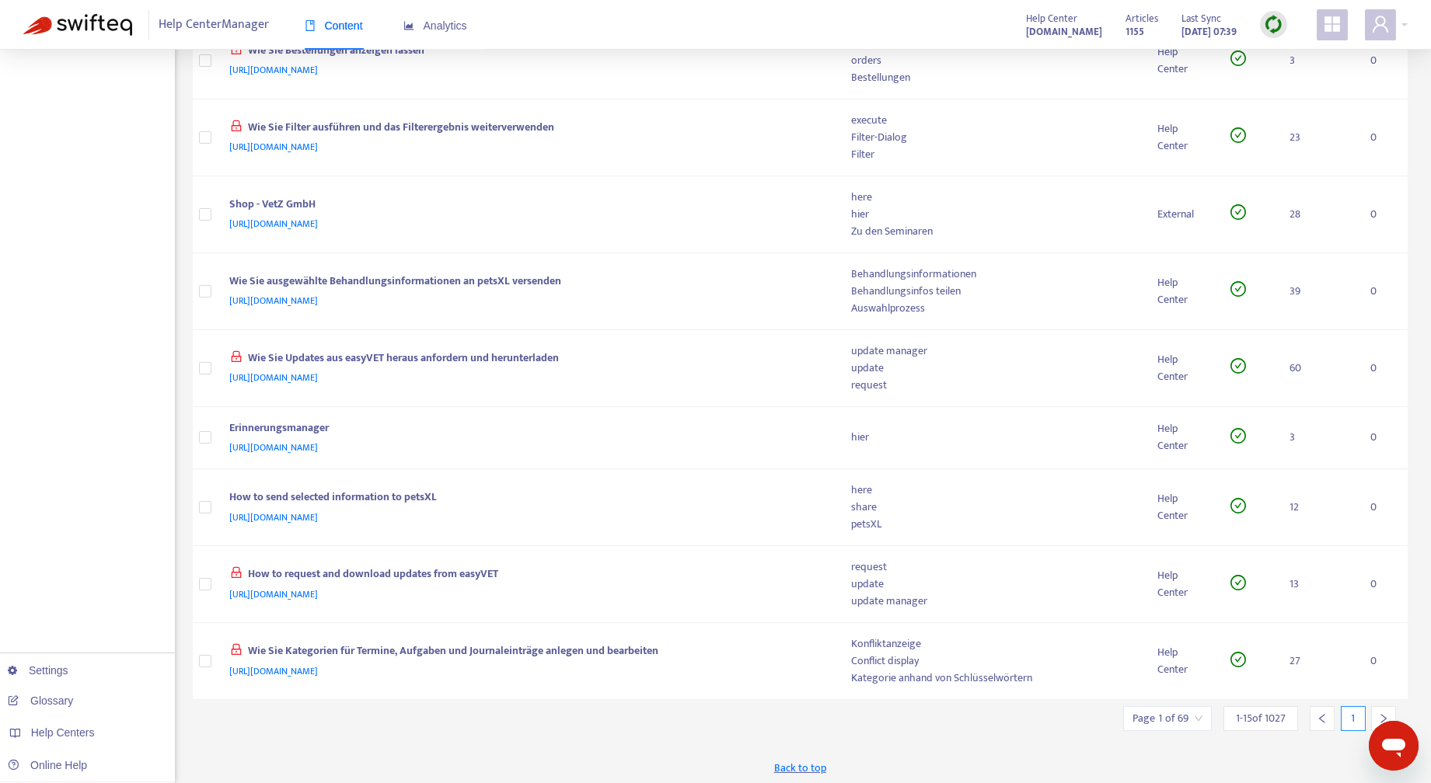
click at [1322, 715] on icon "left" at bounding box center [1321, 718] width 11 height 11
click at [1385, 713] on icon "right" at bounding box center [1383, 718] width 11 height 11
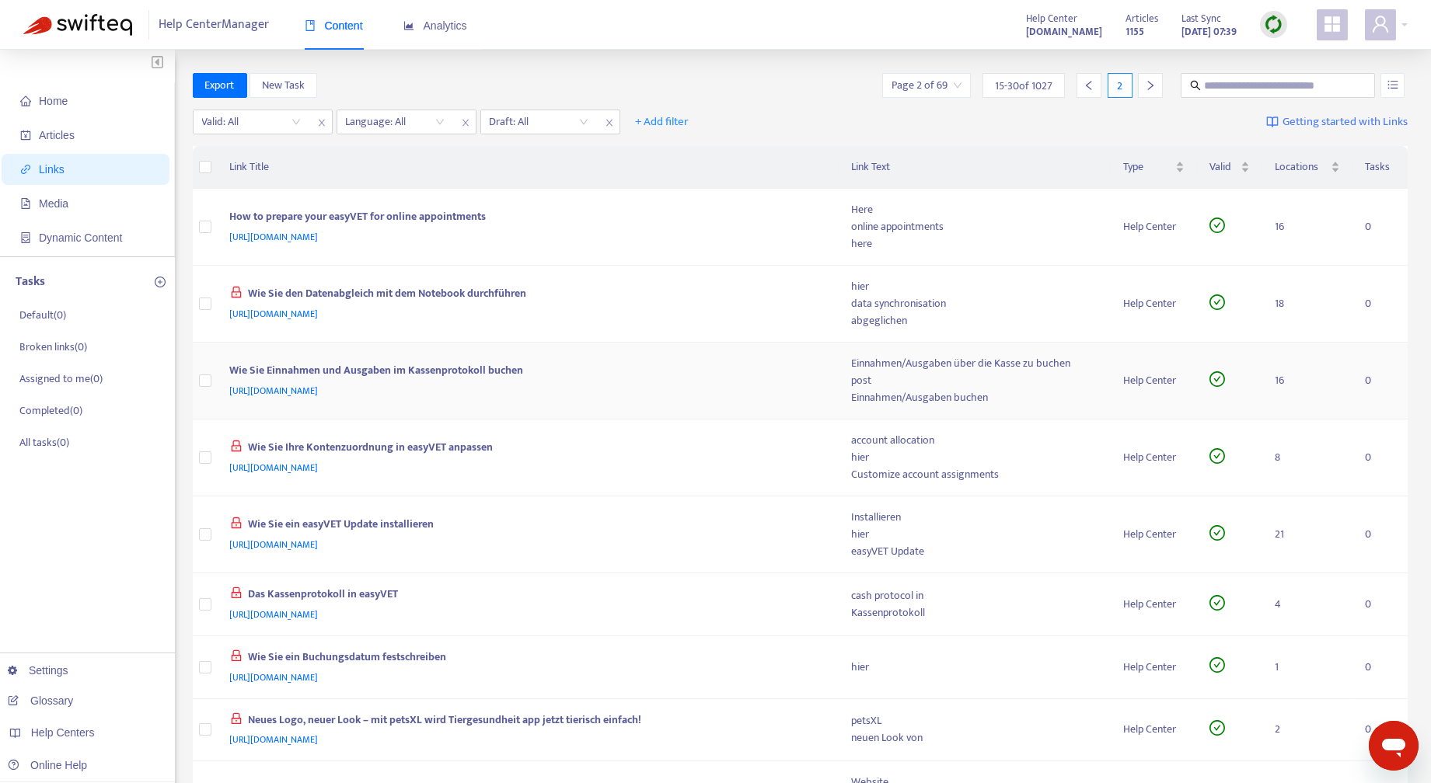
scroll to position [549, 0]
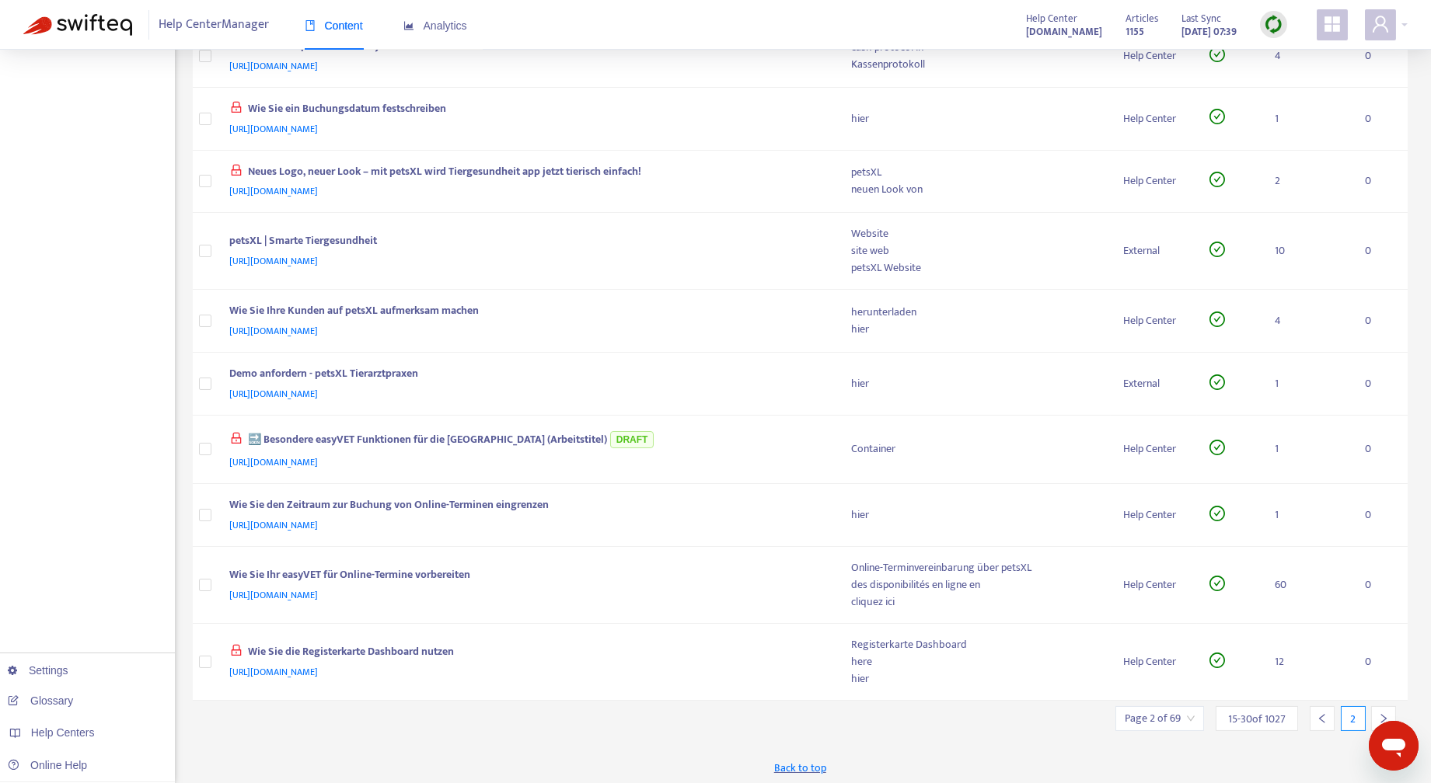
click at [1385, 706] on div at bounding box center [1383, 718] width 25 height 25
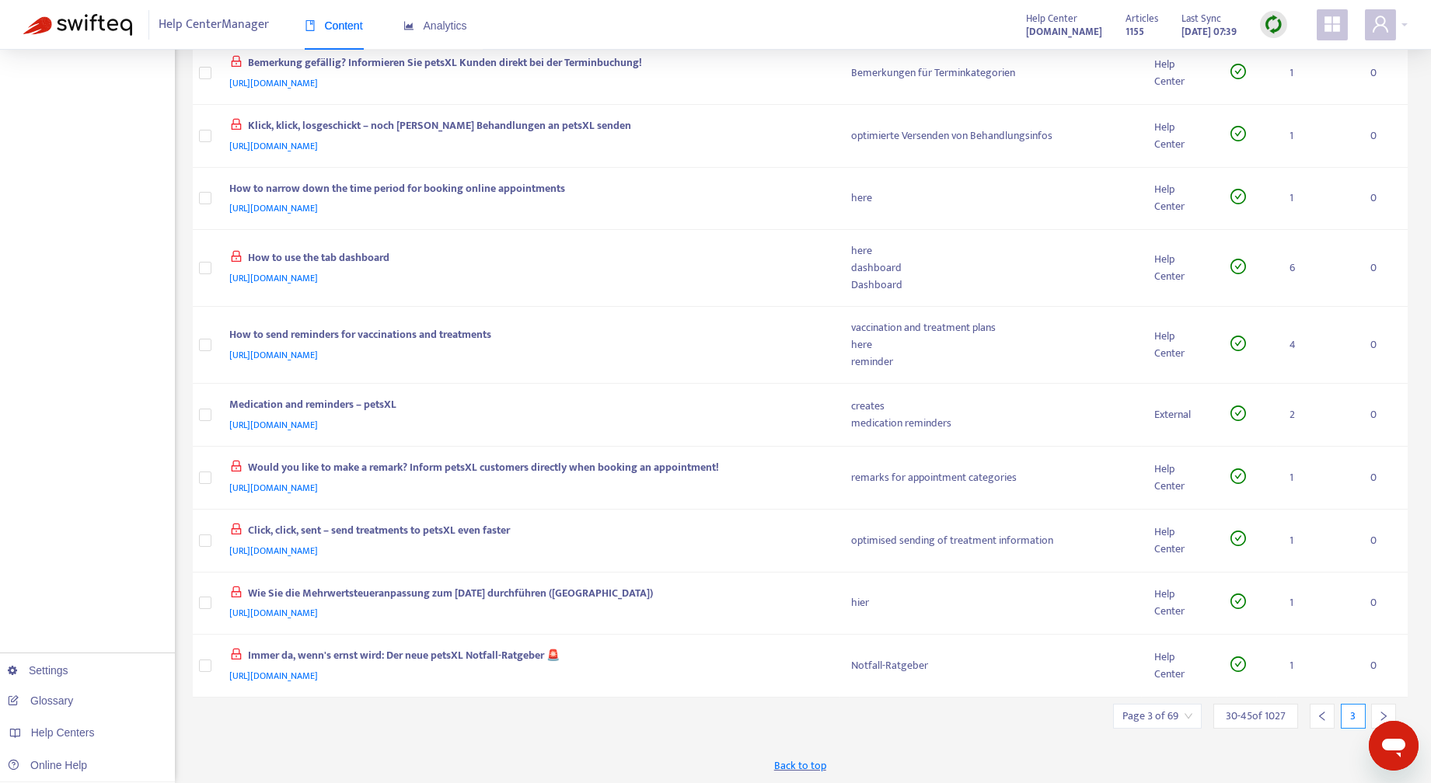
scroll to position [546, 0]
click at [1384, 708] on div at bounding box center [1383, 718] width 25 height 25
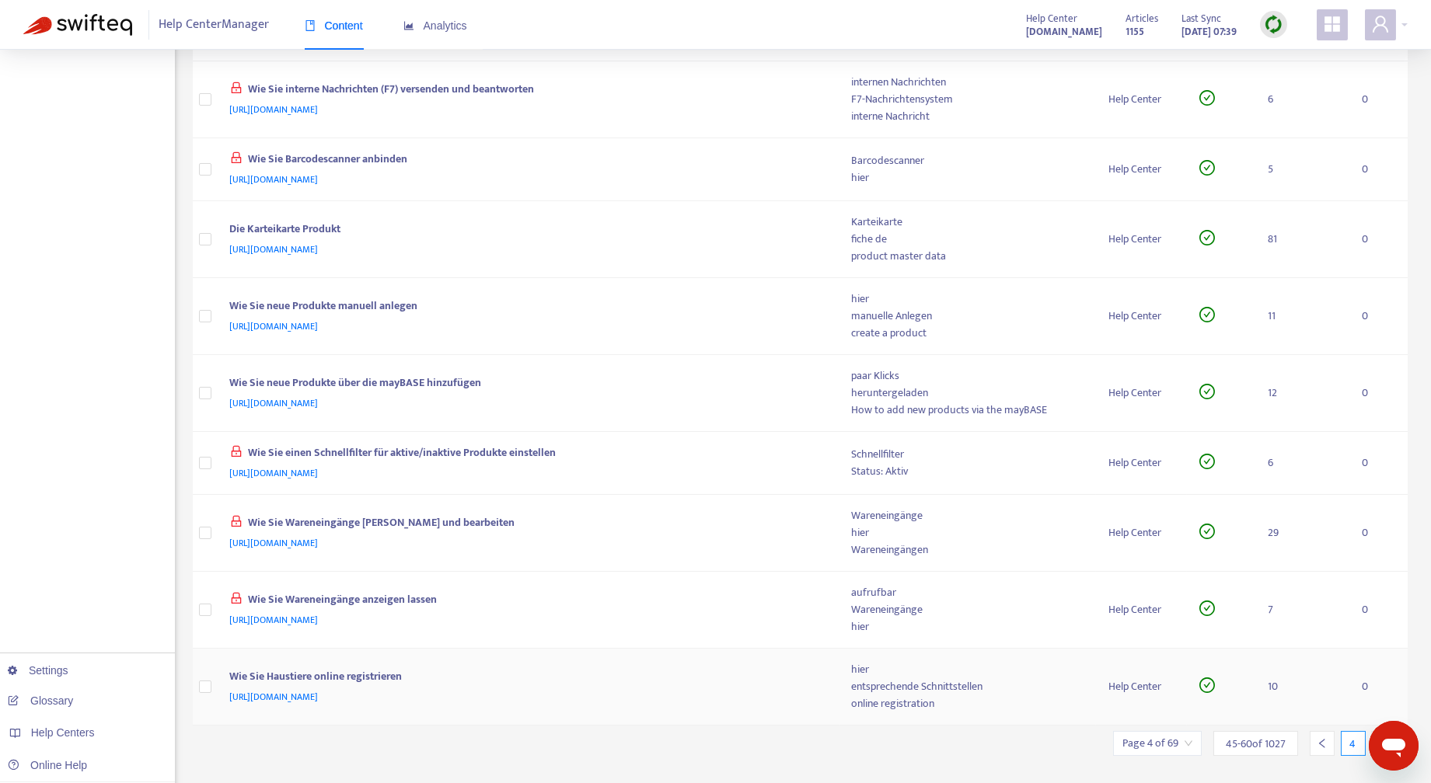
scroll to position [549, 0]
click at [1384, 708] on td "0" at bounding box center [1378, 684] width 58 height 77
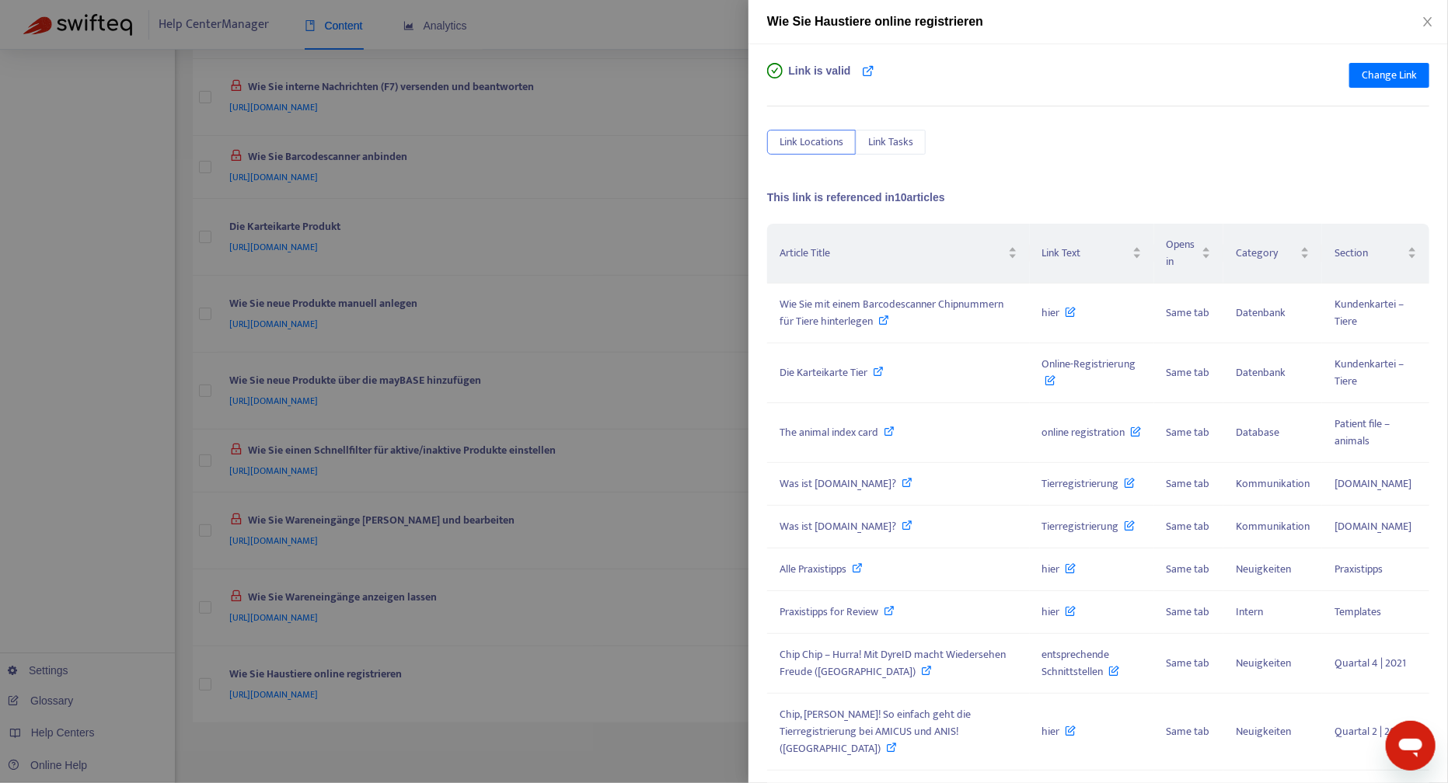
click at [641, 759] on div at bounding box center [724, 391] width 1448 height 783
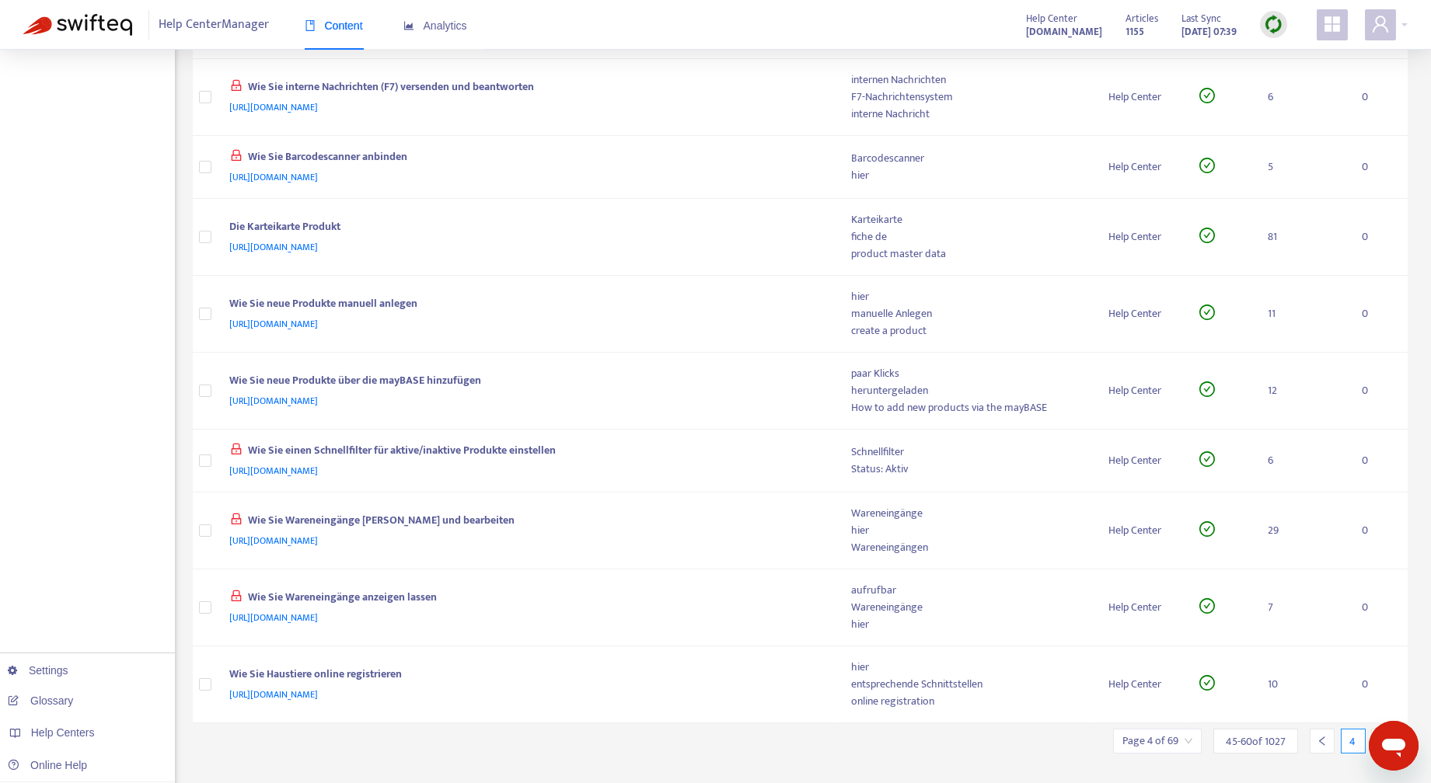
drag, startPoint x: 1389, startPoint y: 734, endPoint x: 1315, endPoint y: 613, distance: 141.7
click at [1368, 720] on html at bounding box center [1393, 745] width 50 height 50
click at [1368, 729] on div "4" at bounding box center [1350, 741] width 92 height 25
click at [1371, 730] on div at bounding box center [1383, 741] width 25 height 25
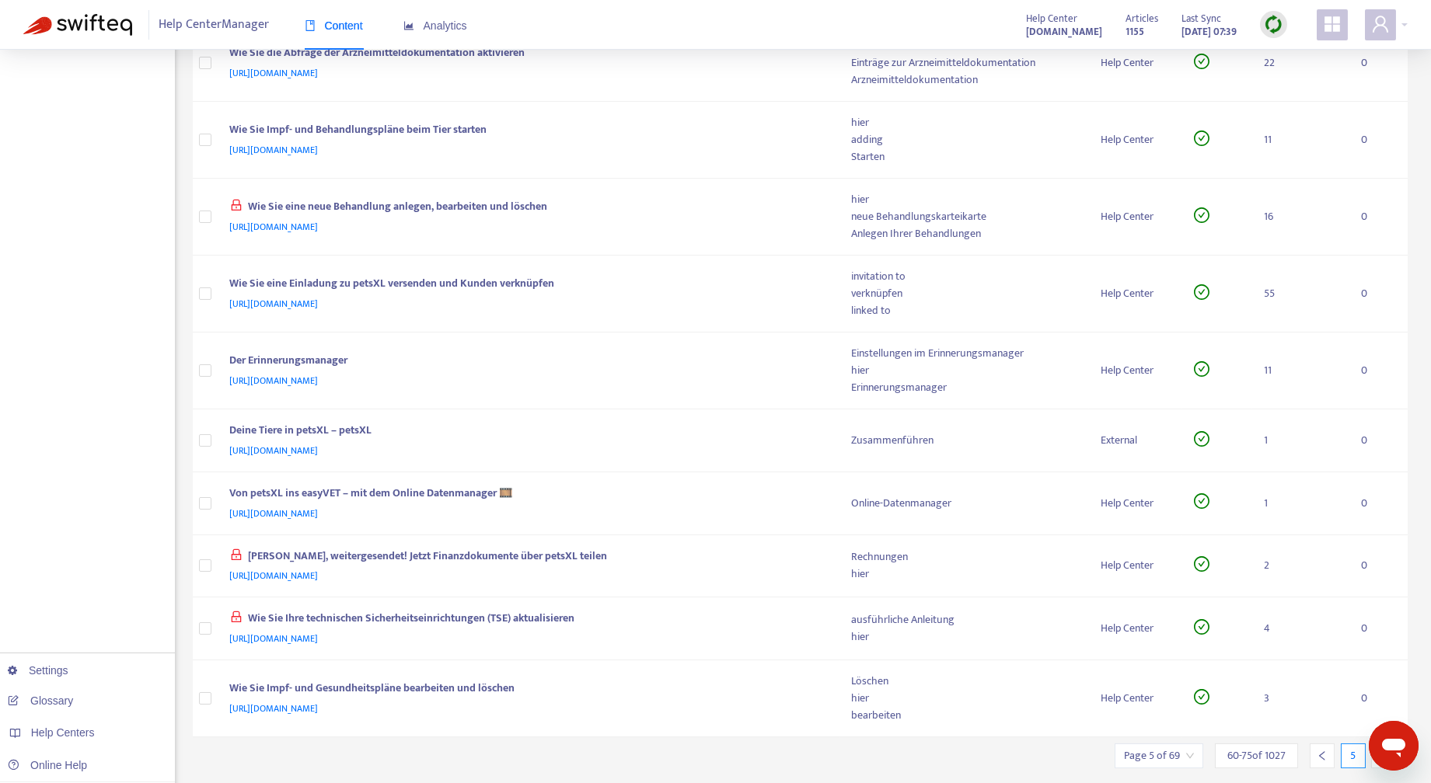
drag, startPoint x: 1391, startPoint y: 736, endPoint x: 2762, endPoint y: 1350, distance: 1501.9
click at [1393, 720] on html at bounding box center [1393, 745] width 50 height 50
click at [1371, 760] on div at bounding box center [1383, 756] width 25 height 25
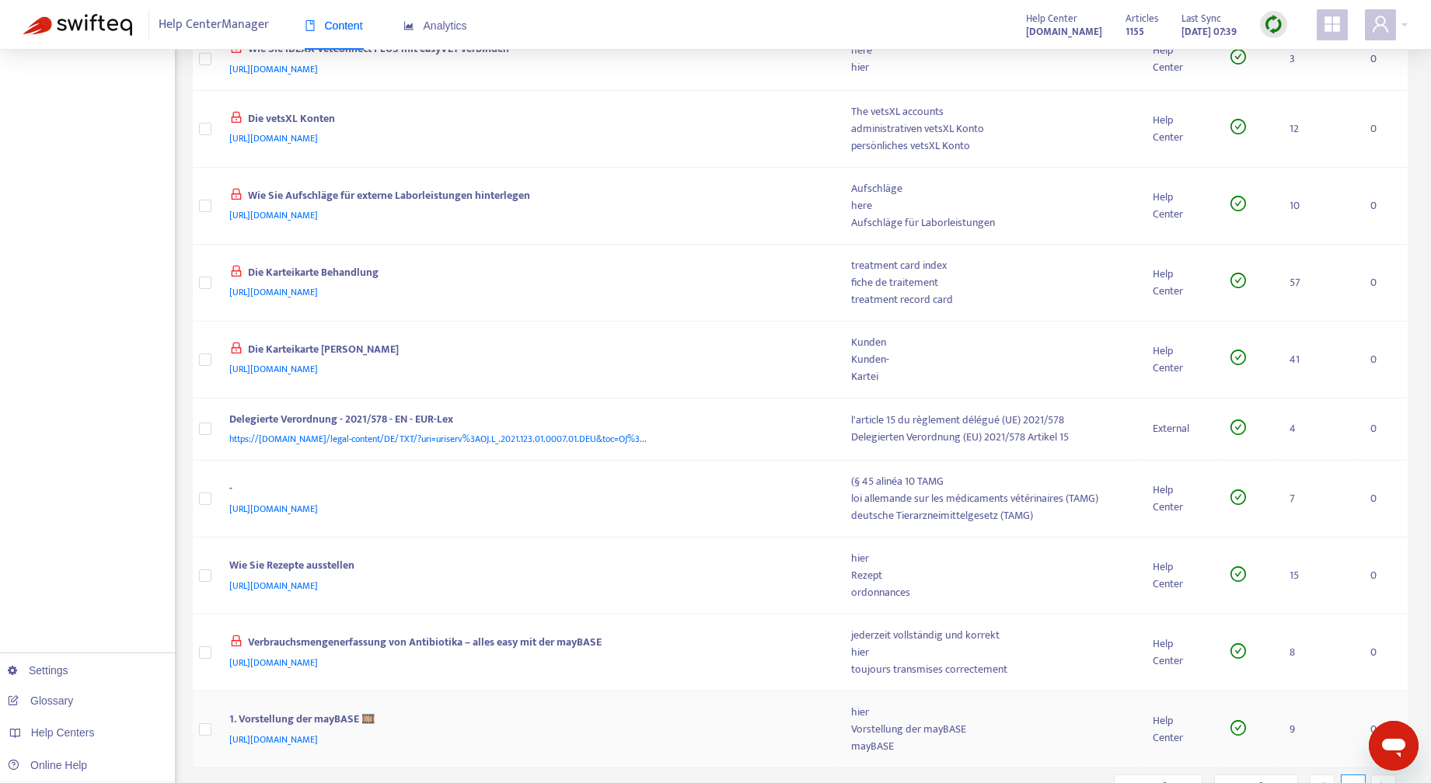
scroll to position [617, 0]
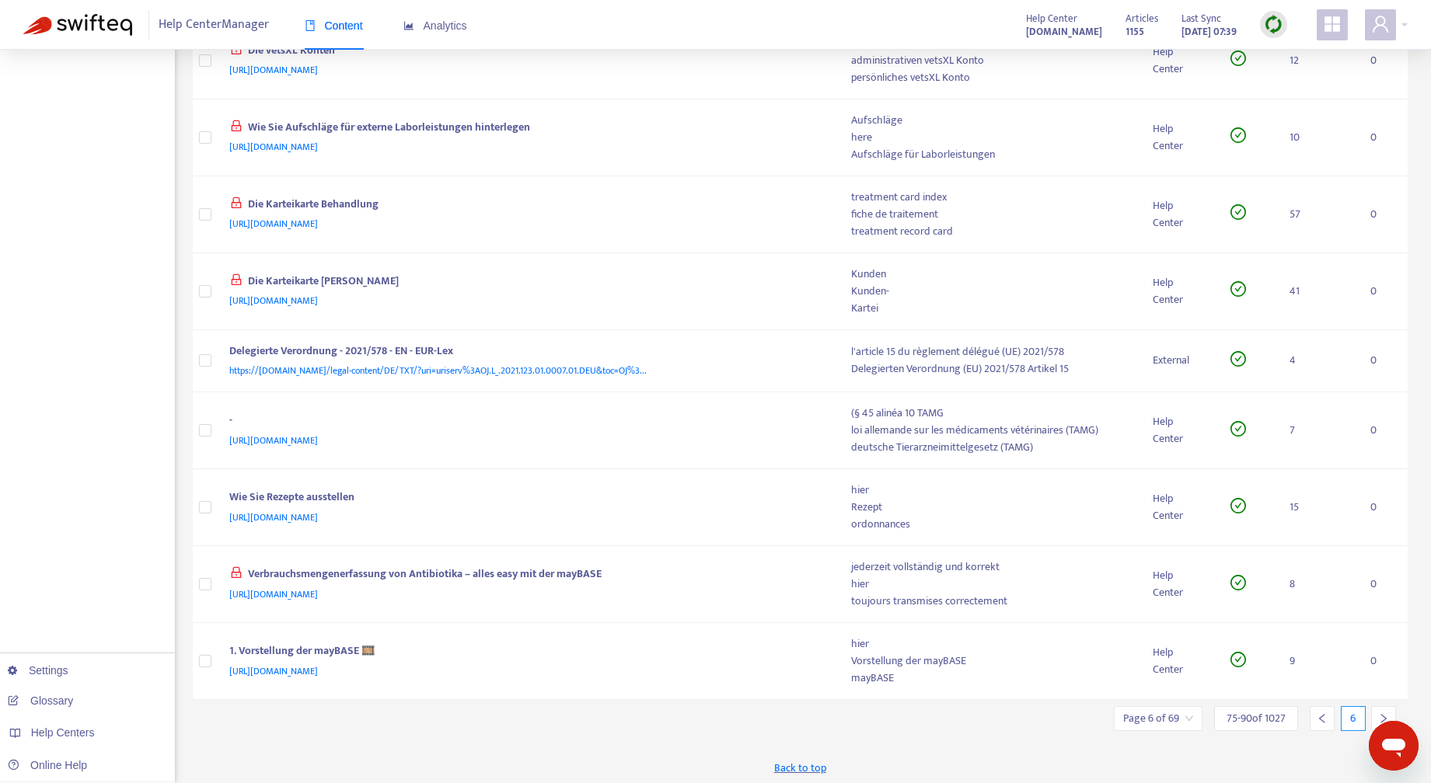
click at [1189, 716] on input "search" at bounding box center [1158, 718] width 70 height 23
click at [1274, 748] on div "Back to top" at bounding box center [800, 767] width 1215 height 39
click at [1385, 713] on icon "right" at bounding box center [1383, 718] width 11 height 11
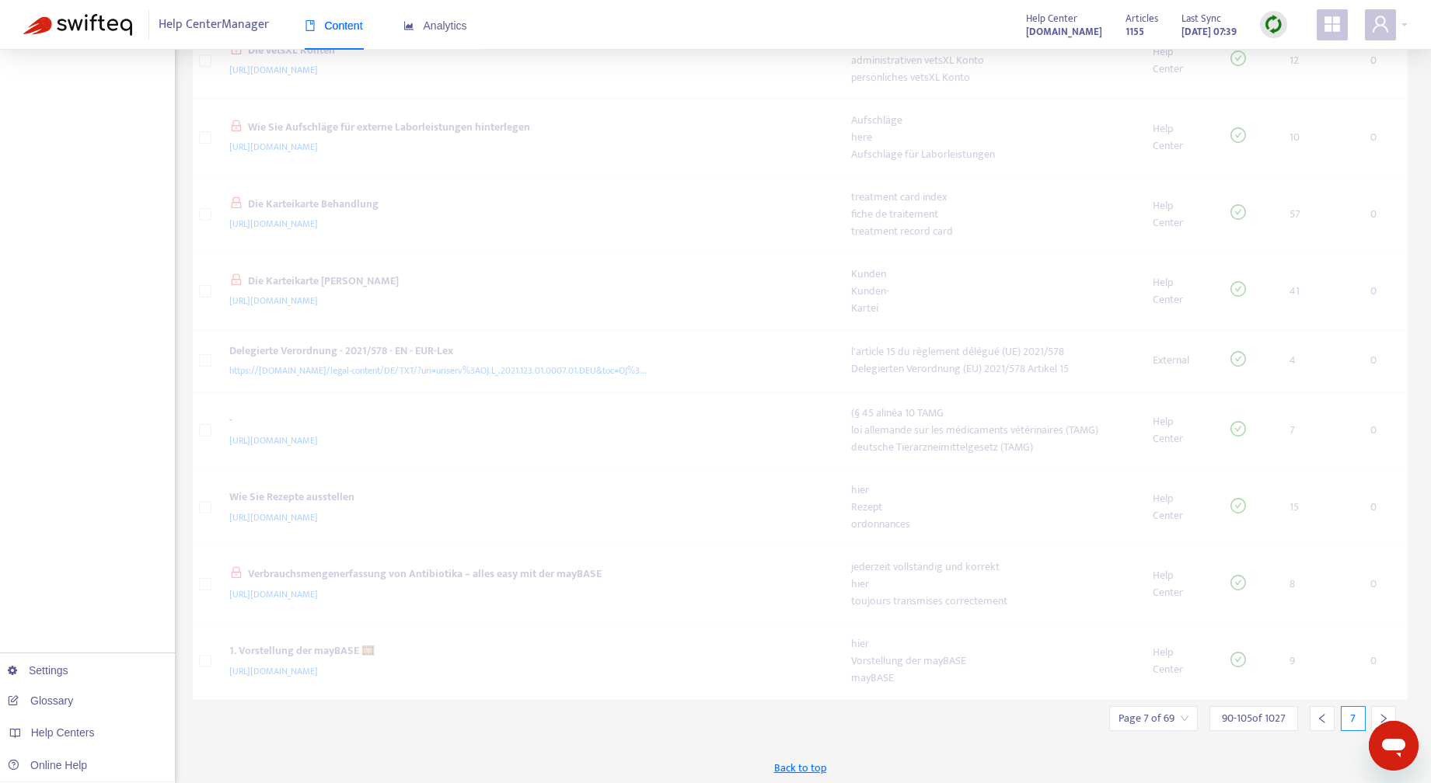
scroll to position [544, 0]
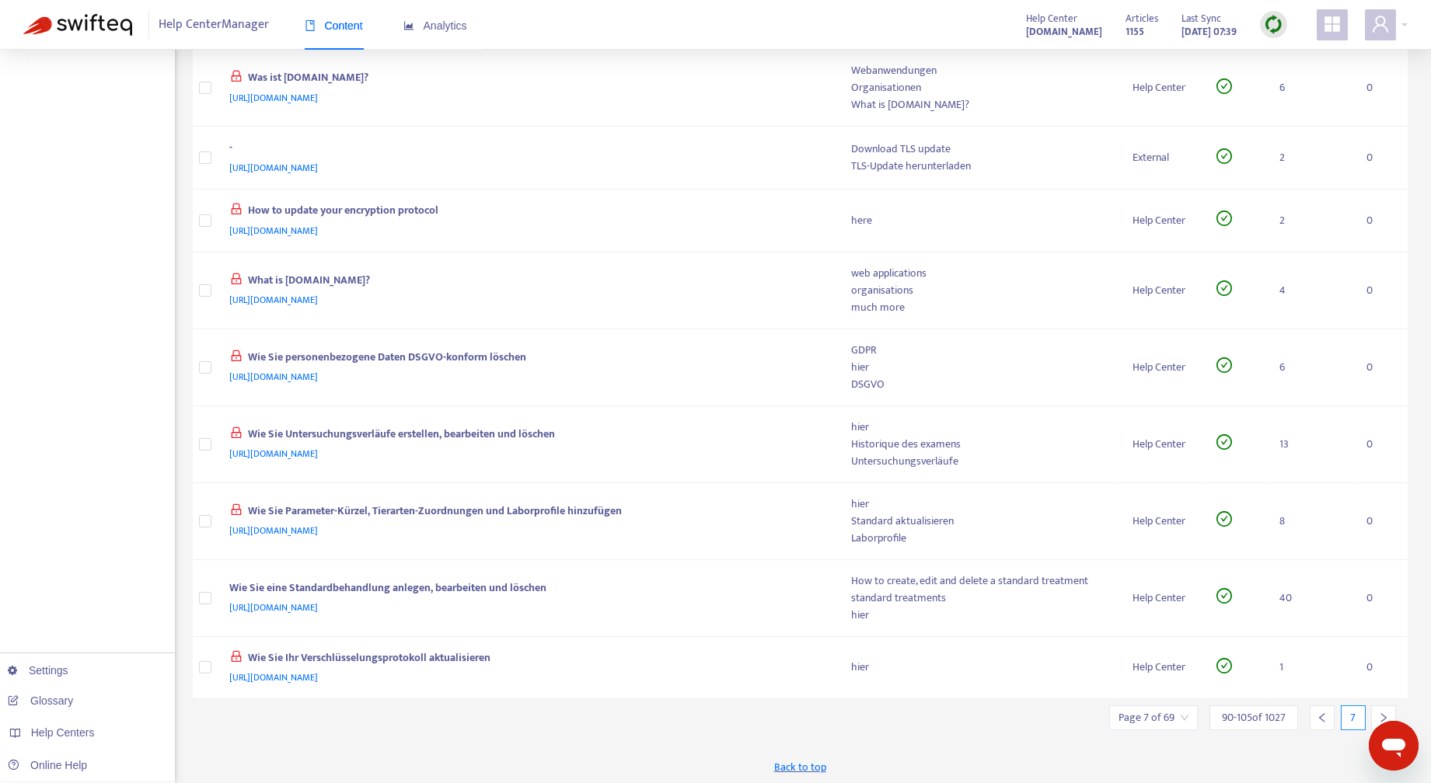
click at [1382, 713] on icon "right" at bounding box center [1383, 718] width 11 height 11
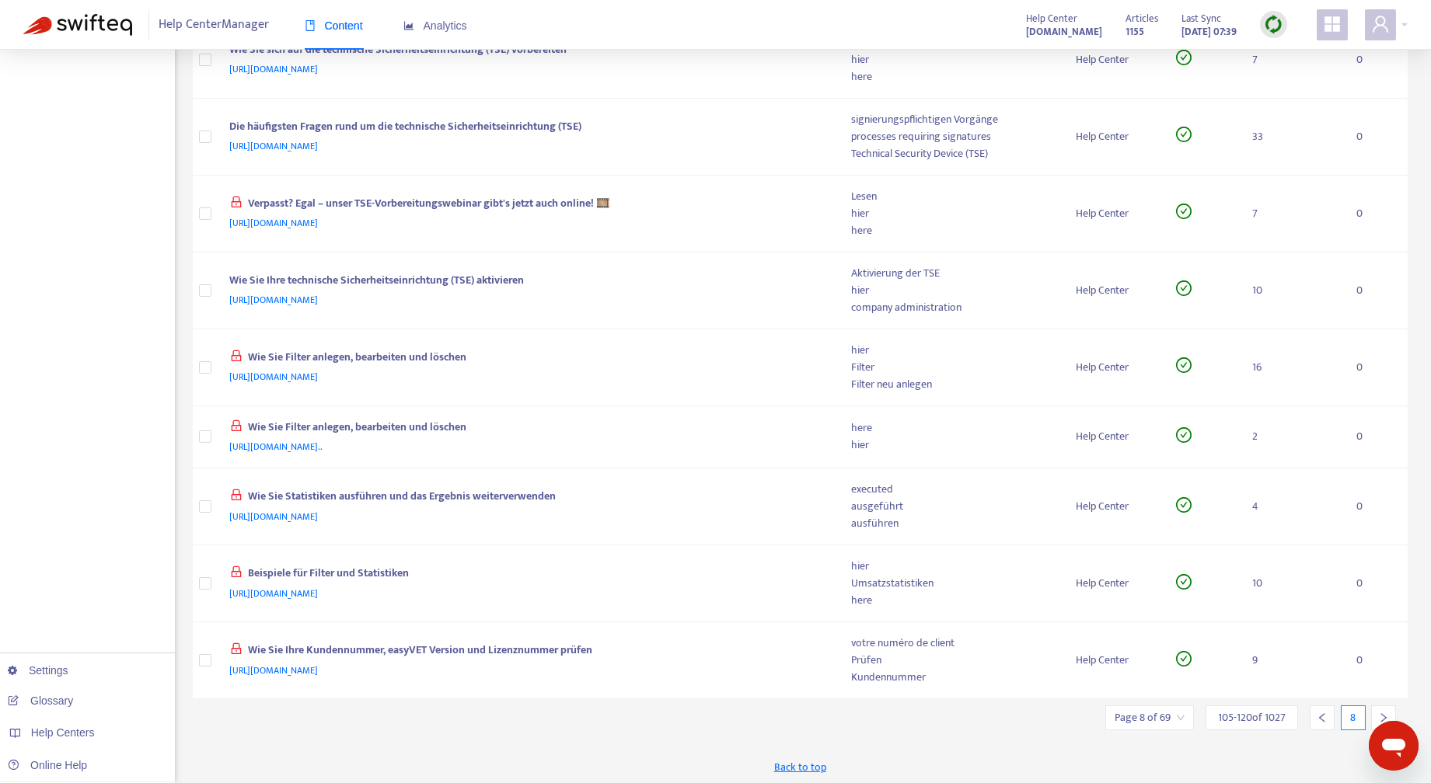
click at [1382, 713] on icon "right" at bounding box center [1383, 718] width 11 height 11
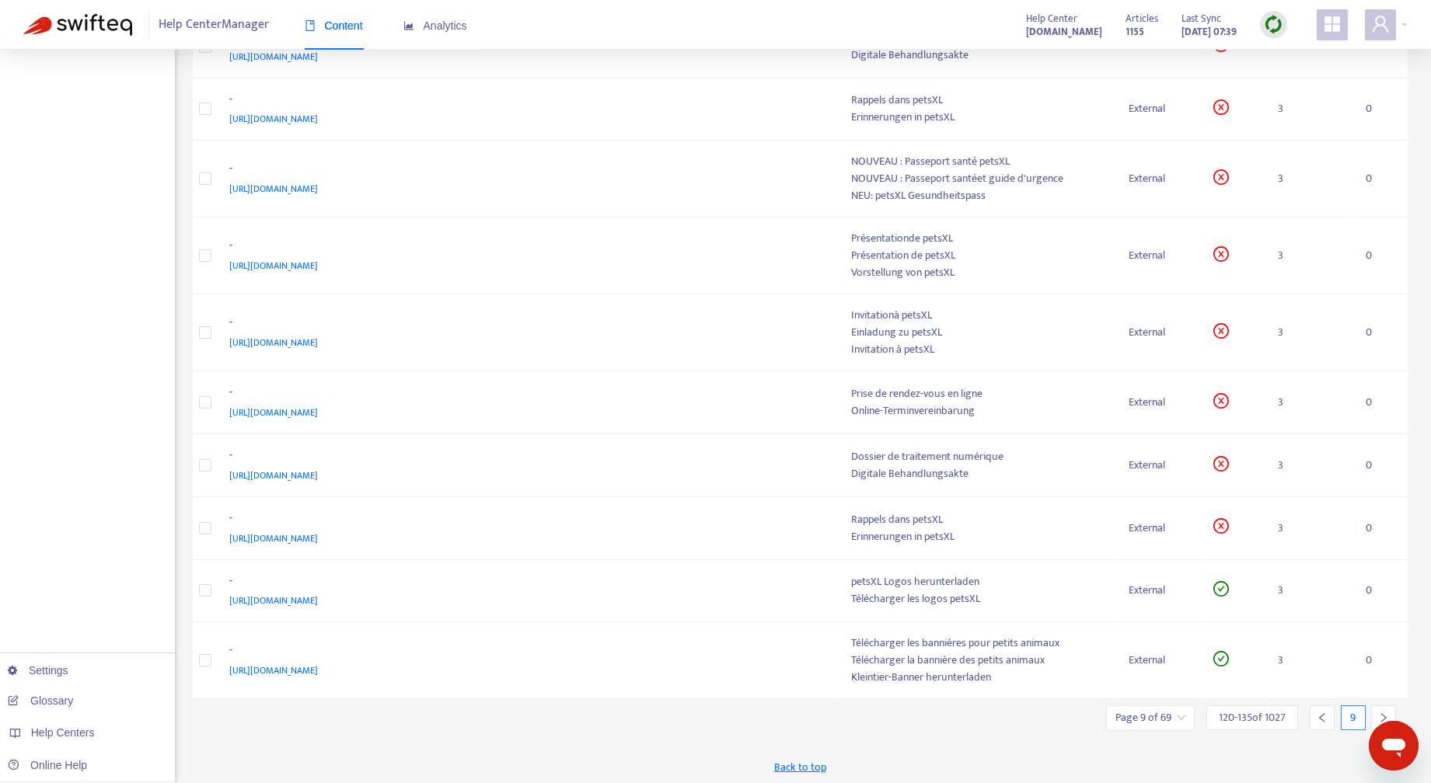
click at [1382, 713] on icon "right" at bounding box center [1383, 718] width 11 height 11
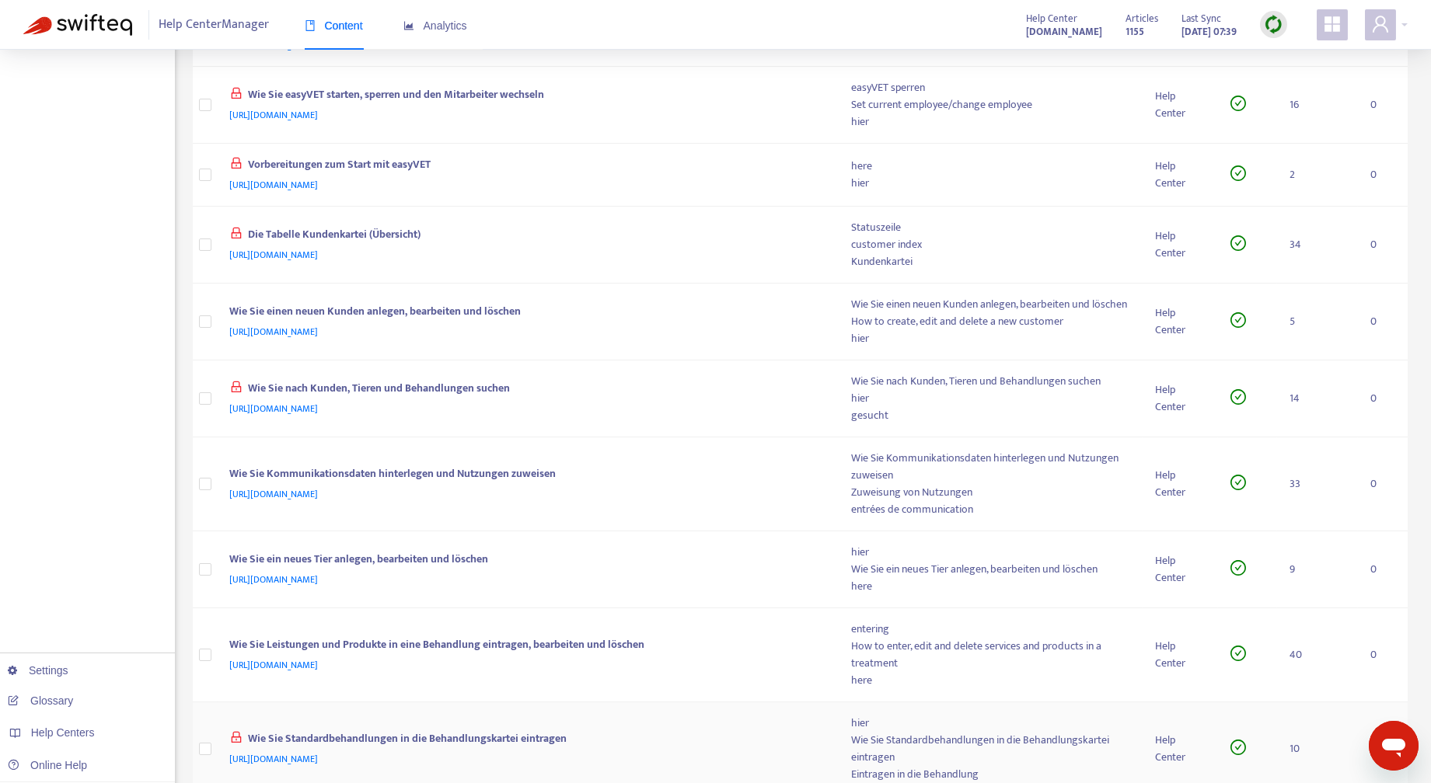
scroll to position [617, 0]
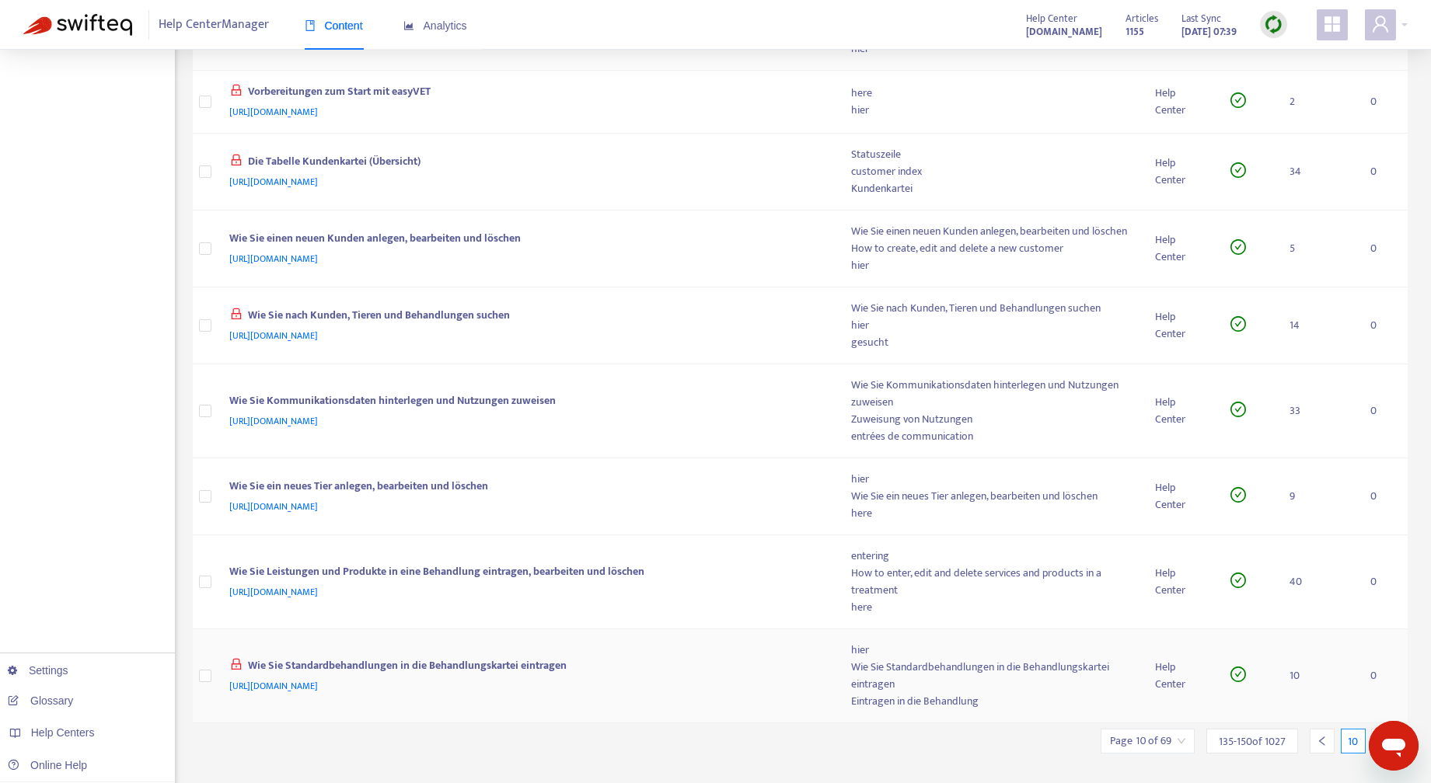
click at [1382, 710] on td "0" at bounding box center [1382, 676] width 50 height 94
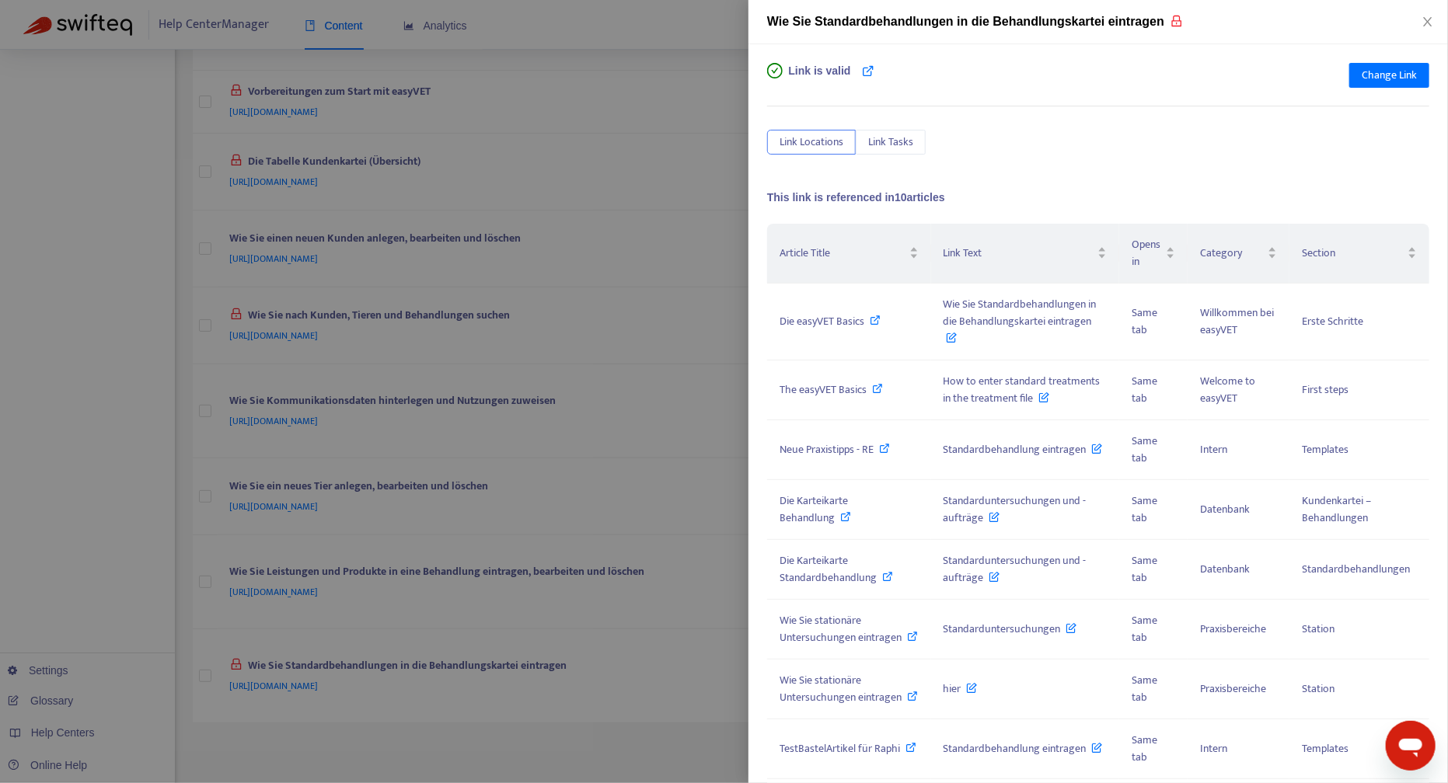
click at [651, 738] on div at bounding box center [724, 391] width 1448 height 783
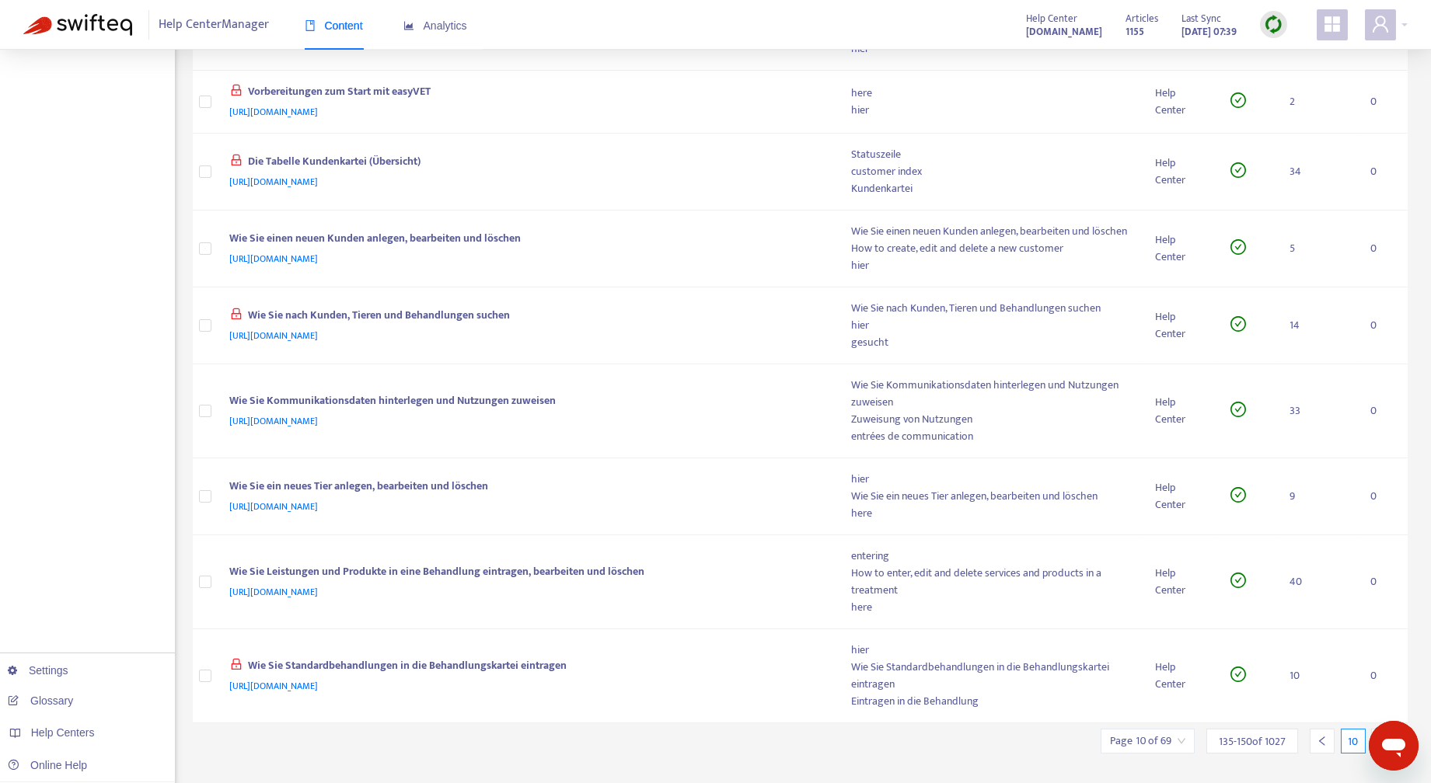
click at [1355, 754] on div "10" at bounding box center [1352, 741] width 25 height 25
click at [1358, 752] on div "10" at bounding box center [1352, 741] width 25 height 25
click at [1355, 753] on div "10" at bounding box center [1352, 741] width 25 height 25
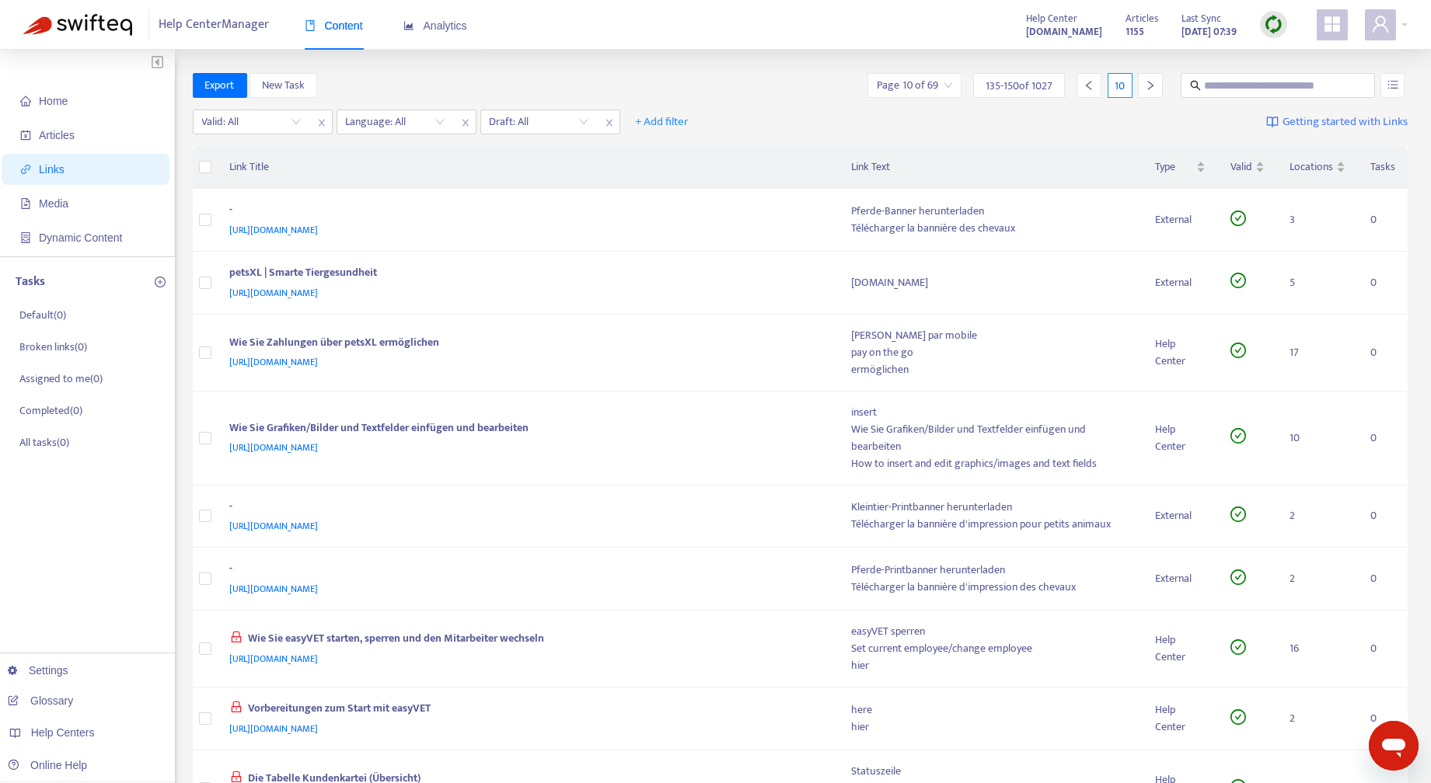
scroll to position [657, 0]
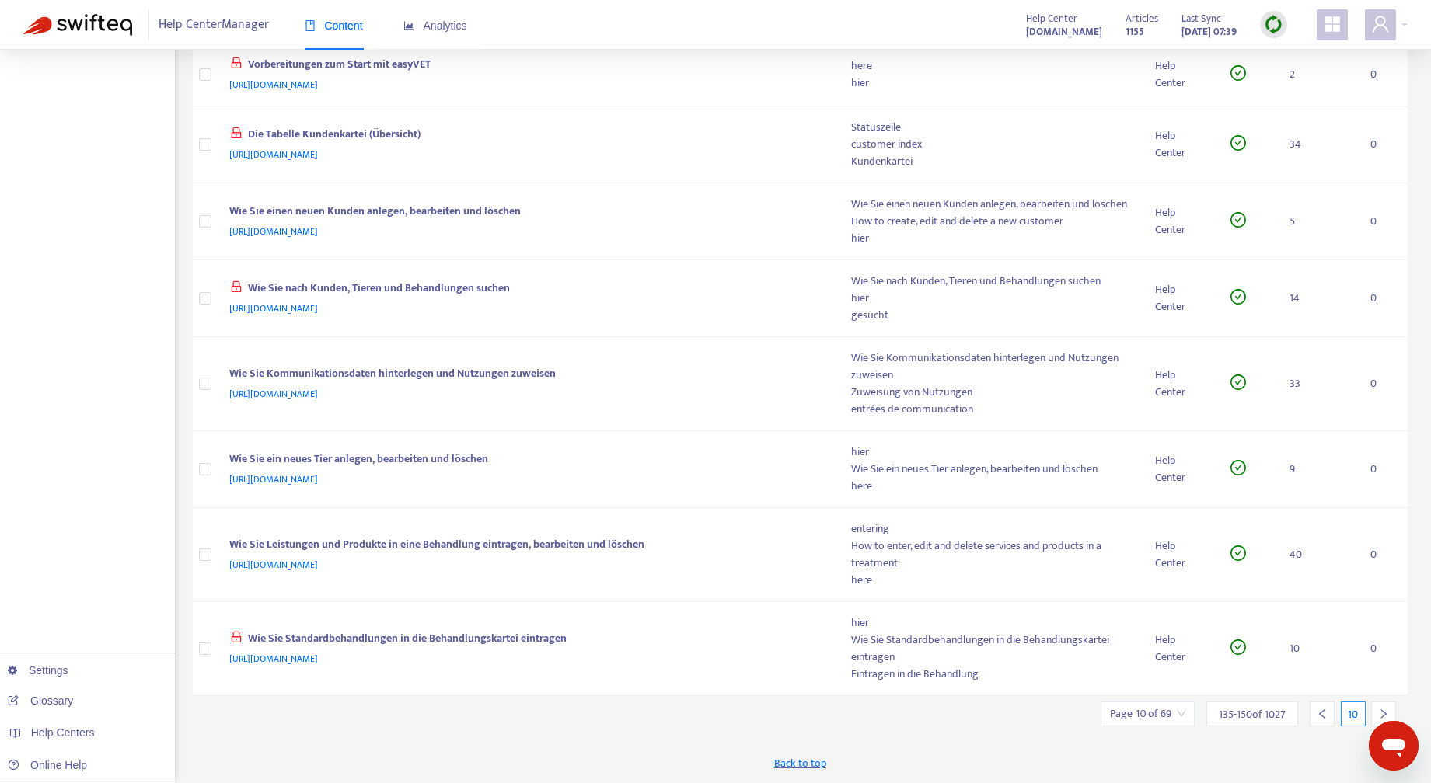
click at [1382, 712] on icon "right" at bounding box center [1383, 713] width 5 height 9
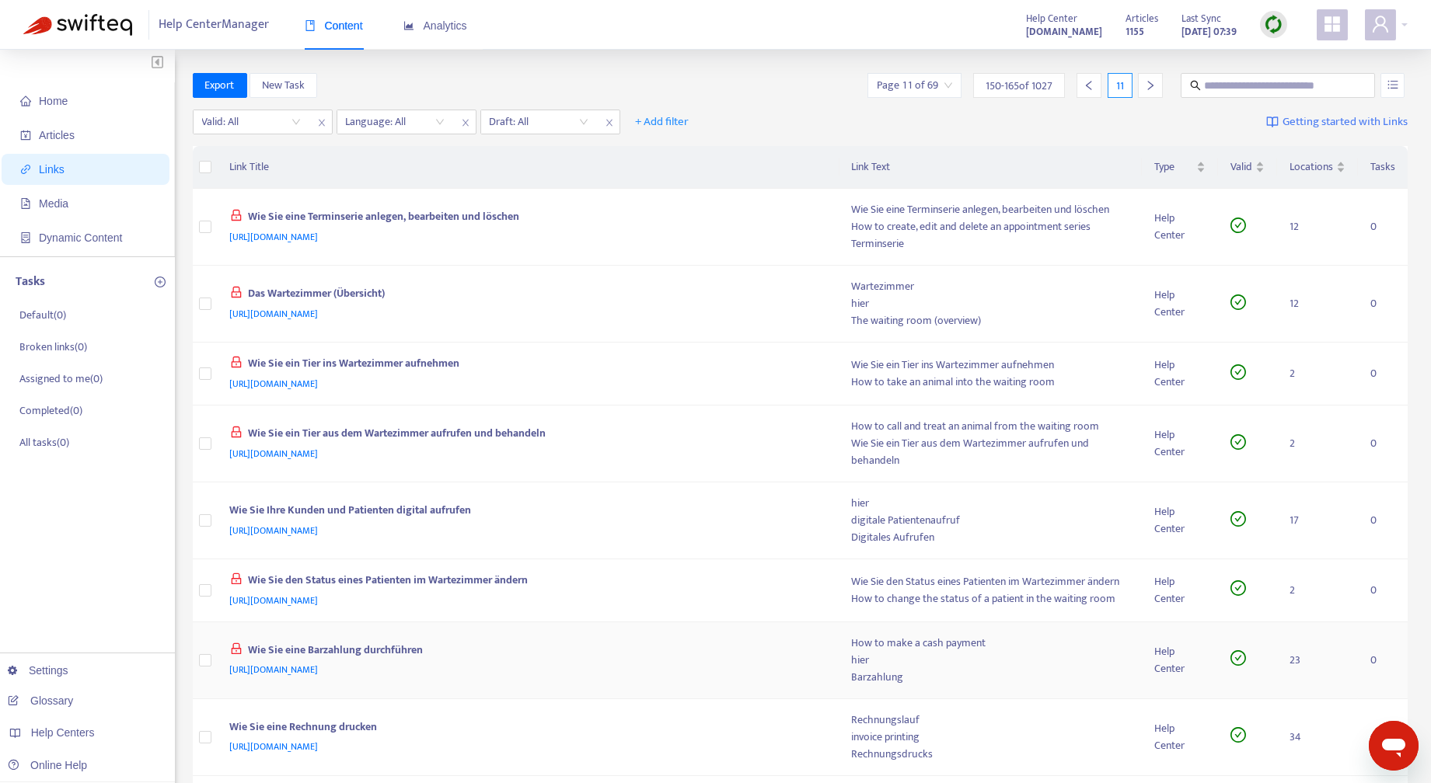
scroll to position [586, 0]
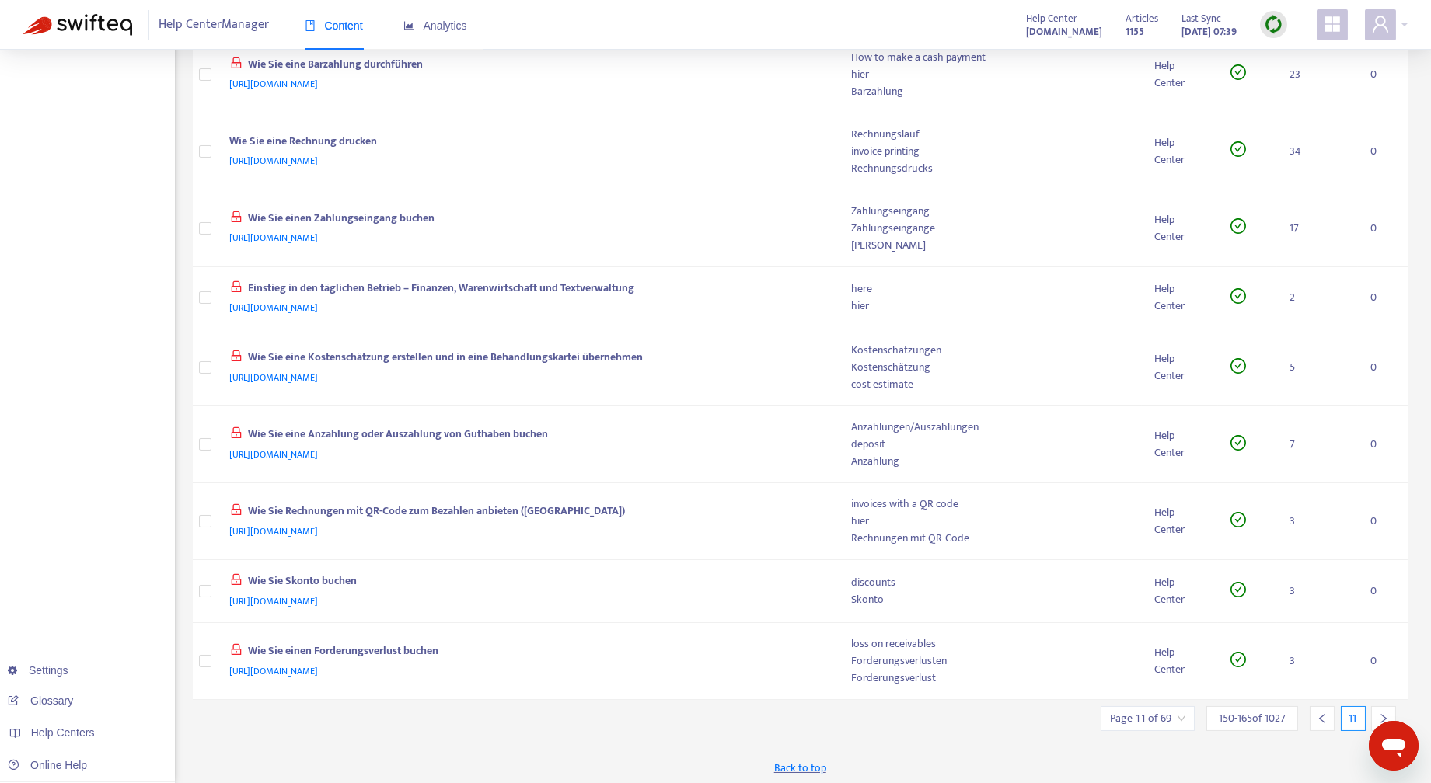
click at [1383, 707] on div at bounding box center [1383, 718] width 25 height 25
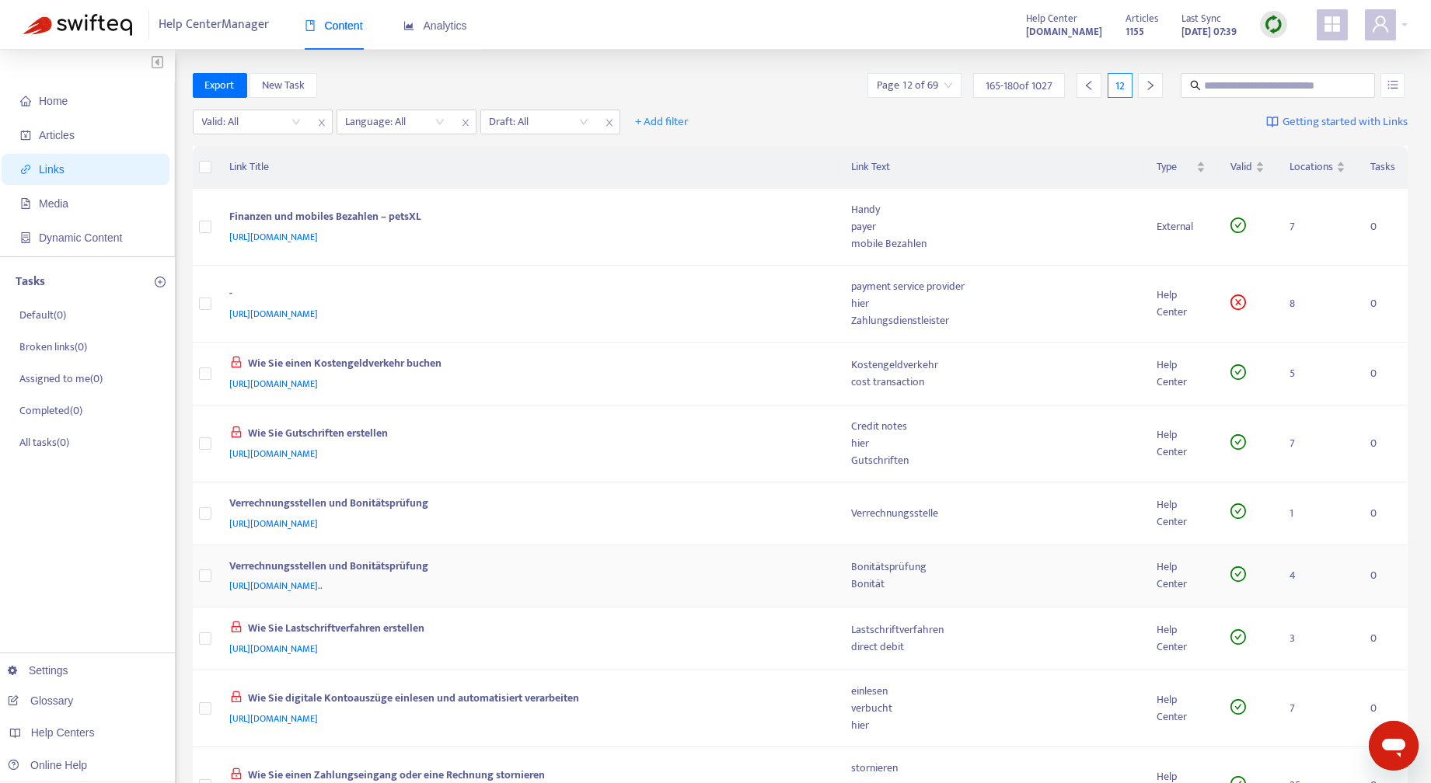
scroll to position [603, 0]
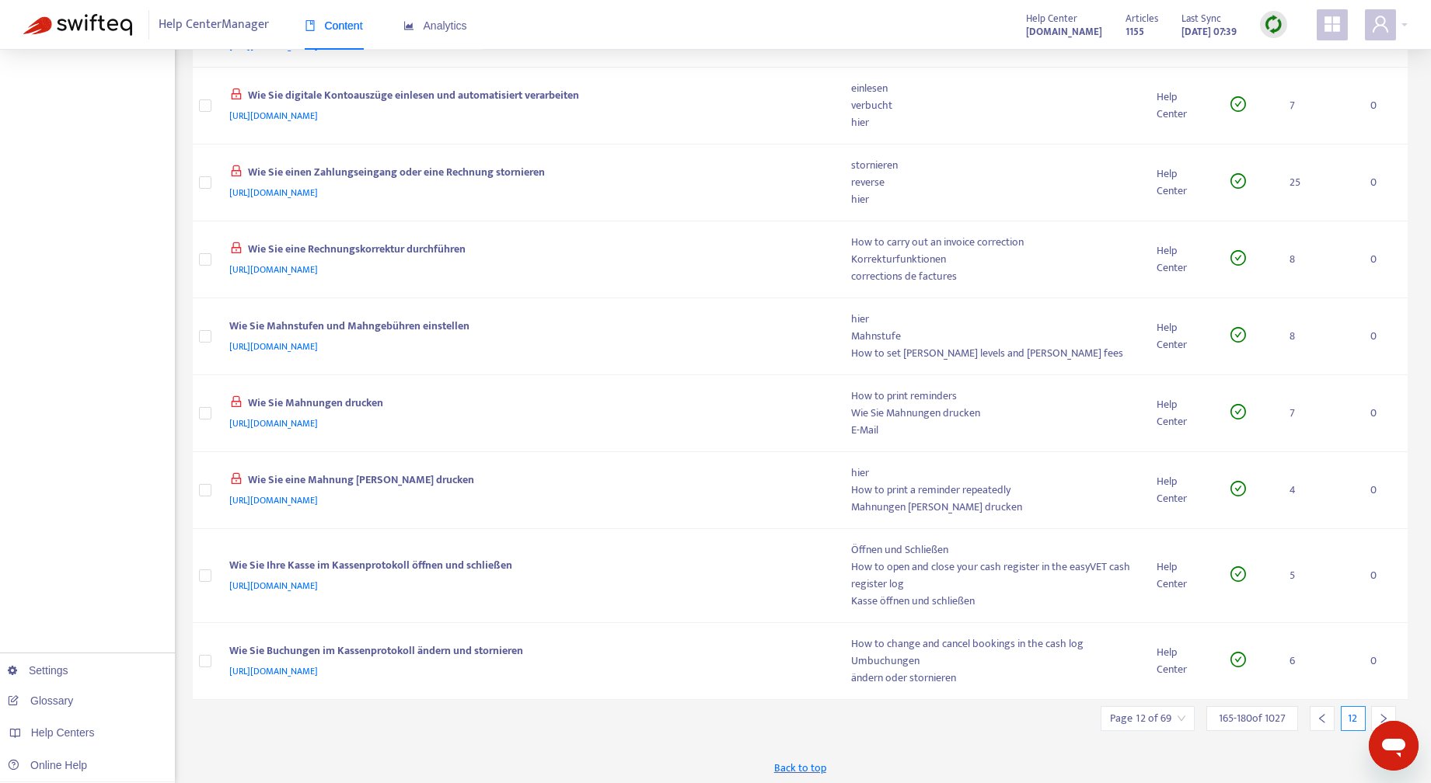
drag, startPoint x: 1385, startPoint y: 710, endPoint x: 1368, endPoint y: 705, distance: 17.9
click at [1385, 713] on icon "right" at bounding box center [1383, 718] width 11 height 11
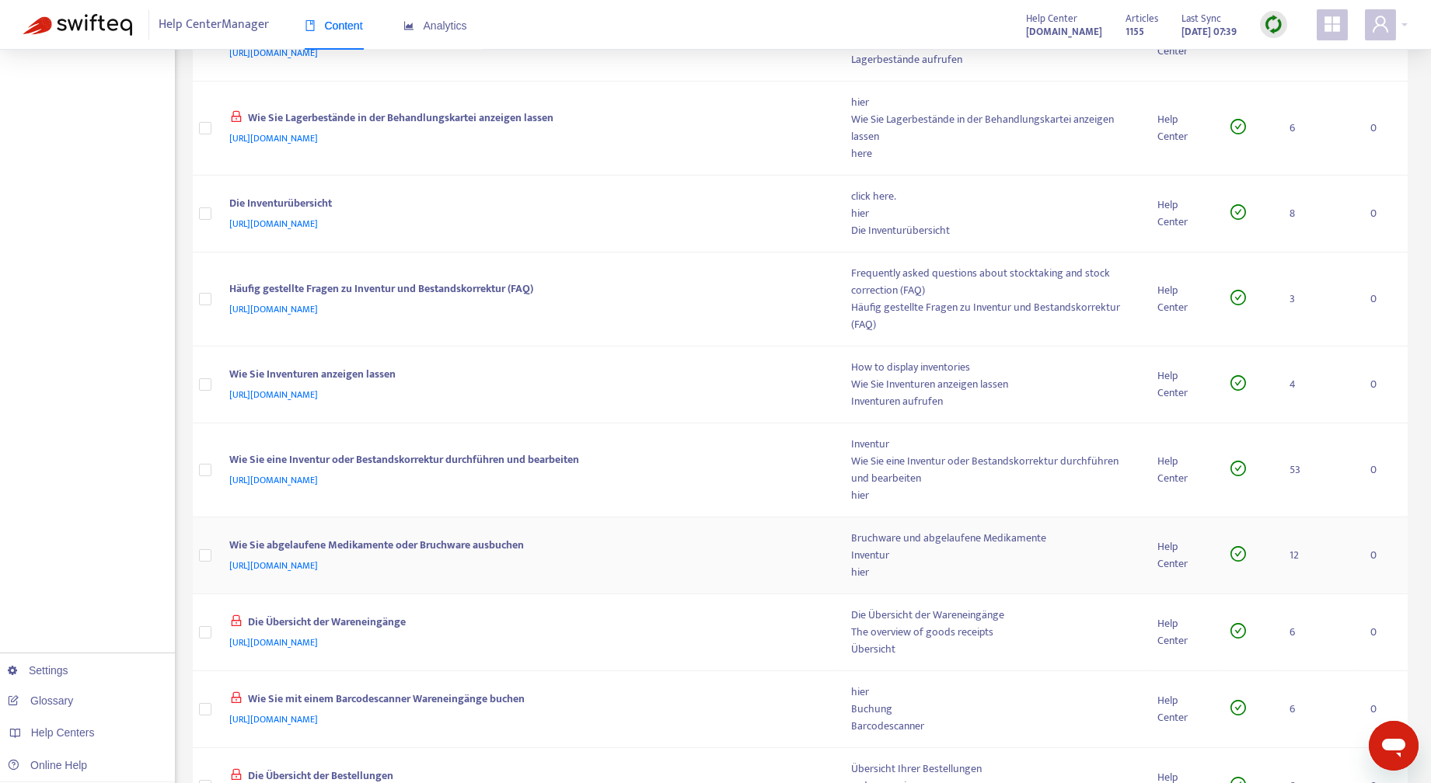
scroll to position [0, 0]
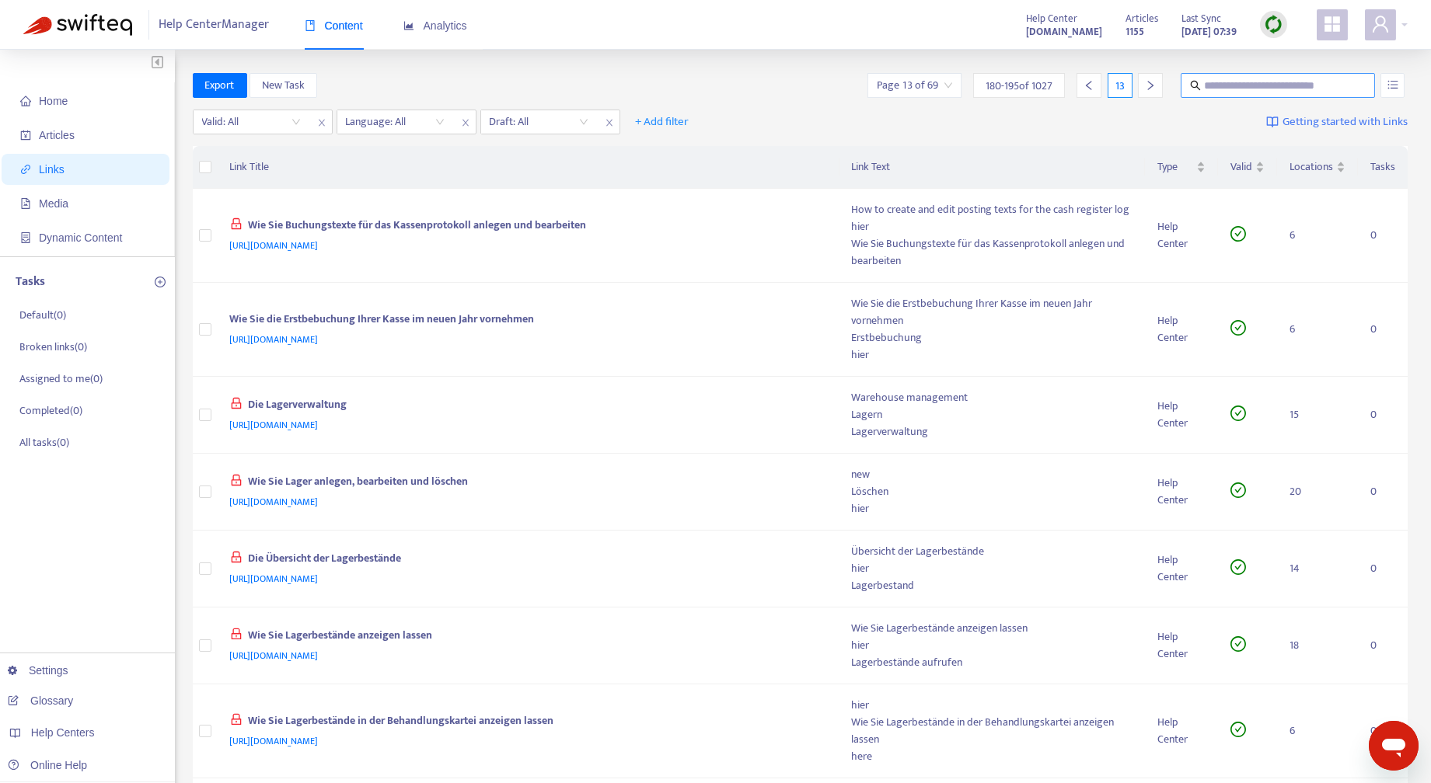
click at [1235, 77] on input "text" at bounding box center [1278, 85] width 149 height 17
type input "***"
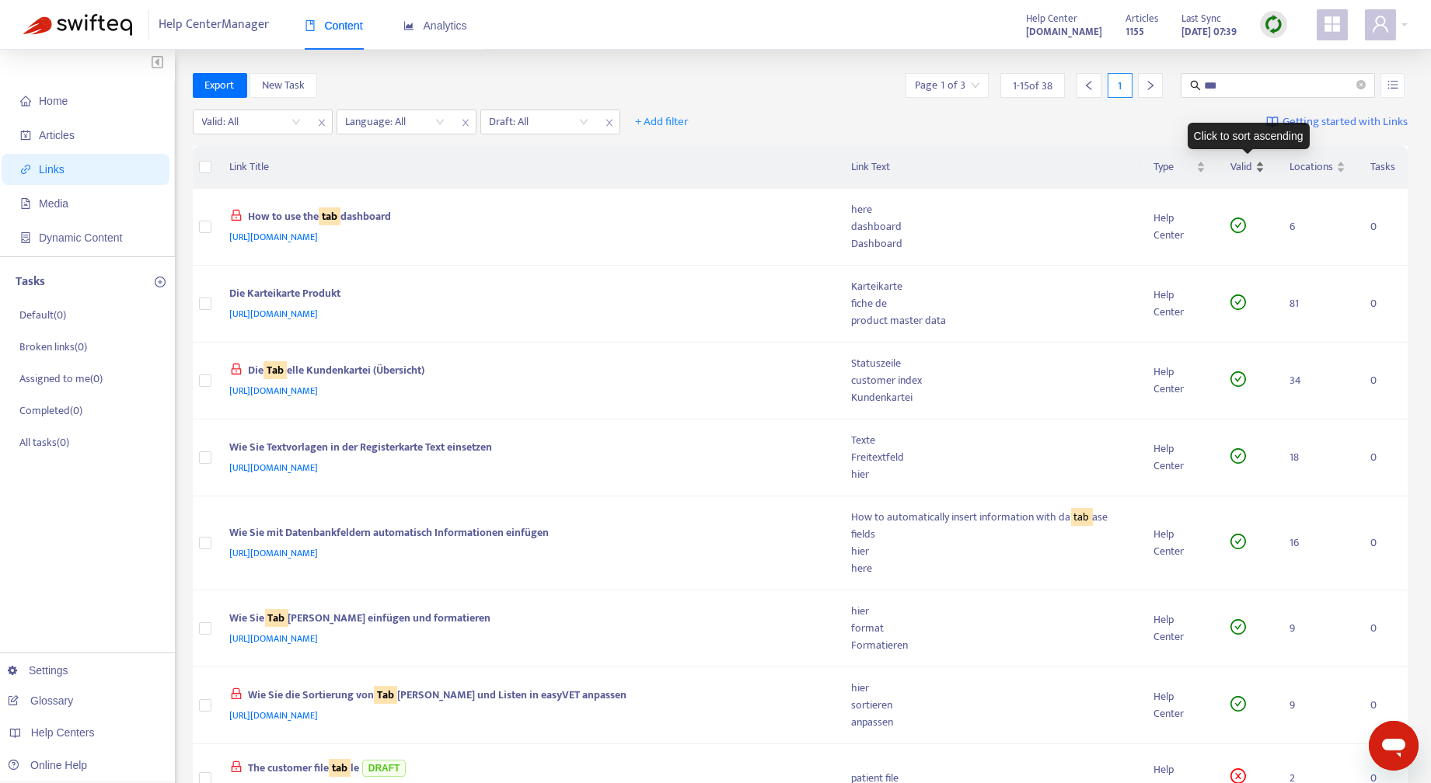
click at [1261, 162] on div "Valid" at bounding box center [1247, 167] width 34 height 17
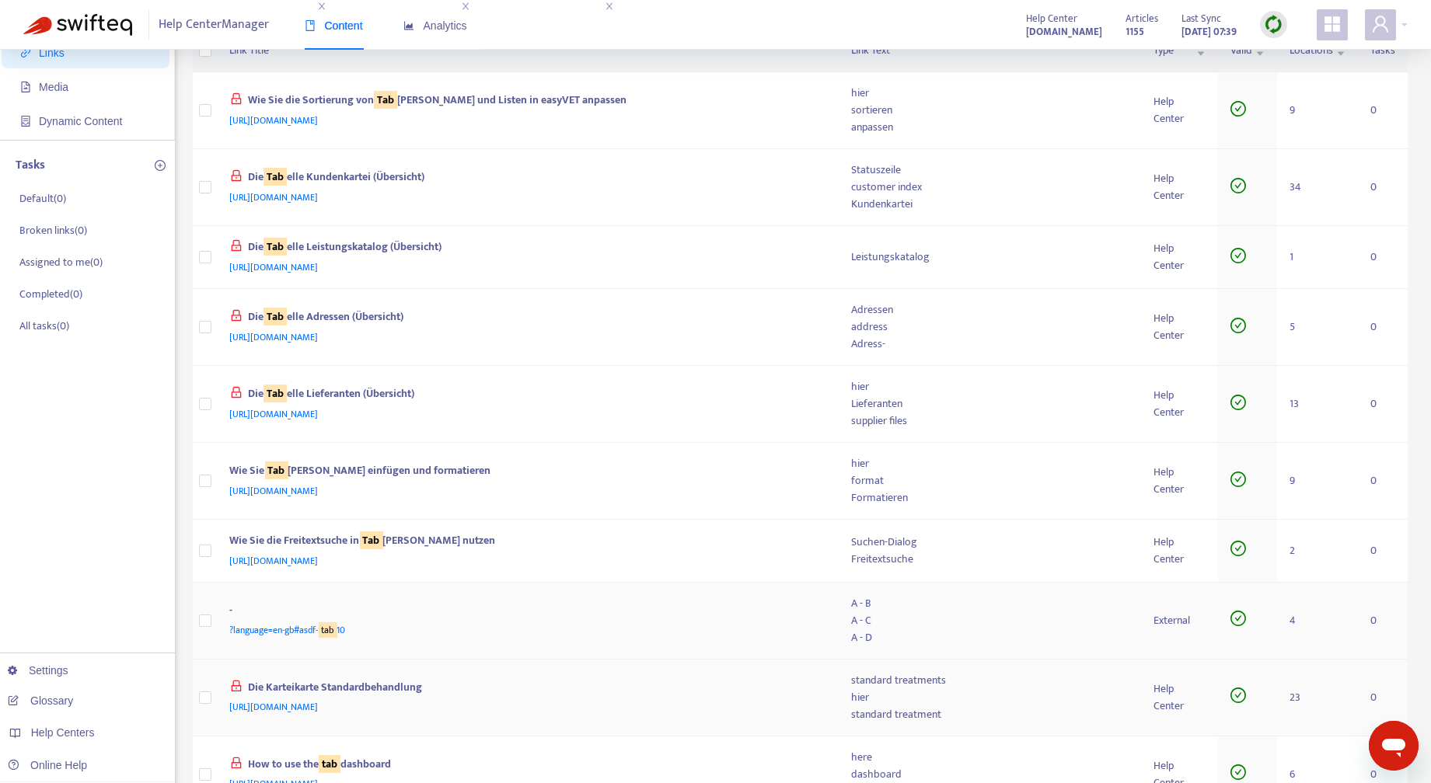
scroll to position [233, 0]
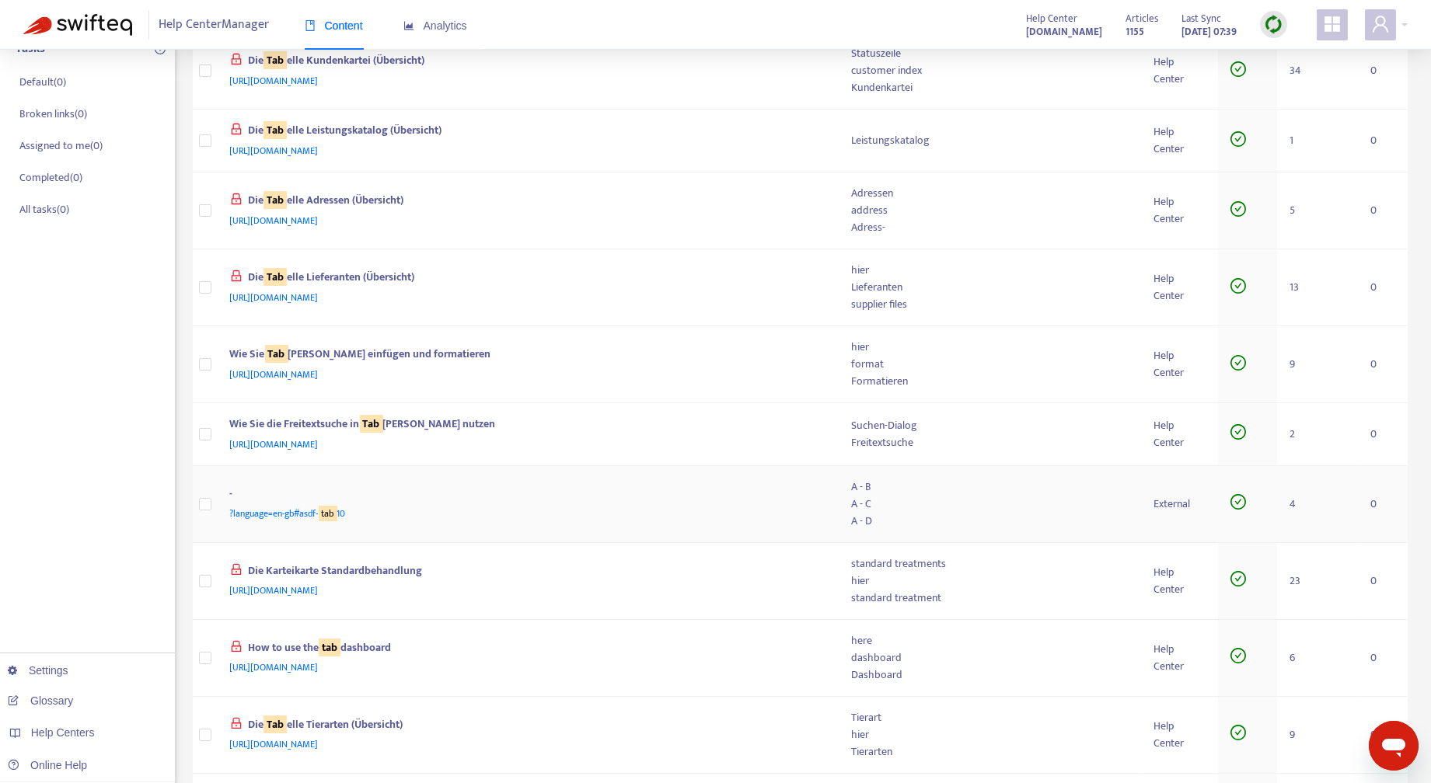
click at [1174, 501] on div "External" at bounding box center [1179, 504] width 52 height 17
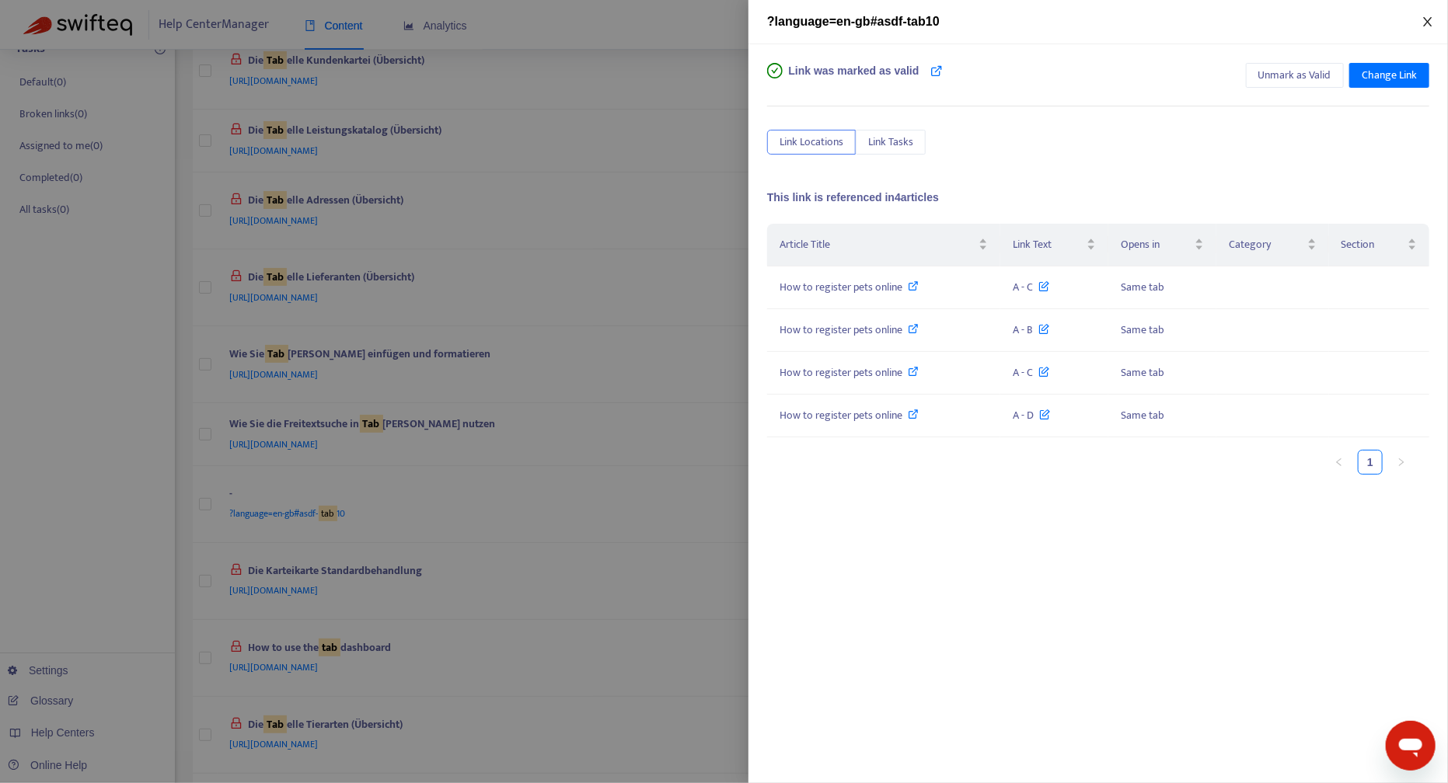
click at [1429, 19] on icon "close" at bounding box center [1427, 21] width 9 height 9
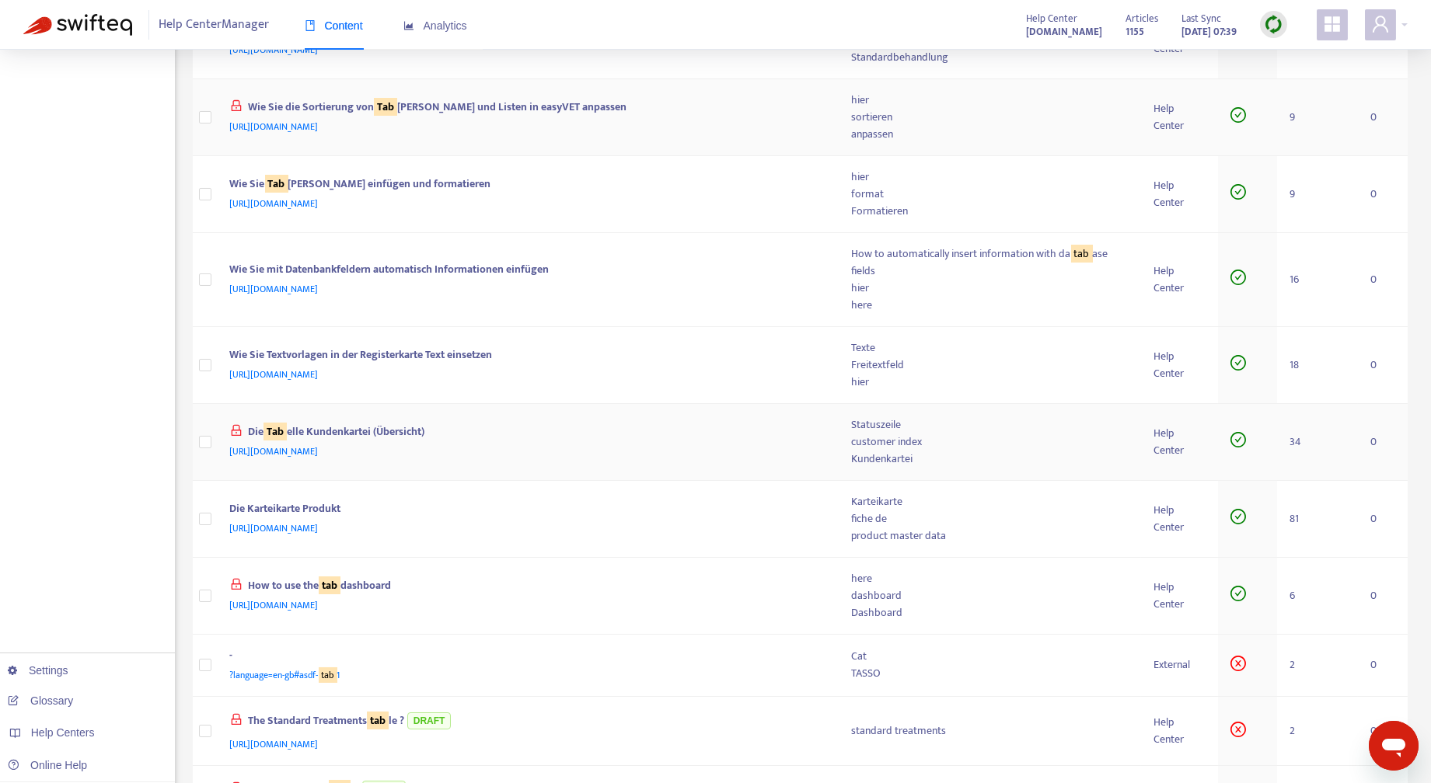
scroll to position [600, 0]
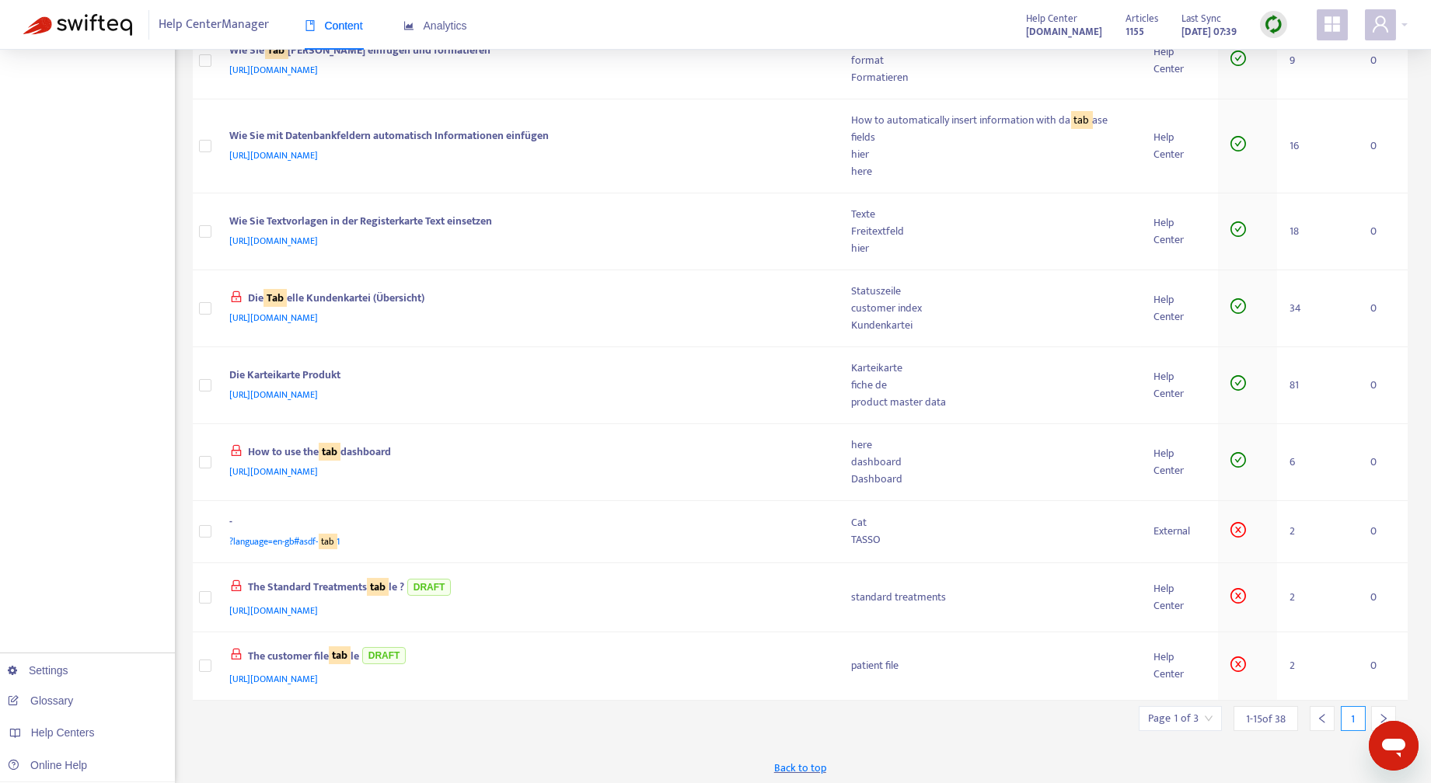
click at [1384, 706] on div at bounding box center [1383, 718] width 25 height 25
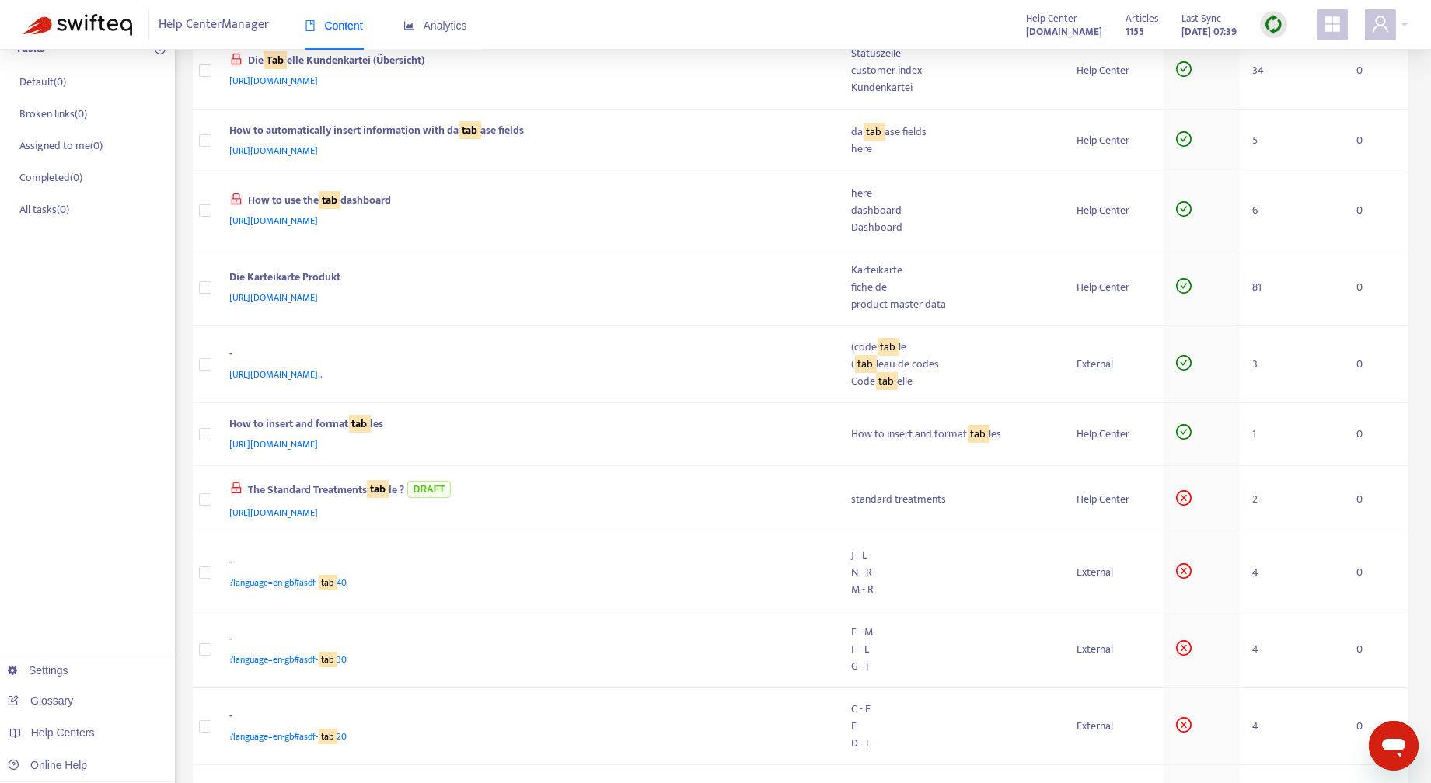
scroll to position [555, 0]
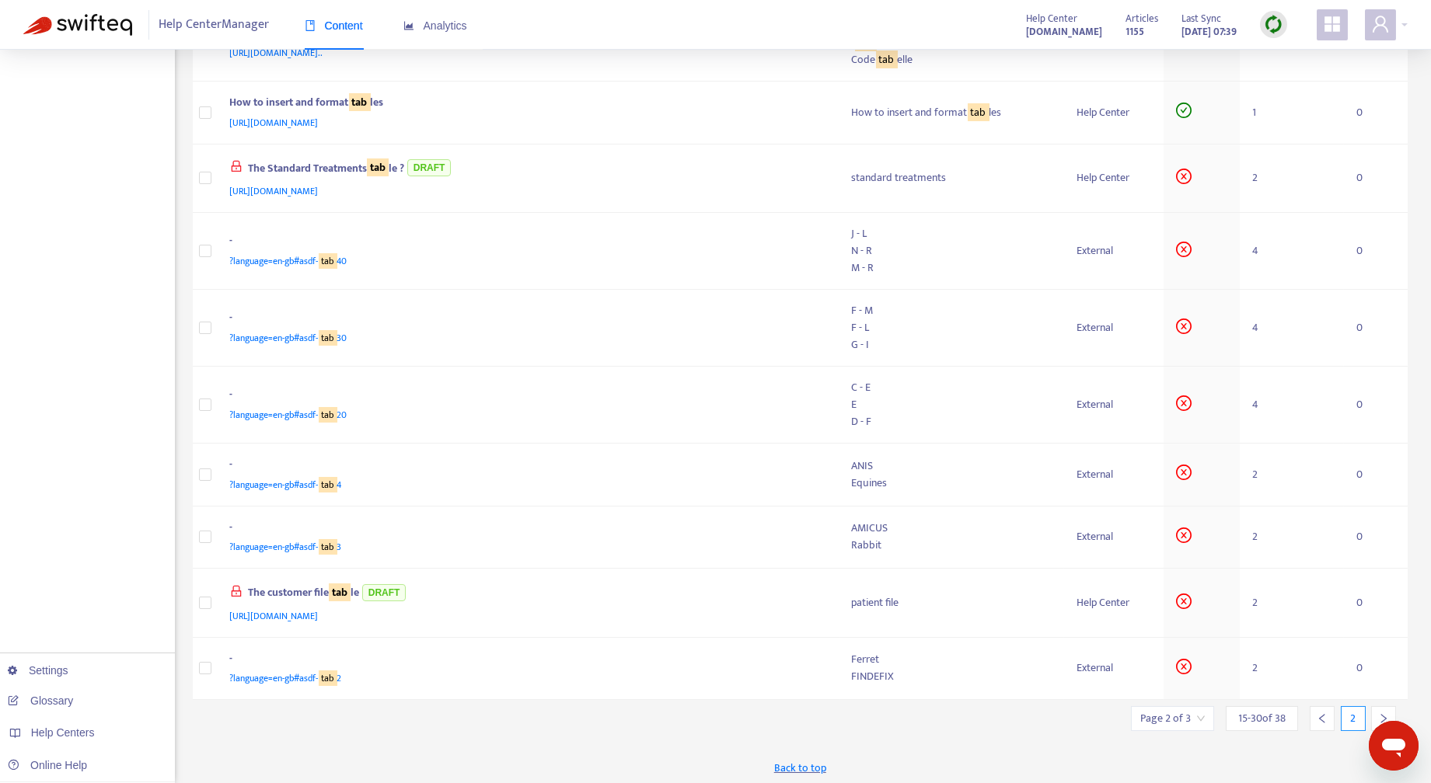
click at [1325, 714] on icon "left" at bounding box center [1321, 718] width 11 height 11
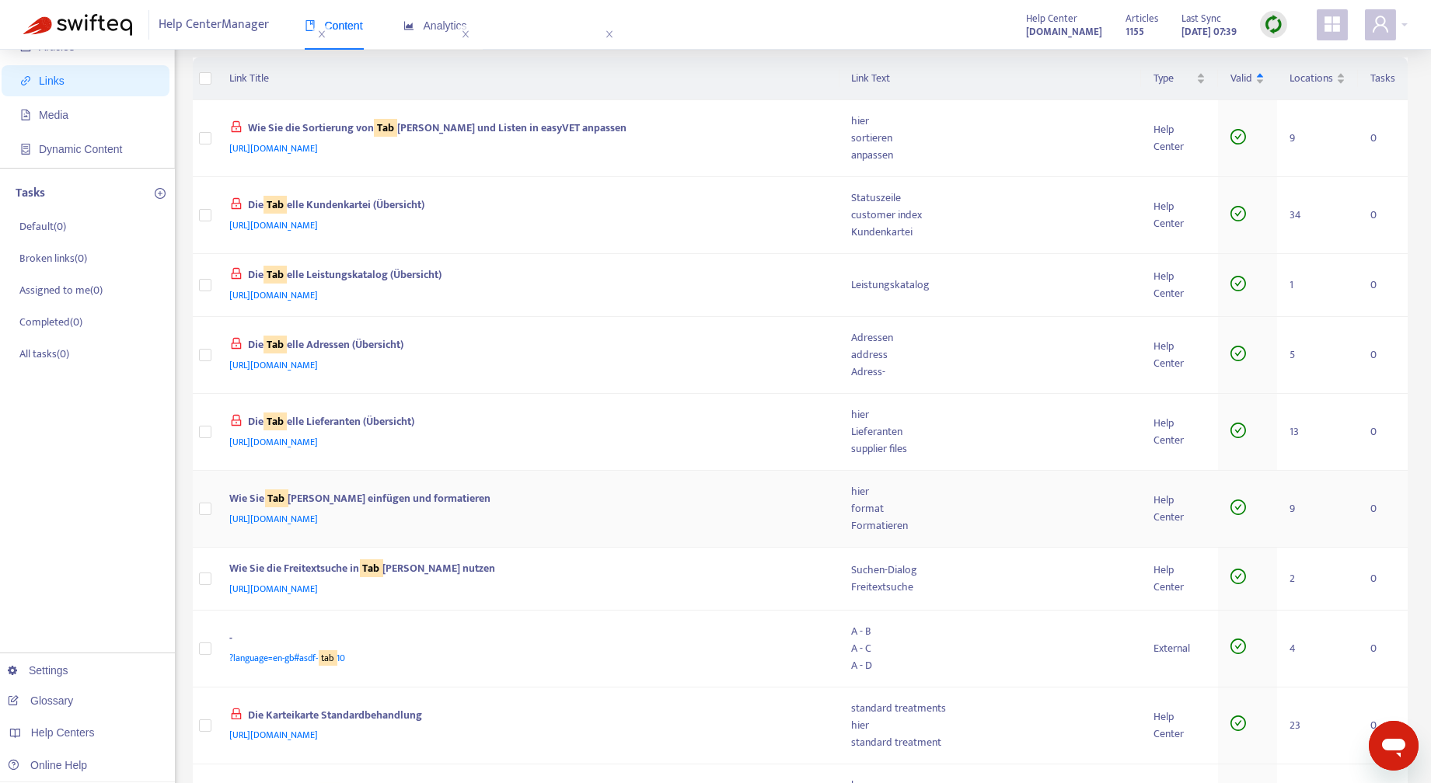
scroll to position [0, 0]
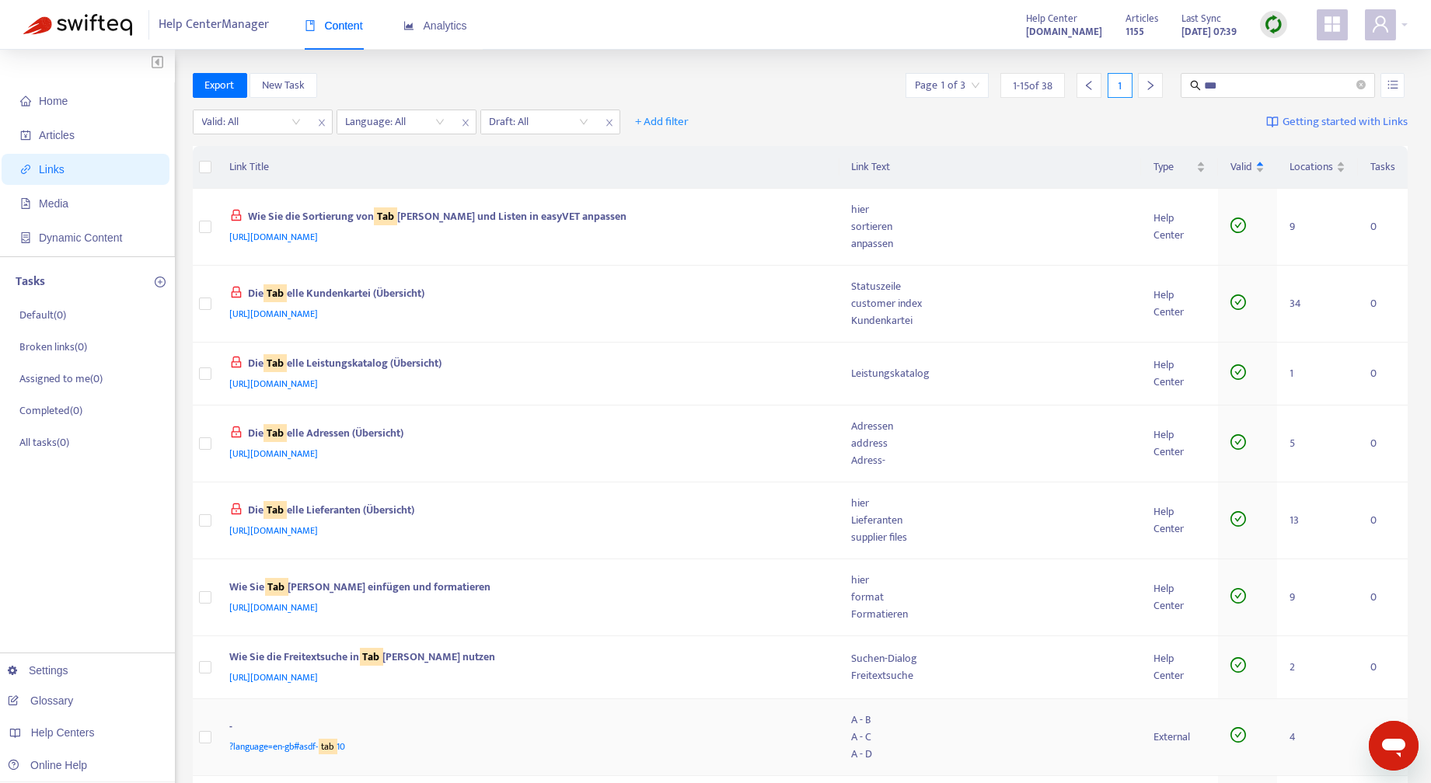
click at [1179, 742] on div "External" at bounding box center [1179, 737] width 52 height 17
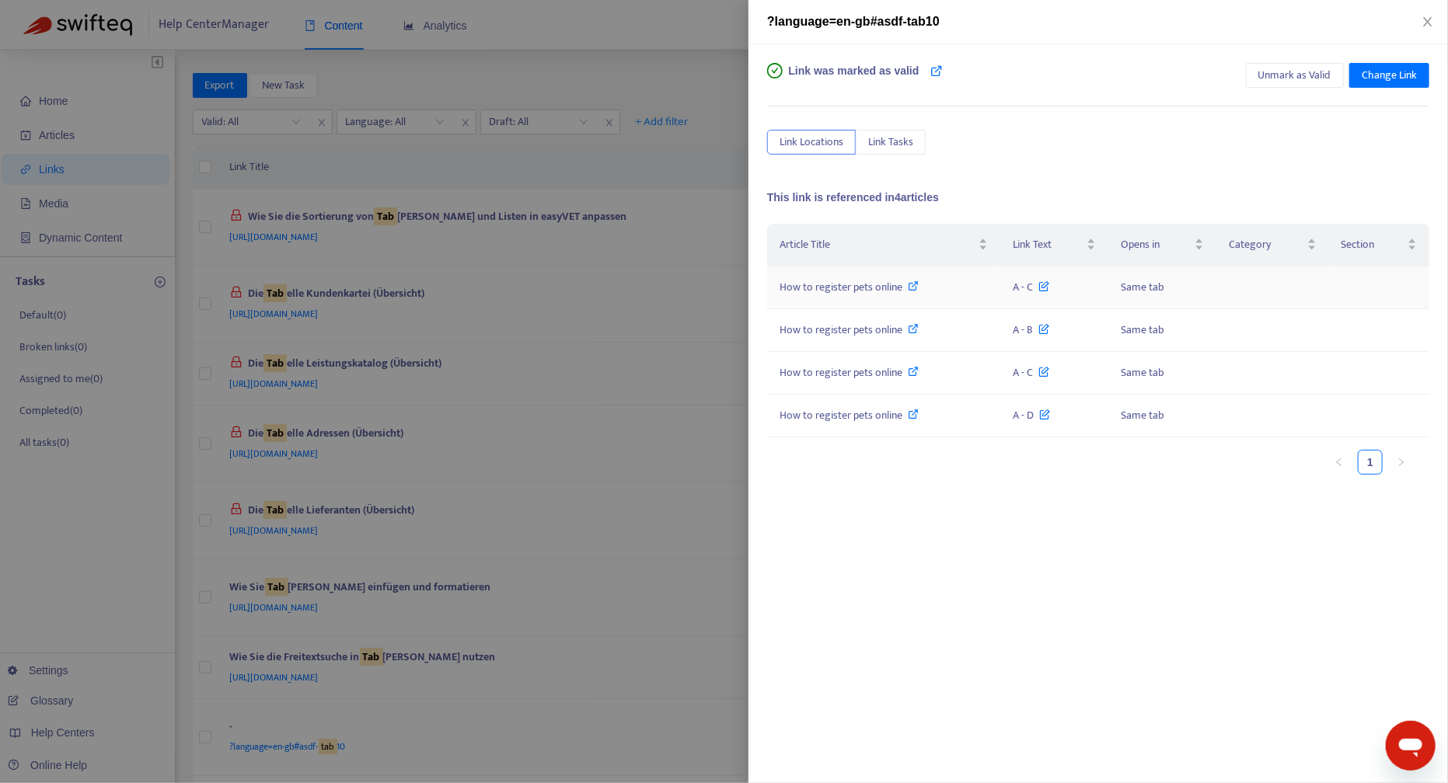
click at [850, 285] on span "How to register pets online" at bounding box center [840, 287] width 123 height 18
click at [1427, 20] on icon "close" at bounding box center [1427, 21] width 9 height 9
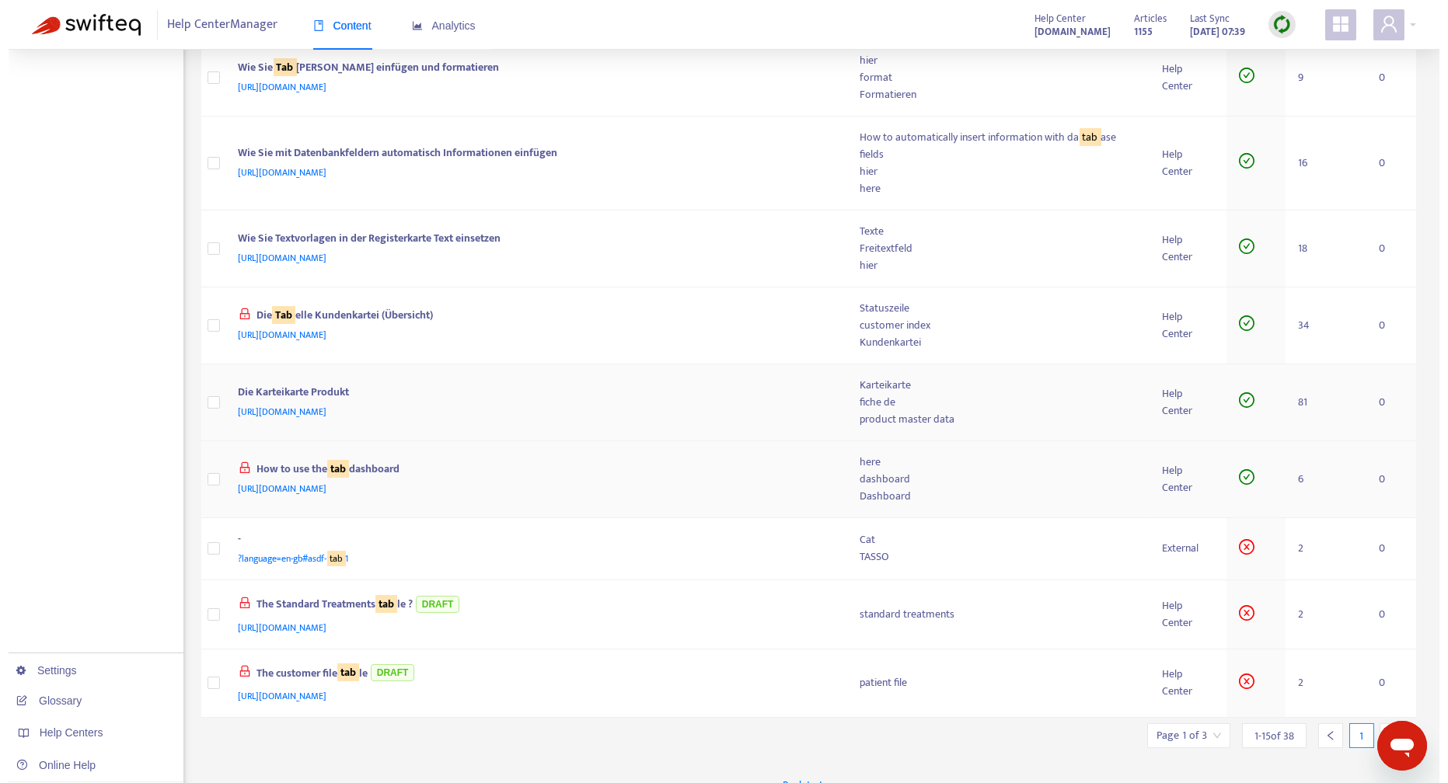
scroll to position [600, 0]
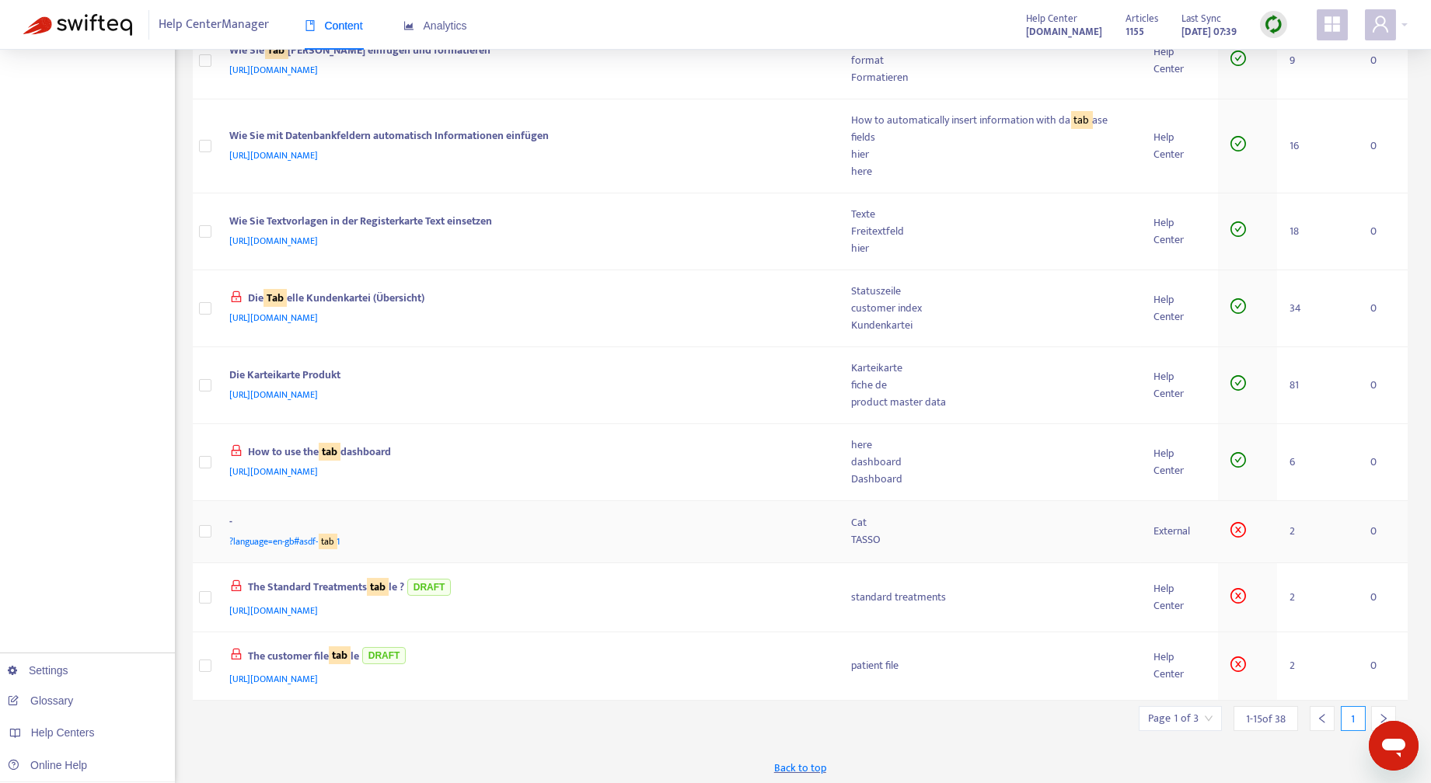
click at [948, 531] on div "TASSO" at bounding box center [990, 539] width 277 height 17
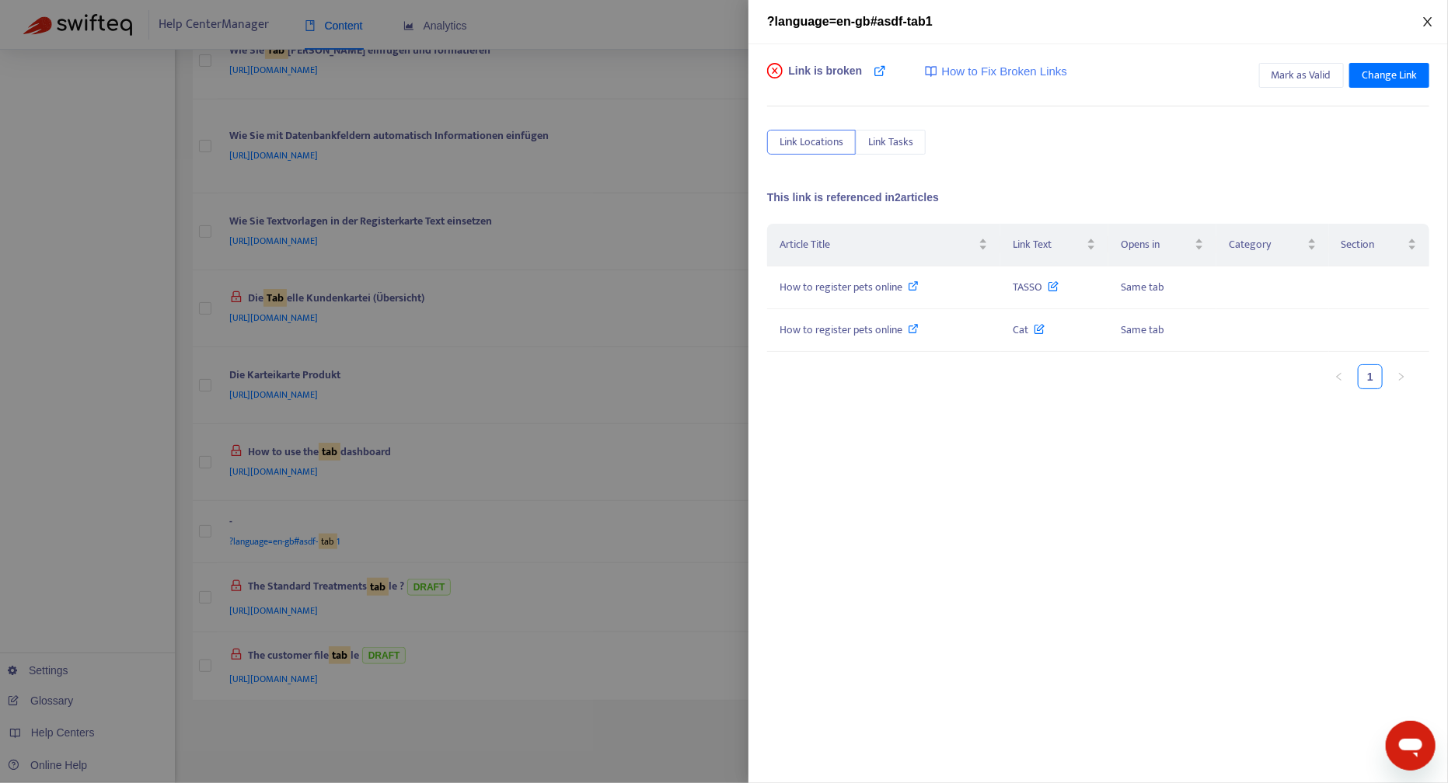
click at [1428, 17] on icon "close" at bounding box center [1427, 22] width 12 height 12
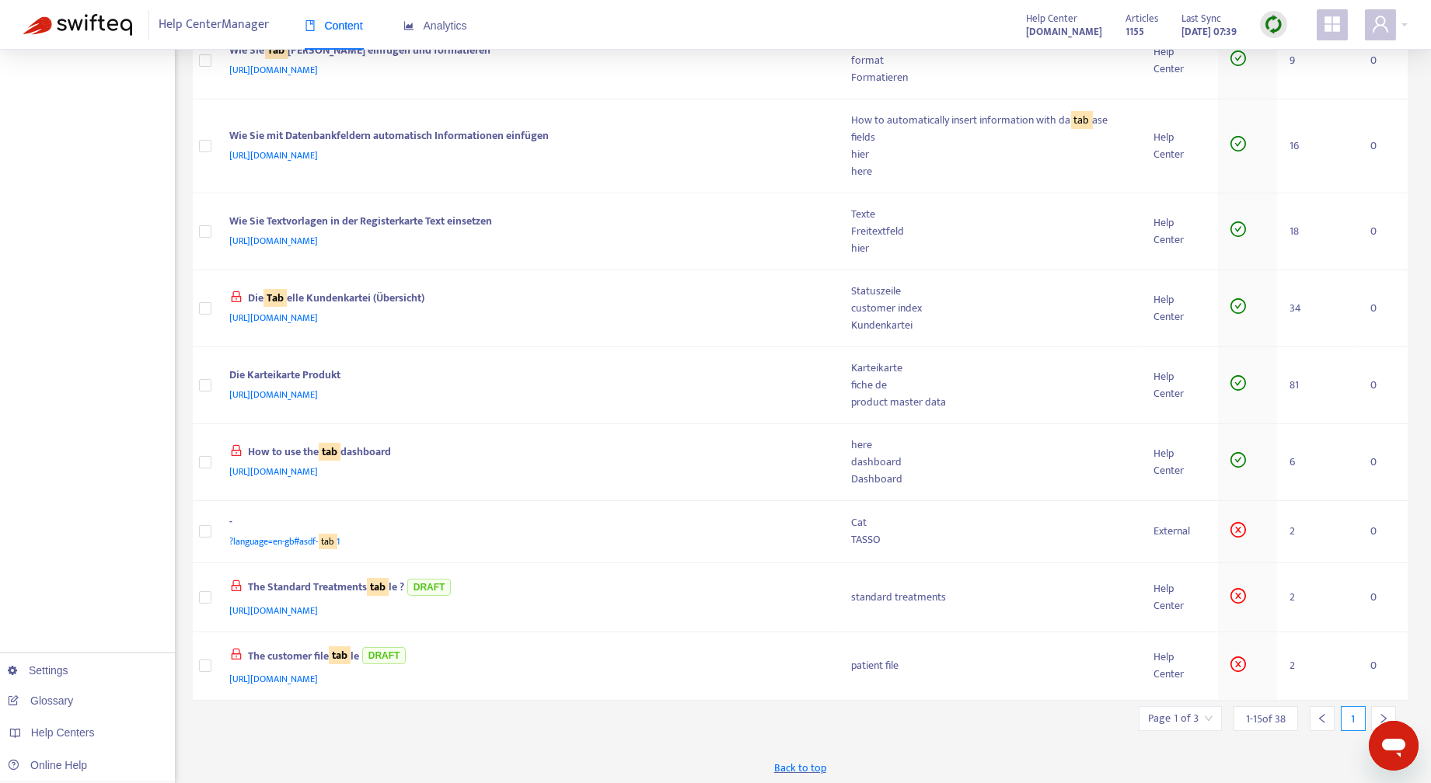
click at [1382, 713] on icon "right" at bounding box center [1383, 718] width 11 height 11
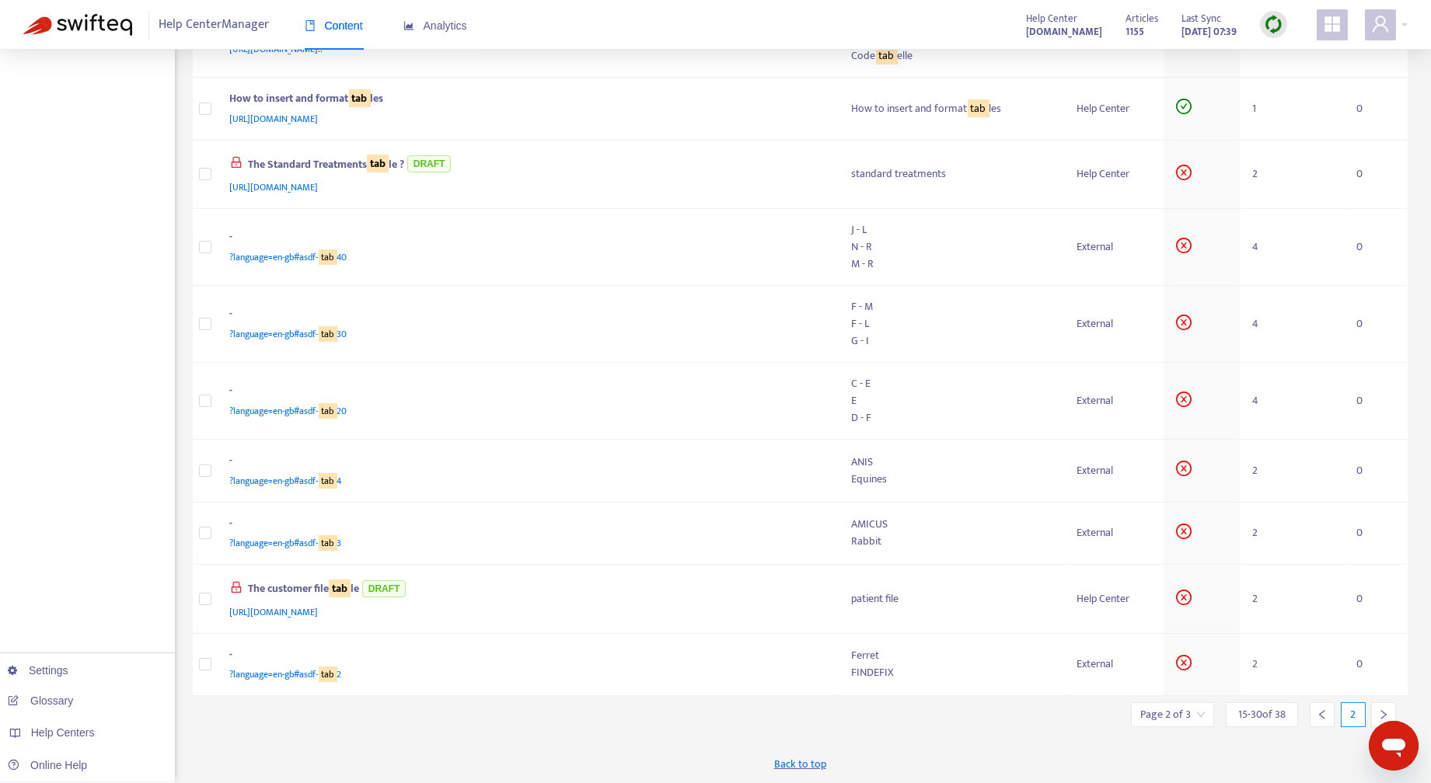
scroll to position [555, 0]
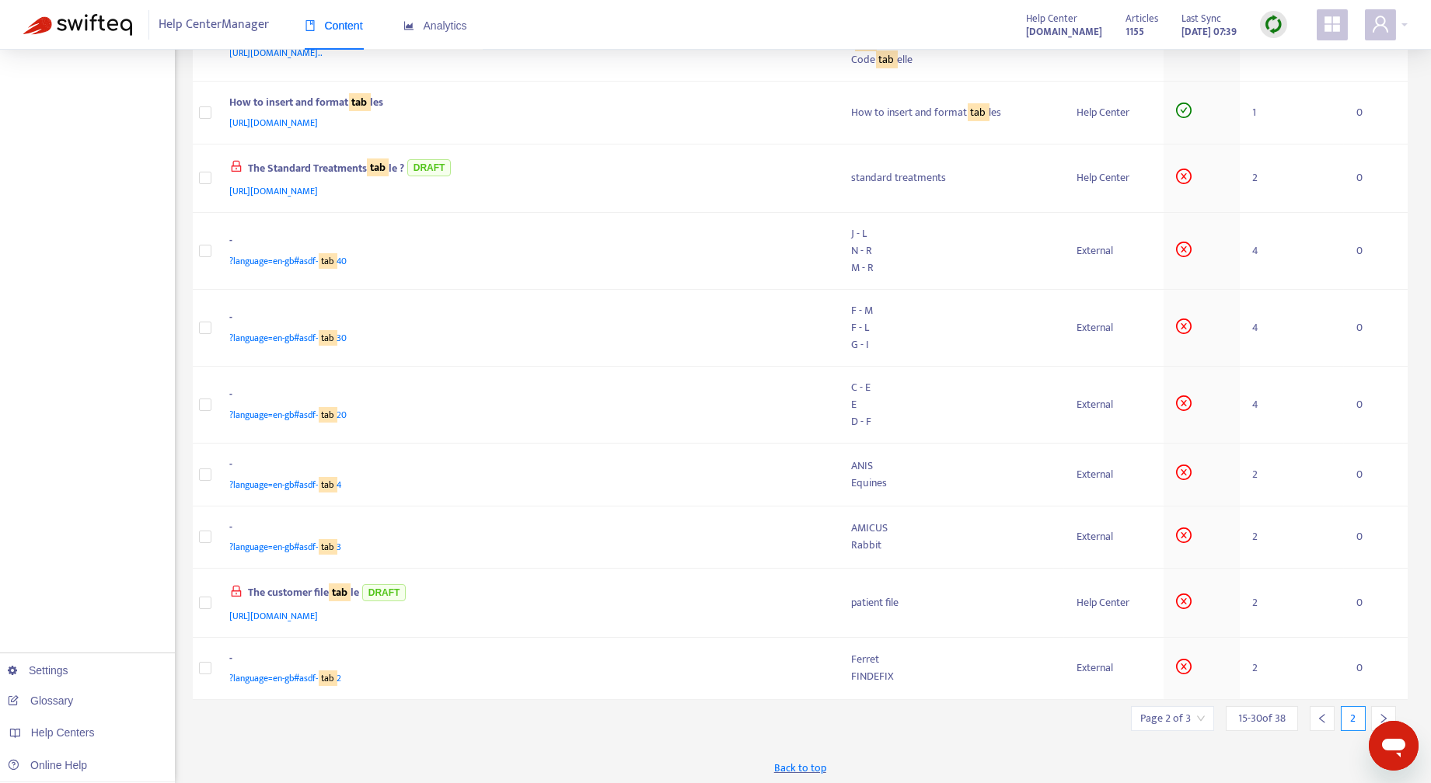
click at [1380, 713] on icon "right" at bounding box center [1383, 718] width 11 height 11
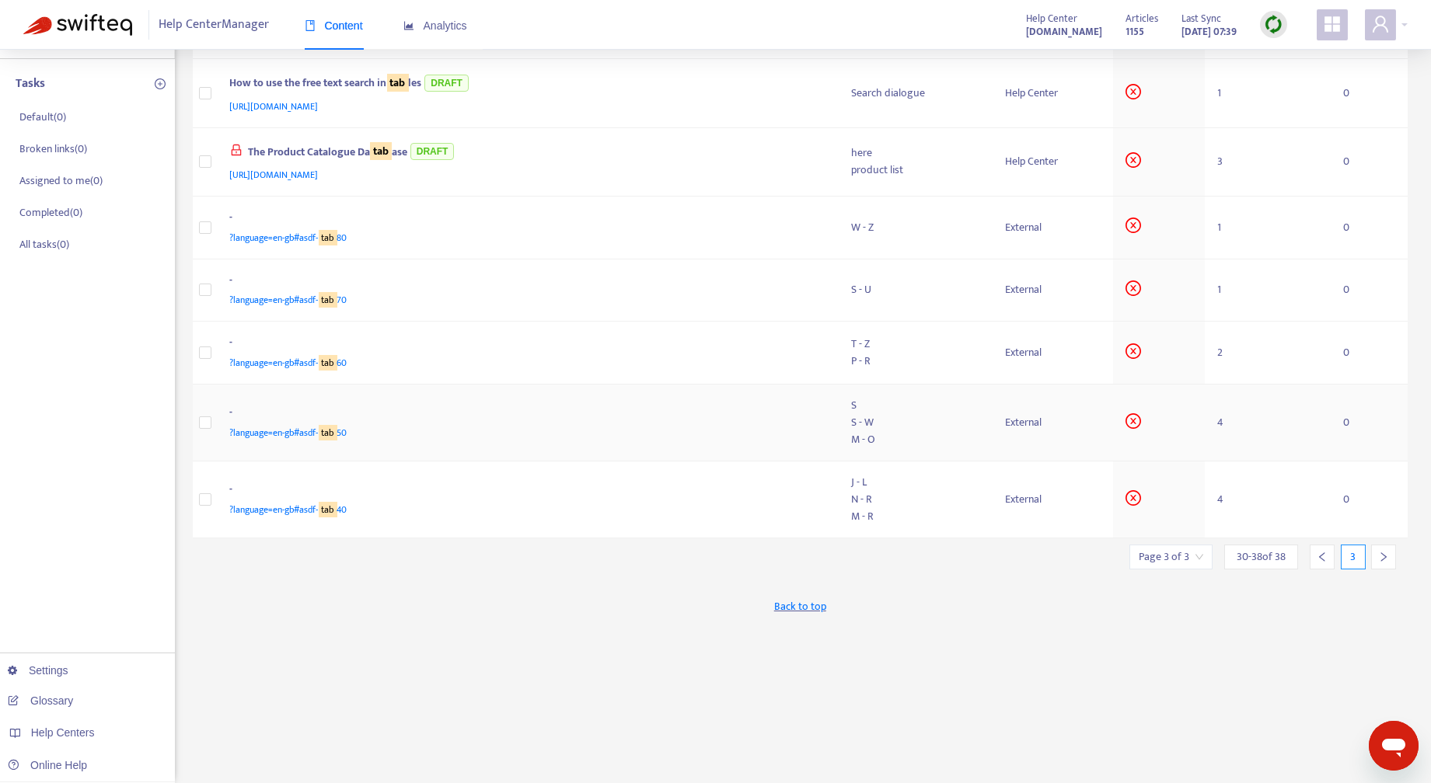
scroll to position [0, 0]
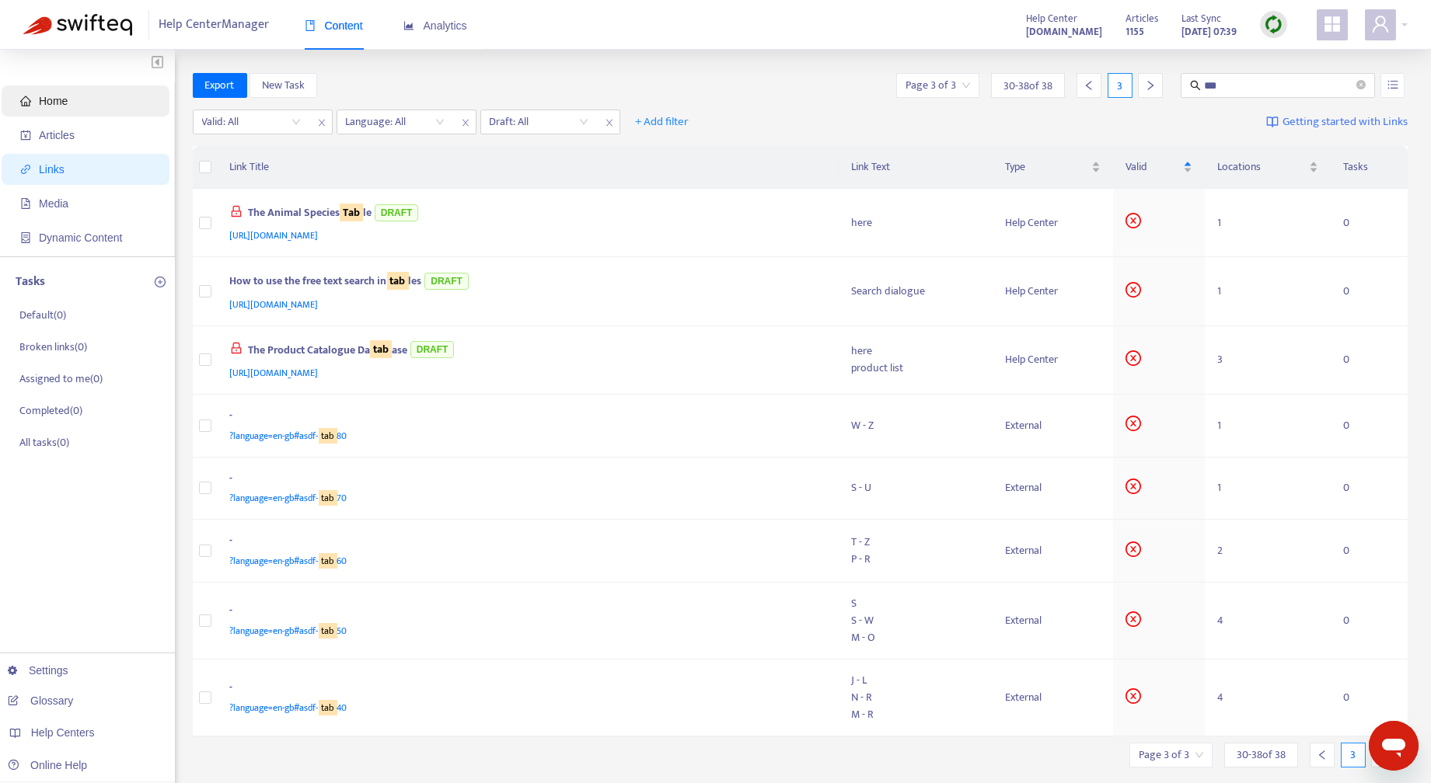
click at [63, 95] on span "Home" at bounding box center [53, 101] width 29 height 12
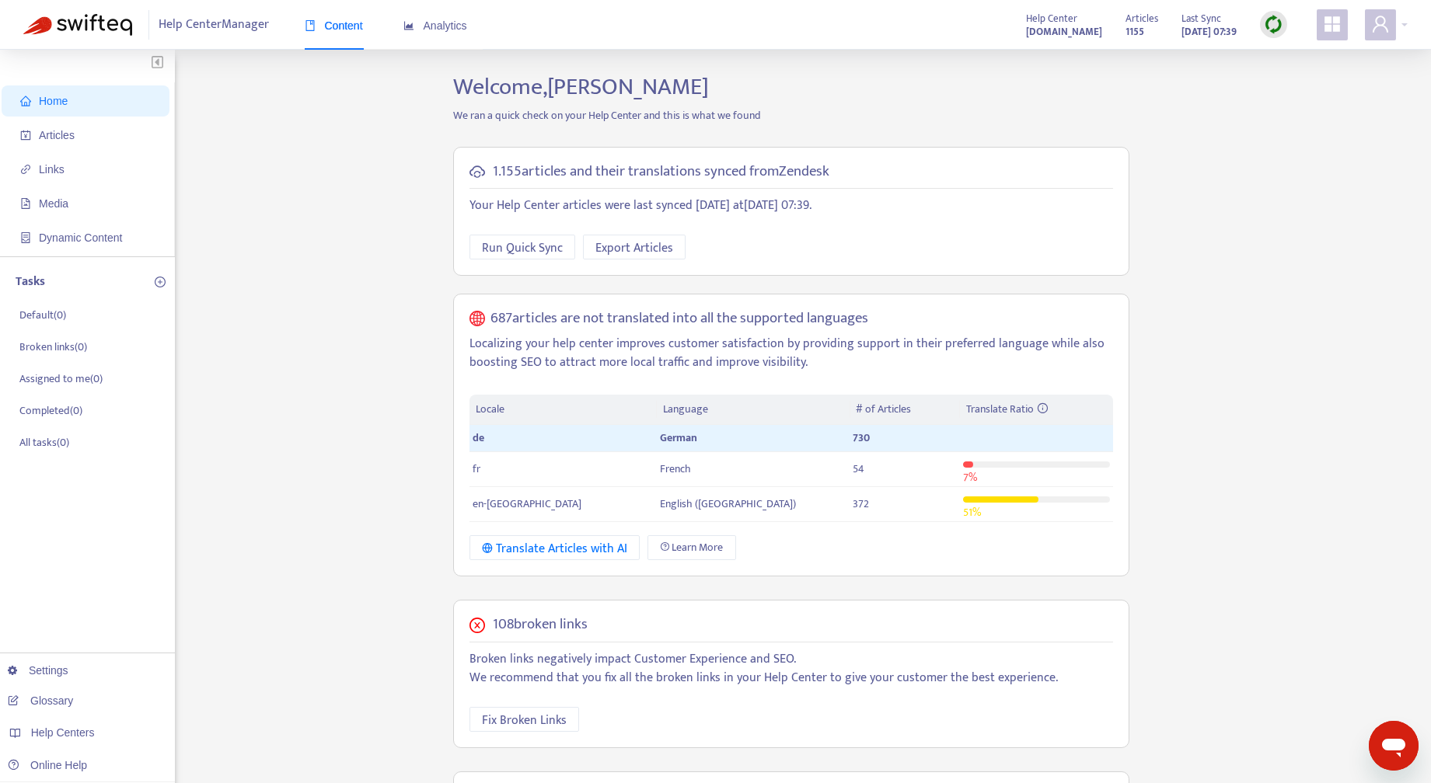
scroll to position [322, 0]
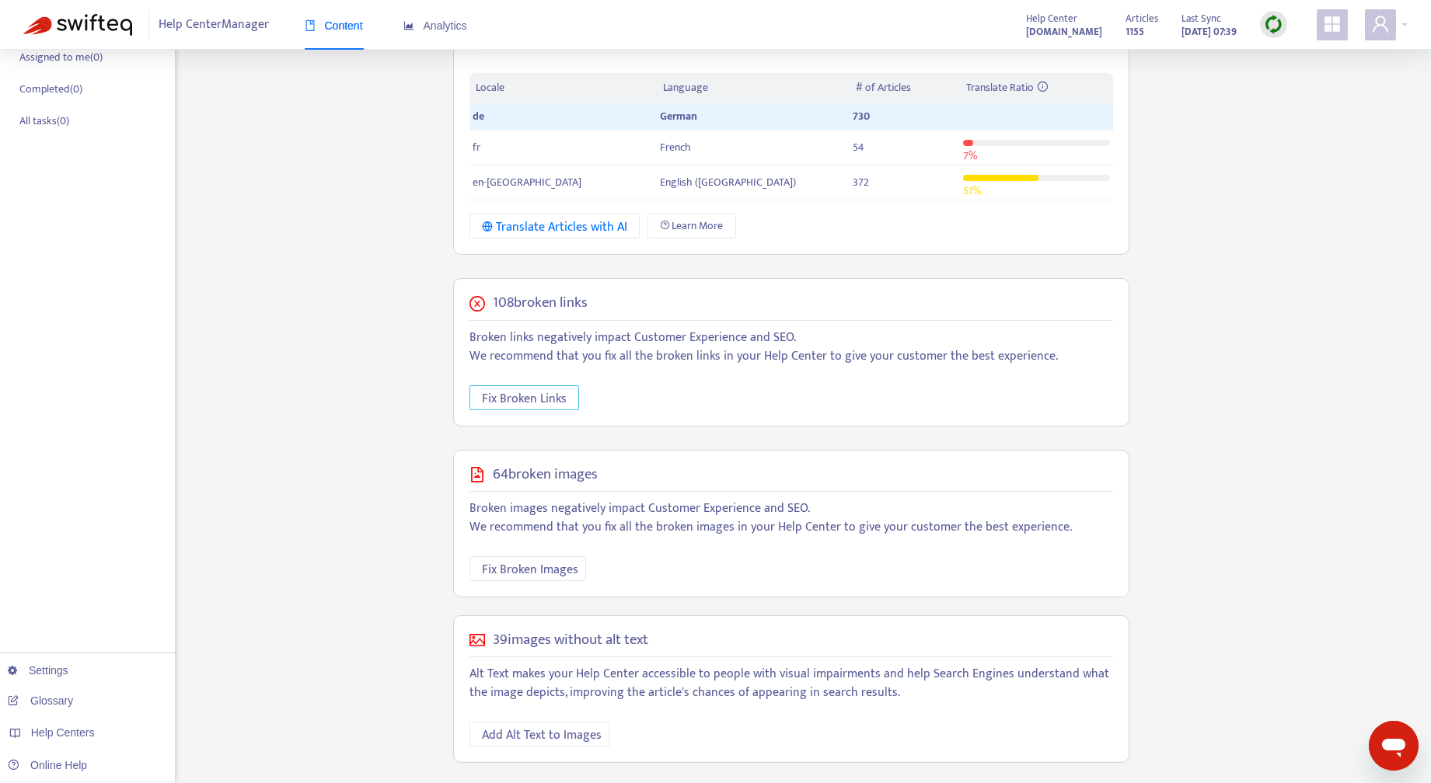
click at [524, 395] on span "Fix Broken Links" at bounding box center [524, 398] width 85 height 19
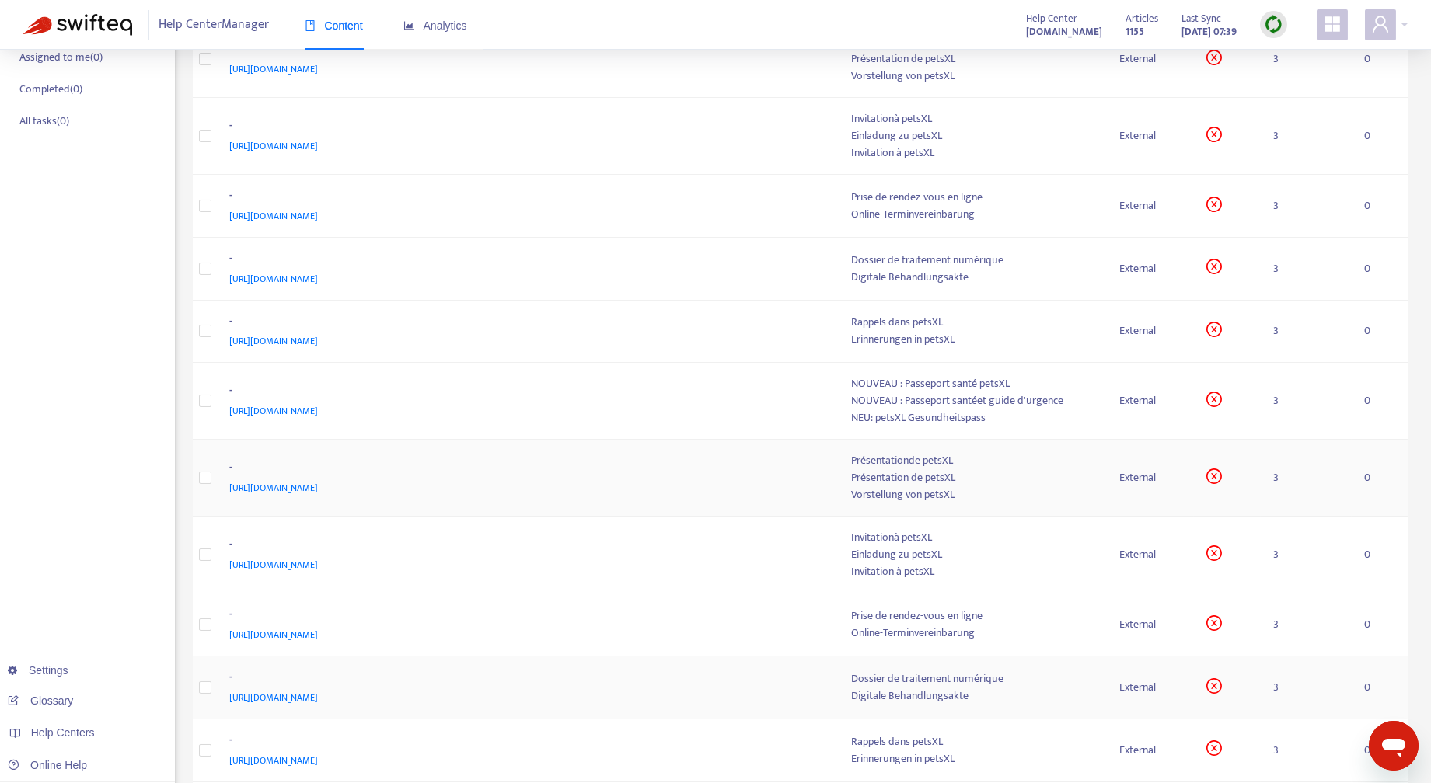
scroll to position [544, 0]
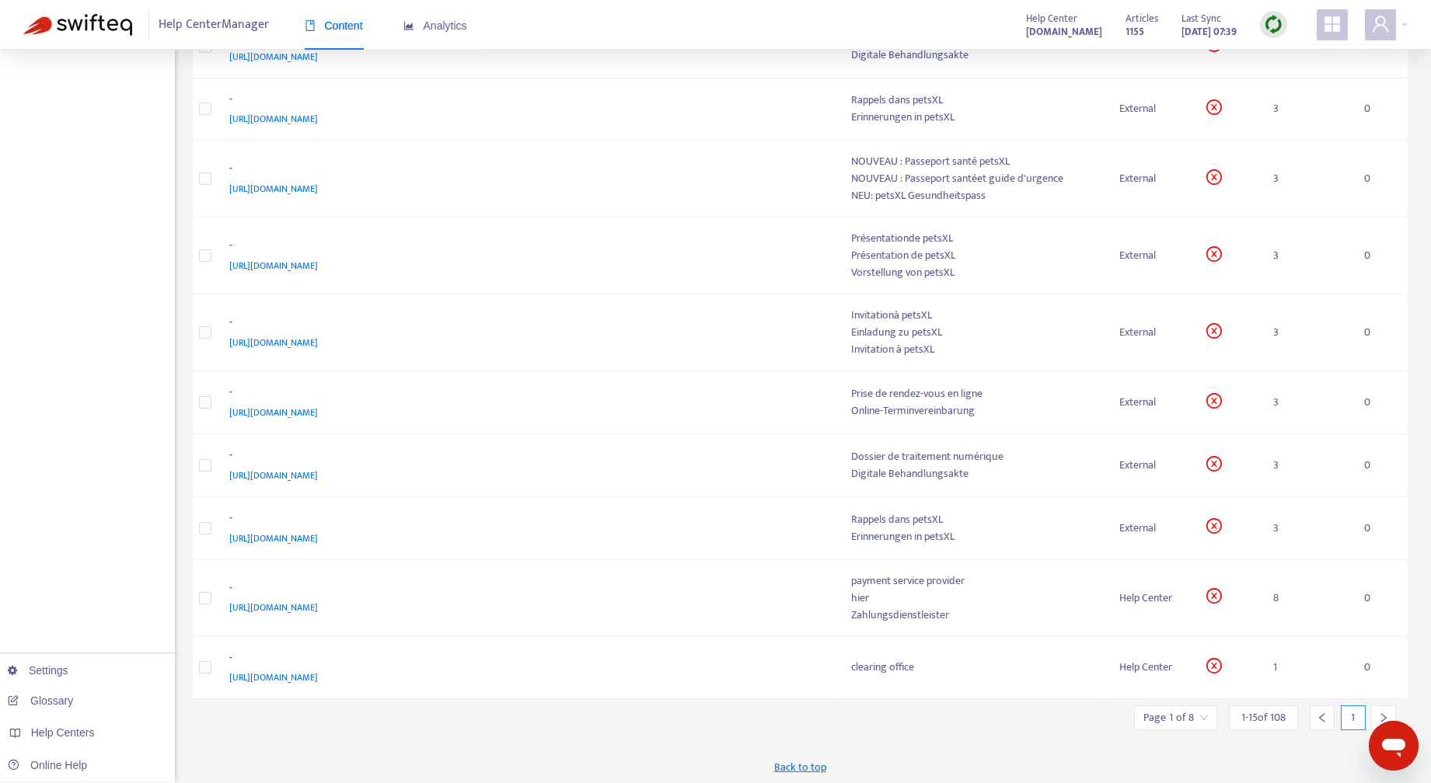
click at [1385, 714] on icon "right" at bounding box center [1383, 717] width 5 height 9
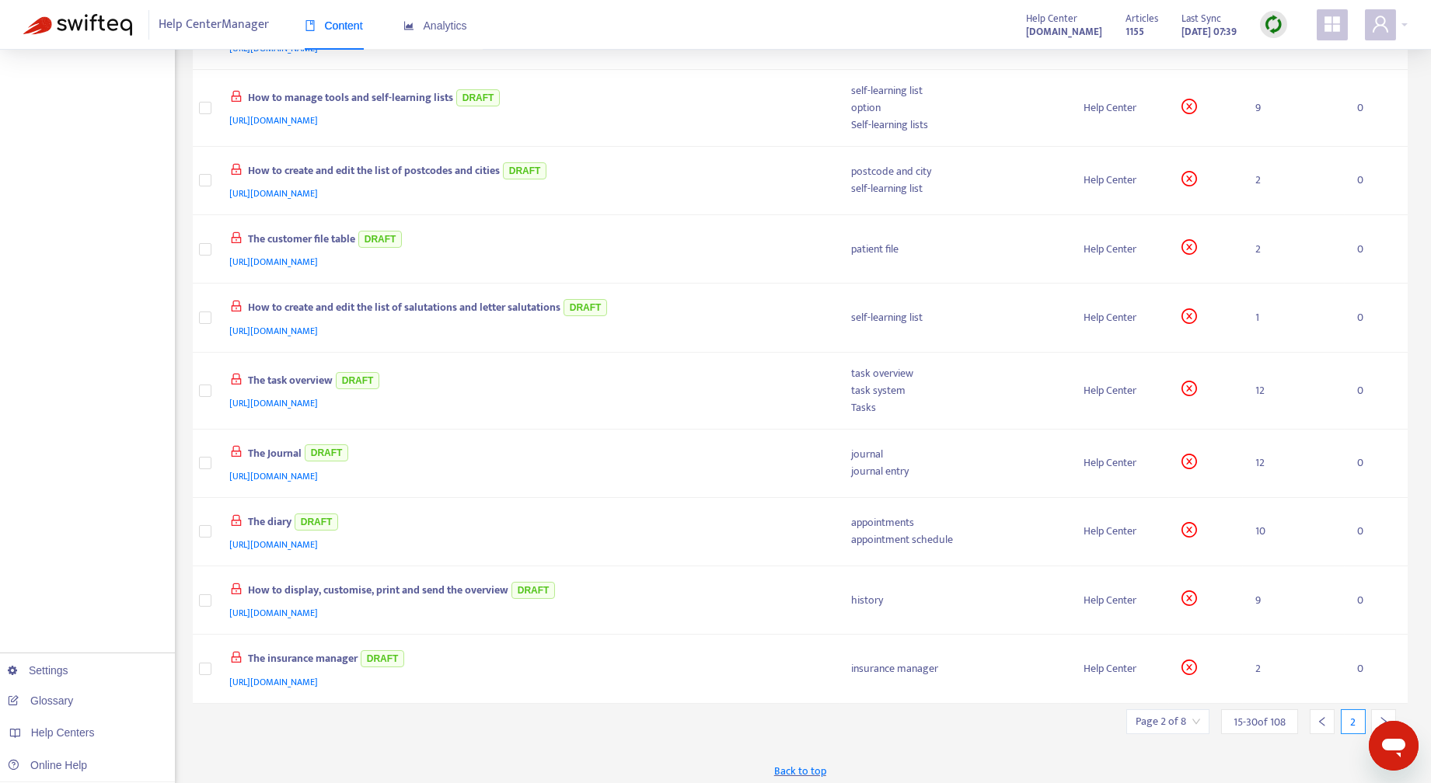
scroll to position [0, 0]
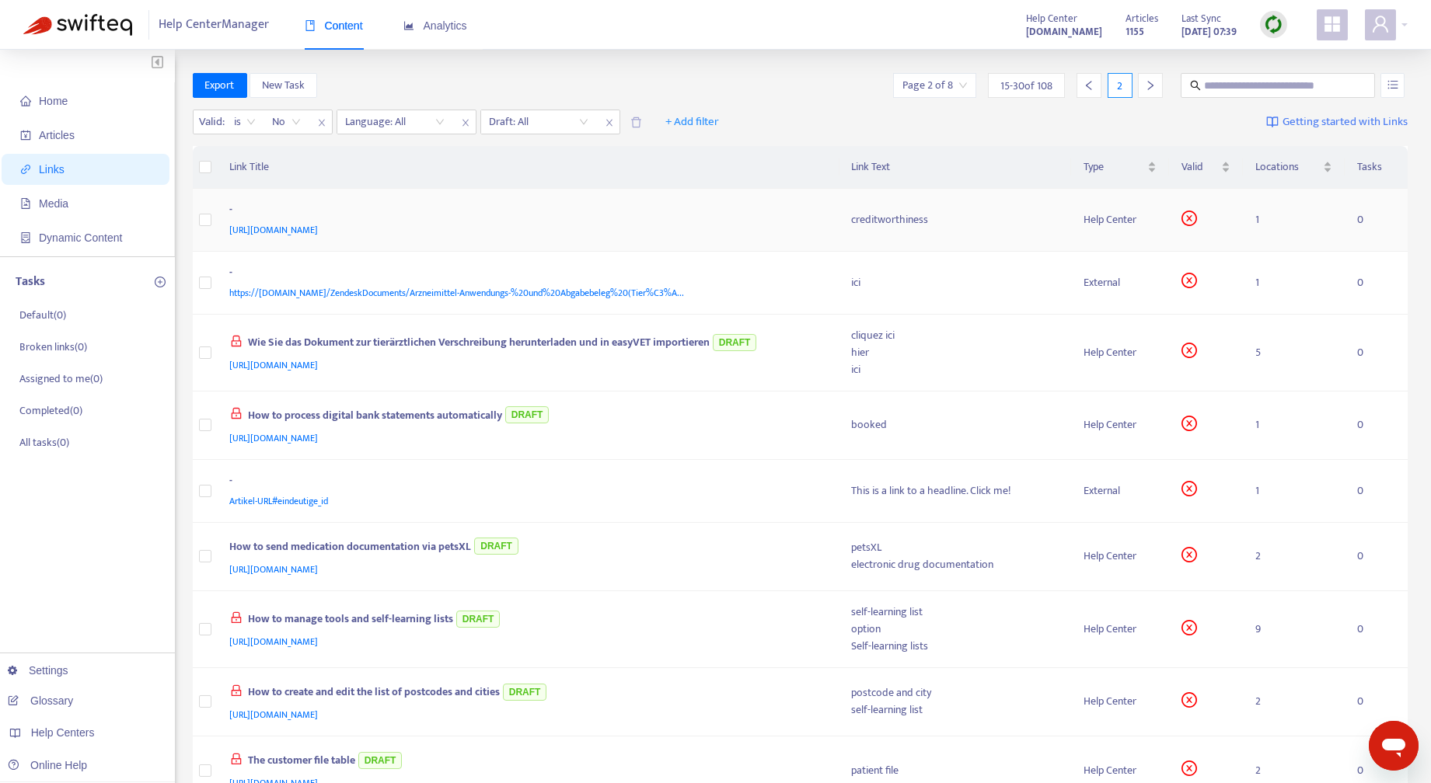
click at [1113, 221] on div "Help Center" at bounding box center [1119, 219] width 73 height 17
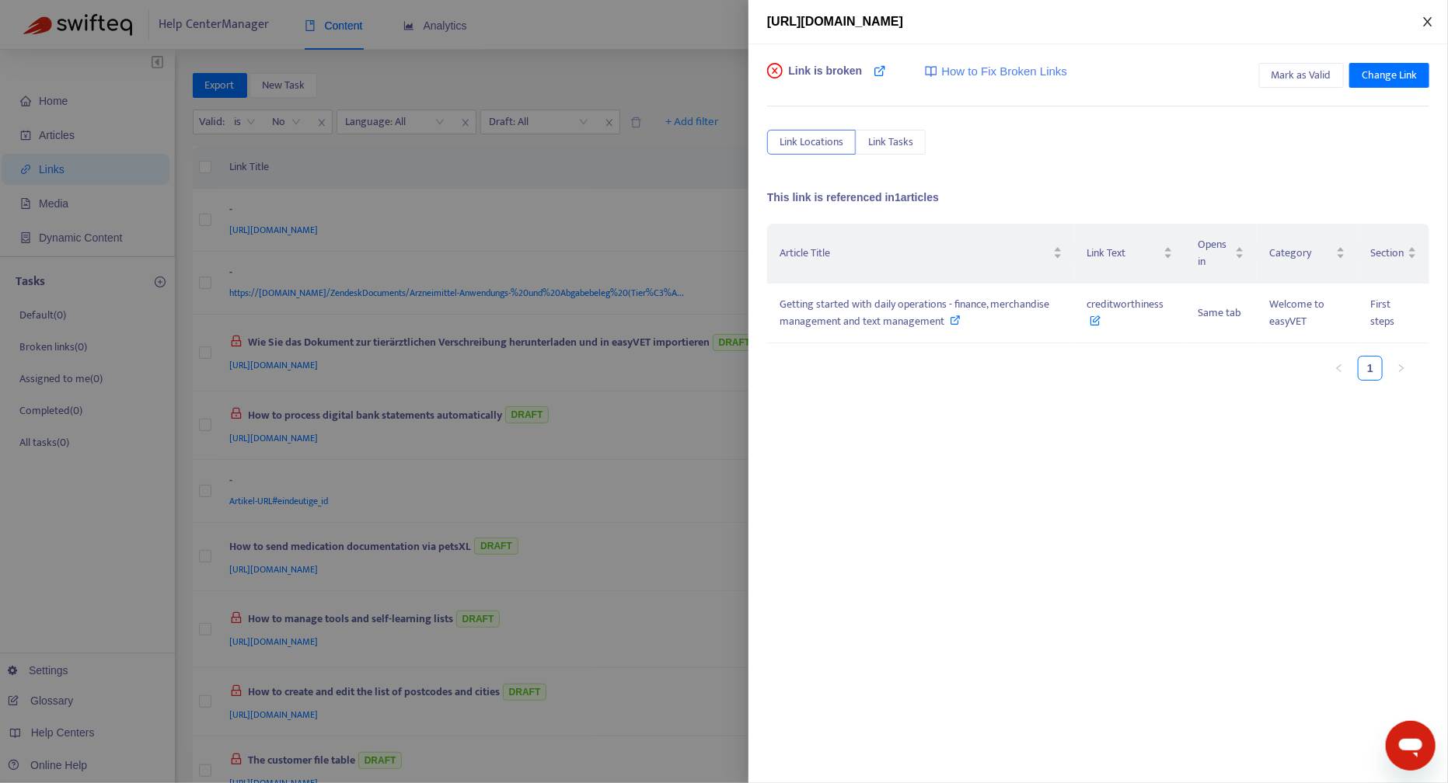
click at [1427, 21] on icon "close" at bounding box center [1427, 21] width 9 height 9
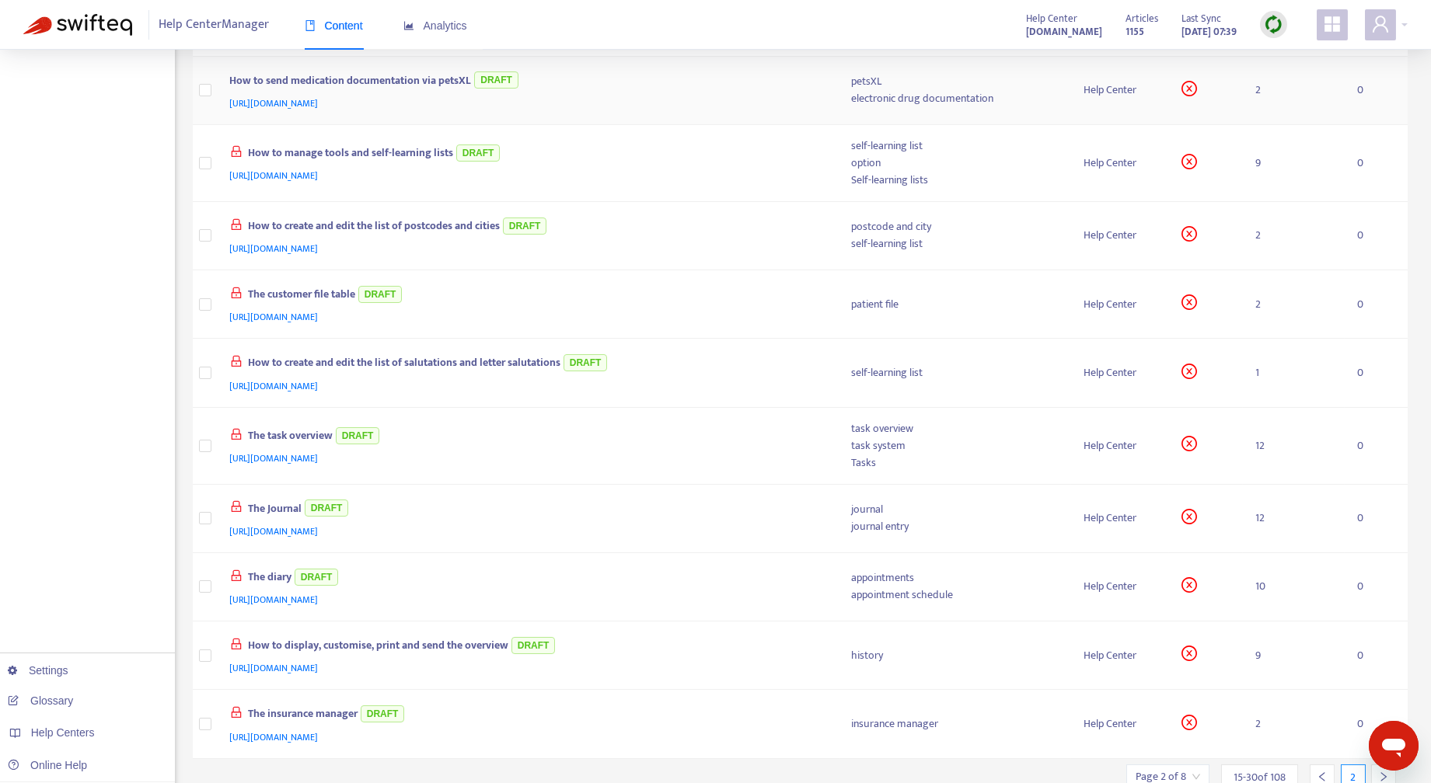
scroll to position [521, 0]
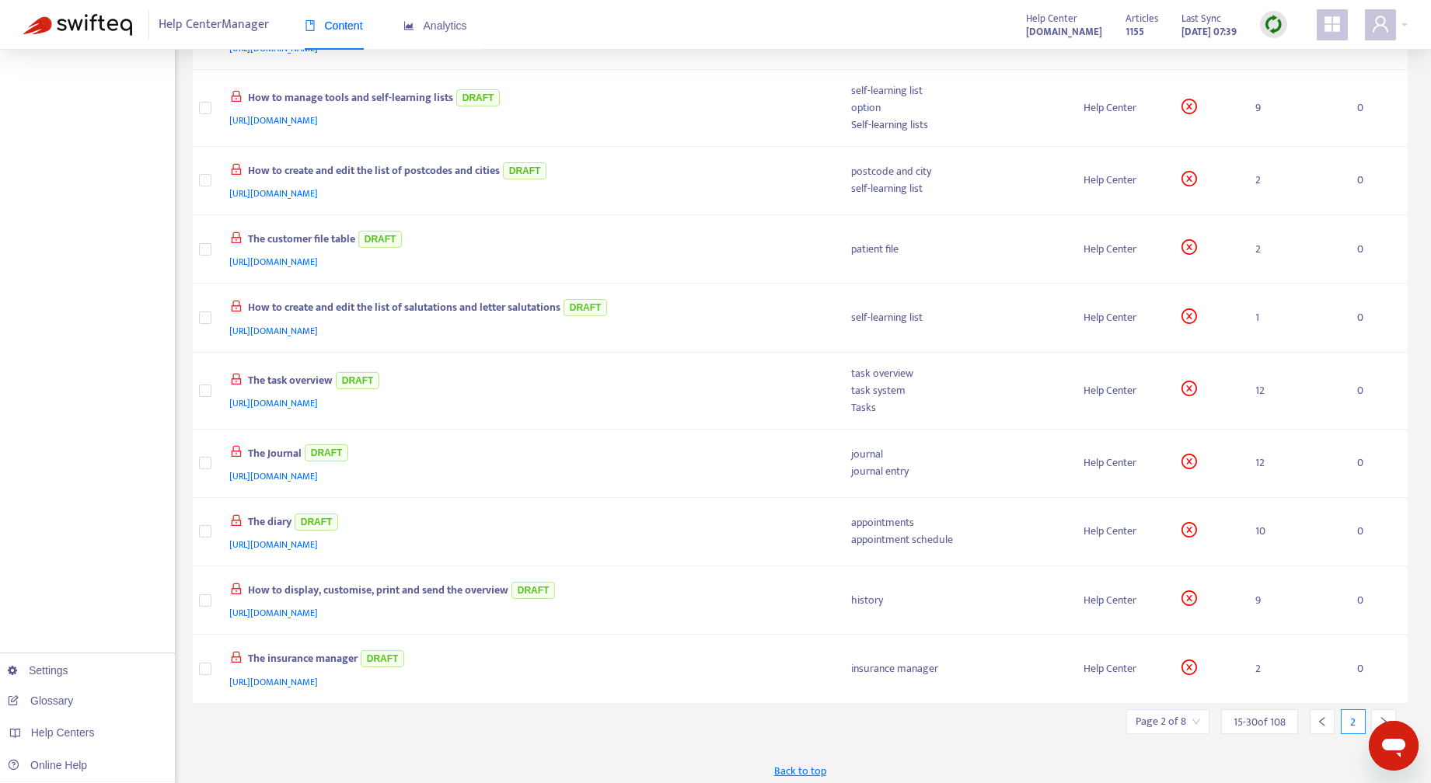
click at [1384, 716] on icon "right" at bounding box center [1383, 721] width 11 height 11
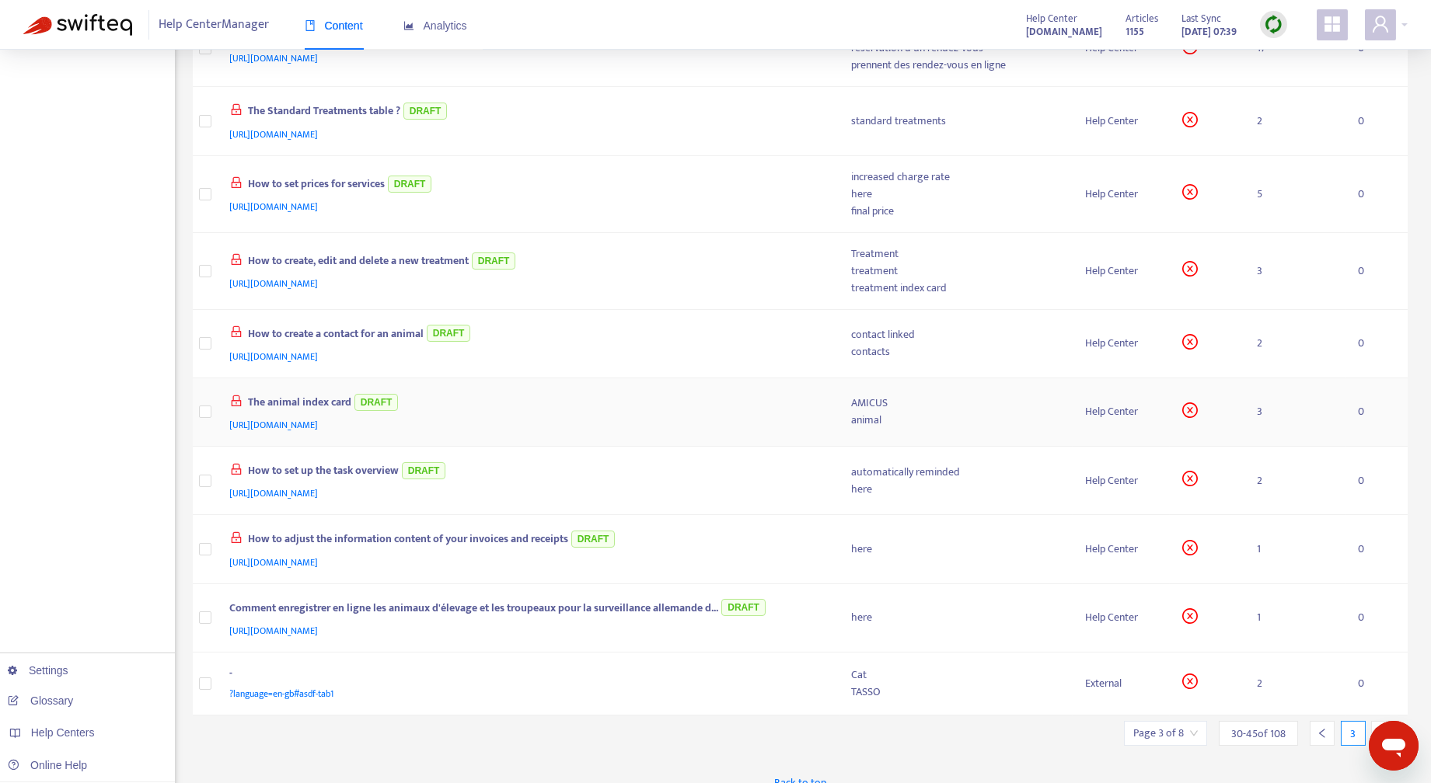
click at [1024, 401] on div "AMICUS" at bounding box center [956, 403] width 209 height 17
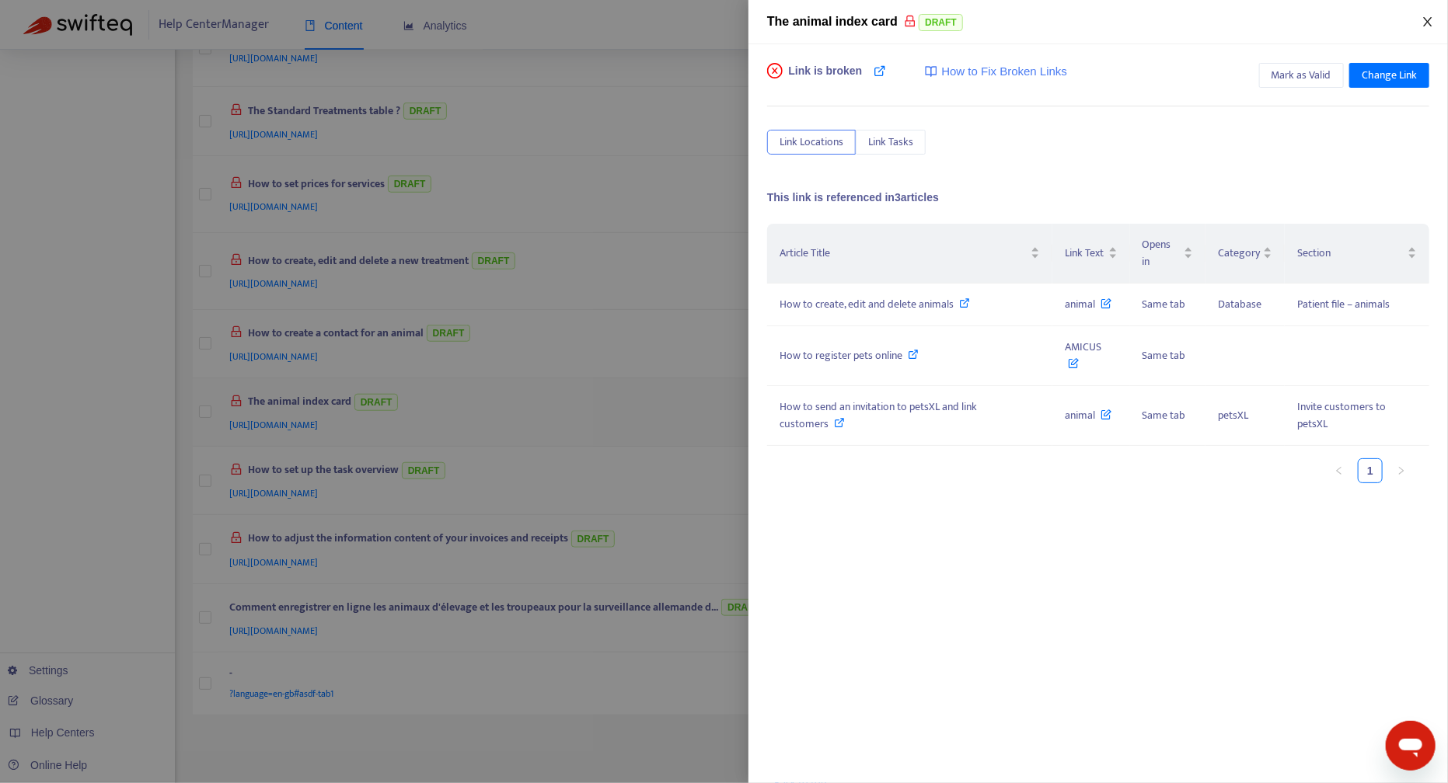
drag, startPoint x: 1432, startPoint y: 20, endPoint x: 948, endPoint y: 399, distance: 614.4
click at [1432, 19] on icon "close" at bounding box center [1427, 22] width 12 height 12
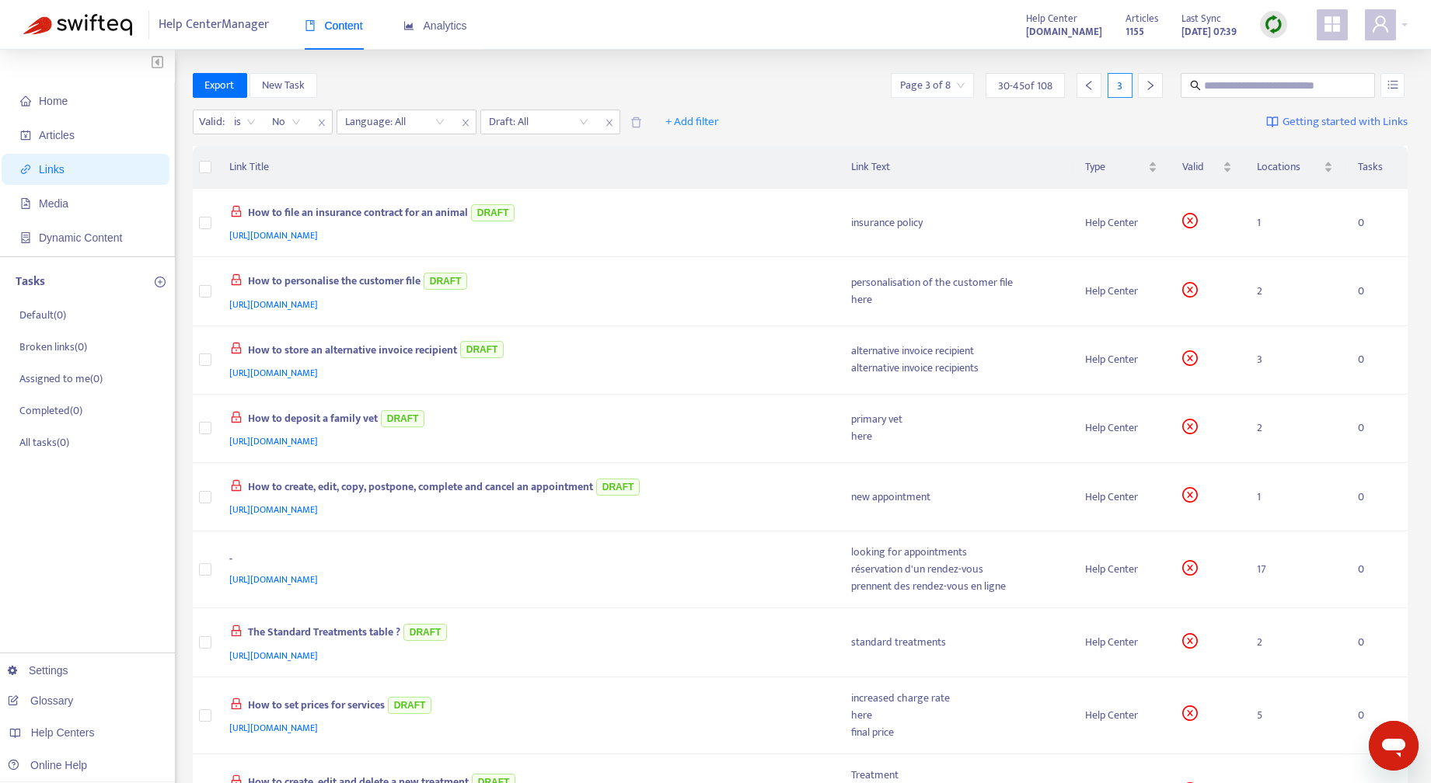
scroll to position [532, 0]
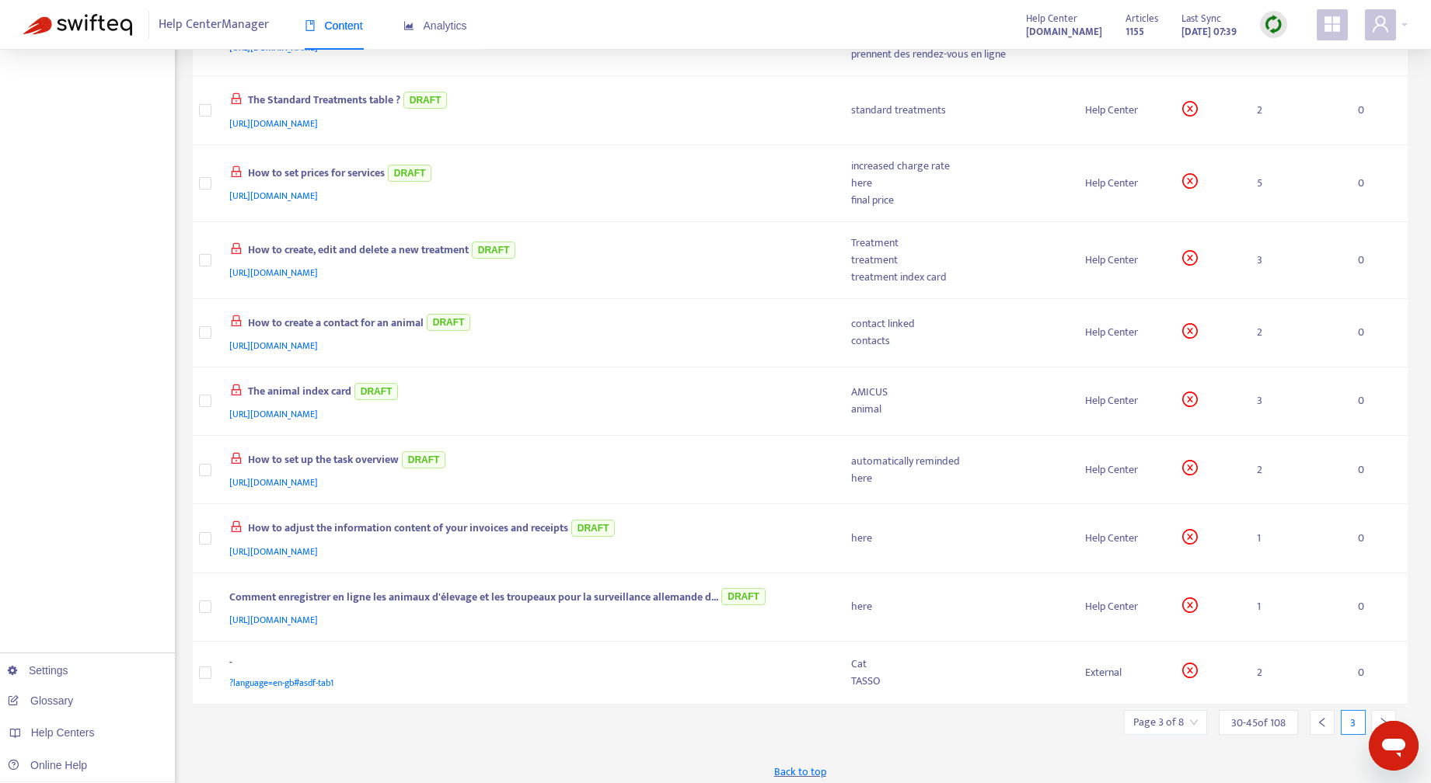
click at [1324, 717] on icon "left" at bounding box center [1321, 722] width 11 height 11
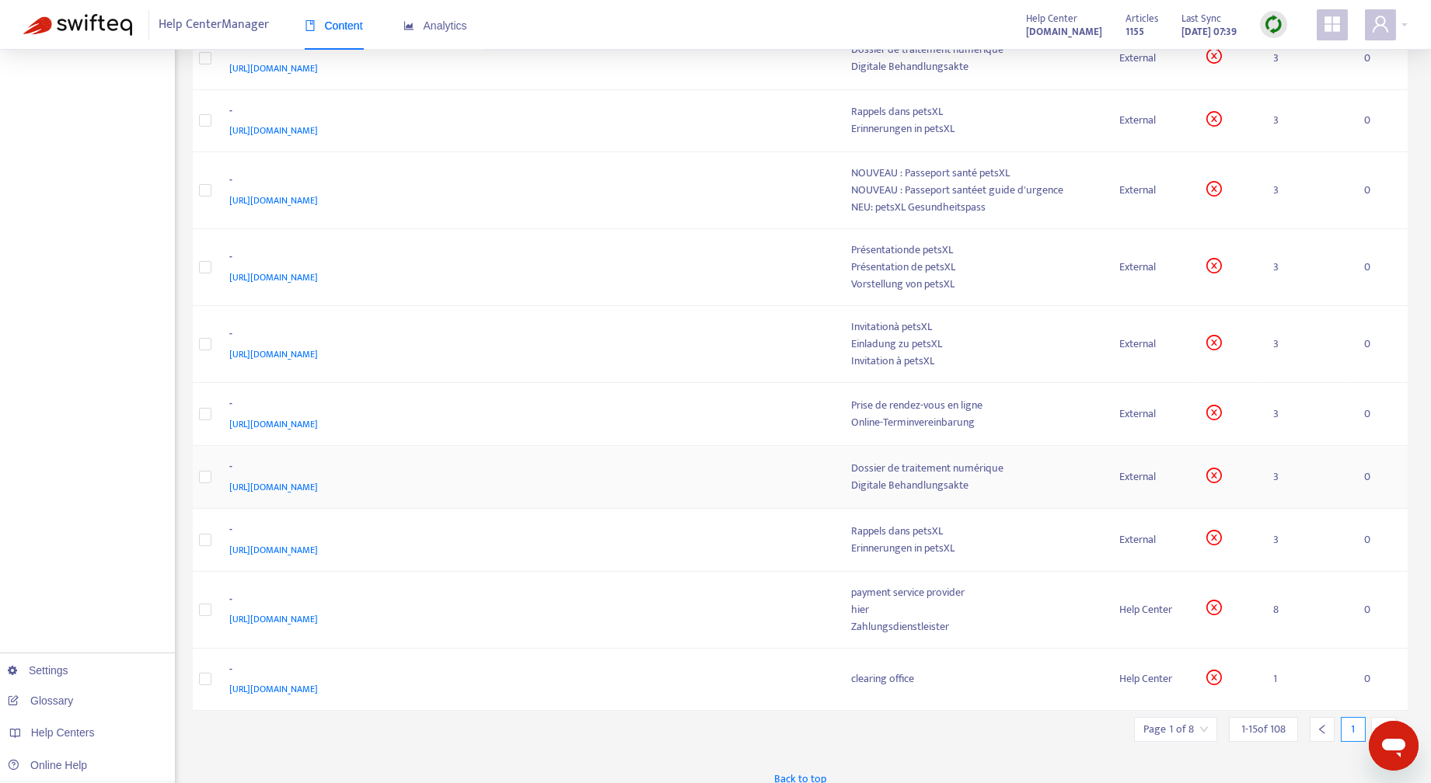
scroll to position [0, 0]
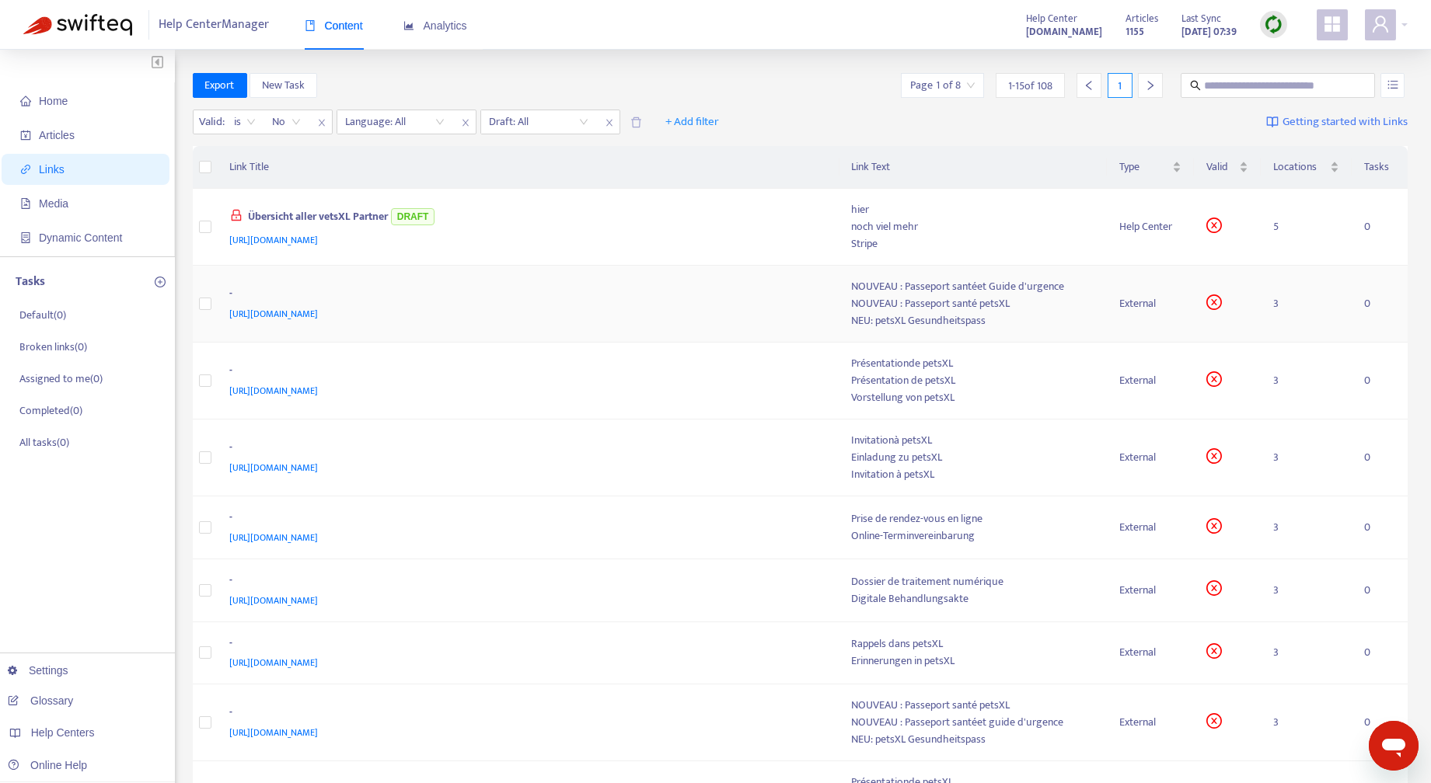
click at [964, 312] on div "NEU: petsXL Gesundheitspass" at bounding box center [973, 320] width 242 height 17
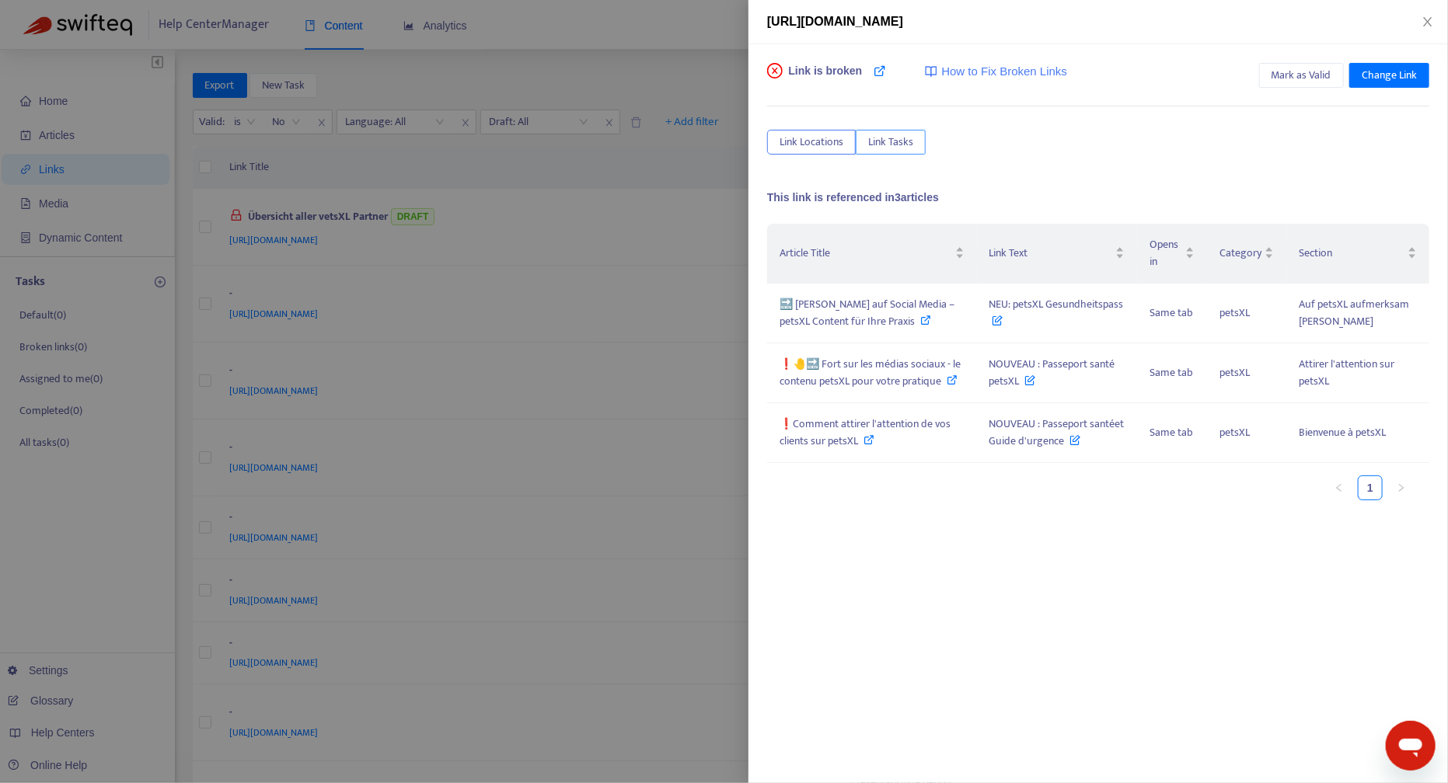
click at [901, 138] on span "Link Tasks" at bounding box center [890, 142] width 45 height 17
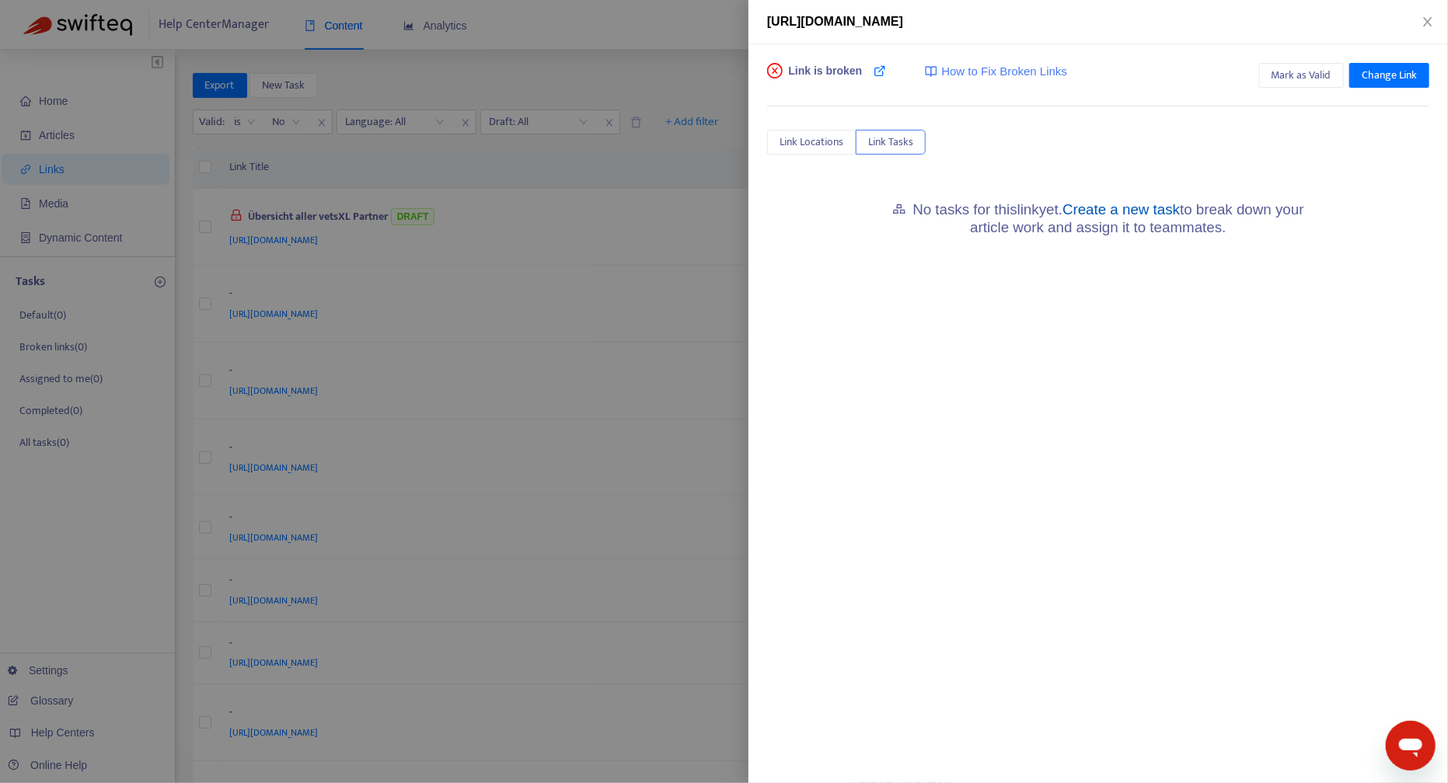
click at [1154, 209] on link "Create a new task" at bounding box center [1120, 209] width 117 height 16
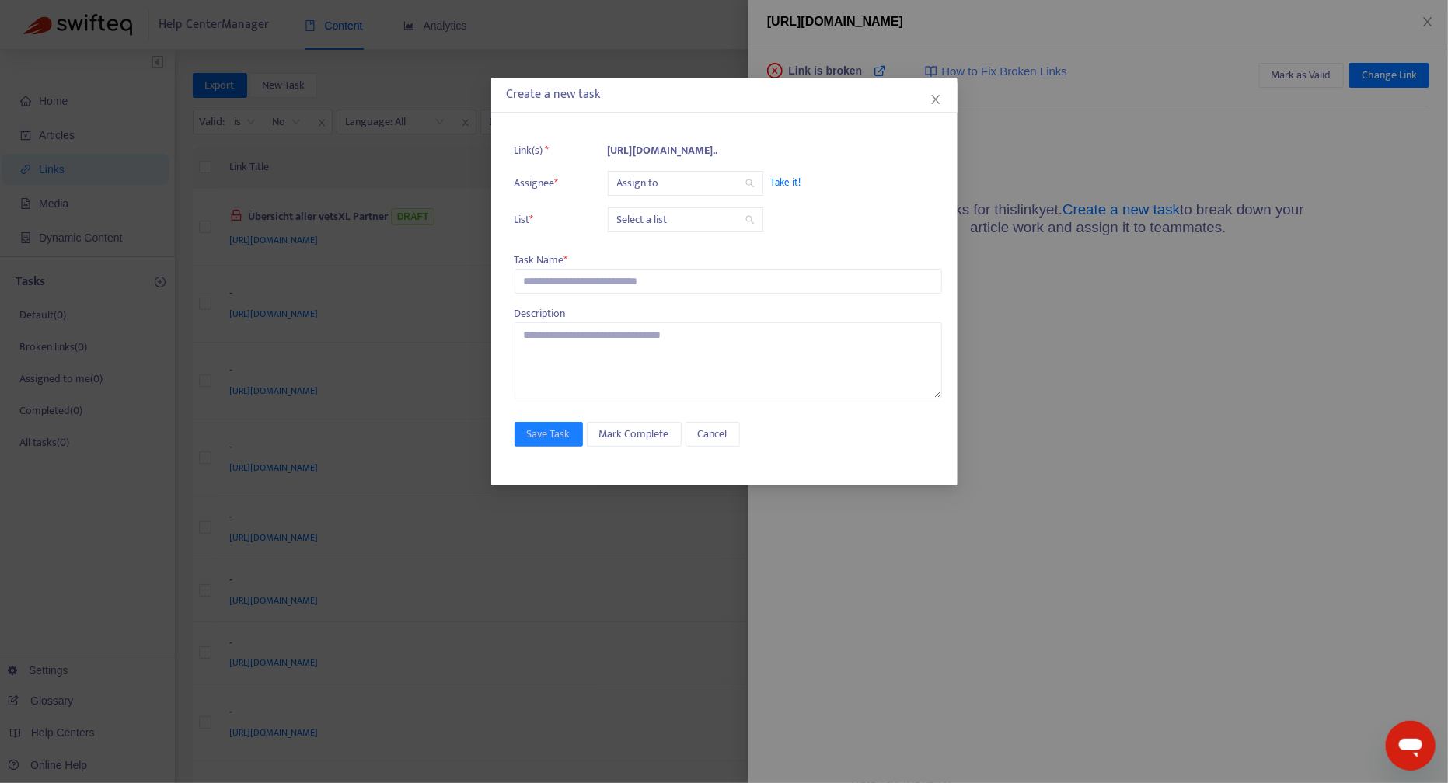
click at [707, 183] on input "search" at bounding box center [685, 183] width 137 height 23
click at [725, 95] on div "Create a new task" at bounding box center [724, 94] width 435 height 19
click at [688, 177] on input "search" at bounding box center [685, 183] width 137 height 23
type input "**********"
click at [790, 177] on span "Take it!" at bounding box center [848, 183] width 155 height 16
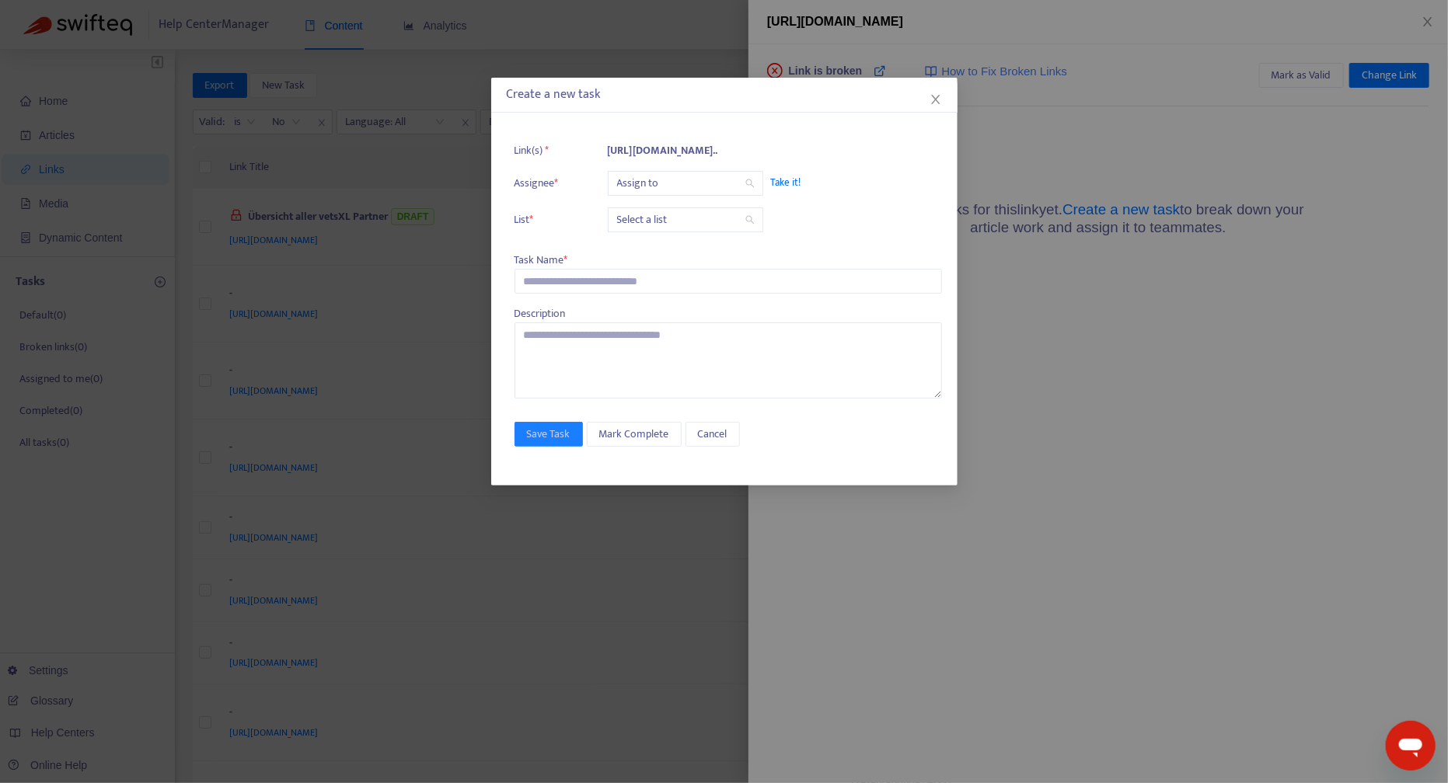
click at [713, 223] on input "search" at bounding box center [685, 219] width 137 height 23
click at [669, 276] on div "Broken links" at bounding box center [755, 275] width 270 height 17
click at [714, 183] on input "search" at bounding box center [685, 183] width 137 height 23
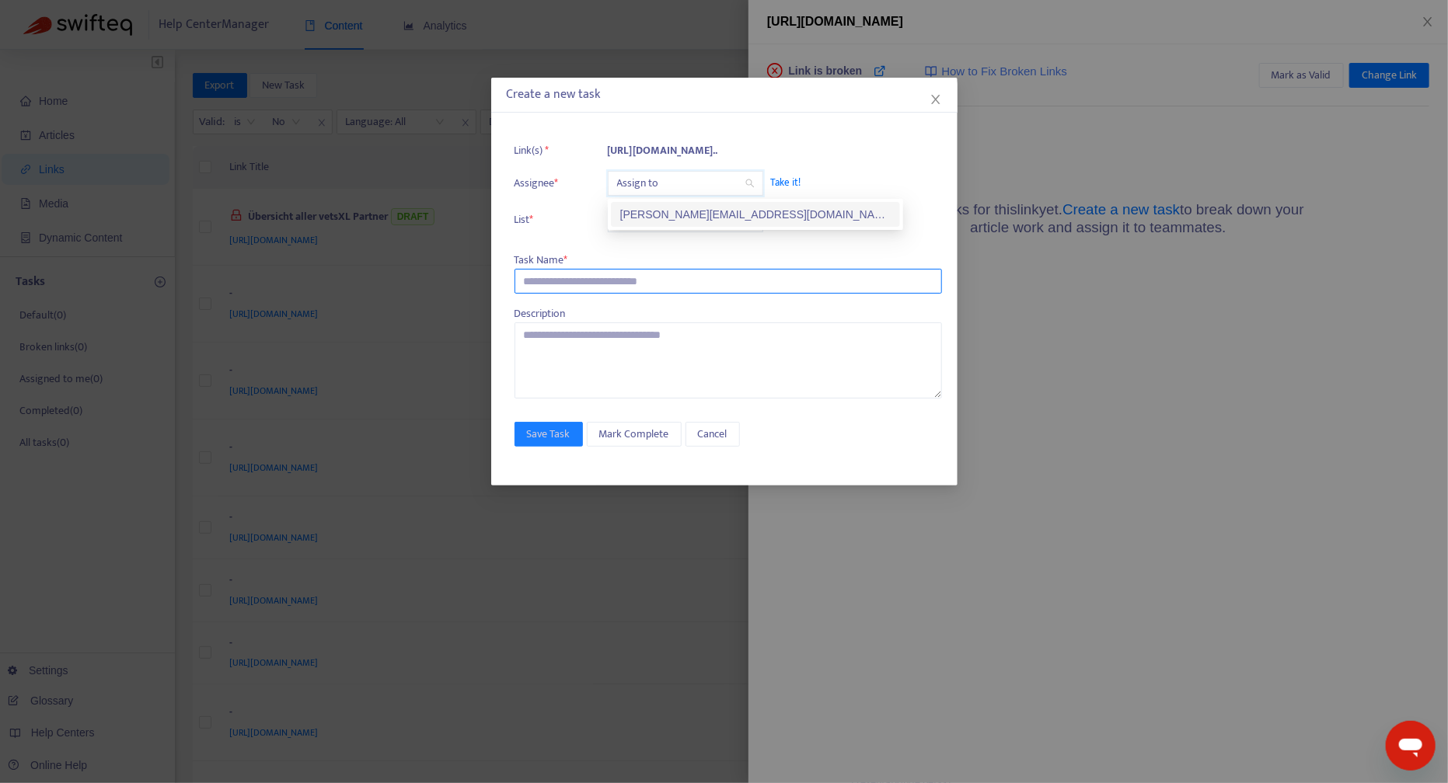
click at [549, 283] on input "text" at bounding box center [727, 281] width 427 height 25
type input "*"
type input "**********"
click at [674, 177] on input "search" at bounding box center [685, 183] width 137 height 23
click at [680, 216] on div "k.buecker@vetz.vet" at bounding box center [755, 214] width 270 height 17
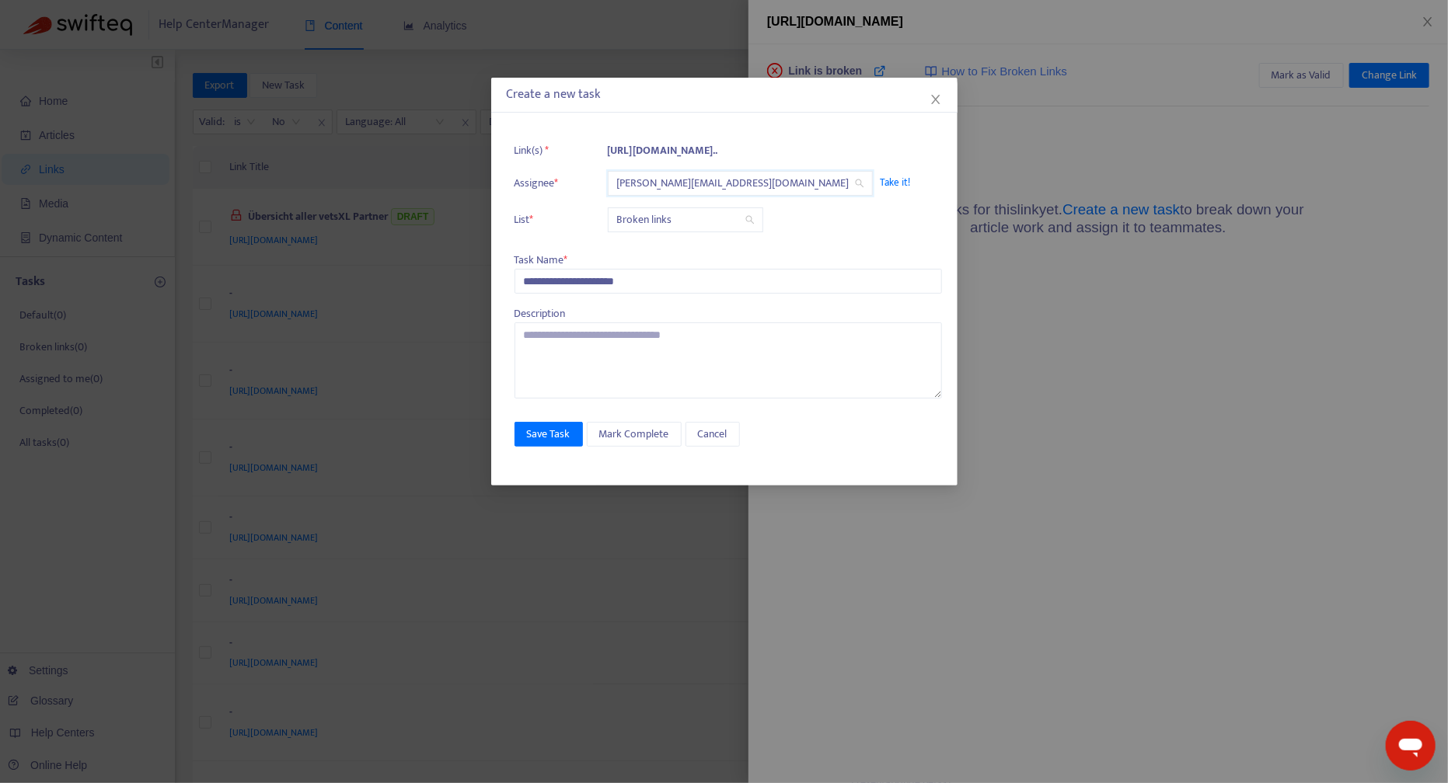
click at [880, 176] on span "Take it!" at bounding box center [957, 183] width 155 height 16
click at [787, 181] on span "Take it!" at bounding box center [848, 183] width 155 height 16
click at [640, 180] on input "search" at bounding box center [685, 183] width 137 height 23
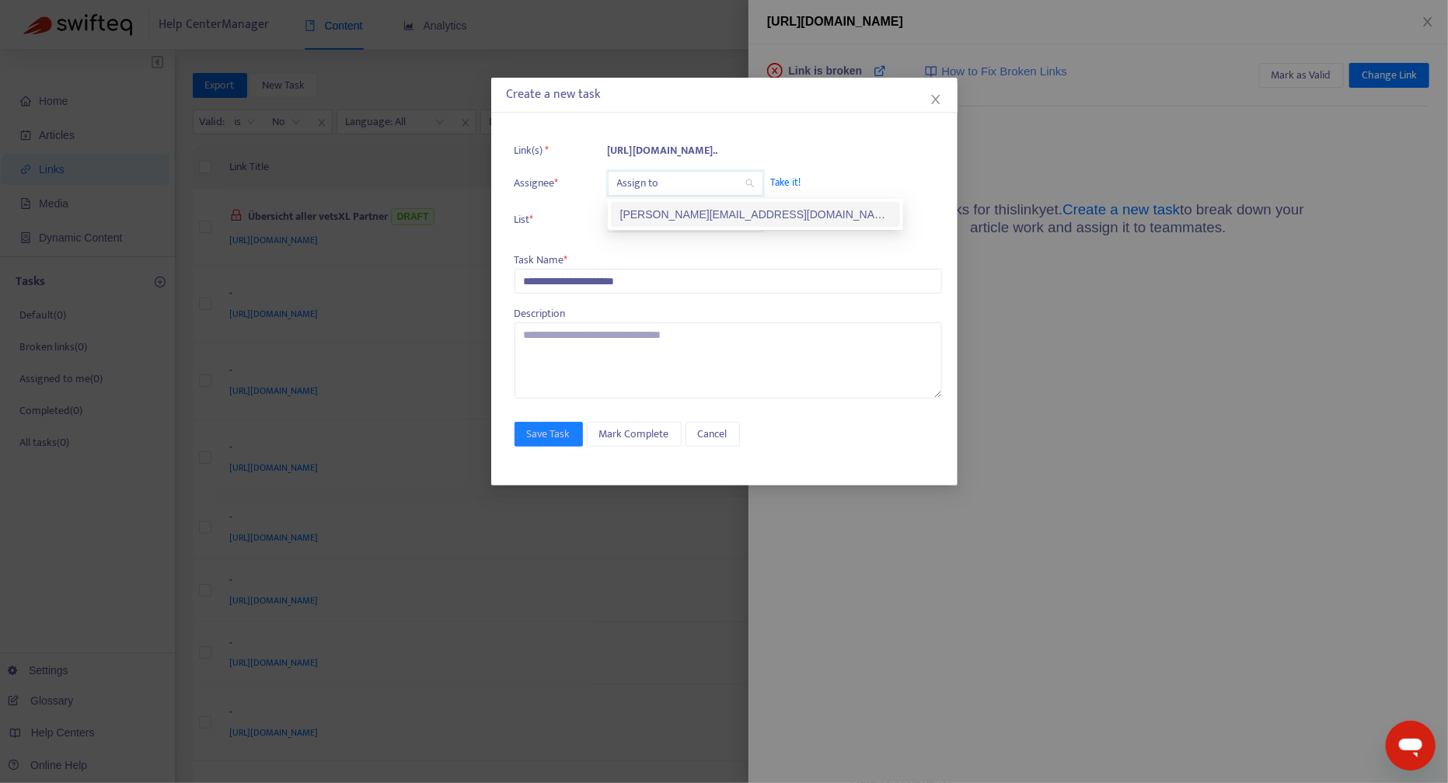
click at [655, 218] on div "k.buecker@vetz.vet" at bounding box center [755, 214] width 270 height 17
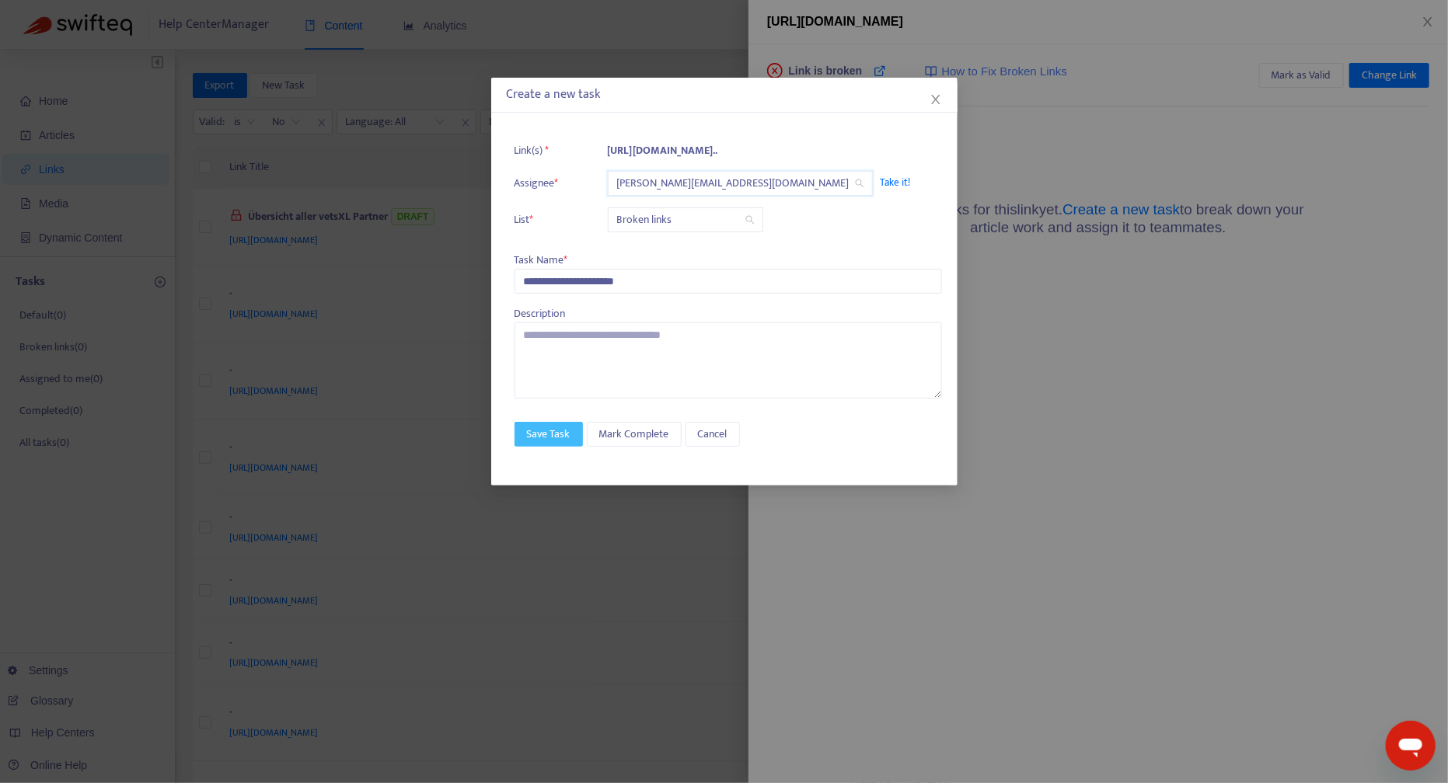
click at [551, 433] on span "Save Task" at bounding box center [549, 434] width 44 height 17
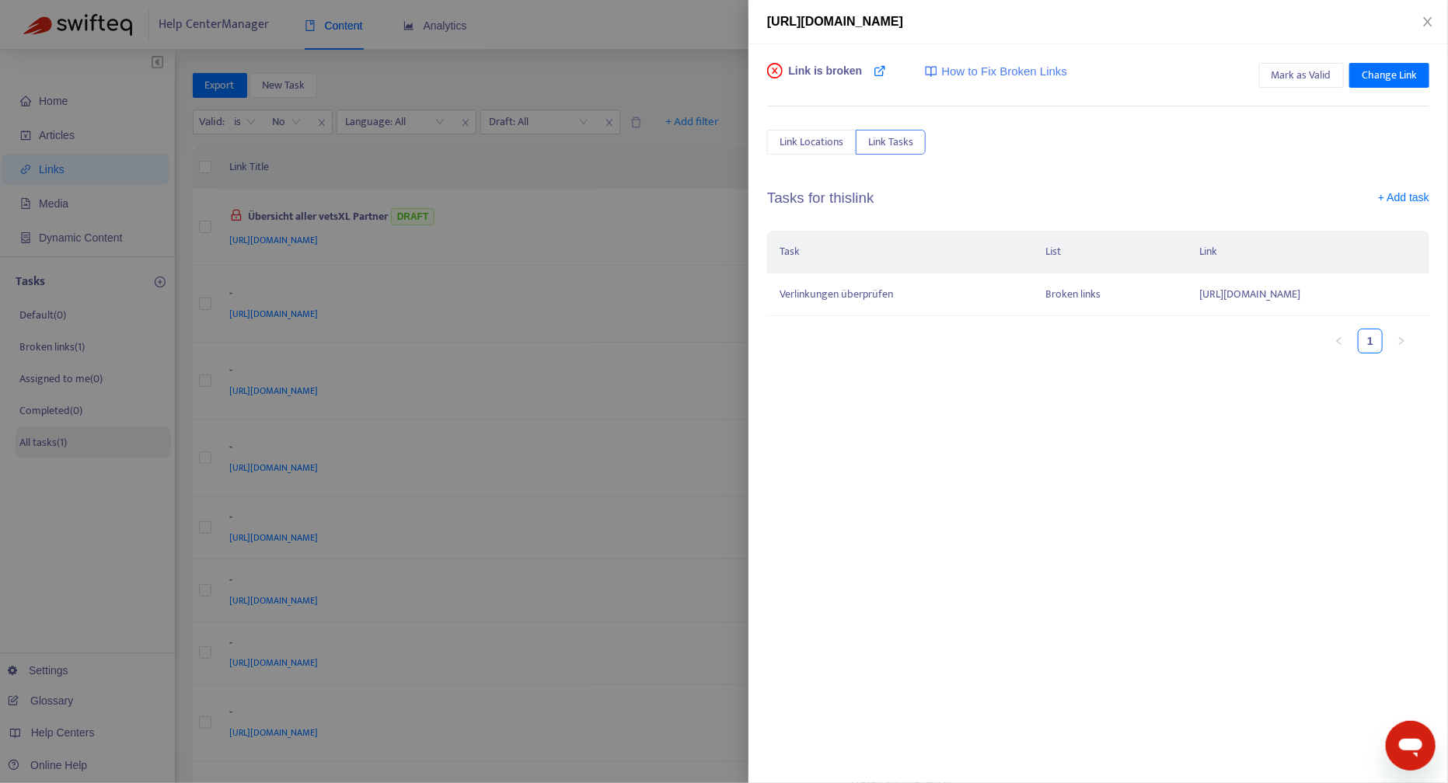
click at [47, 438] on div at bounding box center [724, 391] width 1448 height 783
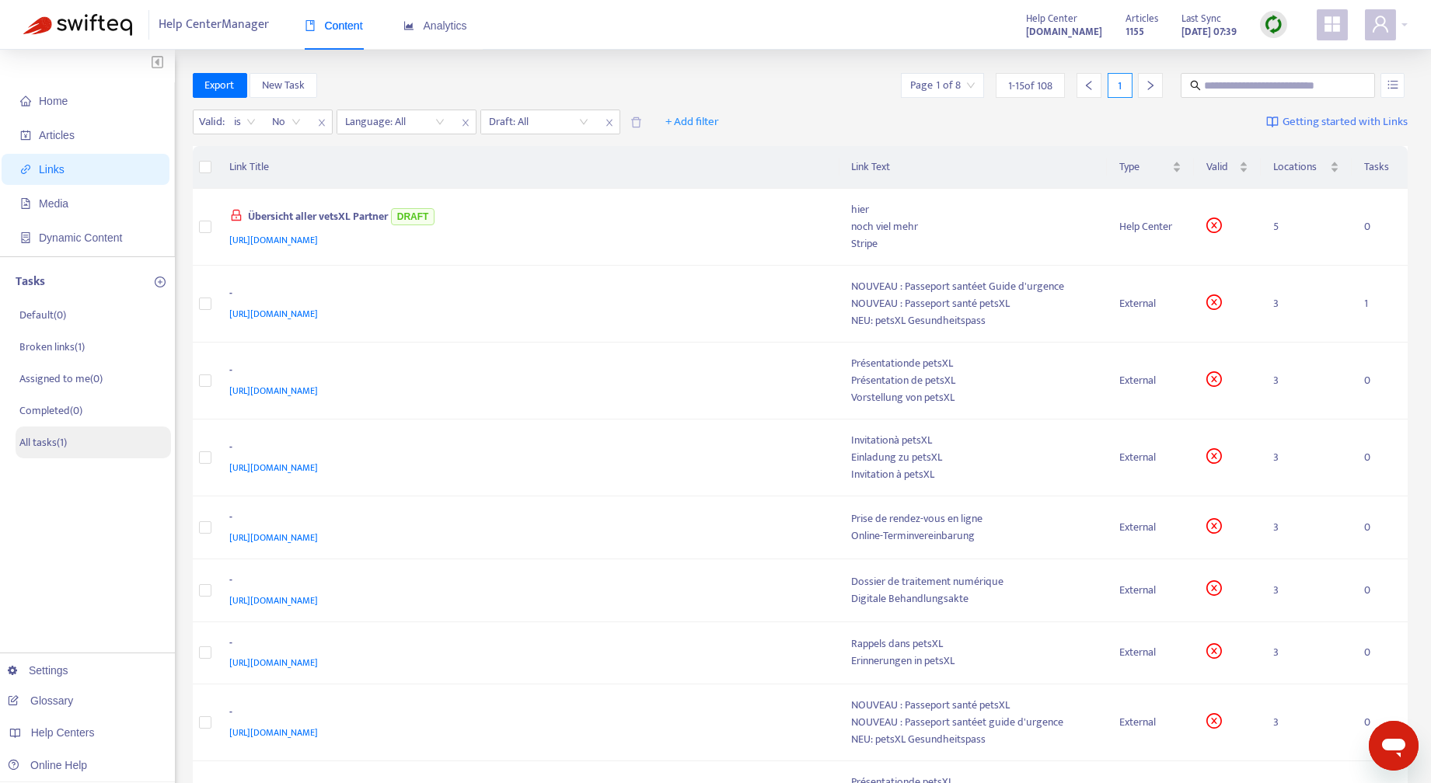
click at [44, 440] on p "All tasks ( 1 )" at bounding box center [42, 442] width 47 height 16
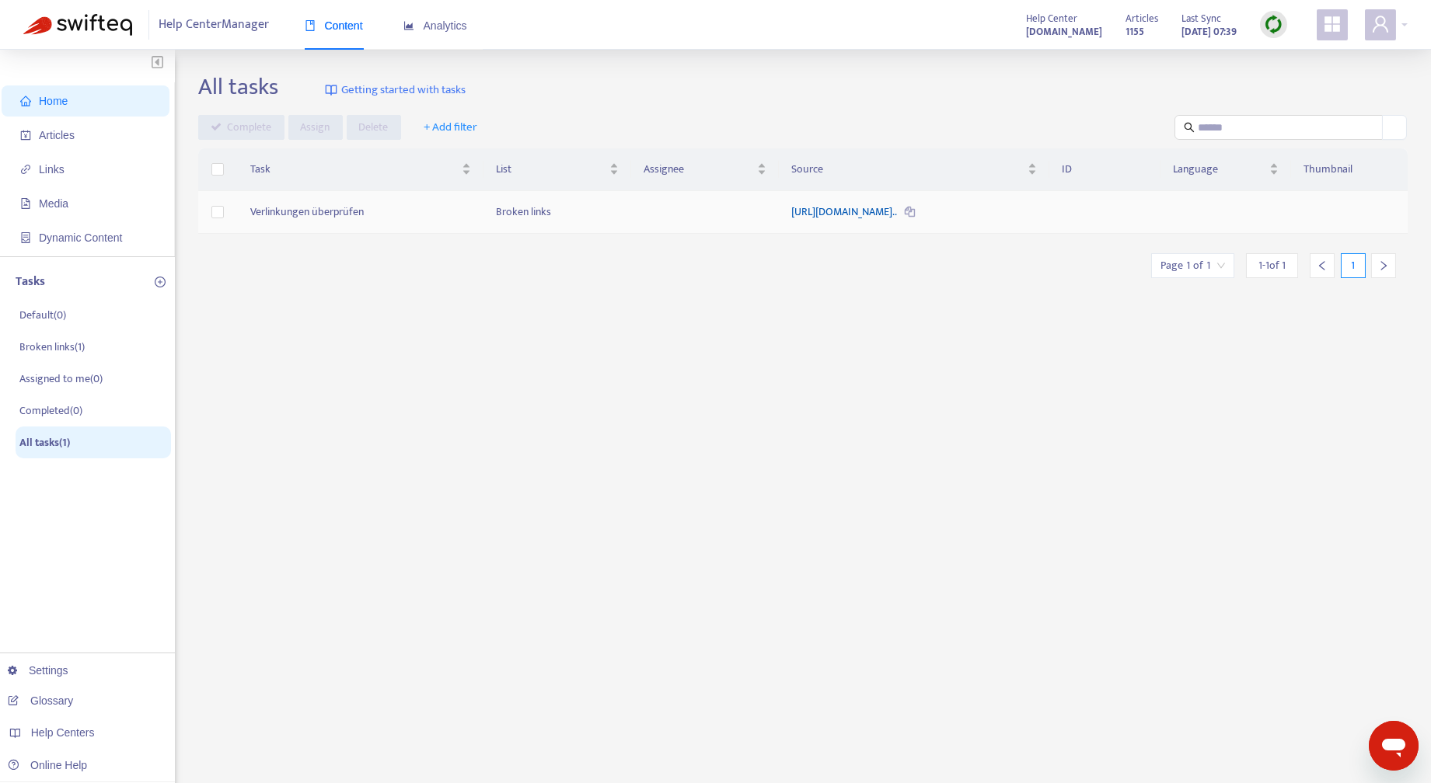
click at [898, 209] on link "https://data.myvetsxl.com/ZendeskDocuments/facebook%20petsXL%20G..." at bounding box center [844, 212] width 107 height 18
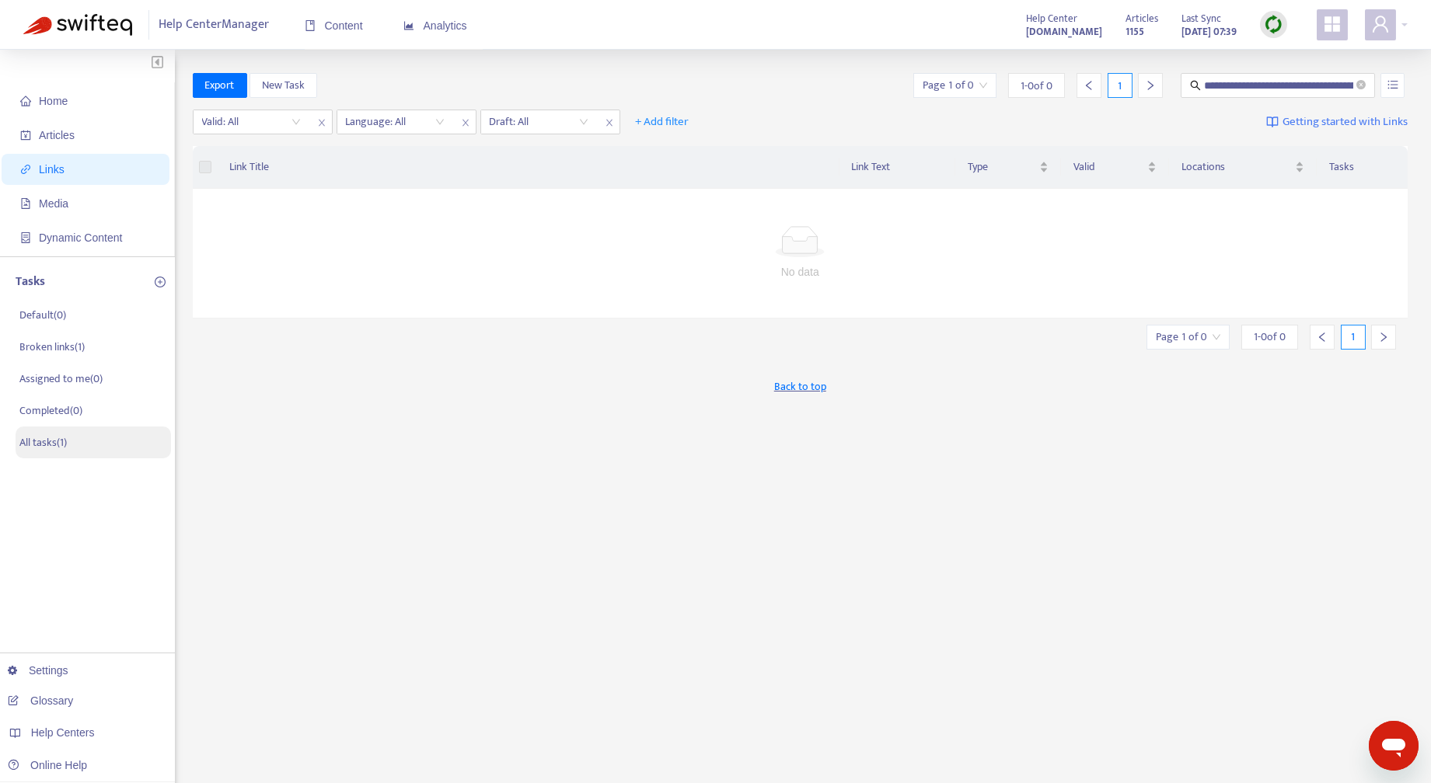
click at [49, 442] on p "All tasks ( 1 )" at bounding box center [42, 442] width 47 height 16
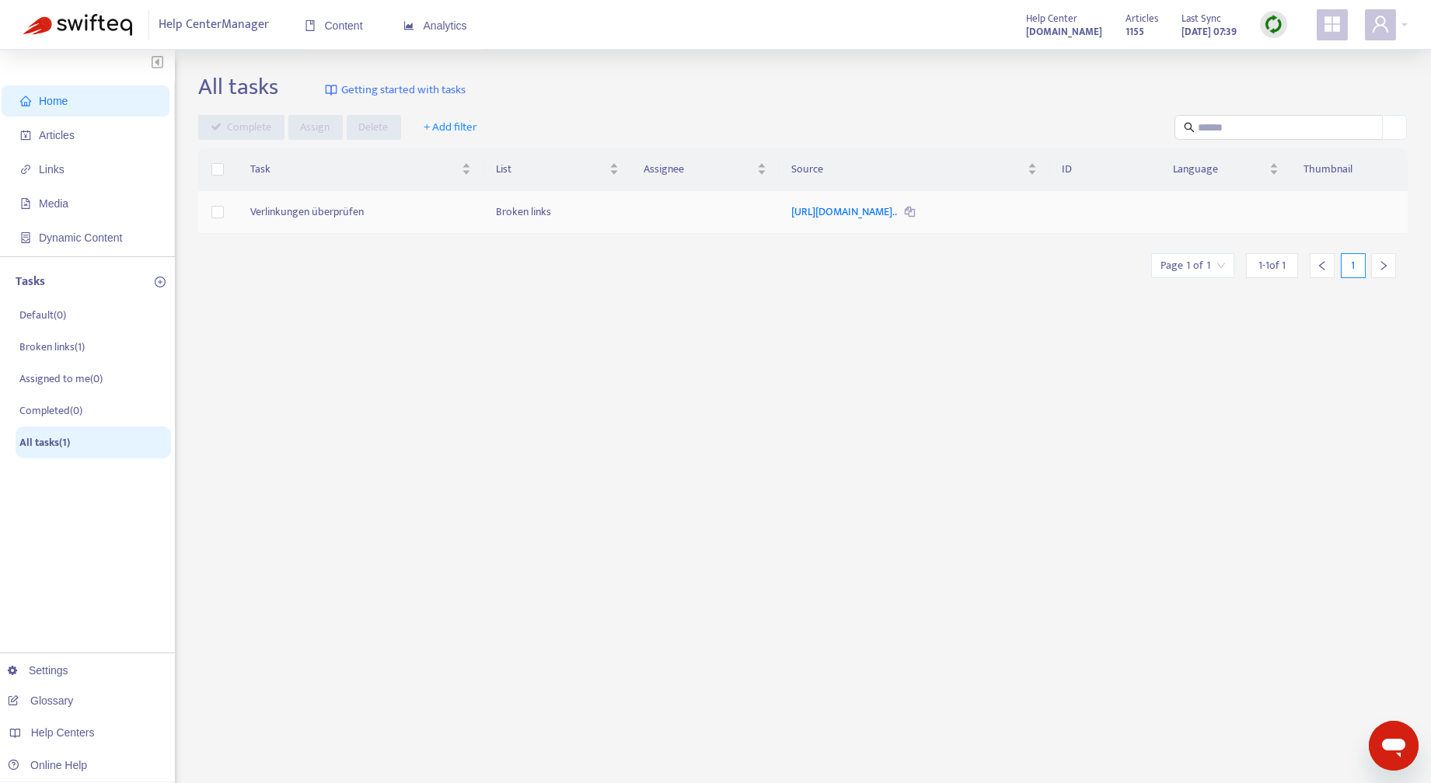
click at [915, 209] on icon at bounding box center [909, 212] width 10 height 10
click at [64, 95] on span "Home" at bounding box center [53, 101] width 29 height 12
click at [45, 99] on span "Home" at bounding box center [53, 101] width 29 height 12
click at [48, 129] on span "Articles" at bounding box center [57, 135] width 36 height 12
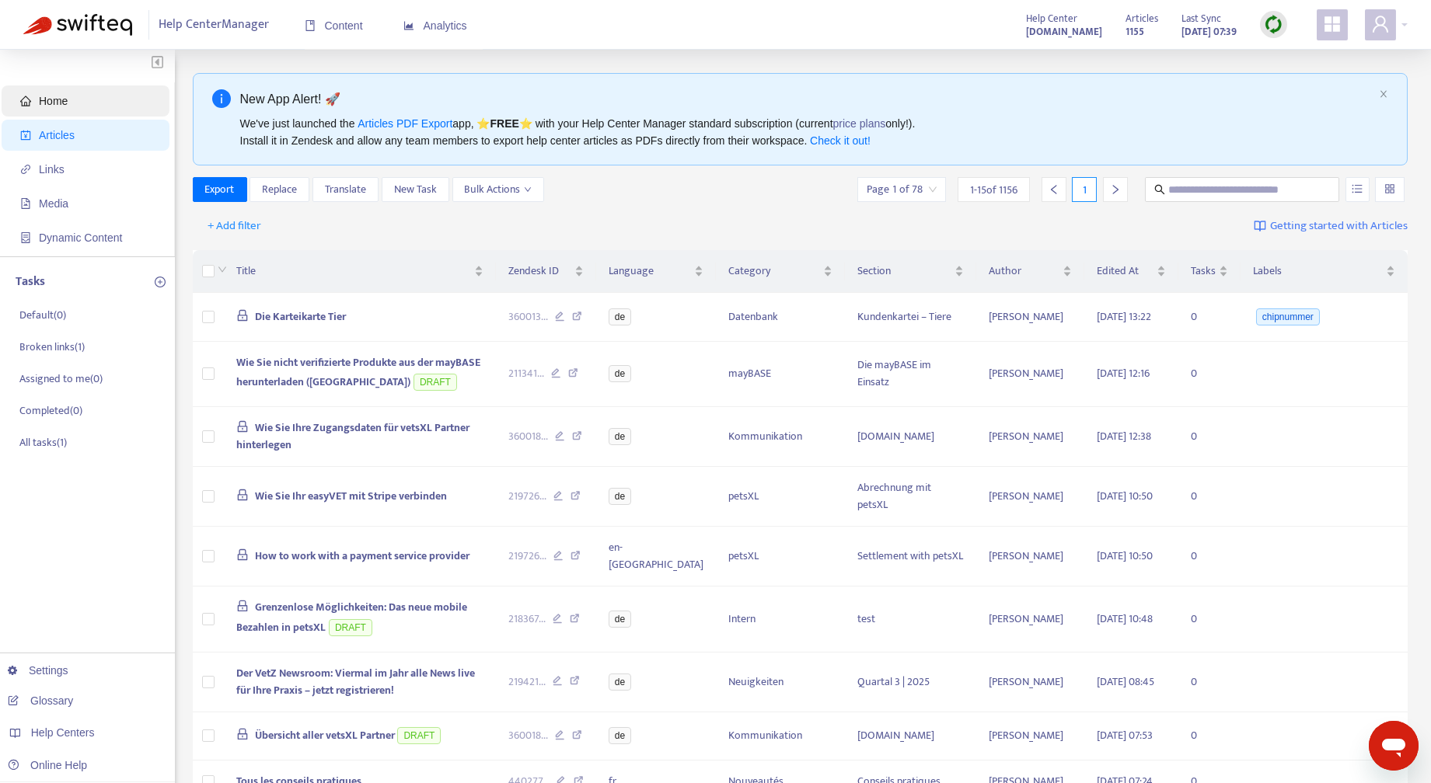
click at [58, 96] on span "Home" at bounding box center [53, 101] width 29 height 12
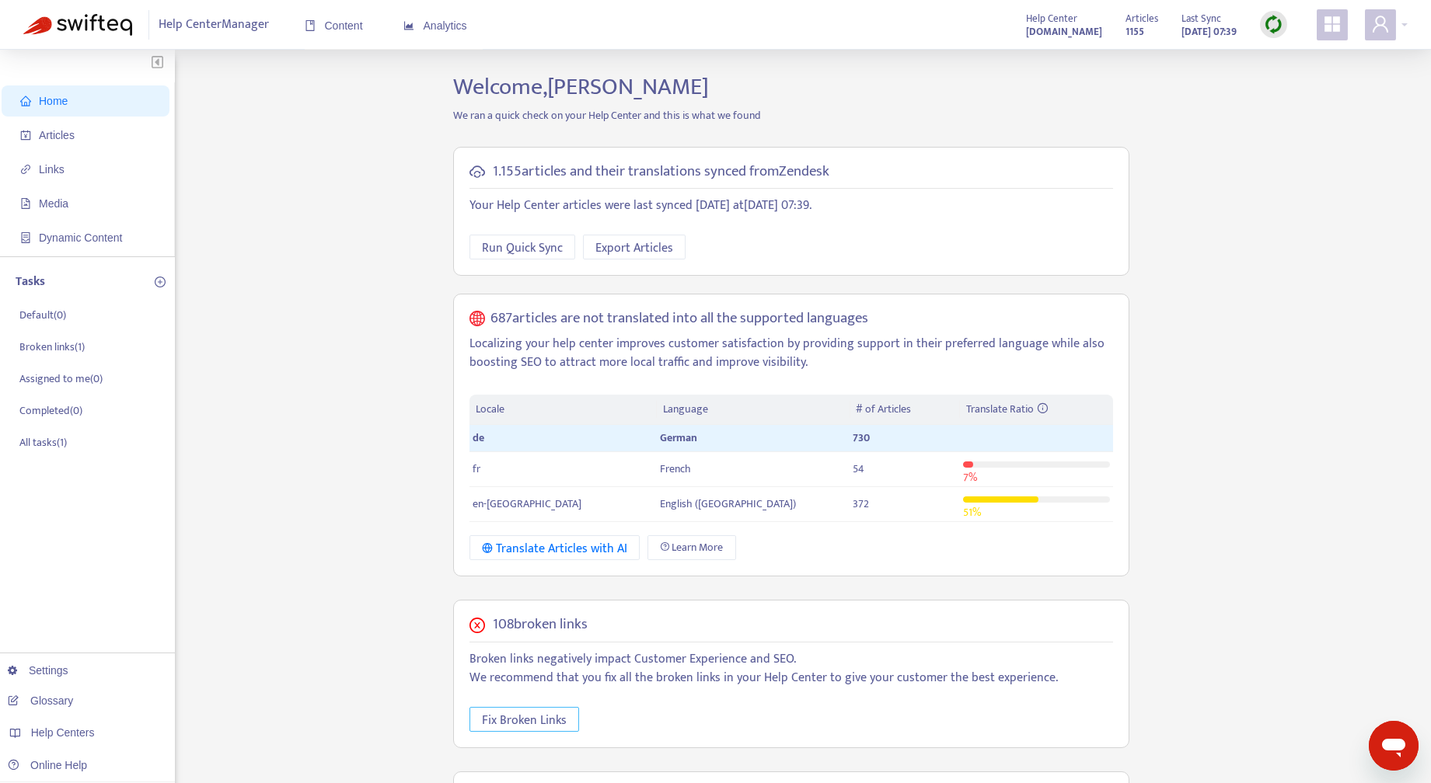
click at [537, 713] on span "Fix Broken Links" at bounding box center [524, 720] width 85 height 19
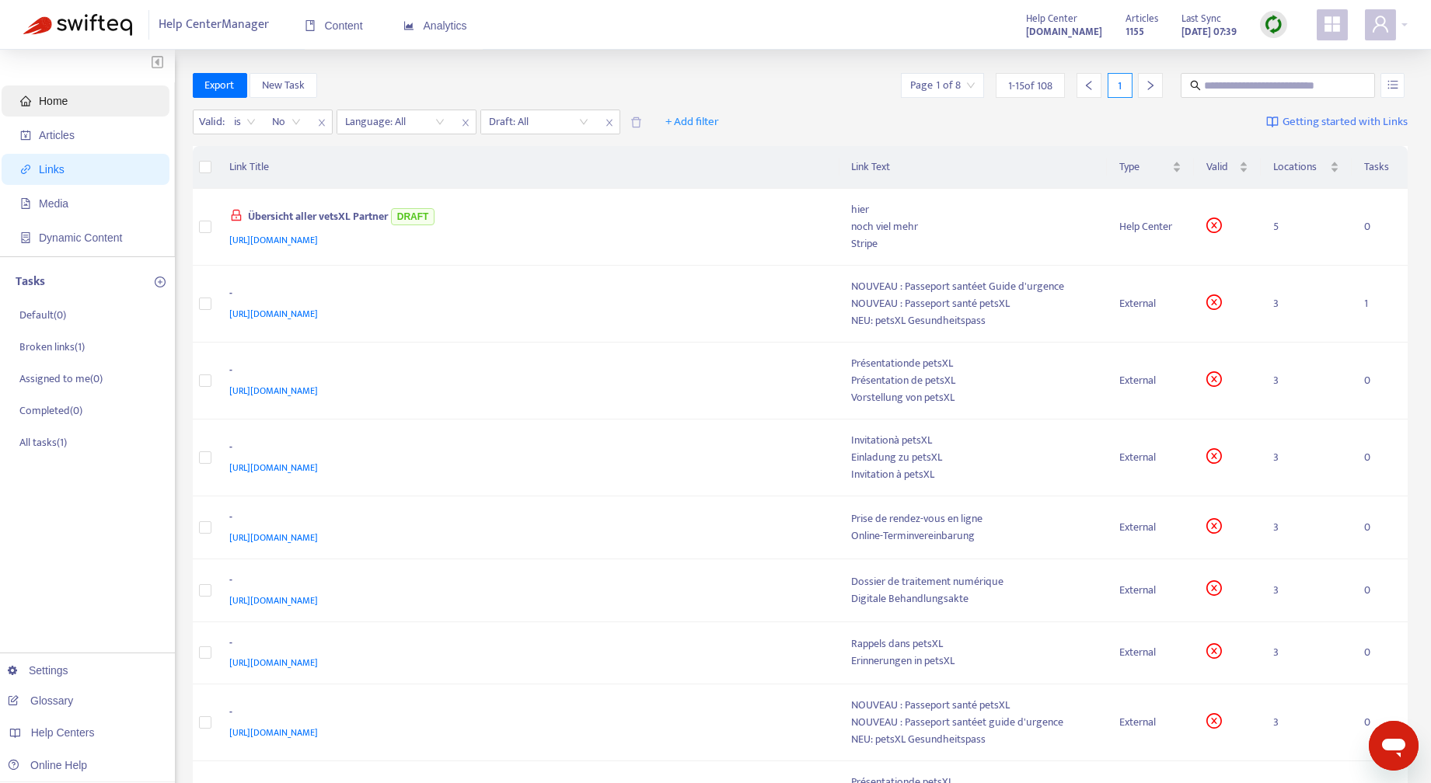
click at [61, 95] on span "Home" at bounding box center [53, 101] width 29 height 12
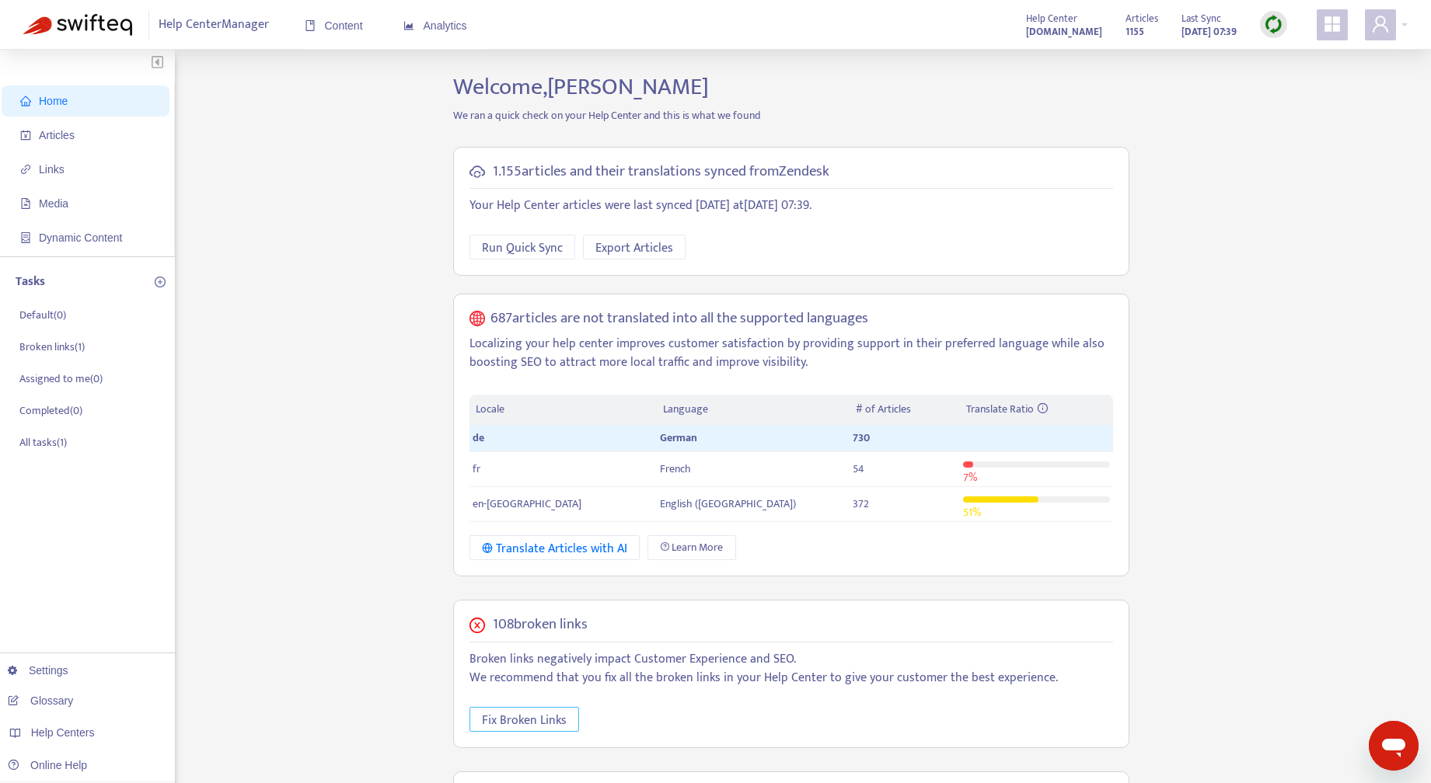
click at [544, 714] on span "Fix Broken Links" at bounding box center [524, 720] width 85 height 19
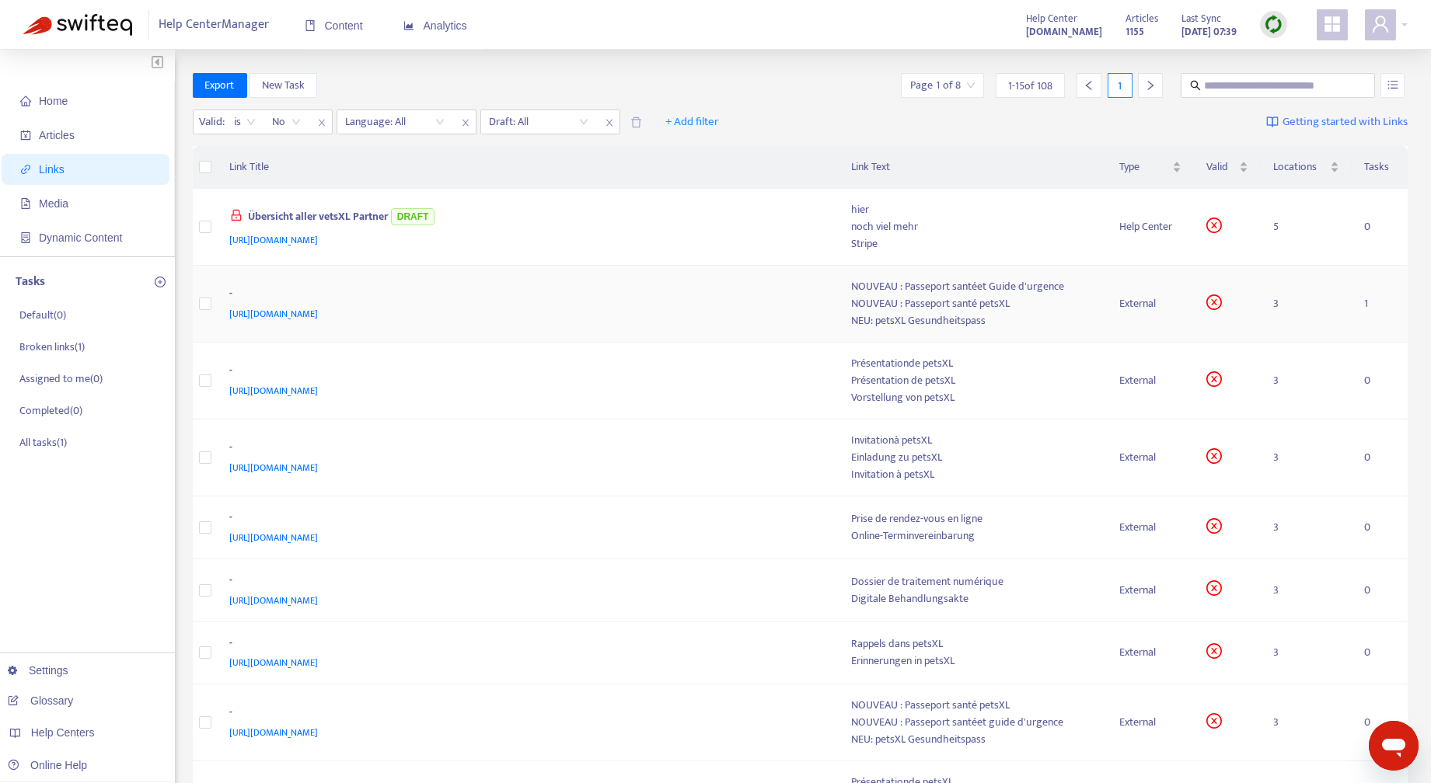
click at [1044, 290] on div "NOUVEAU : Passeport santéet Guide d'urgence" at bounding box center [973, 286] width 242 height 17
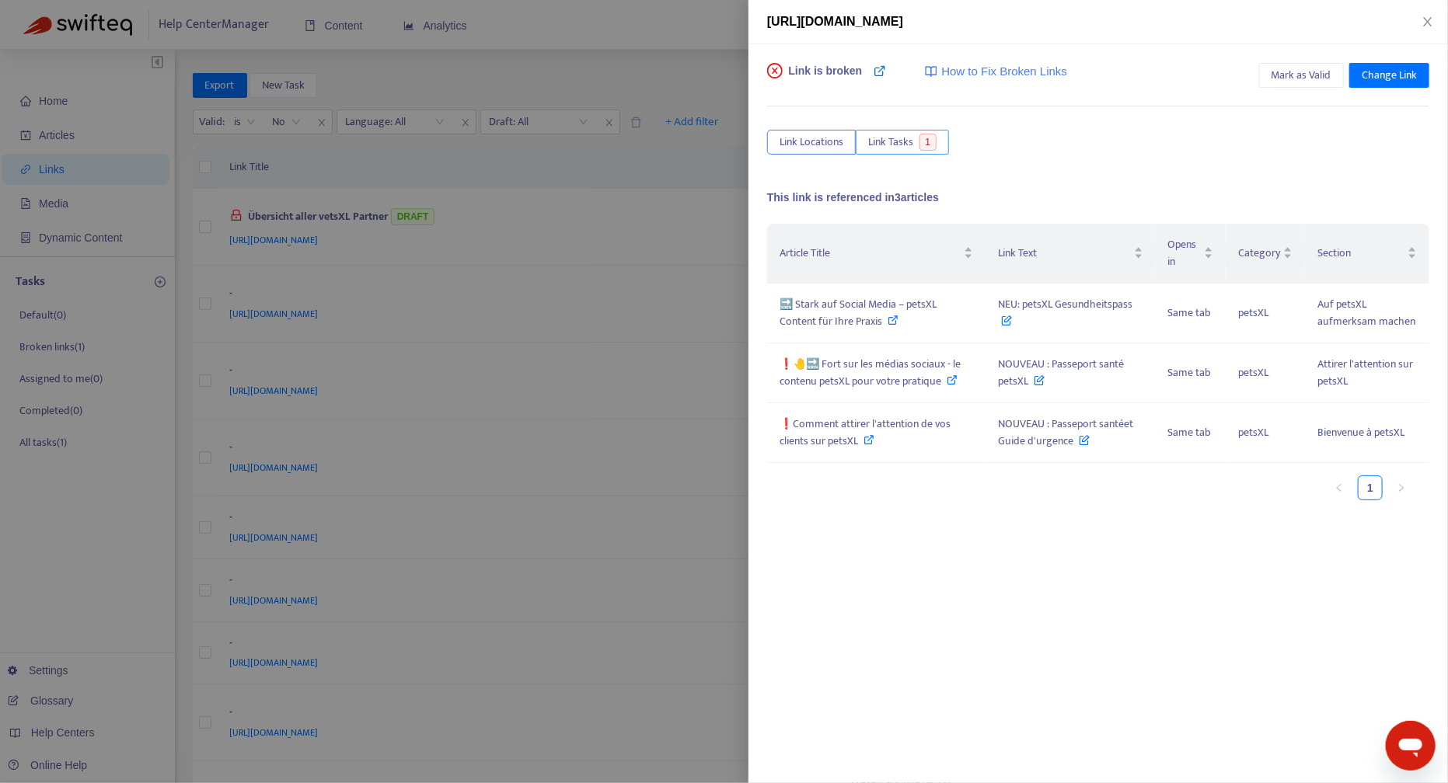
click at [904, 136] on span "Link Tasks" at bounding box center [890, 142] width 45 height 17
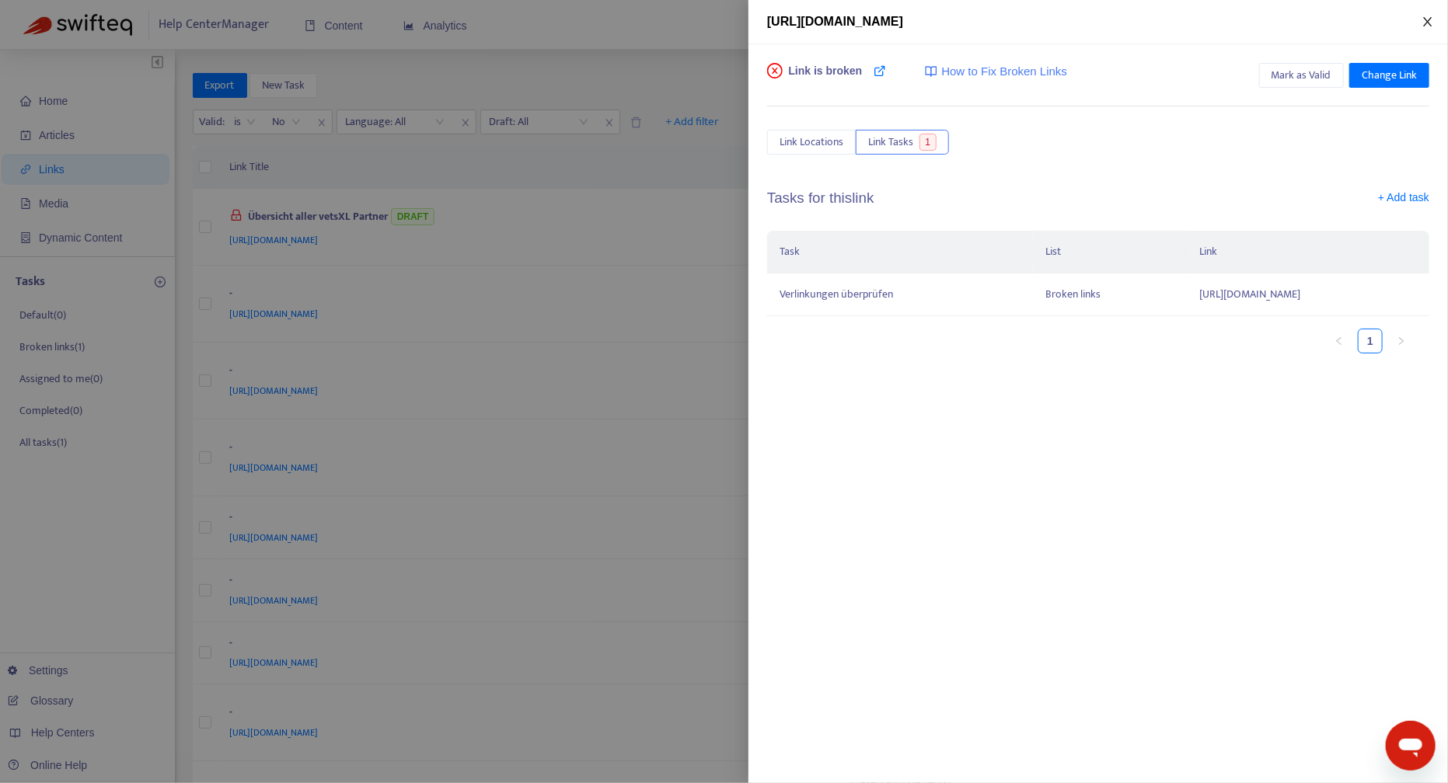
click at [1426, 18] on icon "close" at bounding box center [1427, 22] width 12 height 12
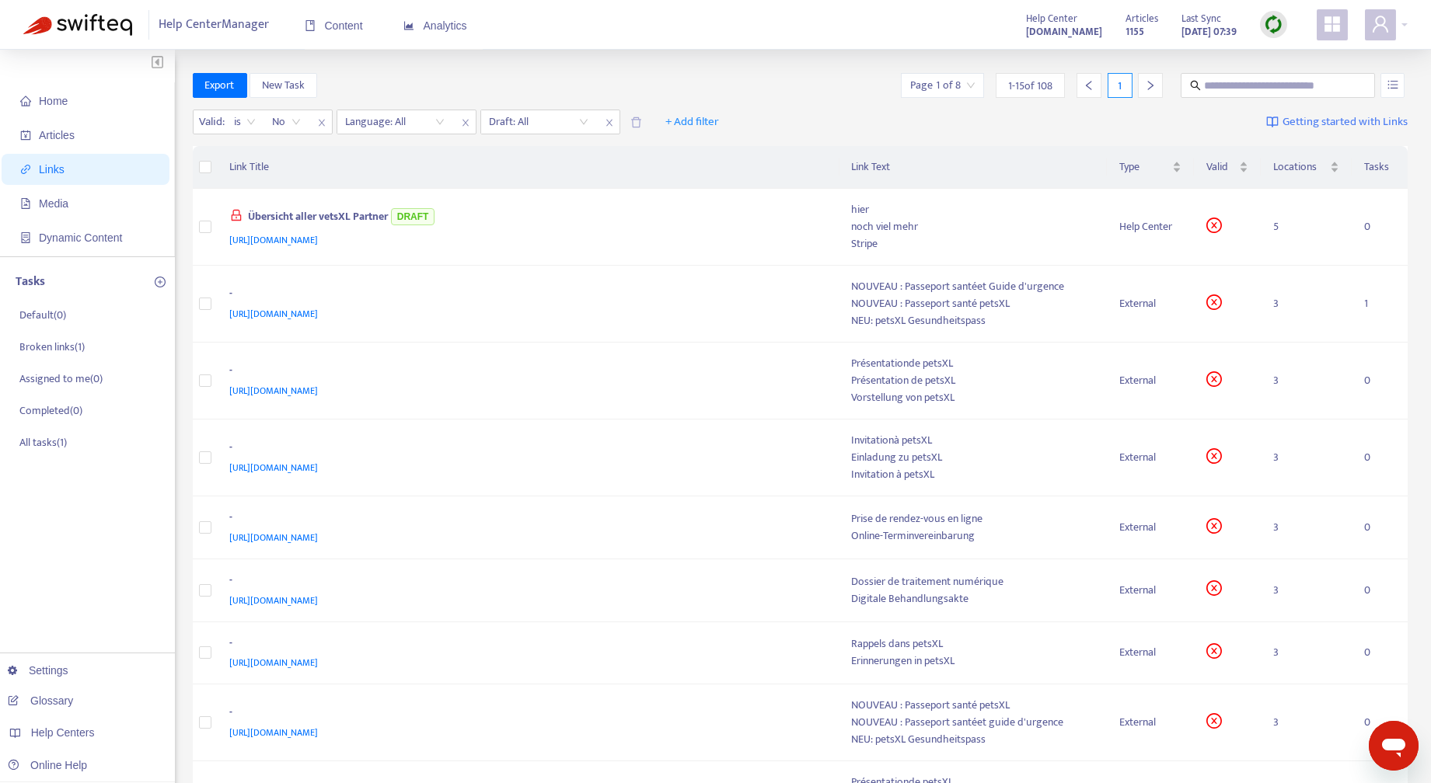
click at [1373, 169] on th "Tasks" at bounding box center [1379, 167] width 56 height 43
click at [946, 312] on div "NEU: petsXL Gesundheitspass" at bounding box center [973, 320] width 242 height 17
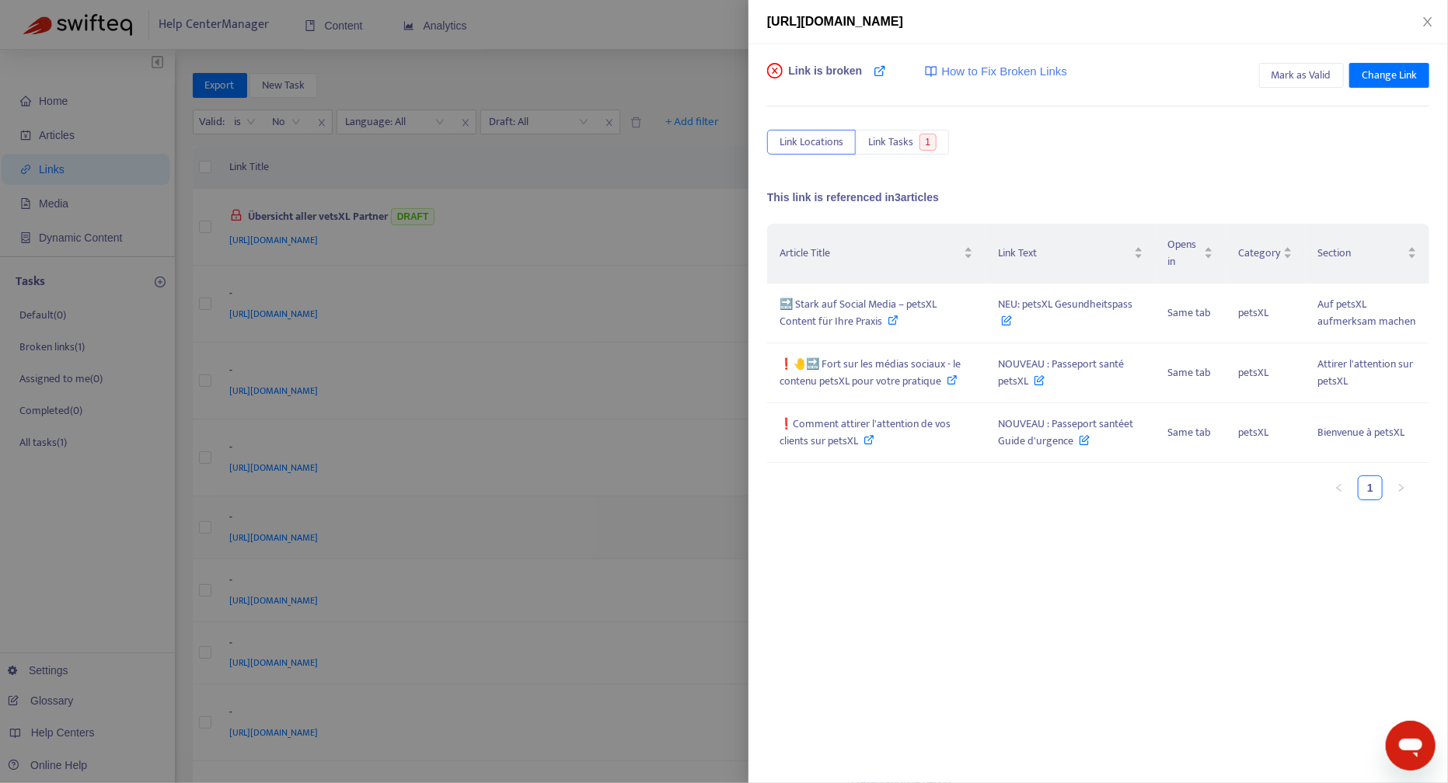
click at [660, 535] on div at bounding box center [724, 391] width 1448 height 783
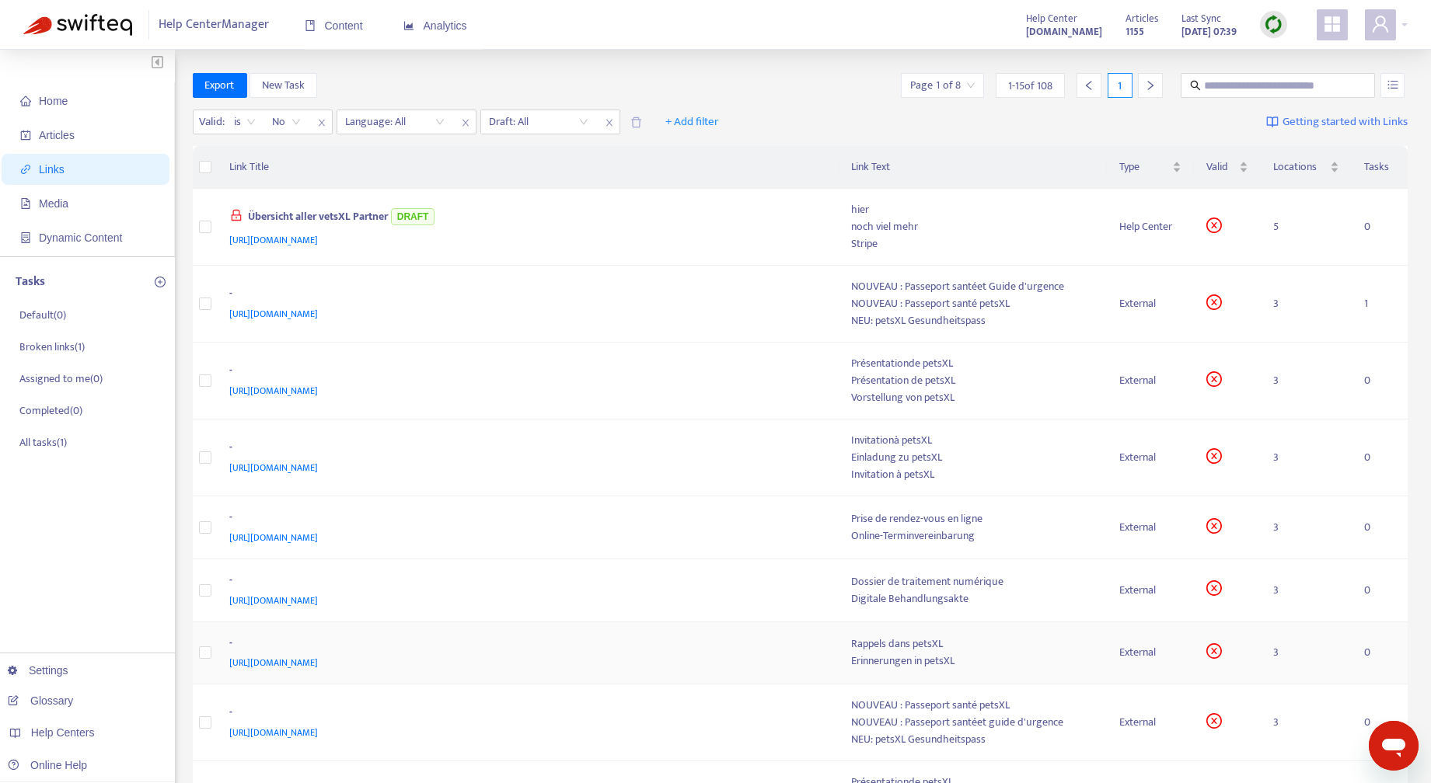
scroll to position [544, 0]
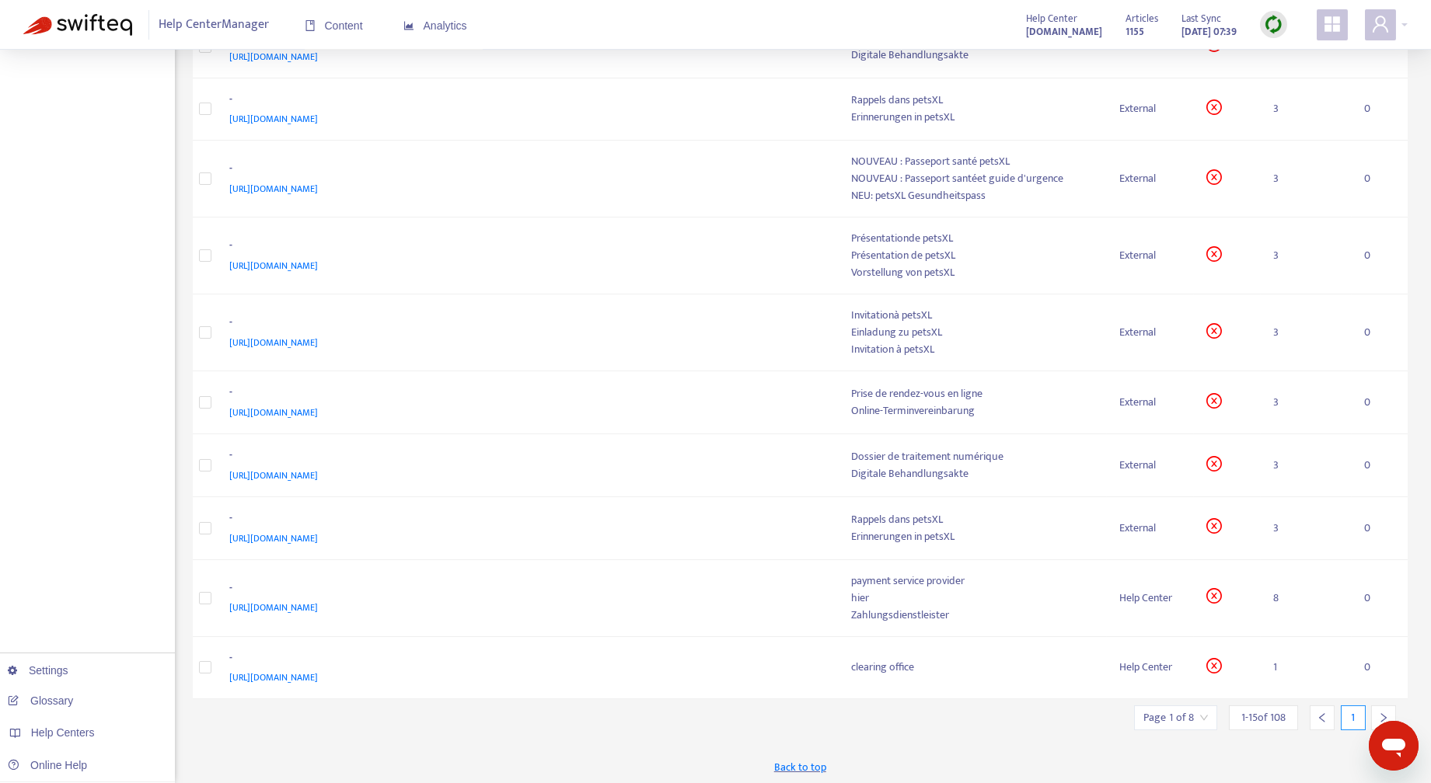
click at [1385, 708] on div at bounding box center [1383, 718] width 25 height 25
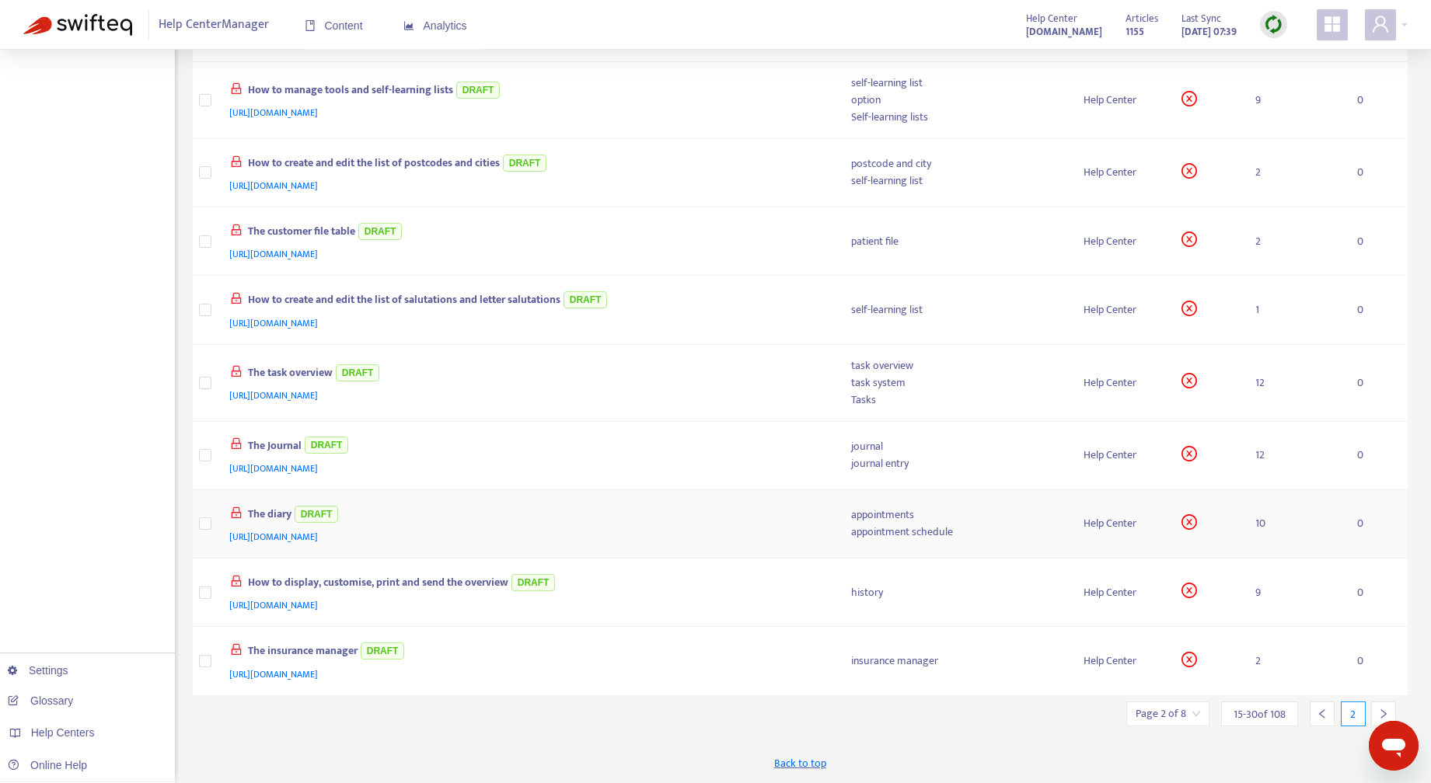
scroll to position [521, 0]
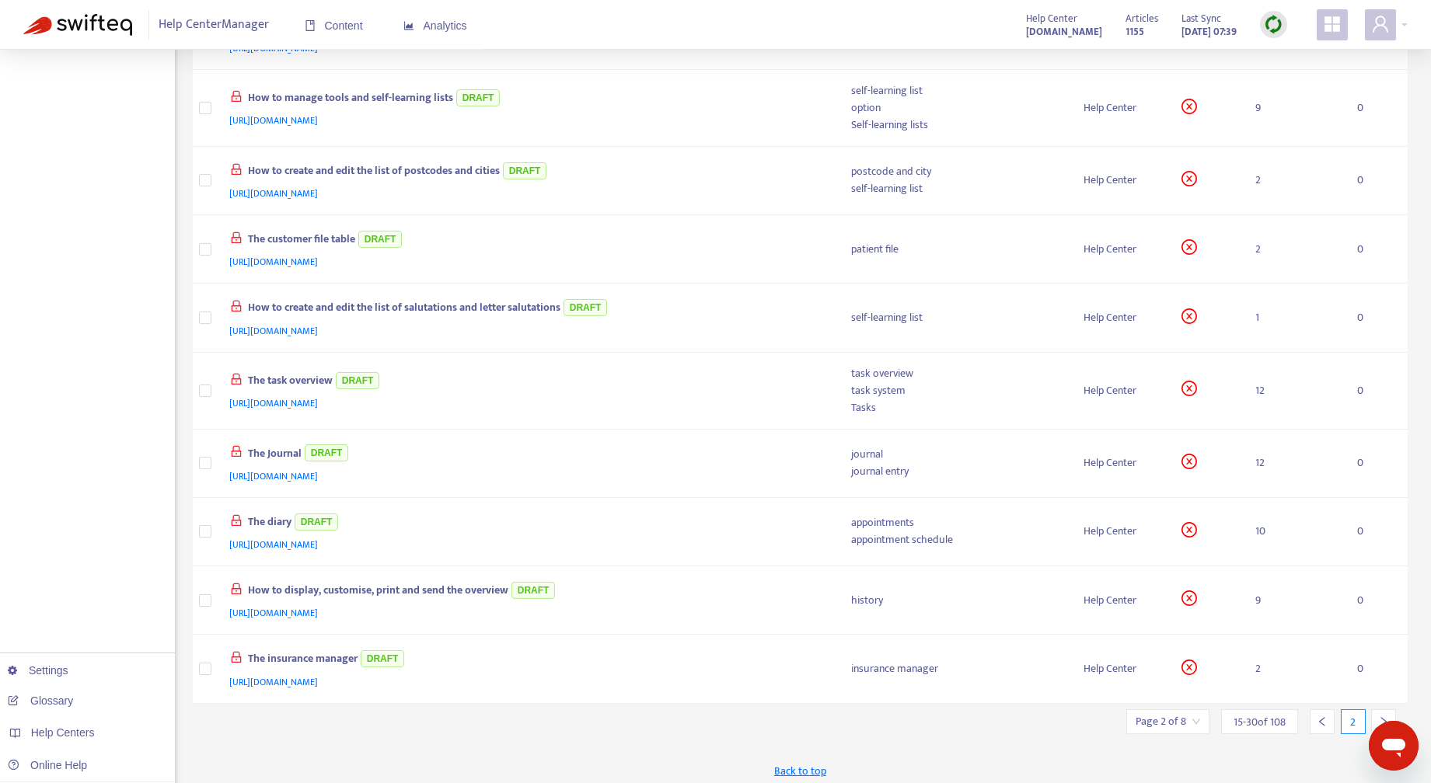
click at [1381, 716] on icon "right" at bounding box center [1383, 721] width 11 height 11
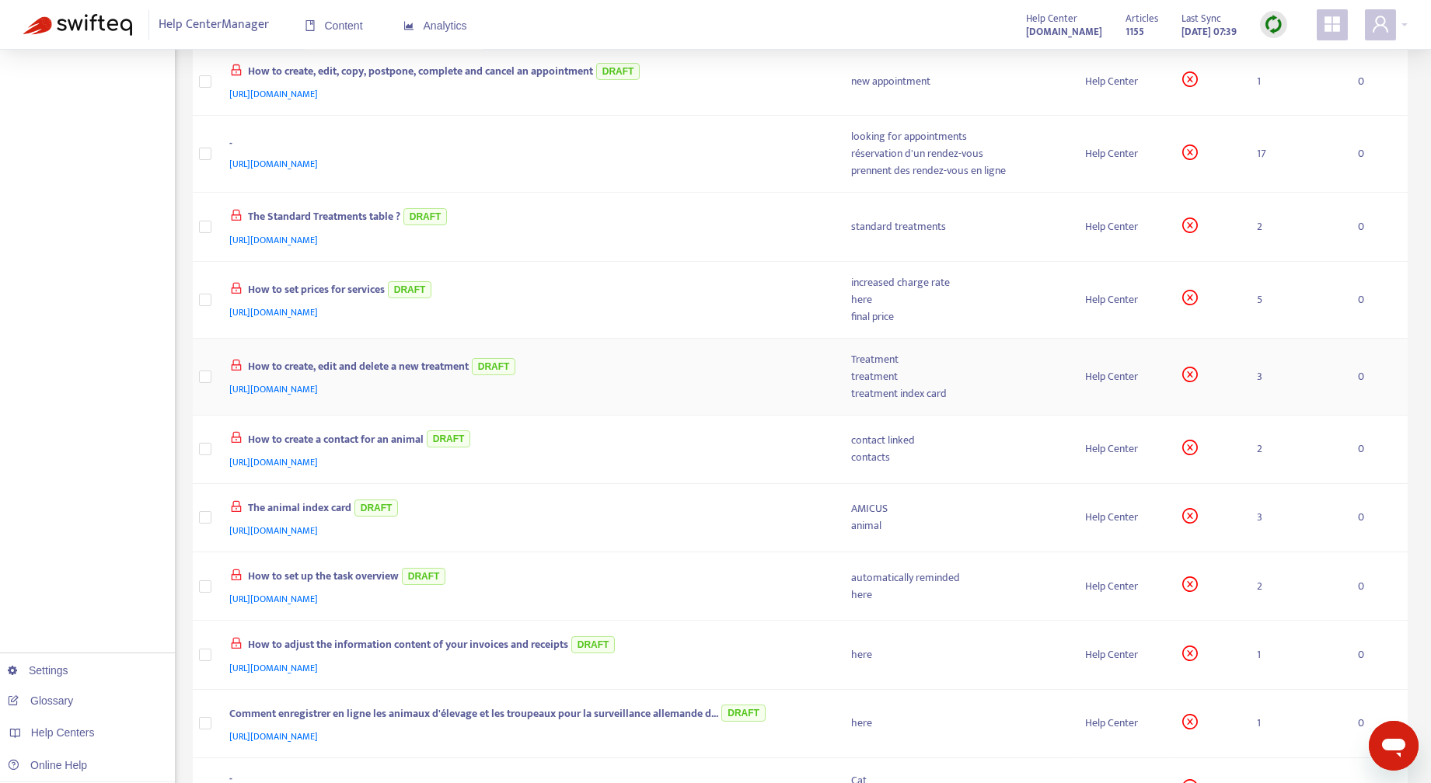
scroll to position [0, 0]
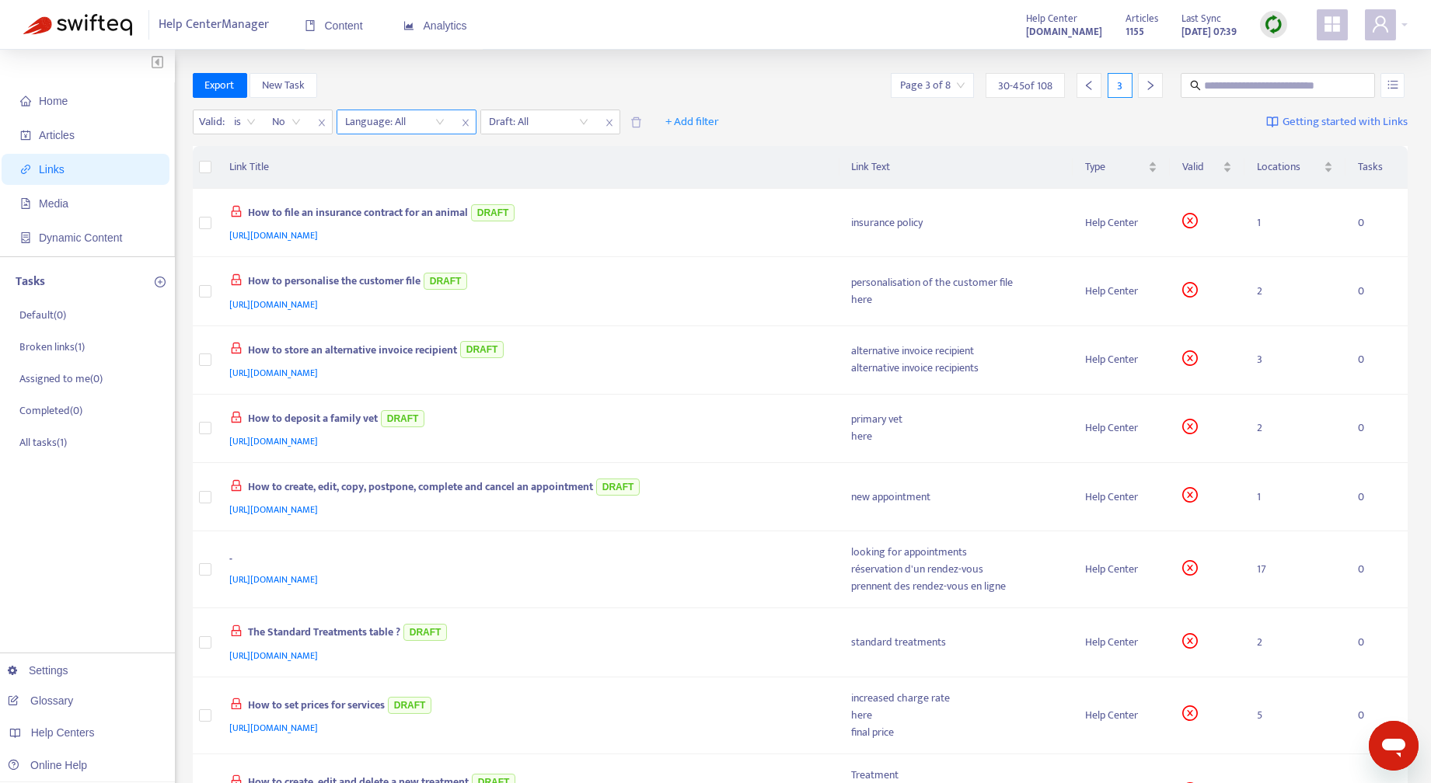
click at [440, 119] on div "Language: All" at bounding box center [395, 121] width 116 height 23
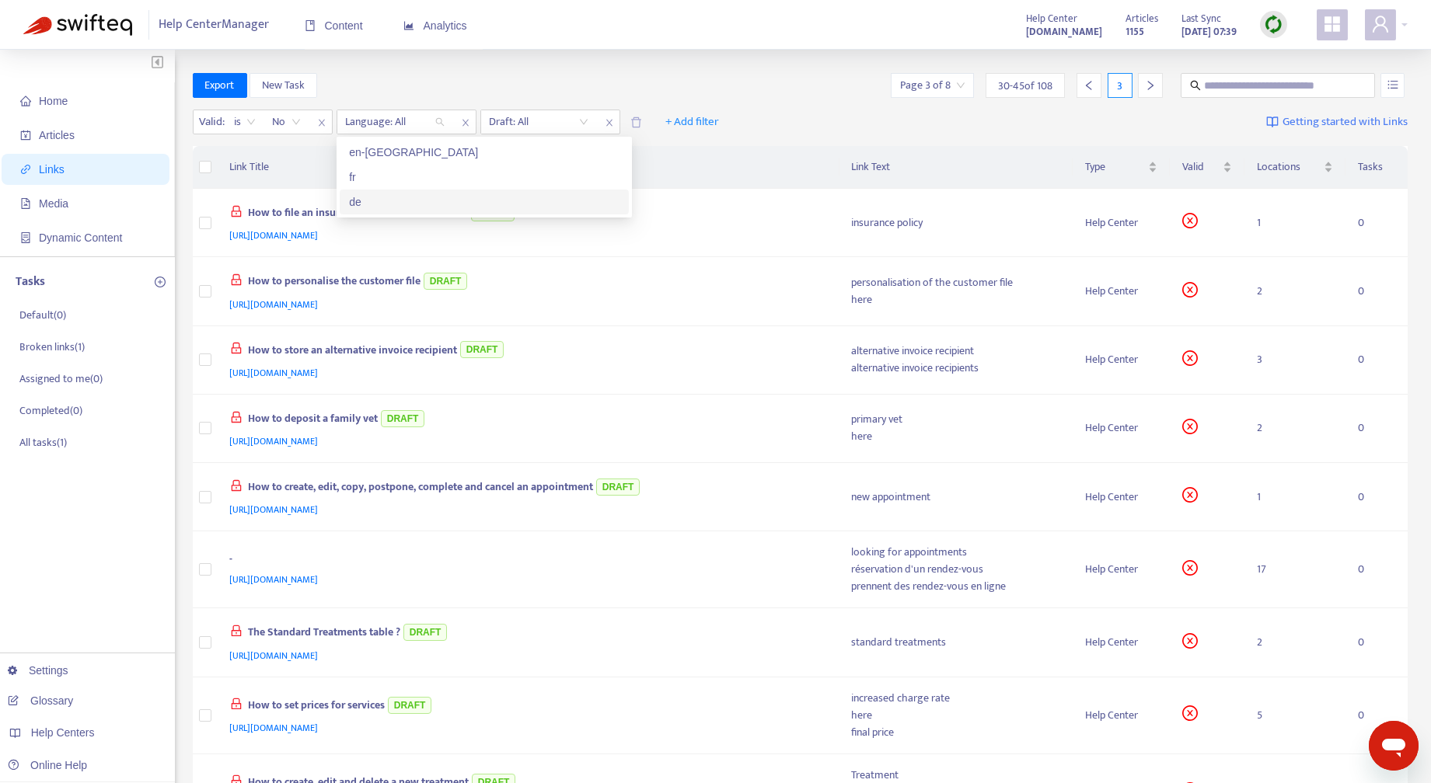
click at [382, 199] on div "de" at bounding box center [484, 201] width 270 height 17
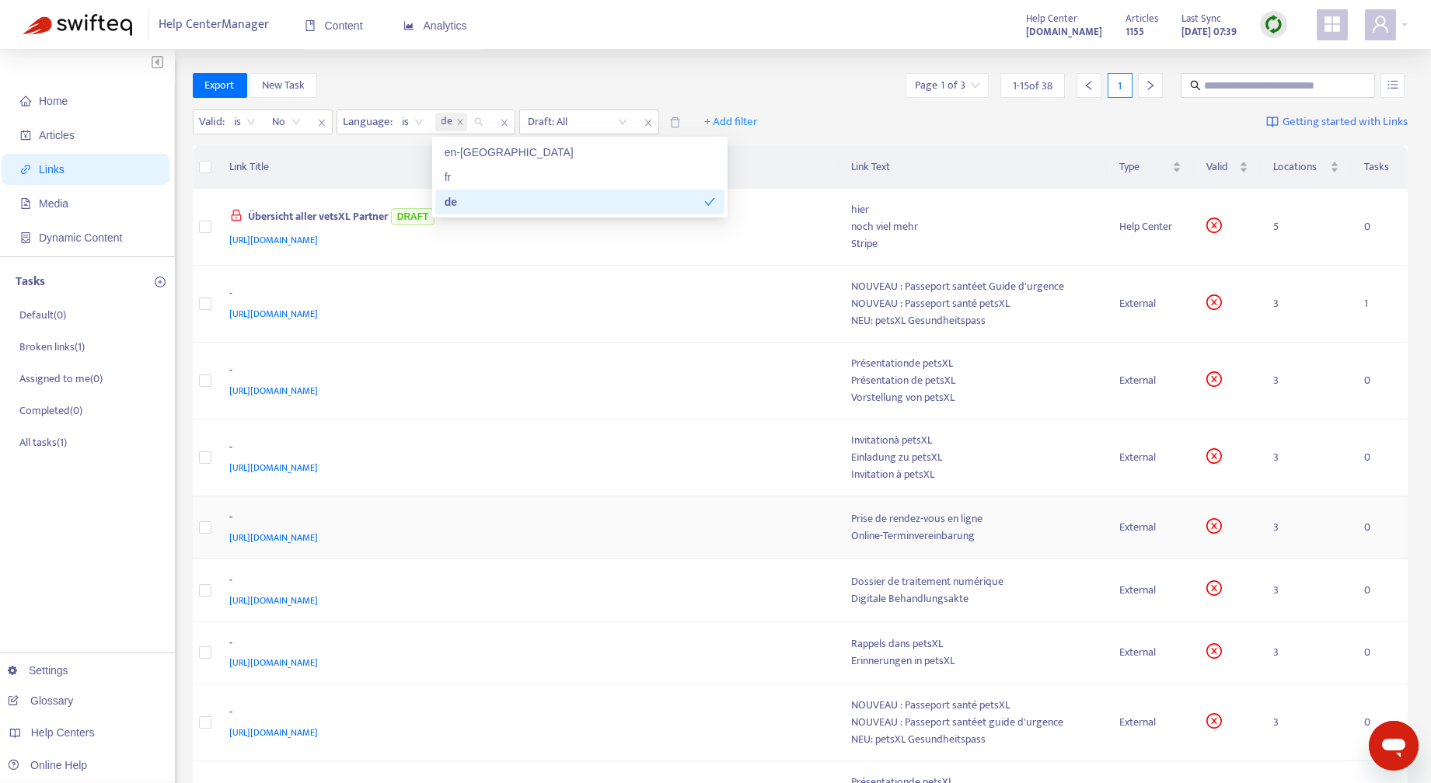
scroll to position [557, 0]
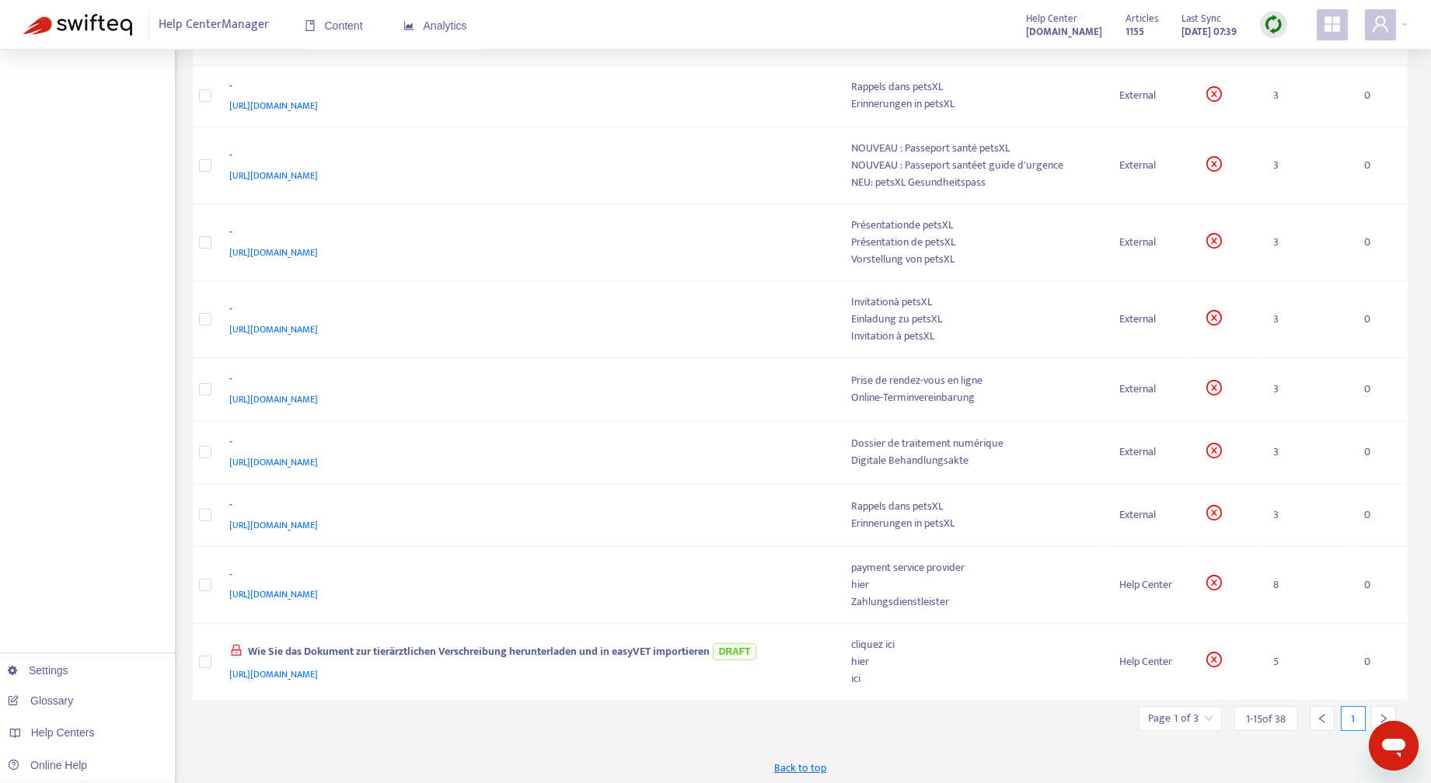
click at [1383, 708] on div at bounding box center [1383, 718] width 25 height 25
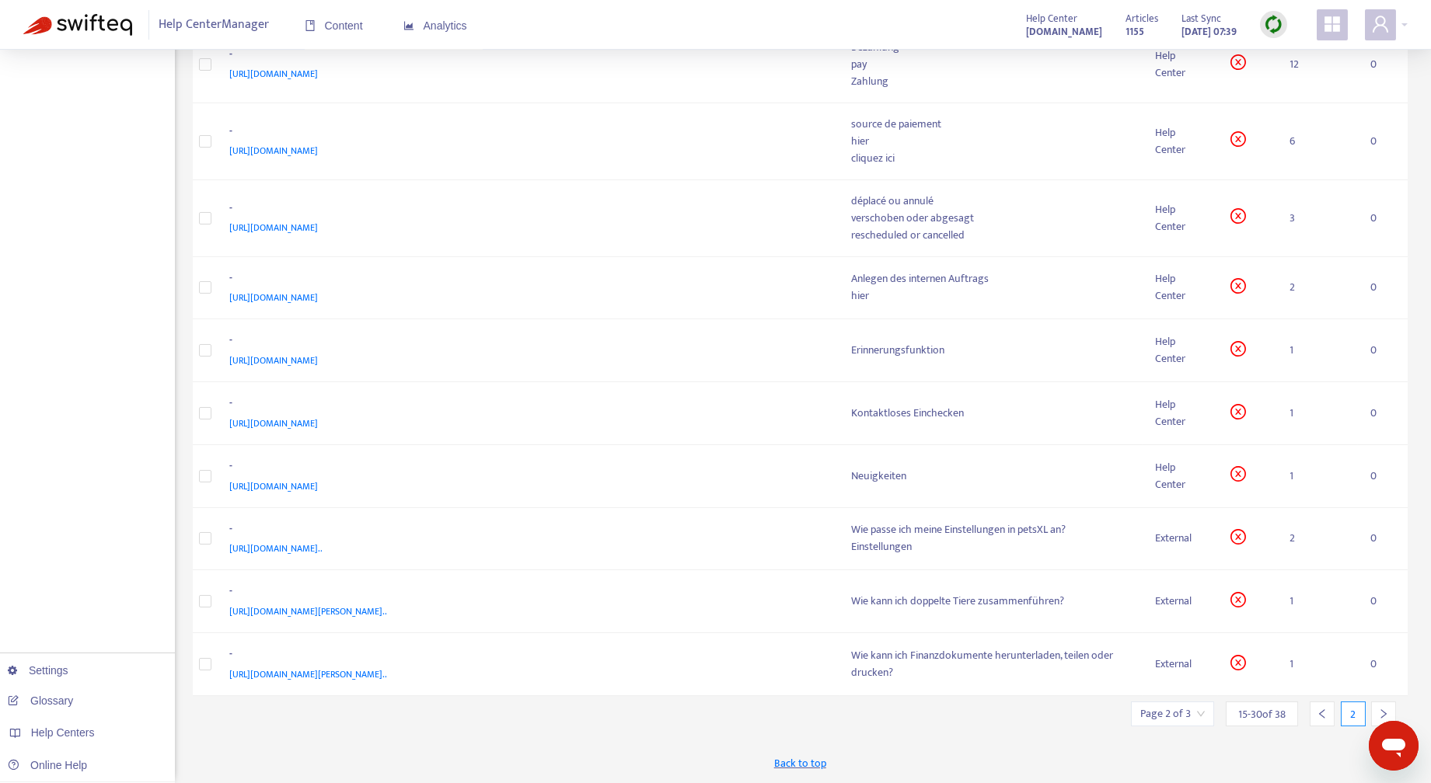
scroll to position [515, 0]
click at [1382, 713] on icon "right" at bounding box center [1383, 718] width 11 height 11
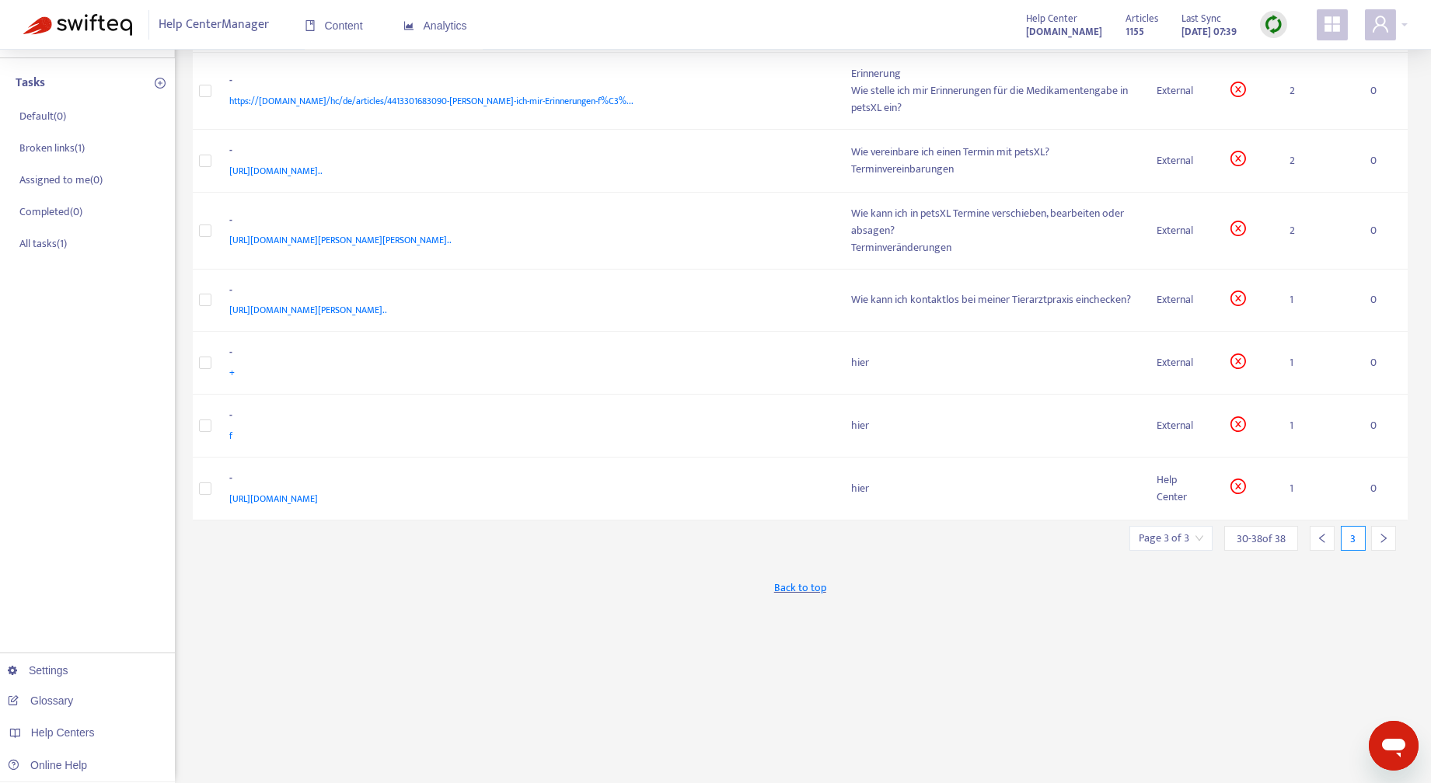
scroll to position [198, 0]
click at [1382, 536] on icon "right" at bounding box center [1383, 539] width 11 height 11
click at [1049, 371] on td "hier" at bounding box center [991, 364] width 305 height 63
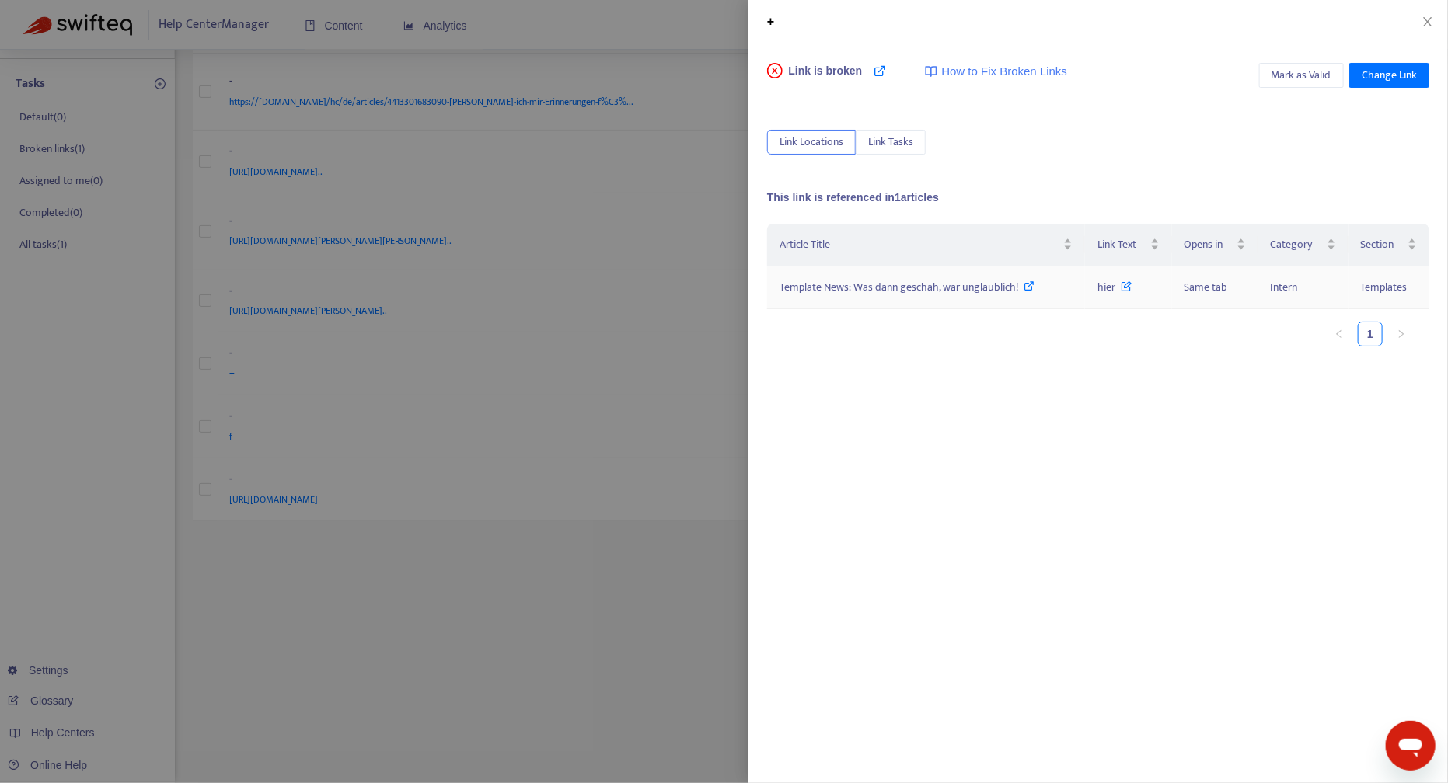
click at [953, 287] on span "Template News: Was dann geschah, war unglaublich!" at bounding box center [898, 287] width 239 height 18
click at [1427, 22] on icon "close" at bounding box center [1427, 21] width 9 height 9
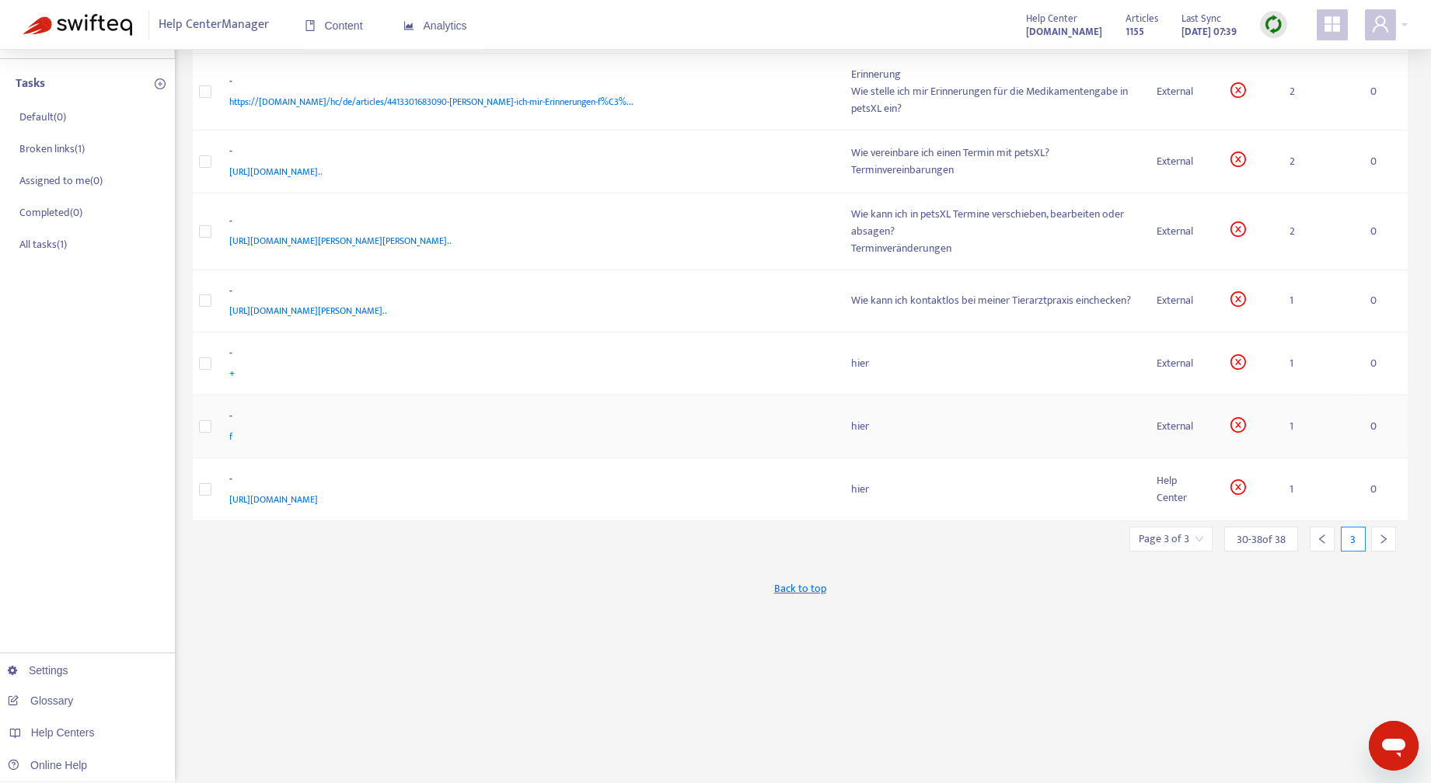
click at [1175, 428] on div "External" at bounding box center [1180, 426] width 49 height 17
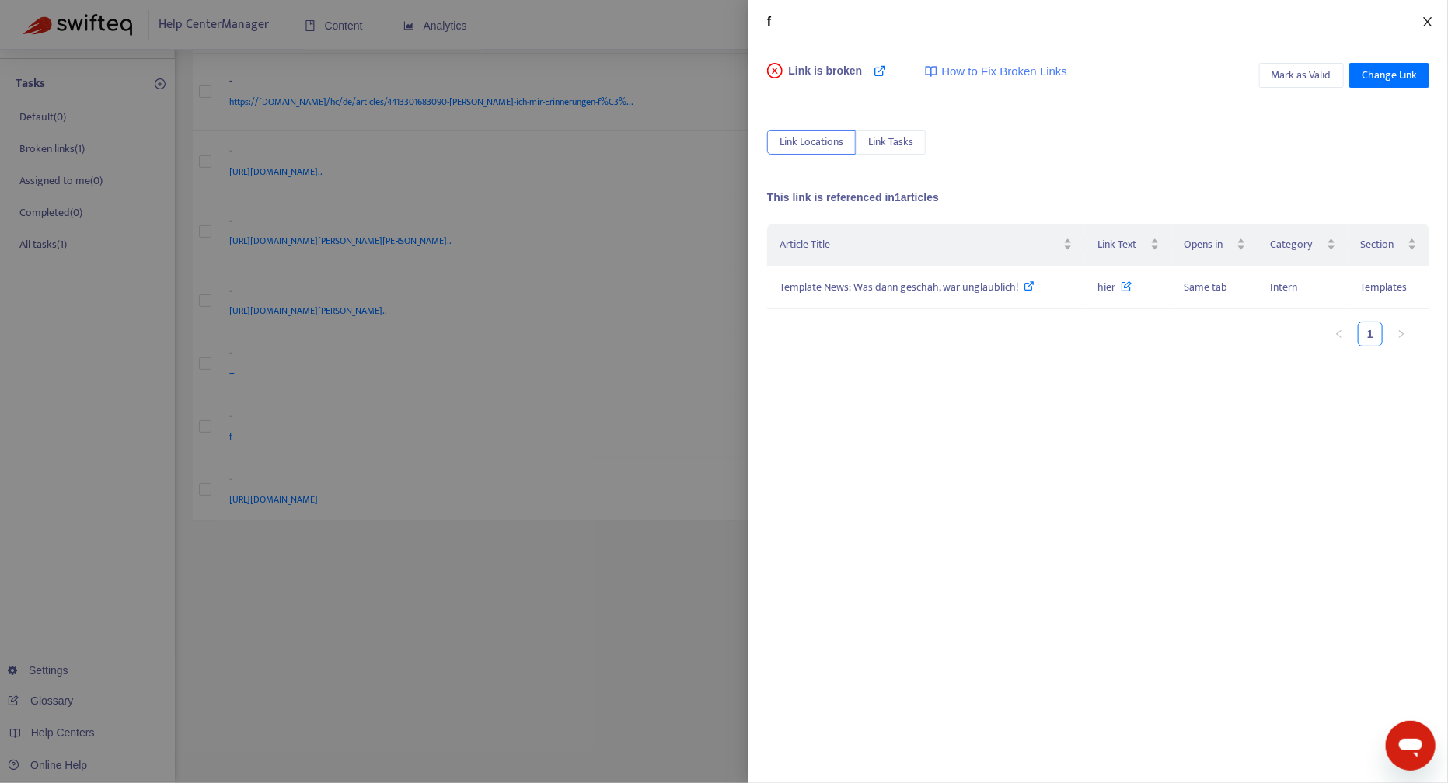
drag, startPoint x: 1435, startPoint y: 23, endPoint x: 999, endPoint y: 486, distance: 636.6
click at [1435, 22] on button "Close" at bounding box center [1428, 22] width 22 height 15
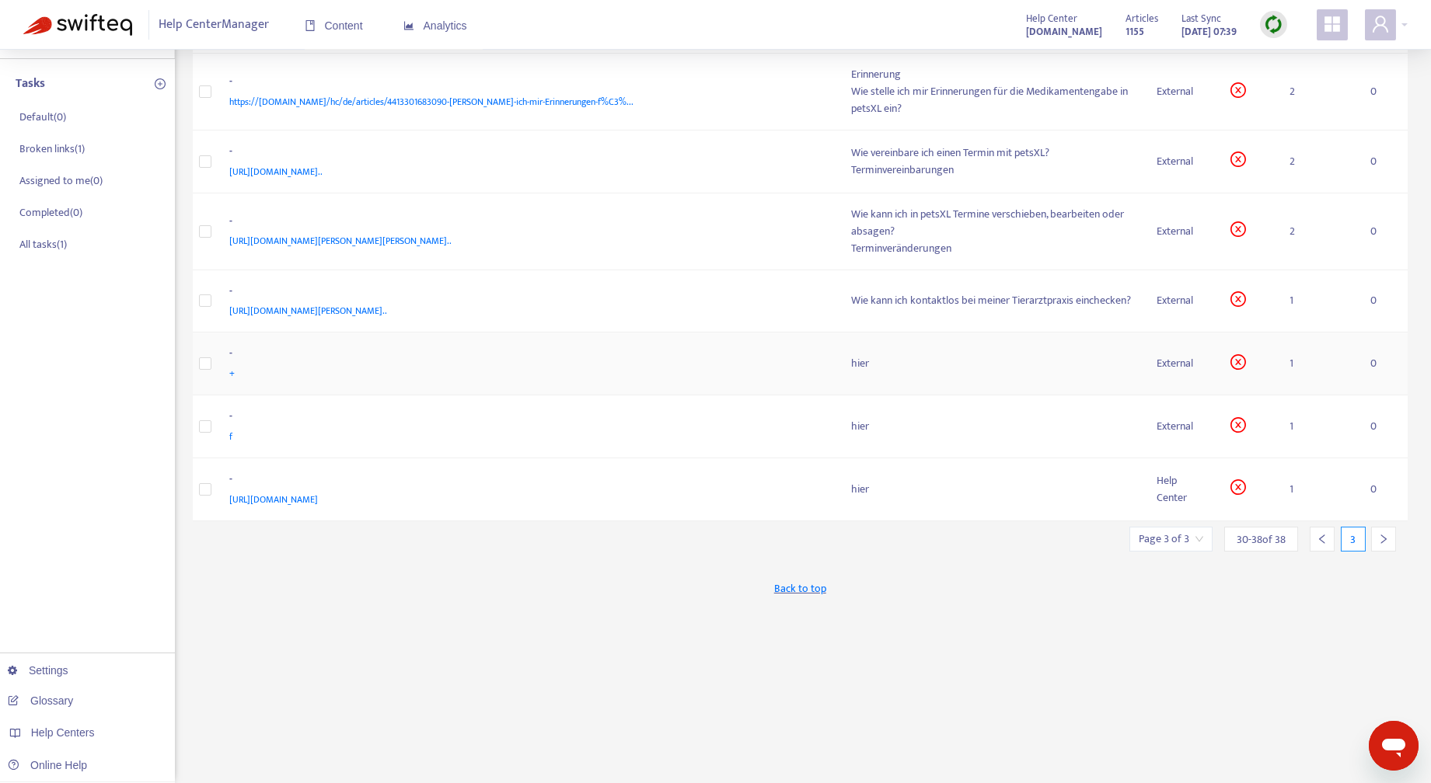
click at [1012, 369] on div "hier" at bounding box center [992, 363] width 280 height 17
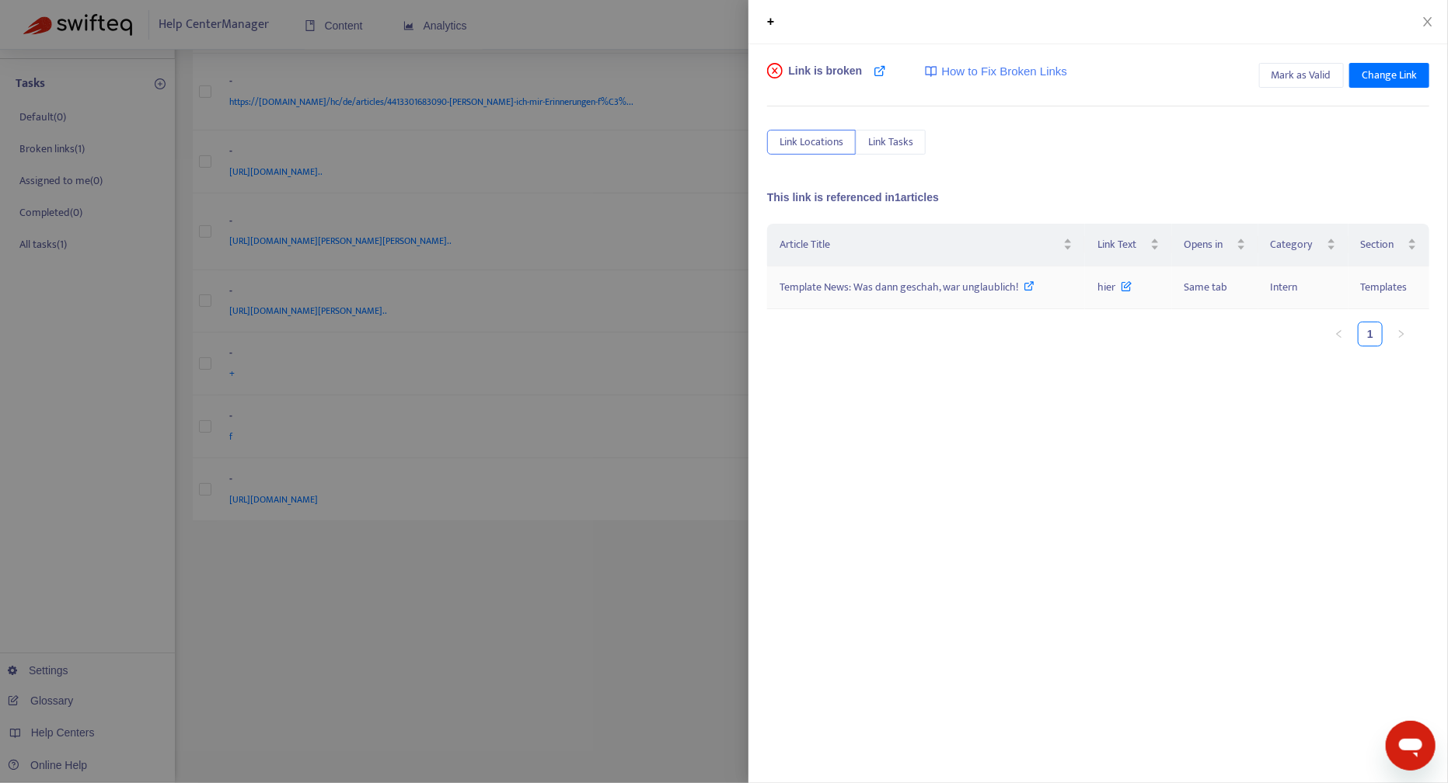
click at [922, 285] on span "Template News: Was dann geschah, war unglaublich!" at bounding box center [898, 287] width 239 height 18
click at [1428, 16] on icon "close" at bounding box center [1427, 22] width 12 height 12
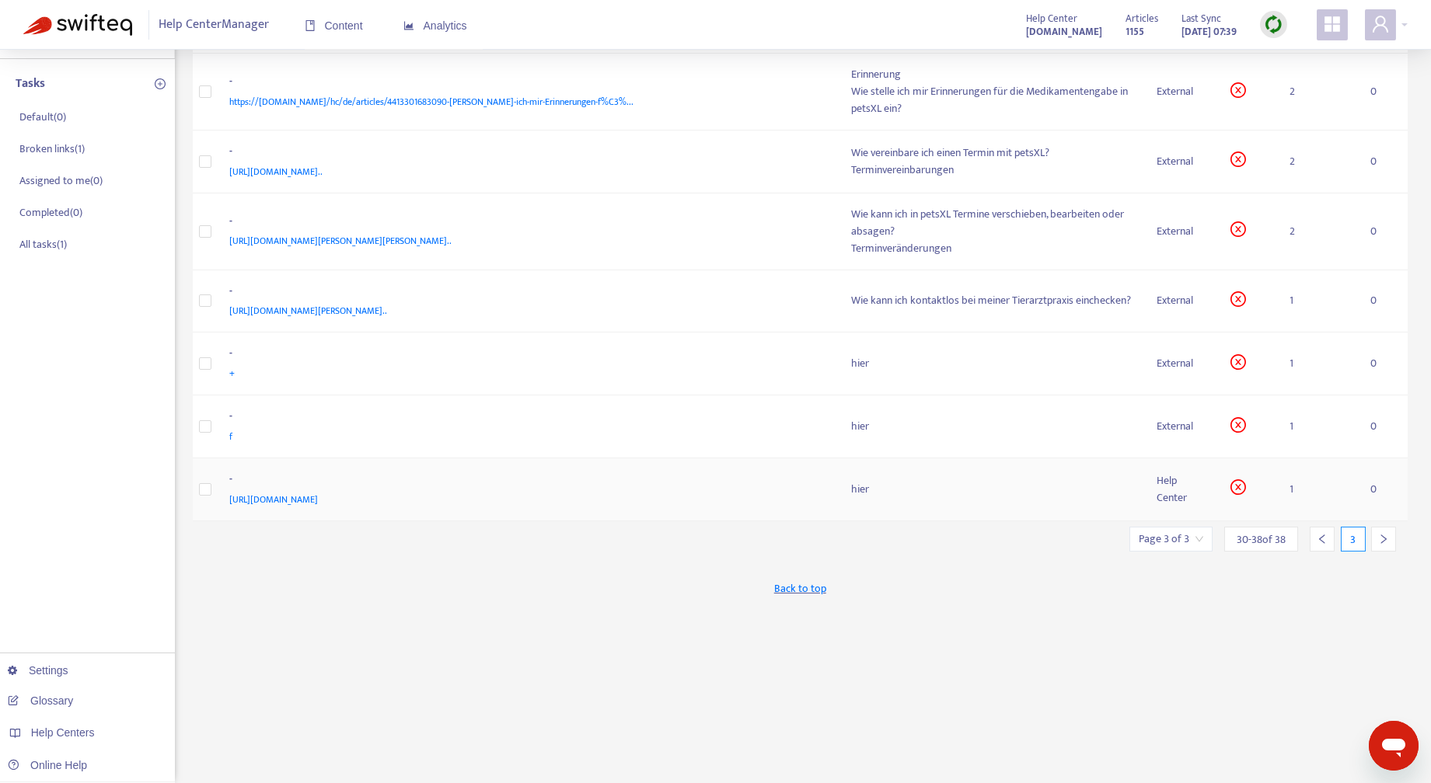
click at [982, 481] on div "hier" at bounding box center [992, 489] width 280 height 17
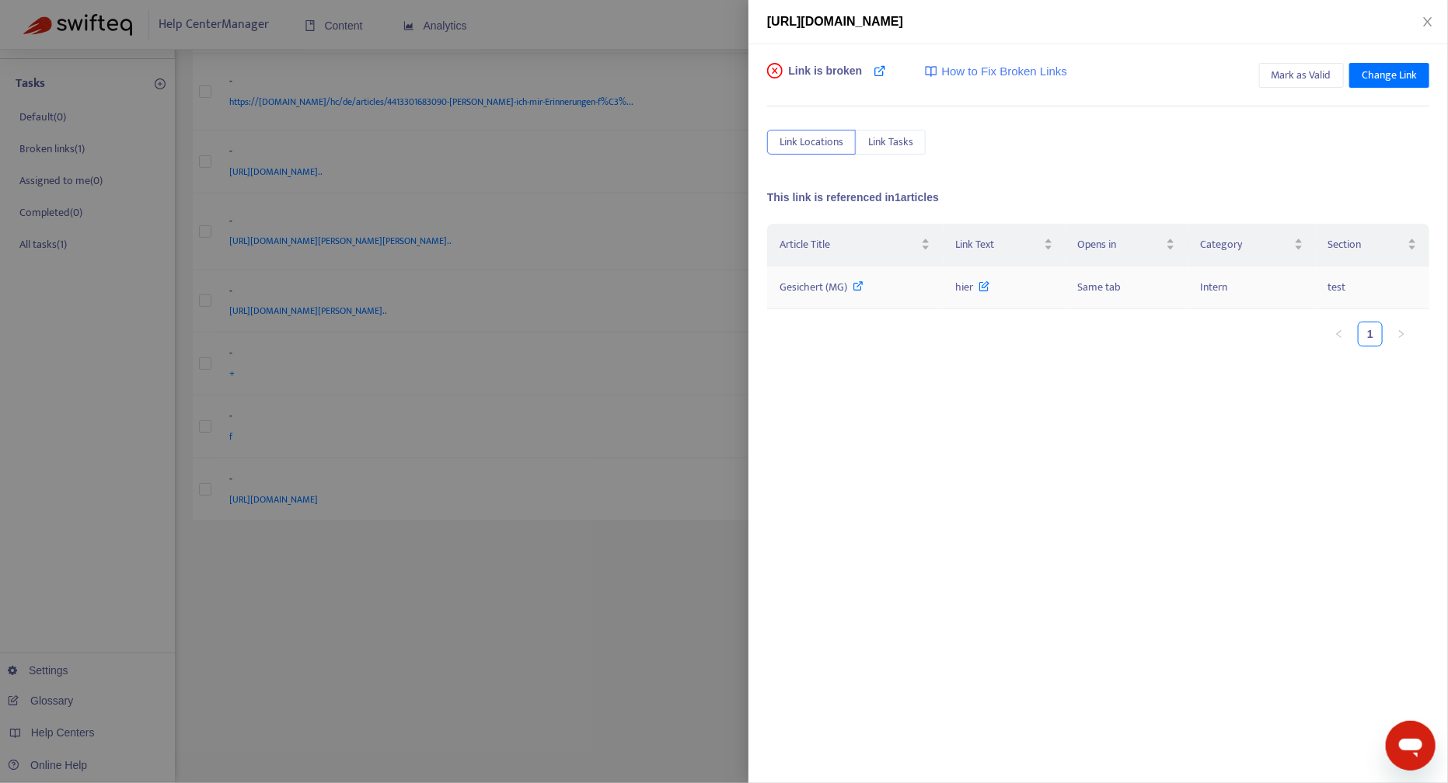
click at [817, 279] on span "Gesichert (MG)" at bounding box center [813, 287] width 68 height 18
click at [1428, 19] on icon "close" at bounding box center [1427, 22] width 12 height 12
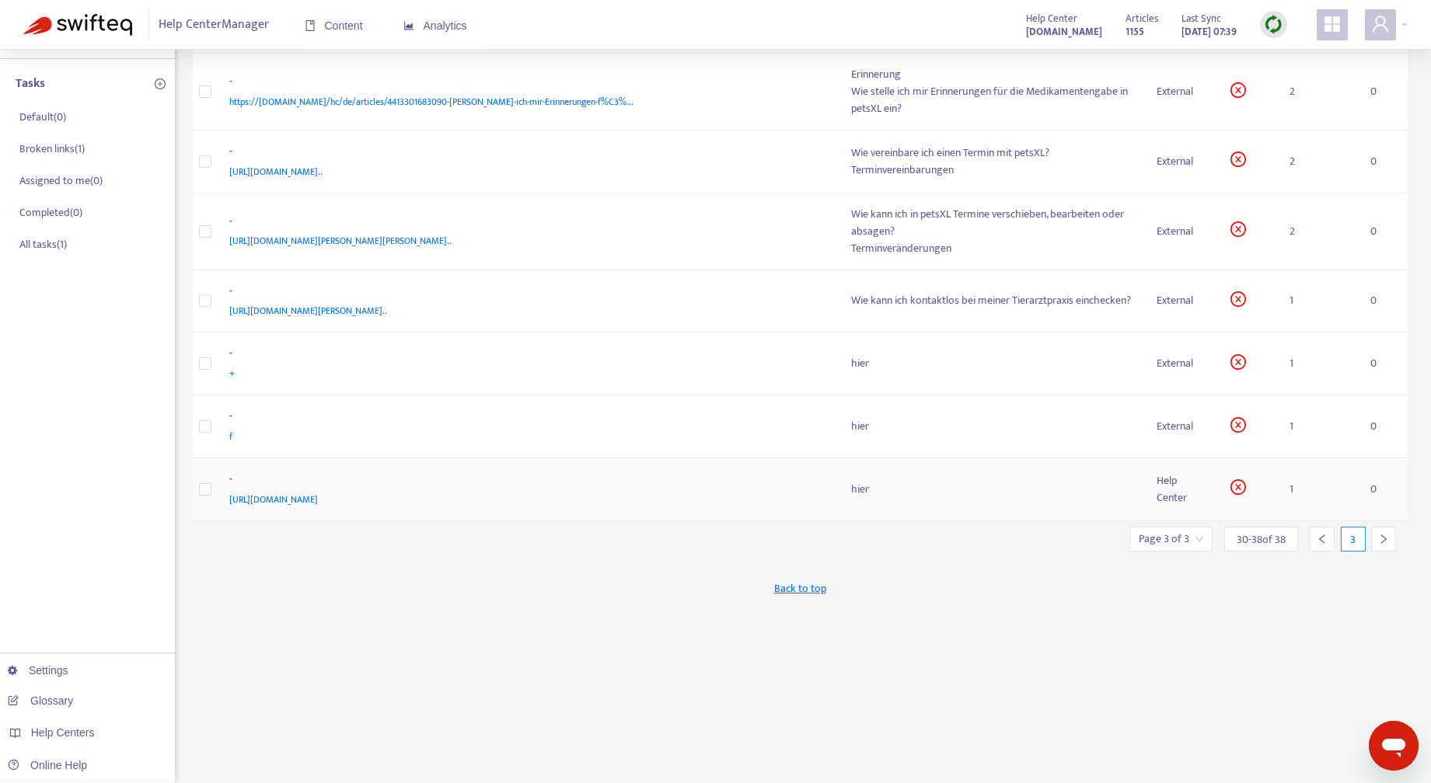
click at [1154, 483] on td "Help Center" at bounding box center [1181, 489] width 74 height 63
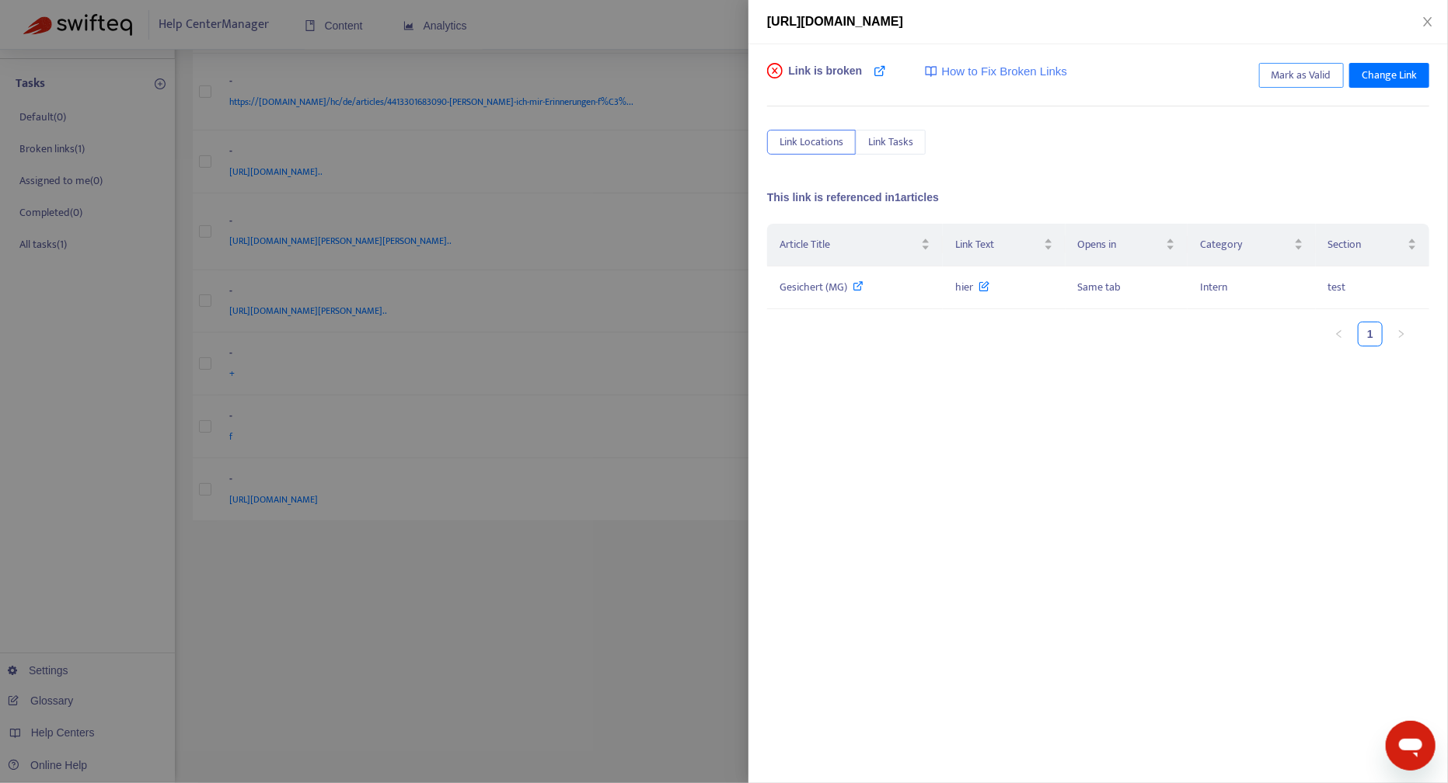
click at [1309, 75] on span "Mark as Valid" at bounding box center [1301, 75] width 60 height 17
click at [1428, 16] on icon "close" at bounding box center [1427, 22] width 12 height 12
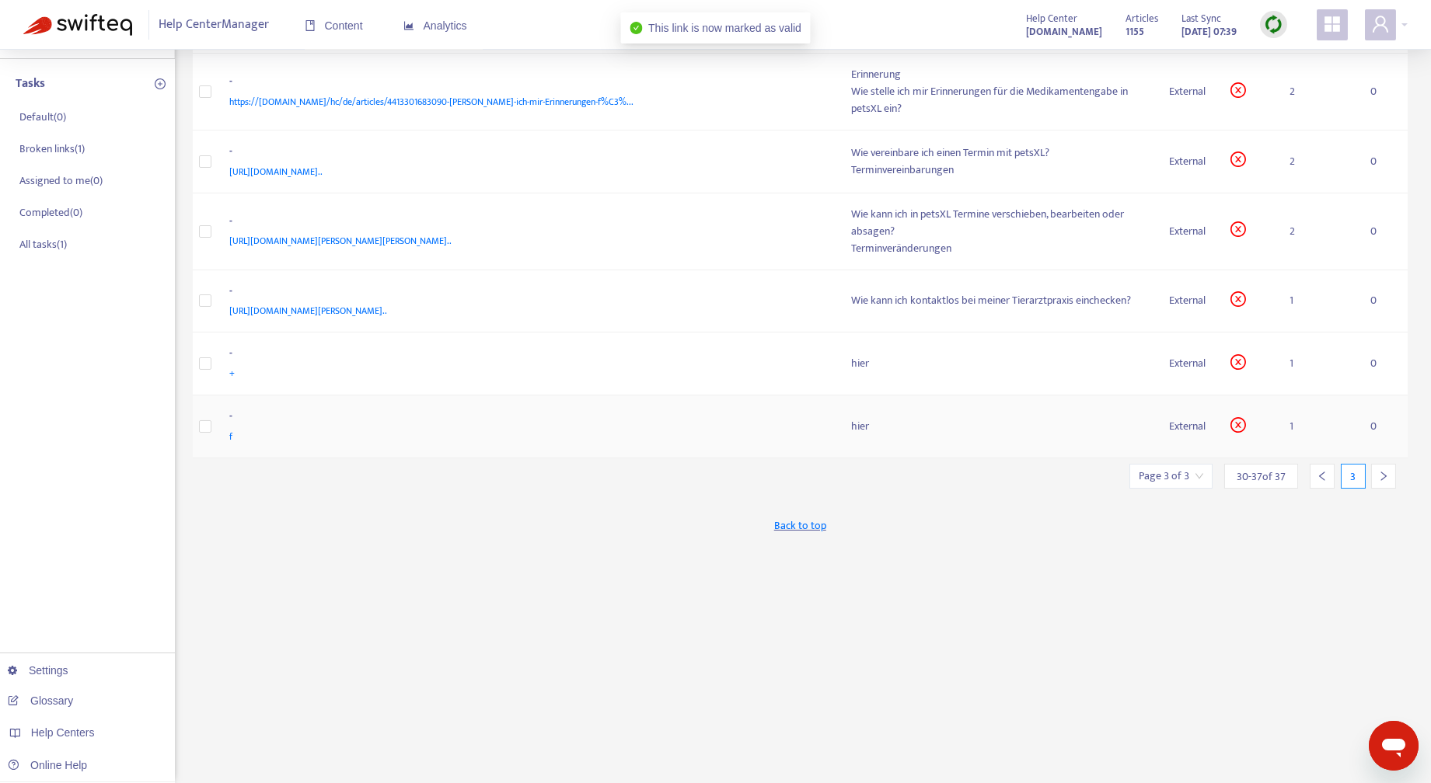
click at [1131, 430] on div "hier" at bounding box center [998, 426] width 293 height 17
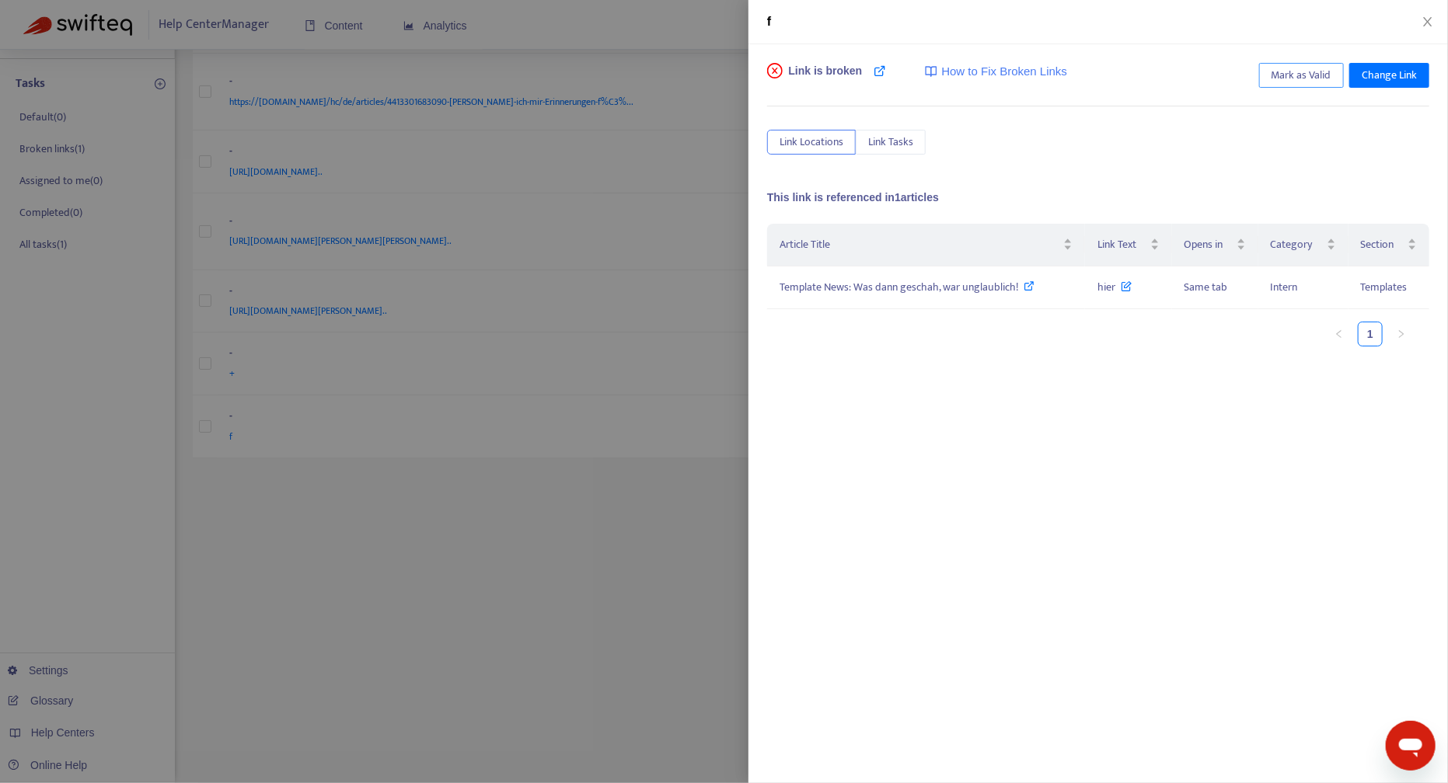
click at [1315, 70] on span "Mark as Valid" at bounding box center [1301, 75] width 60 height 17
drag, startPoint x: 1427, startPoint y: 17, endPoint x: 1281, endPoint y: 143, distance: 192.8
click at [1427, 17] on icon "close" at bounding box center [1427, 22] width 12 height 12
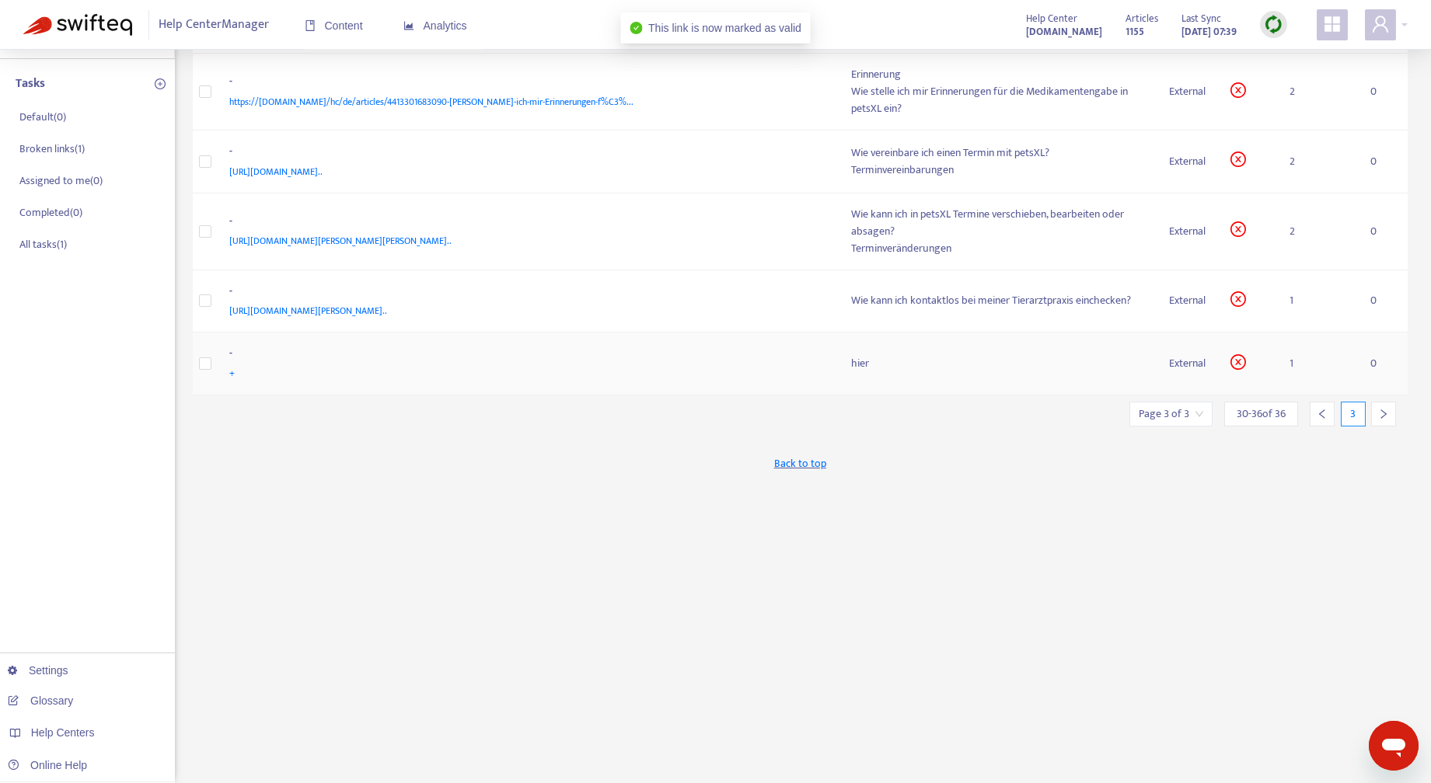
click at [1000, 355] on div "hier" at bounding box center [998, 363] width 293 height 17
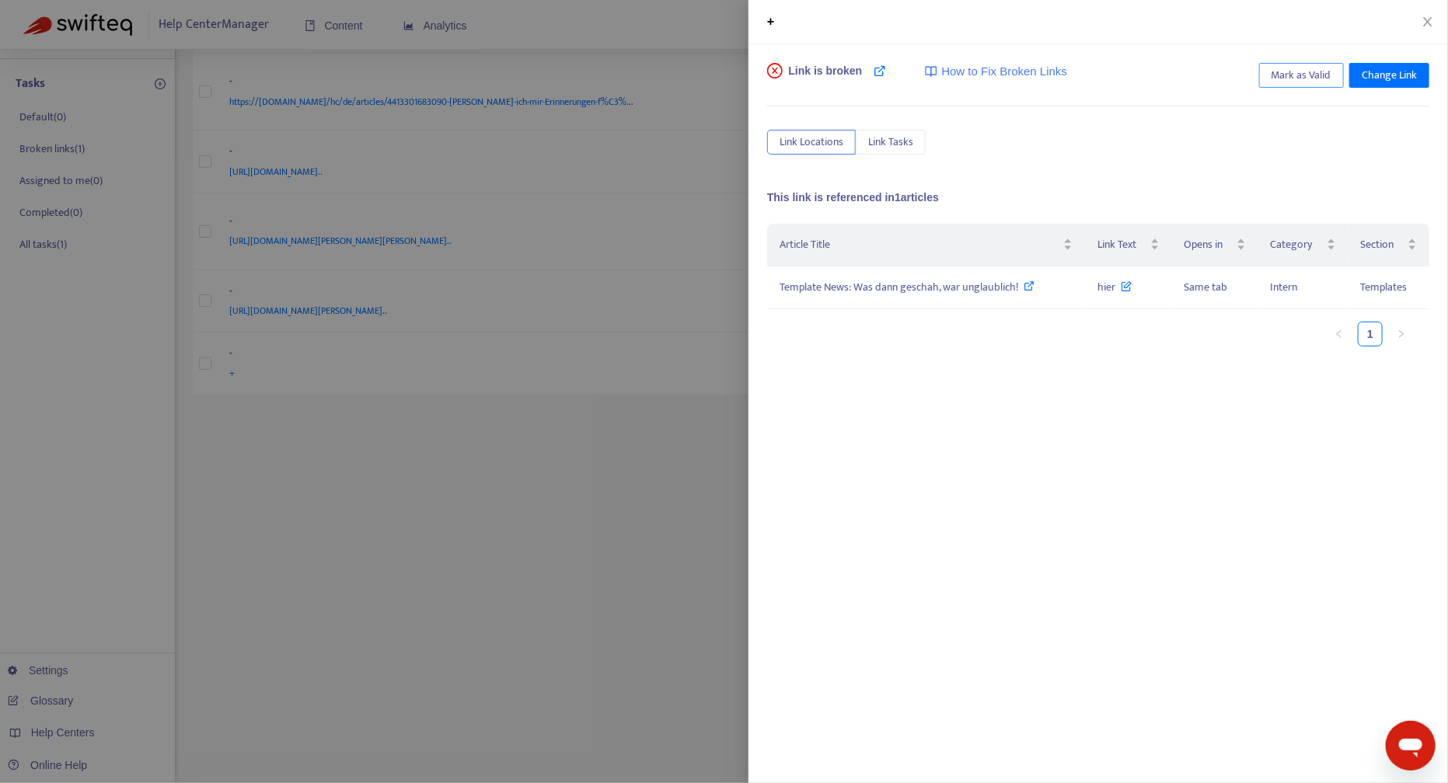
click at [1291, 75] on span "Mark as Valid" at bounding box center [1301, 75] width 60 height 17
click at [1428, 16] on icon "close" at bounding box center [1427, 22] width 12 height 12
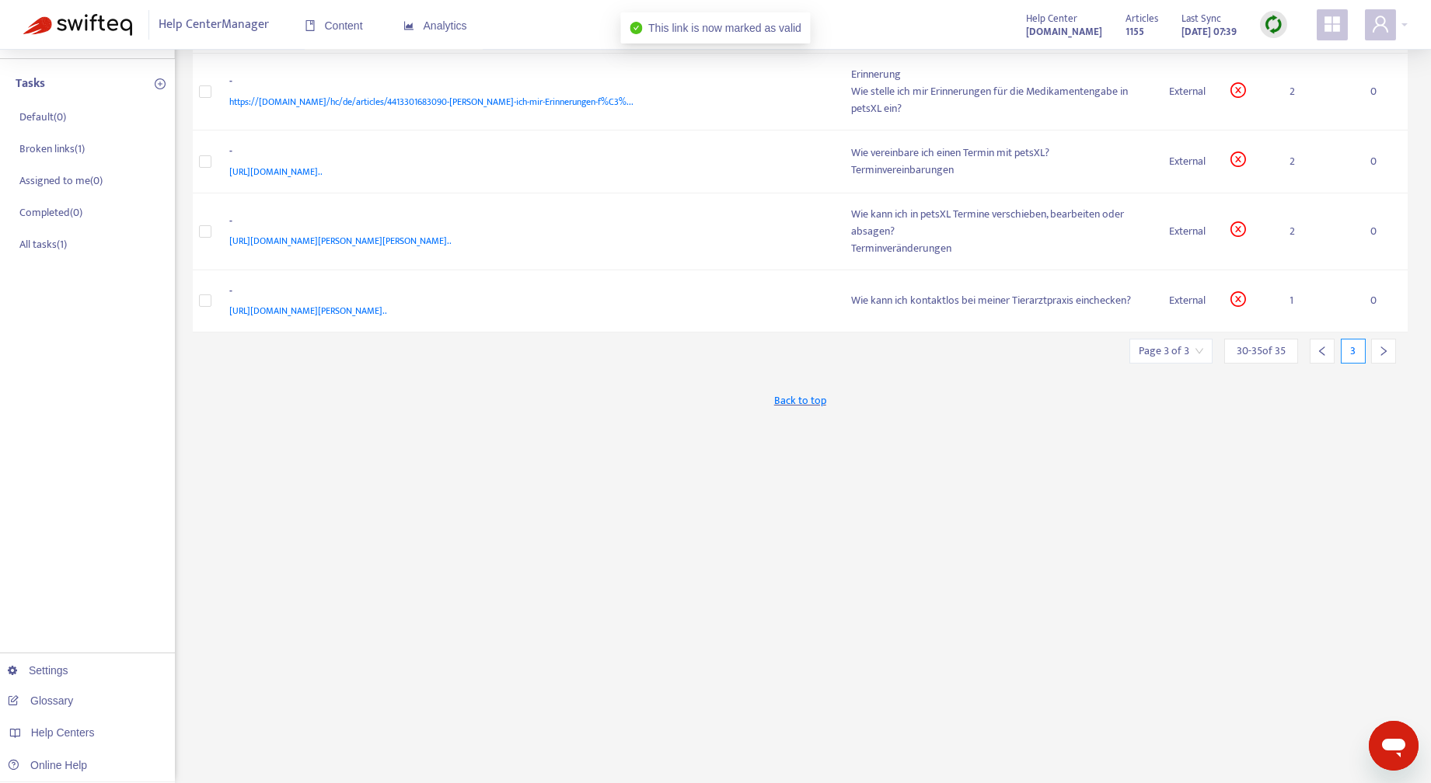
scroll to position [0, 0]
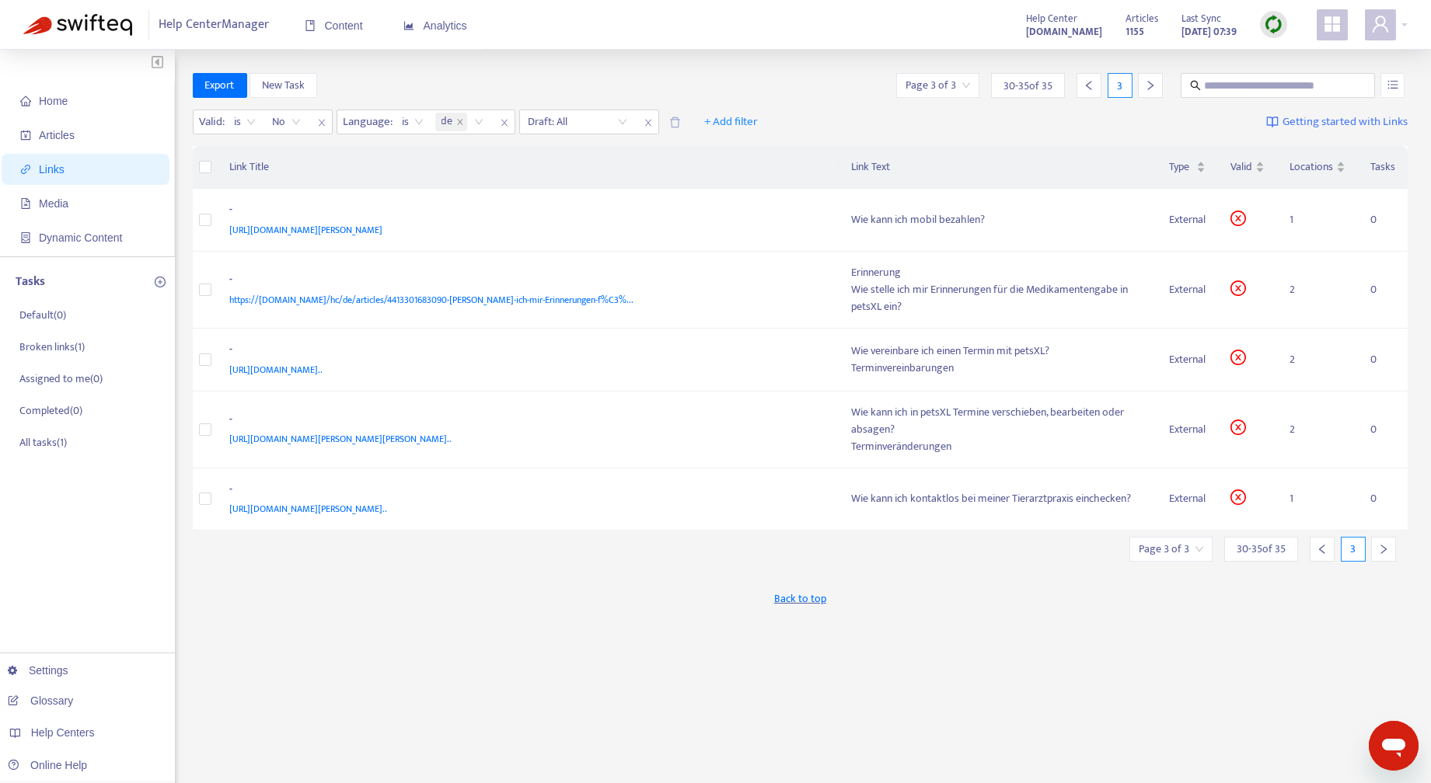
click at [1324, 547] on icon "left" at bounding box center [1321, 549] width 11 height 11
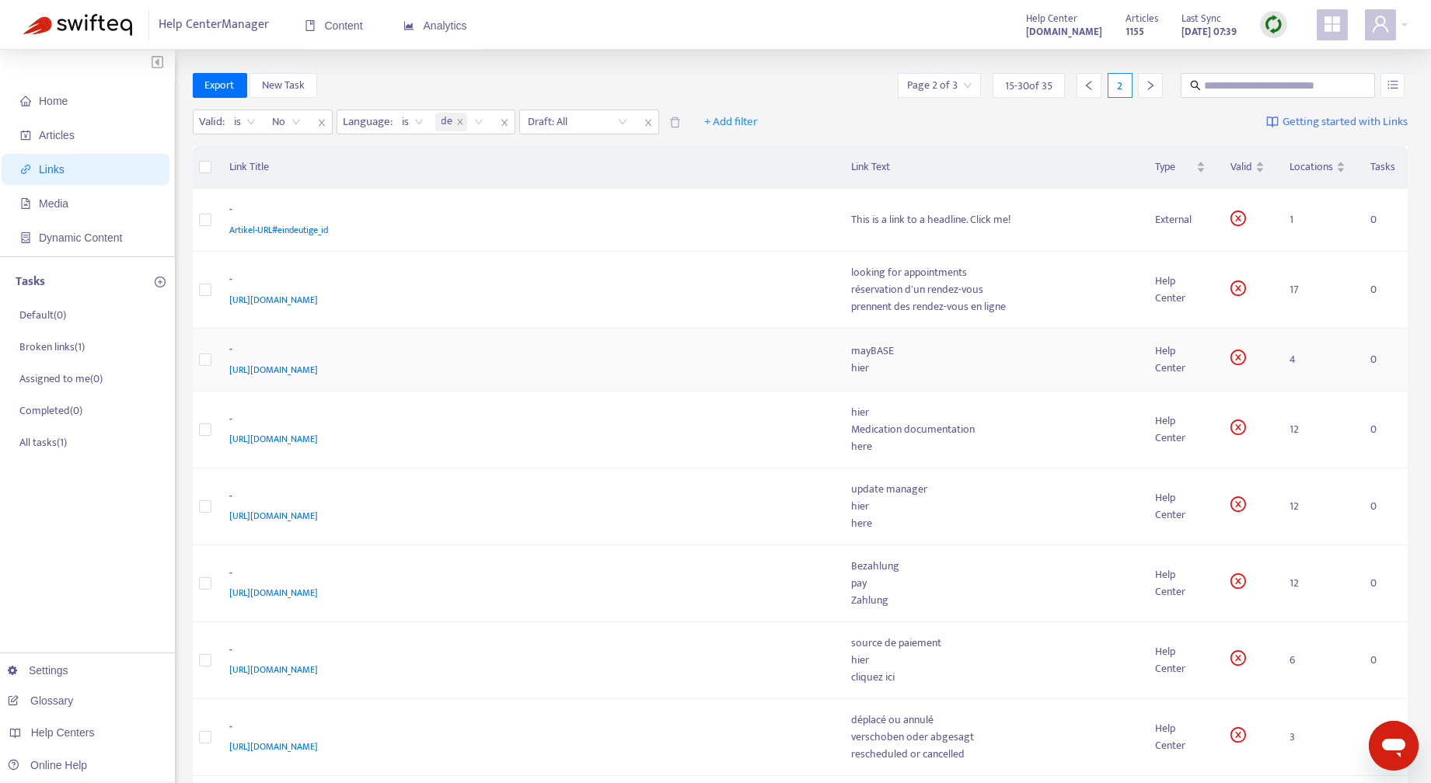
scroll to position [515, 0]
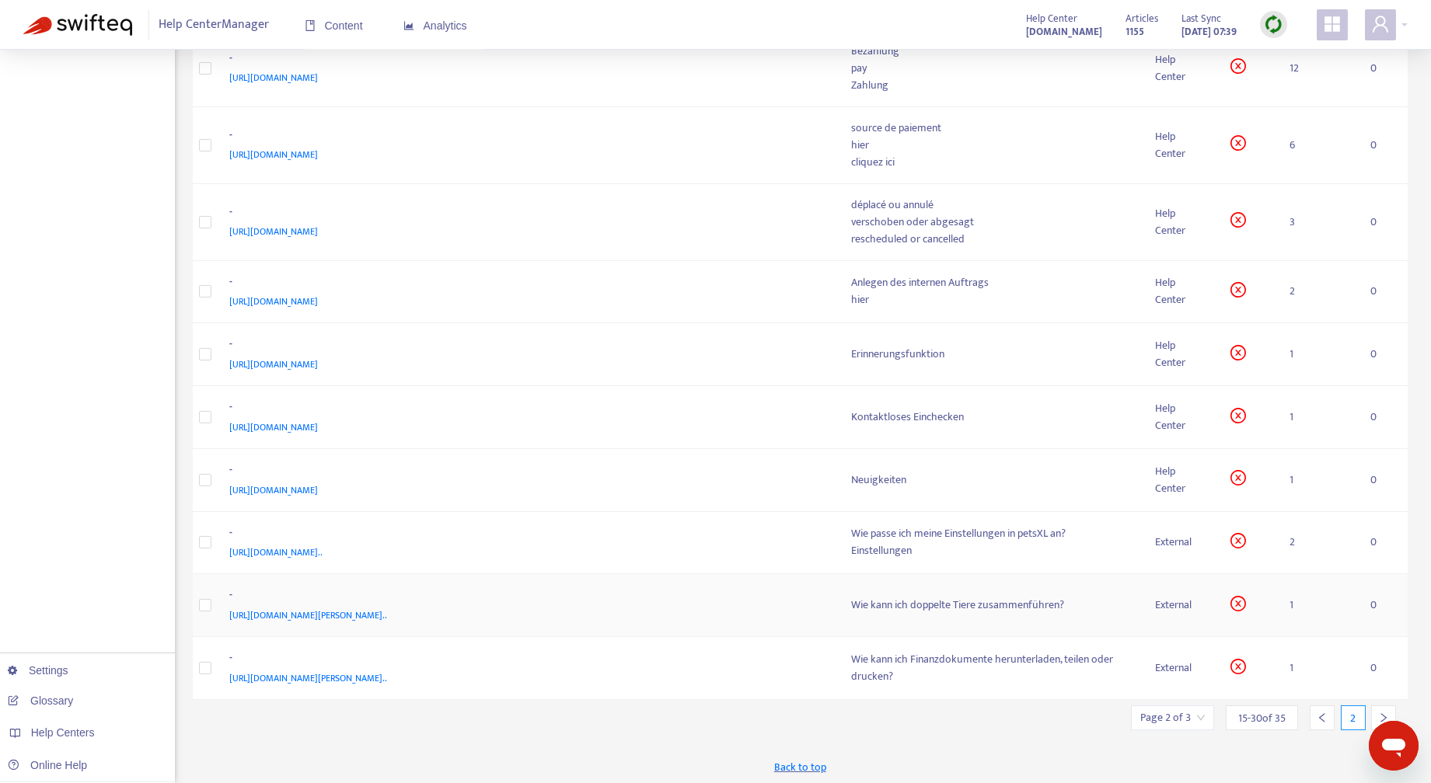
click at [1039, 603] on div "Wie kann ich doppelte Tiere zusammenführen?" at bounding box center [991, 605] width 278 height 17
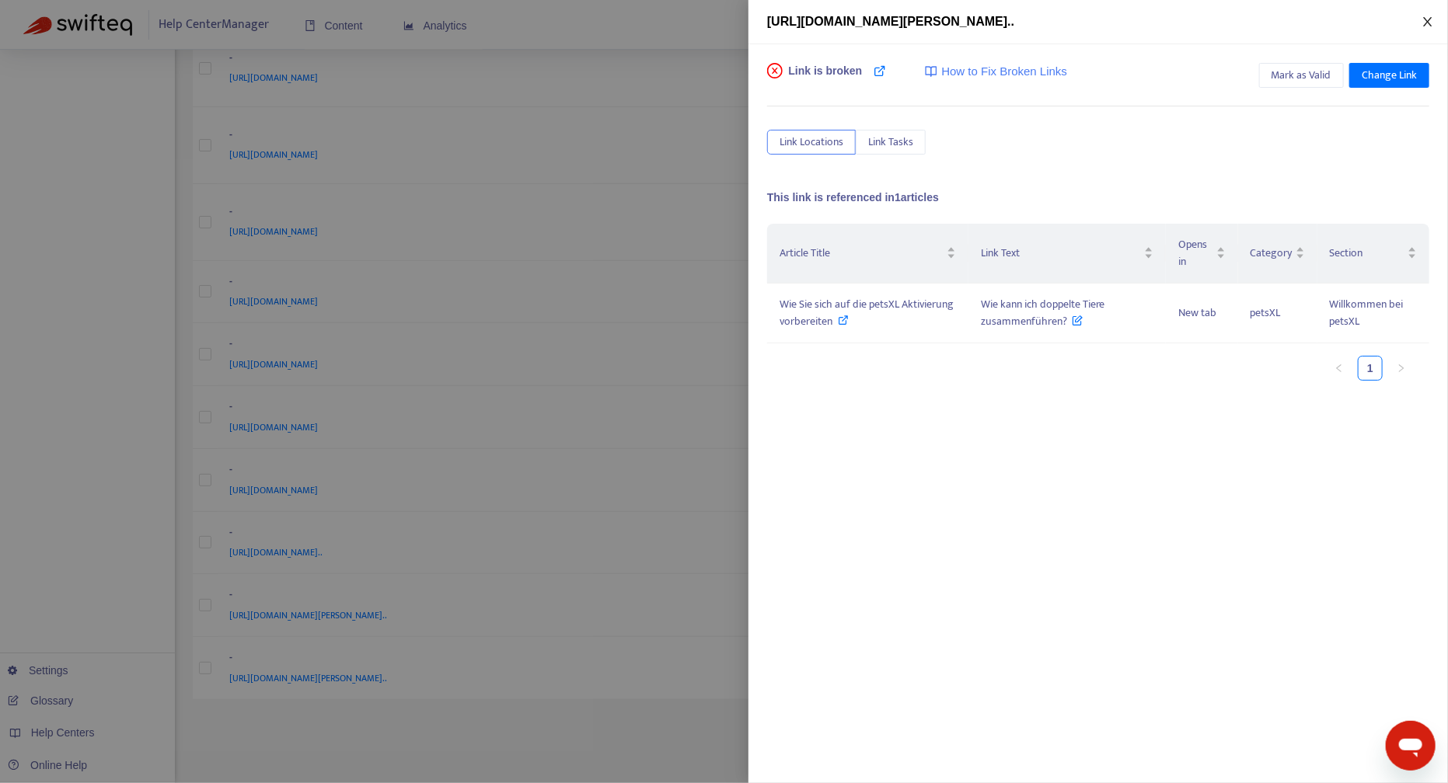
click at [1429, 19] on icon "close" at bounding box center [1427, 21] width 9 height 9
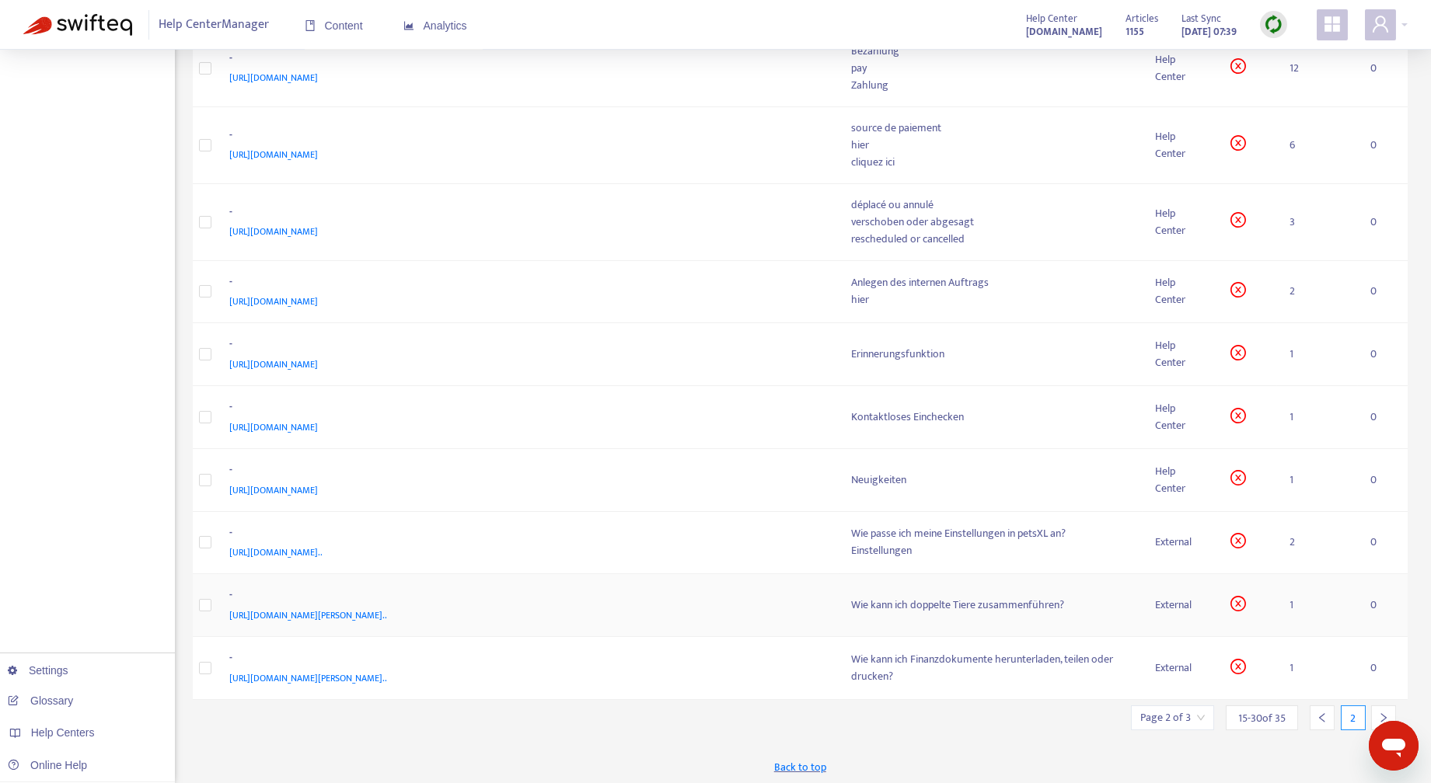
click at [960, 605] on div "Wie kann ich doppelte Tiere zusammenführen?" at bounding box center [991, 605] width 278 height 17
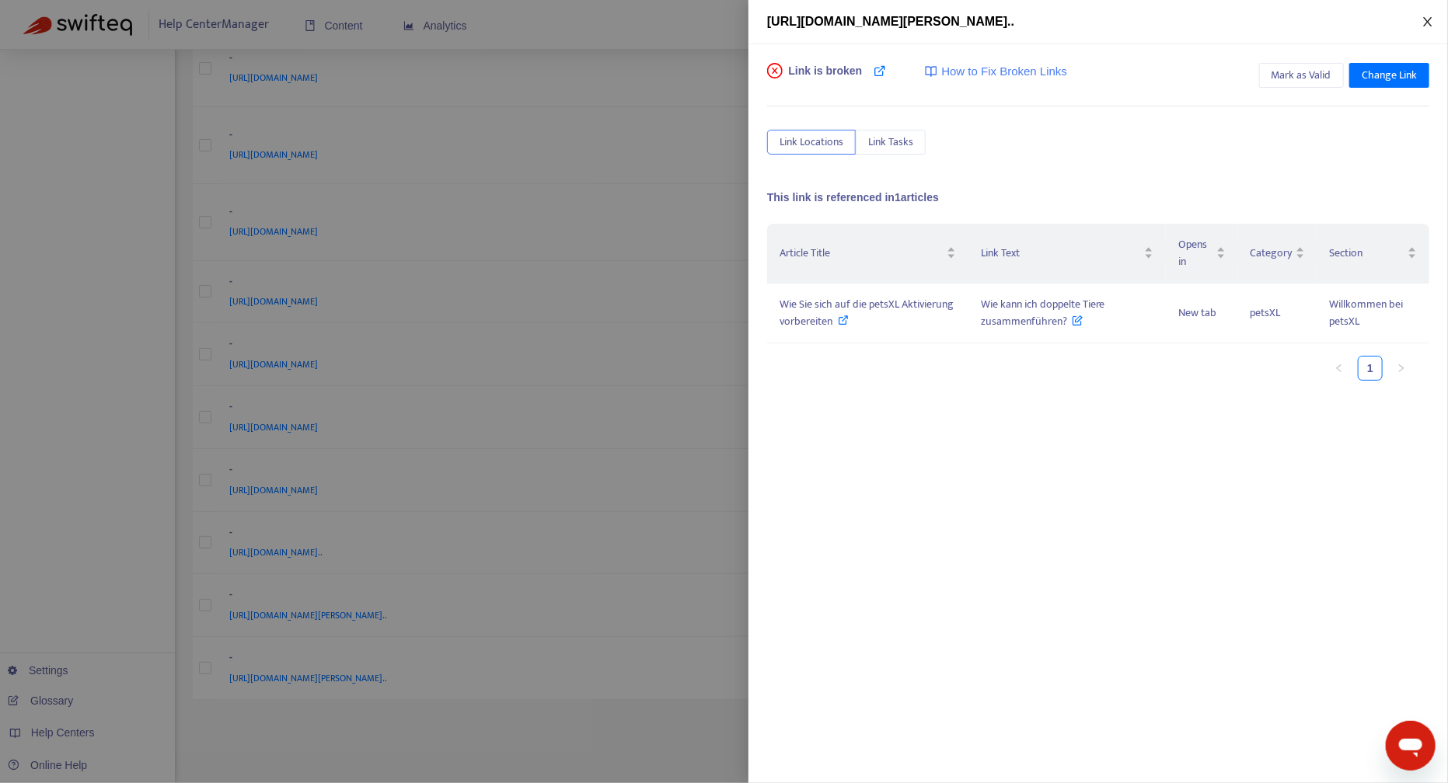
click at [1432, 16] on icon "close" at bounding box center [1427, 22] width 12 height 12
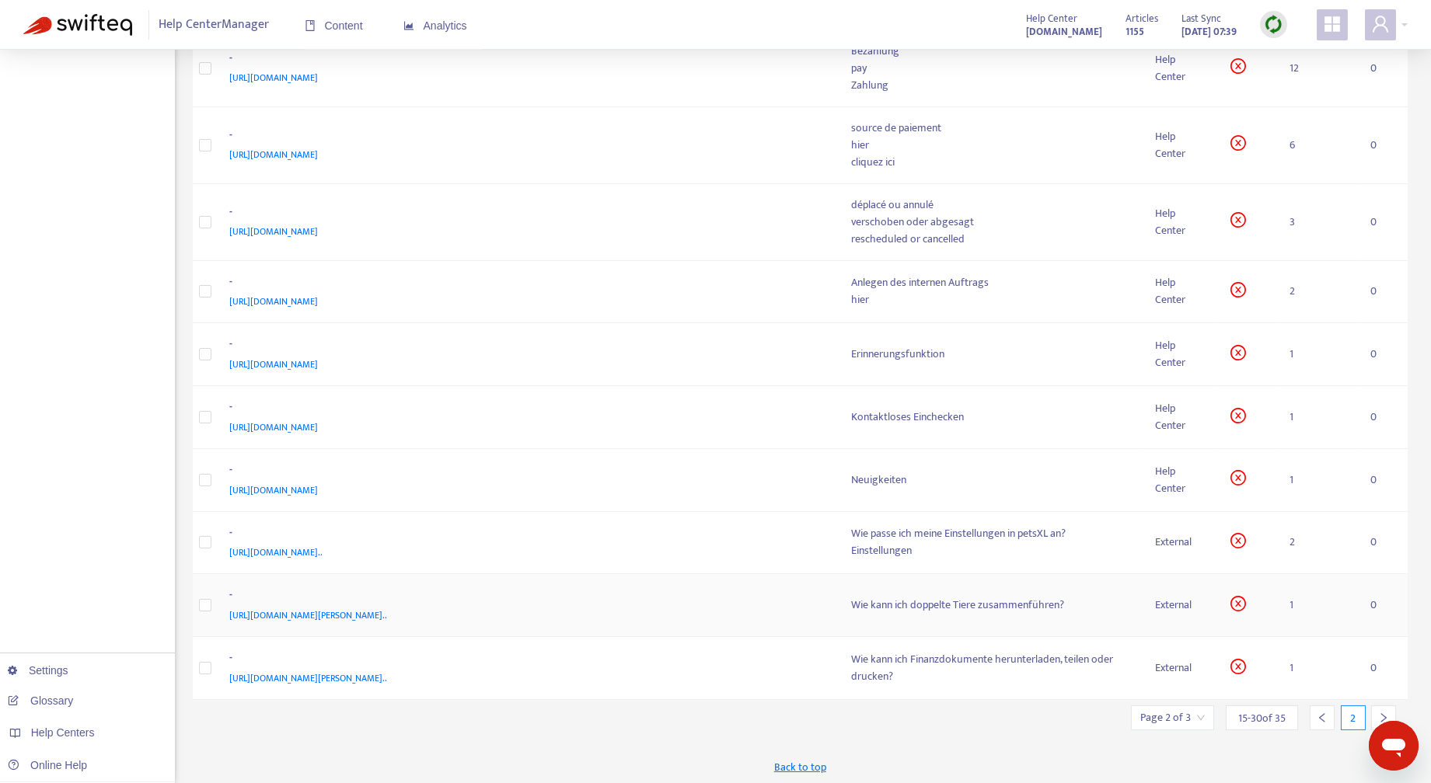
click at [960, 605] on div "Wie kann ich doppelte Tiere zusammenführen?" at bounding box center [991, 605] width 278 height 17
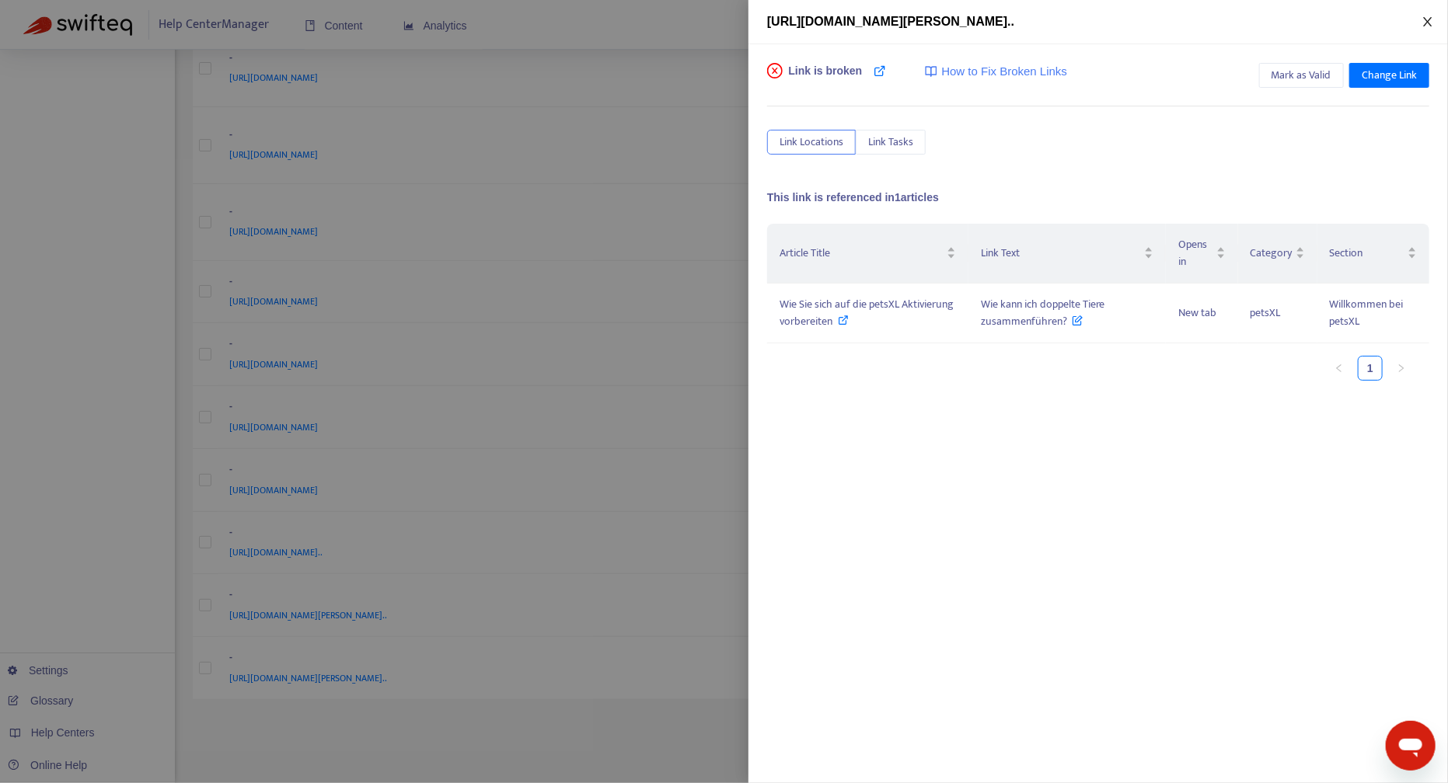
click at [1429, 19] on icon "close" at bounding box center [1427, 22] width 12 height 12
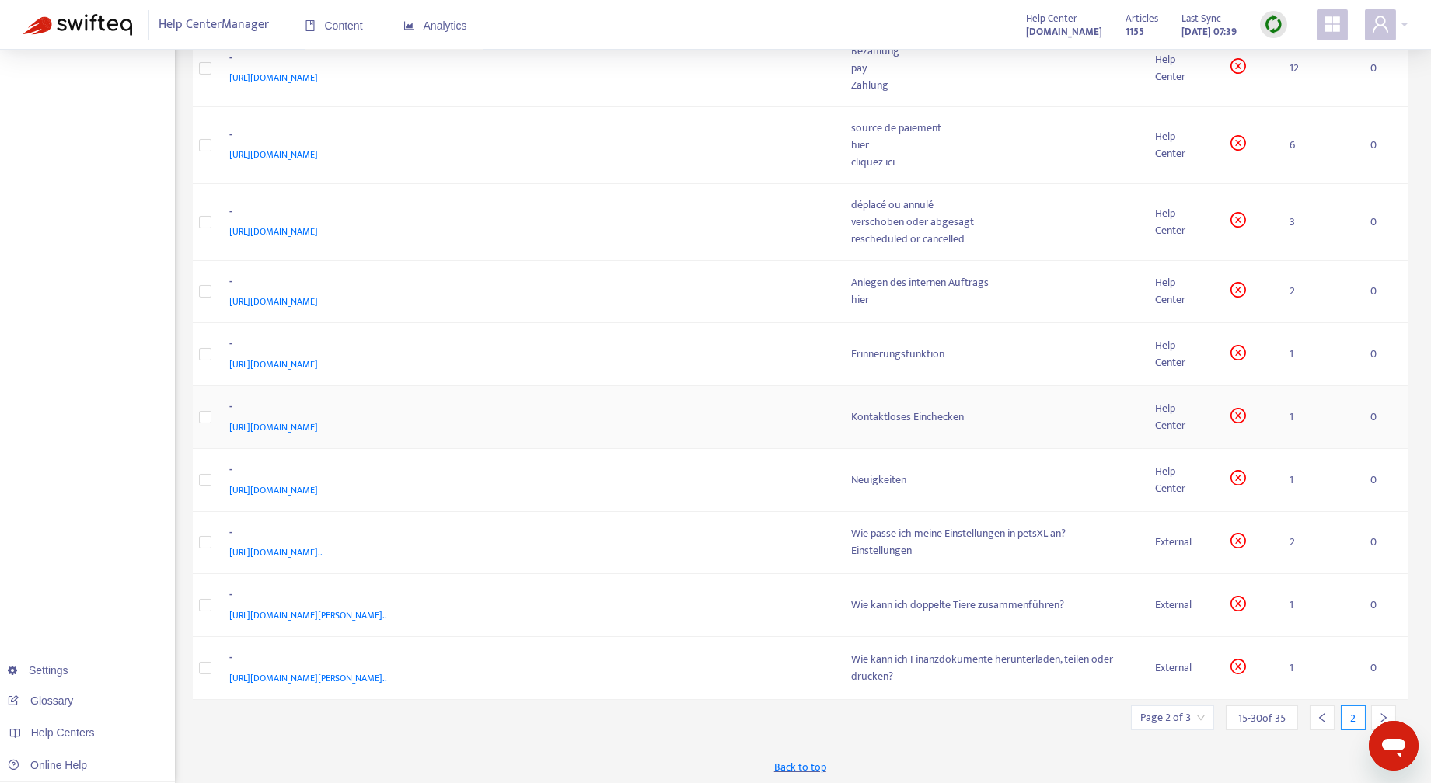
click at [1161, 402] on div "Help Center" at bounding box center [1180, 417] width 51 height 34
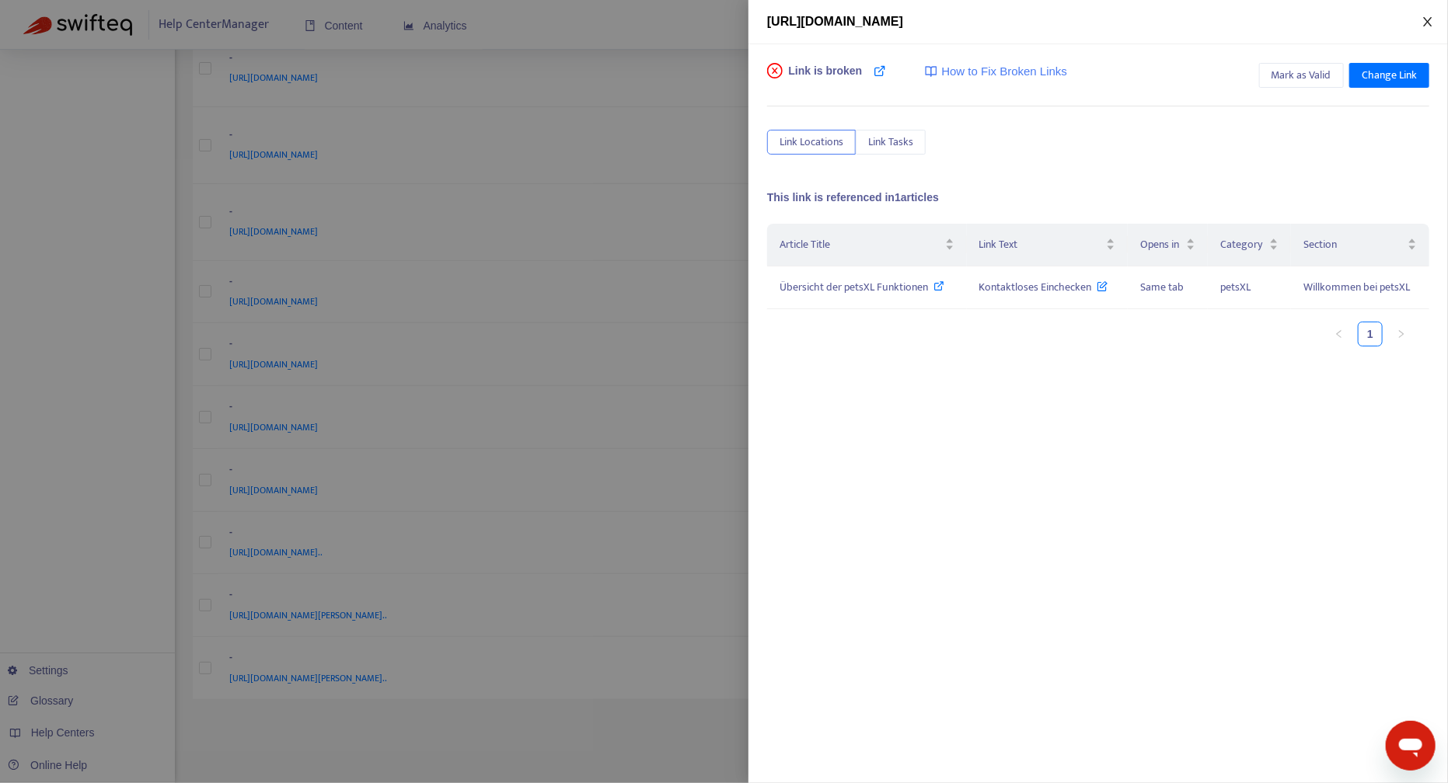
click at [1424, 21] on icon "close" at bounding box center [1427, 22] width 12 height 12
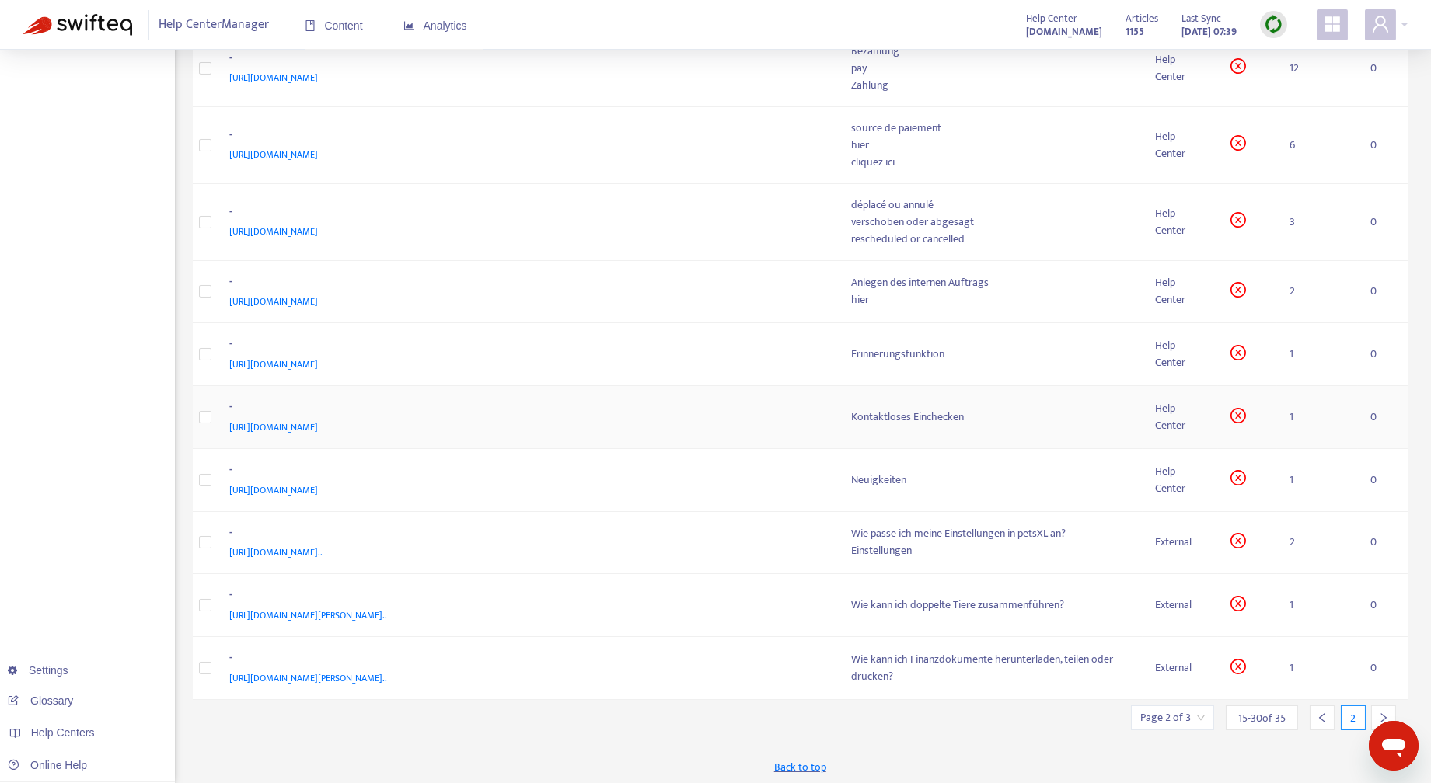
scroll to position [0, 0]
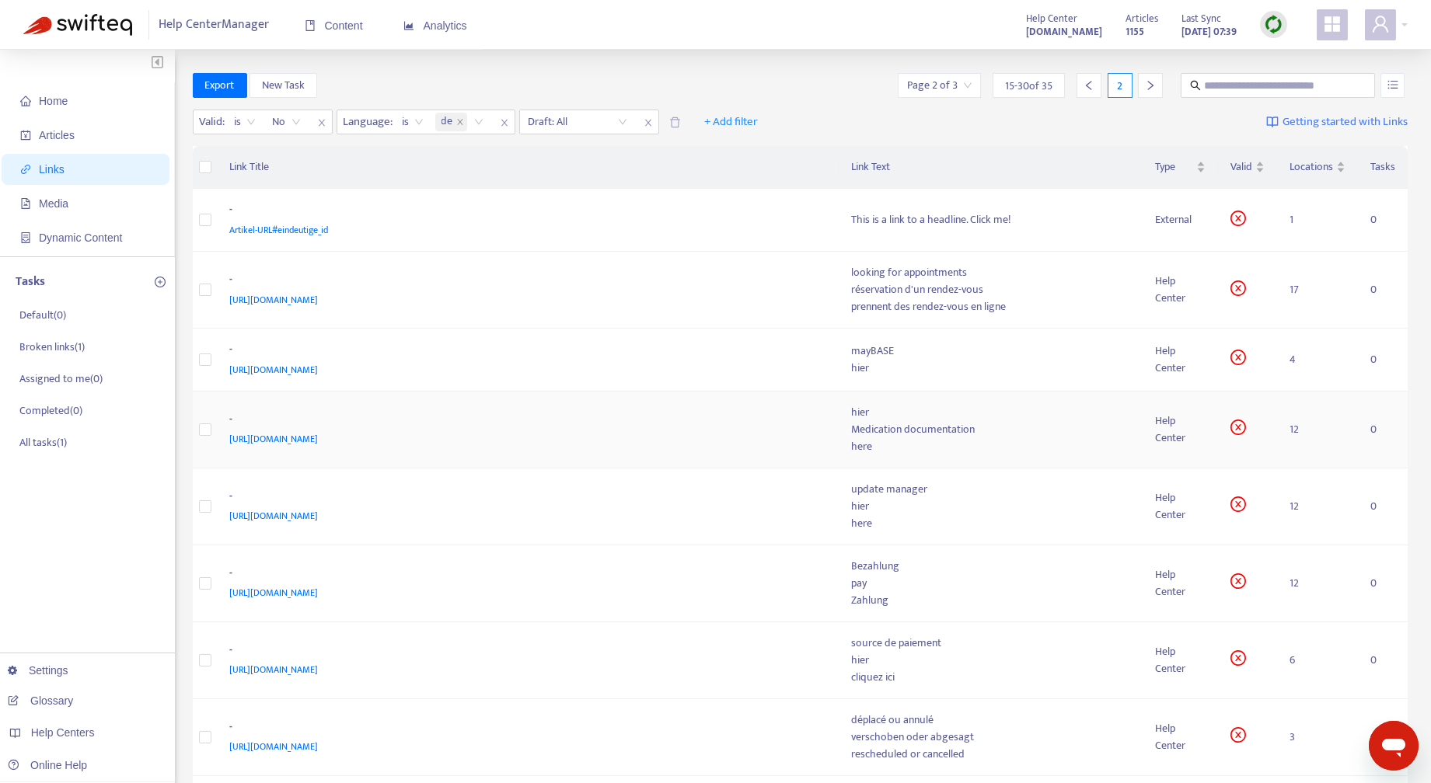
click at [319, 438] on span "https://easyvetsupport.zendesk.com/hc/de/articles/360021625380" at bounding box center [274, 439] width 89 height 16
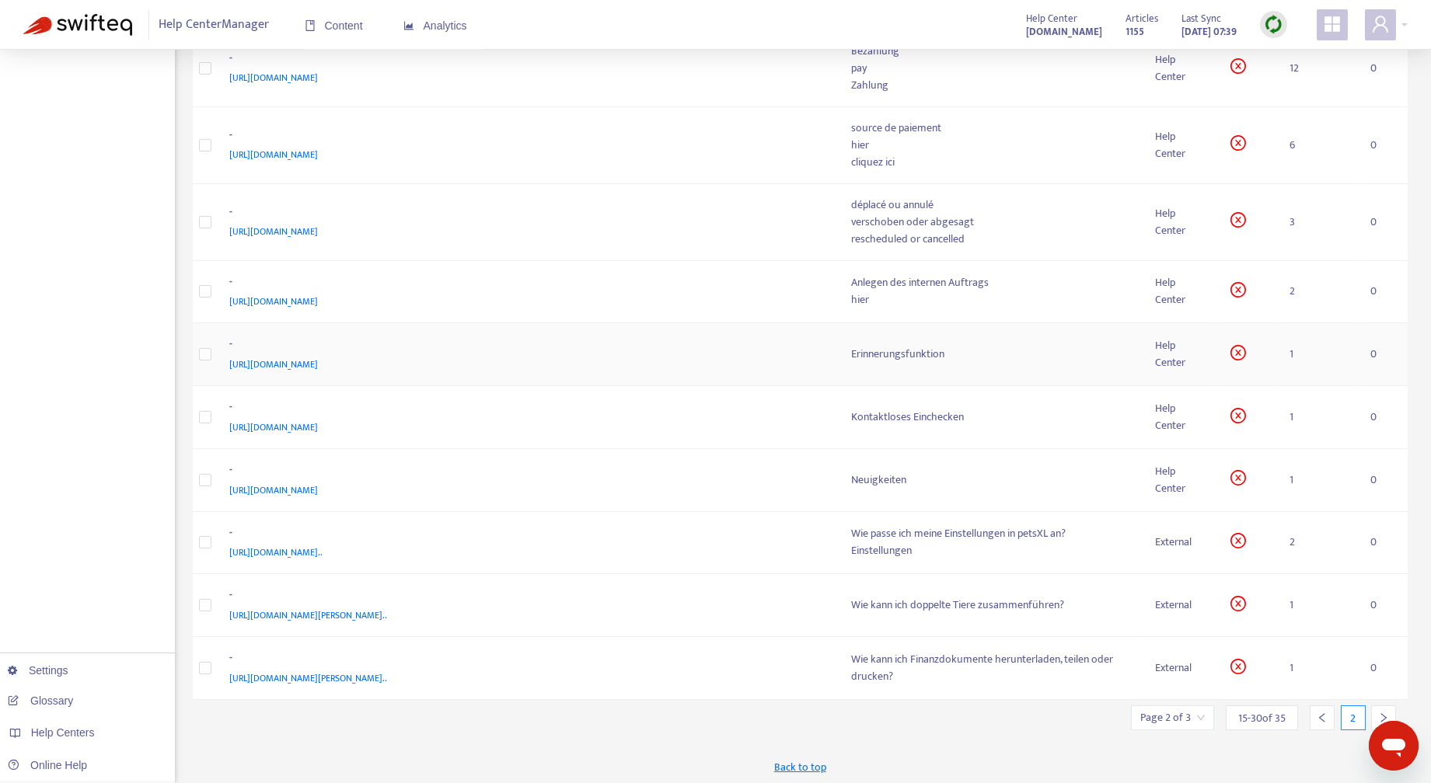
click at [319, 361] on span "https://easyvetsupport.zendesk.com/hc/de/articles/4410018938386" at bounding box center [274, 365] width 89 height 16
click at [1180, 413] on div "Help Center" at bounding box center [1180, 417] width 51 height 34
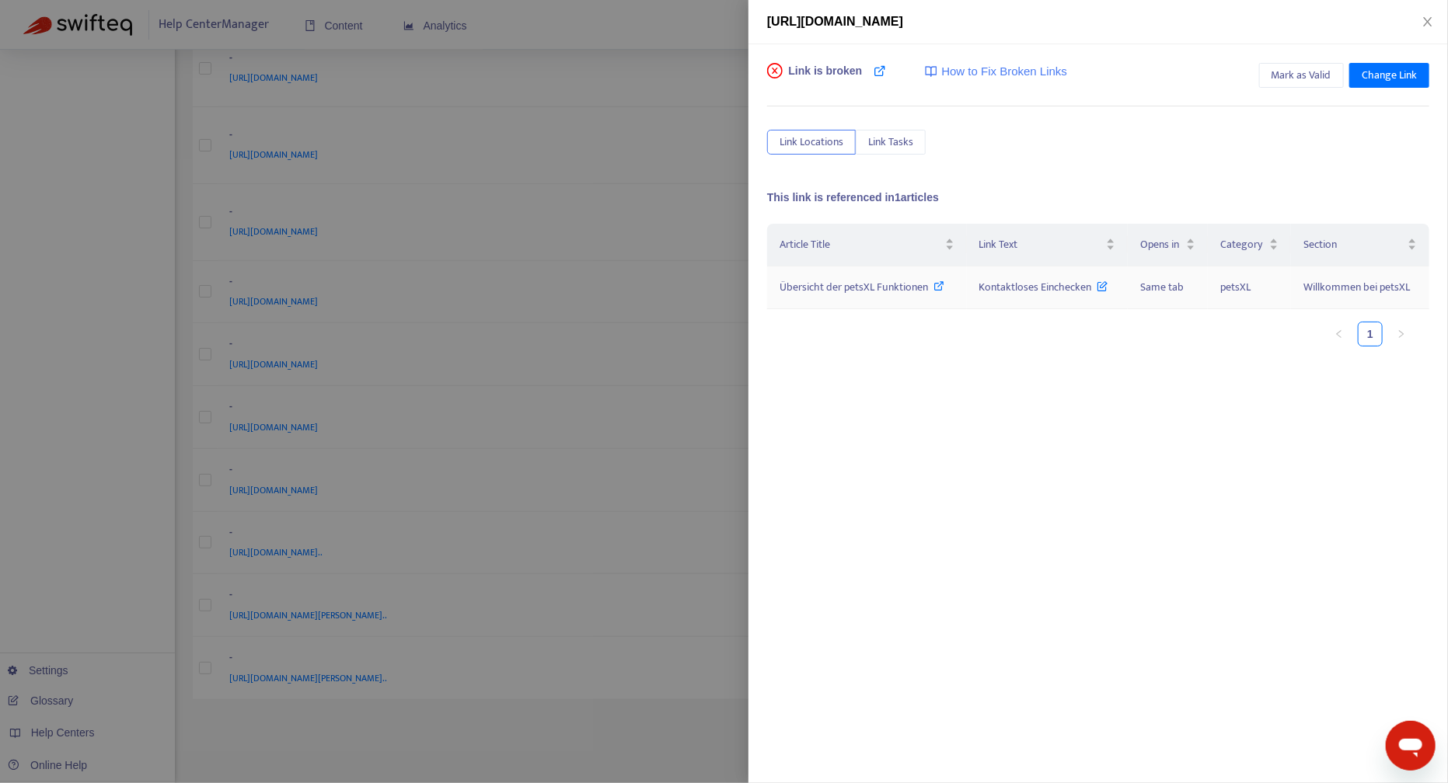
click at [841, 285] on span "Übersicht der petsXL Funktionen" at bounding box center [853, 287] width 148 height 18
click at [1431, 9] on div "https://easyvetsupport.zendesk.com/hc/de/articles/4410177052562" at bounding box center [1097, 22] width 699 height 44
click at [1429, 22] on icon "close" at bounding box center [1427, 22] width 12 height 12
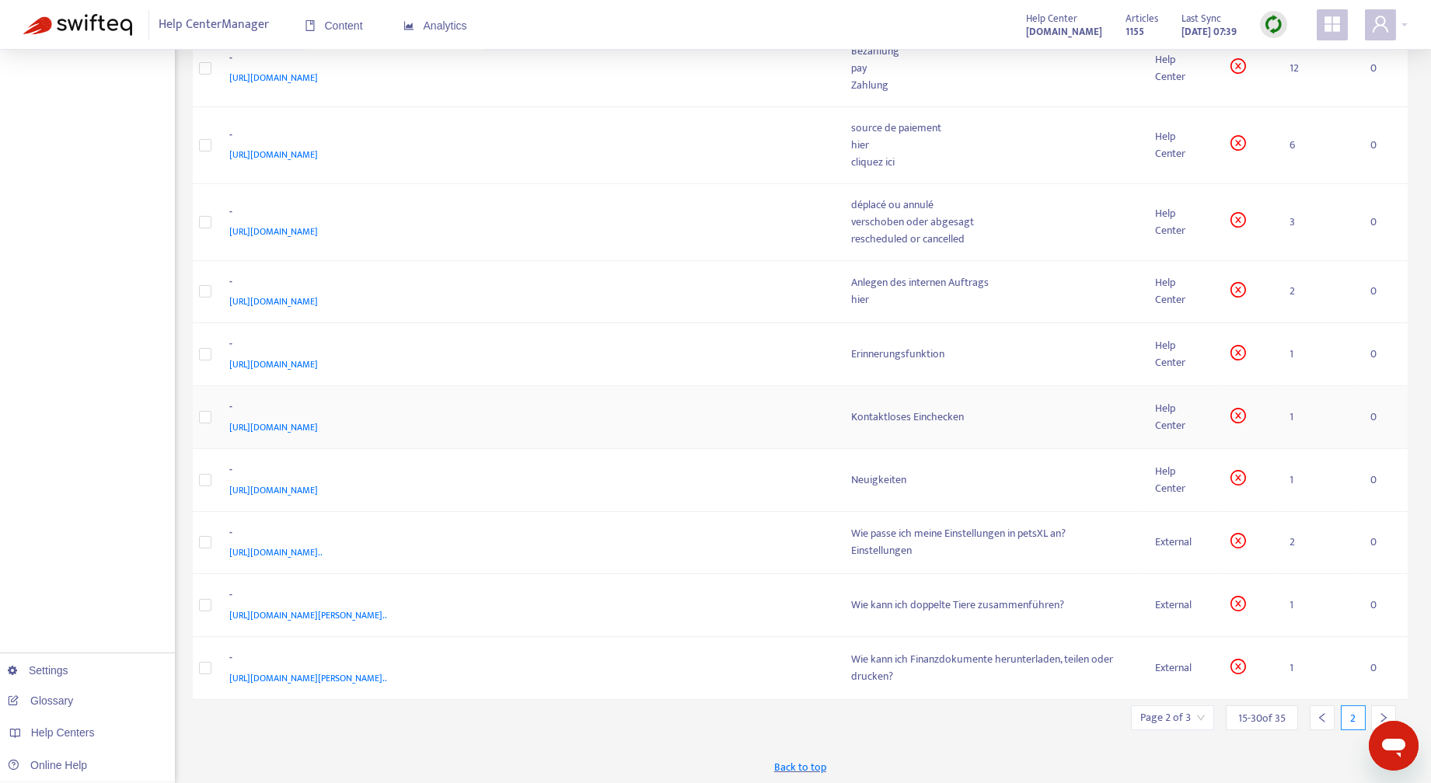
click at [319, 427] on span "https://easyvetsupport.zendesk.com/hc/de/articles/4410177052562" at bounding box center [274, 428] width 89 height 16
click at [934, 413] on div "Kontaktloses Einchecken" at bounding box center [991, 417] width 278 height 17
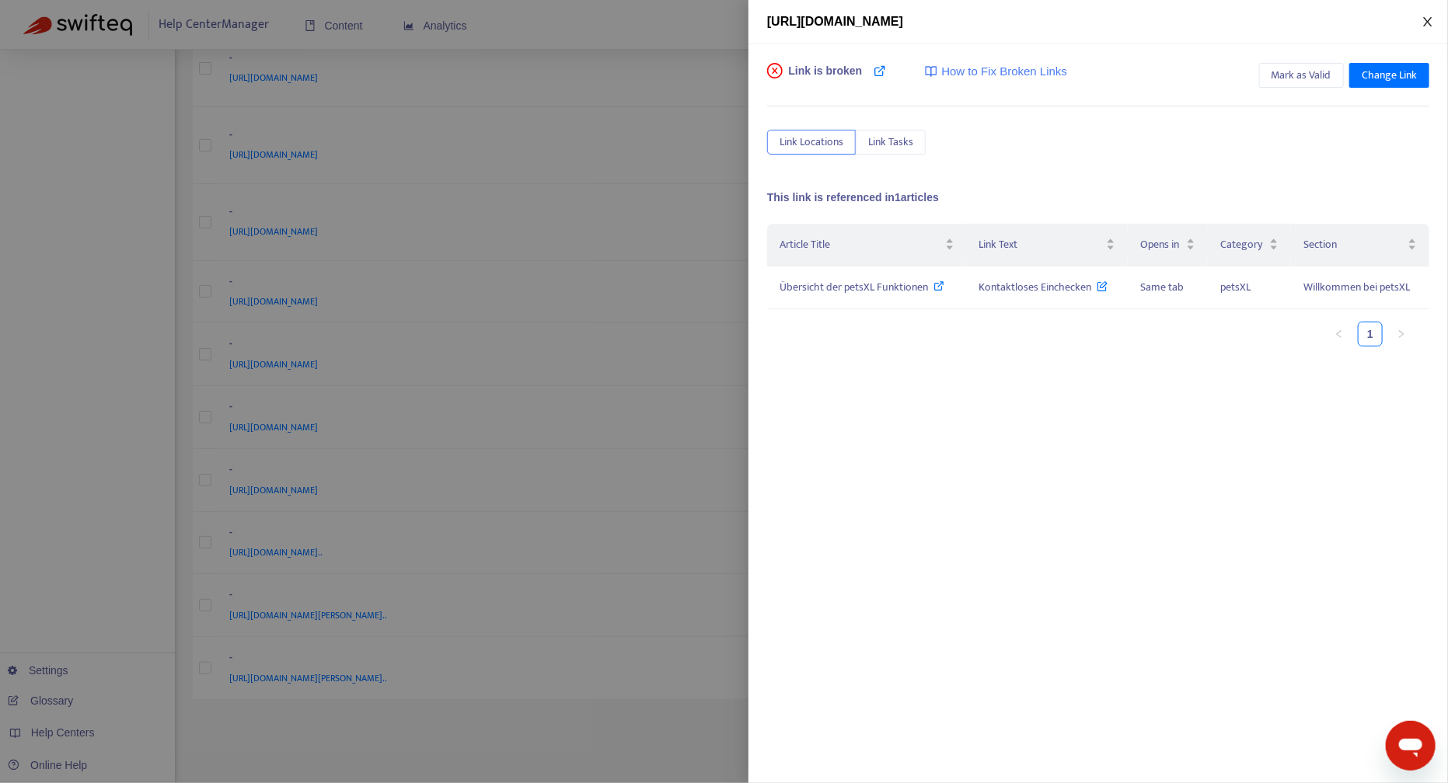
drag, startPoint x: 1425, startPoint y: 22, endPoint x: 1245, endPoint y: 143, distance: 217.2
click at [1425, 21] on icon "close" at bounding box center [1427, 22] width 12 height 12
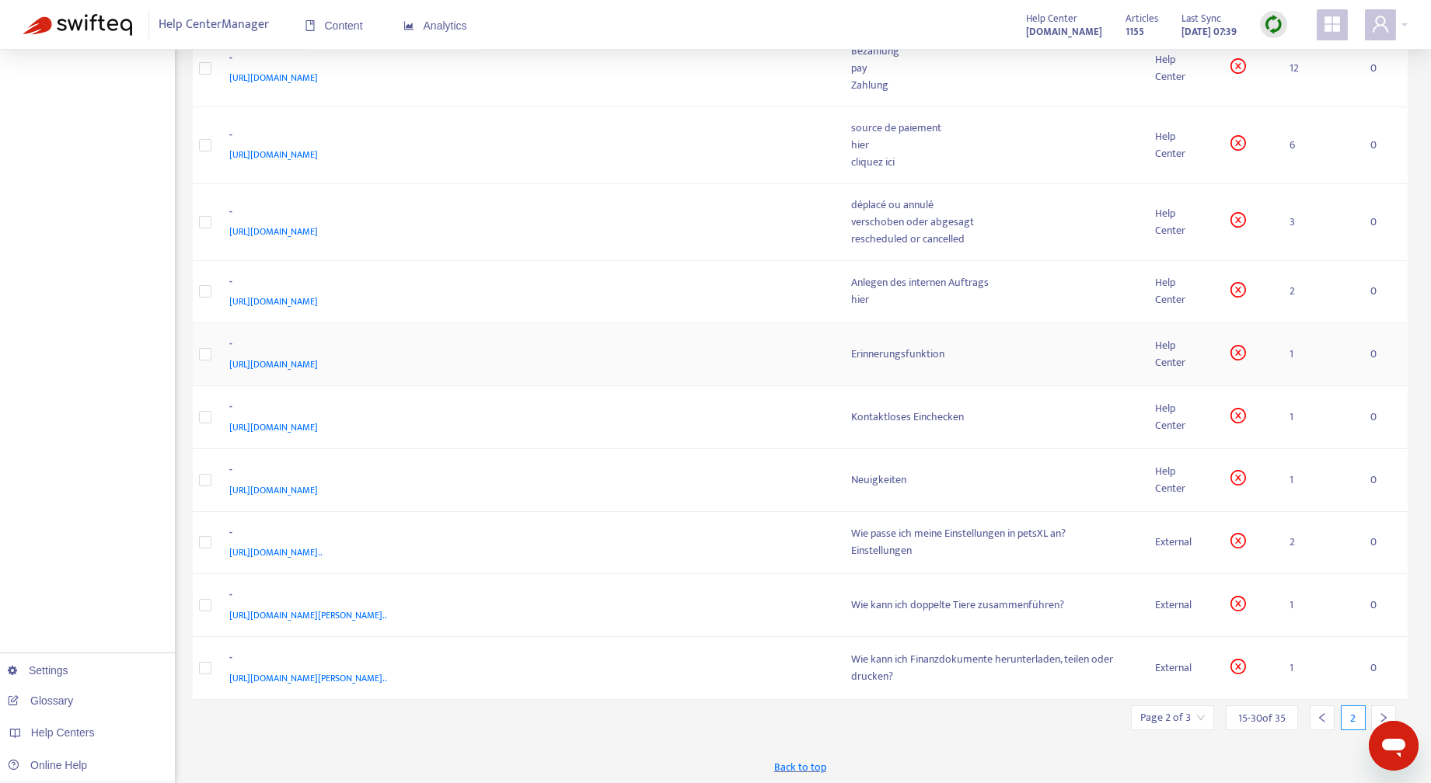
click at [929, 349] on div "Erinnerungsfunktion" at bounding box center [991, 354] width 278 height 17
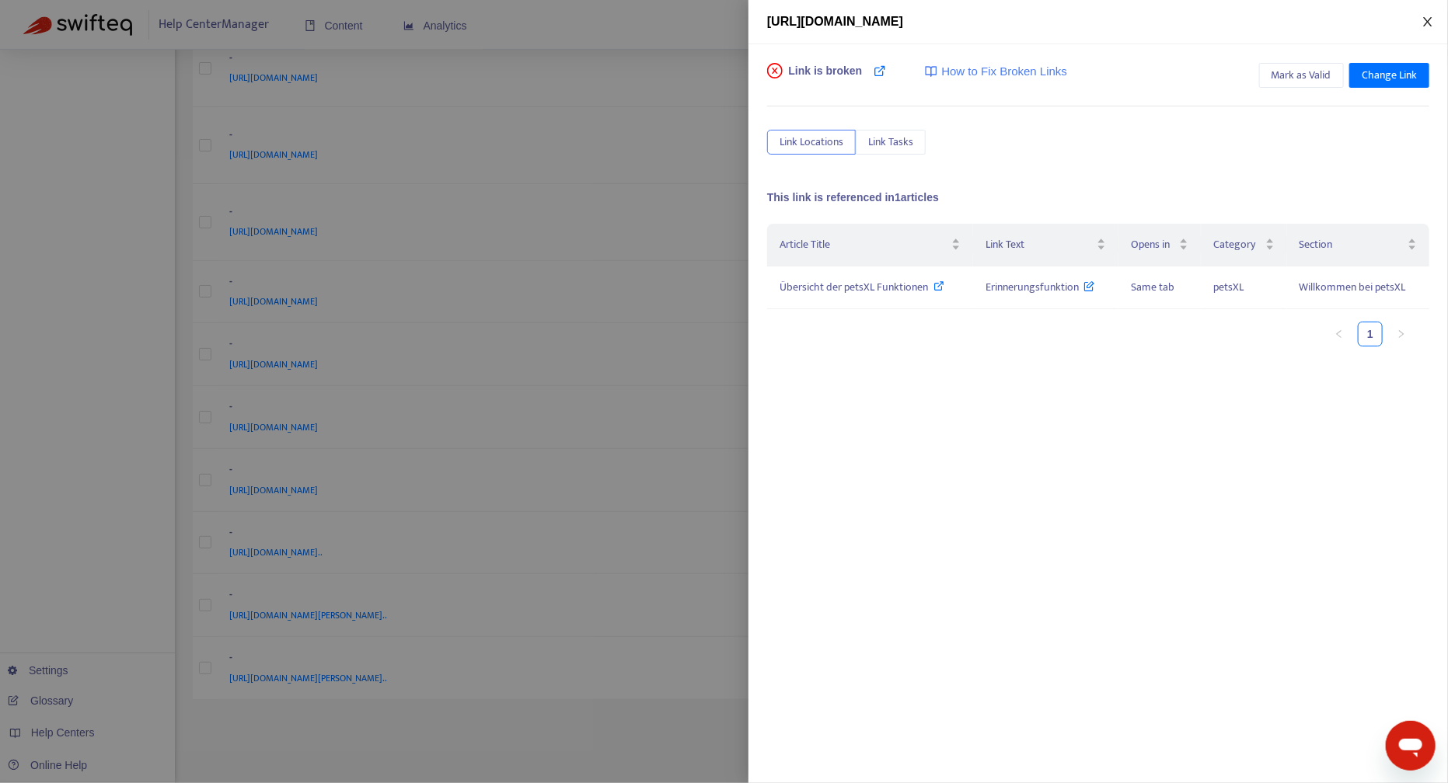
click at [1427, 24] on icon "close" at bounding box center [1427, 22] width 12 height 12
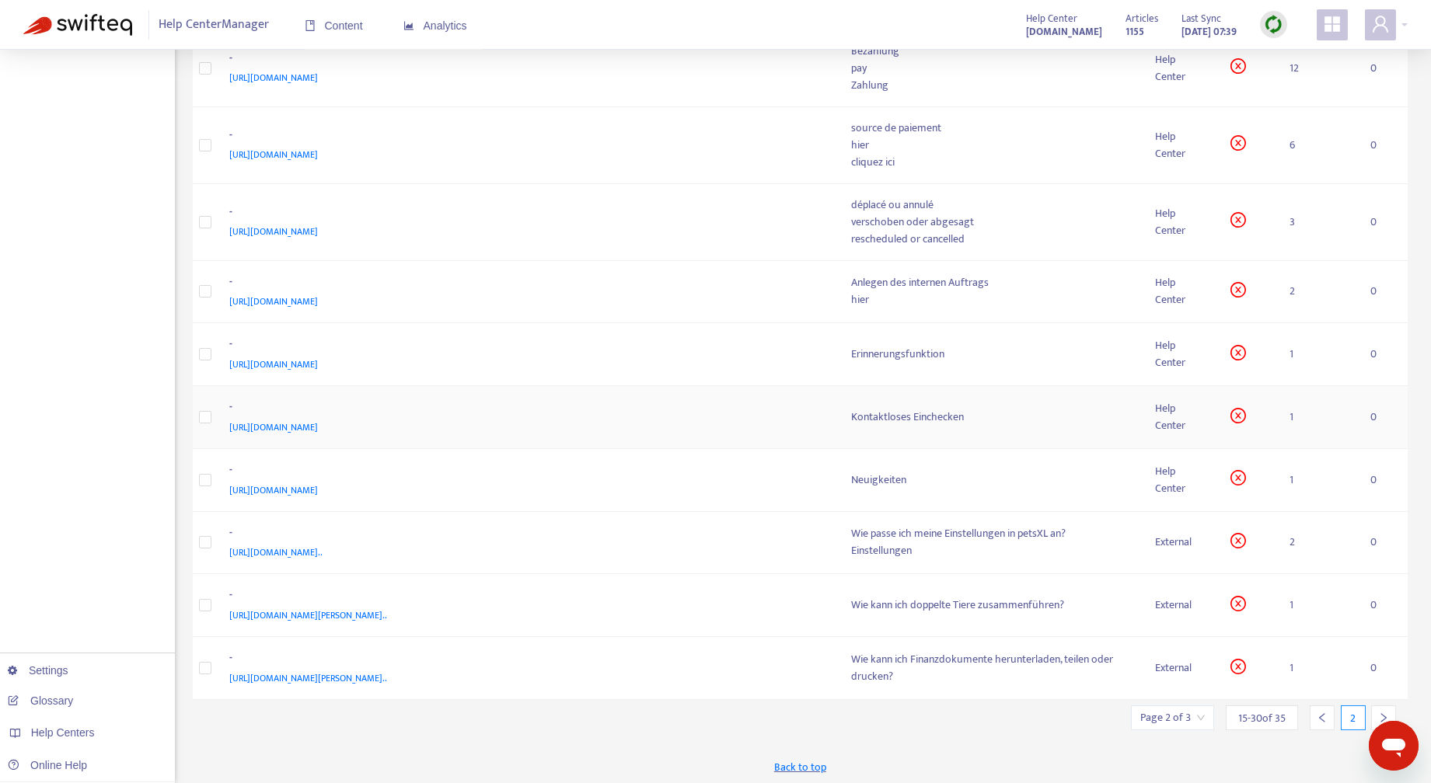
scroll to position [0, 0]
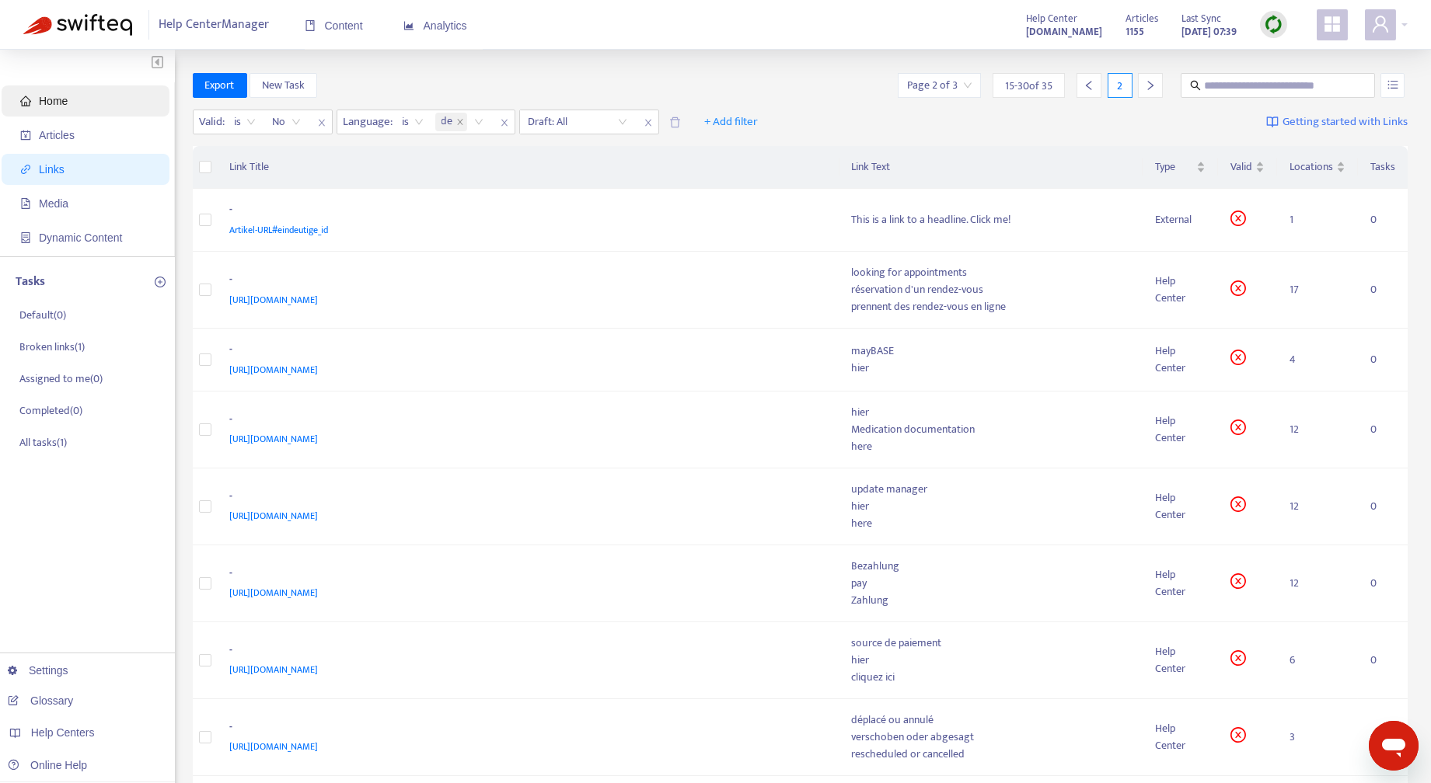
click at [66, 99] on span "Home" at bounding box center [53, 101] width 29 height 12
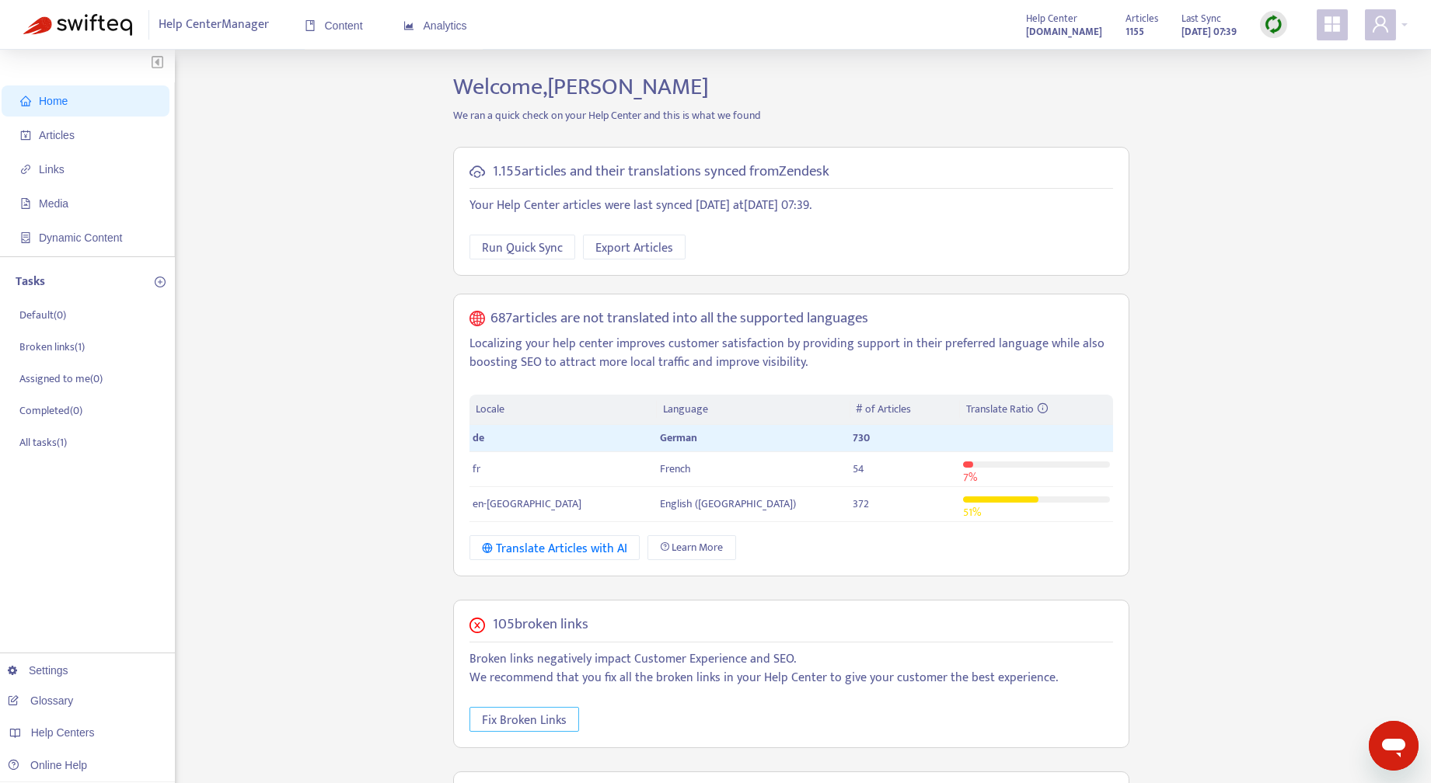
click at [545, 721] on span "Fix Broken Links" at bounding box center [524, 720] width 85 height 19
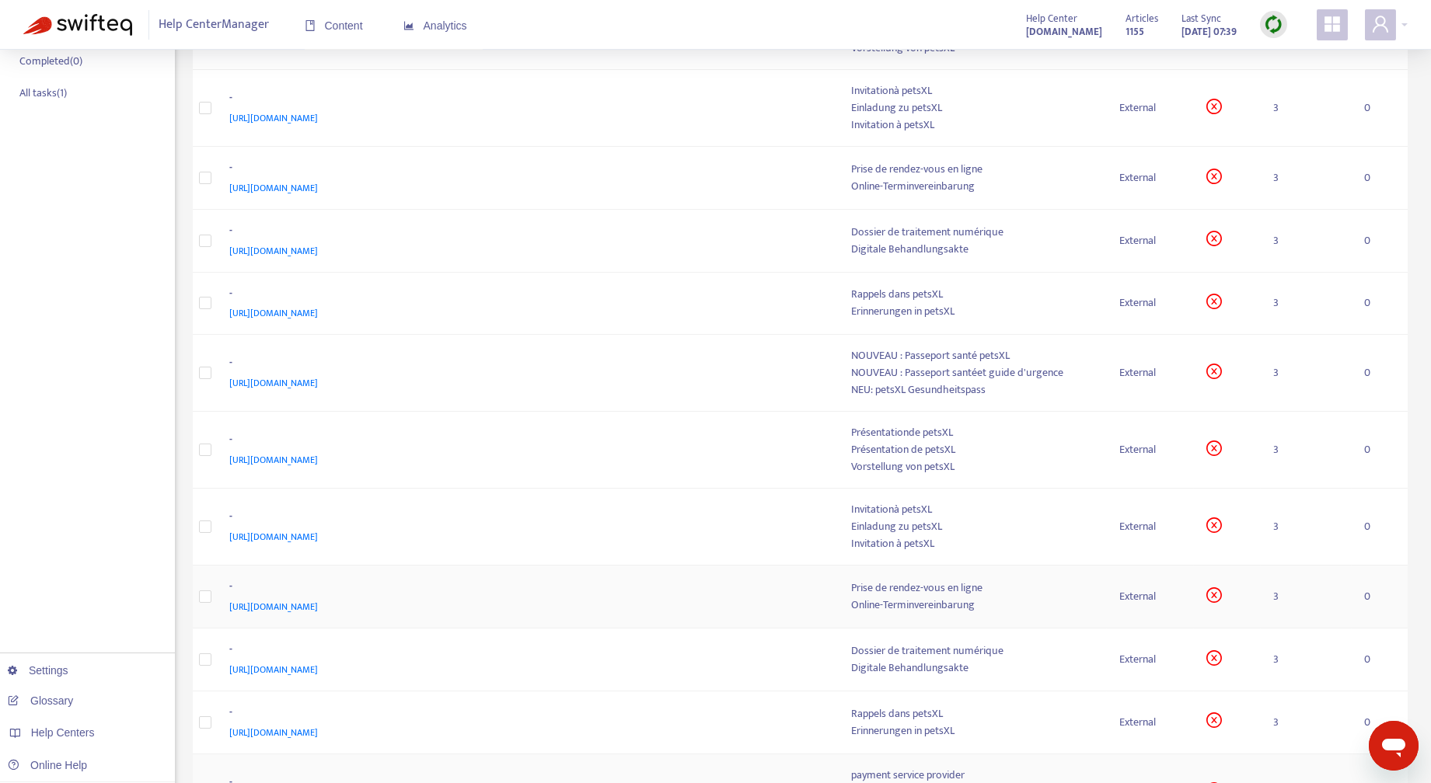
scroll to position [544, 0]
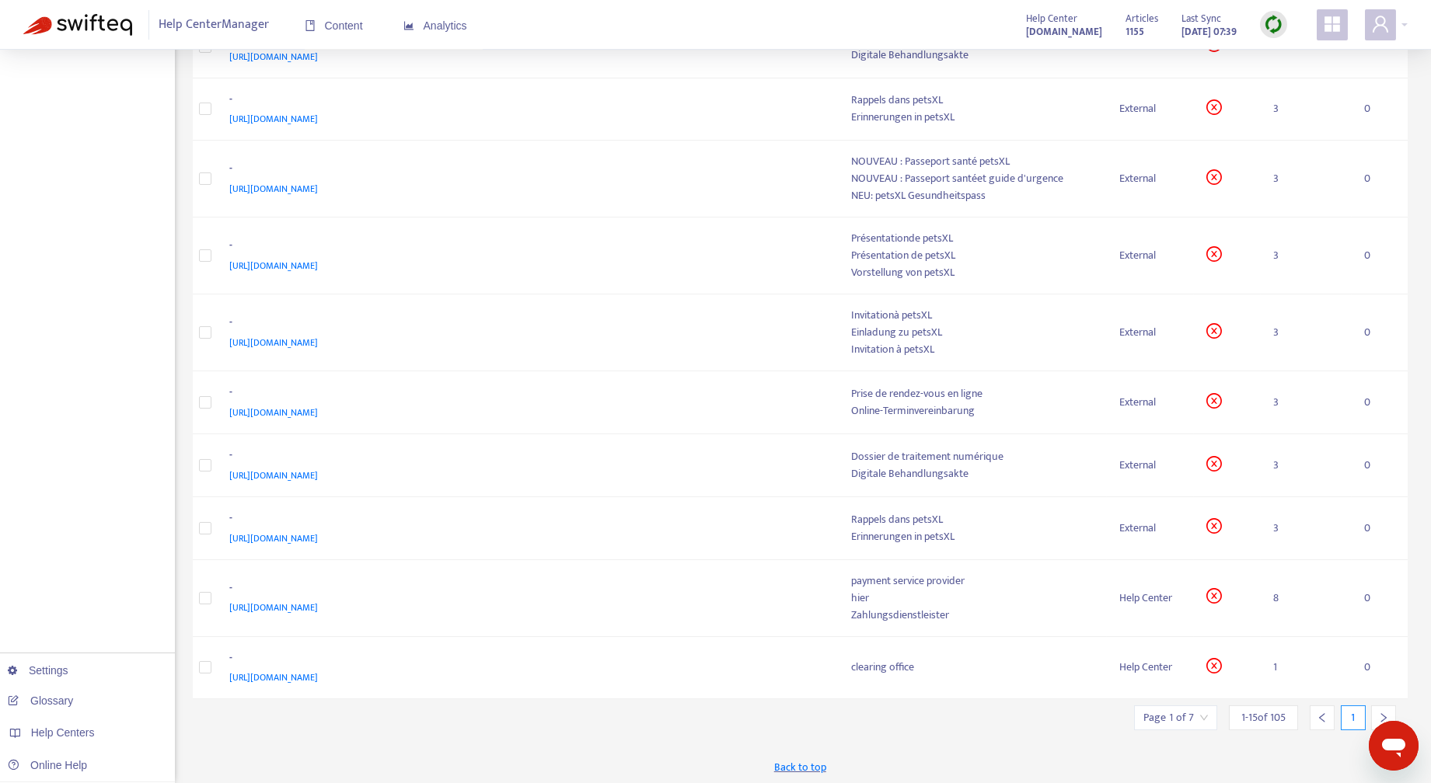
click at [1380, 708] on div at bounding box center [1383, 718] width 25 height 25
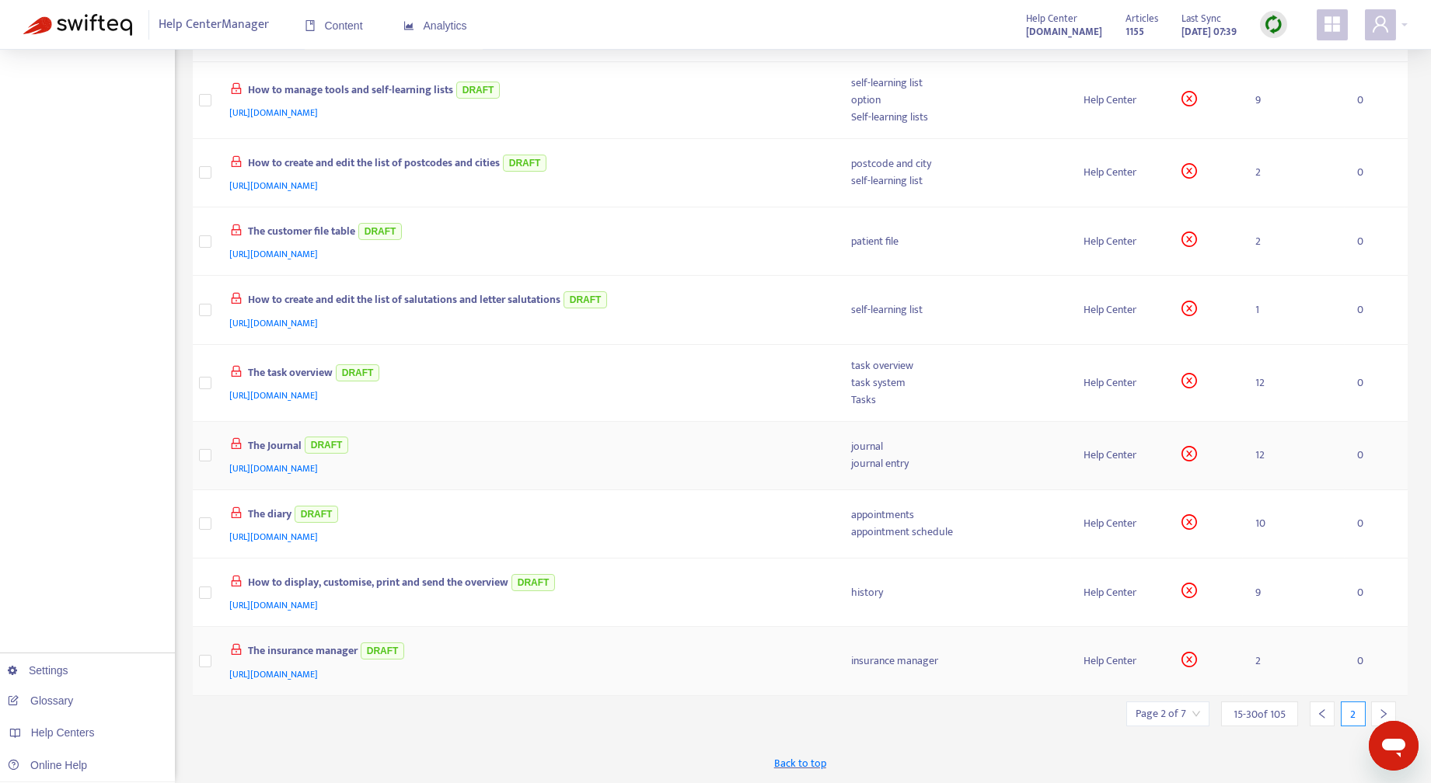
scroll to position [521, 0]
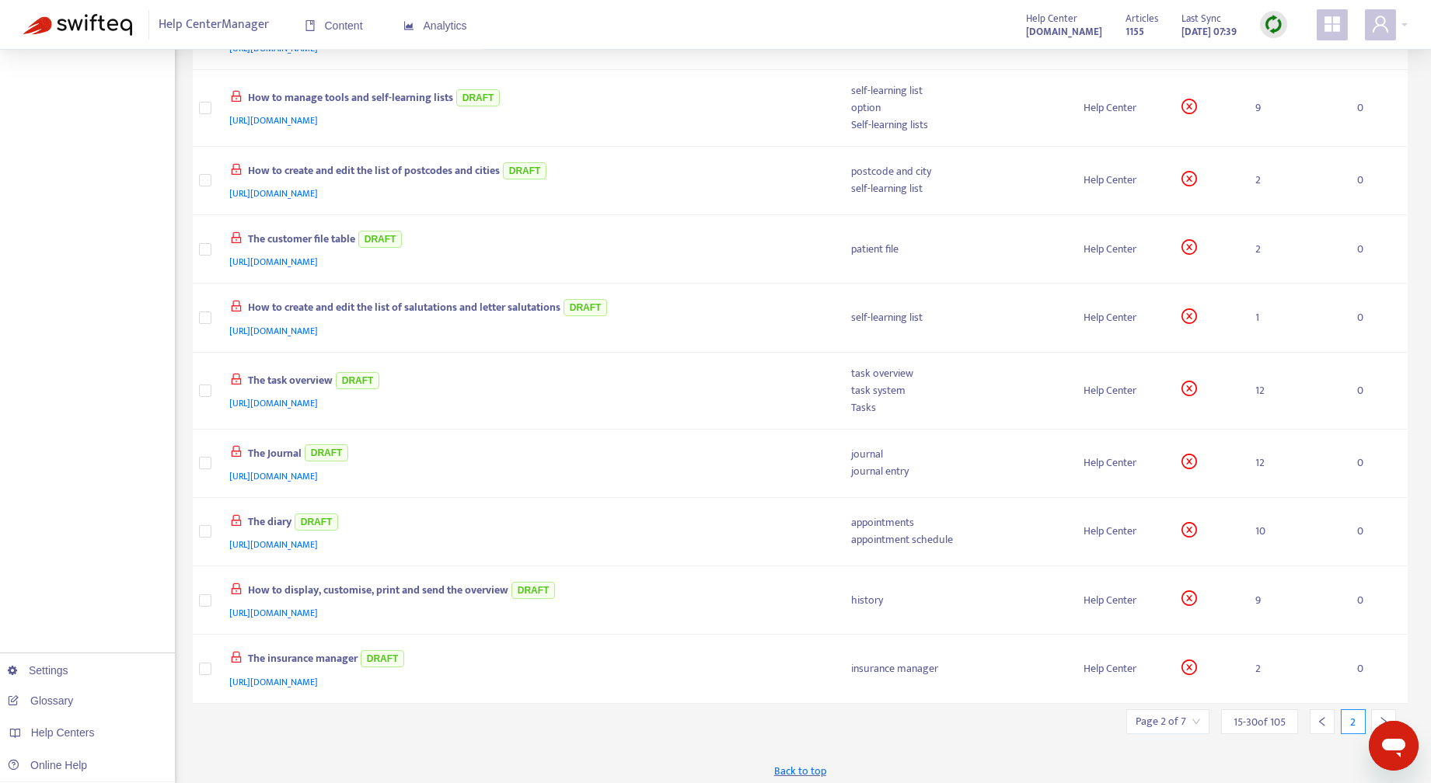
click at [1385, 716] on icon "right" at bounding box center [1383, 721] width 11 height 11
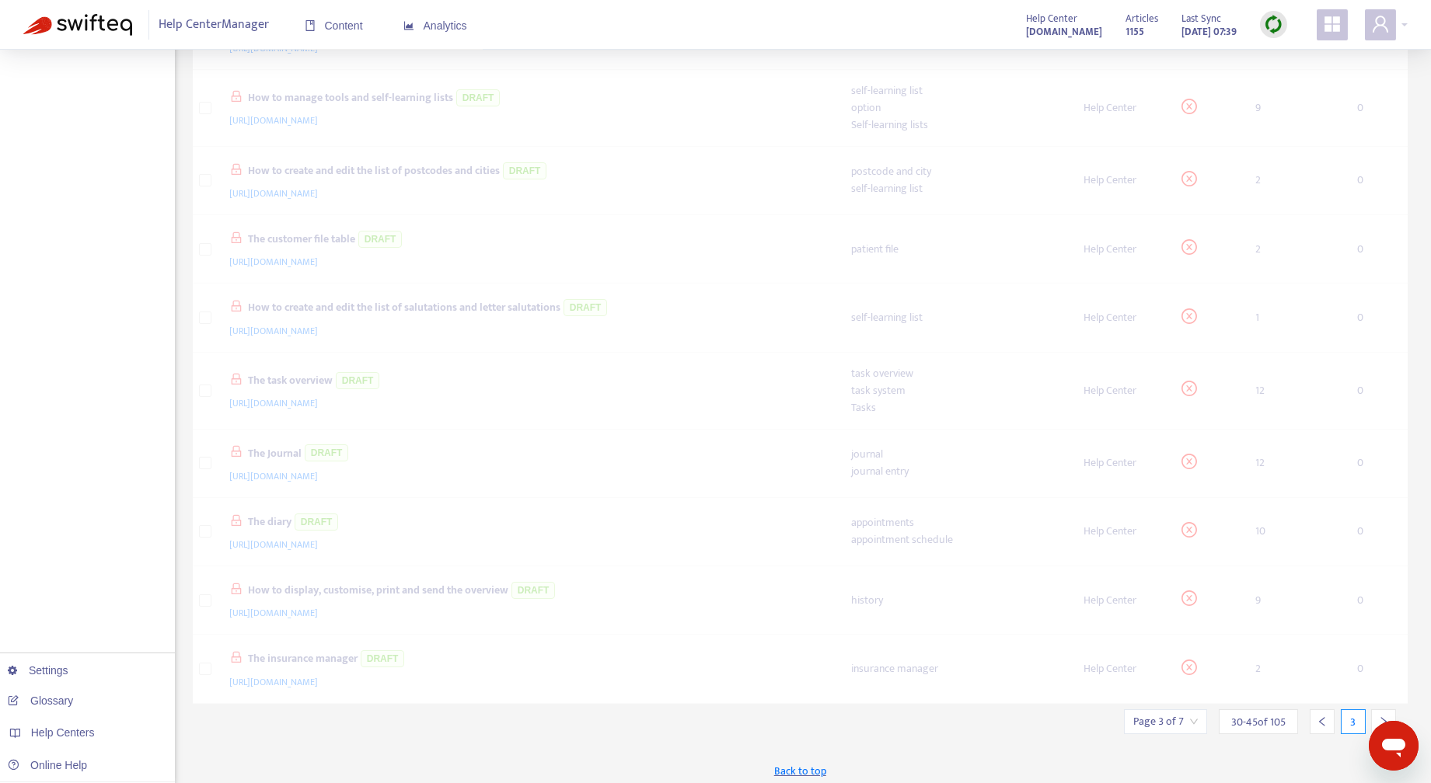
scroll to position [532, 0]
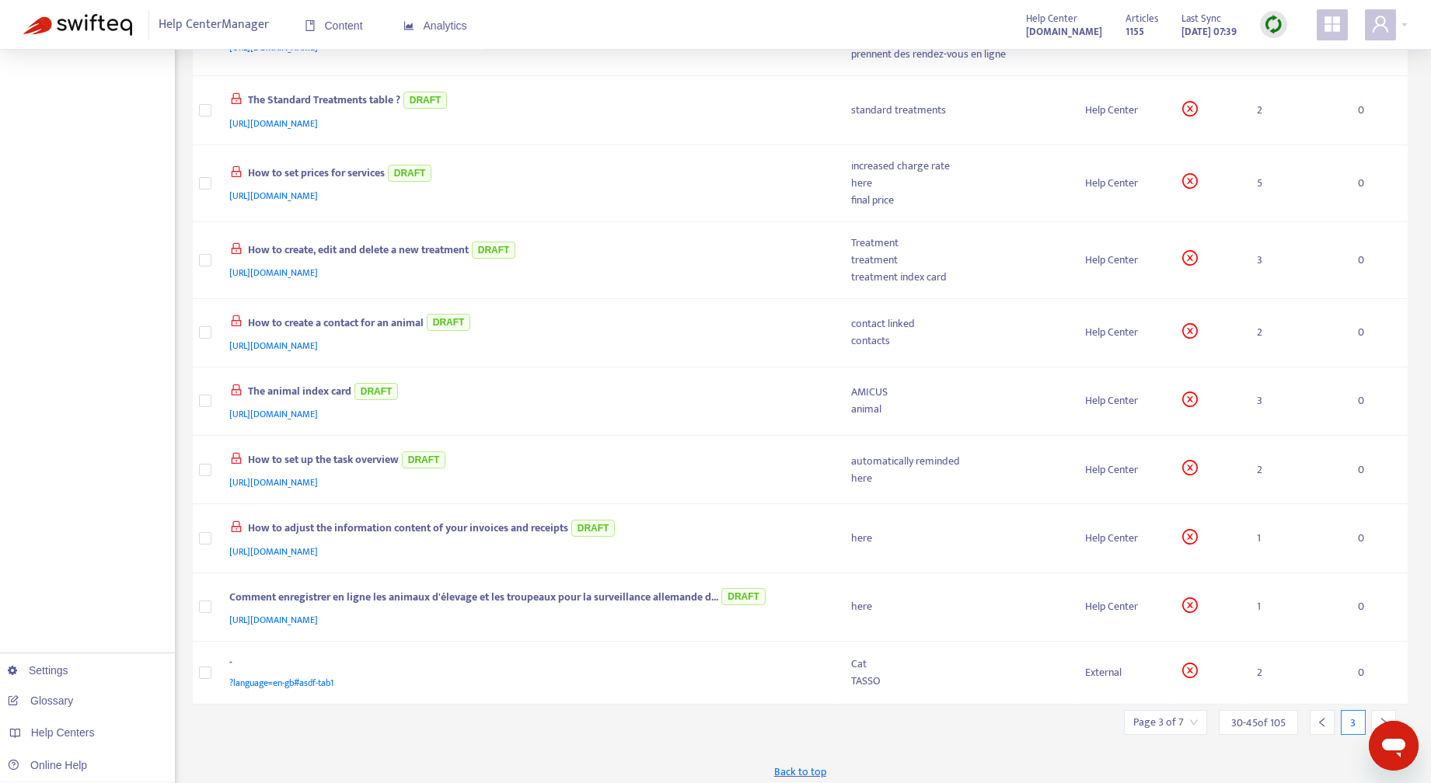
click at [1387, 717] on icon "right" at bounding box center [1383, 722] width 11 height 11
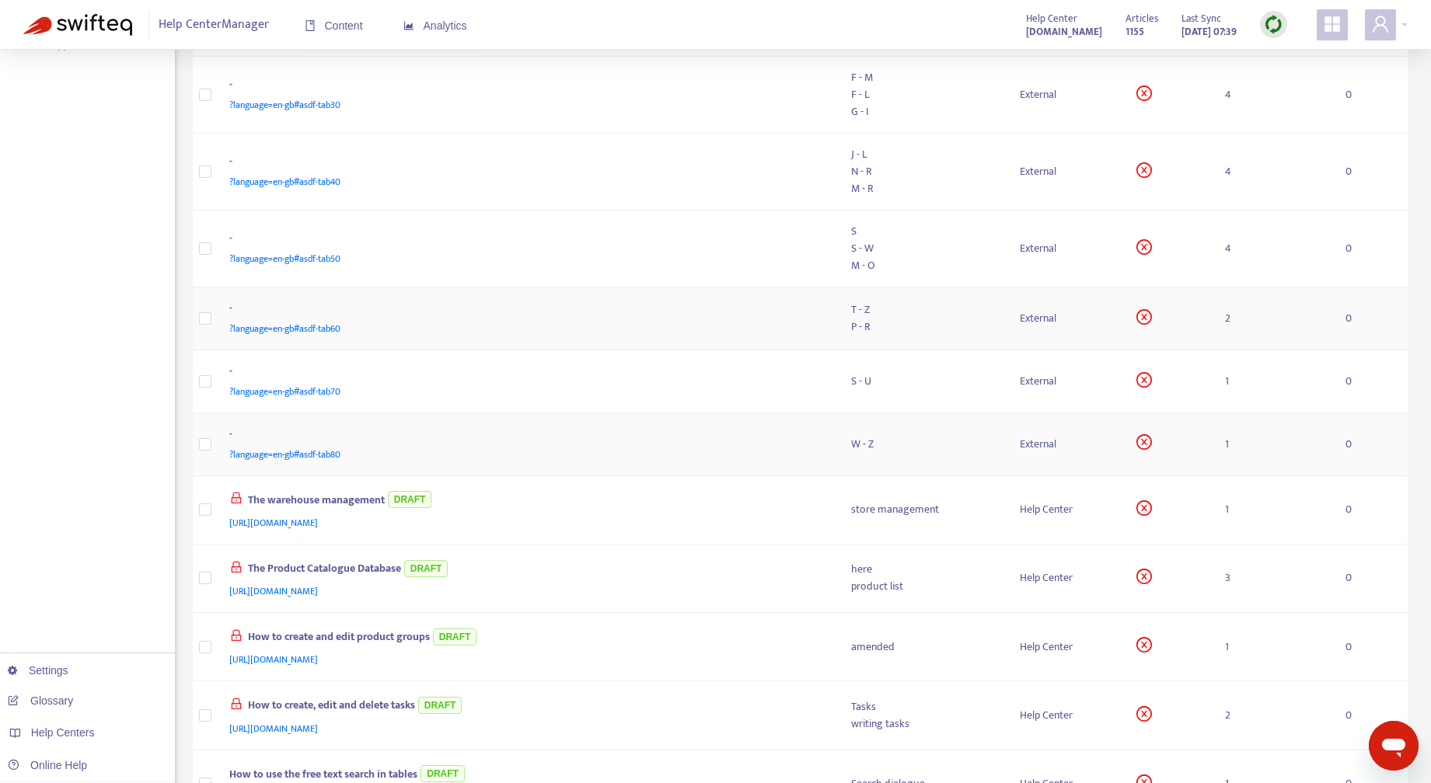
scroll to position [281, 0]
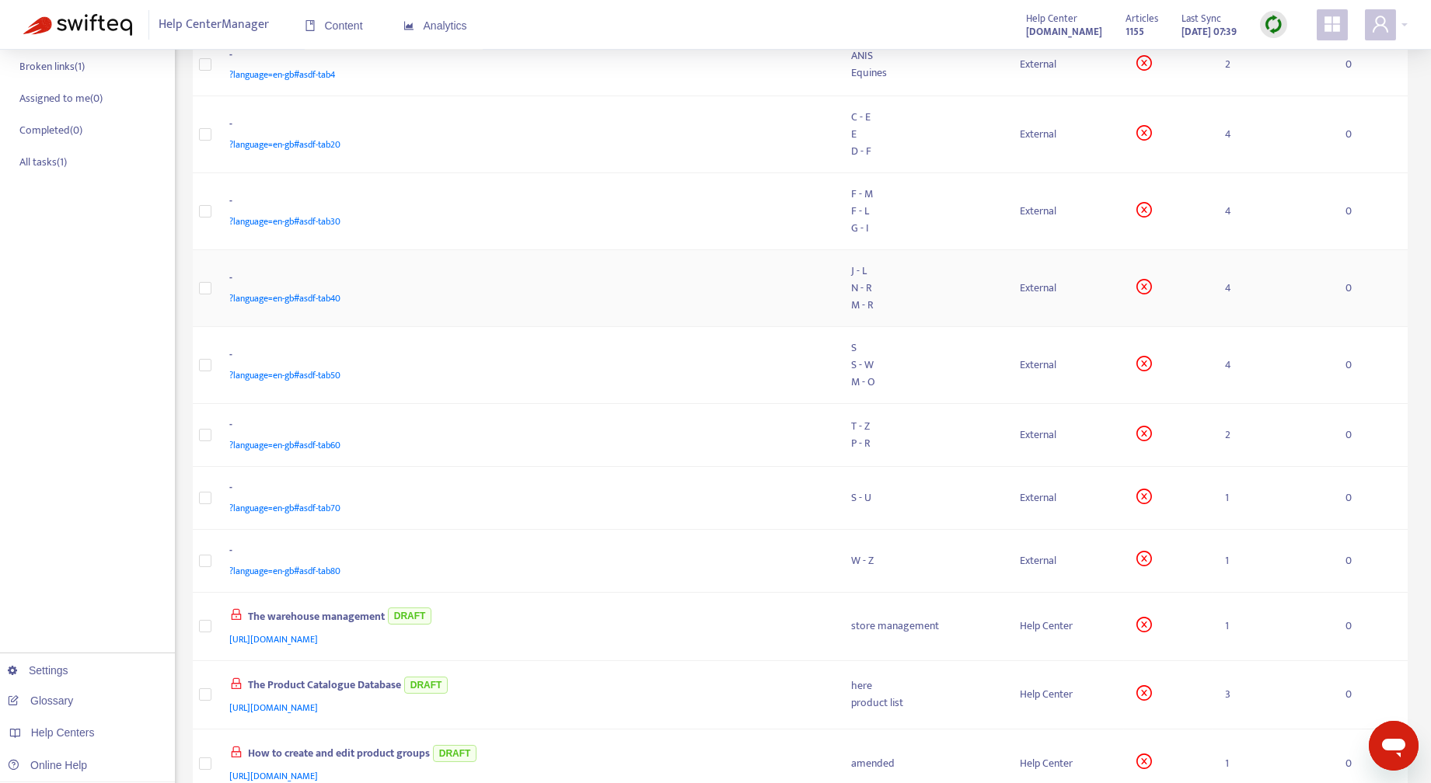
click at [960, 303] on div "M - R" at bounding box center [924, 305] width 144 height 17
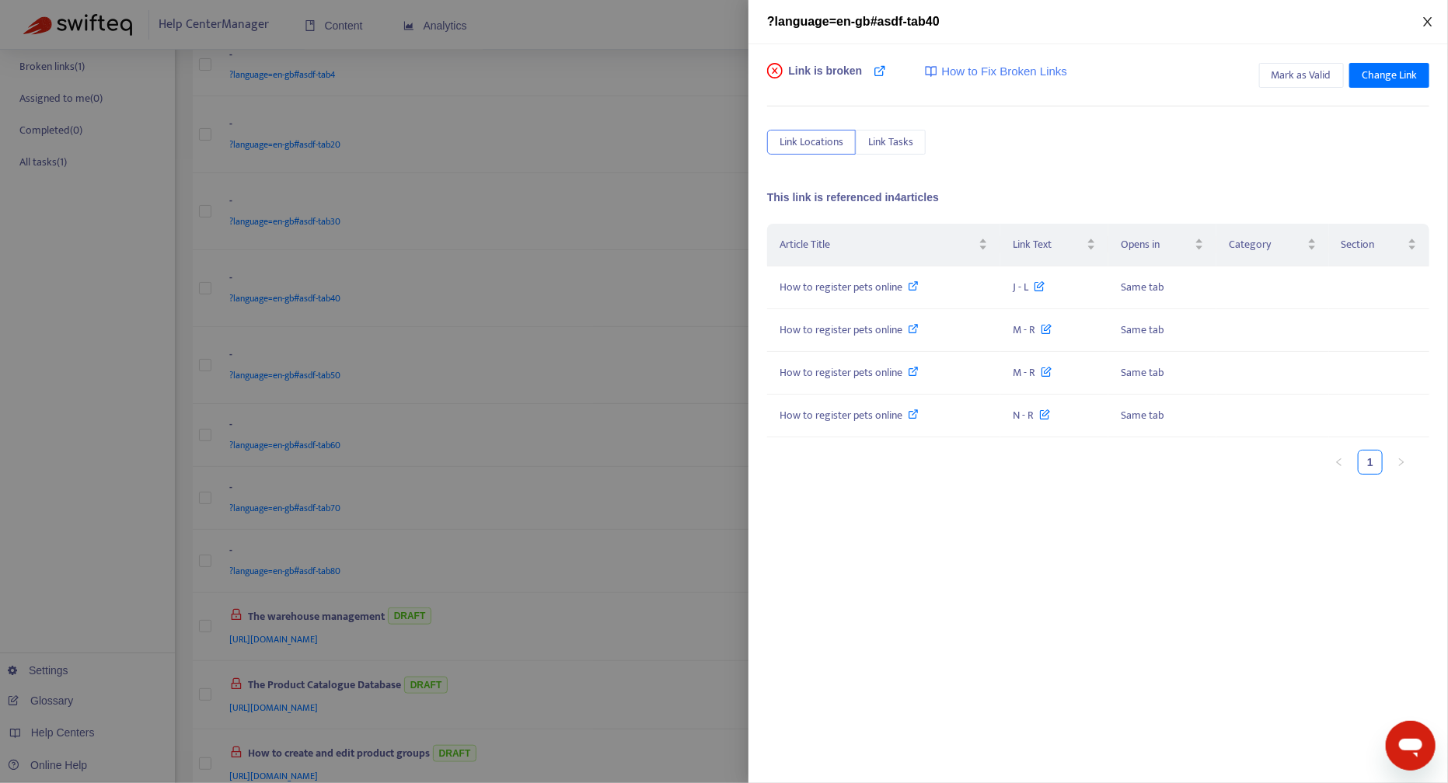
click at [1428, 21] on icon "close" at bounding box center [1427, 21] width 9 height 9
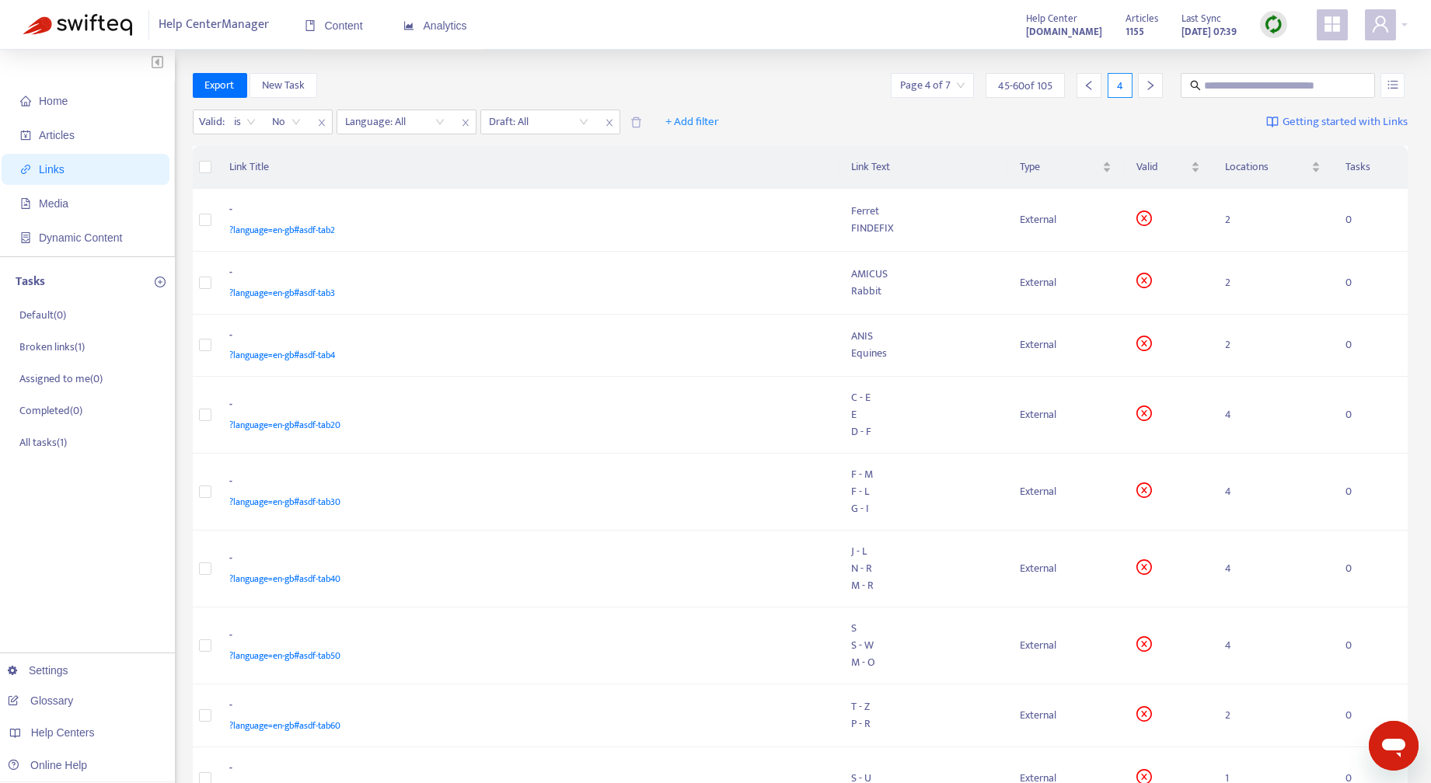
scroll to position [514, 0]
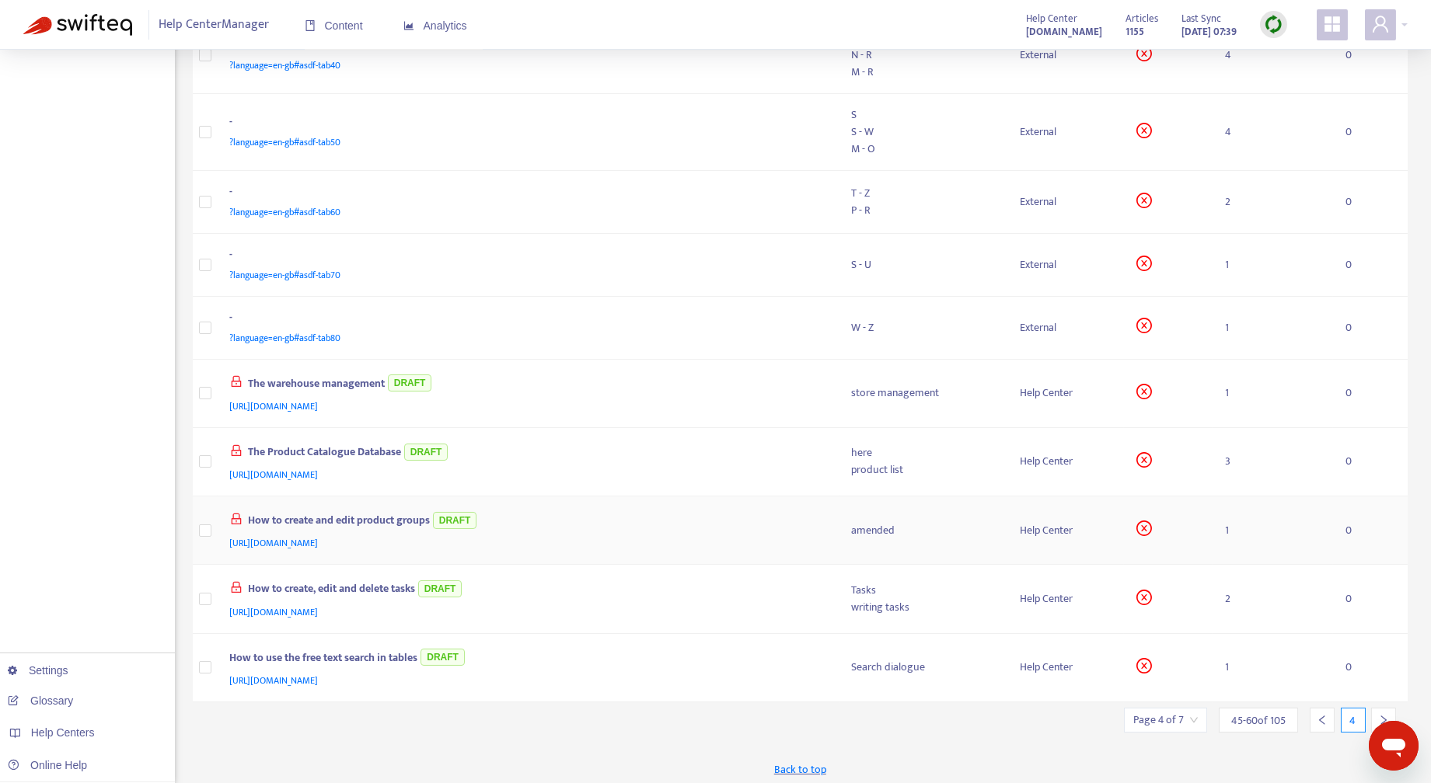
click at [1026, 529] on div "Help Center" at bounding box center [1065, 530] width 92 height 17
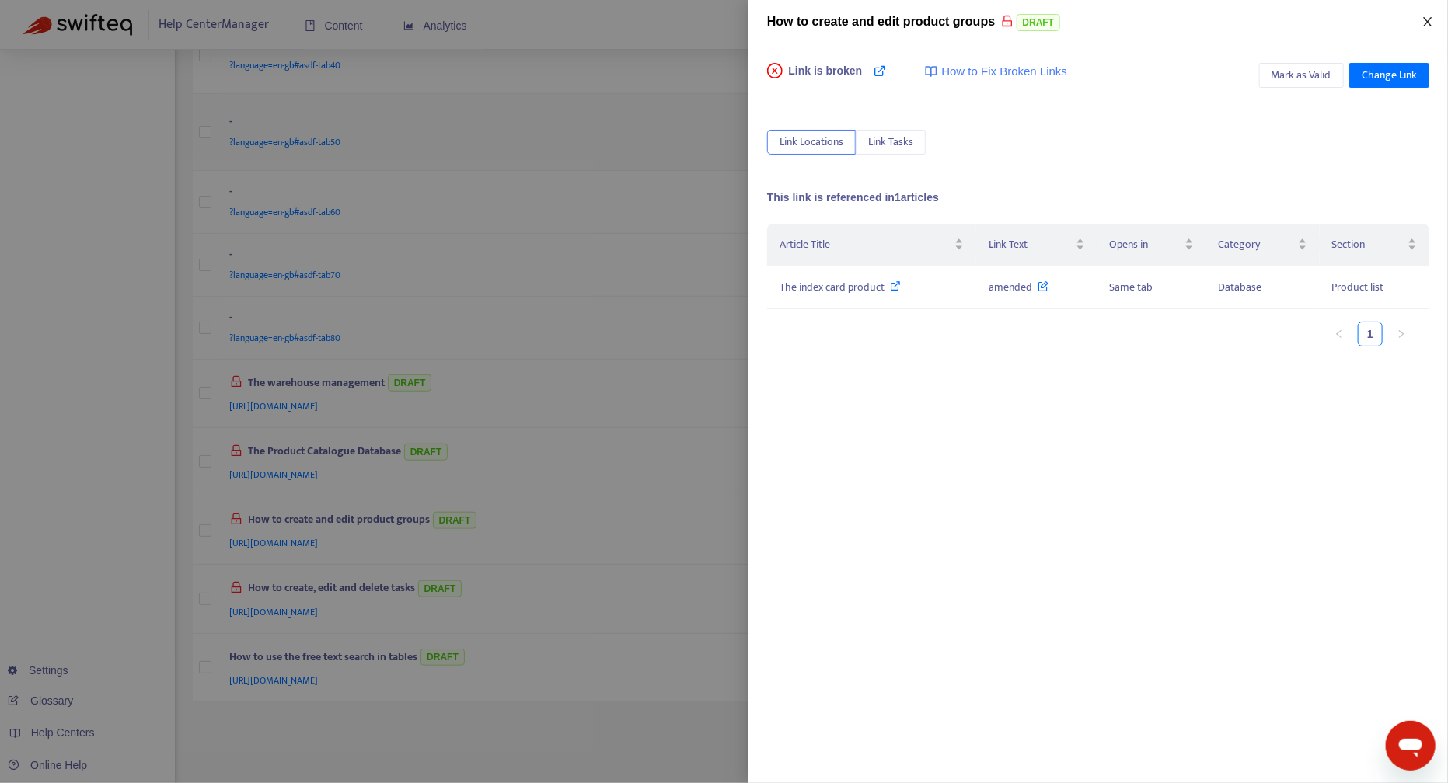
drag, startPoint x: 1434, startPoint y: 20, endPoint x: 1245, endPoint y: 141, distance: 224.0
click at [1434, 19] on button "Close" at bounding box center [1428, 22] width 22 height 15
